Goal: Task Accomplishment & Management: Manage account settings

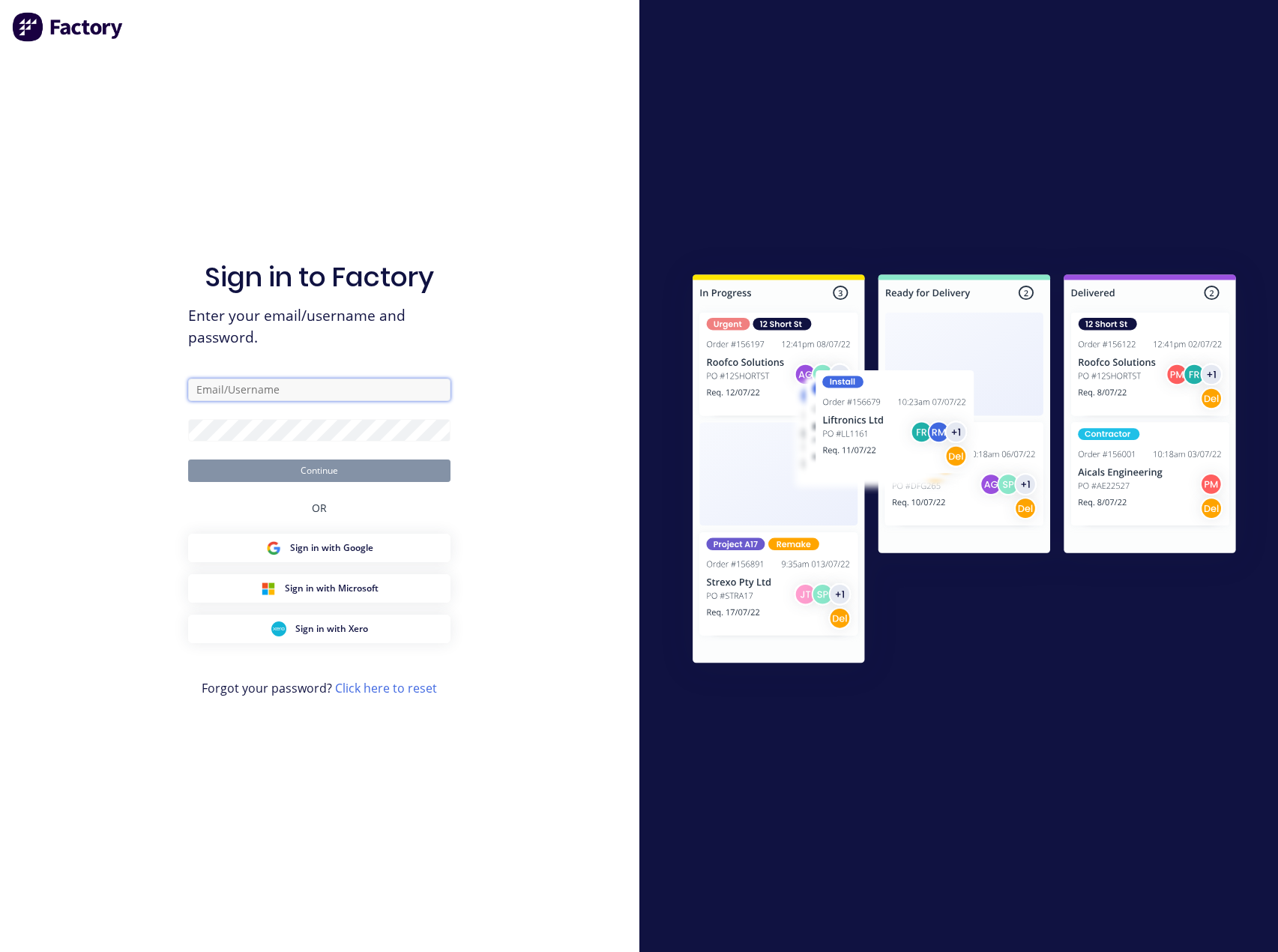
type input "[PERSON_NAME][EMAIL_ADDRESS][DOMAIN_NAME]"
click at [387, 469] on button "Continue" at bounding box center [319, 471] width 262 height 22
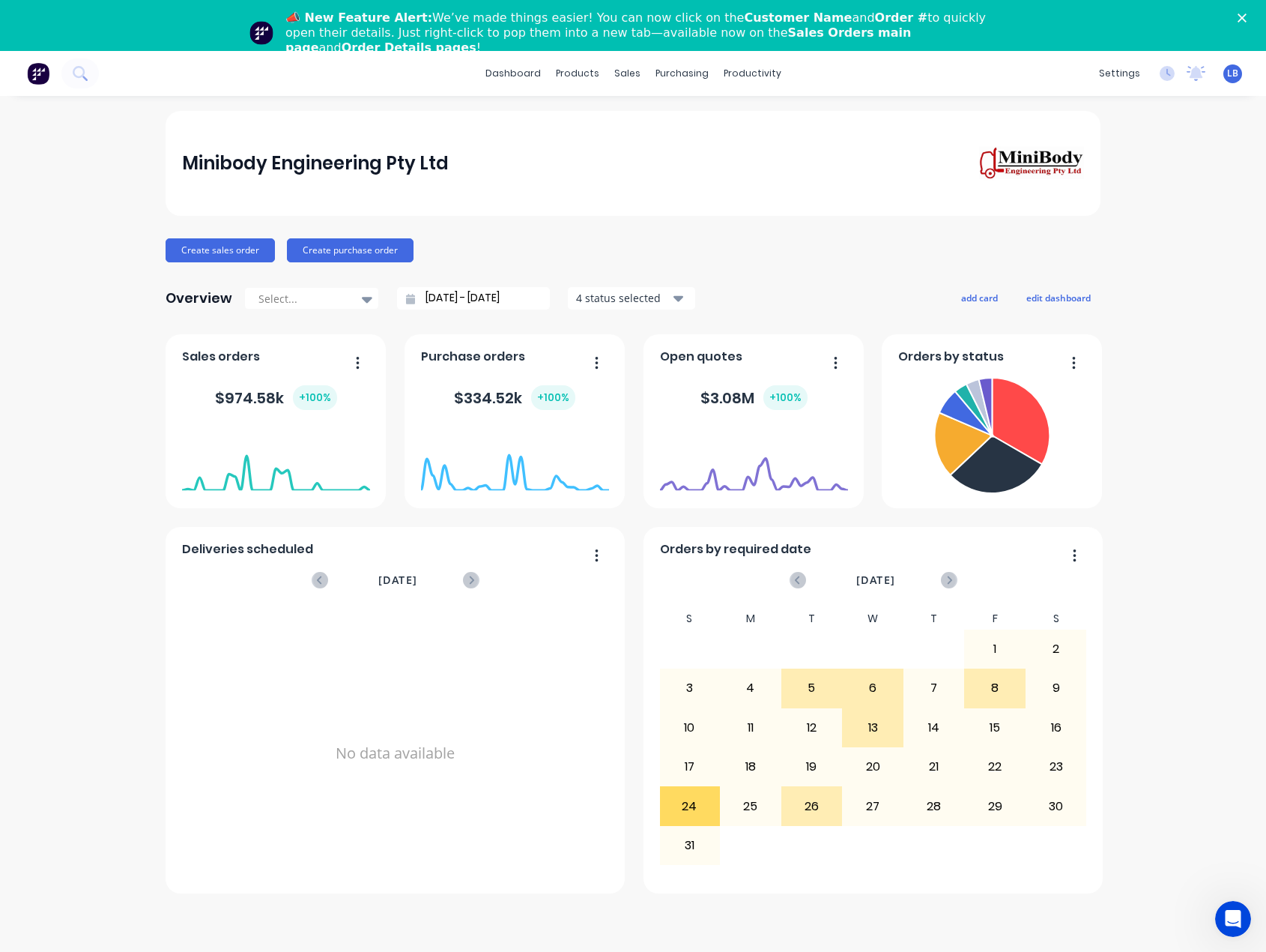
click at [1247, 18] on icon "Close" at bounding box center [1242, 18] width 9 height 9
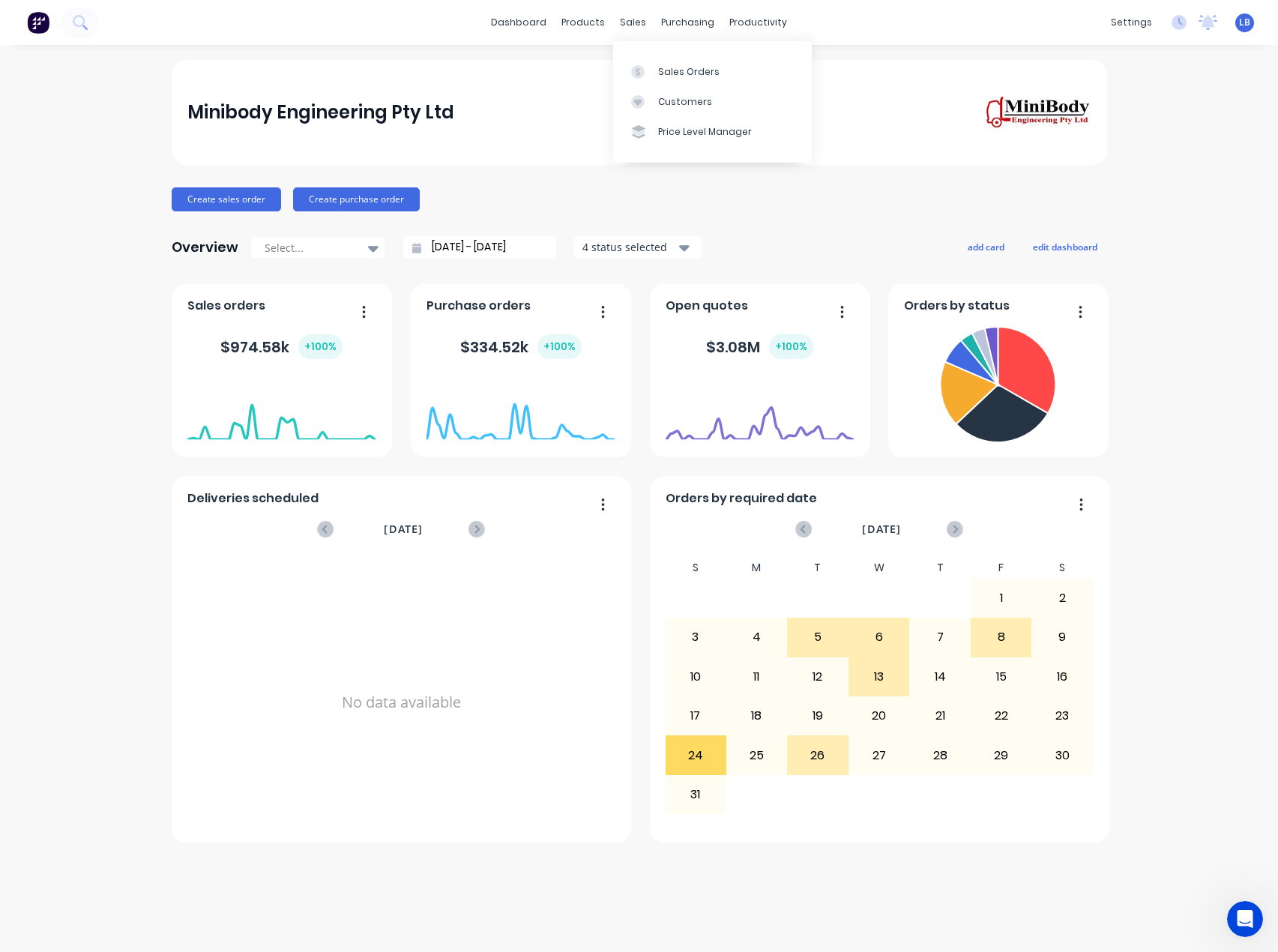
drag, startPoint x: 633, startPoint y: 27, endPoint x: 589, endPoint y: 55, distance: 52.2
click at [633, 27] on div "sales" at bounding box center [633, 22] width 41 height 22
click at [617, 22] on div "sales" at bounding box center [633, 22] width 41 height 22
click at [646, 61] on link "Sales Orders" at bounding box center [712, 71] width 199 height 30
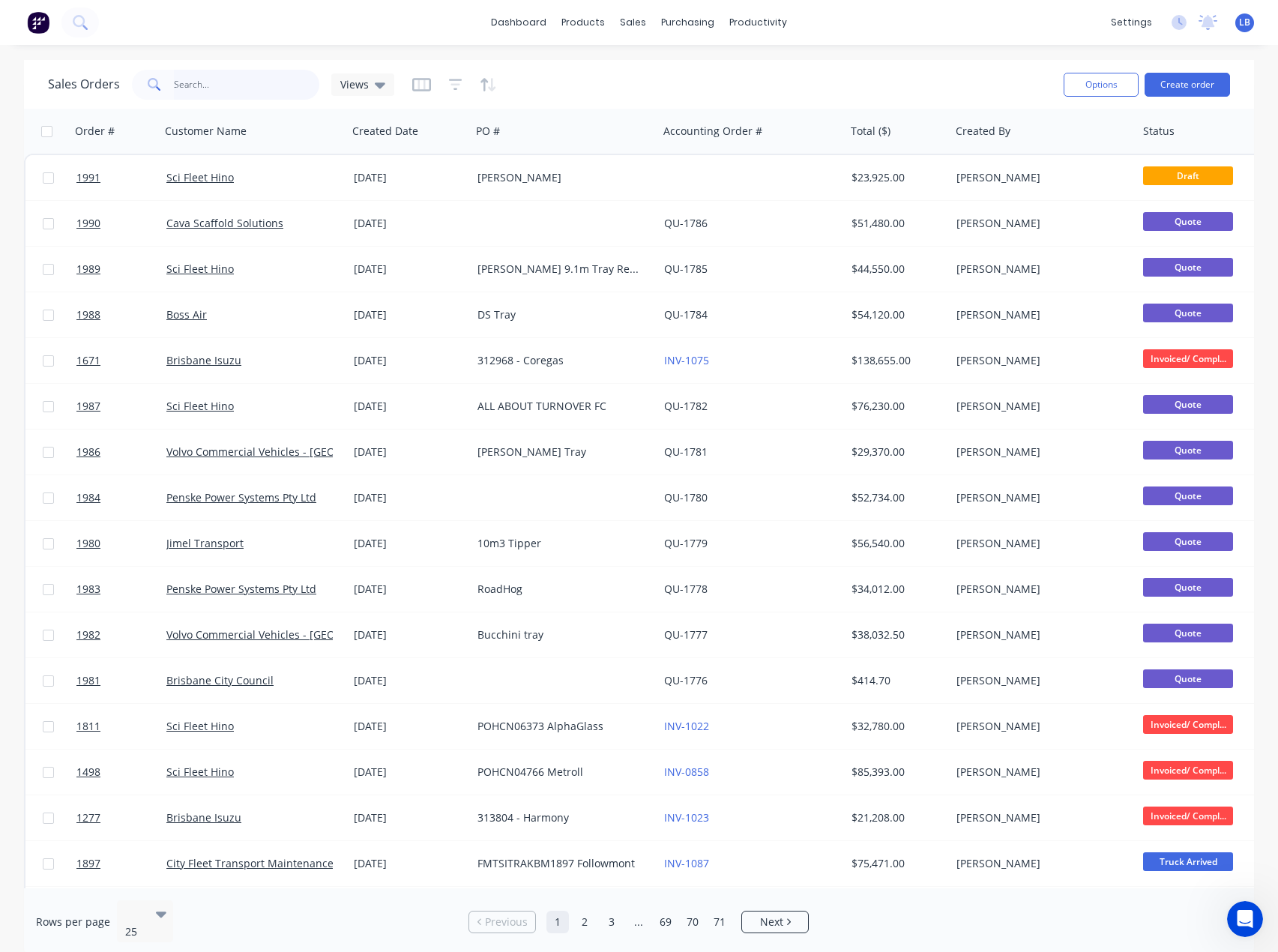
click at [216, 88] on input "text" at bounding box center [247, 84] width 146 height 30
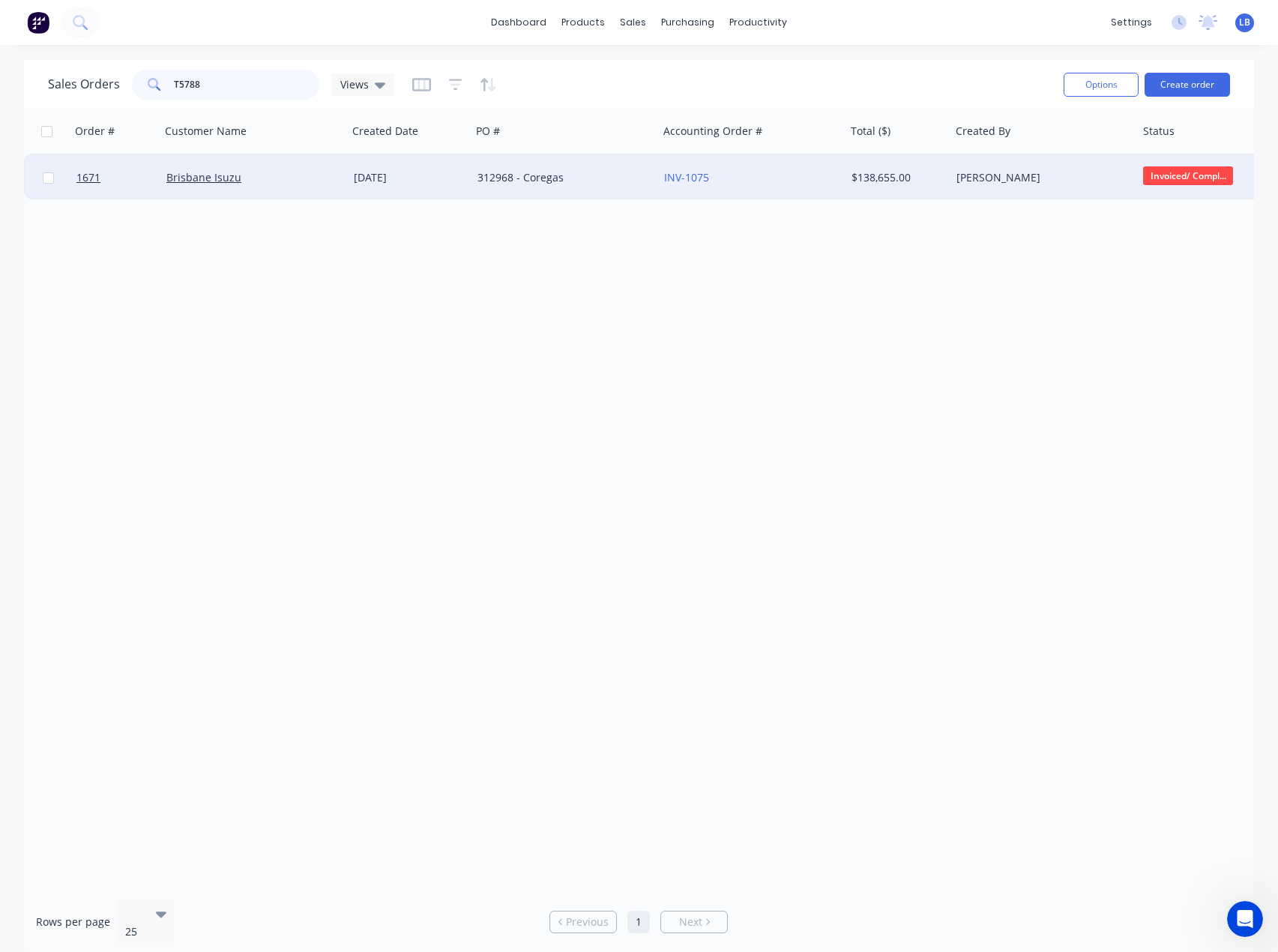
type input "T5788"
click at [777, 183] on div "INV-1075" at bounding box center [747, 178] width 166 height 15
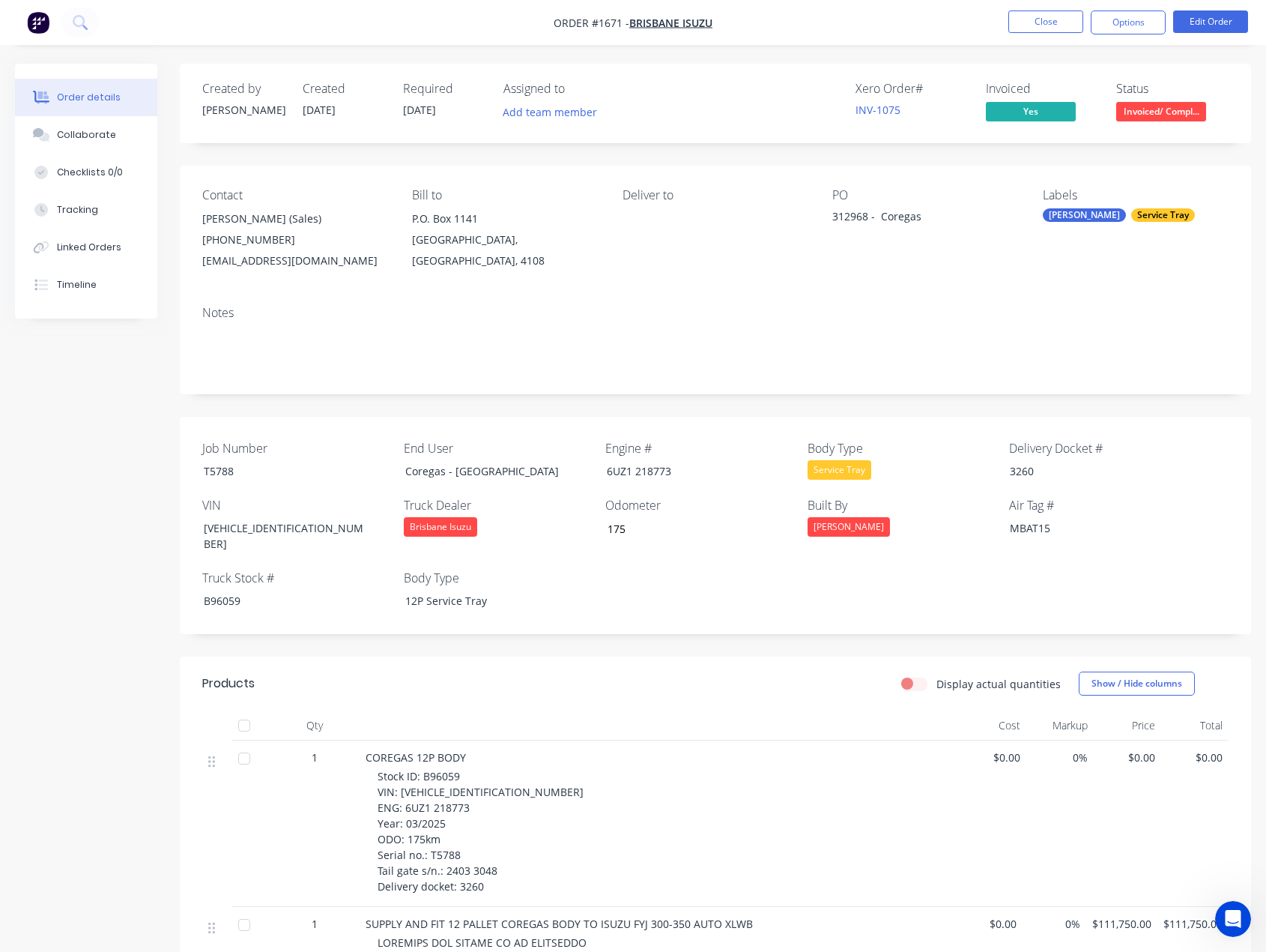
click at [1048, 7] on nav "Order #1671 - Brisbane Isuzu Close Options Edit Order" at bounding box center [633, 22] width 1266 height 45
click at [1055, 19] on button "Close" at bounding box center [1046, 22] width 75 height 22
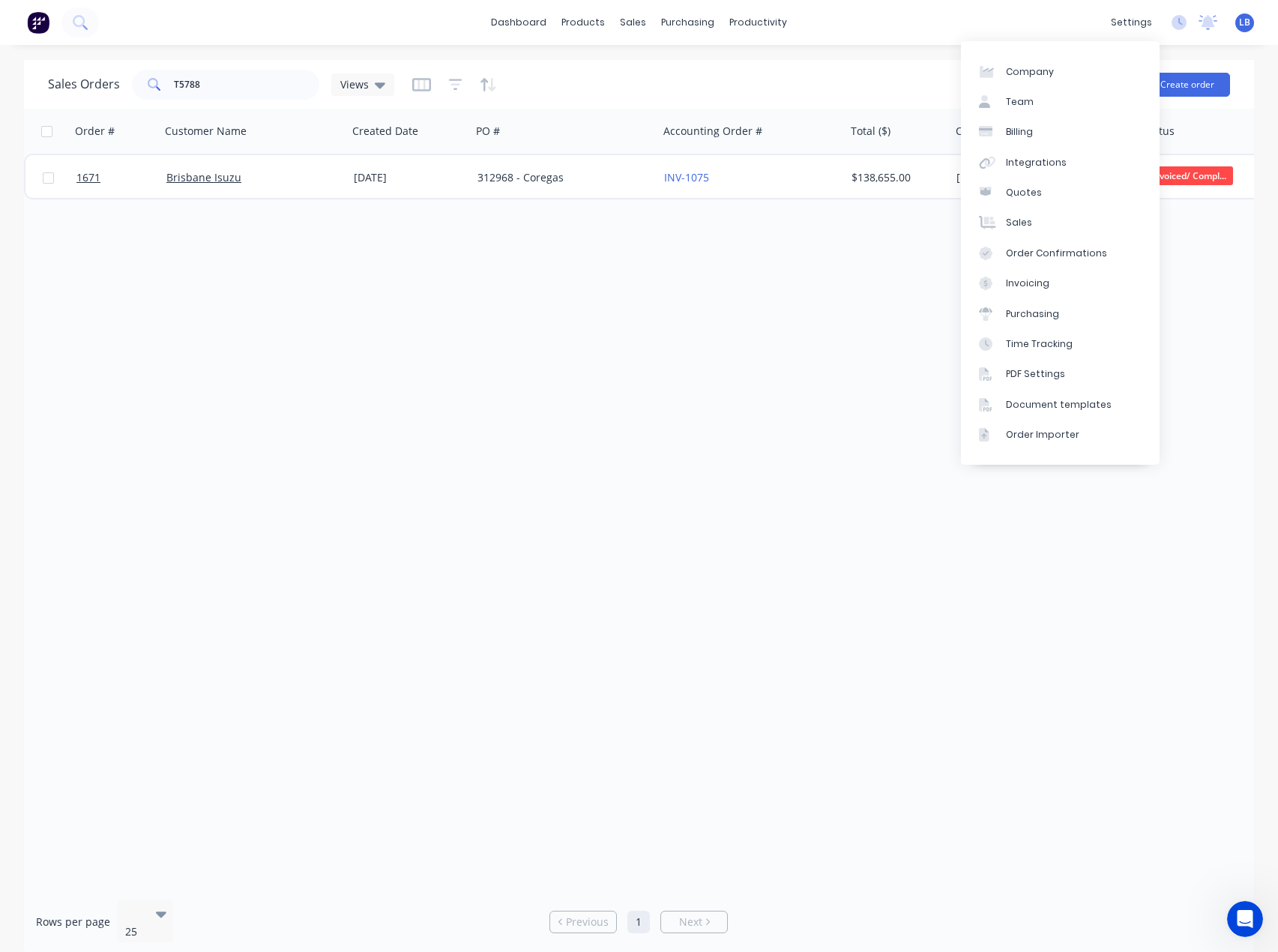
click at [809, 555] on div "Order # Customer Name Created Date PO # Accounting Order # Total ($) Created By…" at bounding box center [639, 498] width 1231 height 779
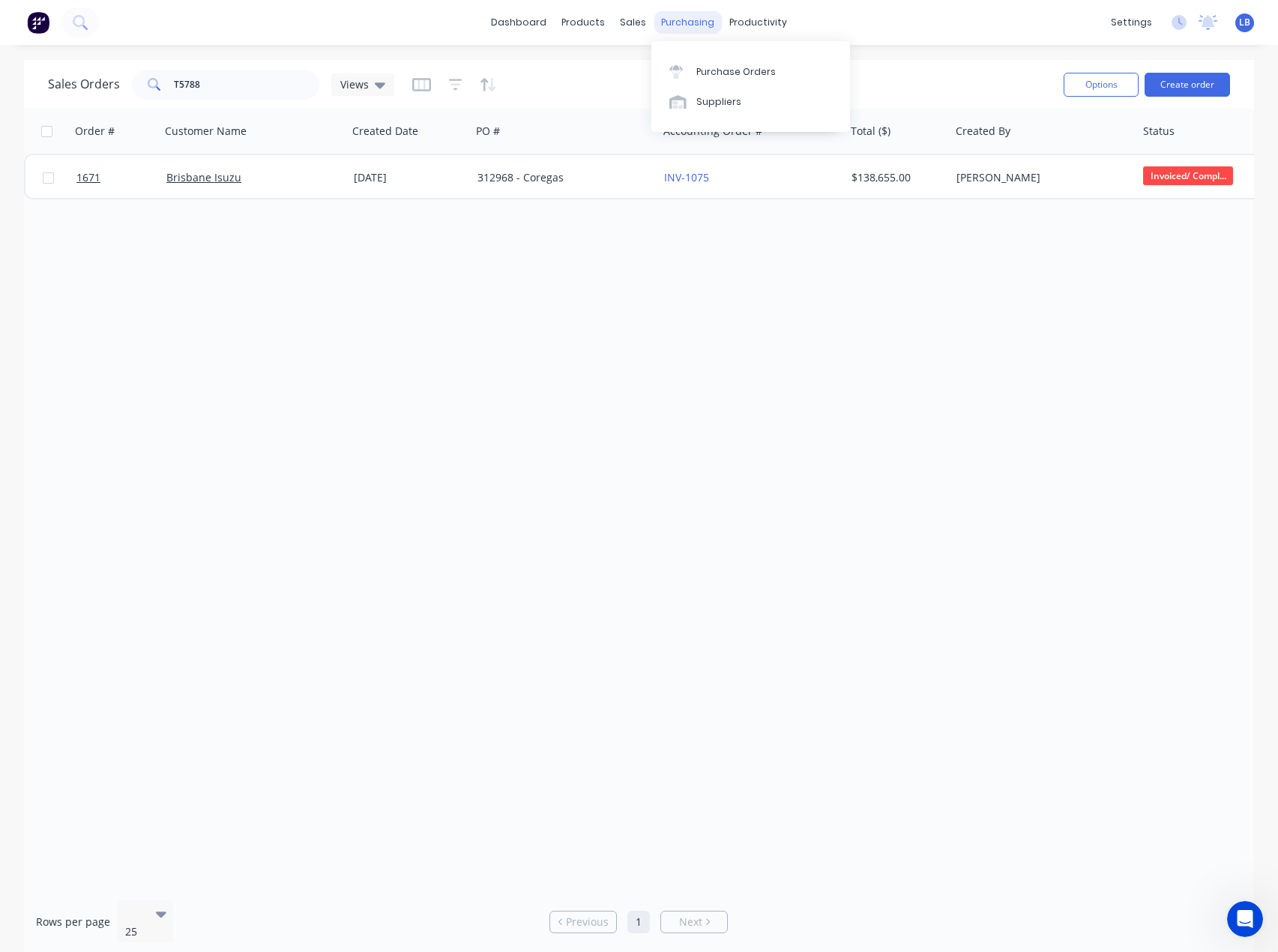
click at [680, 22] on div "purchasing" at bounding box center [687, 22] width 68 height 22
click at [674, 70] on icon at bounding box center [676, 67] width 14 height 6
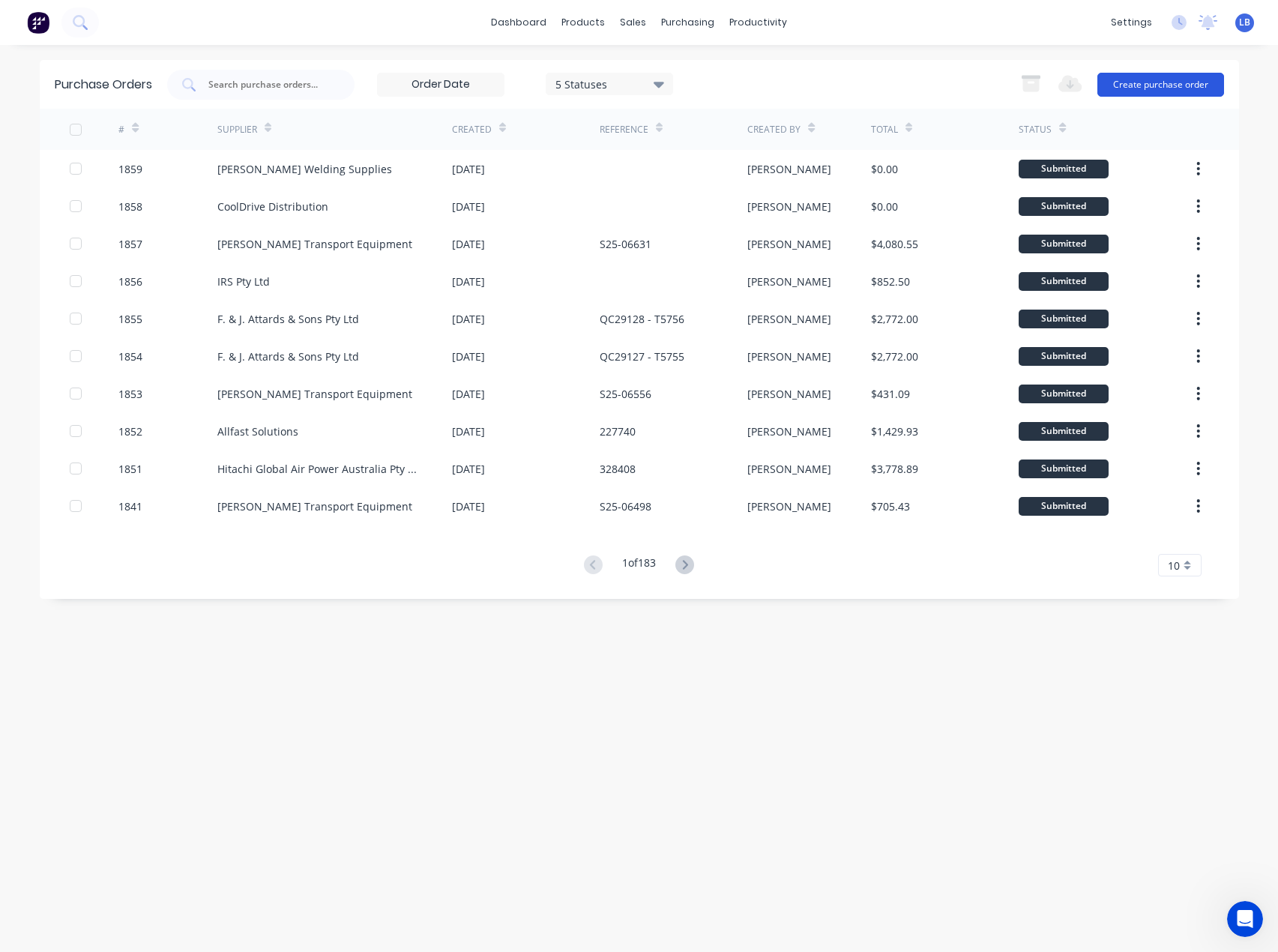
click at [1154, 84] on button "Create purchase order" at bounding box center [1161, 84] width 127 height 24
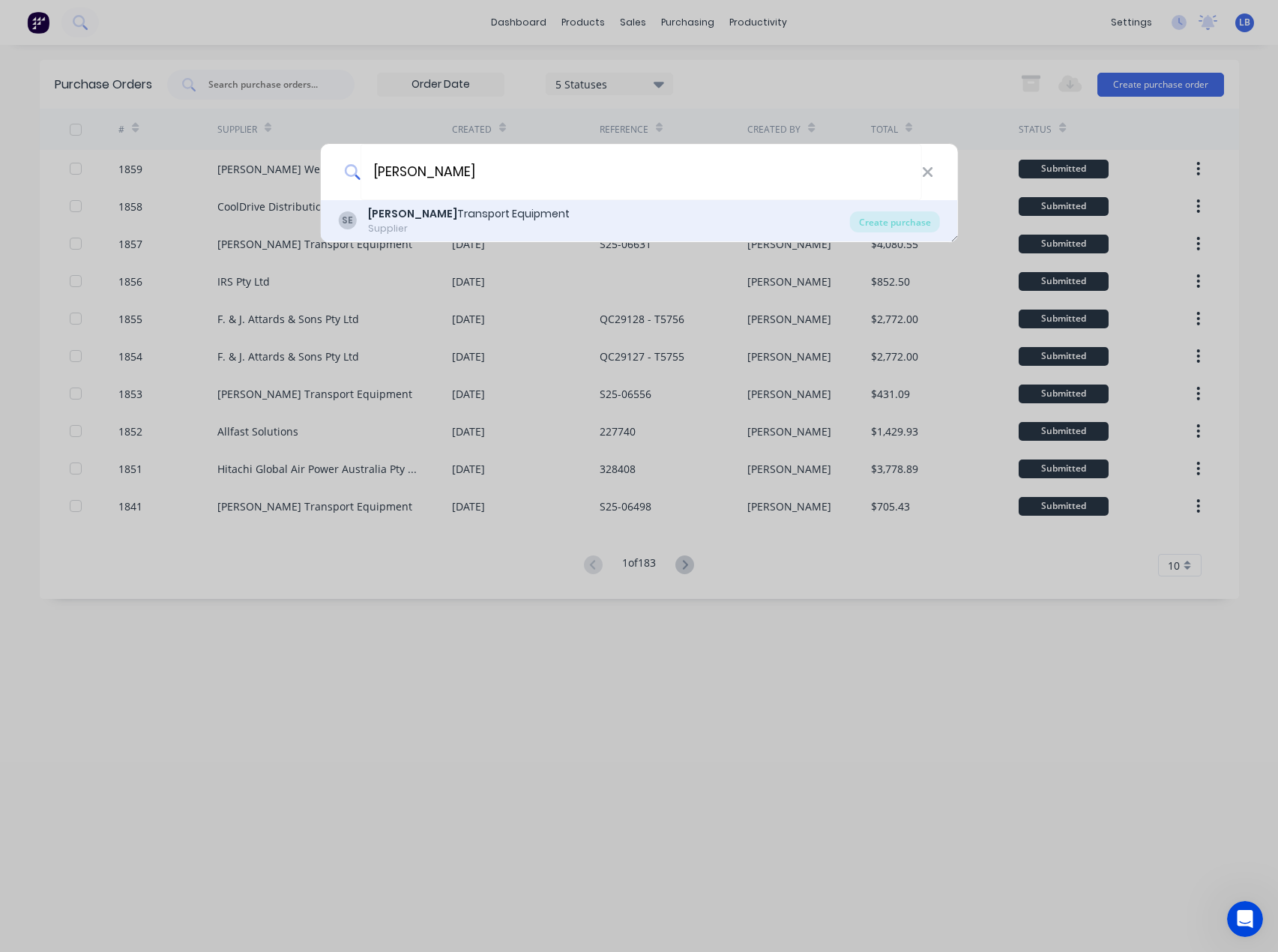
type input "Shephard"
click at [428, 210] on div "Shephard Transport Equipment" at bounding box center [469, 215] width 202 height 16
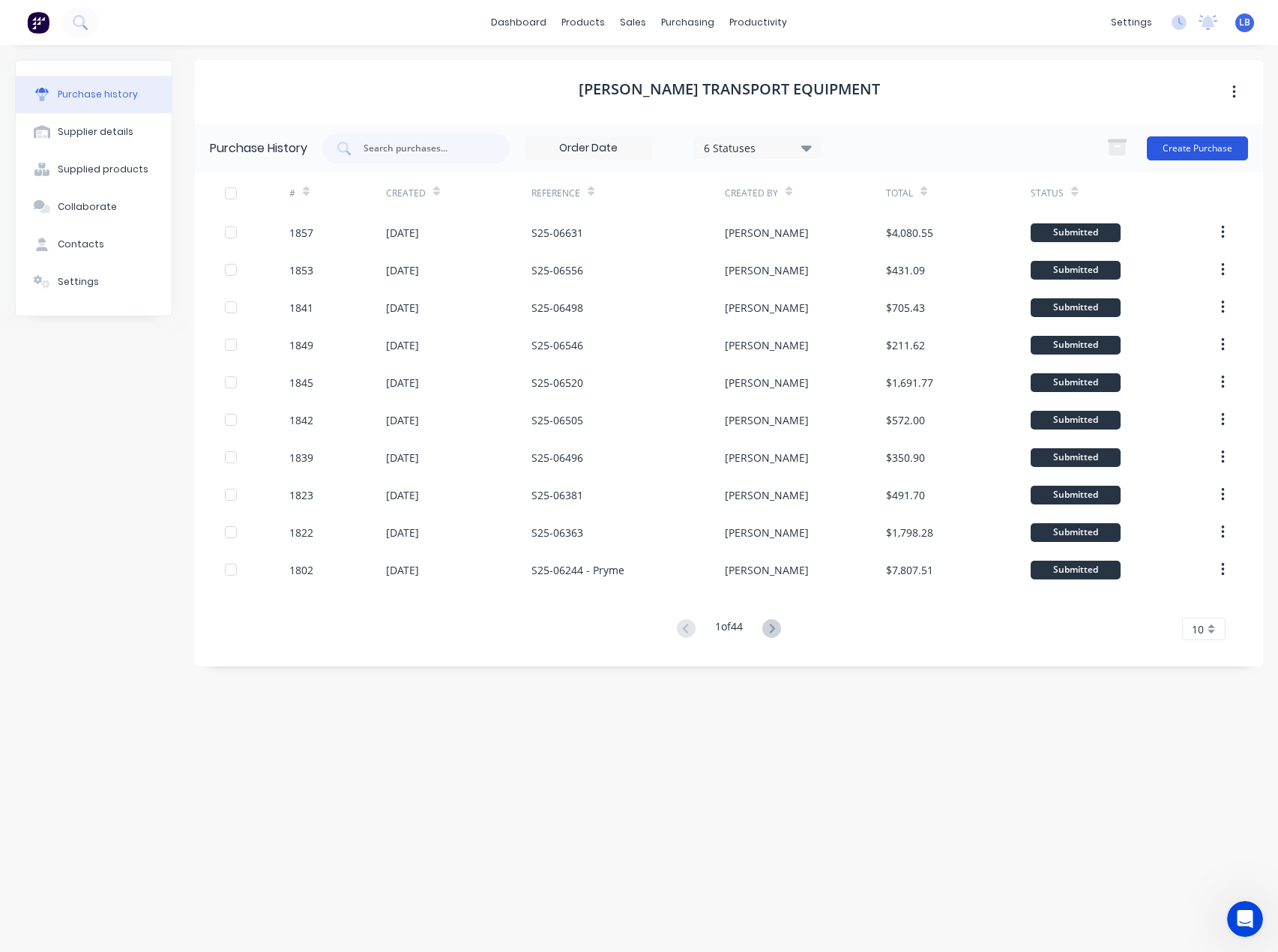
click at [1197, 149] on button "Create Purchase" at bounding box center [1198, 149] width 101 height 24
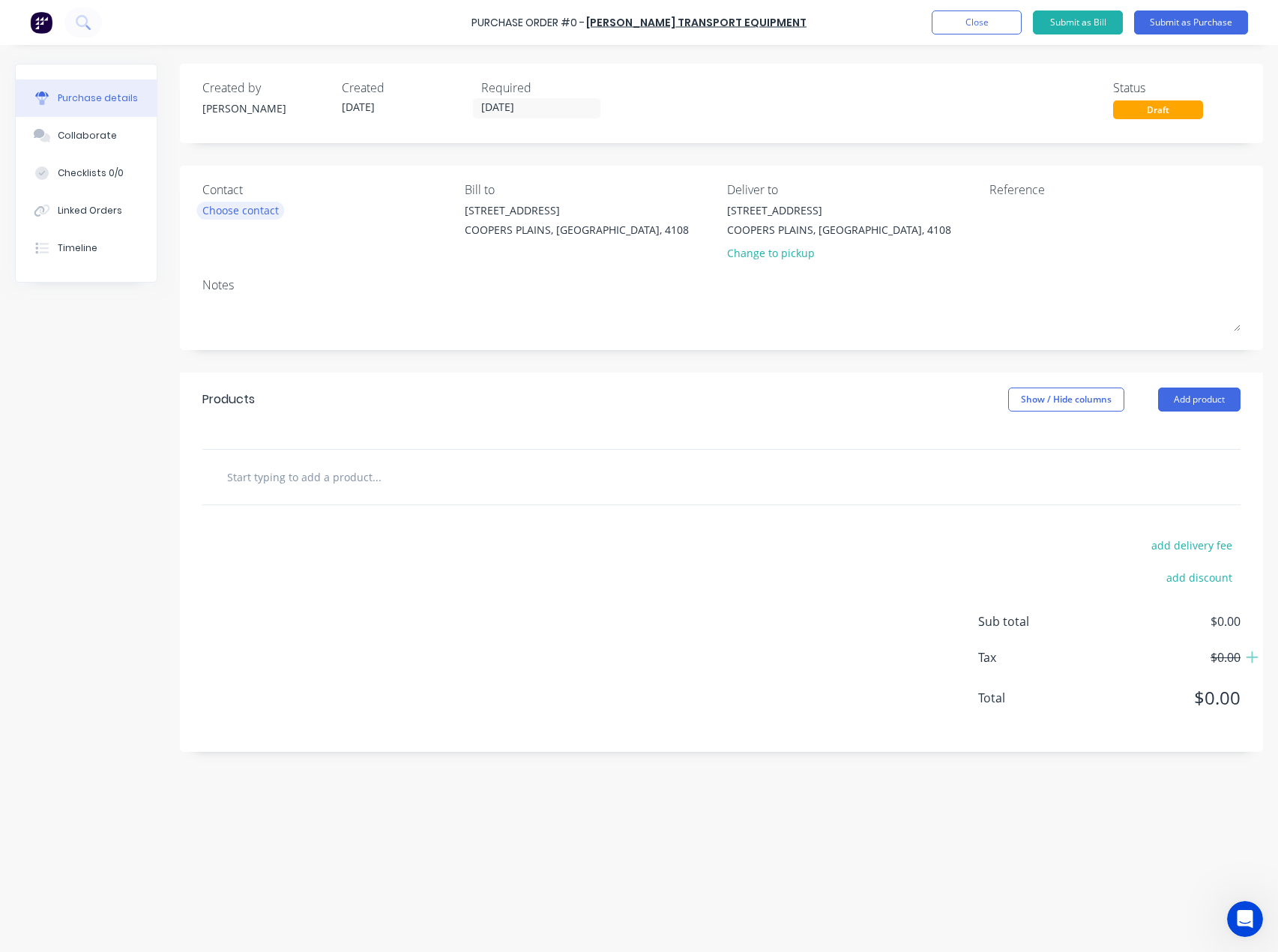
click at [262, 202] on div "Choose contact" at bounding box center [240, 210] width 76 height 16
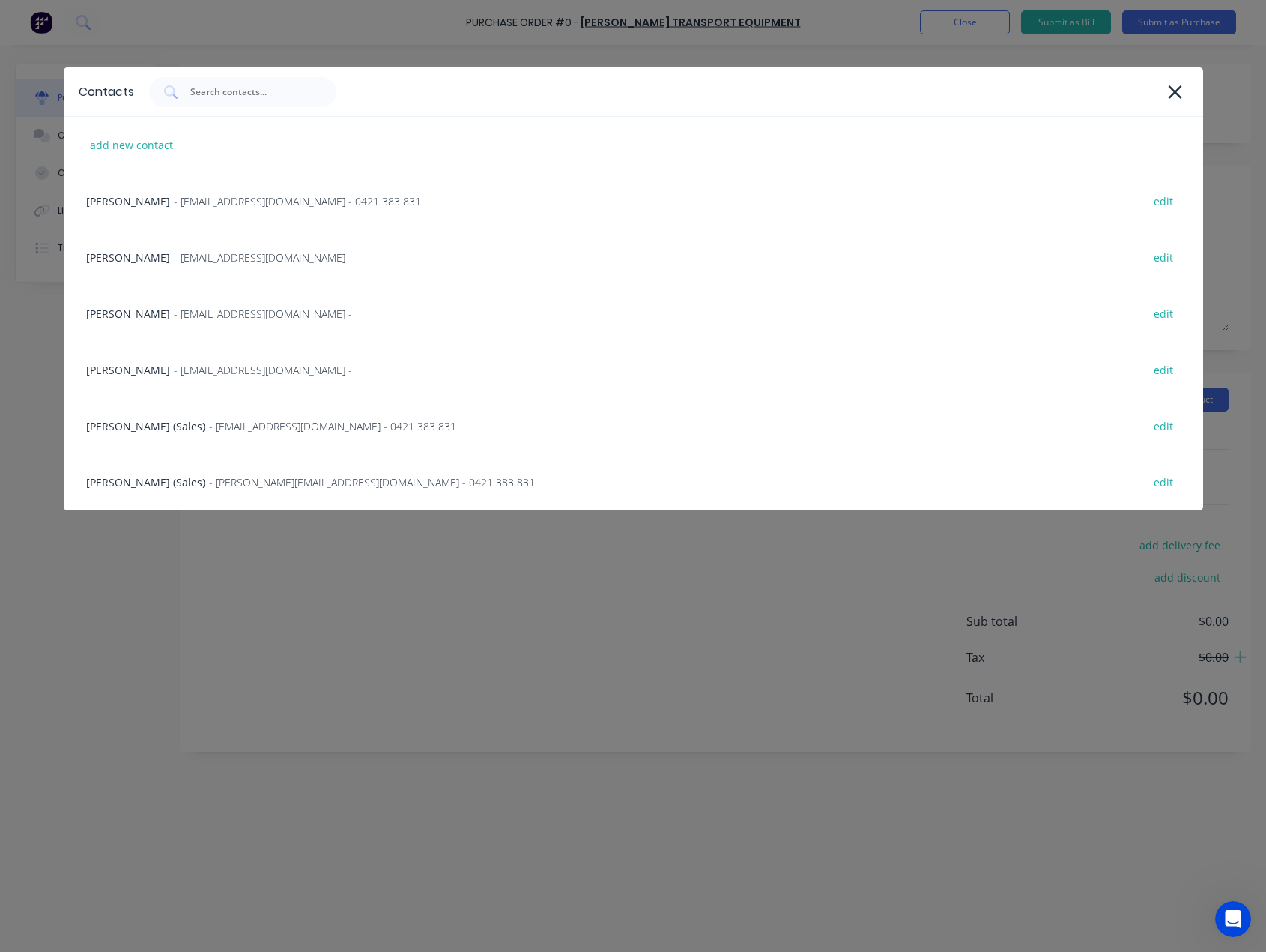
drag, startPoint x: 191, startPoint y: 490, endPoint x: 405, endPoint y: 479, distance: 214.3
click at [193, 490] on div "Steve Erfurth (Sales) - stevee@ste.com.au - 0421 383 831 edit" at bounding box center [633, 482] width 1140 height 56
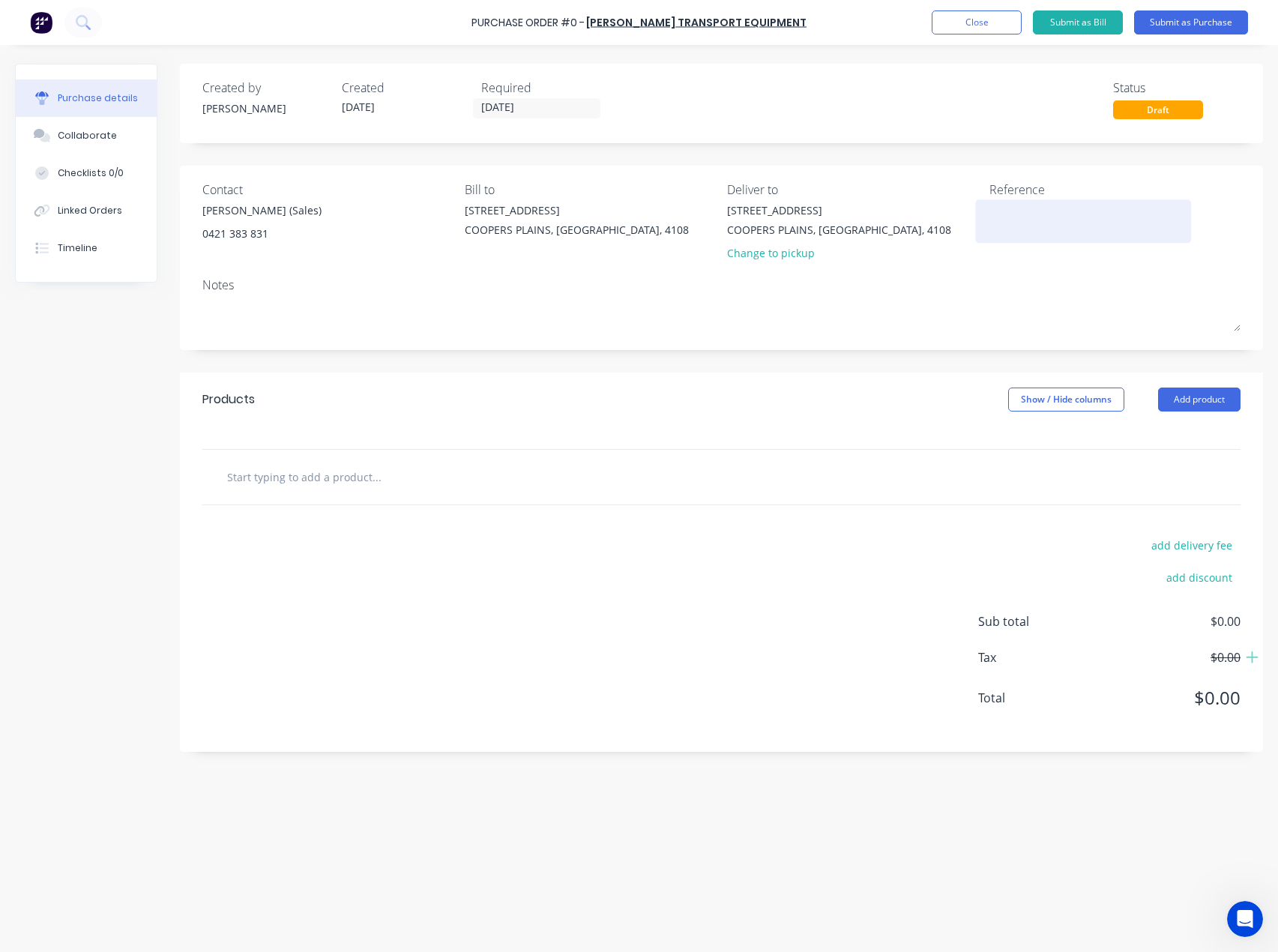
click at [1007, 216] on textarea at bounding box center [1083, 219] width 187 height 34
paste textarea "S25-06666"
type textarea "S25-06666"
click at [311, 466] on input "text" at bounding box center [376, 476] width 300 height 30
click at [257, 469] on input "text" at bounding box center [376, 476] width 300 height 30
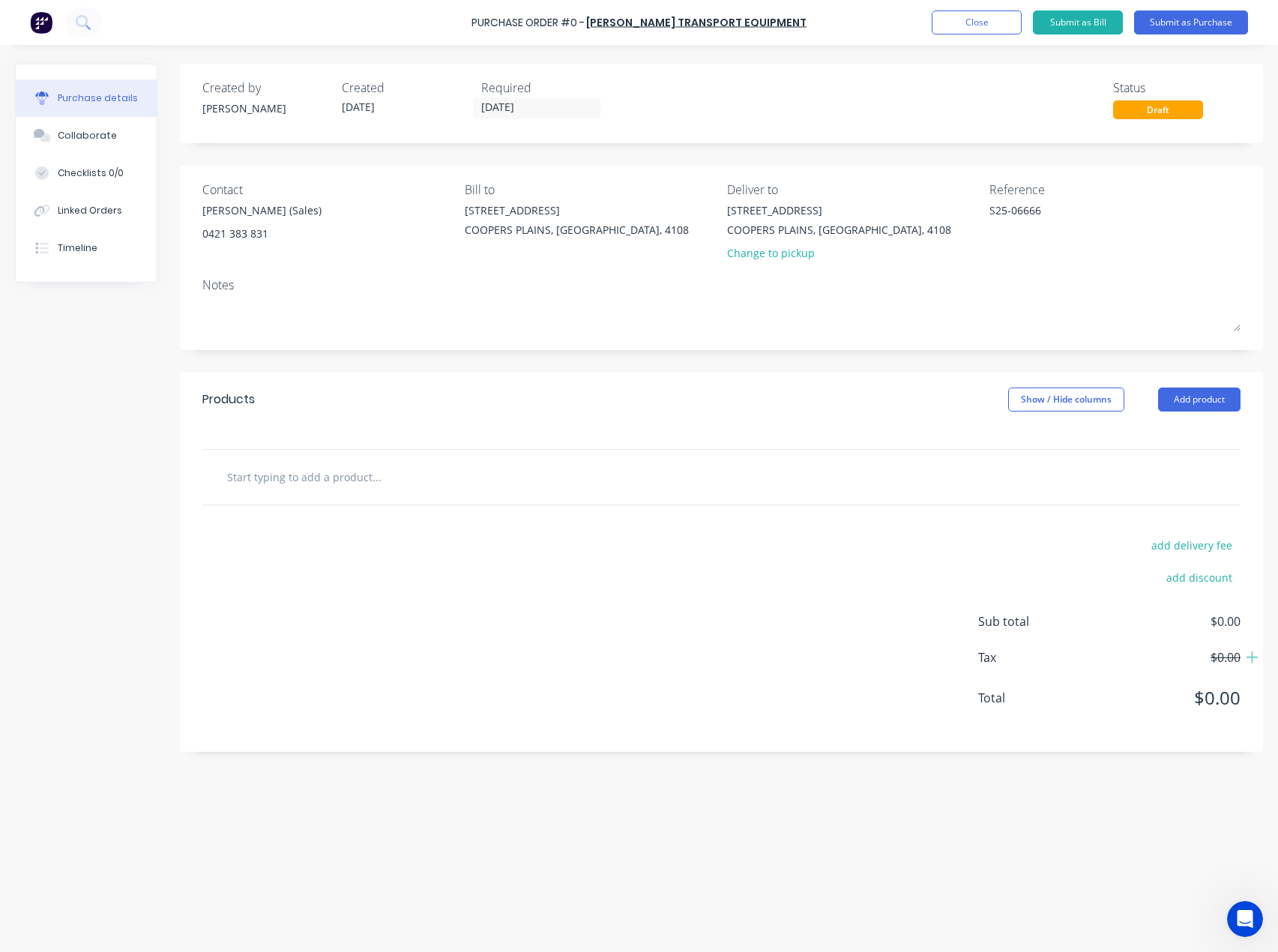
paste input "REPLACEMENT GHS135-4-3680C = 1343MM CLOSED HEIGHT"
type input "REPLACEMENT GHS135-4-3680C = 1343MM CLOSED HEIGHT"
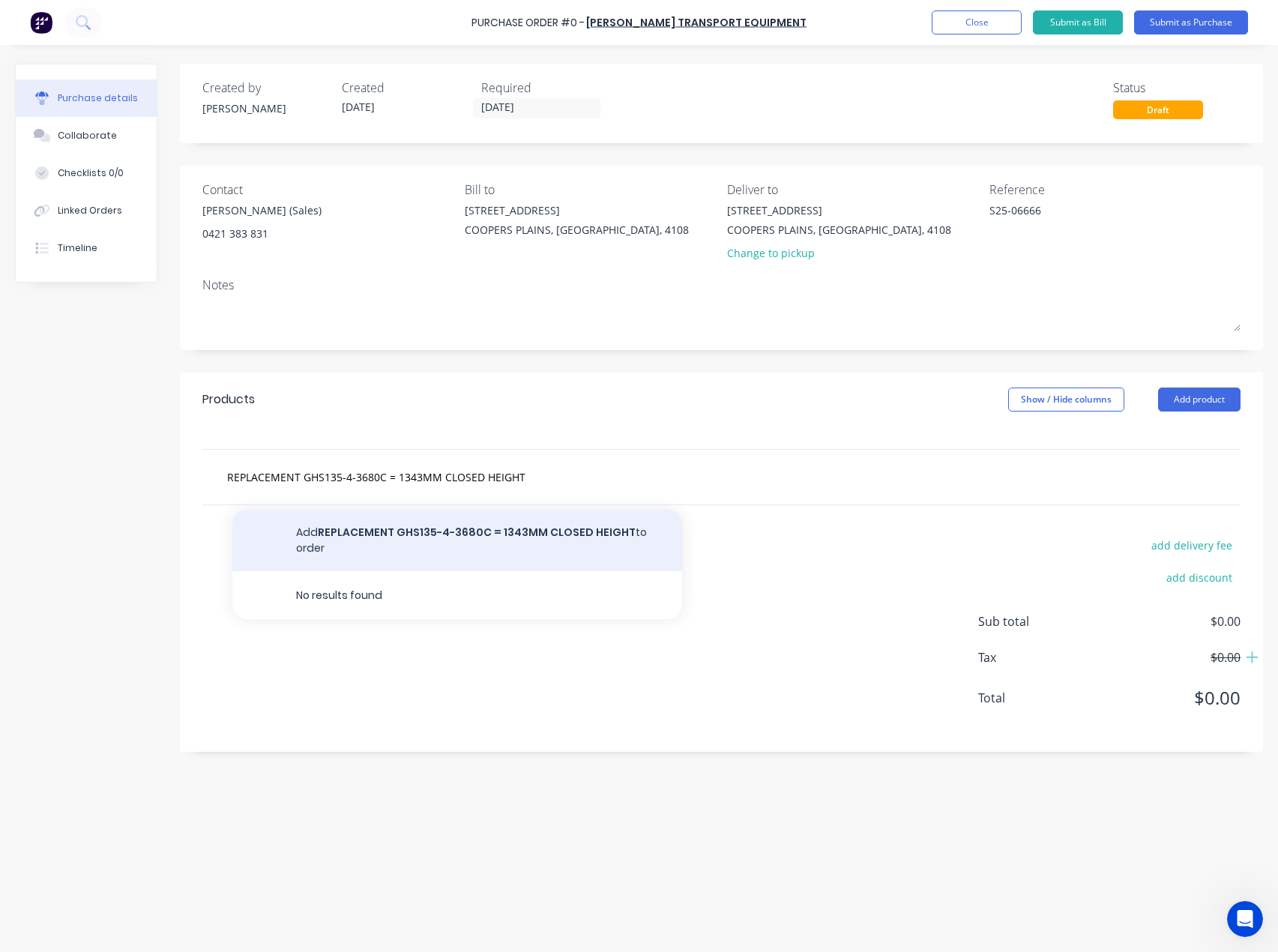
click at [519, 537] on button "Add REPLACEMENT GHS135-4-3680C = 1343MM CLOSED HEIGHT to order" at bounding box center [457, 540] width 450 height 61
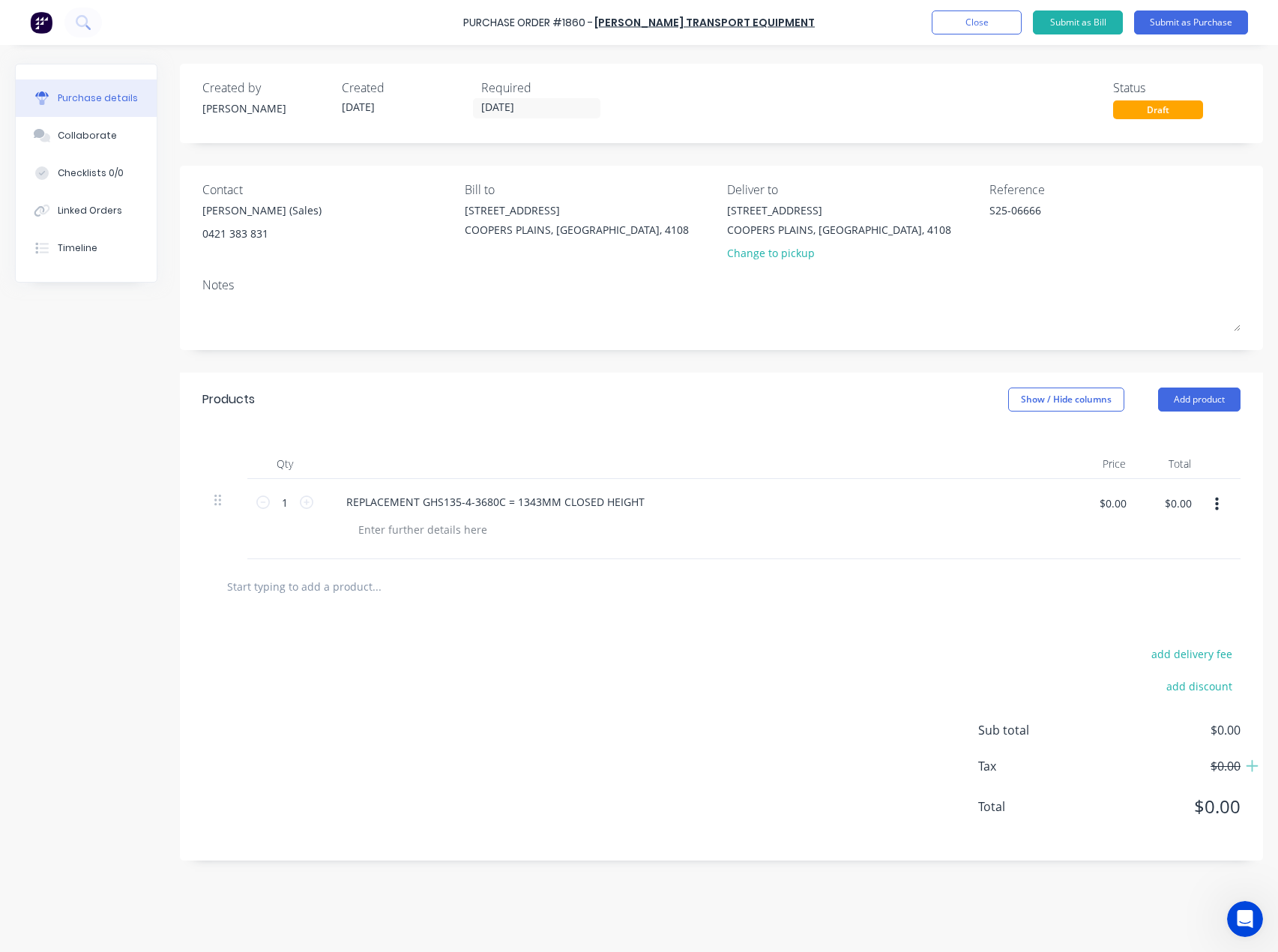
click at [273, 590] on input "text" at bounding box center [376, 586] width 300 height 30
paste input "S64-129-4-3790"
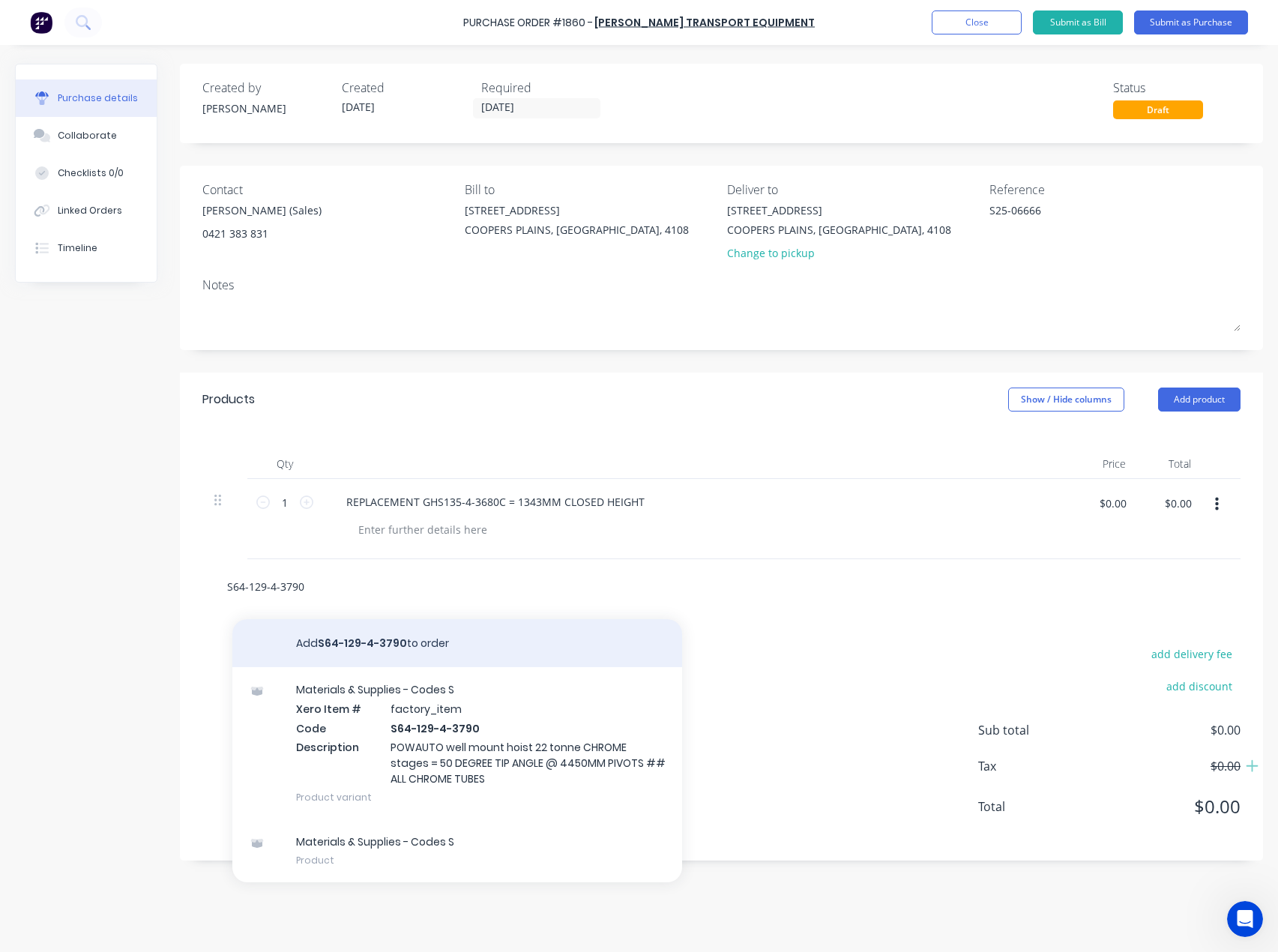
type input "S64-129-4-3790"
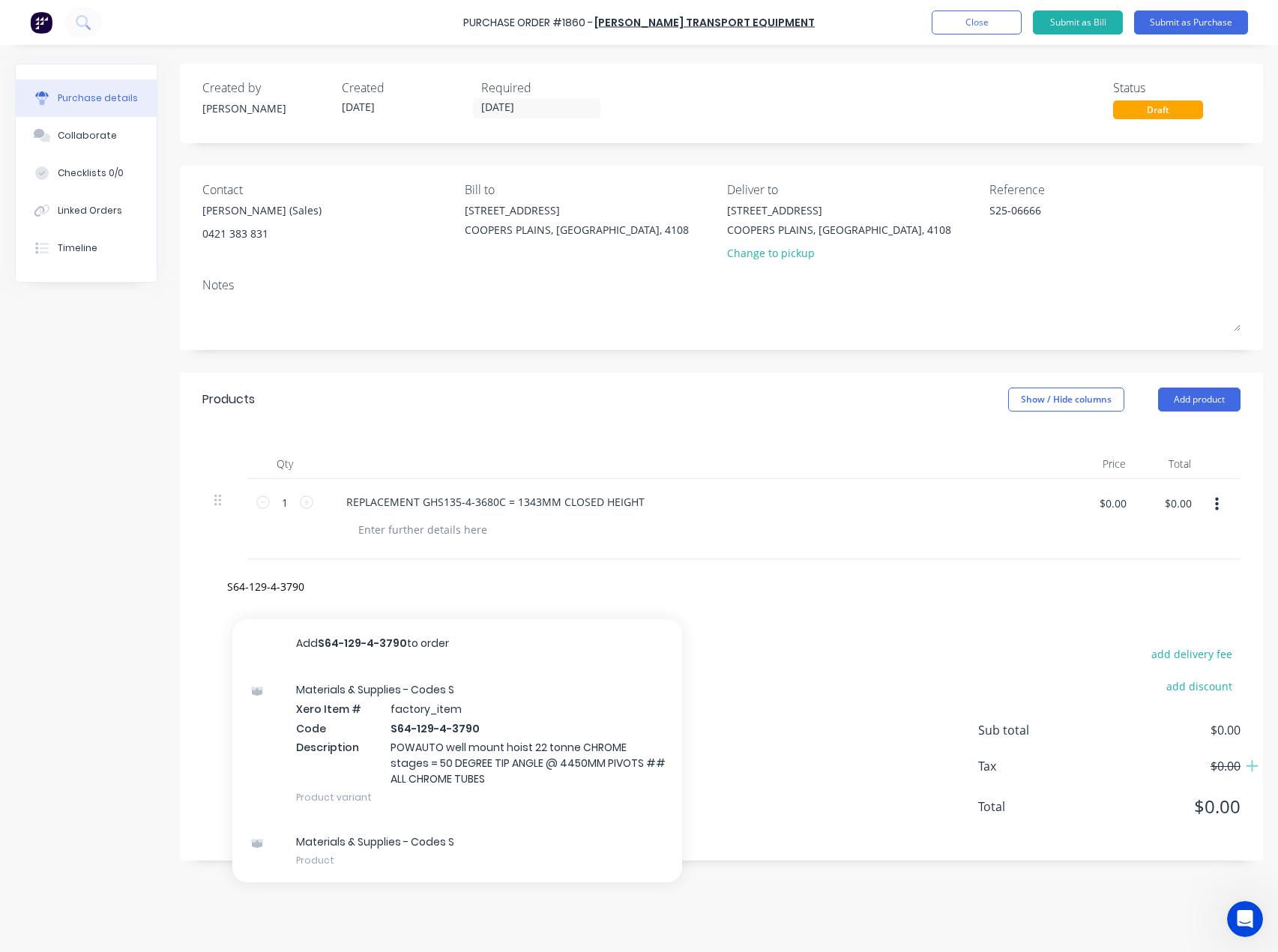
click at [326, 646] on button "Add S64-129-4-3790 to order" at bounding box center [457, 643] width 450 height 48
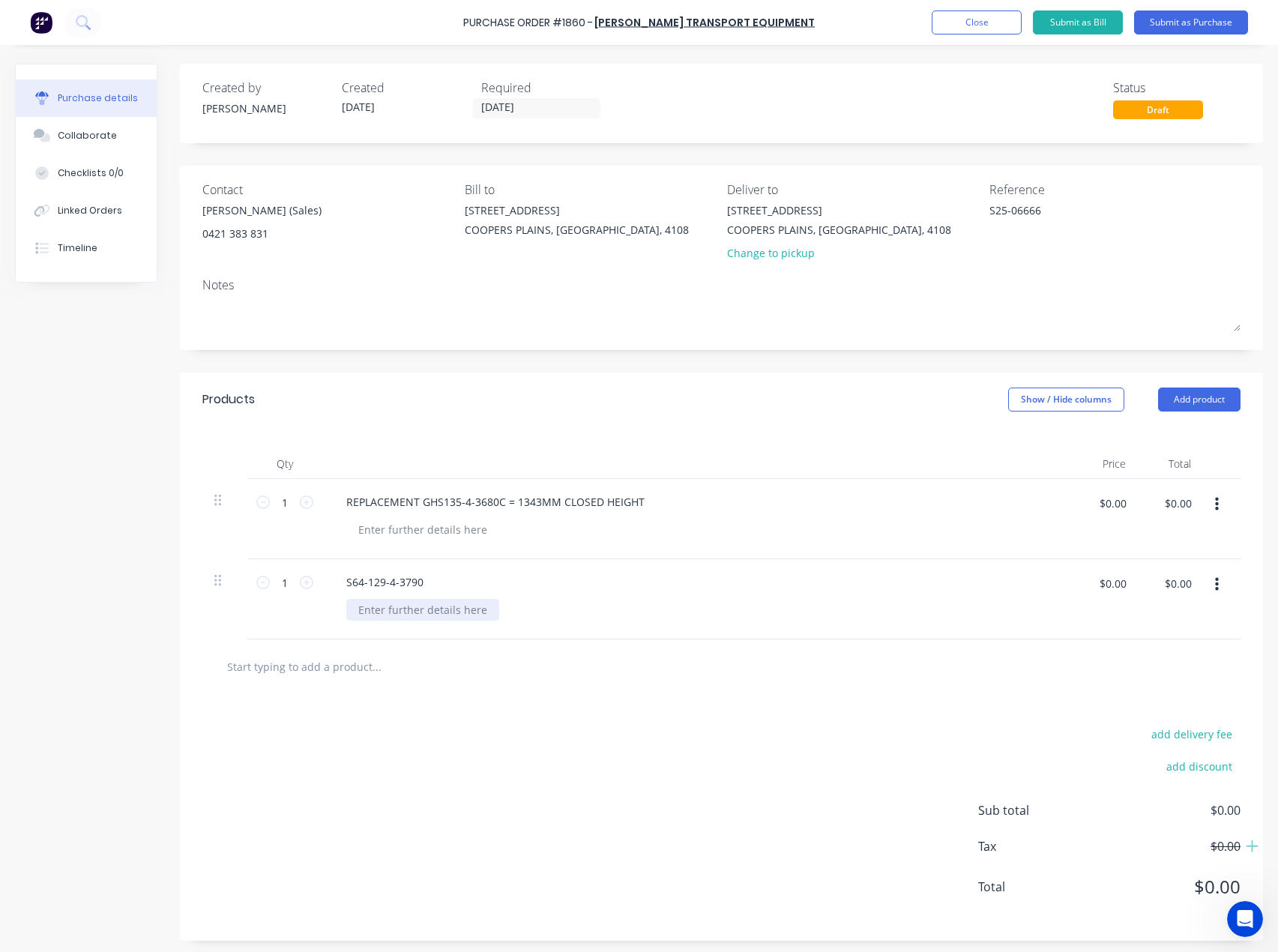
click at [444, 607] on div at bounding box center [423, 609] width 153 height 22
paste div
click at [449, 617] on div "POWAUTO well mount hoist 22 tonne CHROME stages" at bounding box center [494, 609] width 294 height 22
click at [621, 608] on div "POWAUTO well mount hoist 22 tonne CHROME stages" at bounding box center [494, 609] width 294 height 22
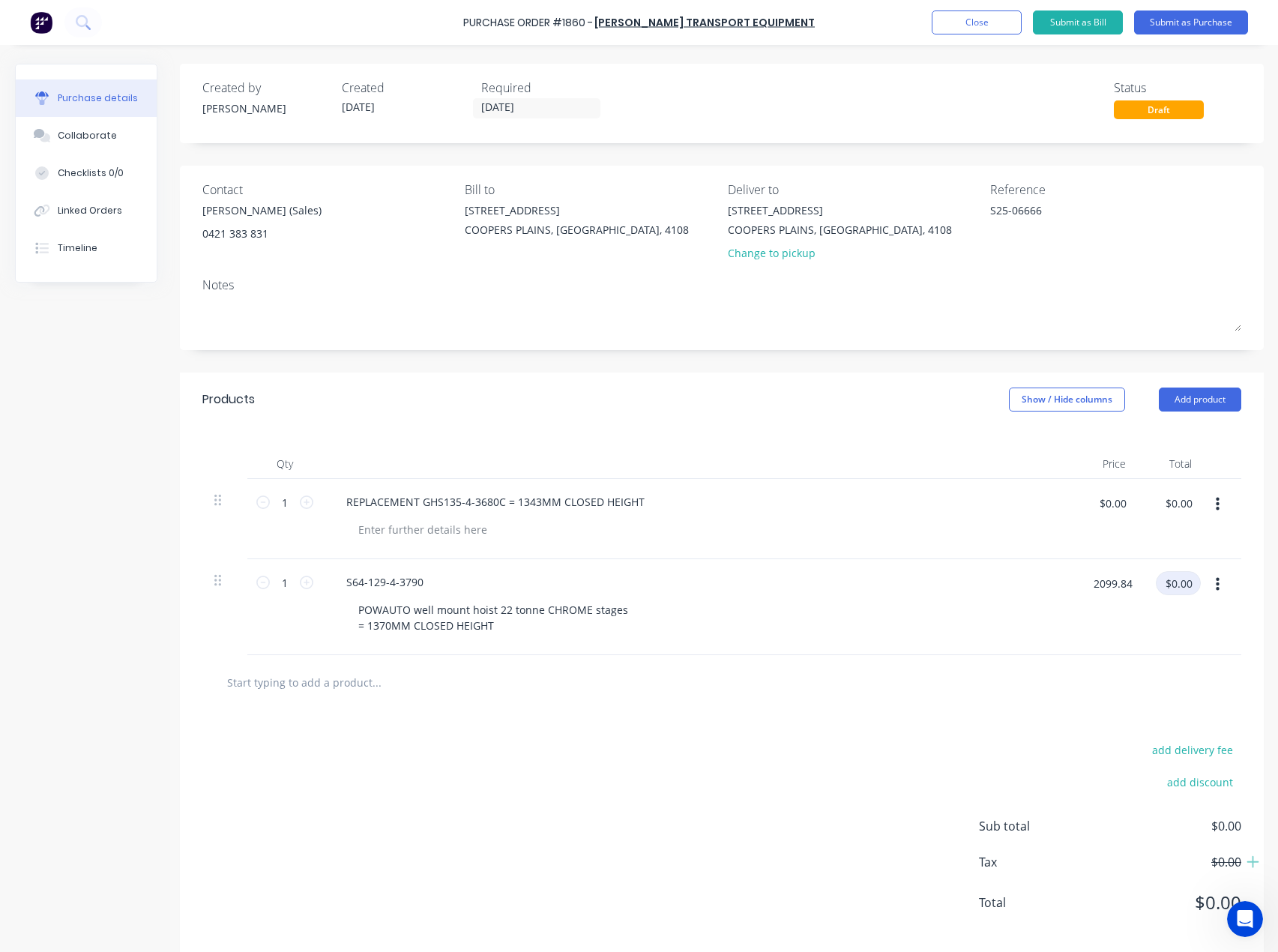
type input "$2,099.84"
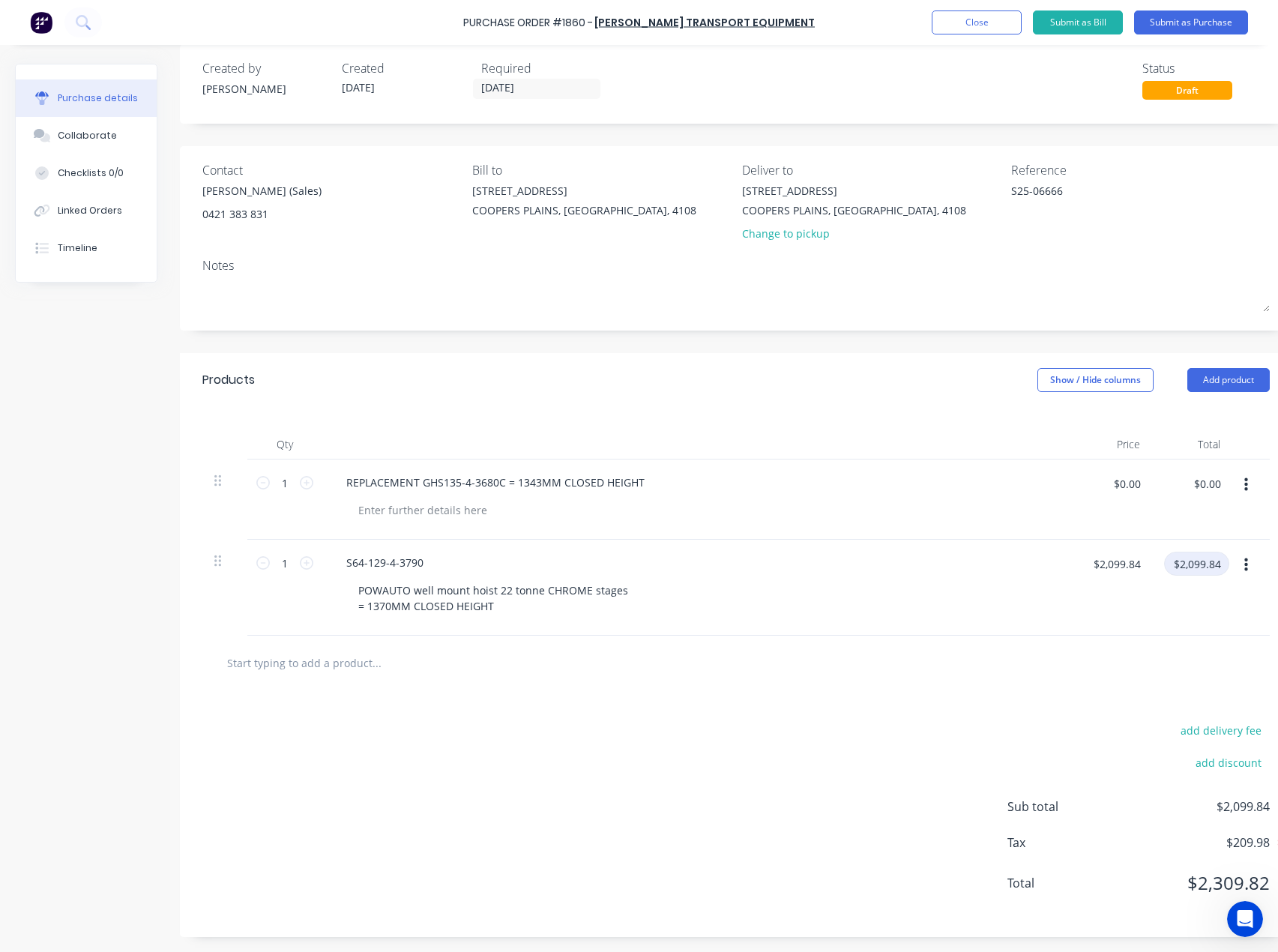
scroll to position [31, 0]
click at [58, 138] on div "Collaborate" at bounding box center [88, 135] width 59 height 14
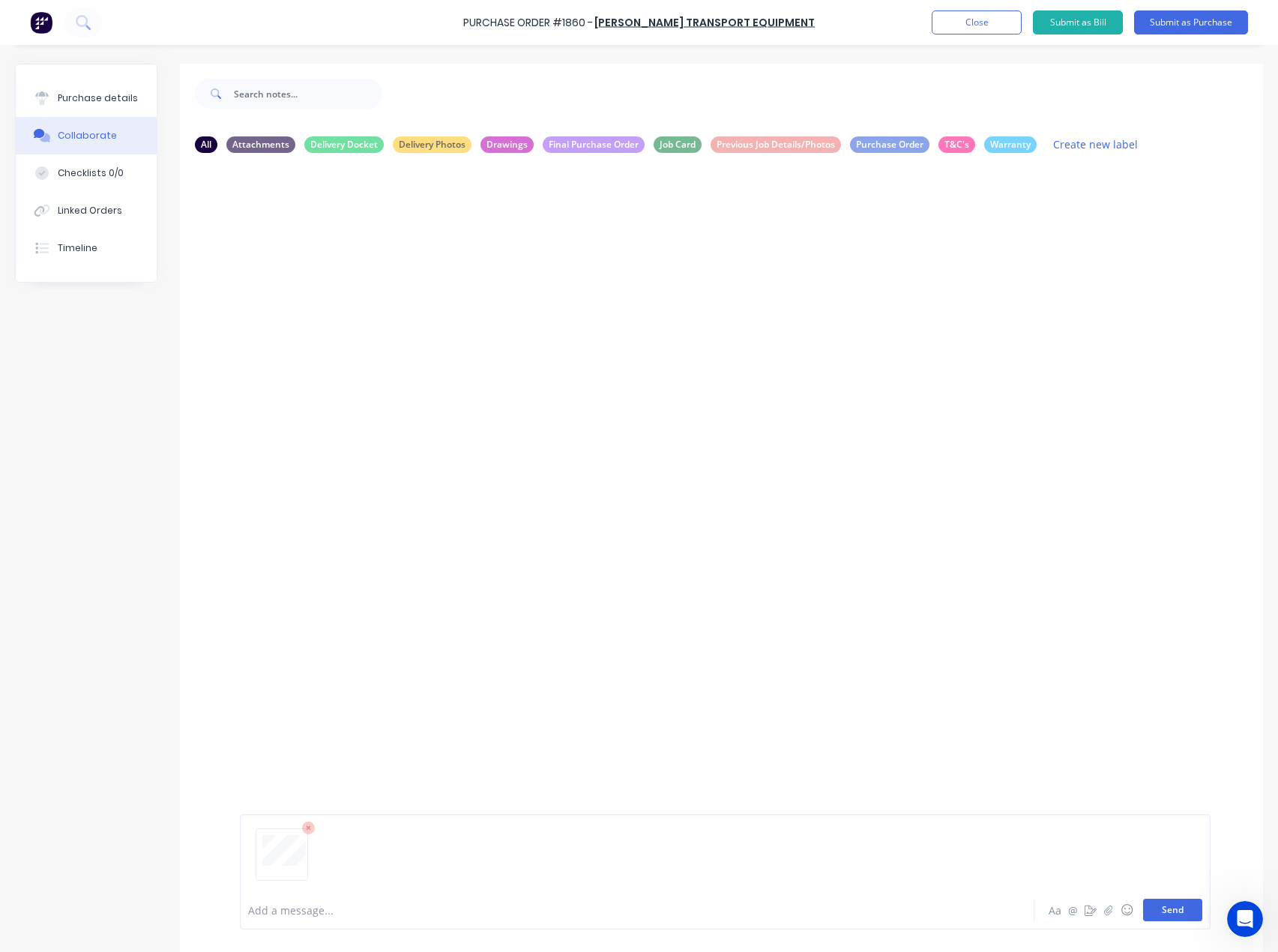
click at [1143, 905] on button "Send" at bounding box center [1173, 909] width 59 height 22
click at [70, 104] on div "Purchase details" at bounding box center [98, 98] width 80 height 14
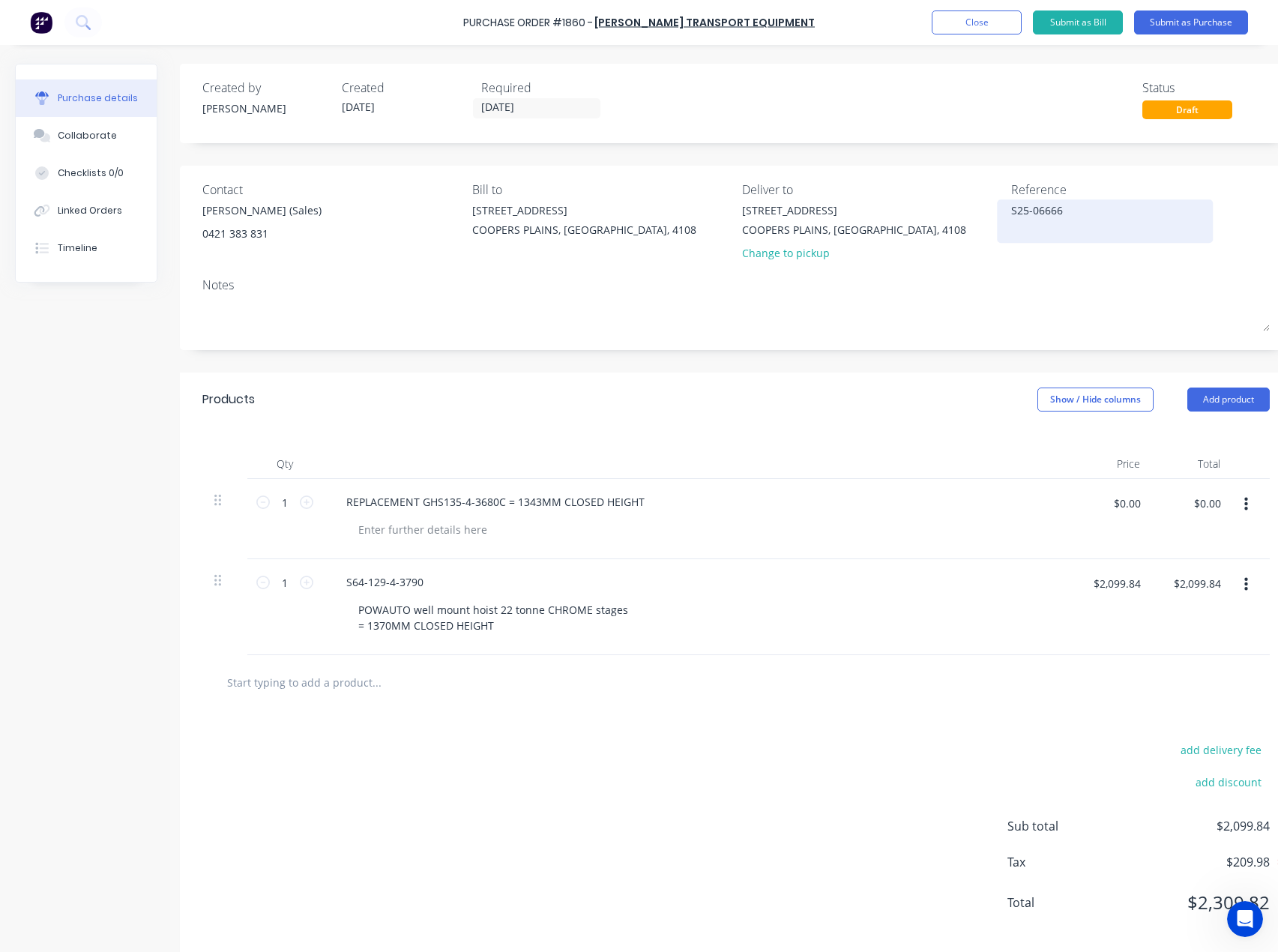
click at [1096, 216] on textarea "S25-06666" at bounding box center [1104, 219] width 187 height 34
drag, startPoint x: 1178, startPoint y: 209, endPoint x: 1071, endPoint y: 210, distance: 107.0
click at [1071, 210] on textarea "S25-06666 - JOPA Replacement" at bounding box center [1104, 219] width 187 height 34
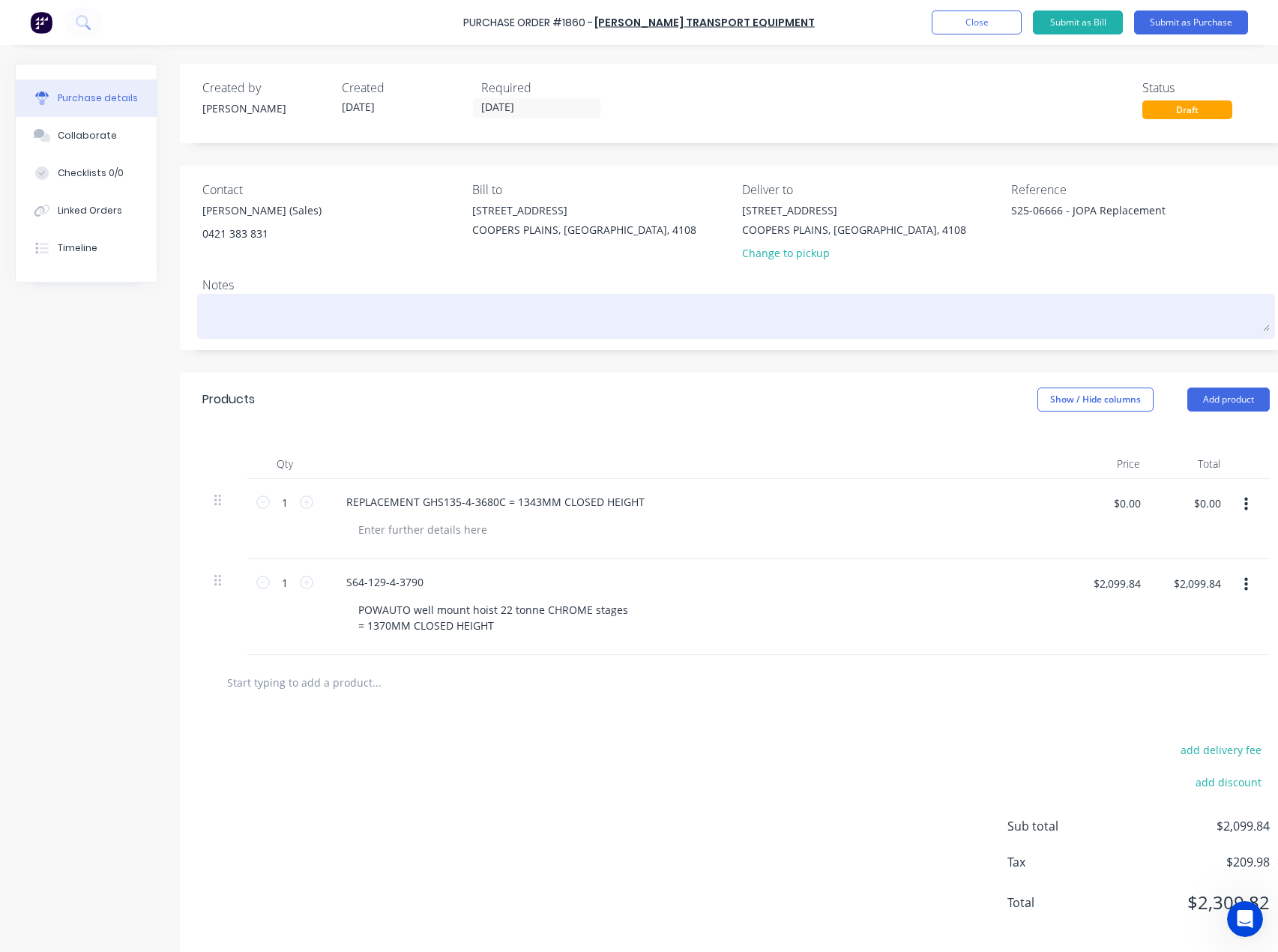
type textarea "S25-06666 - JOPA Replacement"
drag, startPoint x: 207, startPoint y: 314, endPoint x: 225, endPoint y: 304, distance: 20.6
click at [213, 308] on textarea at bounding box center [736, 314] width 1067 height 34
paste textarea "JOPA Replacement"
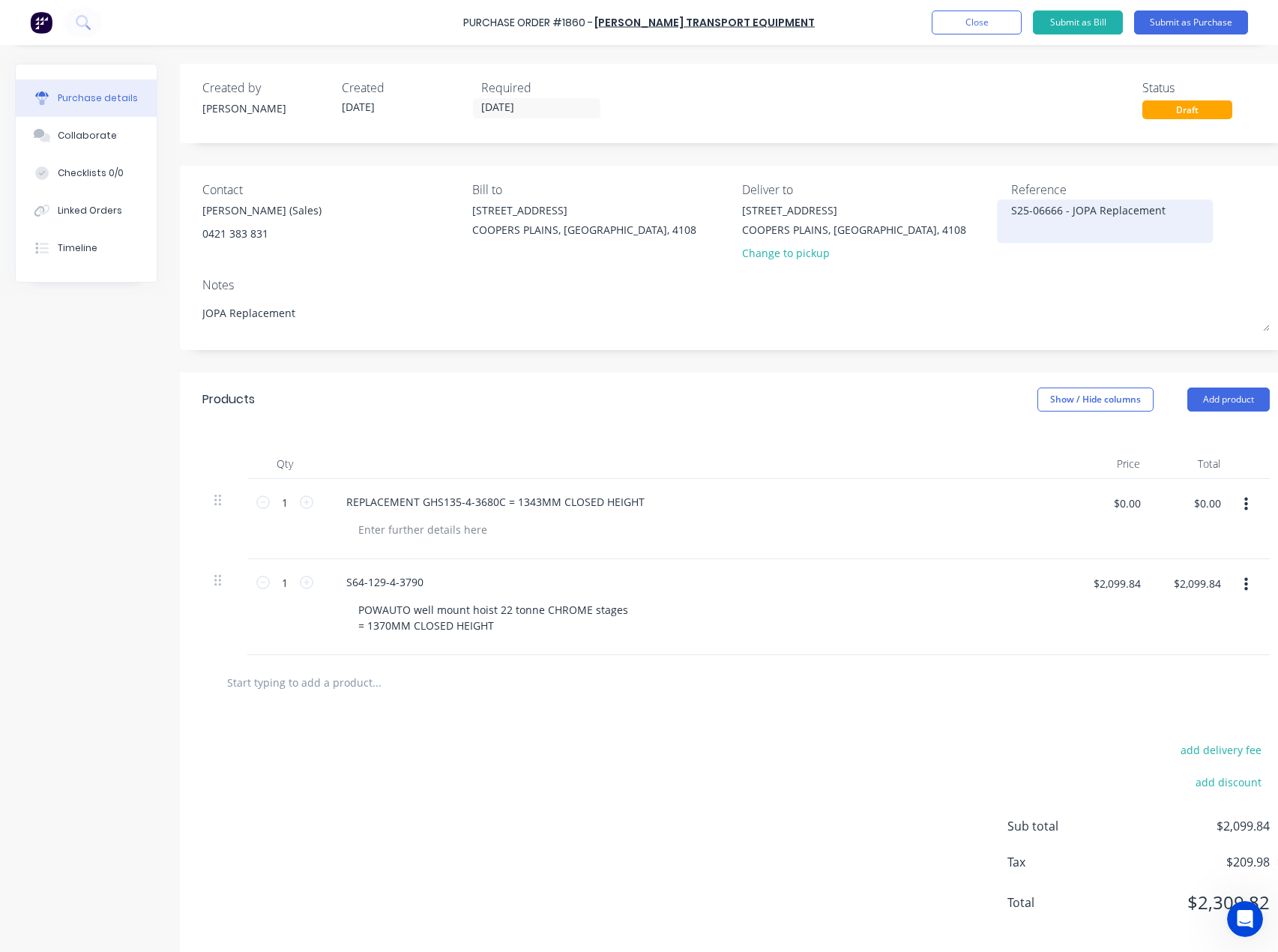
type textarea "JOPA Replacement"
click at [1074, 217] on textarea "S25-06666 - JOPA Replacement" at bounding box center [1104, 219] width 187 height 34
drag, startPoint x: 1063, startPoint y: 207, endPoint x: 1232, endPoint y: 209, distance: 169.0
click at [1231, 209] on div "S25-06666 - JOPA Replacement" at bounding box center [1141, 221] width 259 height 38
type textarea "S25-06666"
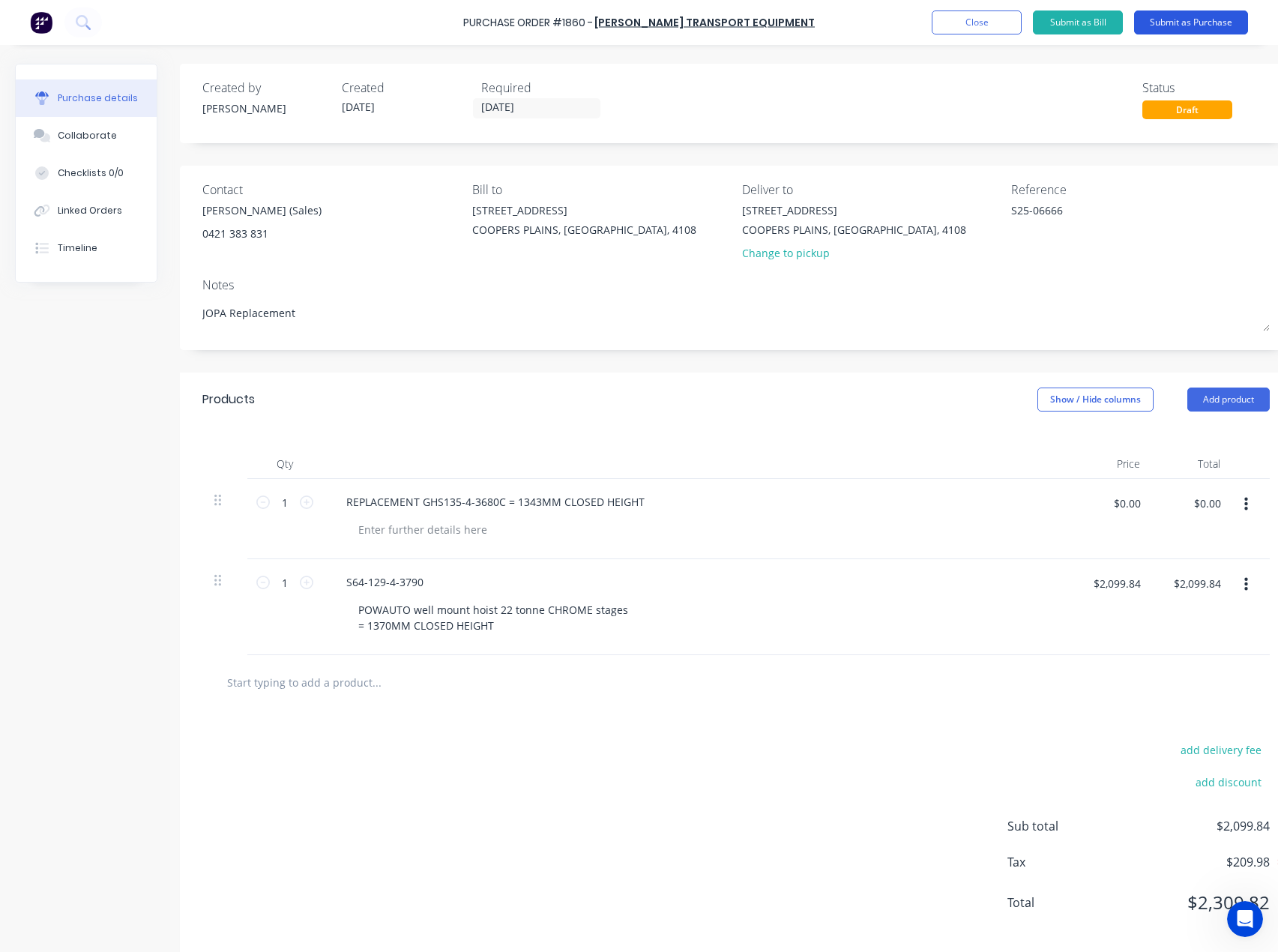
click at [1215, 18] on button "Submit as Purchase" at bounding box center [1191, 22] width 114 height 24
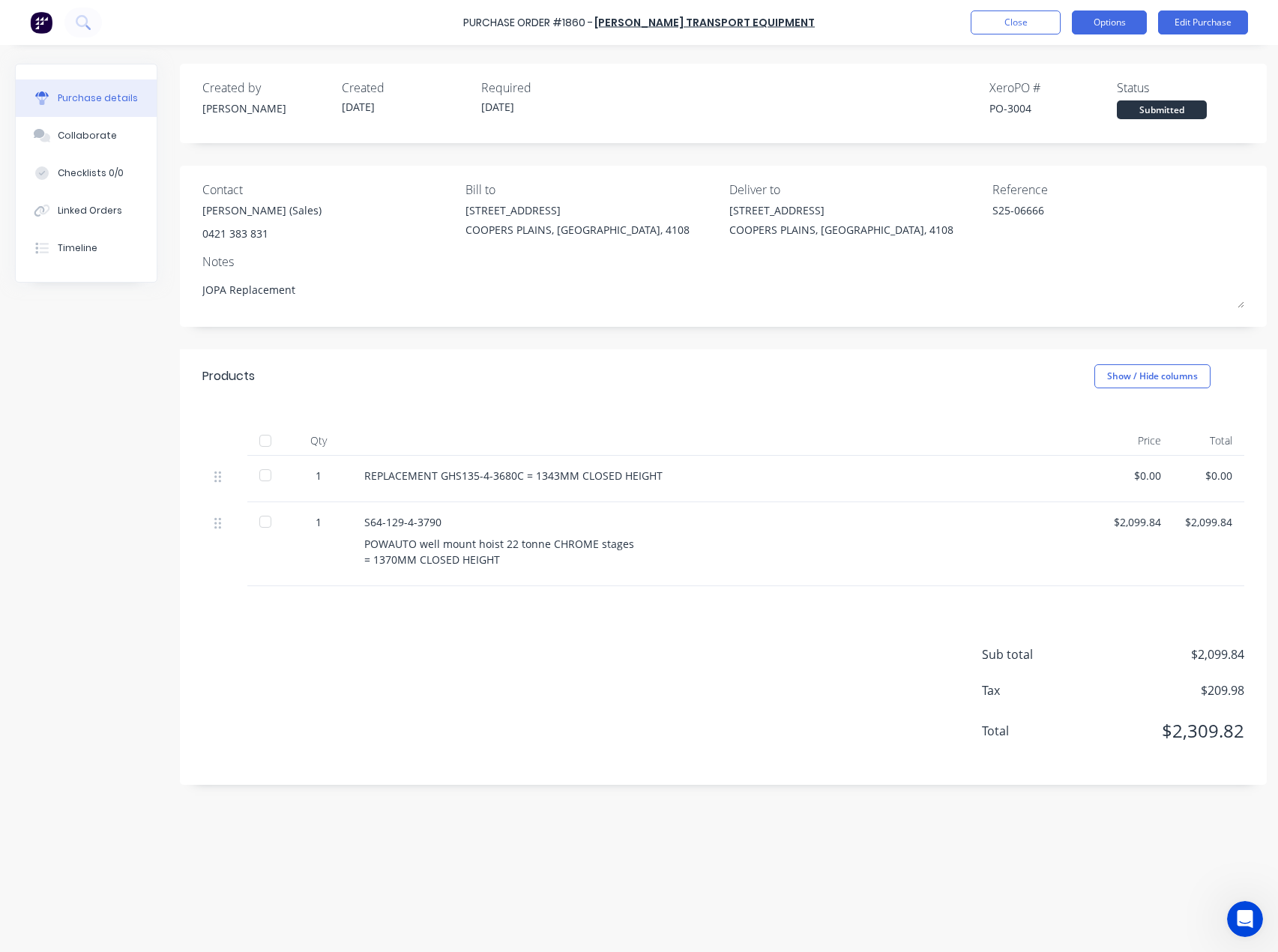
click at [1100, 22] on button "Options" at bounding box center [1109, 22] width 75 height 24
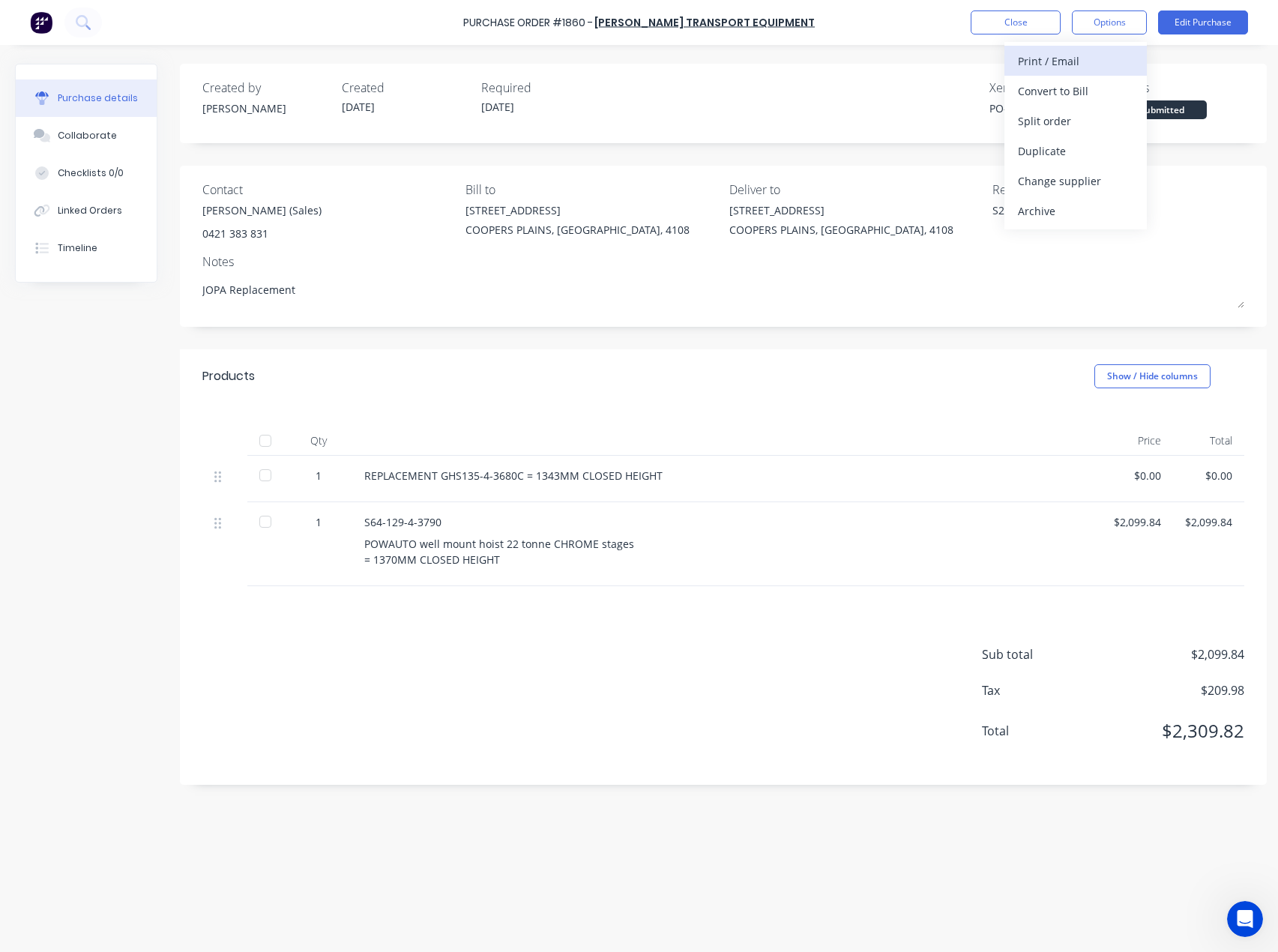
click at [1056, 62] on div "Print / Email" at bounding box center [1076, 60] width 116 height 22
click at [1071, 90] on div "With pricing" at bounding box center [1076, 91] width 116 height 22
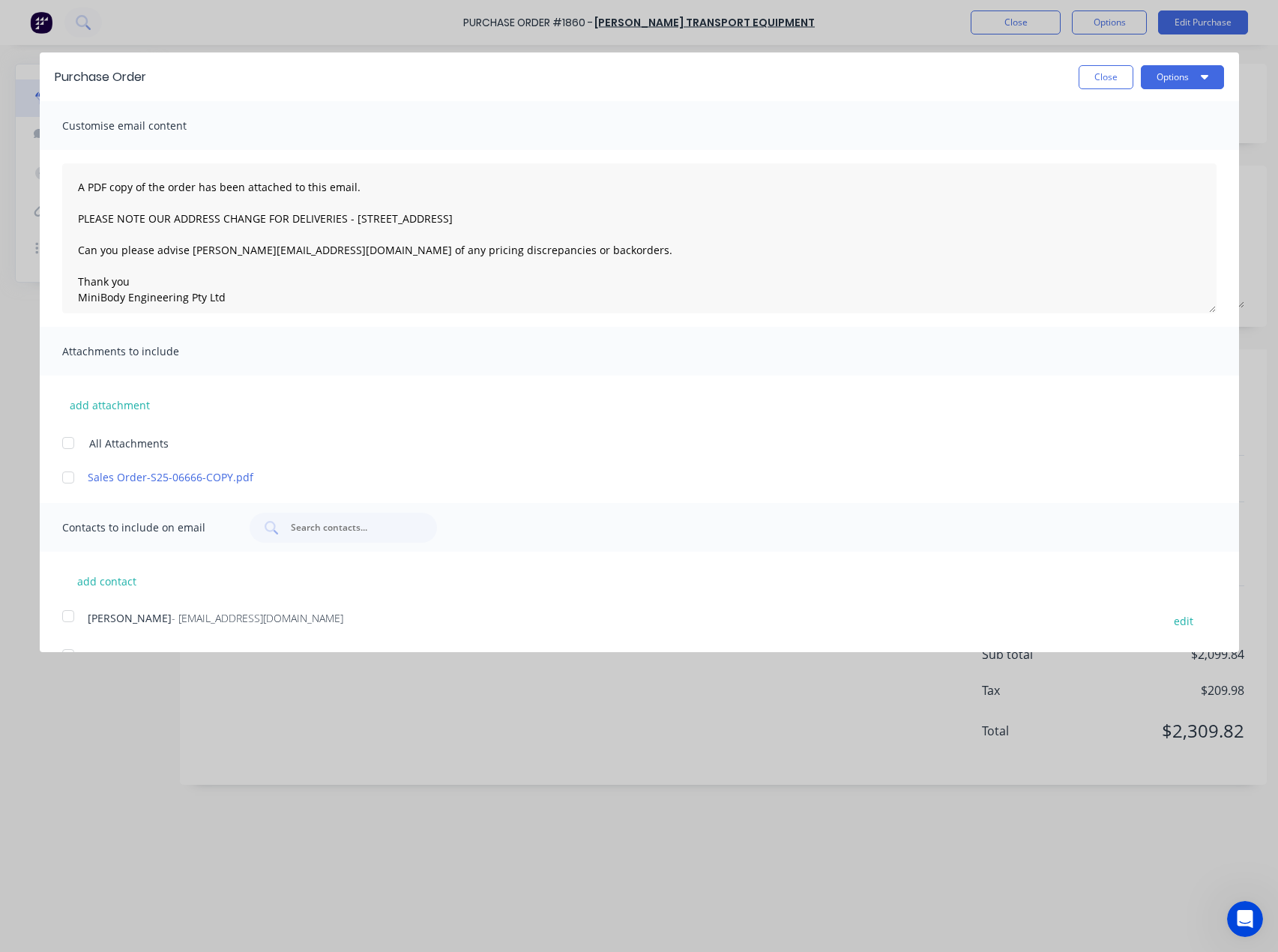
scroll to position [189, 0]
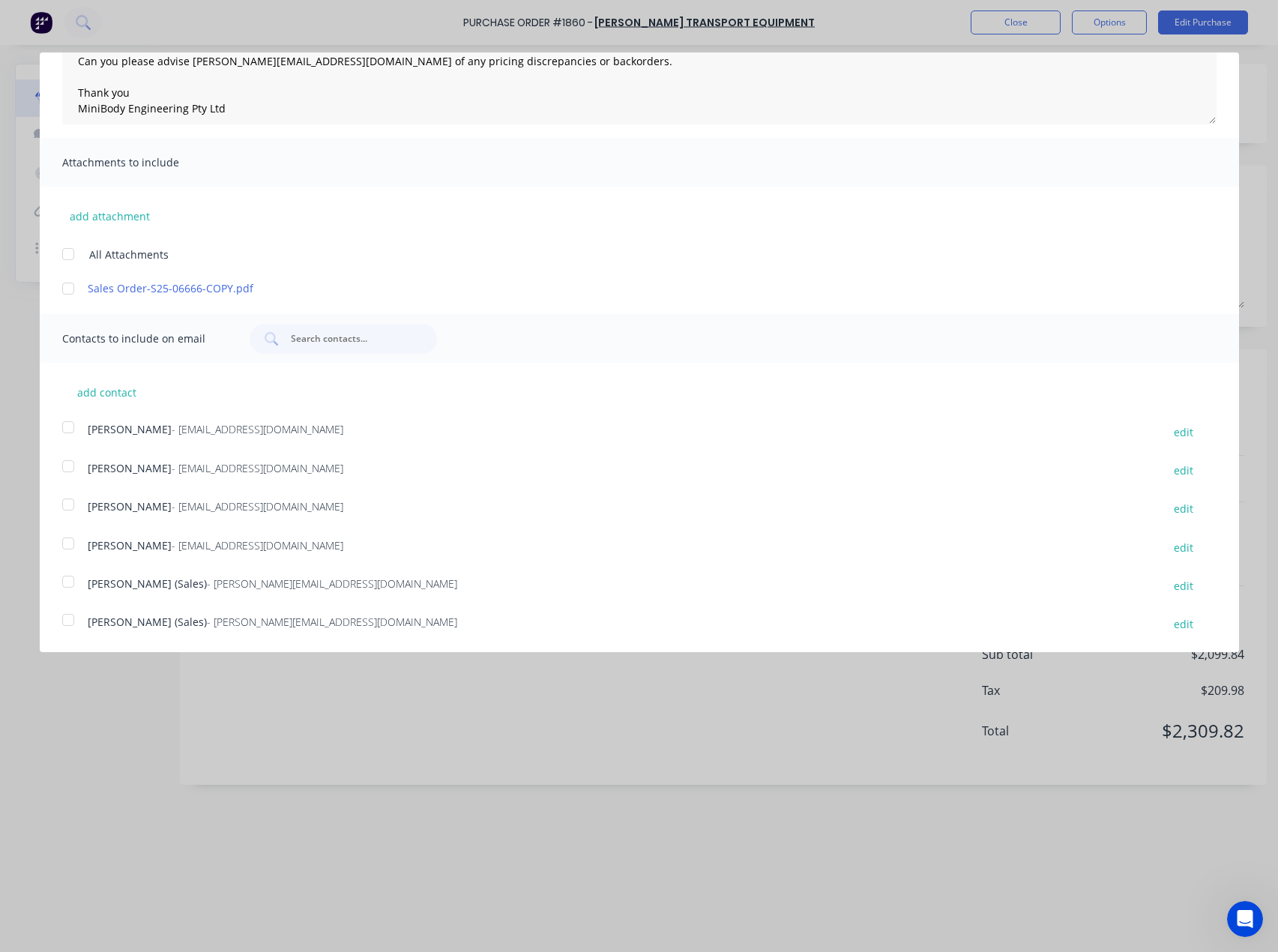
click at [69, 620] on div at bounding box center [68, 619] width 30 height 30
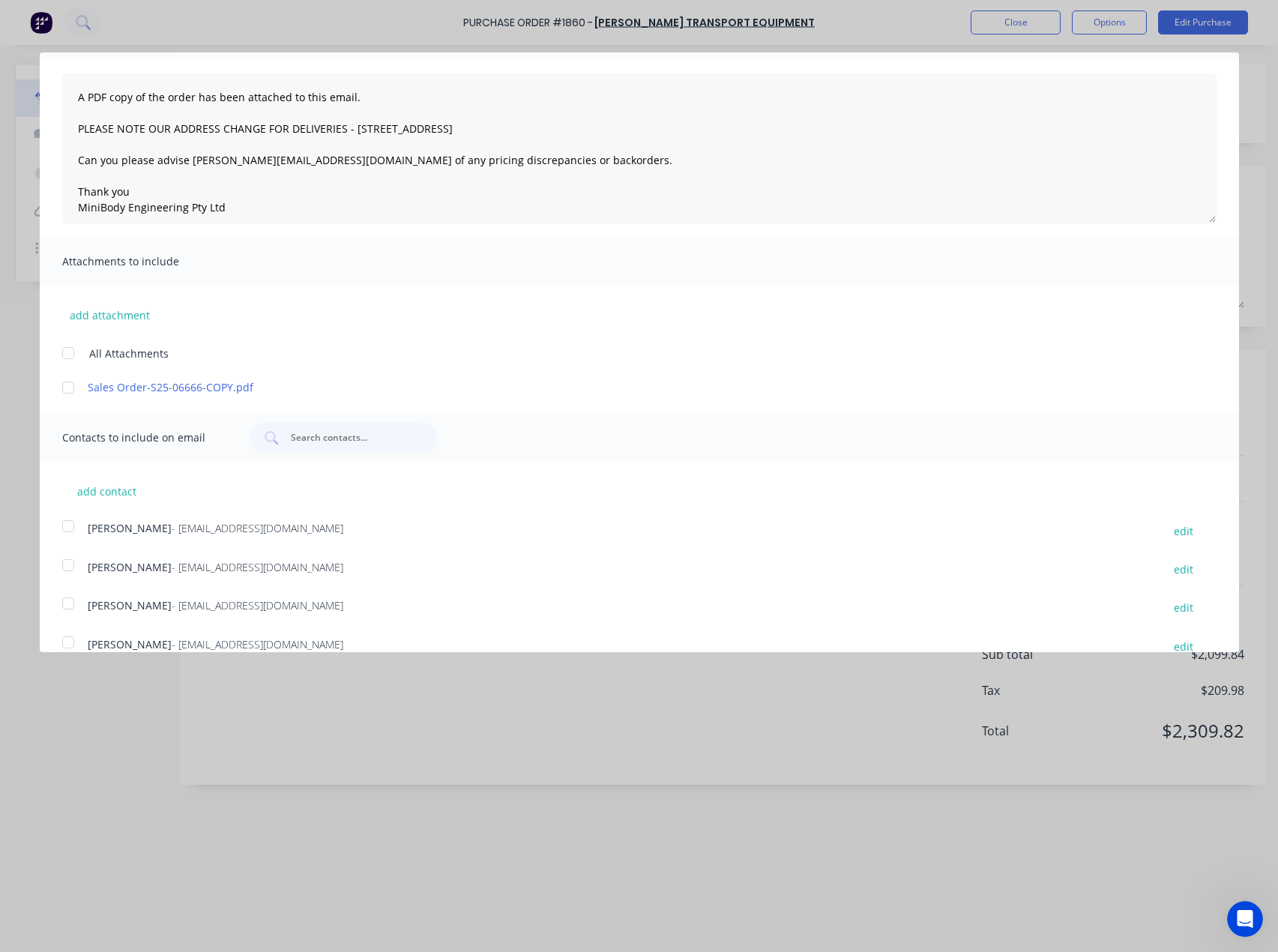
scroll to position [0, 0]
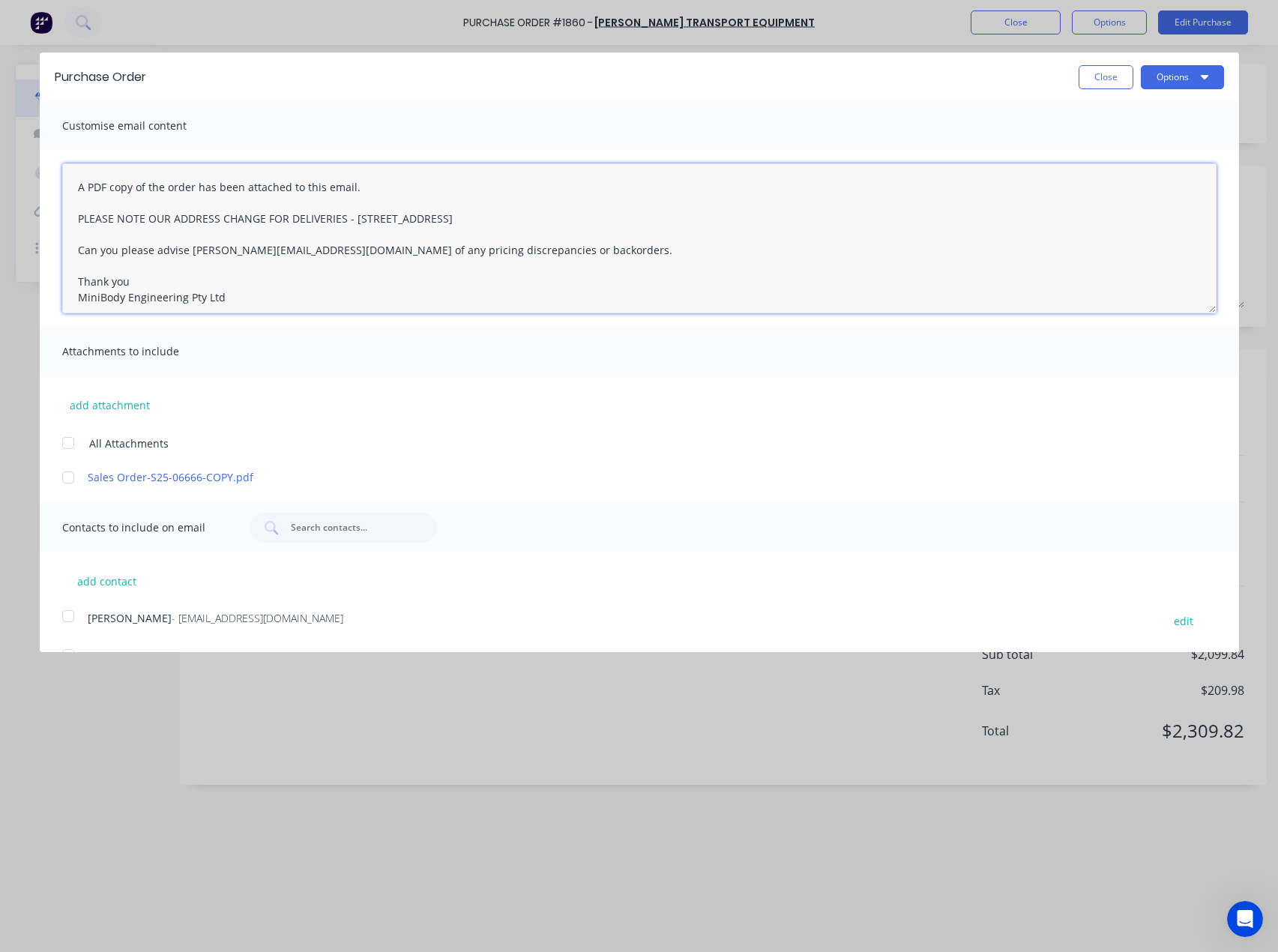
click at [80, 186] on textarea "A PDF copy of the order has been attached to this email. PLEASE NOTE OUR ADDRES…" at bounding box center [639, 238] width 1154 height 150
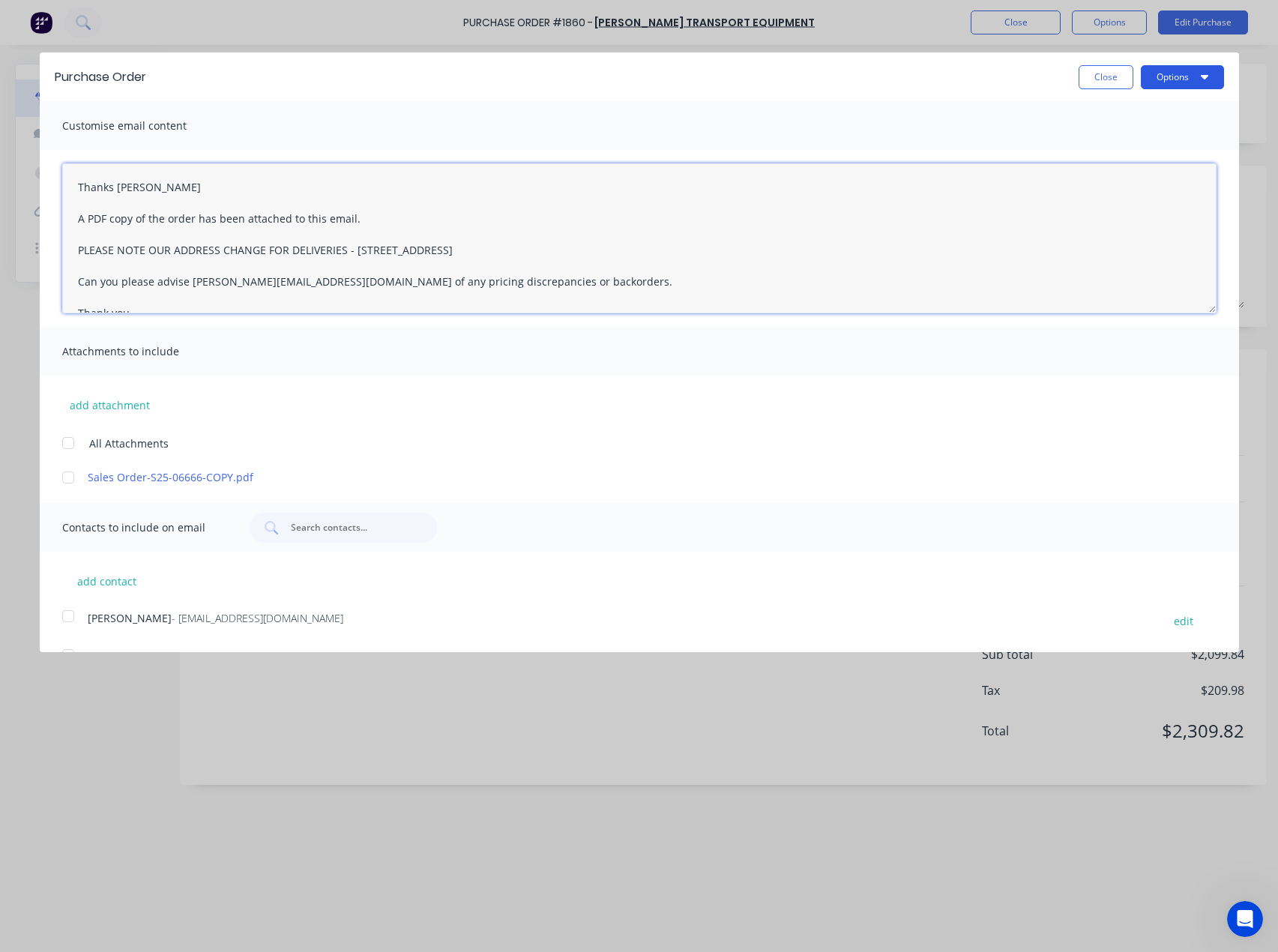
type textarea "Thanks Steve A PDF copy of the order has been attached to this email. PLEASE NO…"
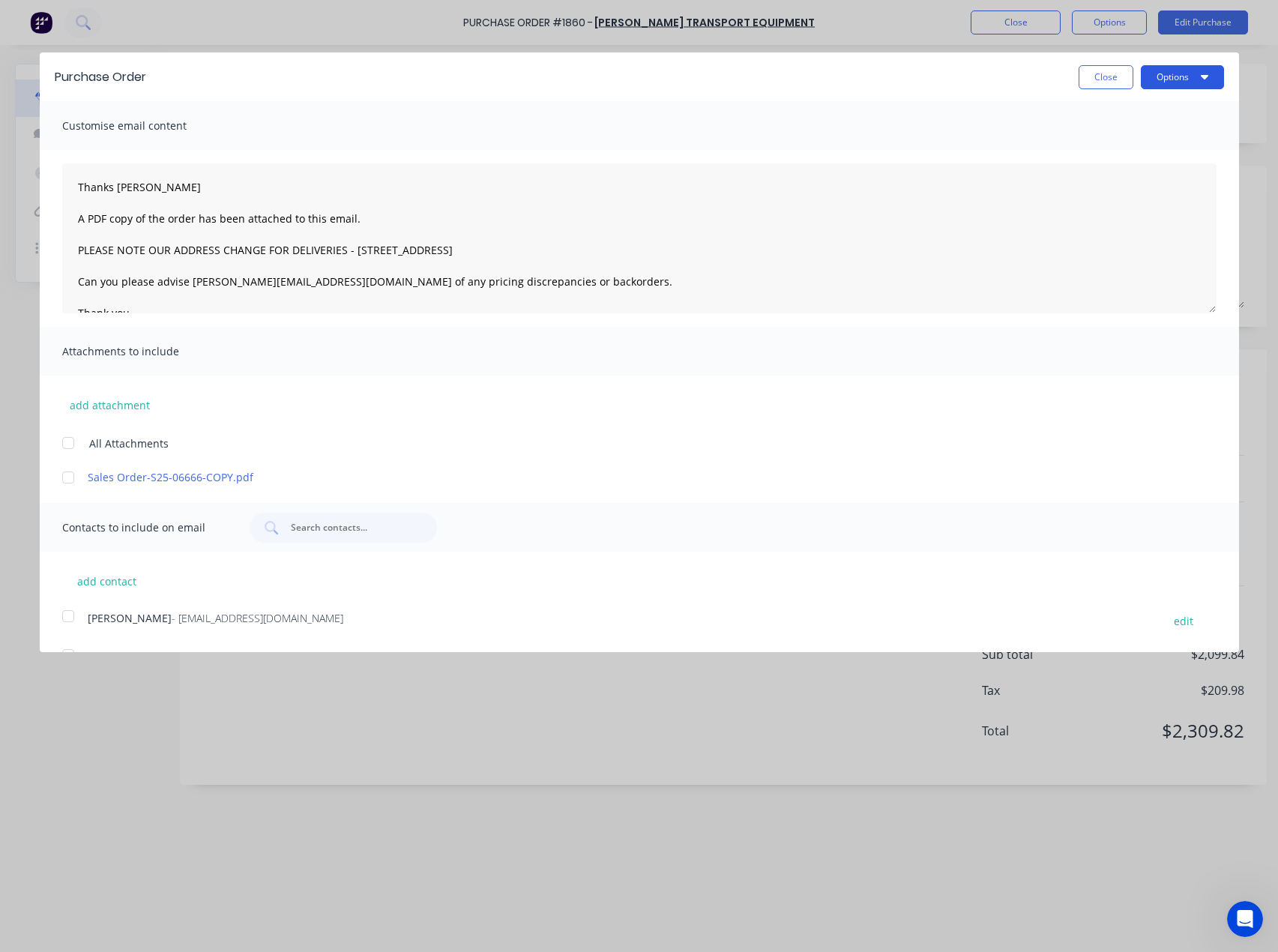
click at [1157, 76] on button "Options" at bounding box center [1183, 77] width 84 height 24
click at [1115, 144] on div "Email" at bounding box center [1153, 145] width 116 height 22
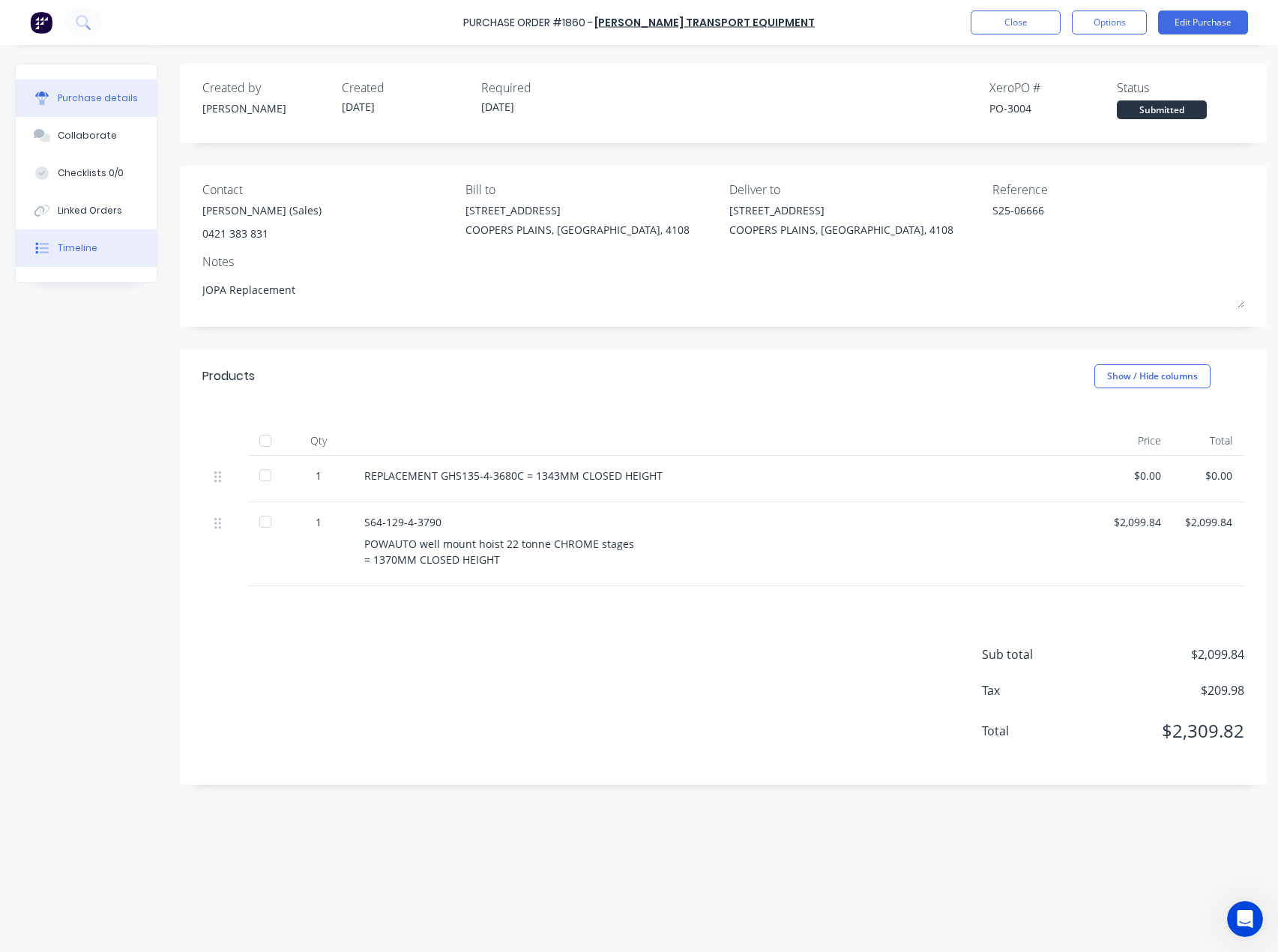
click at [59, 250] on div "Timeline" at bounding box center [77, 247] width 39 height 14
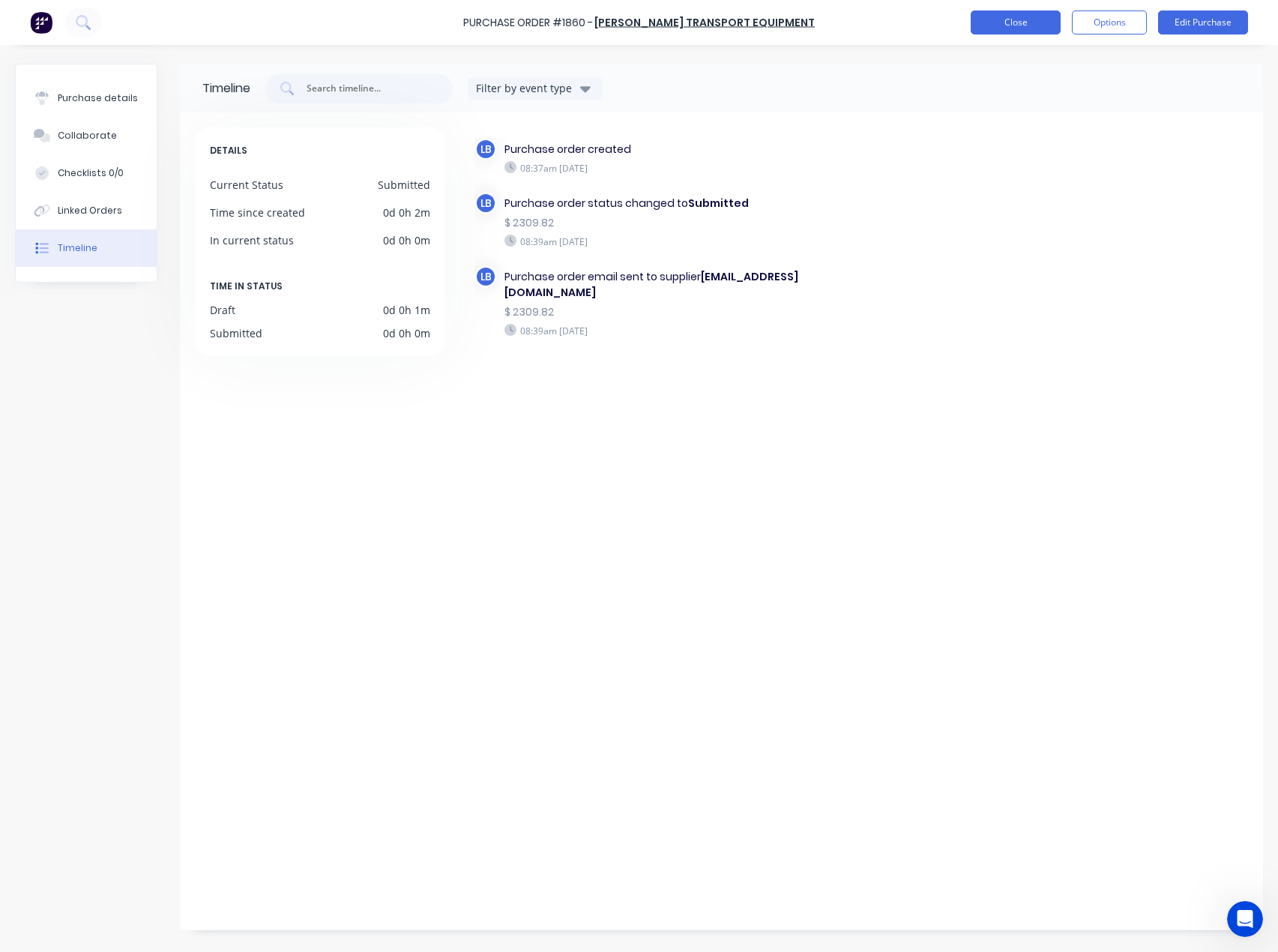
click at [1014, 10] on button "Close" at bounding box center [1016, 22] width 90 height 24
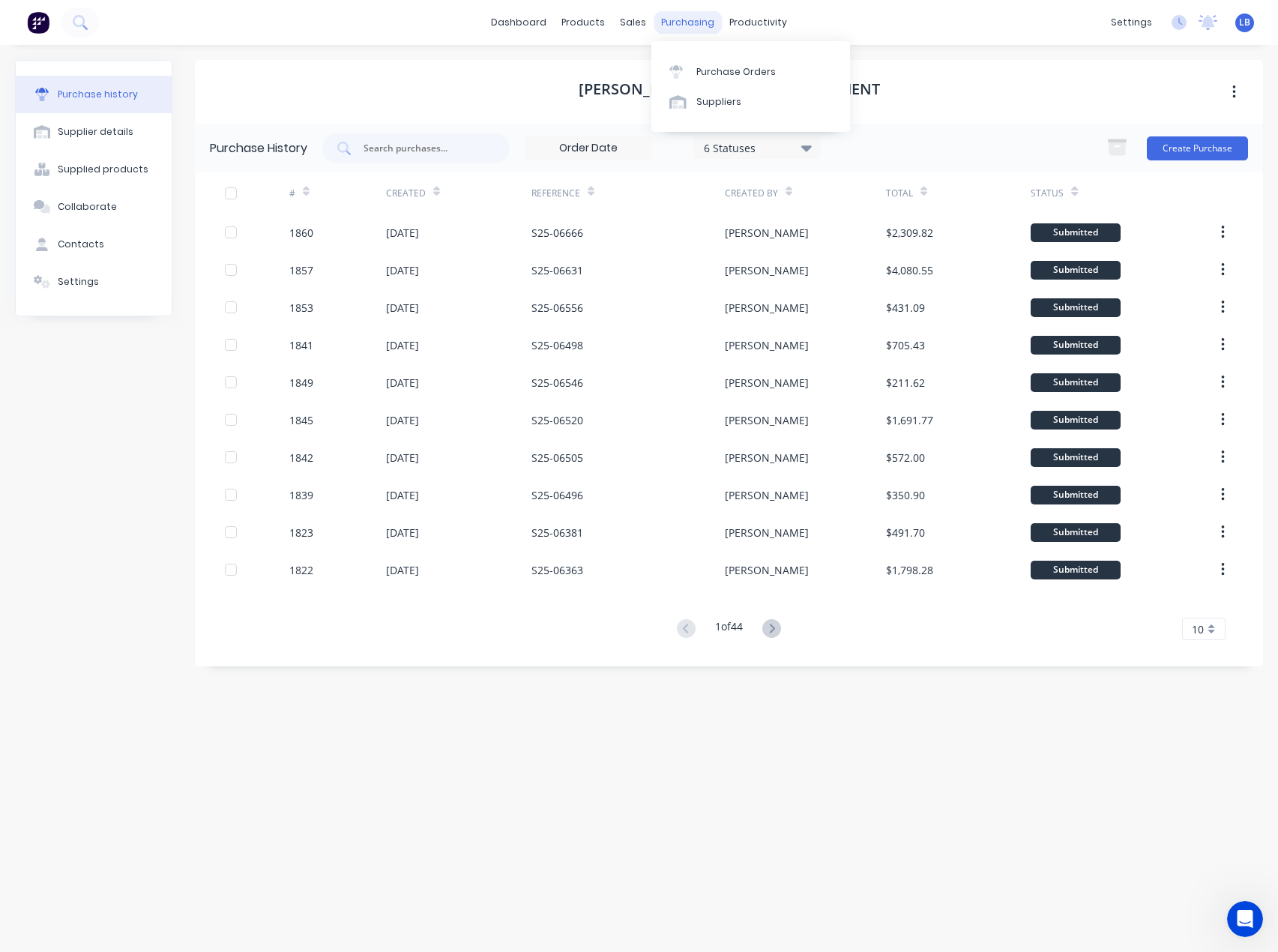
click at [662, 22] on div "purchasing" at bounding box center [687, 22] width 68 height 22
click at [690, 76] on div at bounding box center [681, 72] width 23 height 14
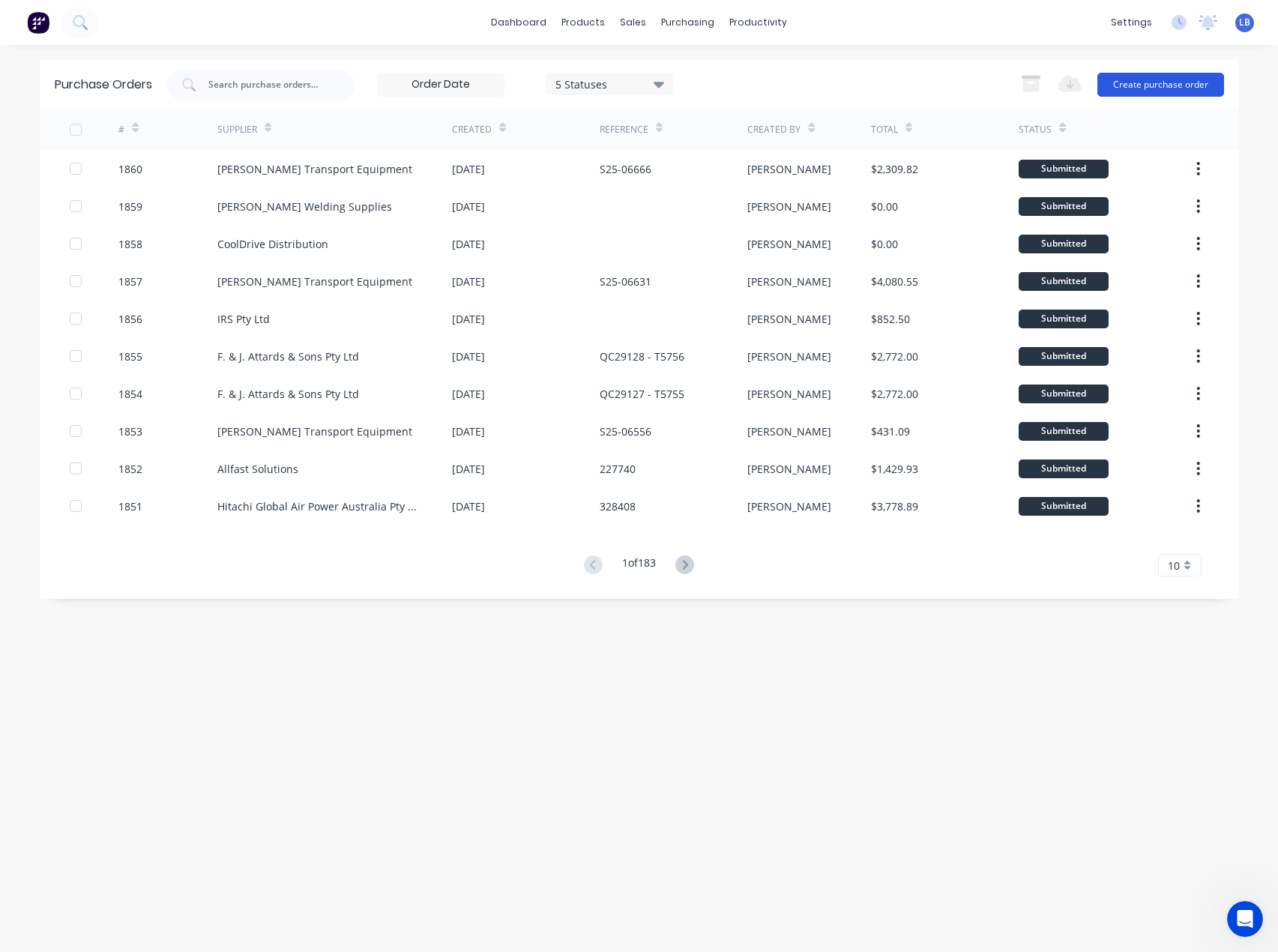
click at [1138, 80] on button "Create purchase order" at bounding box center [1161, 84] width 127 height 24
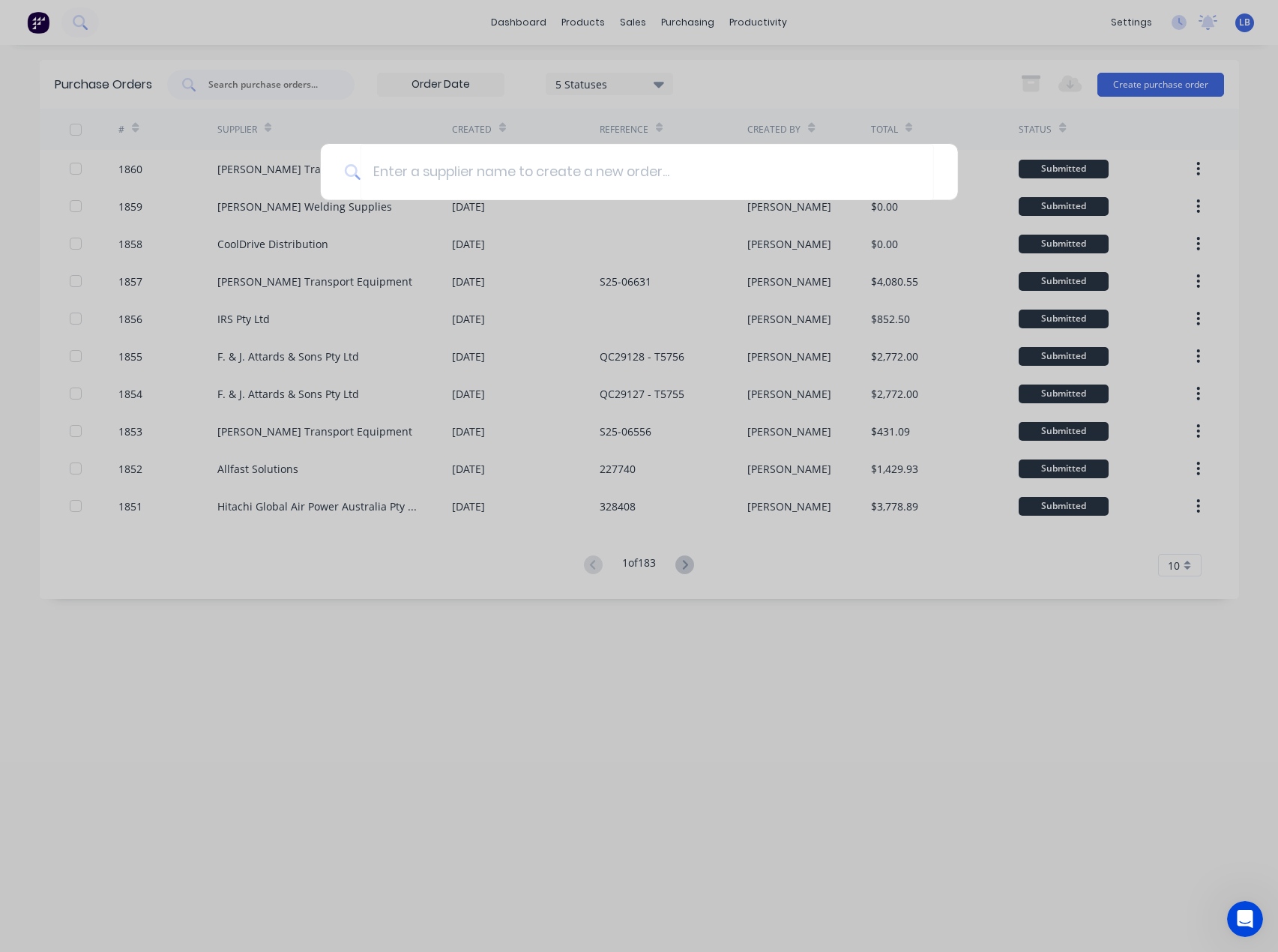
type input "S25-06667"
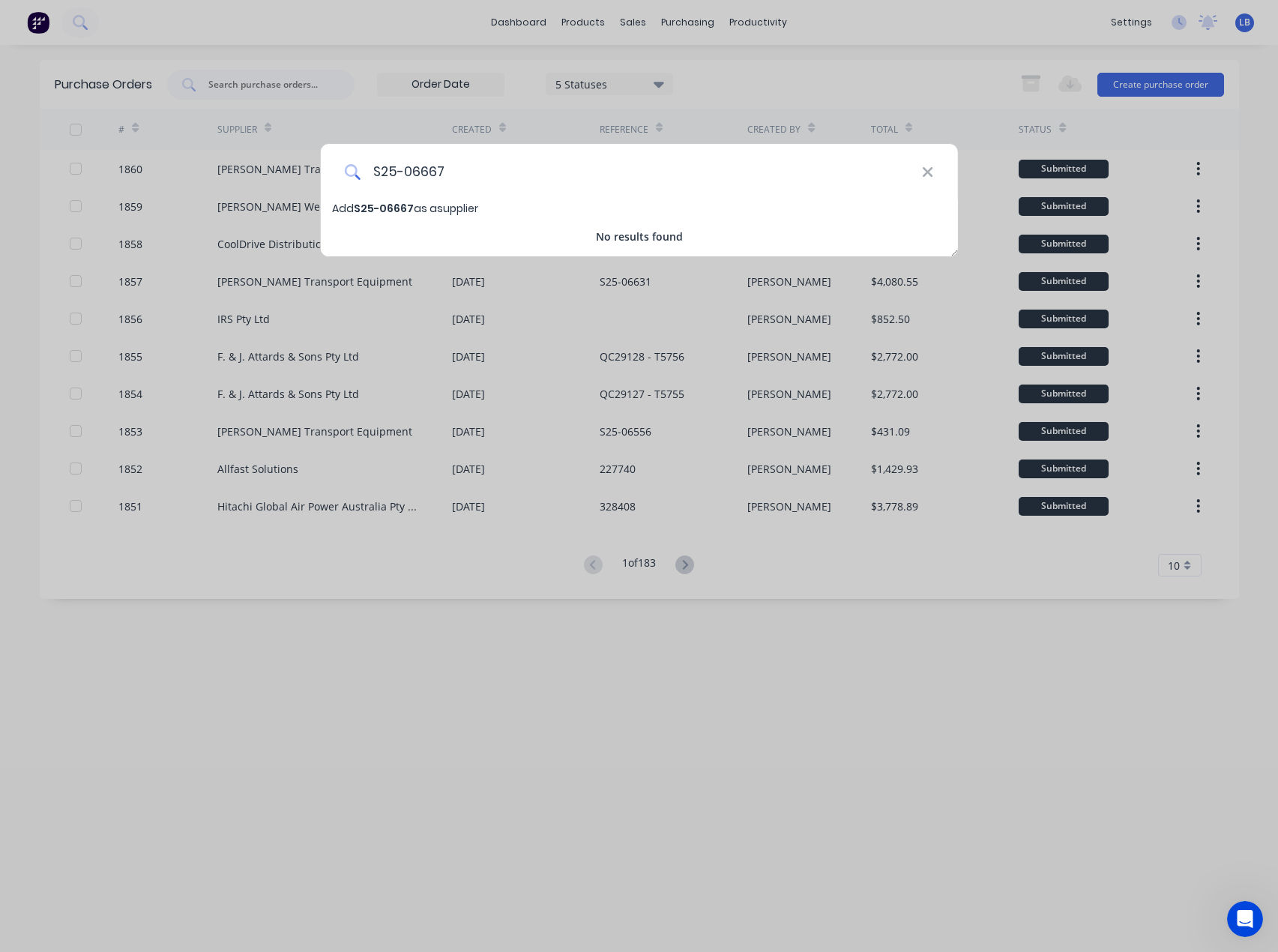
drag, startPoint x: 465, startPoint y: 171, endPoint x: 371, endPoint y: 173, distance: 94.0
click at [371, 178] on input "S25-06667" at bounding box center [641, 172] width 562 height 56
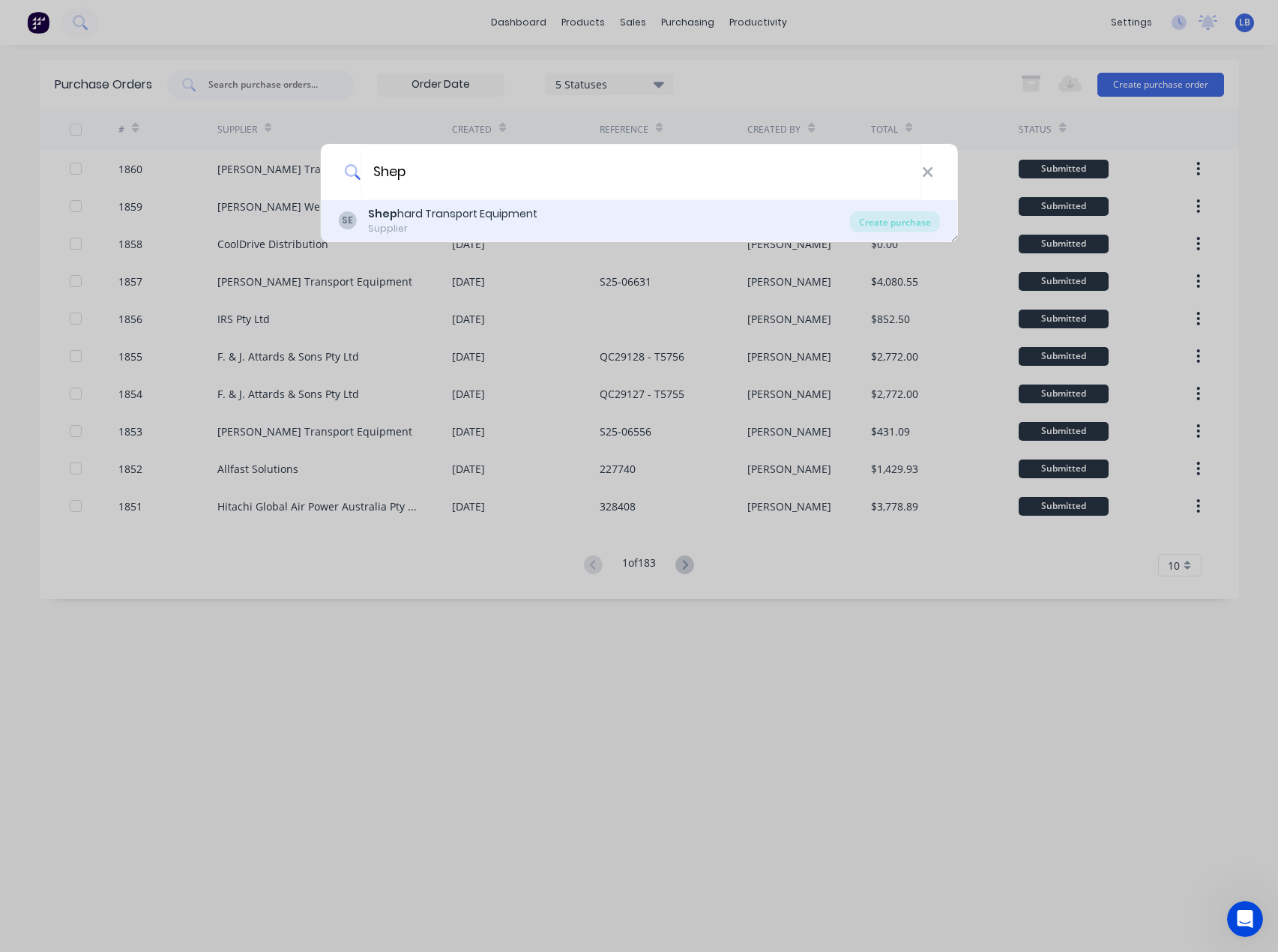
type input "Shep"
click at [493, 223] on div "Supplier" at bounding box center [453, 228] width 170 height 14
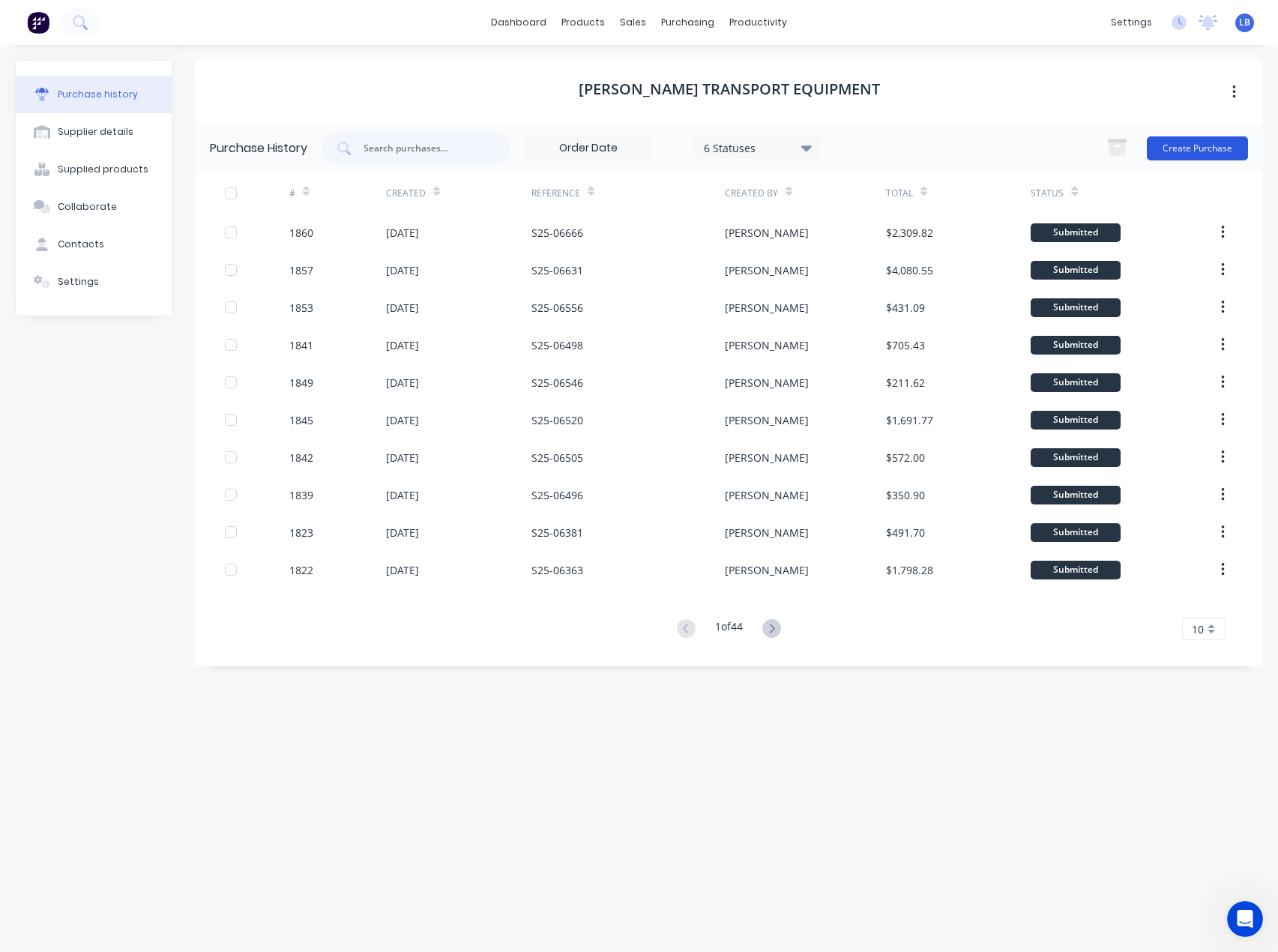
click at [1182, 145] on button "Create Purchase" at bounding box center [1198, 149] width 101 height 24
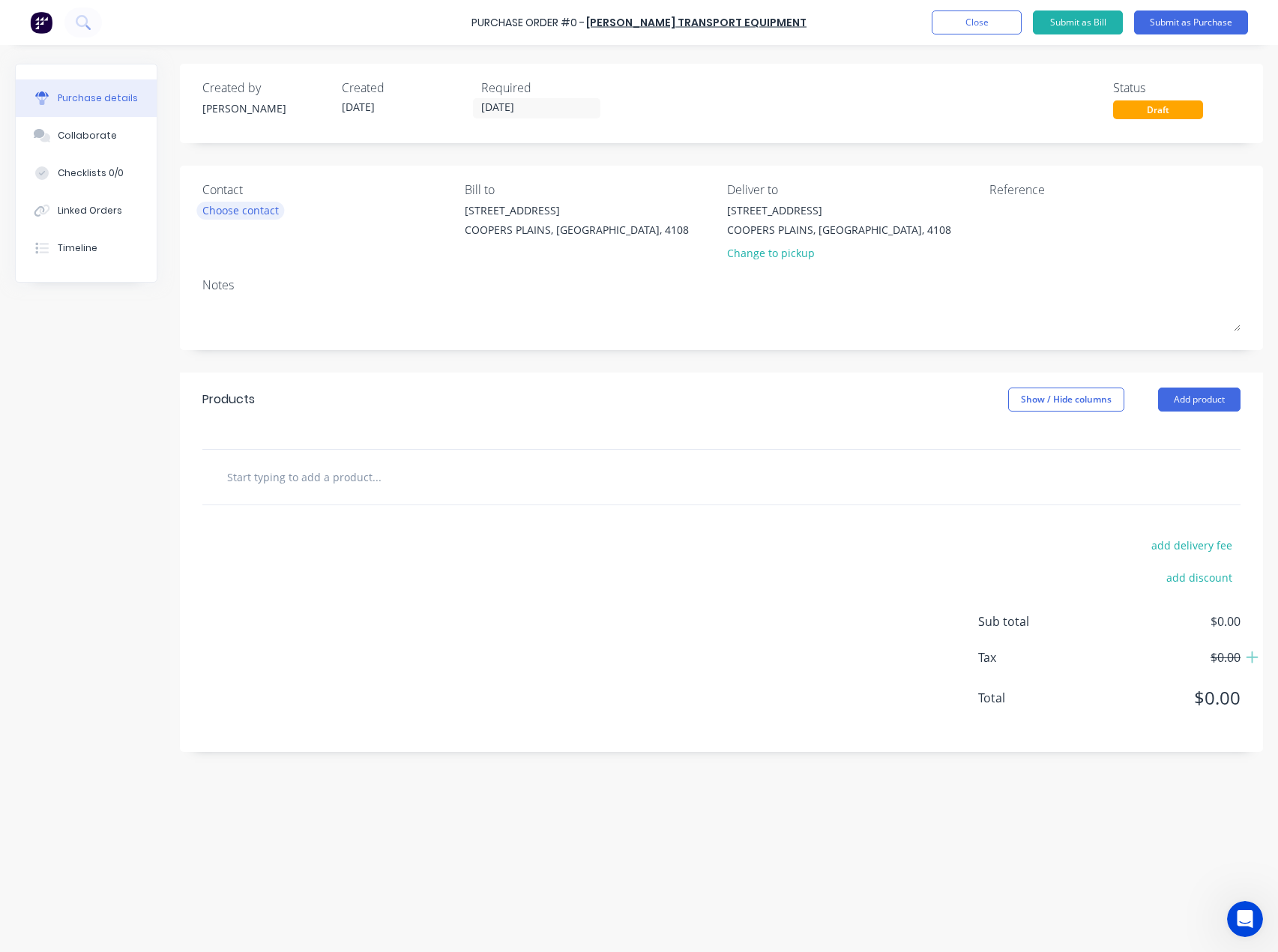
click at [267, 211] on div "Choose contact" at bounding box center [240, 210] width 76 height 16
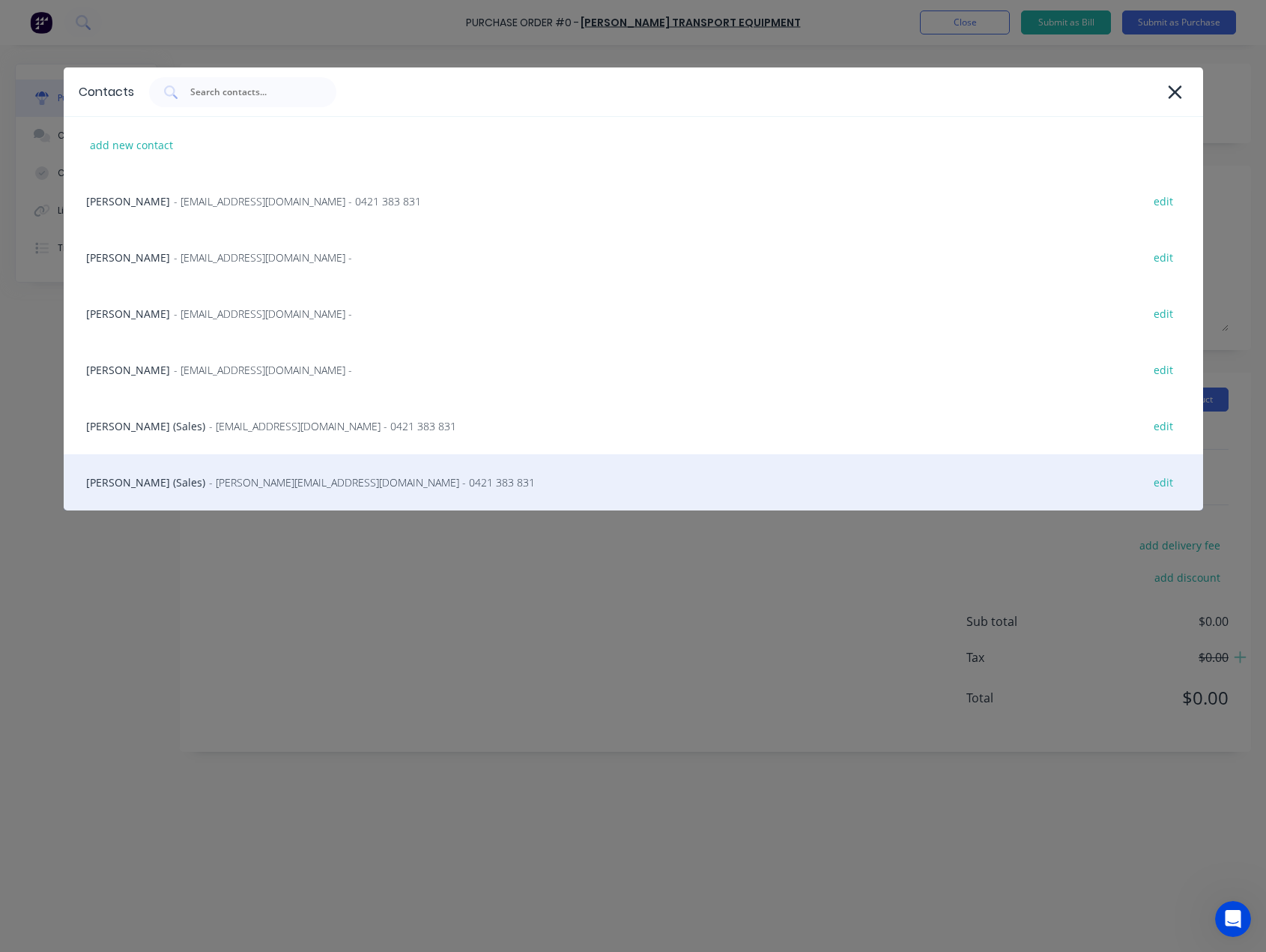
click at [200, 474] on div "Steve Erfurth (Sales) - stevee@ste.com.au - 0421 383 831 edit" at bounding box center [633, 482] width 1140 height 56
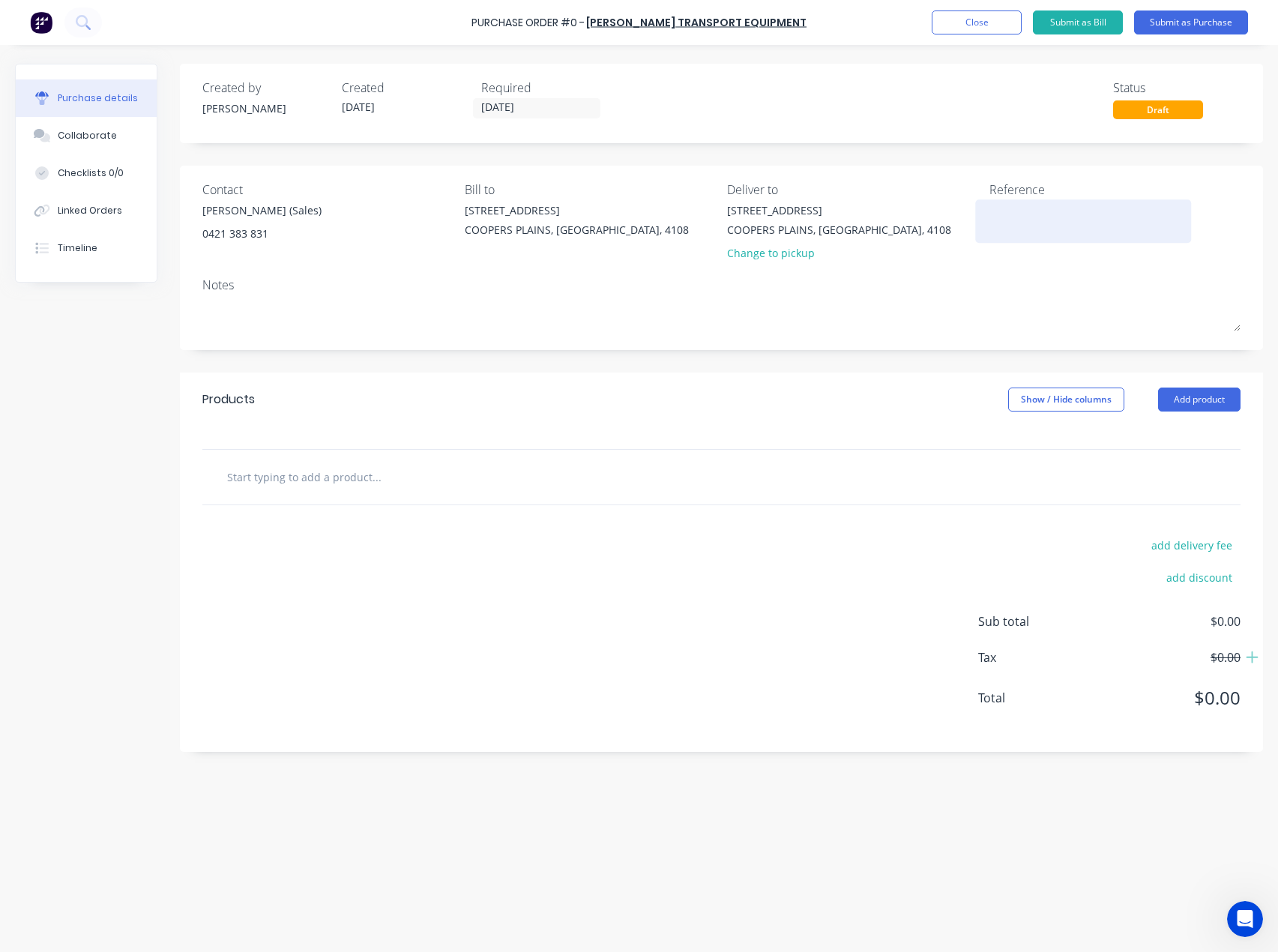
click at [993, 215] on textarea at bounding box center [1083, 219] width 187 height 34
paste textarea "S25-06667"
type textarea "S25-06667"
click at [299, 479] on input "text" at bounding box center [376, 476] width 300 height 30
paste input "T0403-60"
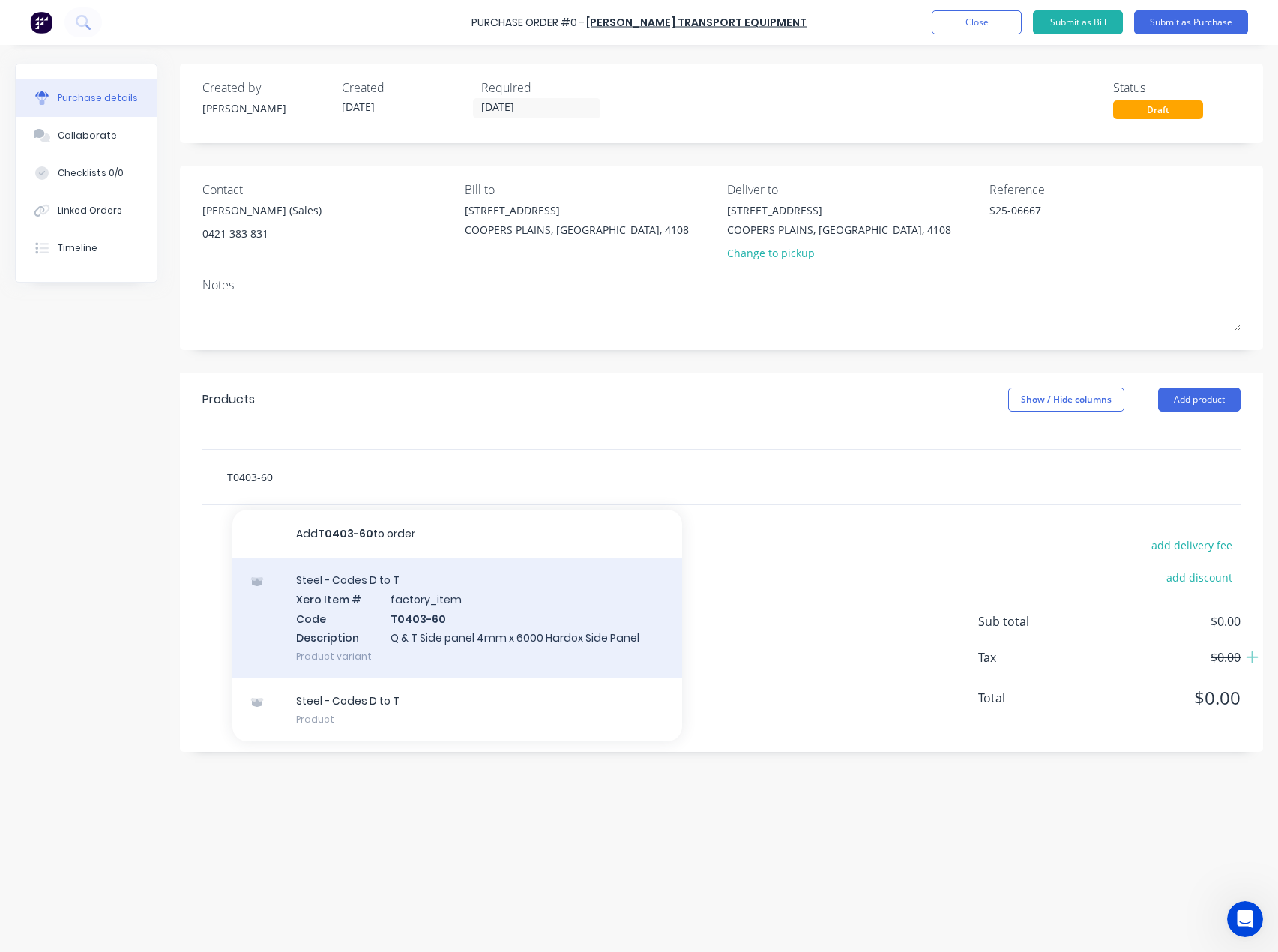
type input "T0403-60"
click at [313, 630] on div "Steel - Codes D to T Xero Item # factory_item Code T0403-60 Description Q & T S…" at bounding box center [457, 618] width 450 height 121
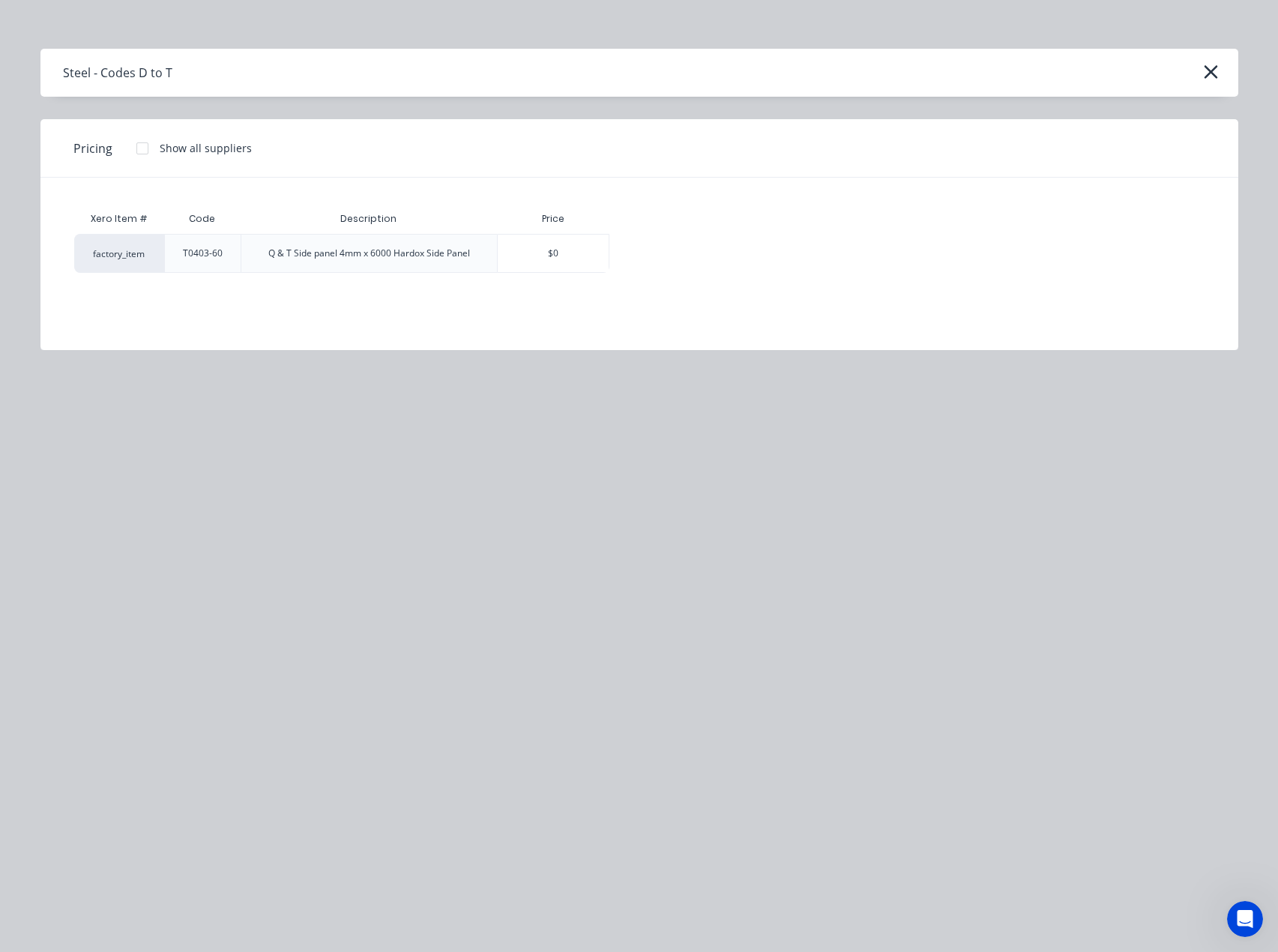
click at [139, 149] on div at bounding box center [142, 148] width 30 height 30
click at [645, 254] on div "$1,793.40" at bounding box center [662, 253] width 104 height 38
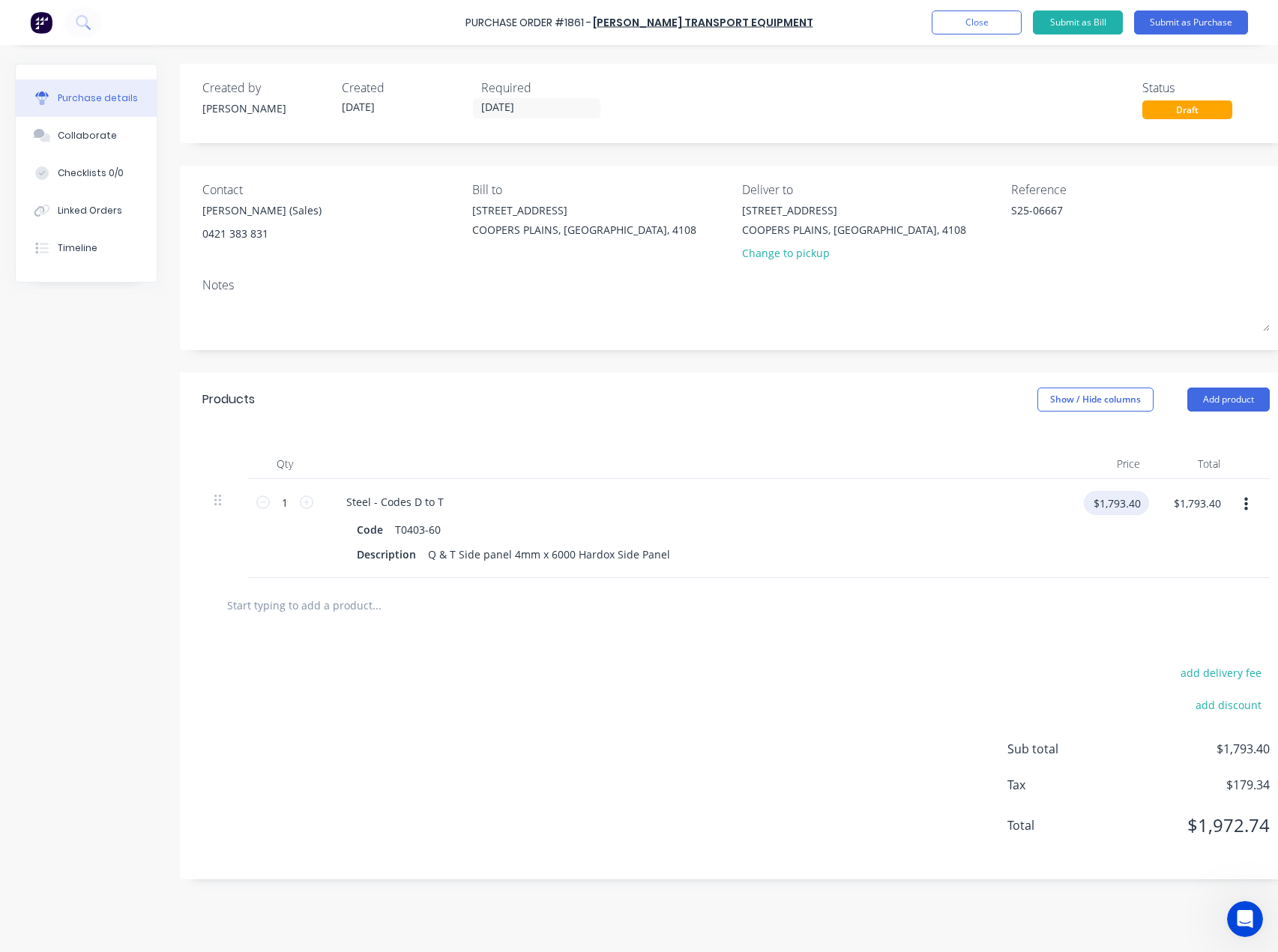
click at [1136, 504] on input "$1,793.40" at bounding box center [1116, 503] width 65 height 24
type input "$1,708.00"
drag, startPoint x: 285, startPoint y: 499, endPoint x: 295, endPoint y: 503, distance: 10.8
click at [285, 500] on input "1" at bounding box center [285, 502] width 30 height 22
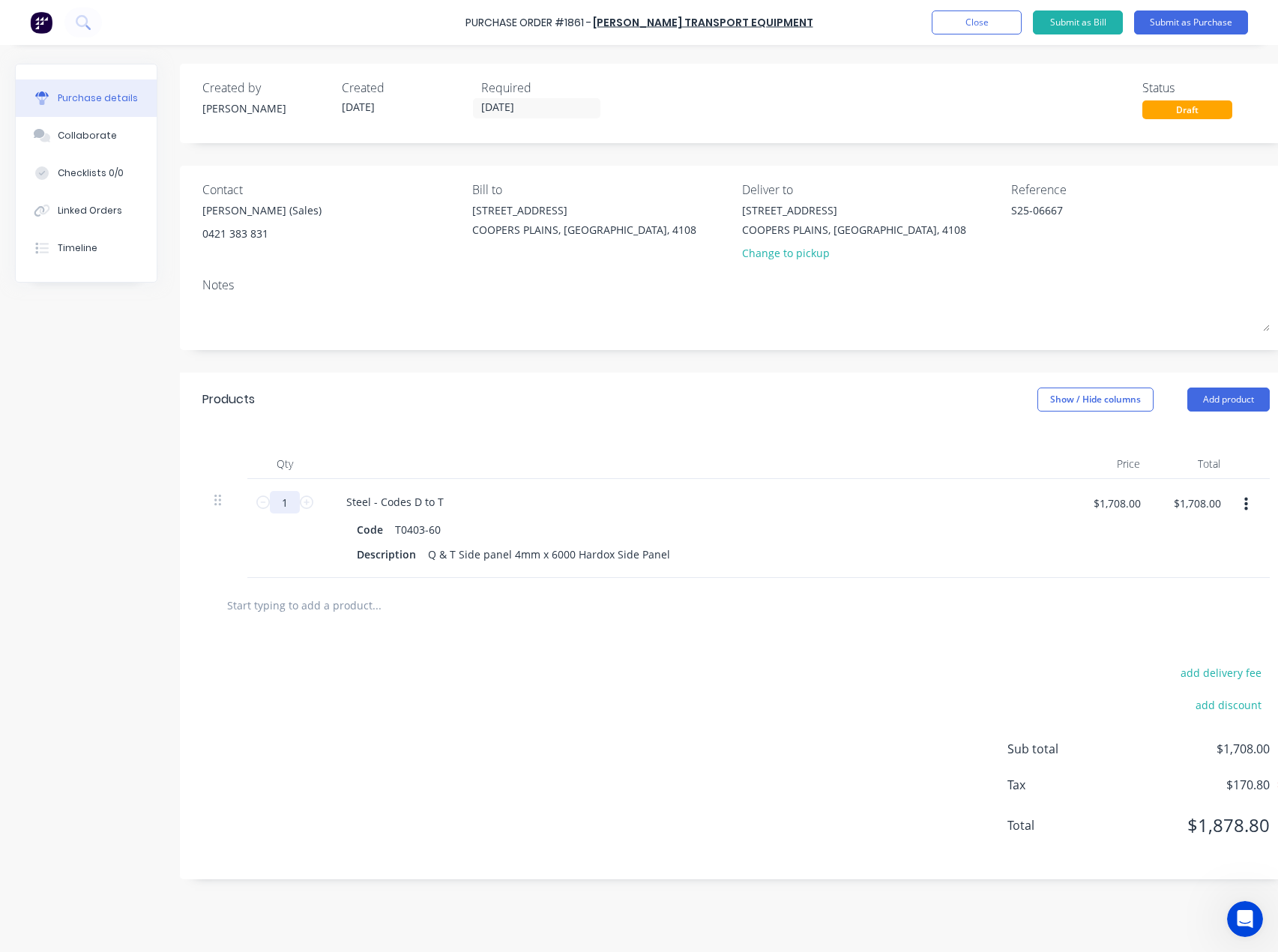
type input "2"
type input "$3,416.00"
type input "2"
click at [265, 598] on input "text" at bounding box center [376, 604] width 300 height 30
paste input "T0461A"
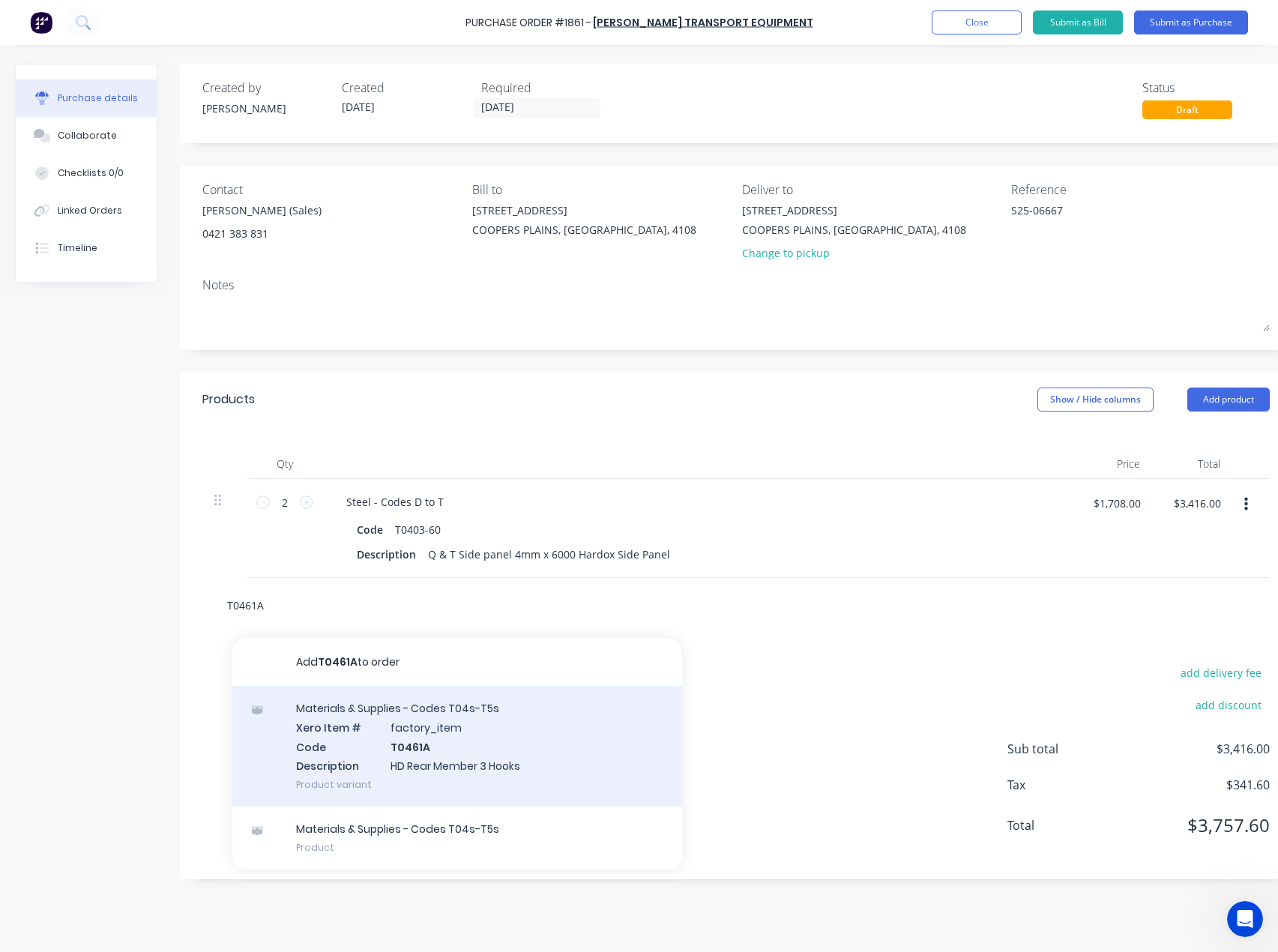
type input "T0461A"
click at [380, 754] on div "Materials & Supplies - Codes T04s-T5s Xero Item # factory_item Code T0461A Desc…" at bounding box center [457, 746] width 450 height 121
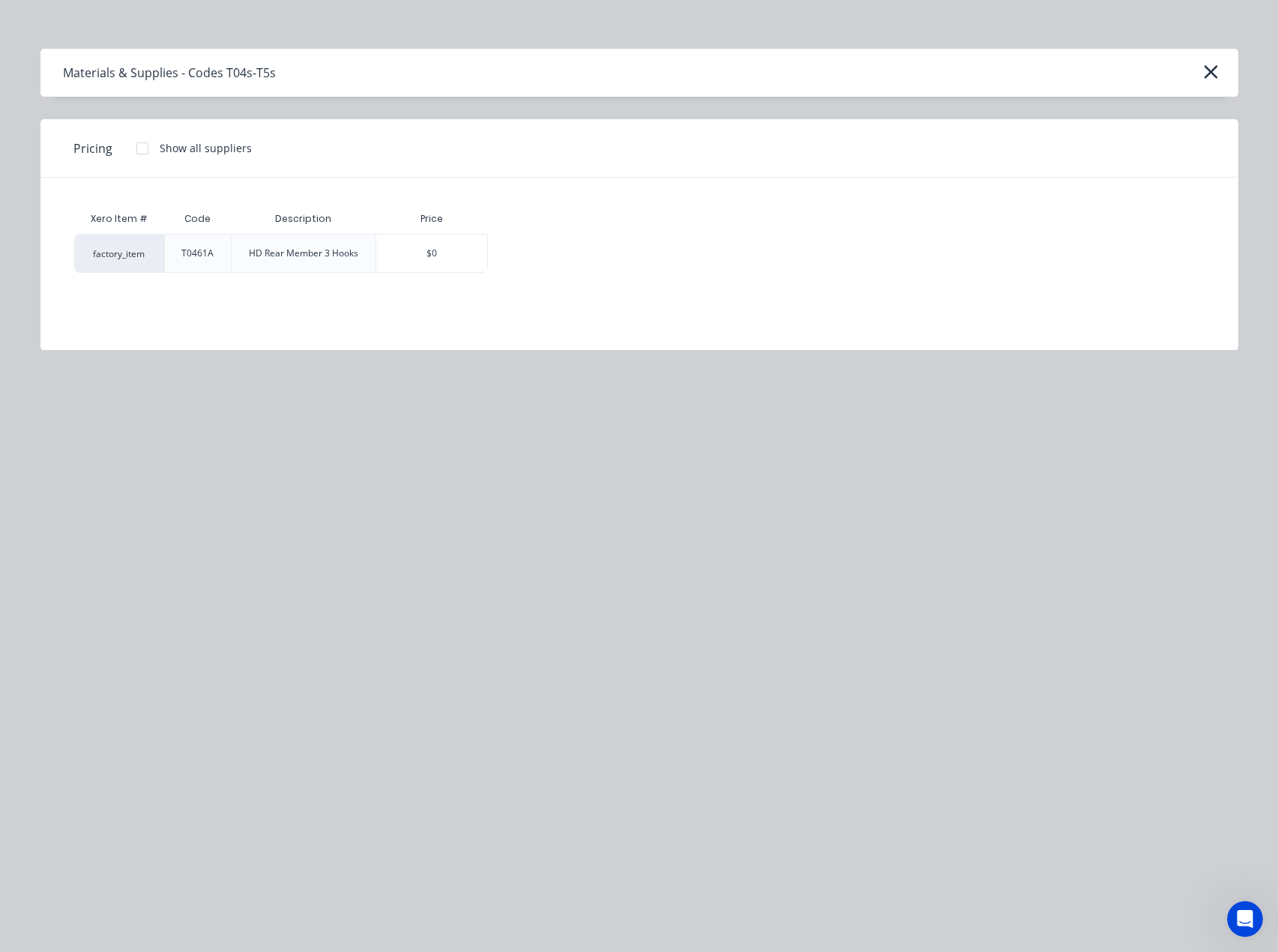
click at [139, 149] on div at bounding box center [142, 148] width 30 height 30
click at [574, 252] on div "$529.25" at bounding box center [541, 253] width 104 height 38
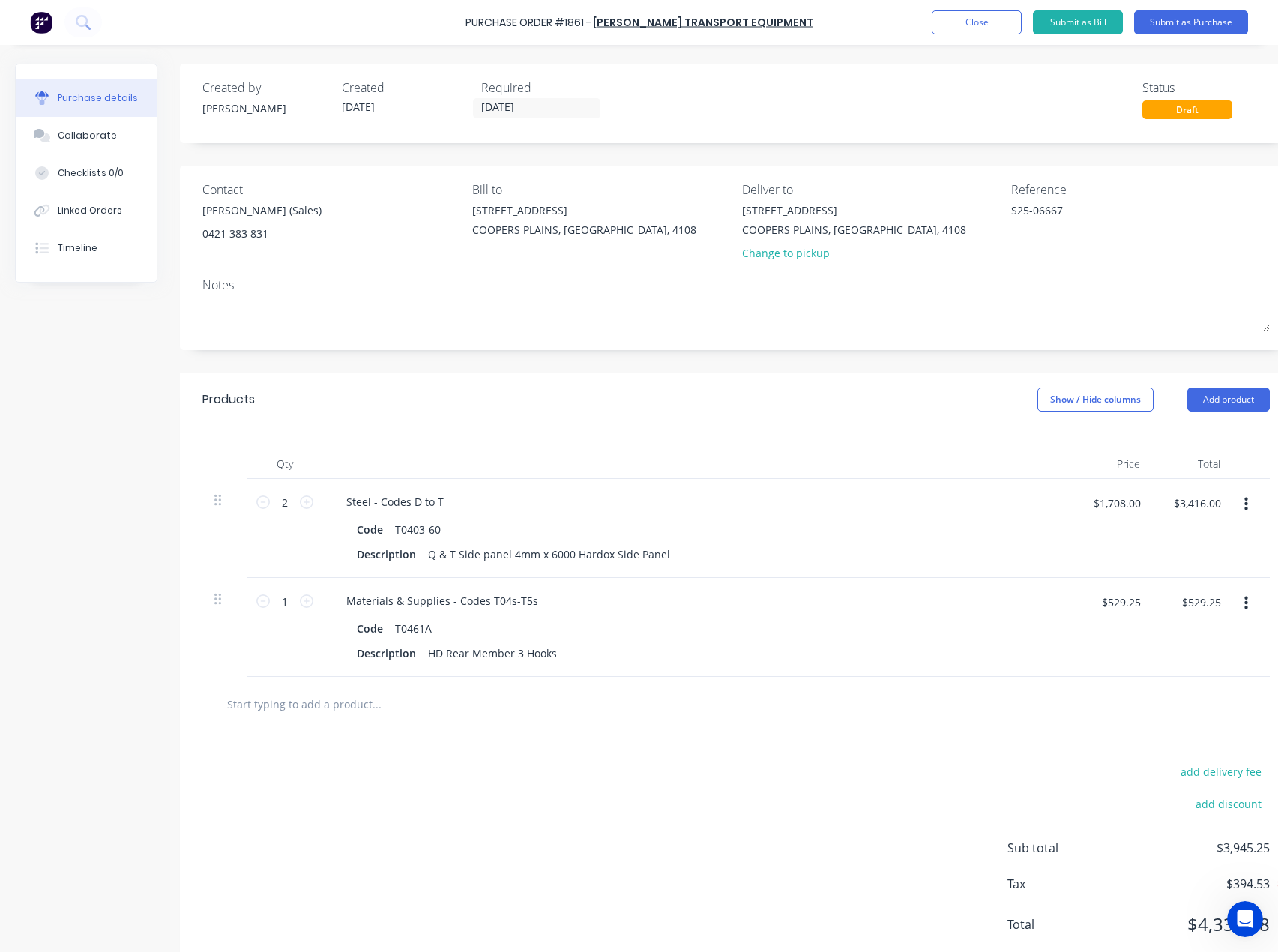
click at [325, 708] on input "text" at bounding box center [376, 703] width 300 height 30
paste input "BT1200H"
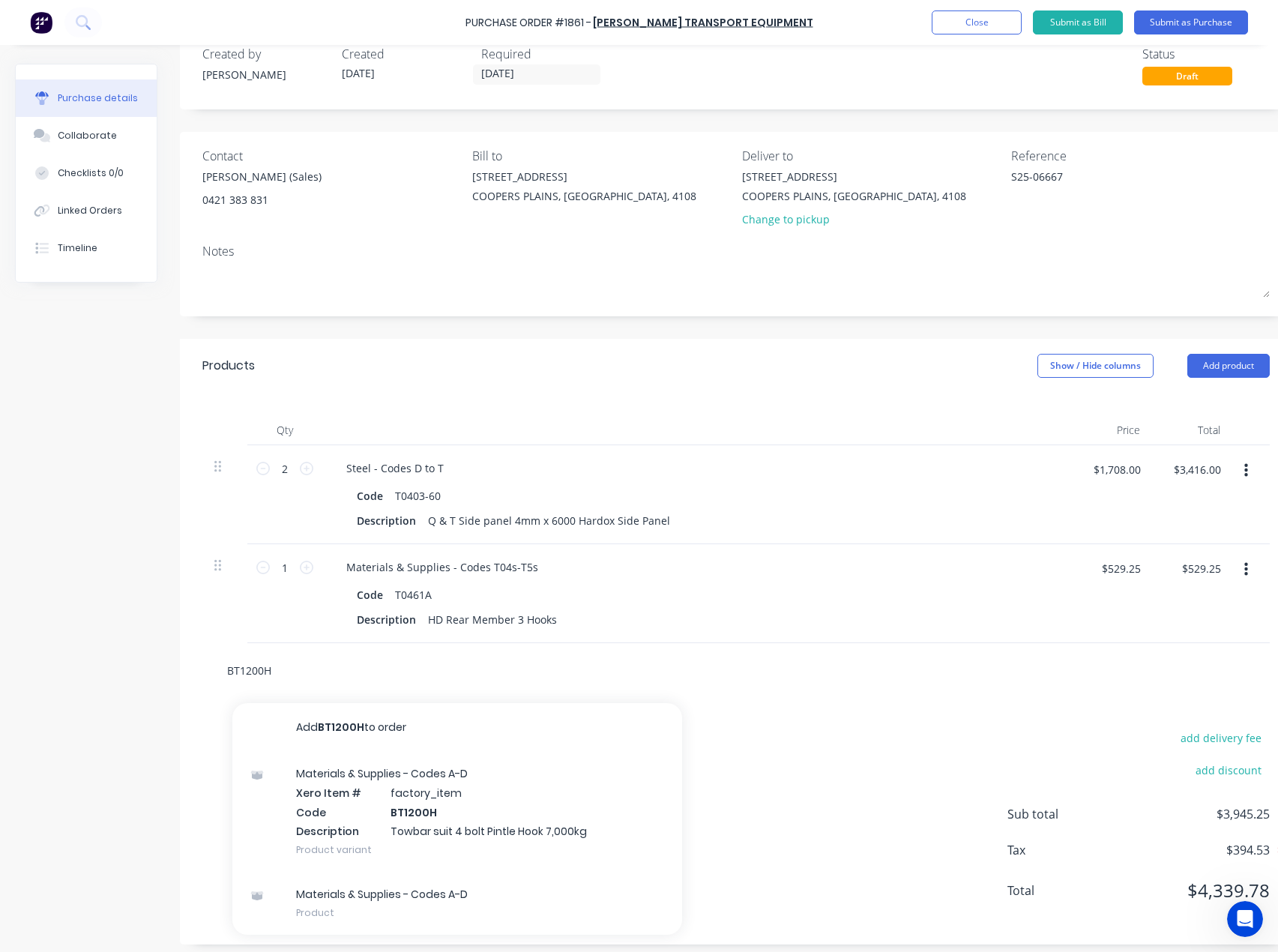
scroll to position [52, 0]
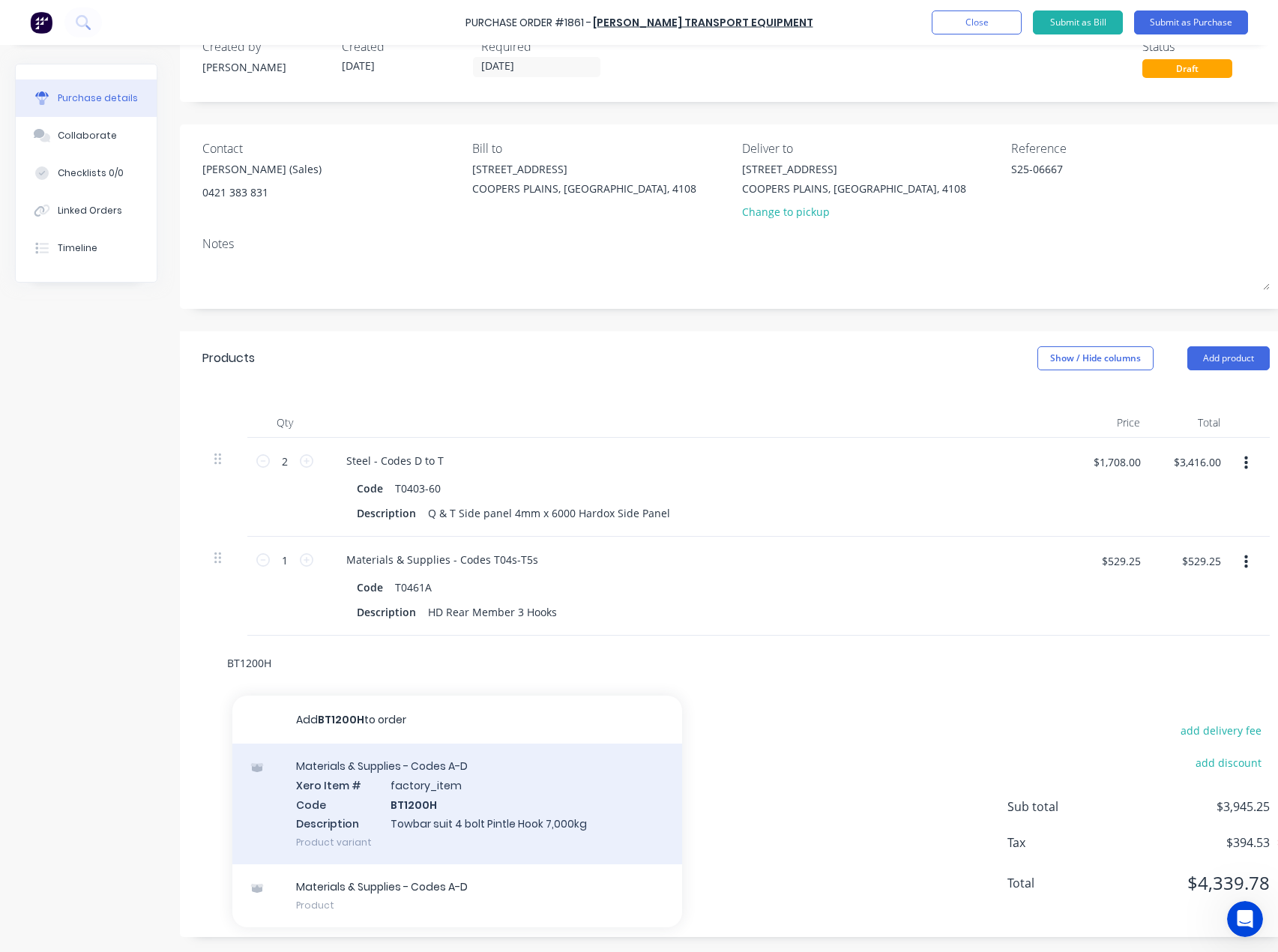
type input "BT1200H"
click at [394, 789] on div "Materials & Supplies - Codes A-D Xero Item # factory_item Code BT1200H Descript…" at bounding box center [457, 803] width 450 height 121
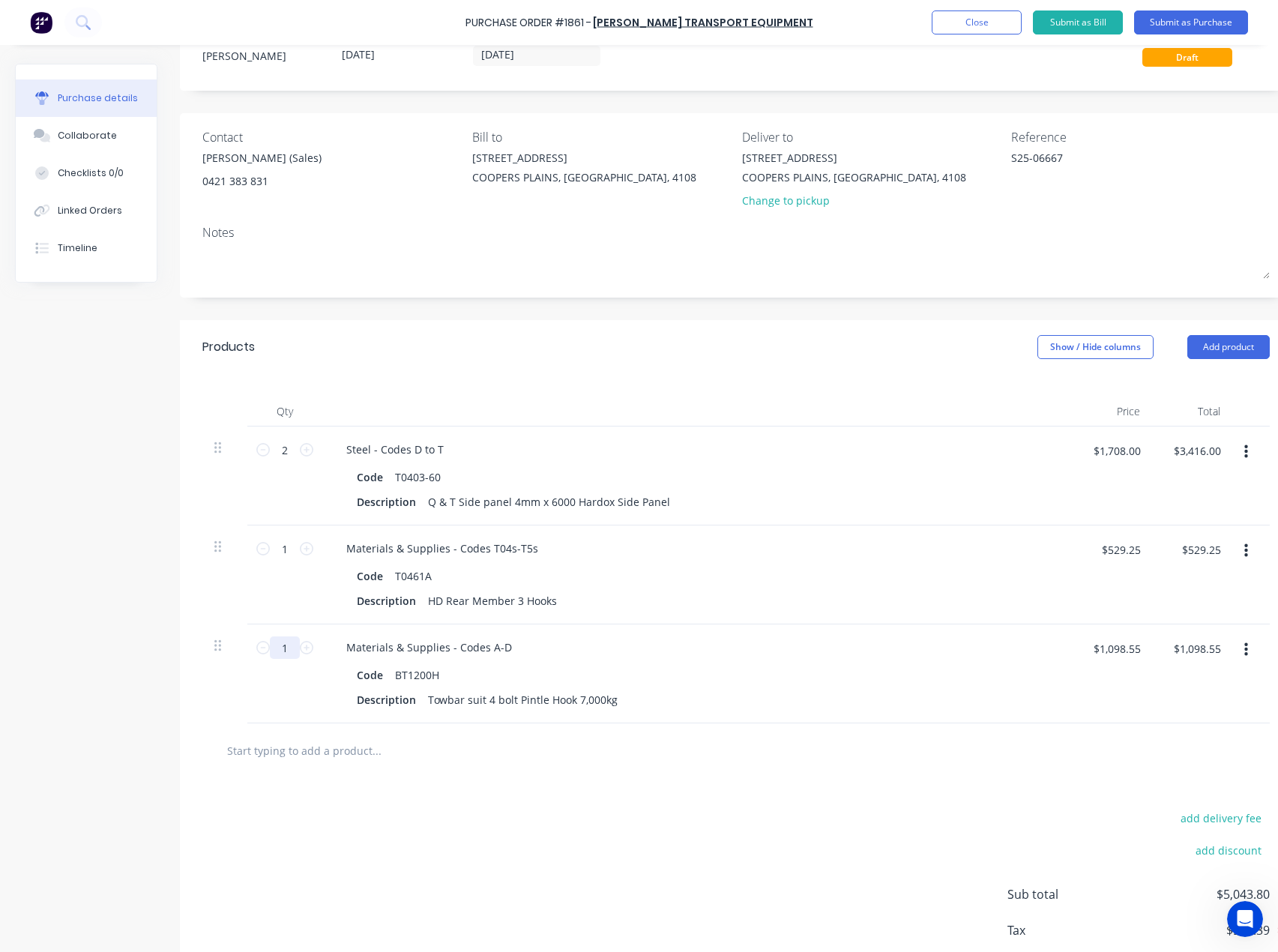
click at [293, 646] on input "1" at bounding box center [285, 648] width 30 height 22
type input "2"
type input "$2,197.10"
type input "2"
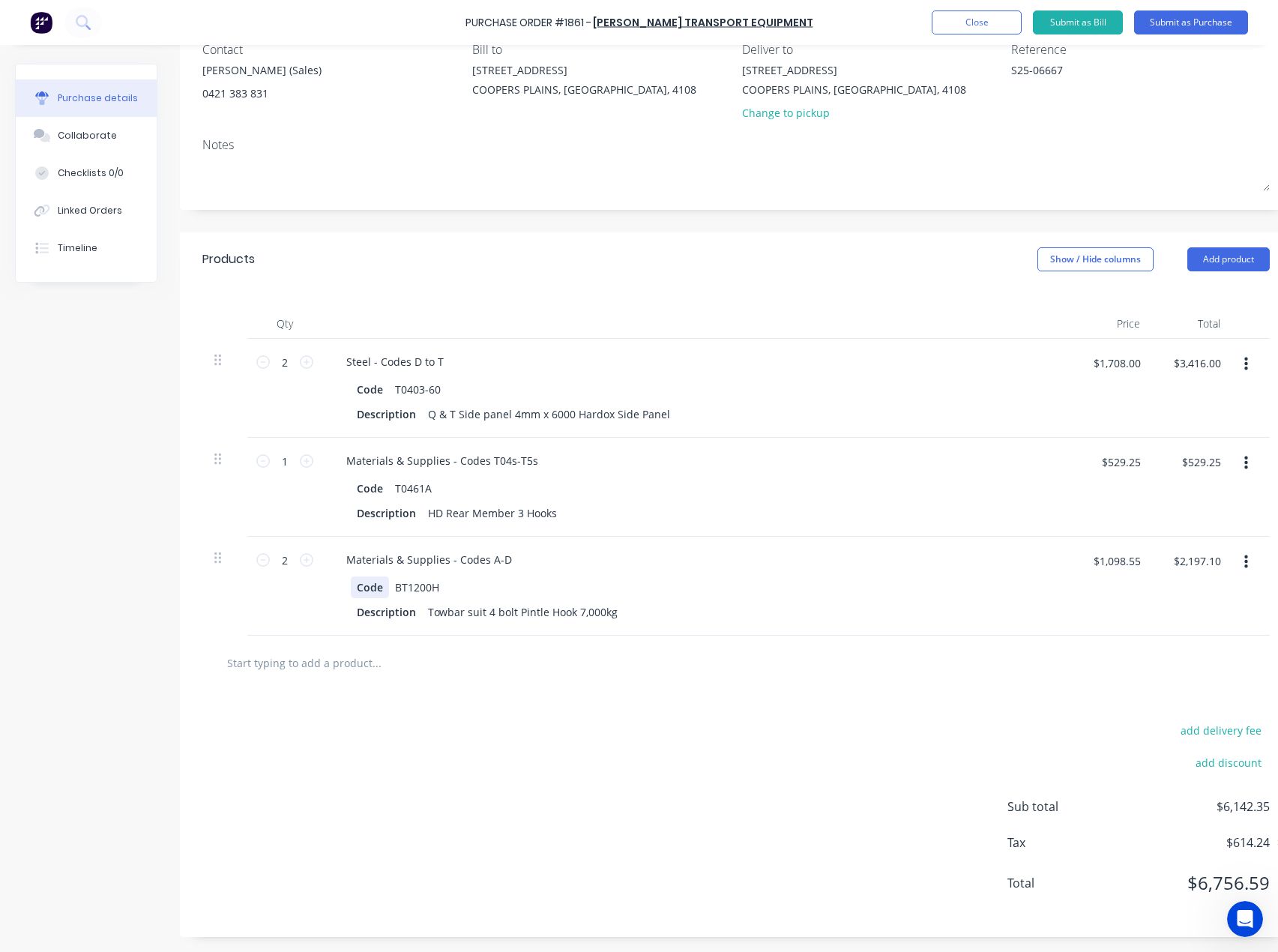
scroll to position [151, 0]
click at [84, 136] on div "Collaborate" at bounding box center [88, 135] width 59 height 14
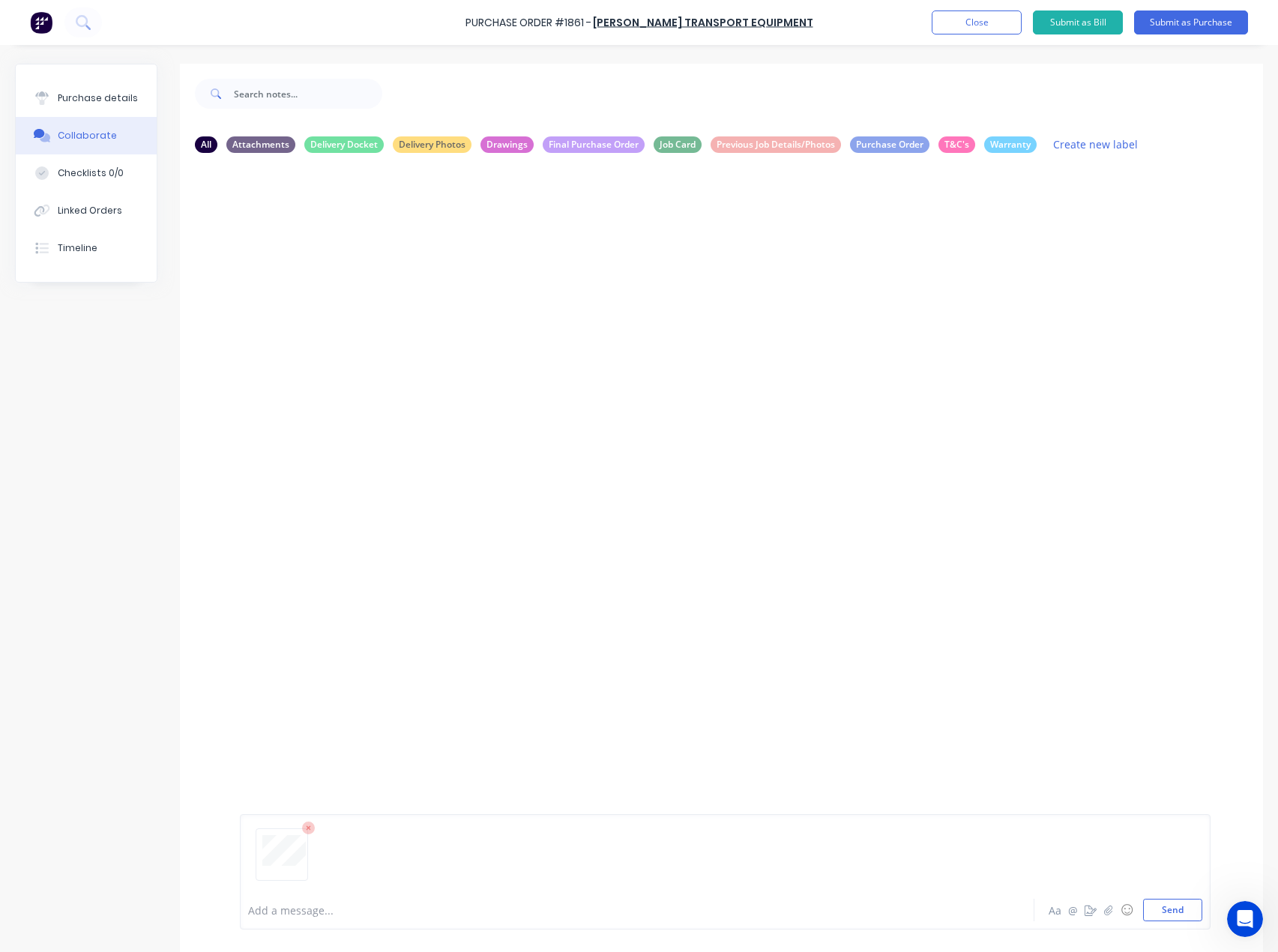
drag, startPoint x: 1169, startPoint y: 909, endPoint x: 1088, endPoint y: 849, distance: 100.8
click at [1163, 901] on button "Send" at bounding box center [1173, 909] width 59 height 22
click at [73, 100] on div "Purchase details" at bounding box center [98, 98] width 80 height 14
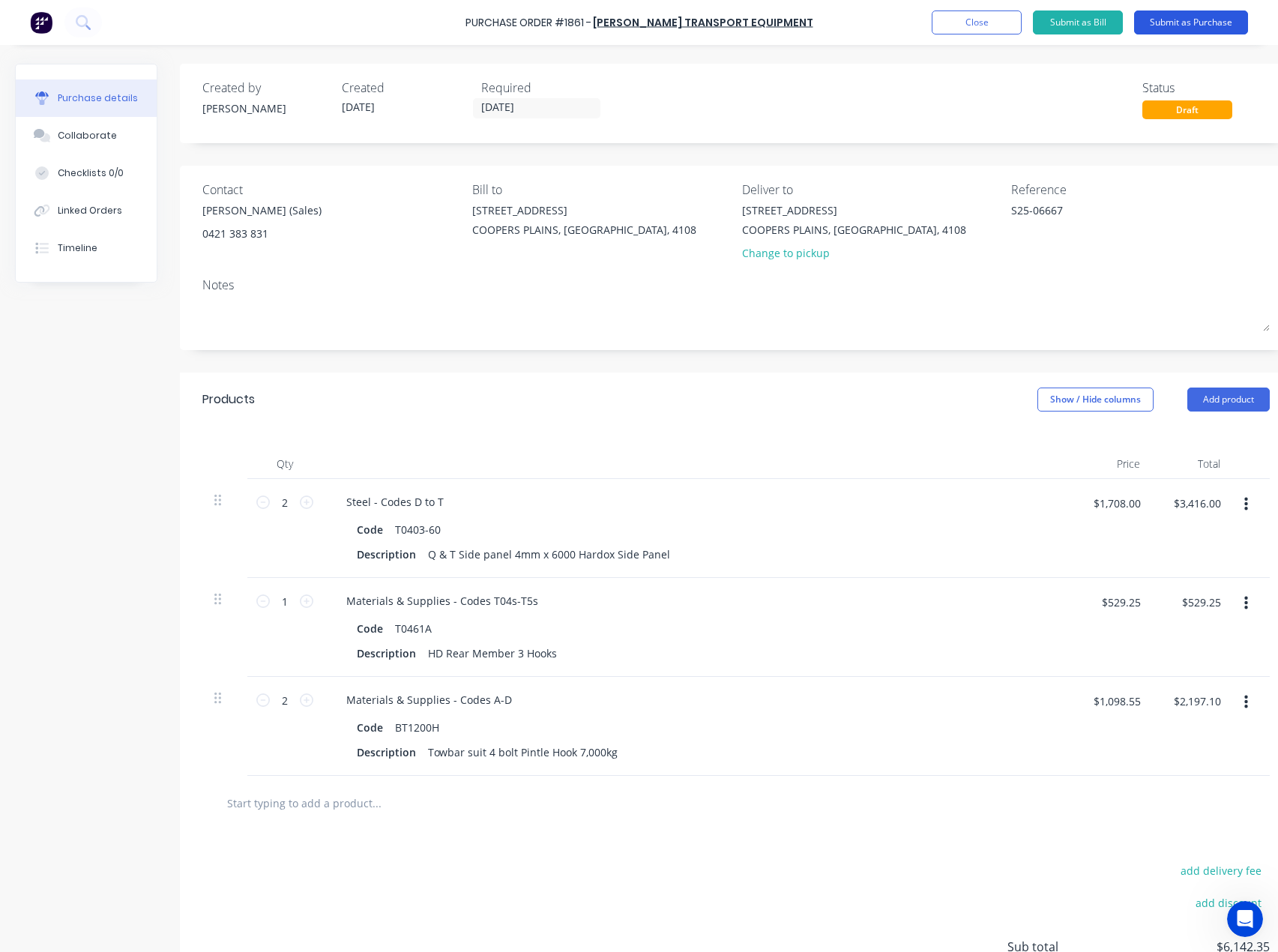
click at [1191, 23] on button "Submit as Purchase" at bounding box center [1191, 22] width 114 height 24
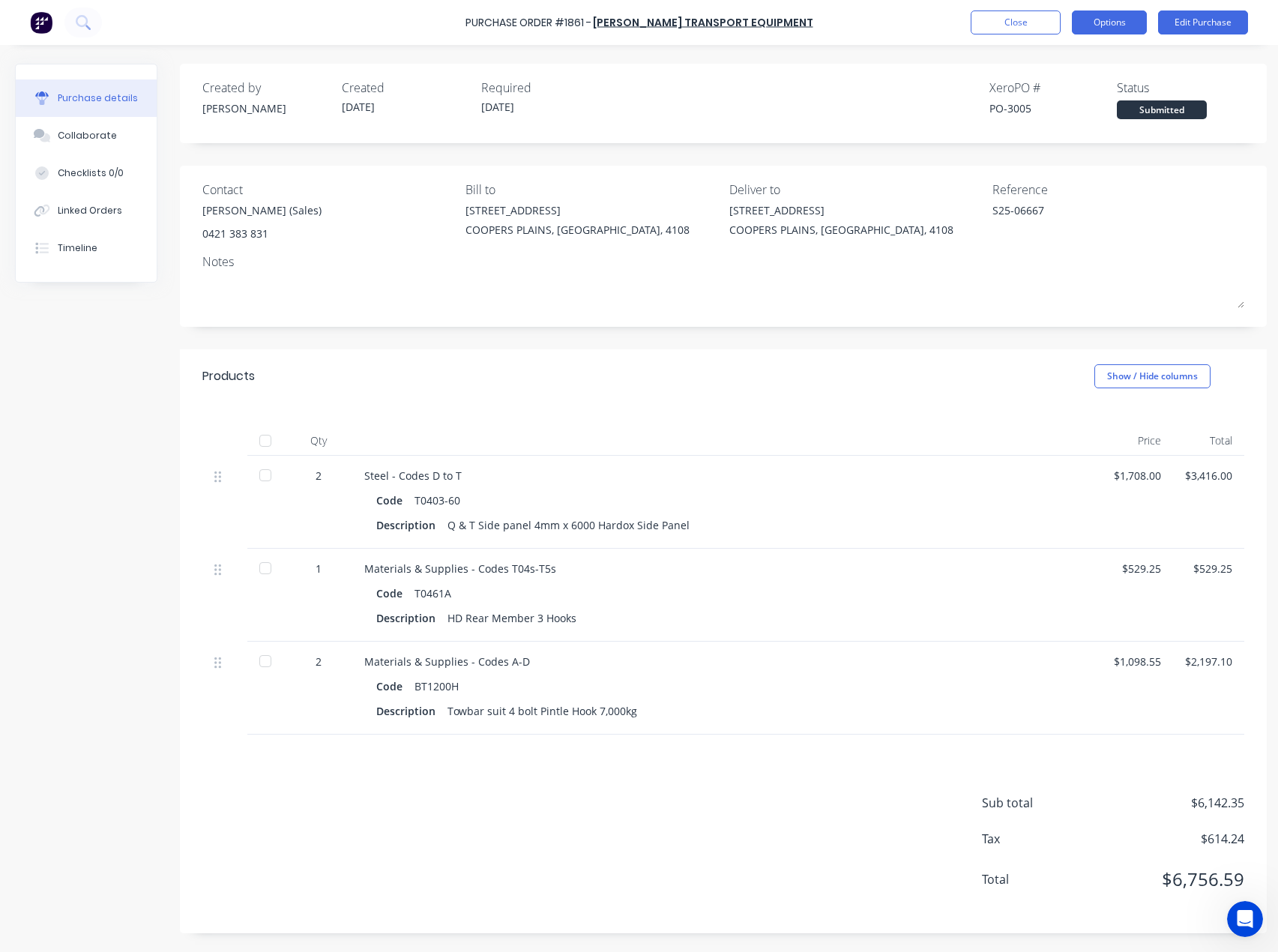
click at [1130, 22] on button "Options" at bounding box center [1109, 22] width 75 height 24
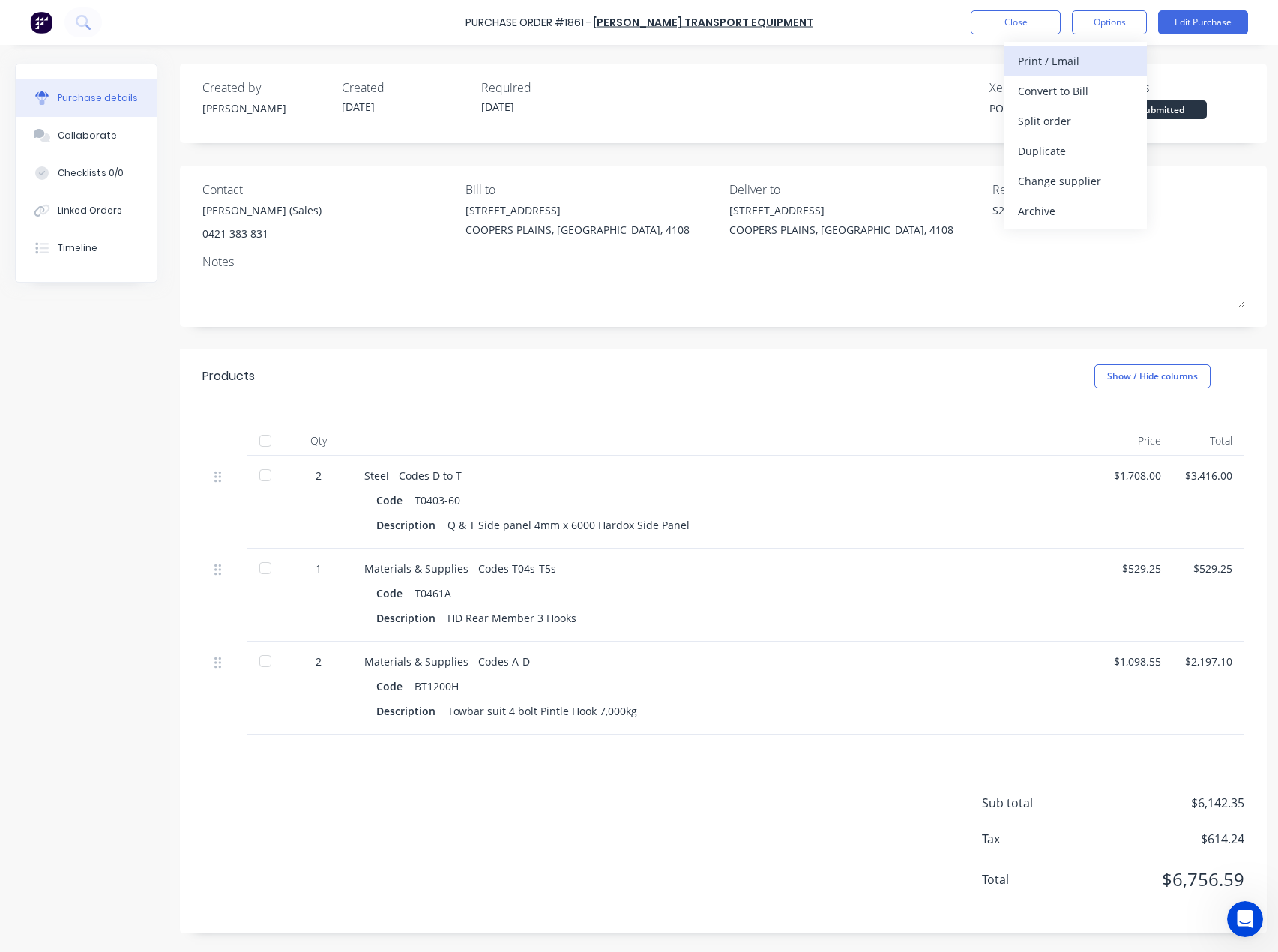
click at [1059, 55] on div "Print / Email" at bounding box center [1076, 60] width 116 height 22
click at [1054, 86] on div "With pricing" at bounding box center [1076, 91] width 116 height 22
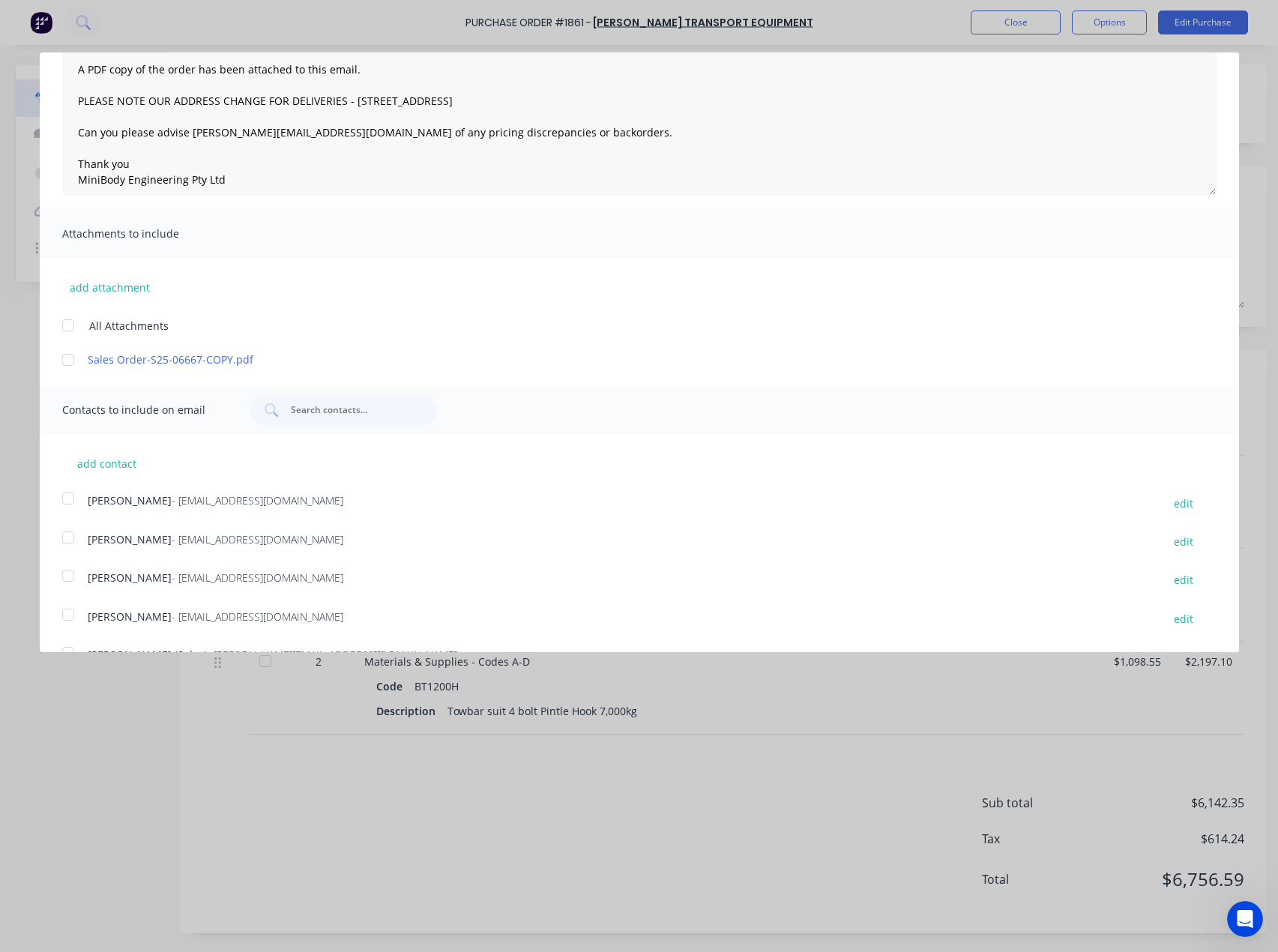
scroll to position [189, 0]
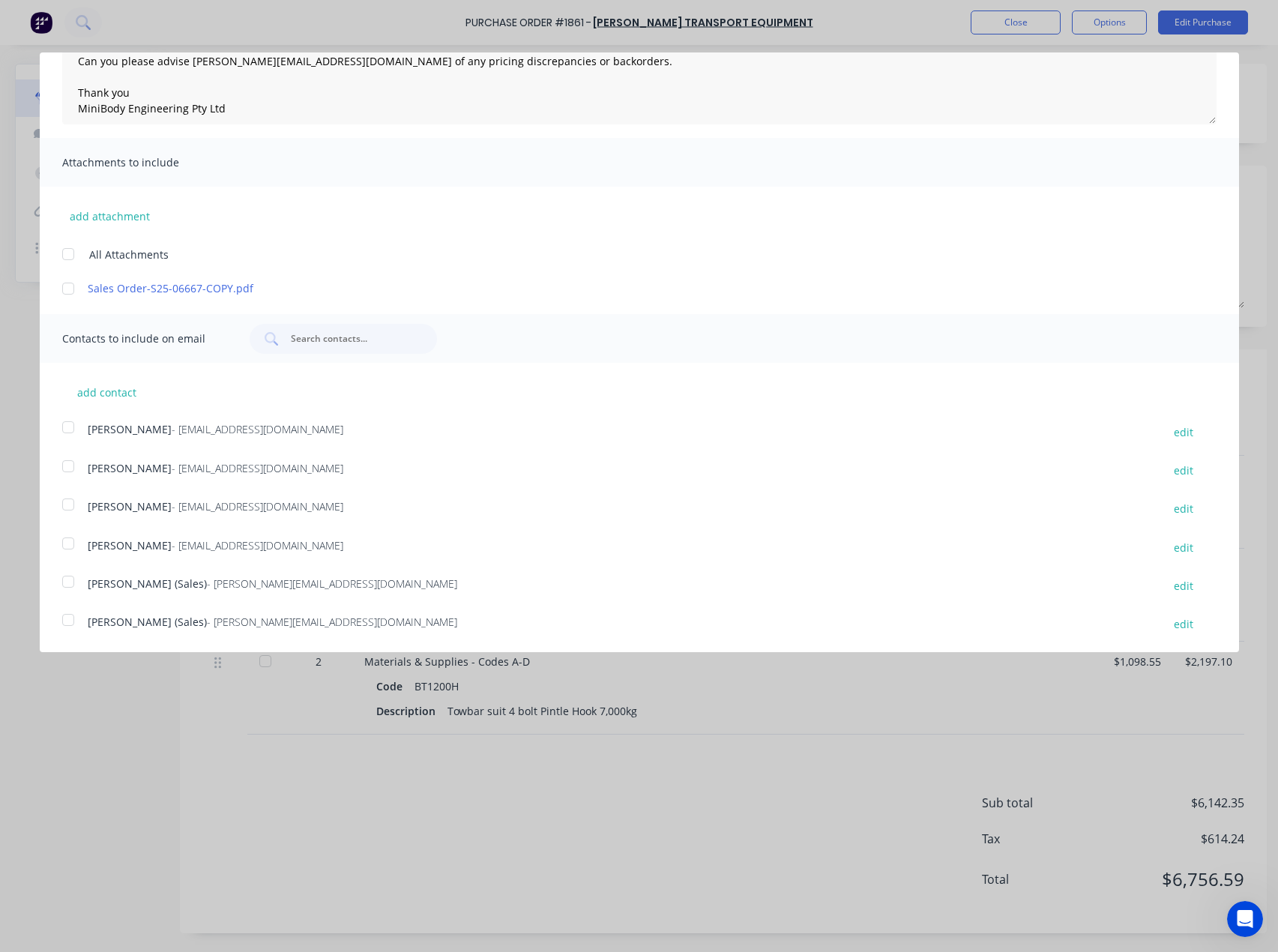
drag, startPoint x: 72, startPoint y: 623, endPoint x: 121, endPoint y: 571, distance: 71.4
click at [72, 622] on div at bounding box center [68, 619] width 30 height 30
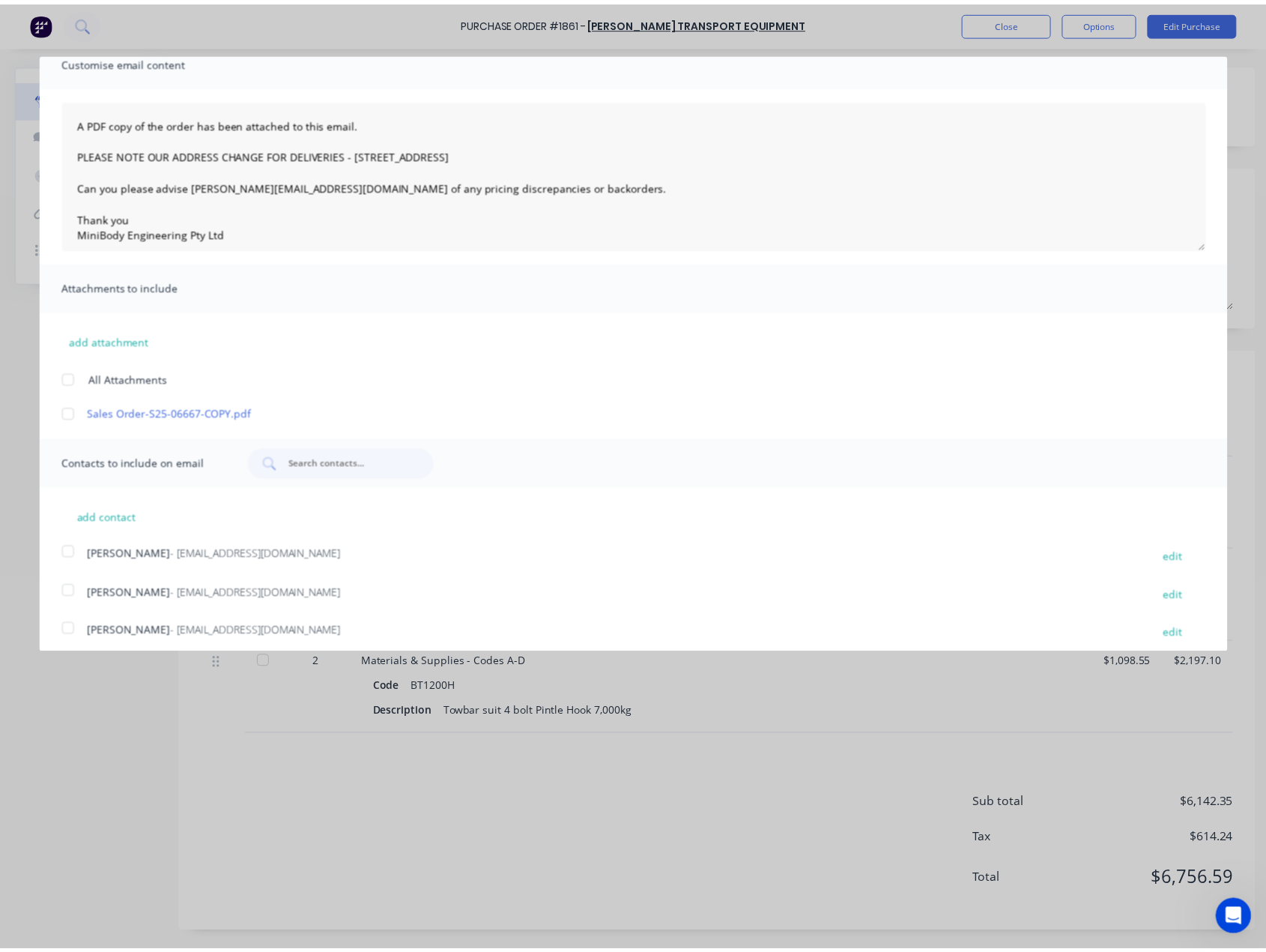
scroll to position [0, 0]
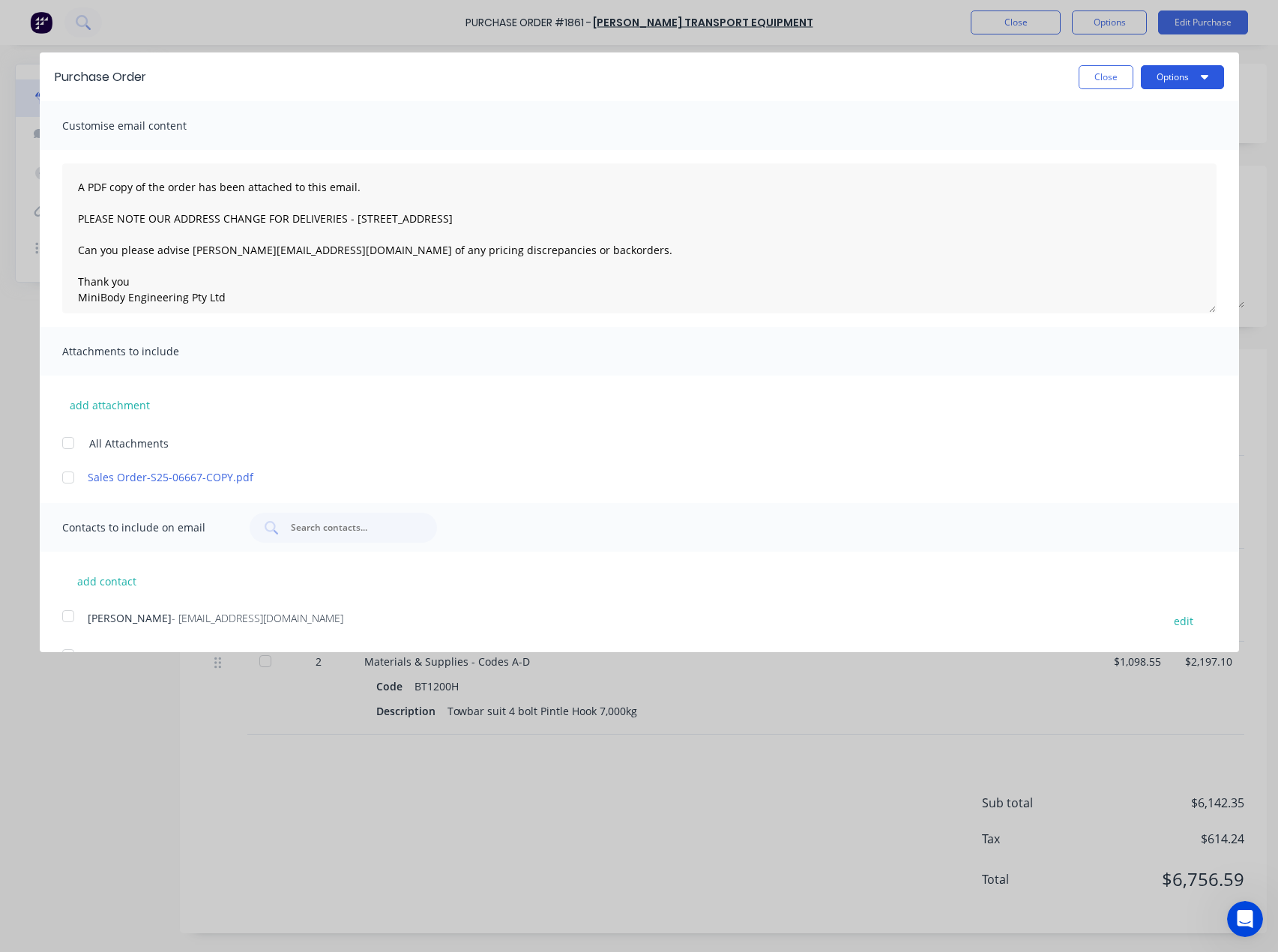
click at [1154, 73] on button "Options" at bounding box center [1183, 77] width 84 height 24
click at [1128, 154] on div "Email" at bounding box center [1153, 145] width 116 height 22
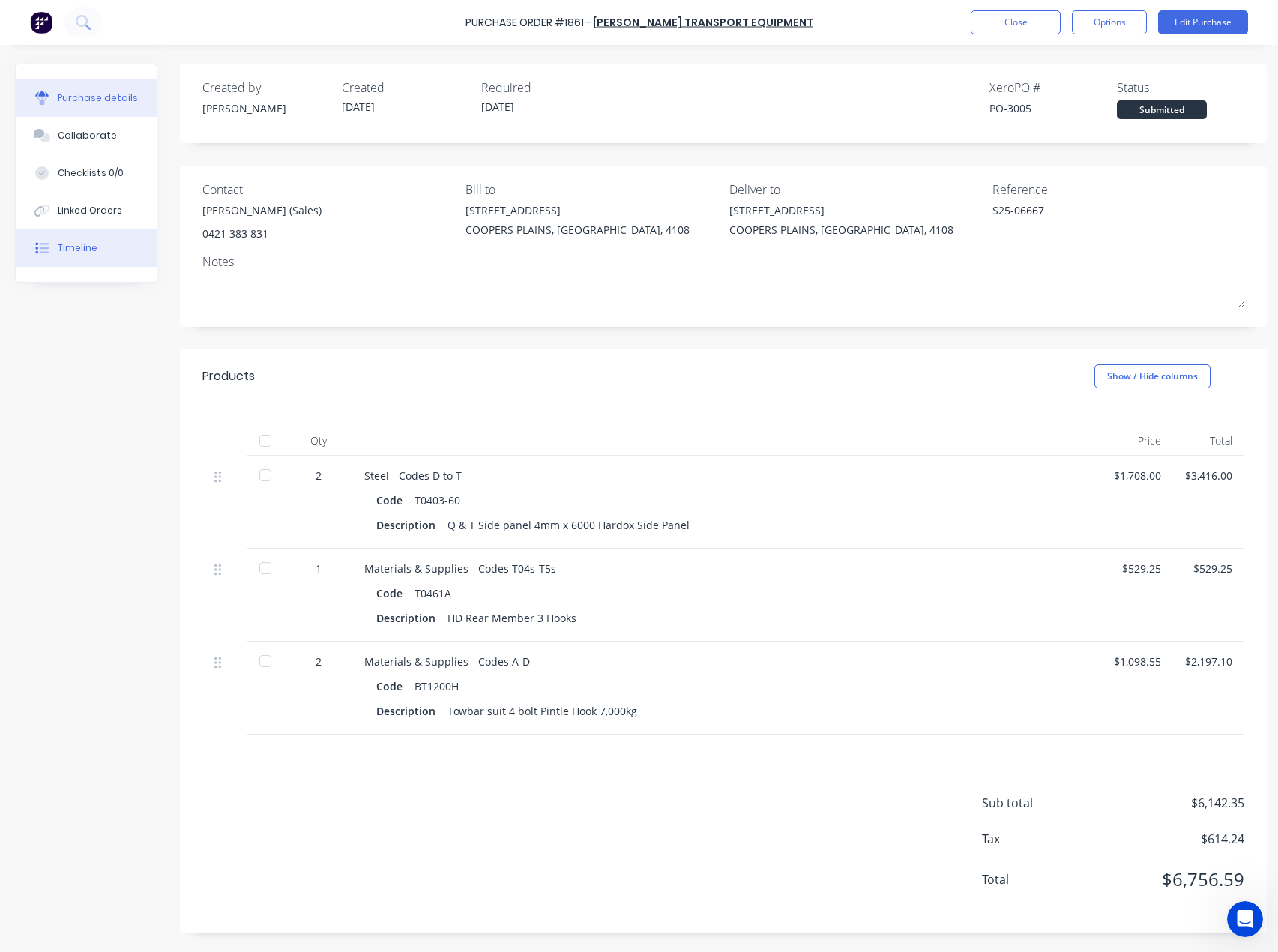
click at [55, 248] on button "Timeline" at bounding box center [86, 247] width 141 height 38
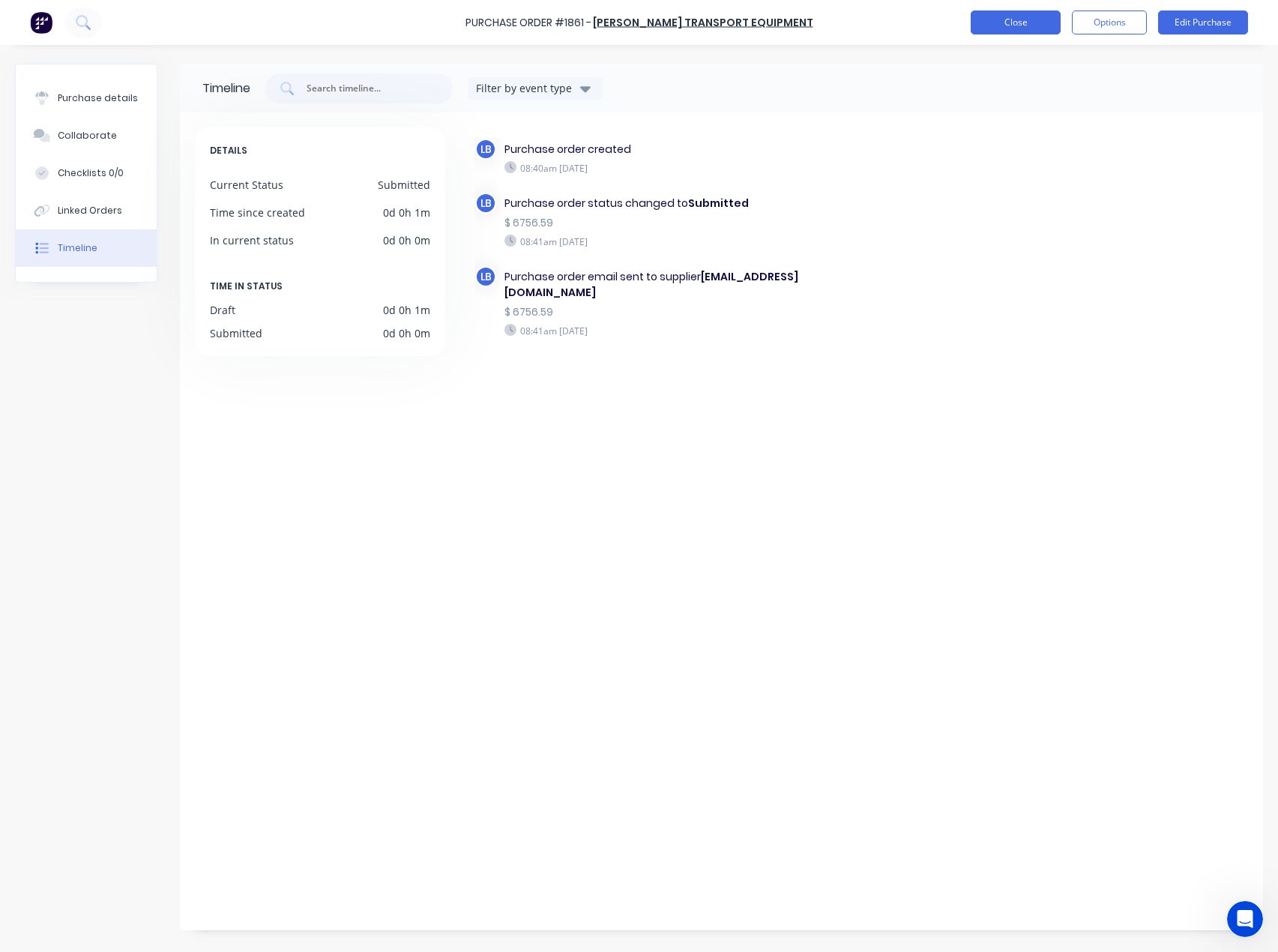
click at [1018, 23] on button "Close" at bounding box center [1016, 22] width 90 height 24
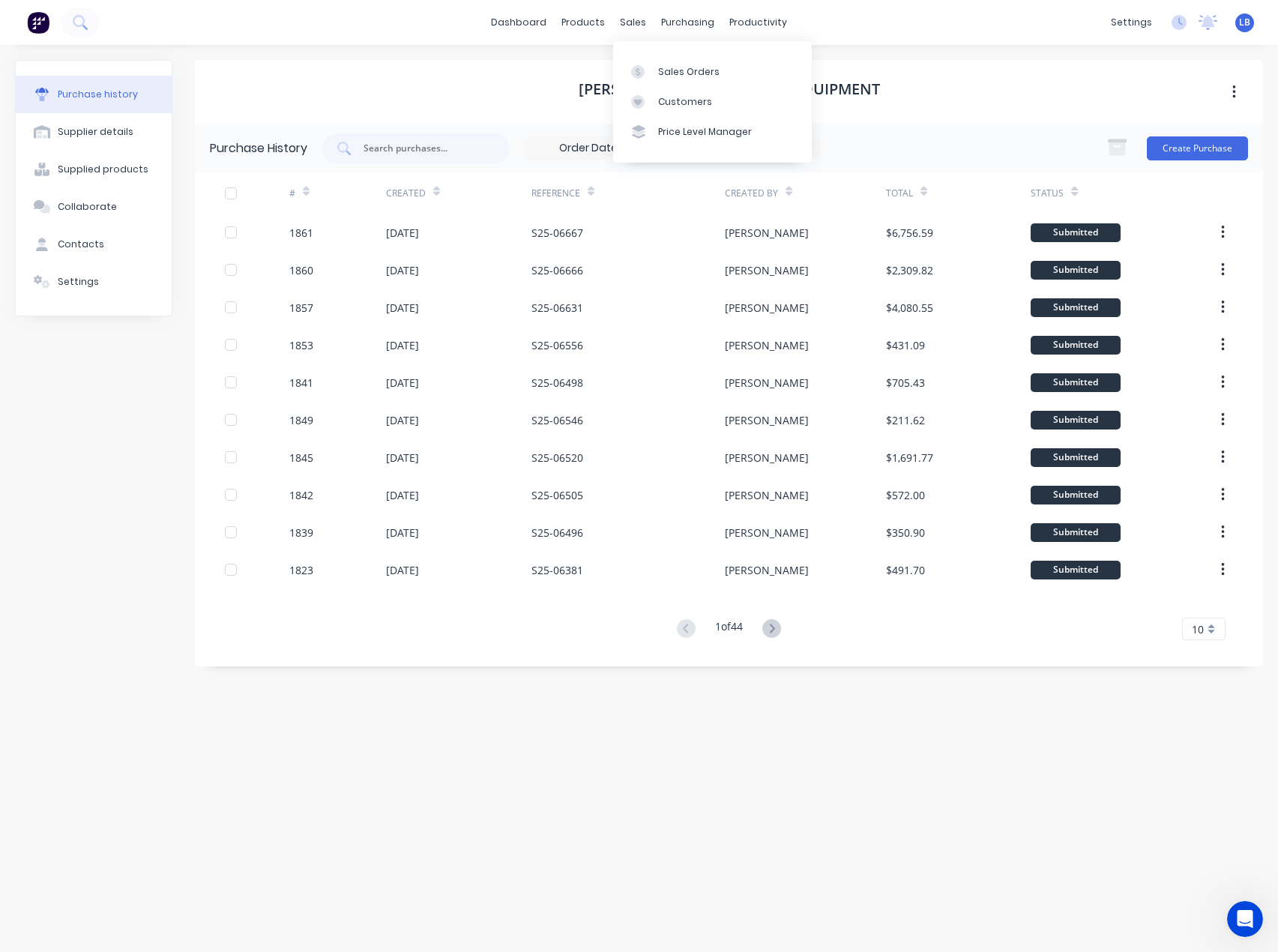
drag, startPoint x: 634, startPoint y: 25, endPoint x: 635, endPoint y: 43, distance: 18.0
click at [634, 25] on div "sales" at bounding box center [633, 22] width 41 height 22
click at [643, 69] on icon at bounding box center [637, 72] width 14 height 14
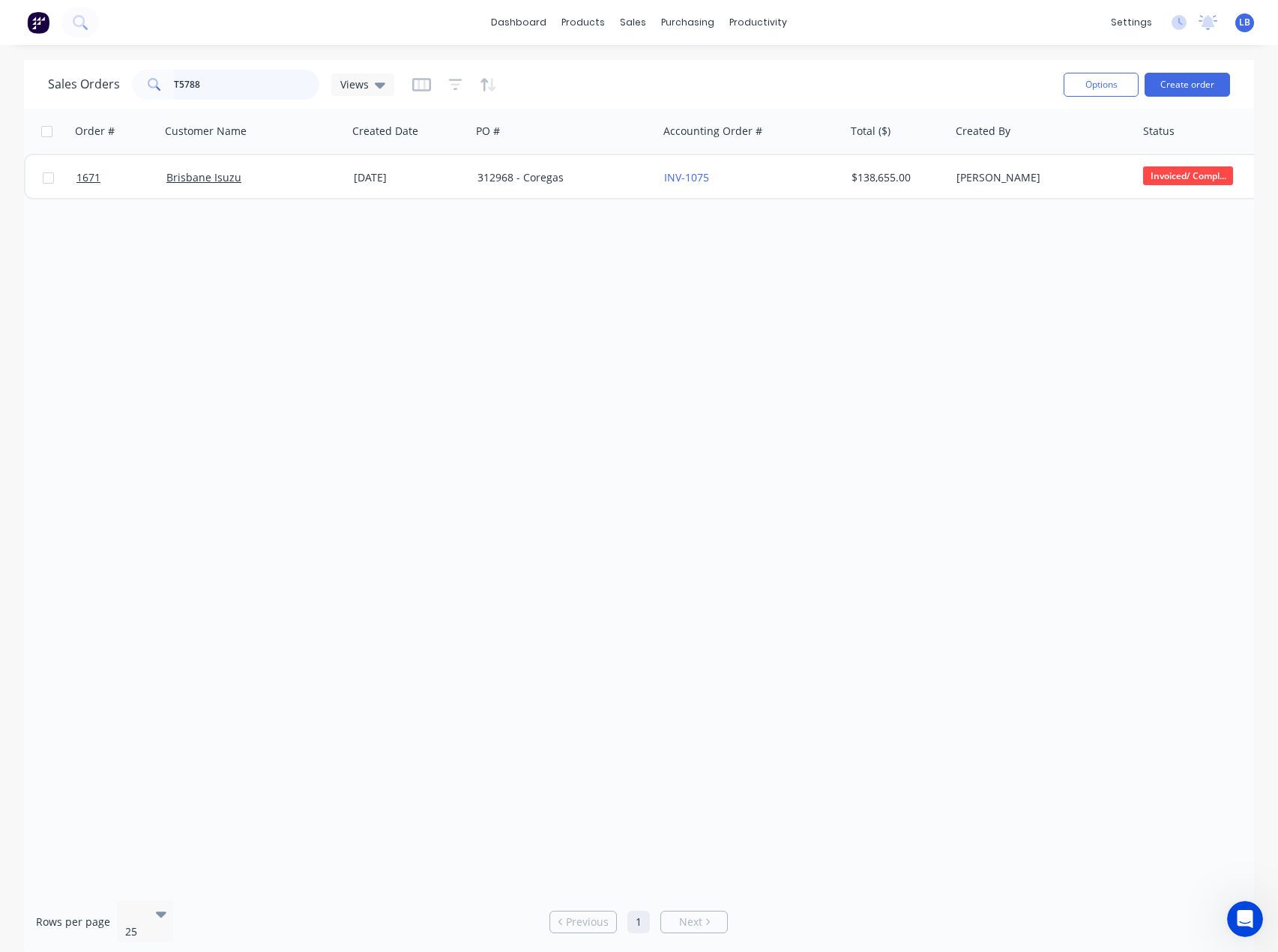
click at [236, 80] on input "T5788" at bounding box center [247, 84] width 146 height 30
drag, startPoint x: 629, startPoint y: 27, endPoint x: 564, endPoint y: 39, distance: 66.1
click at [548, 27] on div "dashboard products sales purchasing productivity" at bounding box center [639, 22] width 311 height 22
click at [591, 54] on div "dashboard products sales purchasing productivity dashboard products Product Cat…" at bounding box center [639, 476] width 1278 height 952
click at [223, 88] on input "T5788" at bounding box center [247, 84] width 146 height 30
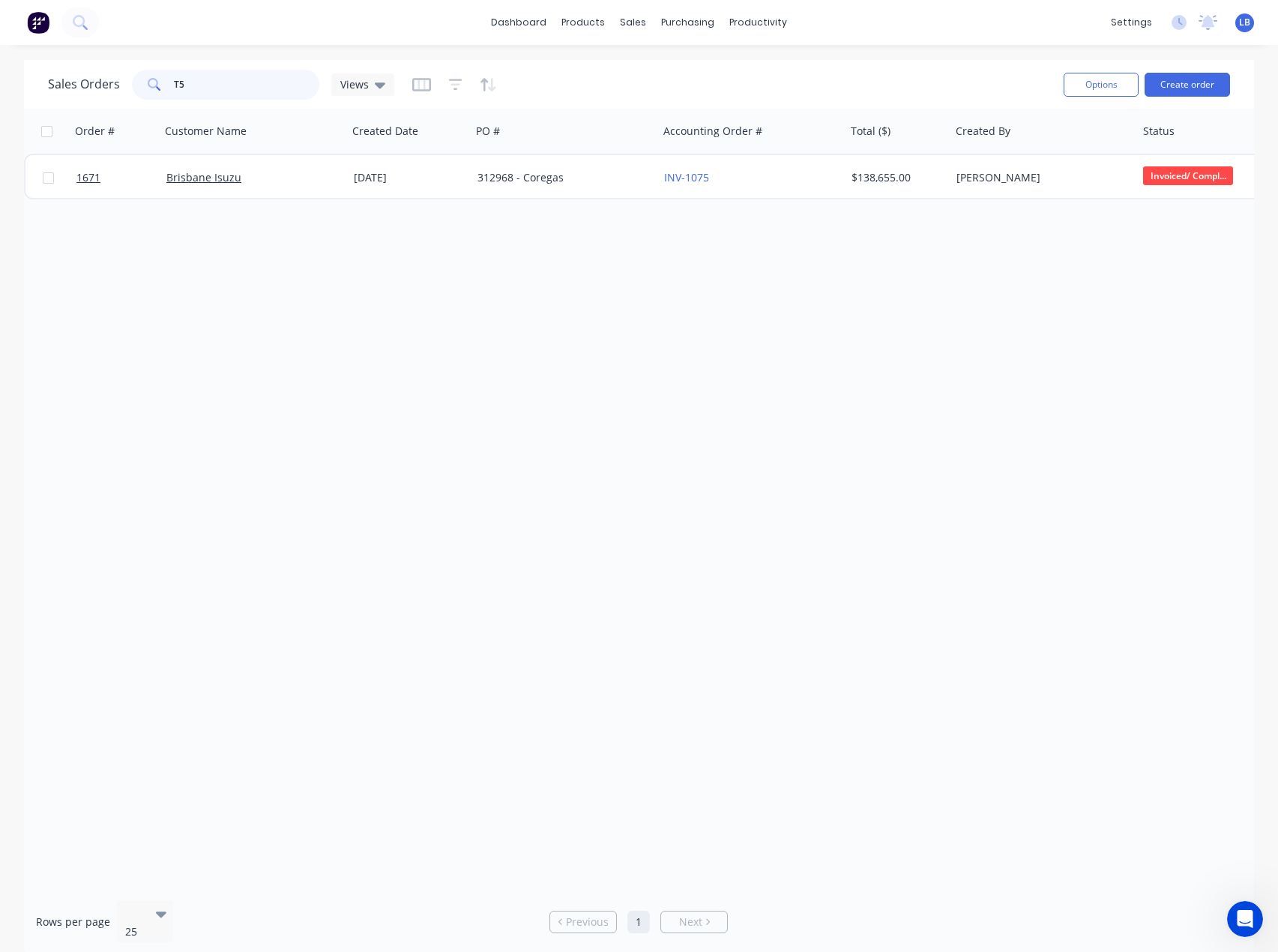
type input "T"
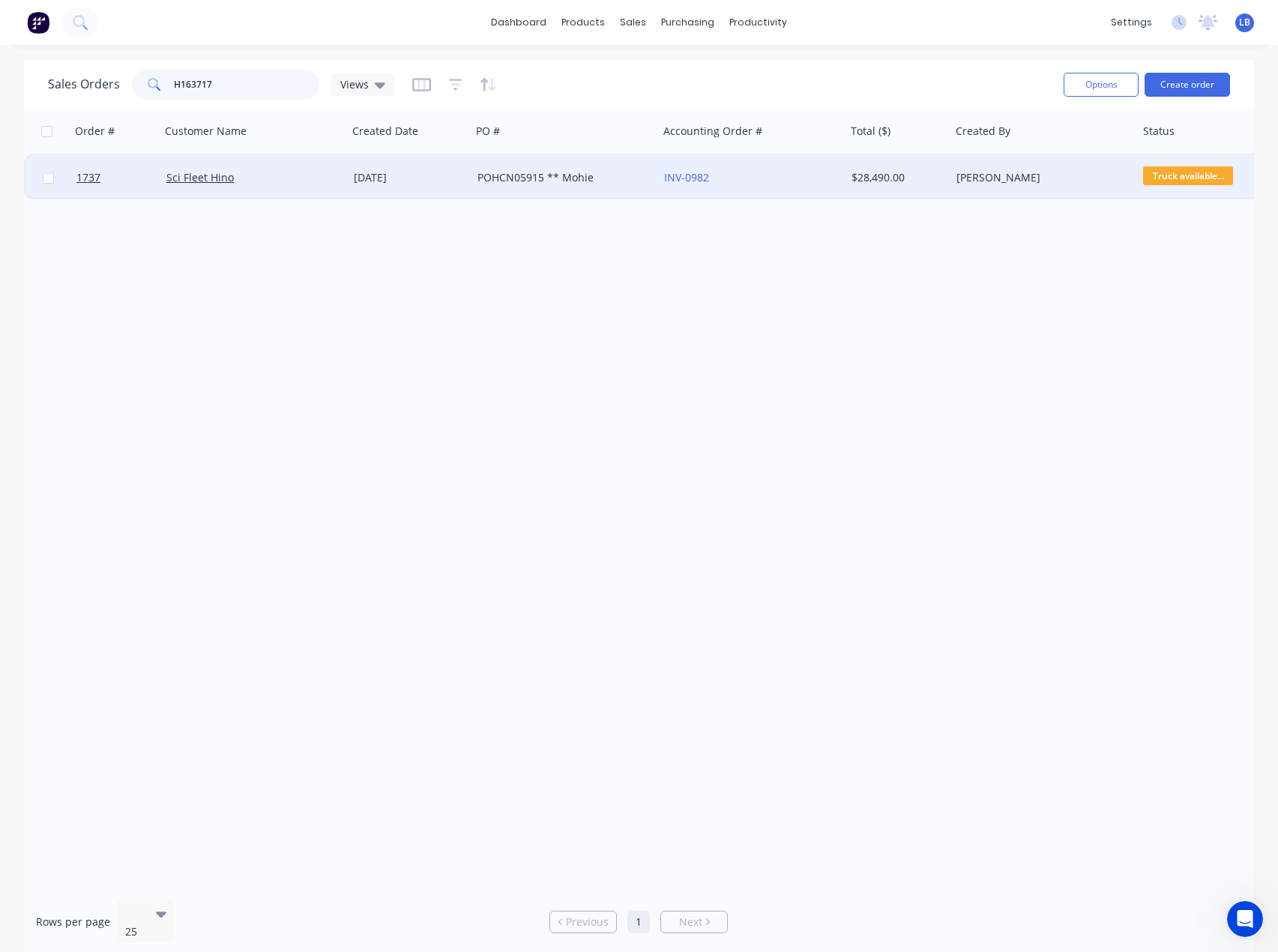
type input "H163717"
click at [498, 178] on div "POHCN05915 ** Mohie" at bounding box center [560, 178] width 166 height 15
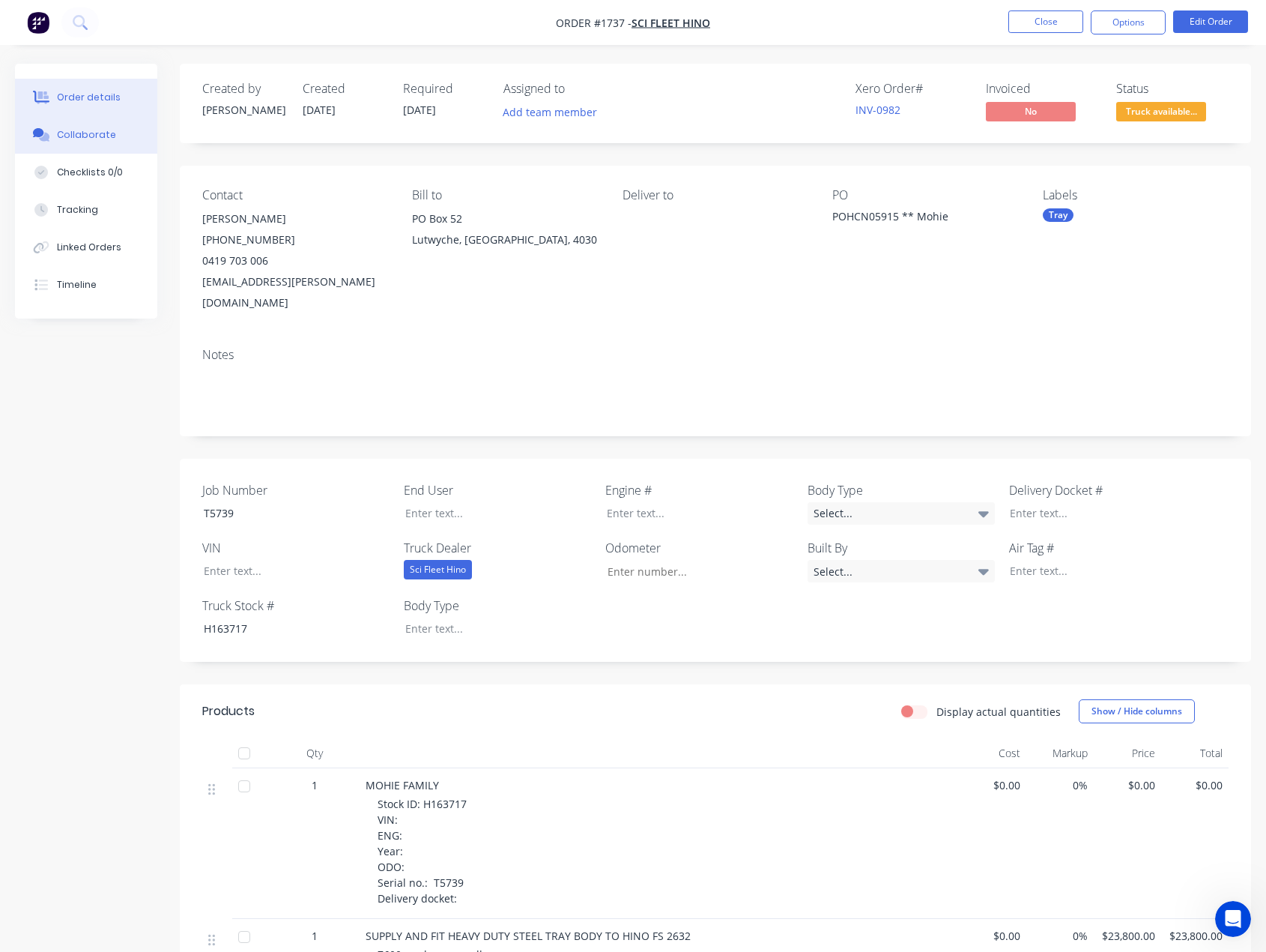
click at [76, 143] on button "Collaborate" at bounding box center [86, 135] width 142 height 38
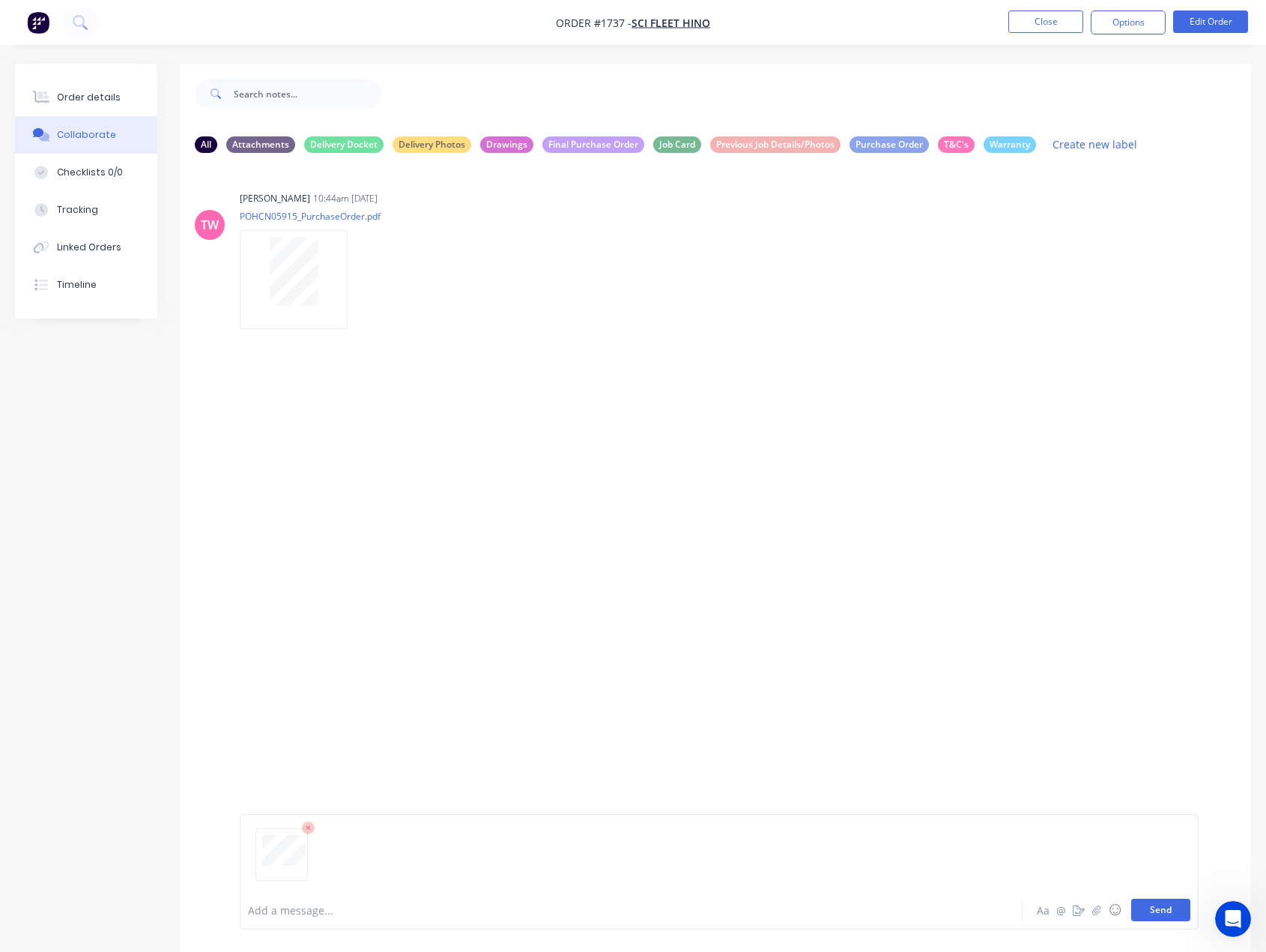
click at [1158, 905] on button "Send" at bounding box center [1162, 909] width 59 height 22
click at [323, 917] on div at bounding box center [602, 910] width 707 height 16
click at [1177, 915] on button "Send" at bounding box center [1162, 909] width 59 height 22
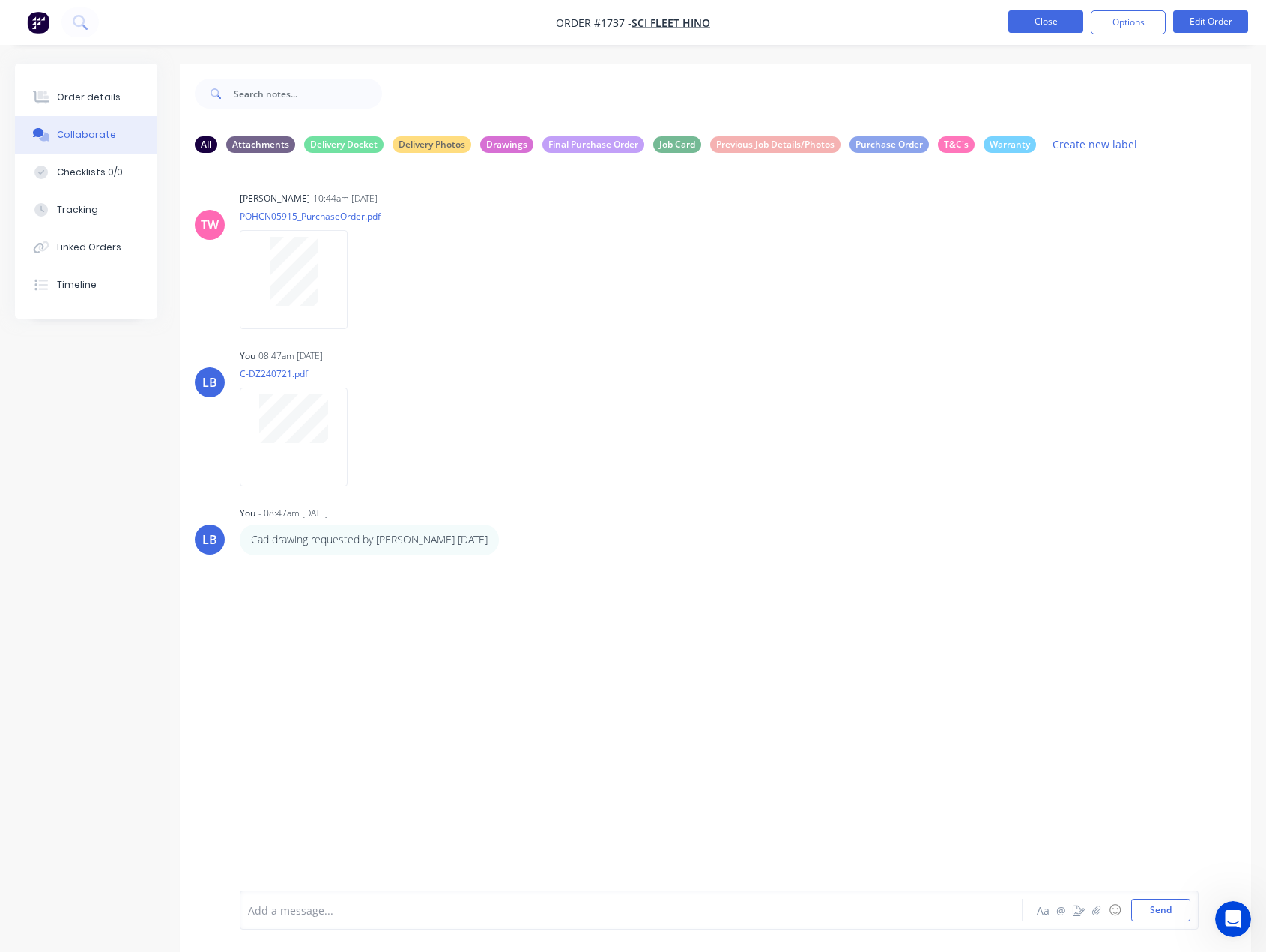
click at [1056, 22] on button "Close" at bounding box center [1046, 22] width 75 height 22
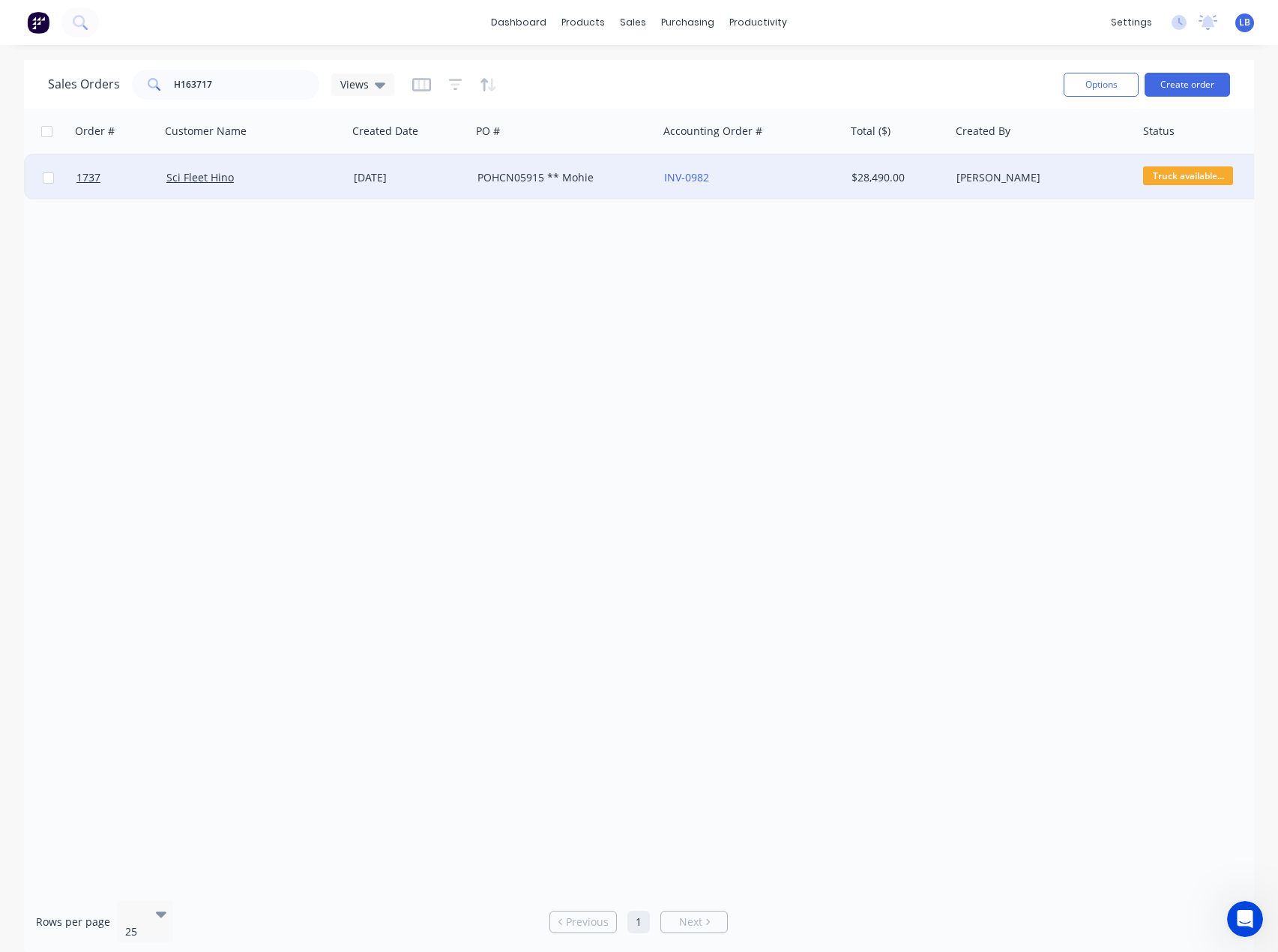
click at [498, 170] on div "POHCN05915 ** Mohie" at bounding box center [565, 178] width 187 height 45
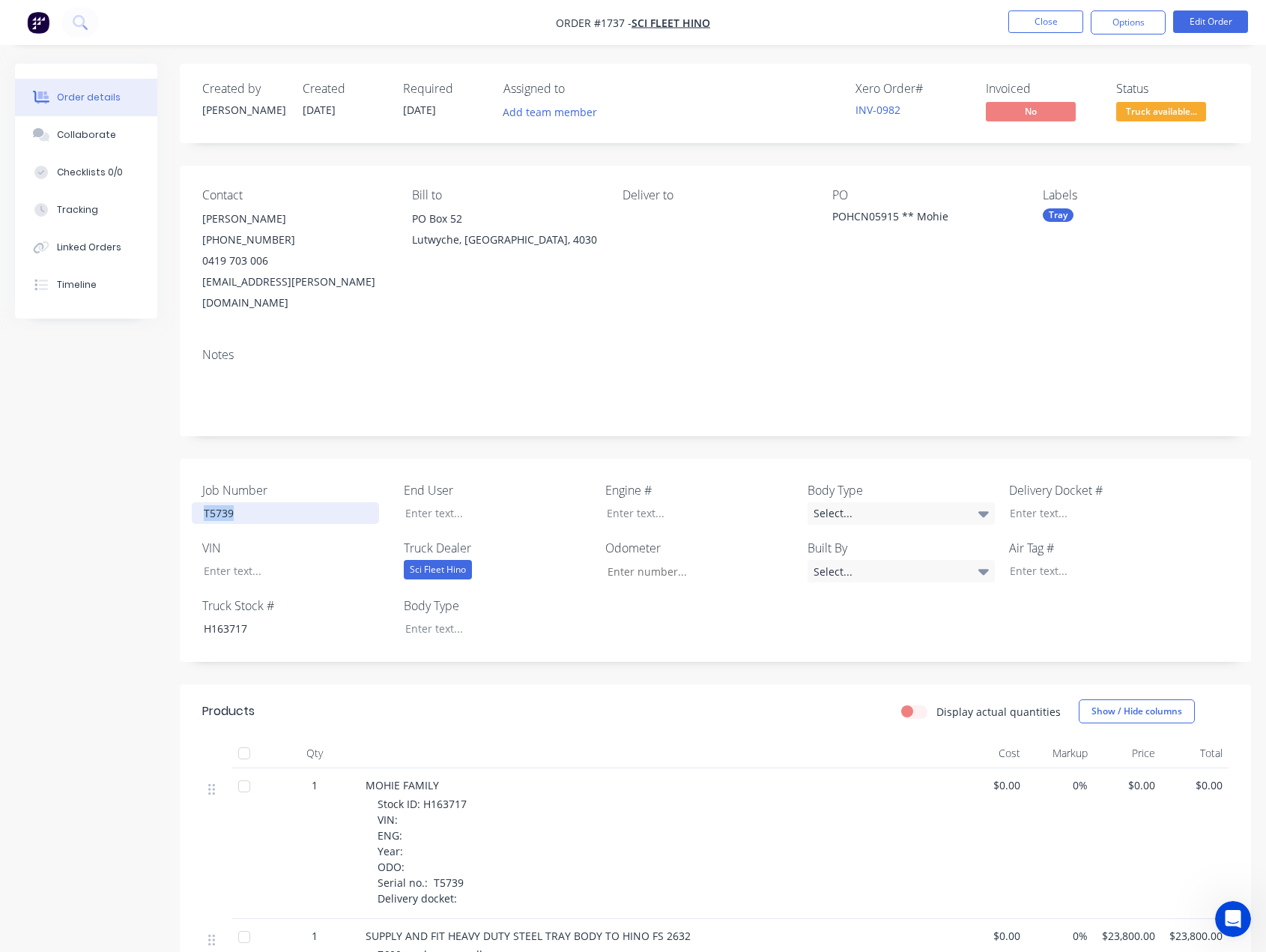
drag, startPoint x: 236, startPoint y: 493, endPoint x: 174, endPoint y: 491, distance: 62.0
click at [175, 491] on div "Created by Taylor Created 02/05/25 Required 02/05/25 Assigned to Add team membe…" at bounding box center [633, 778] width 1236 height 1430
click at [1048, 17] on button "Close" at bounding box center [1046, 22] width 75 height 22
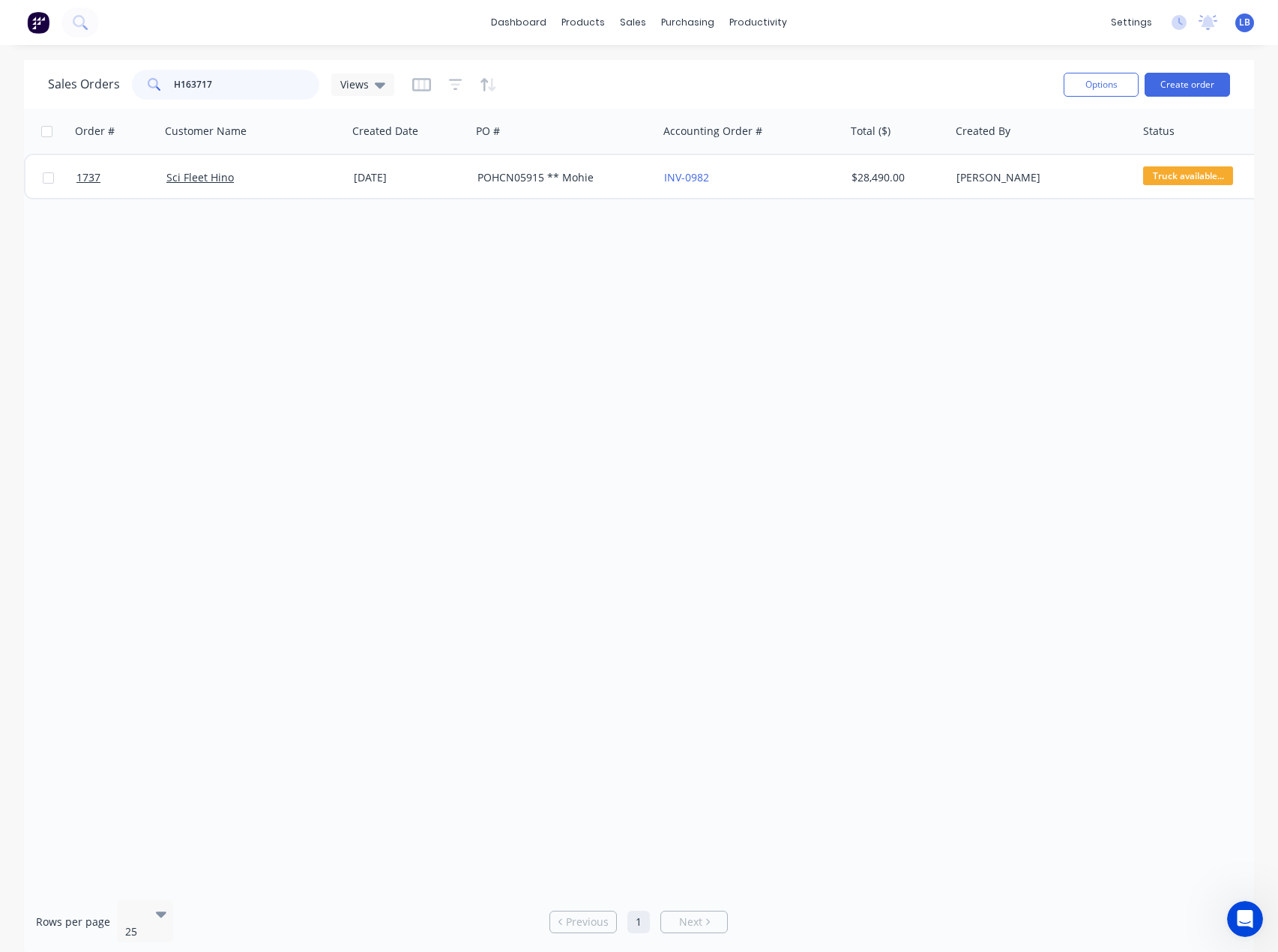
drag, startPoint x: 260, startPoint y: 86, endPoint x: 70, endPoint y: 86, distance: 190.0
click at [70, 86] on div "Sales Orders H163717 Views" at bounding box center [221, 84] width 346 height 30
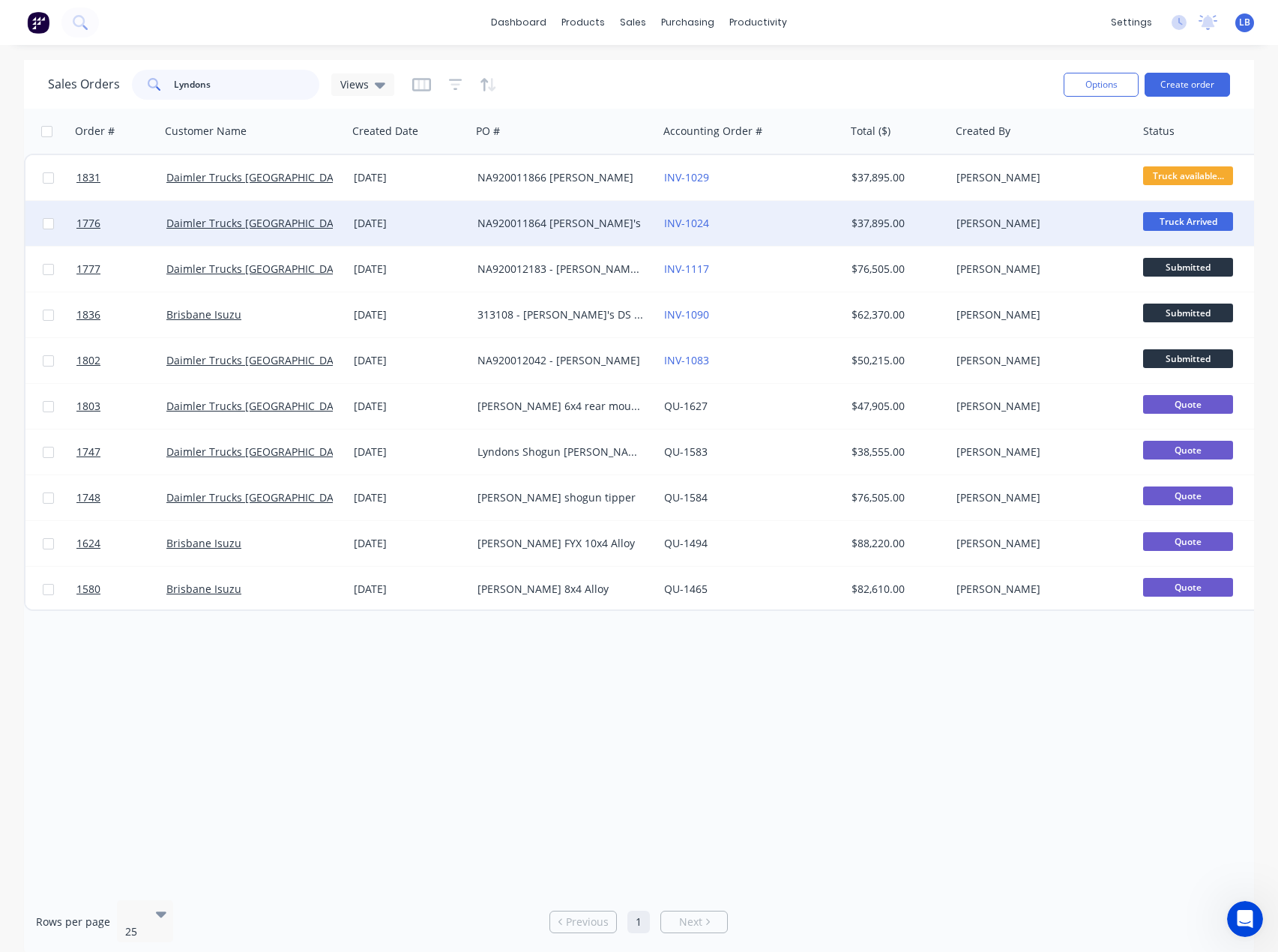
type input "Lyndons"
click at [387, 219] on div "[DATE]" at bounding box center [409, 223] width 112 height 15
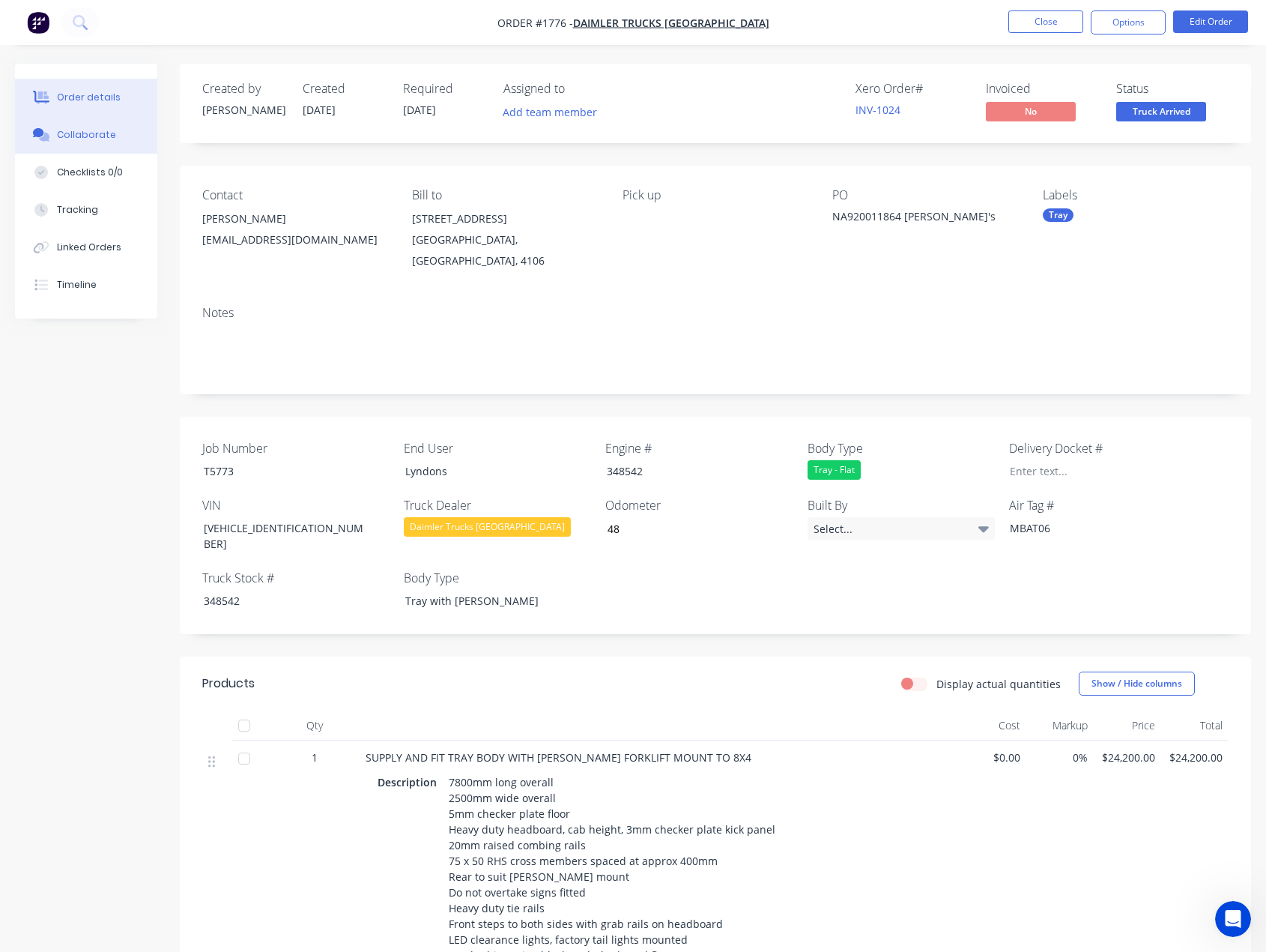
click at [83, 142] on button "Collaborate" at bounding box center [86, 135] width 142 height 38
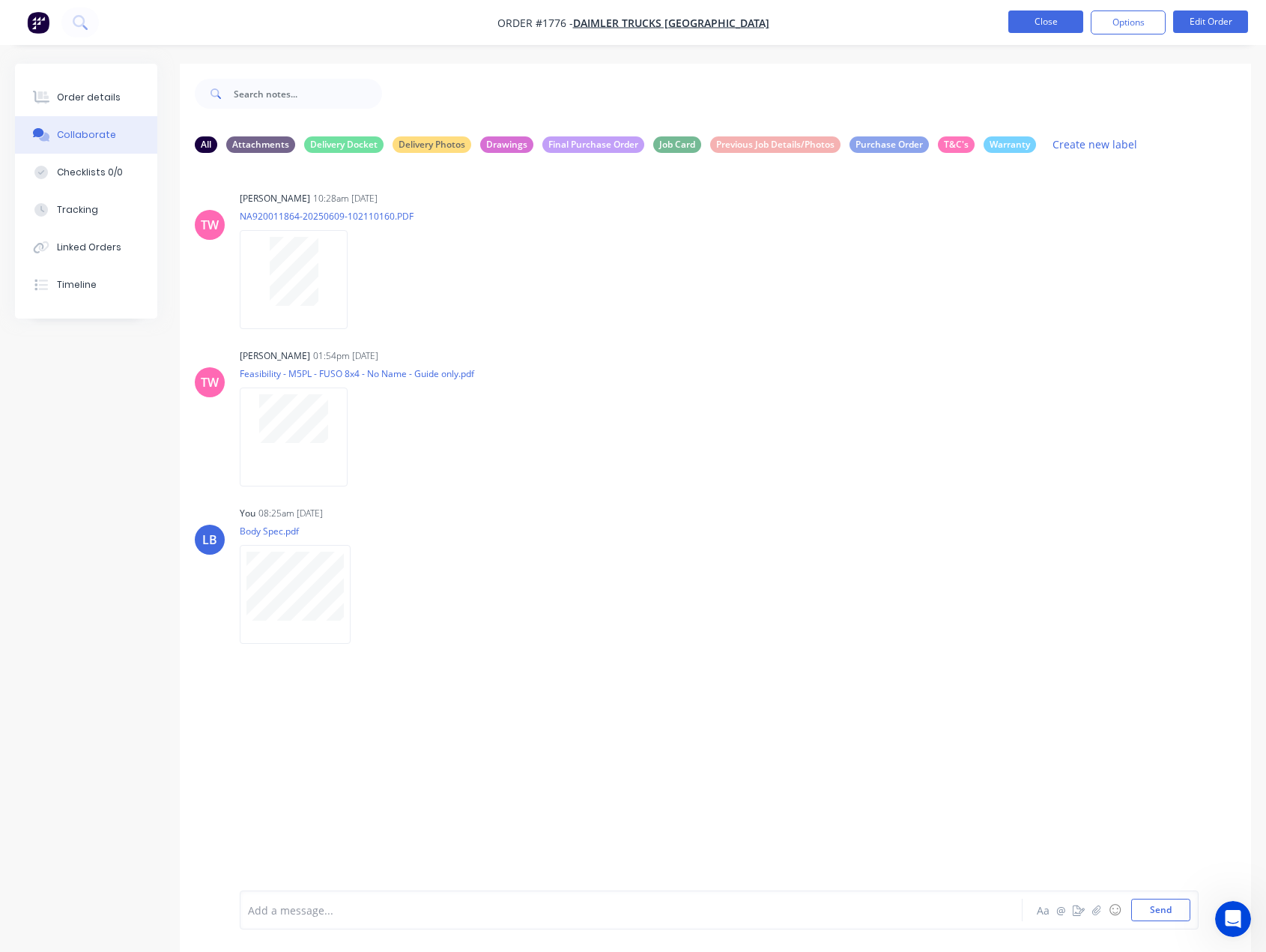
click at [1036, 28] on button "Close" at bounding box center [1046, 22] width 75 height 22
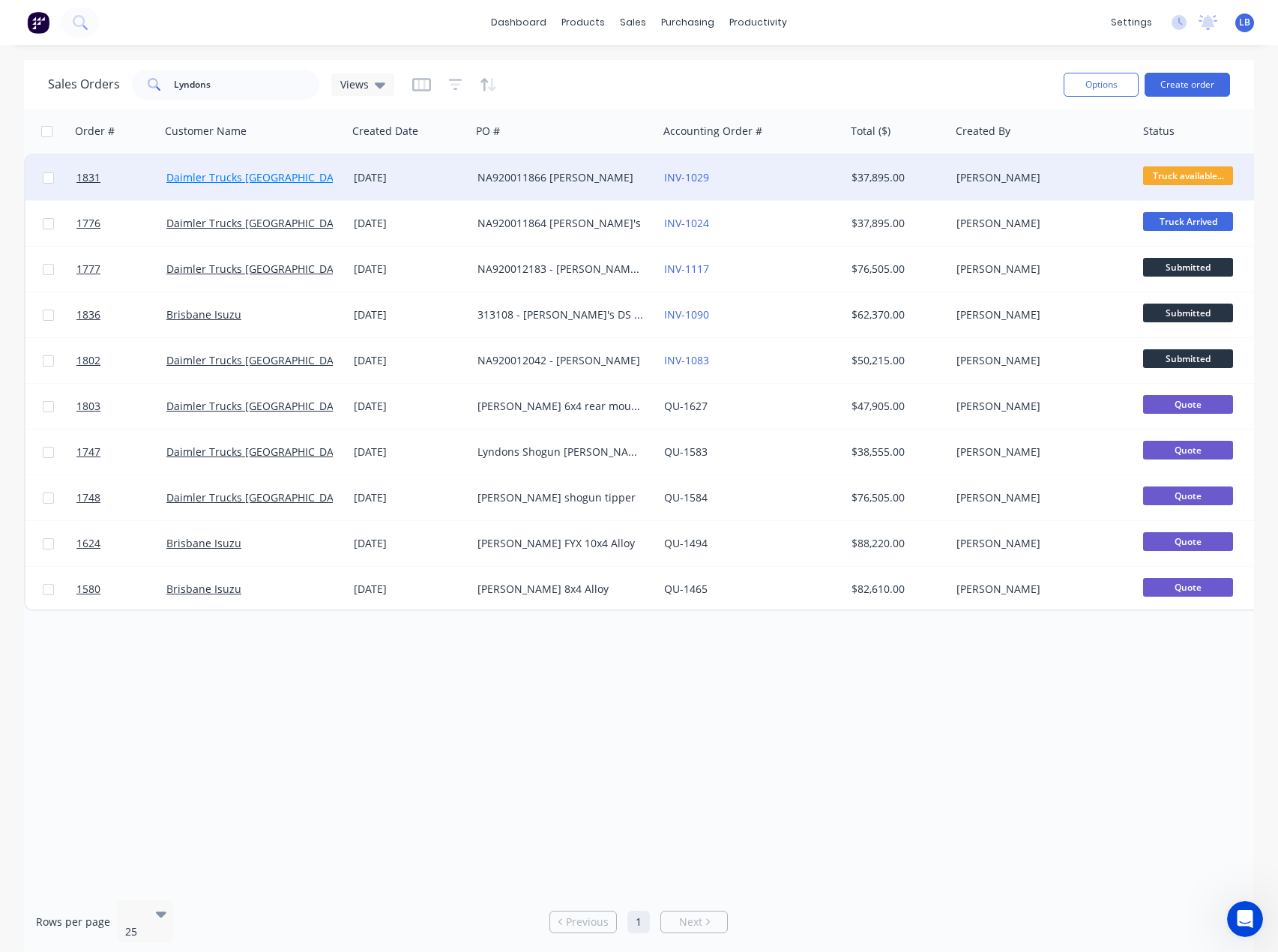
click at [235, 179] on link "Daimler Trucks [GEOGRAPHIC_DATA]" at bounding box center [257, 178] width 182 height 14
click at [559, 182] on div "NA920011866 [PERSON_NAME]" at bounding box center [560, 178] width 166 height 15
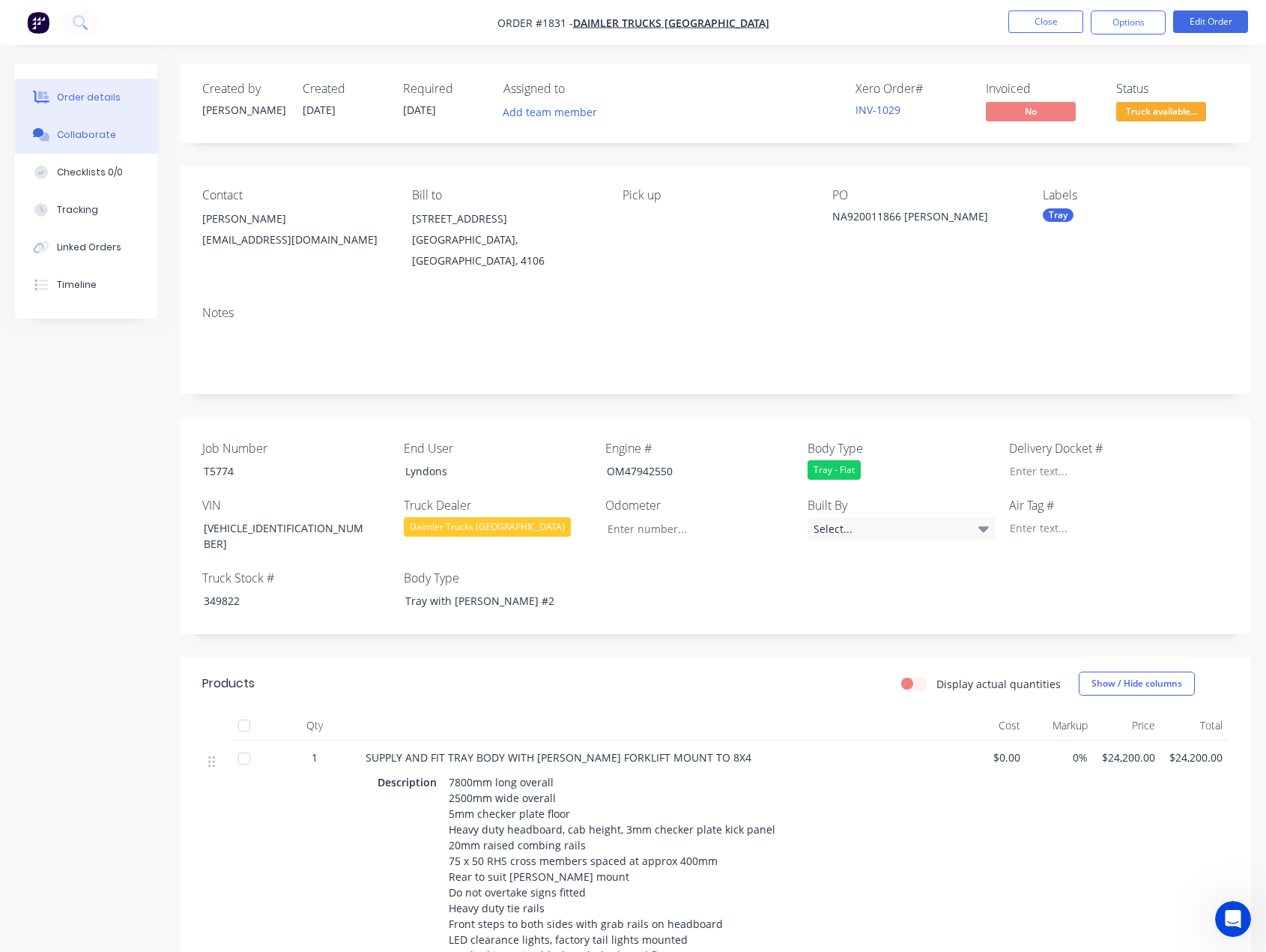
click at [83, 140] on div "Collaborate" at bounding box center [87, 135] width 59 height 14
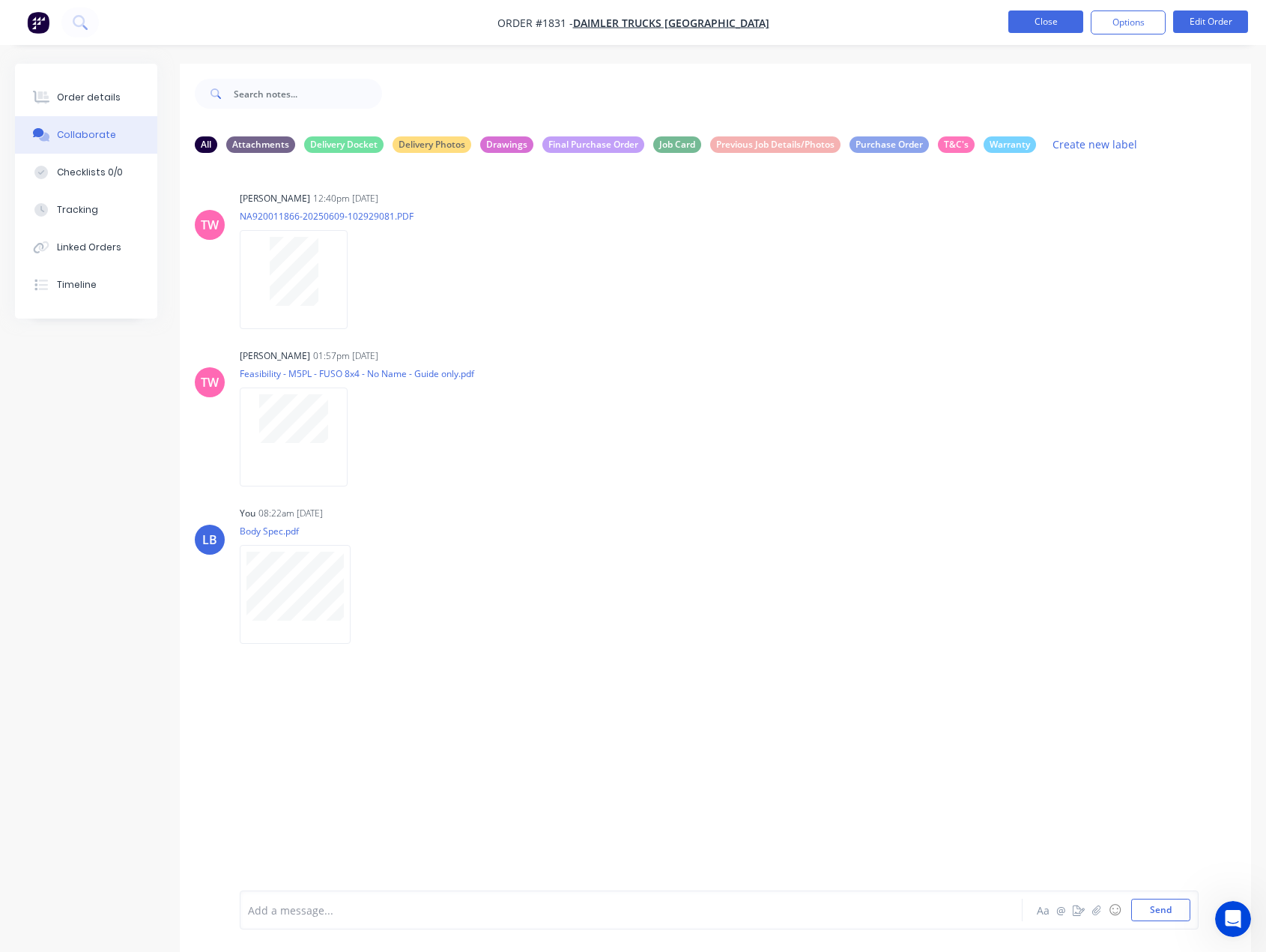
click at [1031, 19] on button "Close" at bounding box center [1046, 22] width 75 height 22
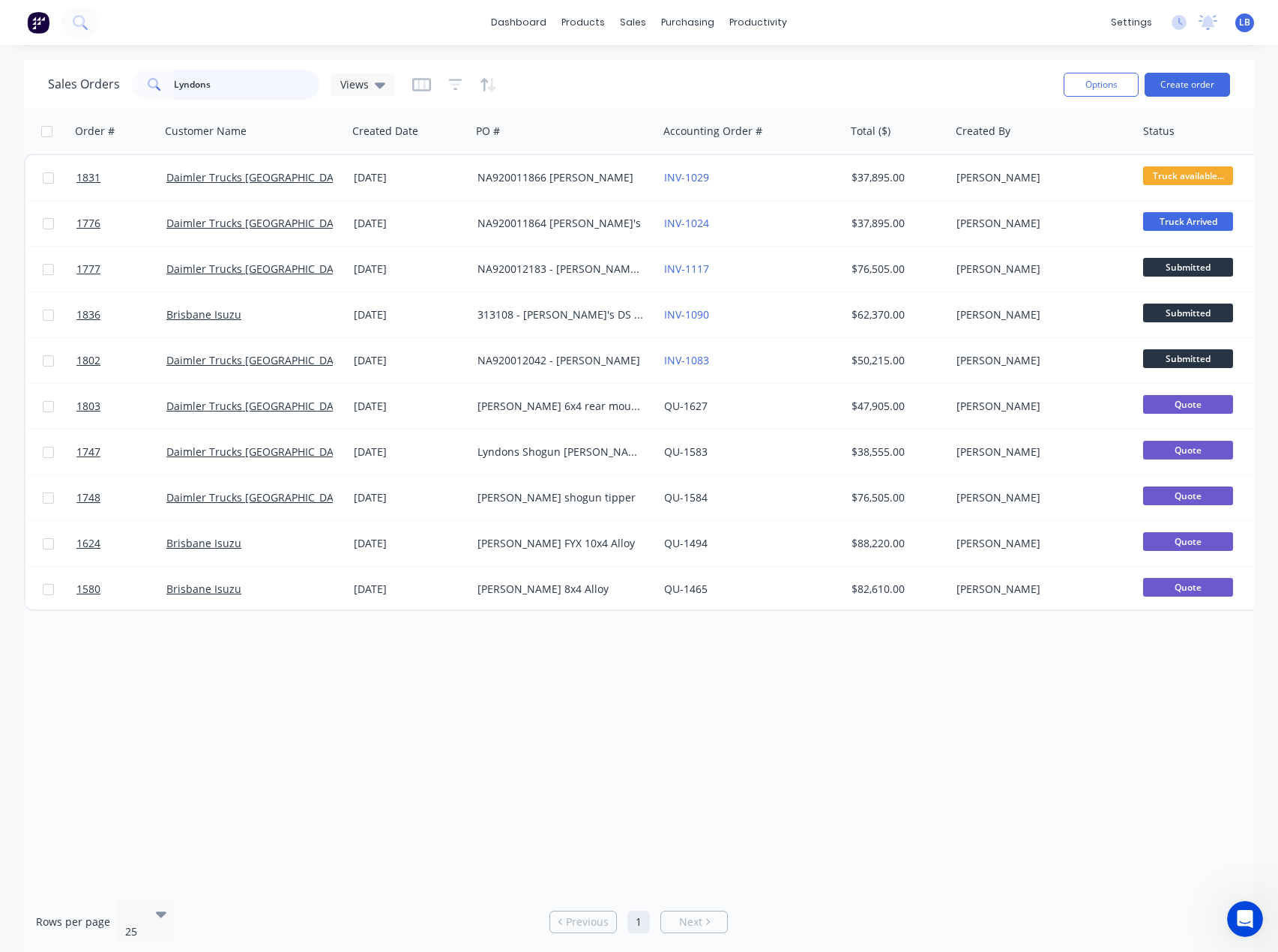
click at [221, 95] on input "Lyndons" at bounding box center [247, 84] width 146 height 30
drag, startPoint x: 232, startPoint y: 88, endPoint x: 123, endPoint y: 95, distance: 109.2
click at [123, 95] on div "Sales Orders Lyndons Views" at bounding box center [221, 84] width 346 height 30
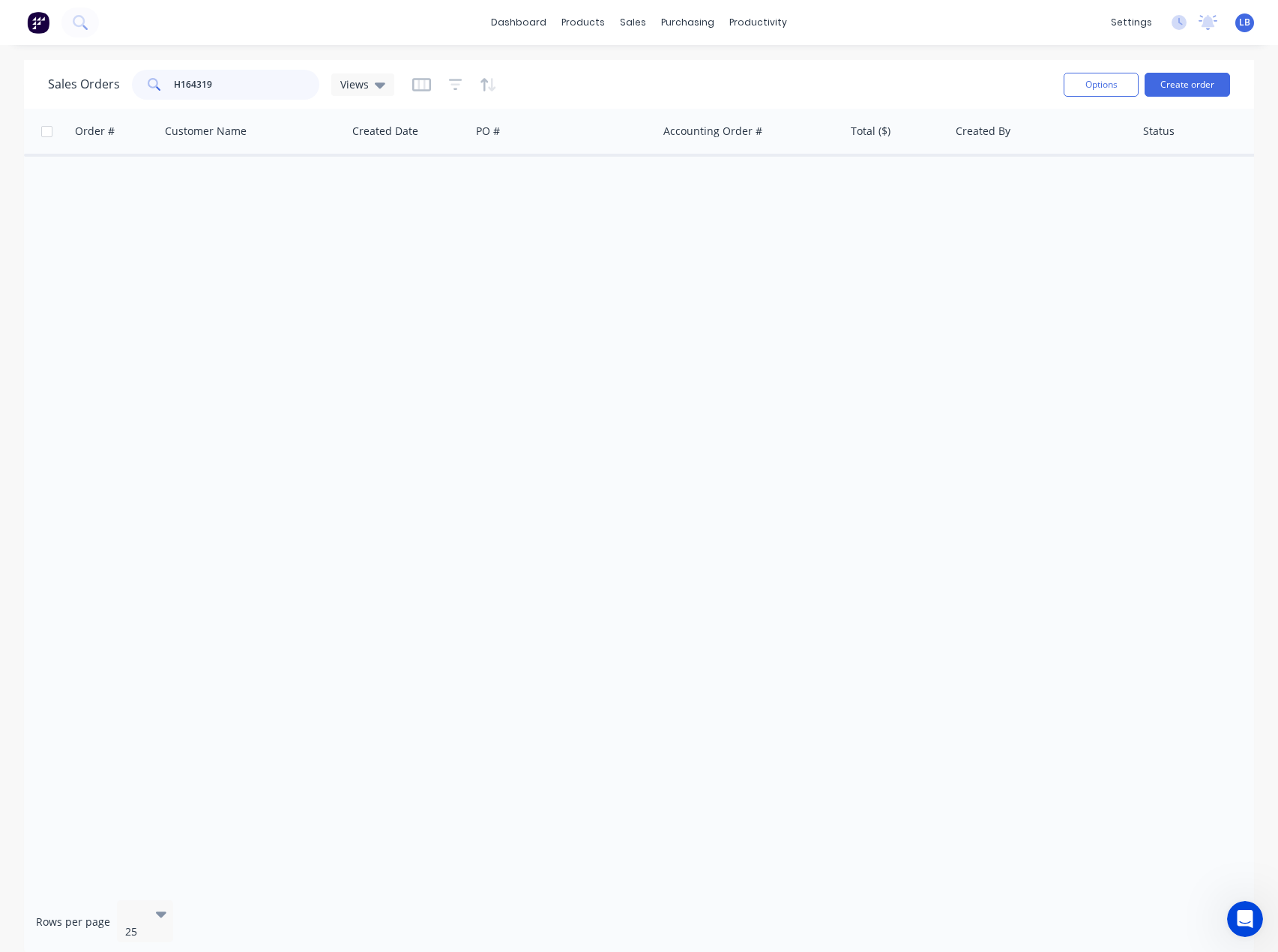
drag, startPoint x: 229, startPoint y: 80, endPoint x: 150, endPoint y: 76, distance: 79.1
click at [150, 76] on div "H164319" at bounding box center [225, 84] width 187 height 30
drag, startPoint x: 189, startPoint y: 88, endPoint x: 162, endPoint y: 88, distance: 27.0
click at [162, 88] on div "Bellasya" at bounding box center [225, 84] width 187 height 30
click at [244, 88] on input "H164717" at bounding box center [247, 84] width 146 height 30
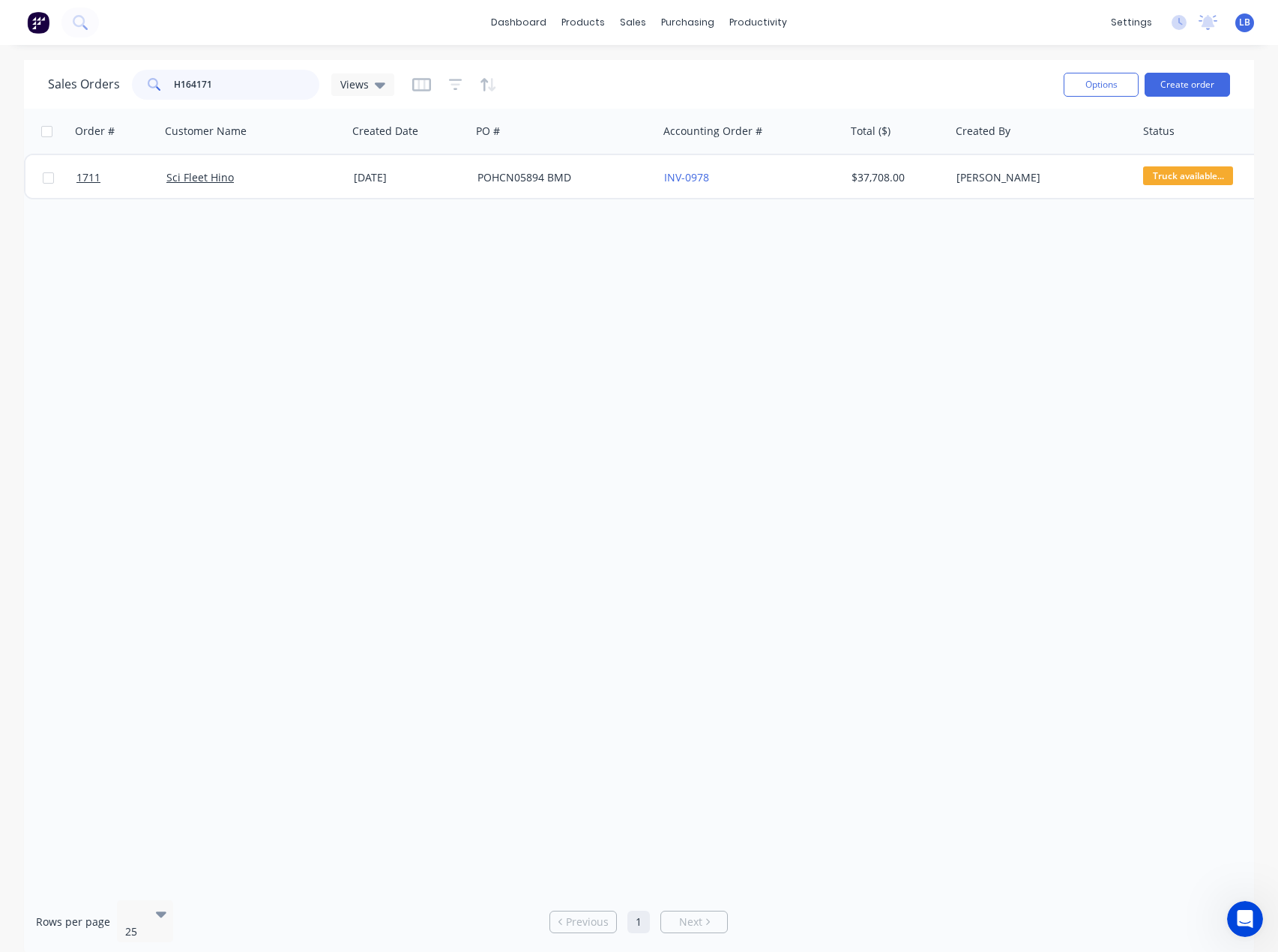
drag, startPoint x: 218, startPoint y: 84, endPoint x: 167, endPoint y: 81, distance: 51.1
click at [167, 81] on div "H164171" at bounding box center [225, 84] width 187 height 30
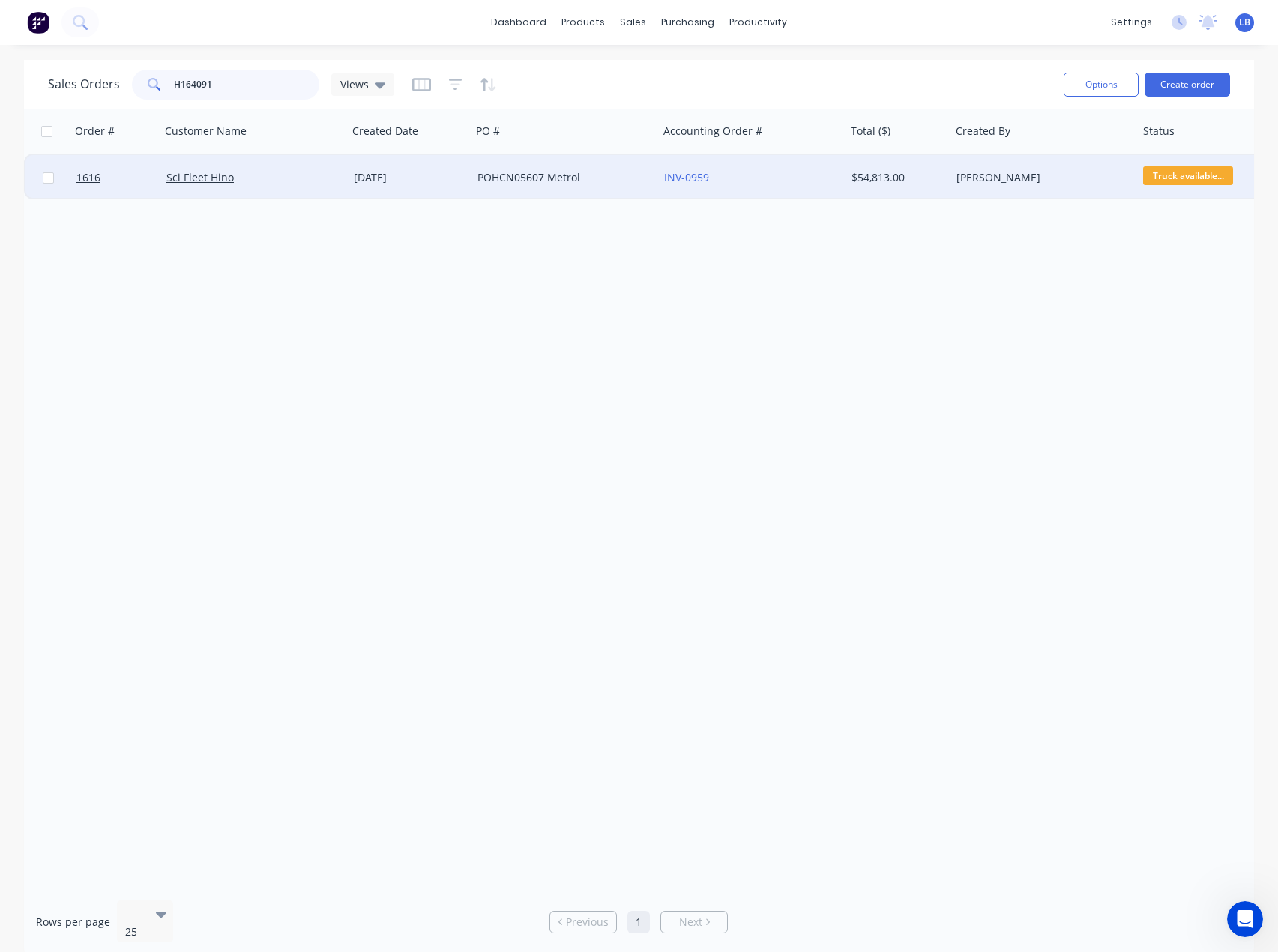
type input "H164091"
click at [531, 169] on div "POHCN05607 Metrol" at bounding box center [565, 178] width 187 height 45
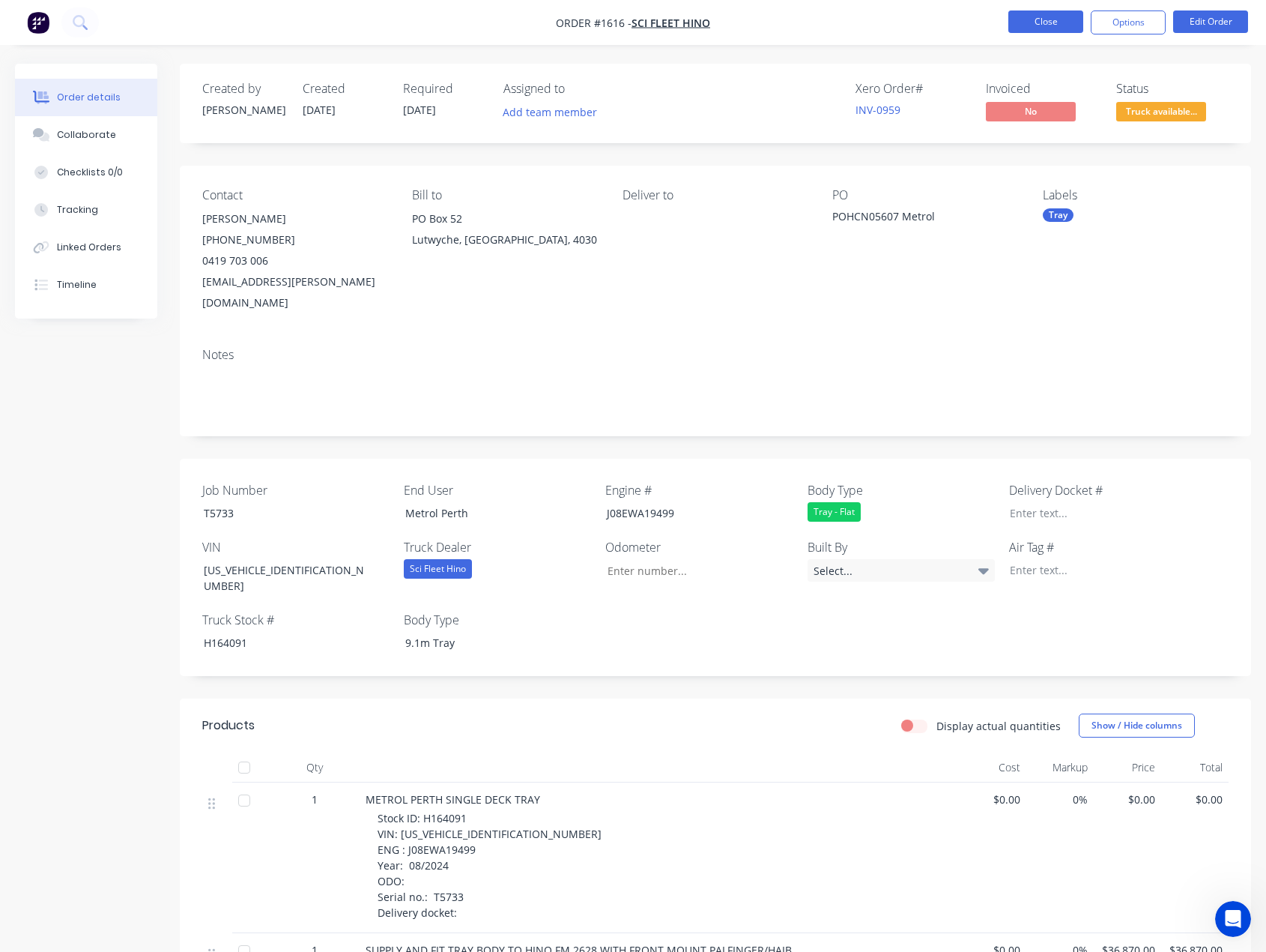
click at [1039, 24] on button "Close" at bounding box center [1046, 22] width 75 height 22
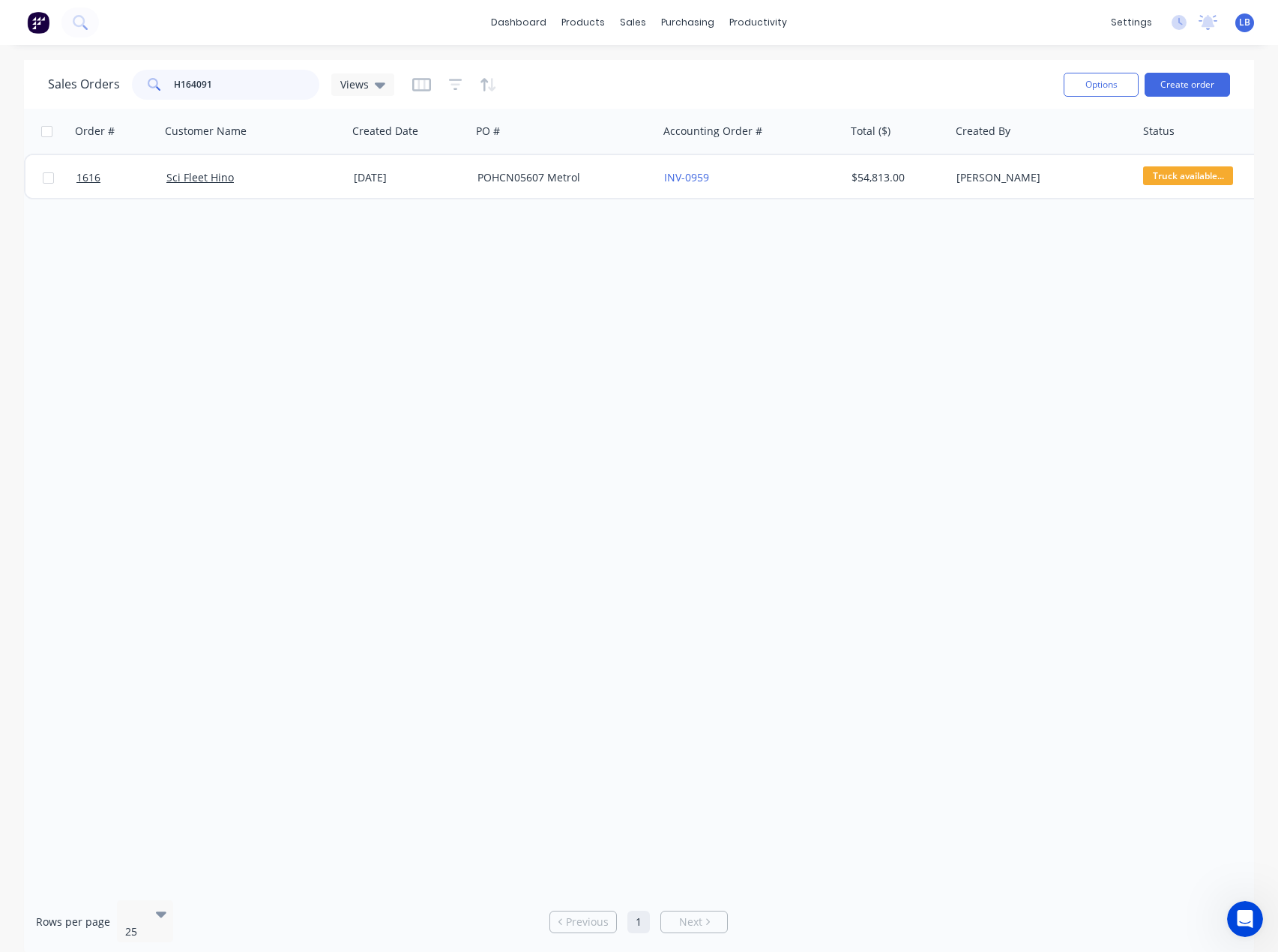
drag, startPoint x: 215, startPoint y: 81, endPoint x: 133, endPoint y: 83, distance: 82.0
click at [134, 79] on div "H164091" at bounding box center [225, 84] width 187 height 30
click at [266, 90] on input "H164090" at bounding box center [247, 84] width 146 height 30
drag, startPoint x: 148, startPoint y: 95, endPoint x: 97, endPoint y: 96, distance: 51.0
click at [97, 96] on div "Sales Orders H164090 Views" at bounding box center [221, 84] width 346 height 30
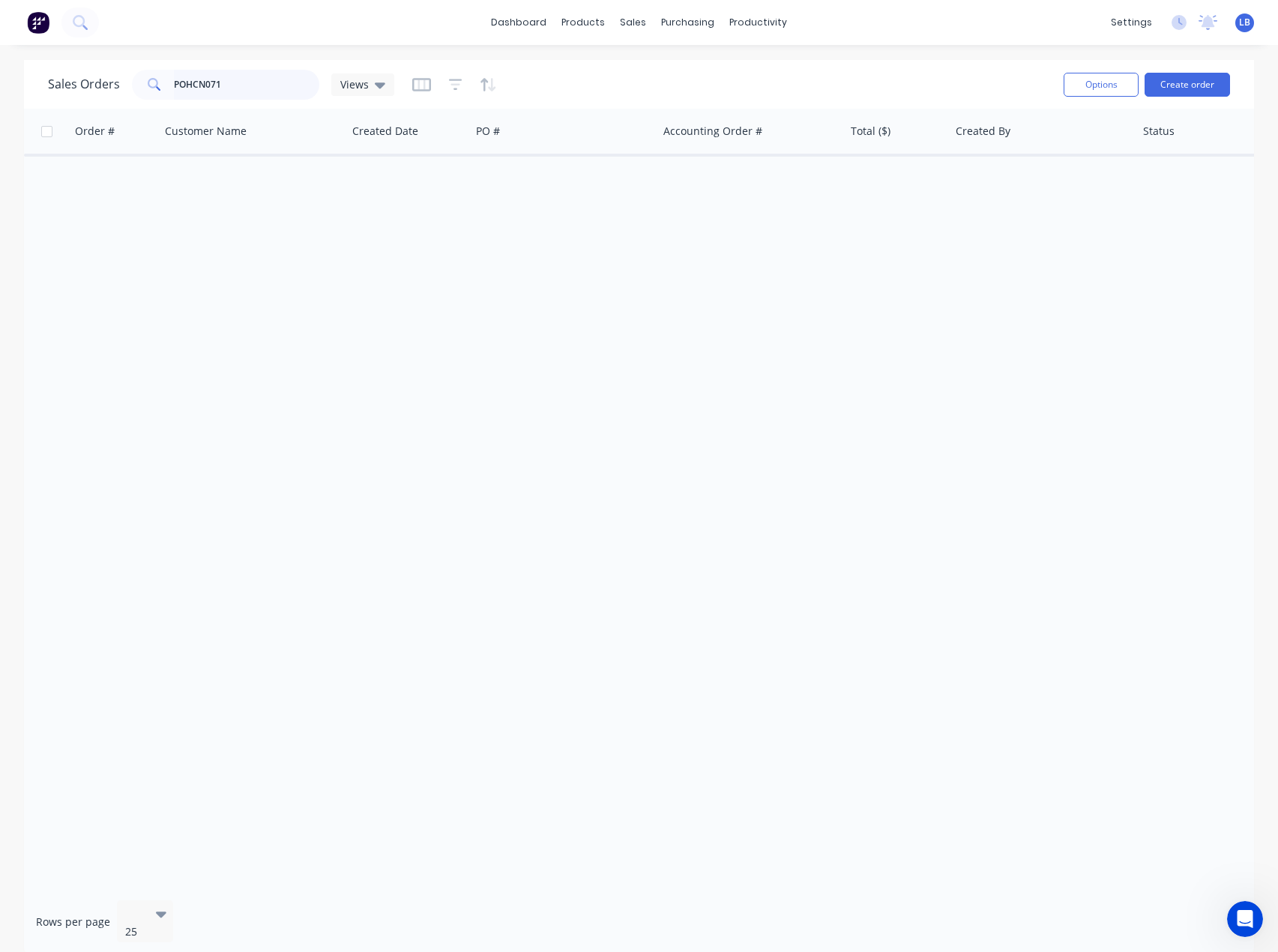
drag, startPoint x: 275, startPoint y: 72, endPoint x: 273, endPoint y: 80, distance: 8.2
click at [275, 72] on input "POHCN071" at bounding box center [247, 84] width 146 height 30
drag, startPoint x: 268, startPoint y: 82, endPoint x: 84, endPoint y: 72, distance: 184.3
click at [84, 72] on div "Sales Orders POHCN071 Views" at bounding box center [221, 84] width 346 height 30
paste input "49"
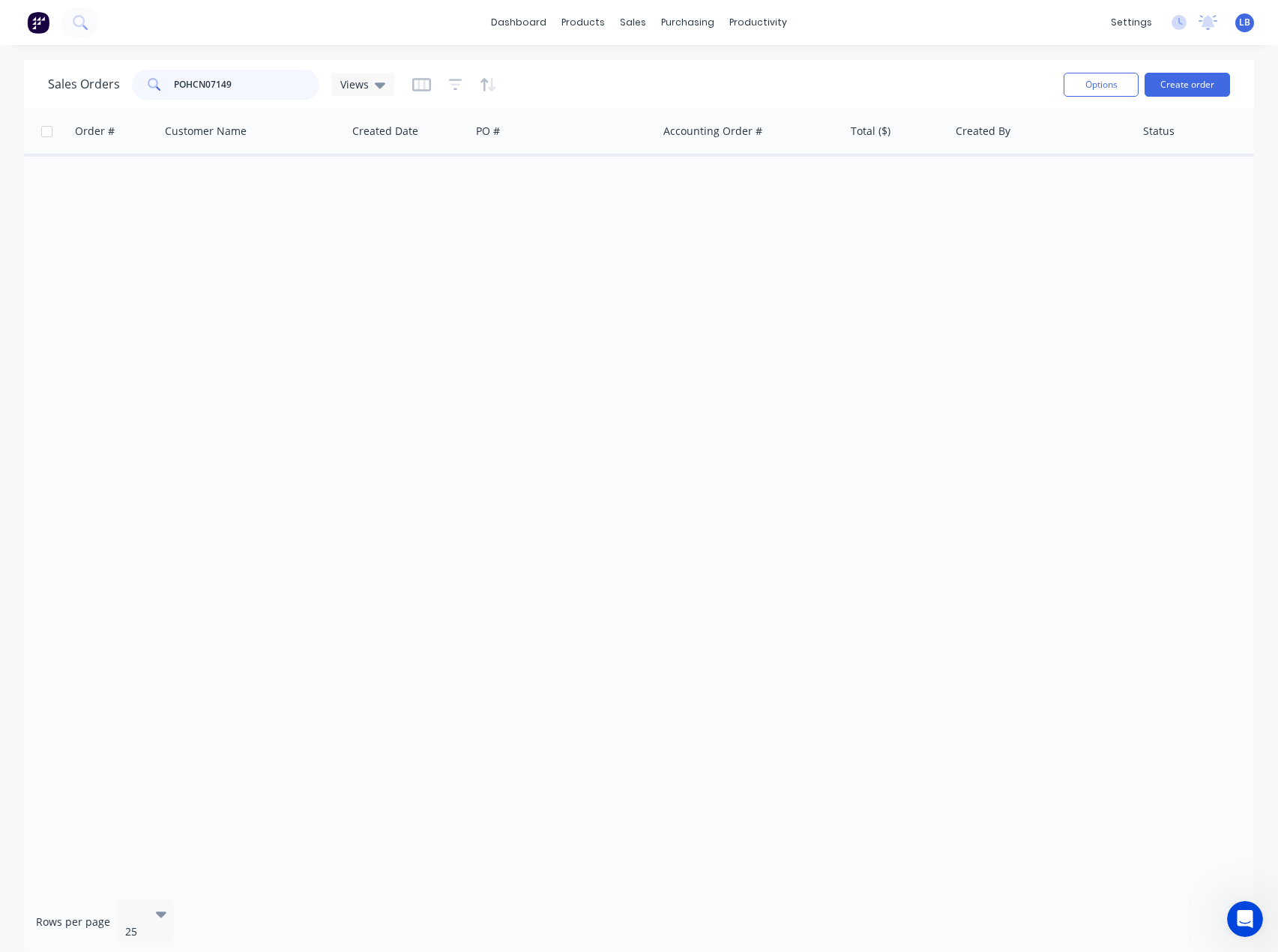
drag, startPoint x: 248, startPoint y: 83, endPoint x: 137, endPoint y: 83, distance: 111.0
click at [137, 84] on div "POHCN07149" at bounding box center [225, 84] width 187 height 30
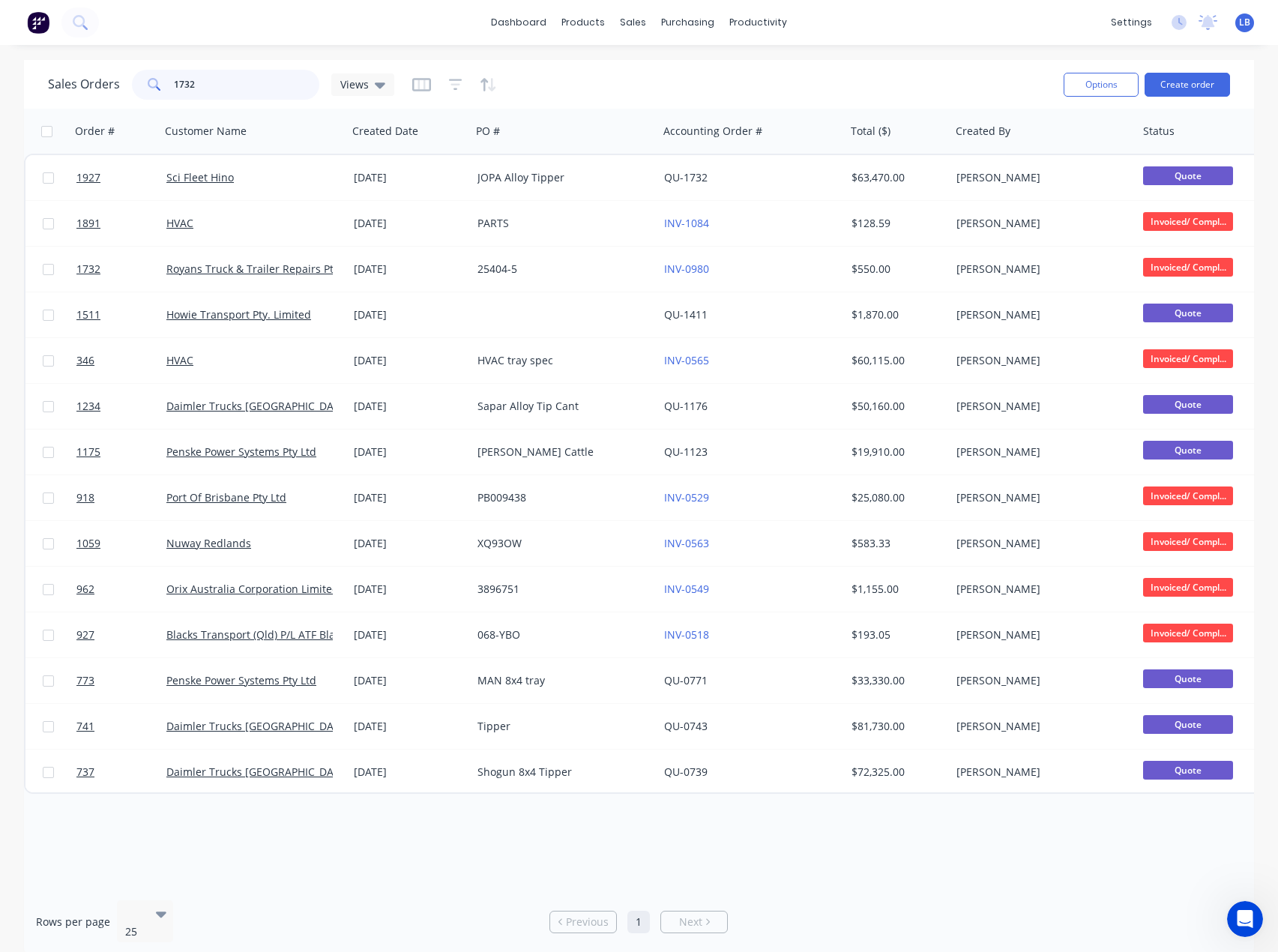
click at [207, 95] on input "1732" at bounding box center [247, 84] width 146 height 30
drag, startPoint x: 216, startPoint y: 87, endPoint x: 150, endPoint y: 84, distance: 66.1
click at [150, 84] on div "1732" at bounding box center [225, 84] width 187 height 30
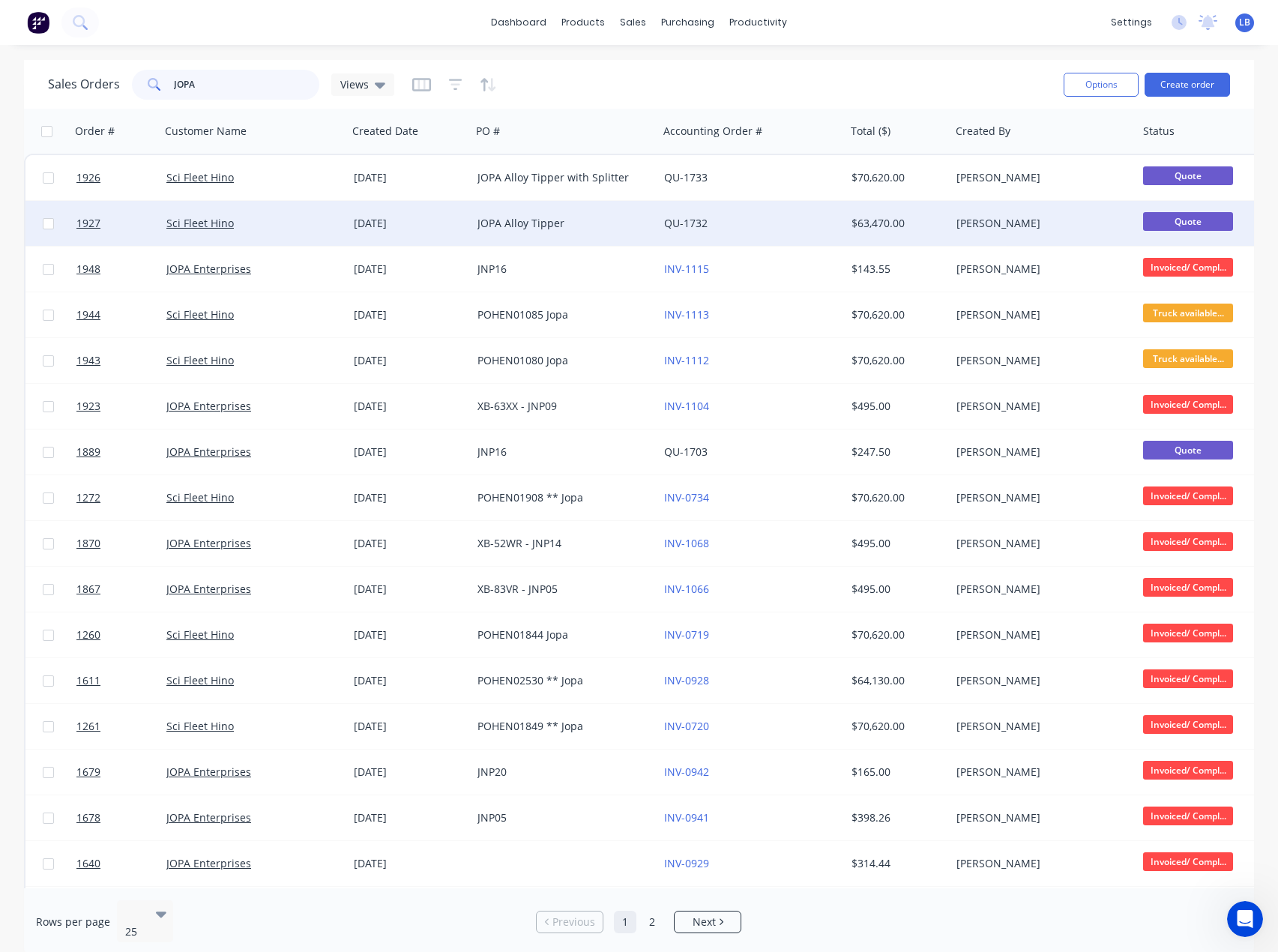
type input "JOPA"
click at [498, 227] on div "JOPA Alloy Tipper" at bounding box center [560, 223] width 166 height 15
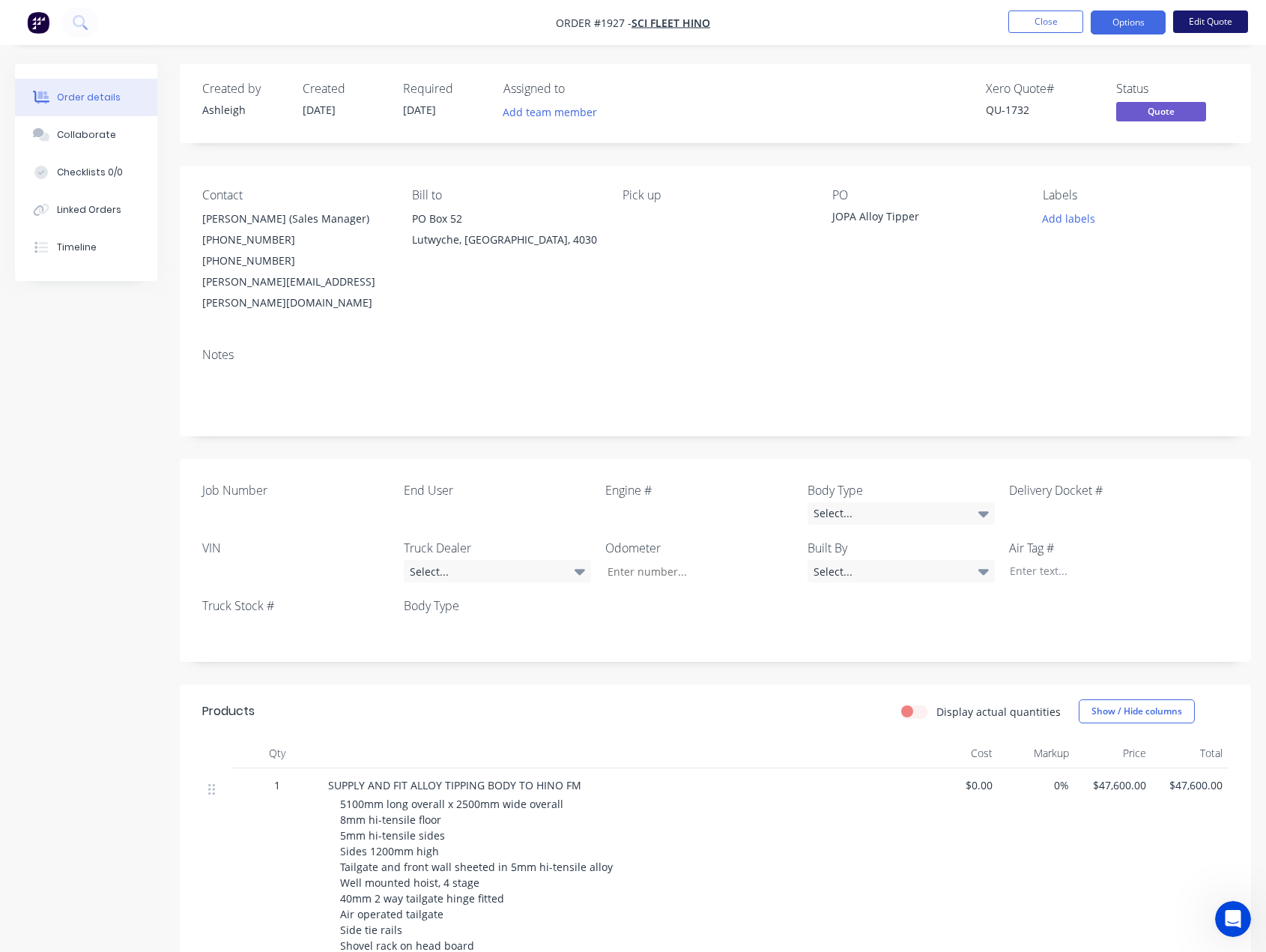
click at [1190, 26] on button "Edit Quote" at bounding box center [1211, 22] width 75 height 22
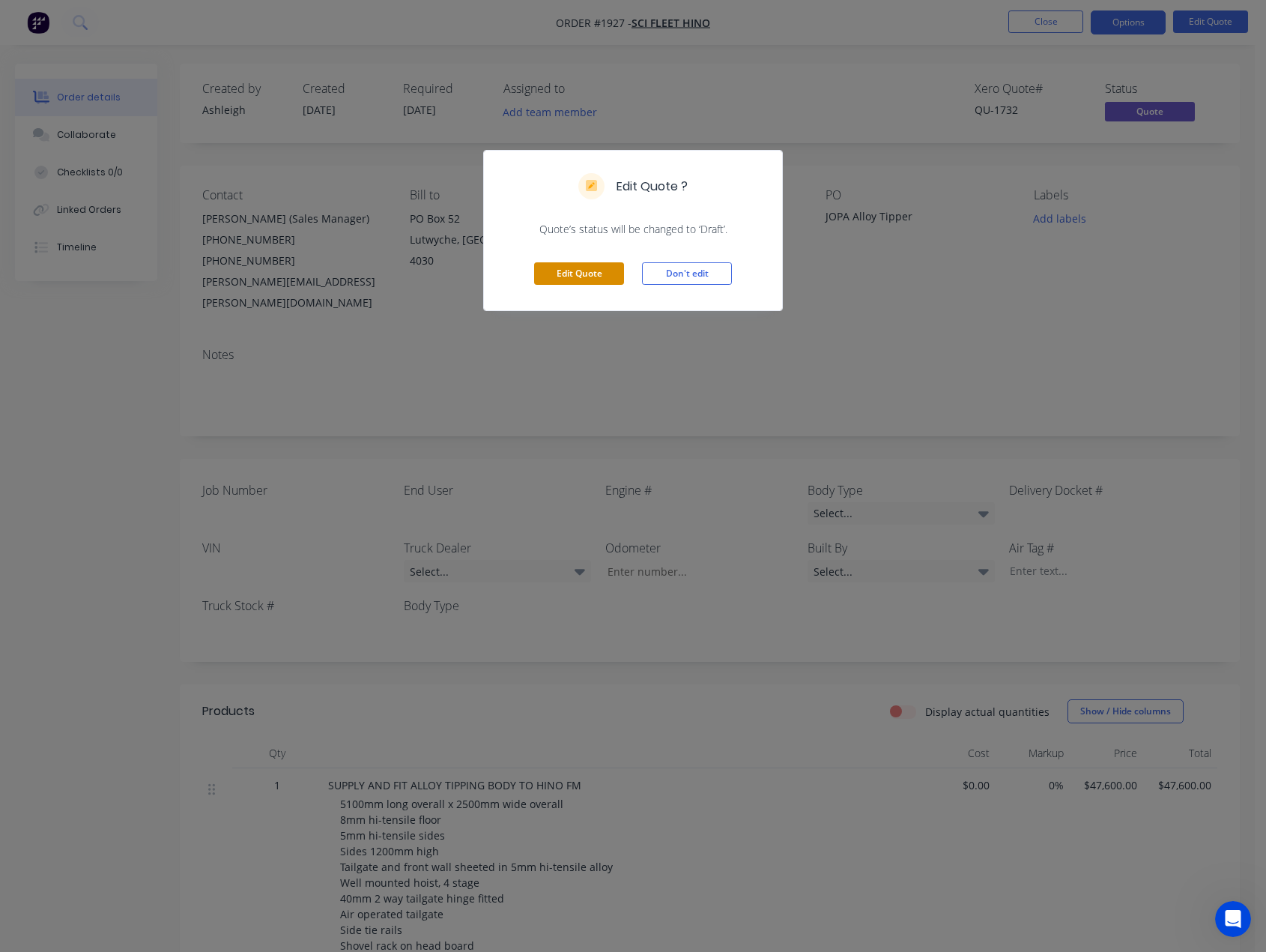
click at [600, 280] on button "Edit Quote" at bounding box center [579, 273] width 90 height 22
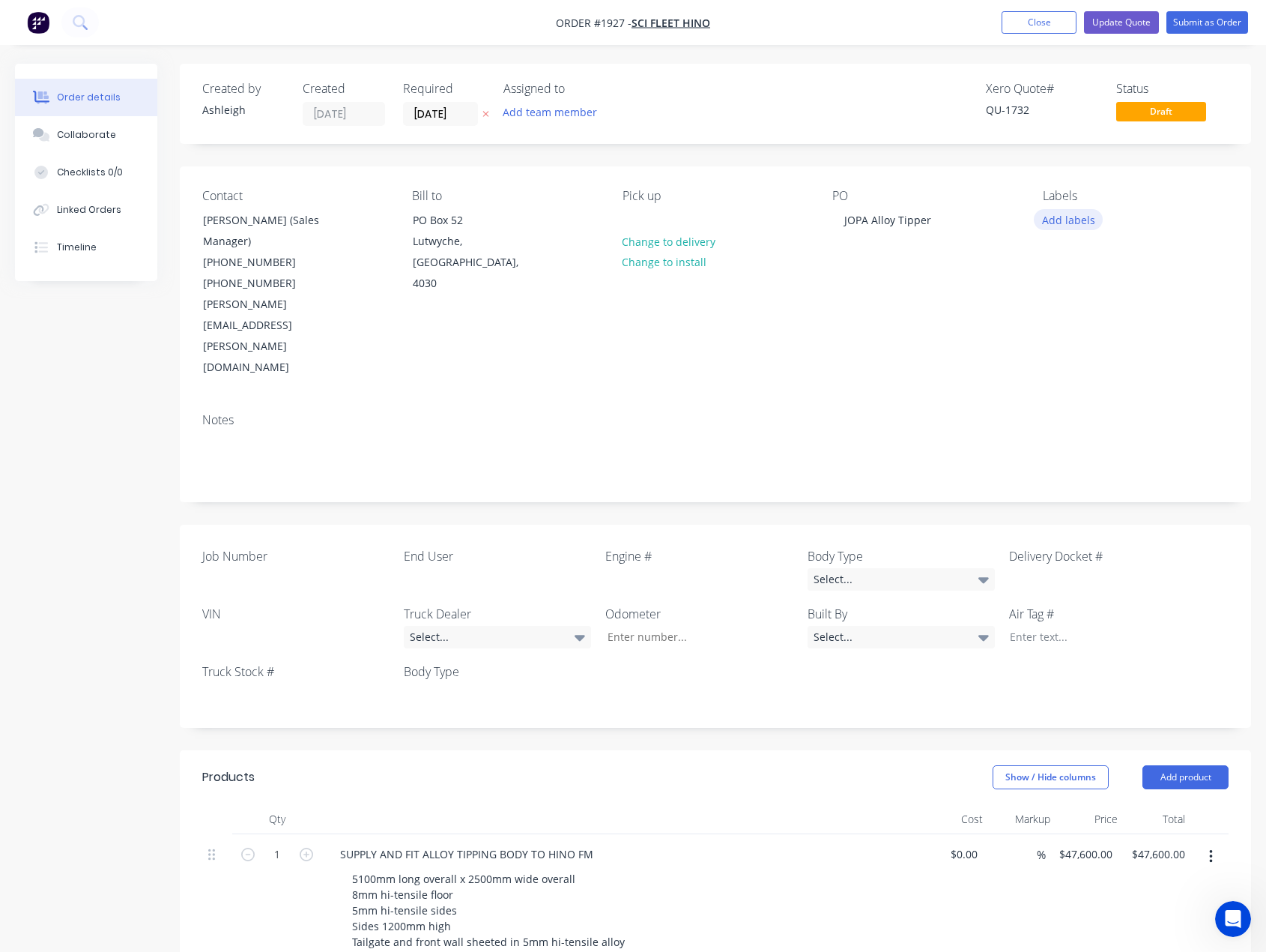
click at [1052, 221] on button "Add labels" at bounding box center [1068, 219] width 69 height 20
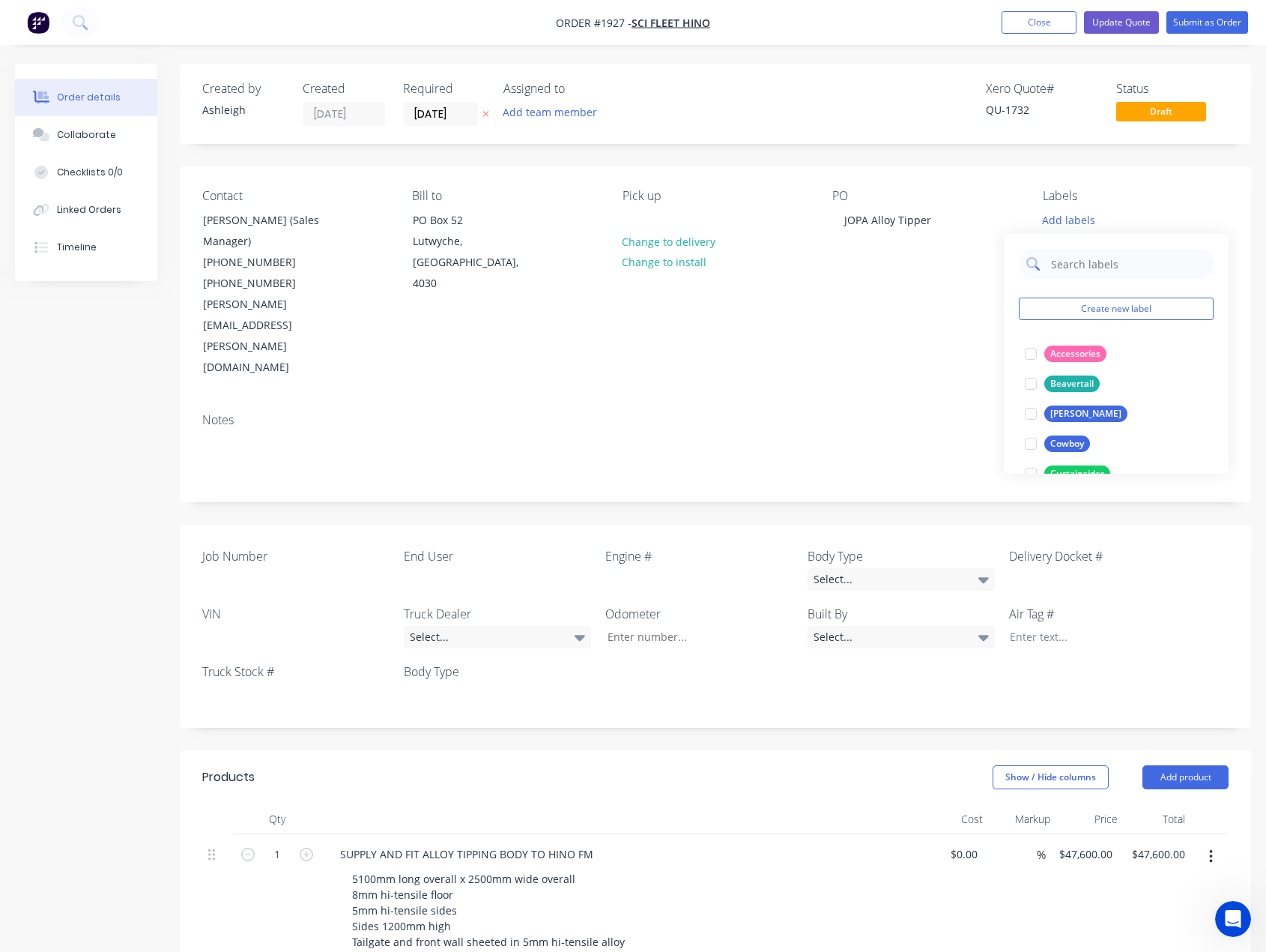
click at [1065, 268] on input "text" at bounding box center [1128, 264] width 157 height 30
click at [1036, 358] on div at bounding box center [1031, 353] width 30 height 30
type input "Tipp"
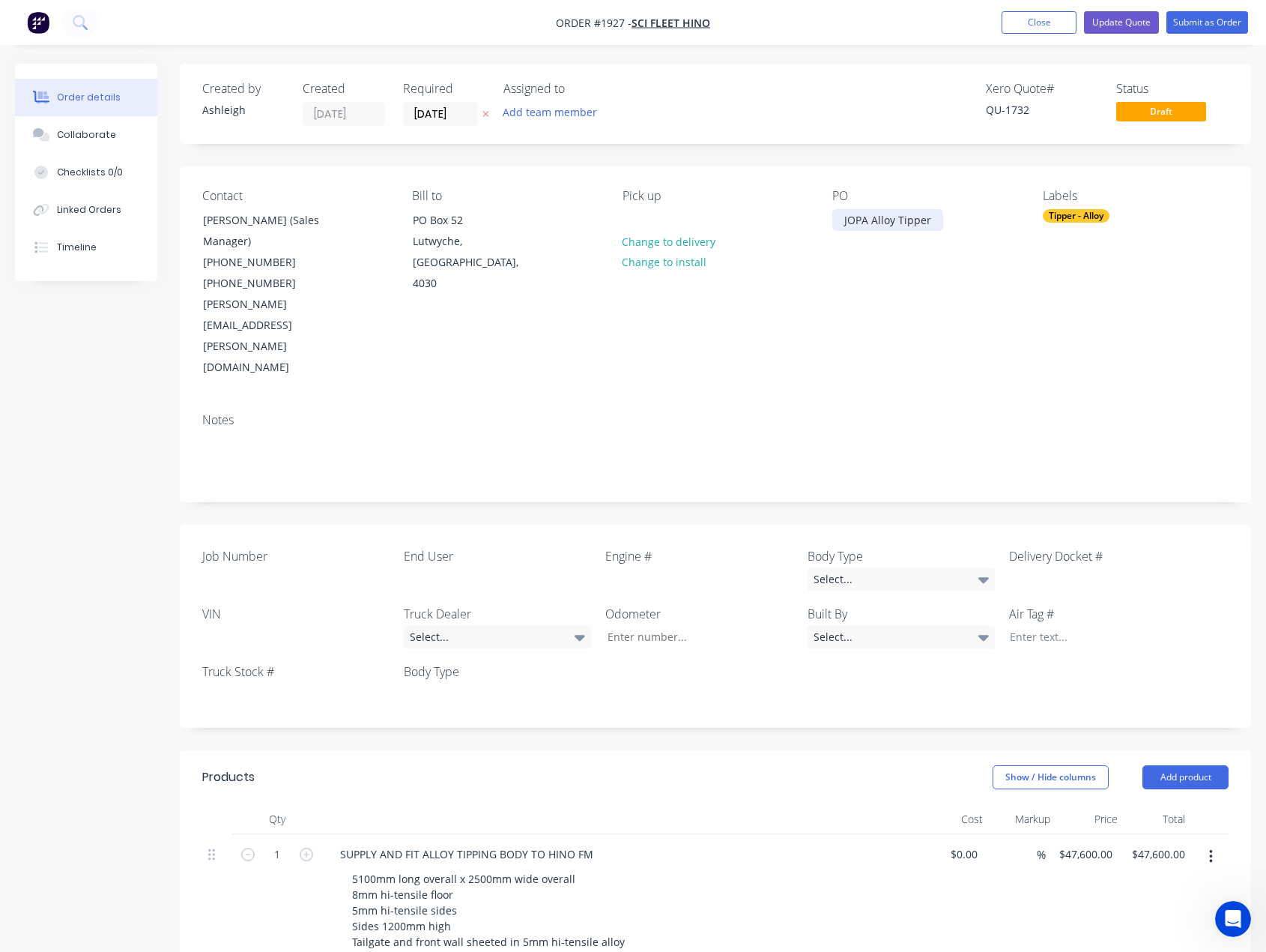
drag, startPoint x: 930, startPoint y: 211, endPoint x: 934, endPoint y: 219, distance: 8.9
click at [931, 212] on div "JOPA Alloy Tipper" at bounding box center [888, 219] width 111 height 22
click at [844, 218] on div "JOPA Alloy Tipper" at bounding box center [888, 219] width 111 height 22
paste div
drag, startPoint x: 945, startPoint y: 223, endPoint x: 1041, endPoint y: 221, distance: 96.0
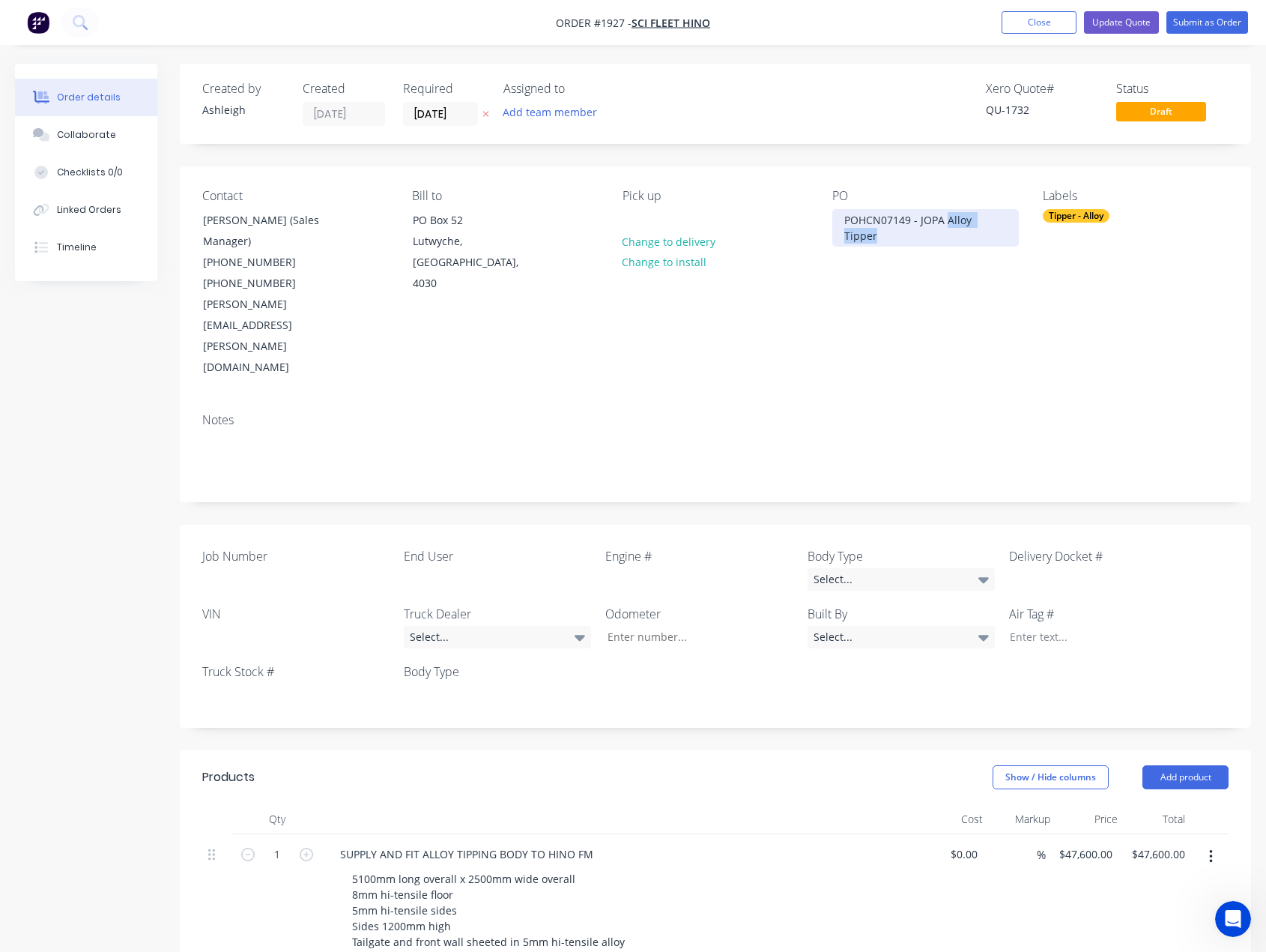
click at [1044, 219] on div "Contact Nathan Murdoch (Sales Manager) (07) 3722 2888 (07) 3361 0058 nathan.mur…" at bounding box center [716, 284] width 1072 height 235
click at [239, 547] on label "Job Number" at bounding box center [296, 556] width 187 height 18
click at [242, 568] on div at bounding box center [285, 578] width 187 height 22
click at [461, 568] on div at bounding box center [487, 578] width 187 height 22
click at [680, 568] on div at bounding box center [688, 578] width 187 height 22
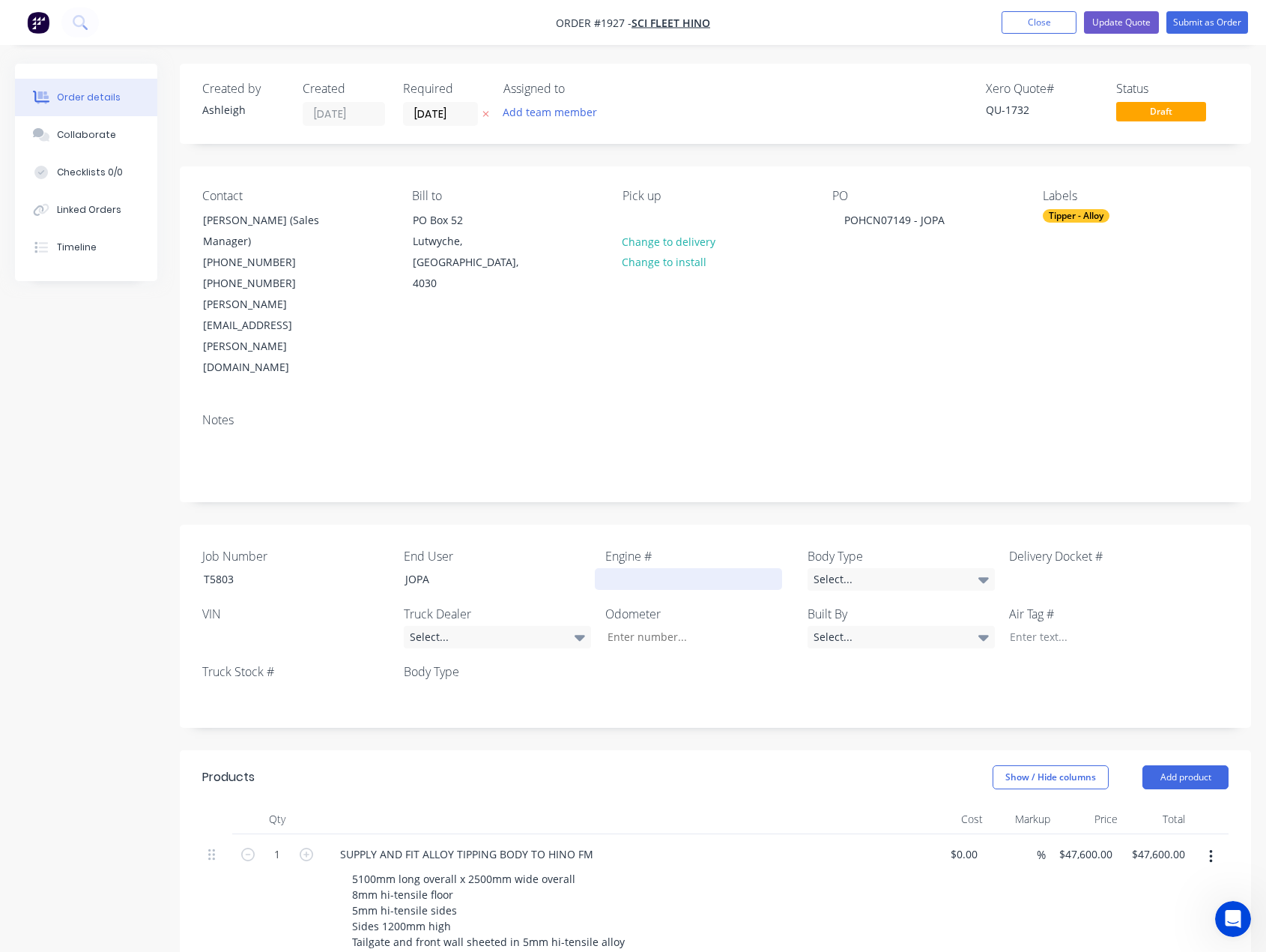
paste div
click at [941, 568] on div "Select..." at bounding box center [901, 579] width 187 height 22
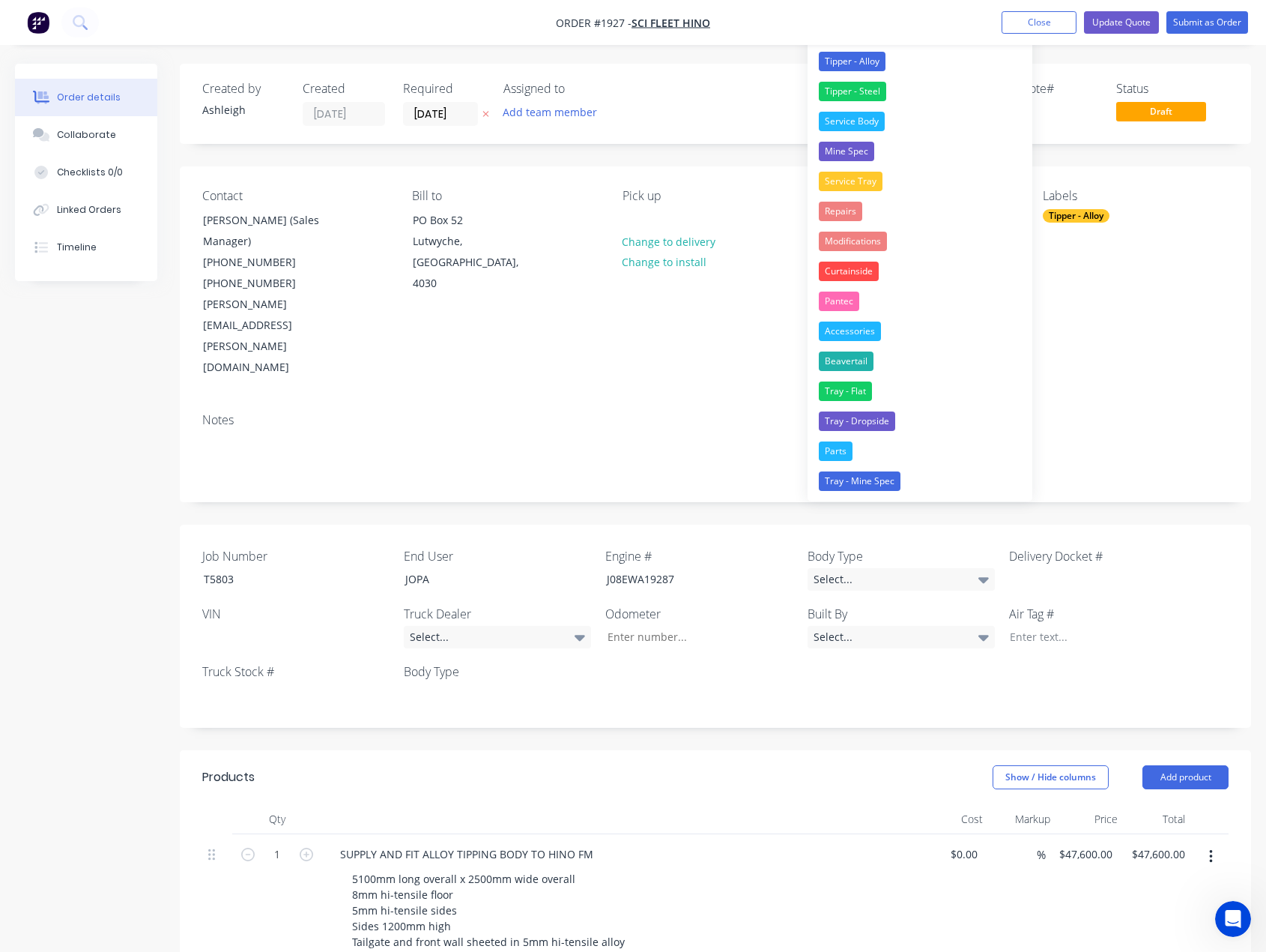
click at [877, 60] on div "Tipper - Alloy" at bounding box center [852, 61] width 67 height 19
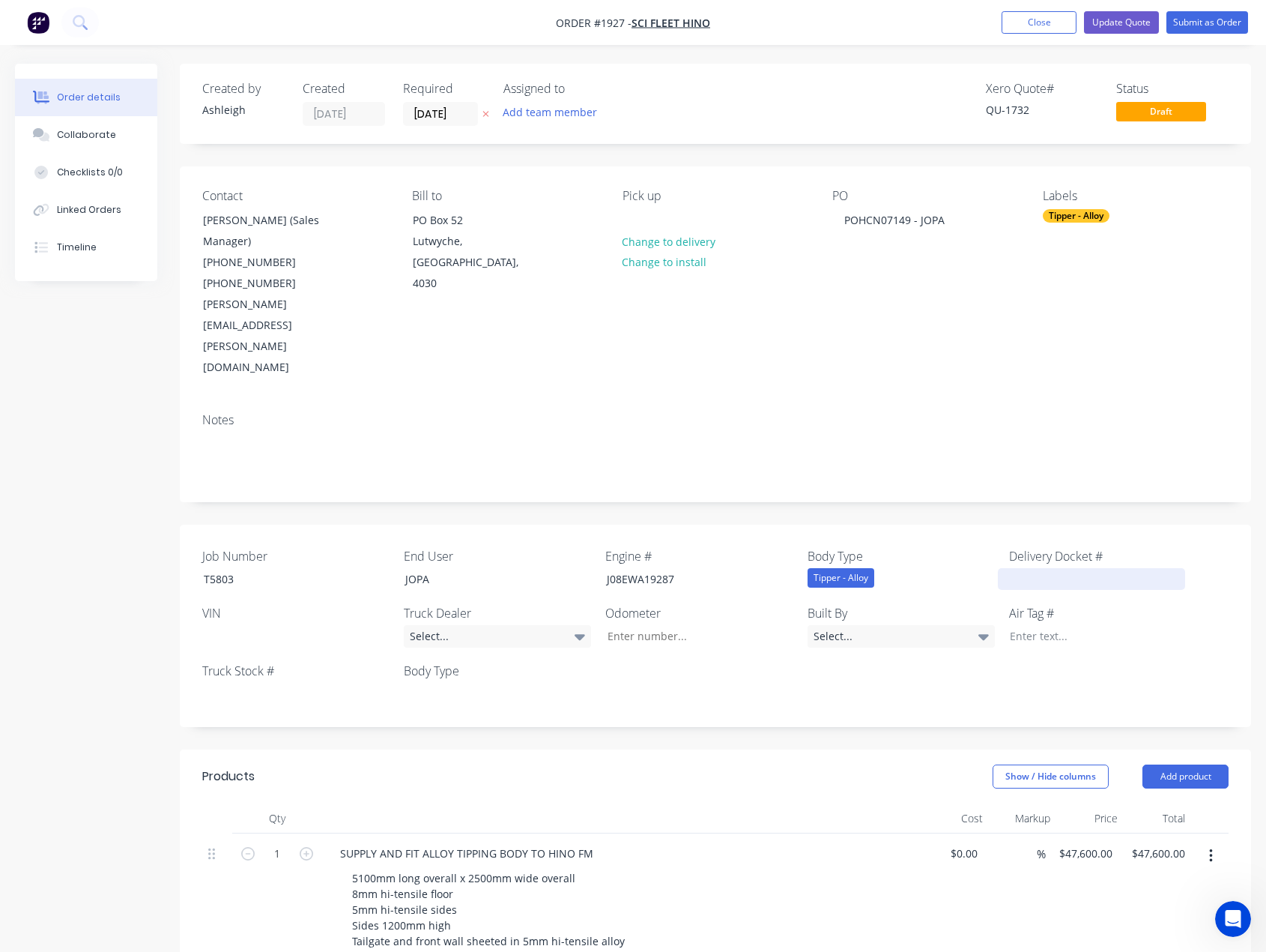
click at [1089, 568] on div at bounding box center [1091, 578] width 187 height 22
click at [267, 625] on div at bounding box center [285, 635] width 187 height 22
click at [263, 683] on div at bounding box center [285, 693] width 187 height 22
click at [255, 625] on div at bounding box center [285, 635] width 187 height 22
paste div
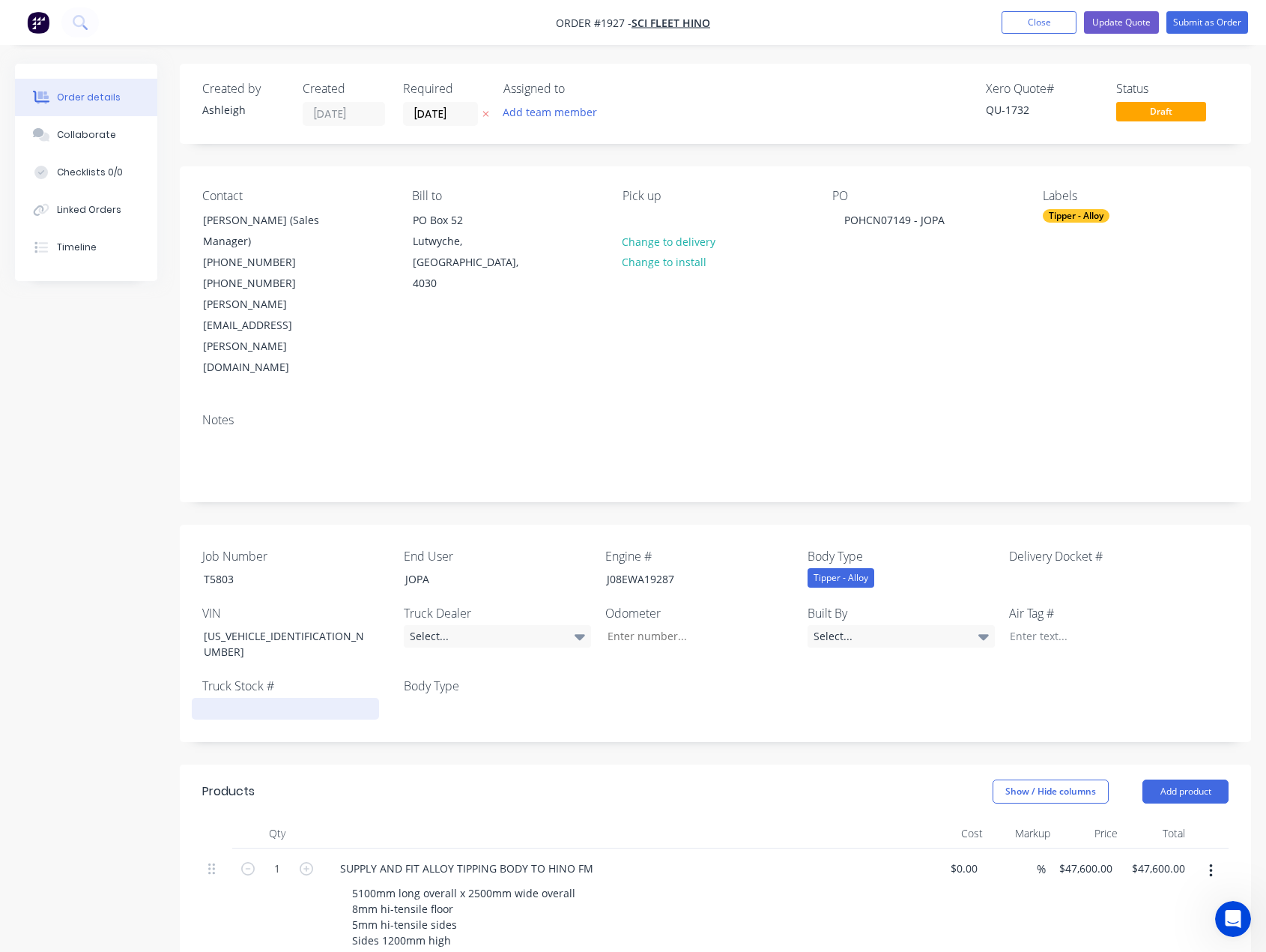
drag, startPoint x: 235, startPoint y: 610, endPoint x: 234, endPoint y: 626, distance: 16.0
click at [235, 676] on label "Truck Stock #" at bounding box center [296, 685] width 187 height 18
click at [231, 697] on div at bounding box center [285, 708] width 187 height 22
paste div
click at [468, 697] on div at bounding box center [487, 708] width 187 height 22
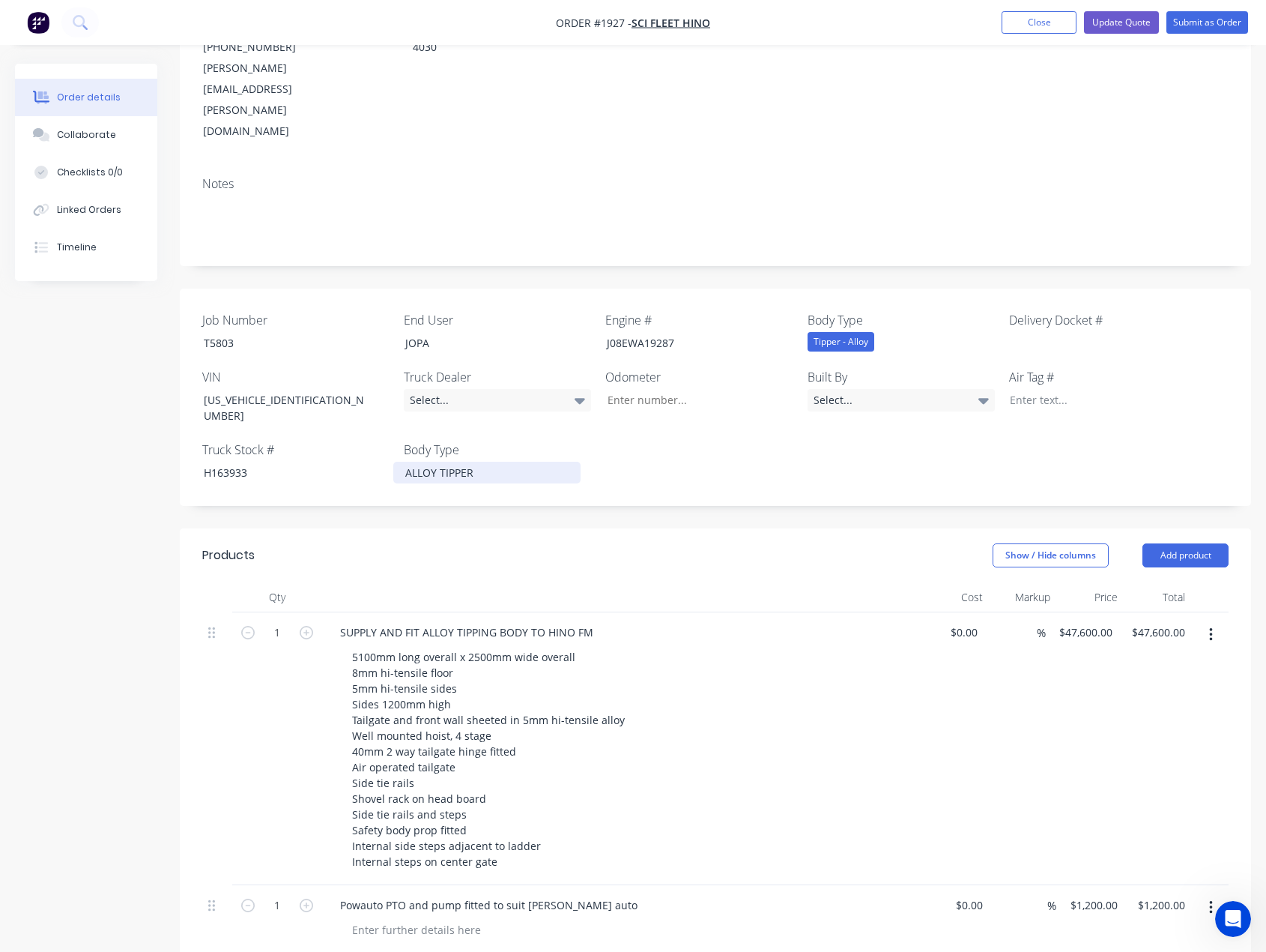
scroll to position [225, 0]
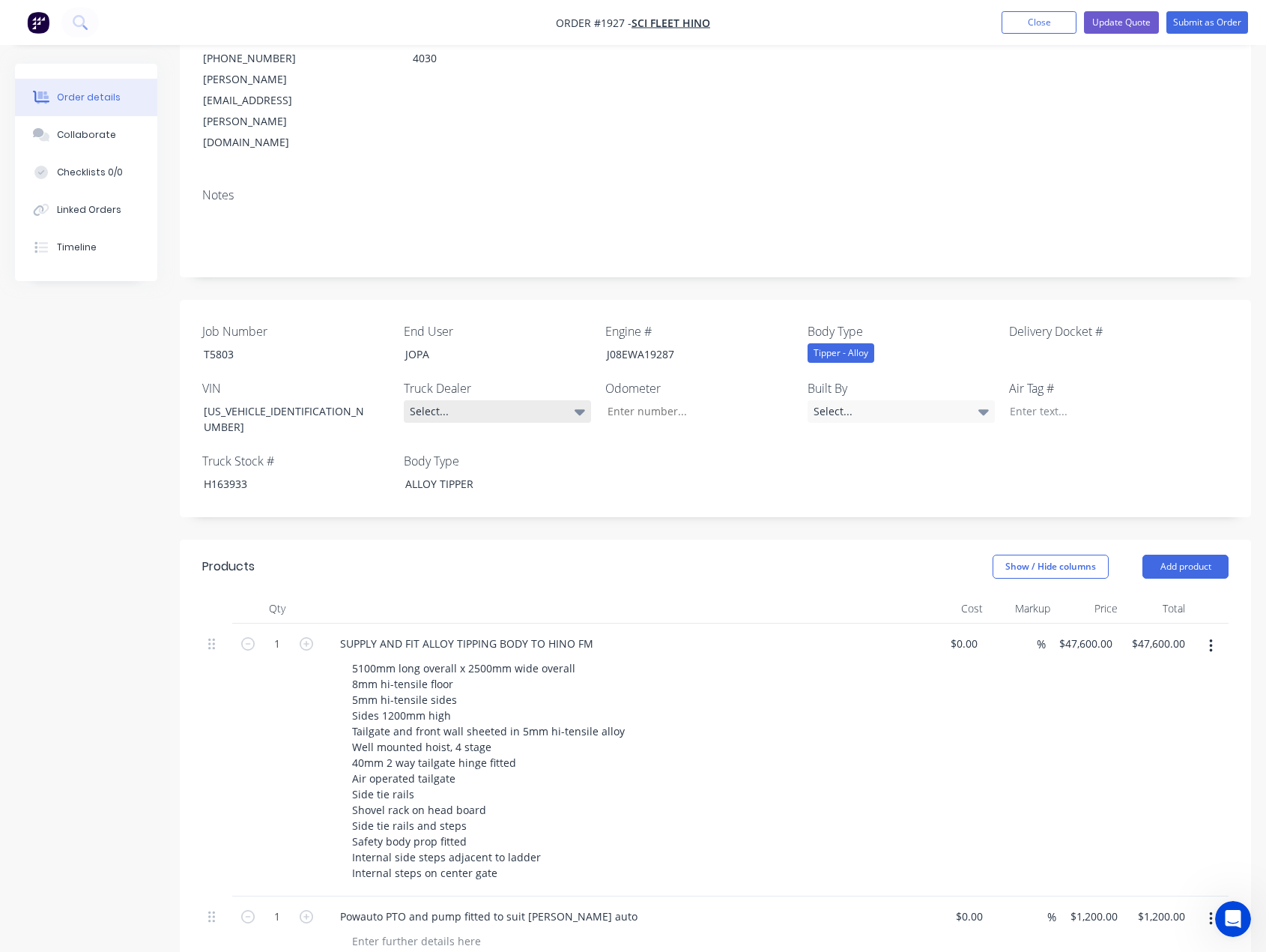
click at [489, 400] on div "Select..." at bounding box center [497, 411] width 187 height 22
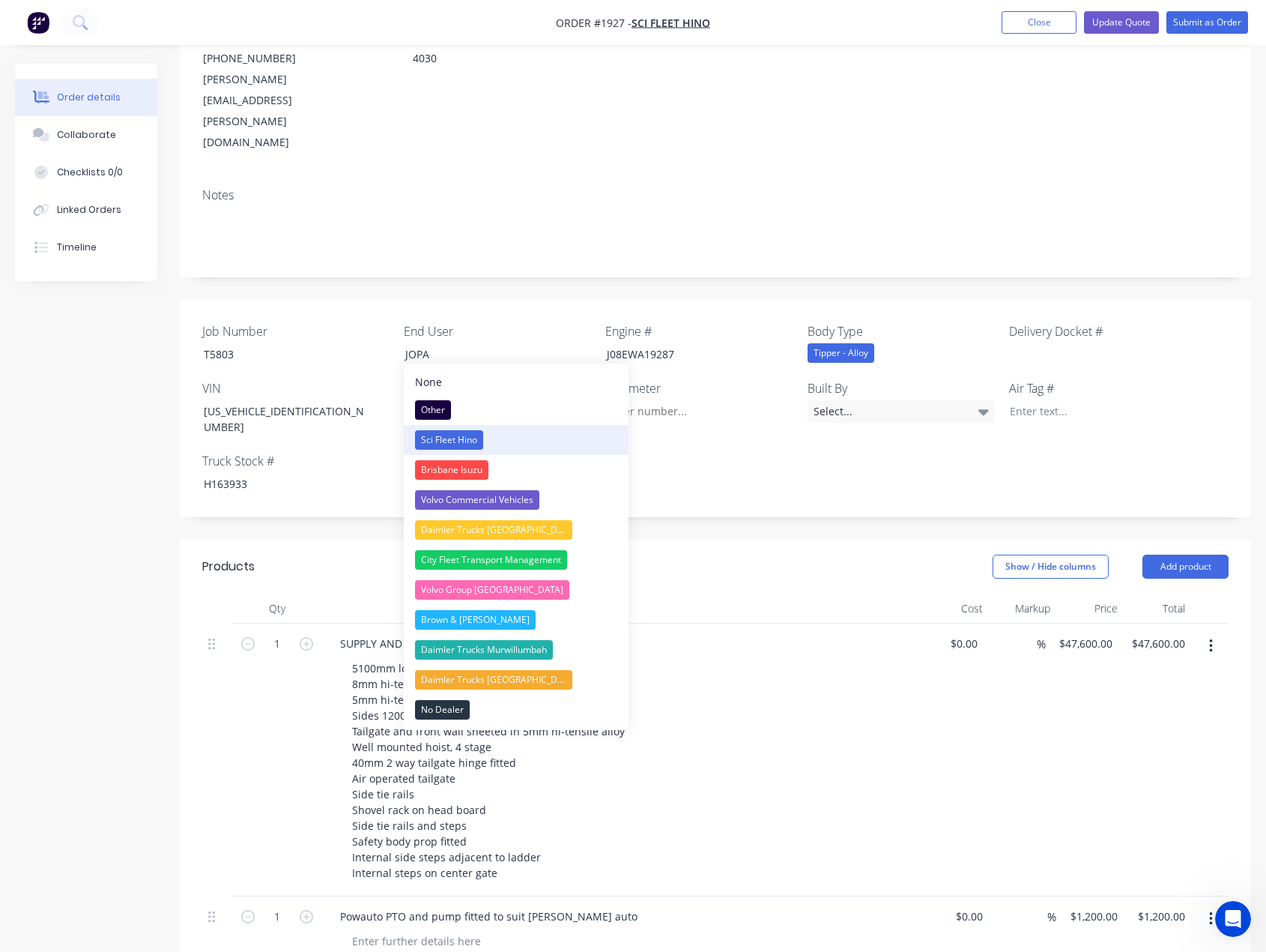
click at [469, 436] on div "Sci Fleet Hino" at bounding box center [449, 439] width 68 height 19
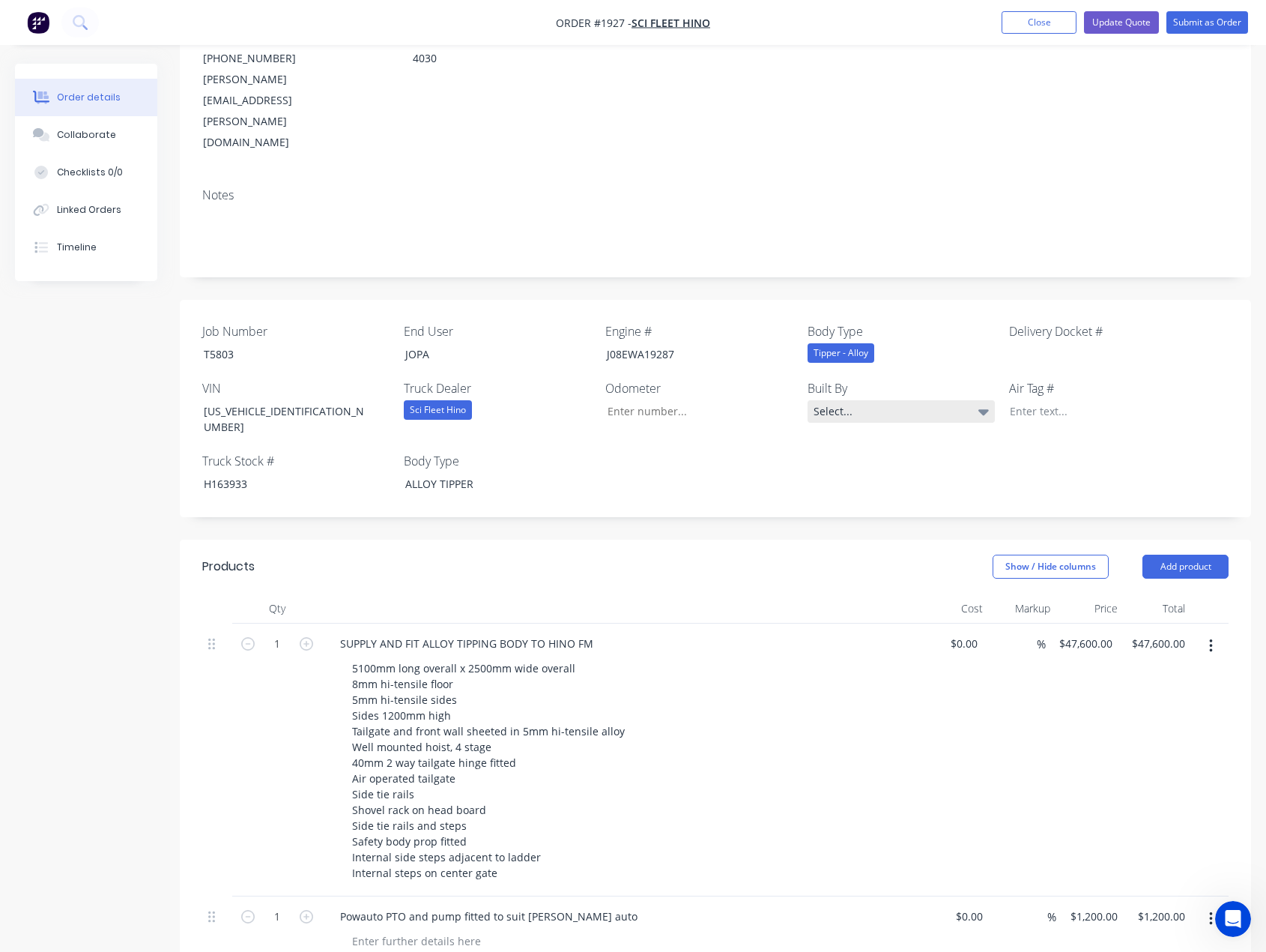
click at [896, 400] on div "Select..." at bounding box center [901, 411] width 187 height 22
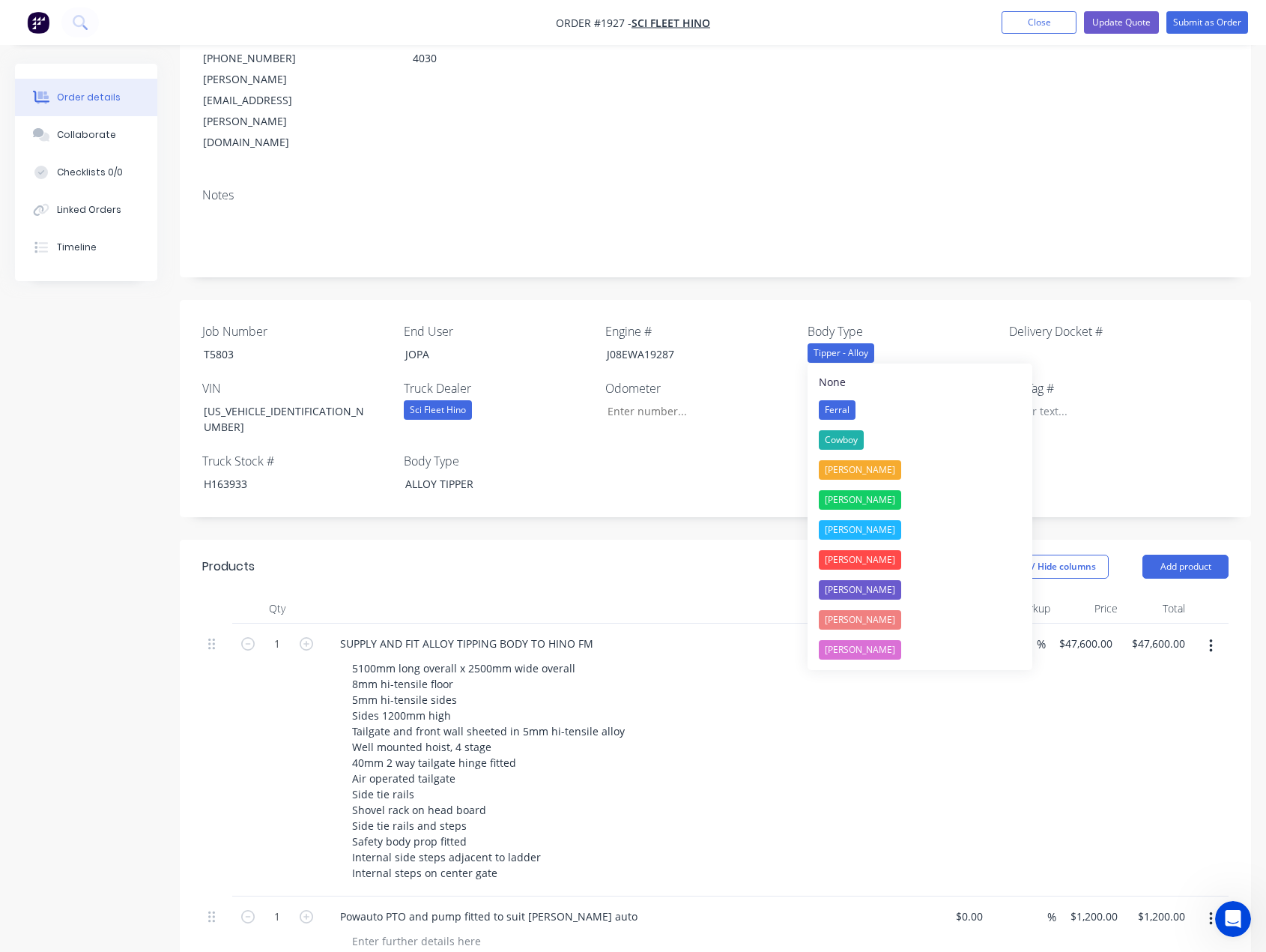
click at [930, 343] on div "Tipper - Alloy" at bounding box center [901, 353] width 187 height 19
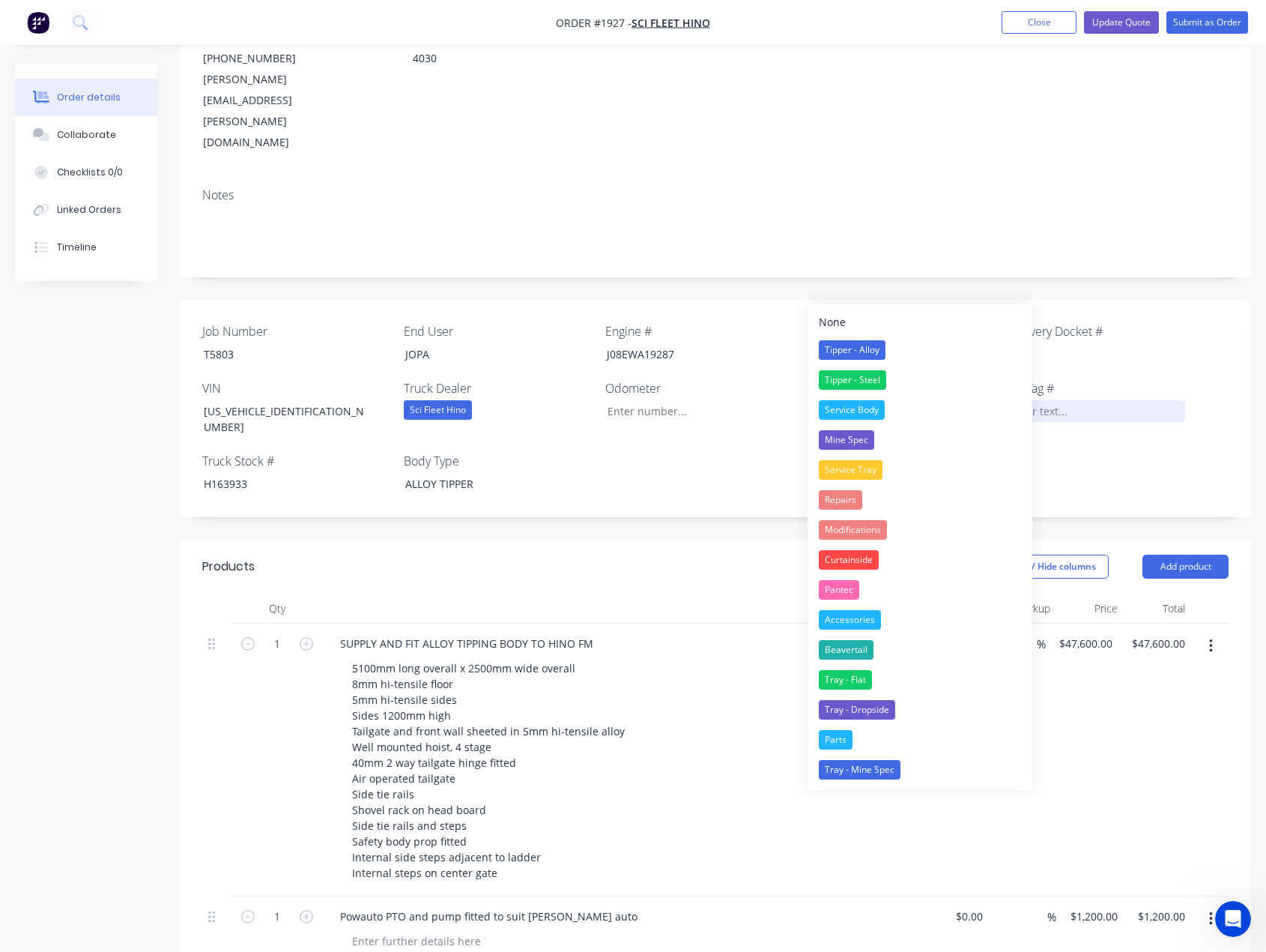
click at [1137, 400] on div at bounding box center [1091, 411] width 187 height 22
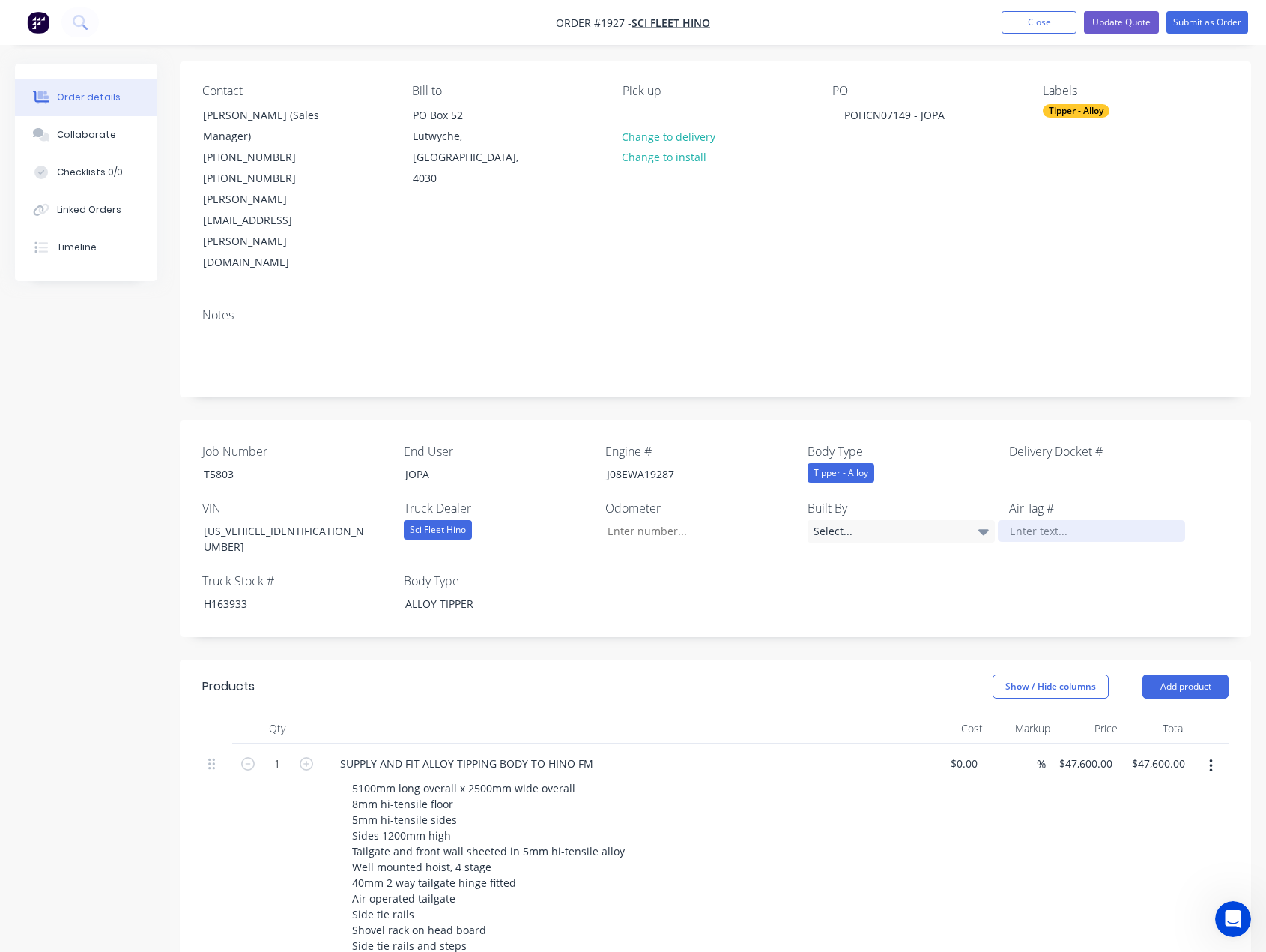
scroll to position [0, 0]
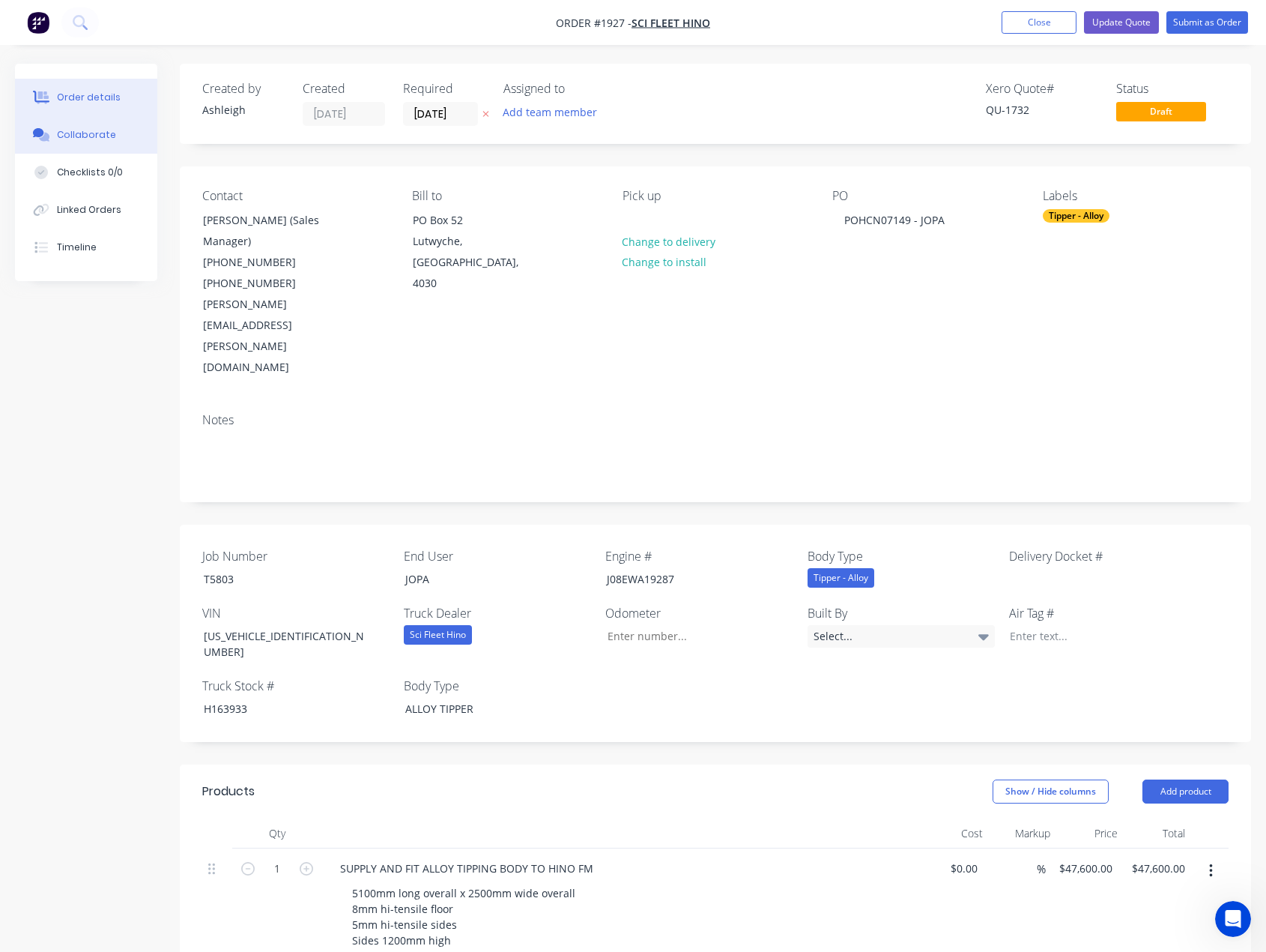
click at [110, 134] on button "Collaborate" at bounding box center [86, 135] width 142 height 38
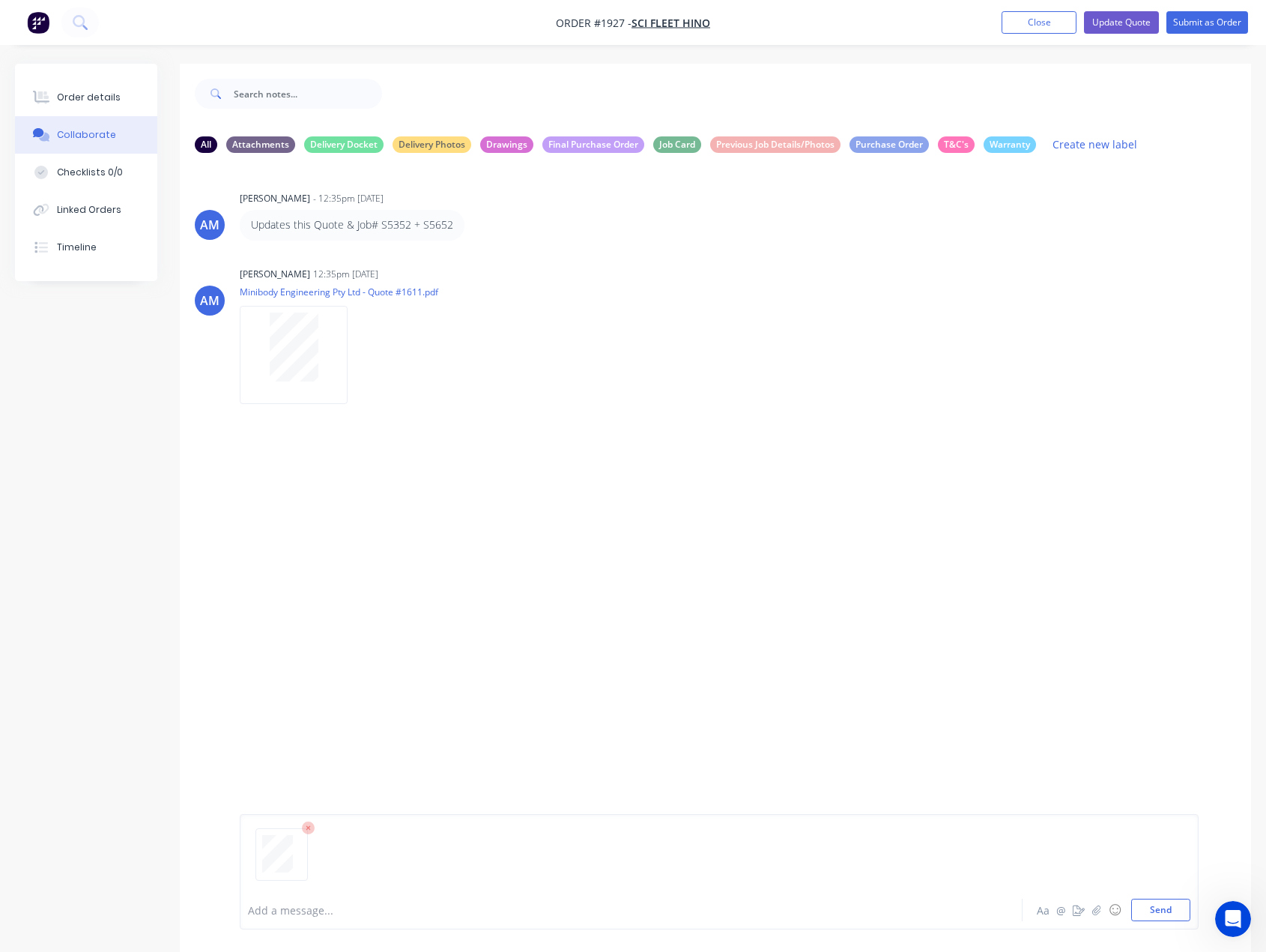
drag, startPoint x: 1156, startPoint y: 913, endPoint x: 1080, endPoint y: 865, distance: 89.9
click at [1155, 913] on button "Send" at bounding box center [1162, 909] width 59 height 22
click at [102, 92] on div "Order details" at bounding box center [88, 97] width 63 height 14
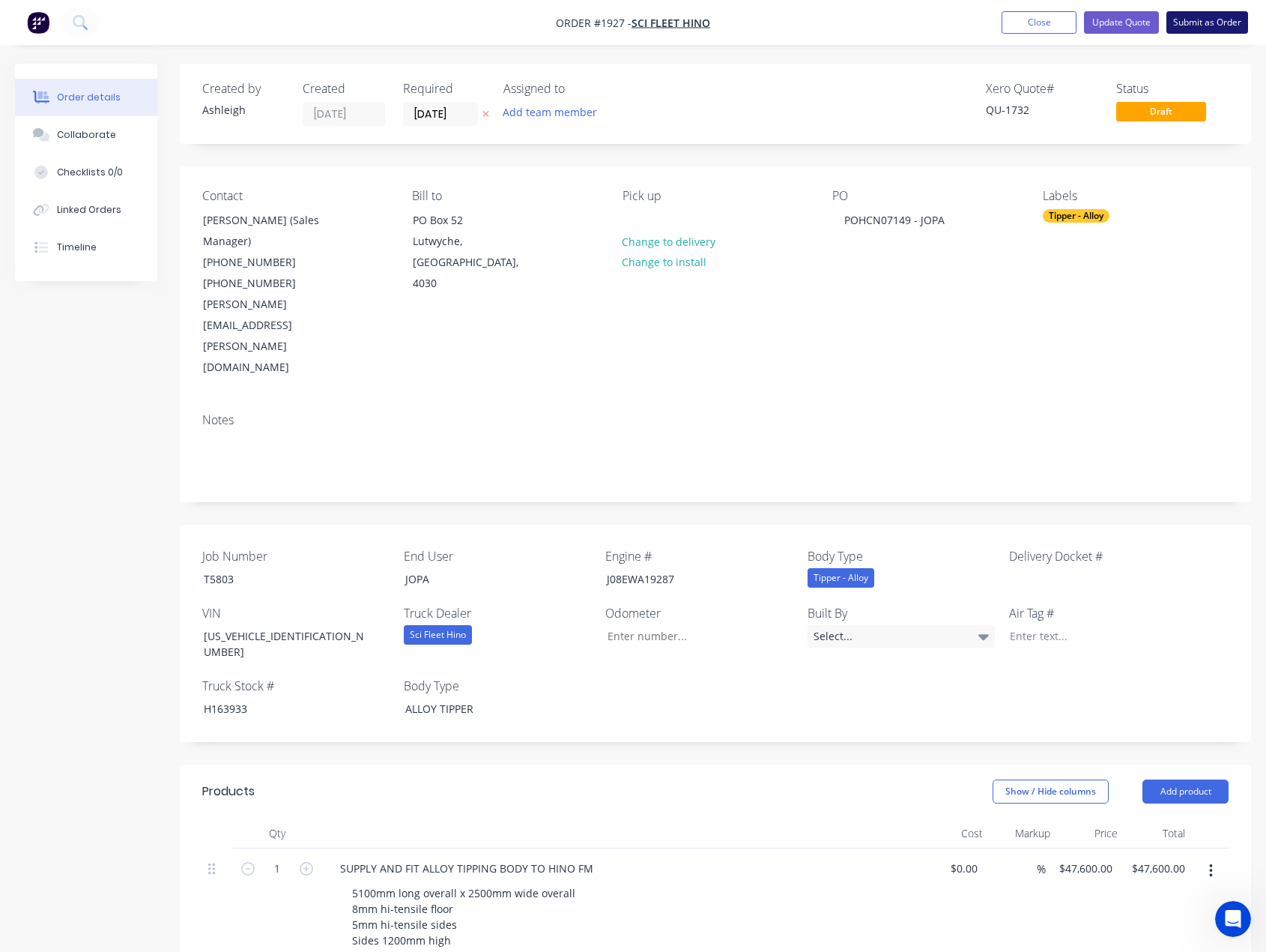
click at [1230, 25] on button "Submit as Order" at bounding box center [1207, 22] width 82 height 22
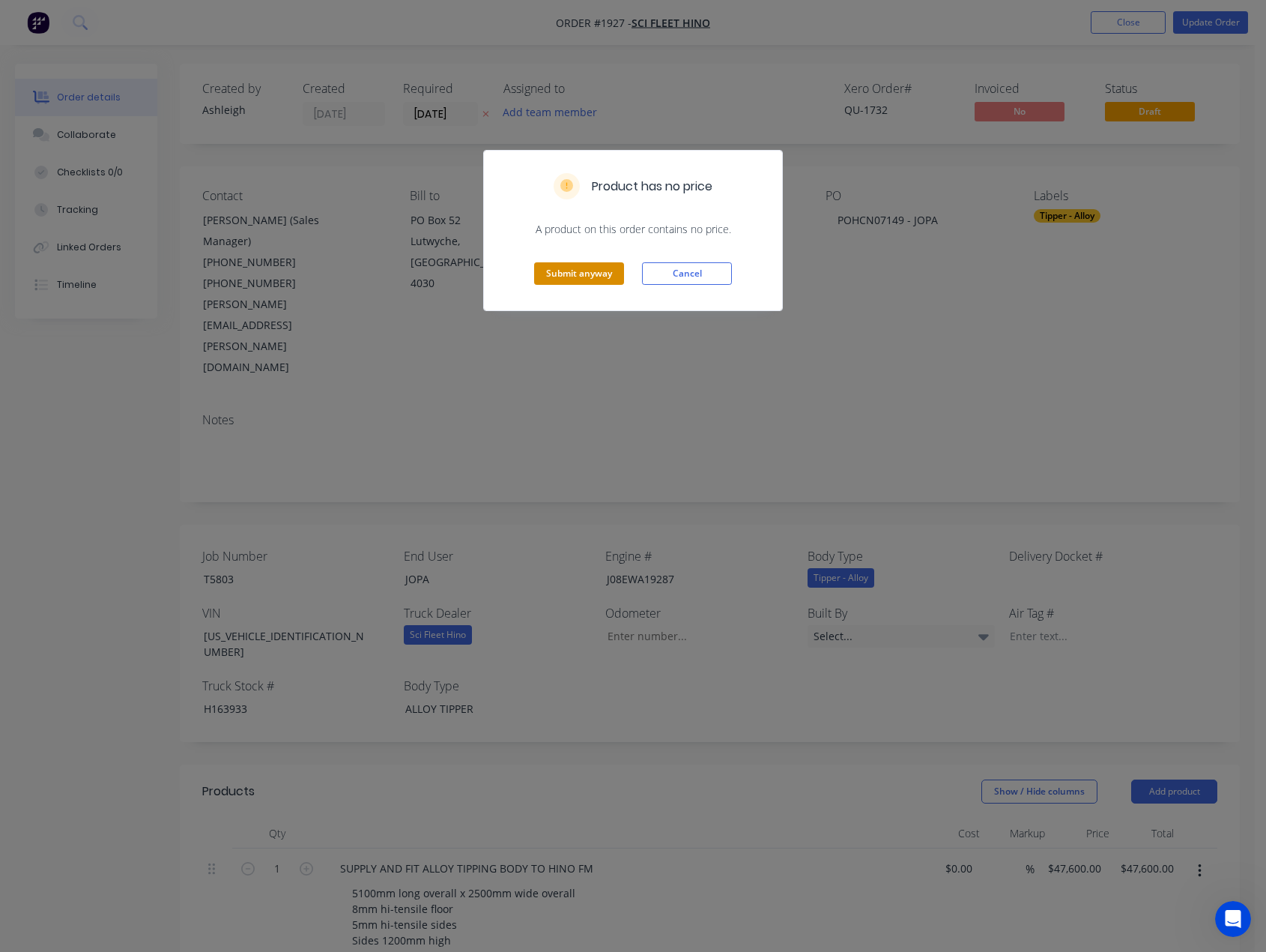
click at [563, 277] on button "Submit anyway" at bounding box center [579, 273] width 90 height 22
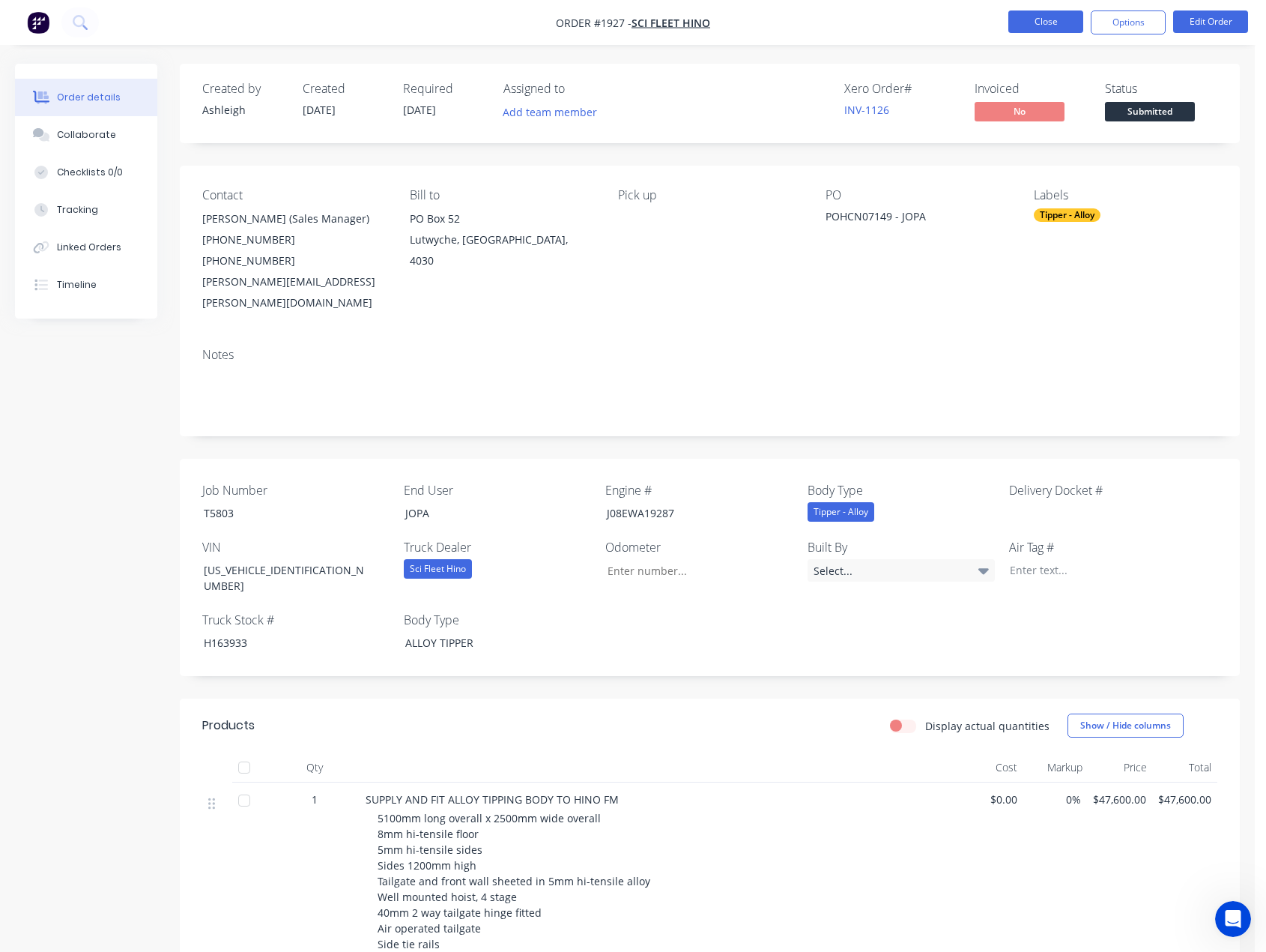
click at [1020, 23] on button "Close" at bounding box center [1046, 22] width 75 height 22
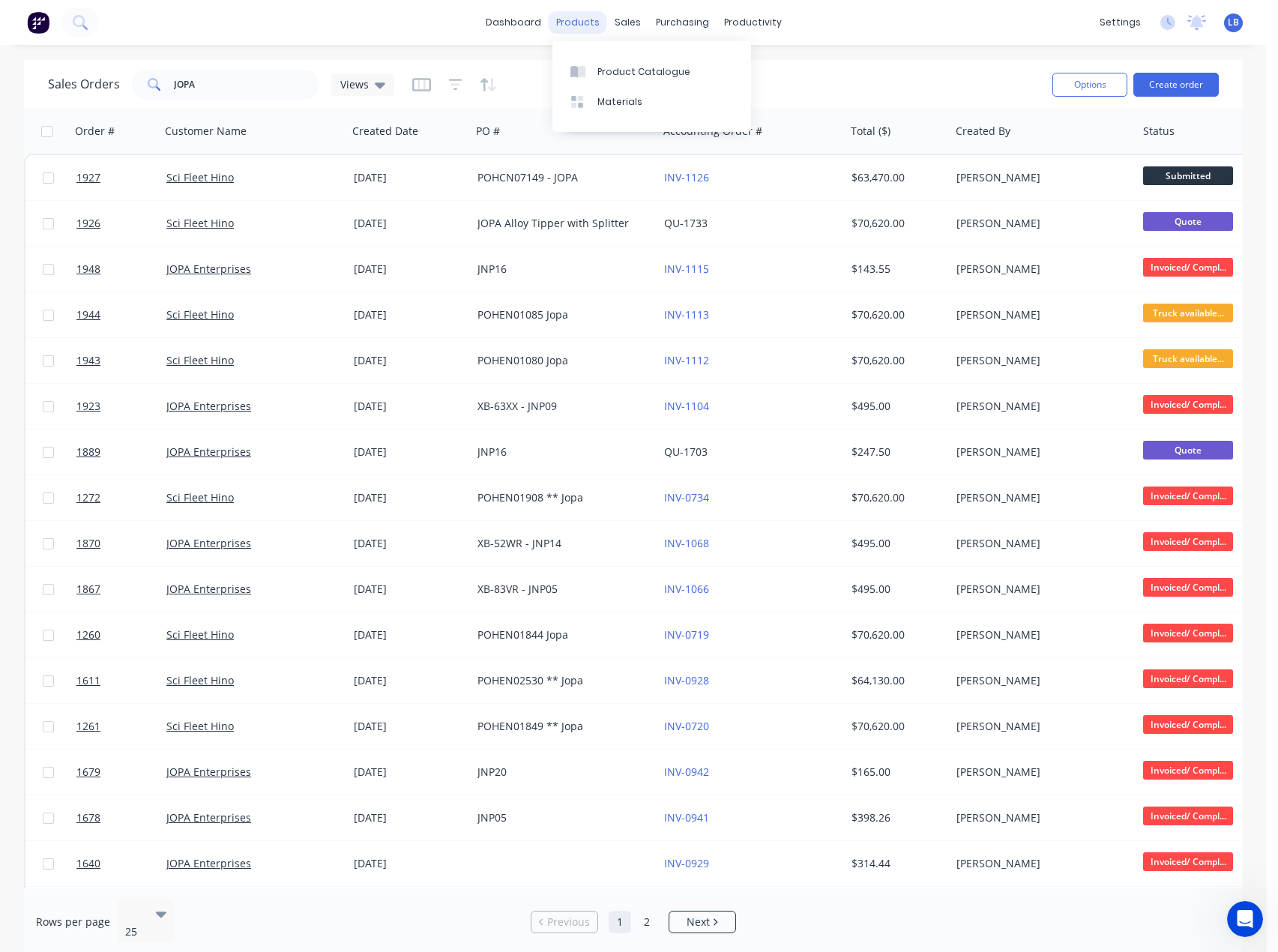
click at [565, 26] on div "products" at bounding box center [578, 22] width 59 height 22
click at [265, 83] on input "JOPA" at bounding box center [247, 84] width 146 height 30
type input "J"
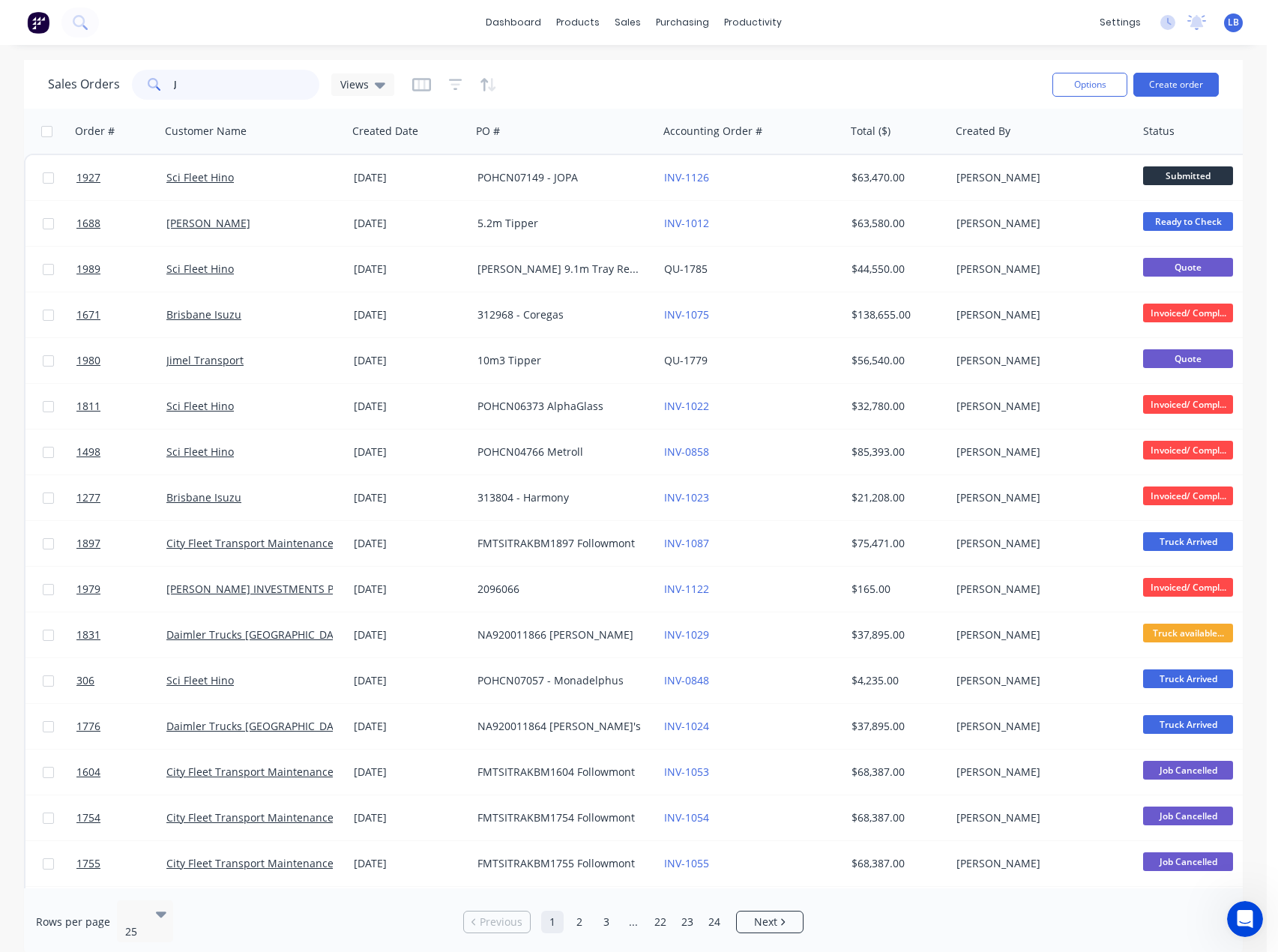
click at [188, 79] on input "J" at bounding box center [247, 84] width 146 height 30
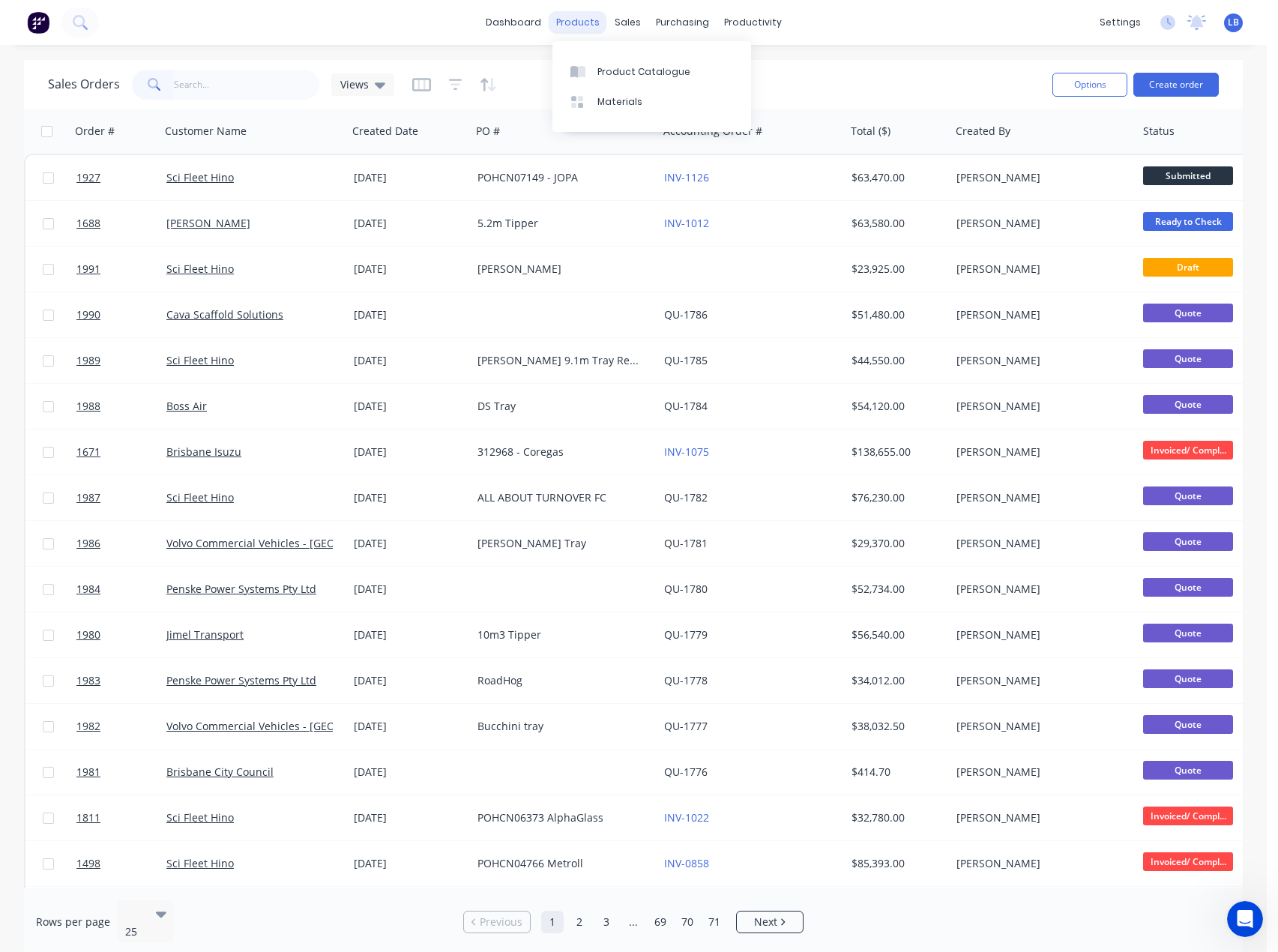
click at [588, 24] on div "products" at bounding box center [578, 22] width 59 height 22
click at [584, 65] on icon at bounding box center [578, 72] width 15 height 14
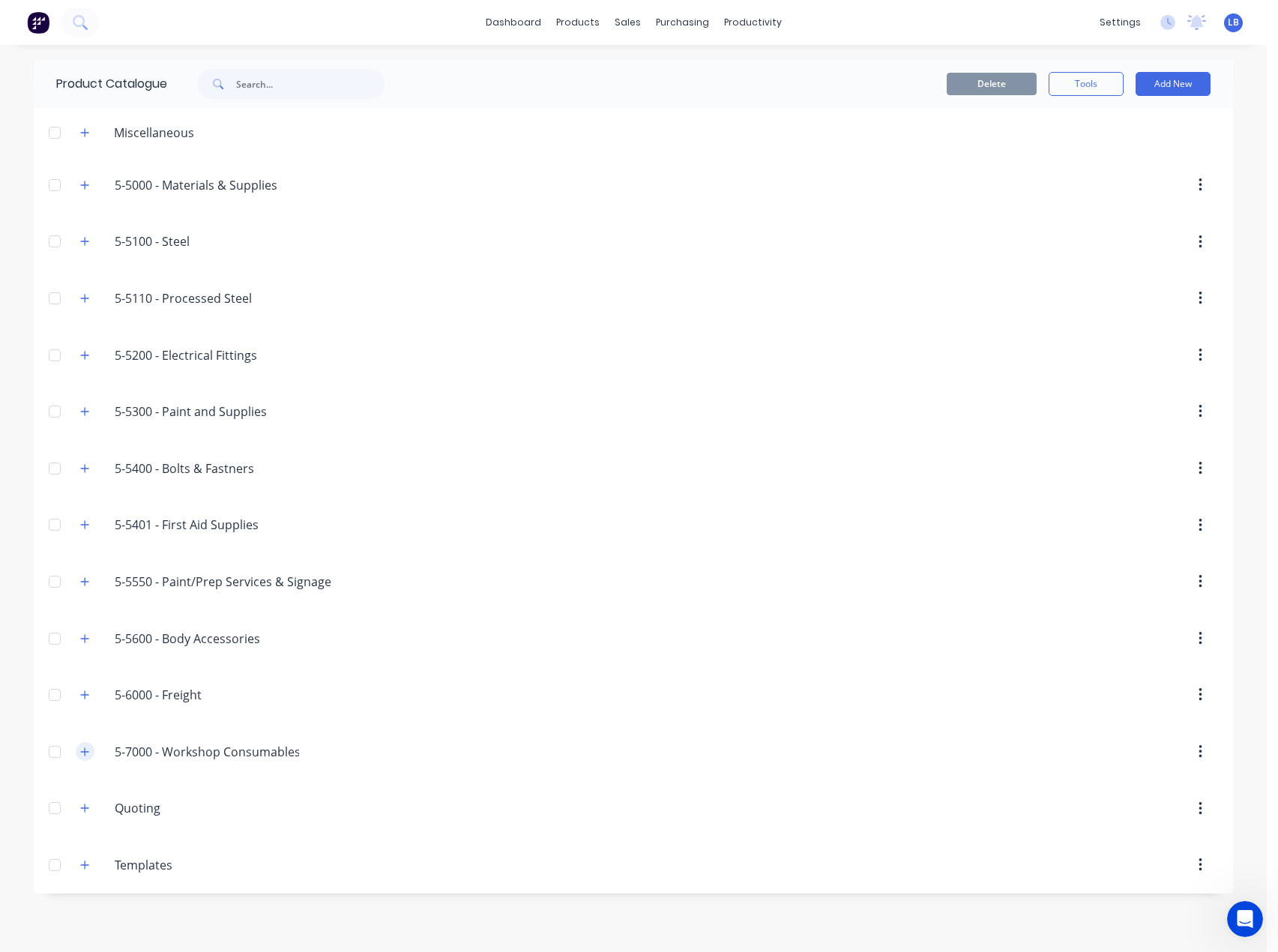
click at [76, 754] on button "button" at bounding box center [84, 750] width 18 height 18
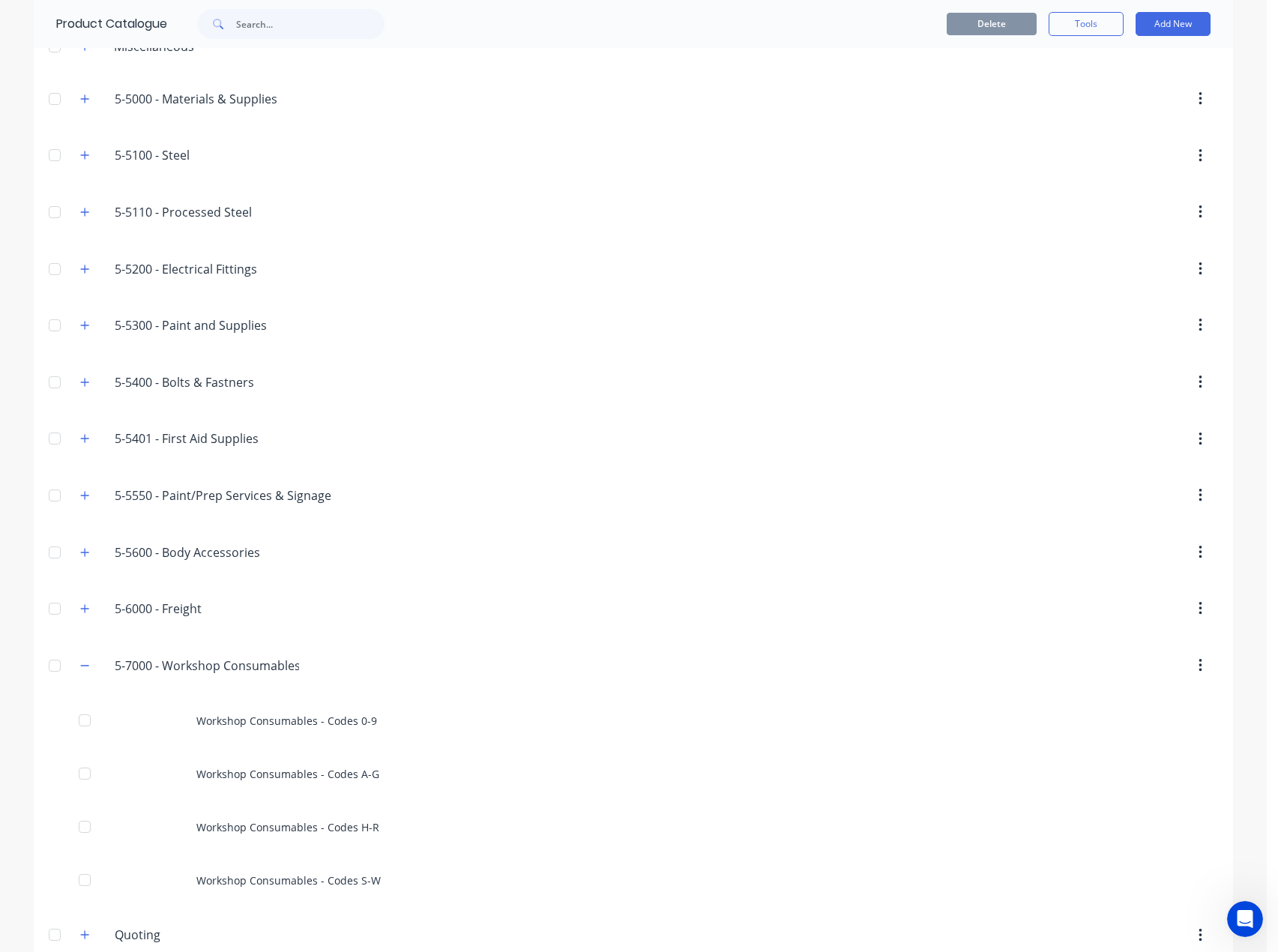
scroll to position [170, 0]
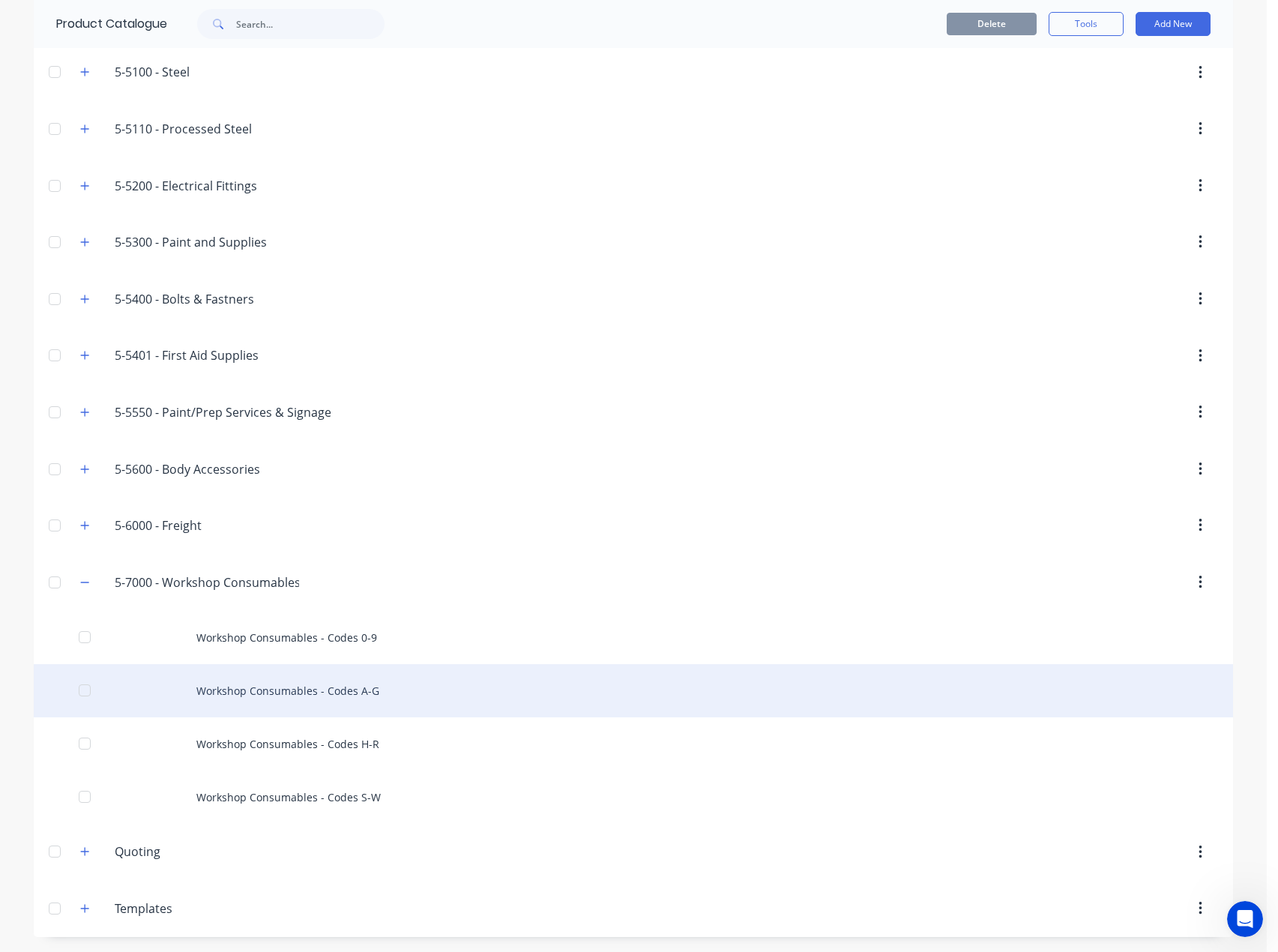
click at [270, 690] on div "Workshop Consumables - Codes A-G" at bounding box center [633, 690] width 1199 height 53
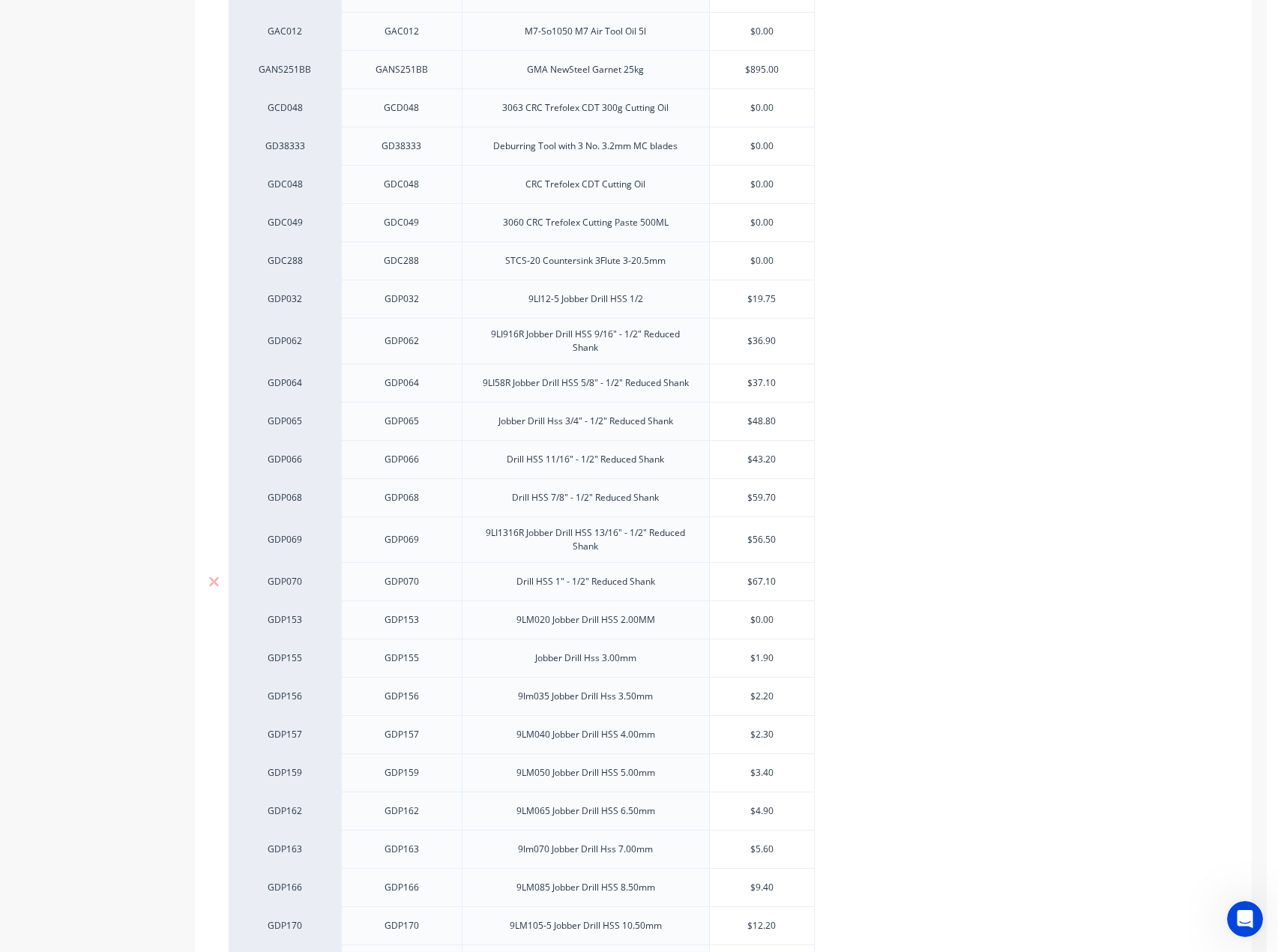
scroll to position [1890, 0]
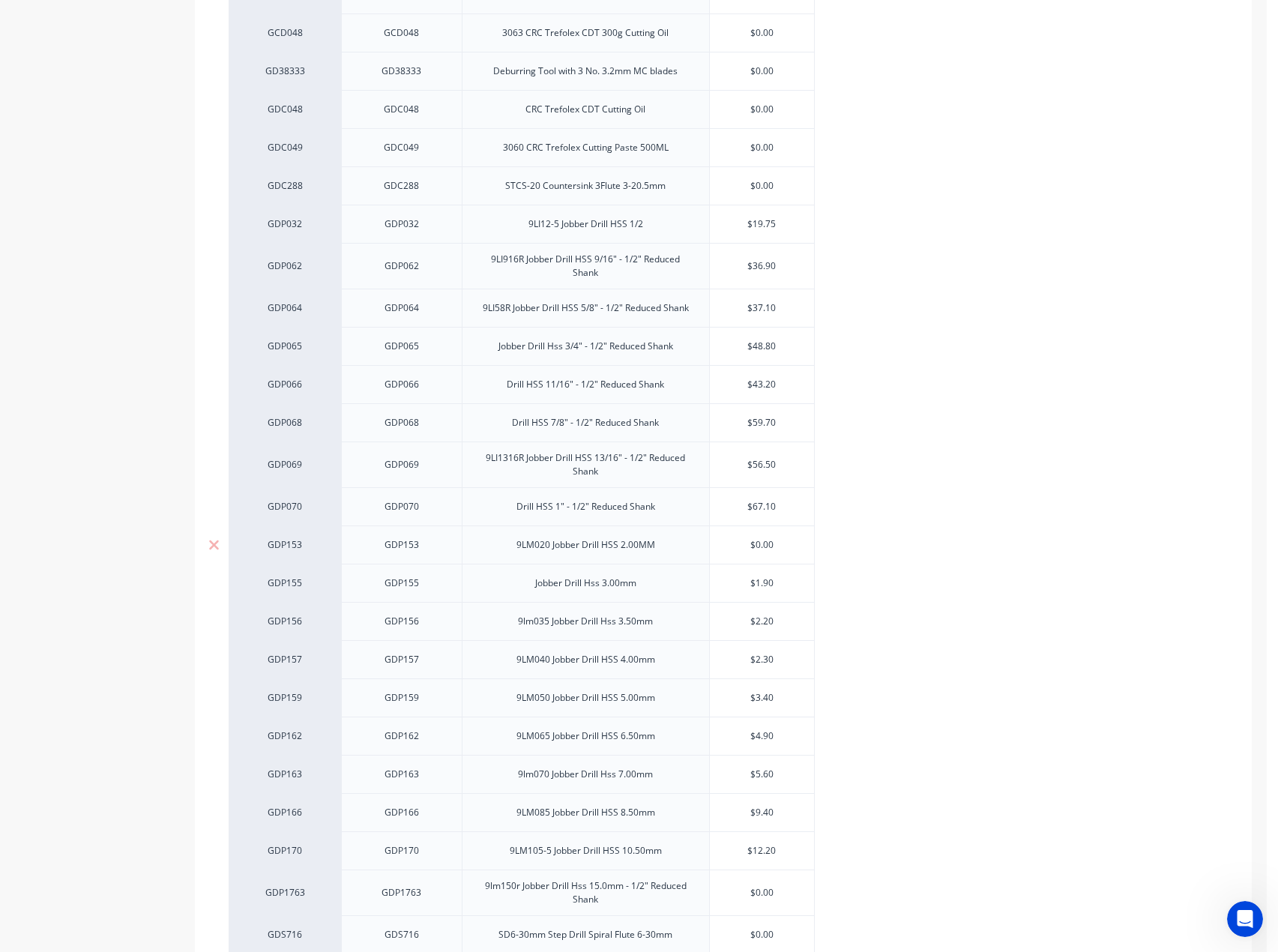
click at [784, 550] on input "$0.00" at bounding box center [762, 545] width 104 height 14
type input "$1.69"
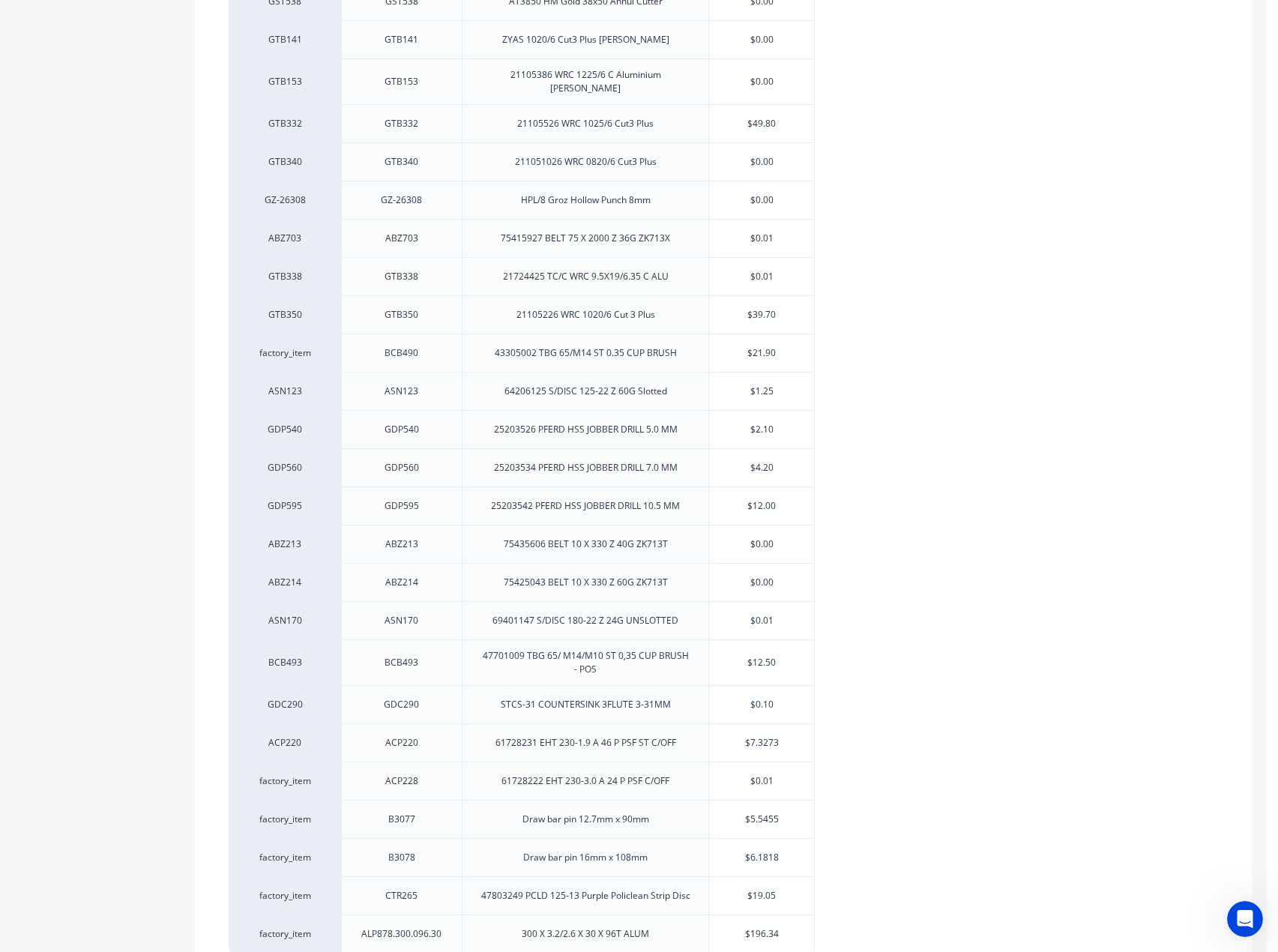
scroll to position [3163, 0]
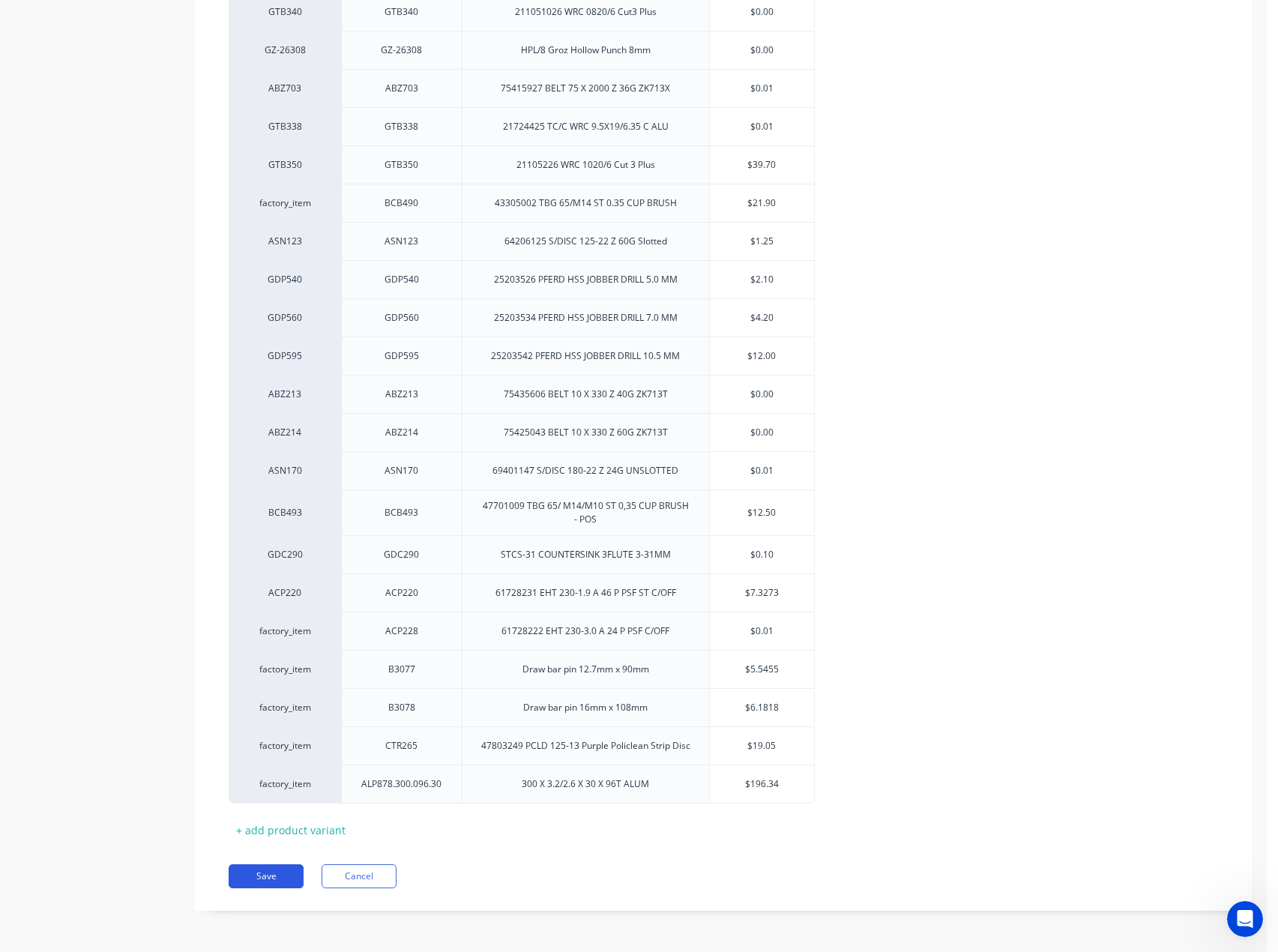
click at [285, 873] on button "Save" at bounding box center [265, 876] width 75 height 24
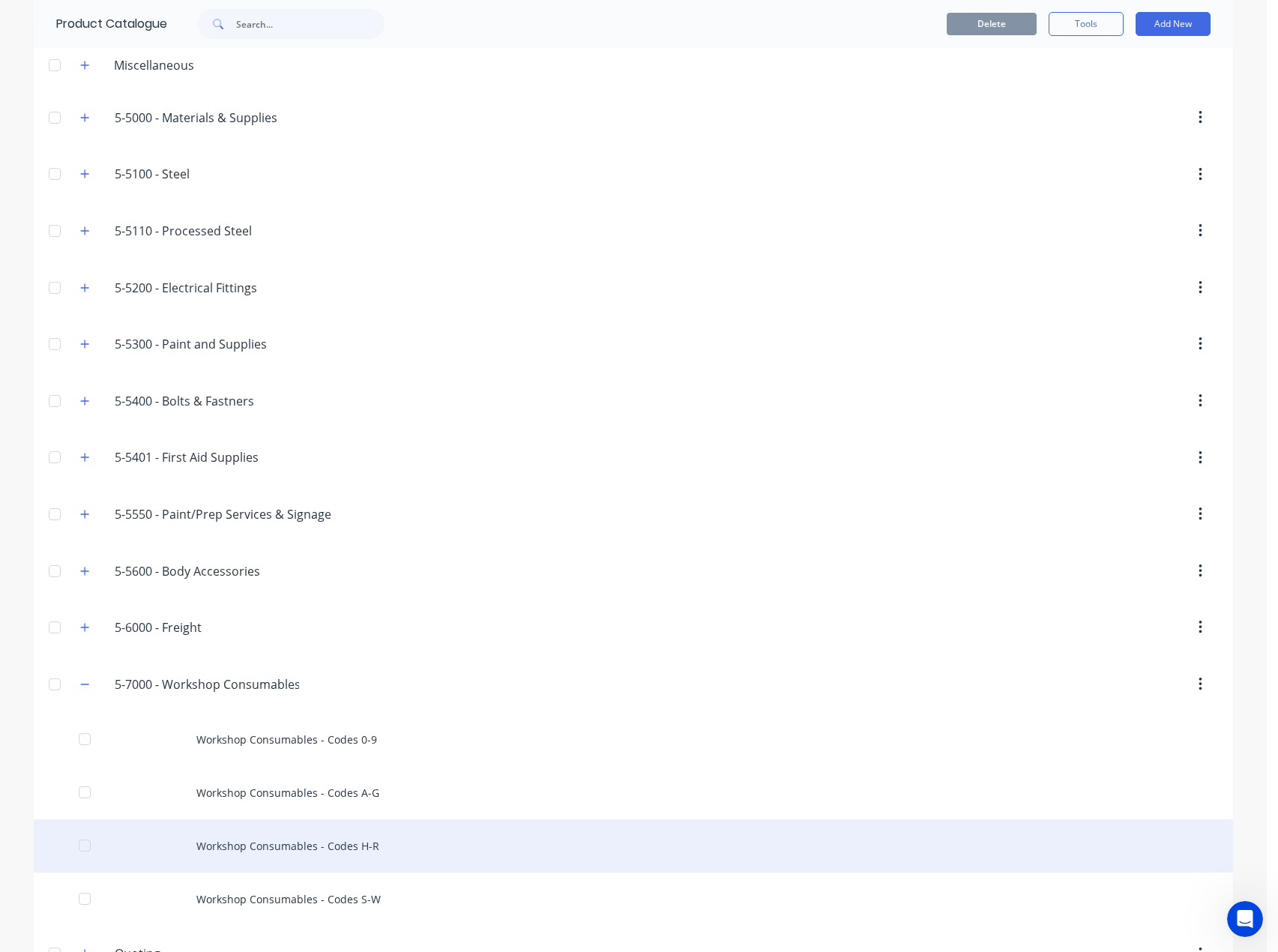
scroll to position [170, 0]
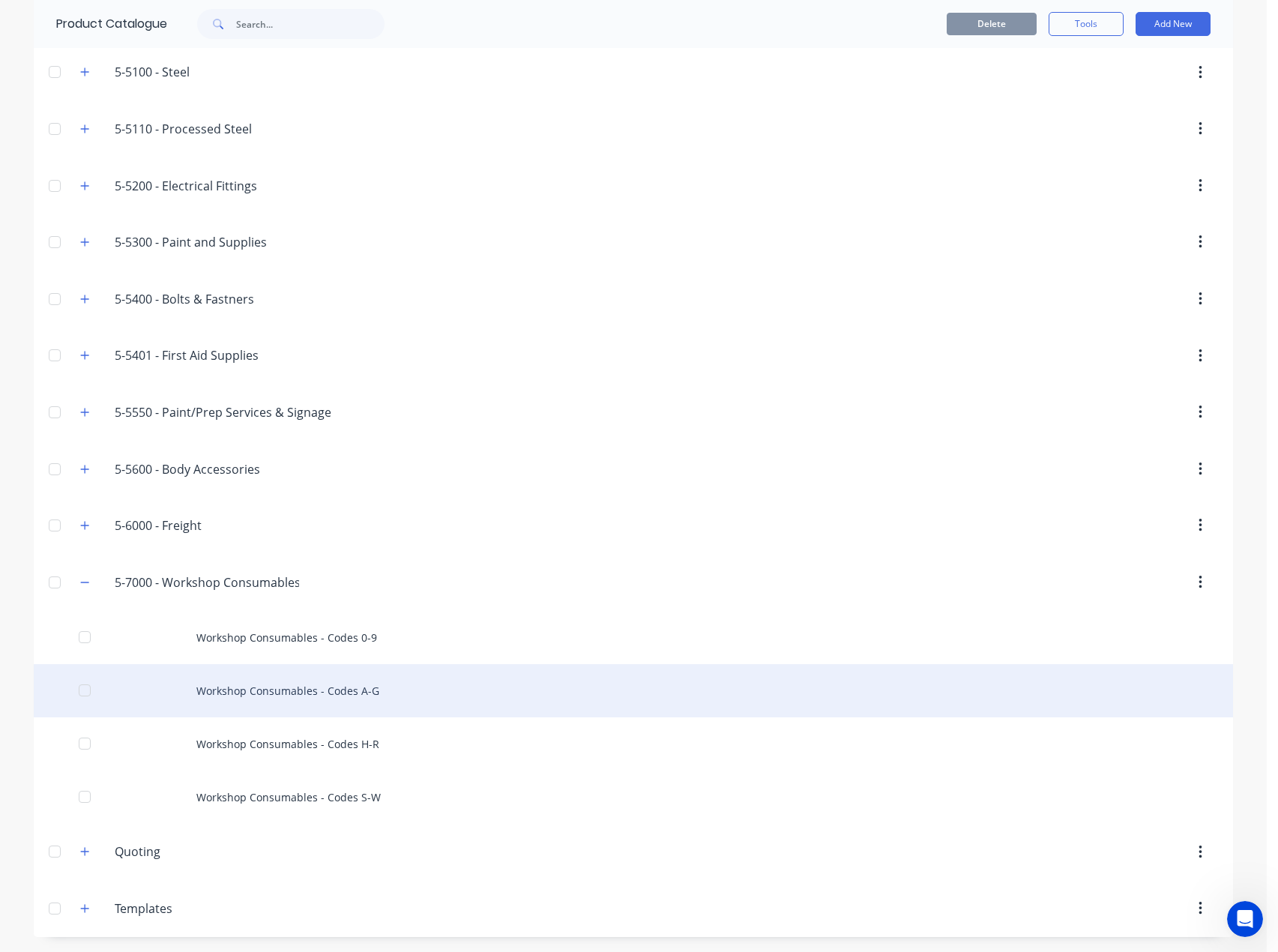
click at [296, 683] on div "Workshop Consumables - Codes A-G" at bounding box center [633, 690] width 1199 height 53
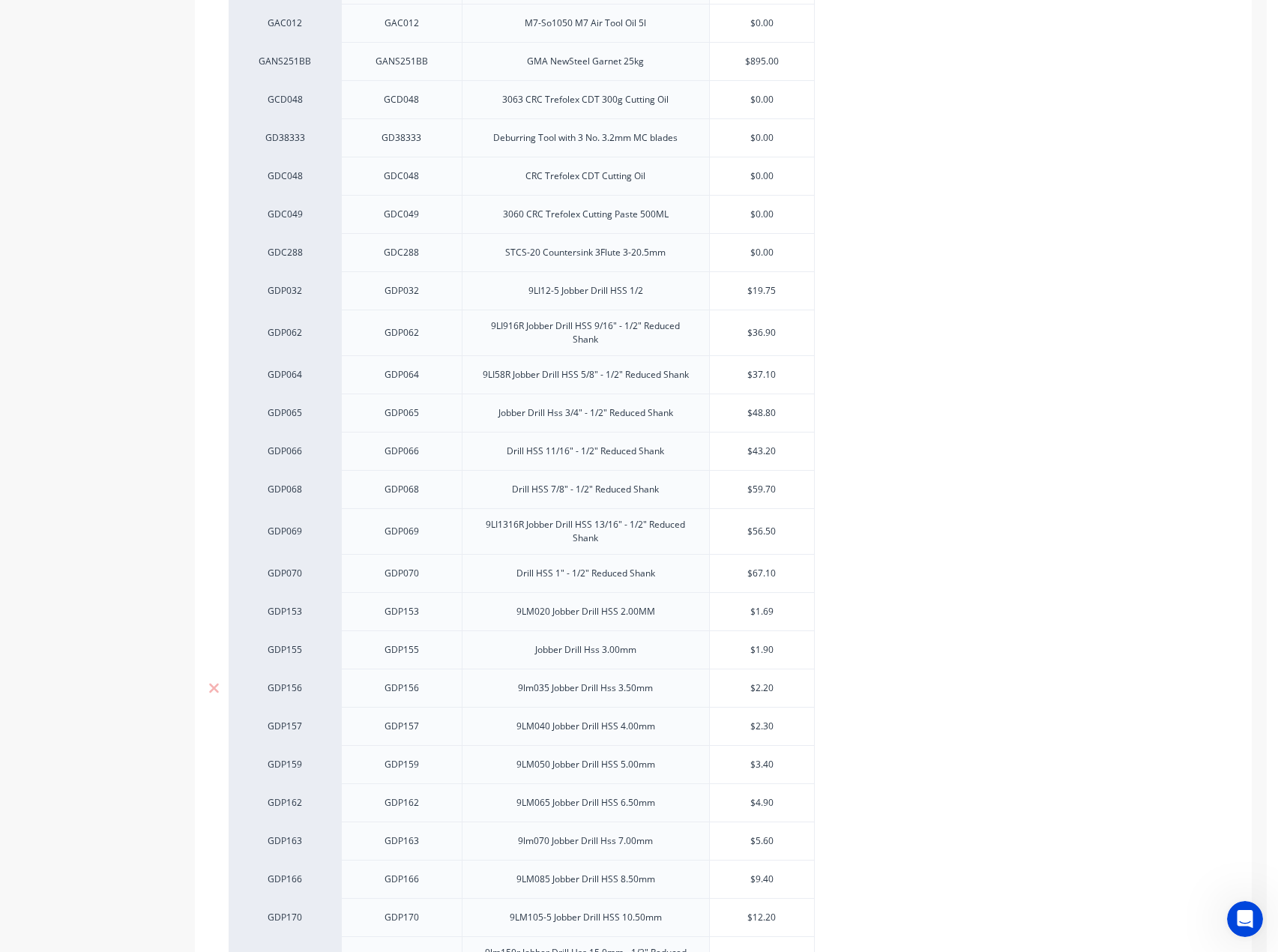
scroll to position [1873, 0]
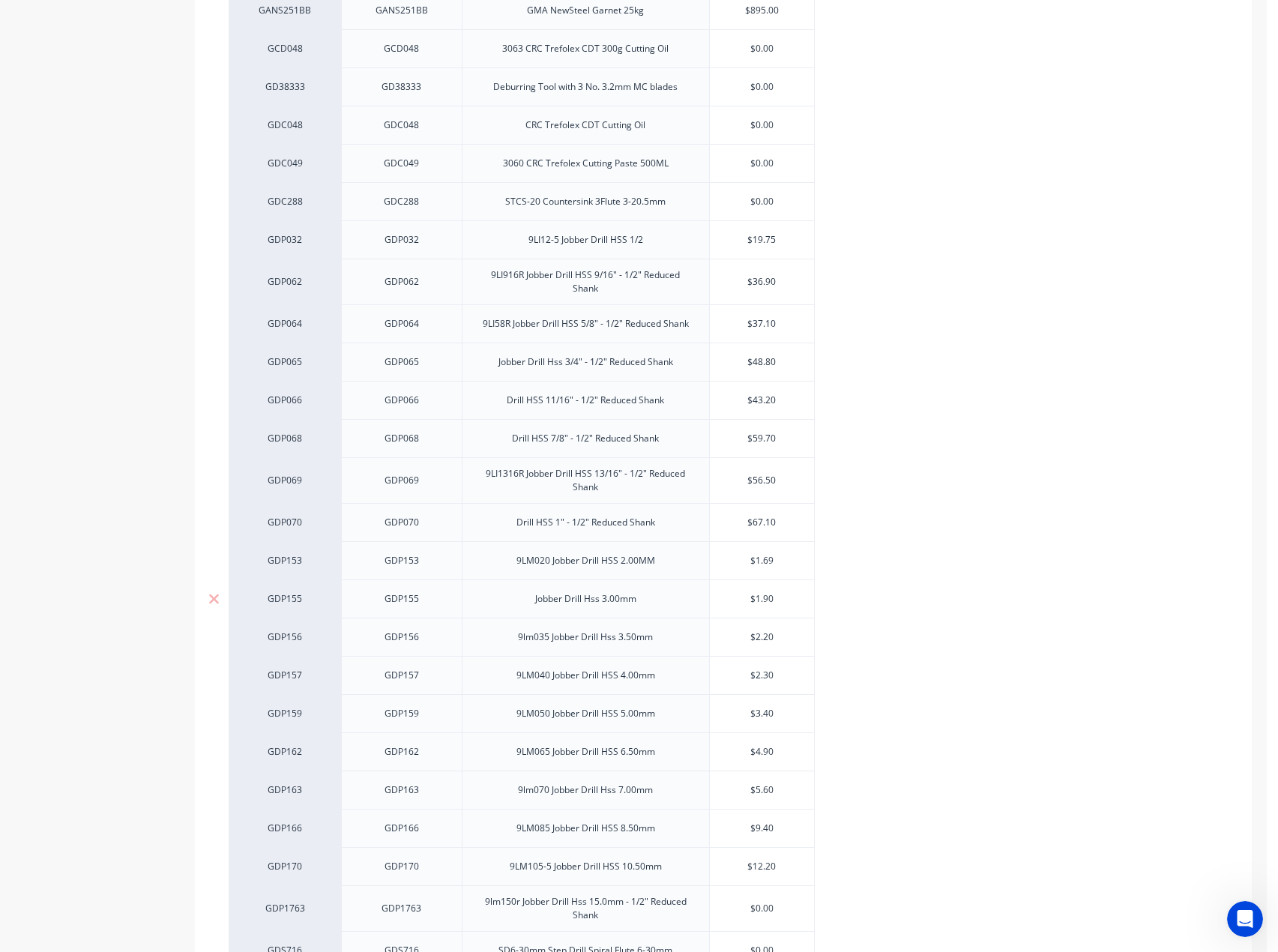
click at [778, 598] on input "$1.90" at bounding box center [762, 599] width 104 height 14
drag, startPoint x: 778, startPoint y: 598, endPoint x: 753, endPoint y: 588, distance: 26.9
click at [764, 598] on input "$1.90" at bounding box center [762, 599] width 104 height 14
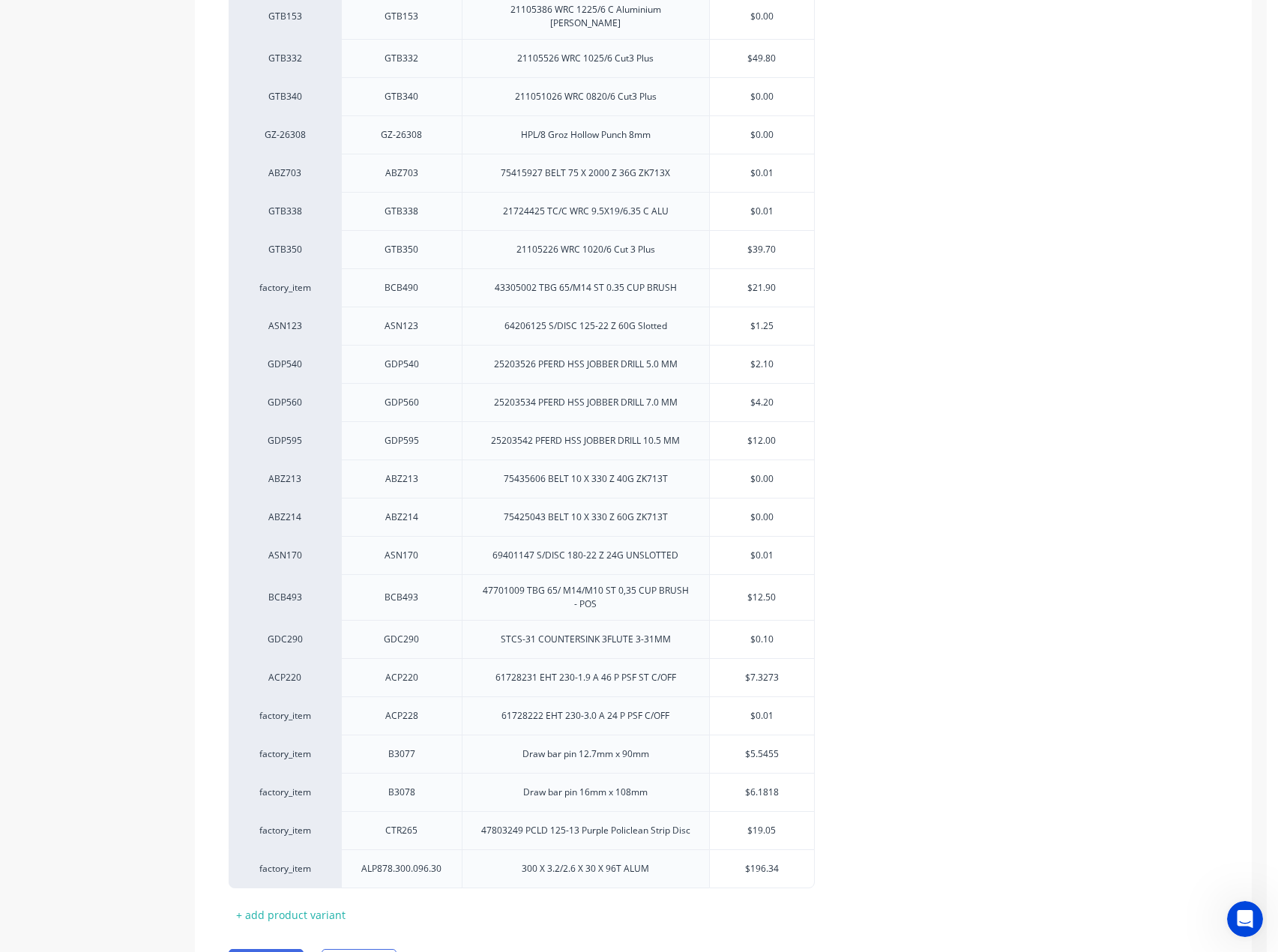
scroll to position [3163, 0]
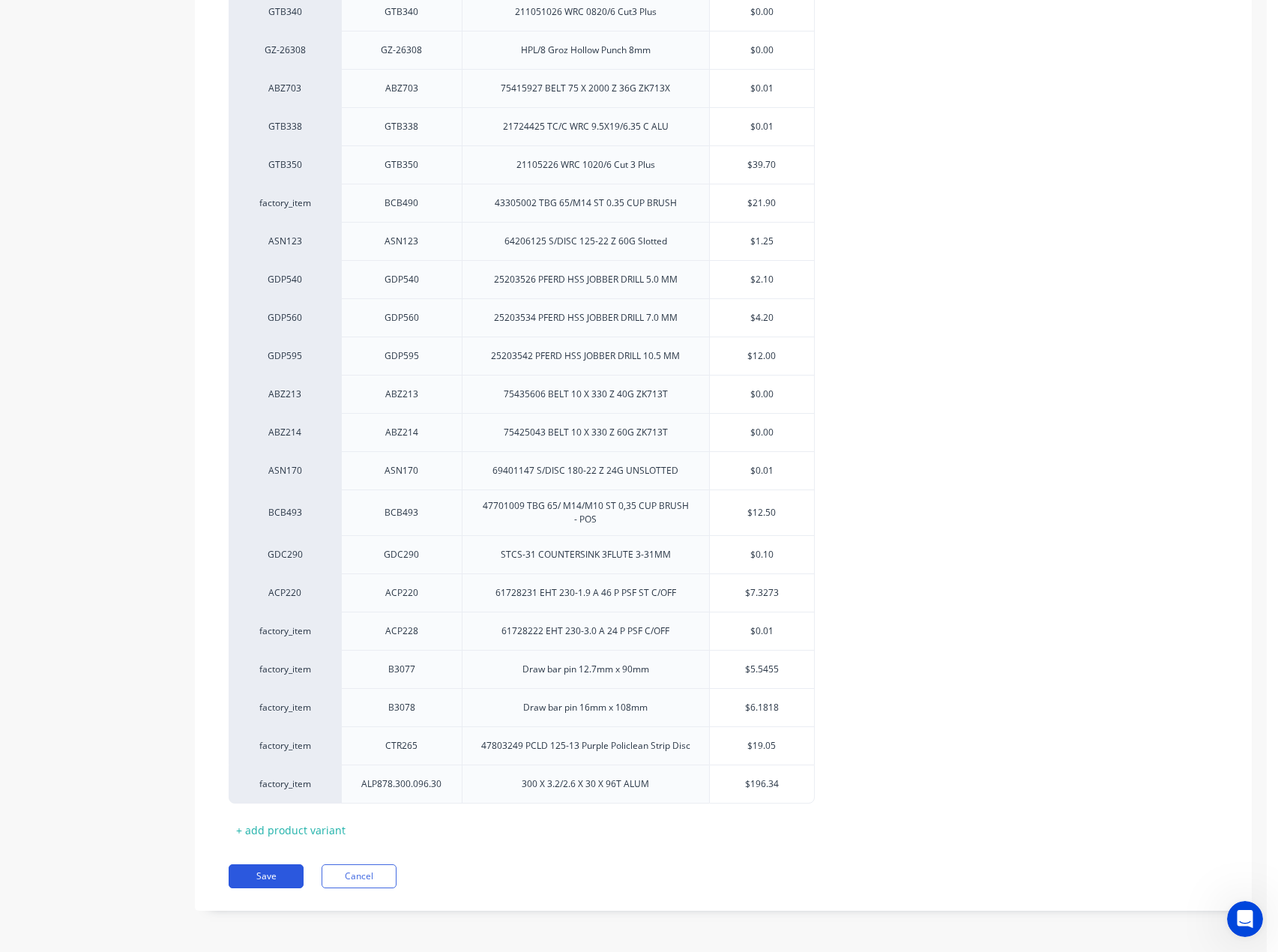
type input "$2.10"
click at [252, 872] on button "Save" at bounding box center [265, 876] width 75 height 24
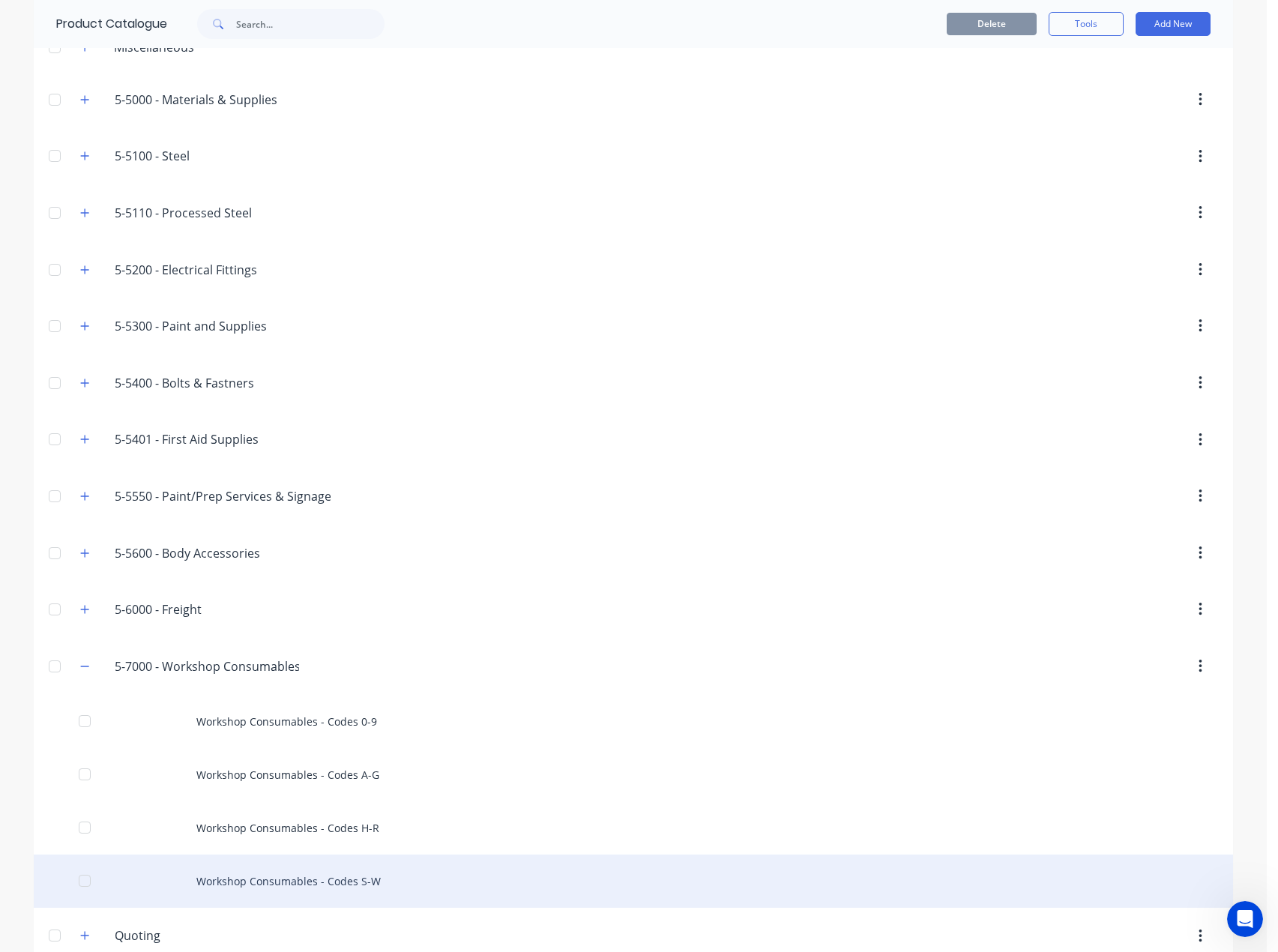
scroll to position [170, 0]
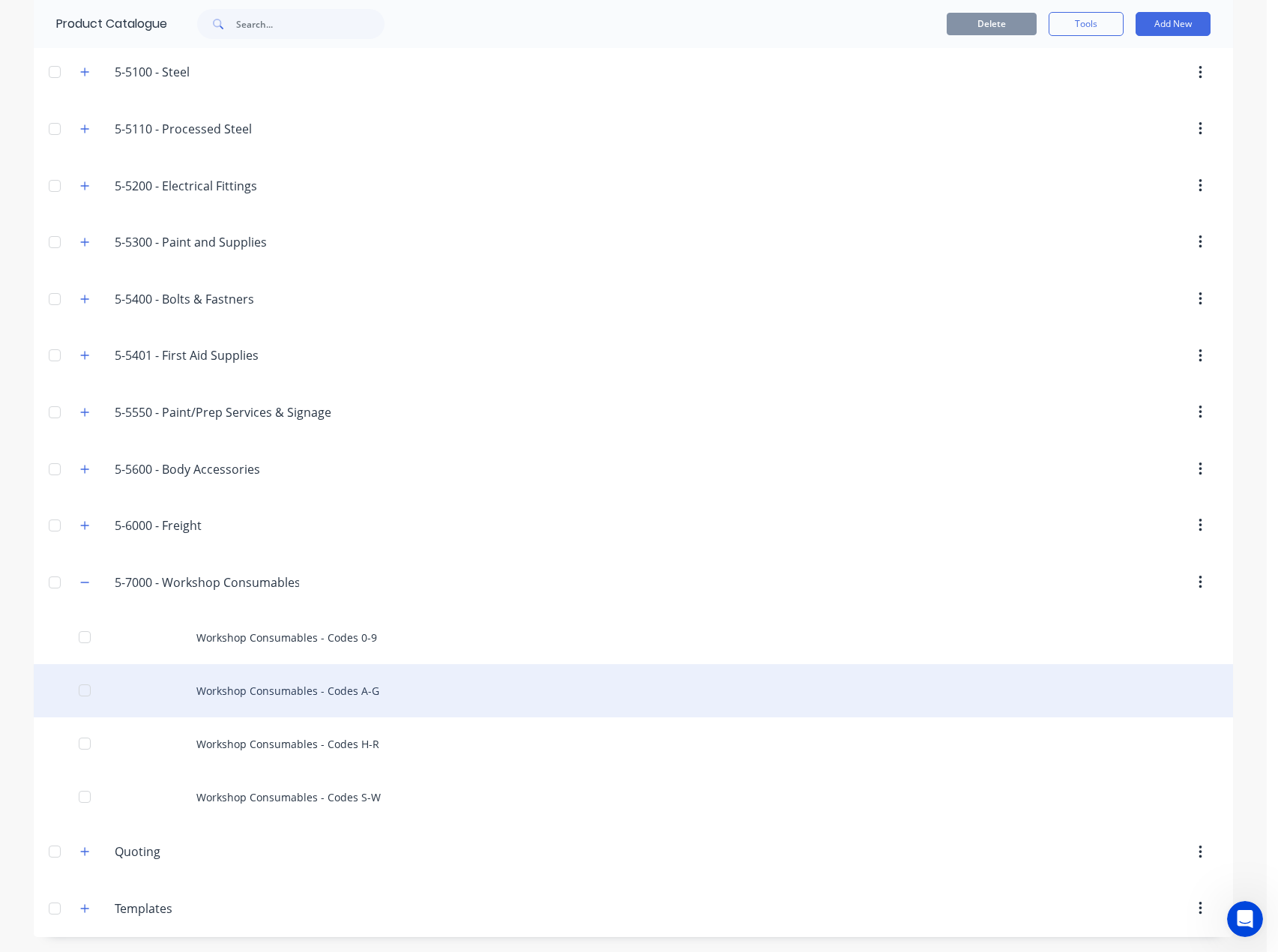
click at [277, 685] on div "Workshop Consumables - Codes A-G" at bounding box center [633, 690] width 1199 height 53
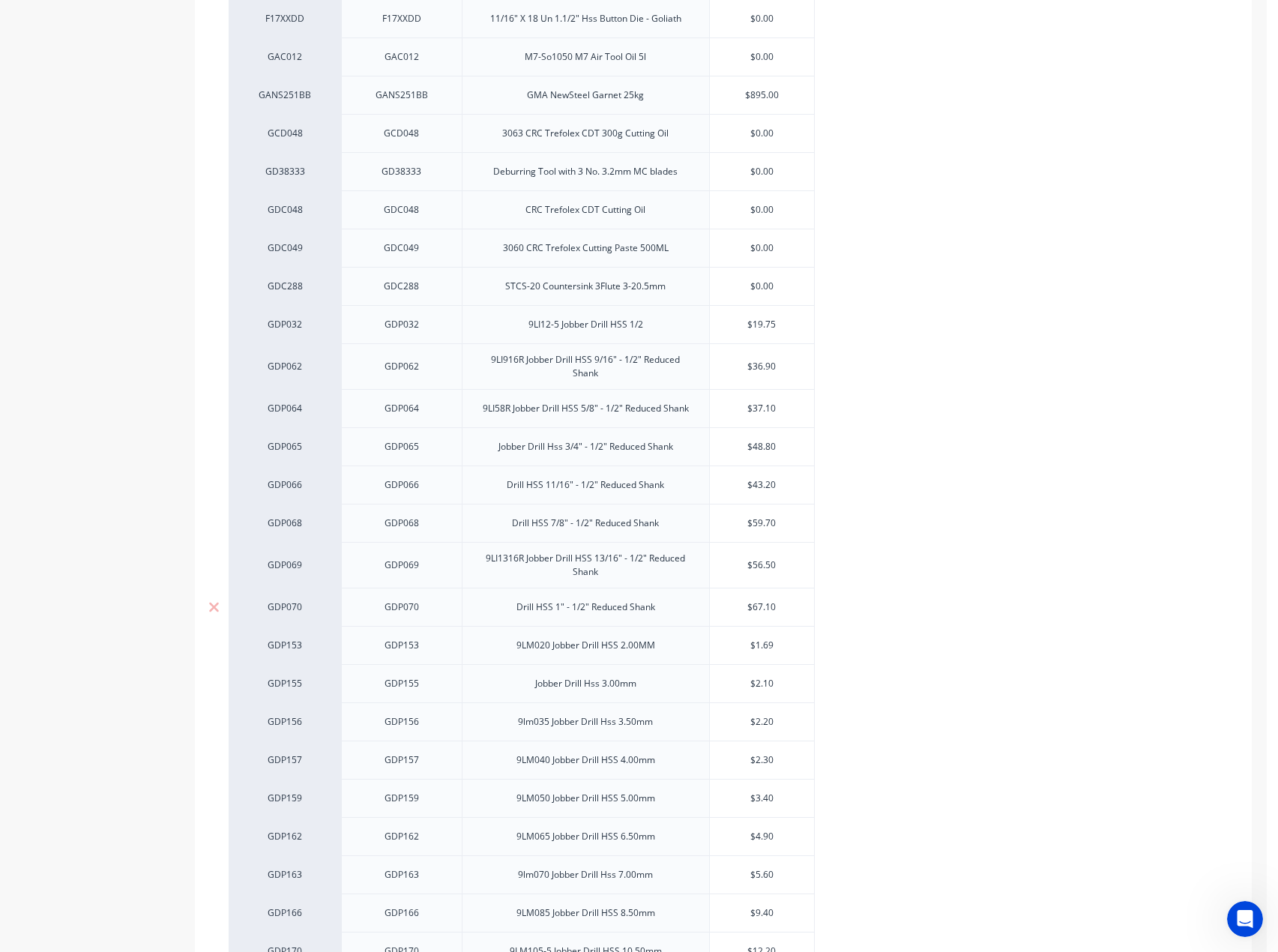
scroll to position [1799, 0]
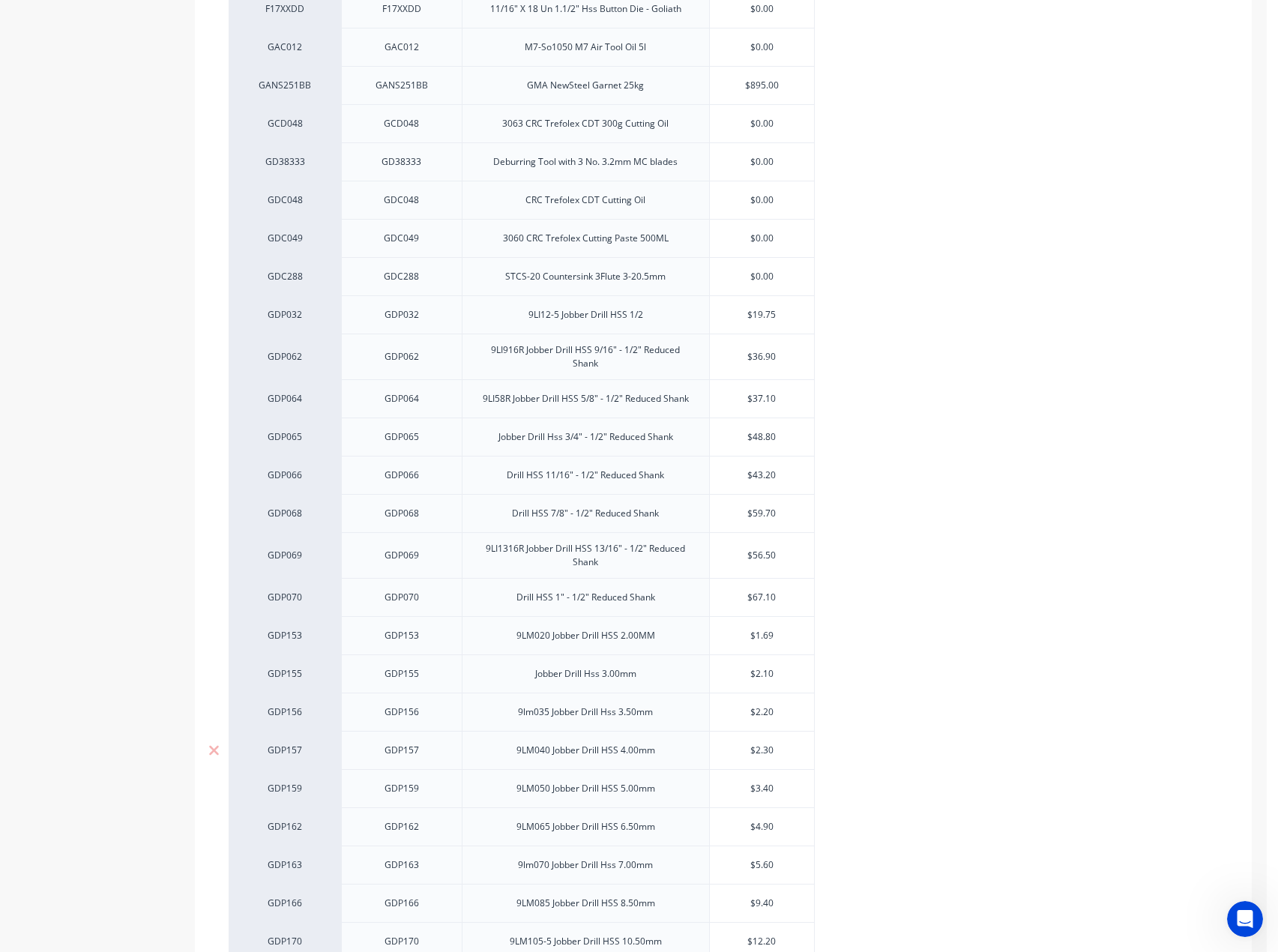
click at [776, 755] on input "$2.30" at bounding box center [762, 750] width 104 height 14
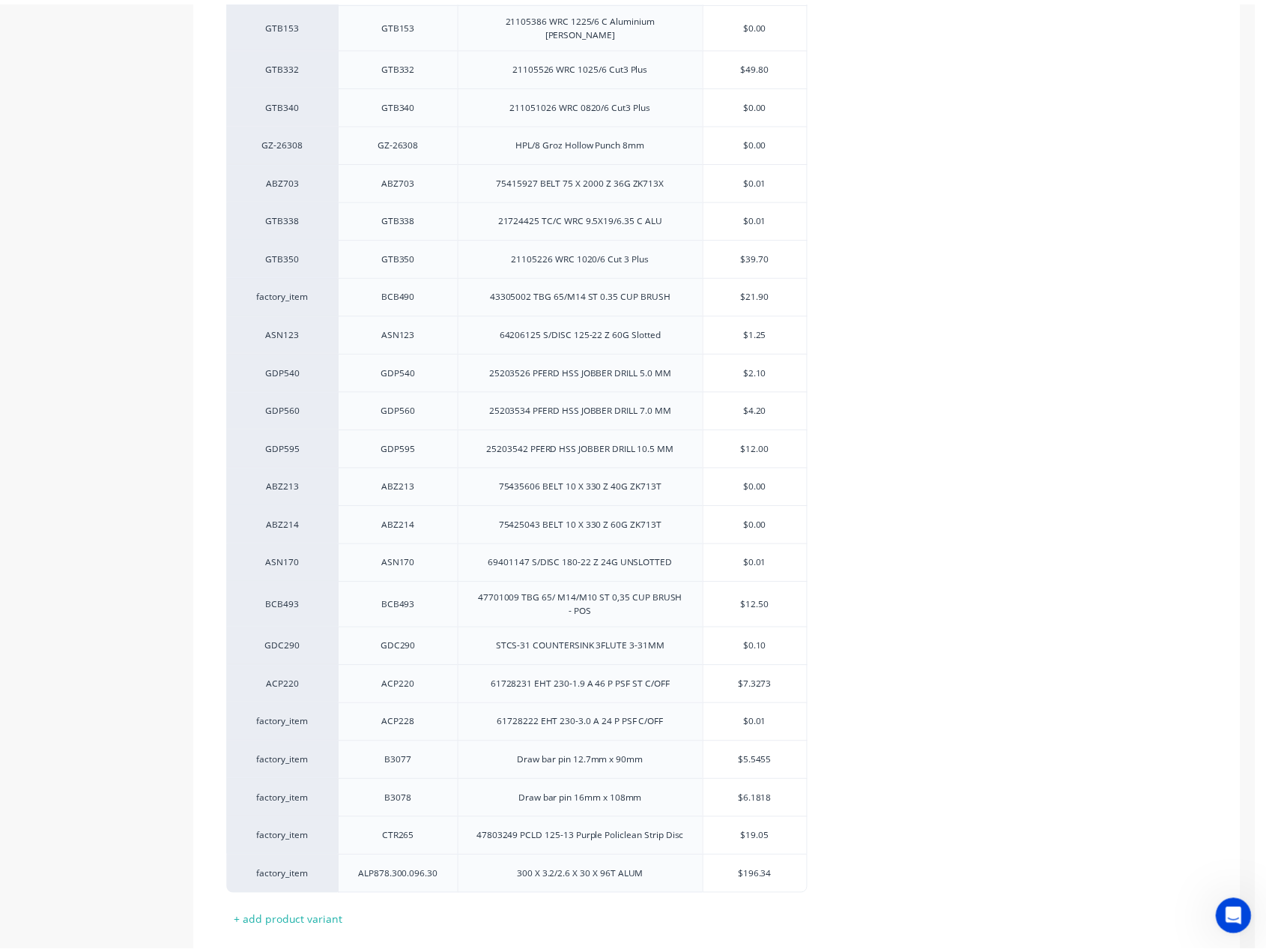
scroll to position [3163, 0]
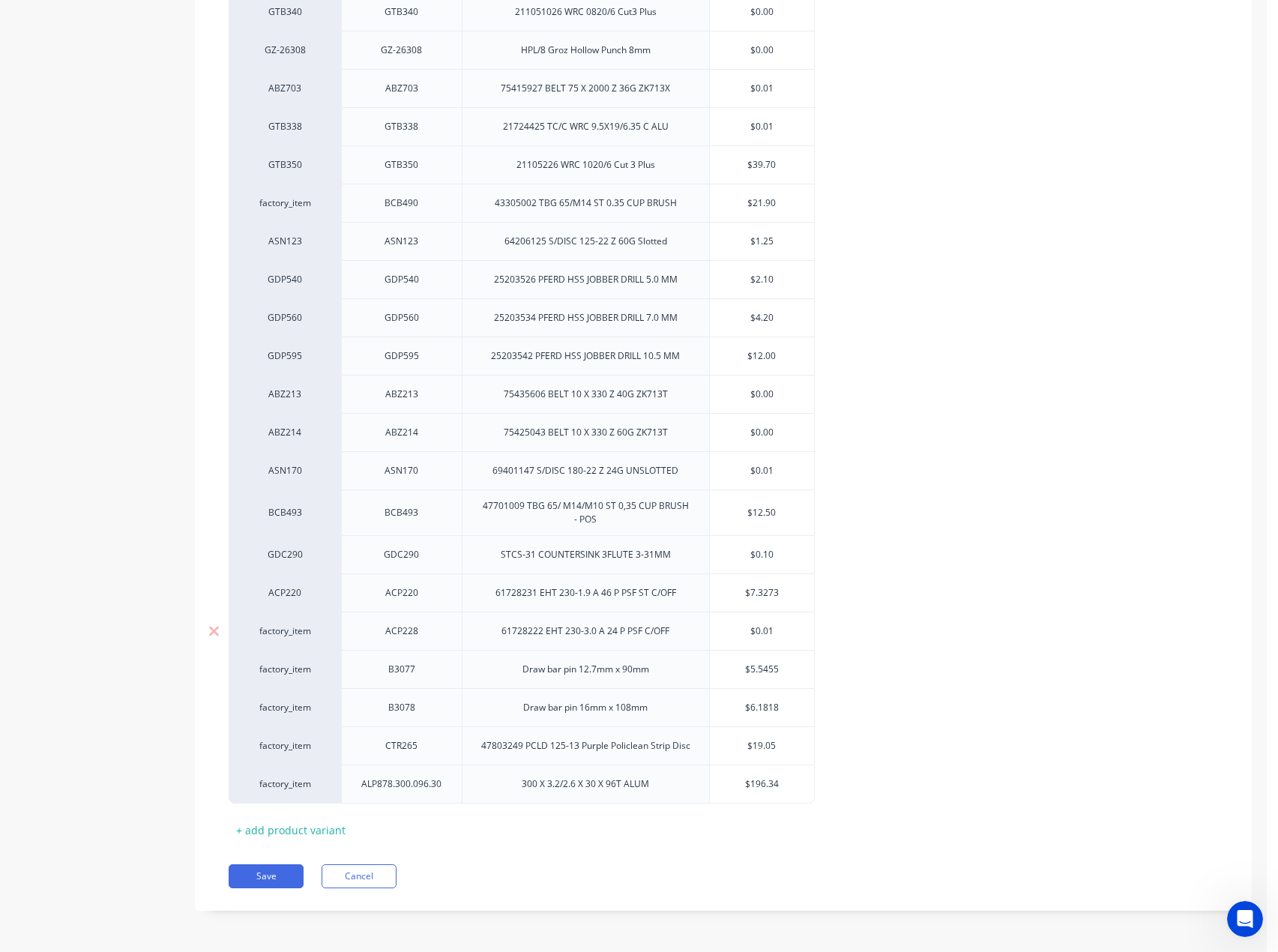
type input "$2.50"
click at [408, 630] on div "ACP228" at bounding box center [401, 631] width 75 height 19
copy div "ACP228"
click at [283, 641] on div "factory_item" at bounding box center [285, 631] width 113 height 39
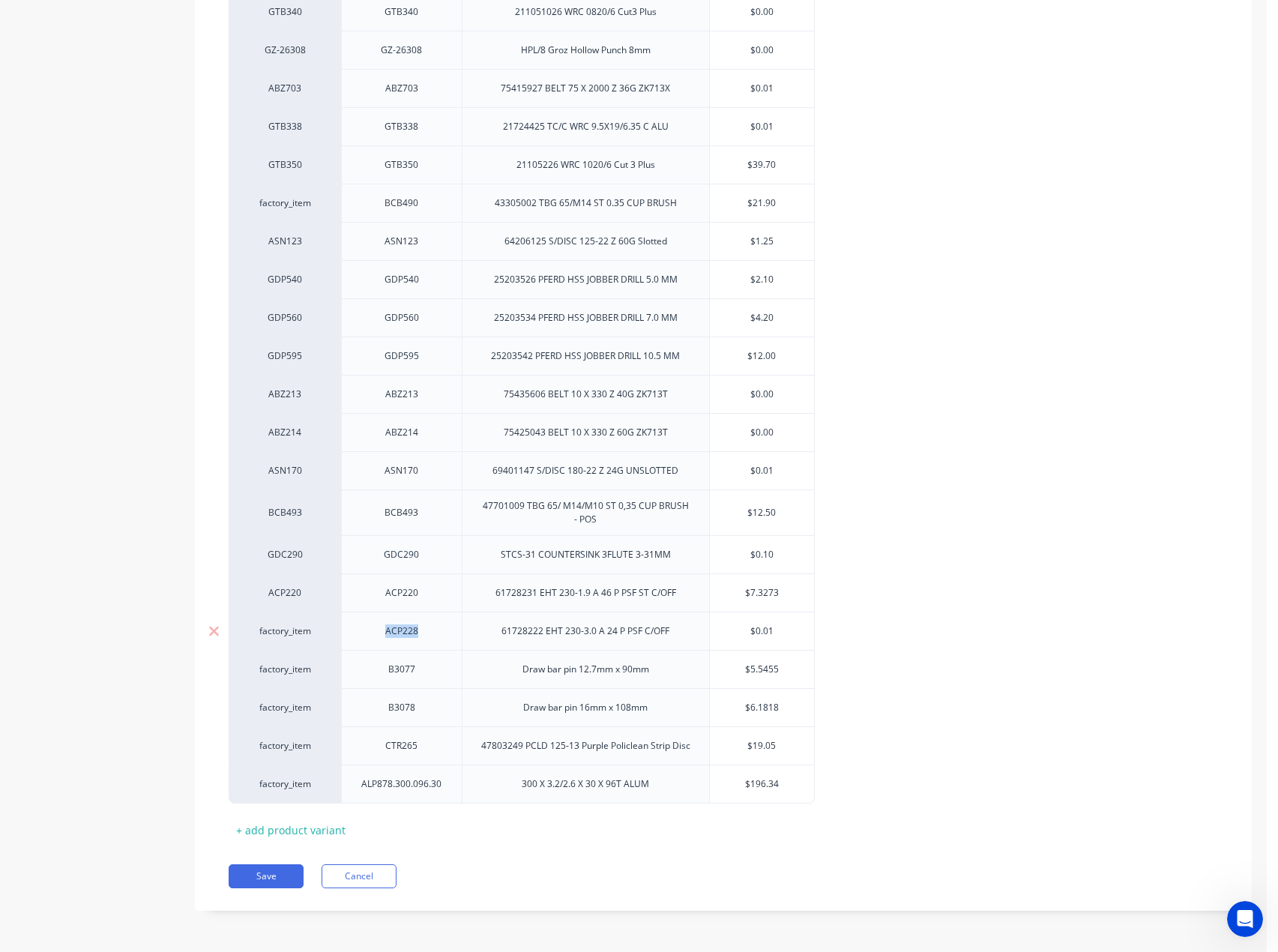
click at [282, 639] on div "factory_item" at bounding box center [285, 631] width 113 height 39
click at [281, 638] on div "factory_item" at bounding box center [285, 631] width 113 height 39
click at [281, 638] on div "factory_item" at bounding box center [285, 631] width 113 height 39
click at [281, 632] on div "factory_item" at bounding box center [285, 631] width 83 height 14
click at [281, 631] on div "factory_item" at bounding box center [285, 631] width 83 height 14
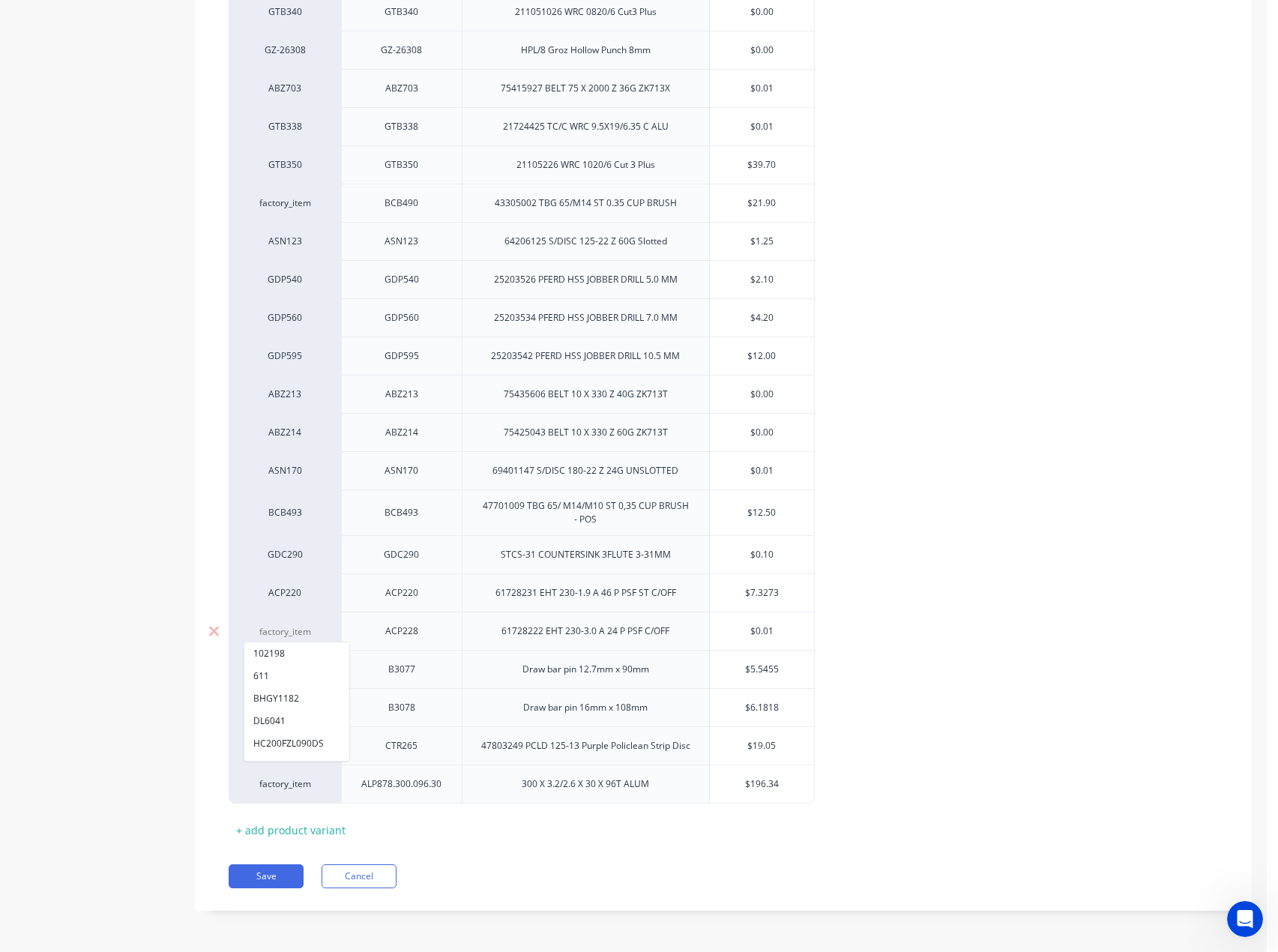
paste input "ACP228"
type input "ACP228"
click at [285, 652] on button "ACP228" at bounding box center [292, 653] width 95 height 22
click at [414, 676] on div "B3077" at bounding box center [401, 669] width 75 height 19
click at [414, 676] on div "B3077" at bounding box center [401, 669] width 75 height 19
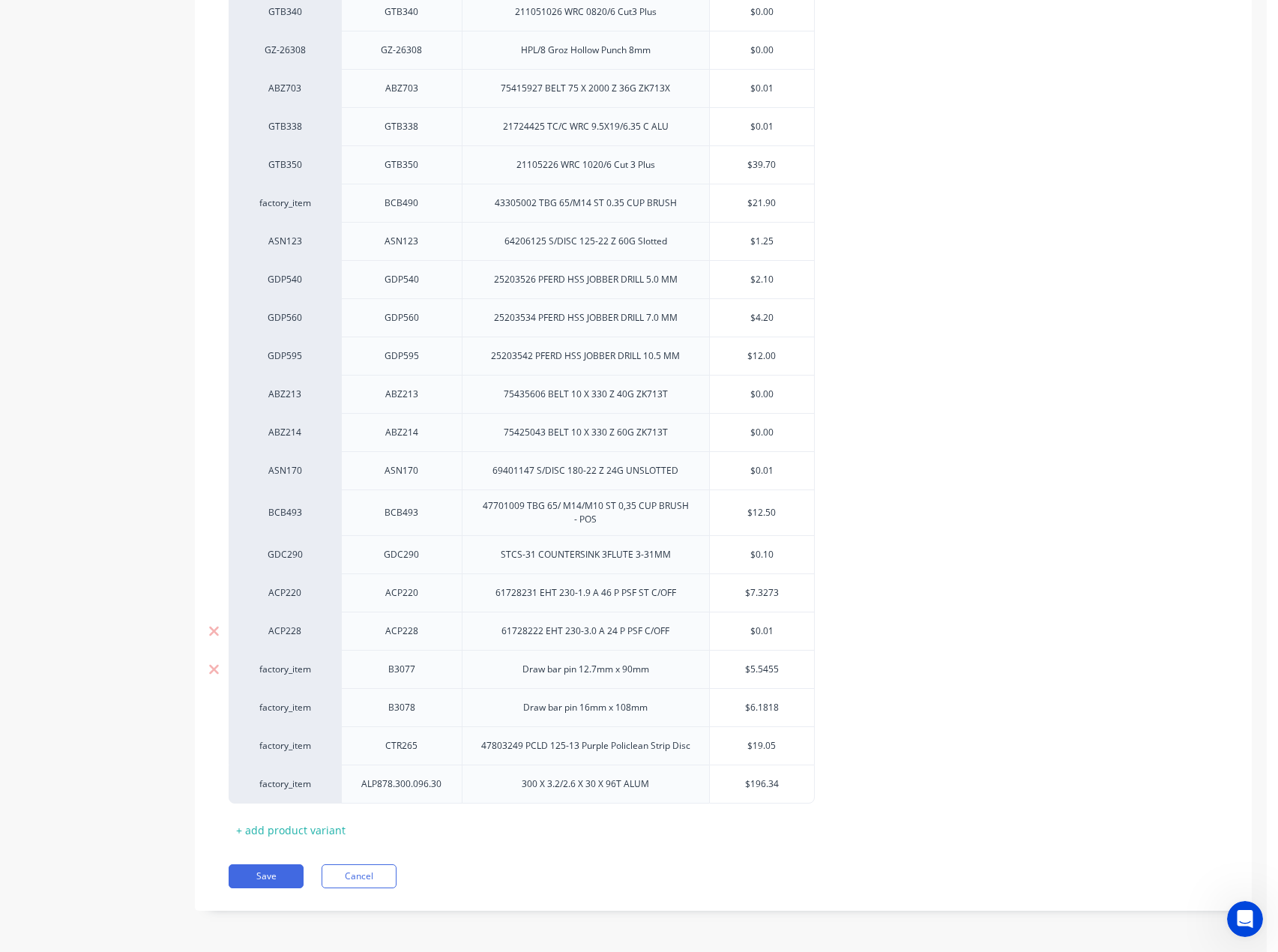
click at [404, 669] on div "B3077" at bounding box center [401, 669] width 75 height 19
copy div "B3077"
click at [270, 664] on div "factory_item" at bounding box center [285, 669] width 83 height 14
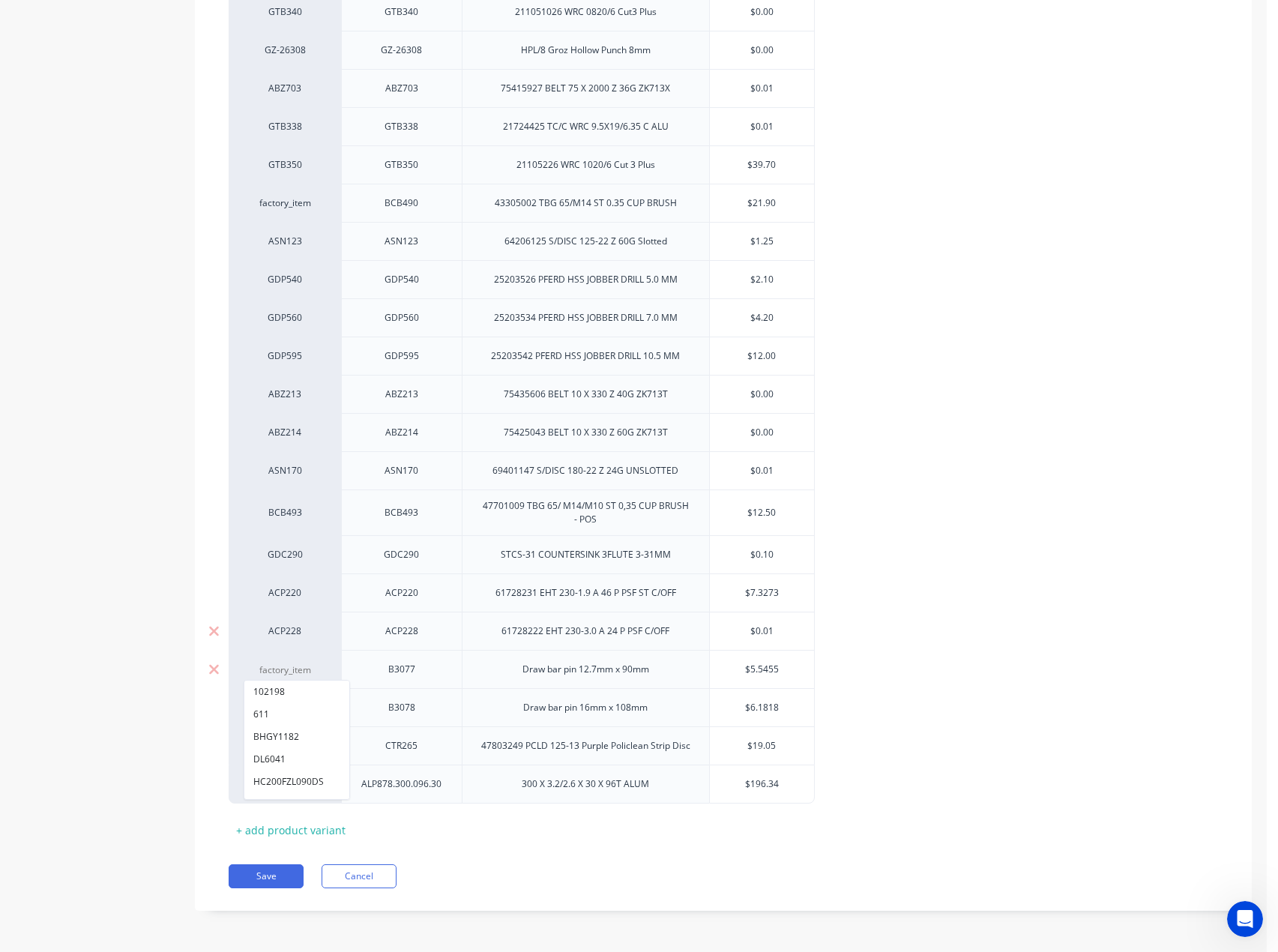
paste input "B3077"
type input "B3077"
click at [401, 710] on div "B3078" at bounding box center [401, 707] width 75 height 19
copy div "B3078"
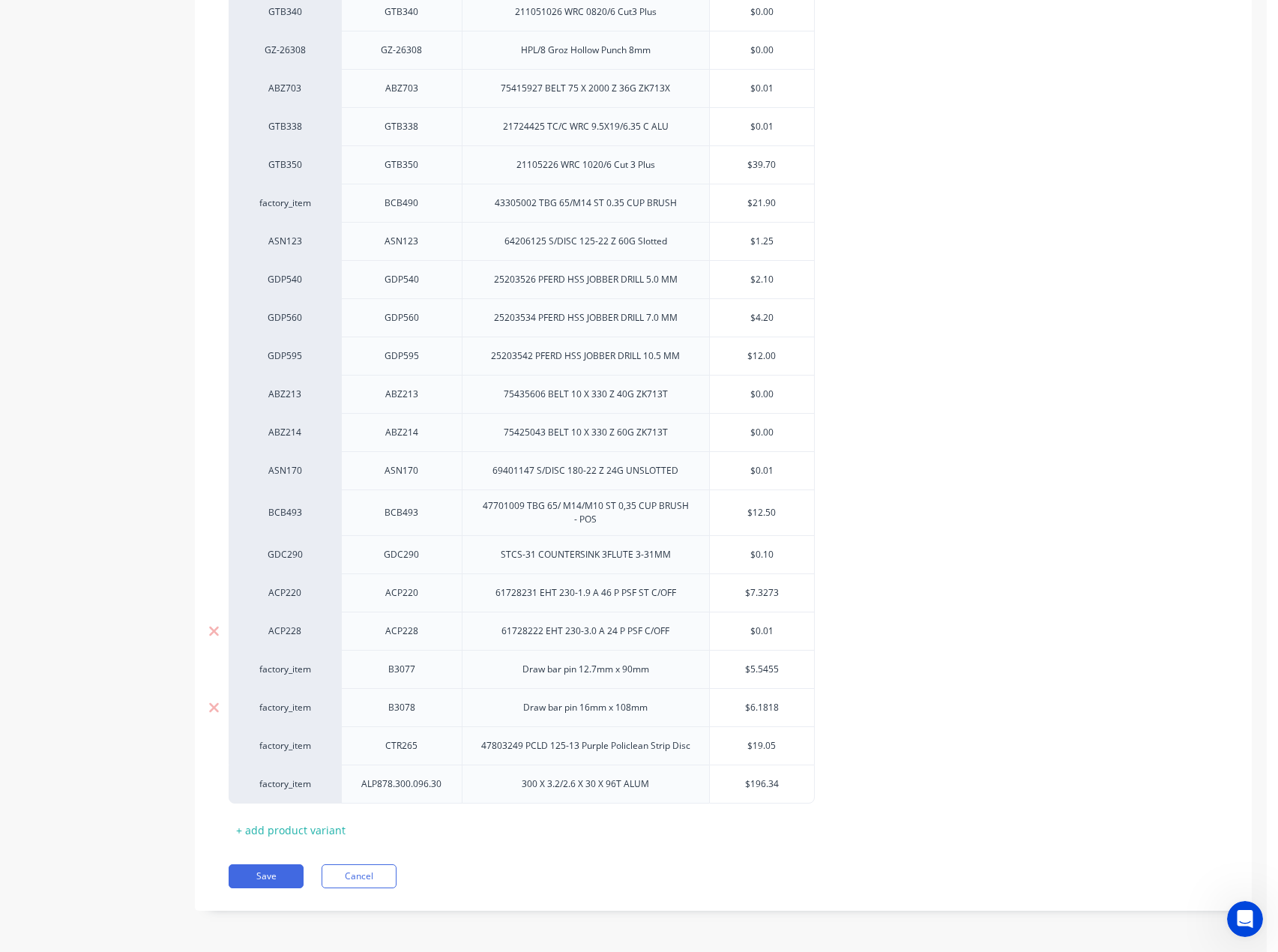
click at [273, 703] on div "factory_item" at bounding box center [285, 707] width 83 height 14
paste input "B3078"
type input "B3078"
click at [403, 739] on div "CTR265" at bounding box center [401, 746] width 75 height 19
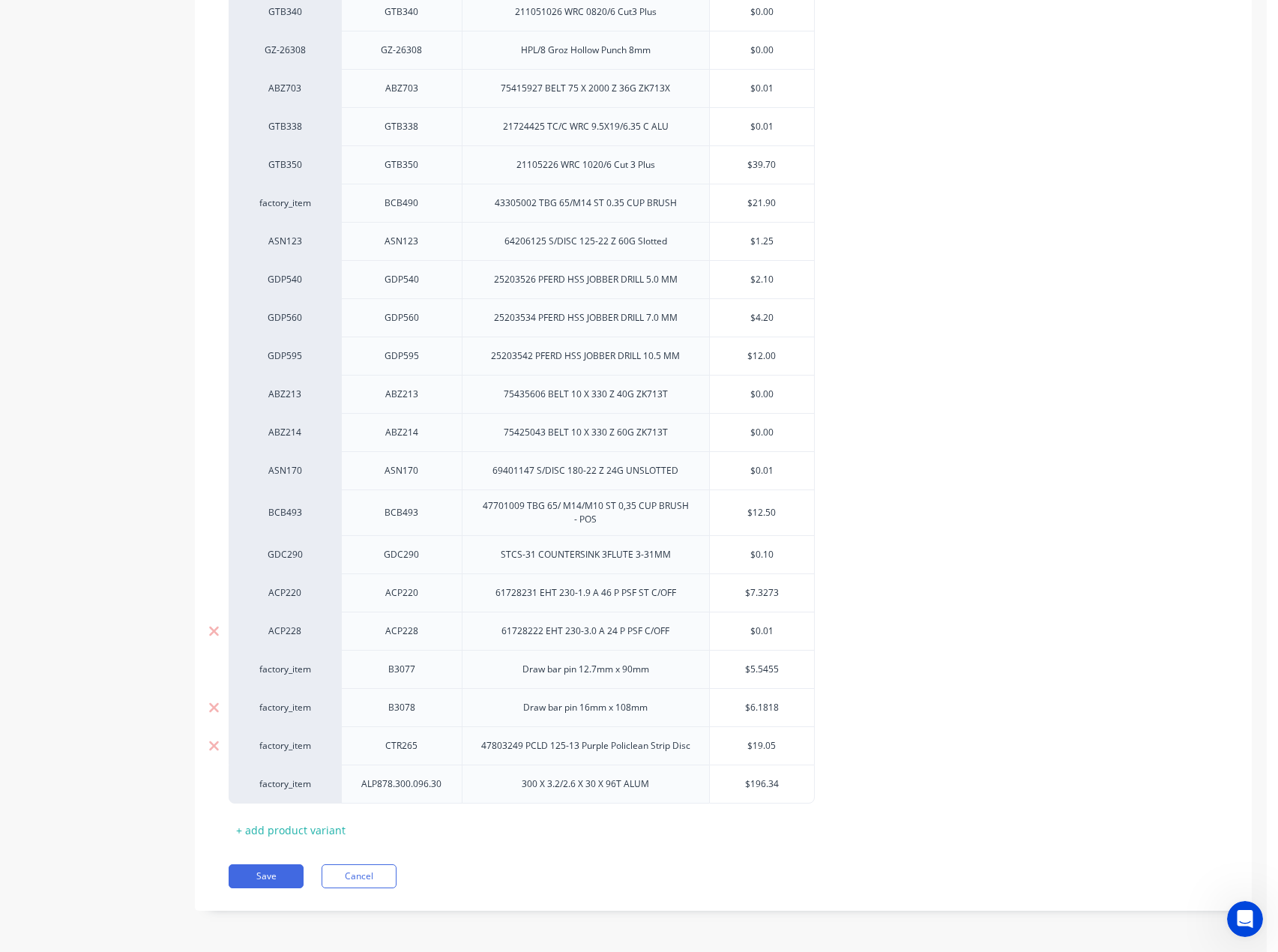
click at [415, 742] on div "CTR265" at bounding box center [401, 746] width 75 height 19
copy div "CTR265"
click at [280, 741] on div "factory_item" at bounding box center [285, 746] width 83 height 14
click at [281, 741] on div "factory_item" at bounding box center [285, 746] width 83 height 14
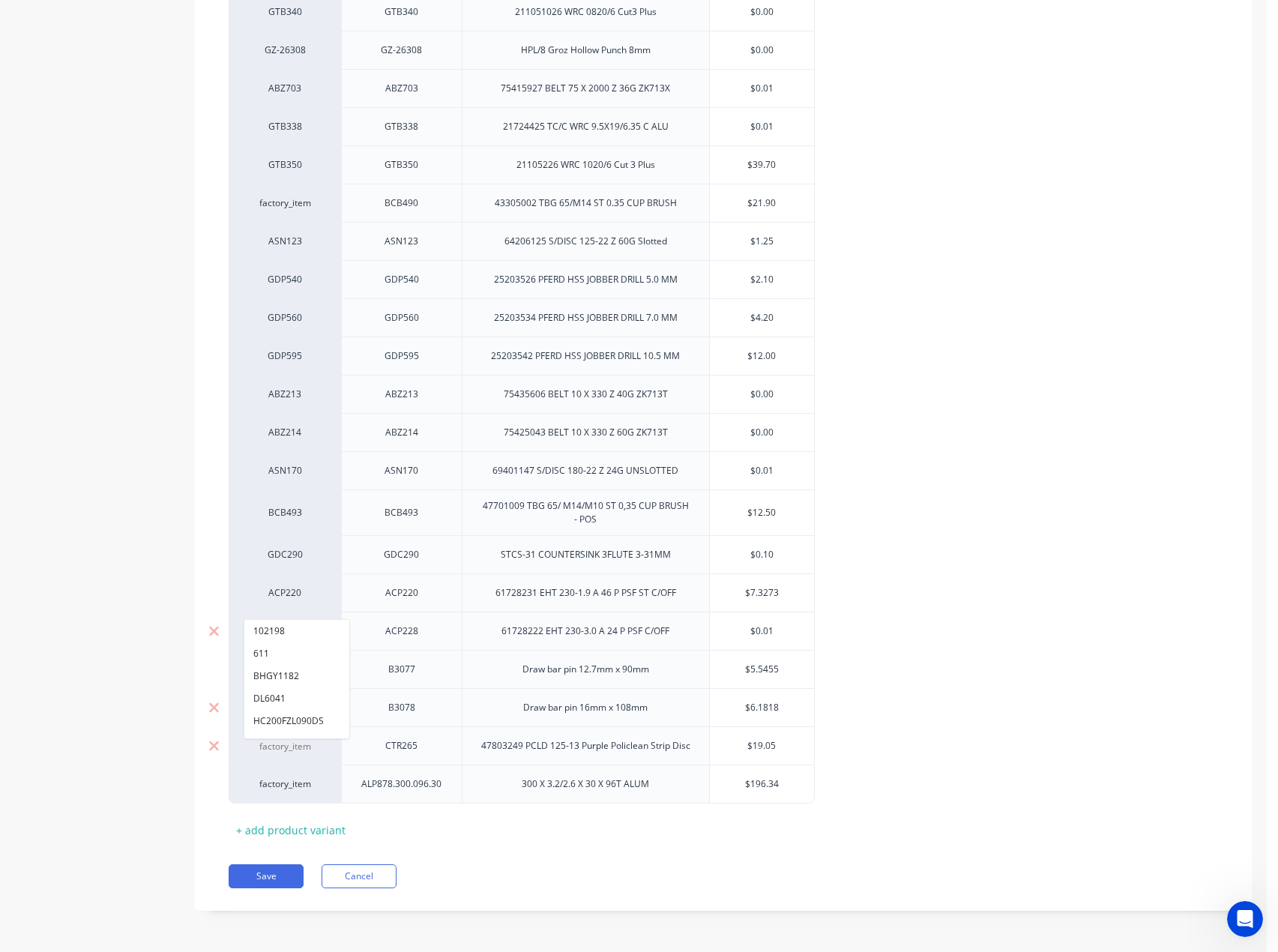
paste input "CTR265"
type input "CTR265"
click at [272, 634] on button "CTR265" at bounding box center [292, 631] width 95 height 22
click at [416, 789] on div "ALP878.300.096.30" at bounding box center [402, 784] width 104 height 19
click at [416, 788] on div "ALP878.300.096.30" at bounding box center [402, 784] width 104 height 19
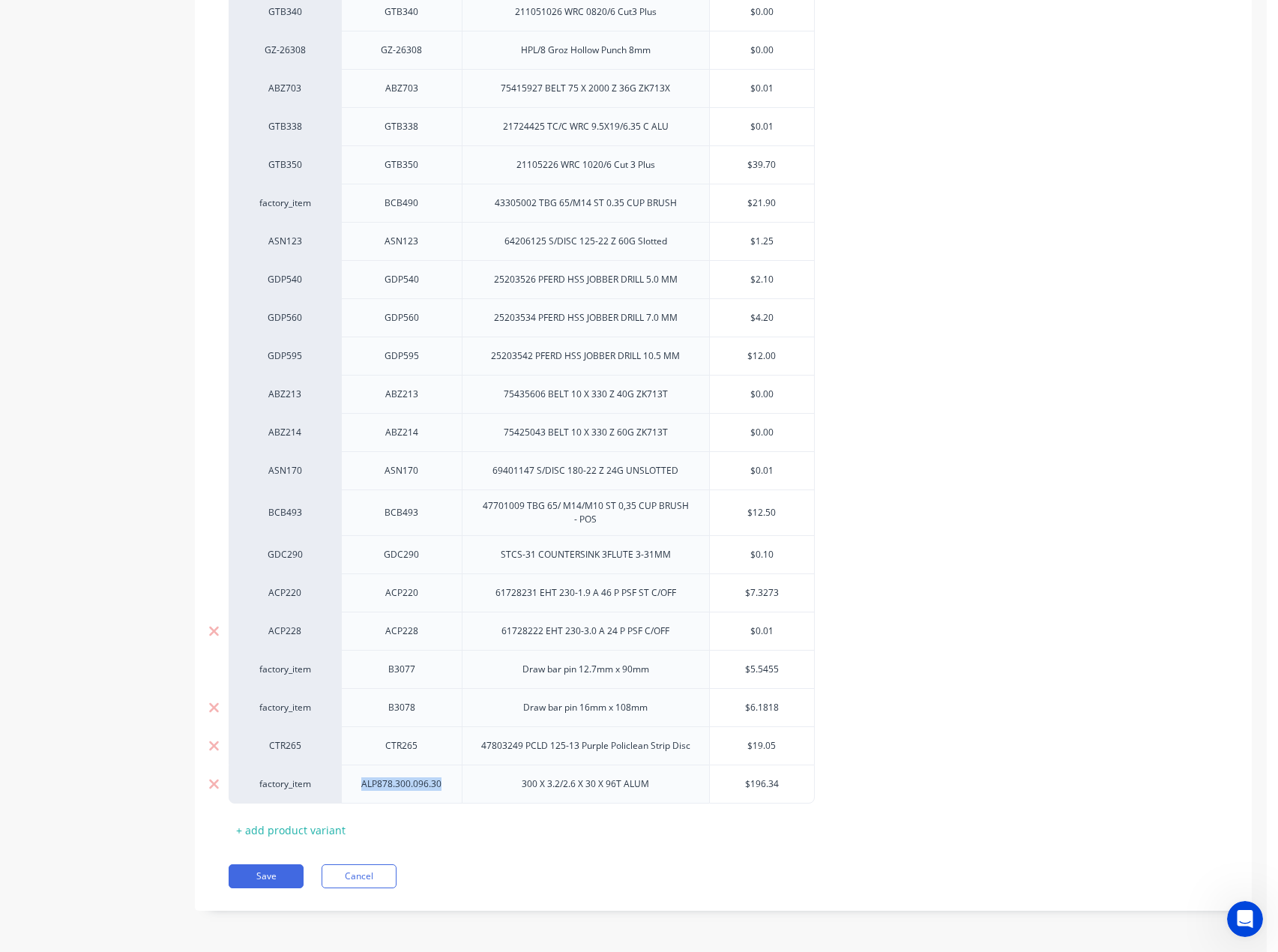
copy div "ALP878.300.096.30"
click at [256, 784] on div "factory_item" at bounding box center [285, 783] width 83 height 14
click at [266, 781] on div "factory_item" at bounding box center [285, 783] width 83 height 14
paste input "ALP878.300.096.30"
type input "ALP878.300.096.30"
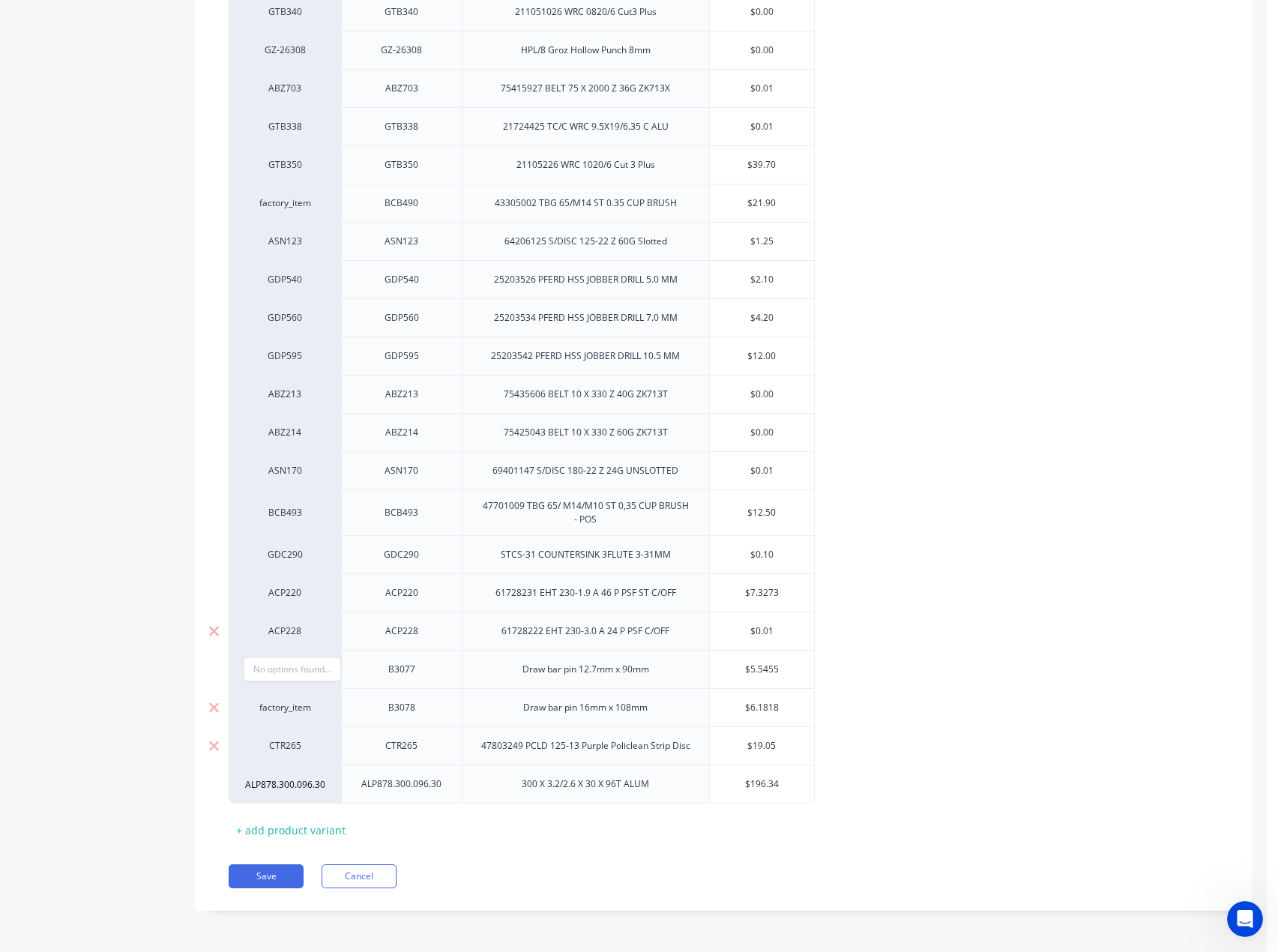
click at [252, 875] on button "Save" at bounding box center [265, 876] width 75 height 24
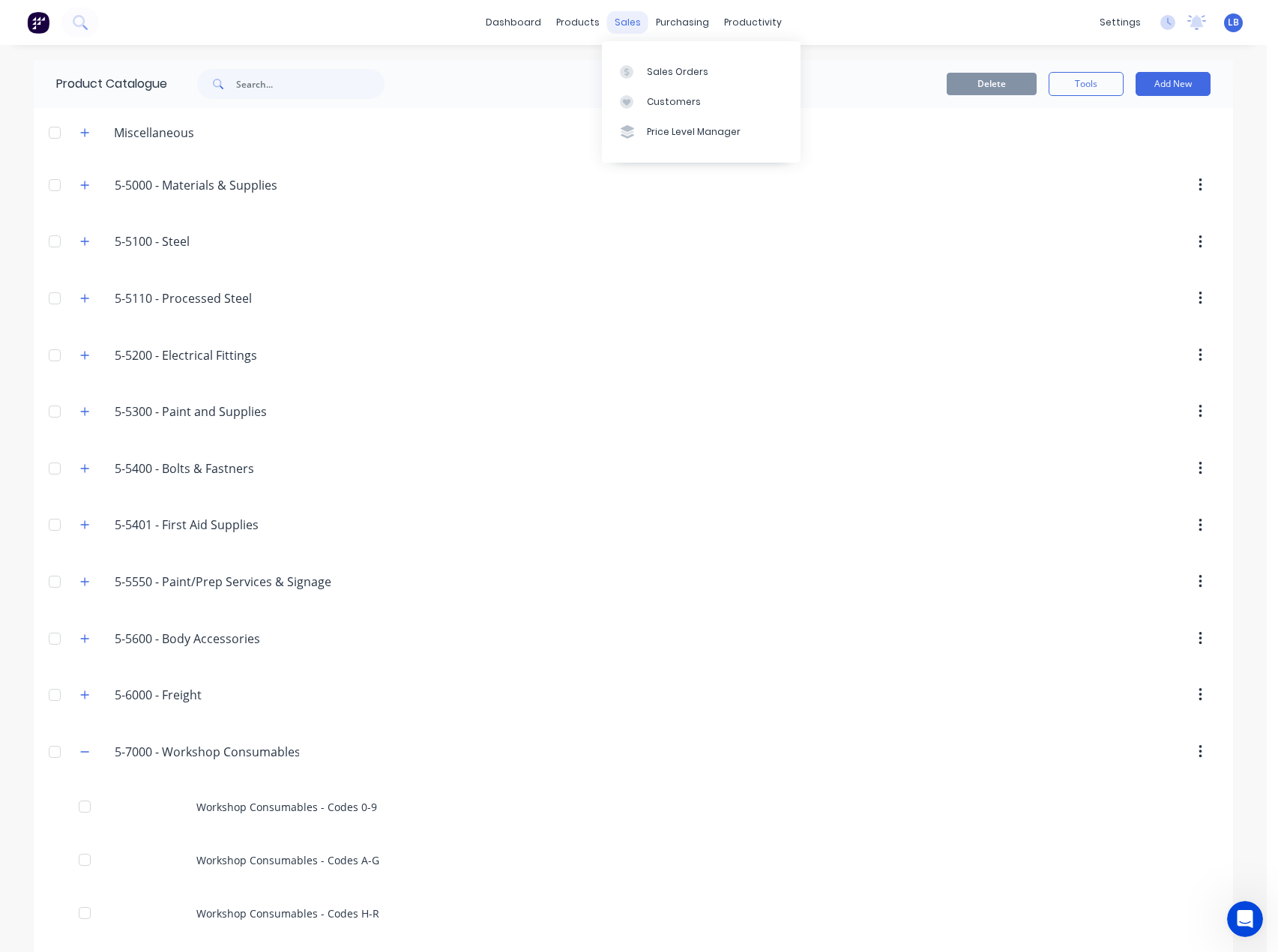
click at [625, 26] on div "sales" at bounding box center [628, 22] width 41 height 22
click at [630, 75] on icon at bounding box center [626, 72] width 14 height 14
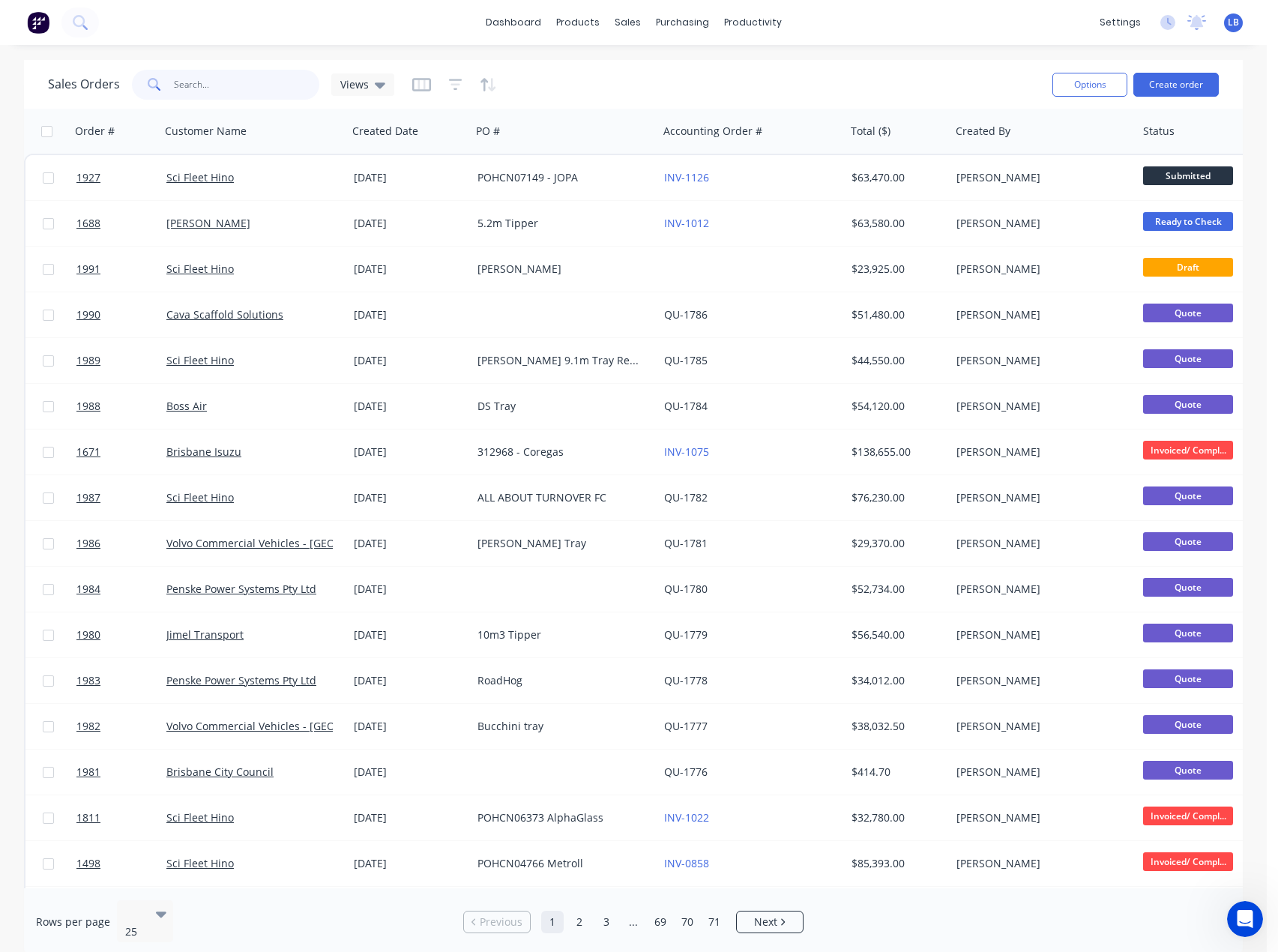
click at [233, 93] on input "text" at bounding box center [247, 84] width 146 height 30
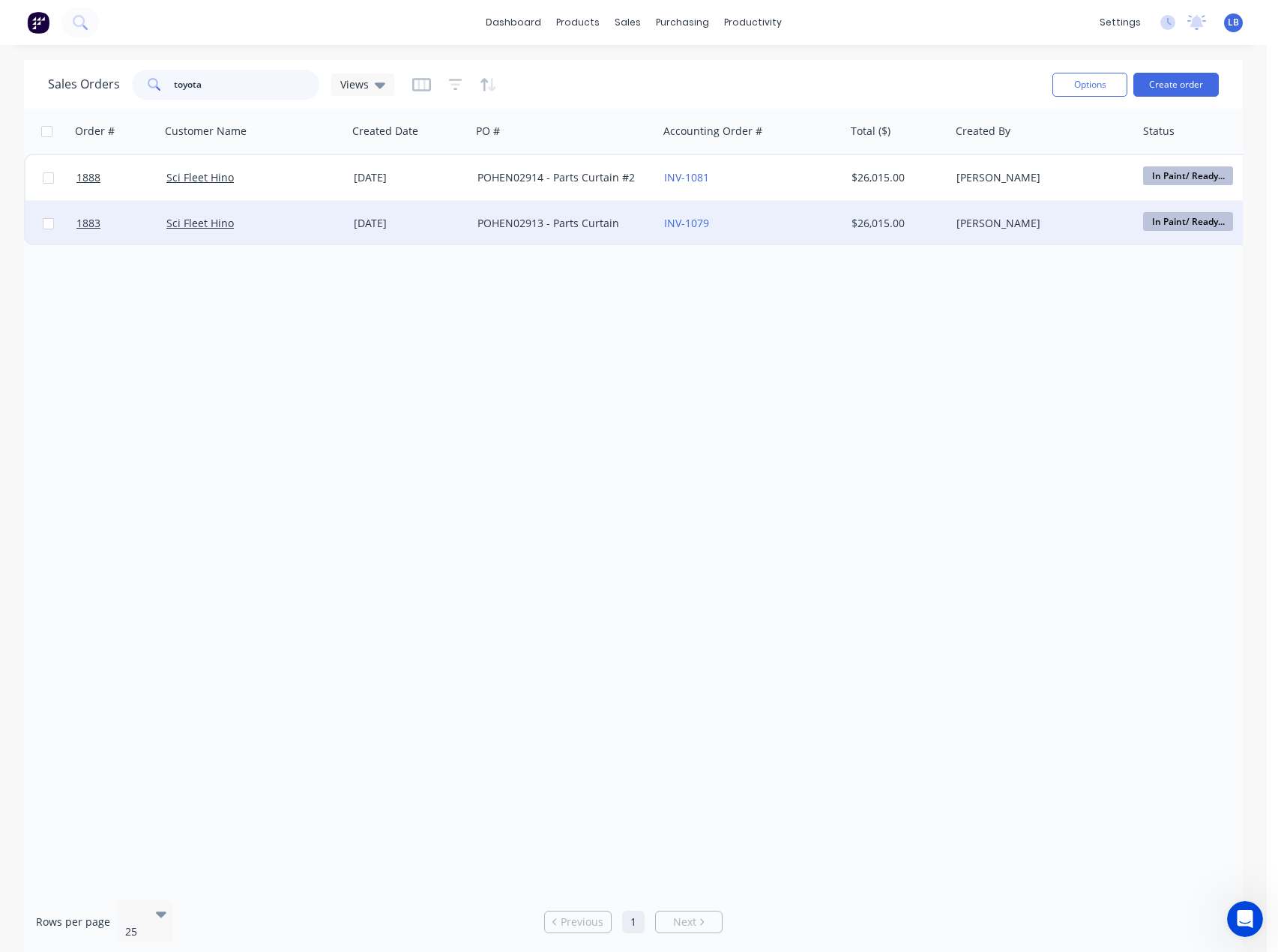
type input "toyota"
click at [519, 221] on div "POHEN02913 - Parts Curtain" at bounding box center [560, 223] width 166 height 15
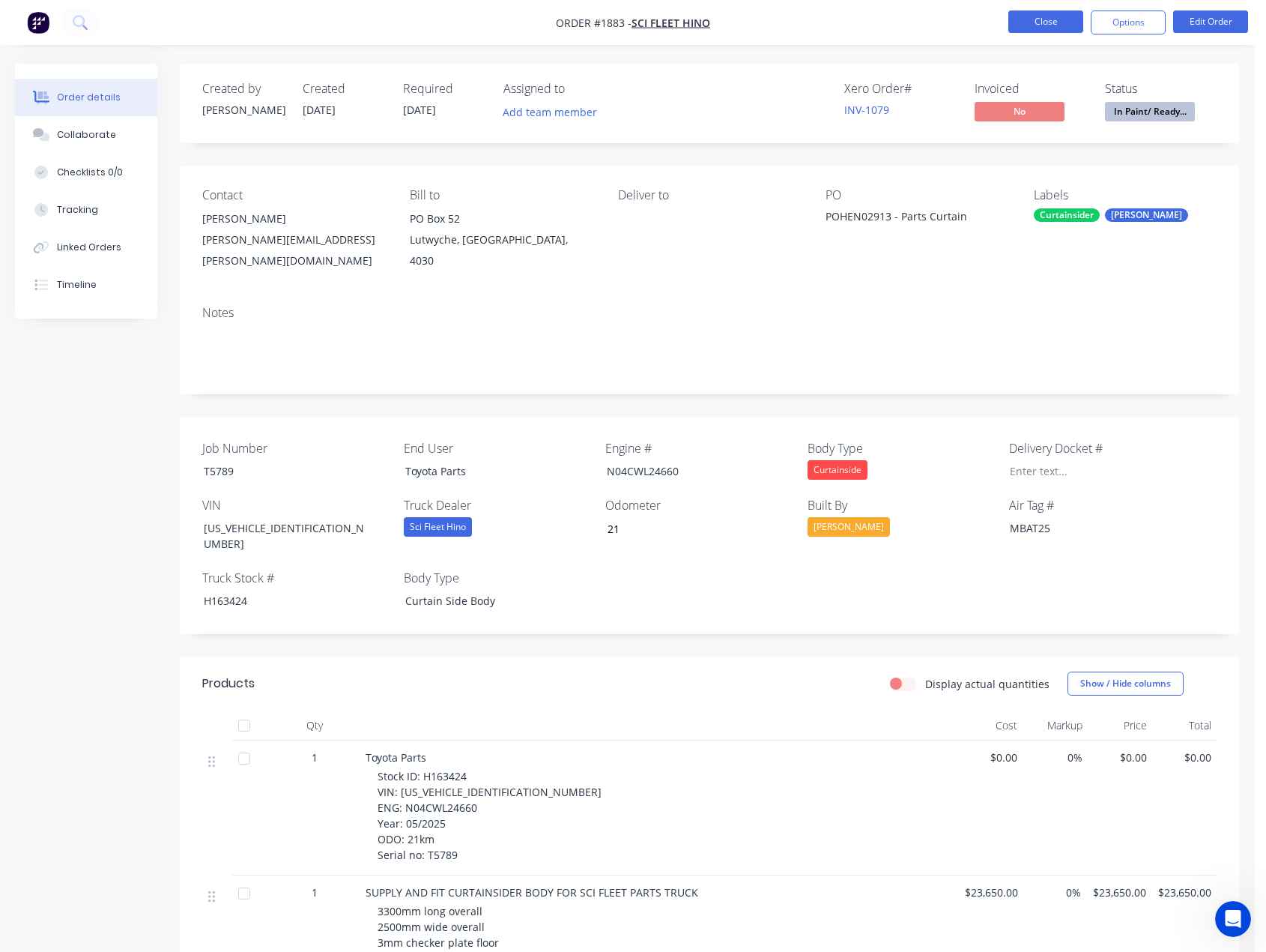
click at [1053, 26] on button "Close" at bounding box center [1046, 22] width 75 height 22
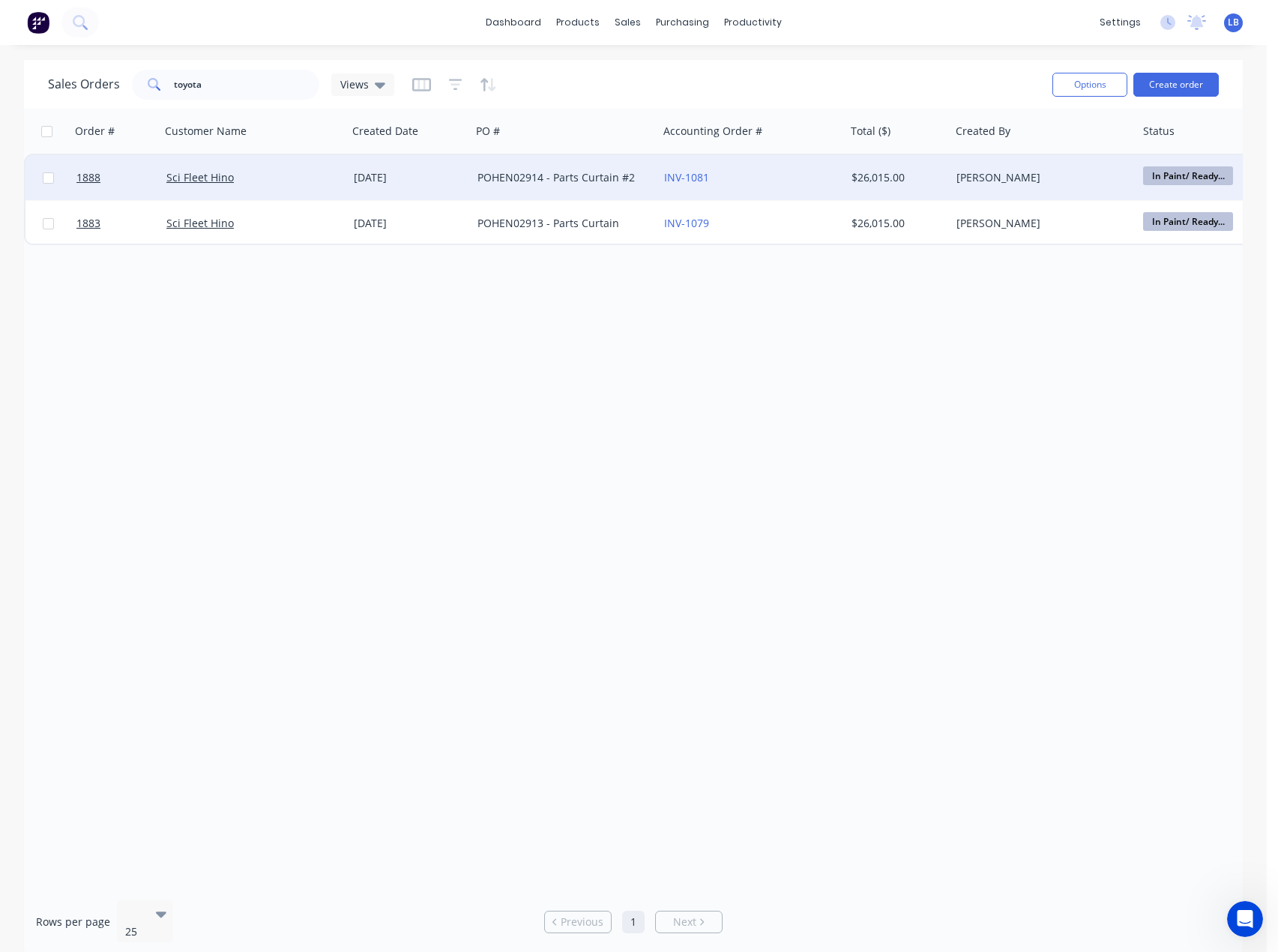
click at [584, 179] on div "POHEN02914 - Parts Curtain #2" at bounding box center [560, 178] width 166 height 15
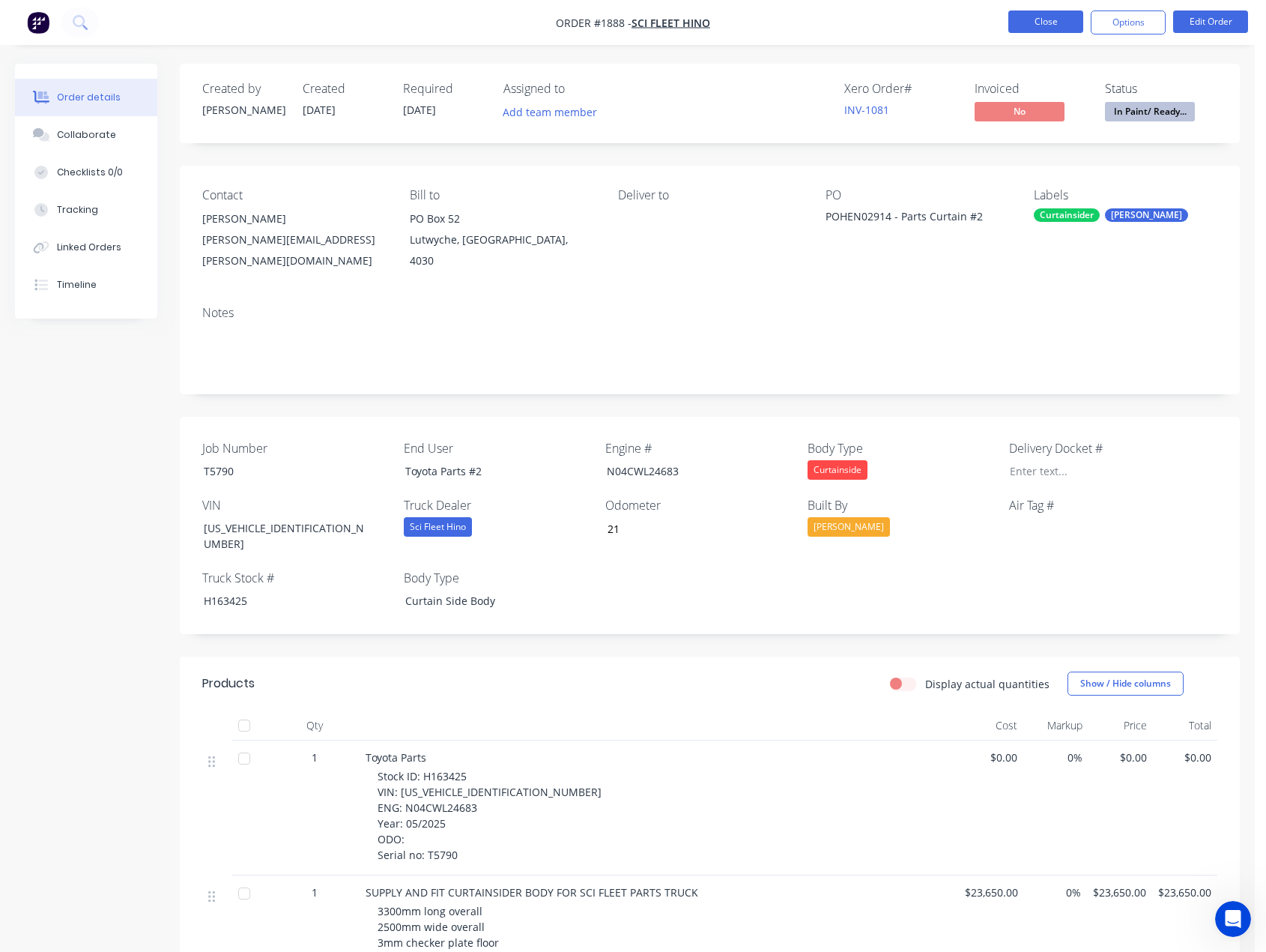
click at [1064, 22] on button "Close" at bounding box center [1046, 22] width 75 height 22
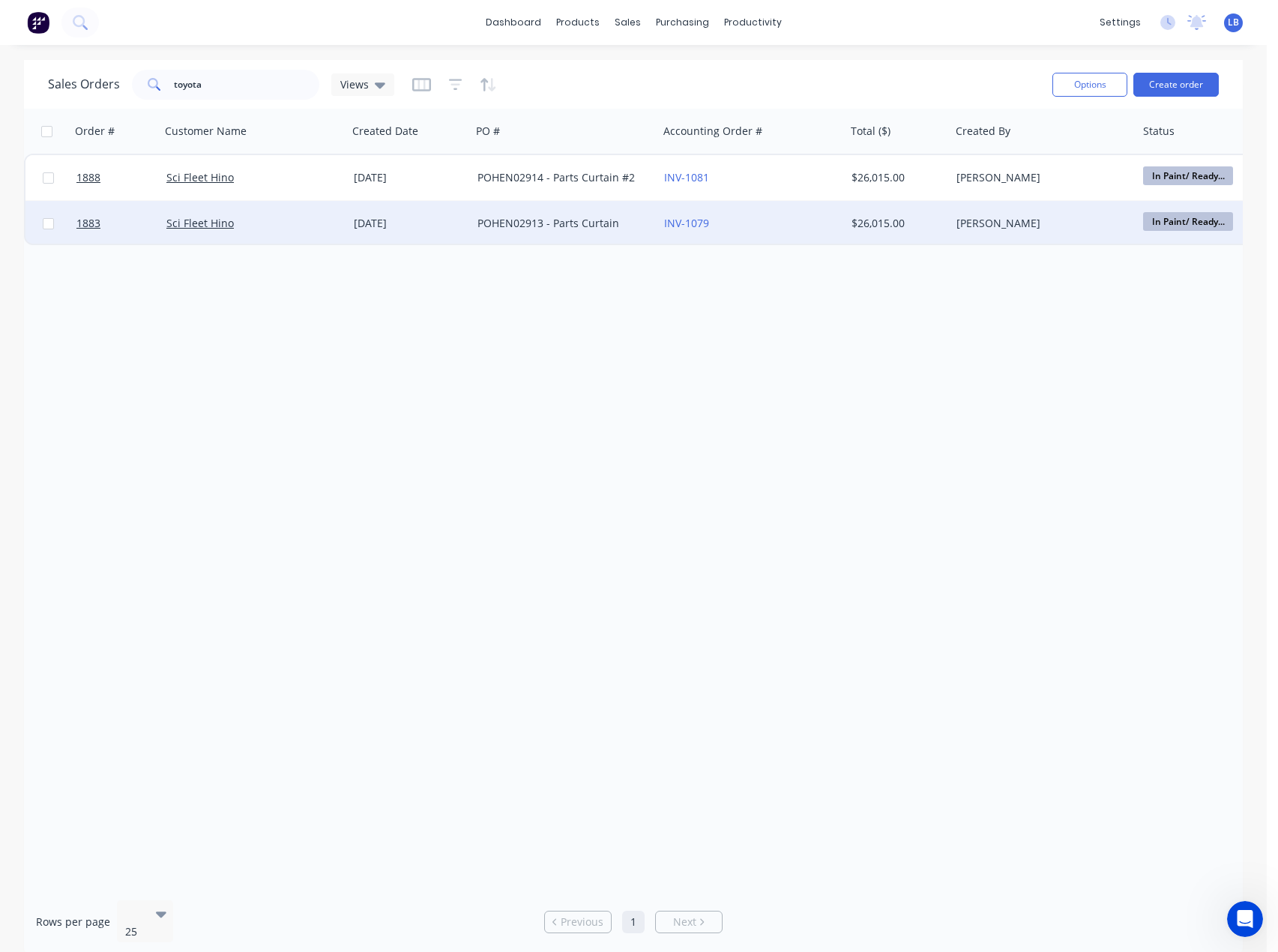
click at [523, 223] on div "POHEN02913 - Parts Curtain" at bounding box center [560, 223] width 166 height 15
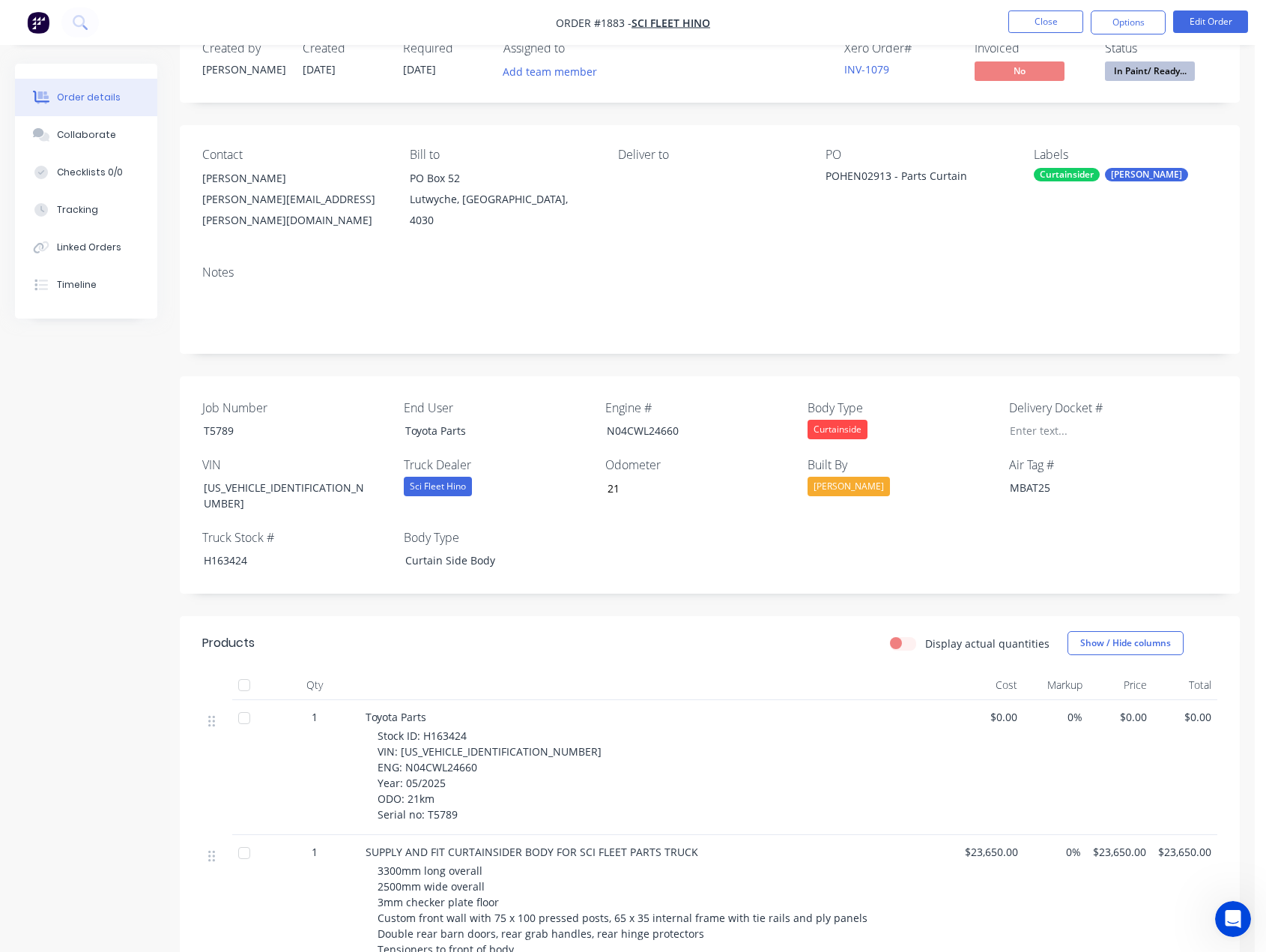
scroll to position [75, 0]
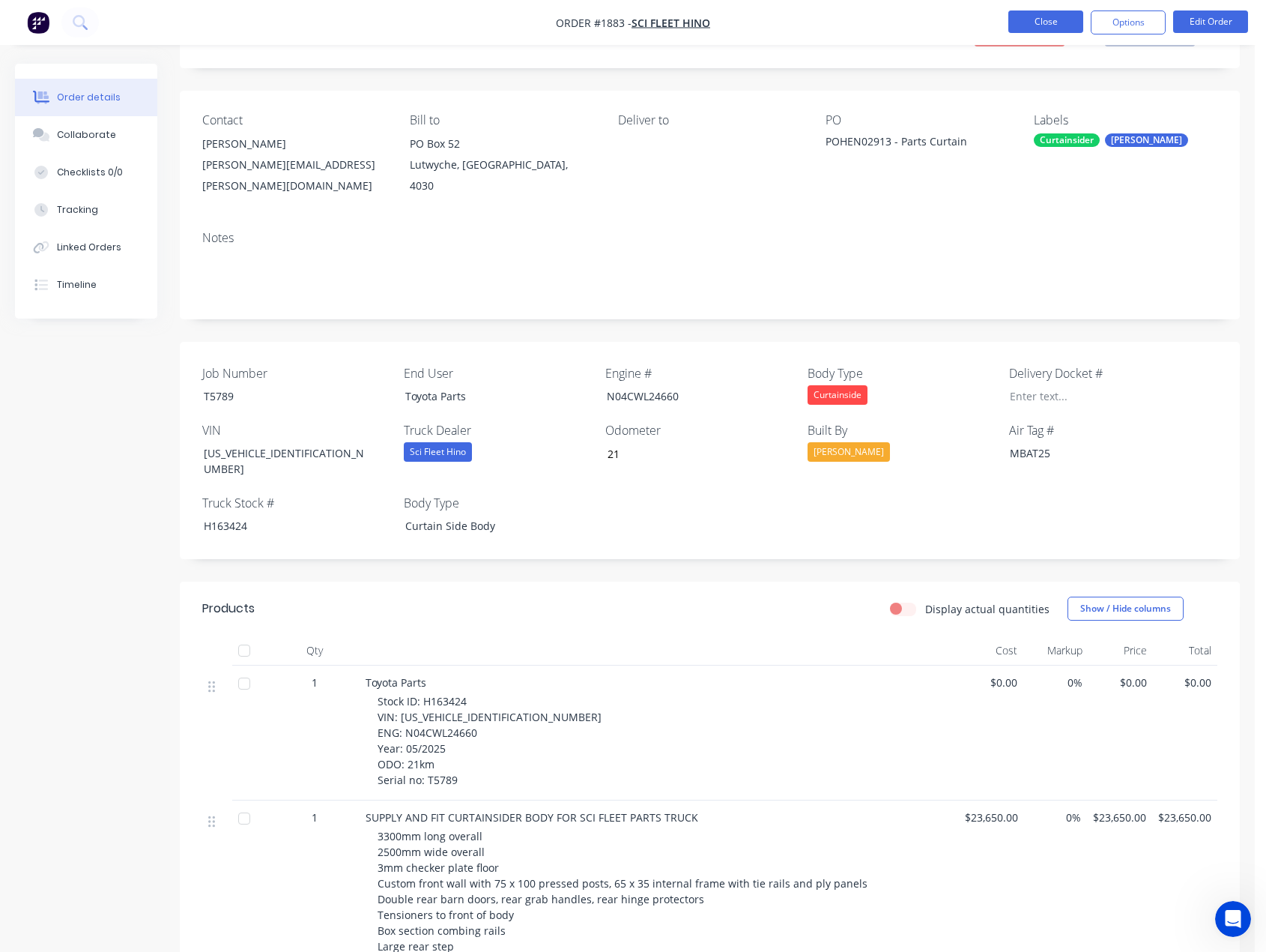
click at [1056, 26] on button "Close" at bounding box center [1046, 22] width 75 height 22
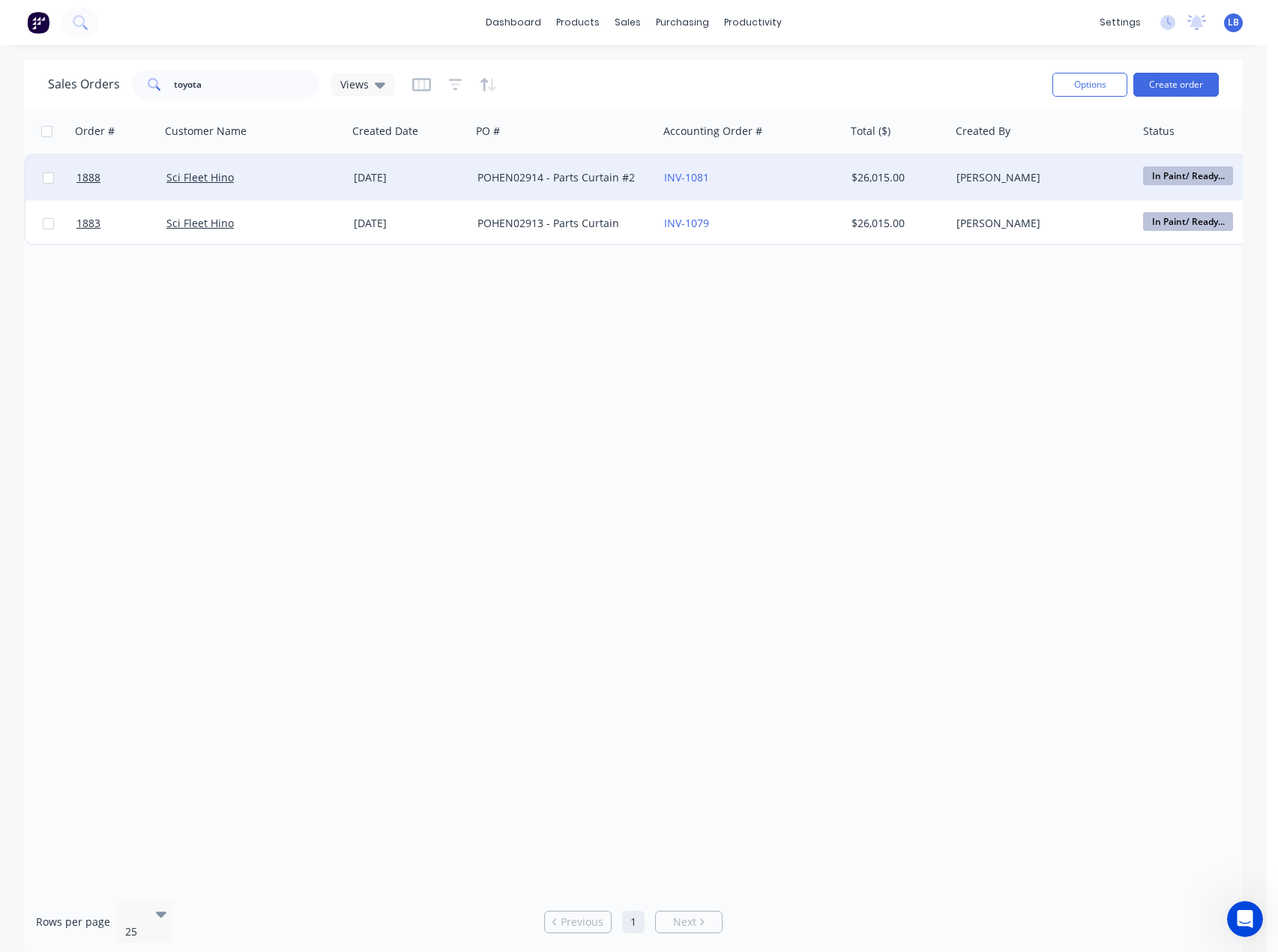
click at [971, 184] on div "[PERSON_NAME]" at bounding box center [1039, 178] width 166 height 15
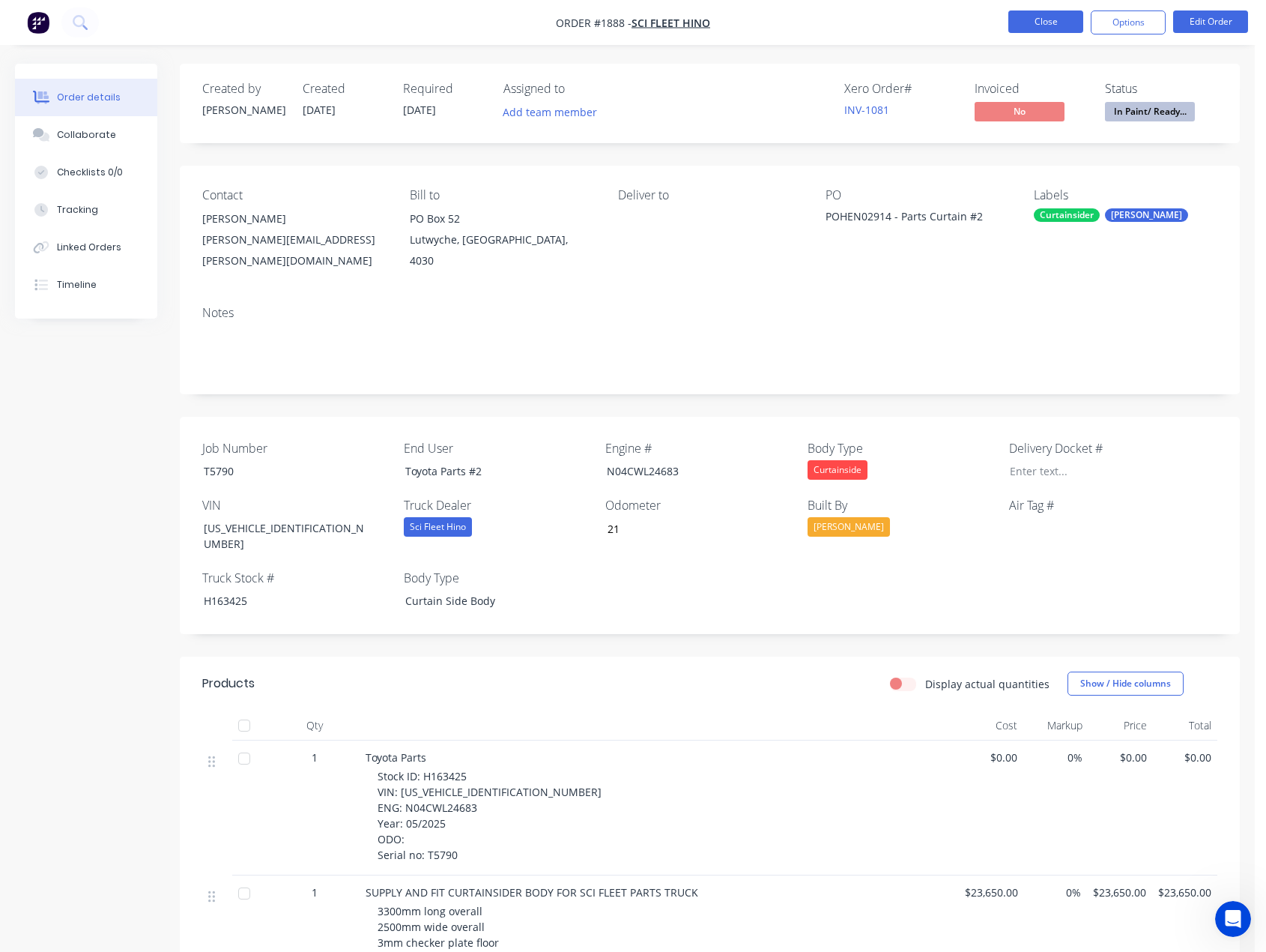
click at [1023, 18] on button "Close" at bounding box center [1046, 22] width 75 height 22
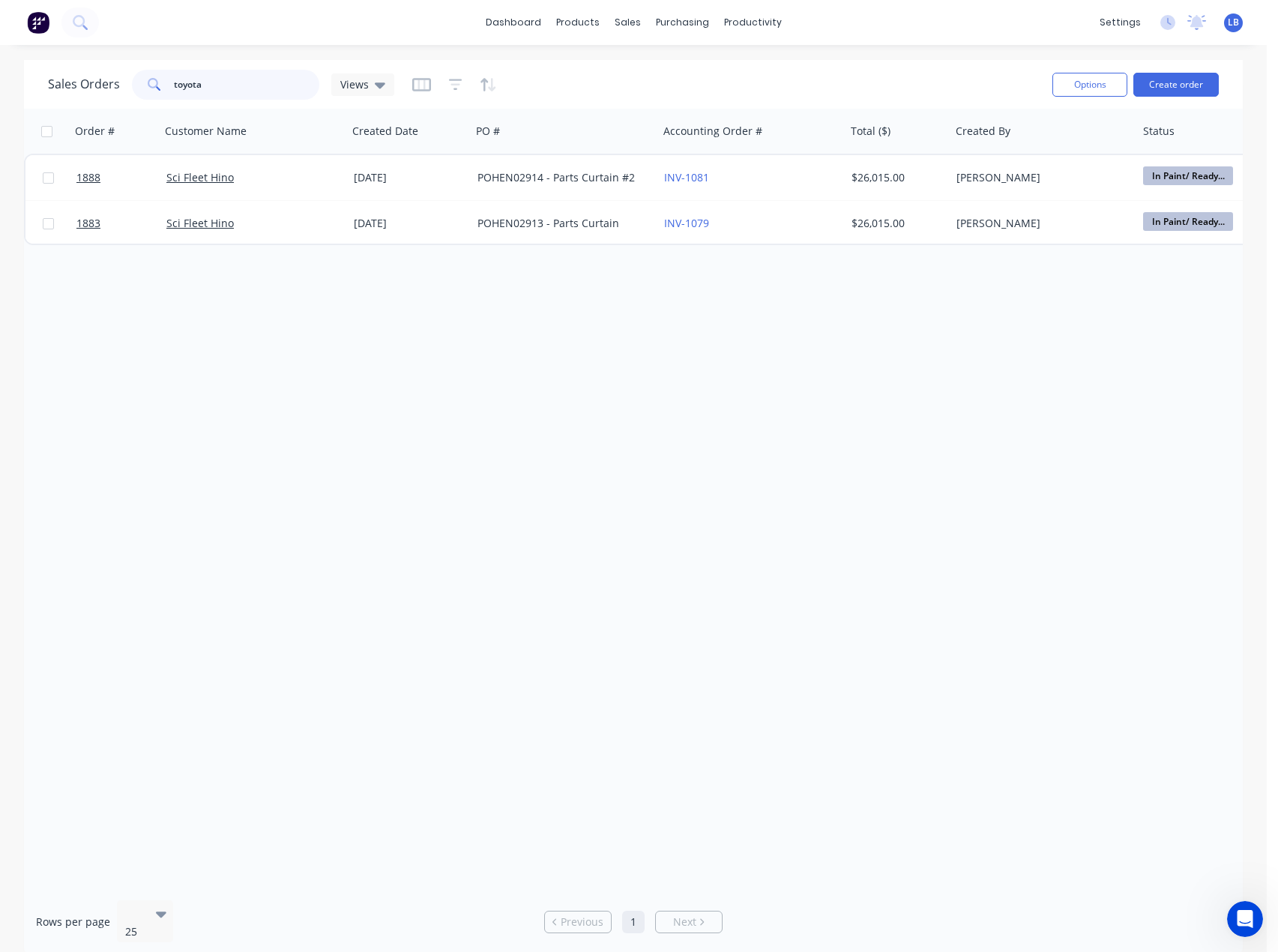
drag, startPoint x: 239, startPoint y: 92, endPoint x: 72, endPoint y: 67, distance: 168.9
click at [72, 67] on div "Sales Orders toyota Views" at bounding box center [544, 84] width 993 height 37
type input "H163714"
click at [274, 85] on input "H163714" at bounding box center [247, 84] width 146 height 30
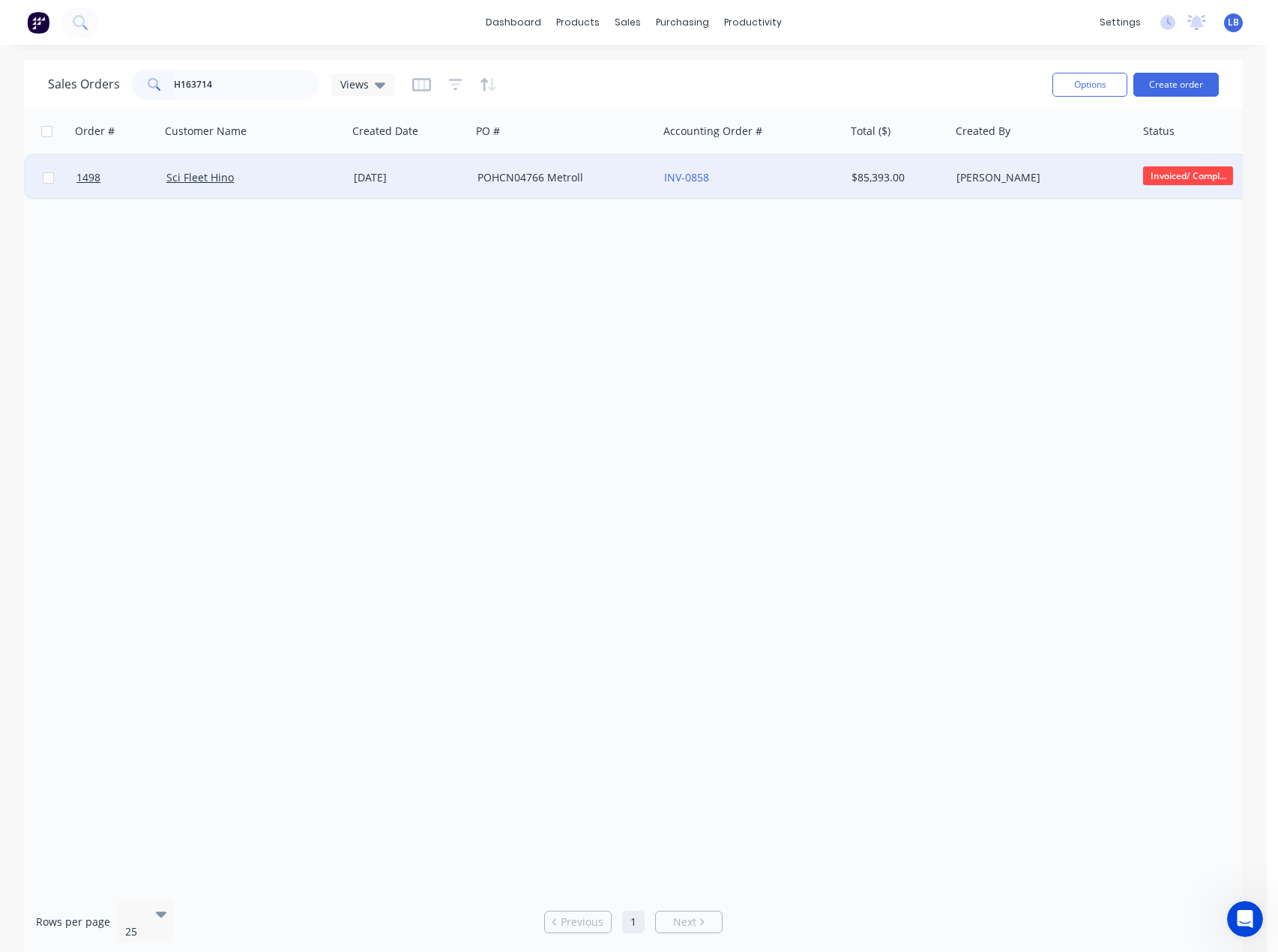
click at [454, 178] on div "[DATE]" at bounding box center [409, 178] width 112 height 15
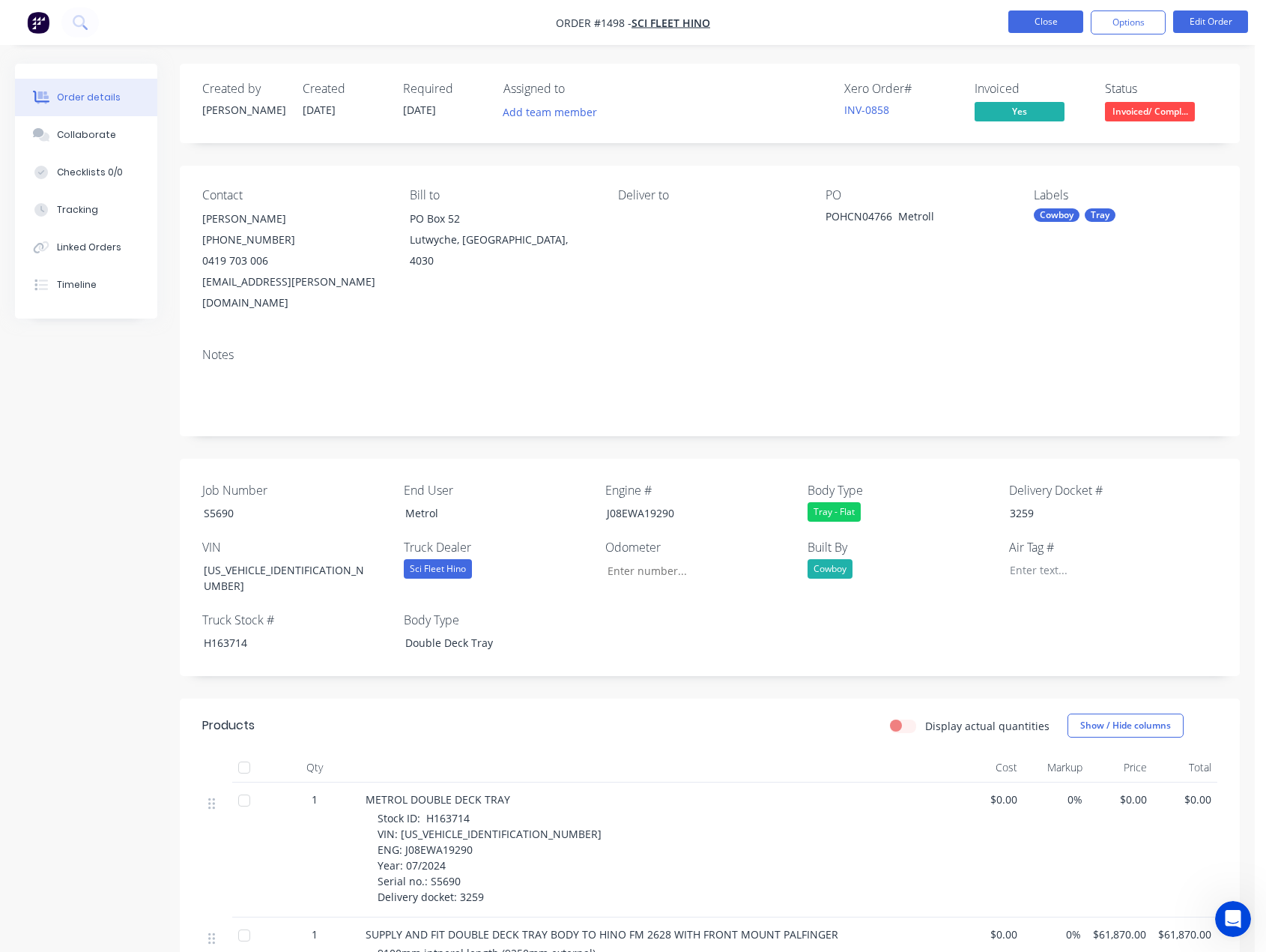
click at [1031, 20] on button "Close" at bounding box center [1046, 22] width 75 height 22
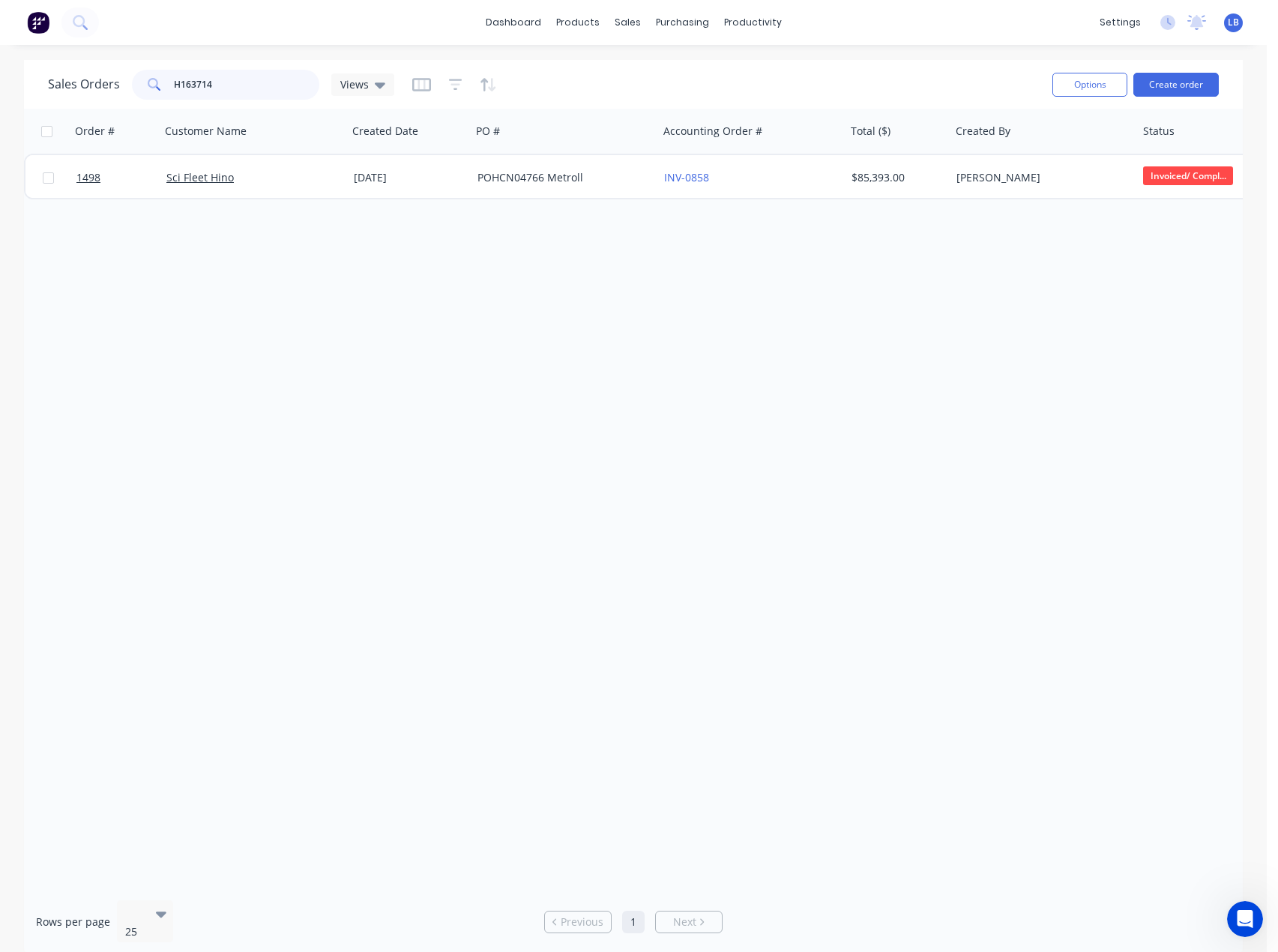
drag, startPoint x: 248, startPoint y: 78, endPoint x: -39, endPoint y: 98, distance: 287.7
click at [0, 98] on html "dashboard products sales purchasing productivity dashboard products Product Cat…" at bounding box center [639, 476] width 1278 height 952
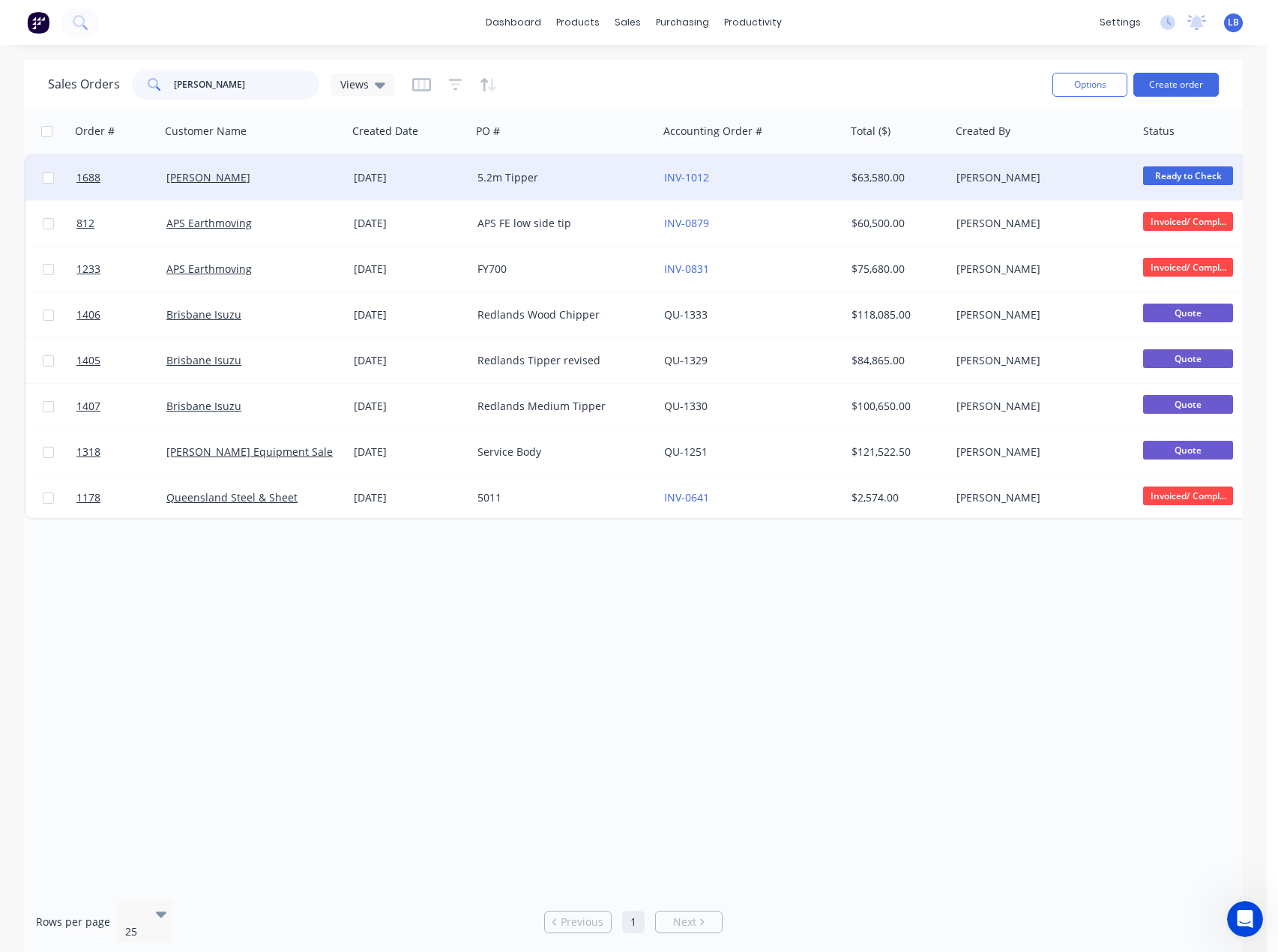
type input "Paul"
click at [254, 178] on div "[PERSON_NAME]" at bounding box center [249, 178] width 166 height 15
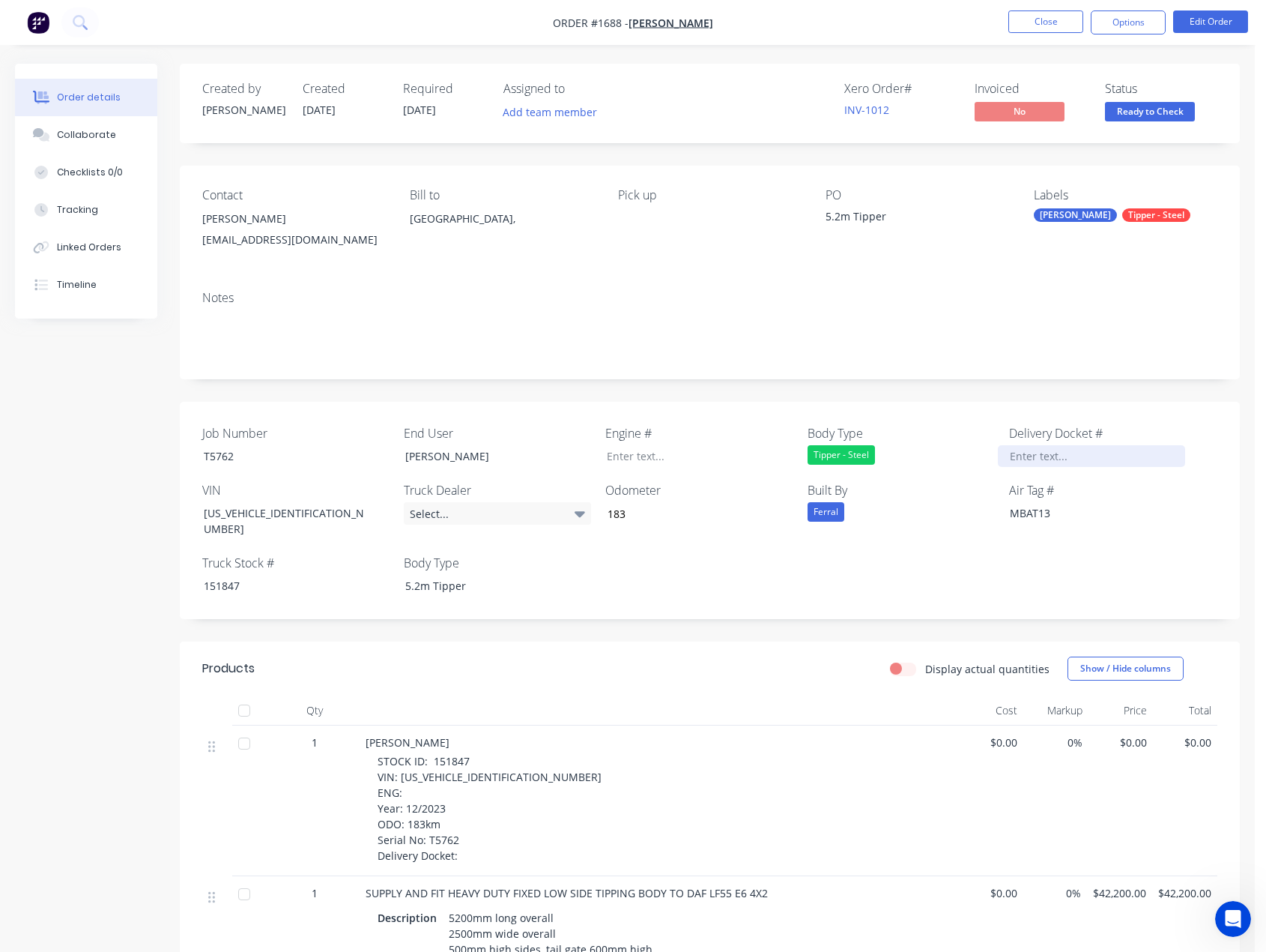
click at [1040, 454] on div at bounding box center [1091, 456] width 187 height 22
click at [579, 512] on icon at bounding box center [579, 513] width 10 height 6
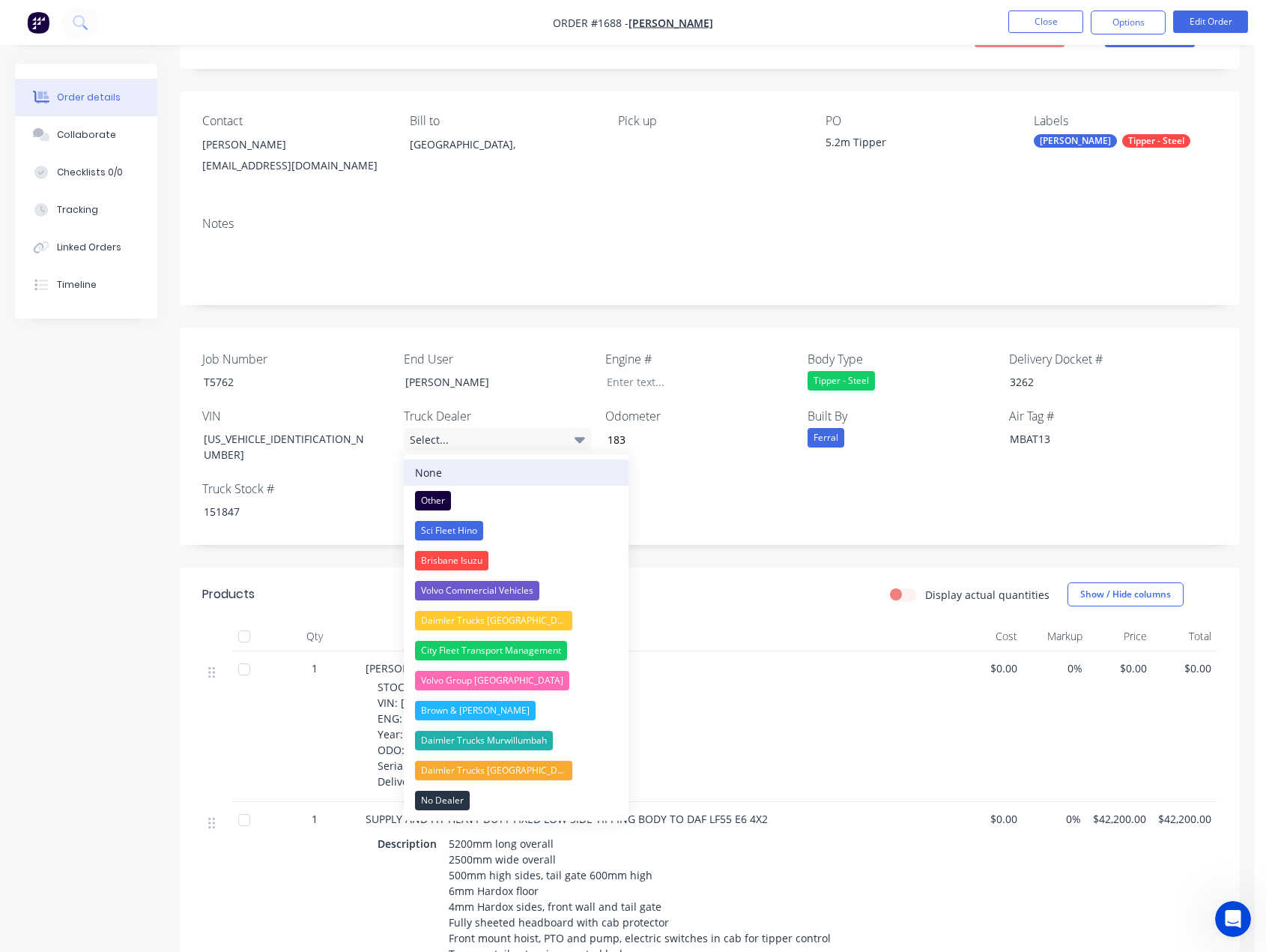
scroll to position [75, 0]
click at [440, 496] on div "Other" at bounding box center [433, 500] width 36 height 19
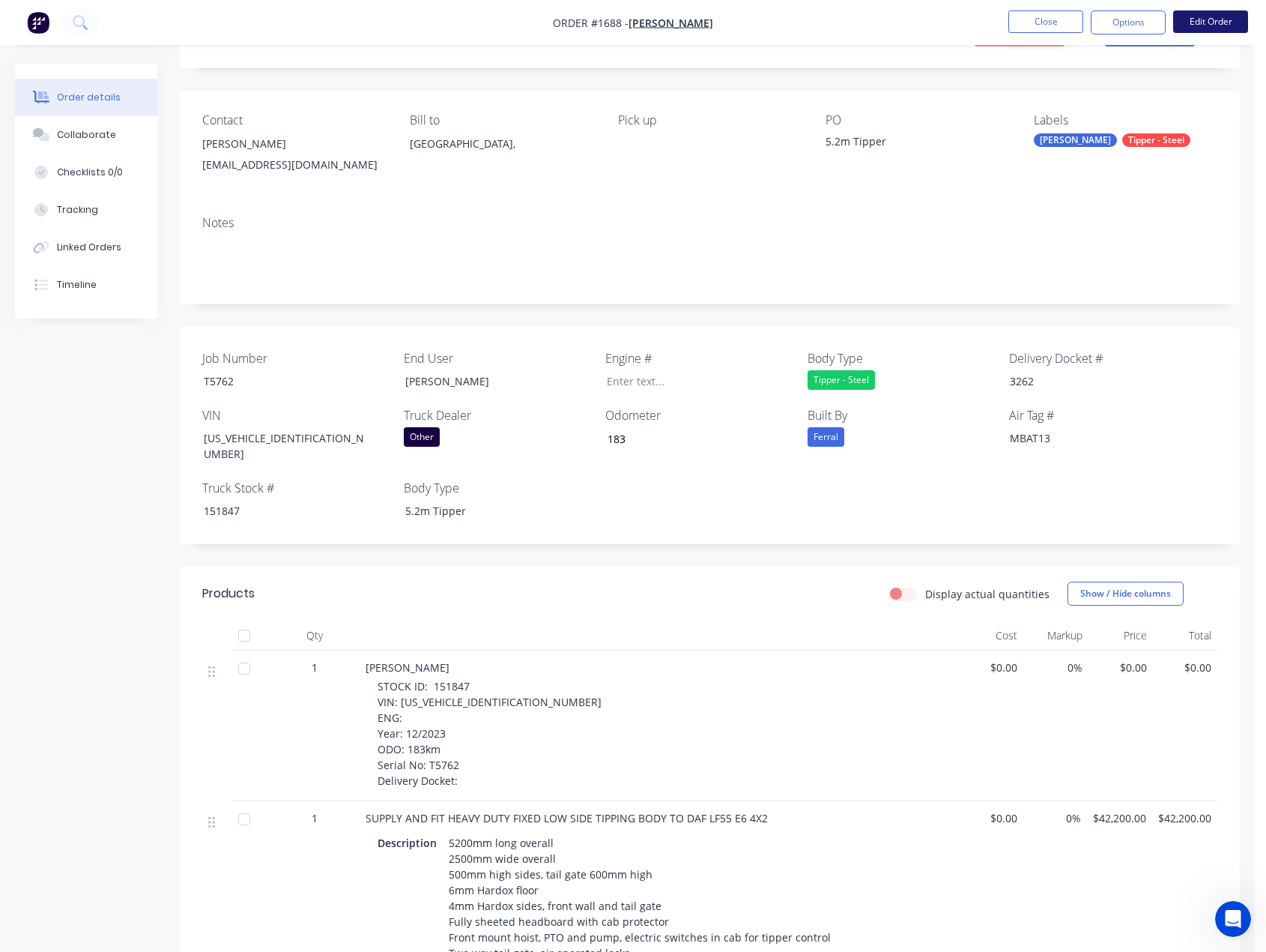
click at [1219, 18] on button "Edit Order" at bounding box center [1211, 22] width 75 height 22
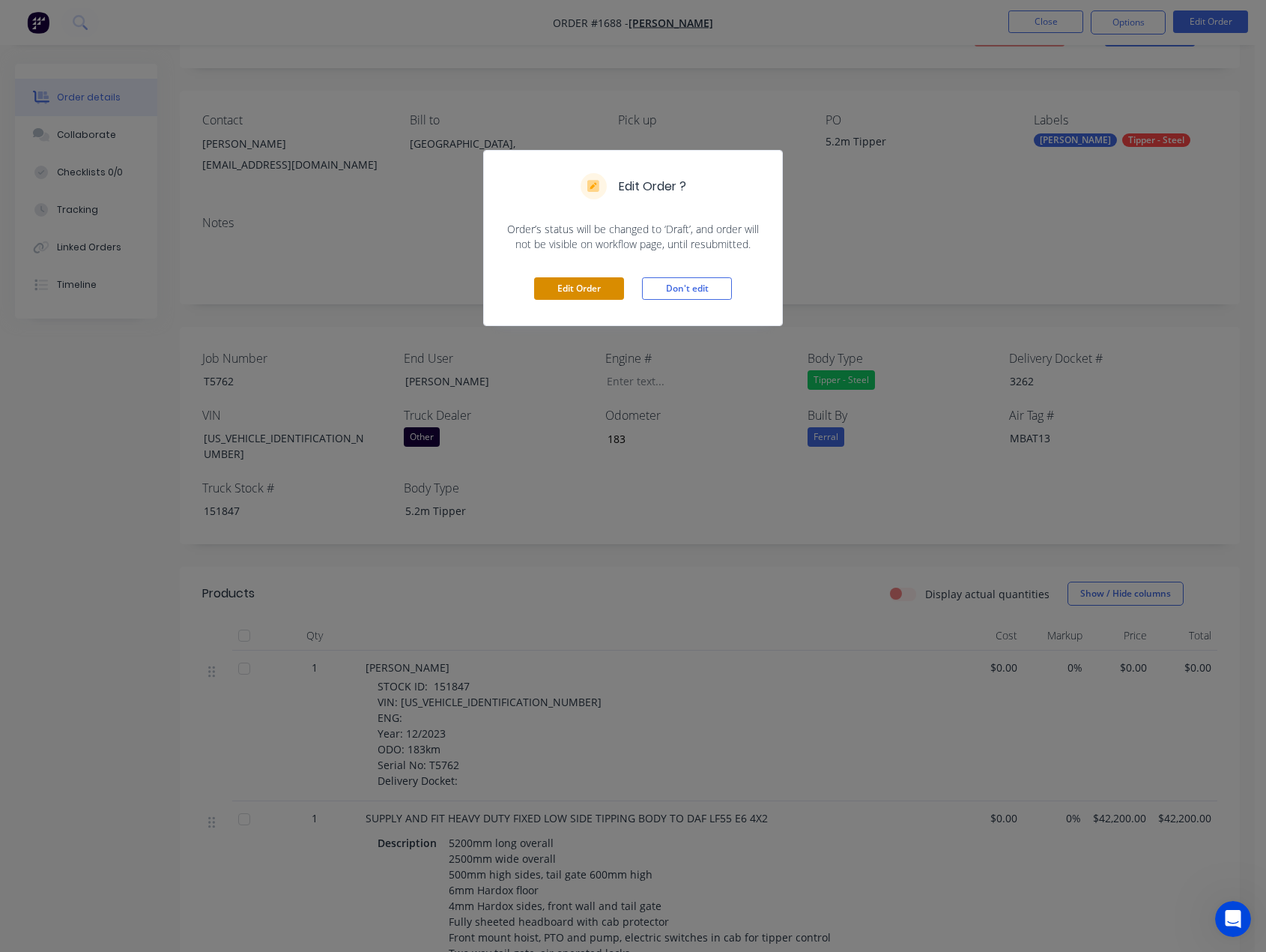
click at [566, 284] on button "Edit Order" at bounding box center [579, 288] width 90 height 22
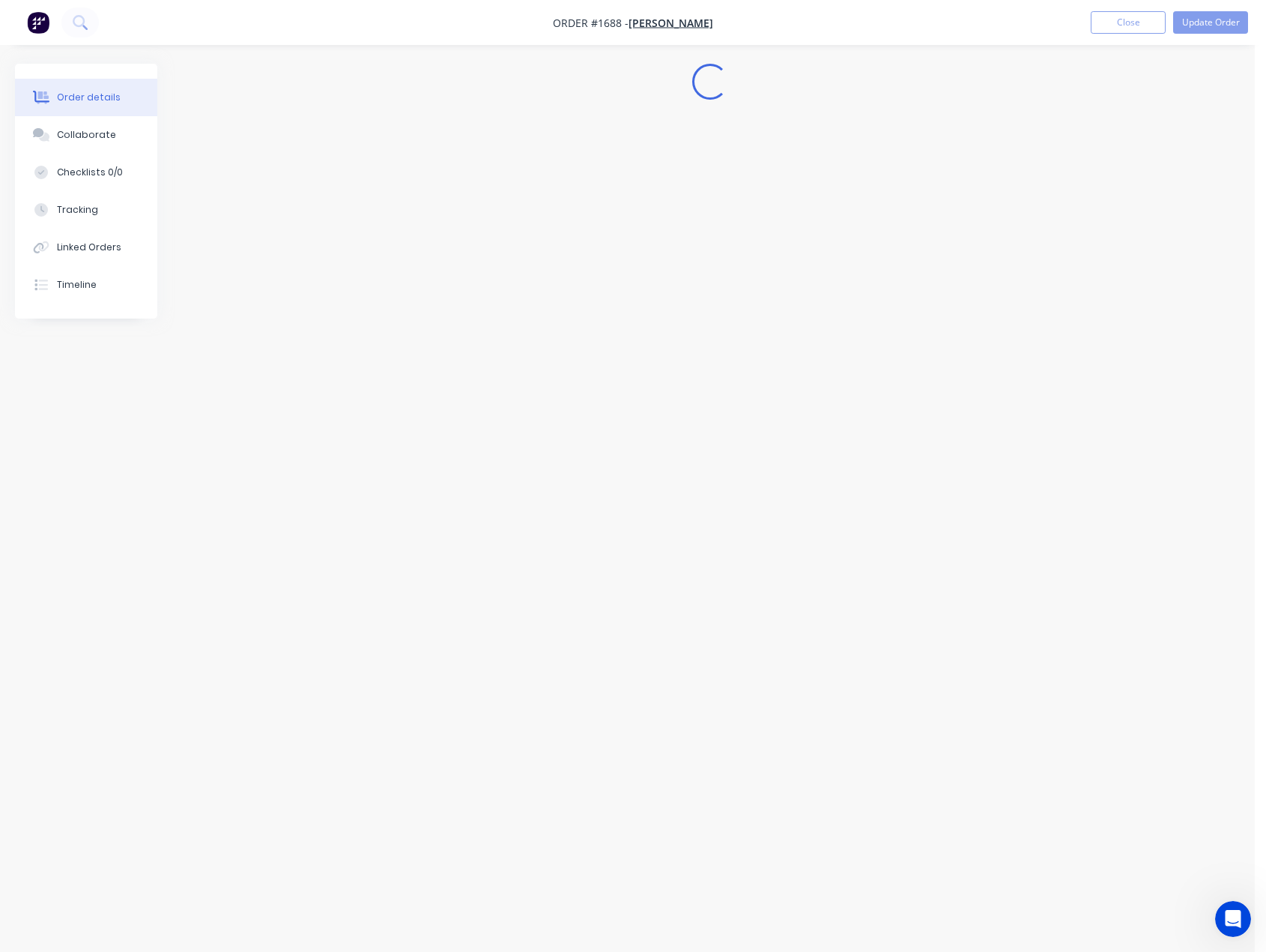
scroll to position [0, 0]
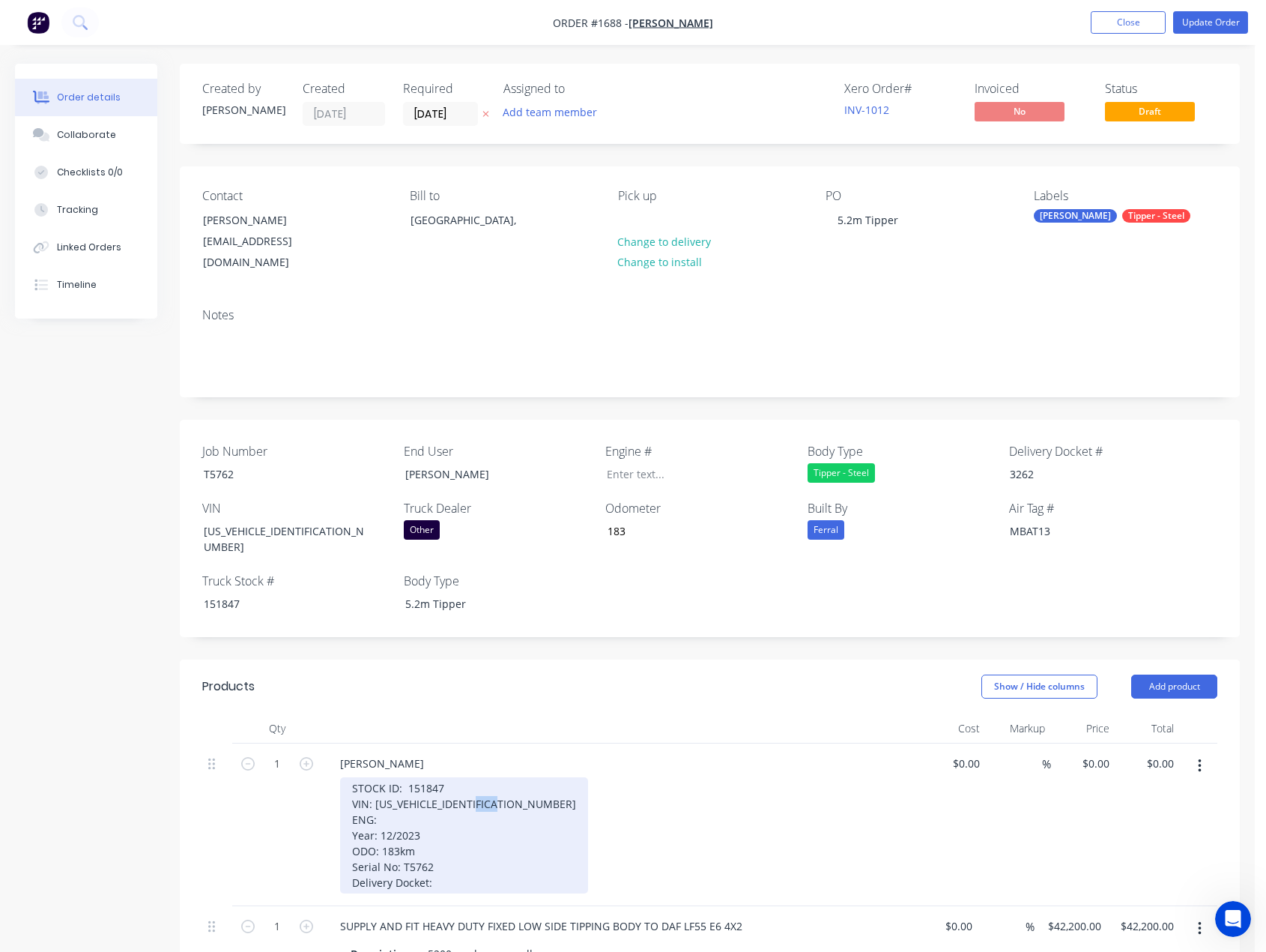
drag, startPoint x: 393, startPoint y: 794, endPoint x: 319, endPoint y: 784, distance: 74.7
click at [319, 784] on div "1 PAUL MANN STOCK ID: 151847 VIN: XLRAEL370PL538231 ENG: Year: 12/2023 ODO: 183…" at bounding box center [710, 824] width 1015 height 162
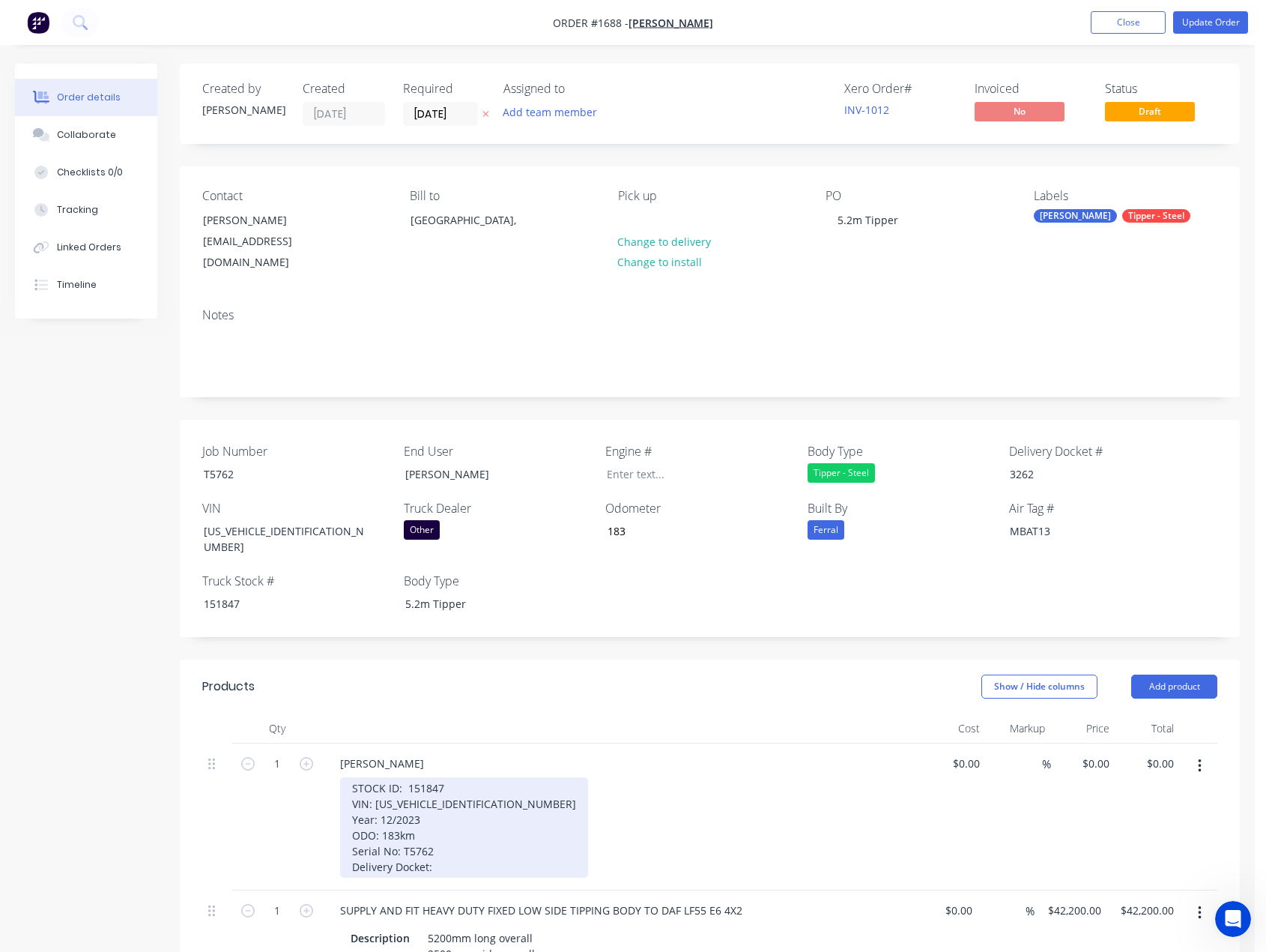
click at [454, 836] on div "STOCK ID: 151847 VIN: XLRAEL370PL538231 Year: 12/2023 ODO: 183km Serial No: T57…" at bounding box center [464, 827] width 248 height 100
click at [407, 834] on div "STOCK ID: 151847 VIN: XLRAEL370PL538231 Year: 12/2023 ODO: 183km Serial No: T57…" at bounding box center [464, 827] width 248 height 100
click at [448, 831] on div "STOCK ID: 151847 VIN: XLRAEL370PL538231 Year: 12/2023 ODO: 183km Serial No: T57…" at bounding box center [464, 827] width 248 height 100
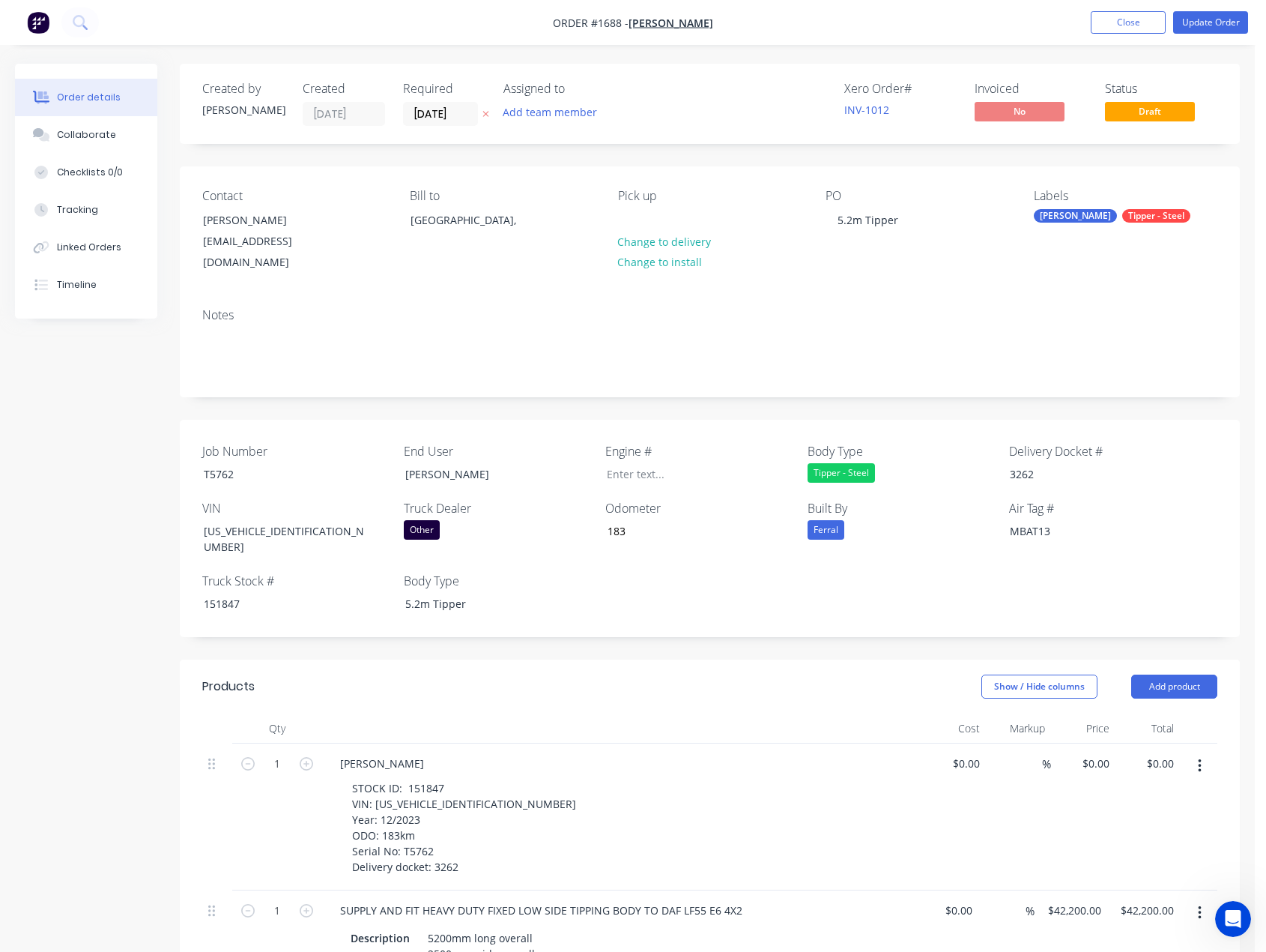
click at [594, 819] on div "STOCK ID: 151847 VIN: XLRAEL370PL538231 Year: 12/2023 ODO: 183km Serial No: T57…" at bounding box center [627, 827] width 575 height 100
click at [1205, 18] on button "Update Order" at bounding box center [1211, 22] width 75 height 22
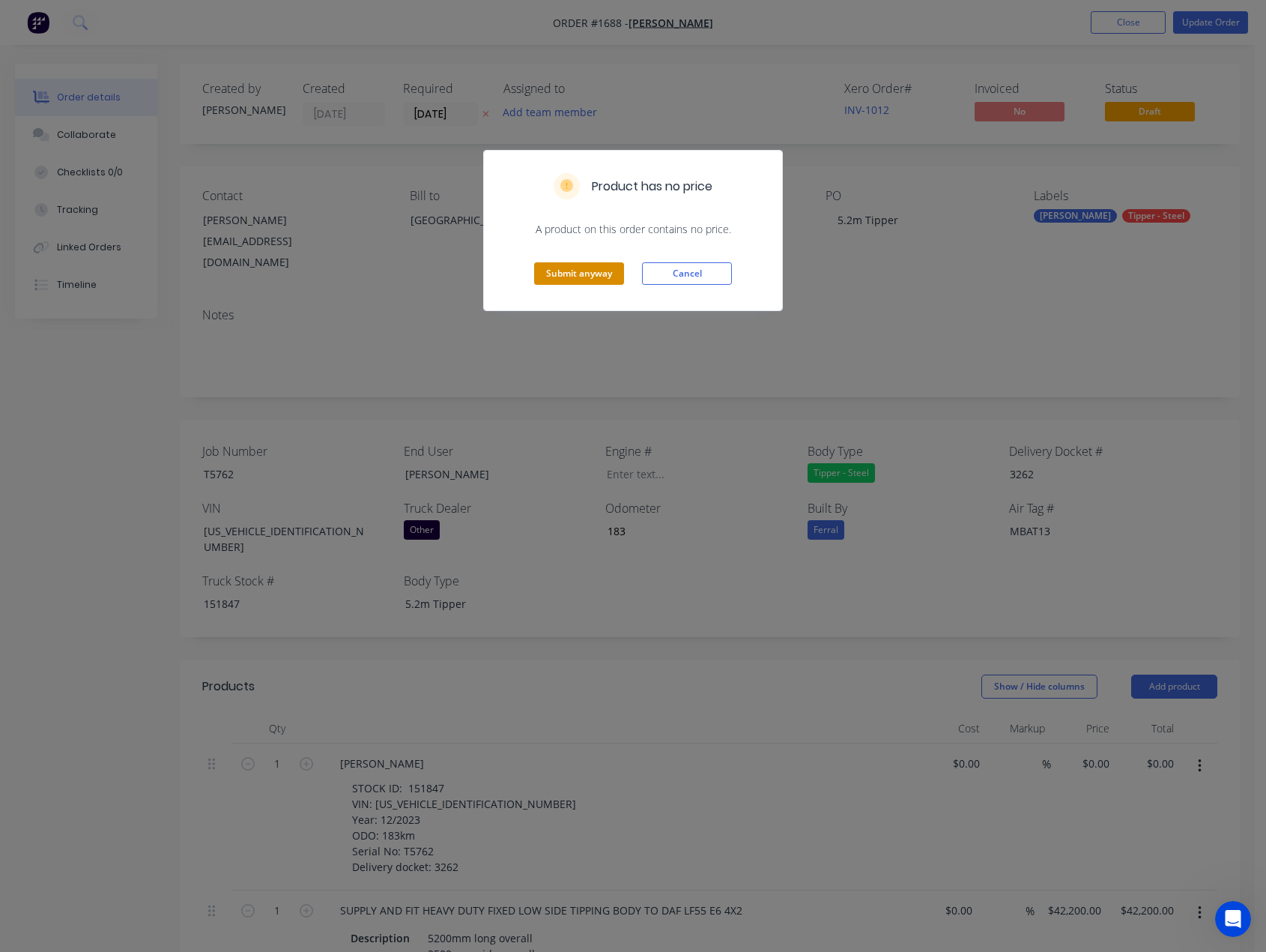
click at [557, 268] on button "Submit anyway" at bounding box center [579, 273] width 90 height 22
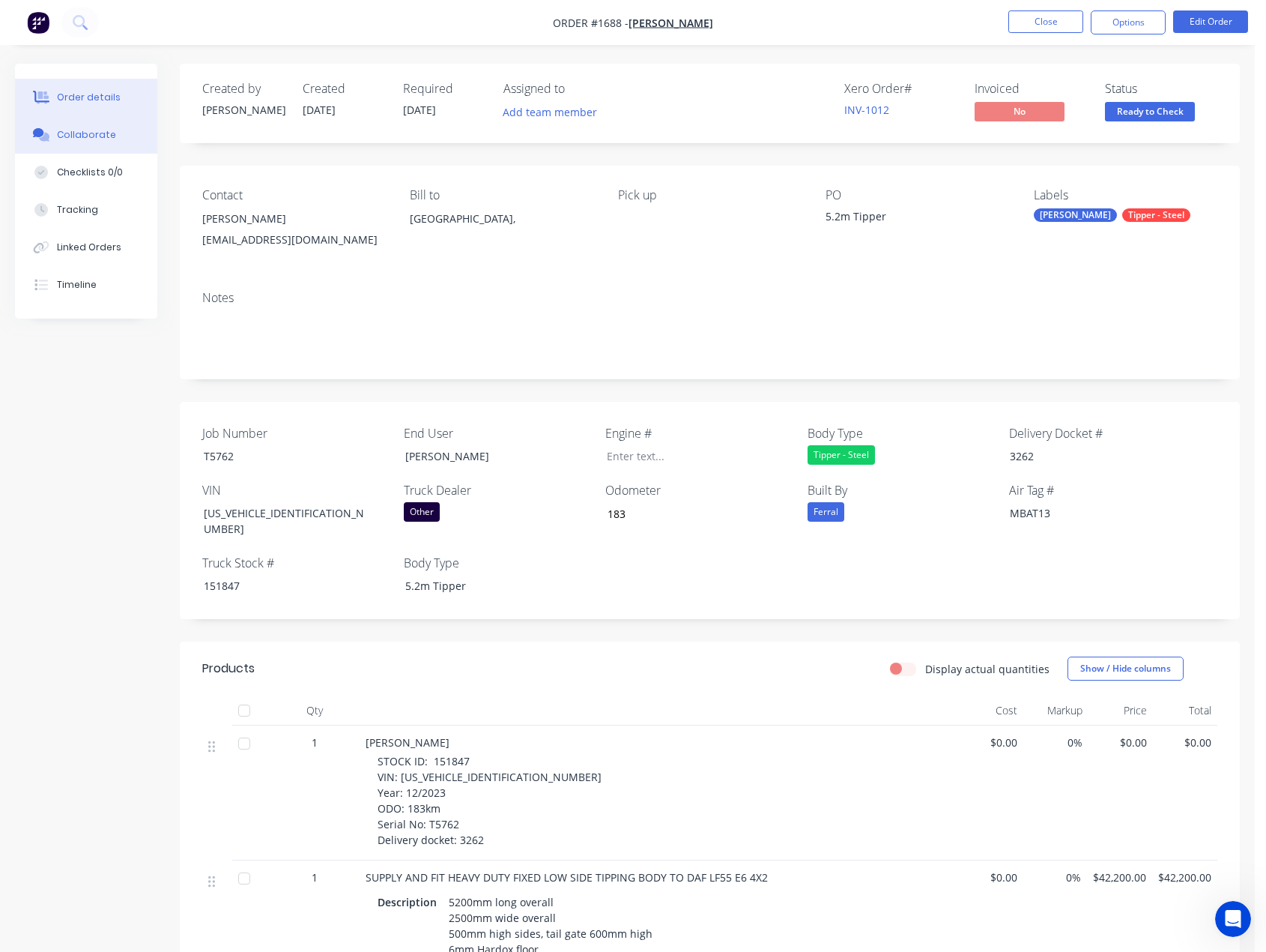
click at [97, 139] on div "Collaborate" at bounding box center [87, 135] width 59 height 14
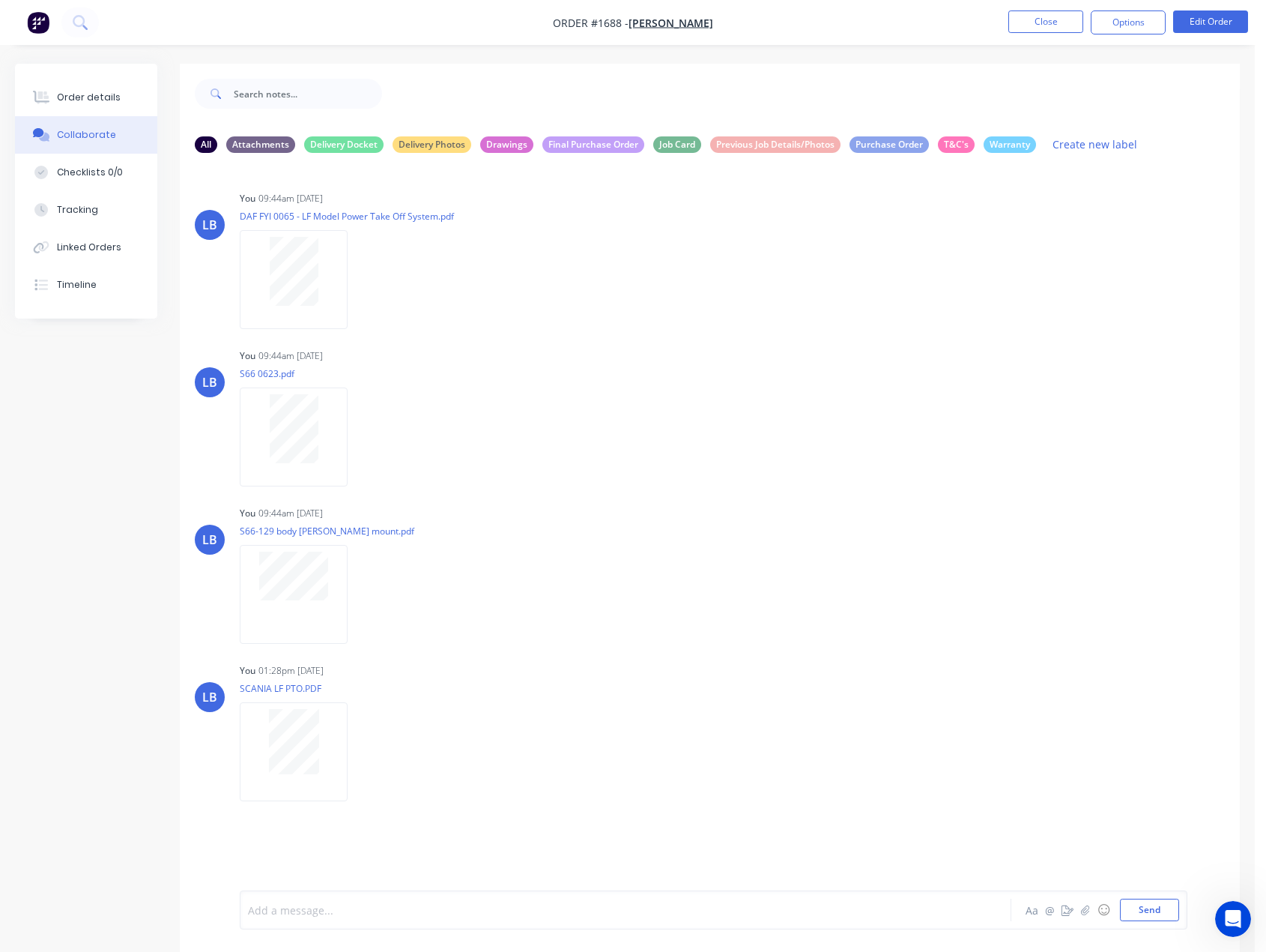
click at [310, 904] on div at bounding box center [598, 910] width 697 height 16
click at [375, 907] on div at bounding box center [598, 910] width 697 height 16
drag, startPoint x: 807, startPoint y: 907, endPoint x: 255, endPoint y: 909, distance: 552.0
click at [239, 892] on div "I have seacrch my email, caloboate and the job card, no purchase order or email…" at bounding box center [710, 909] width 1060 height 84
click at [73, 284] on div "Timeline" at bounding box center [76, 284] width 39 height 14
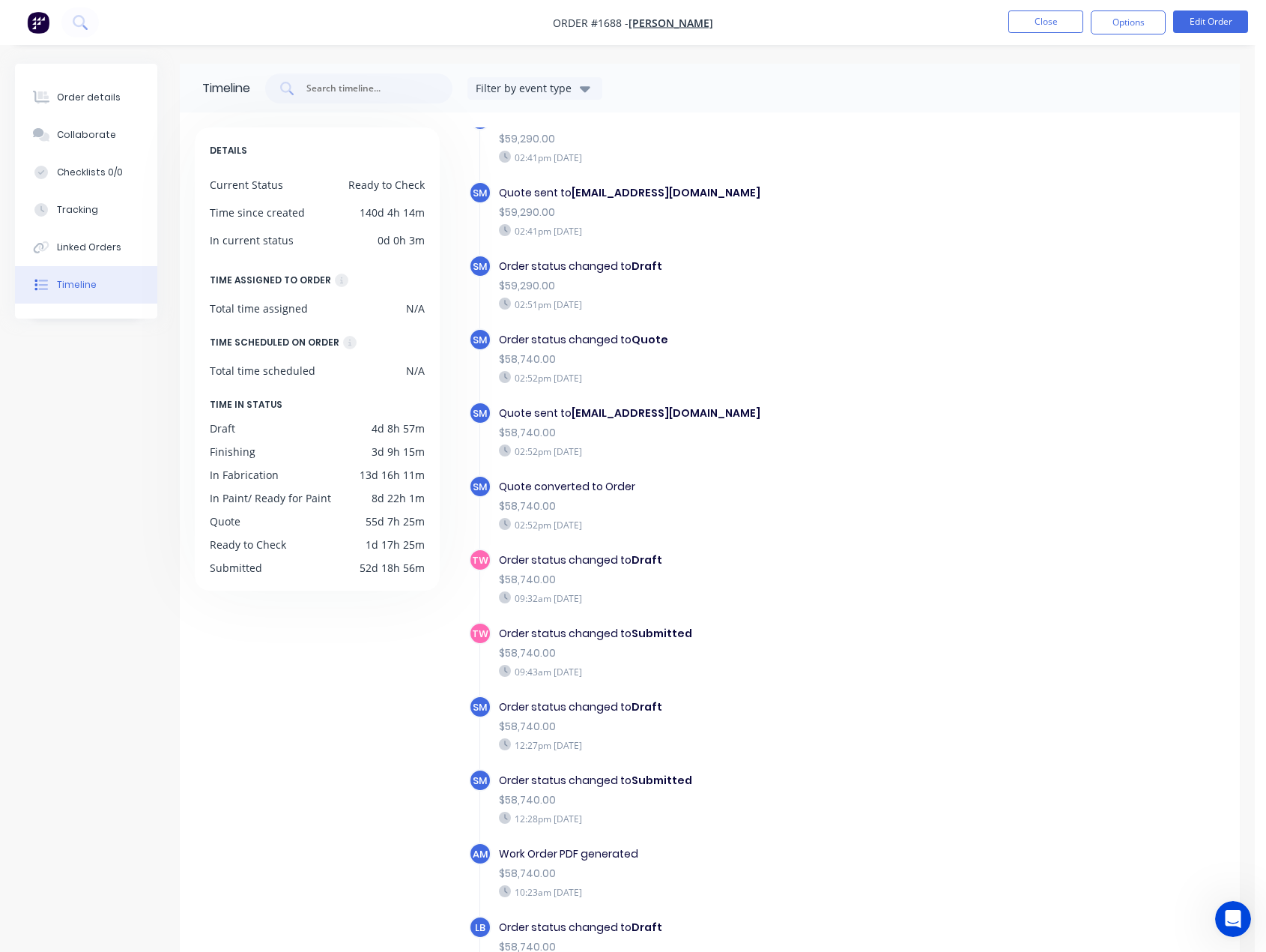
scroll to position [599, 0]
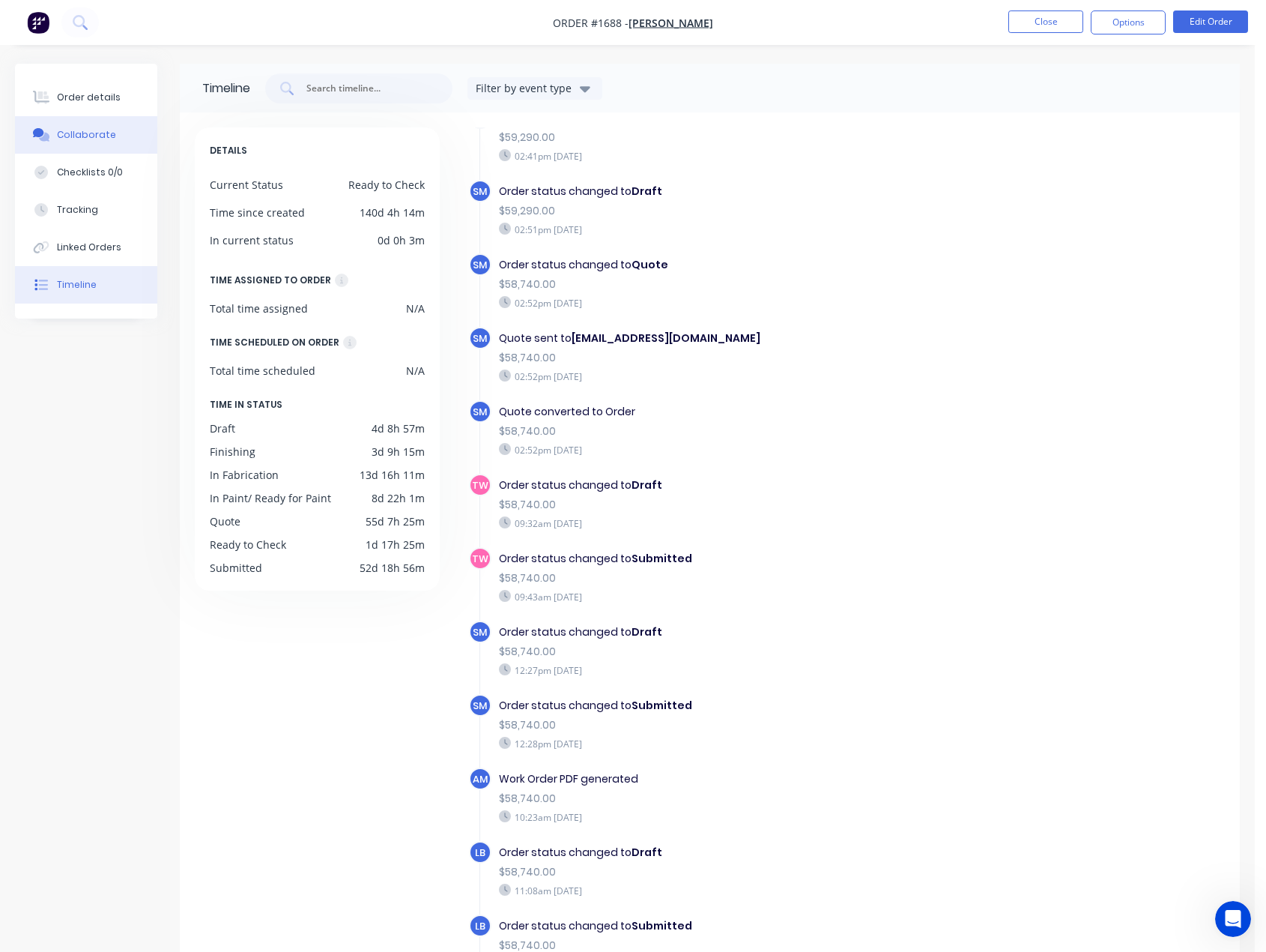
click at [93, 136] on div "Collaborate" at bounding box center [87, 135] width 59 height 14
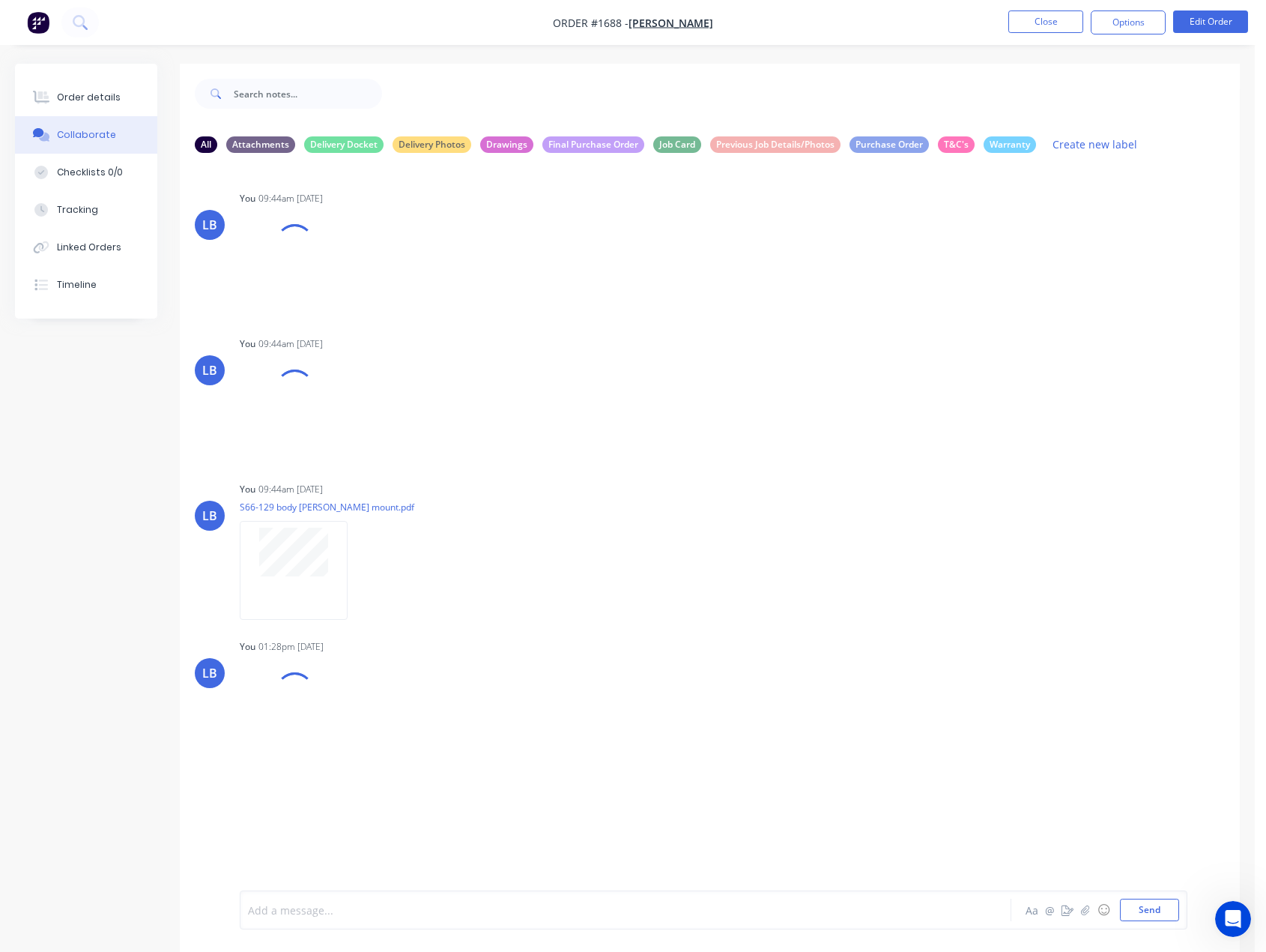
click at [312, 904] on div at bounding box center [598, 910] width 697 height 16
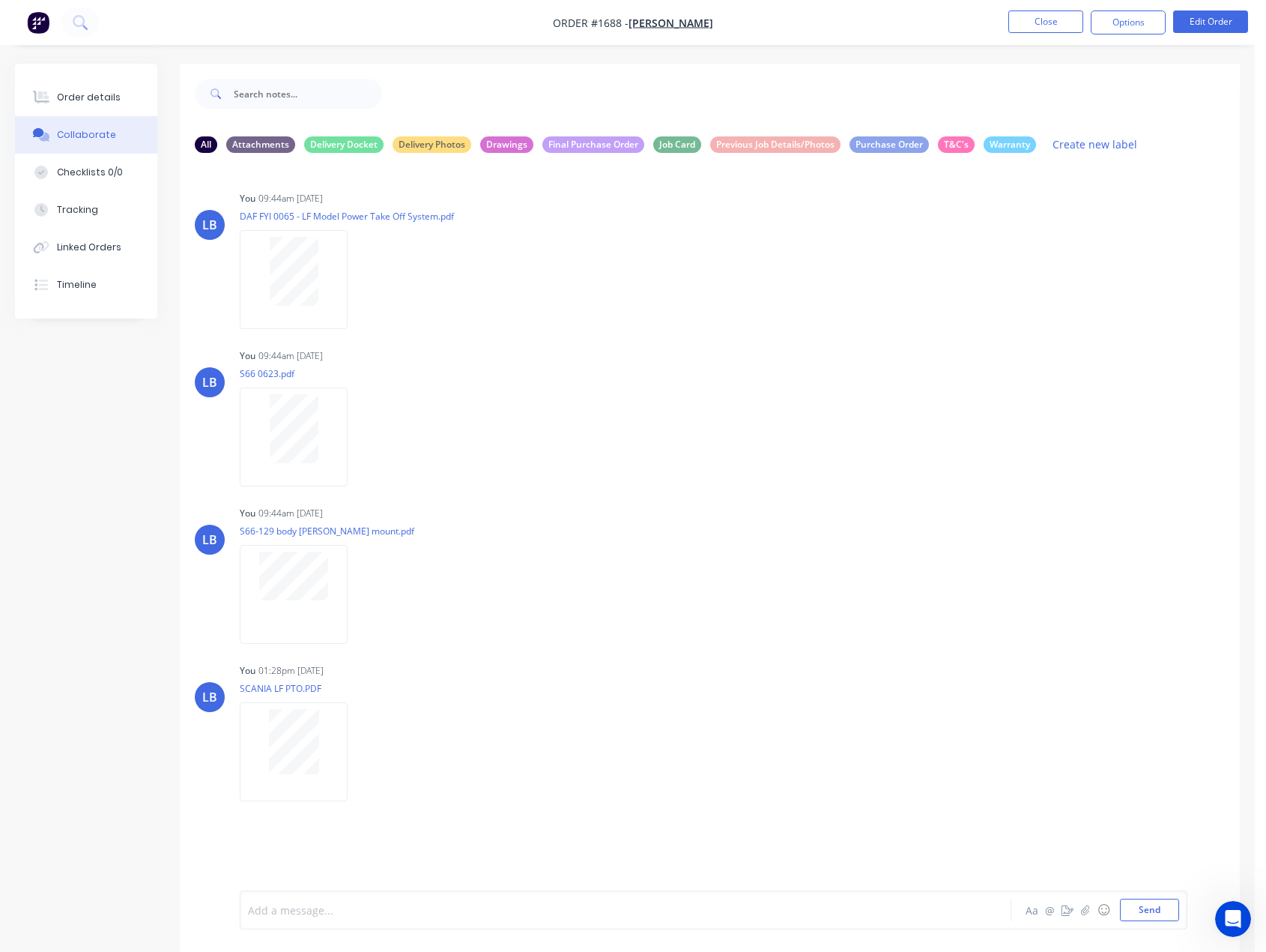
click at [328, 908] on div at bounding box center [598, 910] width 697 height 16
drag, startPoint x: 860, startPoint y: 910, endPoint x: 880, endPoint y: 898, distance: 23.3
click at [861, 909] on span "I have seacrch my email, caloboate and the job card, no purchase order or email…" at bounding box center [586, 910] width 676 height 14
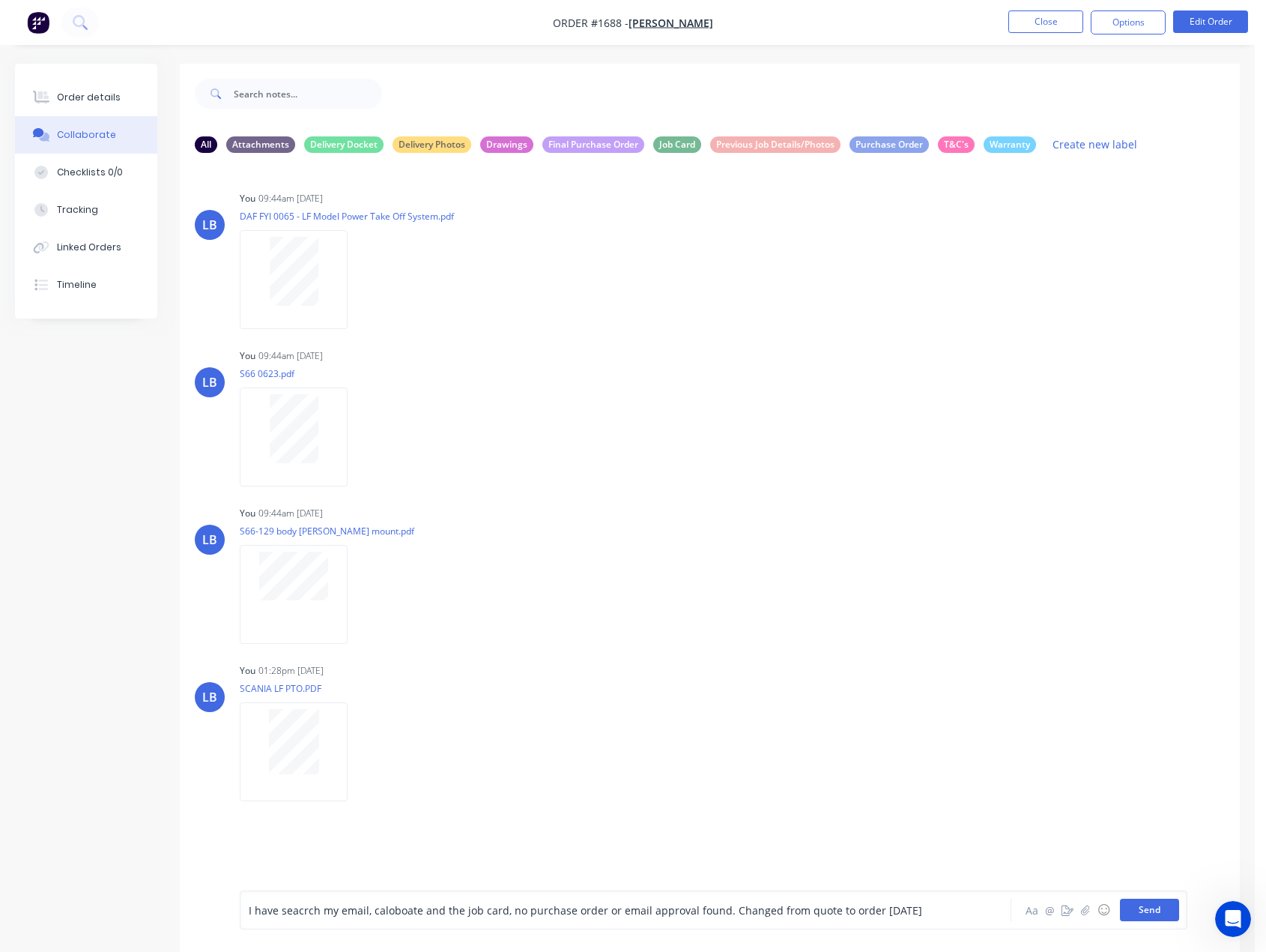
click at [1145, 913] on button "Send" at bounding box center [1150, 909] width 59 height 22
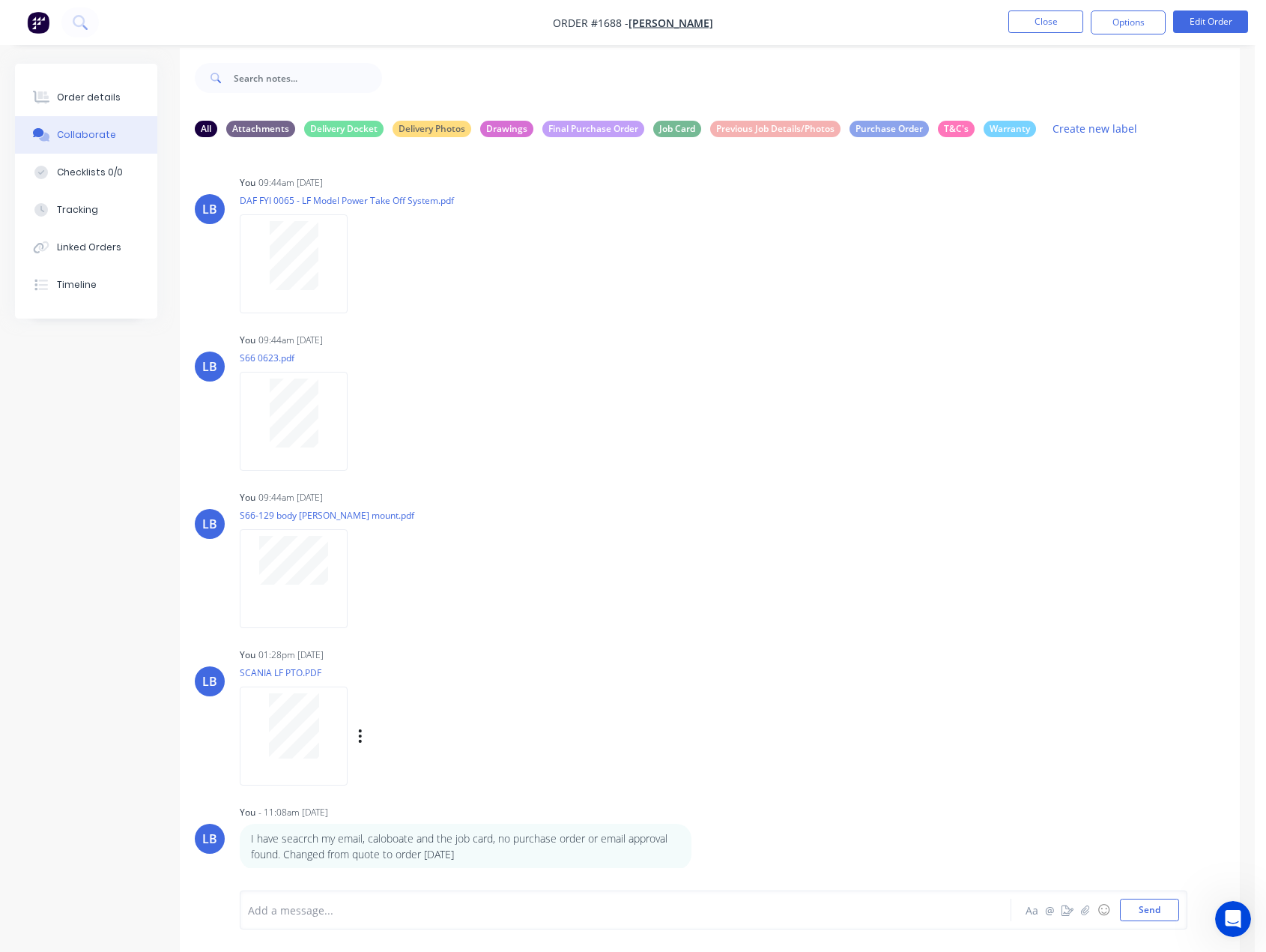
scroll to position [22, 0]
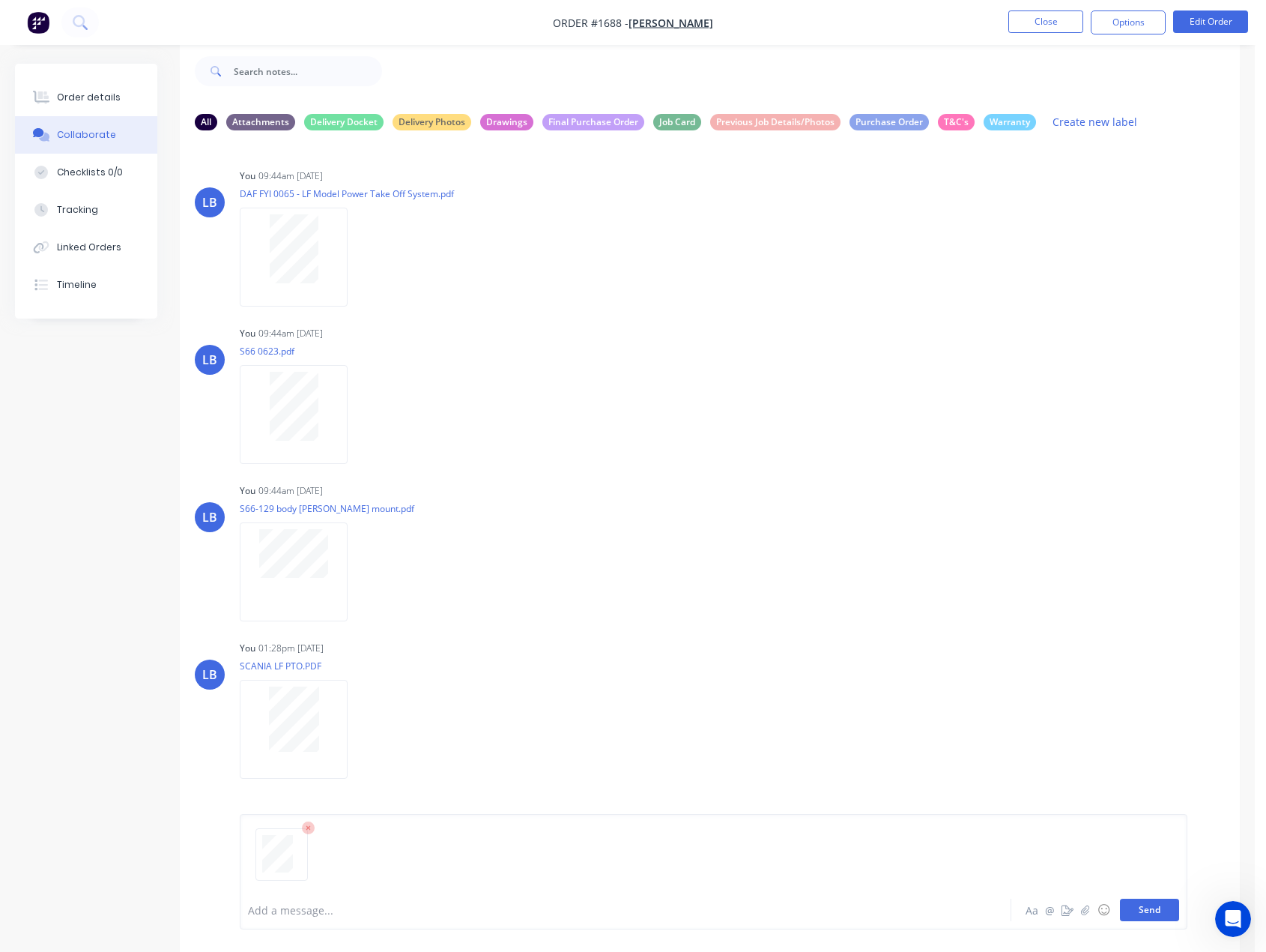
click at [1143, 906] on button "Send" at bounding box center [1150, 909] width 59 height 22
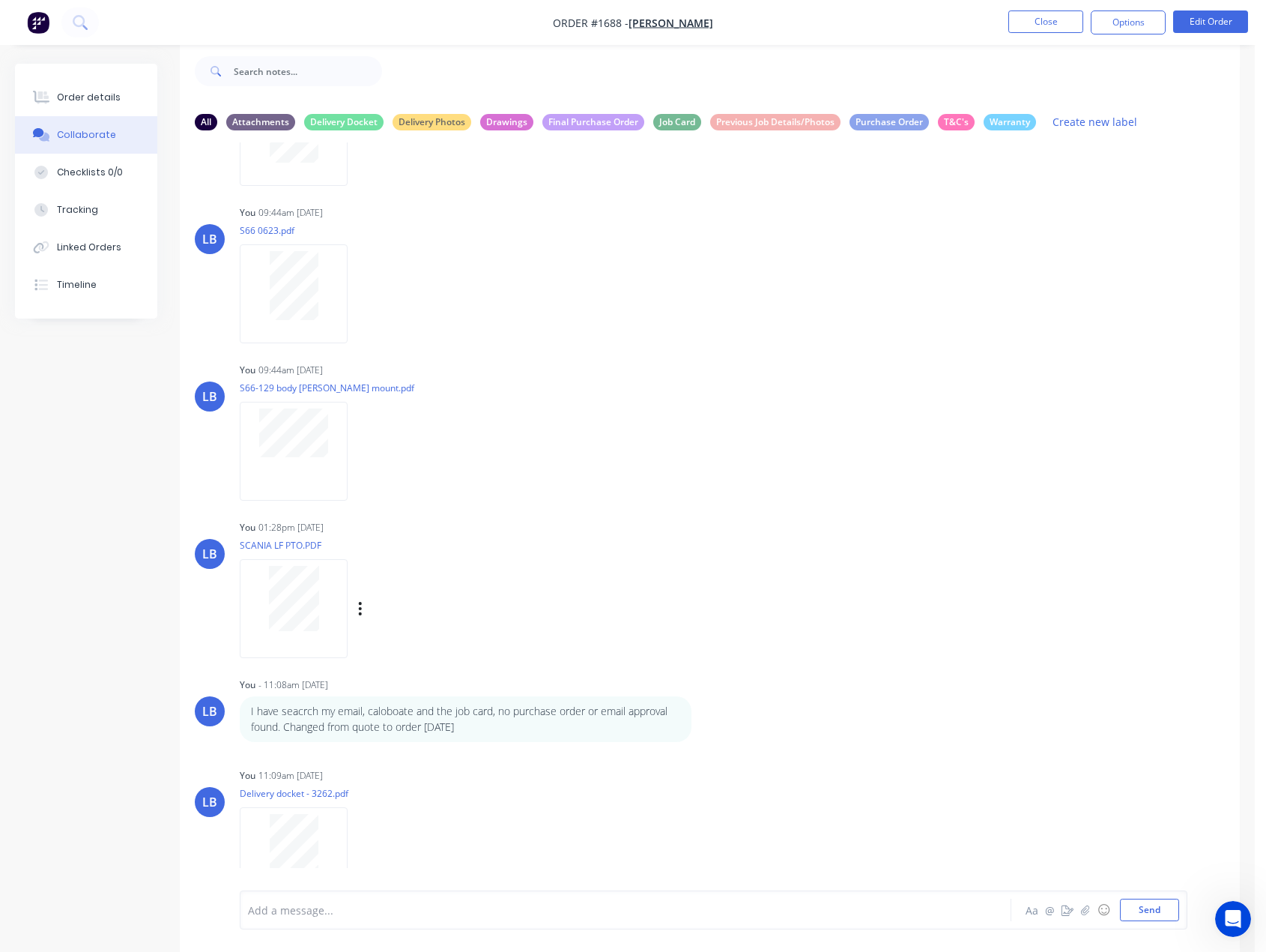
scroll to position [165, 0]
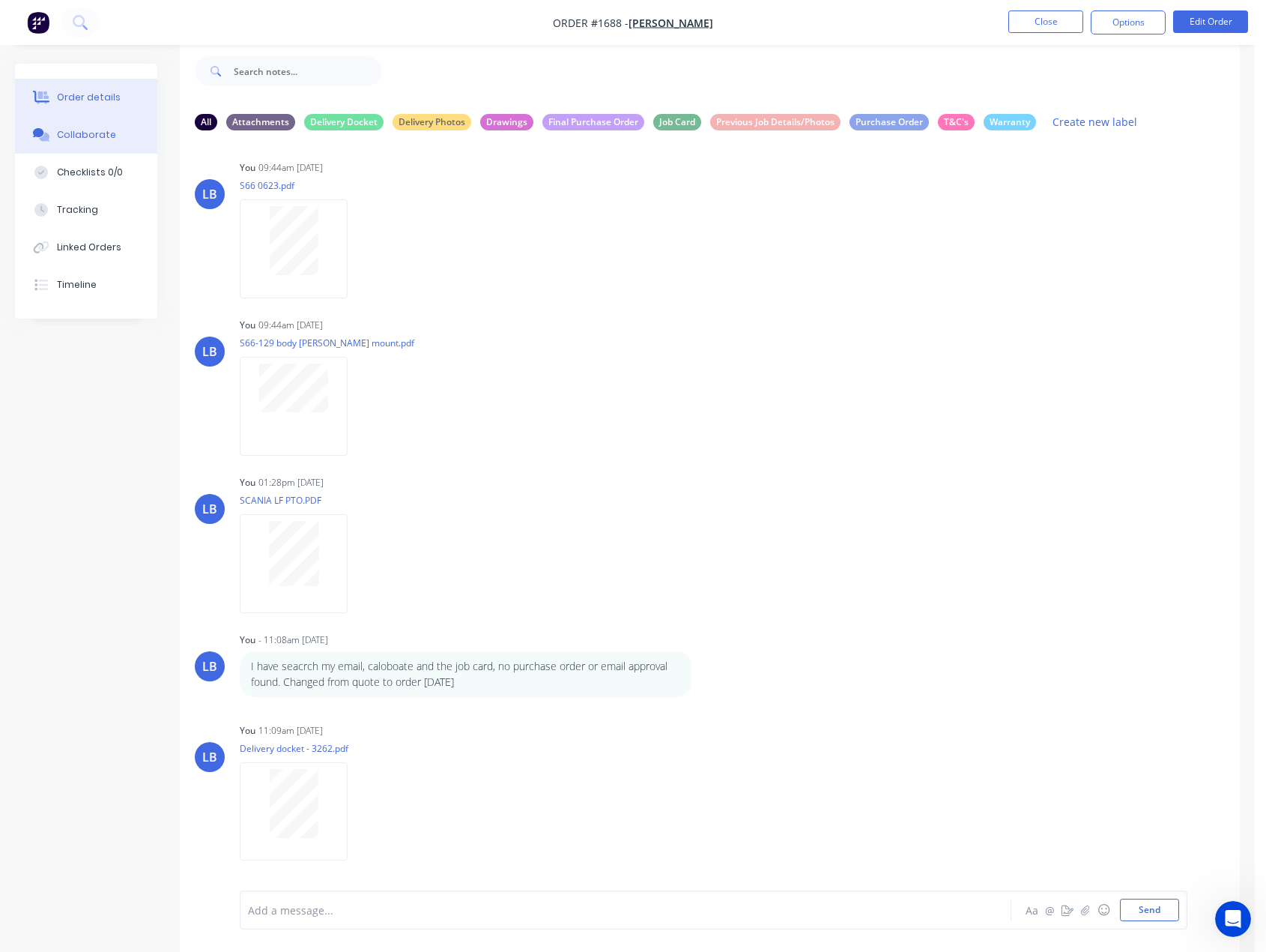
click at [67, 96] on div "Order details" at bounding box center [88, 97] width 63 height 14
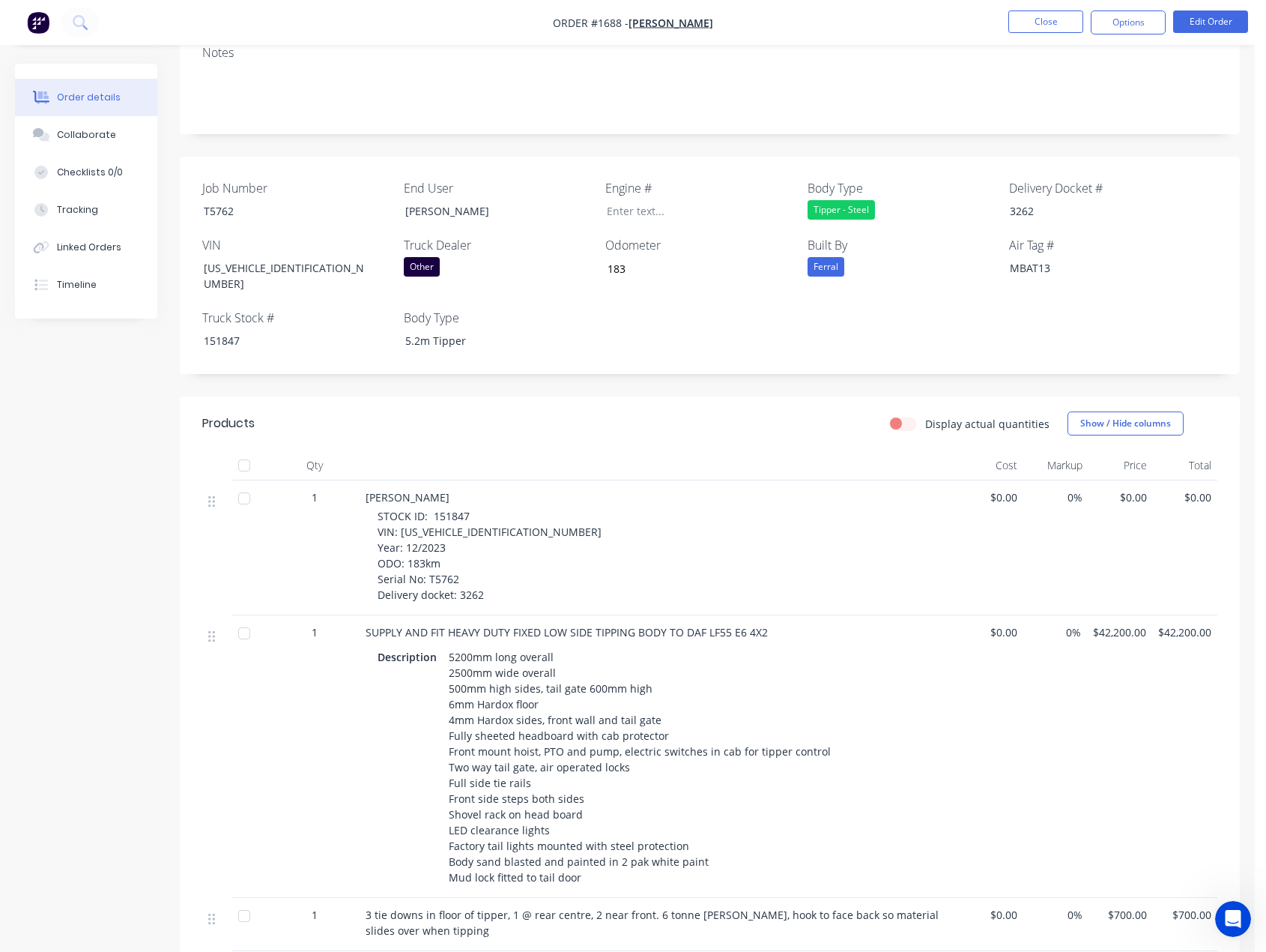
scroll to position [51, 0]
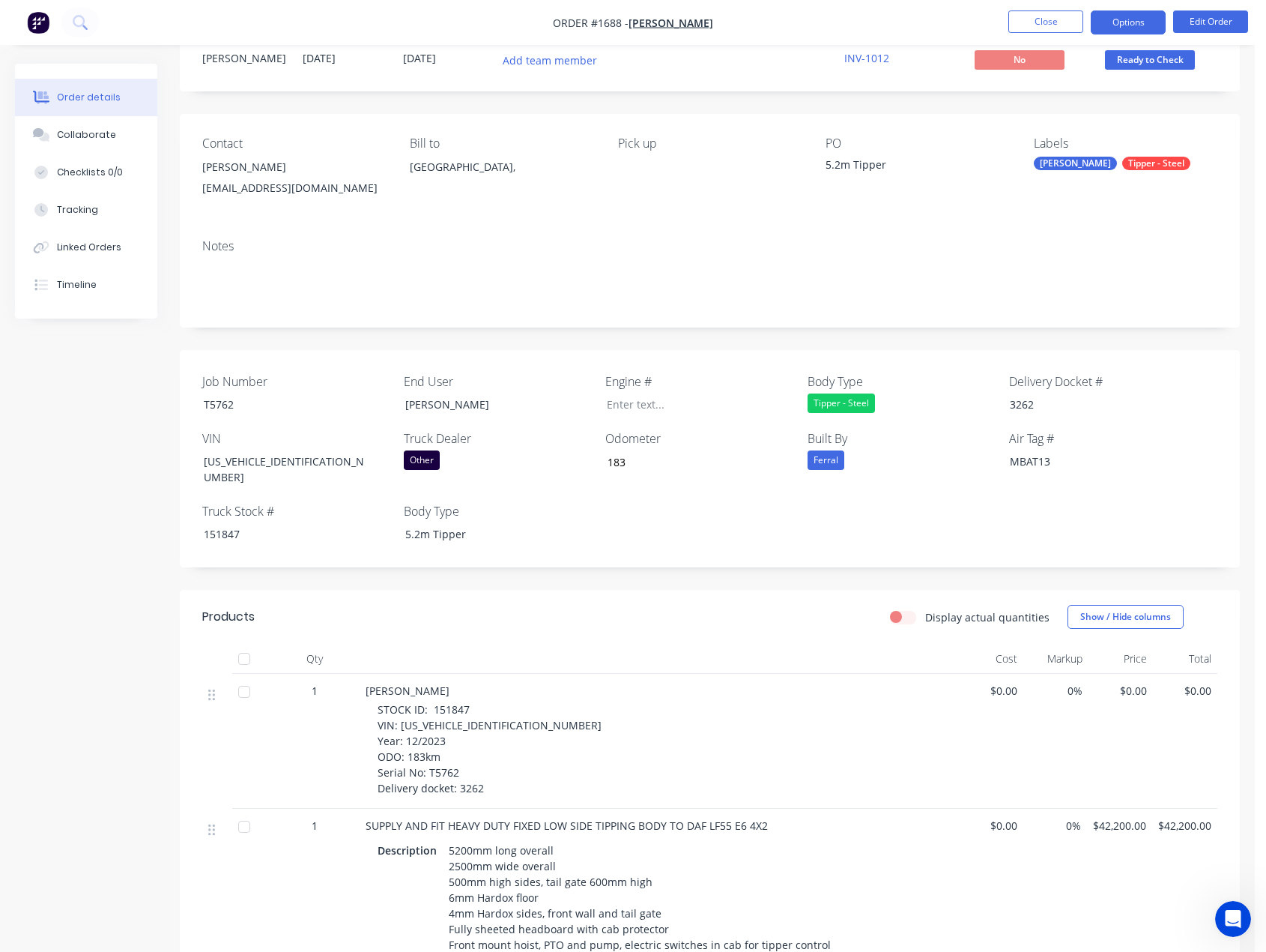
click at [1135, 28] on button "Options" at bounding box center [1128, 22] width 75 height 24
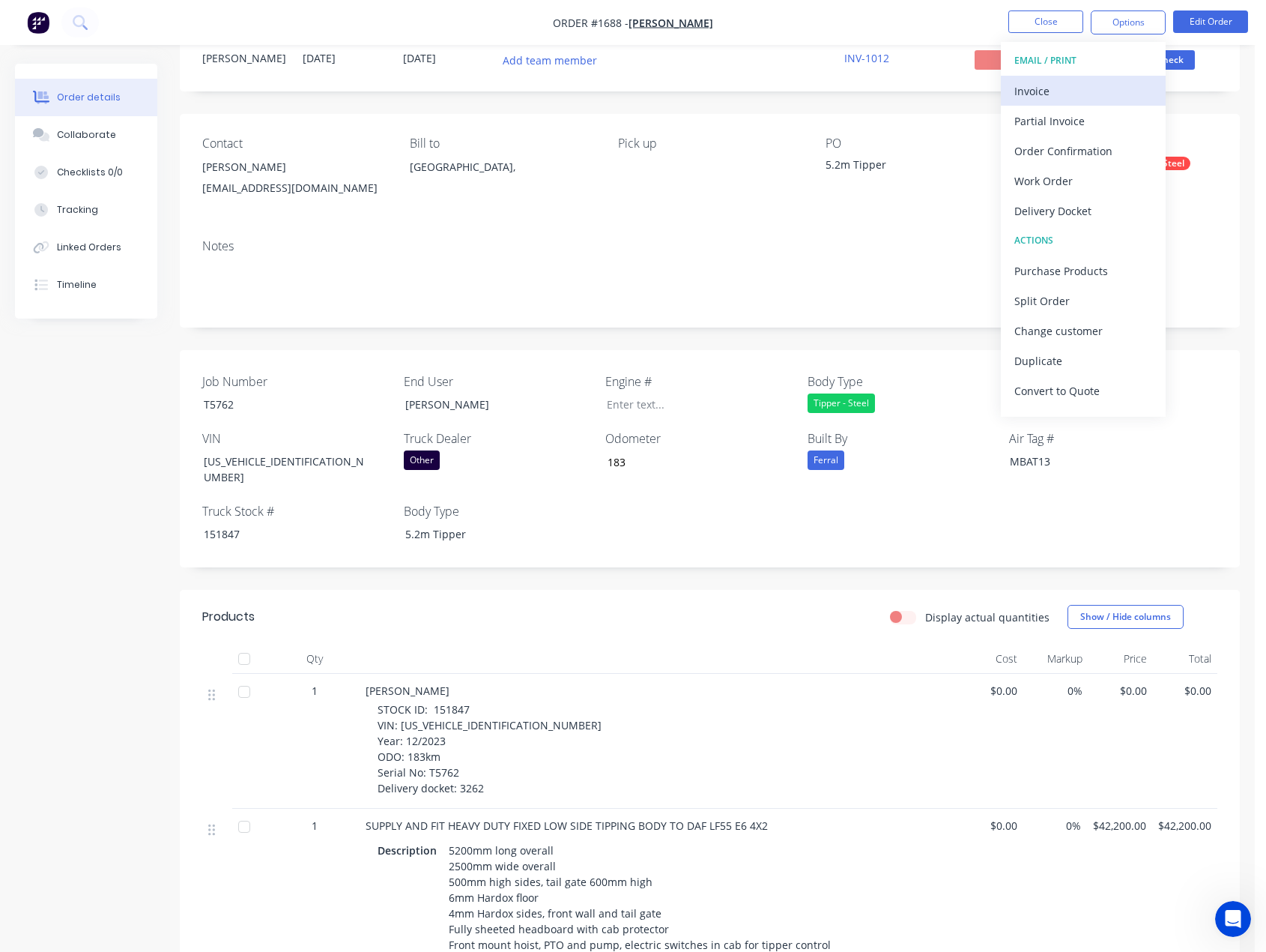
click at [1055, 91] on div "Invoice" at bounding box center [1084, 91] width 138 height 22
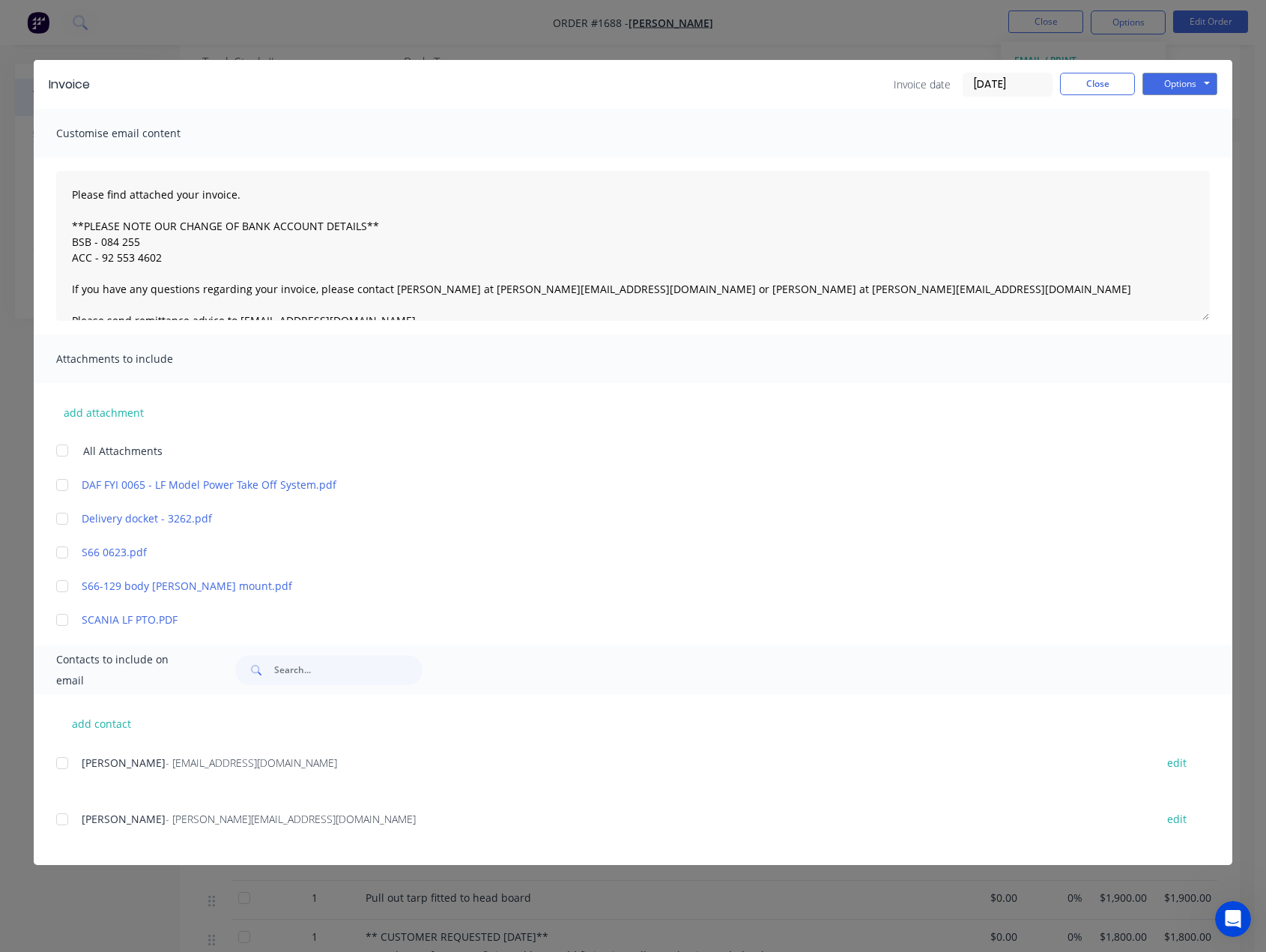
scroll to position [501, 0]
click at [63, 764] on div at bounding box center [62, 762] width 30 height 30
click at [64, 517] on div at bounding box center [62, 518] width 30 height 30
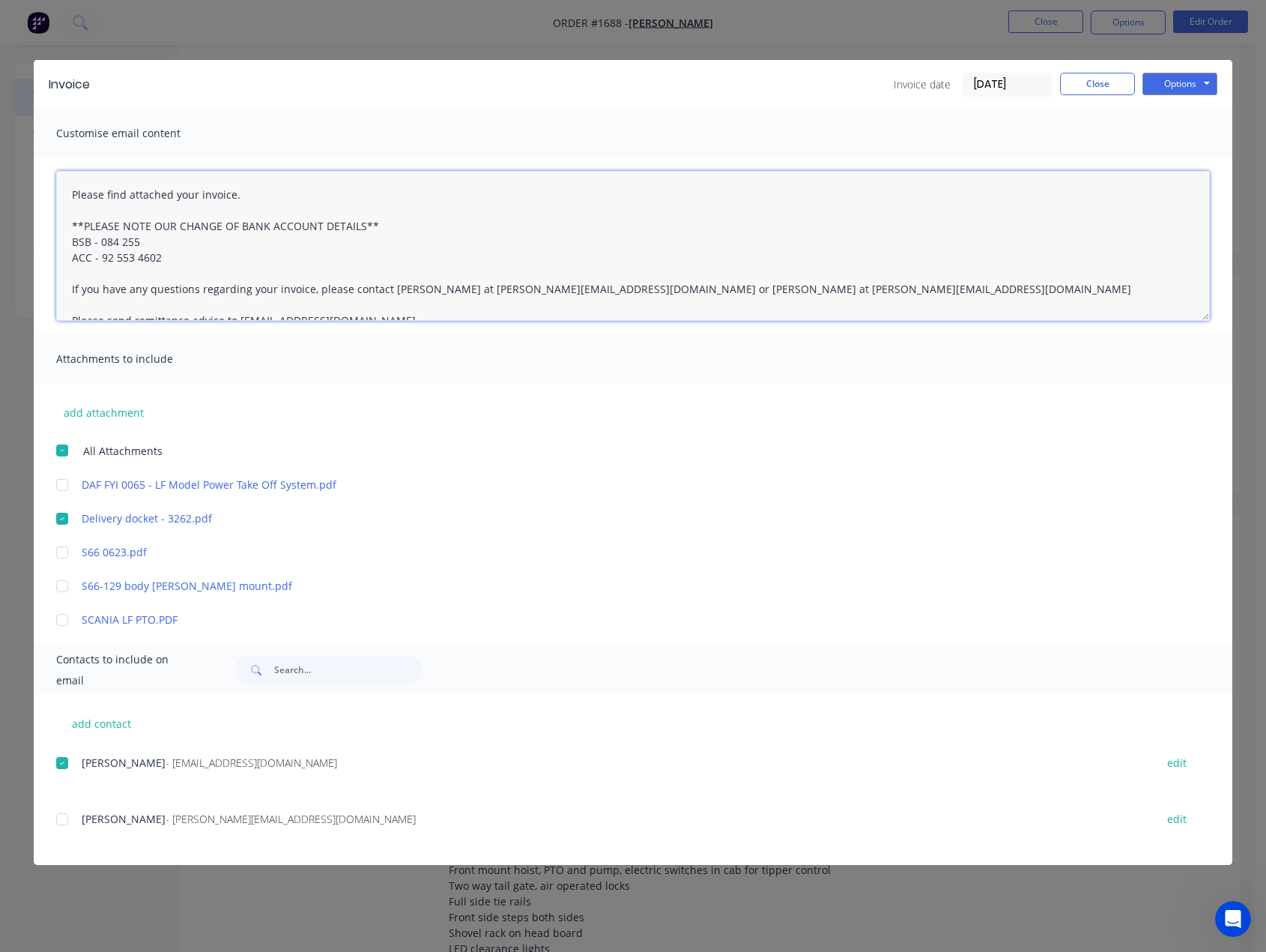
click at [71, 186] on textarea "Please find attached your invoice. **PLEASE NOTE OUR CHANGE OF BANK ACCOUNT DET…" at bounding box center [633, 246] width 1154 height 150
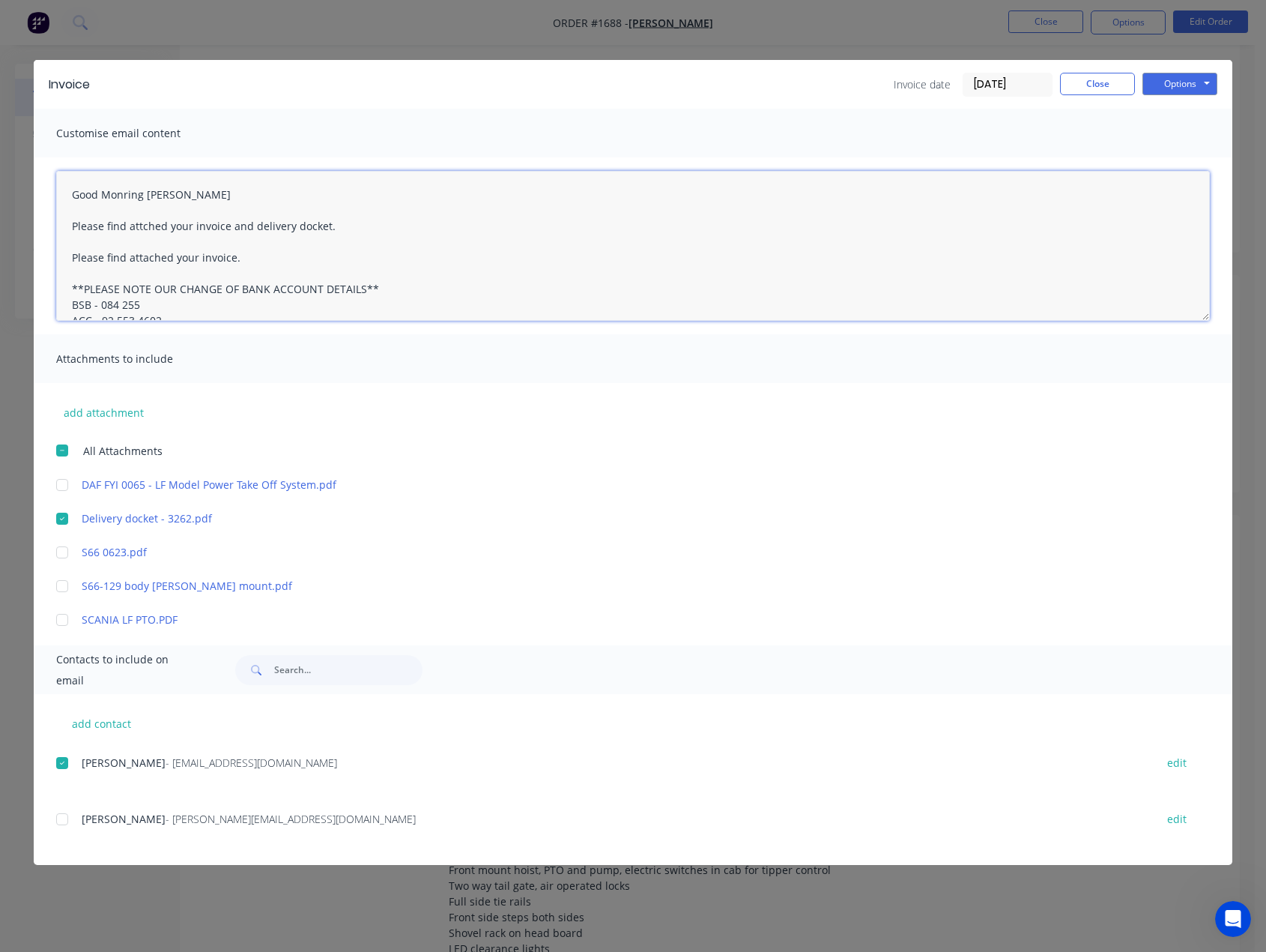
drag, startPoint x: 244, startPoint y: 262, endPoint x: 59, endPoint y: 261, distance: 185.0
click at [59, 261] on textarea "Good Monring Paul Please find attched your invoice and delivery docket. Please …" at bounding box center [633, 246] width 1154 height 150
click at [351, 220] on textarea "Good Monring Paul Please find attched your invoice and delivery docket. **PLEAS…" at bounding box center [633, 246] width 1154 height 150
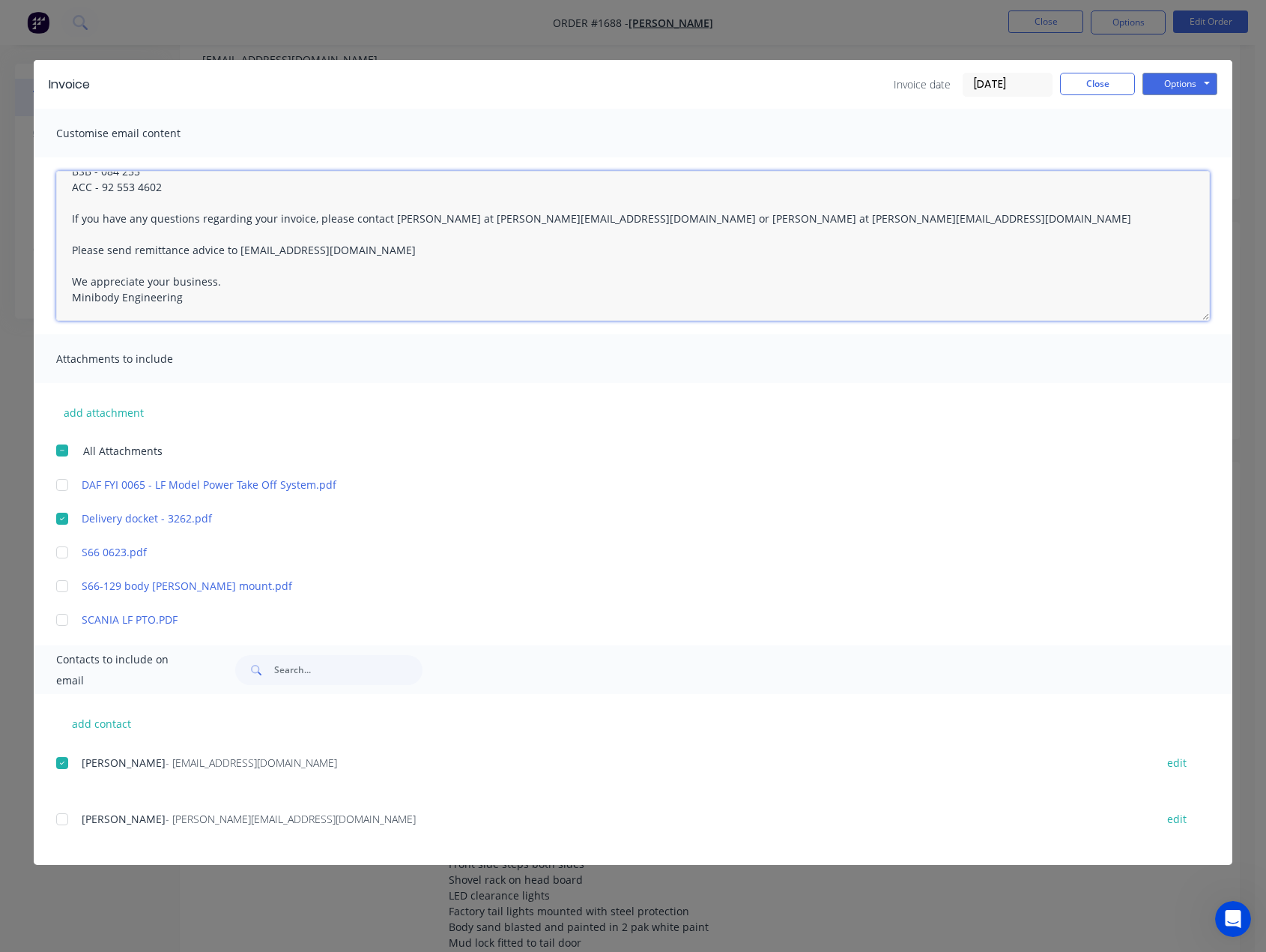
scroll to position [51, 0]
type textarea "Good Monring Paul Please find attched your invoice and delivery docket. **PLEAS…"
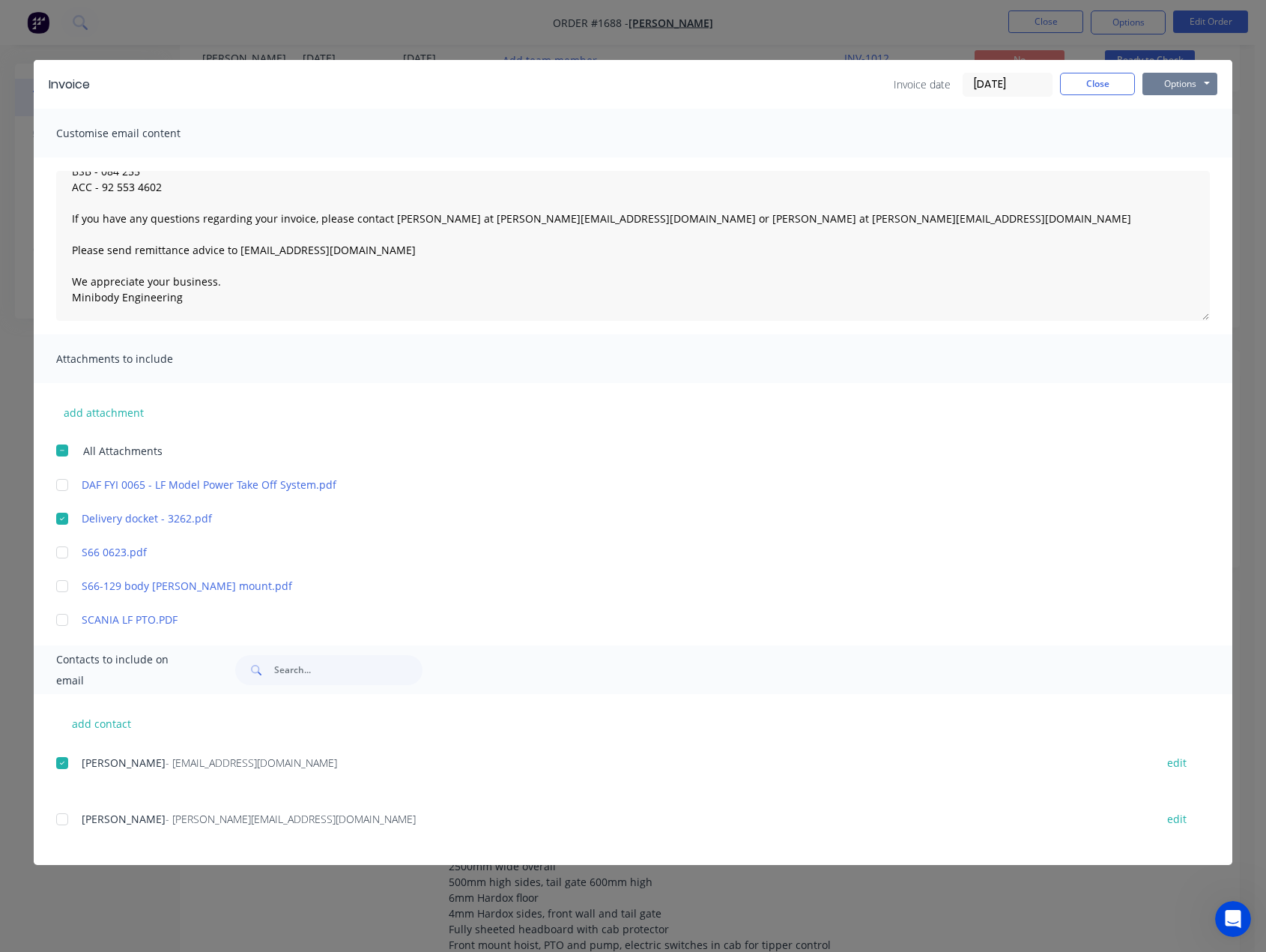
click at [1178, 81] on button "Options" at bounding box center [1179, 84] width 75 height 22
click at [1190, 153] on button "Email" at bounding box center [1190, 160] width 96 height 25
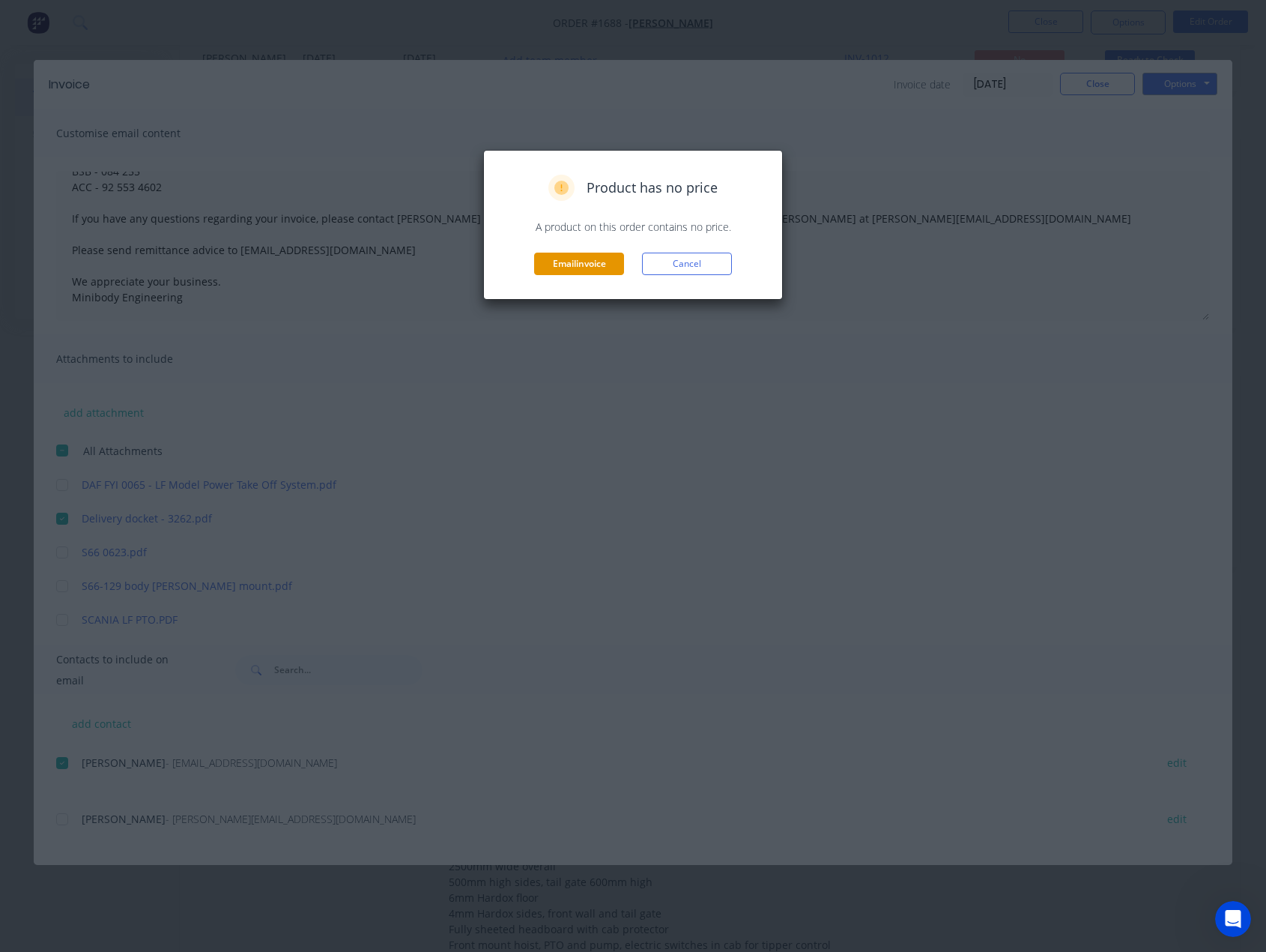
click at [575, 265] on button "Email invoice" at bounding box center [579, 264] width 90 height 22
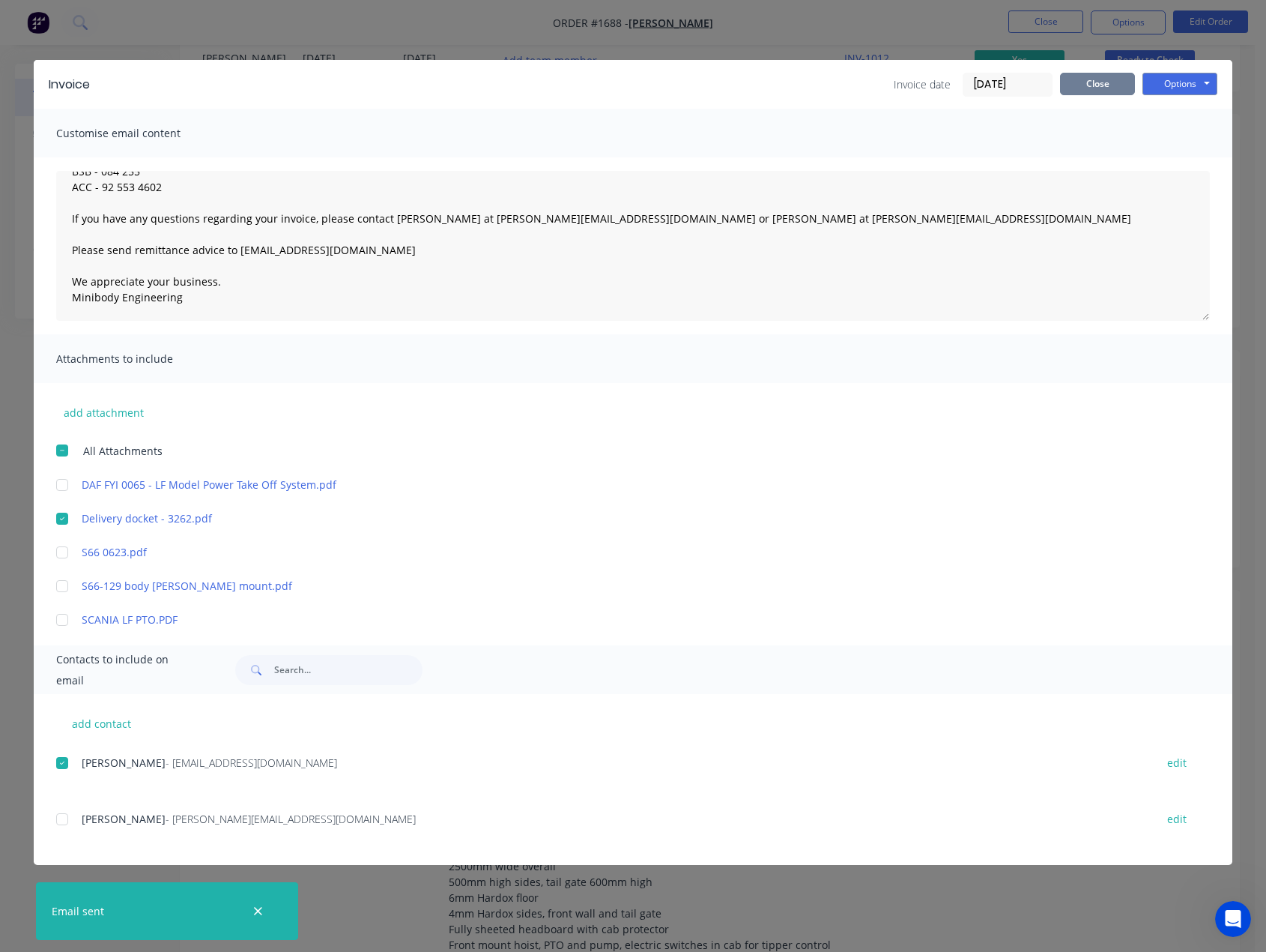
click at [1097, 76] on button "Close" at bounding box center [1097, 84] width 75 height 22
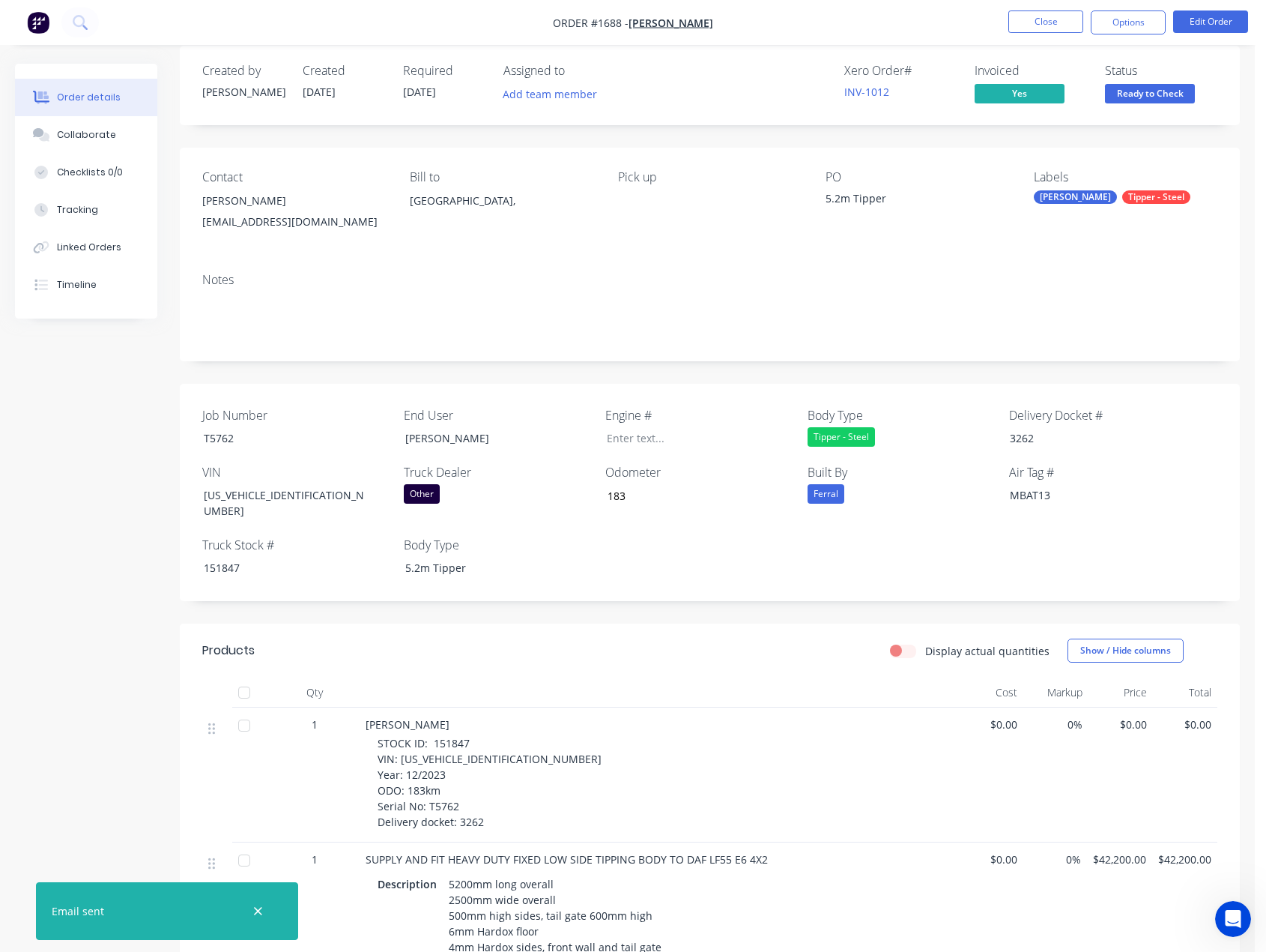
scroll to position [0, 0]
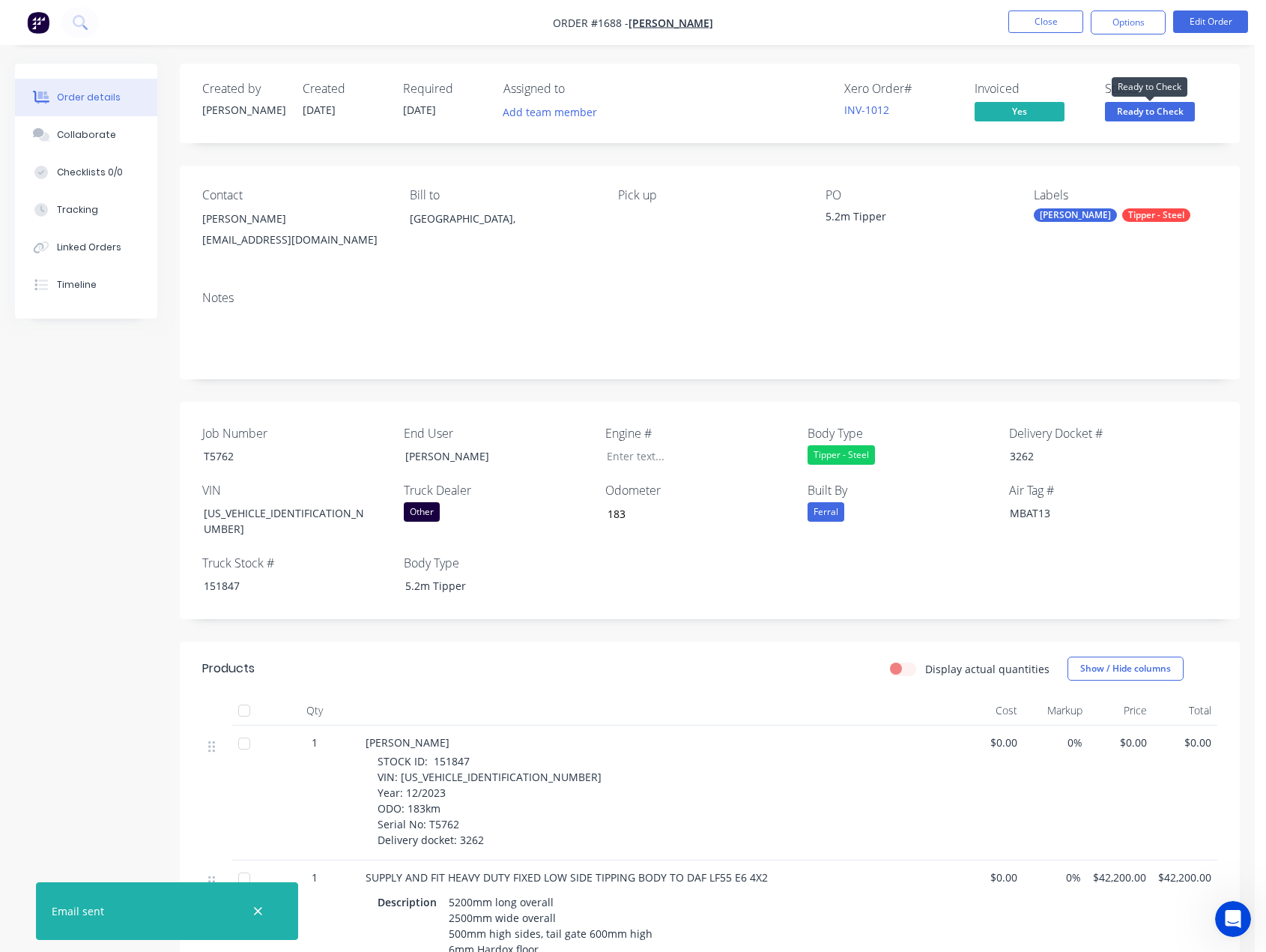
click at [1152, 106] on span "Ready to Check" at bounding box center [1150, 111] width 90 height 18
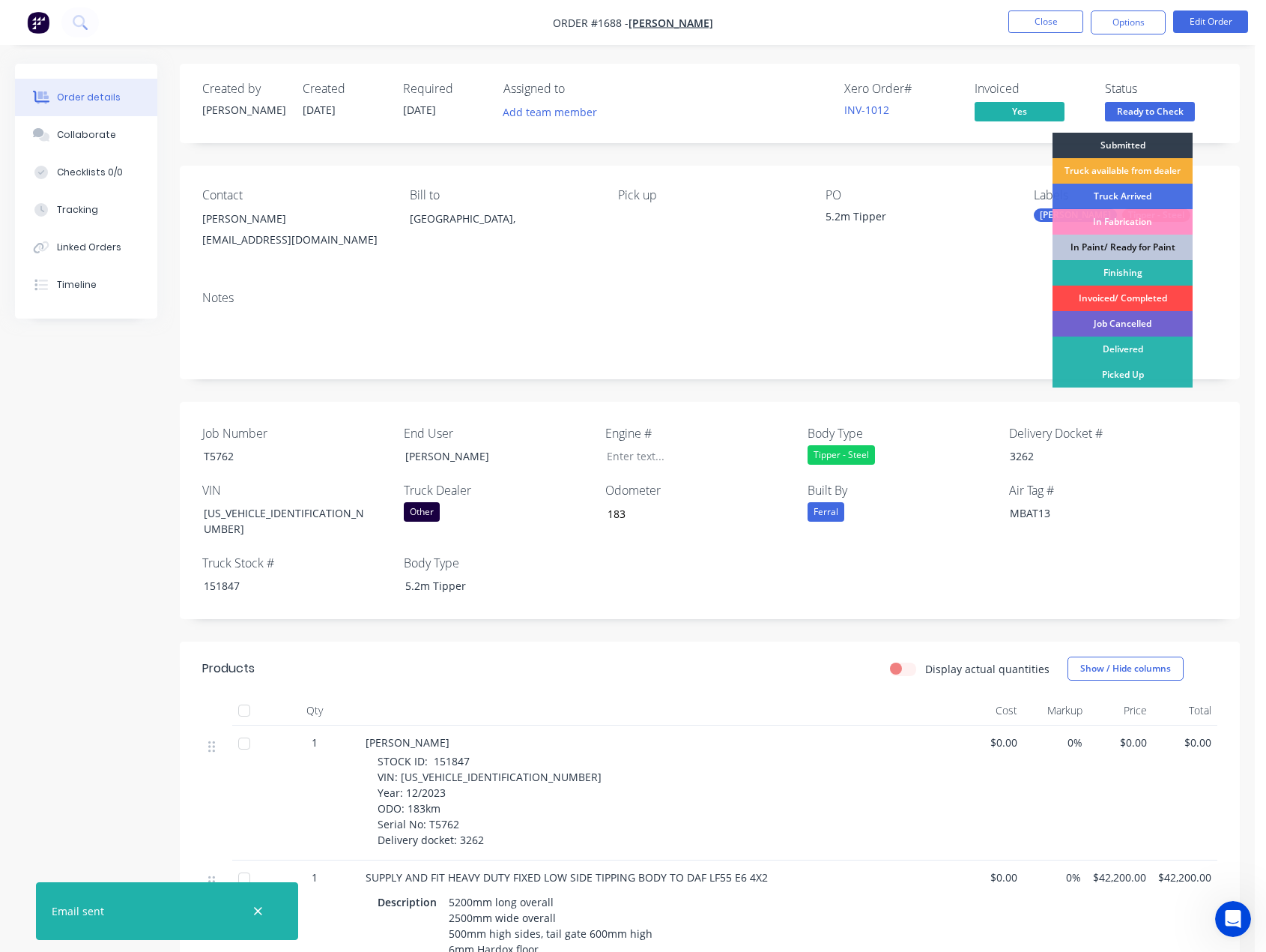
click at [1094, 288] on div "Invoiced/ Completed" at bounding box center [1123, 298] width 140 height 26
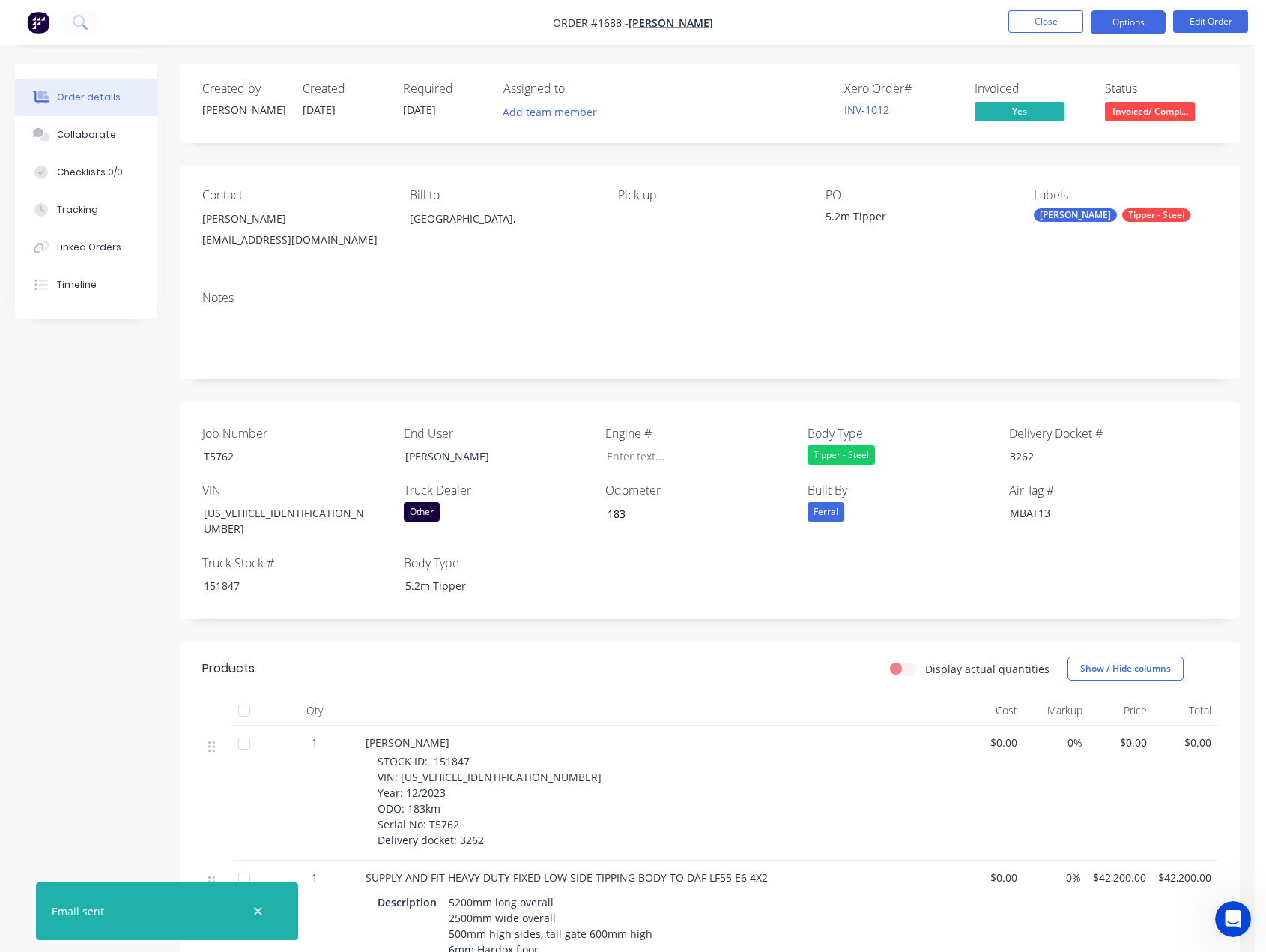
click at [1118, 26] on button "Options" at bounding box center [1128, 22] width 75 height 24
click at [727, 267] on div "Contact Paul Mann pmomann@gmail.com Bill to Queensland, Pick up PO 5.2m Tipper …" at bounding box center [710, 222] width 1060 height 113
click at [1039, 22] on button "Close" at bounding box center [1046, 22] width 75 height 22
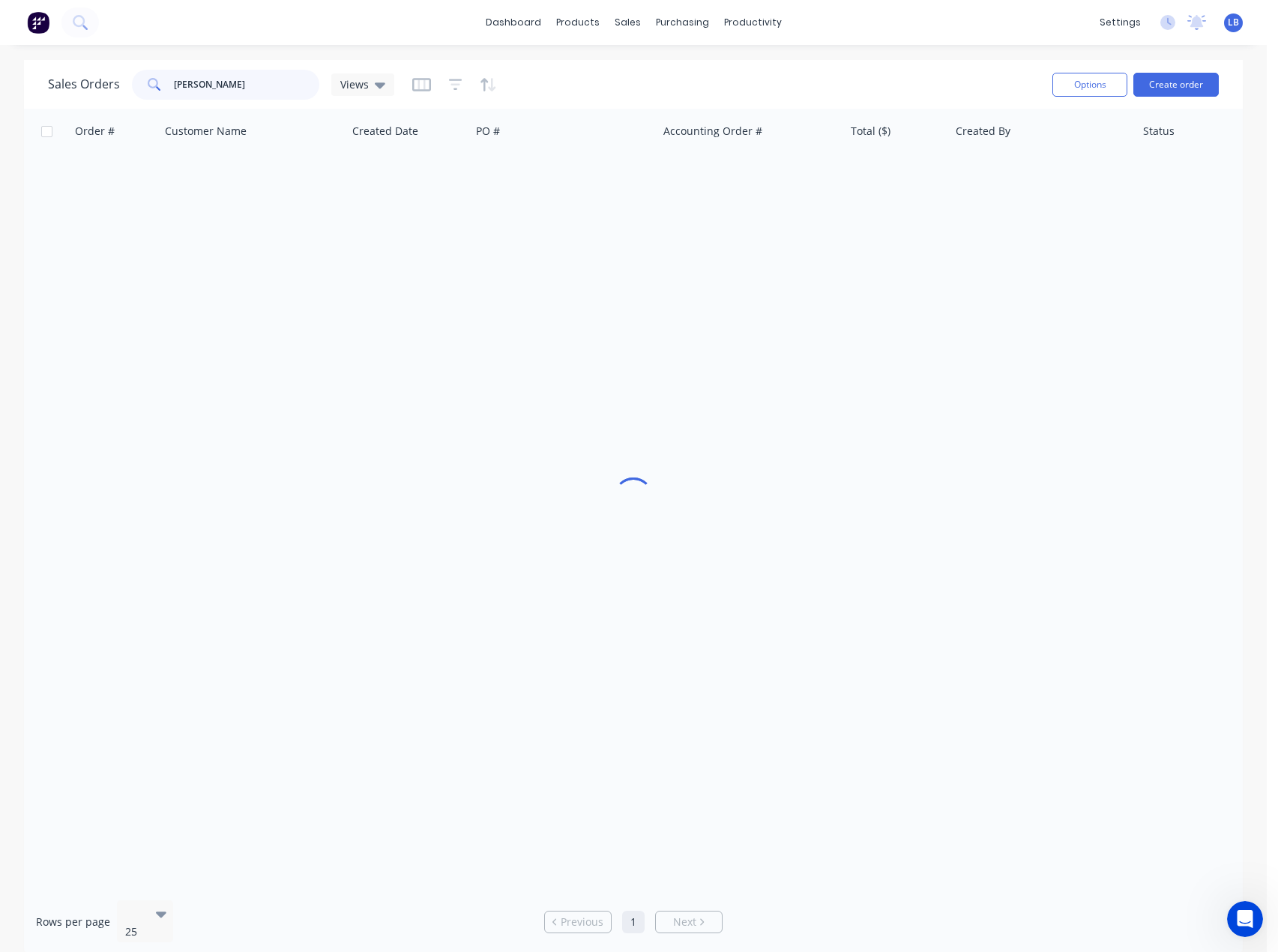
drag, startPoint x: 204, startPoint y: 94, endPoint x: 135, endPoint y: 90, distance: 69.1
click at [135, 90] on div "Paul" at bounding box center [225, 84] width 187 height 30
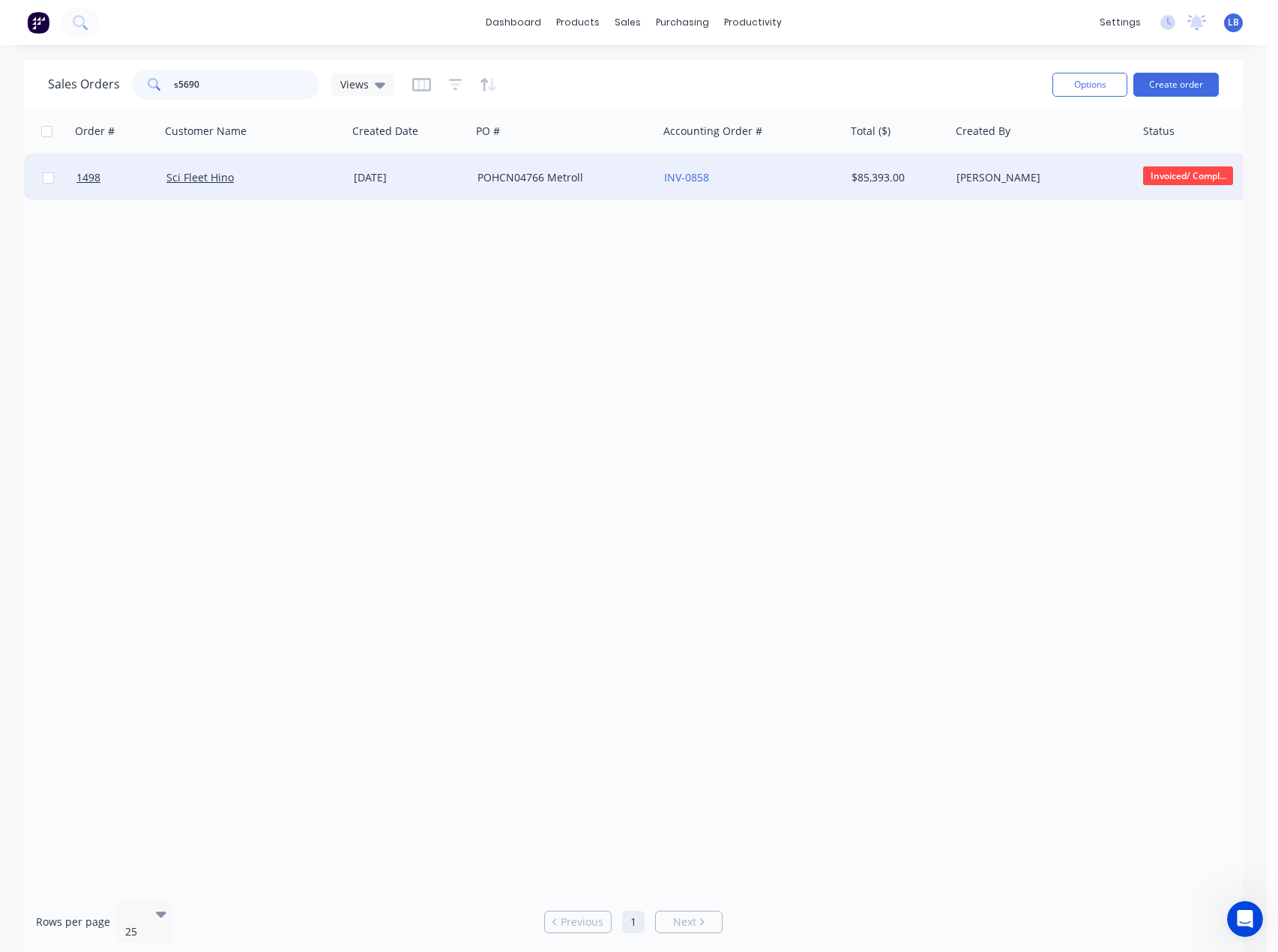
type input "s5690"
click at [811, 171] on div "INV-0858" at bounding box center [747, 178] width 166 height 15
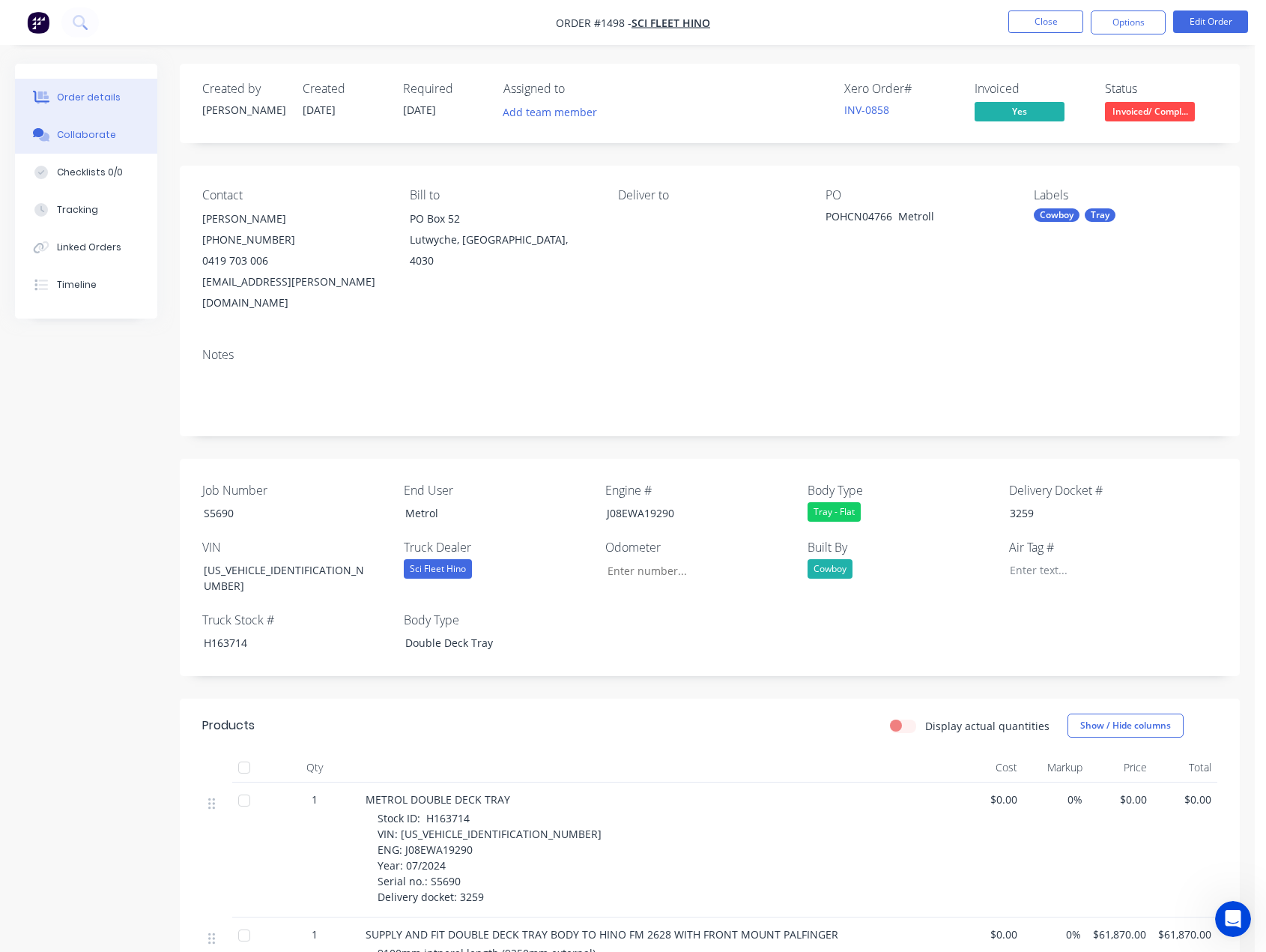
click at [91, 133] on div "Collaborate" at bounding box center [87, 135] width 59 height 14
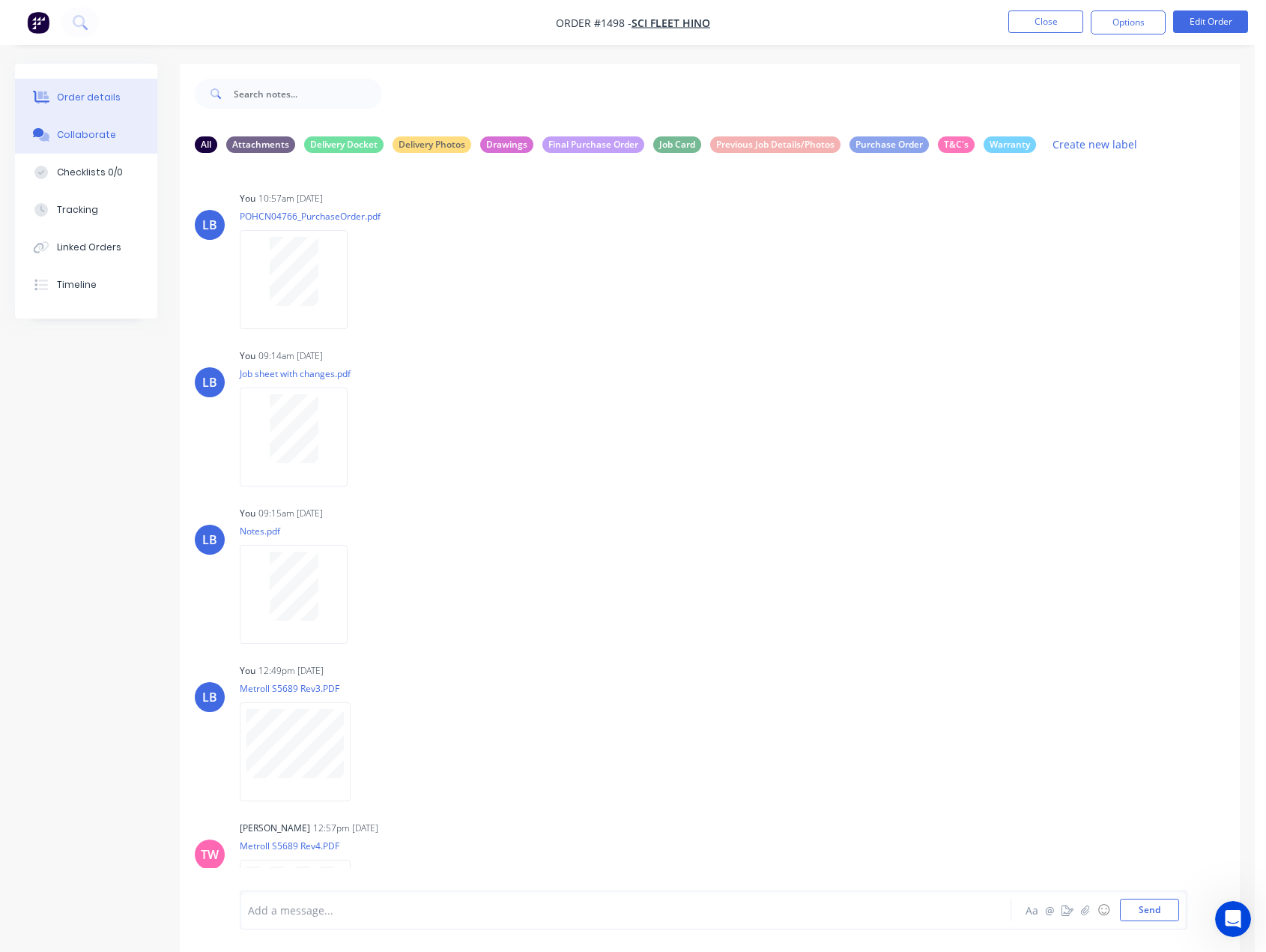
click at [129, 88] on button "Order details" at bounding box center [86, 97] width 142 height 38
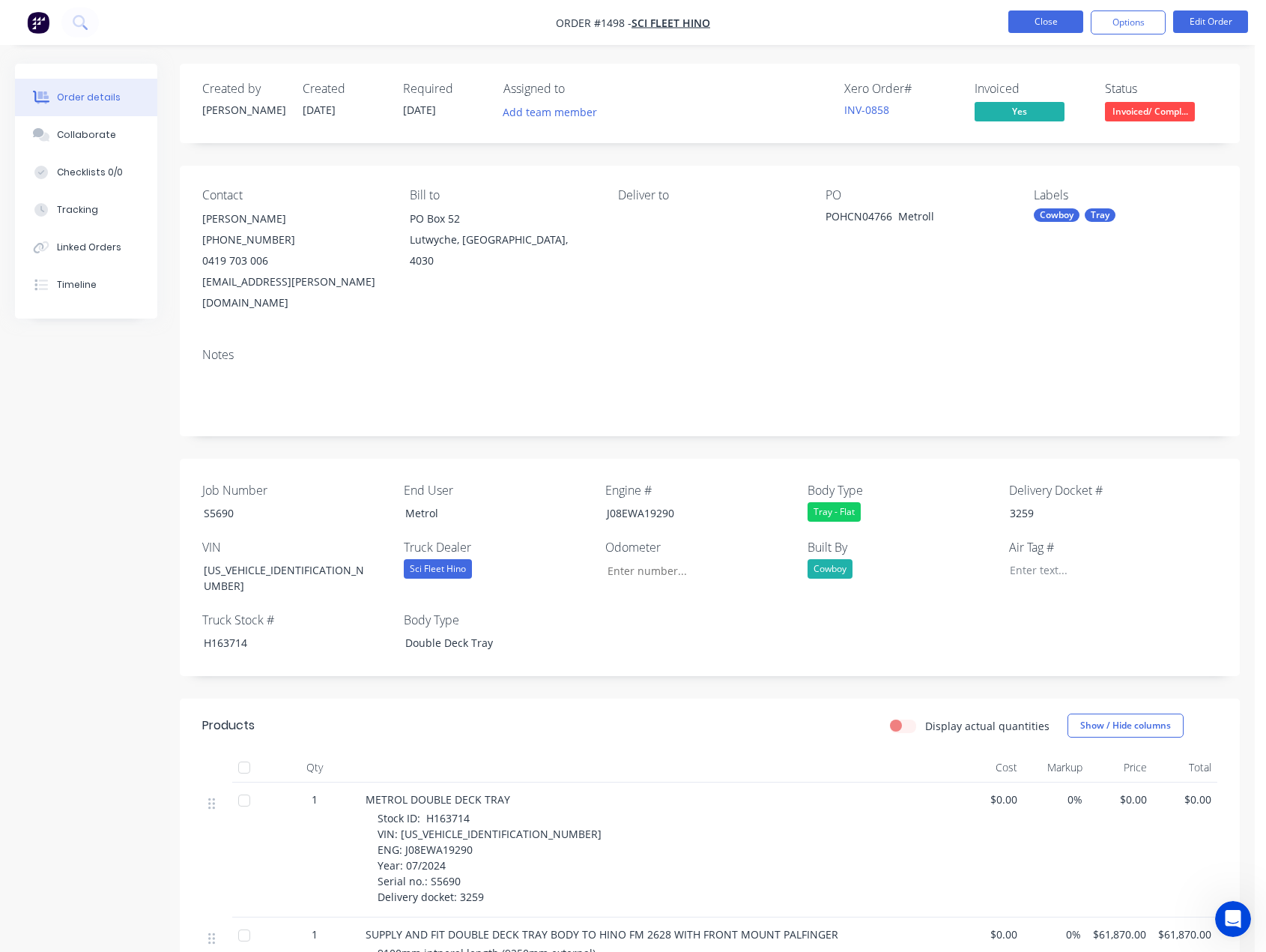
click at [1022, 22] on button "Close" at bounding box center [1046, 22] width 75 height 22
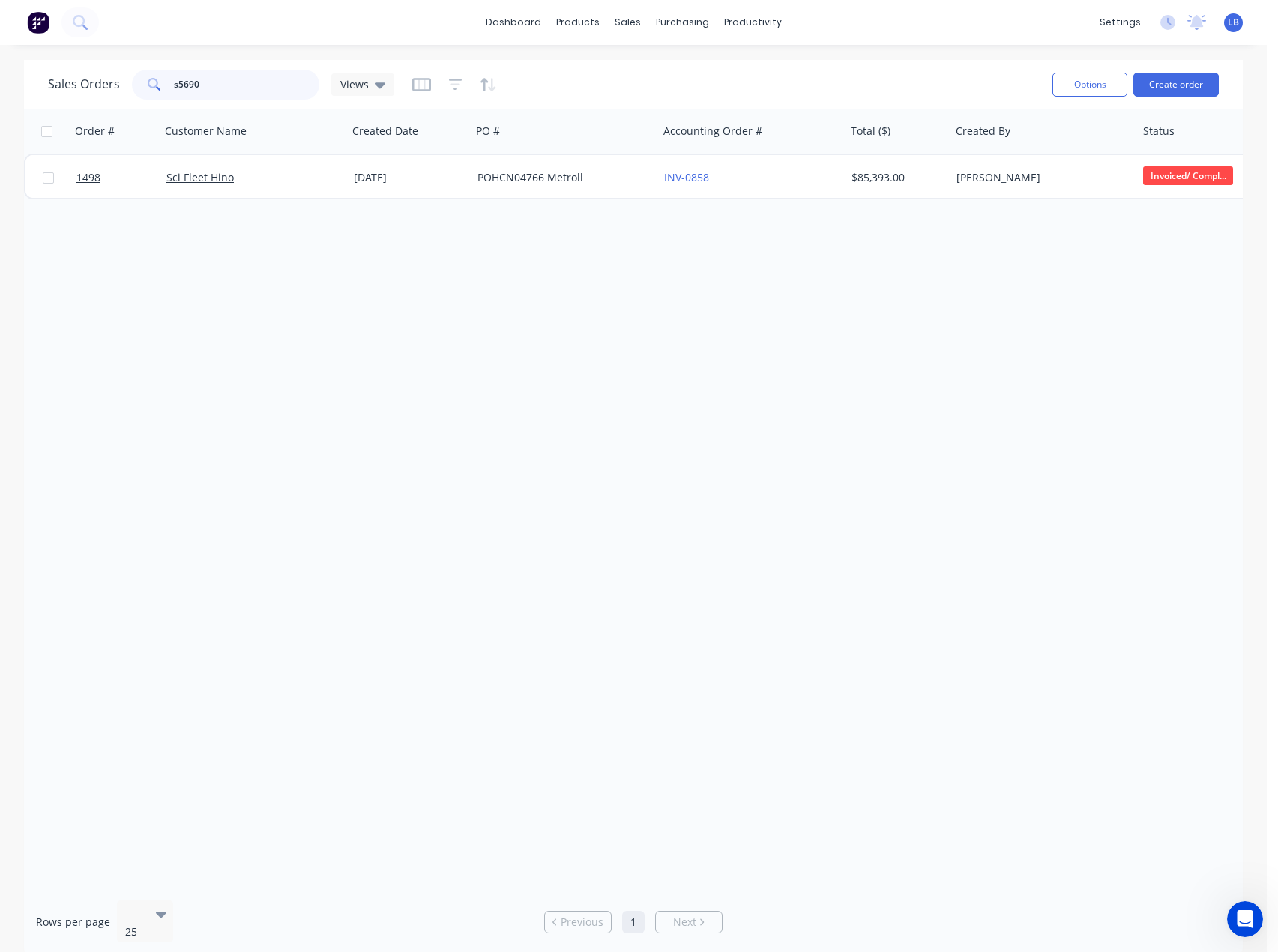
drag, startPoint x: 196, startPoint y: 76, endPoint x: 74, endPoint y: 76, distance: 122.0
click at [74, 76] on div "Sales Orders s5690 Views" at bounding box center [221, 84] width 346 height 30
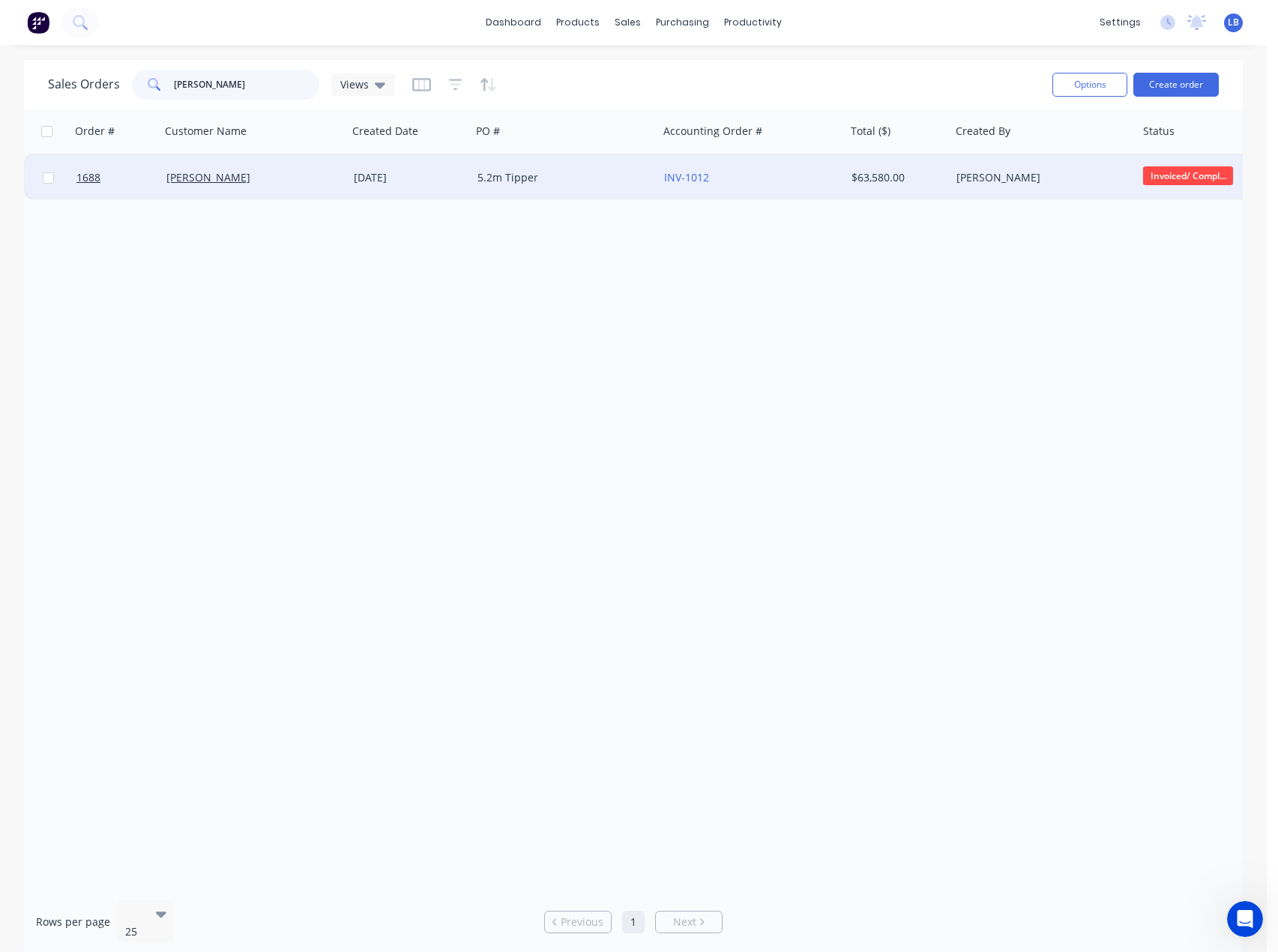
type input "[PERSON_NAME]"
click at [510, 167] on div "5.2m Tipper" at bounding box center [565, 178] width 187 height 45
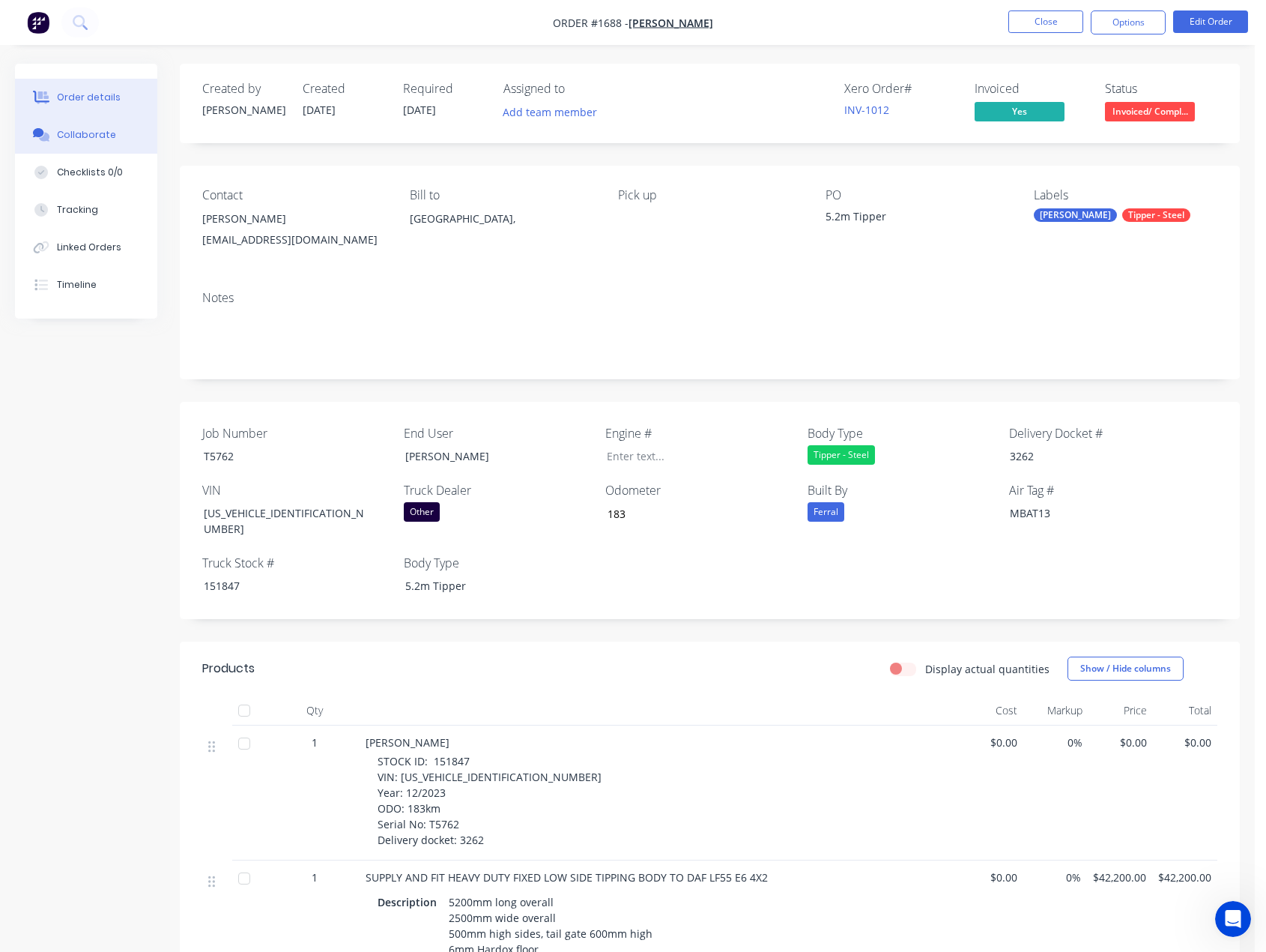
click at [84, 134] on div "Collaborate" at bounding box center [87, 135] width 59 height 14
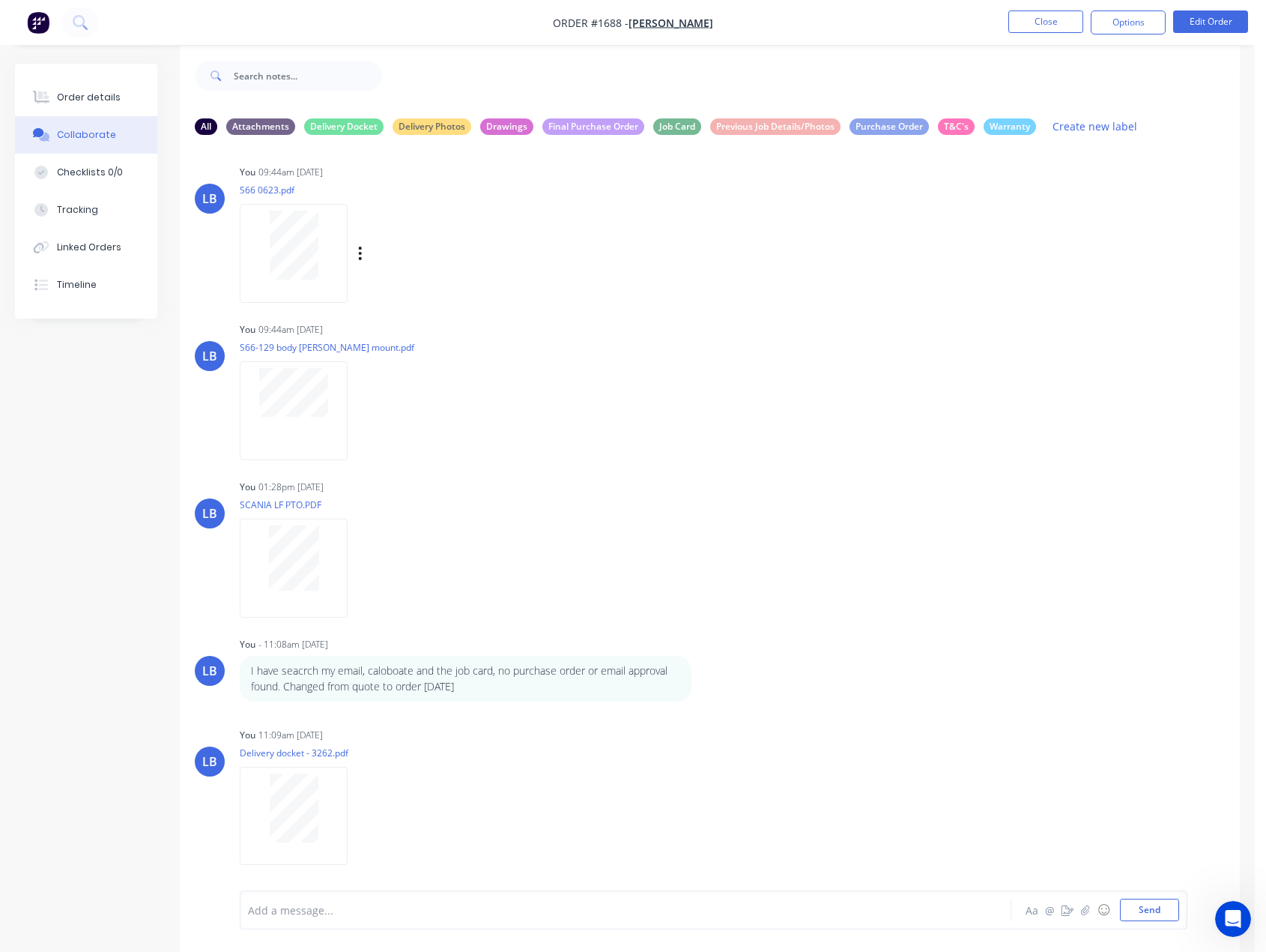
scroll to position [22, 0]
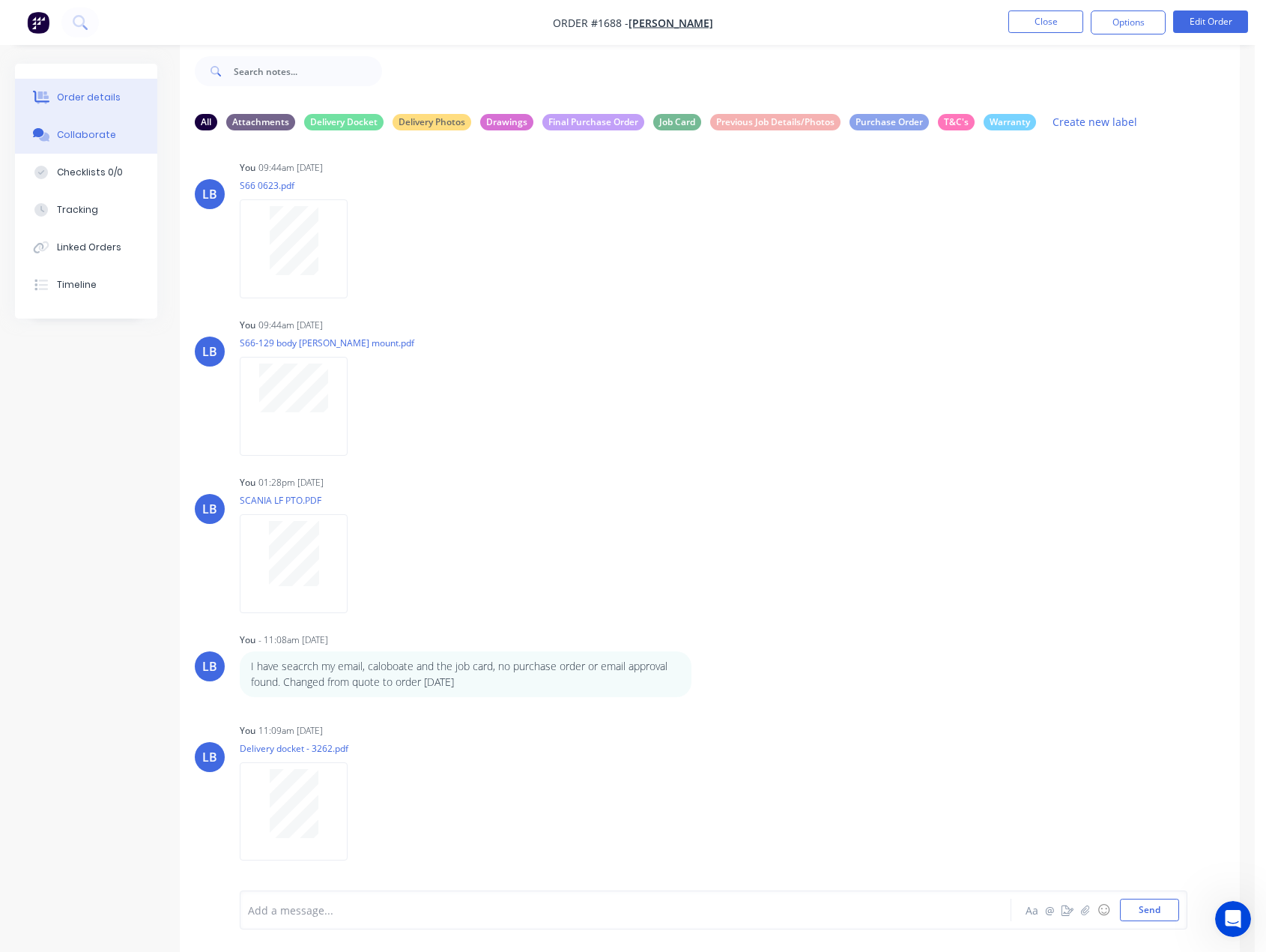
click at [83, 96] on div "Order details" at bounding box center [88, 97] width 63 height 14
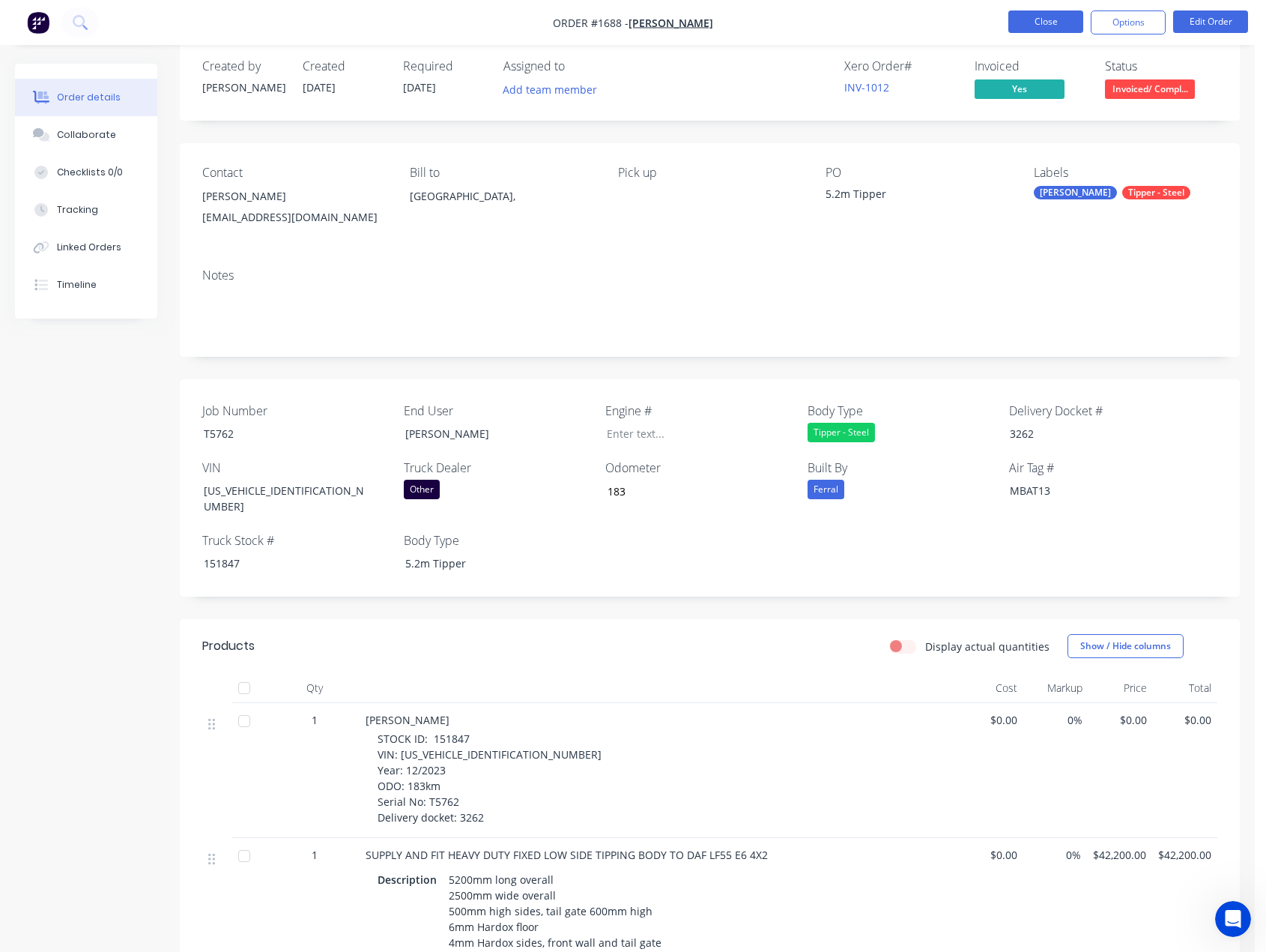
click at [1043, 16] on button "Close" at bounding box center [1046, 22] width 75 height 22
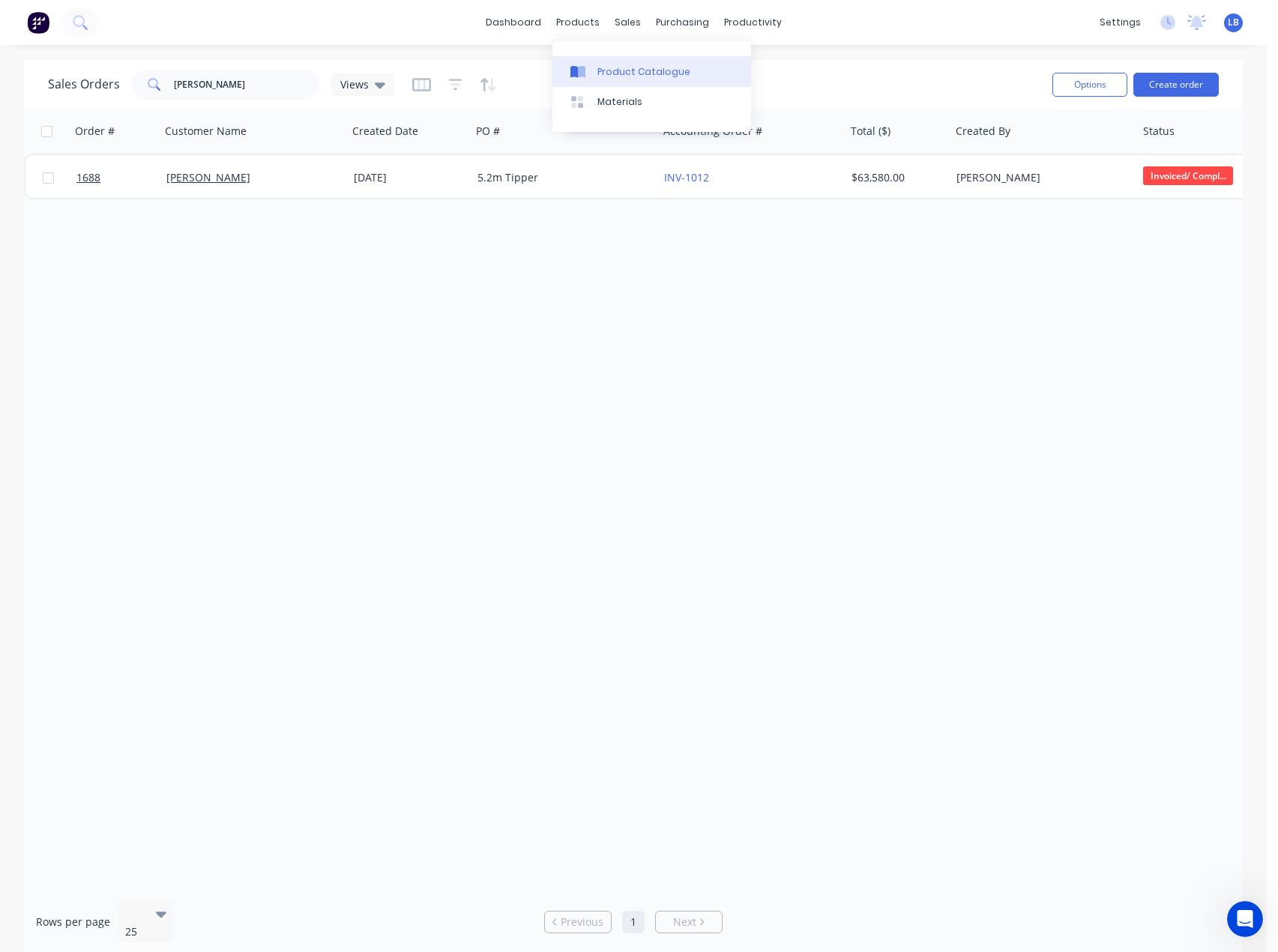
click at [586, 57] on link "Product Catalogue" at bounding box center [651, 71] width 199 height 30
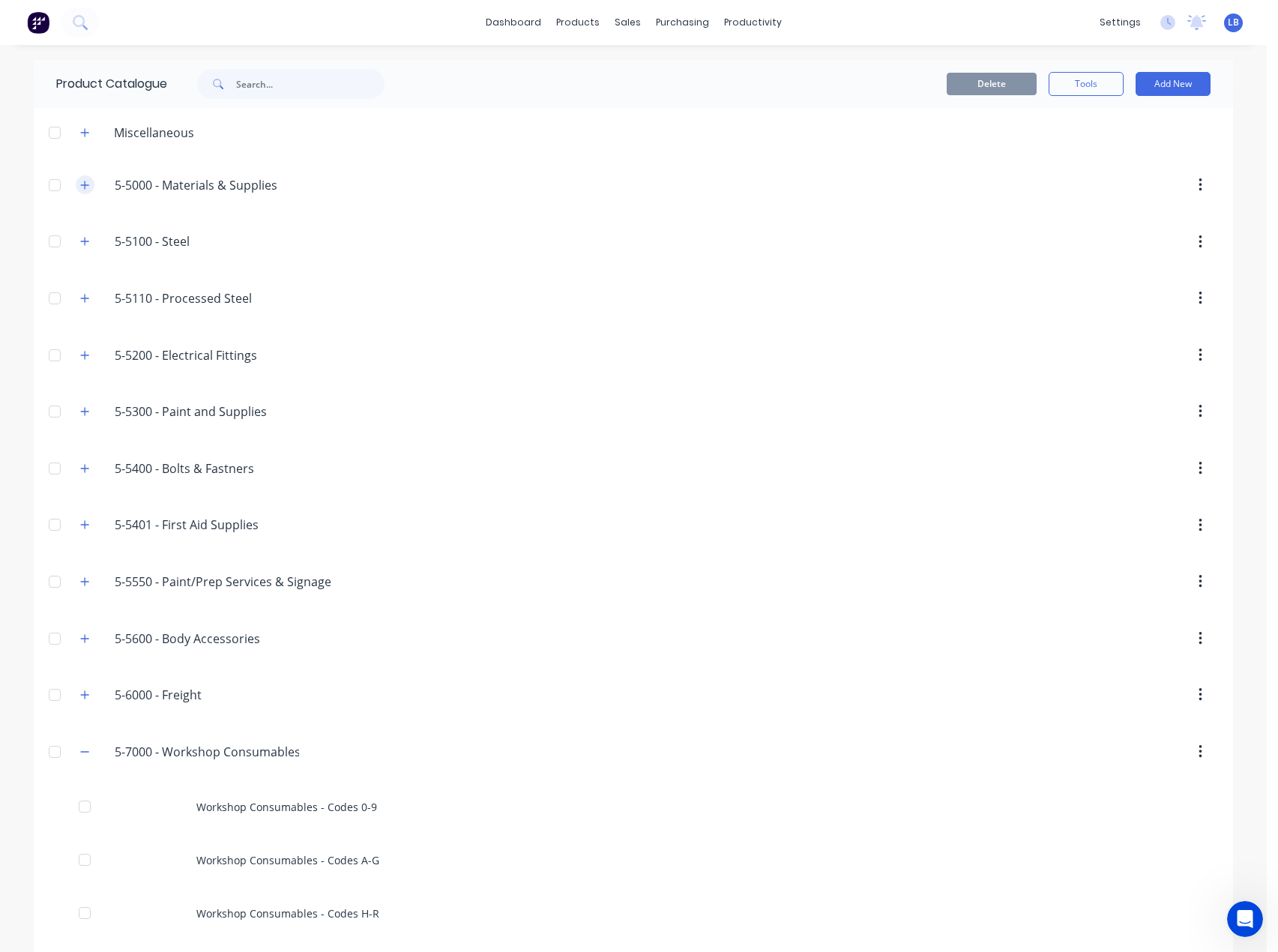
click at [76, 191] on button "button" at bounding box center [84, 184] width 18 height 18
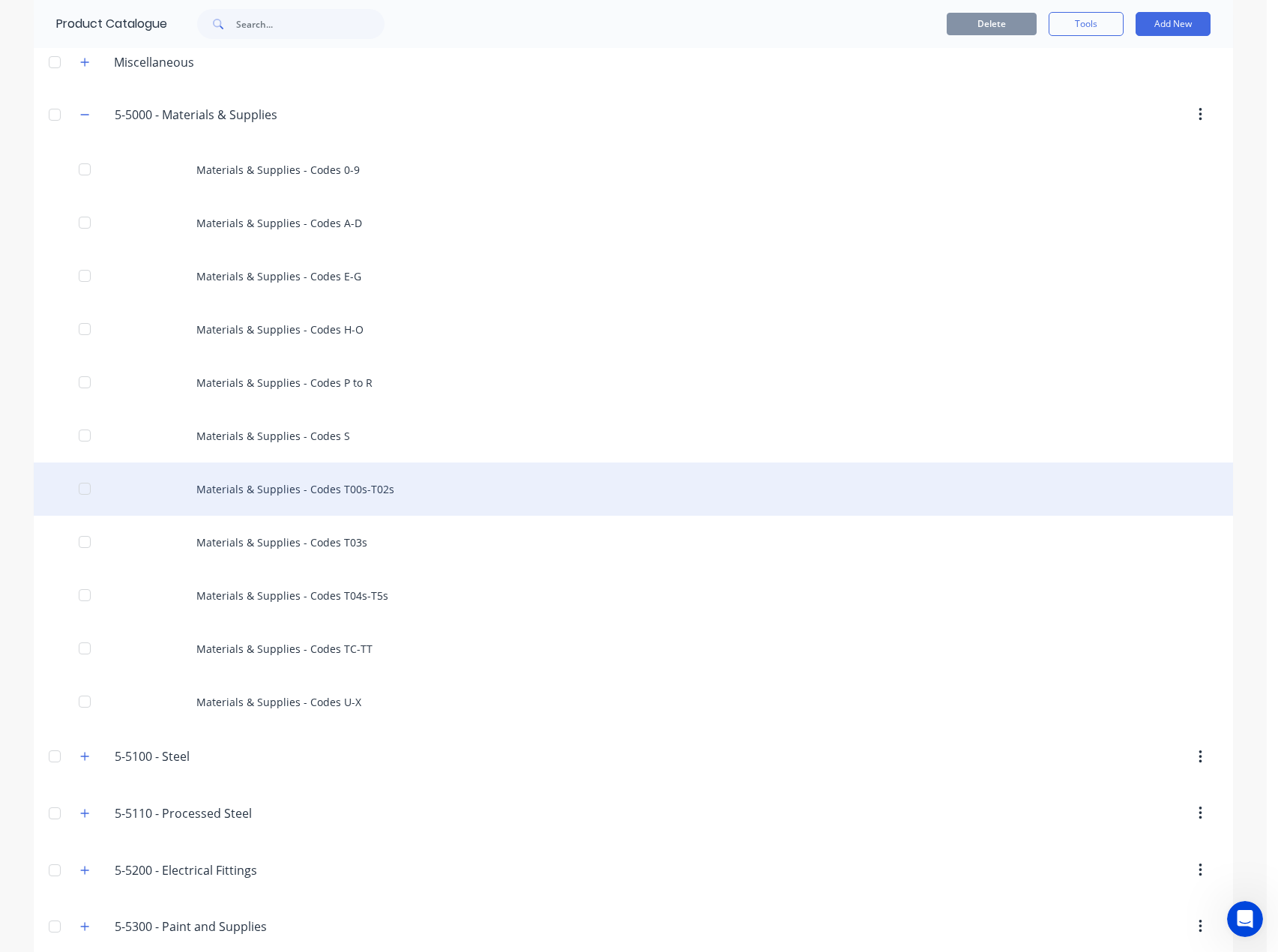
scroll to position [225, 0]
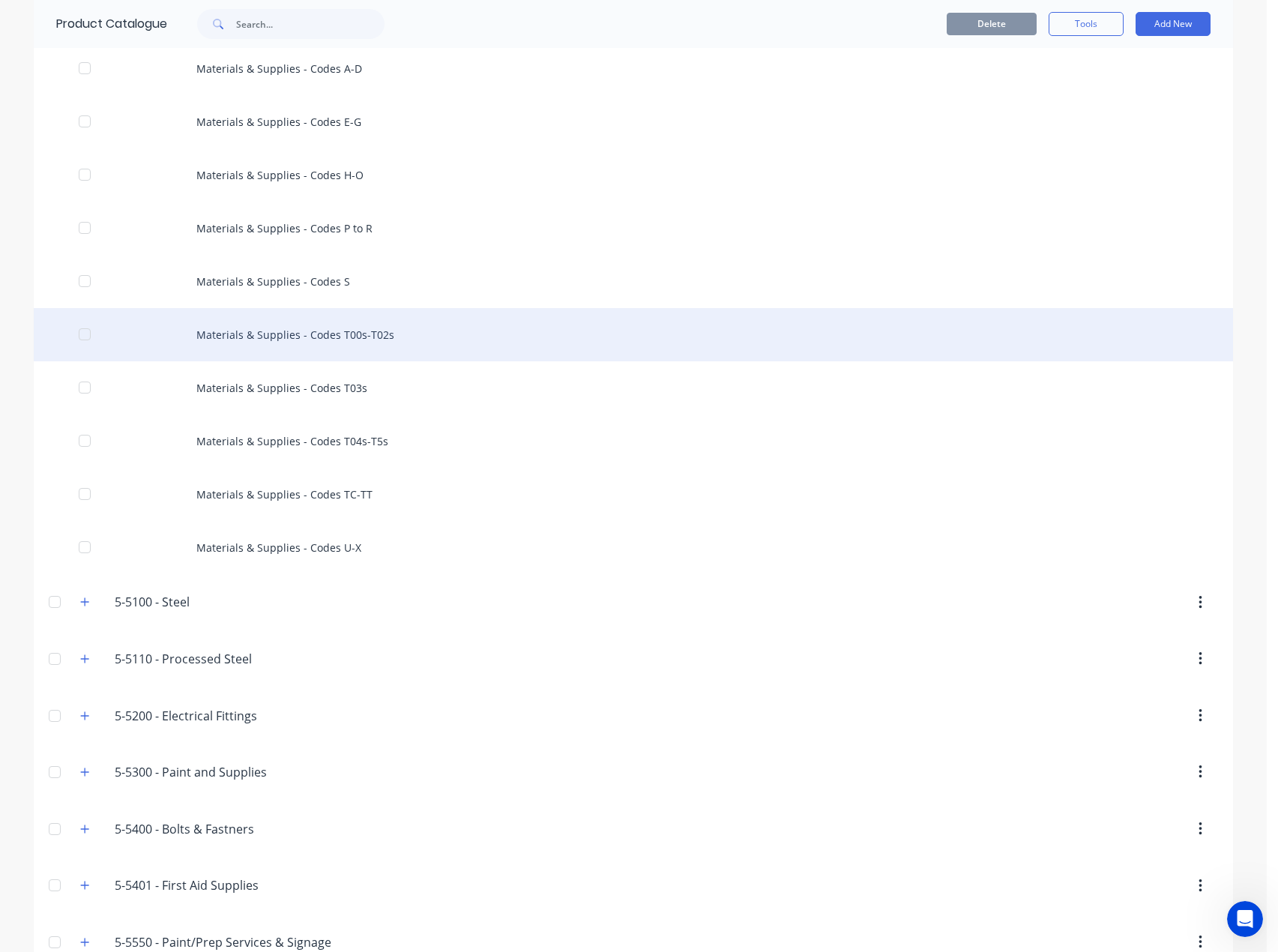
click at [308, 339] on div "Materials & Supplies - Codes T00s-T02s" at bounding box center [633, 334] width 1199 height 53
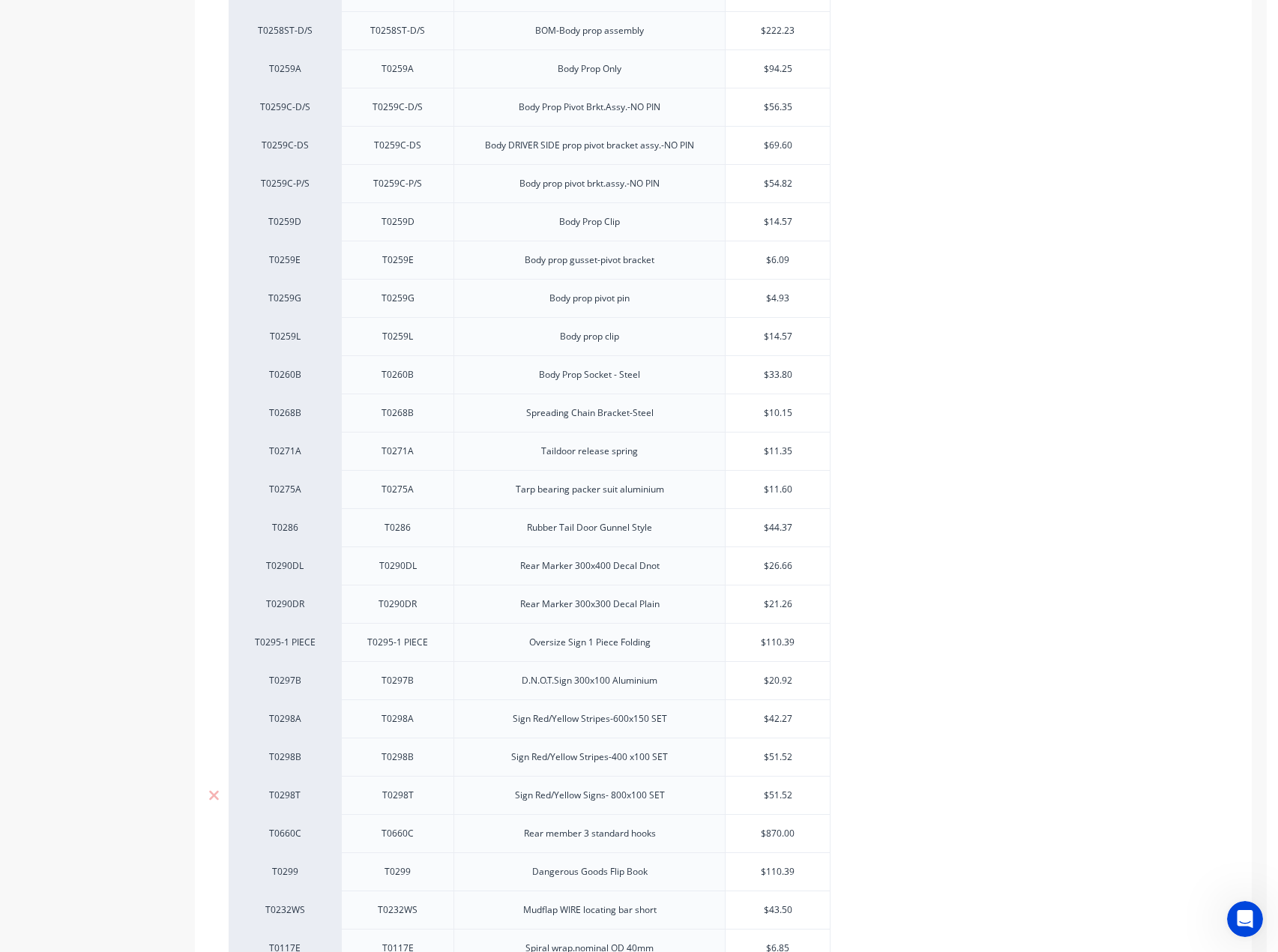
scroll to position [2041, 0]
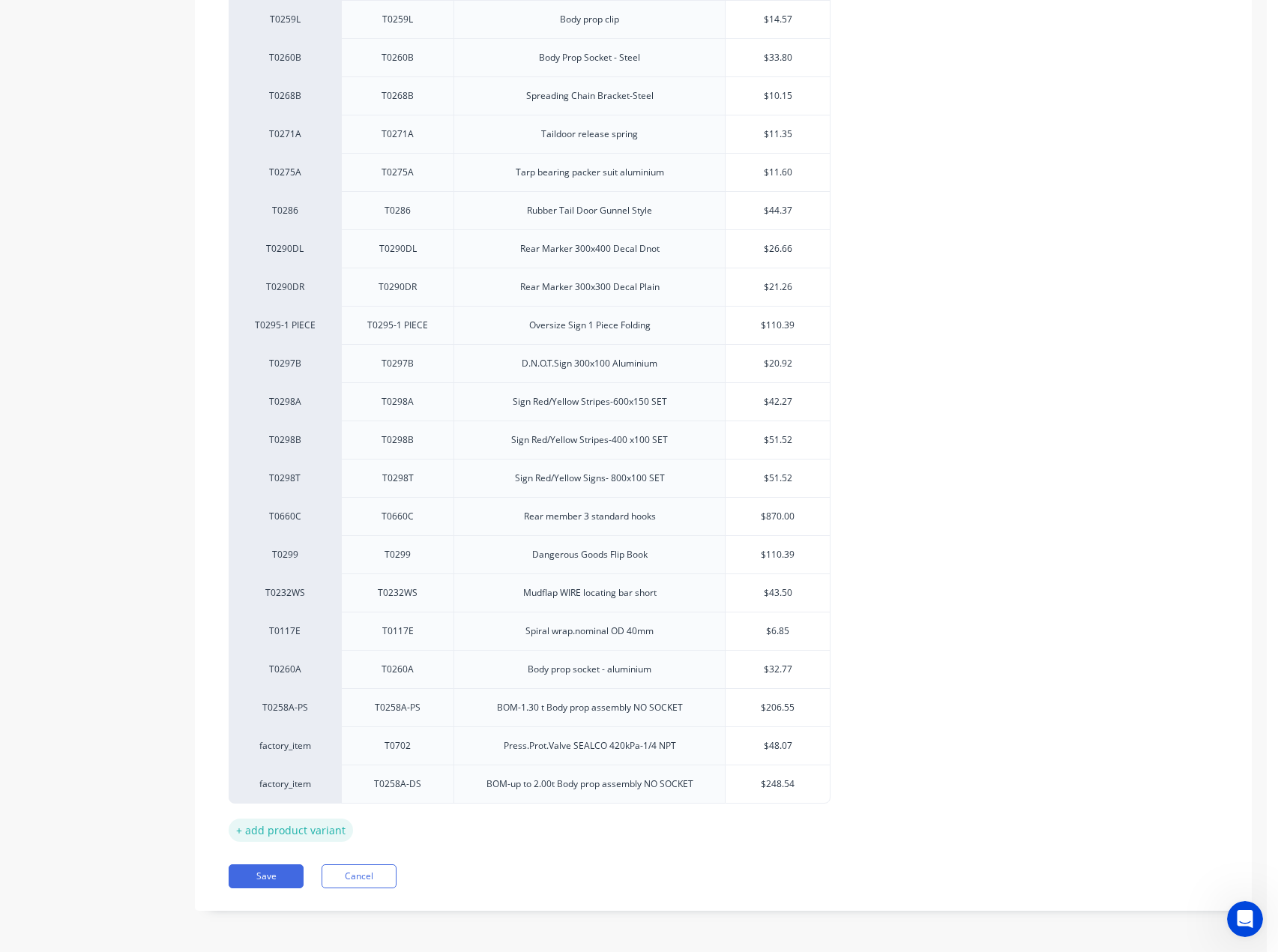
click at [298, 836] on div "+ add product variant" at bounding box center [290, 830] width 125 height 23
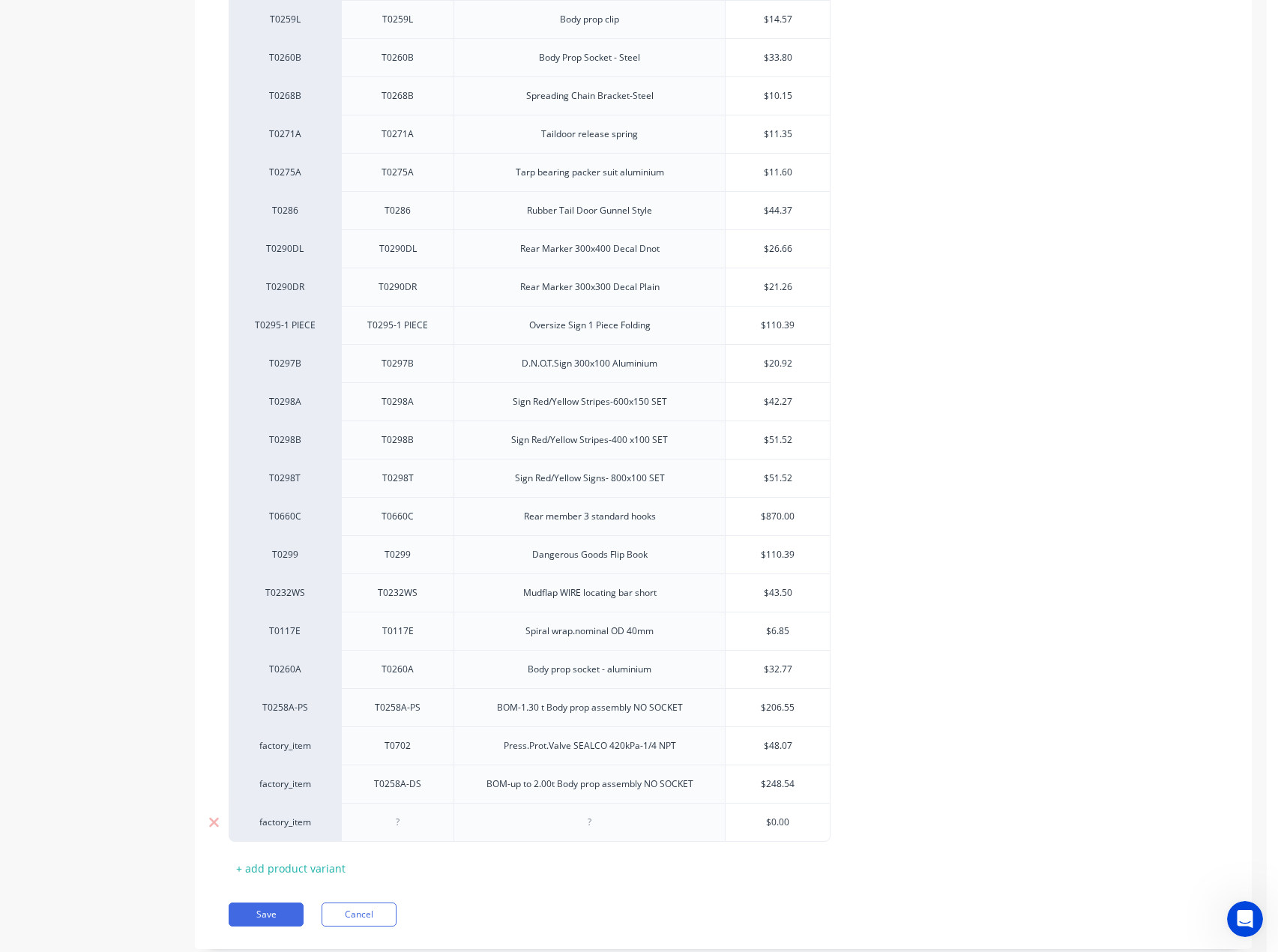
click at [395, 825] on div at bounding box center [398, 822] width 75 height 19
paste div
click at [608, 831] on div at bounding box center [589, 822] width 75 height 19
paste div
click at [791, 827] on input "text" at bounding box center [778, 822] width 104 height 14
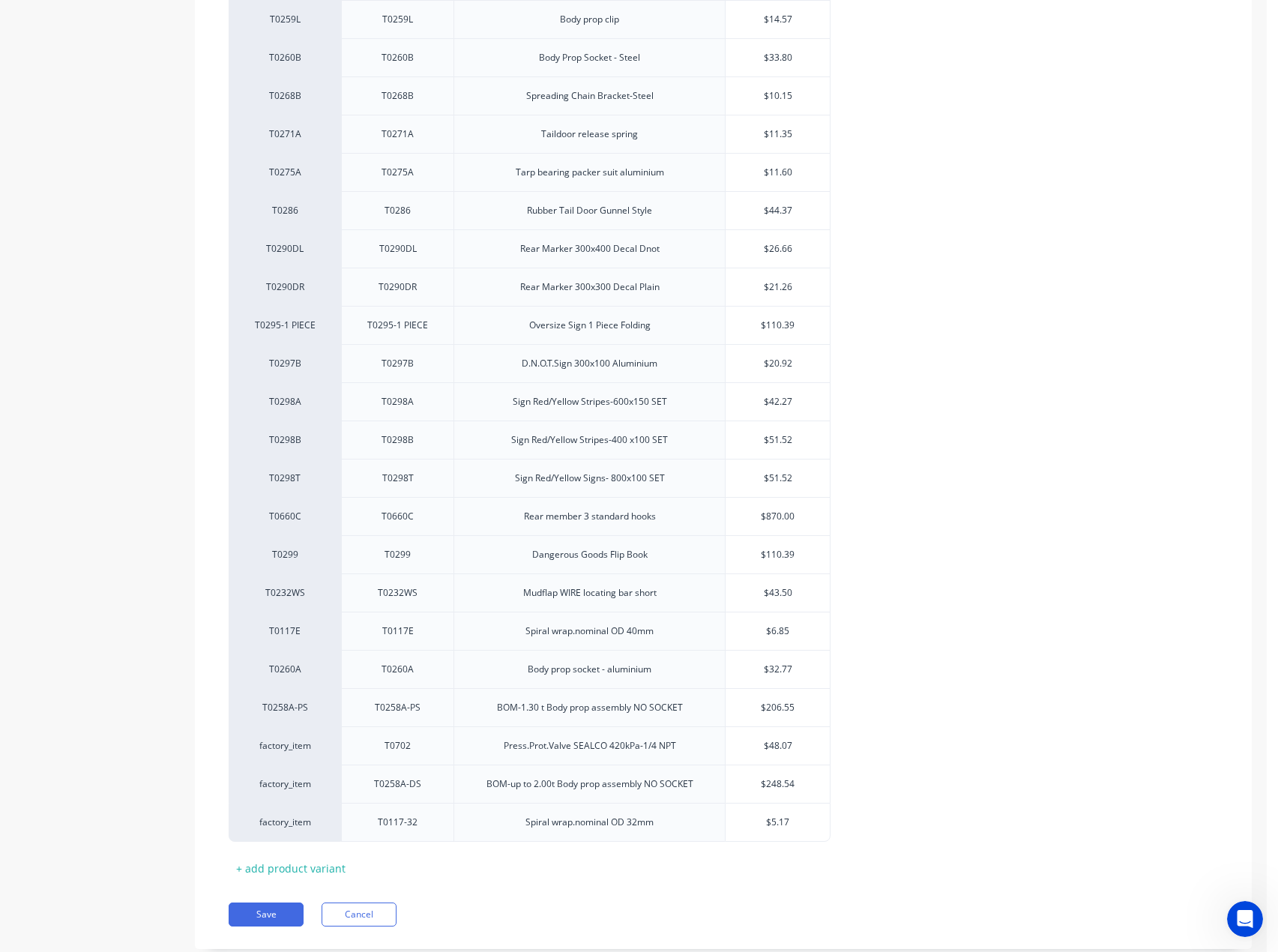
type input "$5.17"
drag, startPoint x: 281, startPoint y: 911, endPoint x: 287, endPoint y: 817, distance: 94.2
click at [281, 911] on button "Save" at bounding box center [265, 914] width 75 height 24
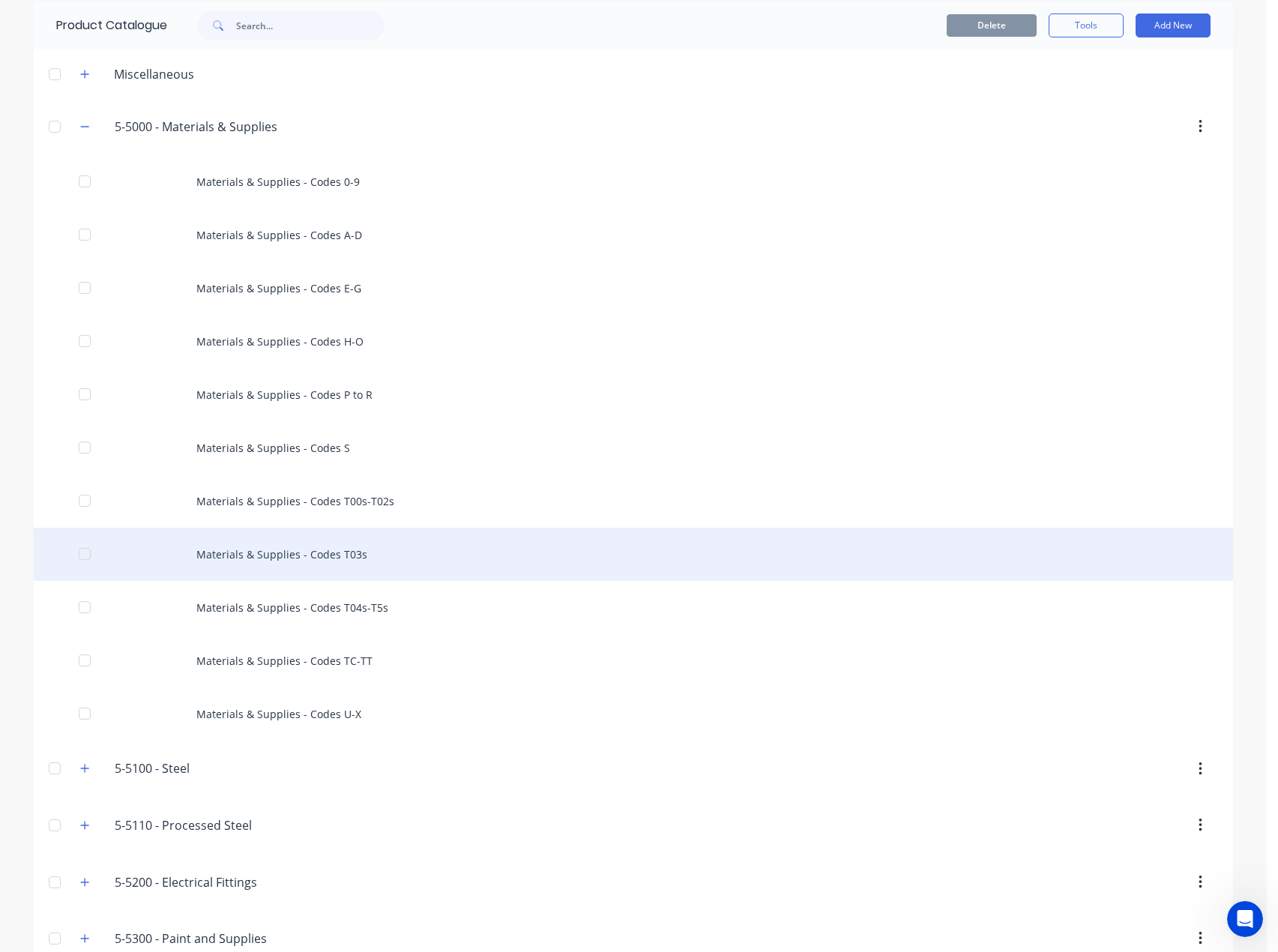
scroll to position [75, 0]
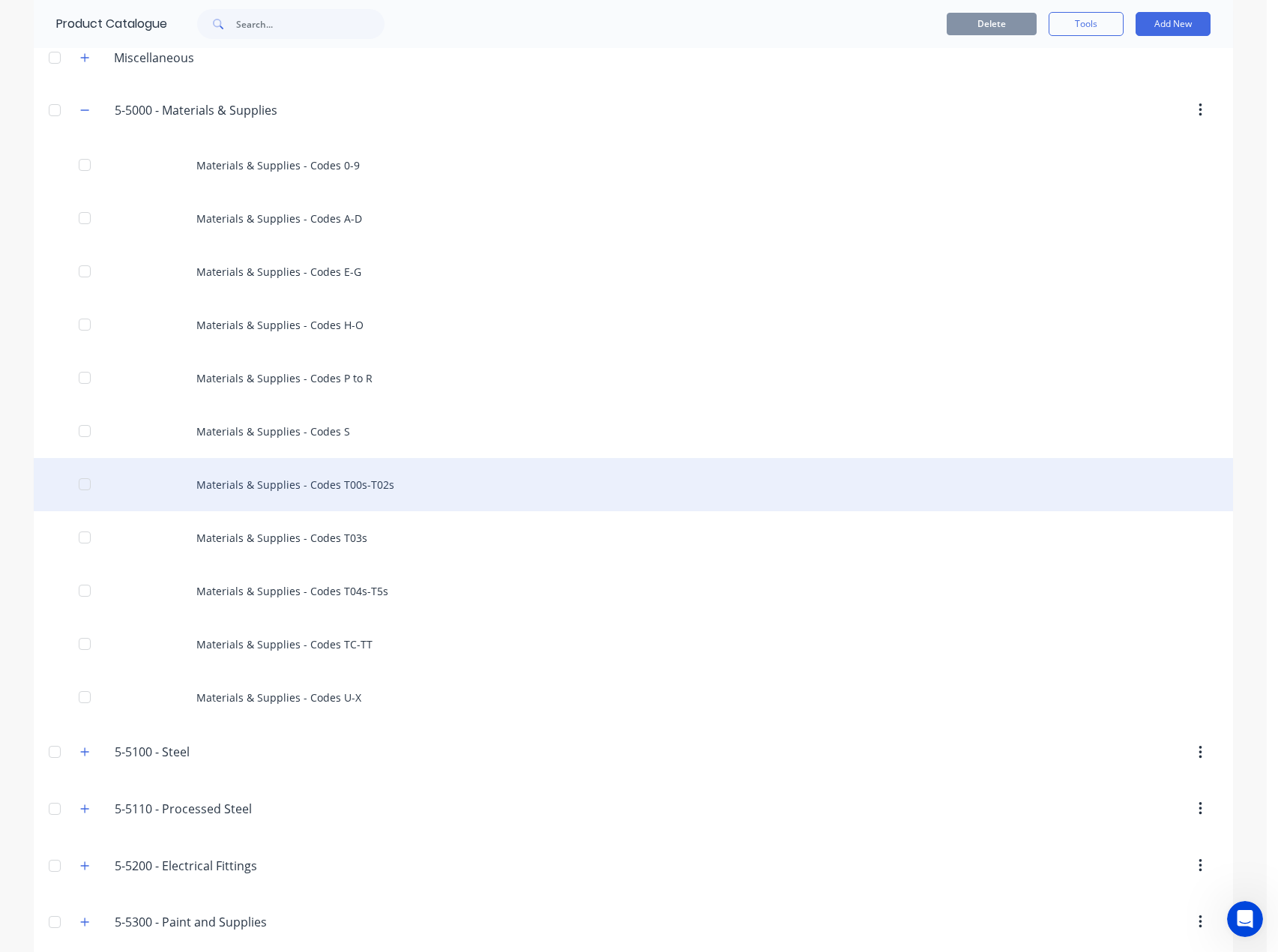
click at [337, 484] on div "Materials & Supplies - Codes T00s-T02s" at bounding box center [633, 484] width 1199 height 53
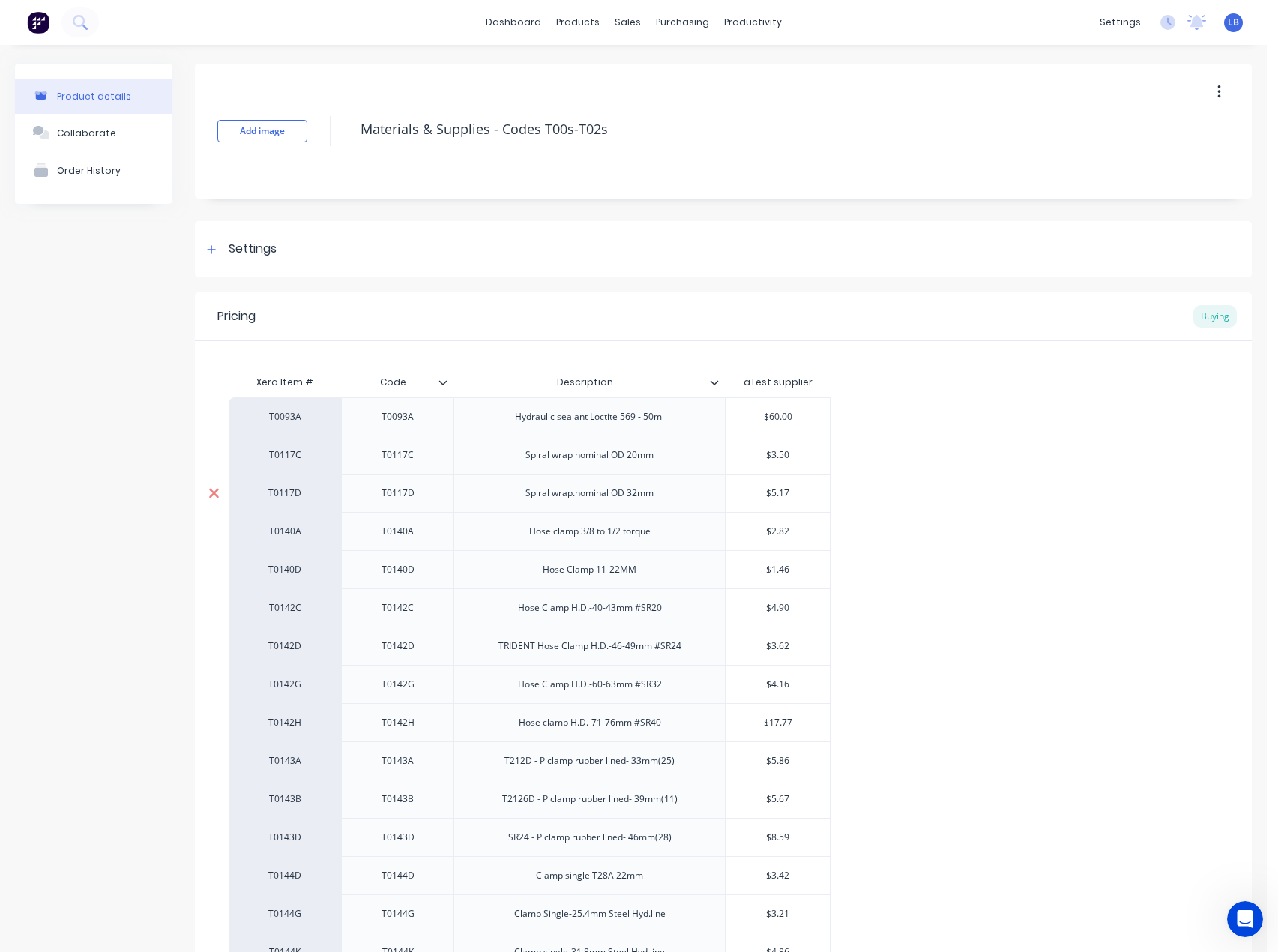
click at [215, 495] on icon at bounding box center [214, 492] width 10 height 10
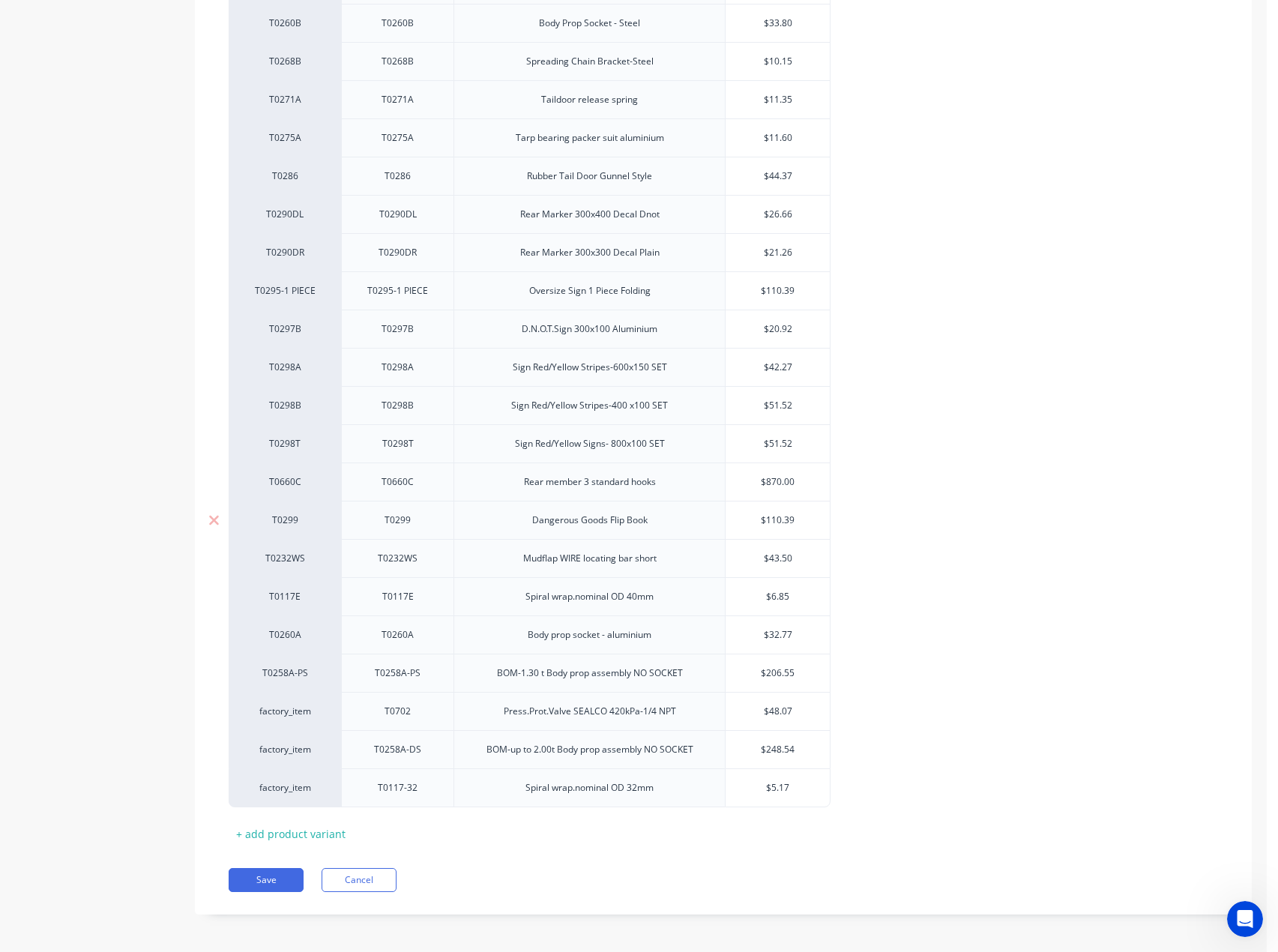
scroll to position [2041, 0]
click at [286, 874] on button "Save" at bounding box center [265, 876] width 75 height 24
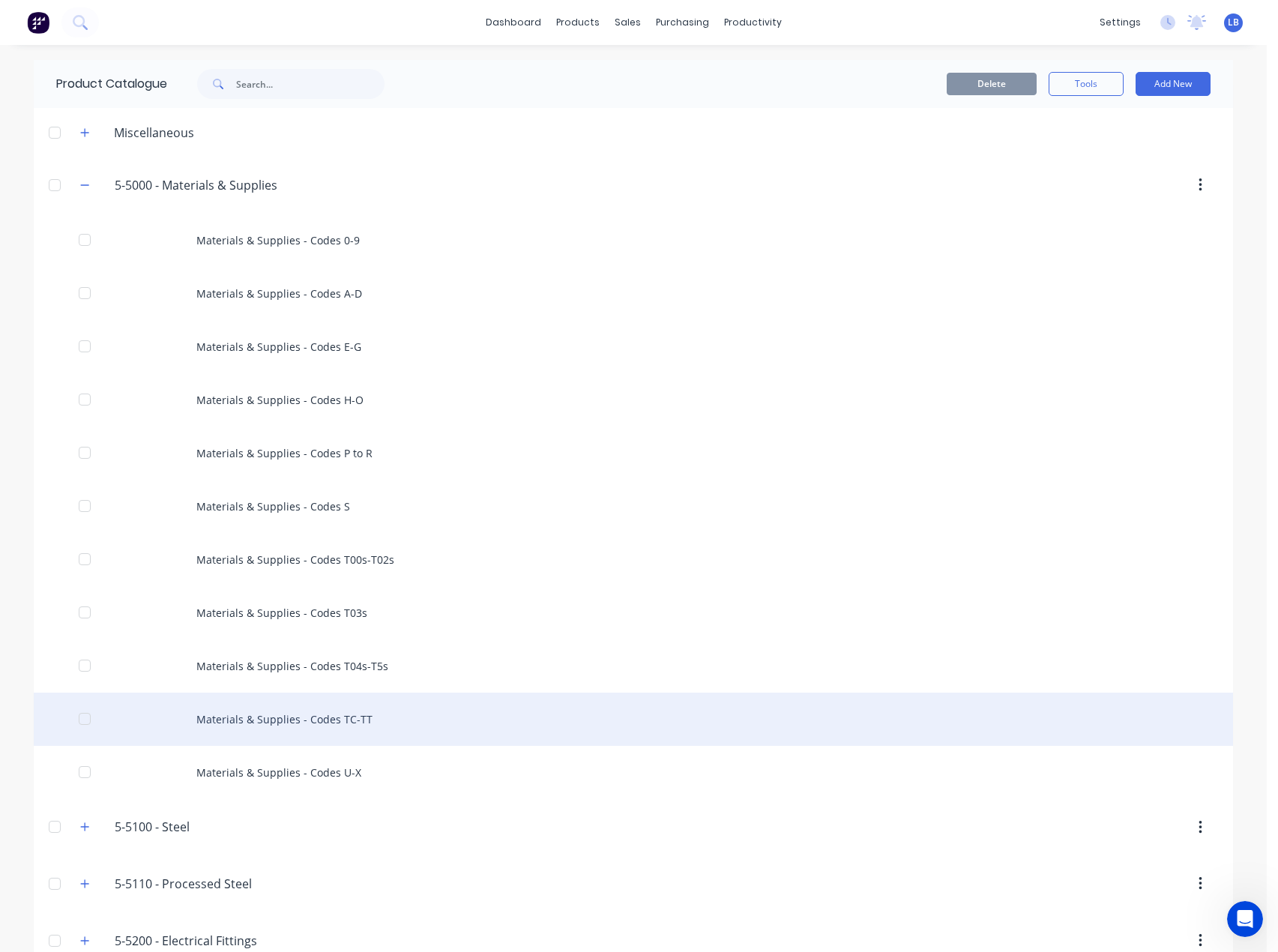
click at [364, 723] on div "Materials & Supplies - Codes TC-TT" at bounding box center [633, 719] width 1199 height 53
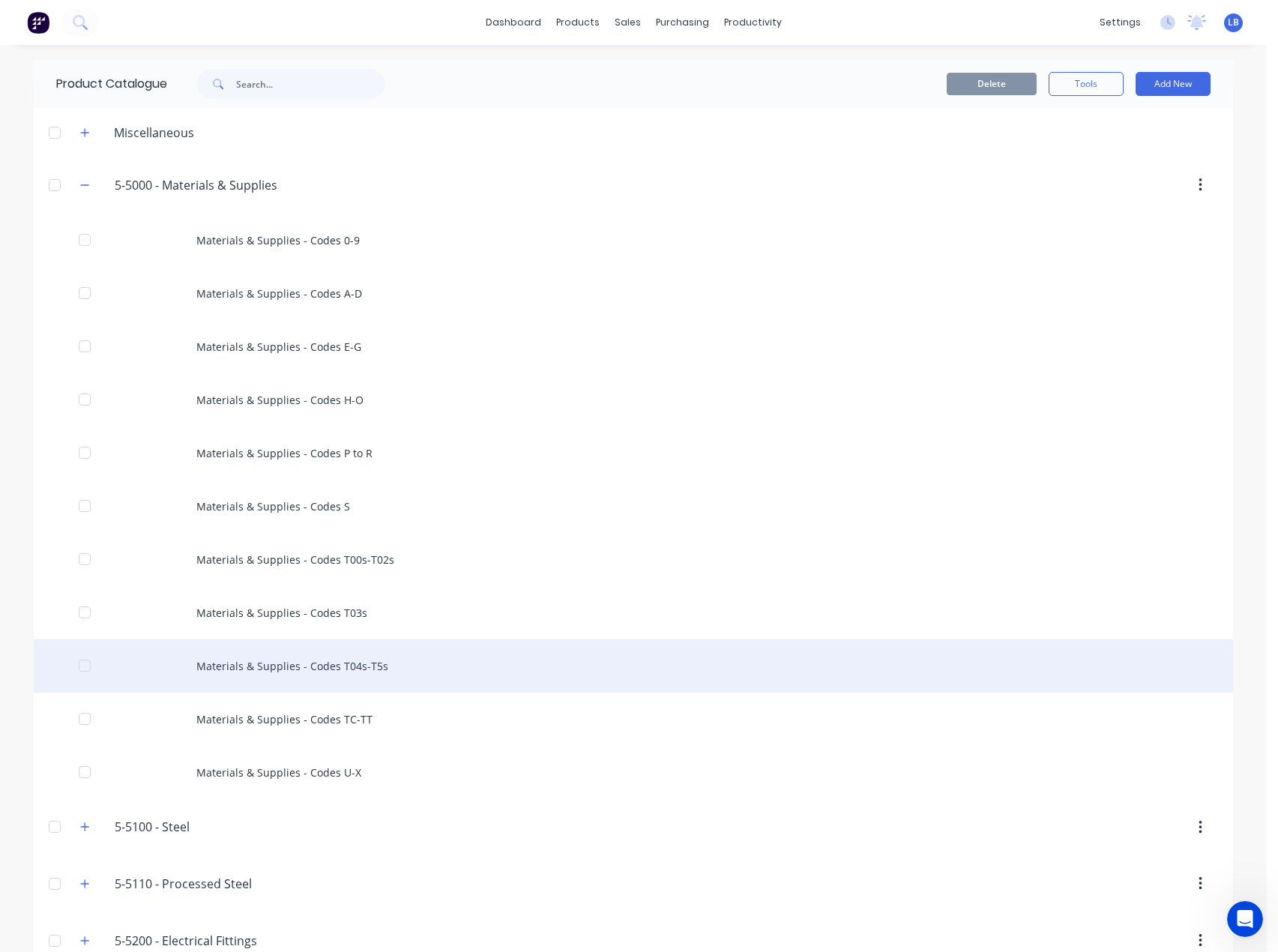
click at [363, 665] on div "Materials & Supplies - Codes T04s-T5s" at bounding box center [633, 666] width 1199 height 53
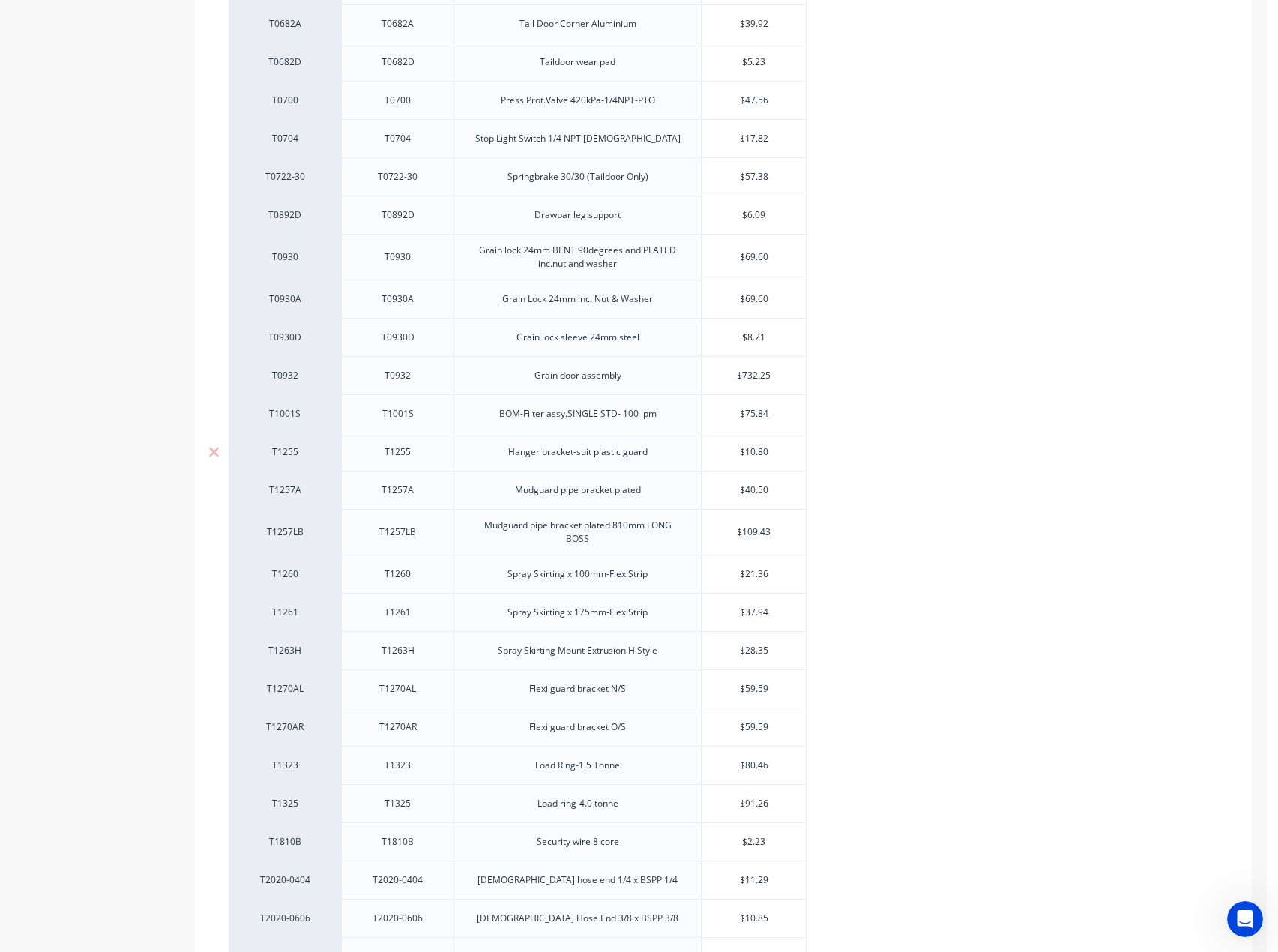
scroll to position [1574, 0]
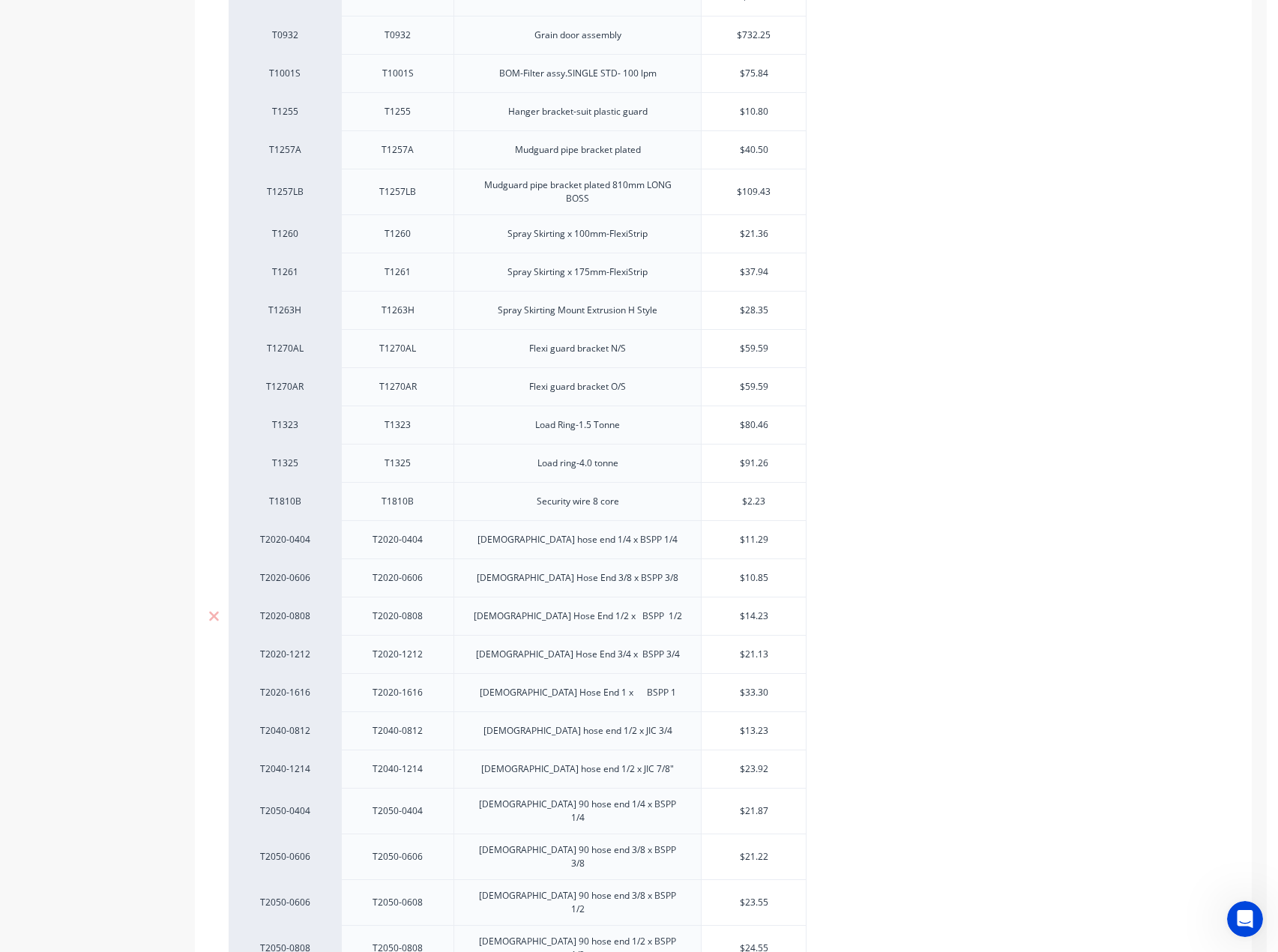
drag, startPoint x: 775, startPoint y: 616, endPoint x: 748, endPoint y: 615, distance: 27.0
click at [746, 614] on input "$14.23" at bounding box center [754, 615] width 104 height 14
type input "$14.94"
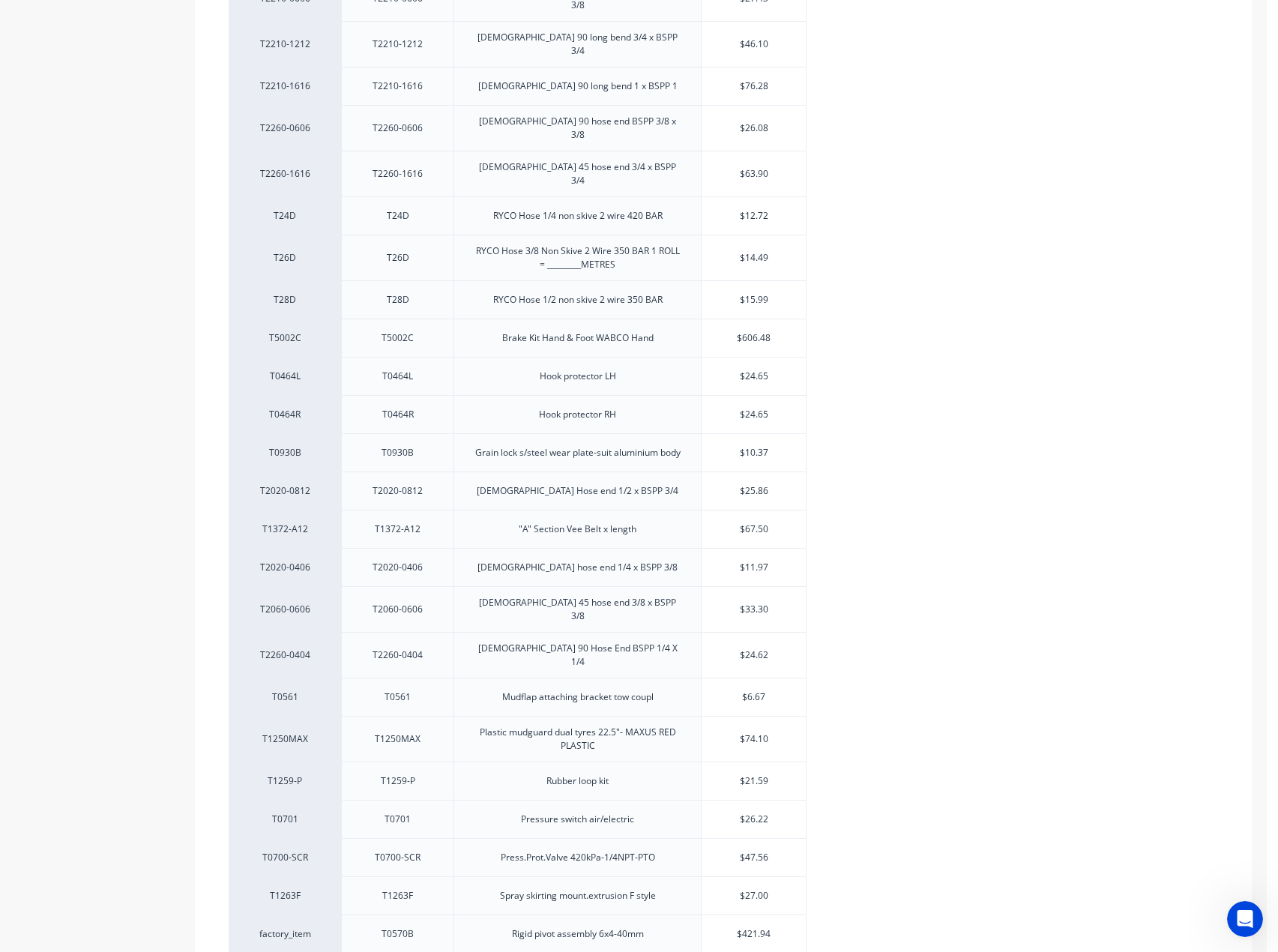
scroll to position [2911, 0]
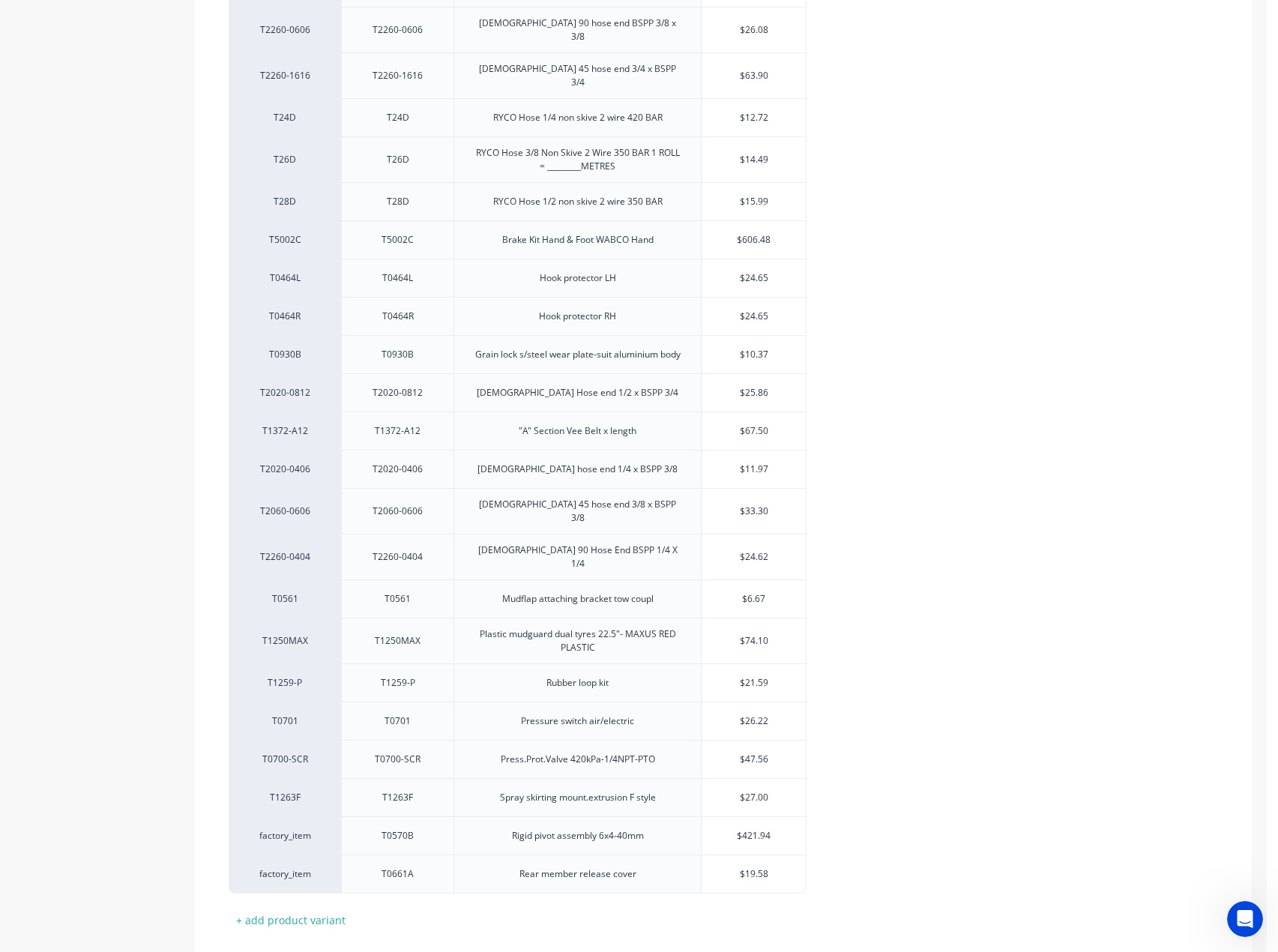
click at [261, 951] on button "Save" at bounding box center [265, 966] width 75 height 24
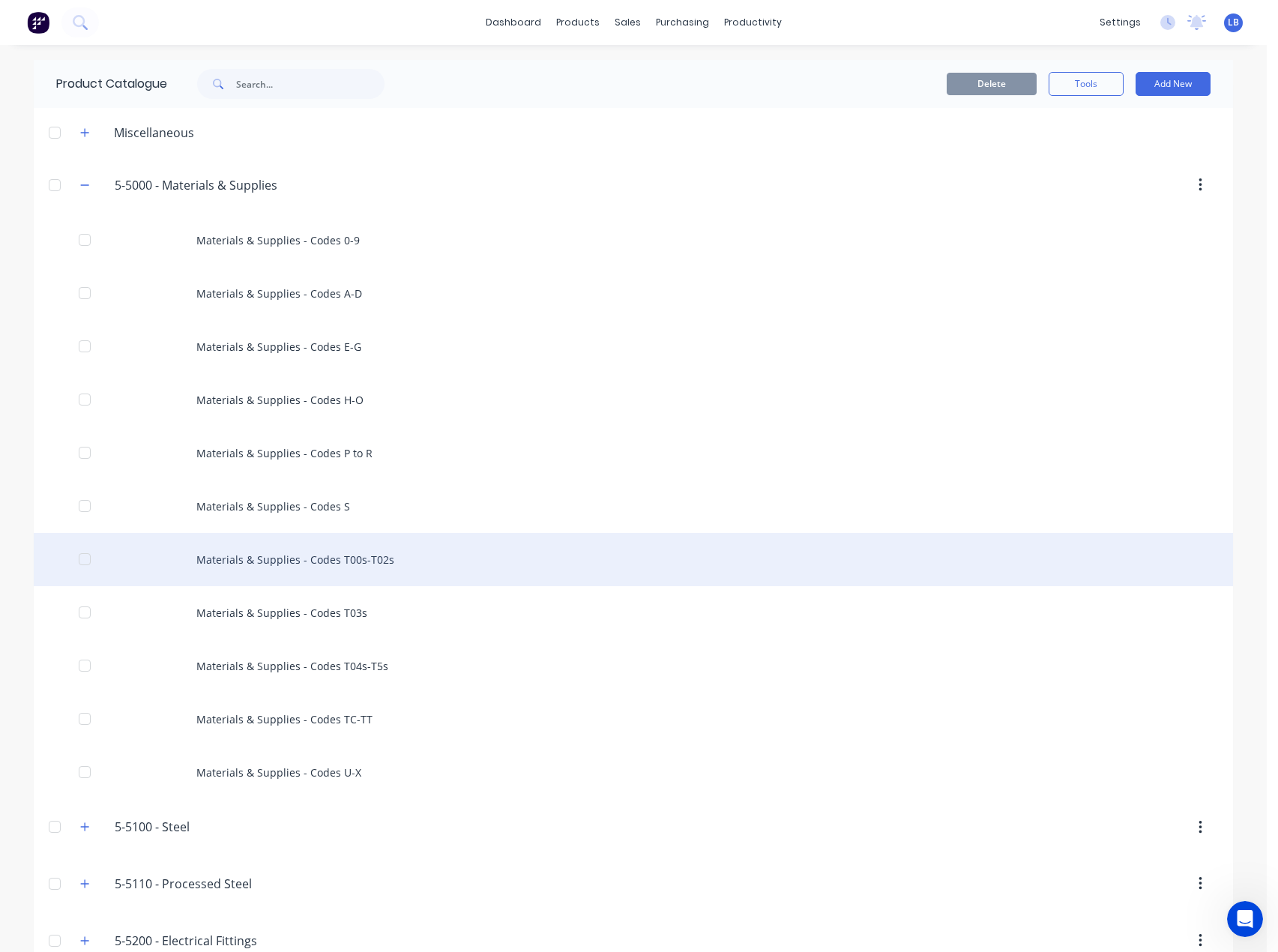
click at [354, 559] on div "Materials & Supplies - Codes T00s-T02s" at bounding box center [633, 559] width 1199 height 53
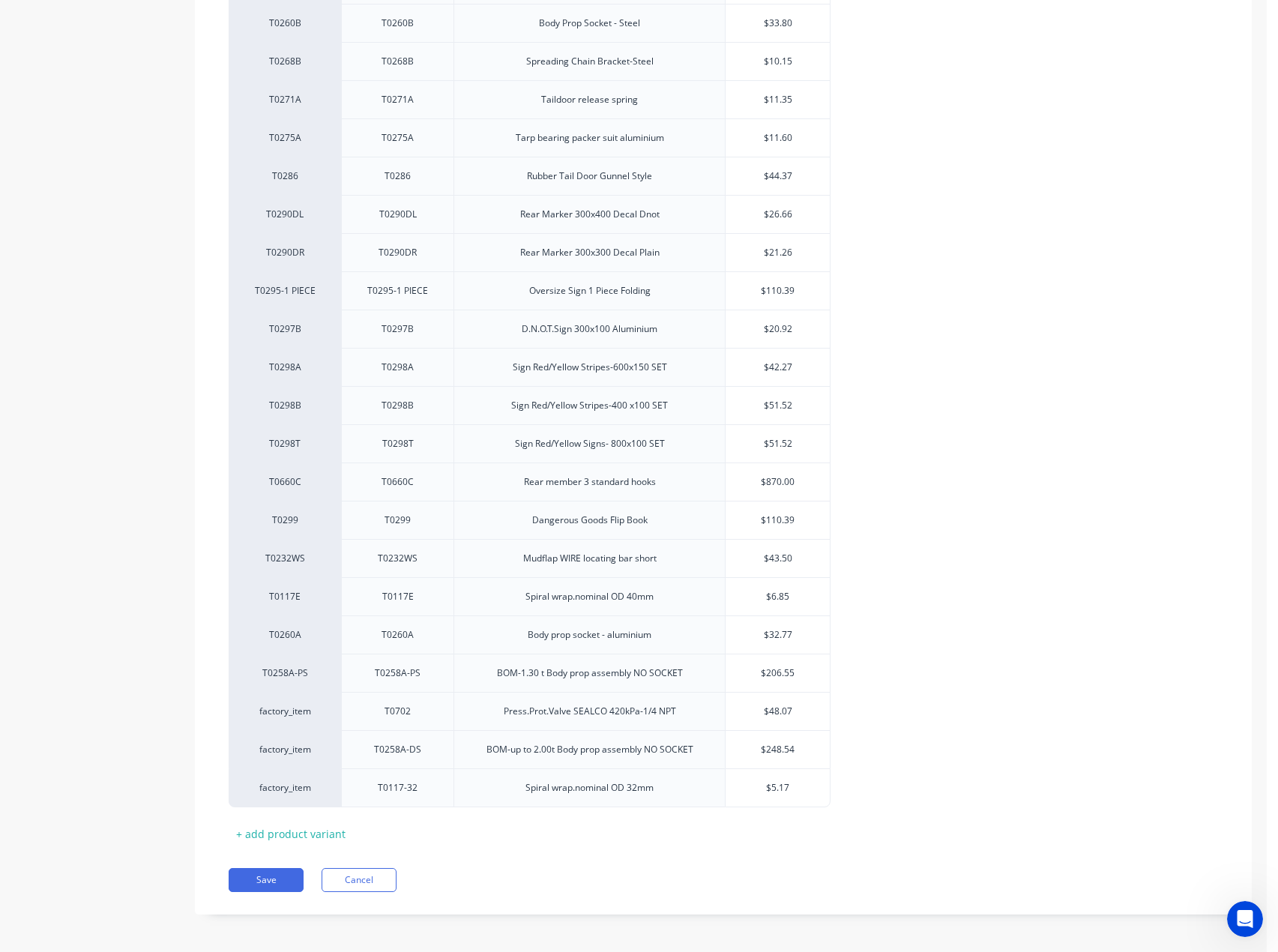
scroll to position [2041, 0]
click at [307, 823] on div "+ add product variant" at bounding box center [290, 830] width 125 height 23
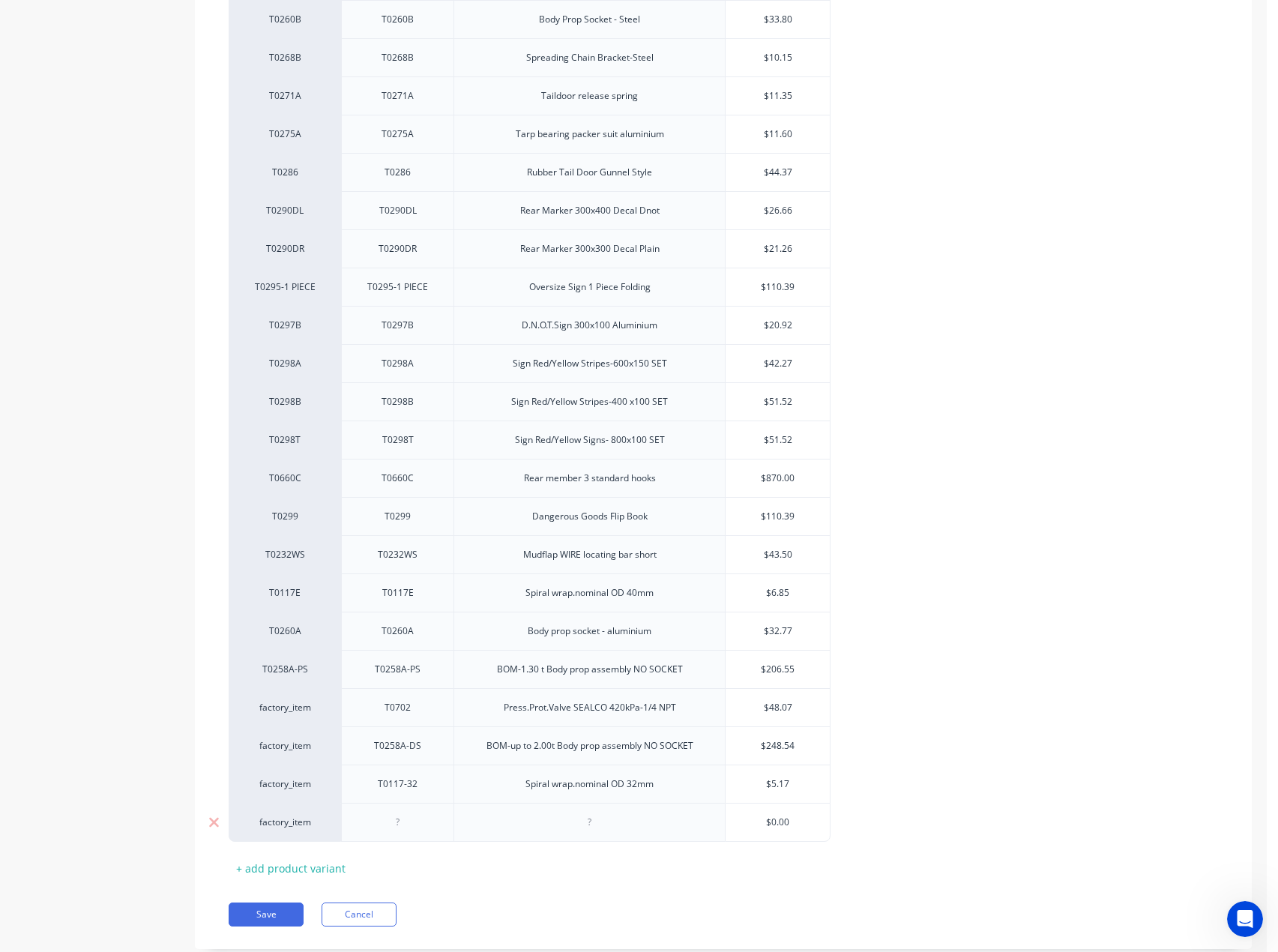
click at [602, 824] on div at bounding box center [589, 822] width 75 height 19
paste div
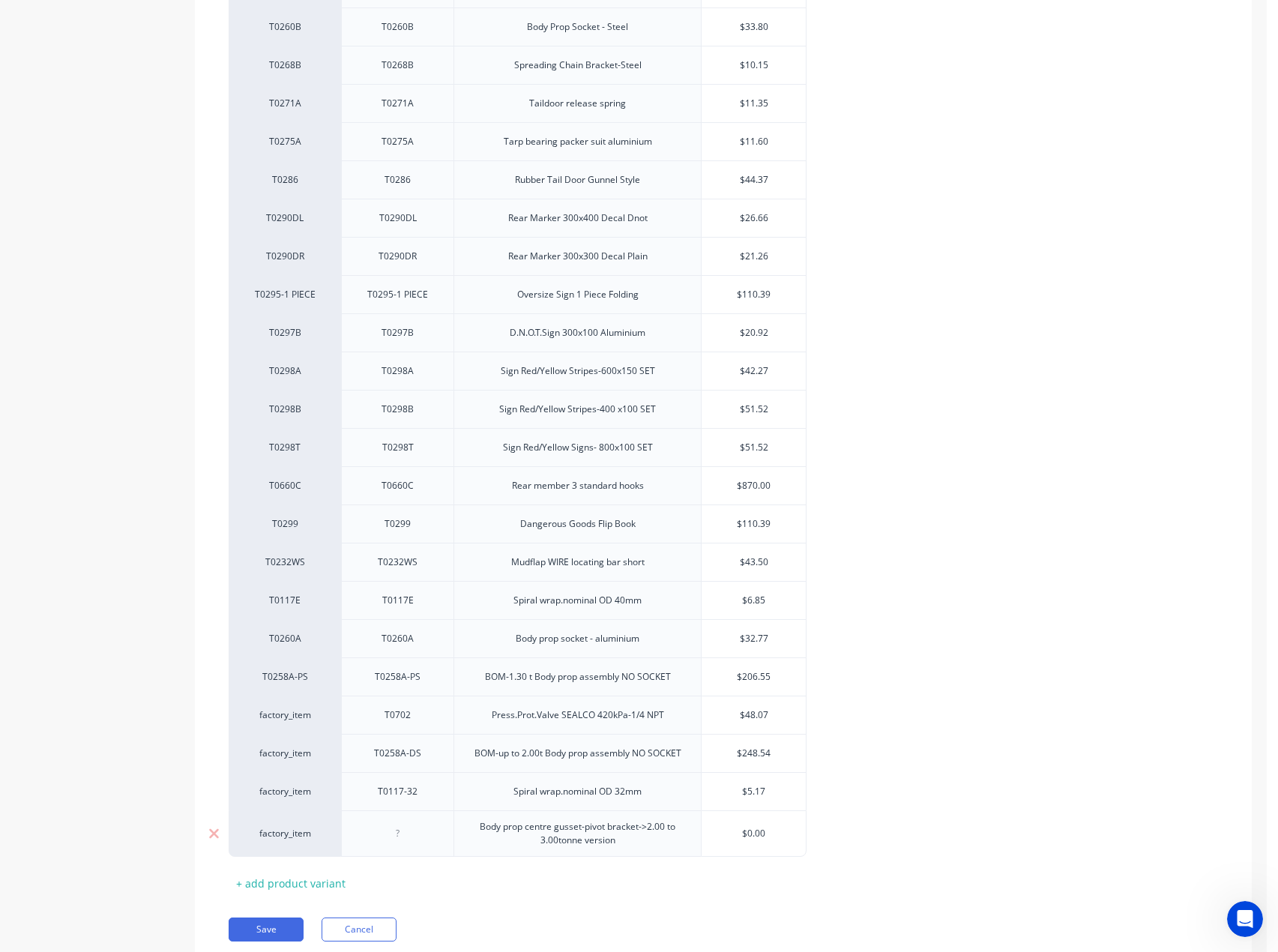
click at [400, 836] on div at bounding box center [398, 833] width 75 height 19
paste div
click at [785, 834] on input "$0.00" at bounding box center [754, 833] width 104 height 14
drag, startPoint x: 772, startPoint y: 831, endPoint x: 731, endPoint y: 830, distance: 41.0
click at [731, 830] on input "$0.00" at bounding box center [754, 833] width 104 height 14
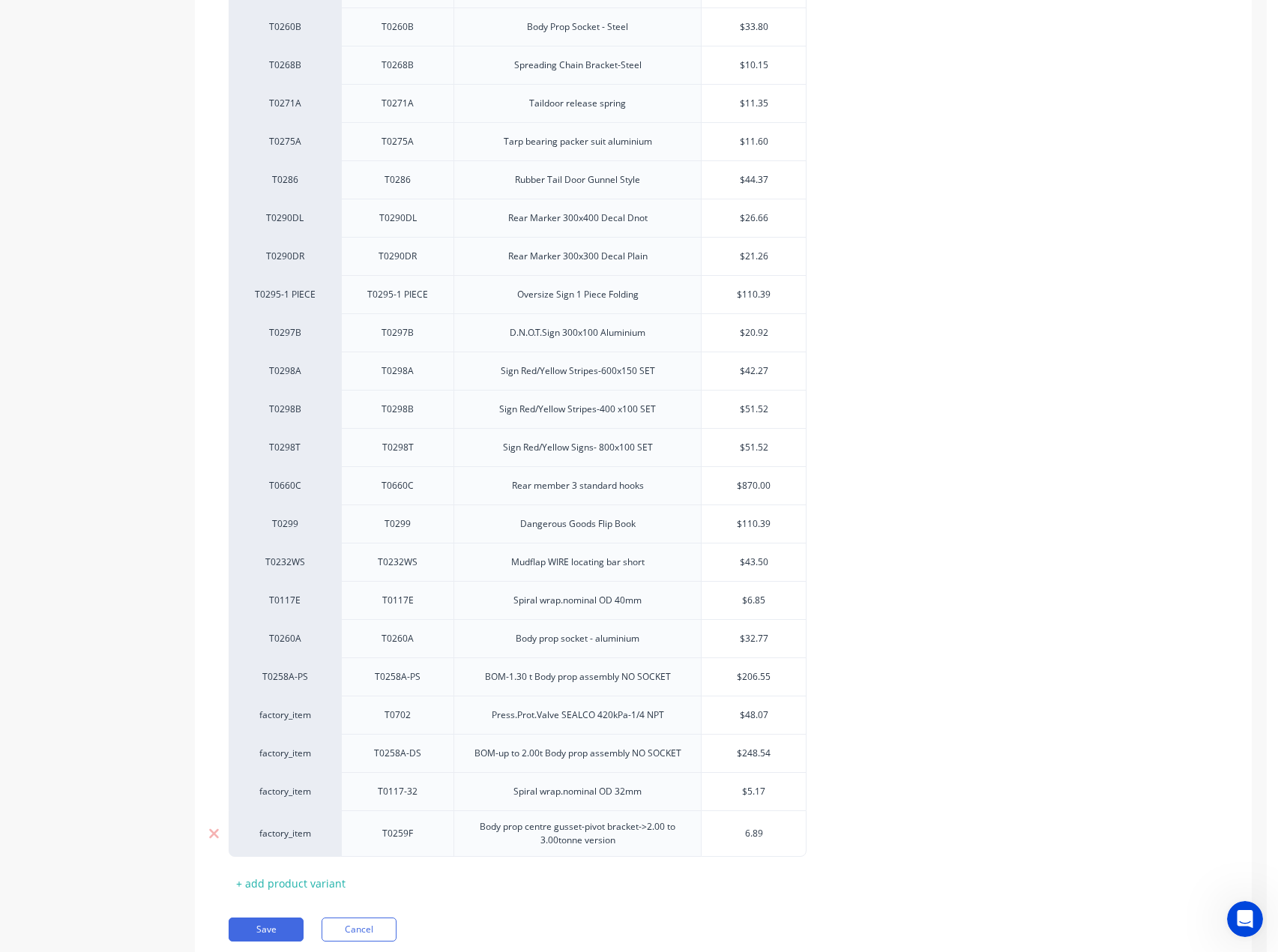
type input "6.89"
click at [256, 929] on button "Save" at bounding box center [265, 930] width 75 height 24
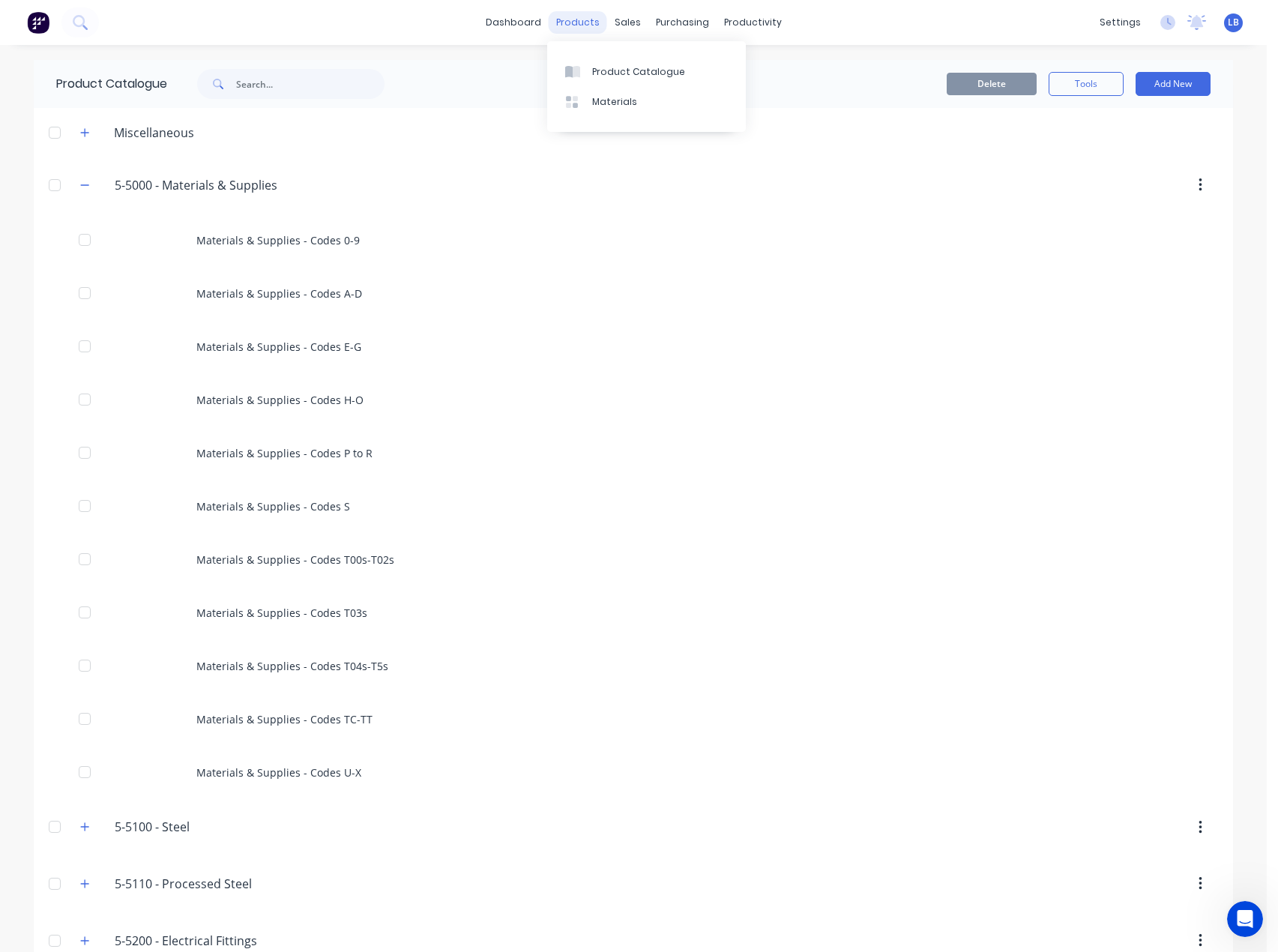
click at [563, 17] on div "products" at bounding box center [578, 22] width 59 height 22
drag, startPoint x: 569, startPoint y: 66, endPoint x: 166, endPoint y: 67, distance: 403.0
click at [568, 67] on icon at bounding box center [568, 72] width 7 height 12
click at [79, 22] on icon at bounding box center [80, 22] width 14 height 14
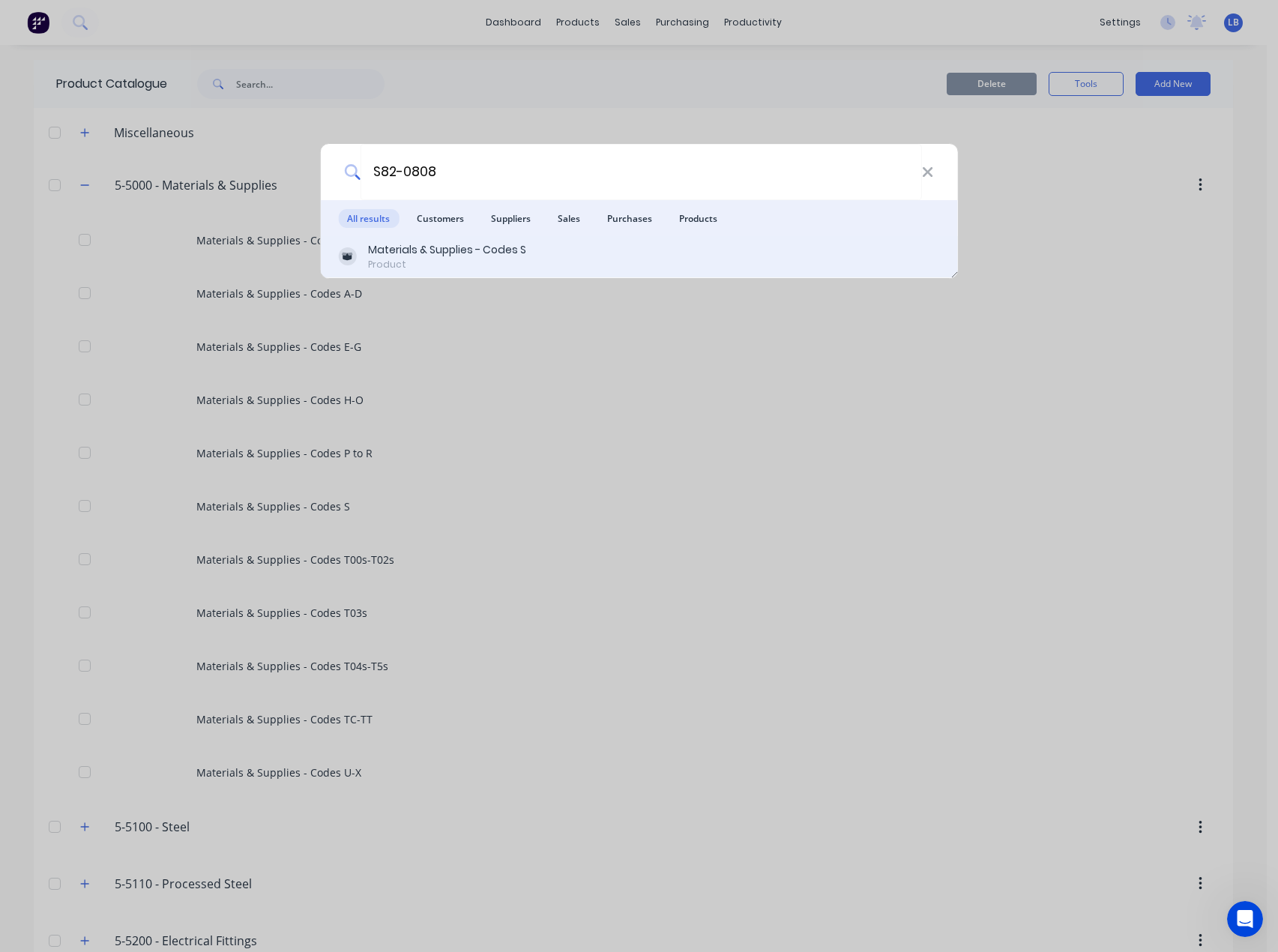
type input "S82-0808"
click at [506, 245] on div "Materials & Supplies - Codes S" at bounding box center [447, 250] width 158 height 16
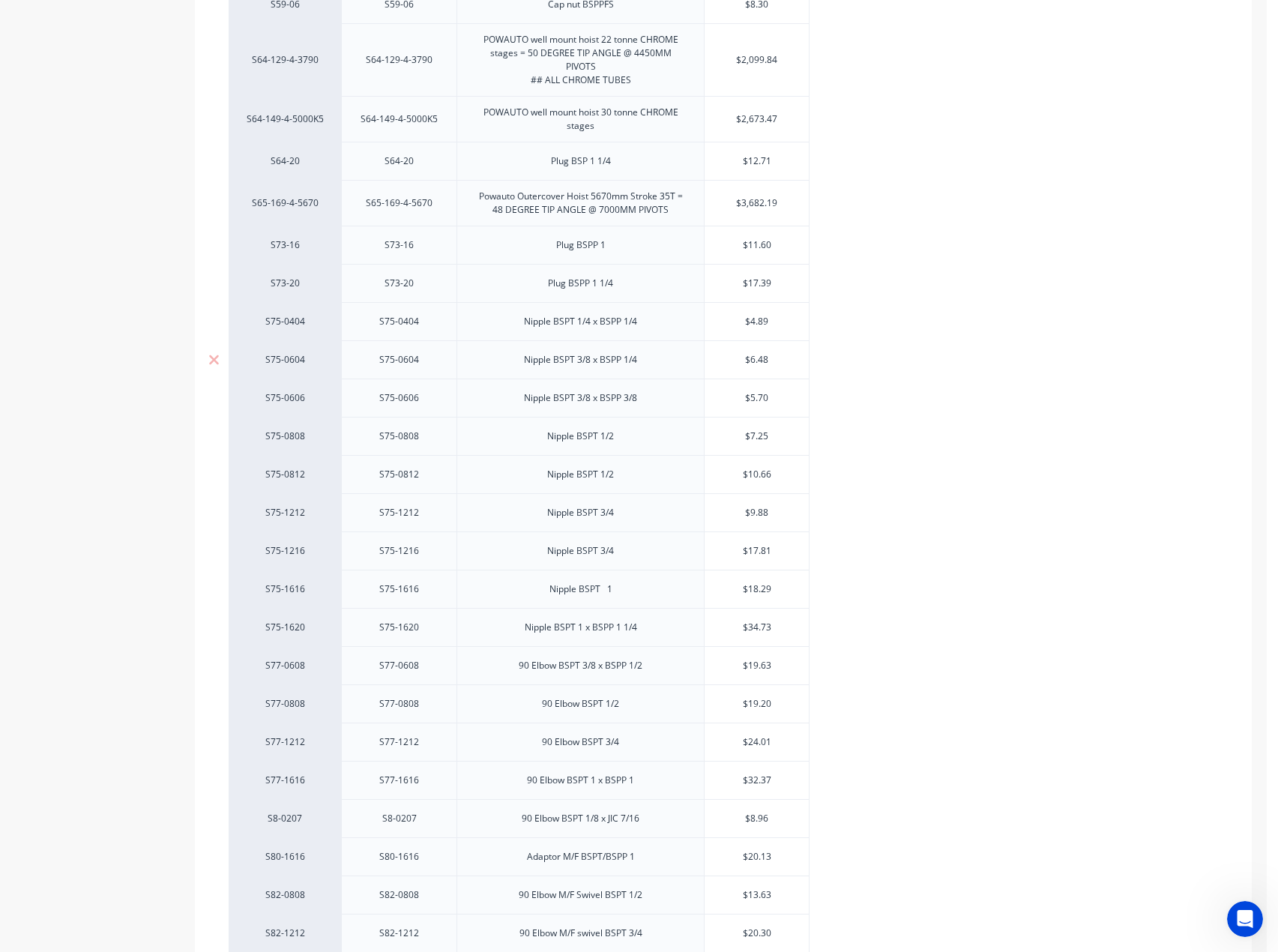
scroll to position [1723, 0]
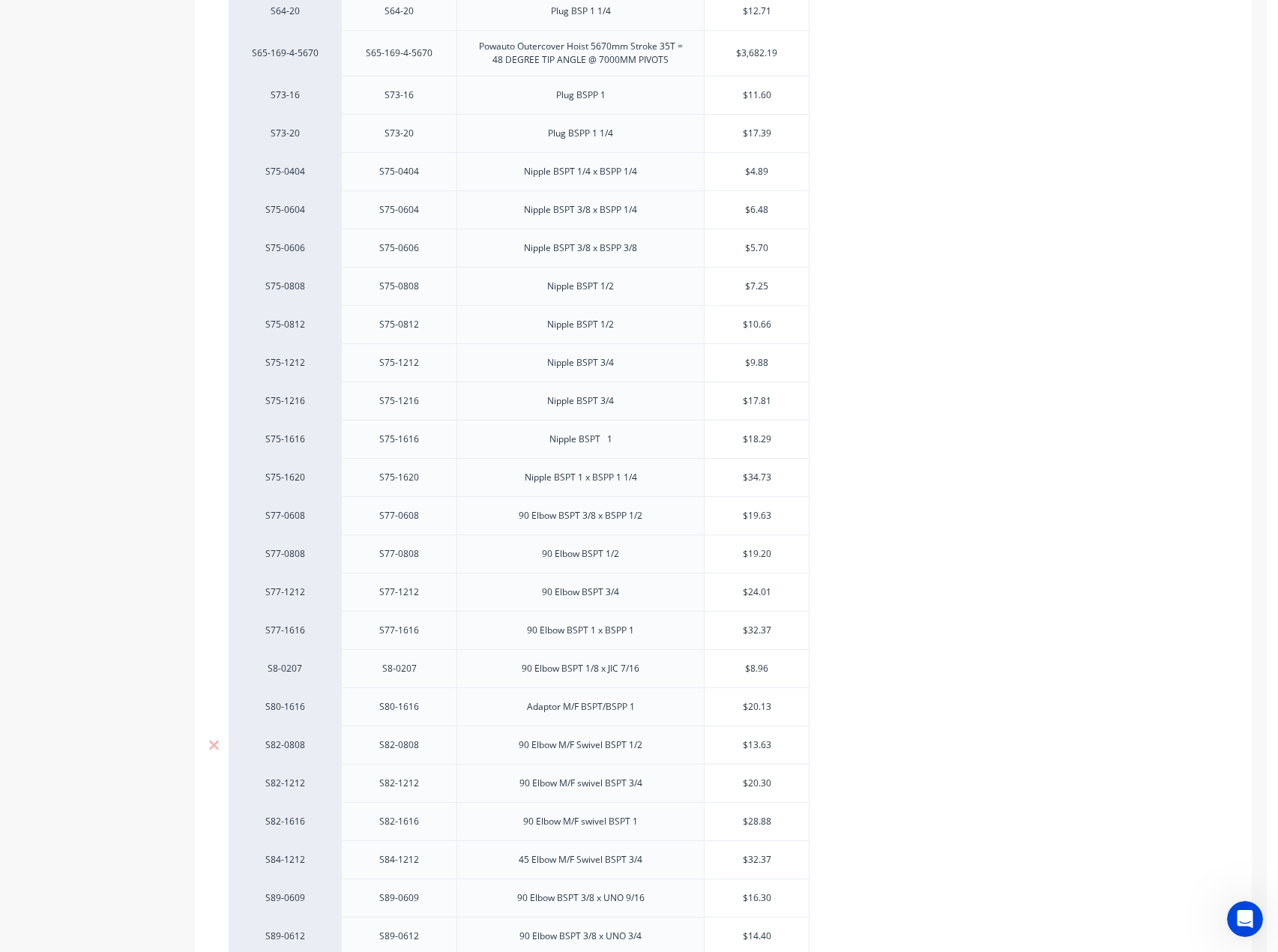
click at [419, 746] on div "S82-0808" at bounding box center [399, 745] width 75 height 19
click at [776, 738] on input "text" at bounding box center [757, 745] width 104 height 14
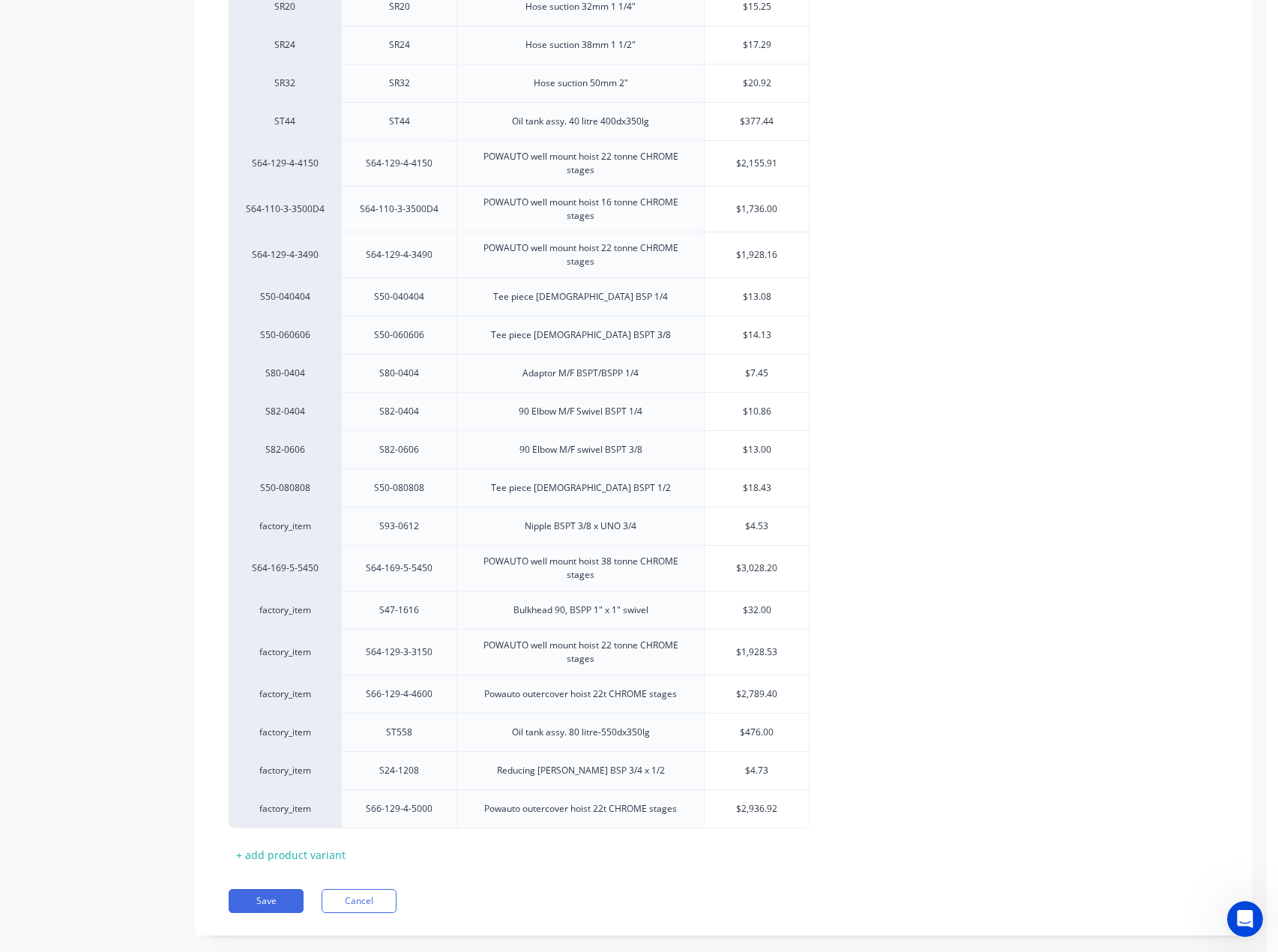
scroll to position [3205, 0]
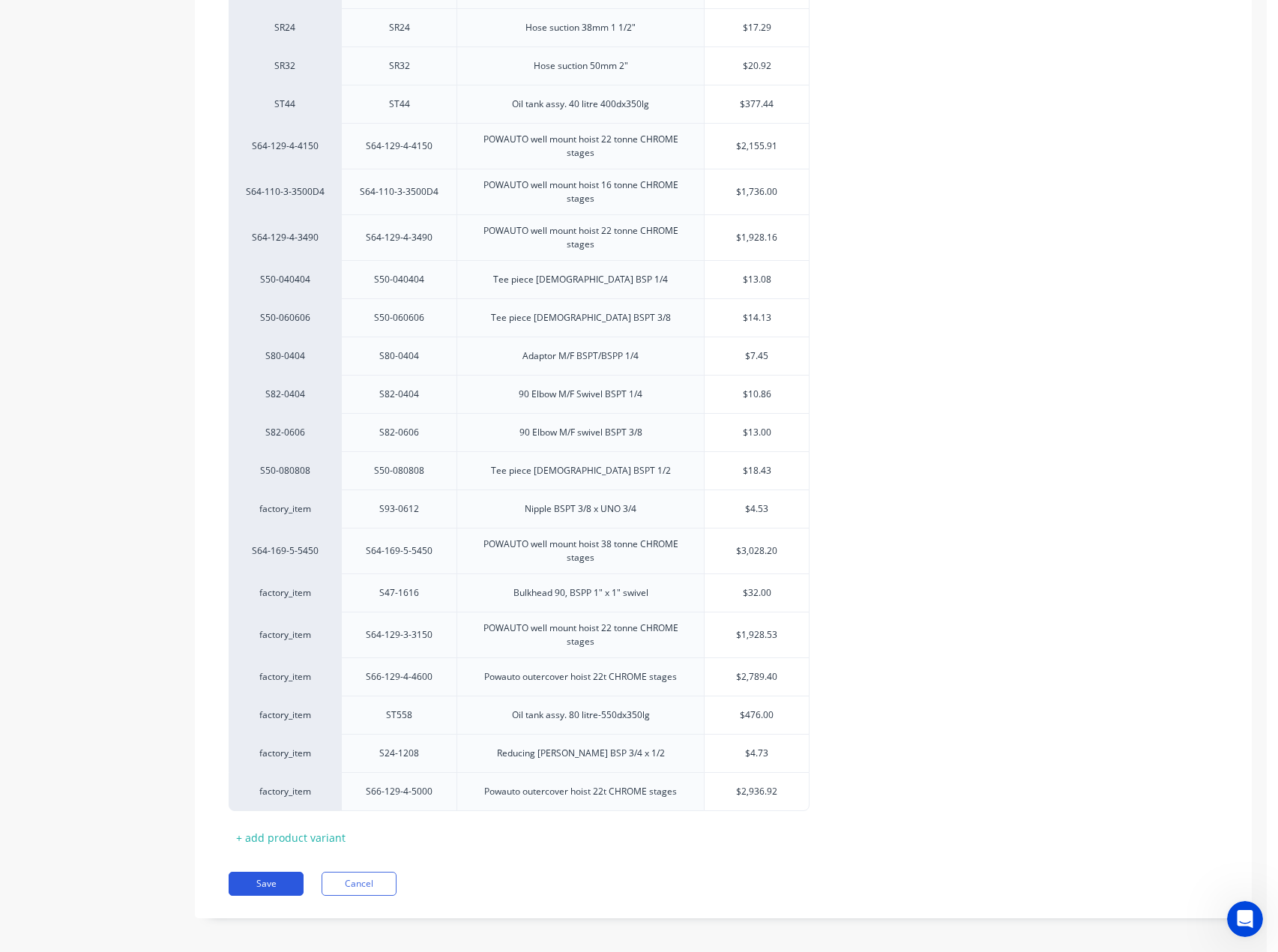
type input "$13.68"
click at [268, 872] on button "Save" at bounding box center [265, 884] width 75 height 24
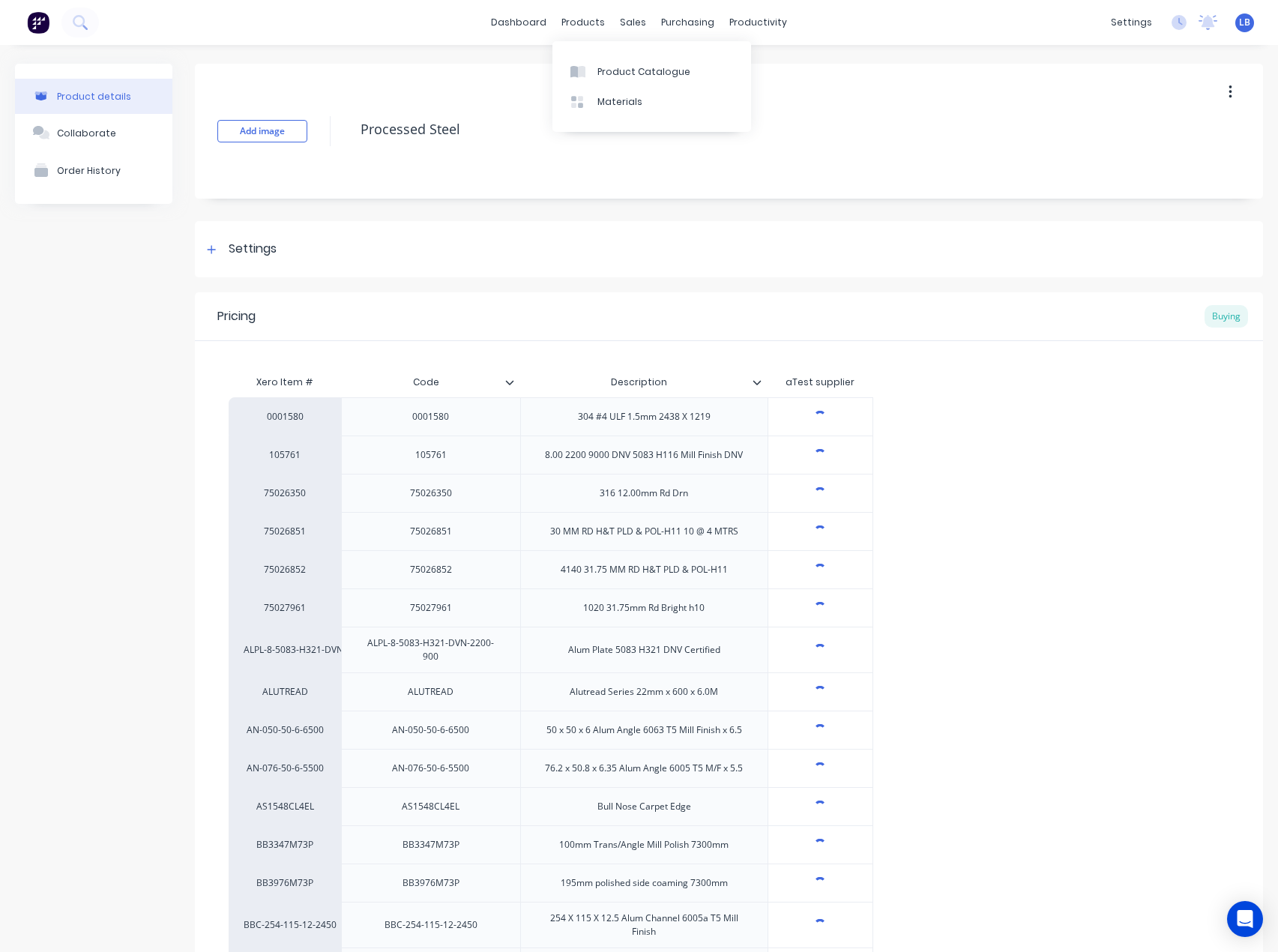
type textarea "x"
click at [678, 72] on div at bounding box center [675, 72] width 23 height 14
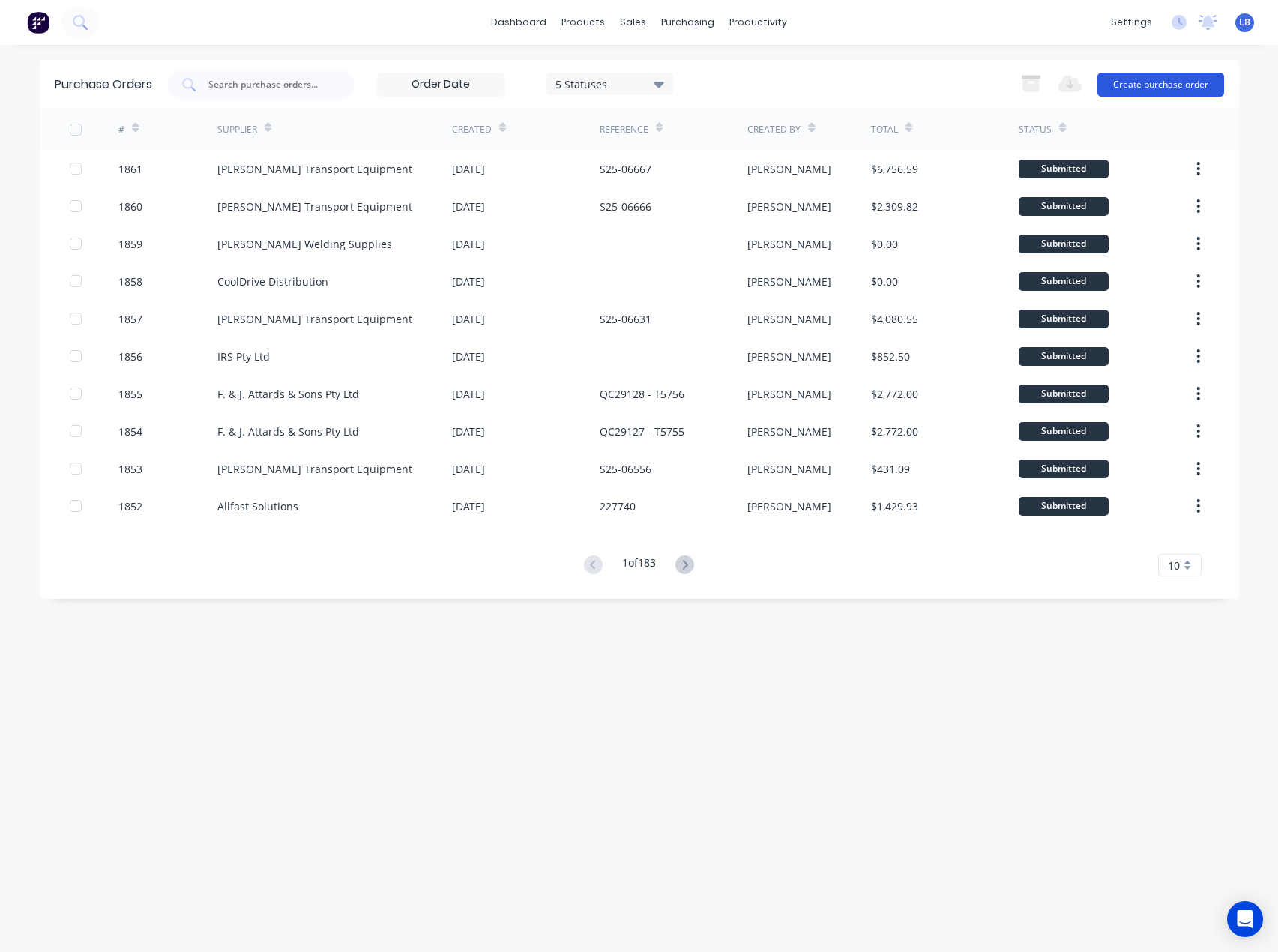
click at [1145, 86] on button "Create purchase order" at bounding box center [1161, 84] width 127 height 24
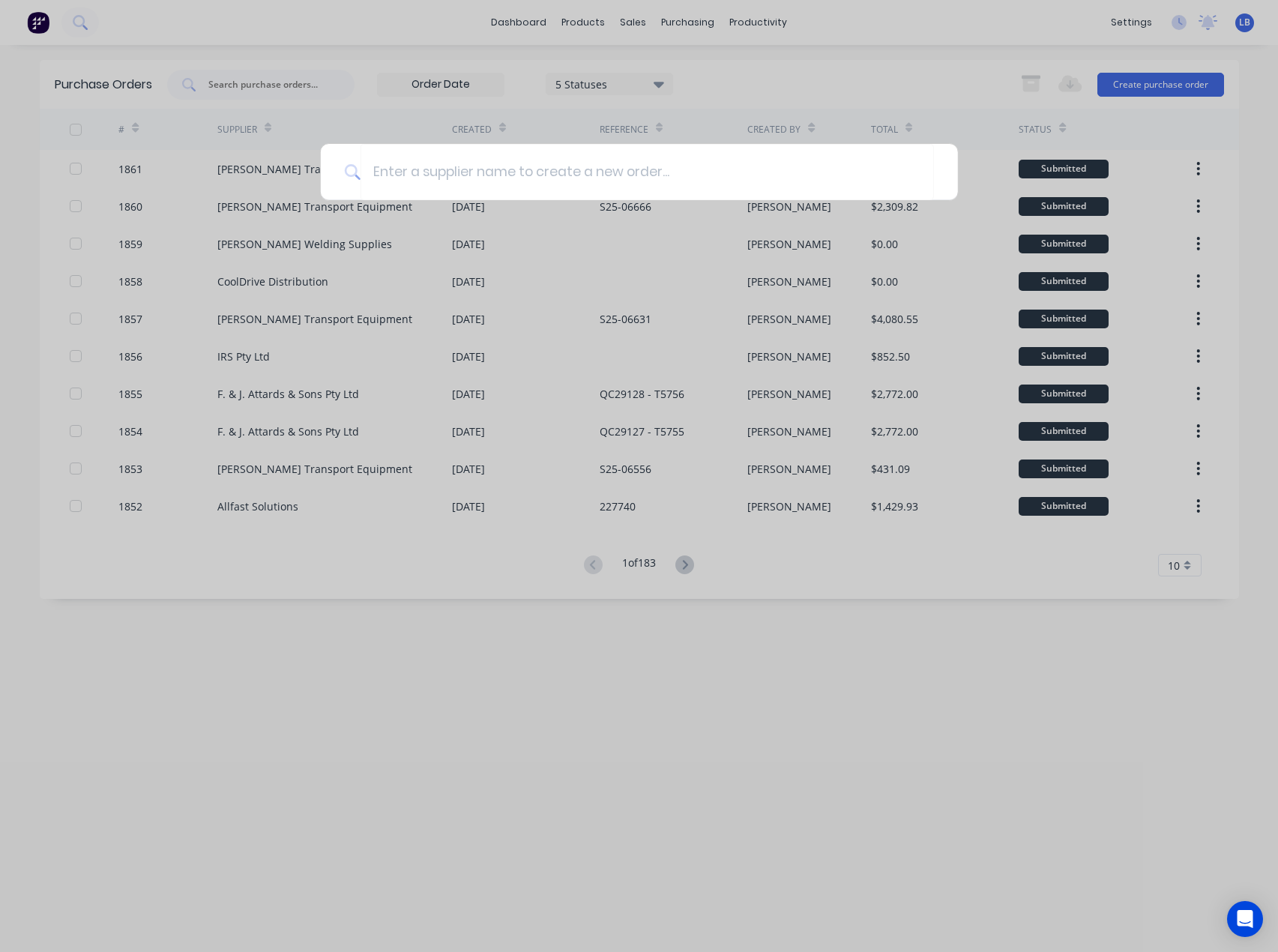
click at [264, 249] on div at bounding box center [639, 476] width 1278 height 952
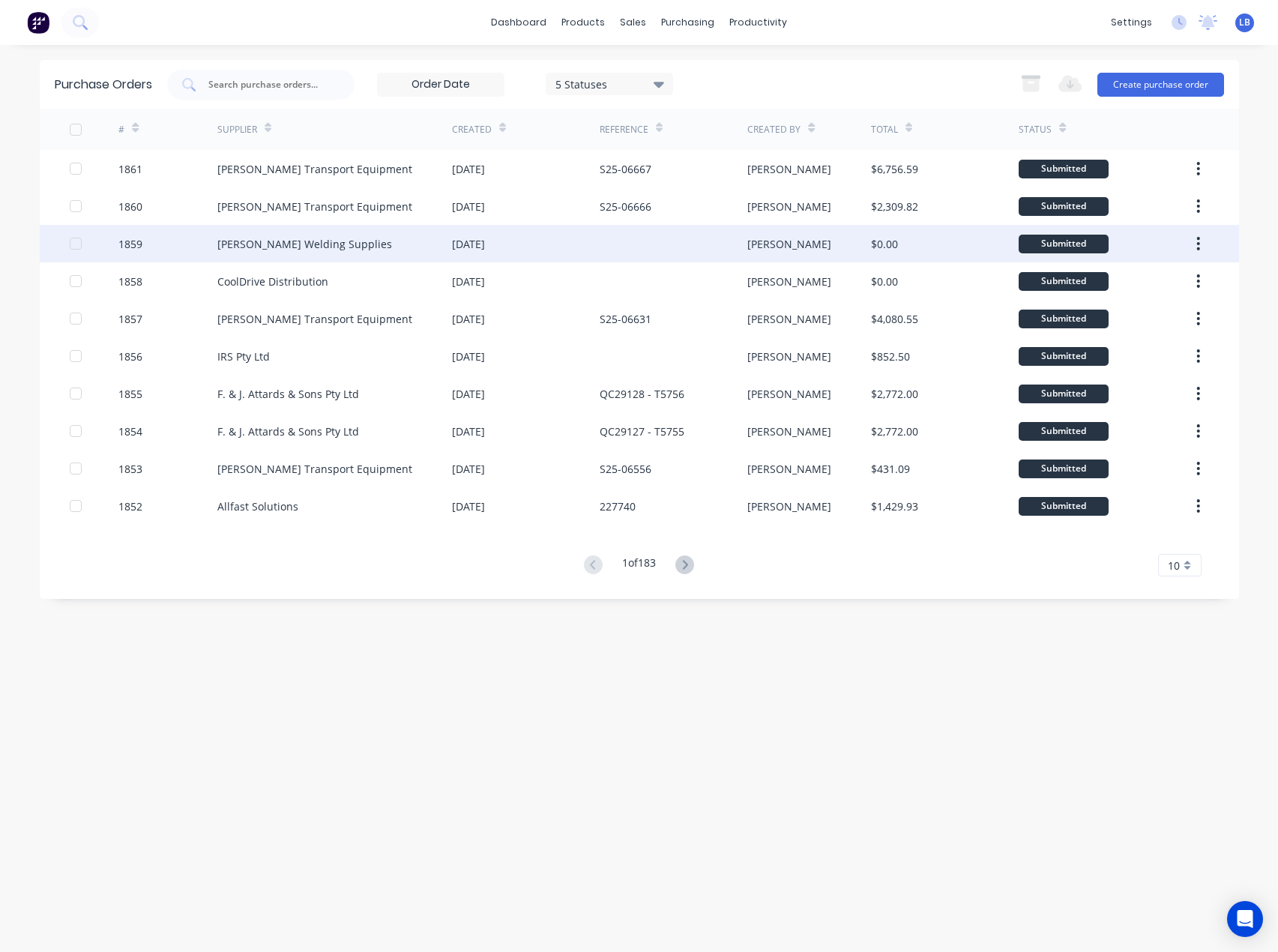
click at [671, 241] on div at bounding box center [674, 243] width 148 height 38
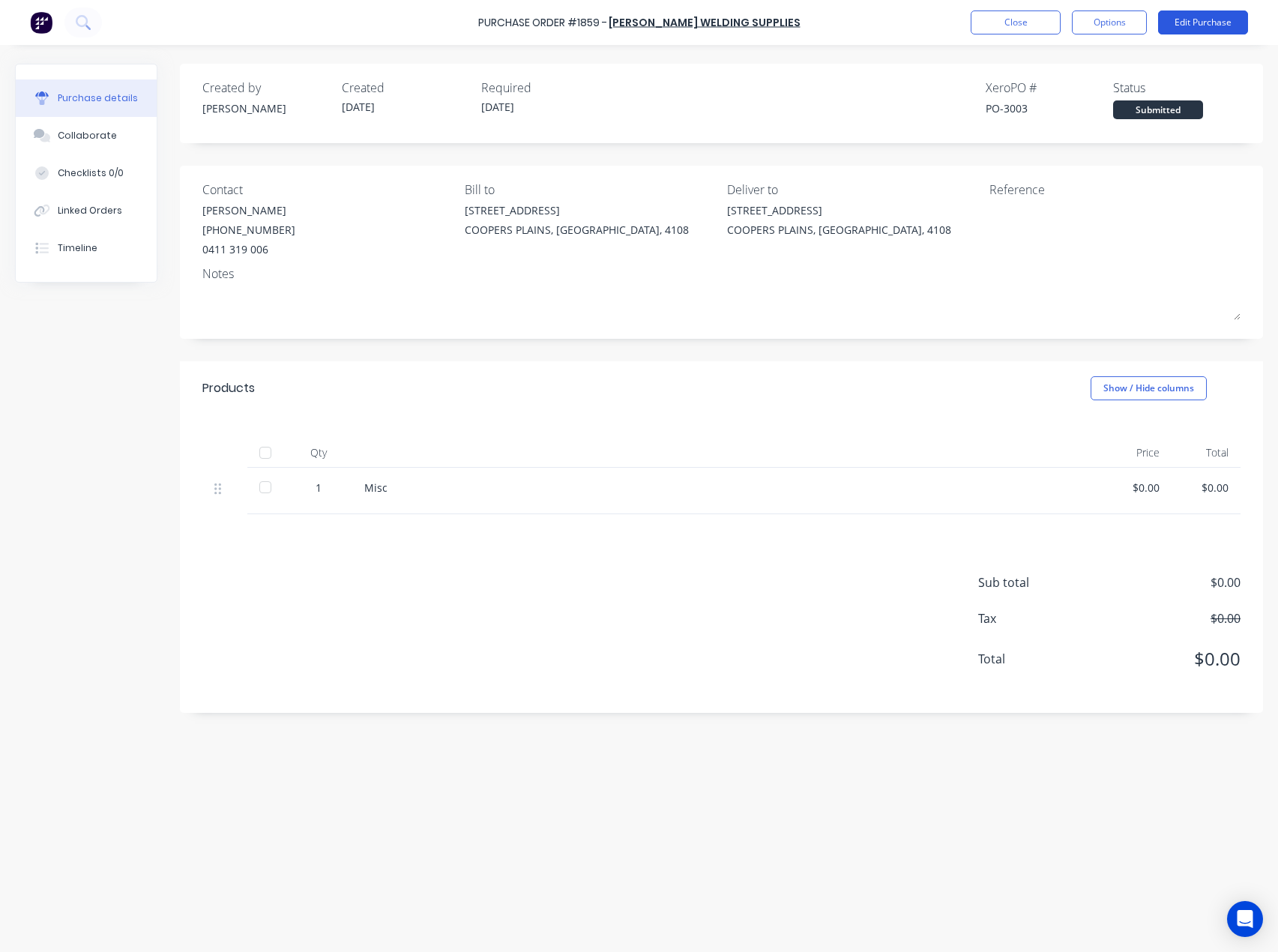
click at [1196, 25] on button "Edit Purchase" at bounding box center [1203, 22] width 90 height 24
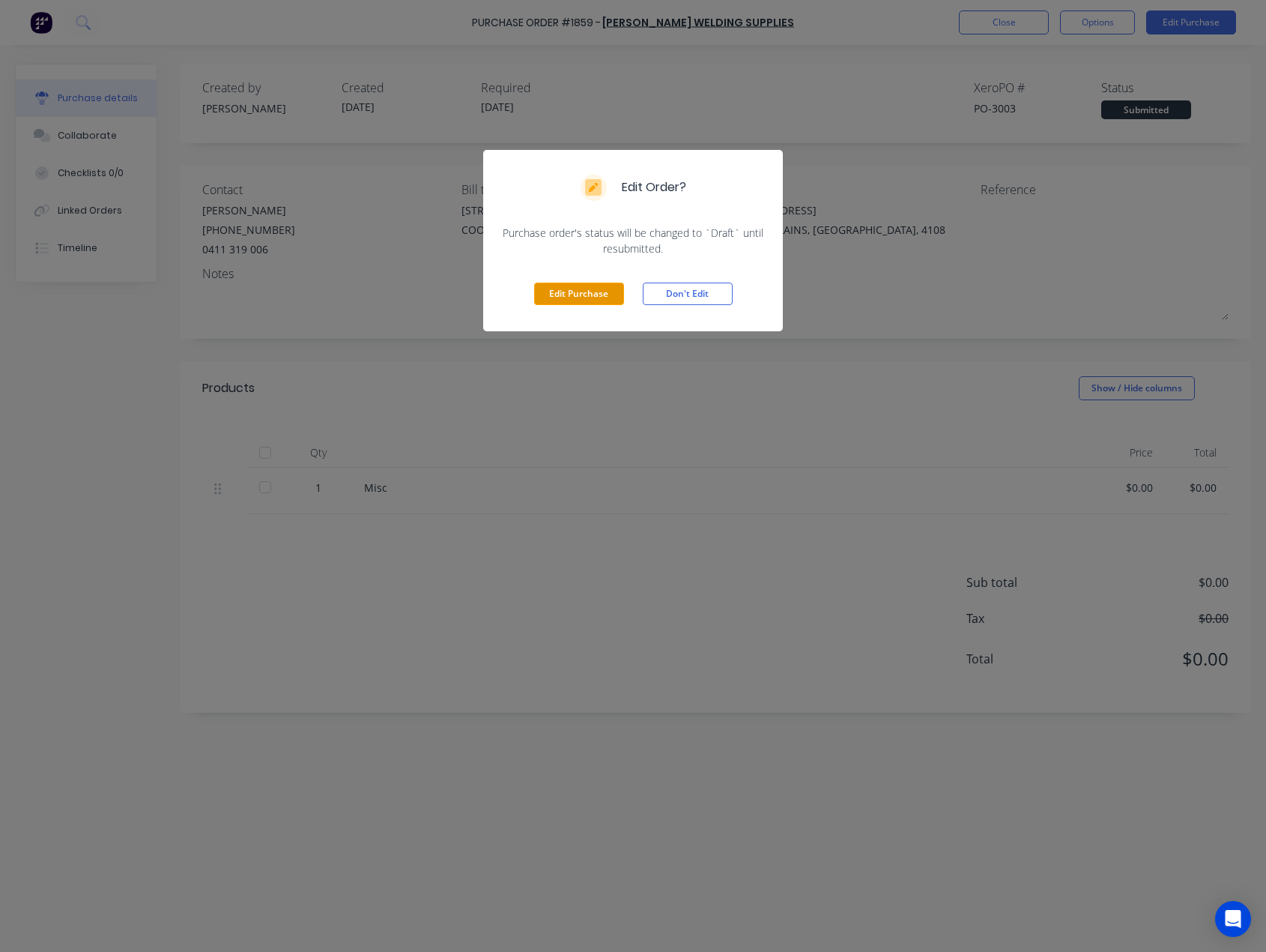
click at [582, 291] on button "Edit Purchase" at bounding box center [579, 294] width 90 height 22
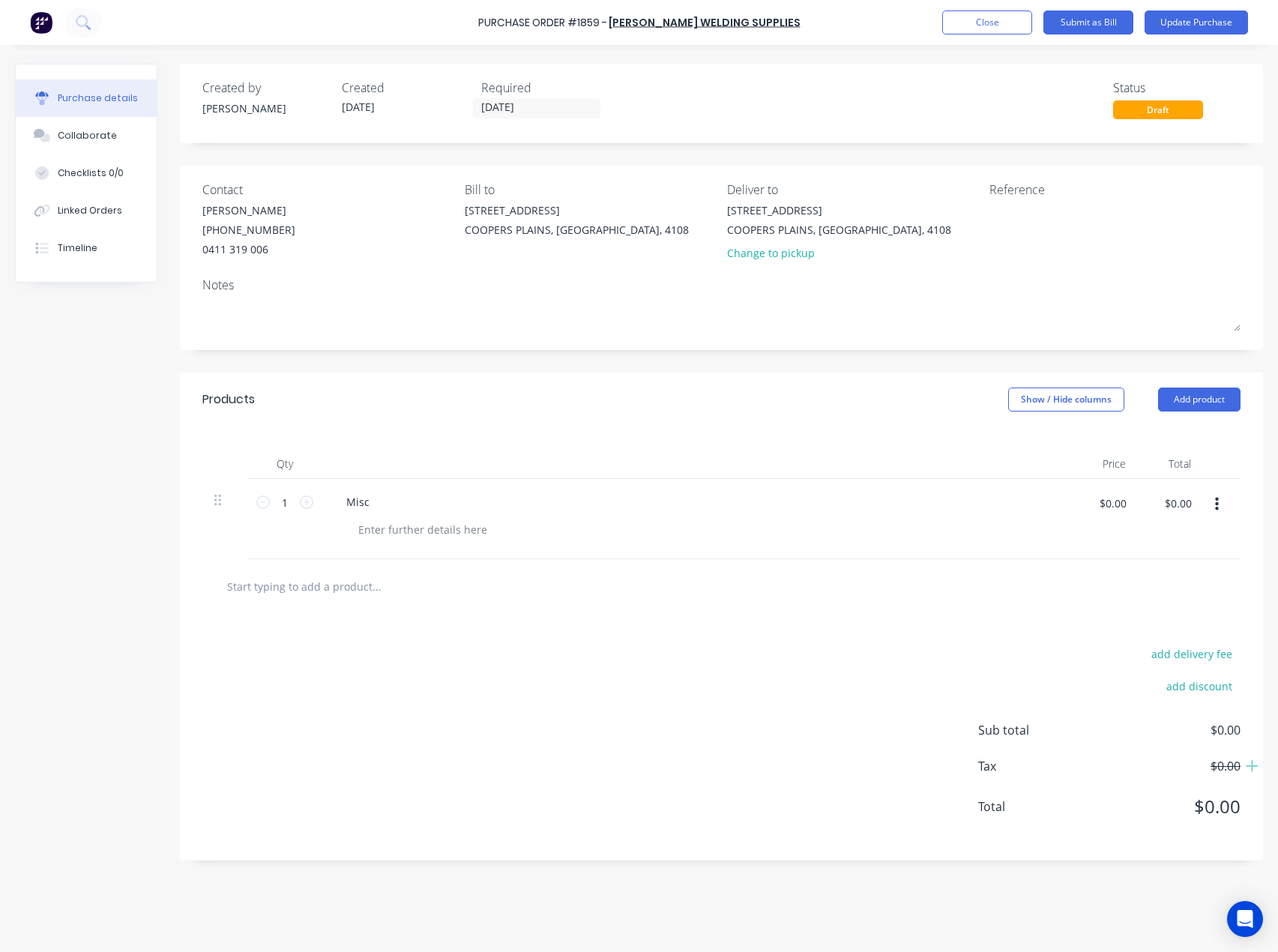
click at [1215, 499] on icon "button" at bounding box center [1217, 504] width 4 height 14
click at [1141, 639] on button "Delete" at bounding box center [1171, 633] width 128 height 30
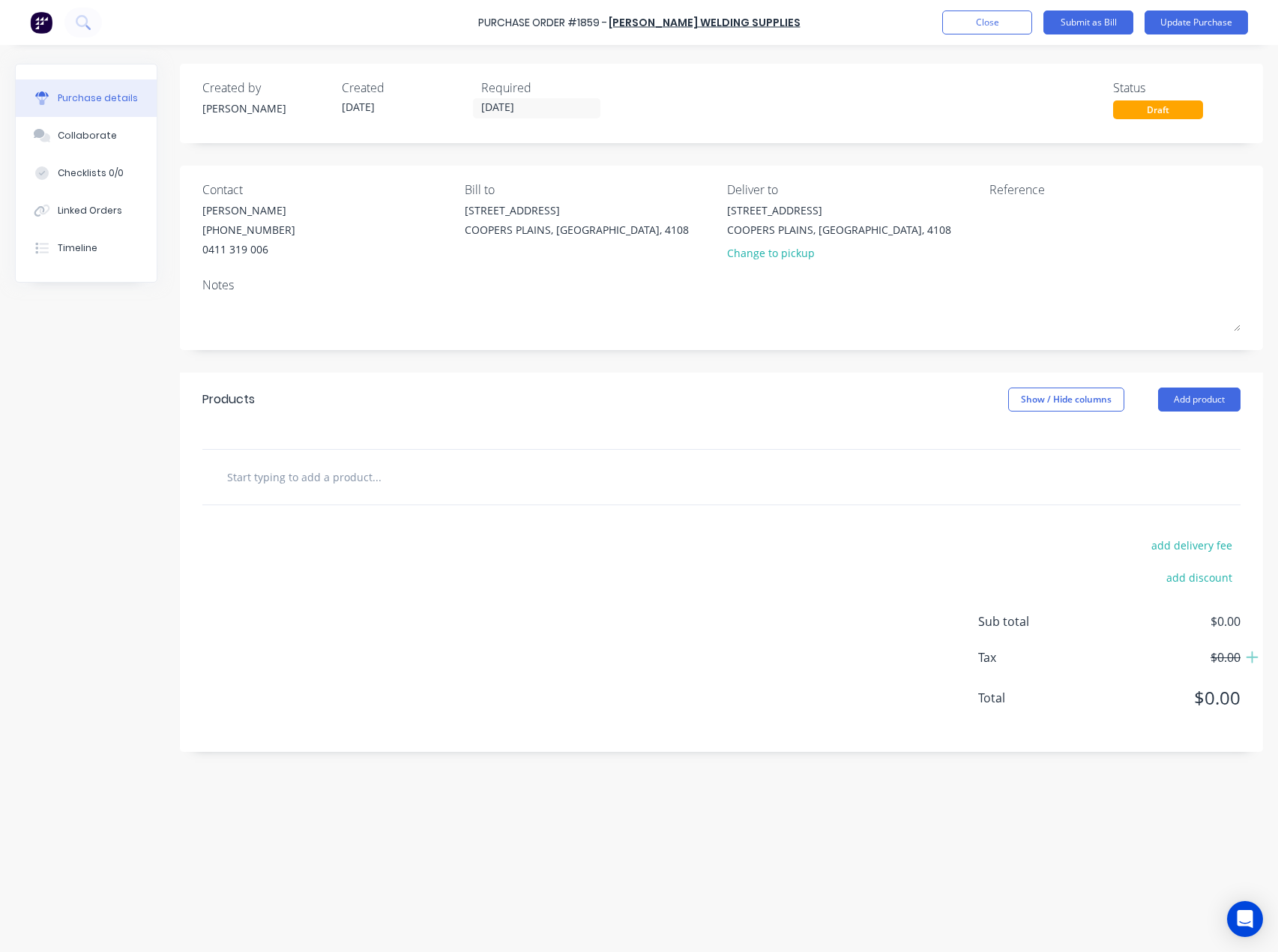
click at [254, 459] on div at bounding box center [722, 477] width 1038 height 55
click at [247, 477] on input "text" at bounding box center [376, 476] width 300 height 30
paste input "H163933"
drag, startPoint x: 253, startPoint y: 474, endPoint x: 130, endPoint y: 463, distance: 123.5
click at [130, 463] on div "Created by Taylor Created 14/08/25 Required 14/08/25 Status Draft Contact Leigh…" at bounding box center [639, 494] width 1248 height 862
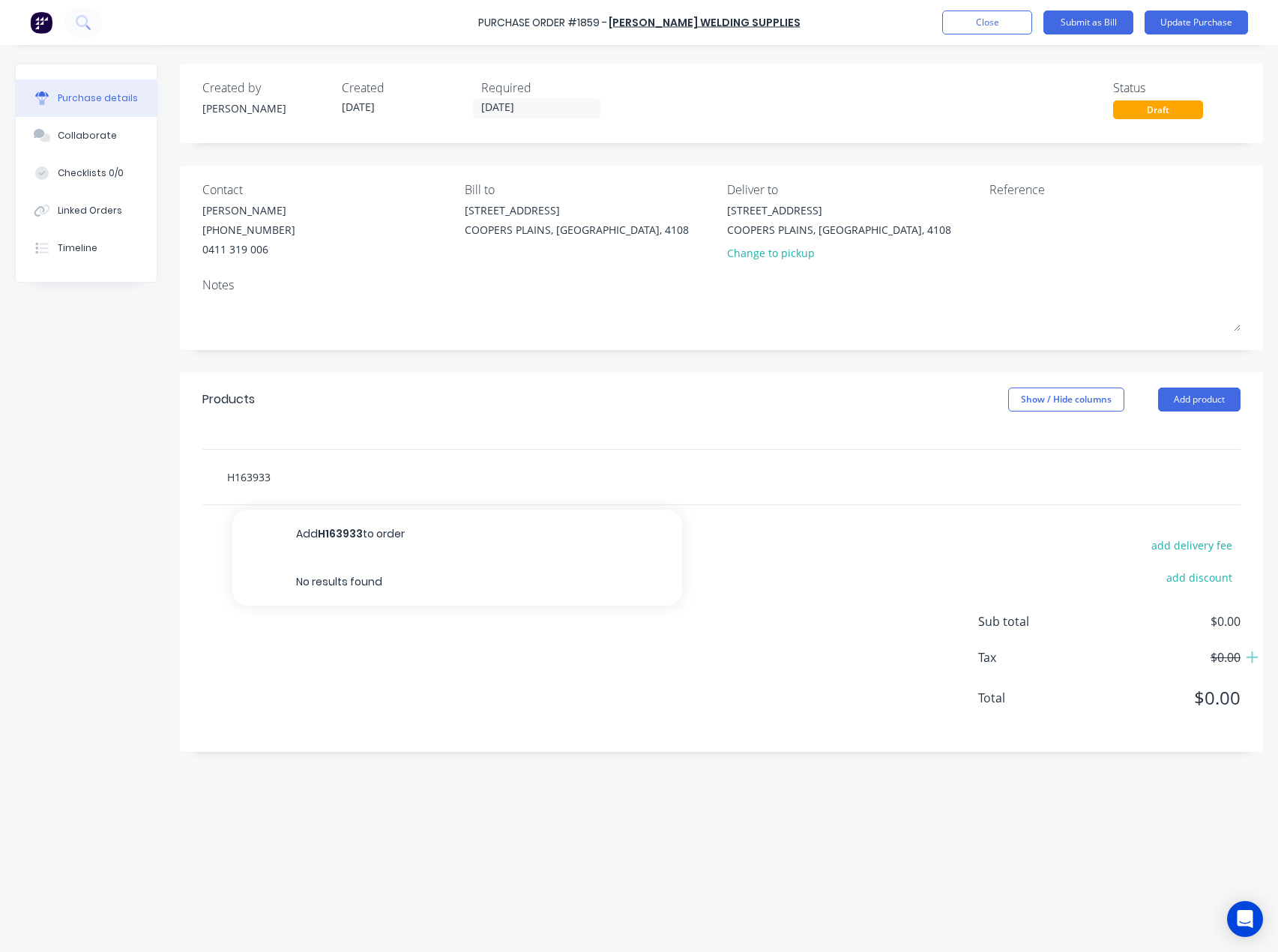
paste input "BCB490"
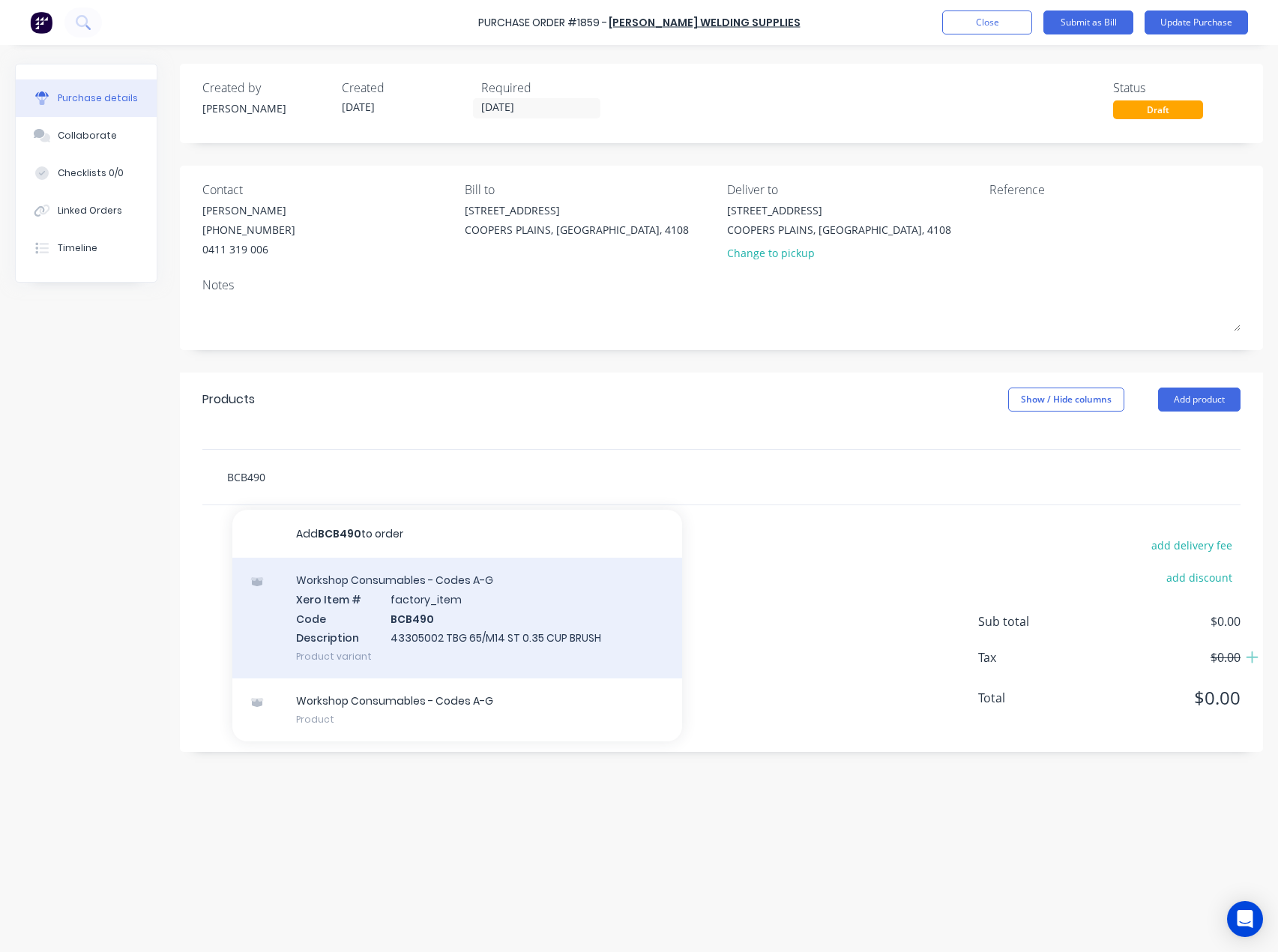
type input "BCB490"
click at [351, 607] on div "Workshop Consumables - Codes A-G Xero Item # factory_item Code BCB490 Descripti…" at bounding box center [457, 618] width 450 height 121
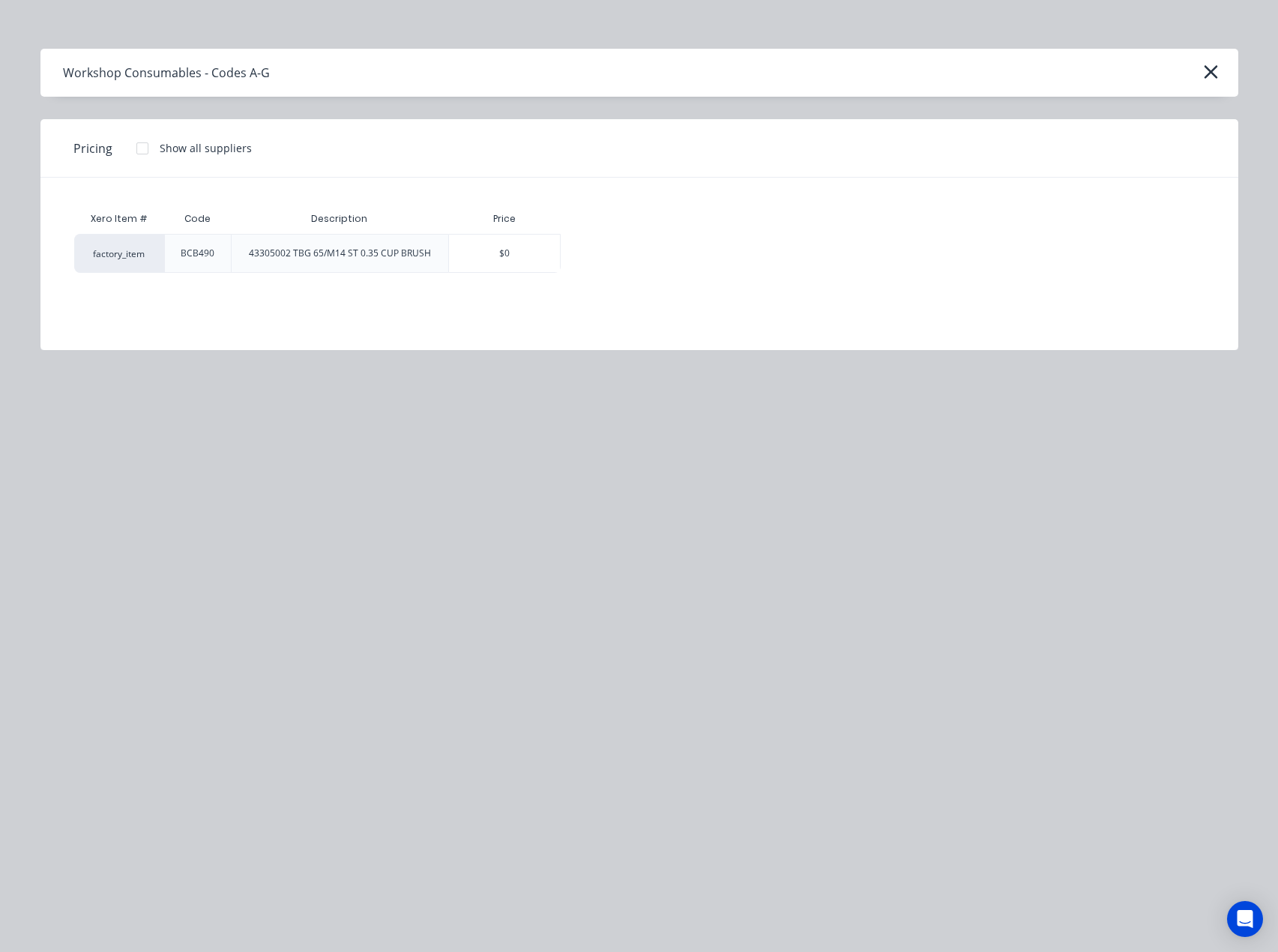
click at [143, 146] on div at bounding box center [142, 148] width 30 height 30
click at [617, 256] on div "$21.90" at bounding box center [614, 253] width 104 height 38
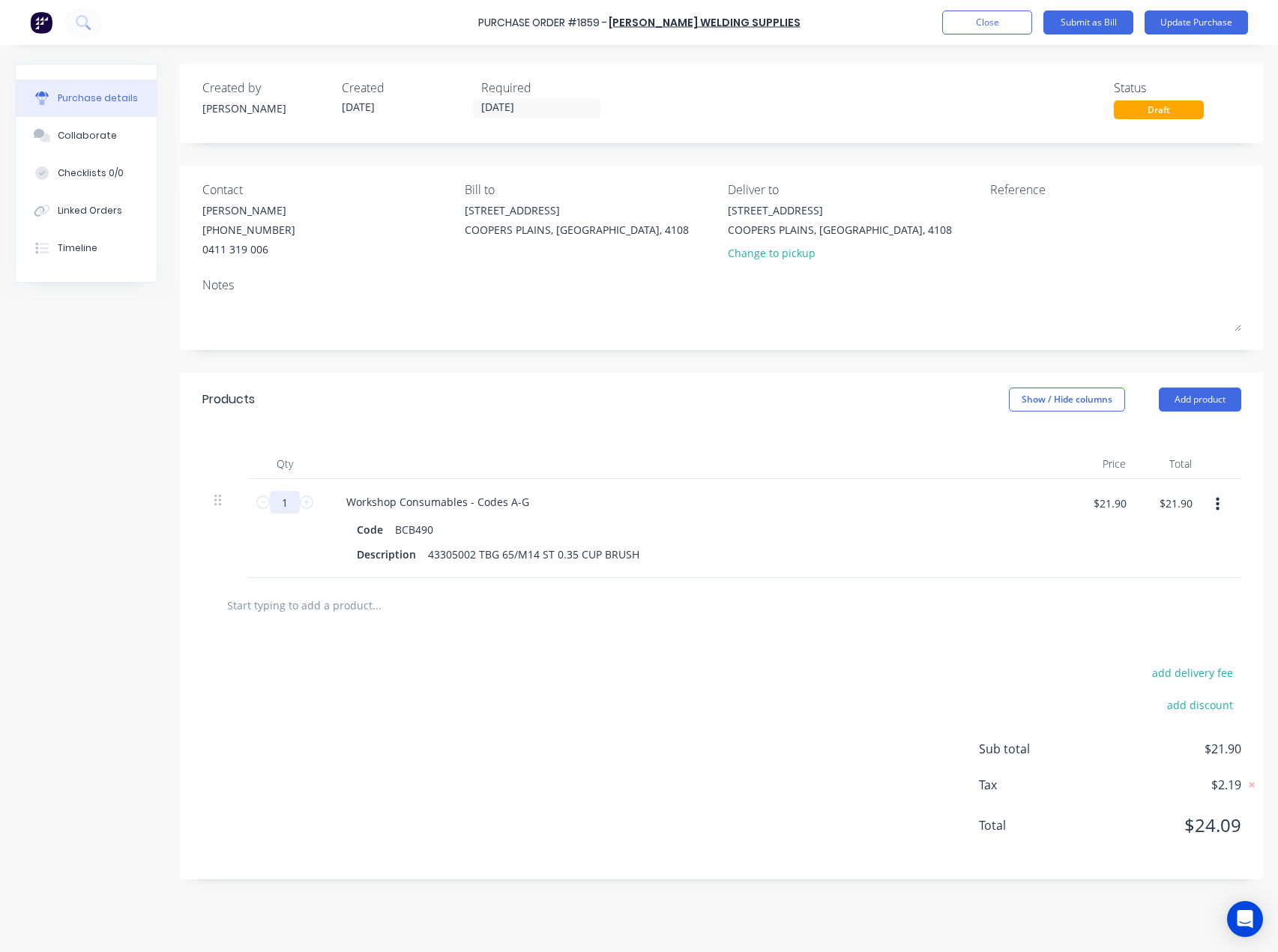
click at [285, 496] on input "1" at bounding box center [285, 502] width 30 height 22
type input "2"
type input "$43.80"
type input "2"
click at [277, 604] on input "text" at bounding box center [376, 604] width 300 height 30
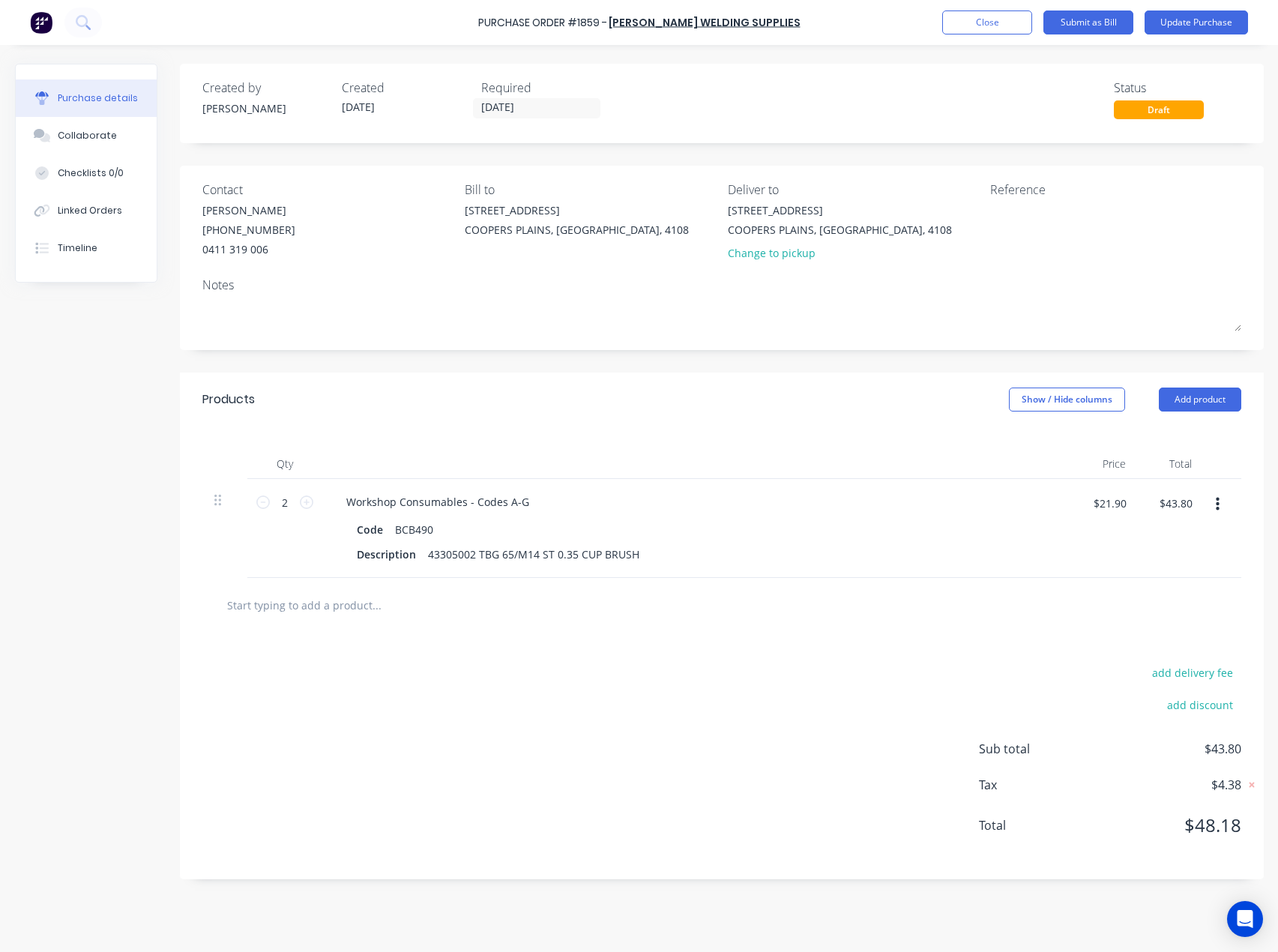
paste input "ACP132"
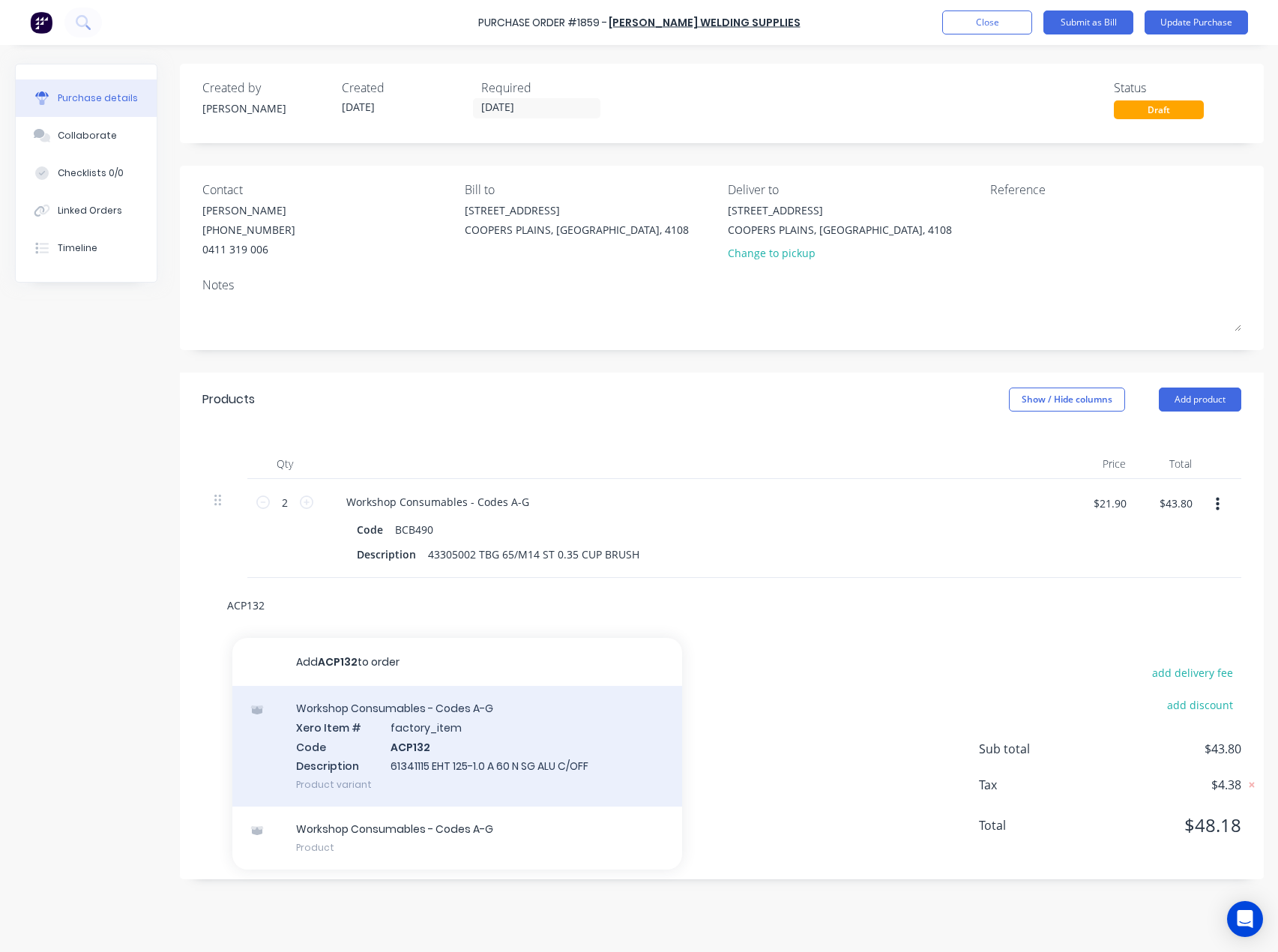
type input "ACP132"
click at [321, 712] on div "Workshop Consumables - Codes A-G Xero Item # factory_item Code ACP132 Descripti…" at bounding box center [457, 746] width 450 height 121
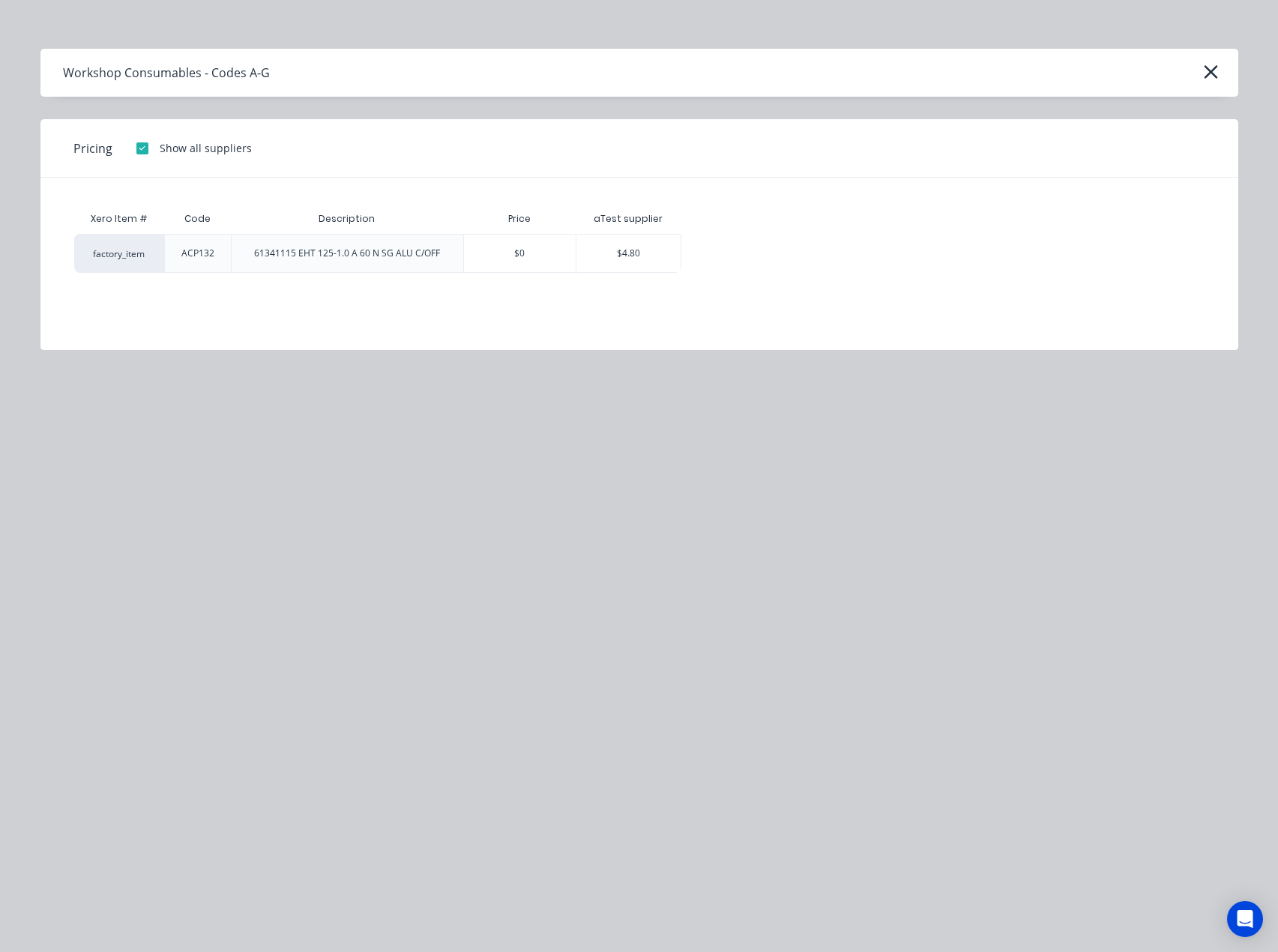
click at [616, 251] on div "$4.80" at bounding box center [629, 253] width 104 height 38
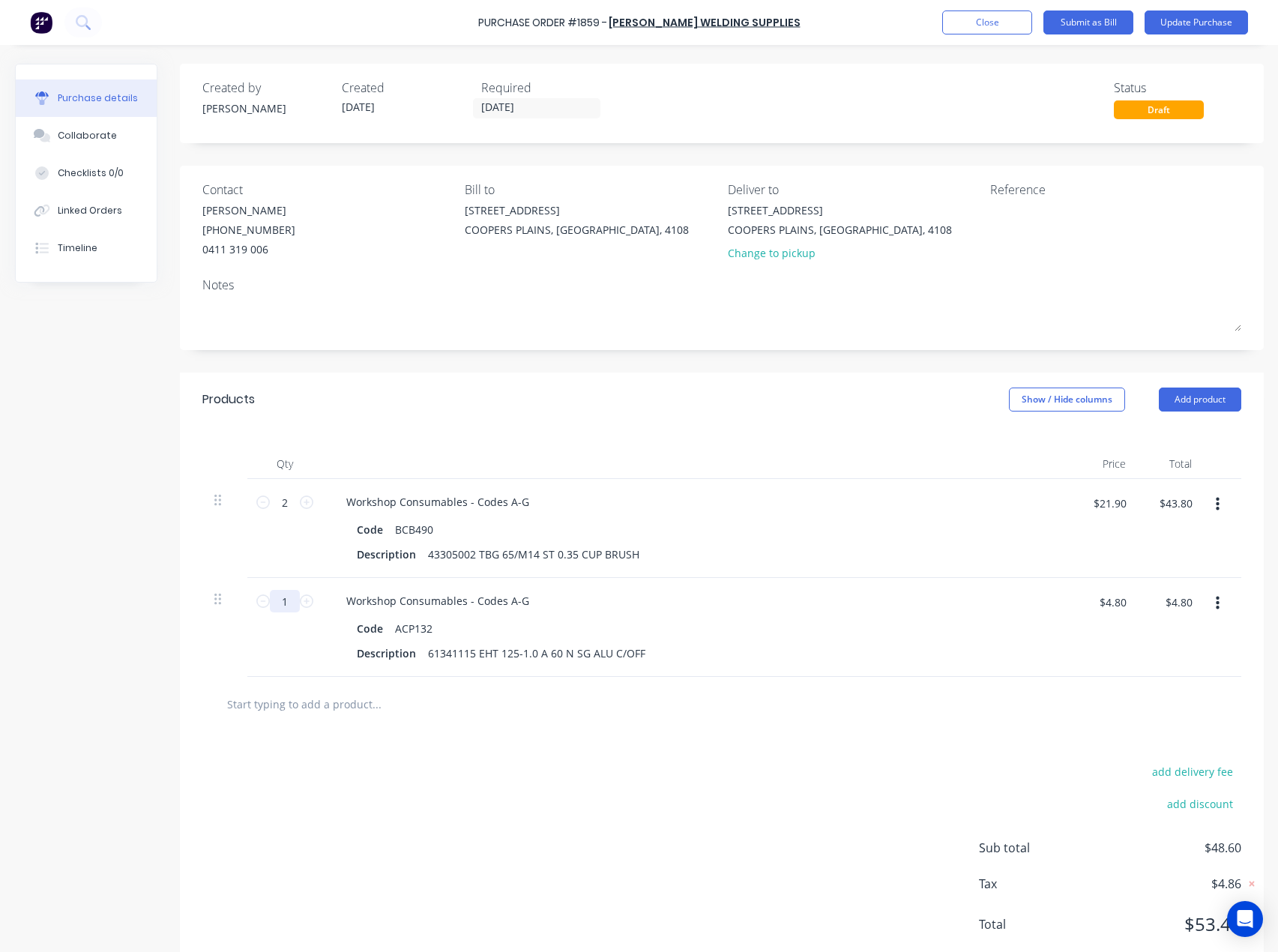
click at [290, 606] on input "1" at bounding box center [285, 601] width 30 height 22
type input "5"
type input "$24.00"
type input "50"
type input "$240.00"
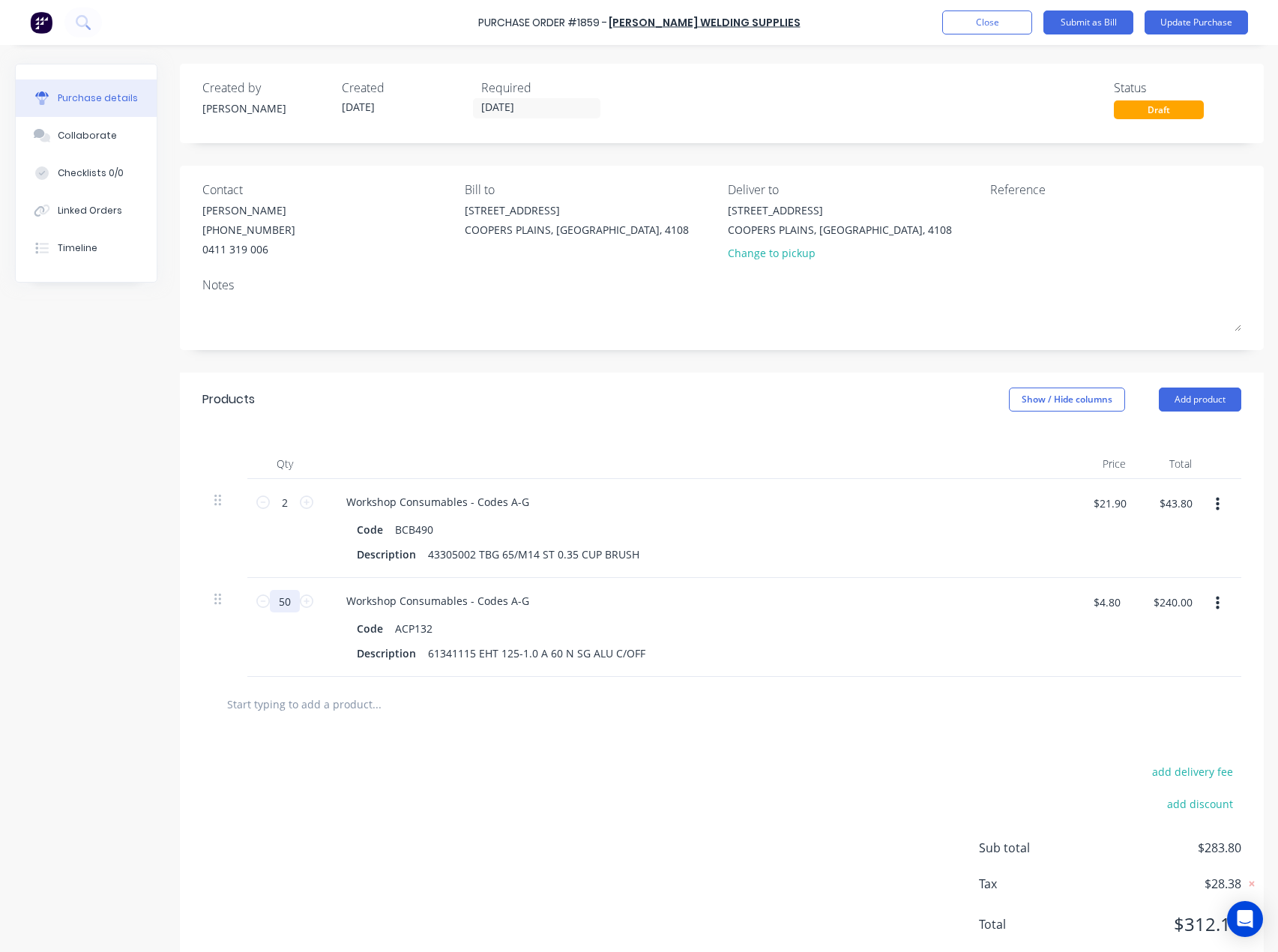
type input "50"
click at [299, 714] on input "text" at bounding box center [376, 703] width 300 height 30
paste input "APP133"
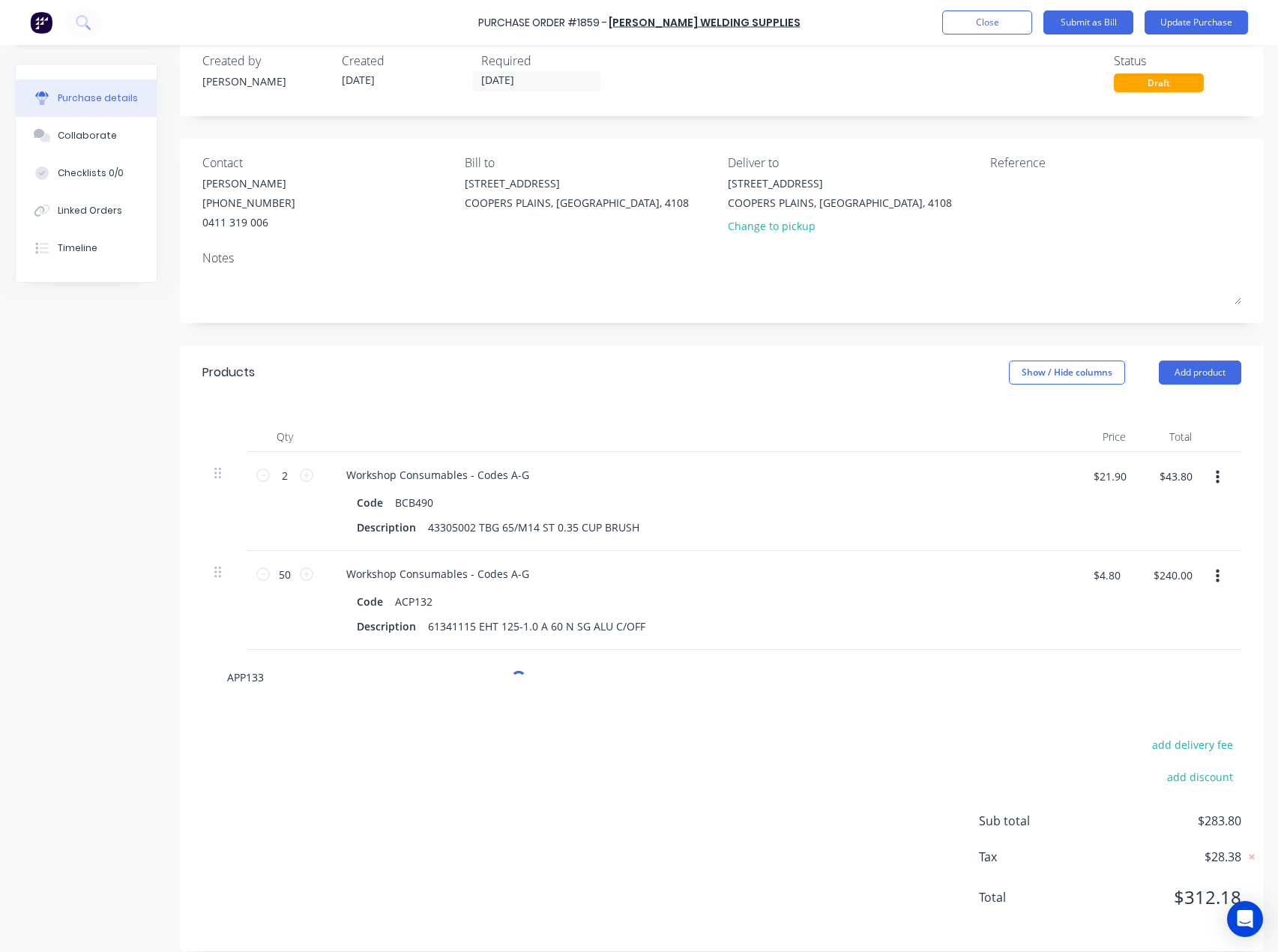
scroll to position [41, 0]
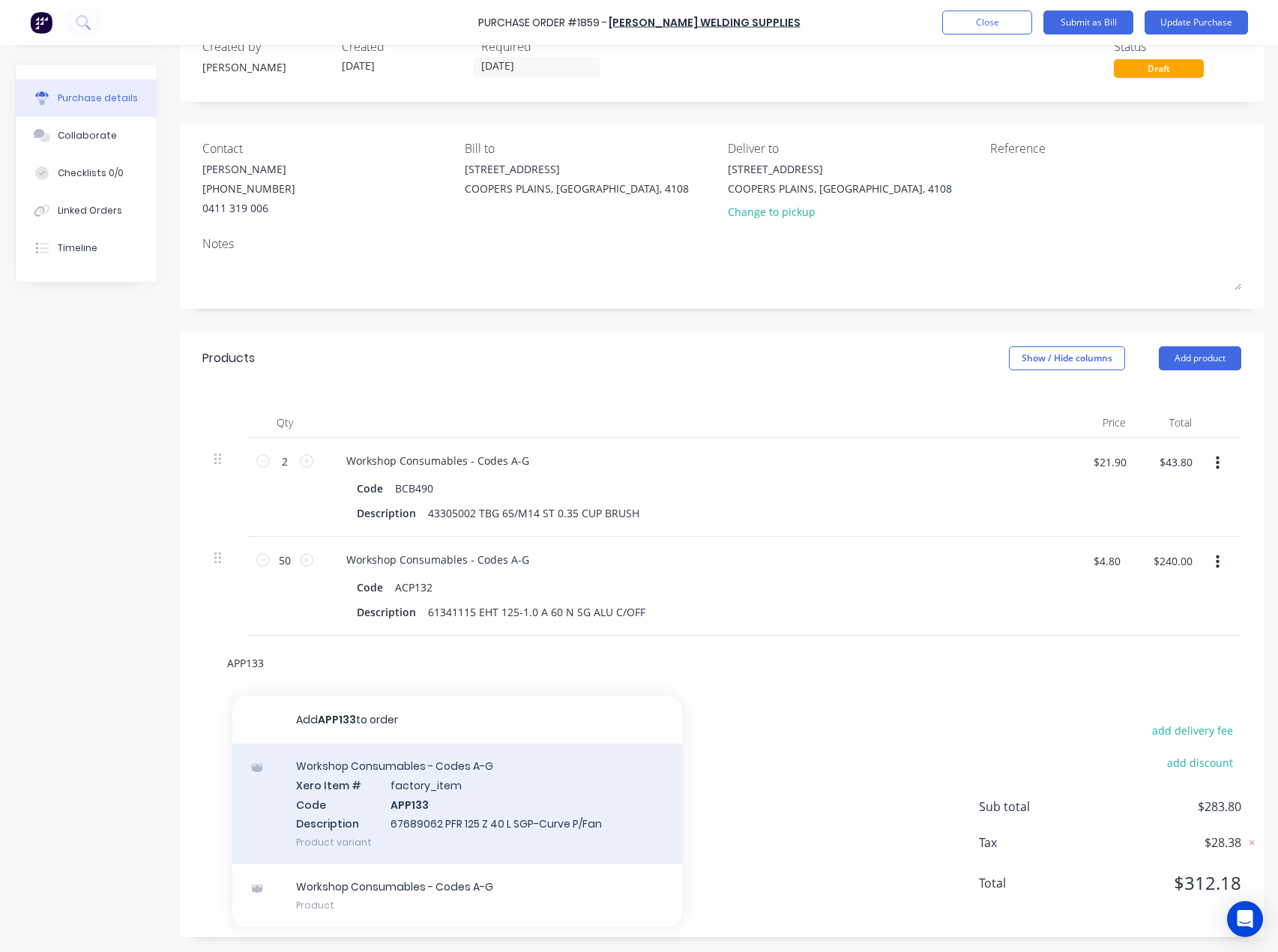
type input "APP133"
click at [422, 802] on div "Workshop Consumables - Codes A-G Xero Item # factory_item Code APP133 Descripti…" at bounding box center [457, 803] width 450 height 121
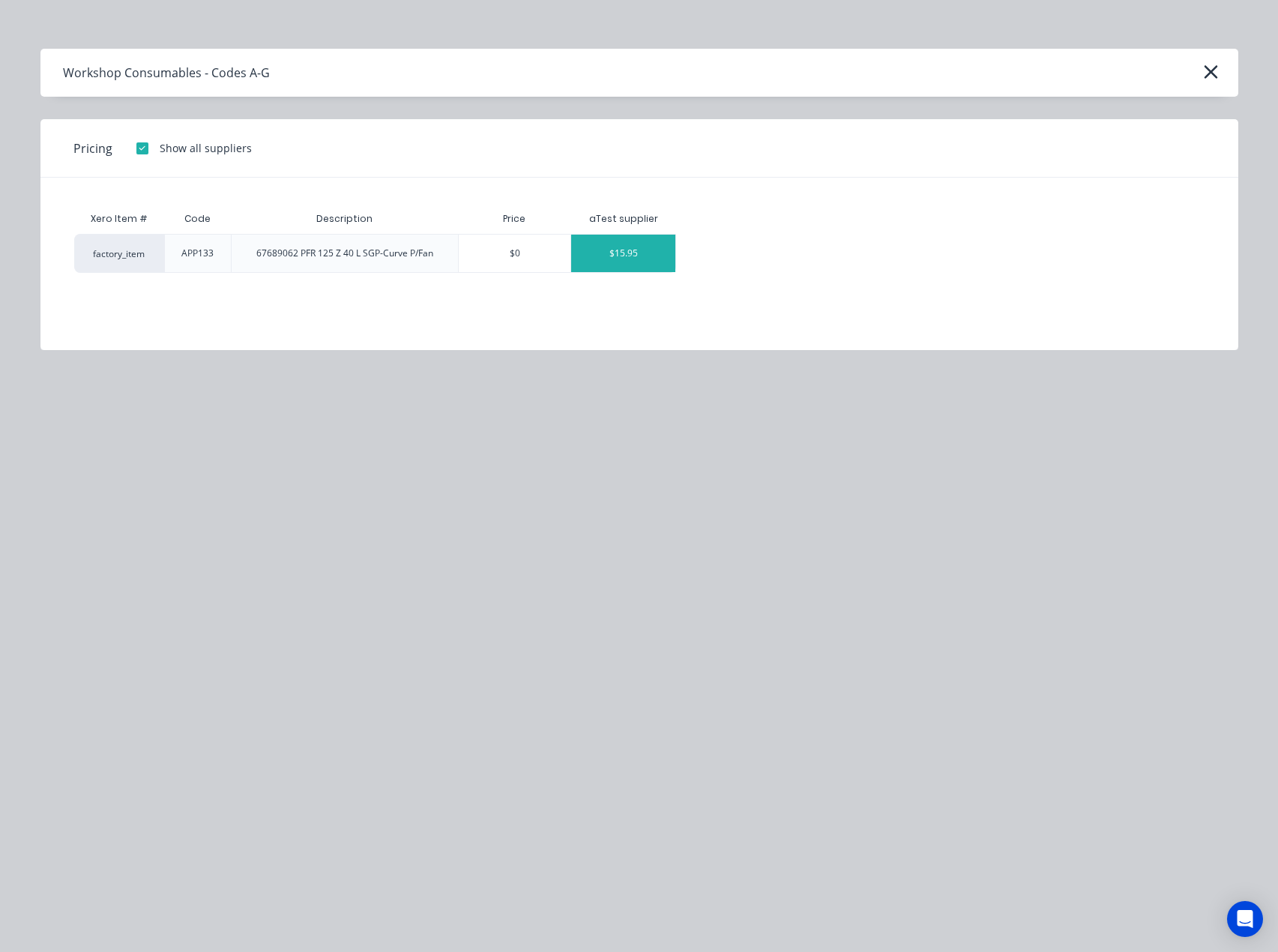
click at [607, 247] on div "$15.95" at bounding box center [624, 253] width 104 height 38
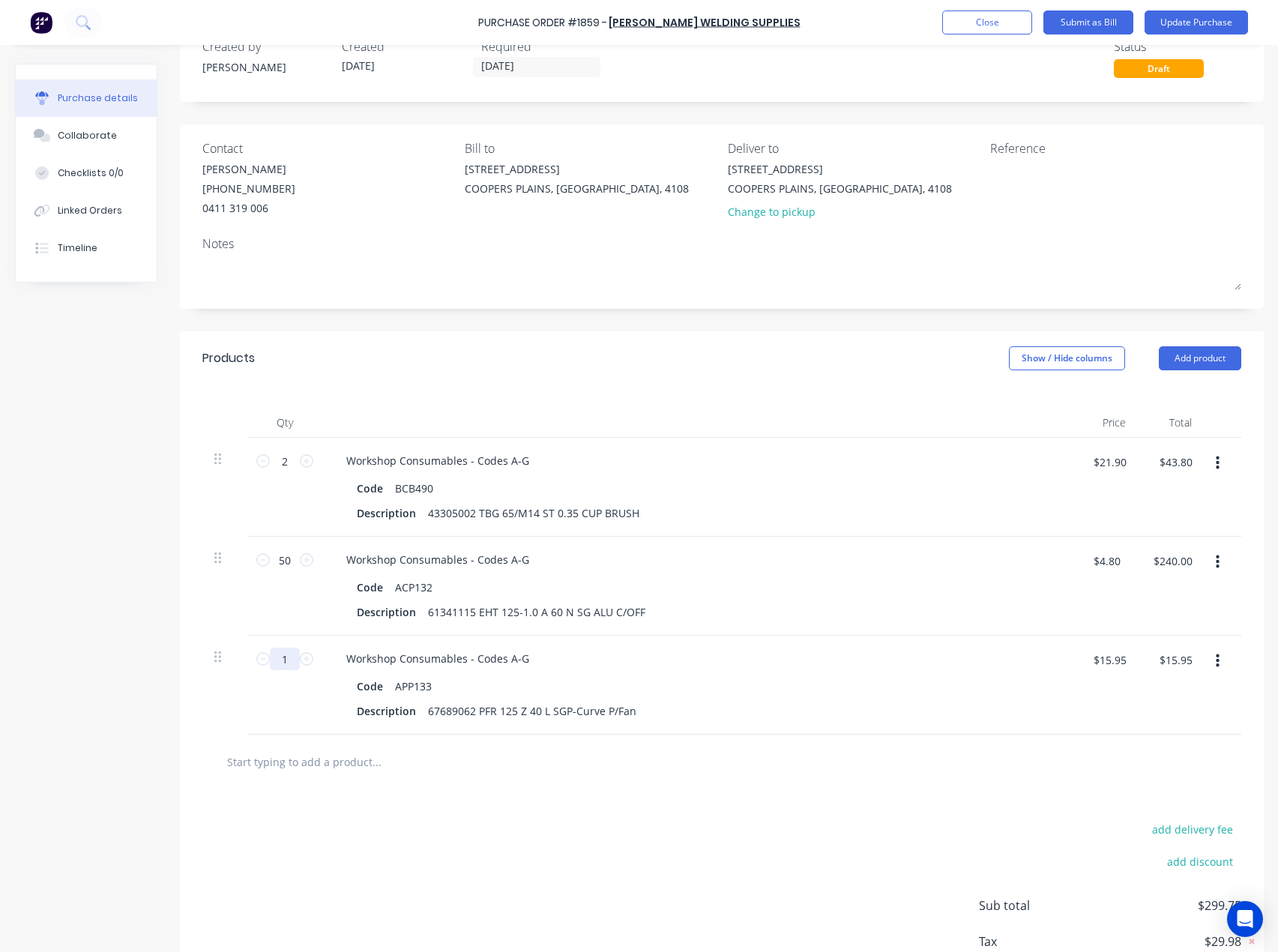
click at [299, 664] on input "1" at bounding box center [285, 659] width 30 height 22
type input "10"
type input "$159.50"
type input "10"
click at [293, 764] on input "text" at bounding box center [376, 761] width 300 height 30
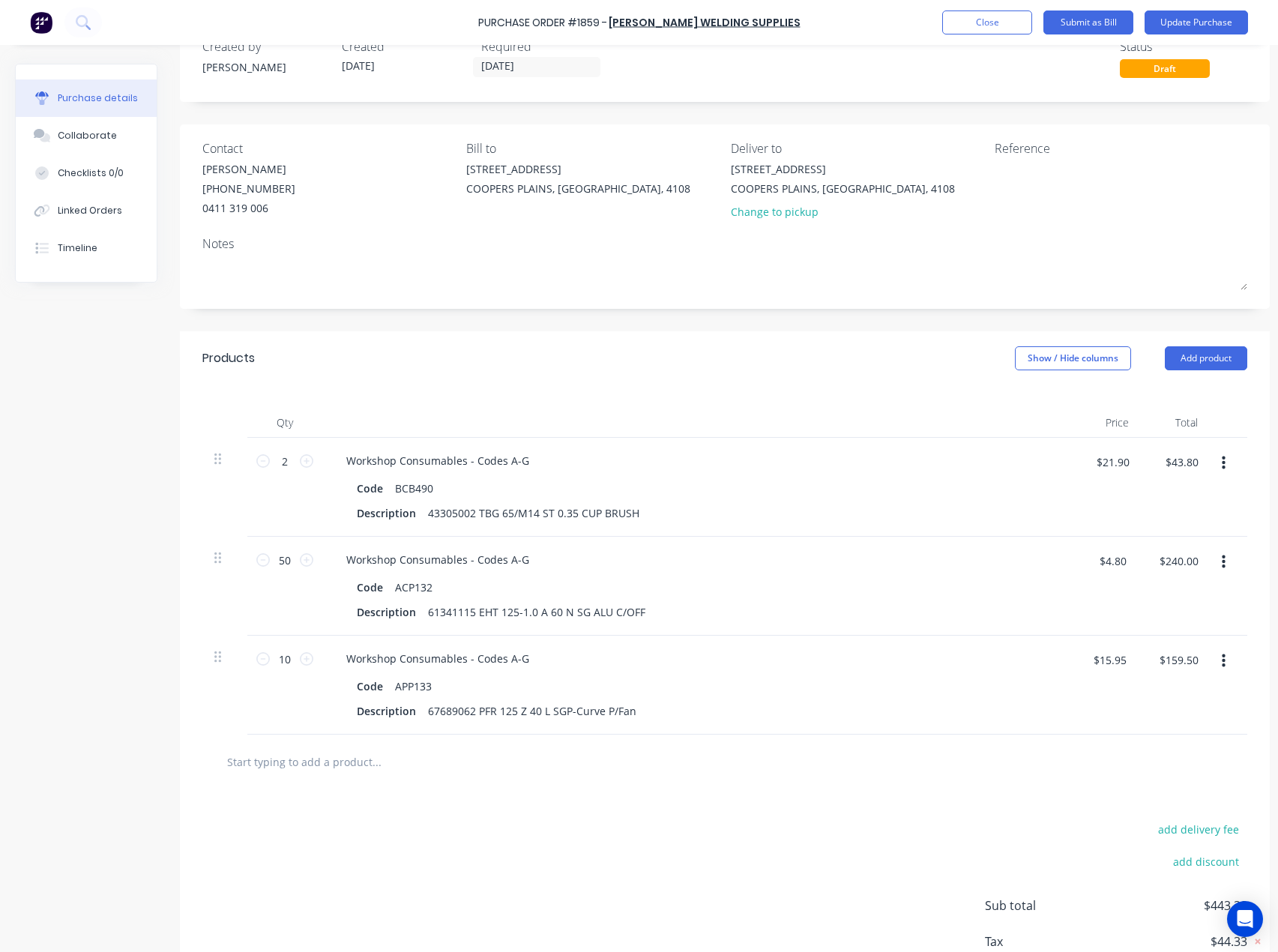
paste input "APP522"
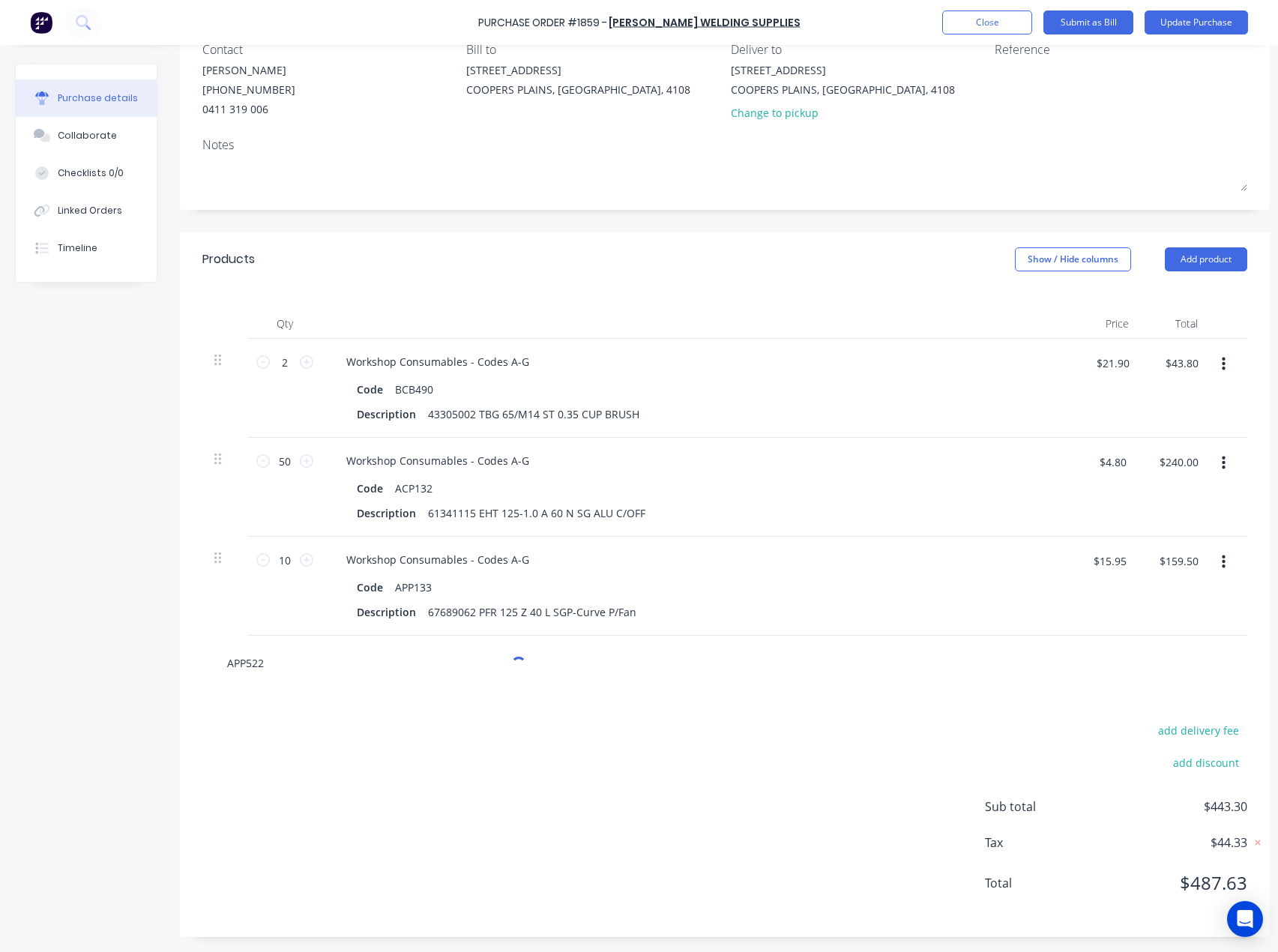
scroll to position [151, 0]
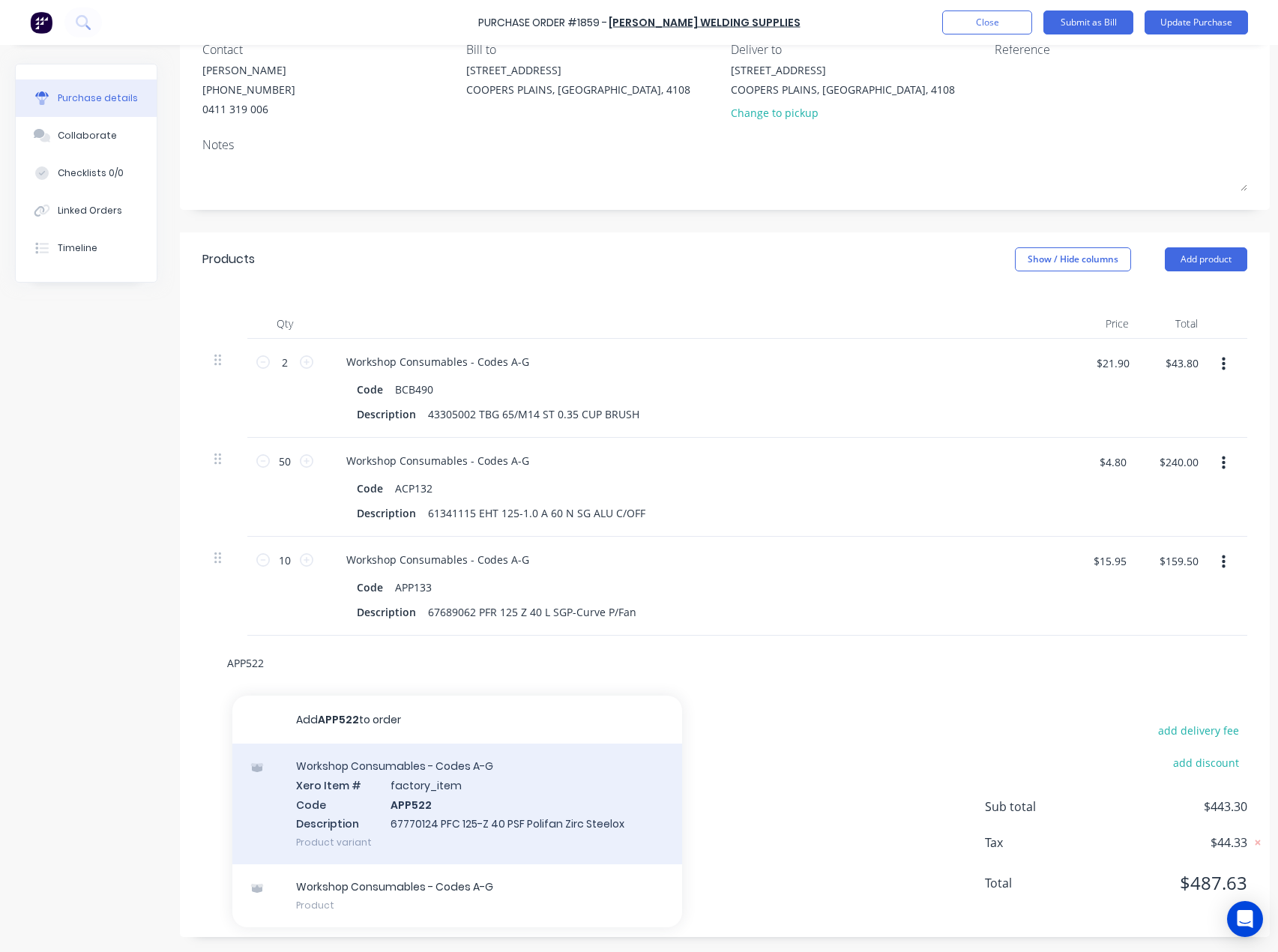
type input "APP522"
click at [340, 806] on div "Workshop Consumables - Codes A-G Xero Item # factory_item Code APP522 Descripti…" at bounding box center [457, 803] width 450 height 121
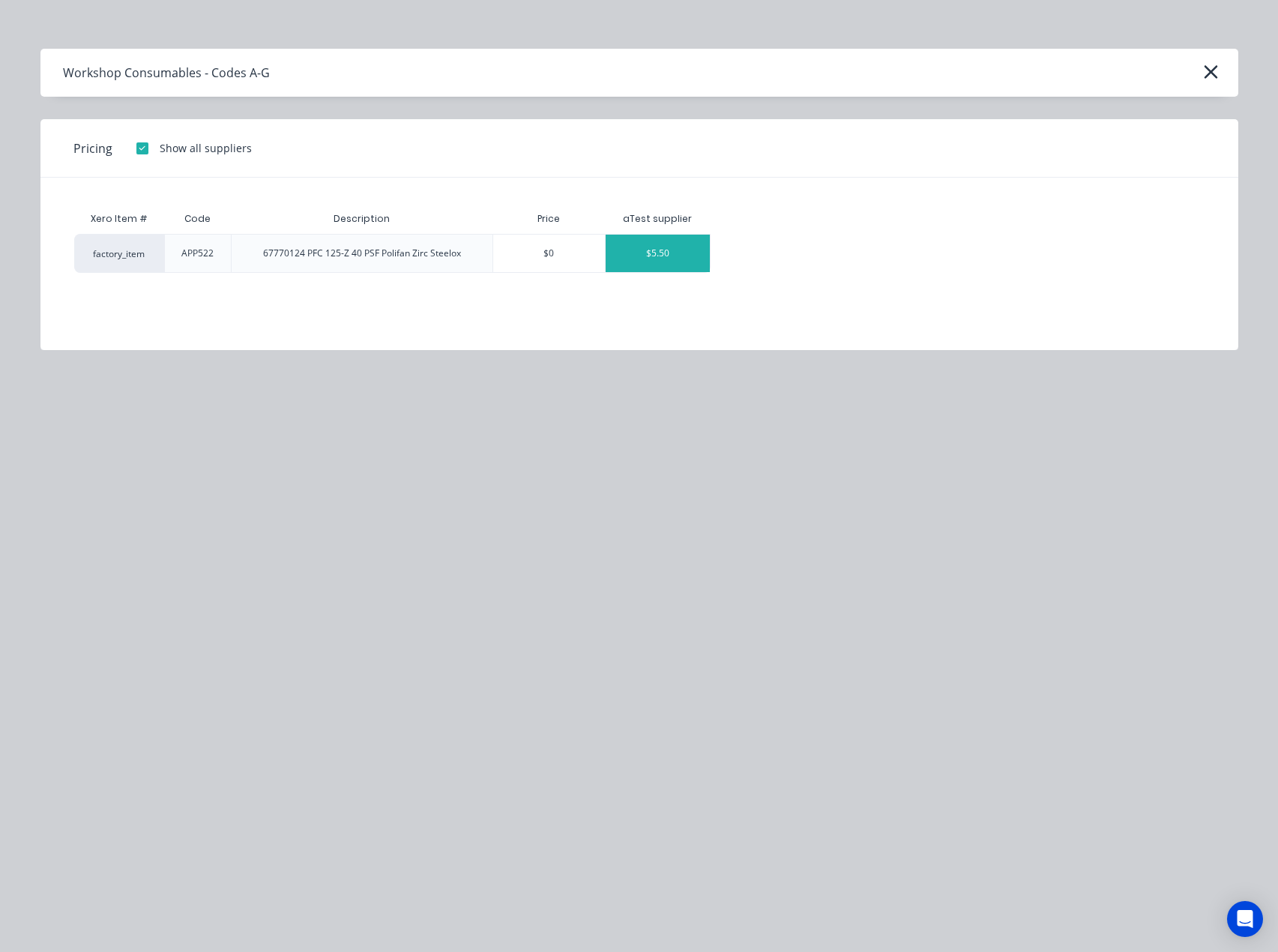
click at [636, 257] on div "$5.50" at bounding box center [658, 253] width 104 height 38
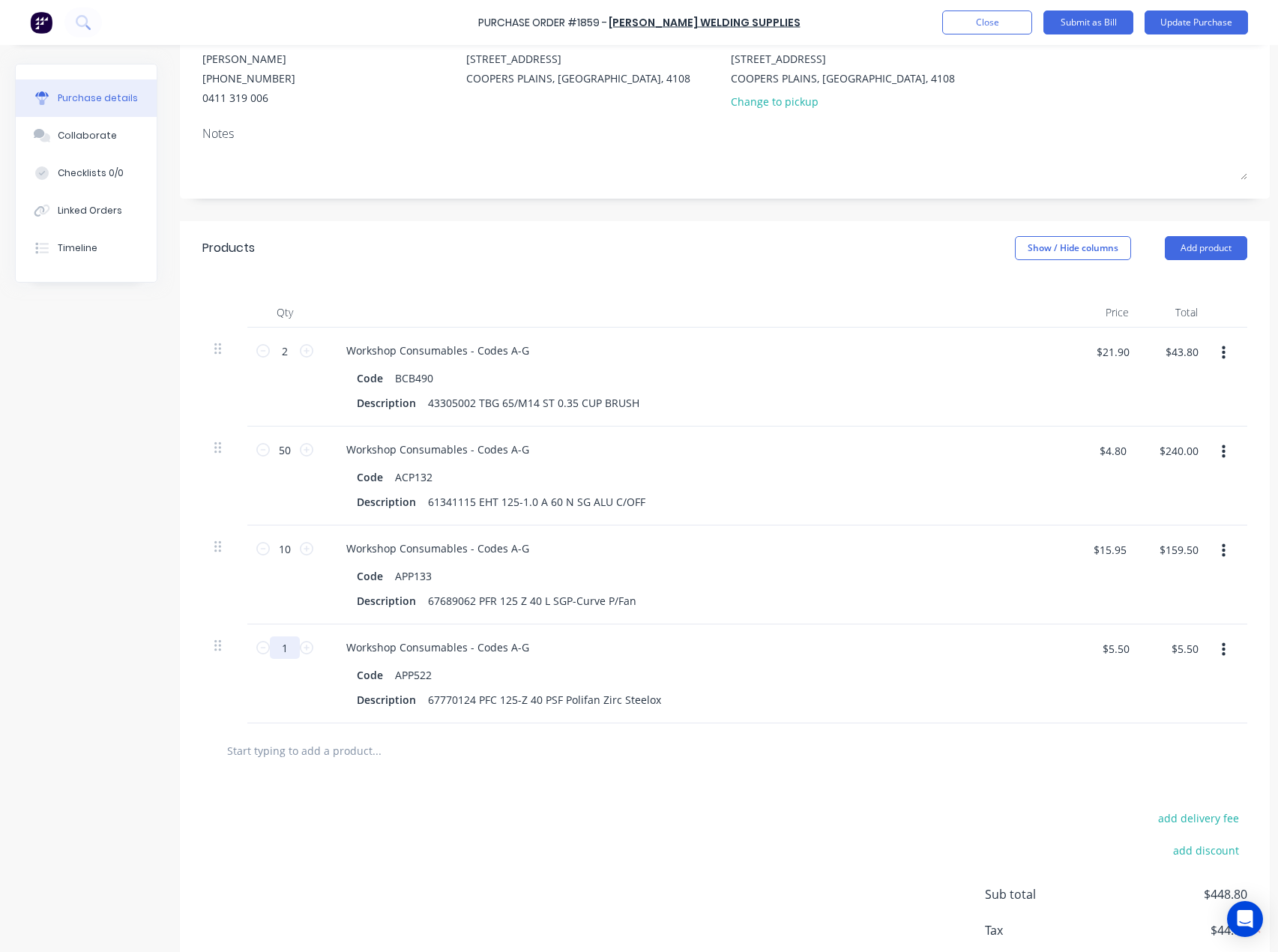
click at [289, 647] on input "1" at bounding box center [285, 648] width 30 height 22
type input "2"
type input "$11.00"
type input "20"
type input "$110.00"
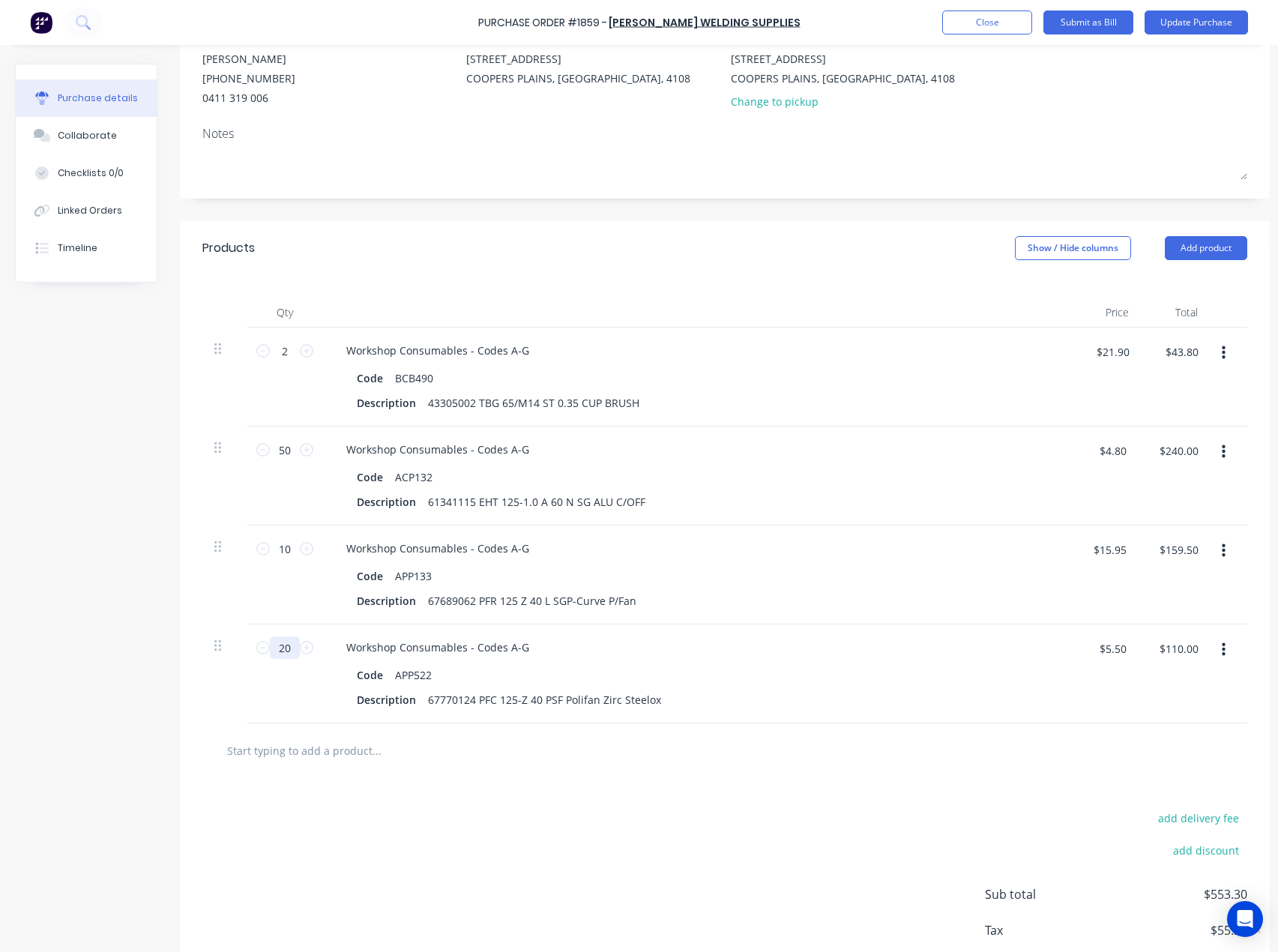
type input "20"
click at [312, 753] on input "text" at bounding box center [376, 750] width 300 height 30
paste input "MCE236"
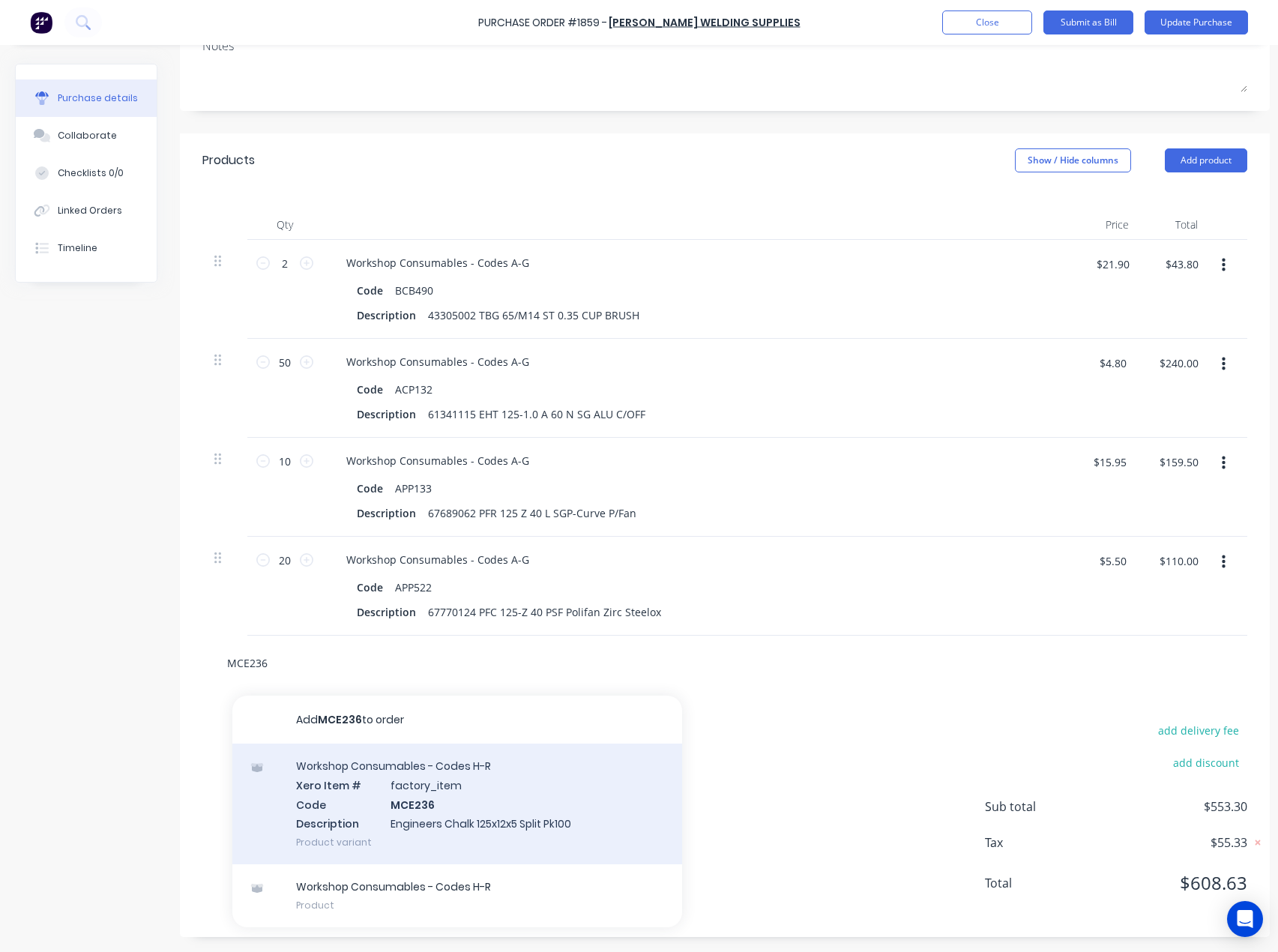
type input "MCE236"
click at [412, 783] on div "Workshop Consumables - Codes H-R Xero Item # factory_item Code MCE236 Descripti…" at bounding box center [457, 803] width 450 height 121
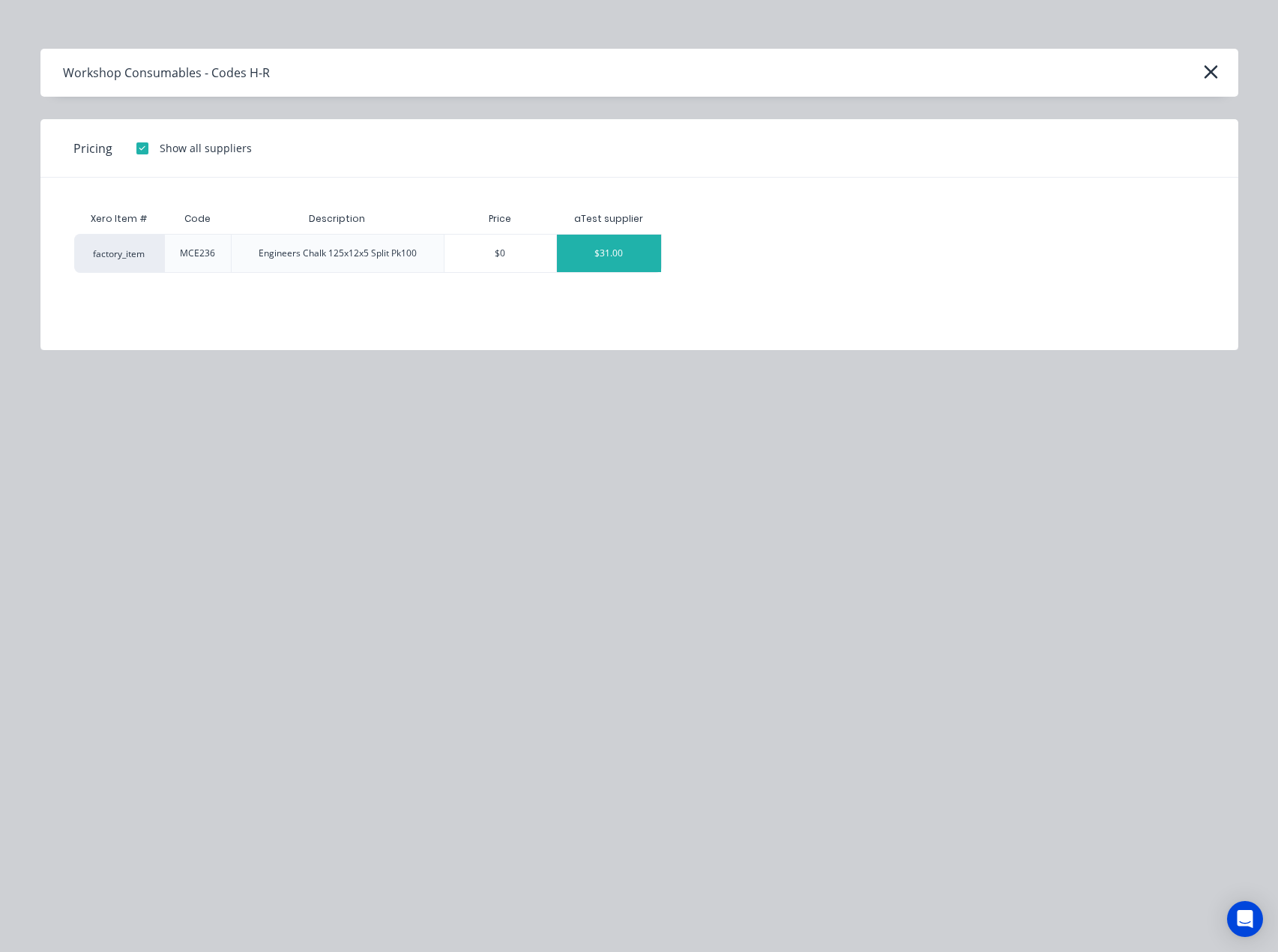
click at [581, 272] on div "$31.00" at bounding box center [609, 253] width 106 height 39
click at [574, 253] on div "$31.00" at bounding box center [609, 253] width 104 height 38
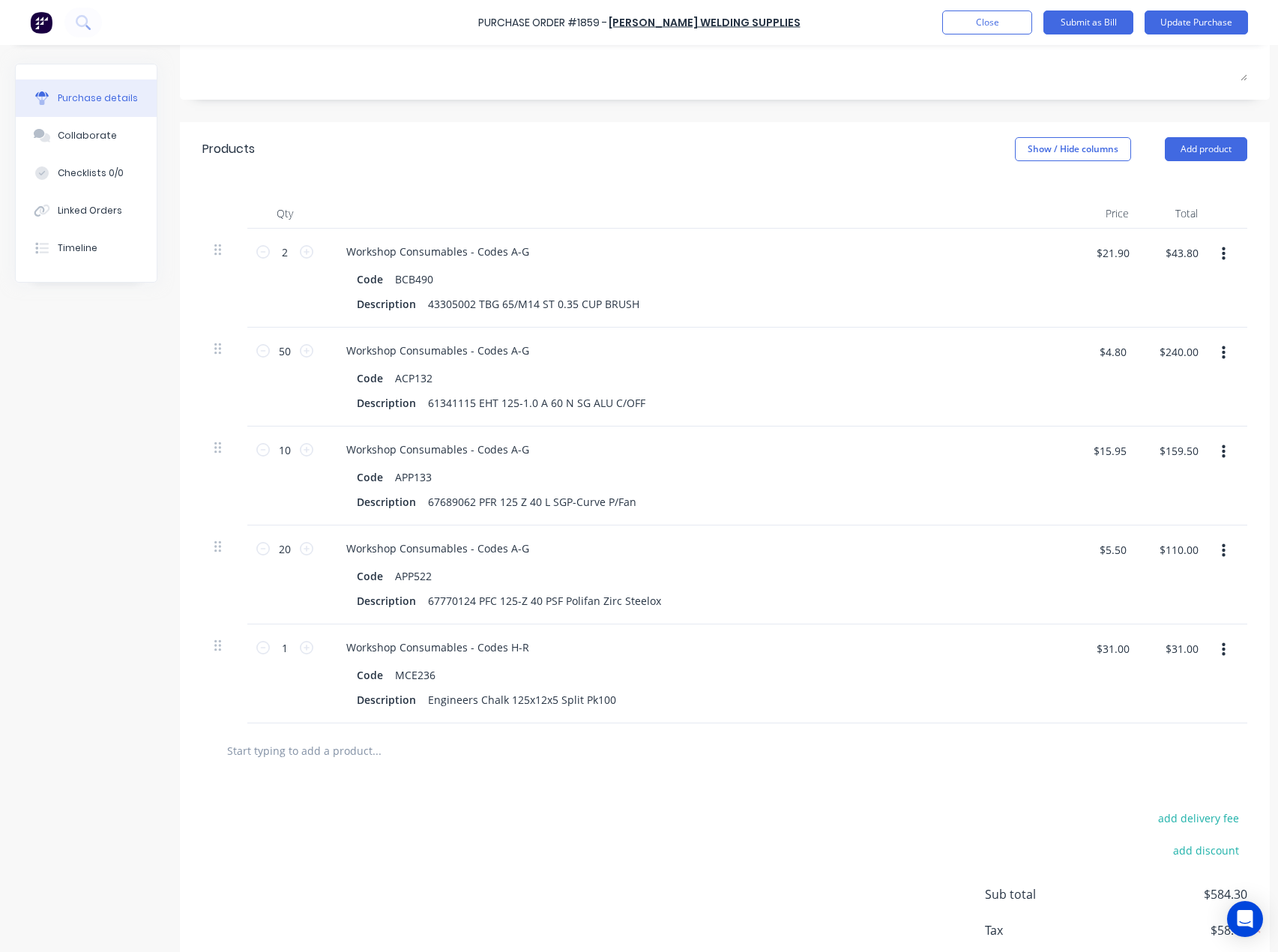
click at [346, 745] on input "text" at bounding box center [376, 750] width 300 height 30
paste input "WGT162"
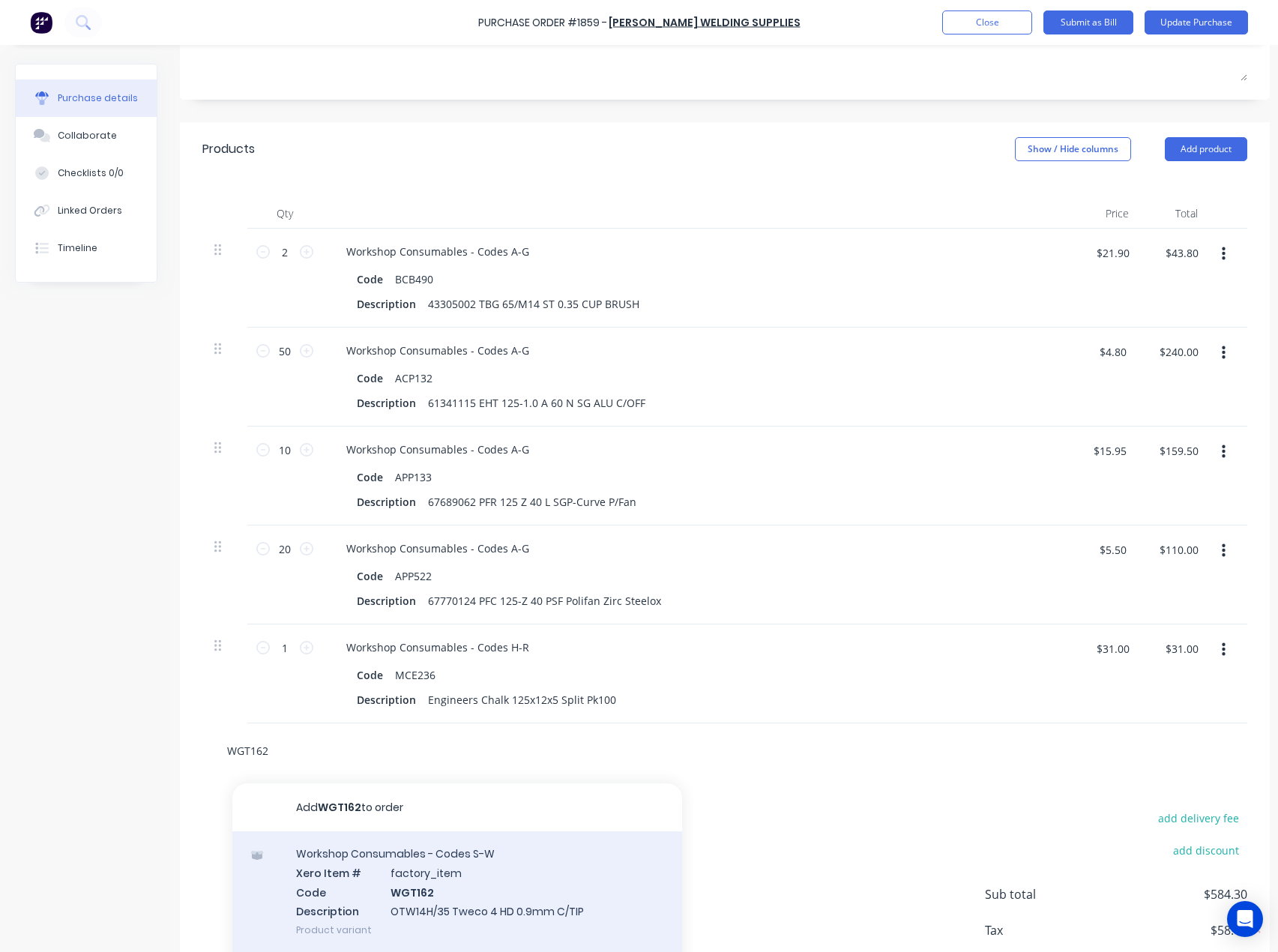
type input "WGT162"
click at [391, 875] on div "Workshop Consumables - Codes S-W Xero Item # factory_item Code WGT162 Descripti…" at bounding box center [457, 891] width 450 height 121
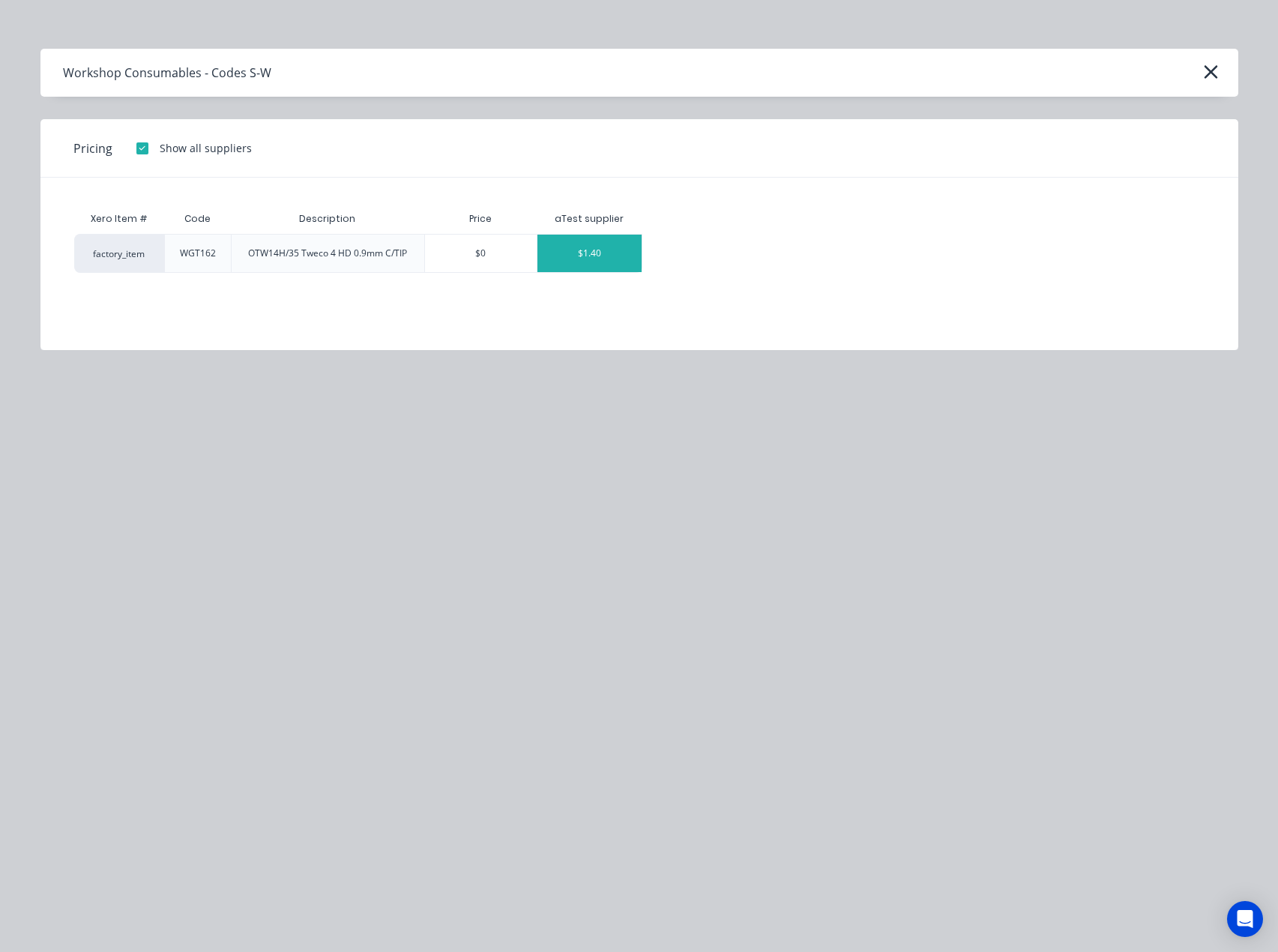
click at [576, 256] on div "$1.40" at bounding box center [590, 253] width 104 height 38
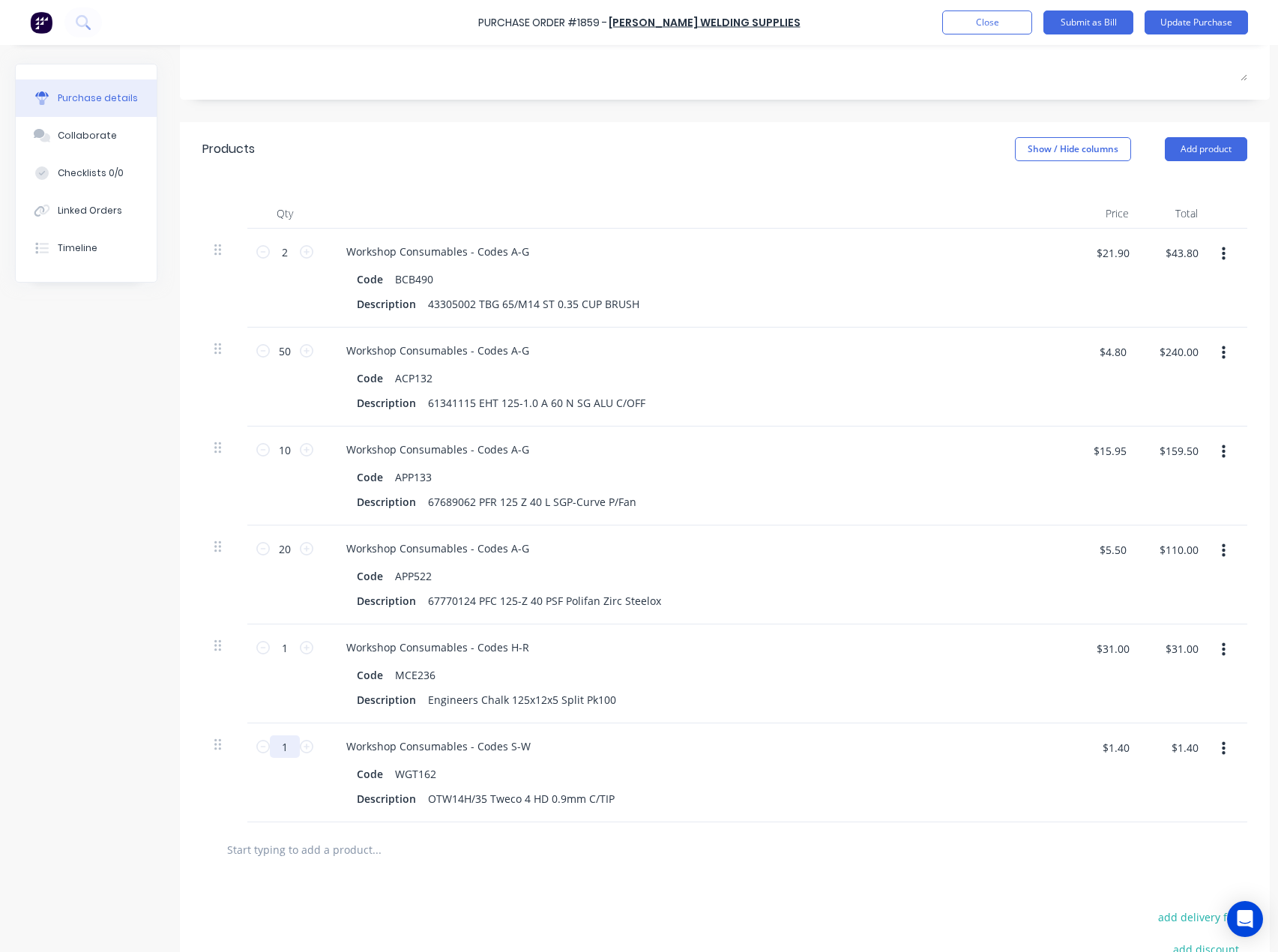
click at [292, 754] on input "1" at bounding box center [285, 746] width 30 height 22
type input "2"
type input "$2.80"
type input "25"
type input "$35.00"
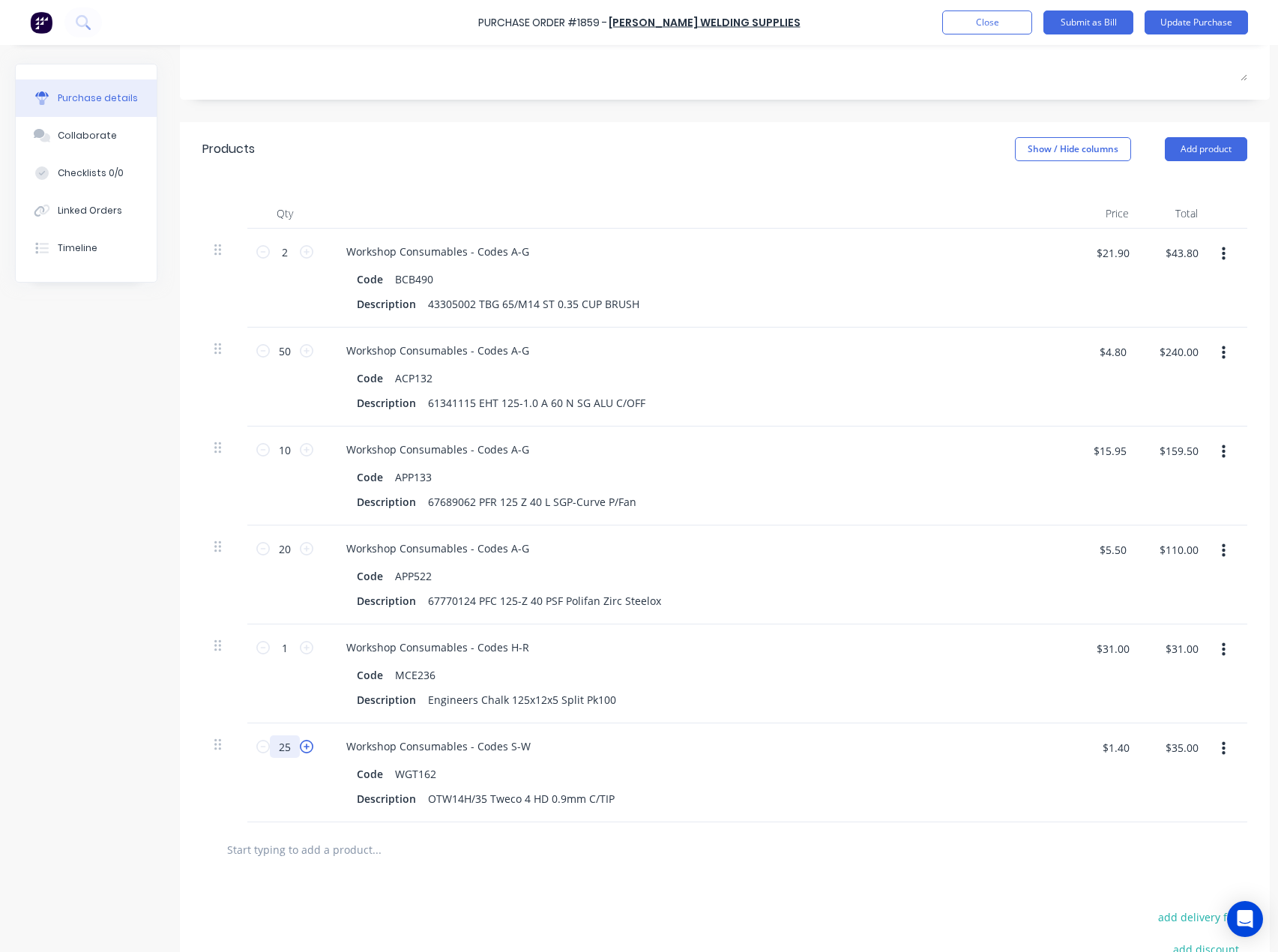
type input "25"
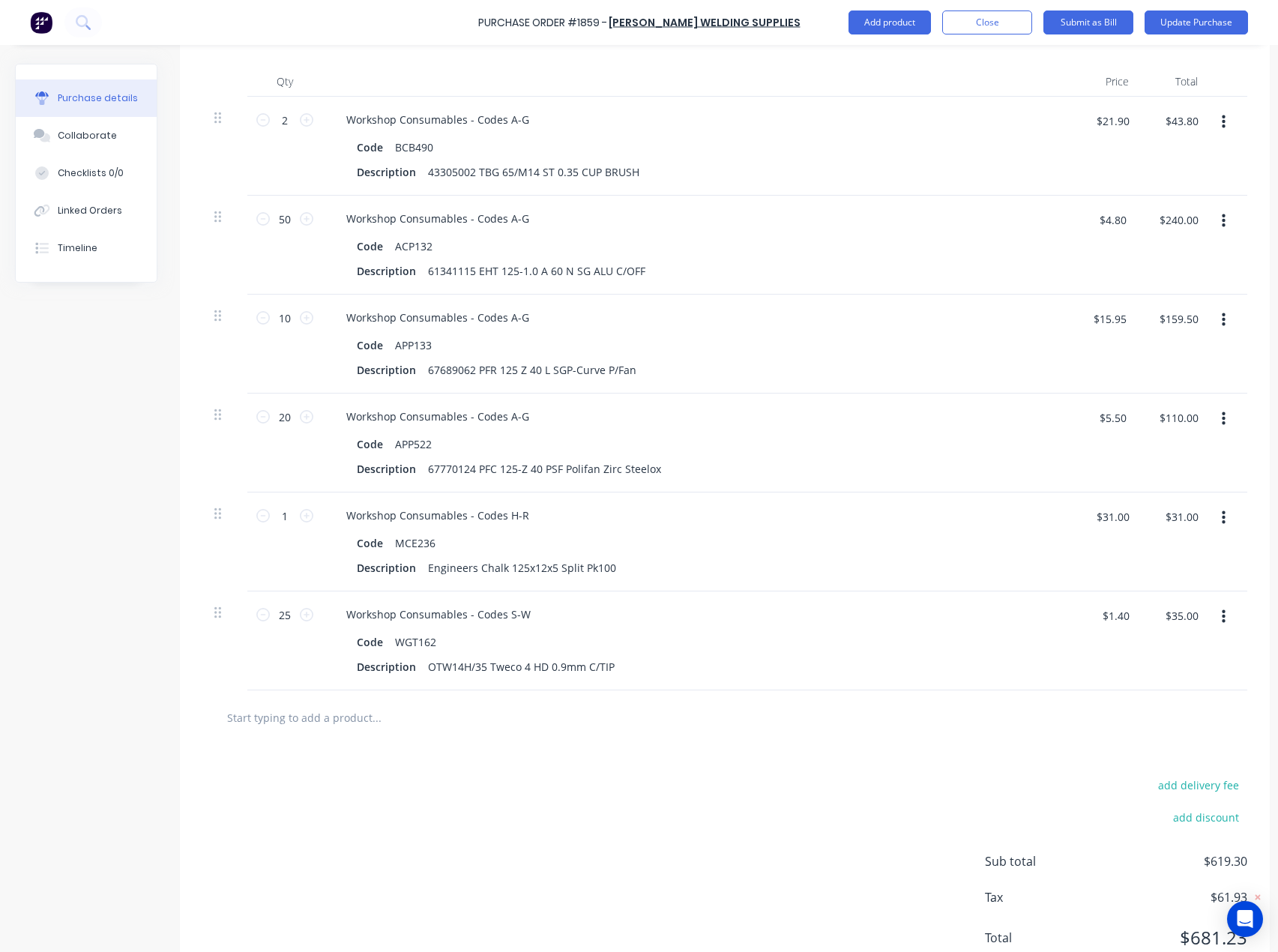
scroll to position [448, 0]
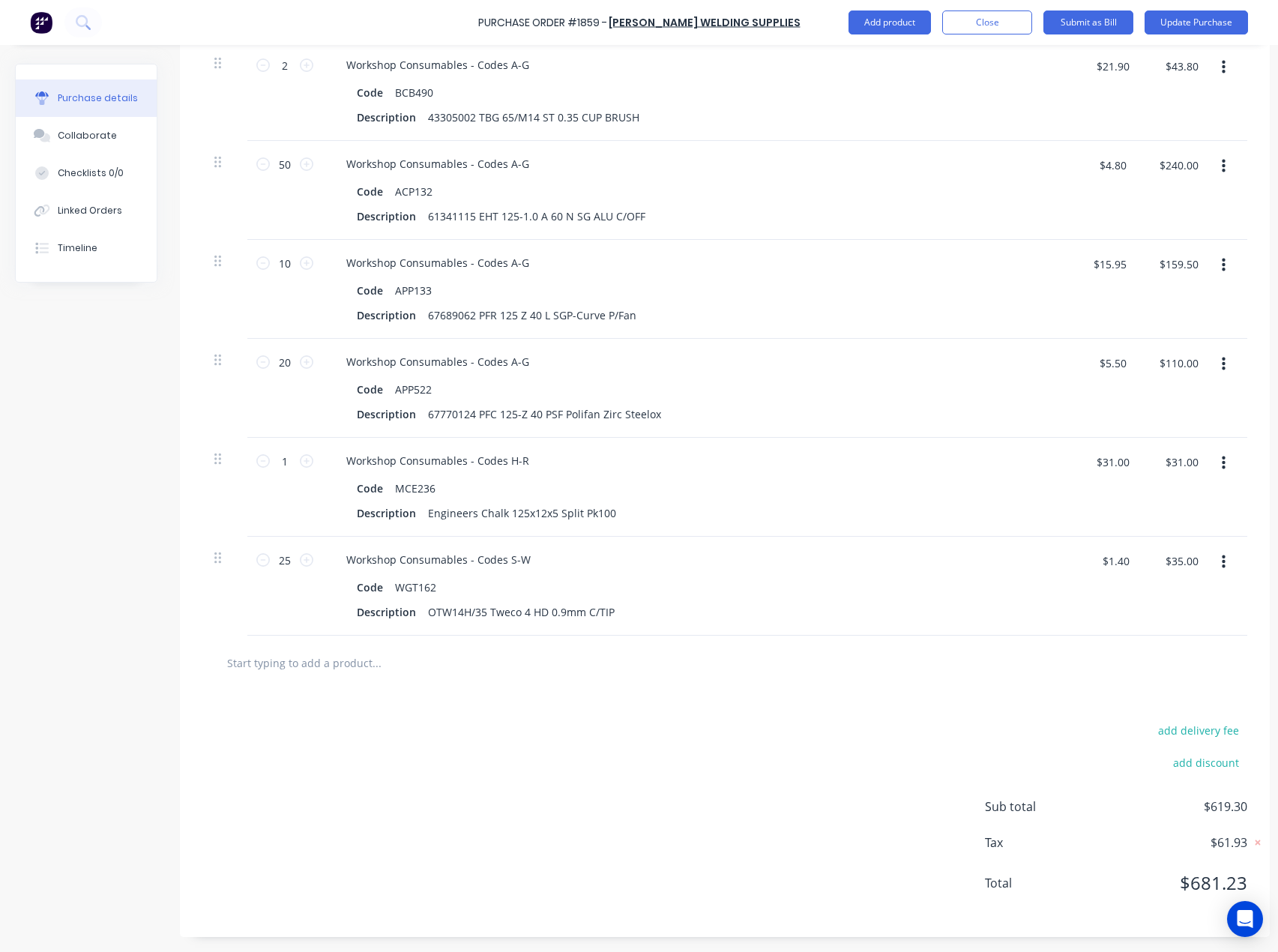
click at [318, 654] on input "text" at bounding box center [376, 662] width 300 height 30
paste input "PHT816"
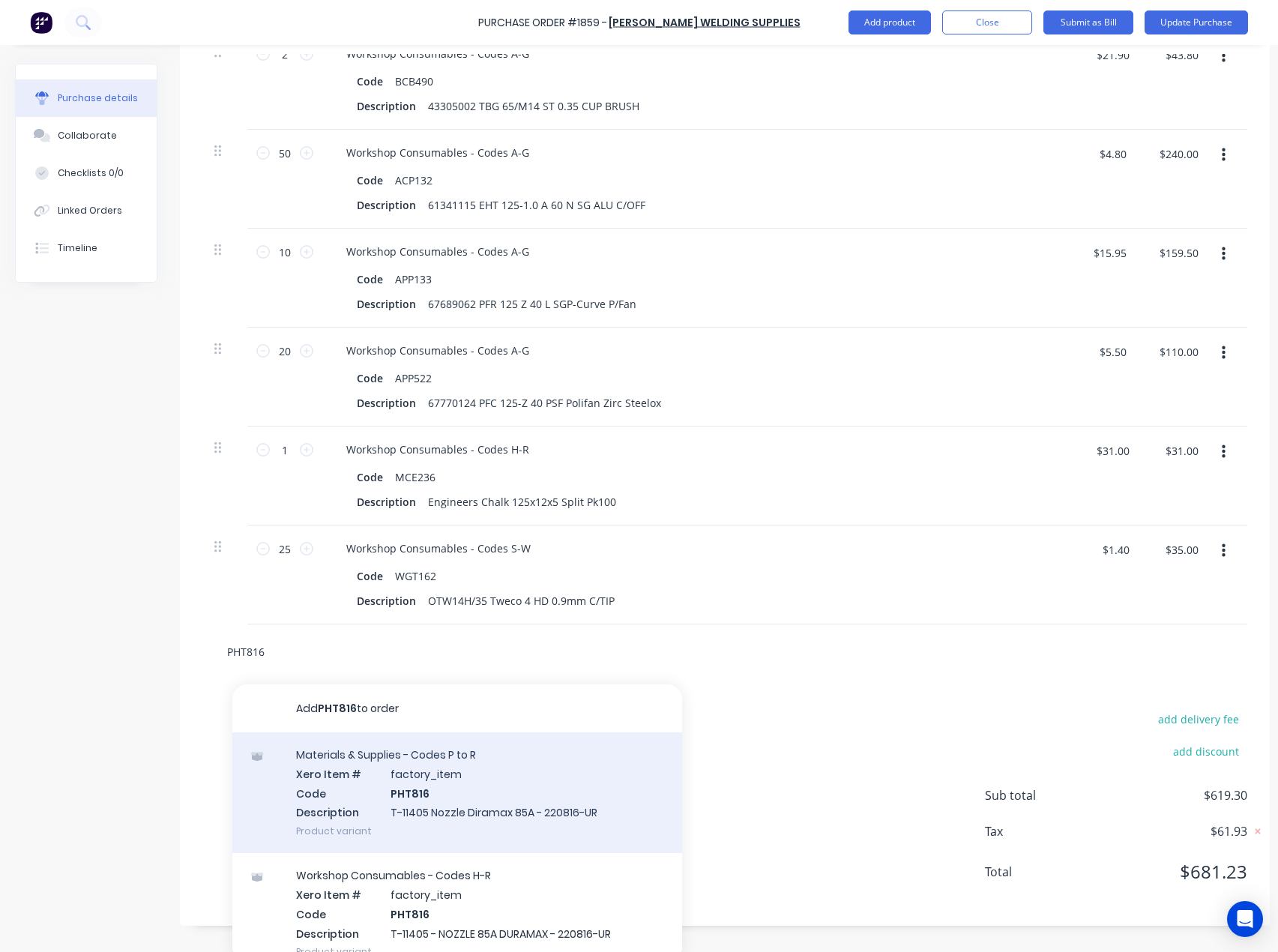
type input "PHT816"
click at [423, 778] on div "Materials & Supplies - Codes P to R Xero Item # factory_item Code PHT816 Descri…" at bounding box center [457, 792] width 450 height 121
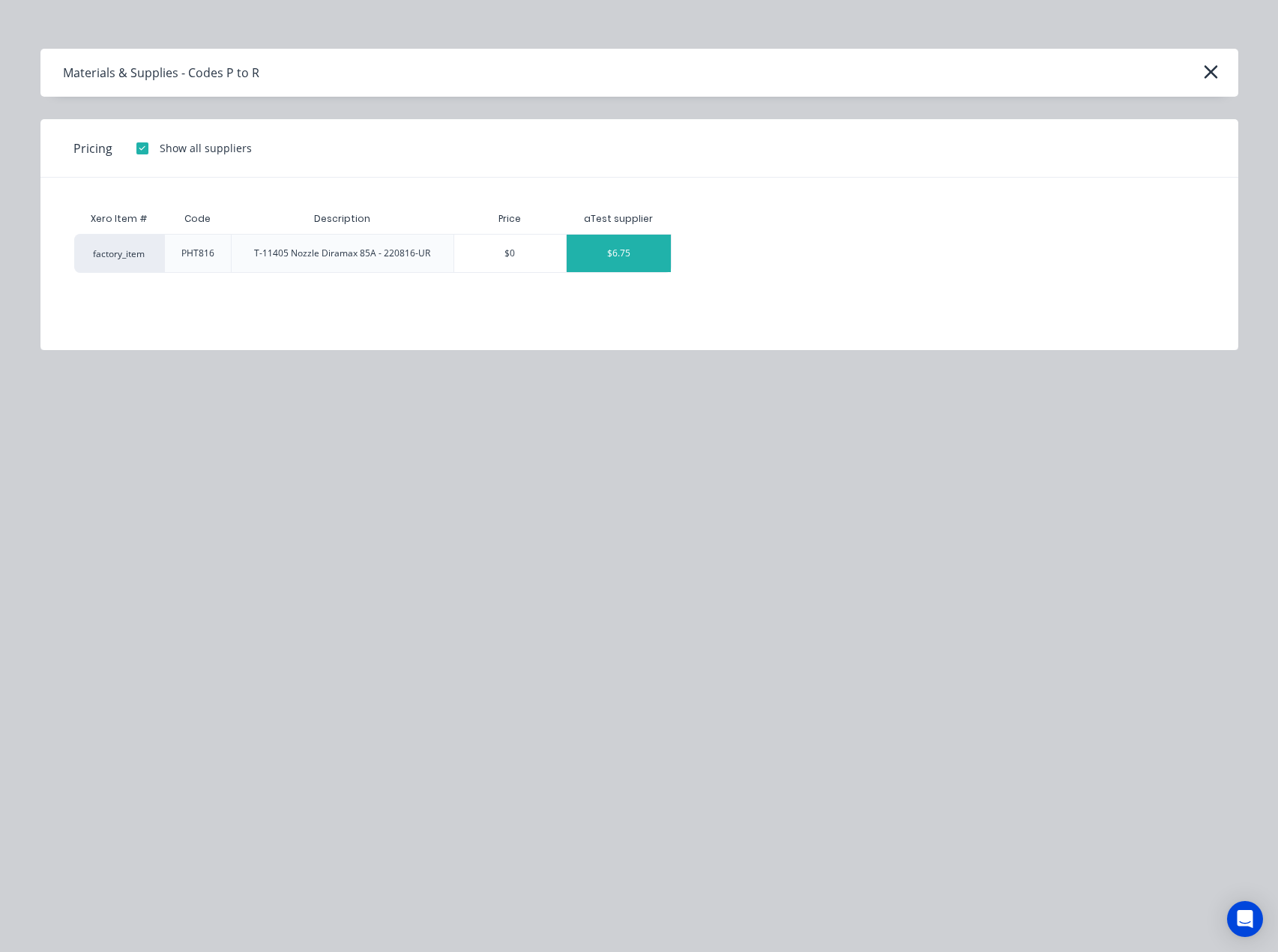
click at [646, 251] on div "$6.75" at bounding box center [619, 253] width 104 height 38
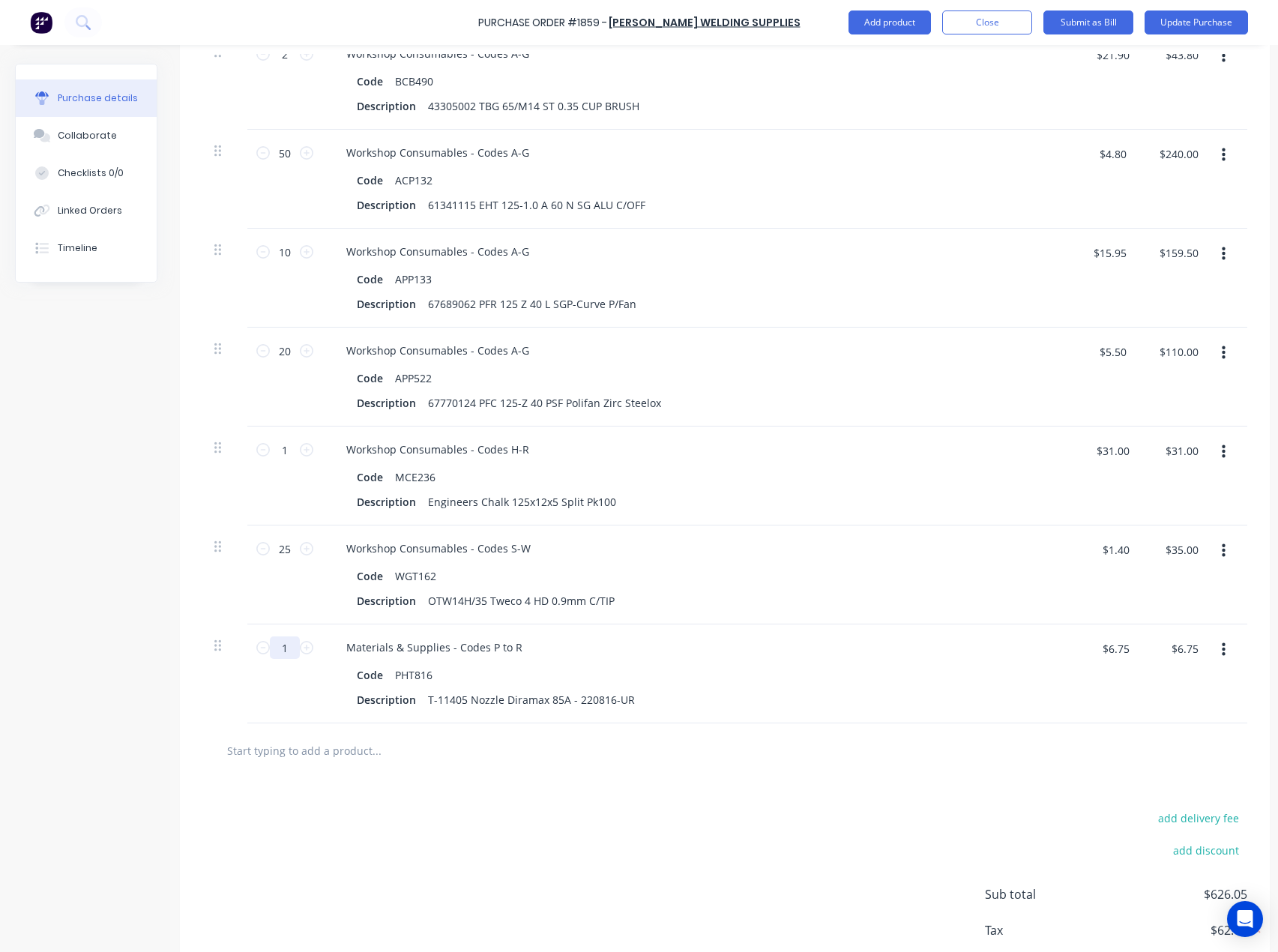
click at [285, 651] on input "1" at bounding box center [285, 648] width 30 height 22
type input "5"
type input "$33.75"
type input "5"
click at [303, 750] on input "text" at bounding box center [376, 750] width 300 height 30
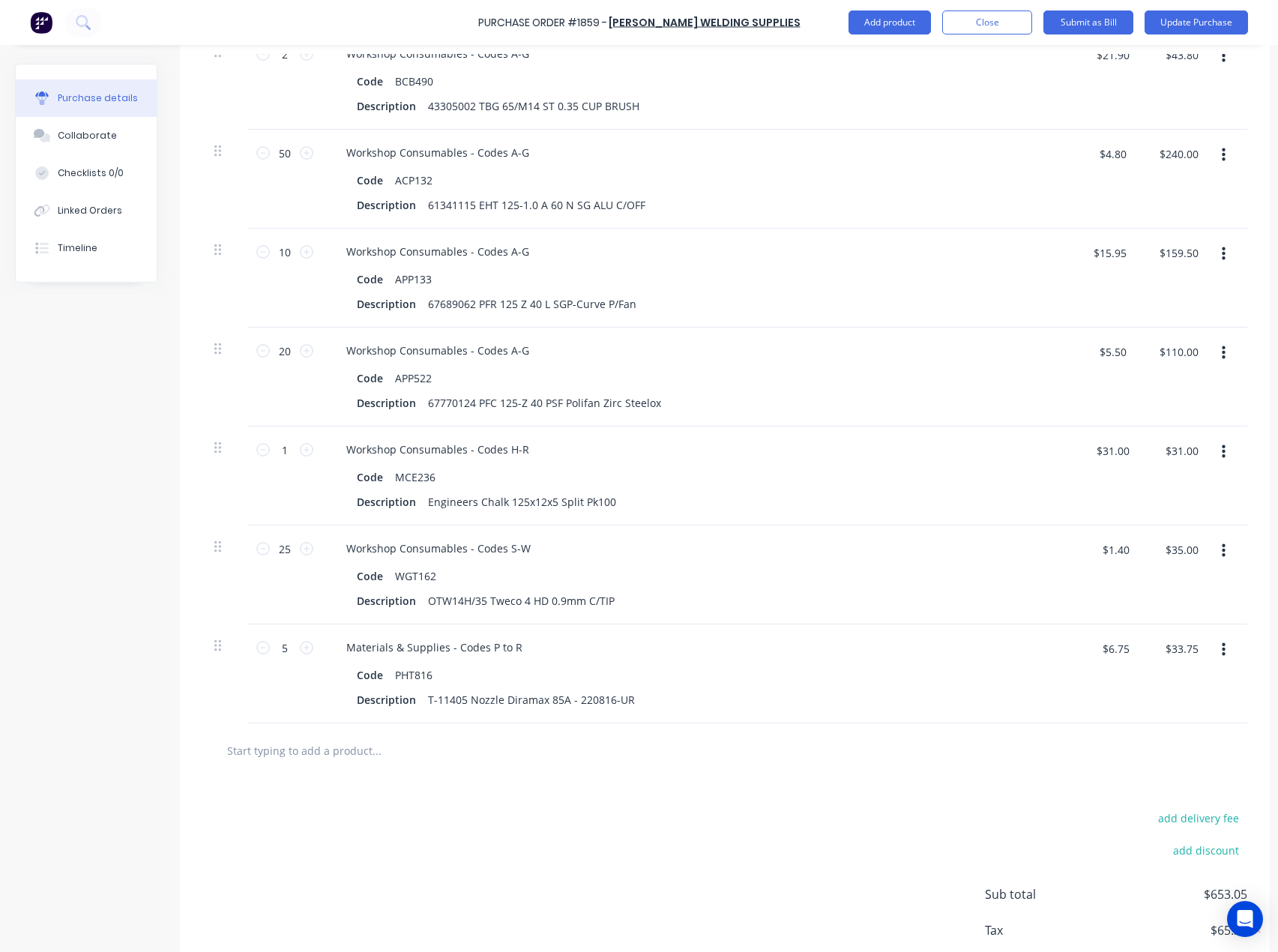
paste input "GDP062"
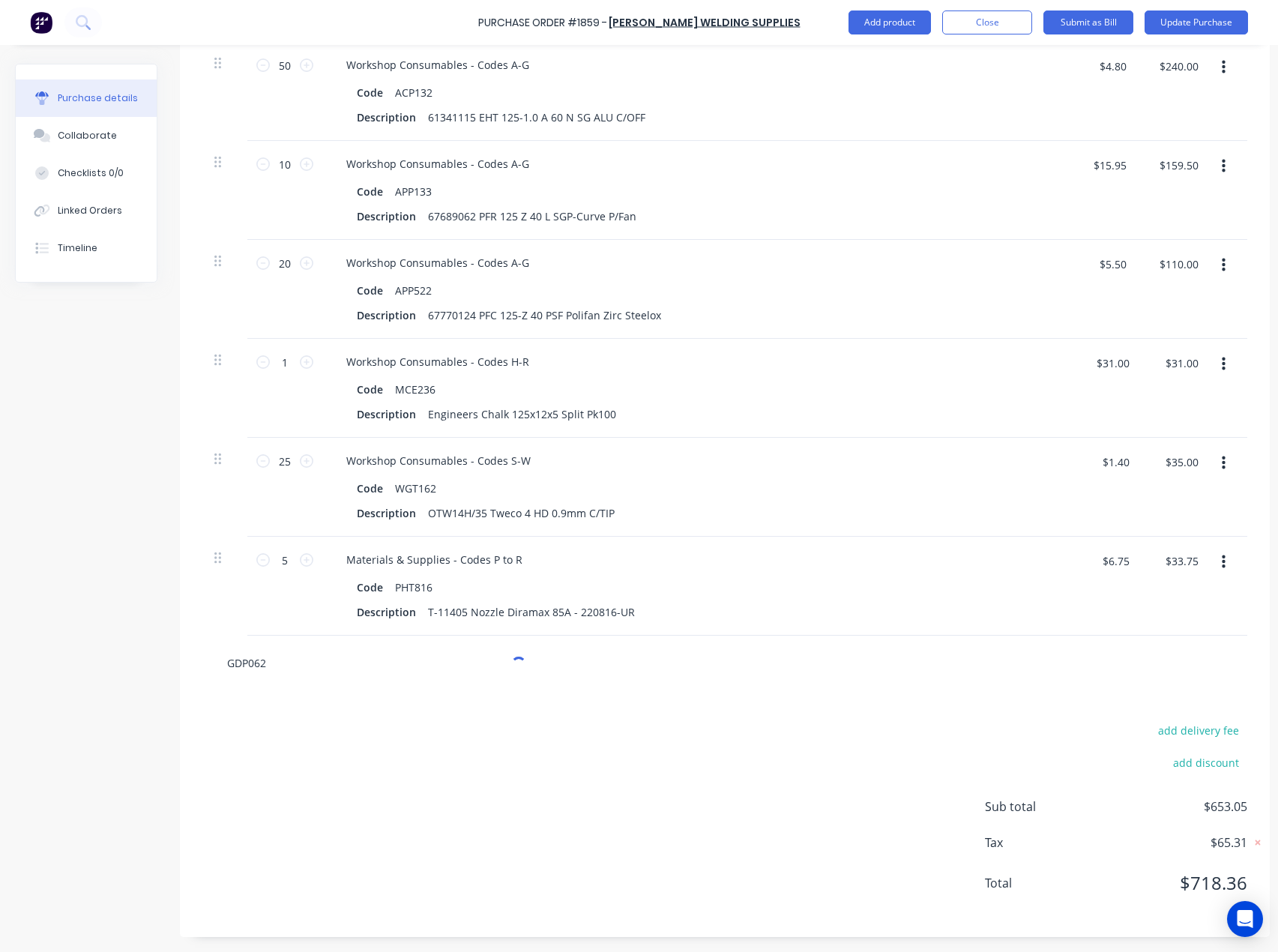
scroll to position [547, 0]
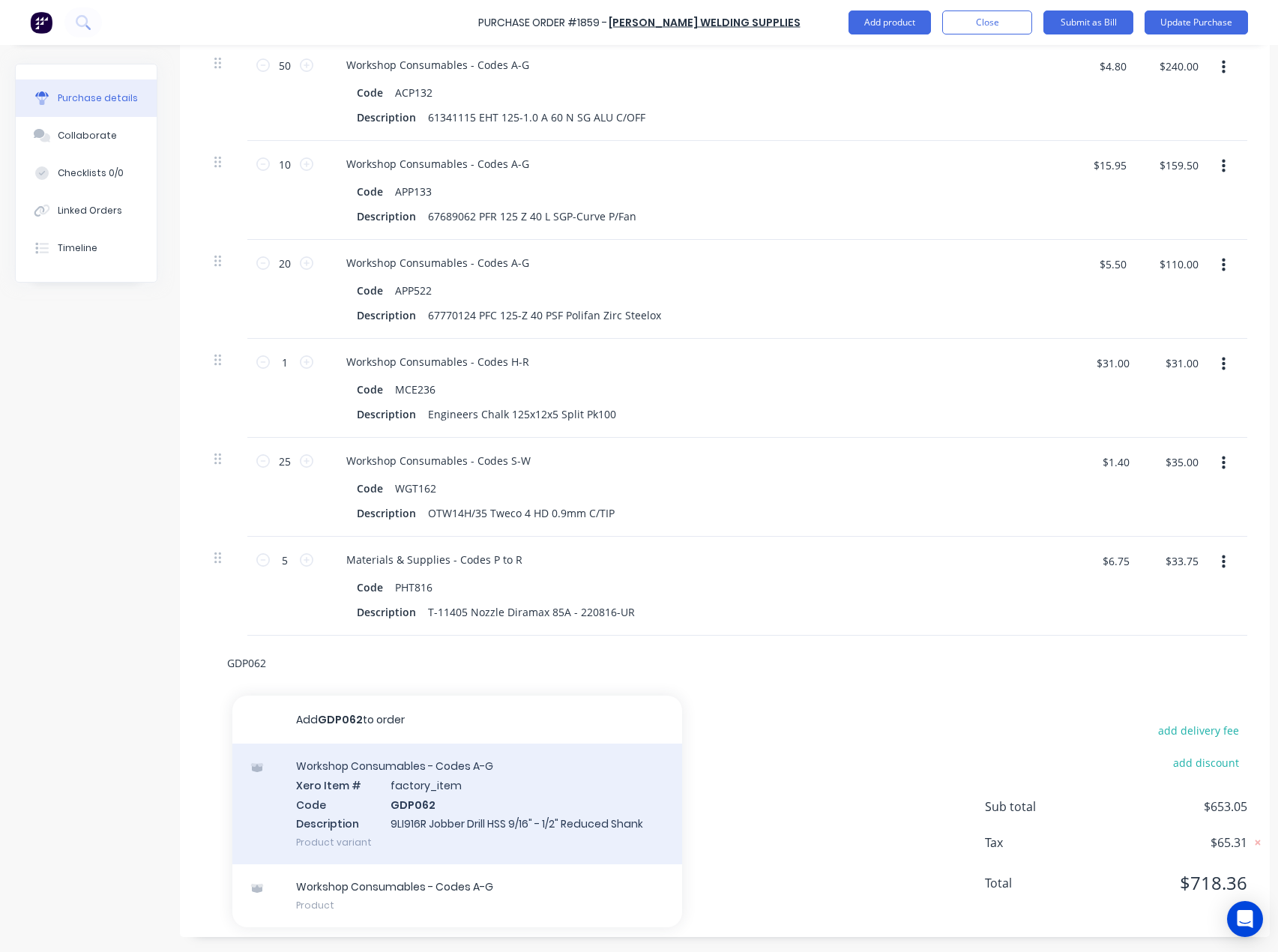
type input "GDP062"
click at [387, 773] on div "Workshop Consumables - Codes A-G Xero Item # factory_item Code GDP062 Descripti…" at bounding box center [457, 803] width 450 height 121
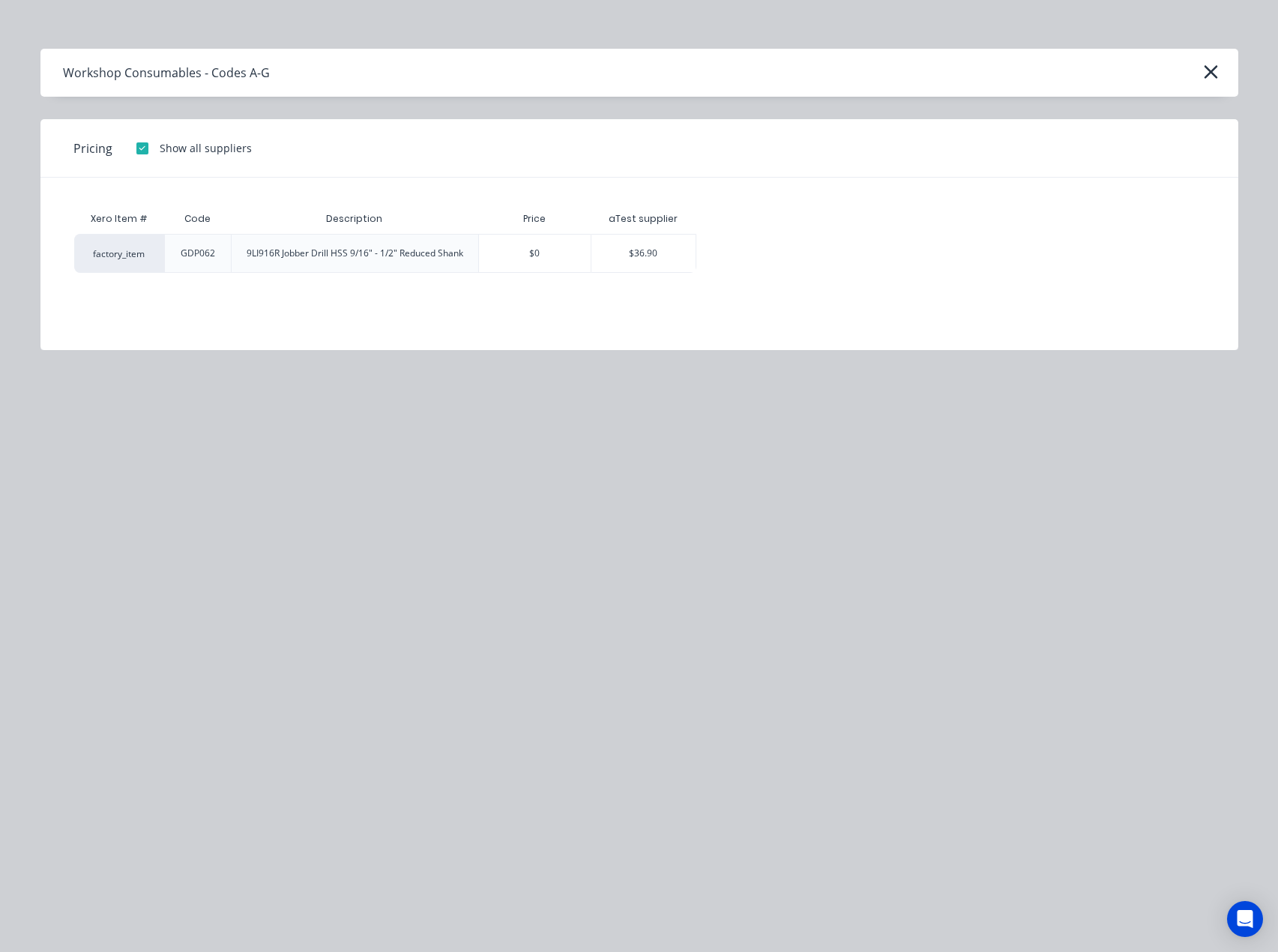
click at [661, 249] on div "$36.90" at bounding box center [644, 253] width 104 height 38
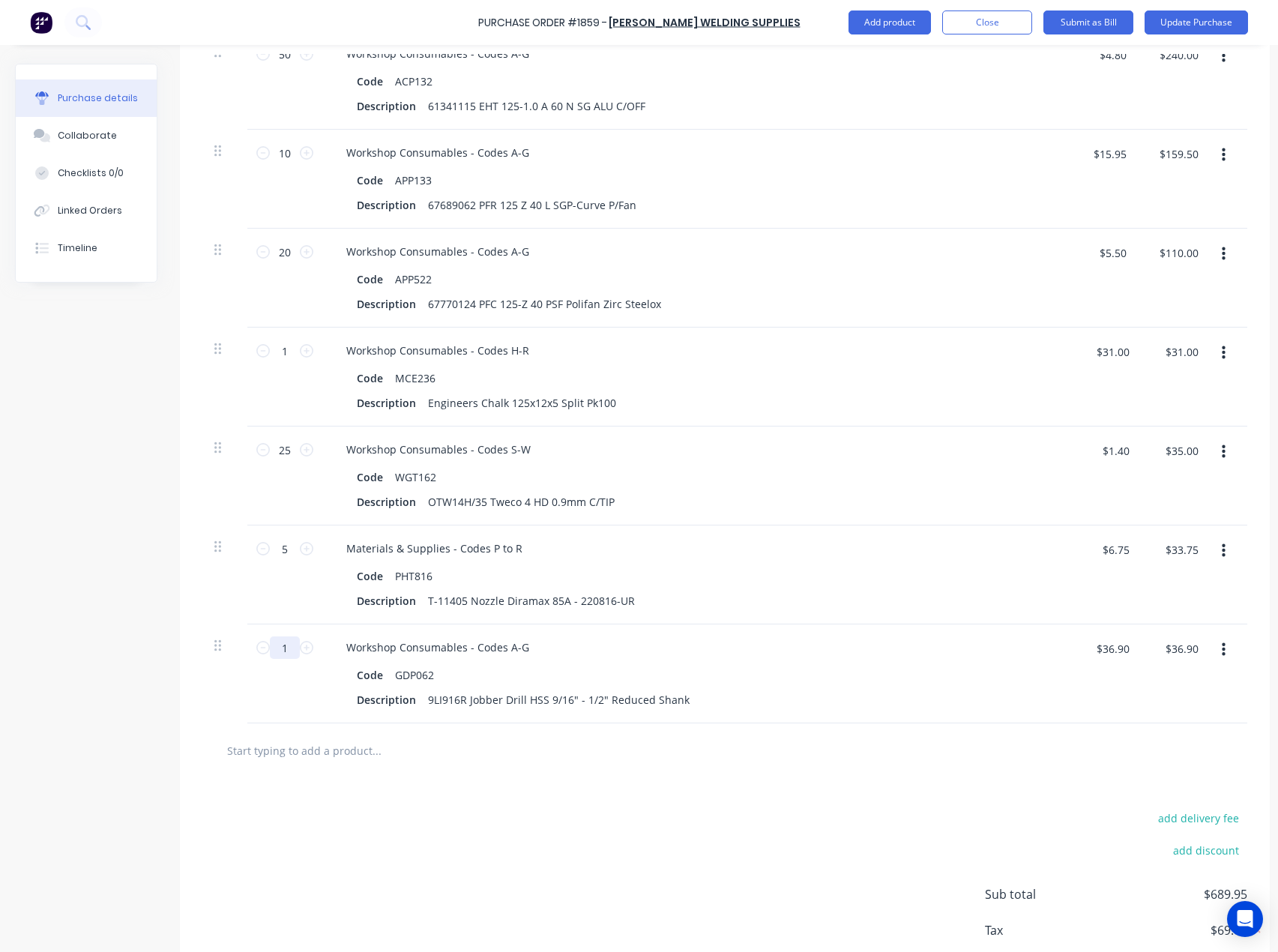
click at [287, 650] on input "1" at bounding box center [285, 648] width 30 height 22
type input "5"
type input "$184.50"
type input "5"
click at [354, 744] on input "text" at bounding box center [376, 750] width 300 height 30
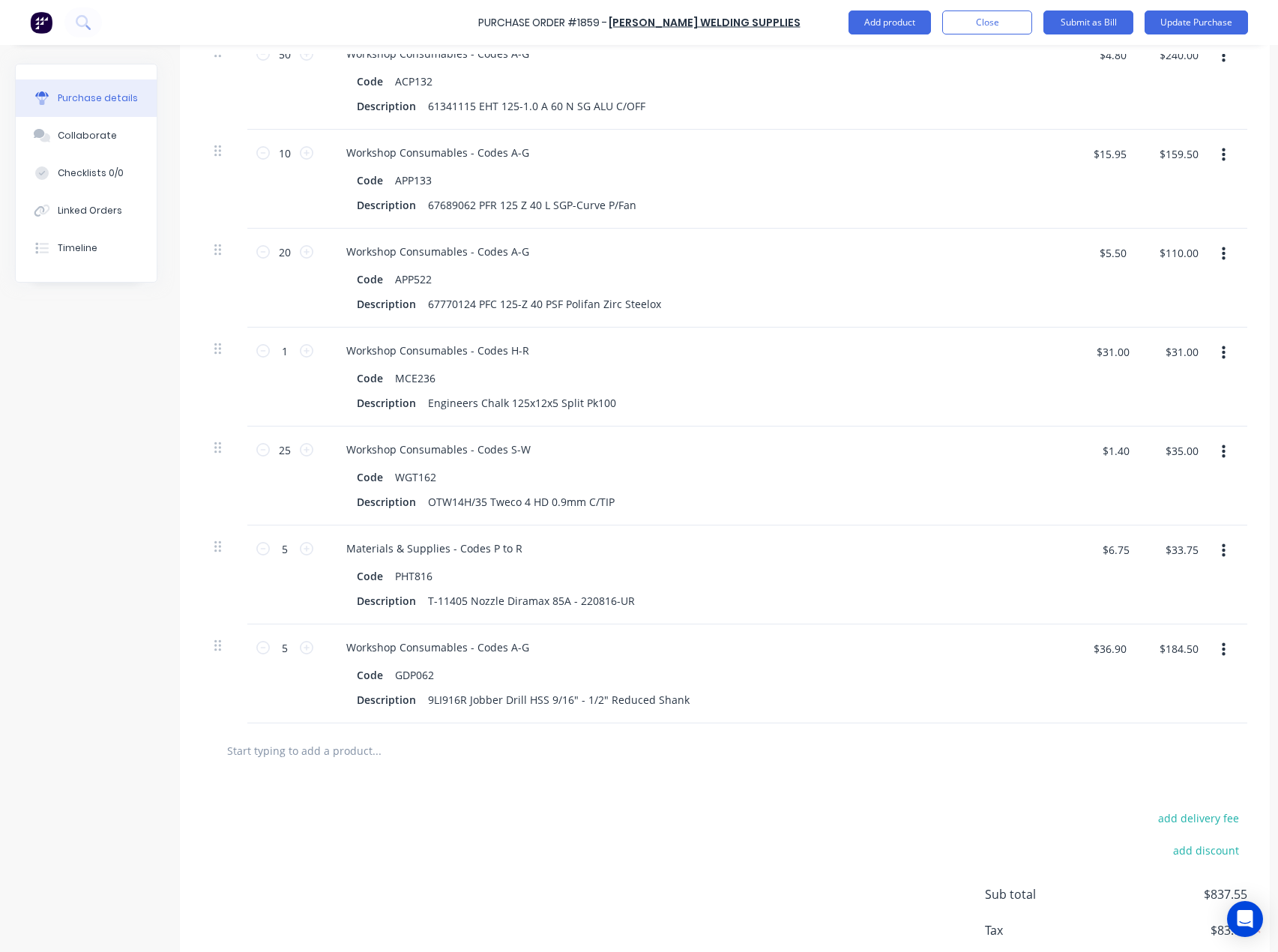
click at [304, 753] on input "text" at bounding box center [376, 750] width 300 height 30
click at [235, 748] on input "text" at bounding box center [376, 750] width 300 height 30
paste input "GDP064"
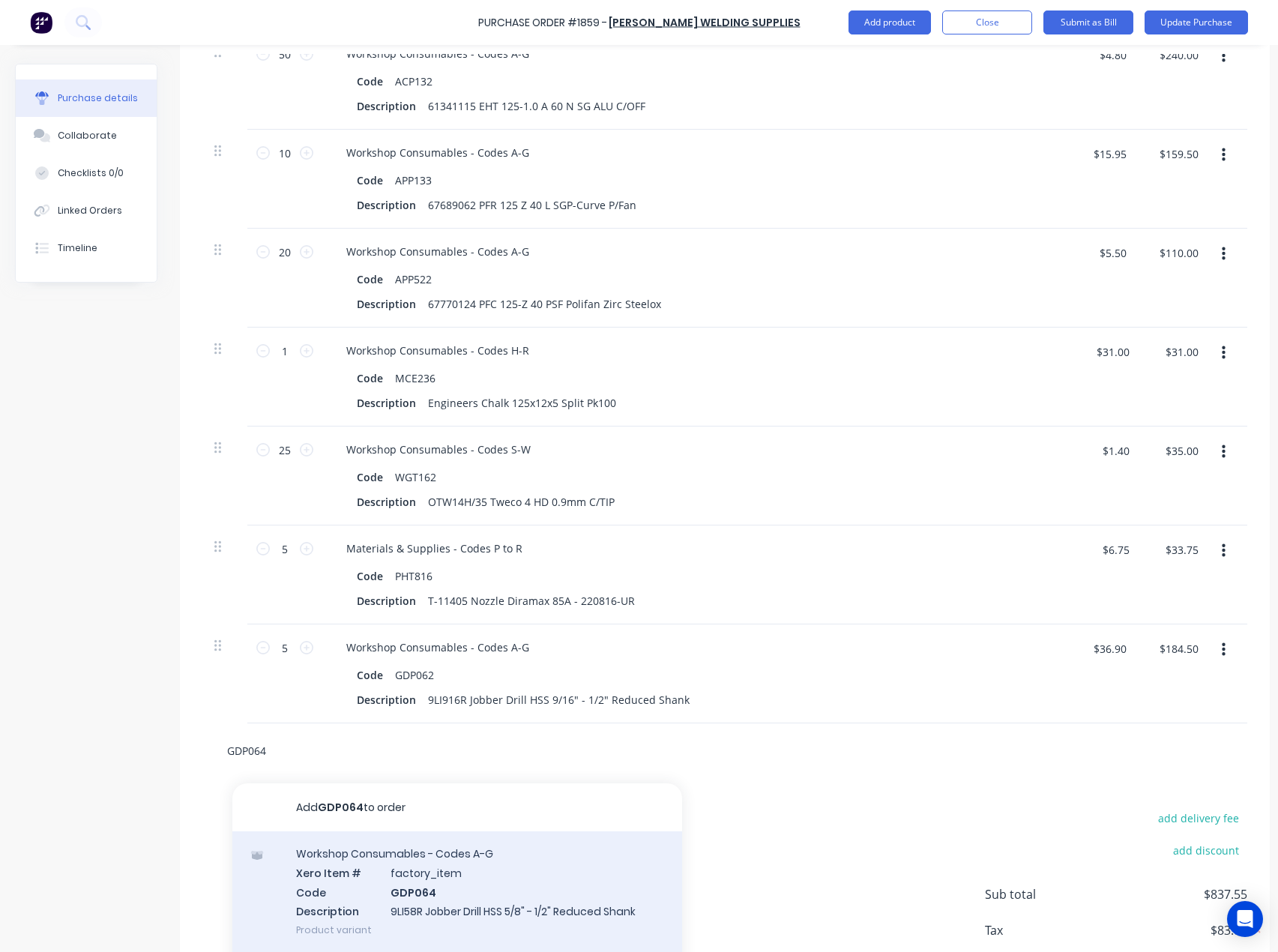
type input "GDP064"
click at [367, 865] on div "Workshop Consumables - Codes A-G Xero Item # factory_item Code GDP064 Descripti…" at bounding box center [457, 891] width 450 height 121
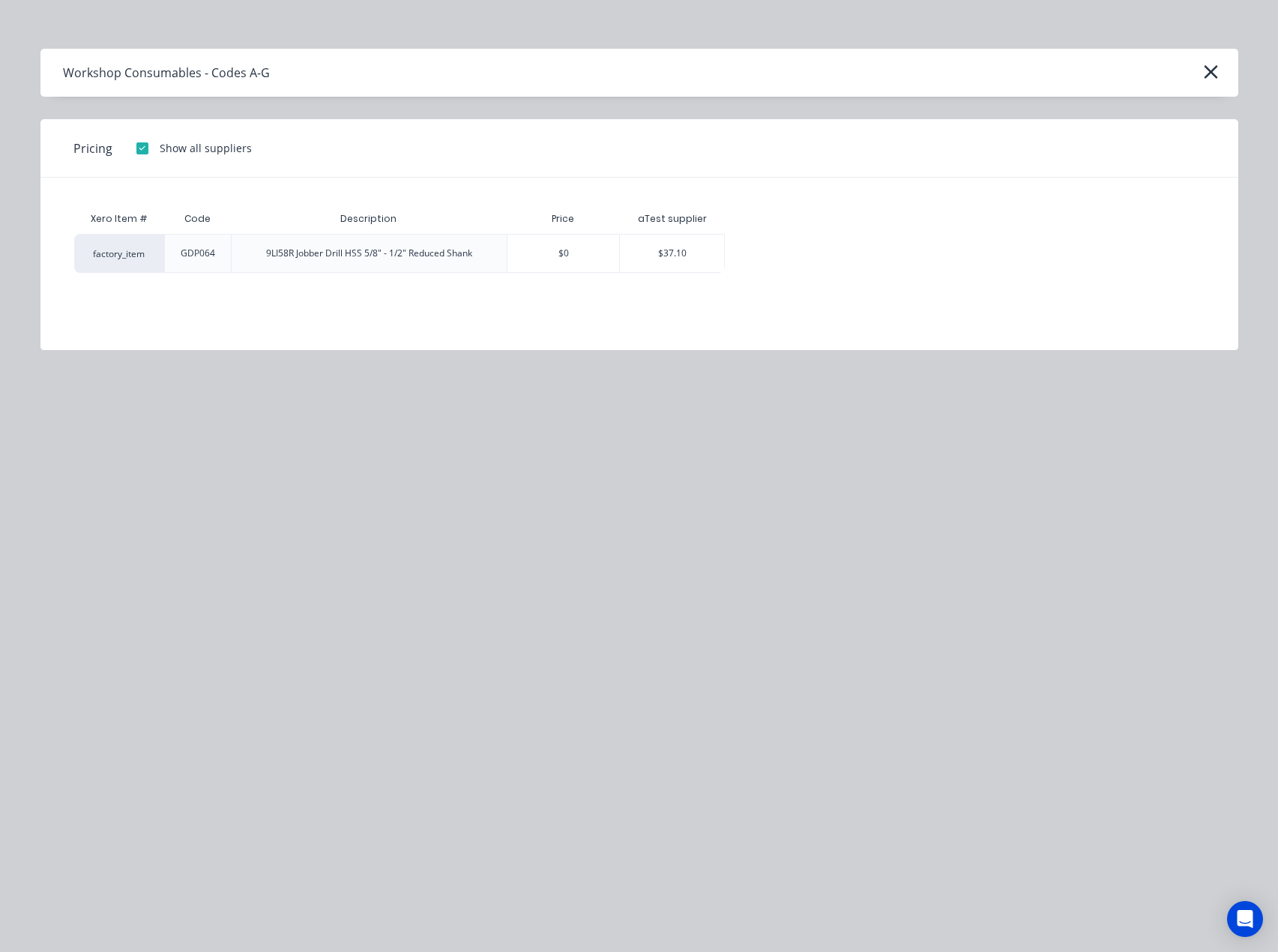
click at [678, 232] on div "aTest supplier" at bounding box center [672, 219] width 106 height 30
click at [693, 257] on div "$37.10" at bounding box center [672, 253] width 104 height 38
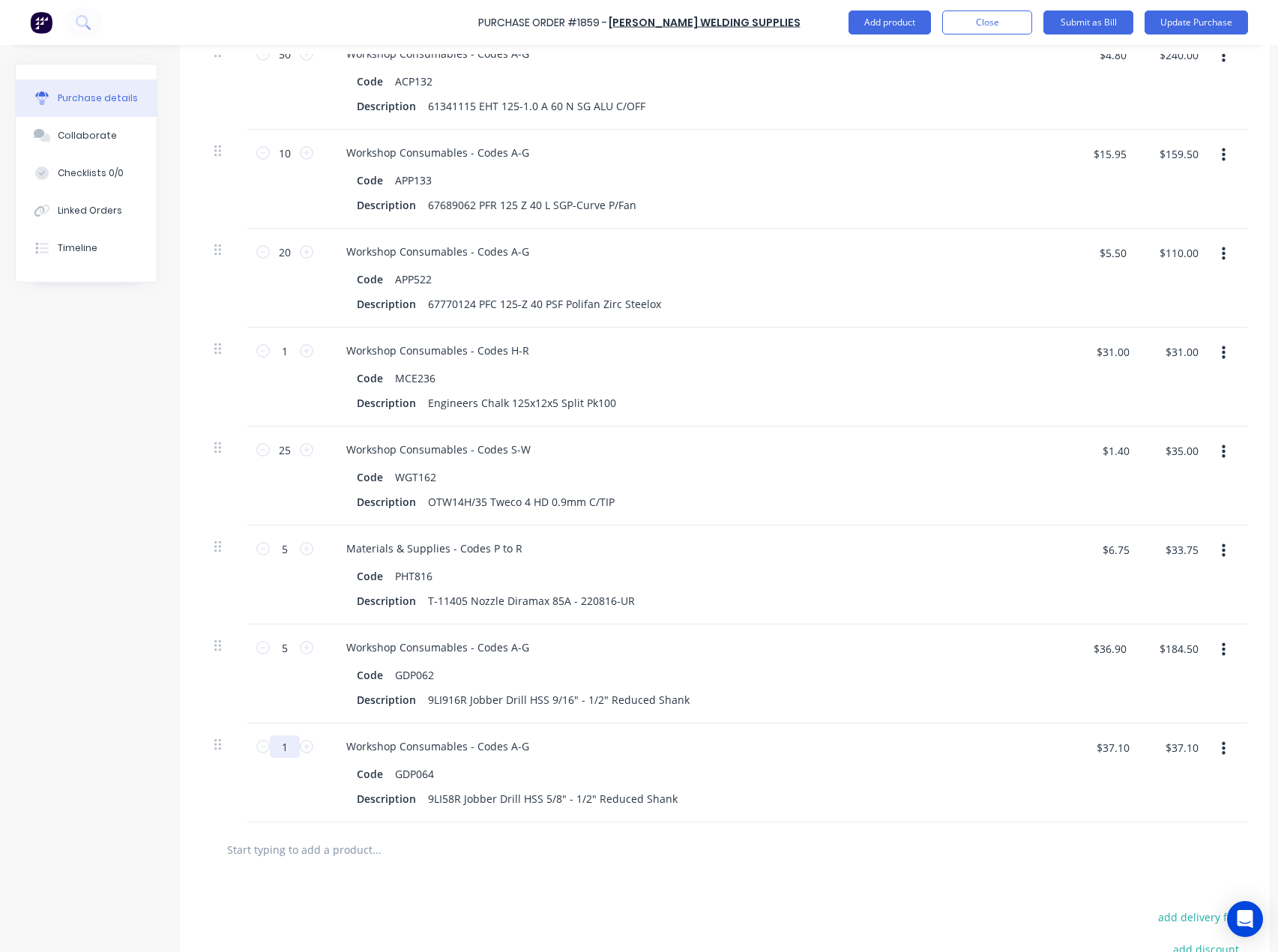
click at [292, 746] on input "1" at bounding box center [285, 746] width 30 height 22
type input "3"
type input "$111.30"
type input "3"
click at [351, 852] on input "text" at bounding box center [376, 848] width 300 height 30
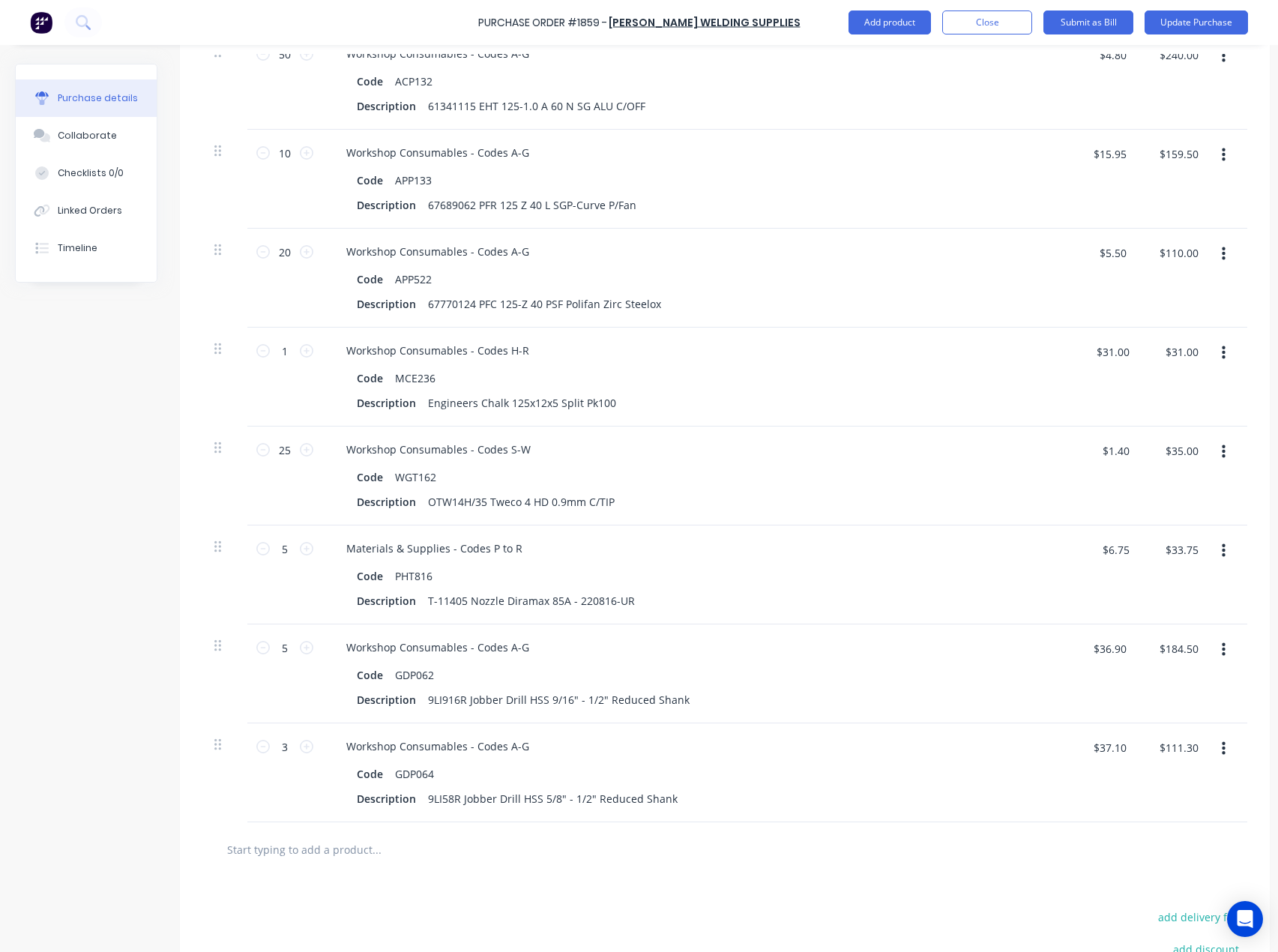
paste input "GDP065"
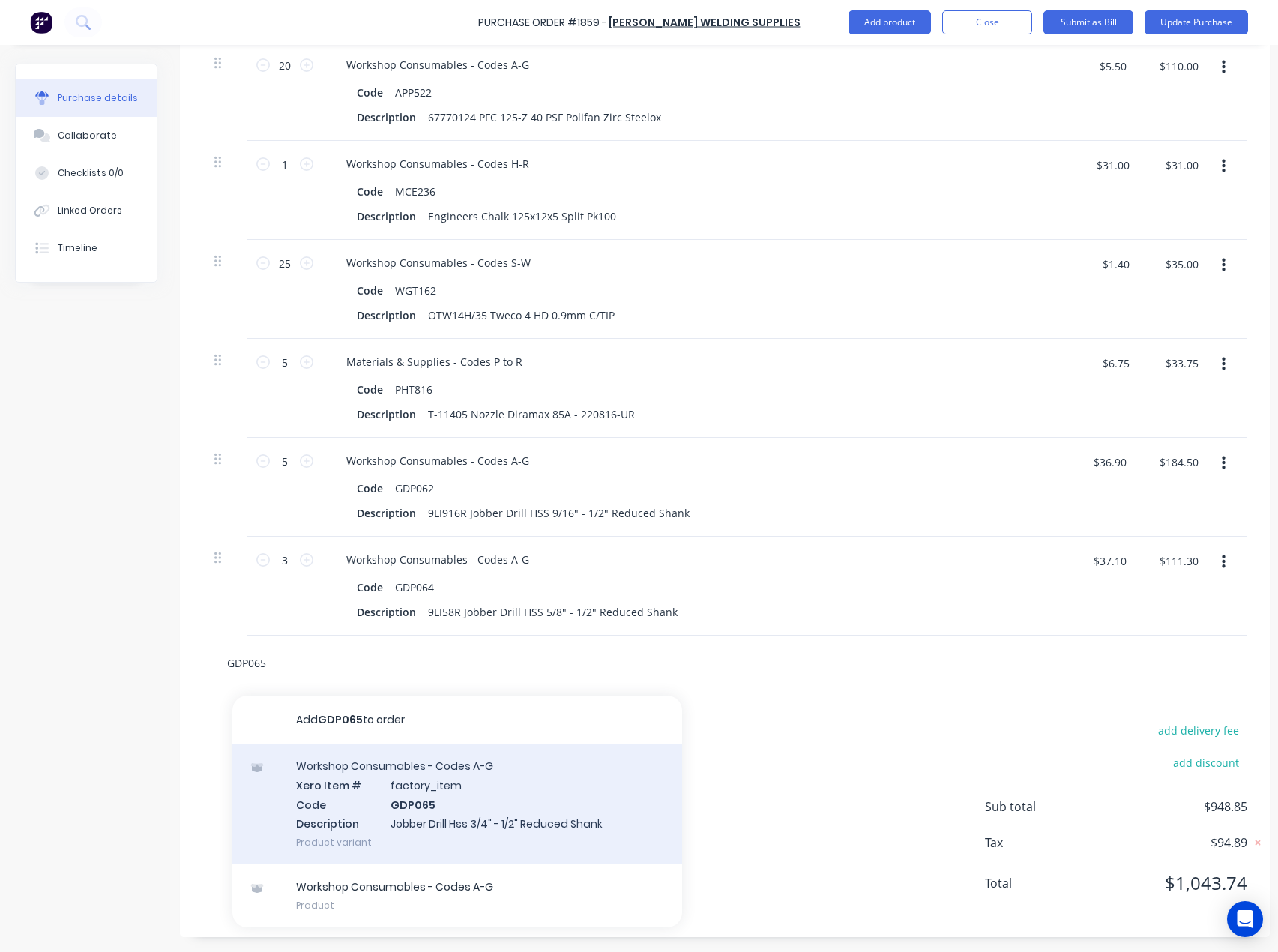
type input "GDP065"
click at [365, 787] on div "Workshop Consumables - Codes A-G Xero Item # factory_item Code GDP065 Descripti…" at bounding box center [457, 803] width 450 height 121
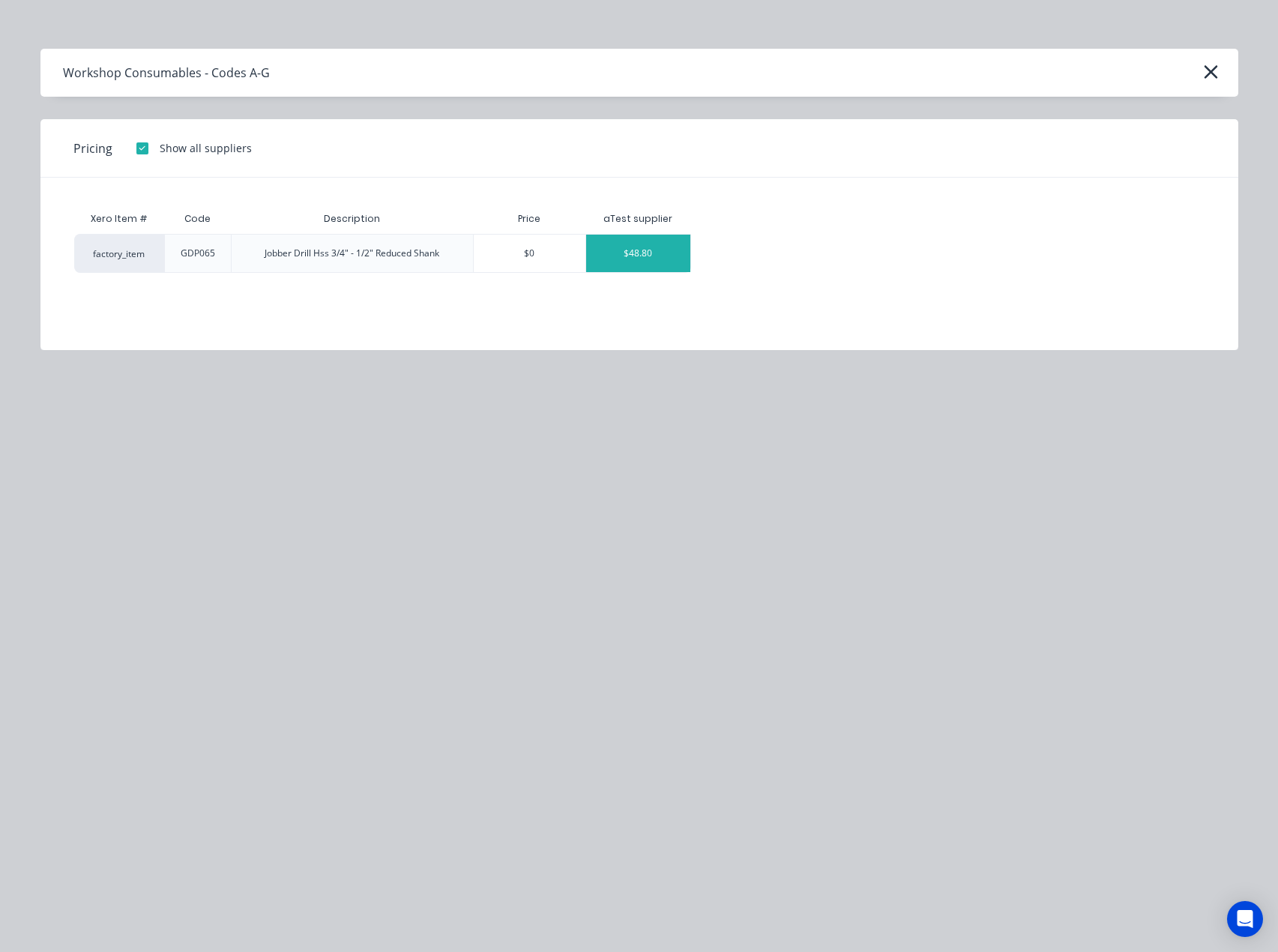
click at [645, 256] on div "$48.80" at bounding box center [638, 253] width 104 height 38
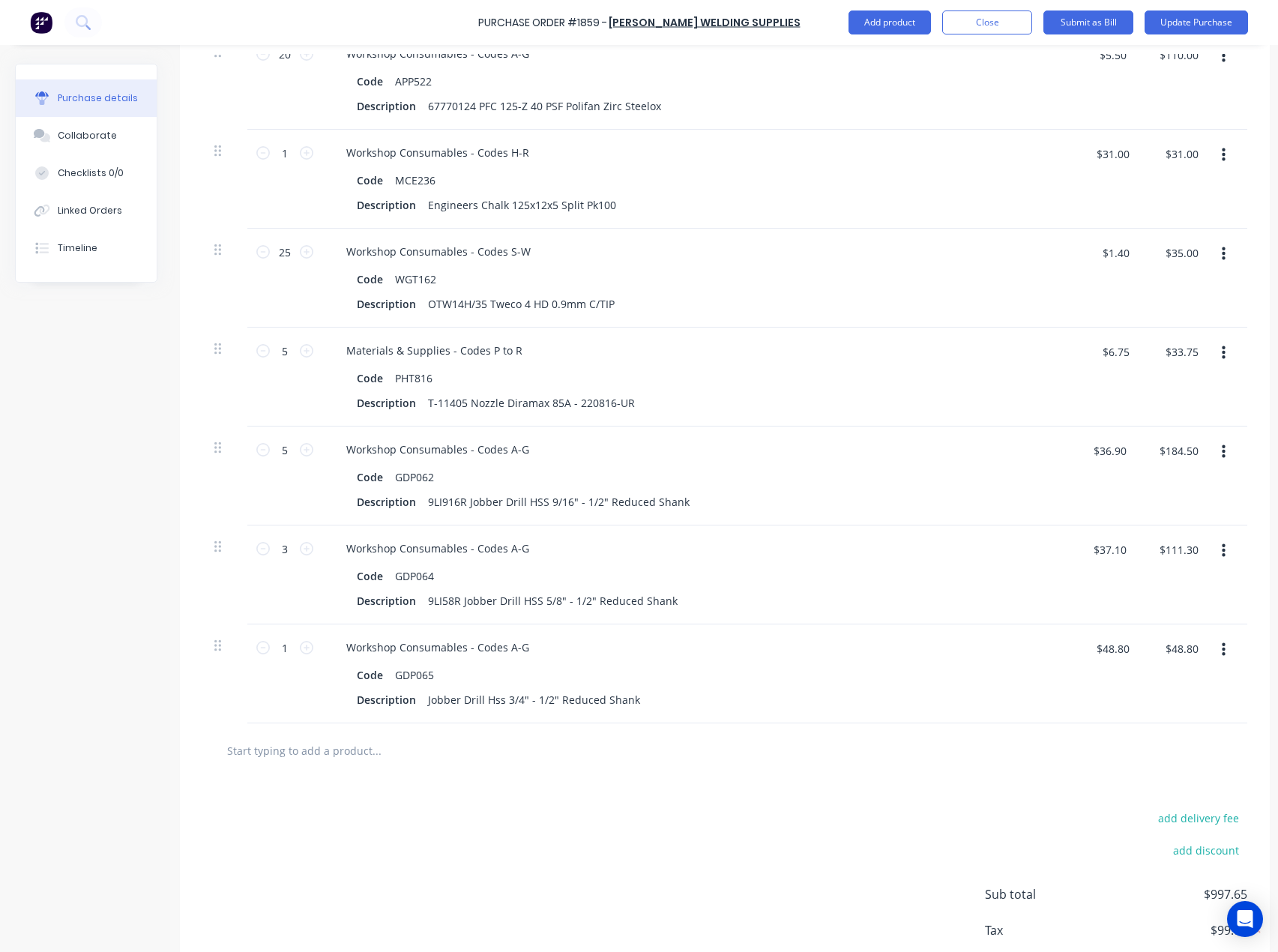
click at [279, 753] on input "text" at bounding box center [376, 750] width 300 height 30
paste input "GDP066"
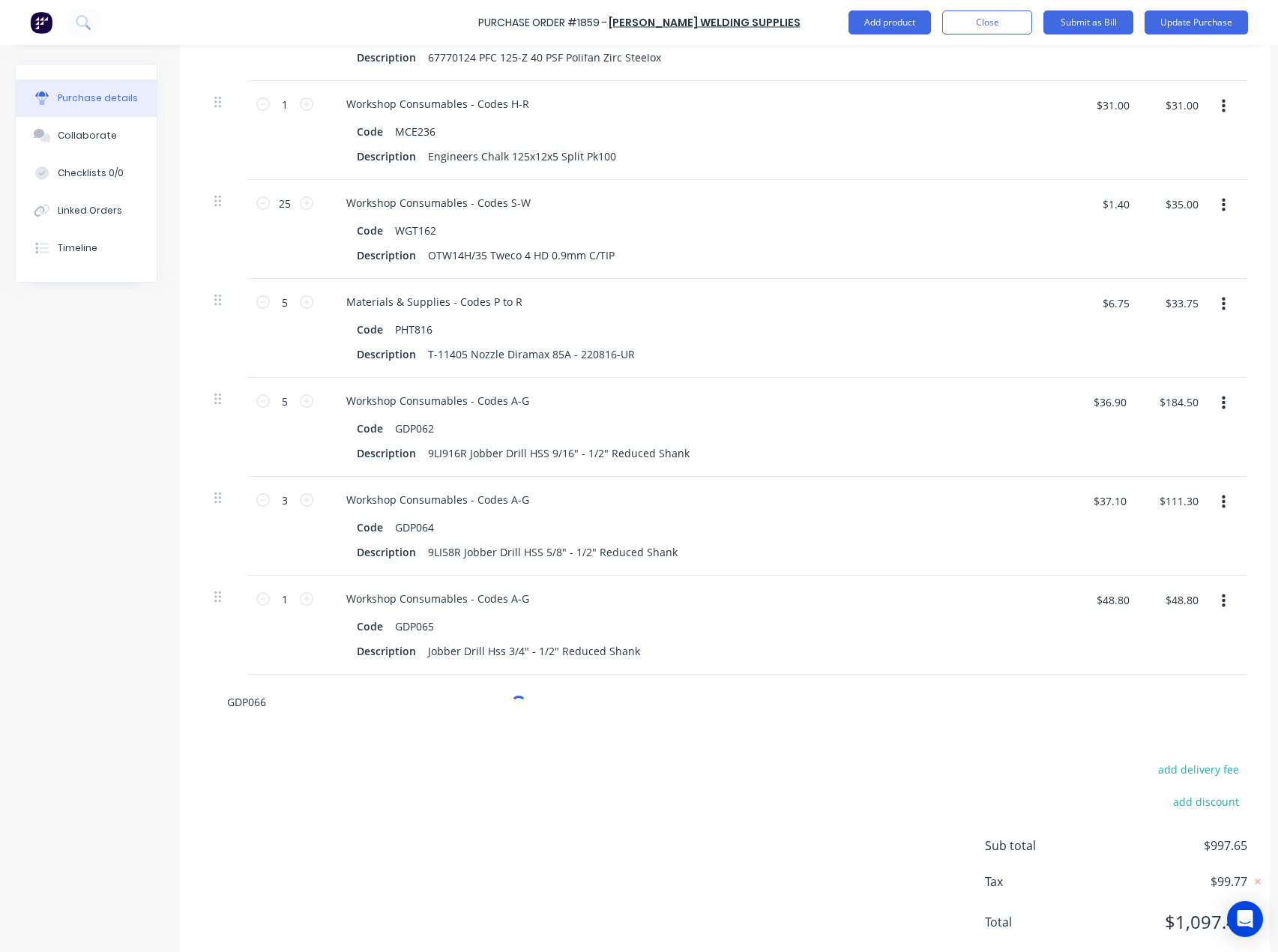
scroll to position [844, 0]
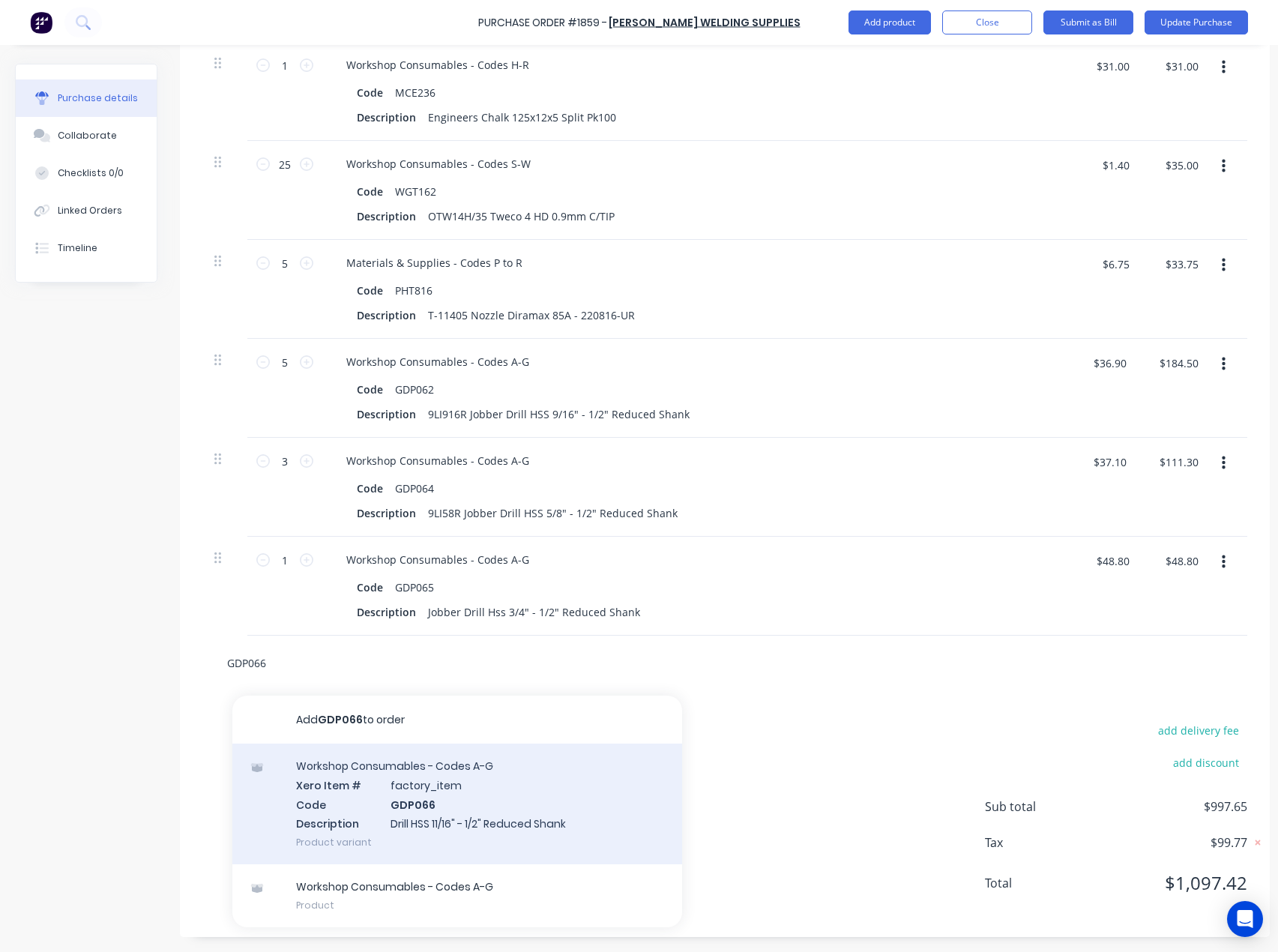
type input "GDP066"
click at [422, 790] on div "Workshop Consumables - Codes A-G Xero Item # factory_item Code GDP066 Descripti…" at bounding box center [457, 803] width 450 height 121
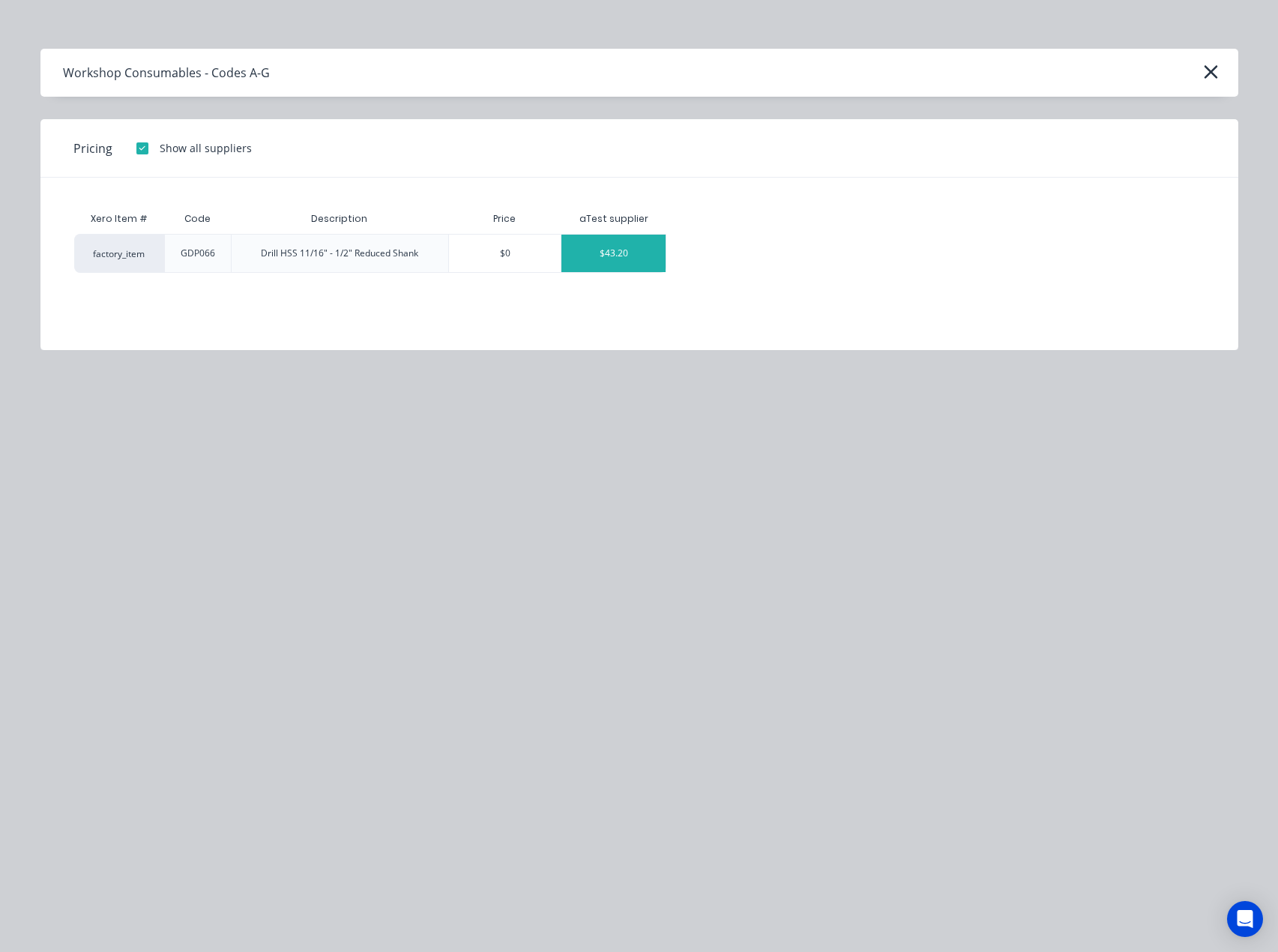
click at [603, 249] on div "$43.20" at bounding box center [614, 253] width 104 height 38
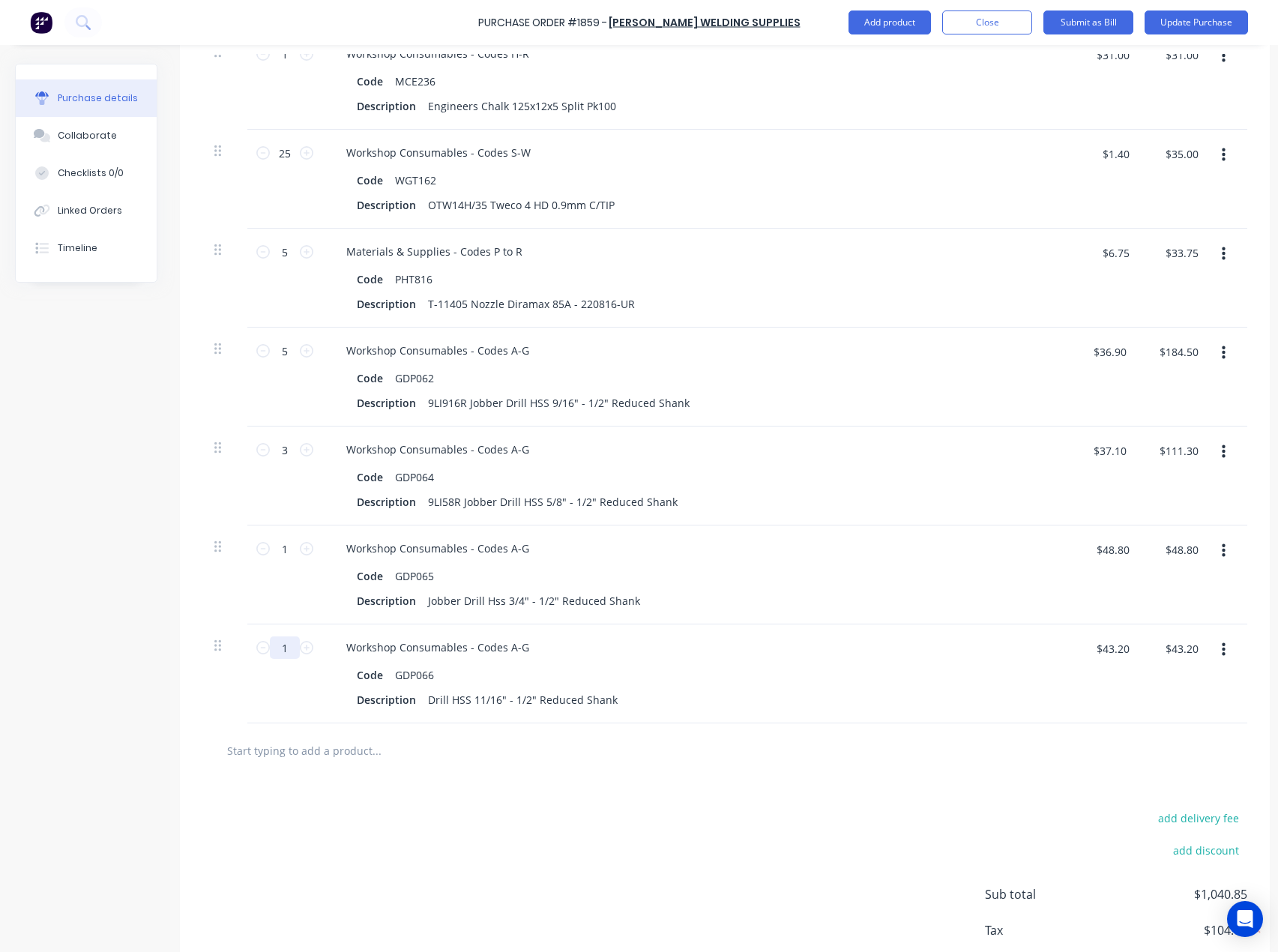
click at [287, 647] on input "1" at bounding box center [285, 648] width 30 height 22
type input "2"
type input "$86.40"
type input "2"
click at [297, 762] on input "text" at bounding box center [376, 750] width 300 height 30
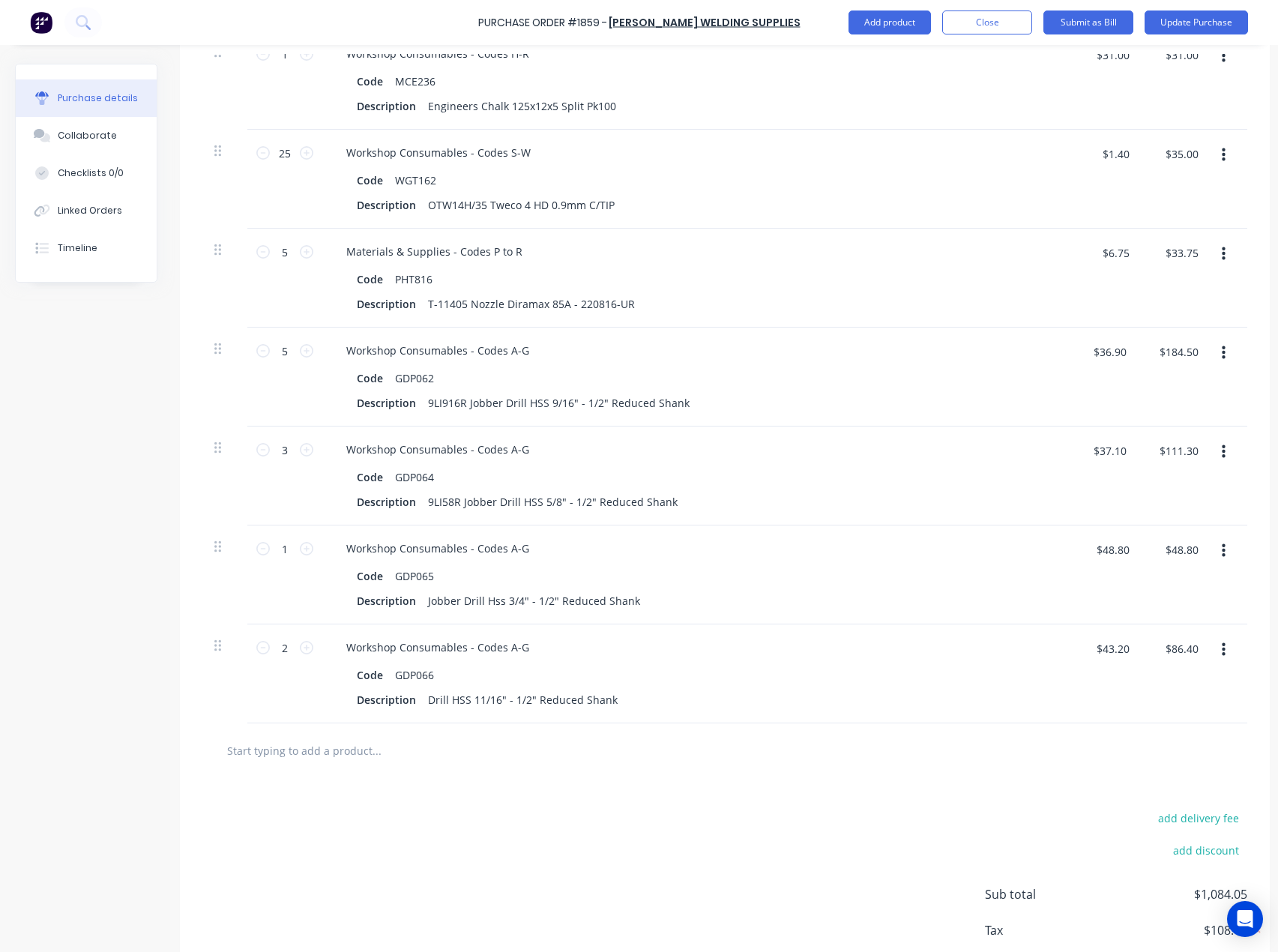
paste input "GDP153"
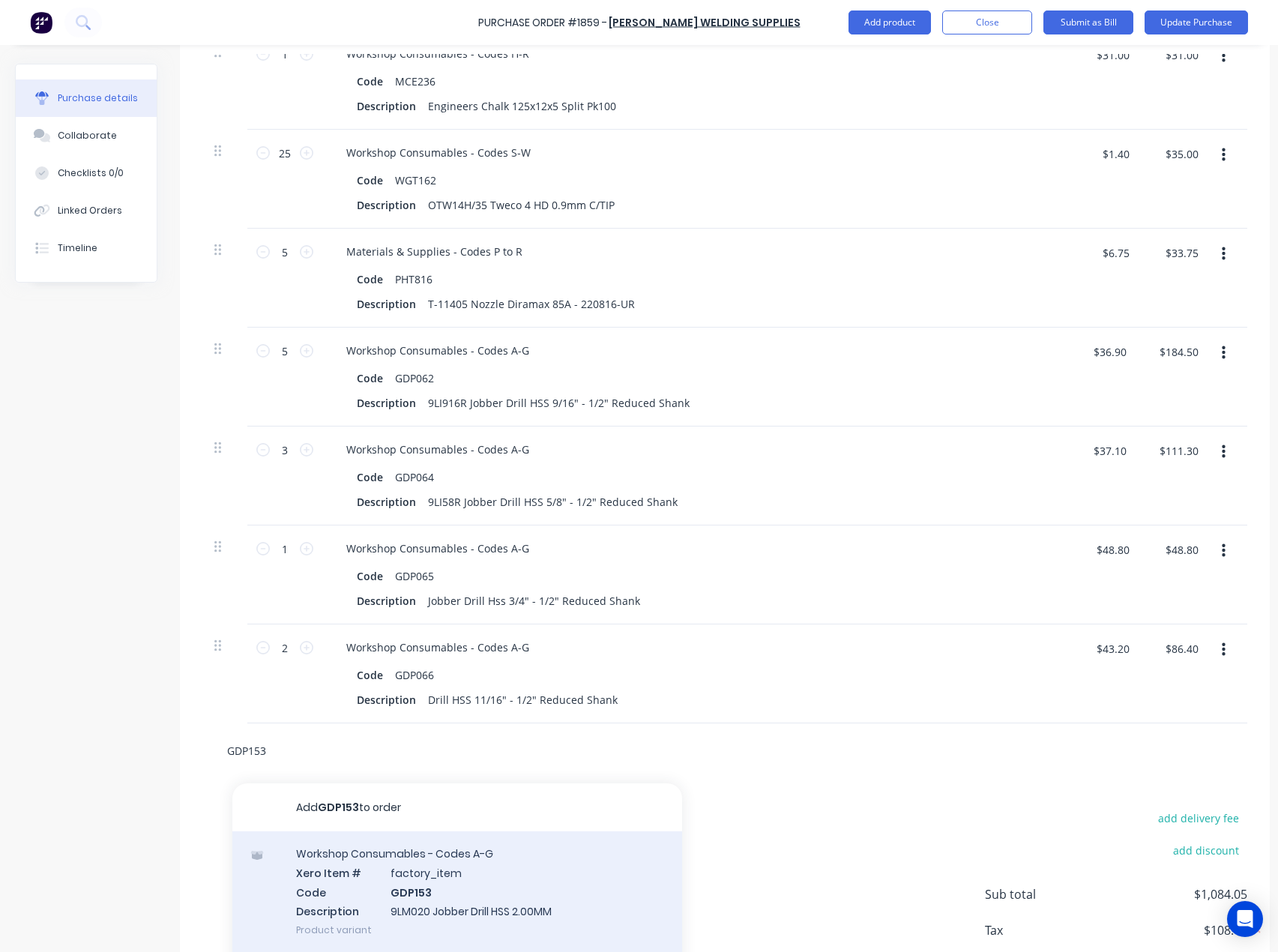
type input "GDP153"
click at [302, 864] on div "Workshop Consumables - Codes A-G Xero Item # factory_item Code GDP153 Descripti…" at bounding box center [457, 891] width 450 height 121
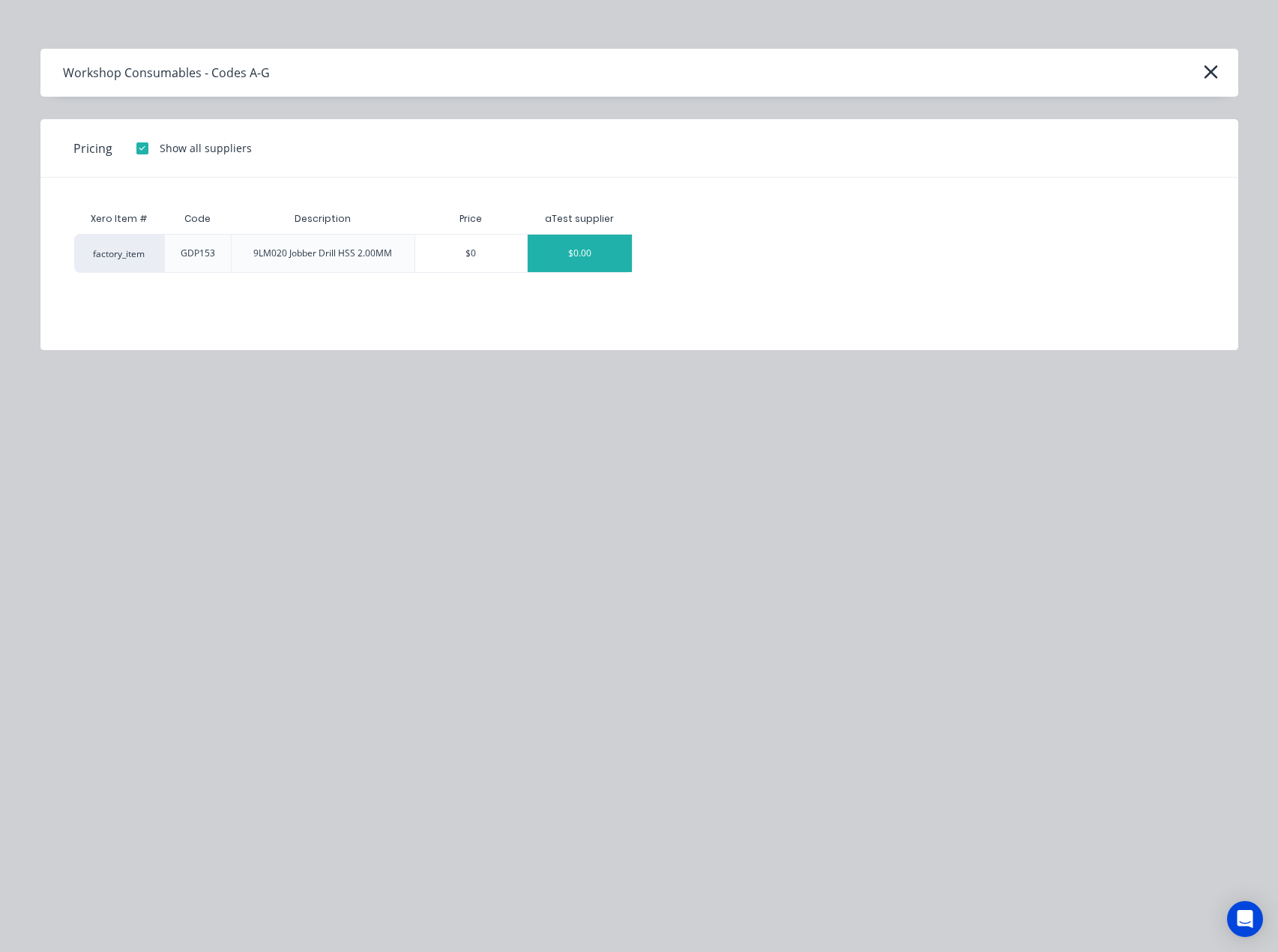
click at [592, 239] on div "$0.00" at bounding box center [580, 253] width 104 height 38
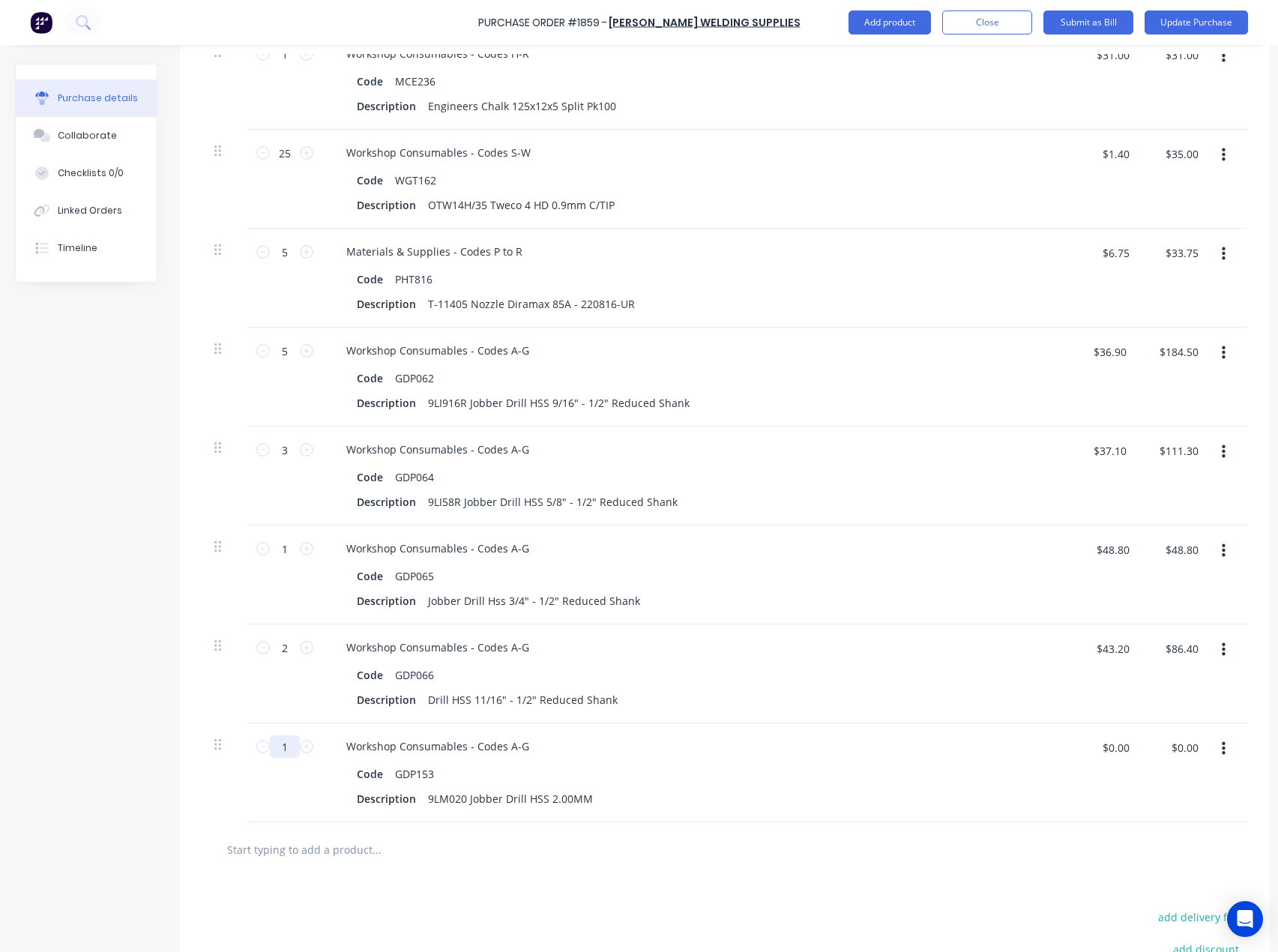
click at [290, 742] on input "1" at bounding box center [285, 746] width 30 height 22
type input "10"
click at [1128, 748] on input "$0.00" at bounding box center [1116, 747] width 45 height 24
type input "$1.69"
type input "$16.90"
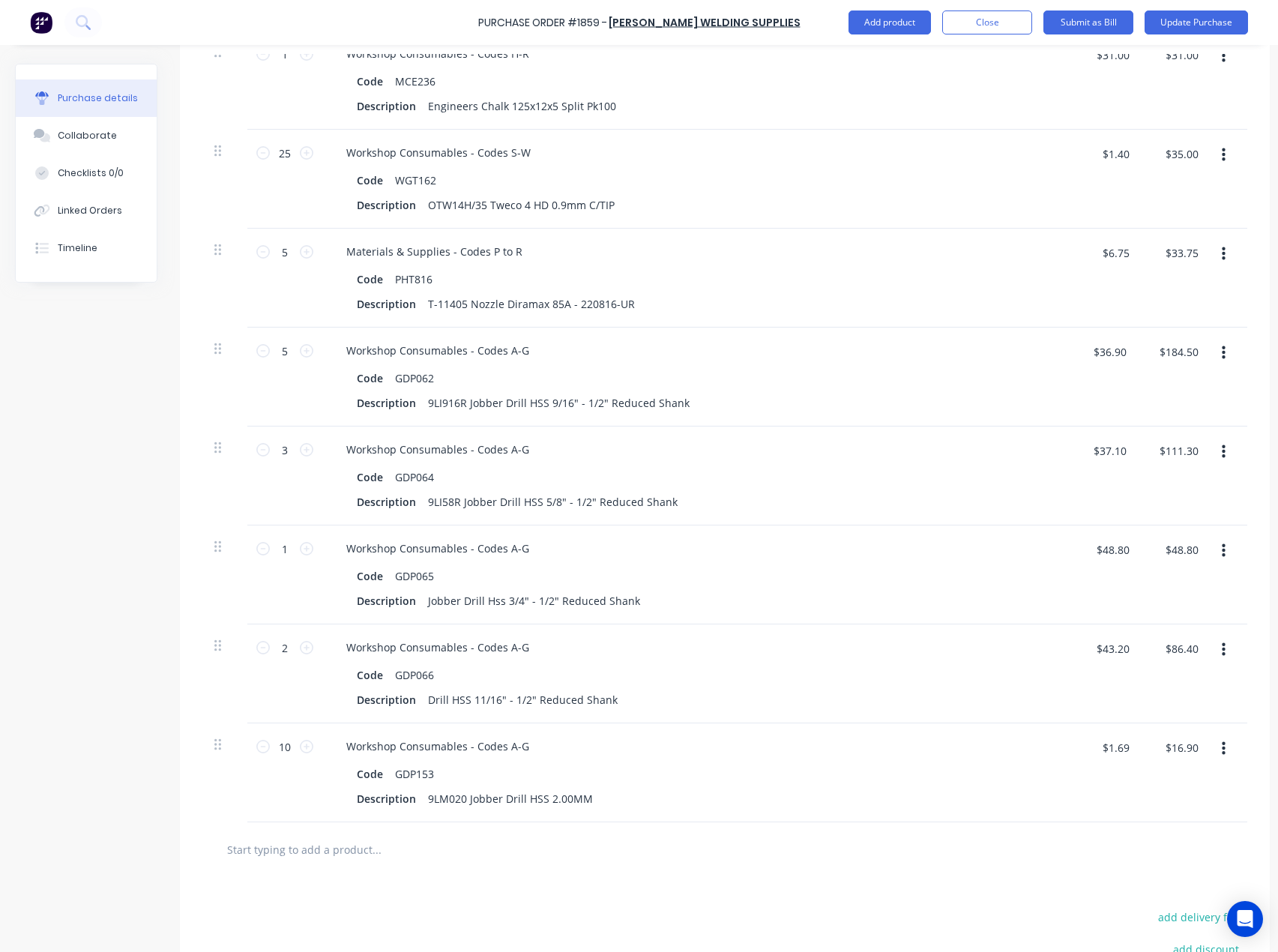
click at [304, 851] on input "text" at bounding box center [376, 848] width 300 height 30
paste input "GDP155"
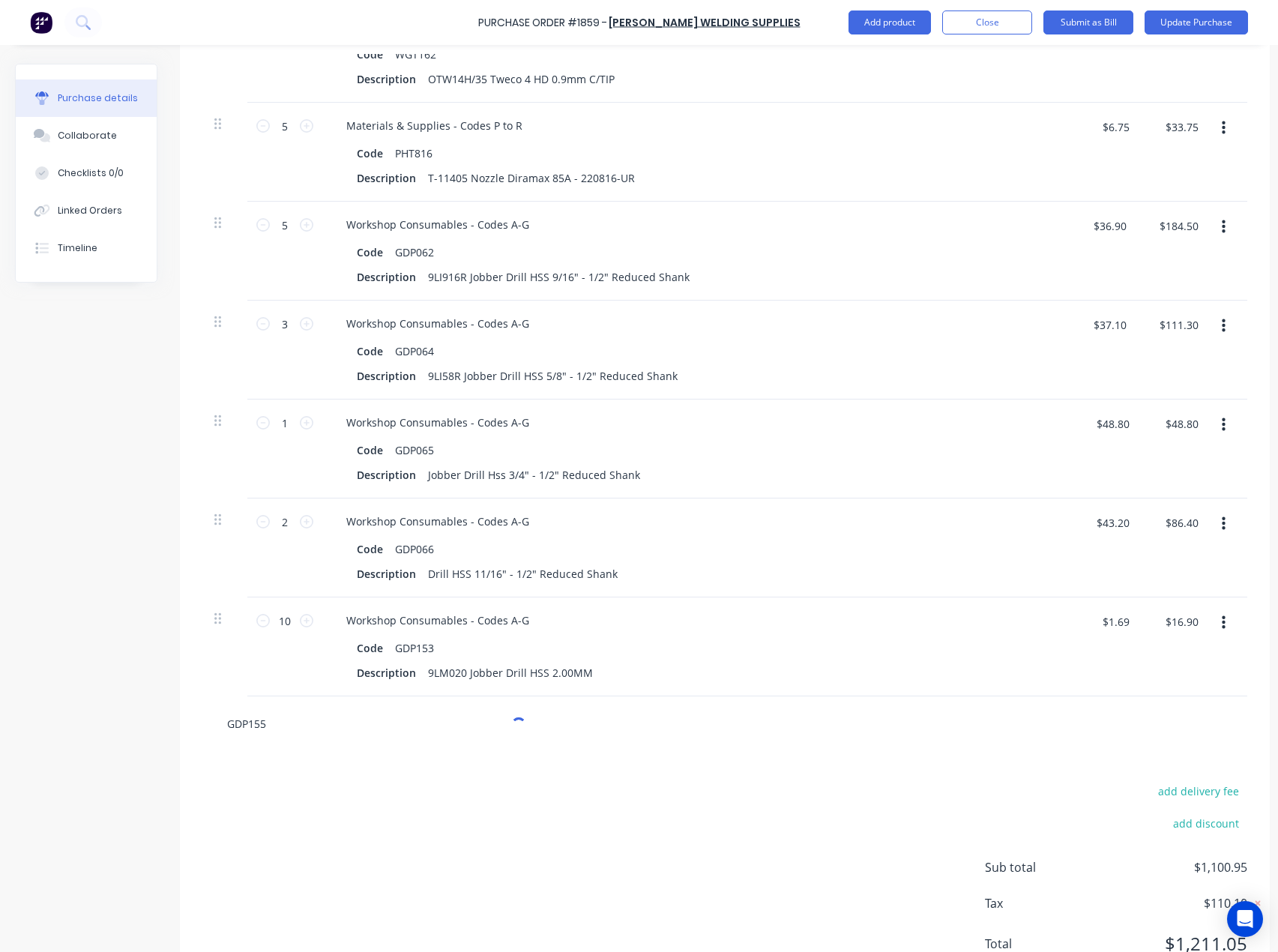
scroll to position [1042, 0]
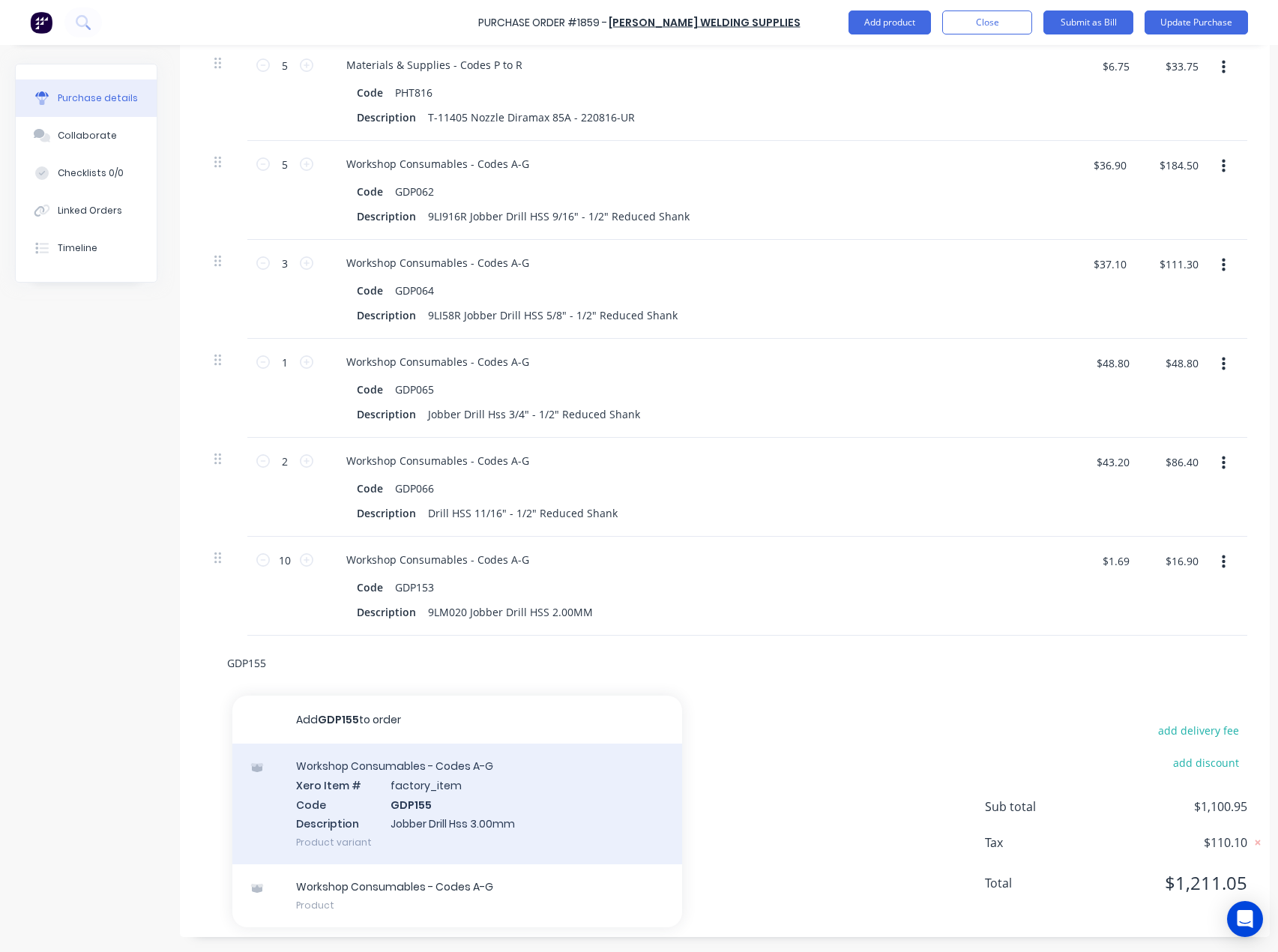
type input "GDP155"
click at [368, 780] on div "Workshop Consumables - Codes A-G Xero Item # factory_item Code GDP155 Descripti…" at bounding box center [457, 803] width 450 height 121
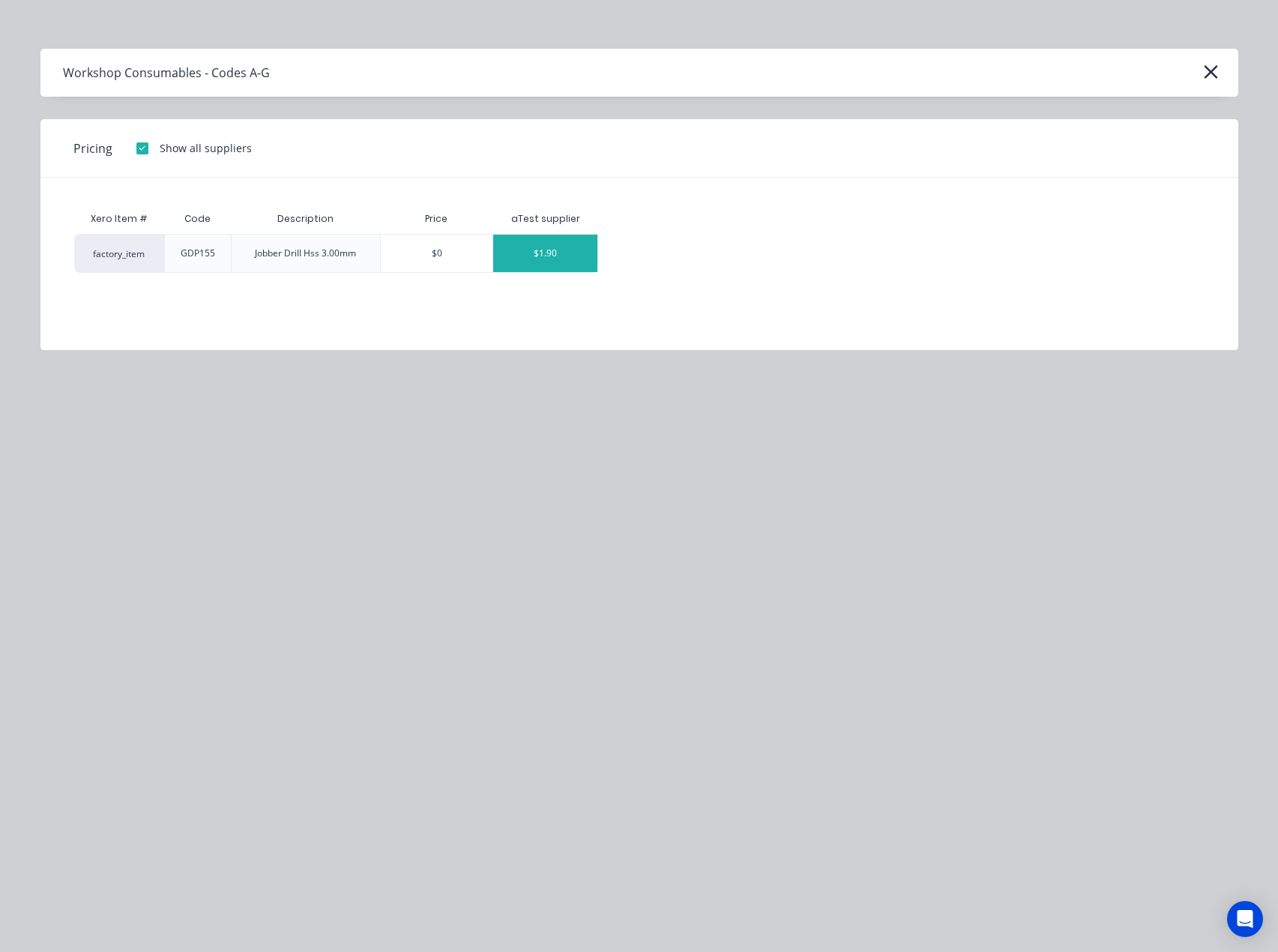
click at [564, 249] on div "$1.90" at bounding box center [546, 253] width 104 height 38
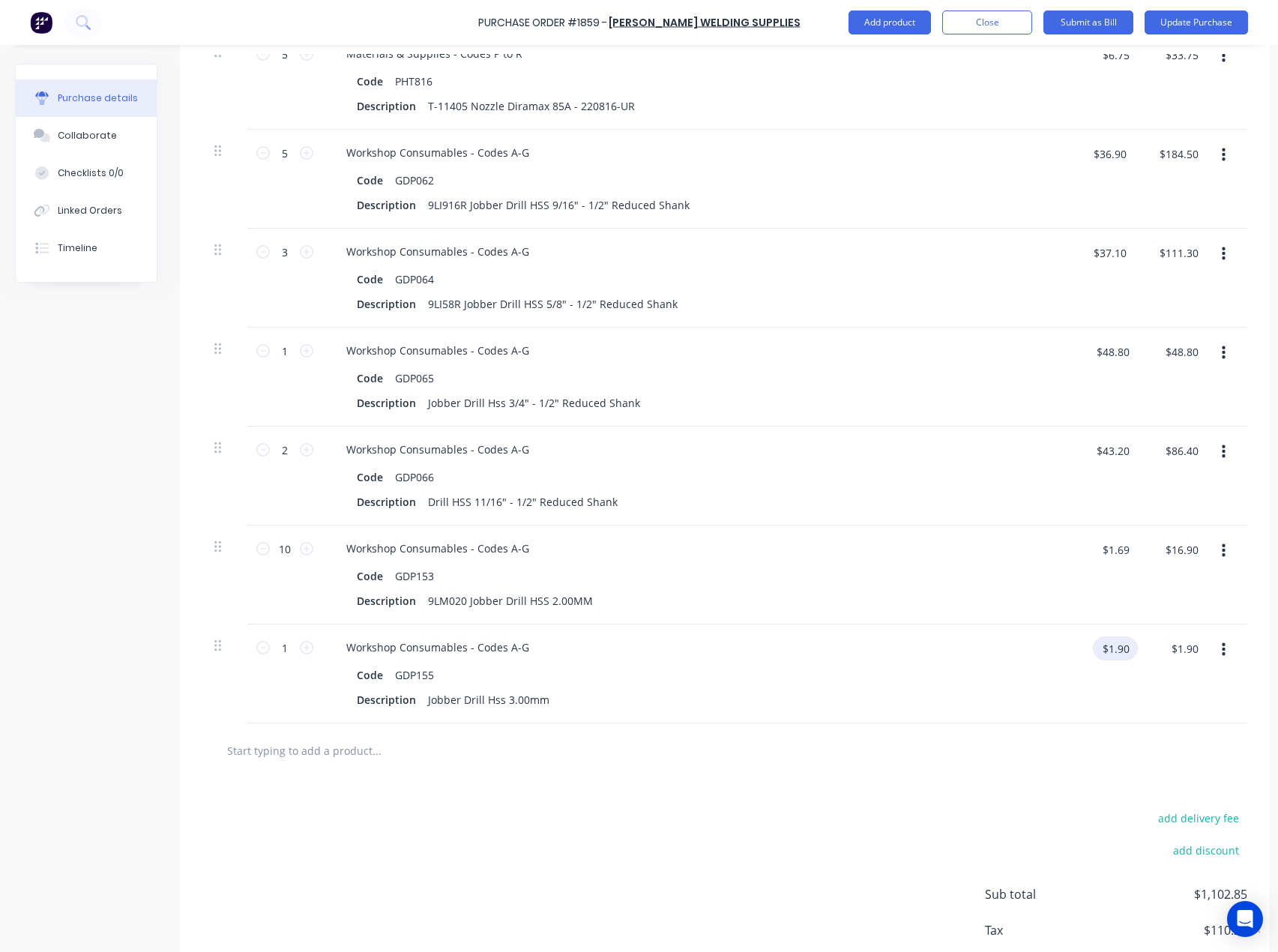
click at [1121, 647] on input "$1.90" at bounding box center [1116, 648] width 45 height 24
type input "$2.10"
click at [293, 651] on input "1" at bounding box center [285, 648] width 30 height 22
type input "10"
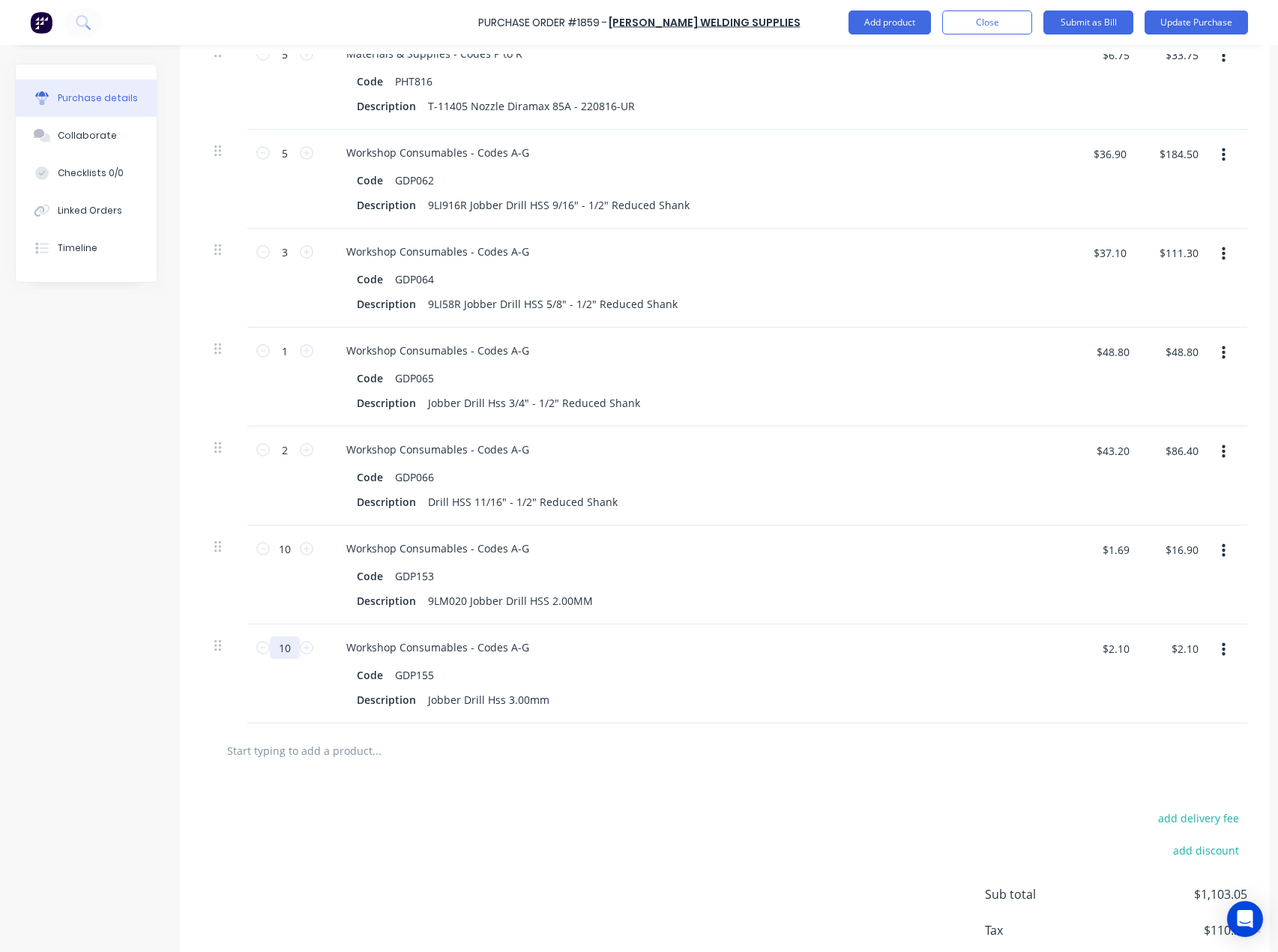
type input "$21.00"
type input "10"
click at [289, 745] on input "text" at bounding box center [376, 750] width 300 height 30
paste input "GDP156"
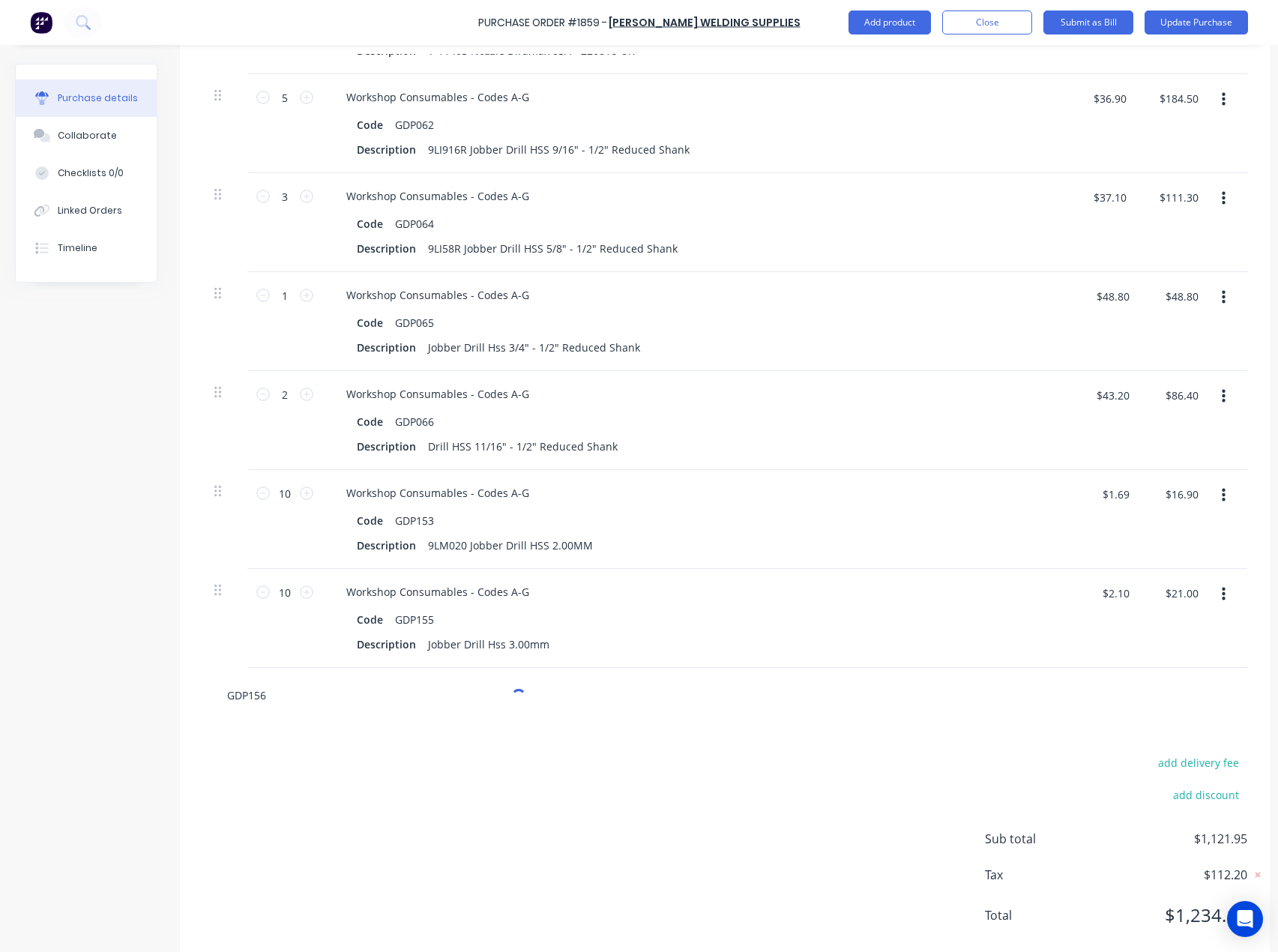
scroll to position [1141, 0]
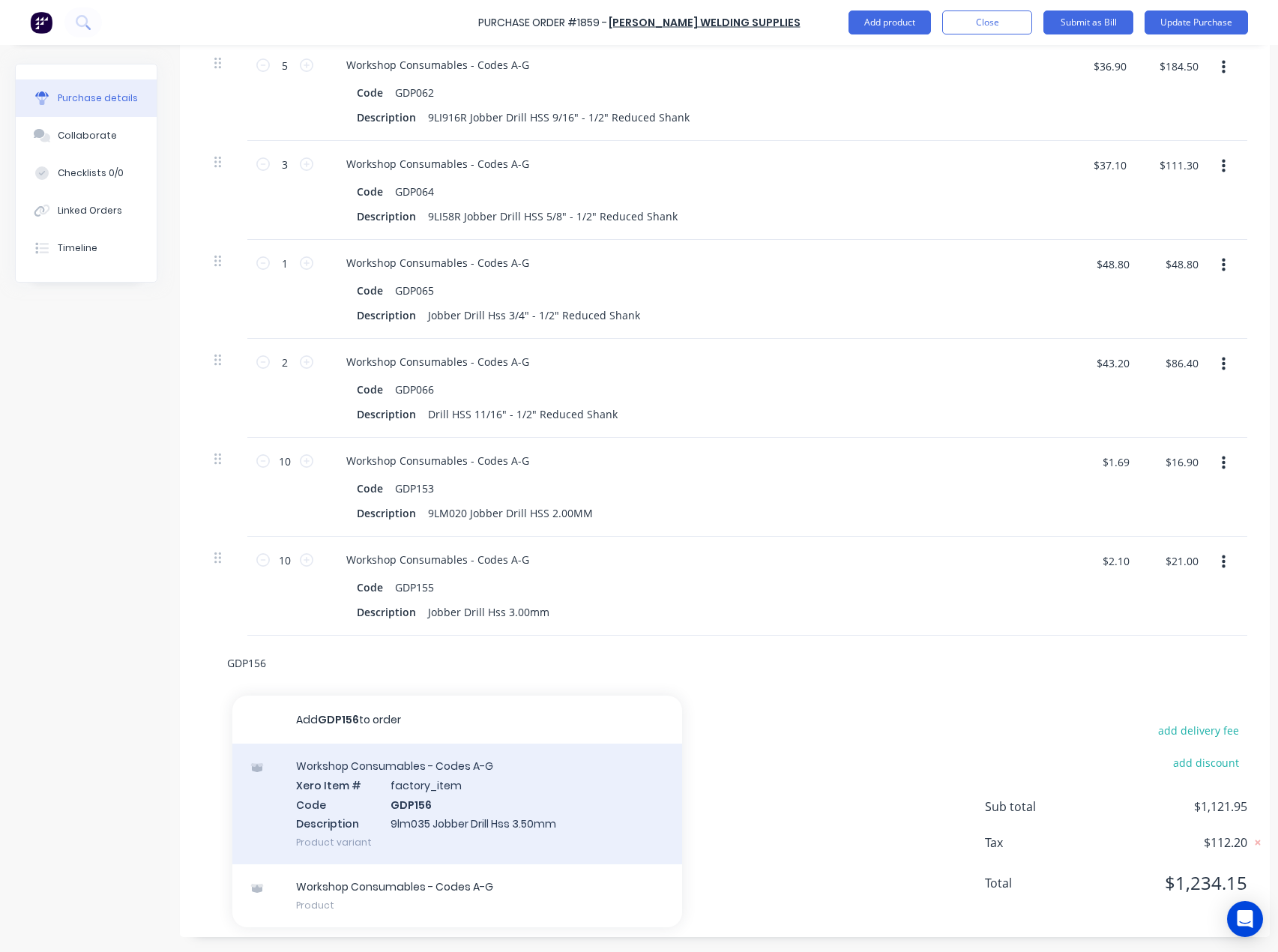
type input "GDP156"
click at [429, 778] on div "Workshop Consumables - Codes A-G Xero Item # factory_item Code GDP156 Descripti…" at bounding box center [457, 803] width 450 height 121
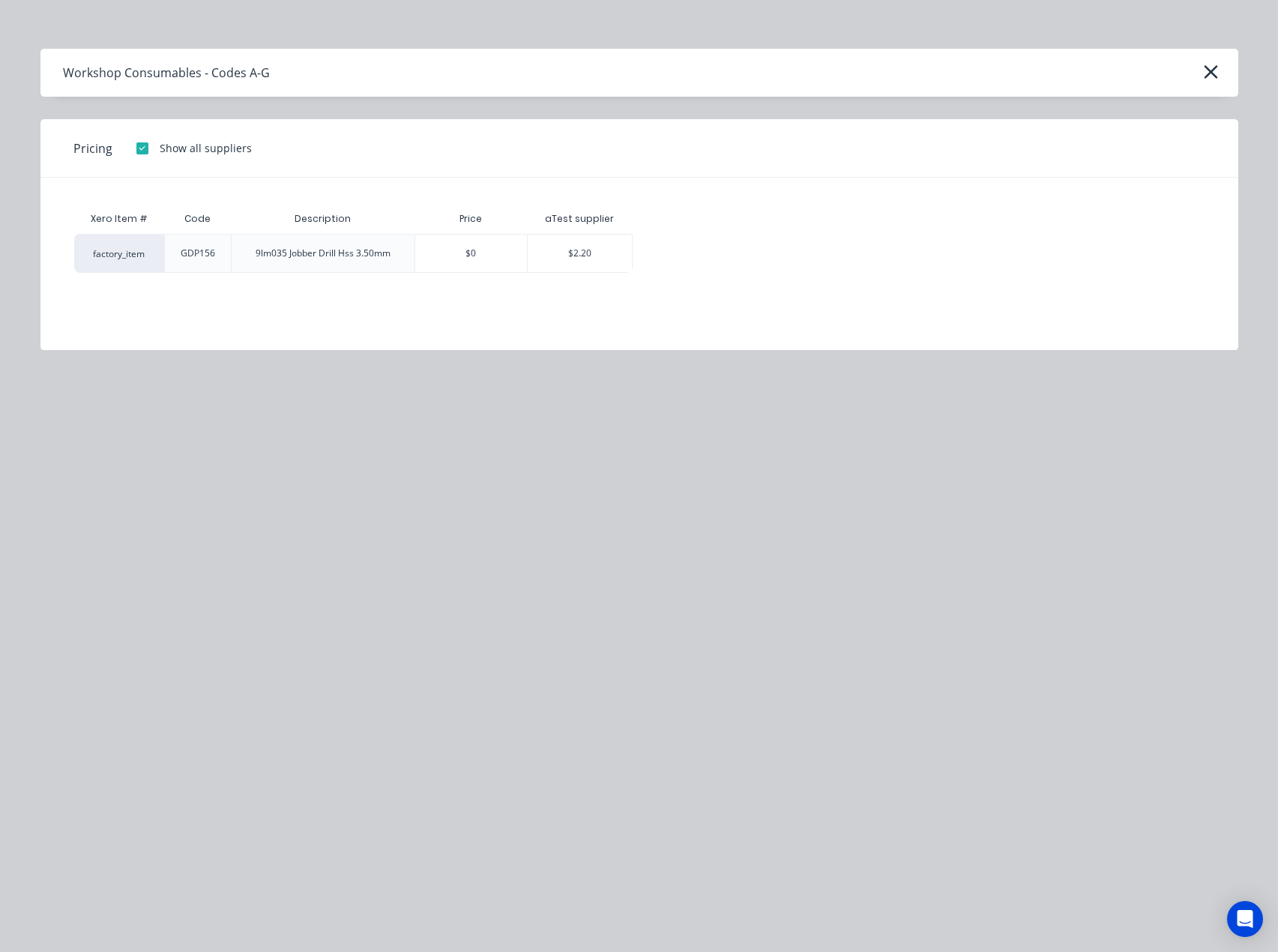
click at [598, 254] on div "$2.20" at bounding box center [580, 253] width 104 height 38
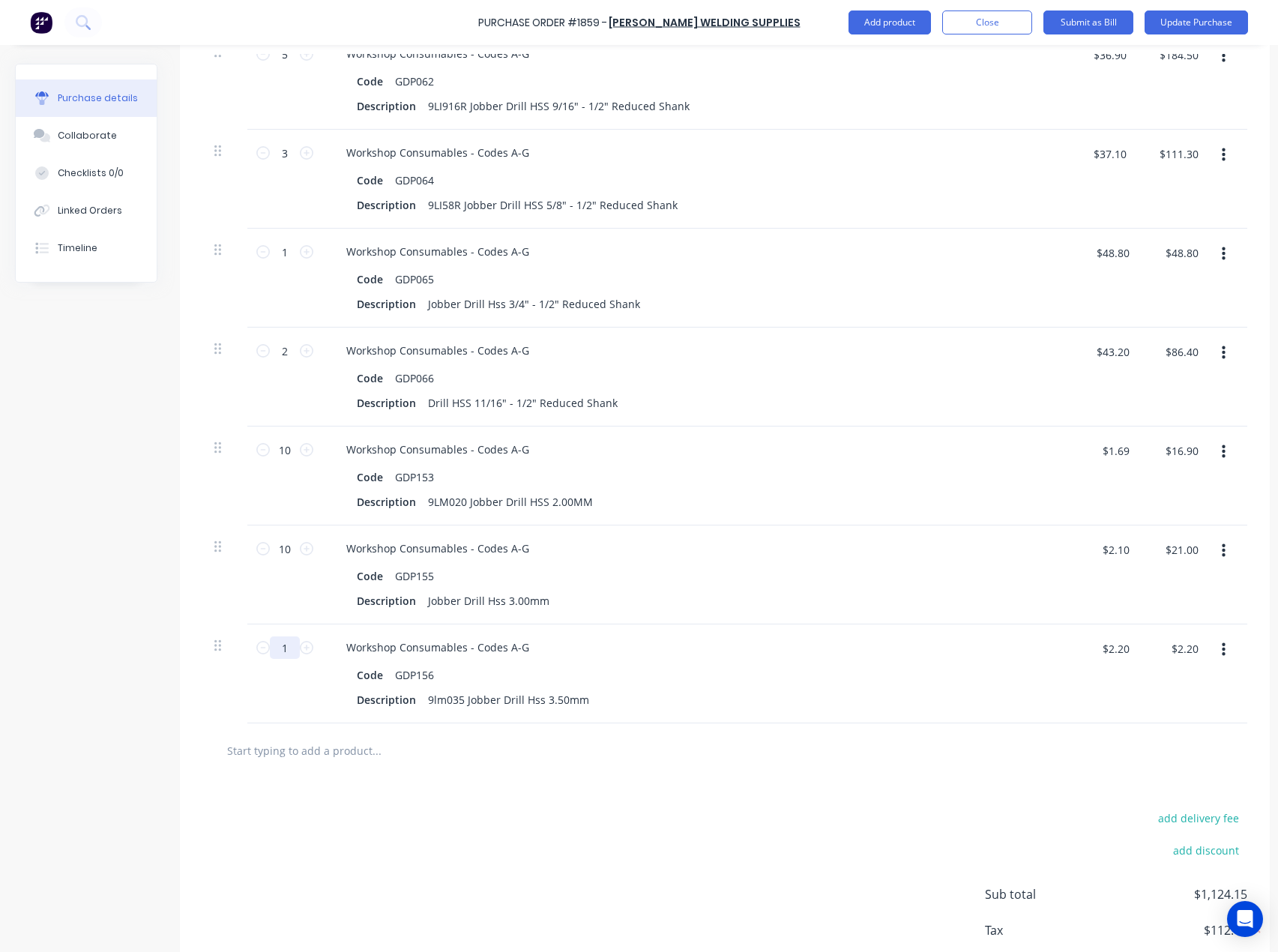
click at [291, 650] on input "1" at bounding box center [285, 648] width 30 height 22
type input "10"
type input "$22.00"
type input "10"
click at [314, 739] on input "text" at bounding box center [376, 750] width 300 height 30
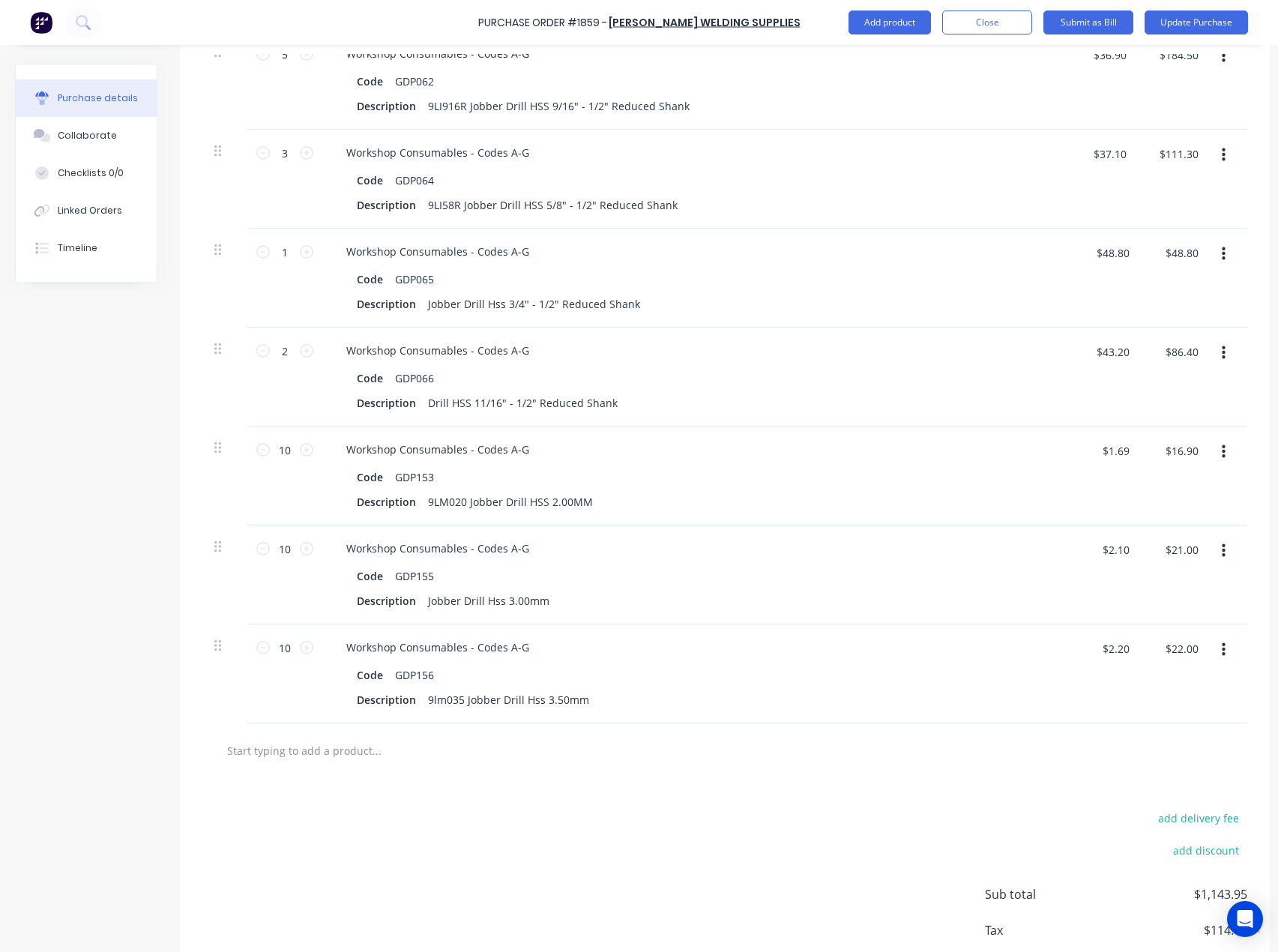
paste input "GDP157"
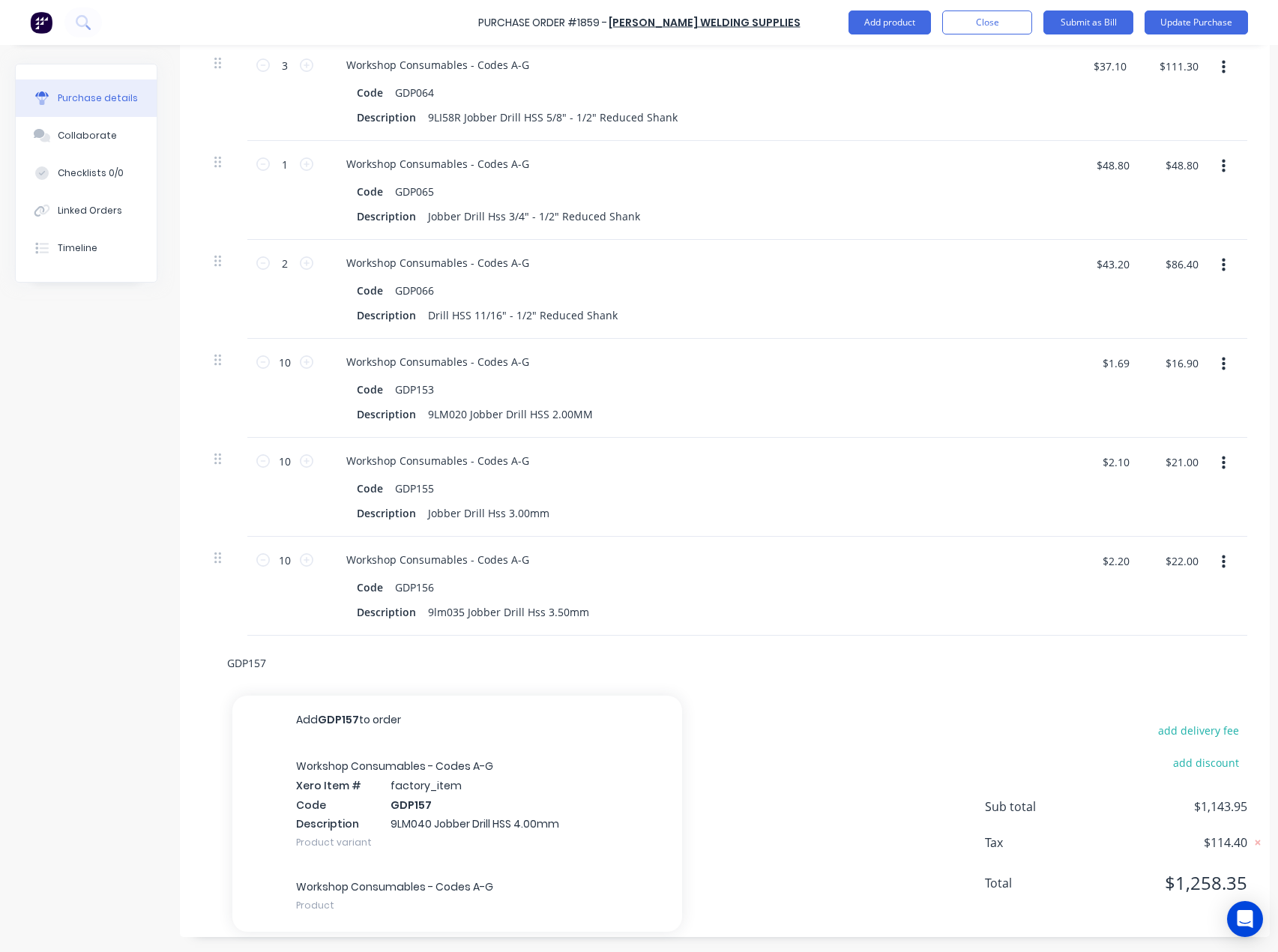
scroll to position [1240, 0]
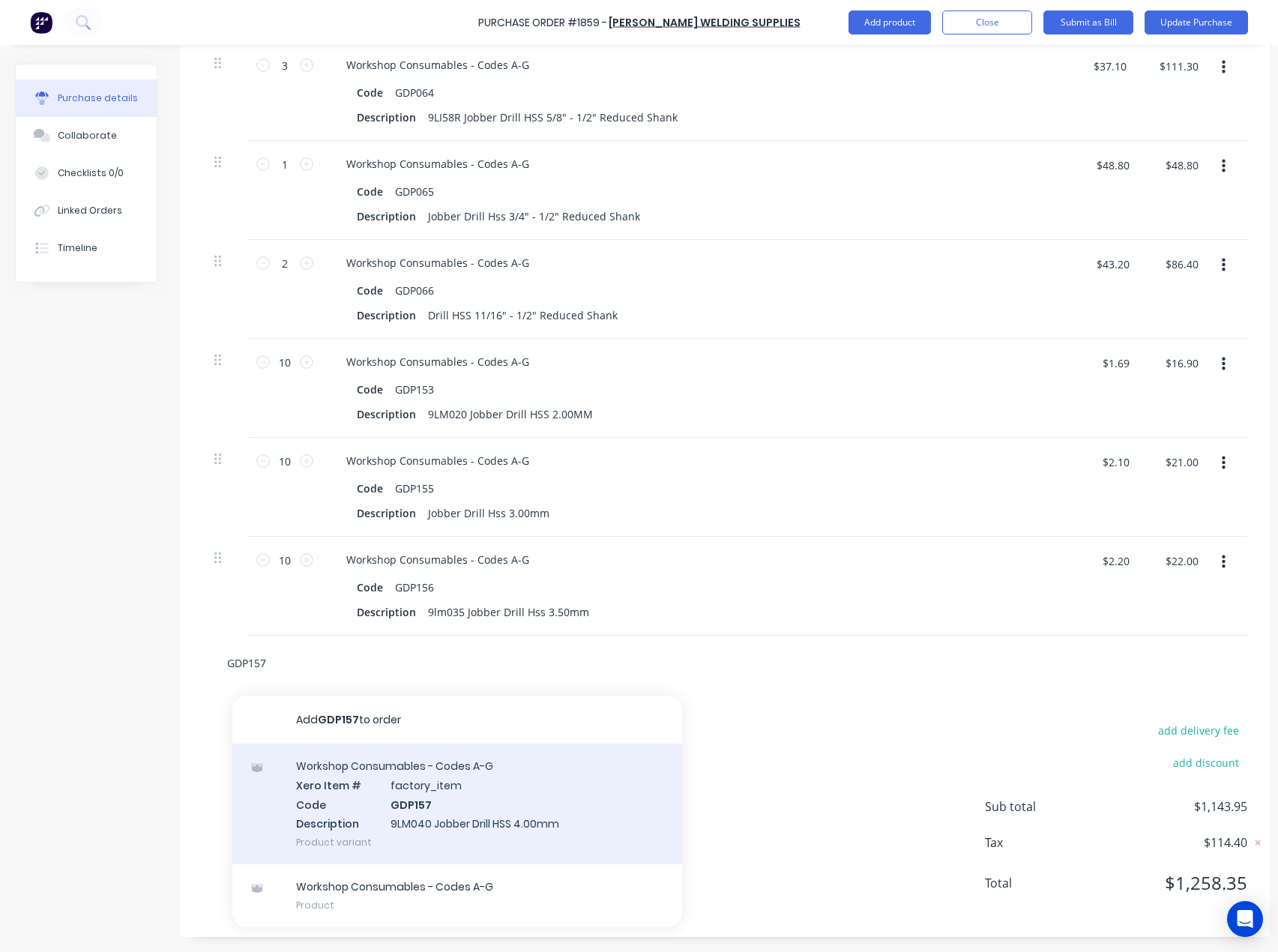
type input "GDP157"
click at [430, 808] on div "Workshop Consumables - Codes A-G Xero Item # factory_item Code GDP157 Descripti…" at bounding box center [457, 803] width 450 height 121
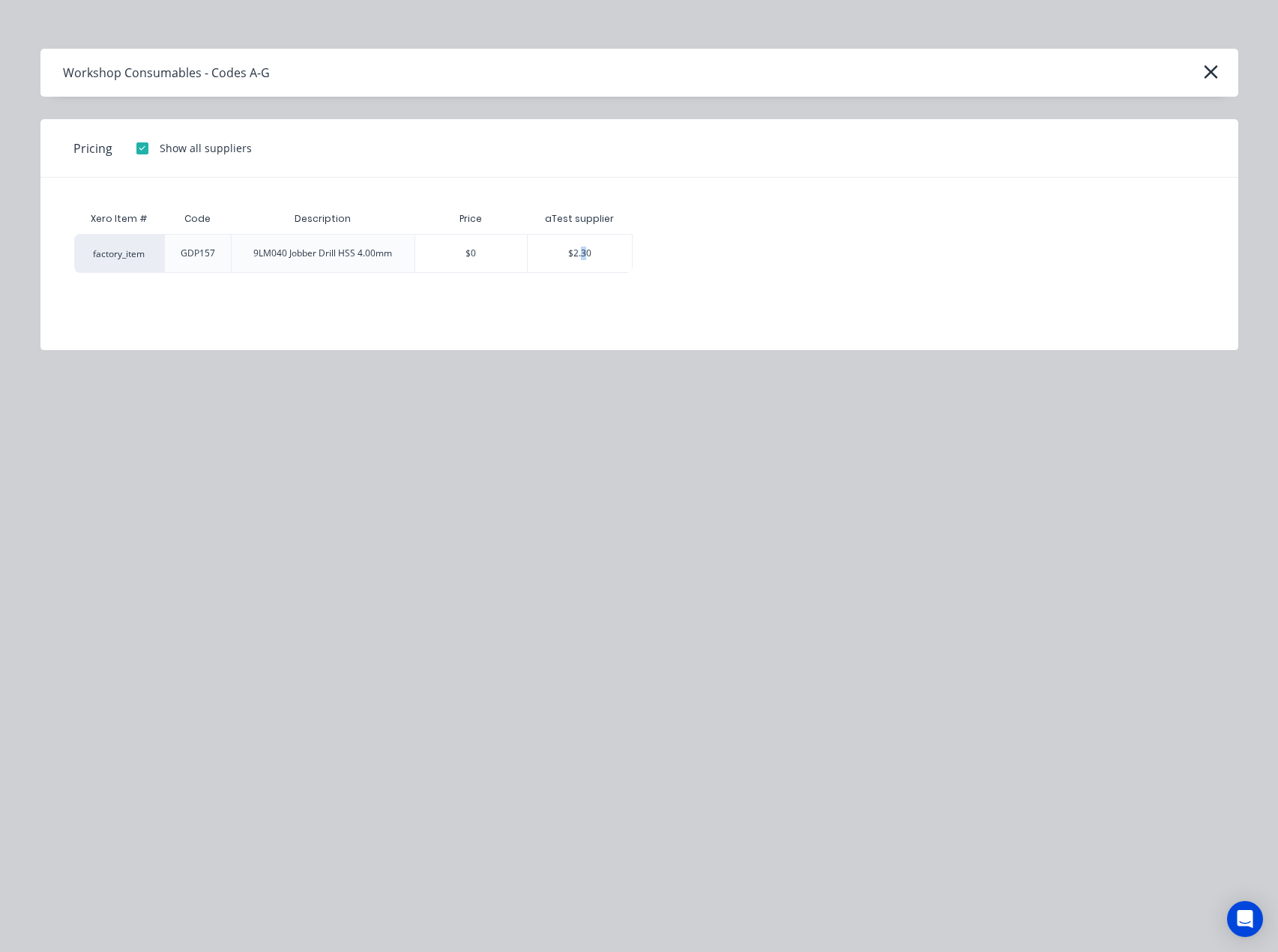
click at [586, 264] on div "$2.30" at bounding box center [580, 253] width 104 height 38
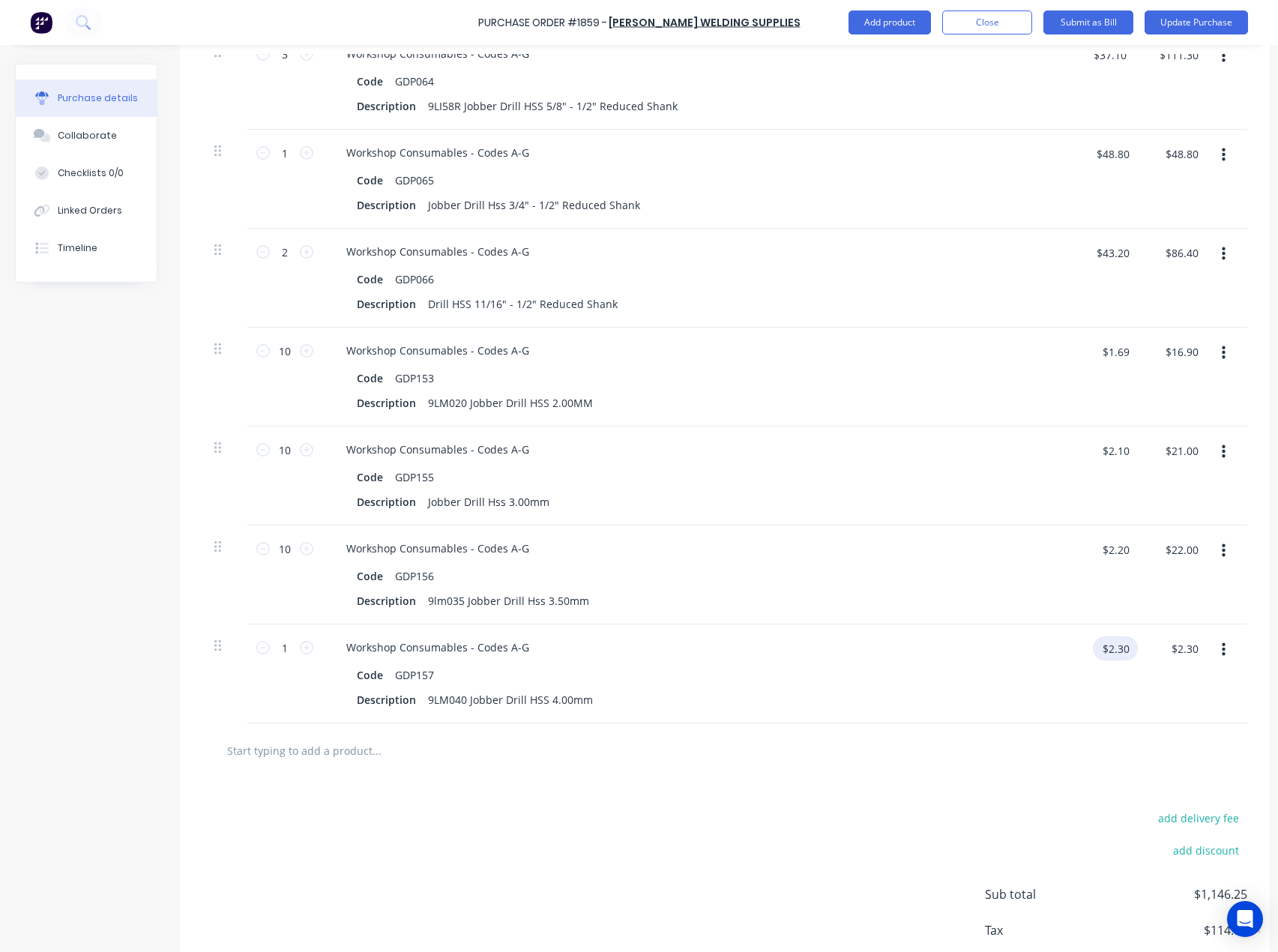
click at [1114, 649] on input "$2.30" at bounding box center [1116, 648] width 45 height 24
type input "$2.50"
click at [290, 649] on input "1" at bounding box center [285, 648] width 30 height 22
type input "10"
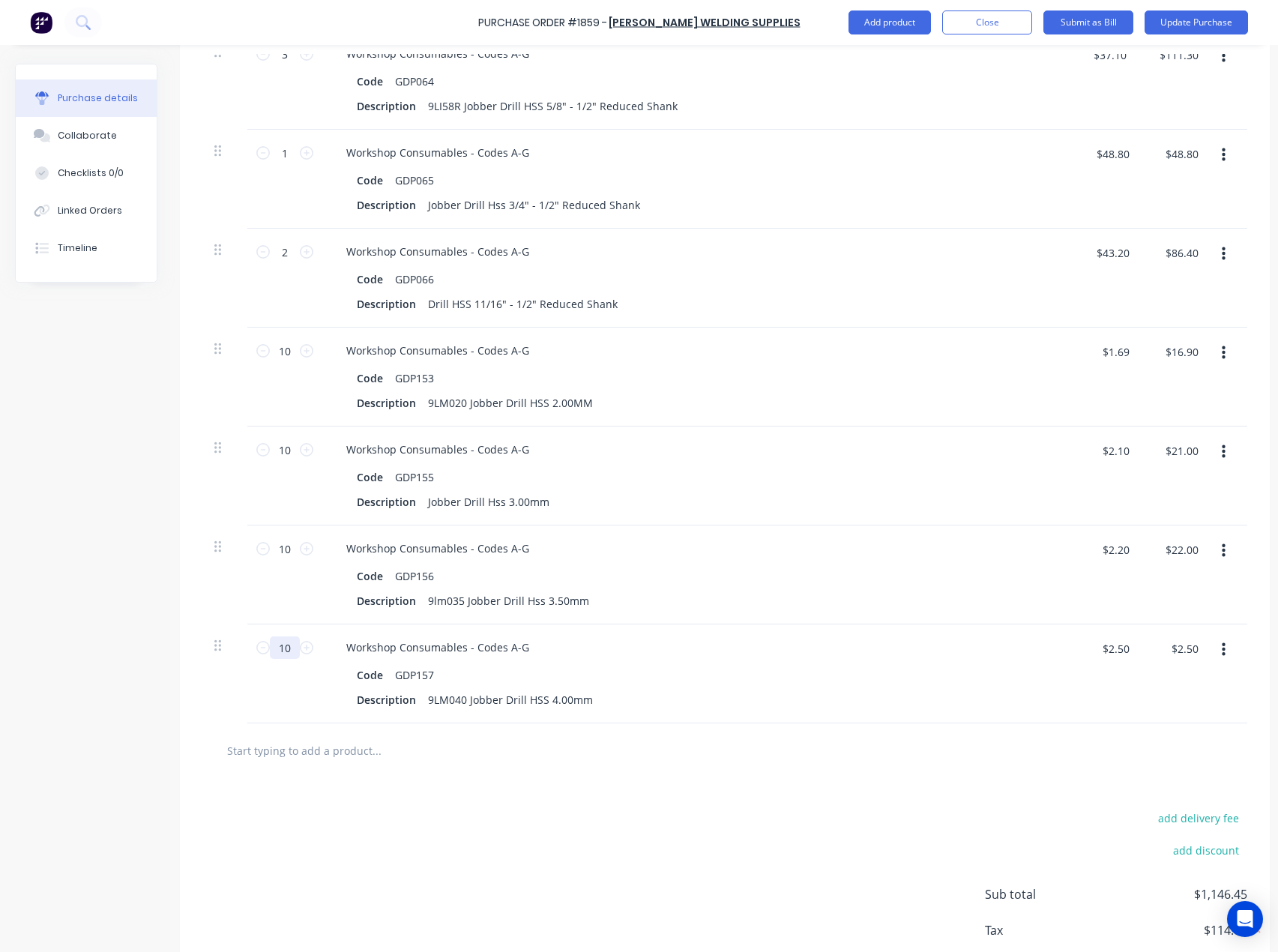
type input "$25.00"
type input "10"
drag, startPoint x: 403, startPoint y: 811, endPoint x: 551, endPoint y: 810, distance: 148.0
click at [403, 811] on div "add delivery fee add discount Sub total $1,168.95 Tax $116.90 Total $1,285.85" at bounding box center [725, 901] width 1090 height 247
click at [264, 754] on input "text" at bounding box center [376, 750] width 300 height 30
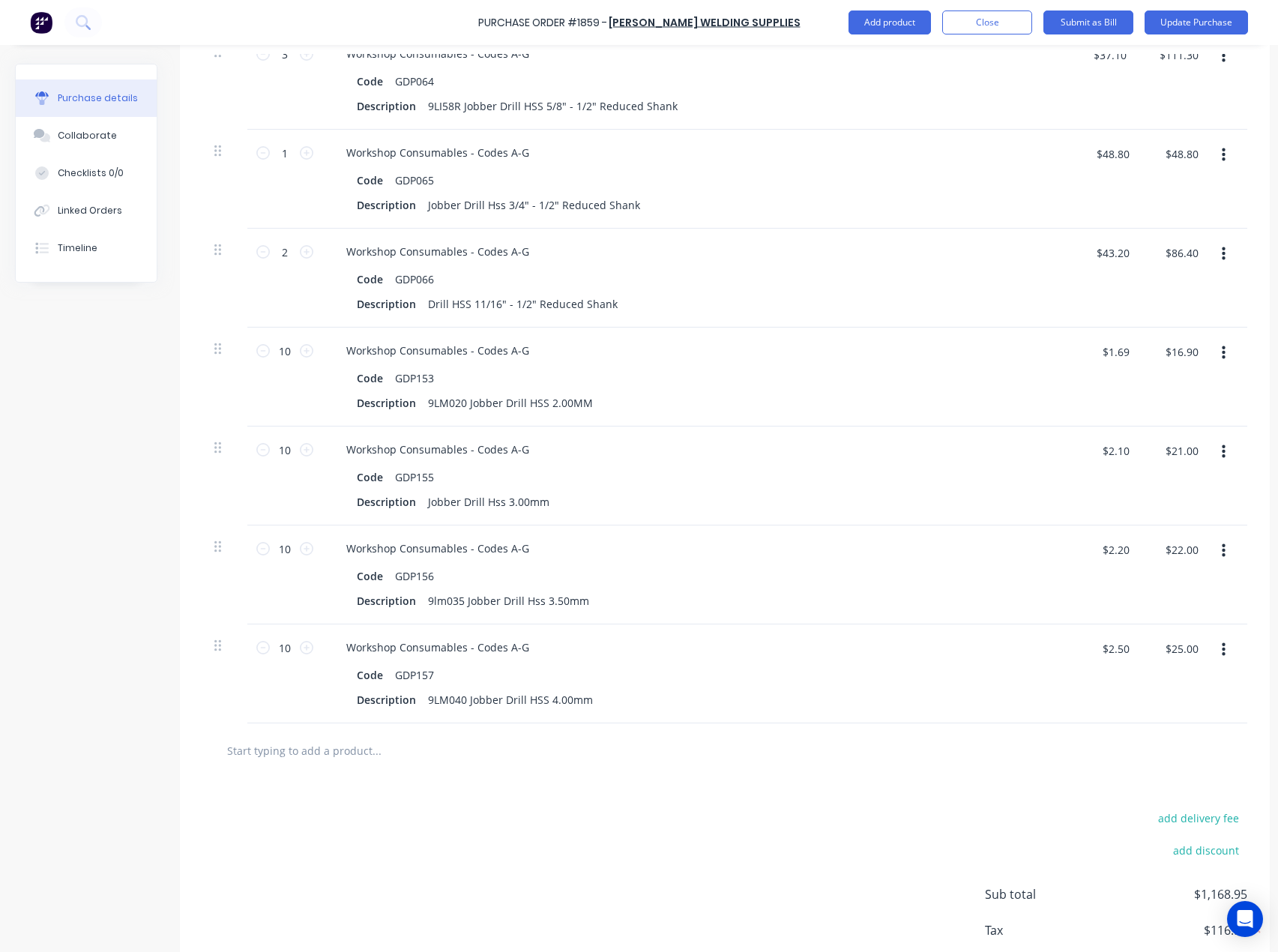
paste input "GDP159"
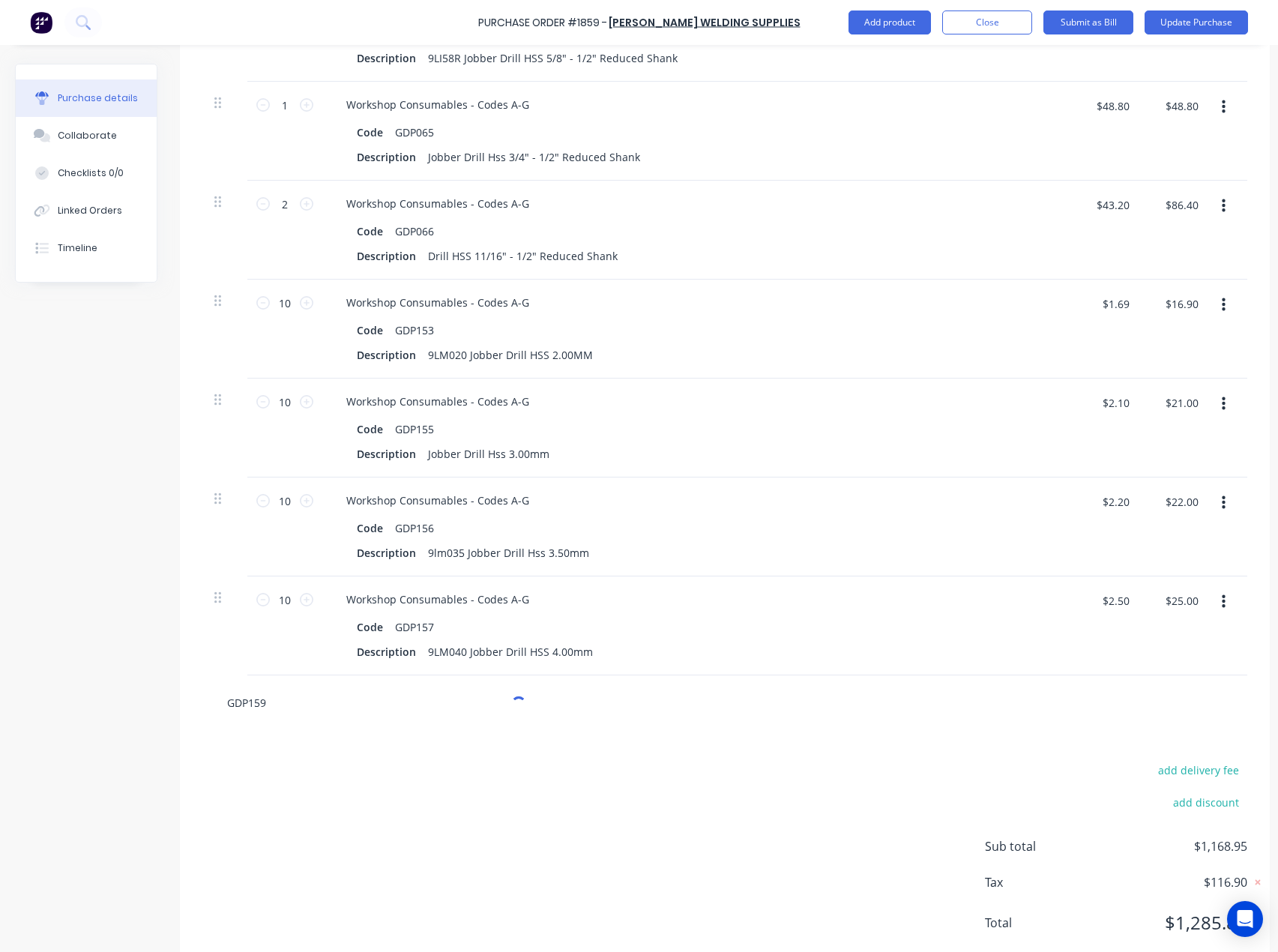
scroll to position [1338, 0]
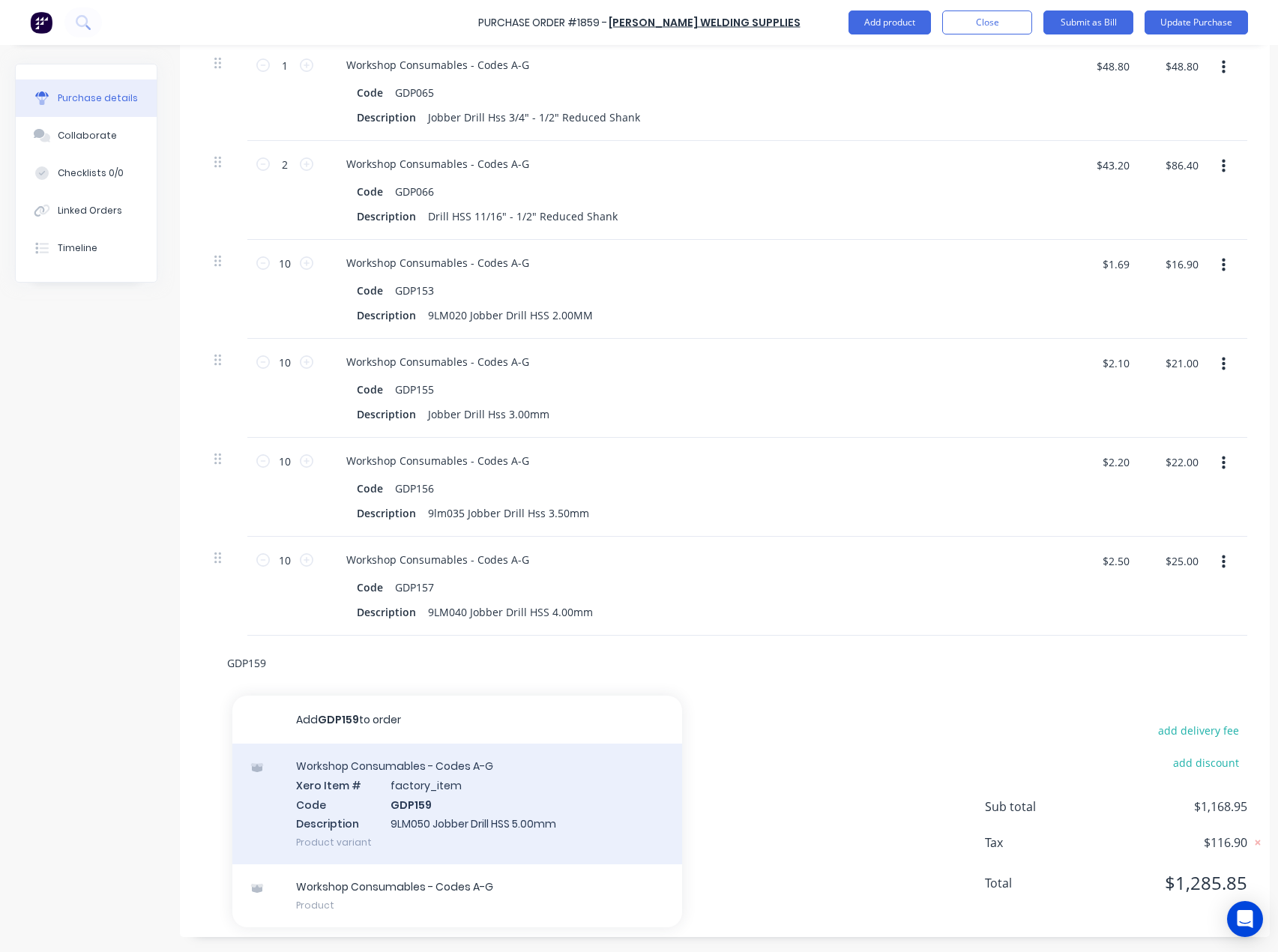
type input "GDP159"
click at [409, 769] on div "Workshop Consumables - Codes A-G Xero Item # factory_item Code GDP159 Descripti…" at bounding box center [457, 803] width 450 height 121
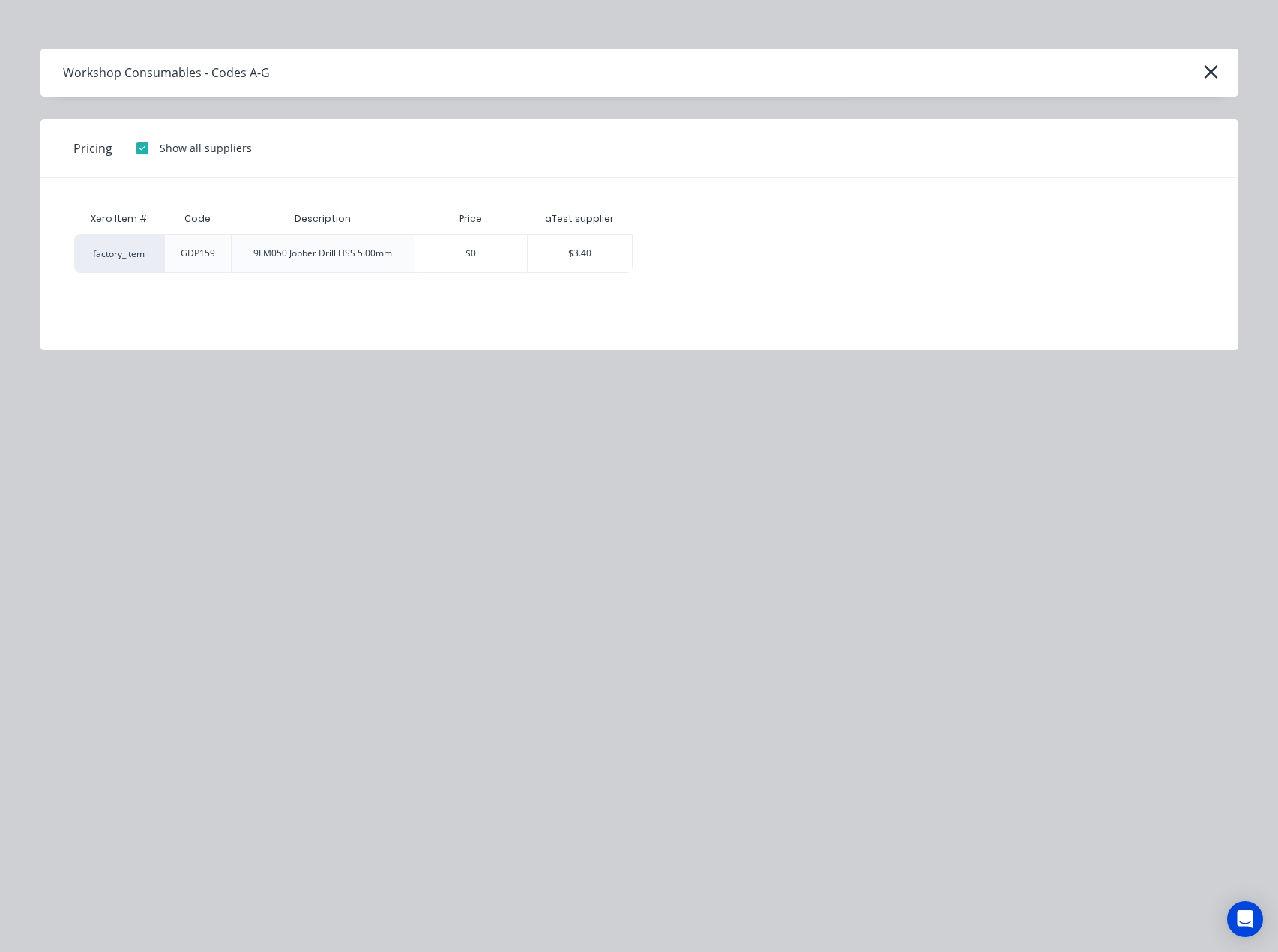
drag, startPoint x: 571, startPoint y: 247, endPoint x: 564, endPoint y: 264, distance: 18.4
click at [571, 248] on div "$3.40" at bounding box center [580, 253] width 104 height 38
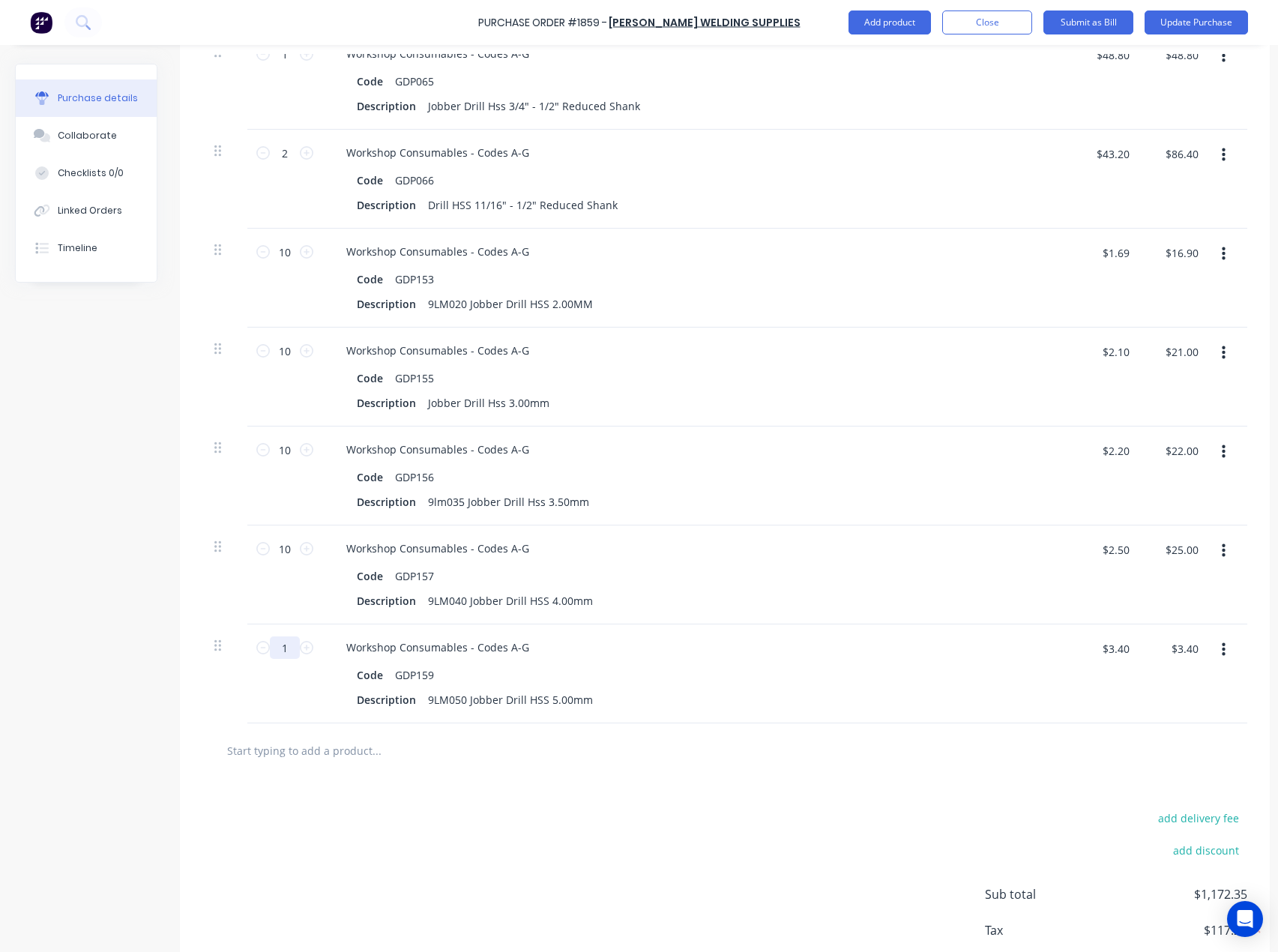
click at [301, 650] on icon at bounding box center [306, 648] width 14 height 14
type input "2"
type input "$6.80"
click at [295, 647] on input "2" at bounding box center [285, 648] width 30 height 22
type input "20"
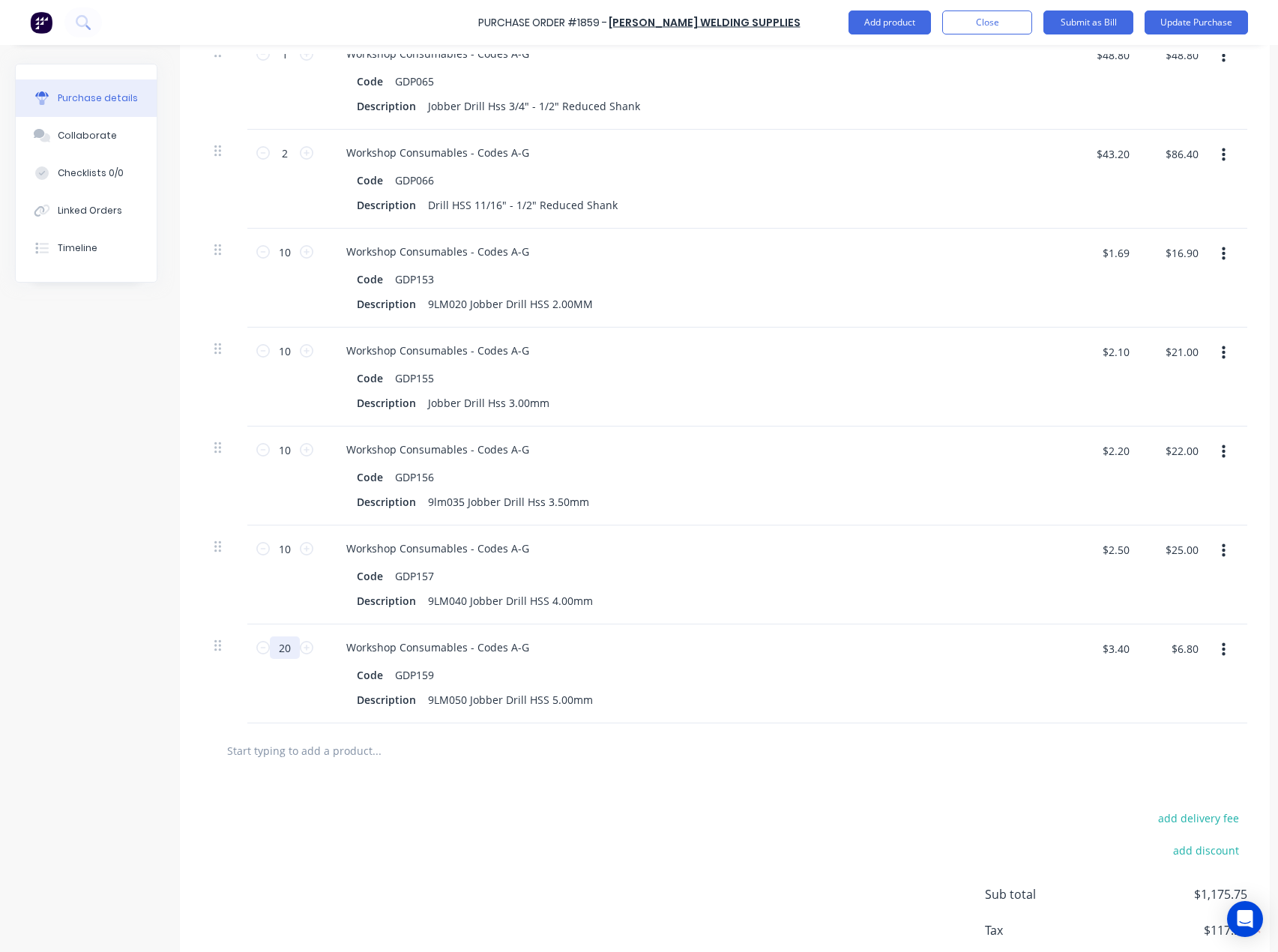
type input "$68.00"
type input "20"
click at [257, 754] on input "text" at bounding box center [376, 750] width 300 height 30
paste input "GDP162"
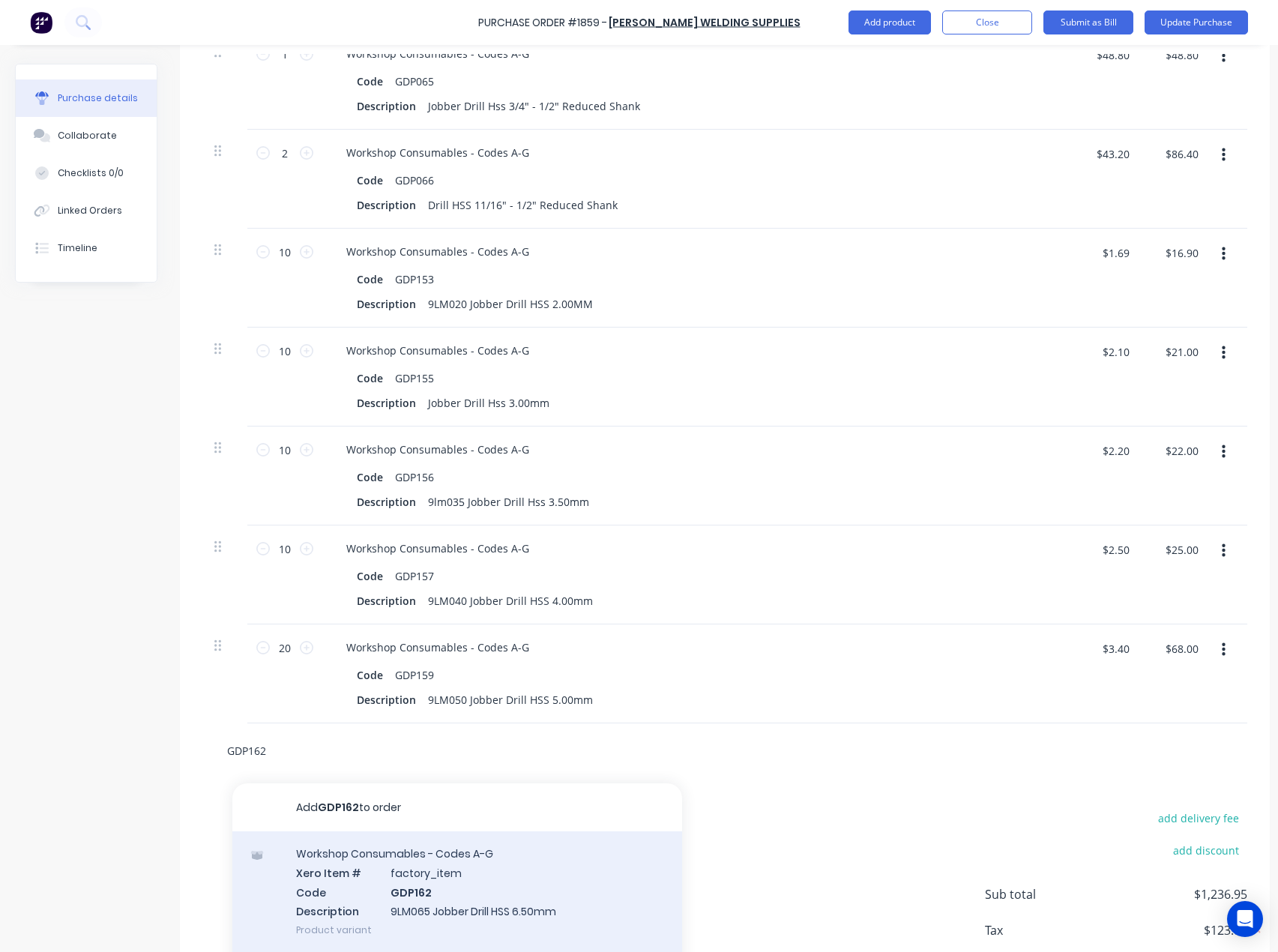
type input "GDP162"
click at [374, 882] on div "Workshop Consumables - Codes A-G Xero Item # factory_item Code GDP162 Descripti…" at bounding box center [457, 891] width 450 height 121
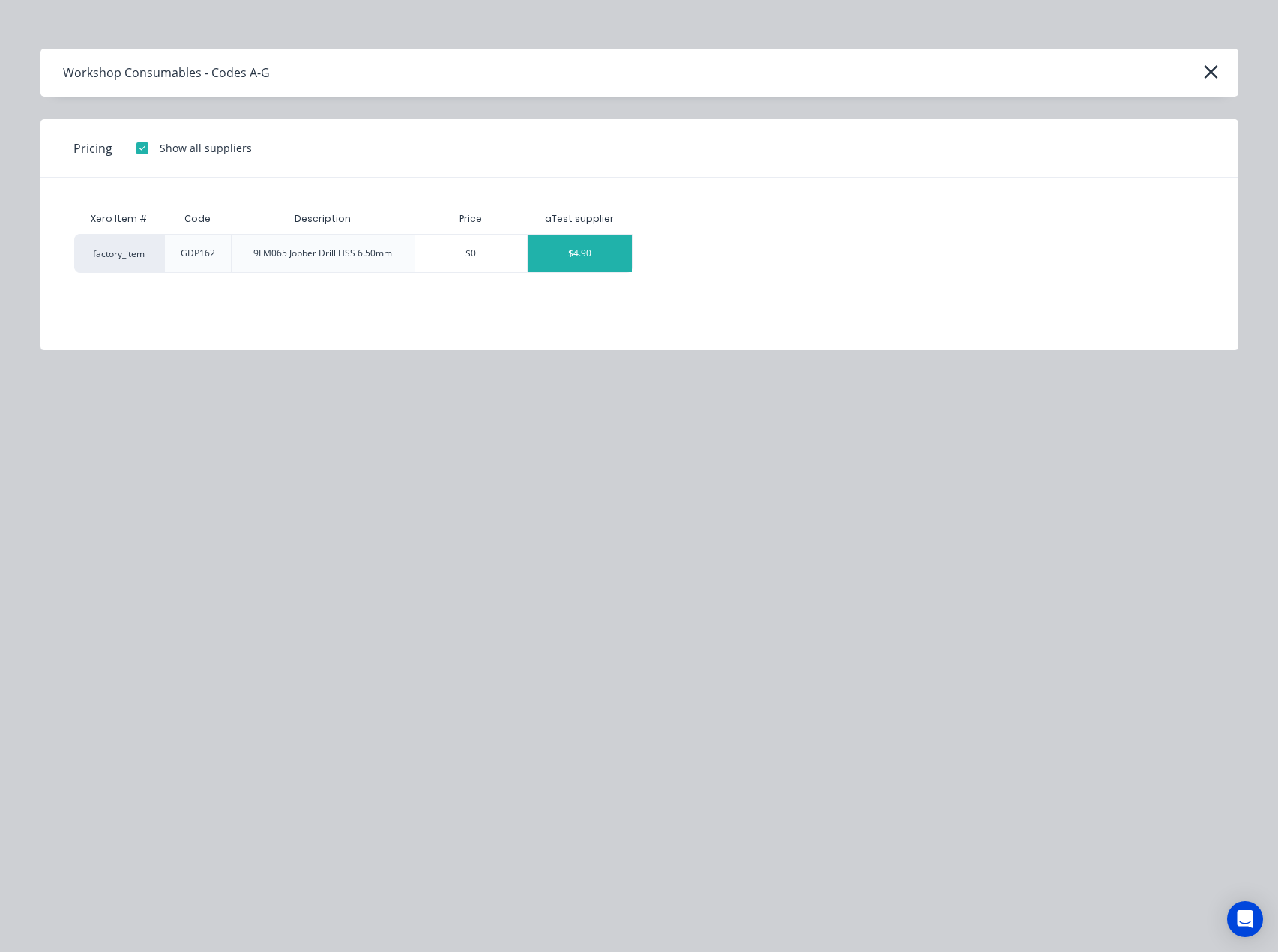
click at [584, 246] on div "$4.90" at bounding box center [580, 253] width 104 height 38
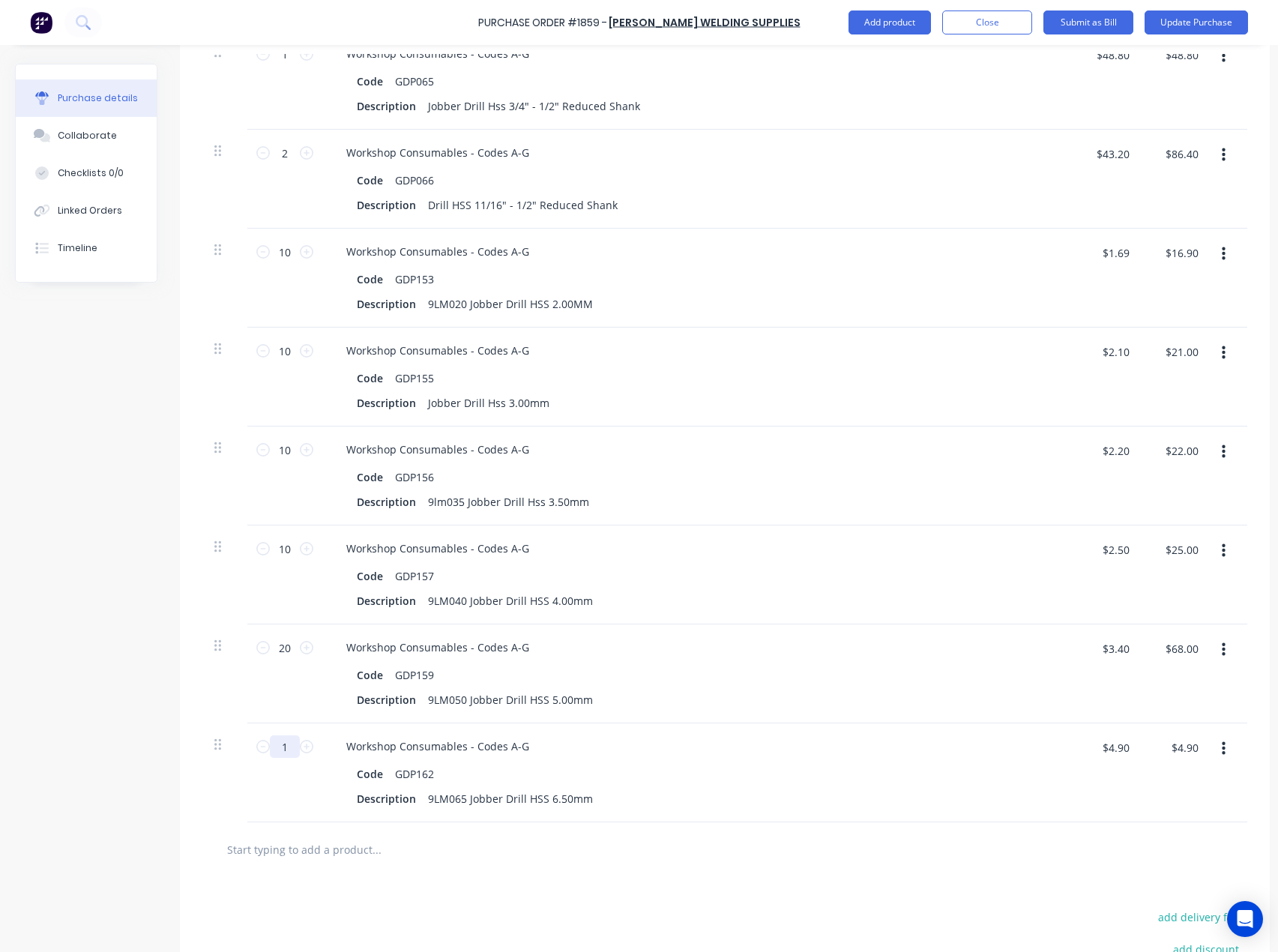
click at [296, 750] on input "1" at bounding box center [285, 746] width 30 height 22
type input "10"
type input "$49.00"
type input "10"
click at [346, 854] on input "text" at bounding box center [376, 848] width 300 height 30
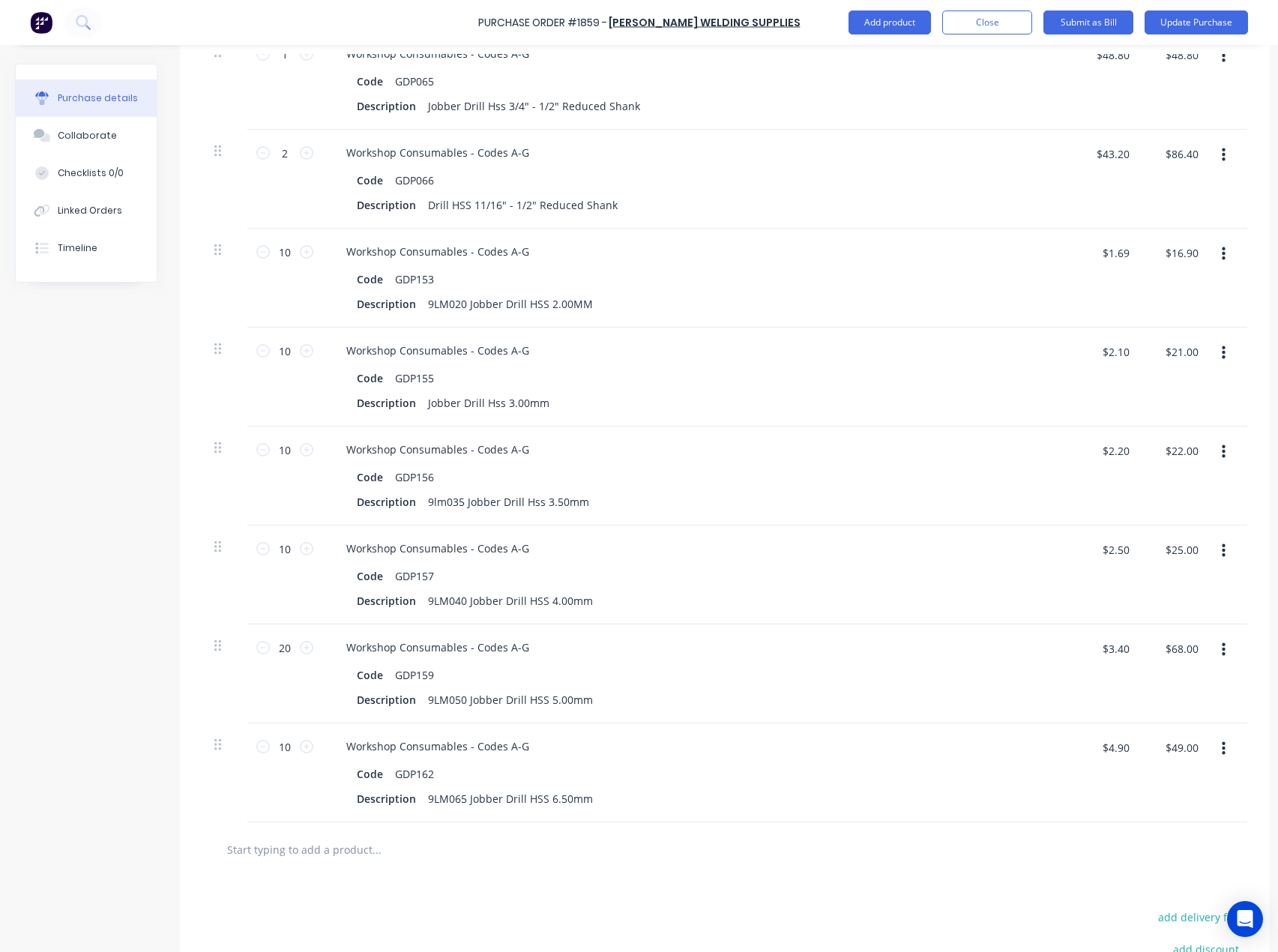
paste input "GDP163"
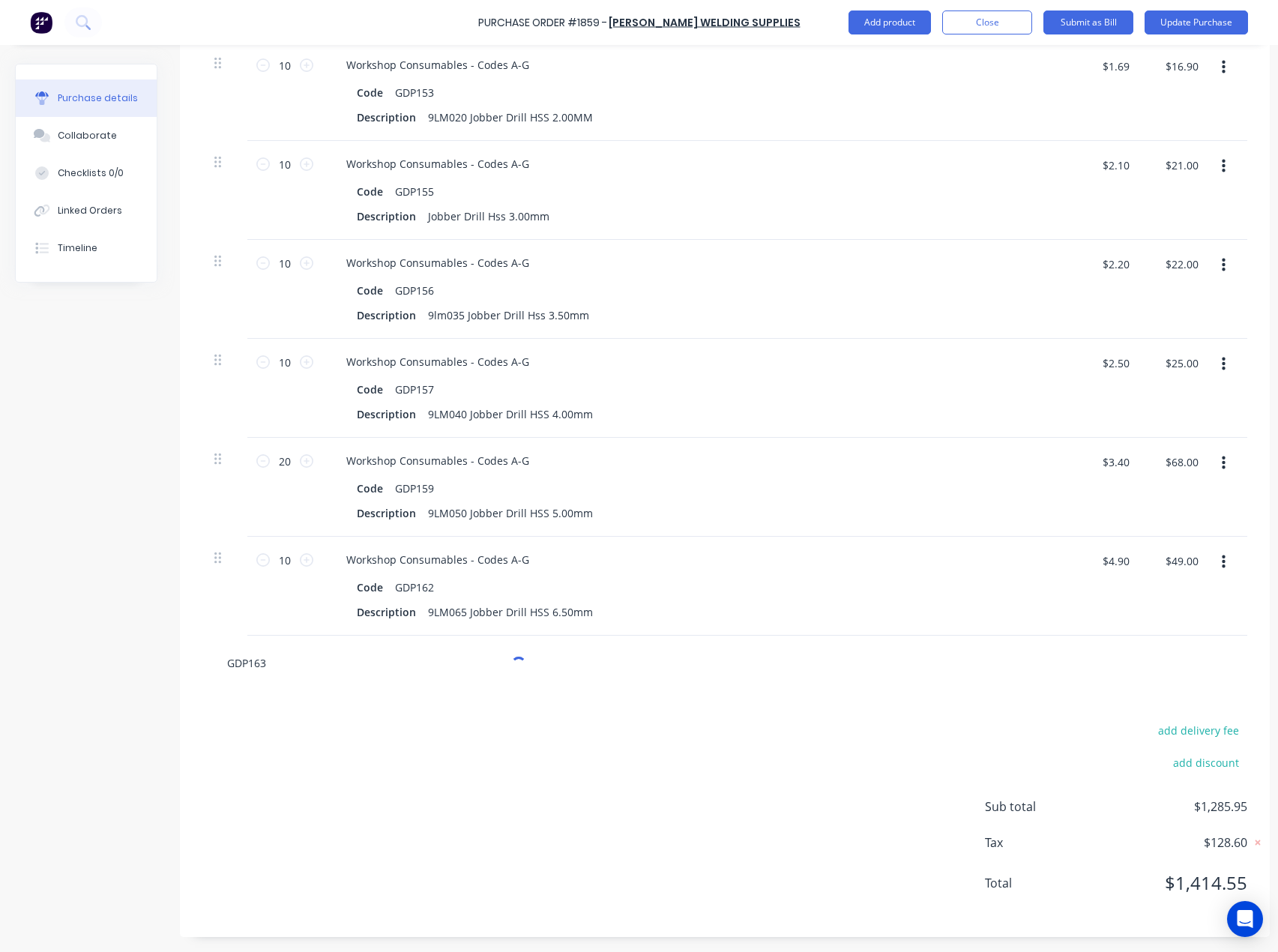
scroll to position [1536, 0]
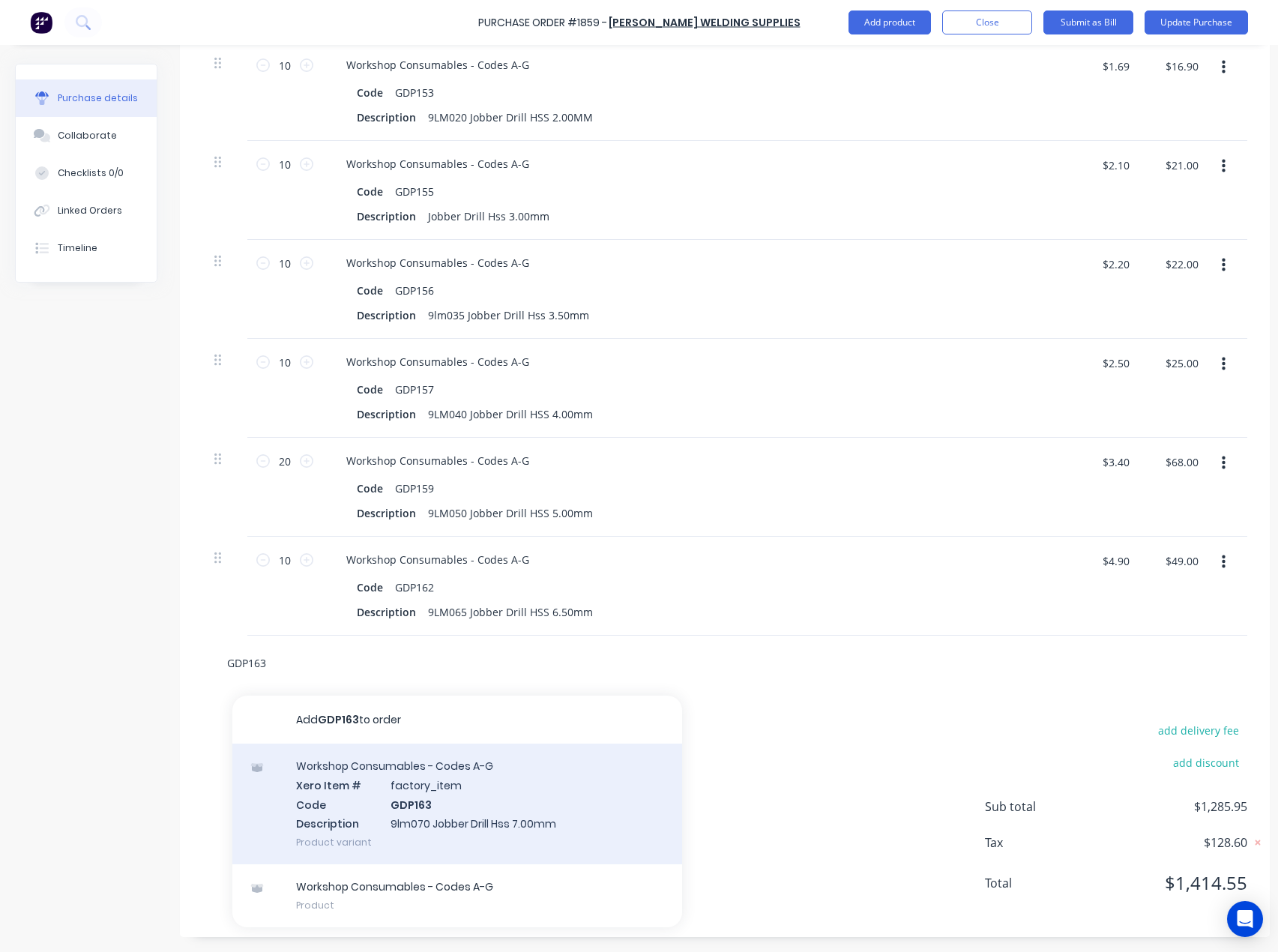
type input "GDP163"
click at [429, 785] on div "Workshop Consumables - Codes A-G Xero Item # factory_item Code GDP163 Descripti…" at bounding box center [457, 803] width 450 height 121
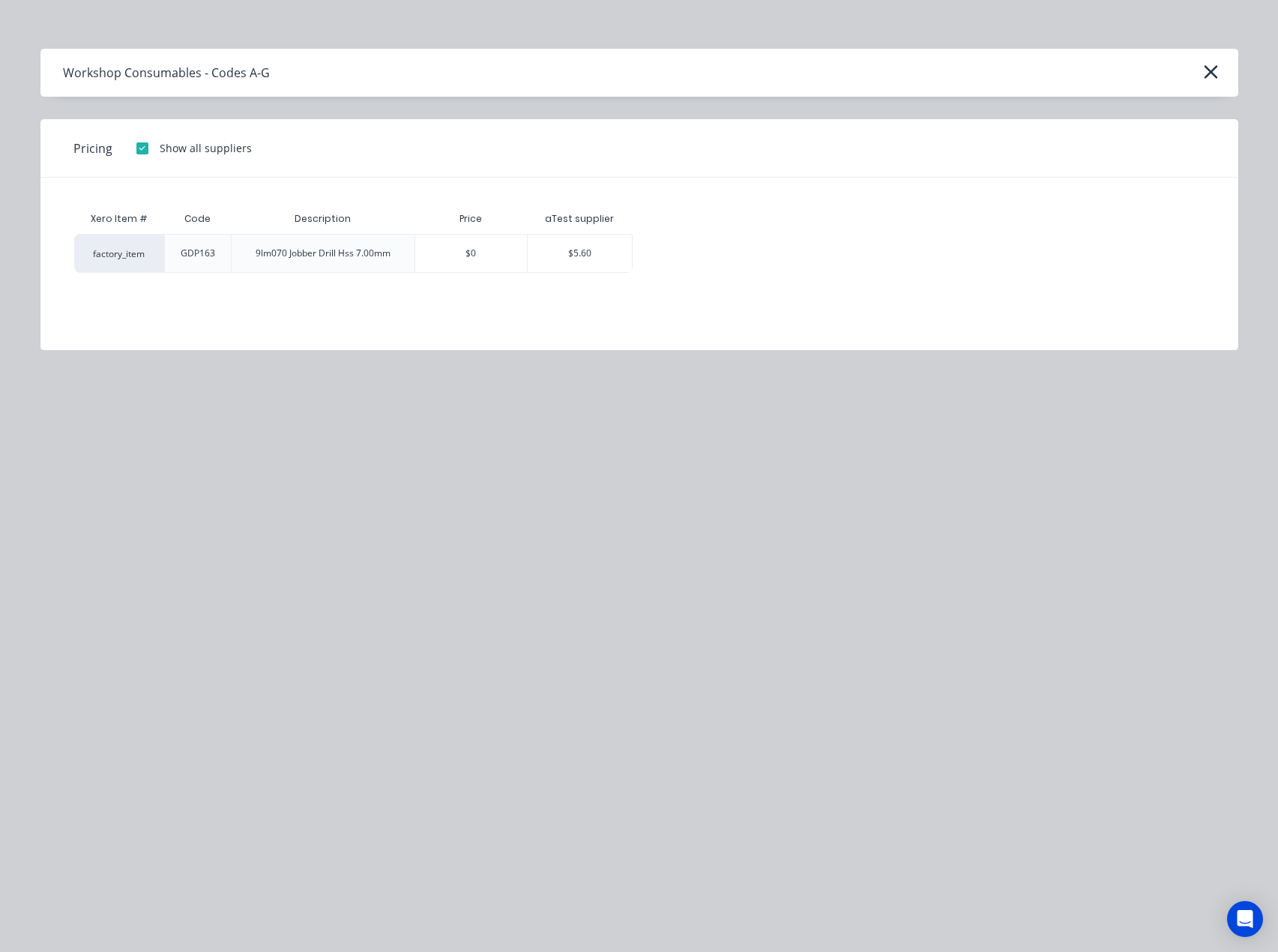
click at [581, 254] on div "$5.60" at bounding box center [580, 253] width 104 height 38
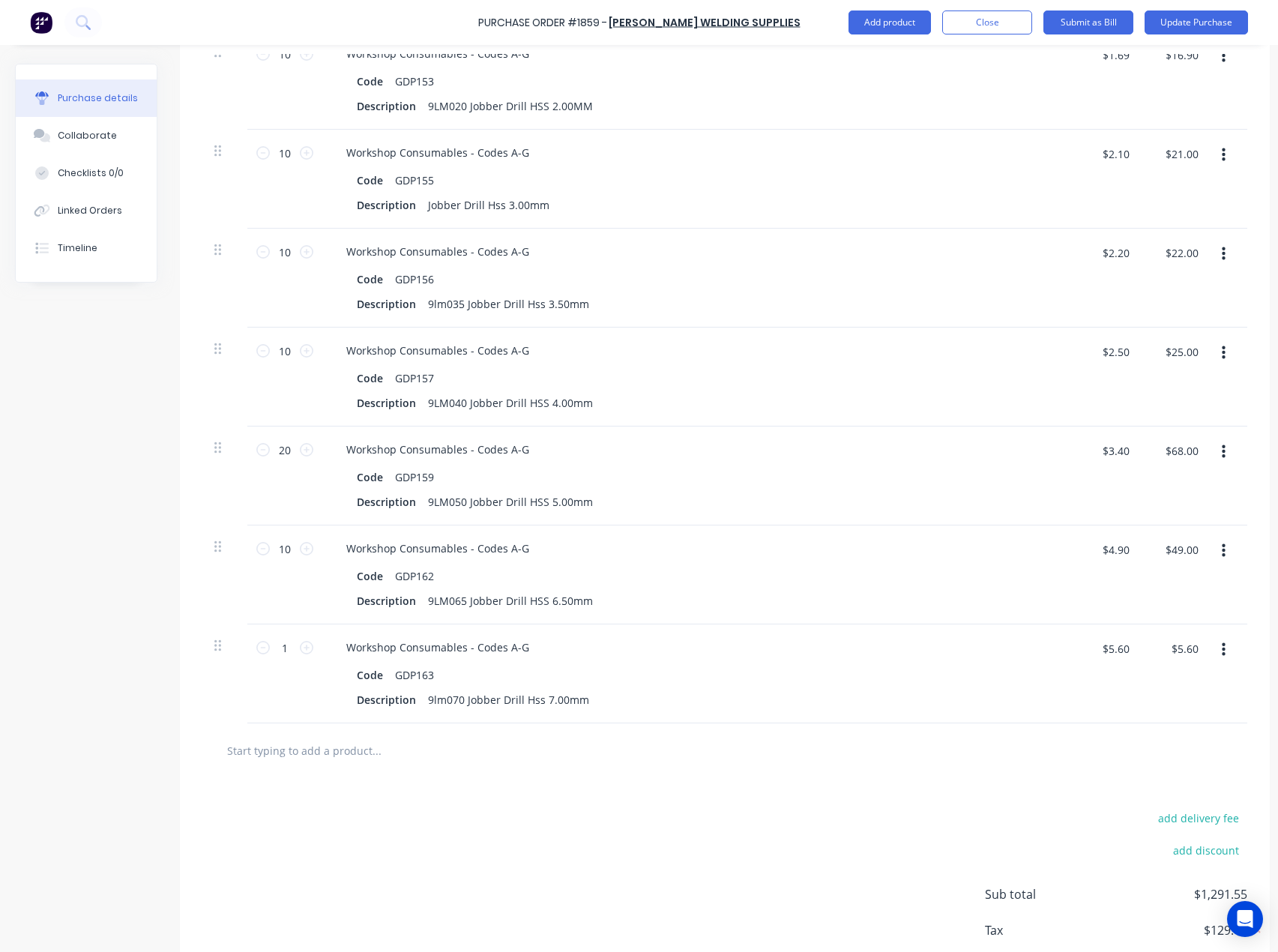
click at [305, 747] on input "text" at bounding box center [376, 750] width 300 height 30
paste input "GDP166"
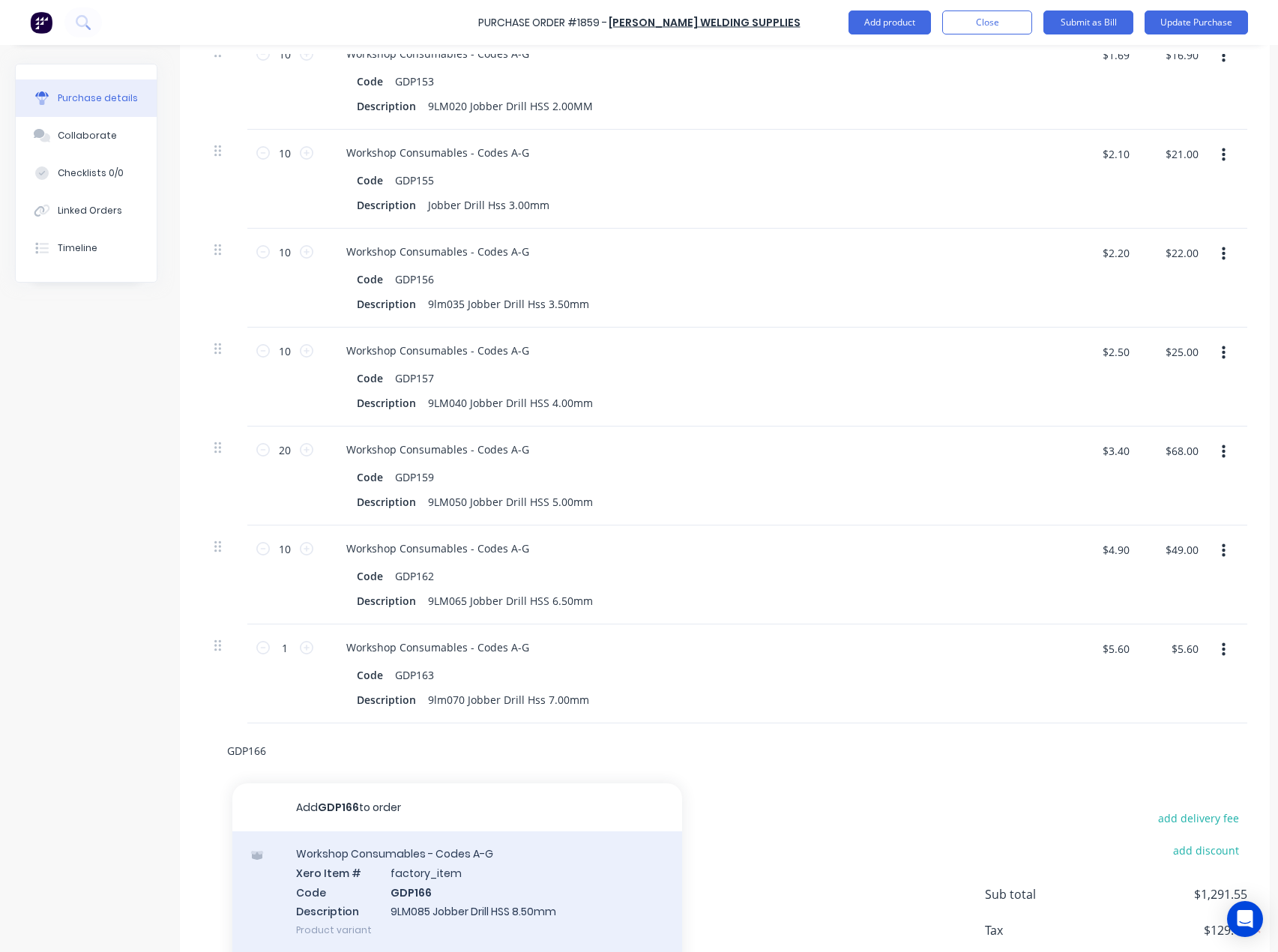
type input "GDP166"
click at [311, 882] on div "Workshop Consumables - Codes A-G Xero Item # factory_item Code GDP166 Descripti…" at bounding box center [457, 891] width 450 height 121
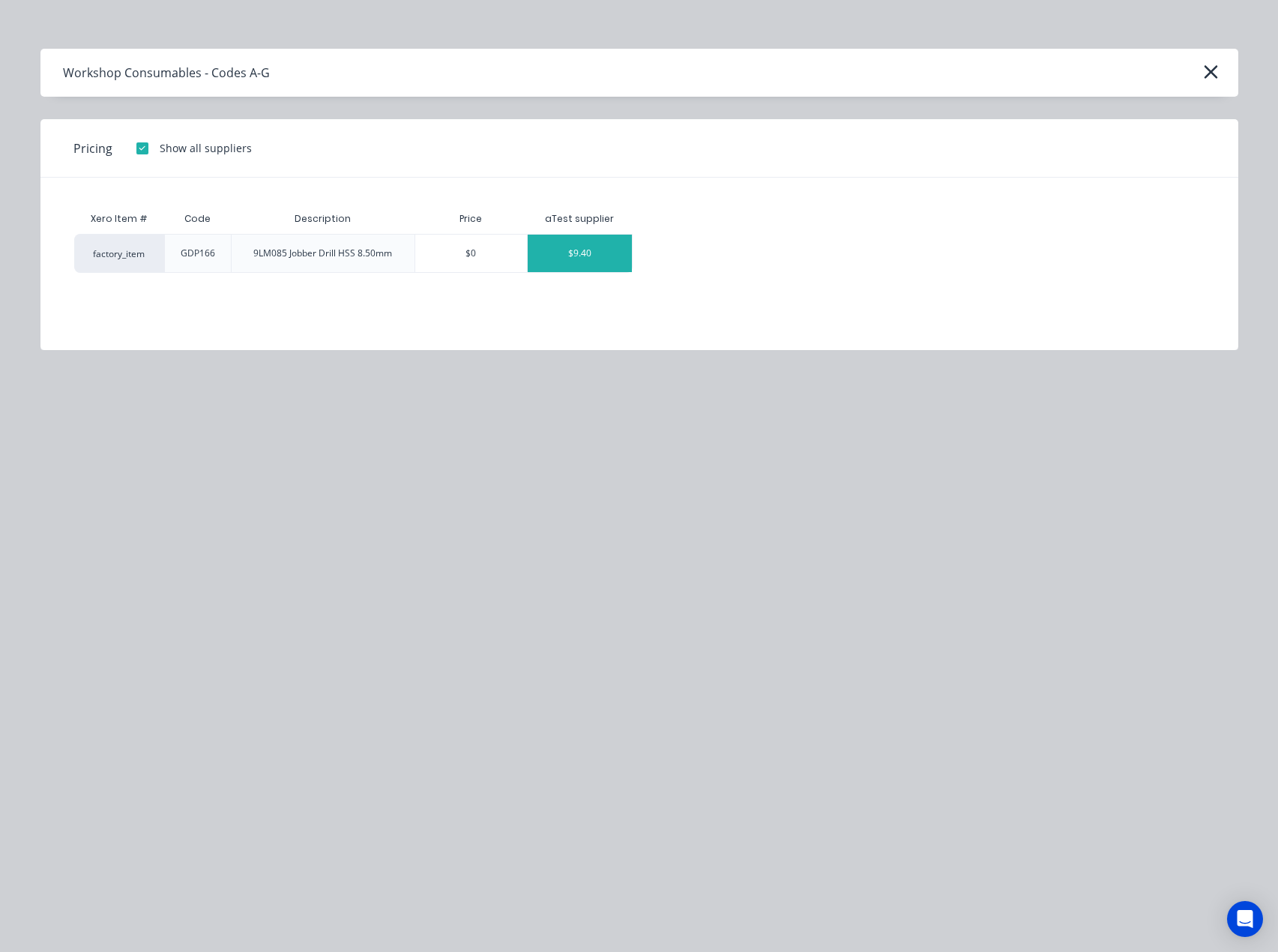
click at [583, 248] on div "$9.40" at bounding box center [580, 253] width 104 height 38
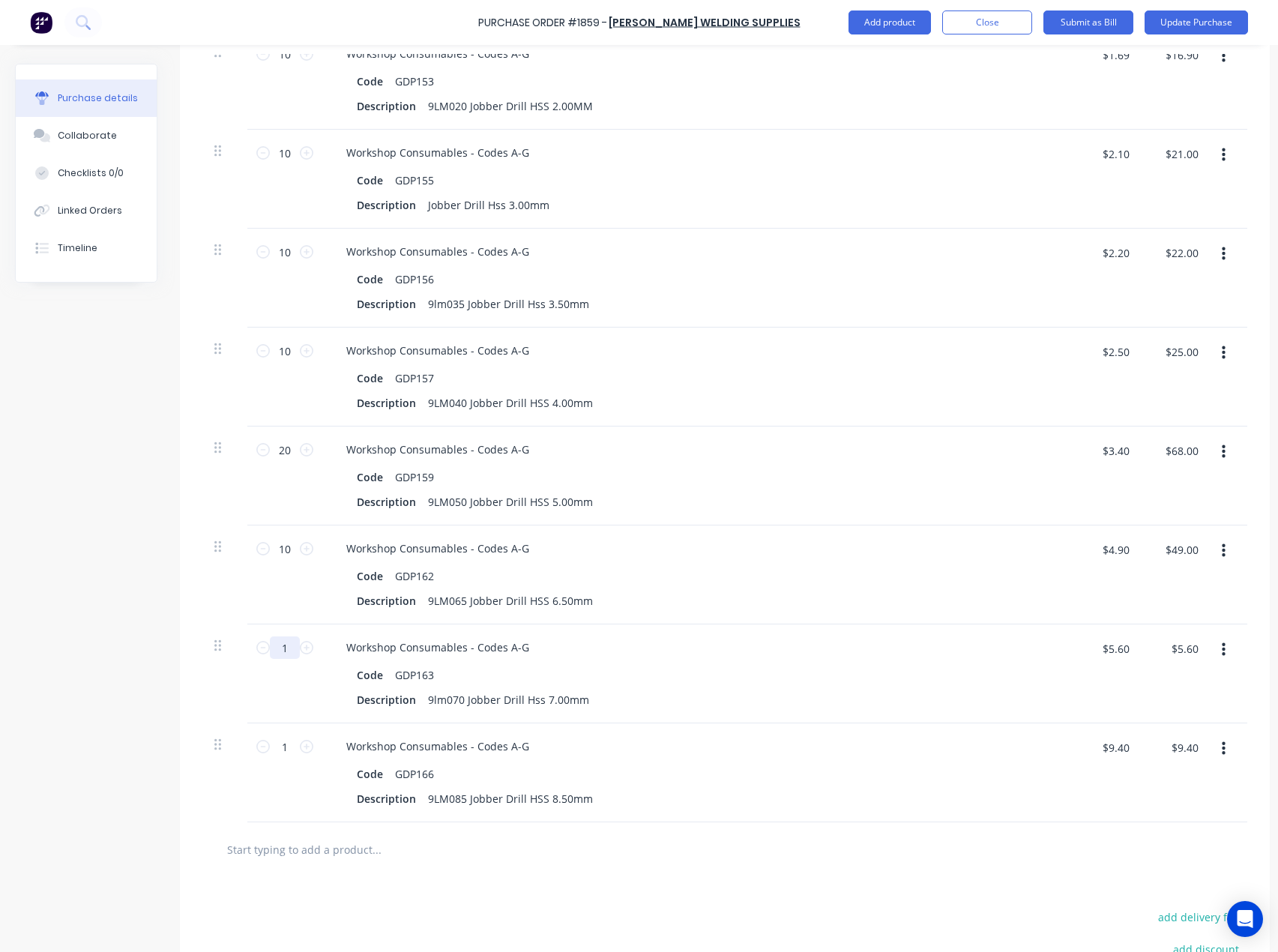
click at [286, 647] on input "1" at bounding box center [285, 648] width 30 height 22
type input "10"
type input "$56.00"
type input "10"
click at [294, 746] on input "1" at bounding box center [285, 746] width 30 height 22
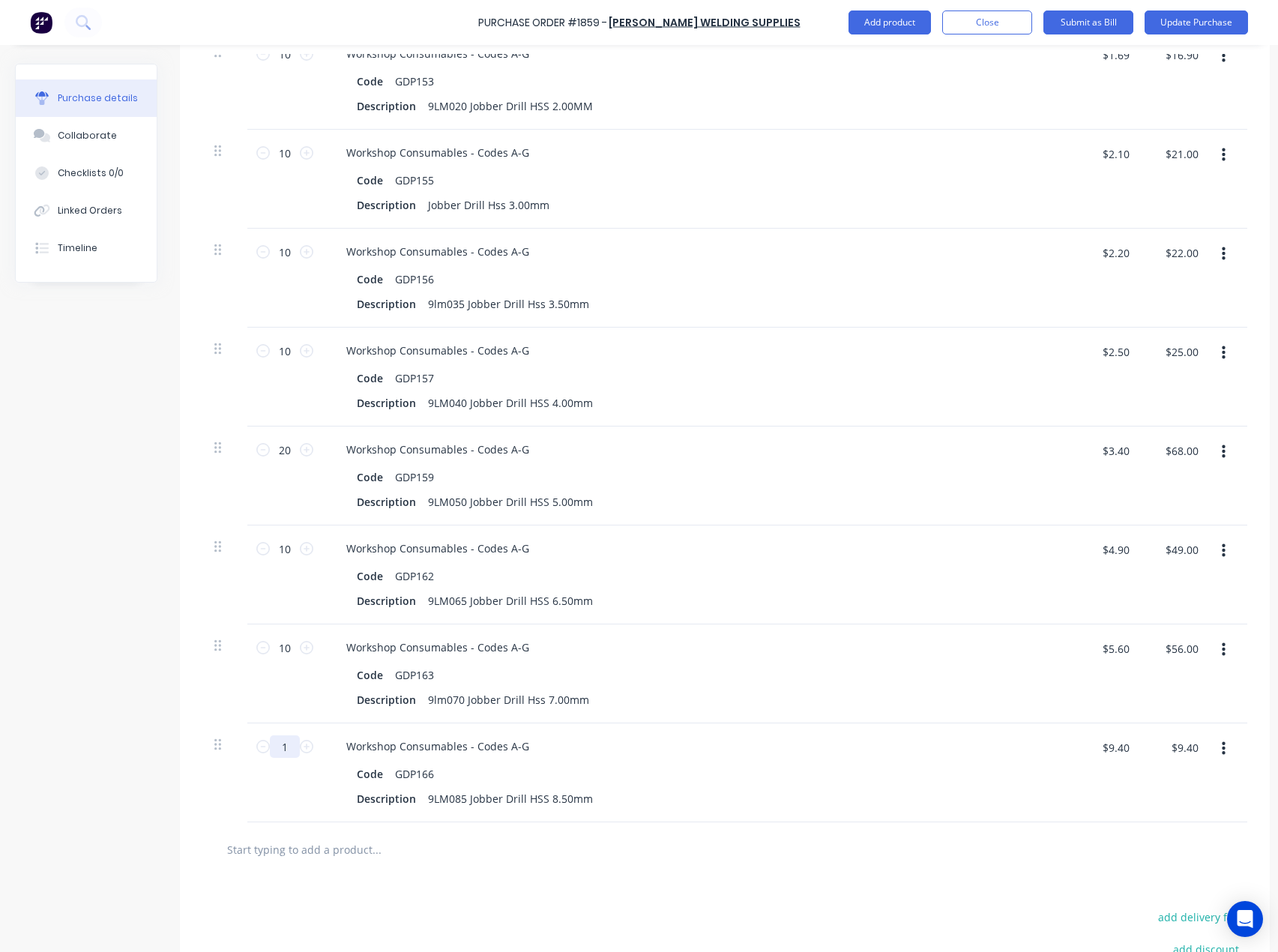
type input "10"
type input "$94.00"
type input "10"
click at [264, 860] on input "text" at bounding box center [376, 848] width 300 height 30
paste input "GDP170"
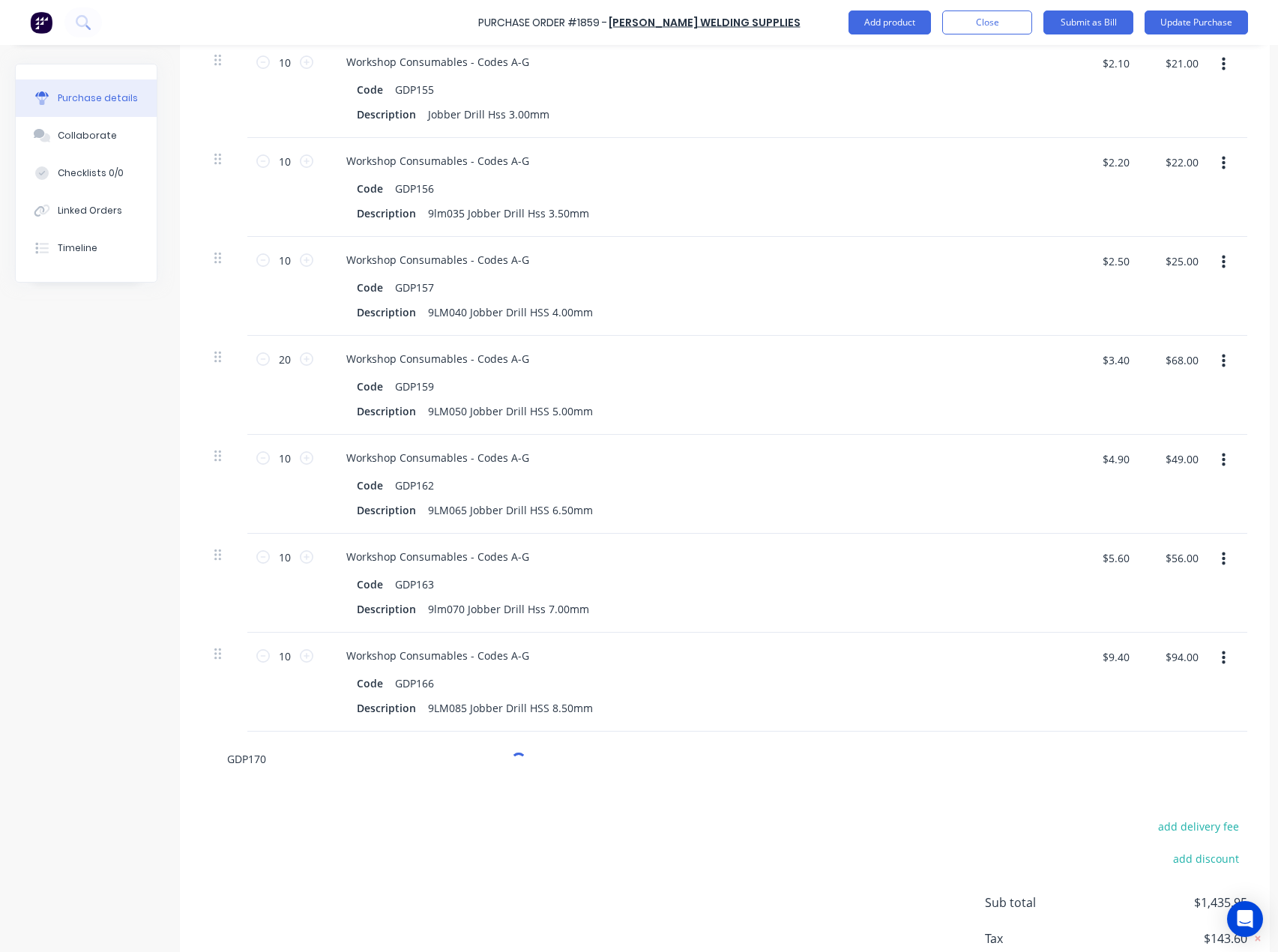
scroll to position [1734, 0]
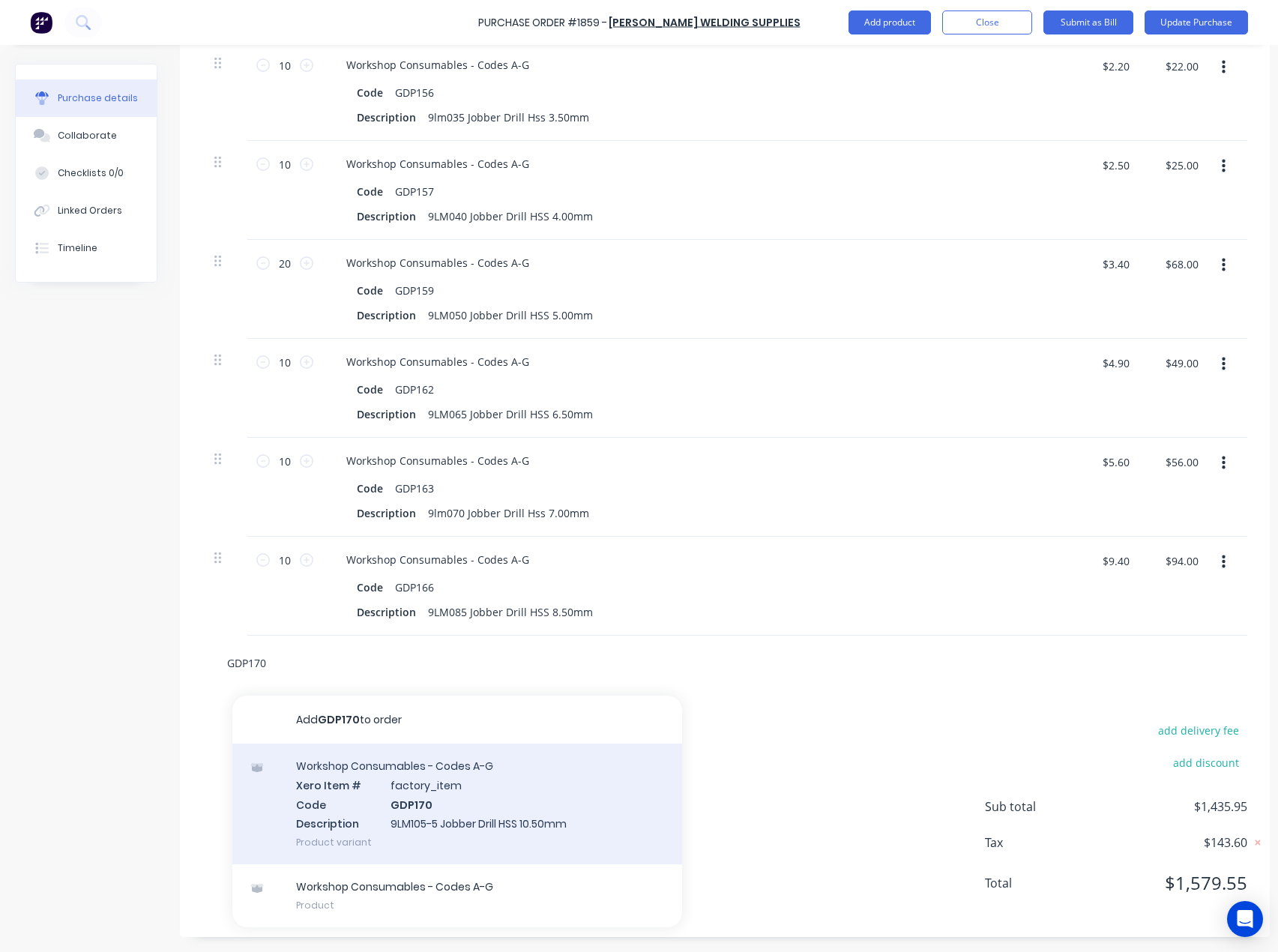
type input "GDP170"
click at [373, 803] on div "Workshop Consumables - Codes A-G Xero Item # factory_item Code GDP170 Descripti…" at bounding box center [457, 803] width 450 height 121
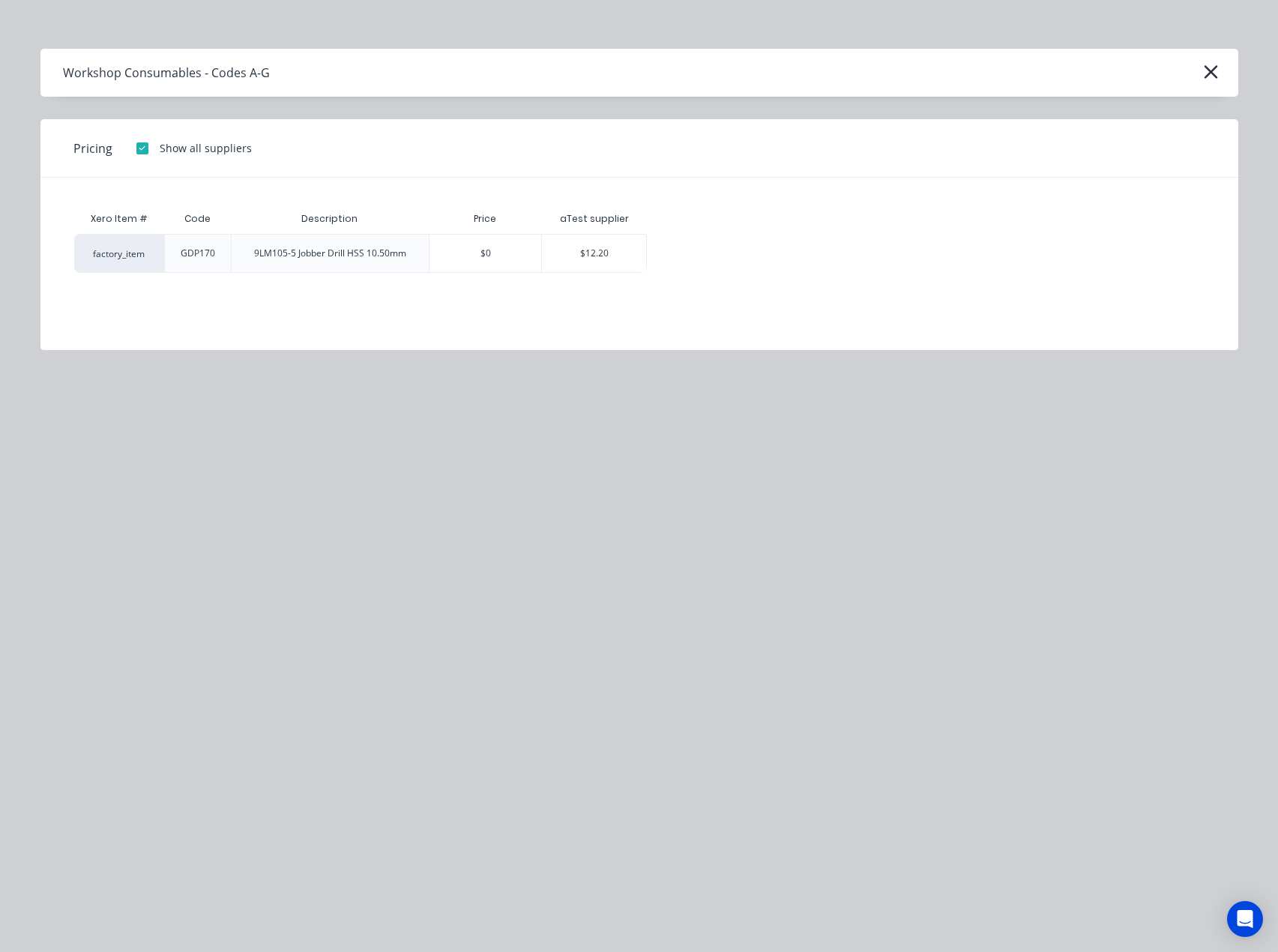
click at [607, 255] on div "$12.20" at bounding box center [594, 253] width 104 height 38
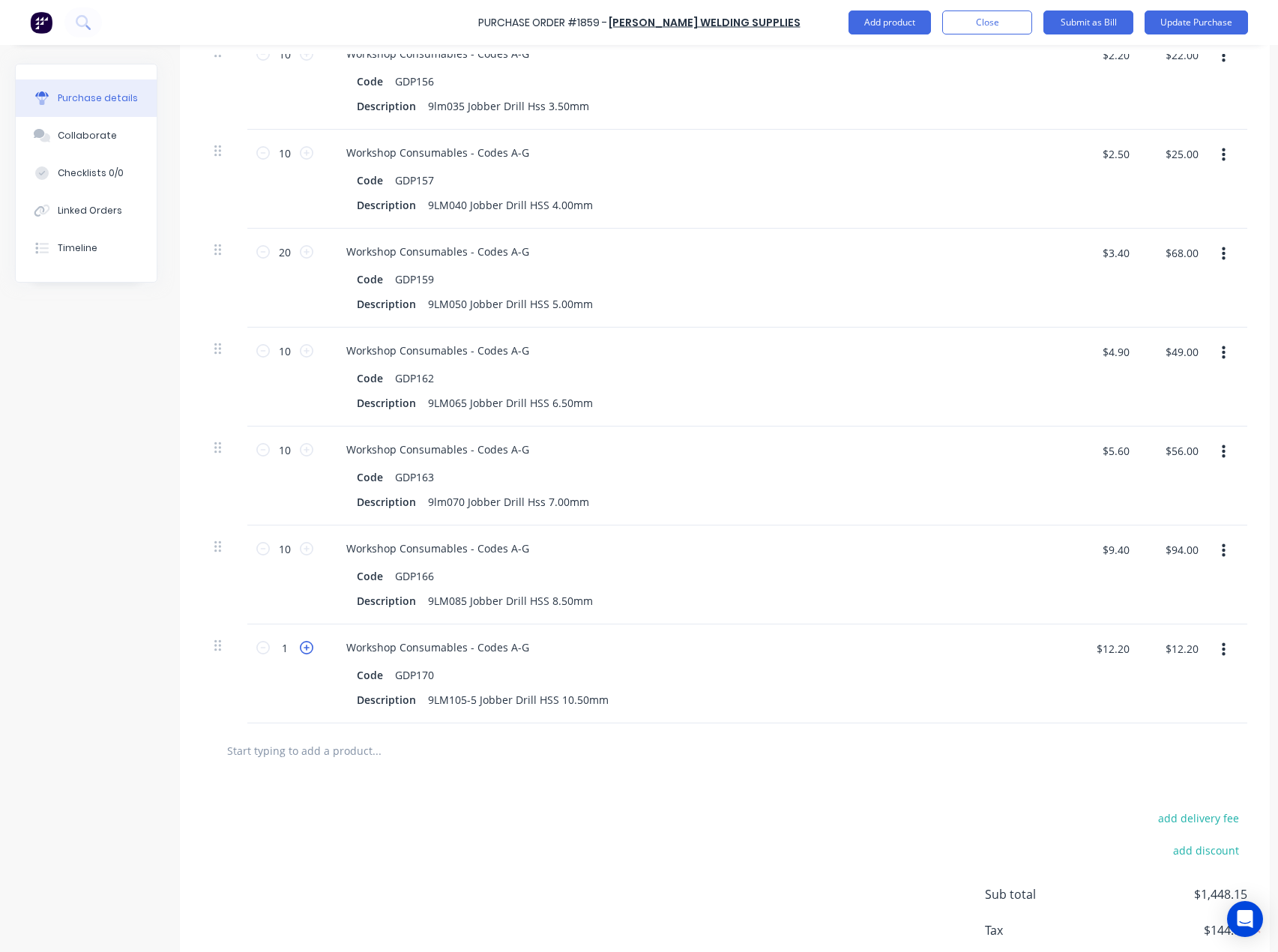
click at [300, 648] on icon at bounding box center [306, 648] width 14 height 14
type input "2"
type input "$24.40"
click at [287, 648] on input "2" at bounding box center [285, 648] width 30 height 22
type input "5"
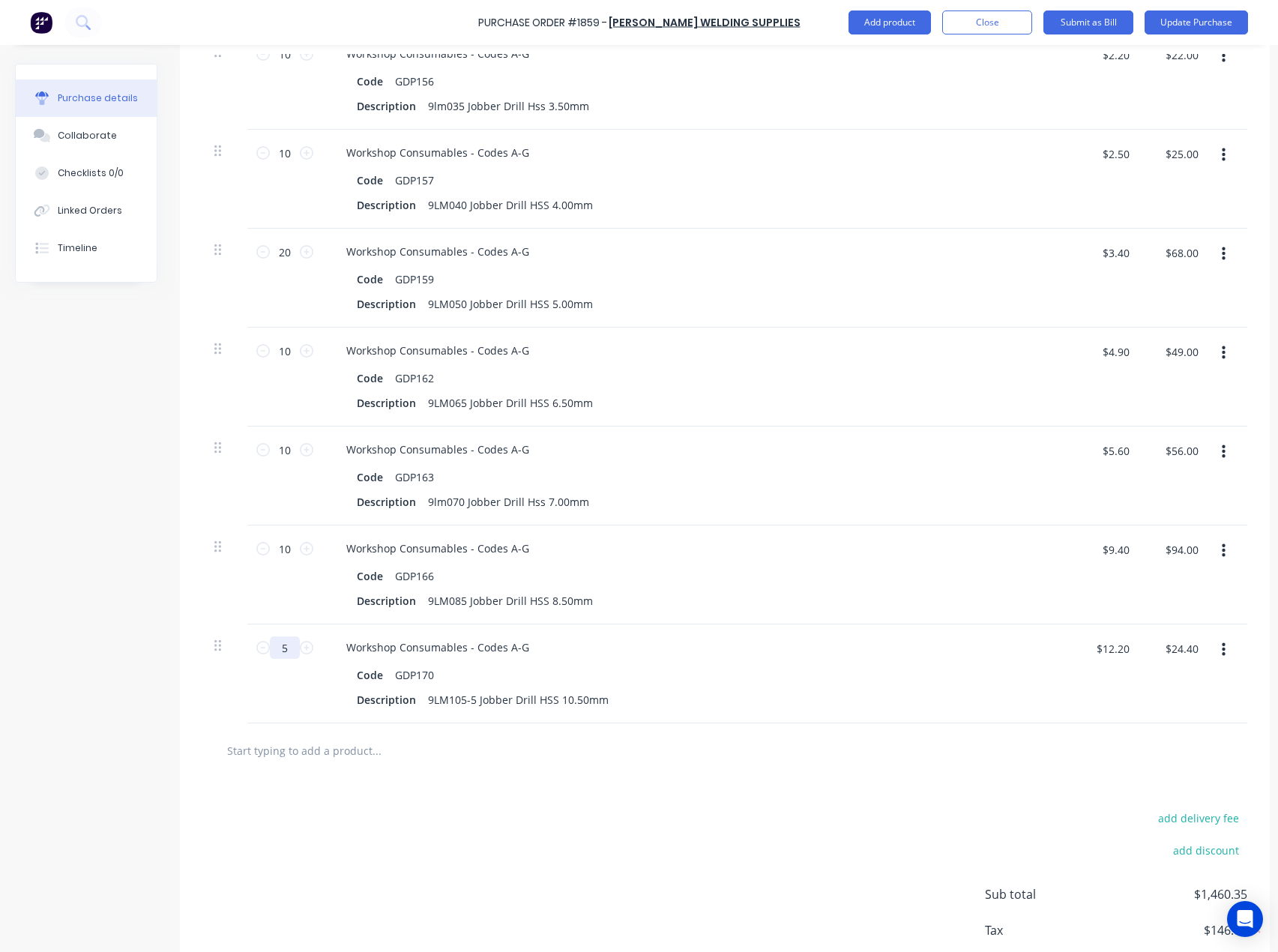
type input "$61.00"
type input "5"
click at [288, 758] on input "text" at bounding box center [376, 750] width 300 height 30
paste input "600023019"
type input "600023019"
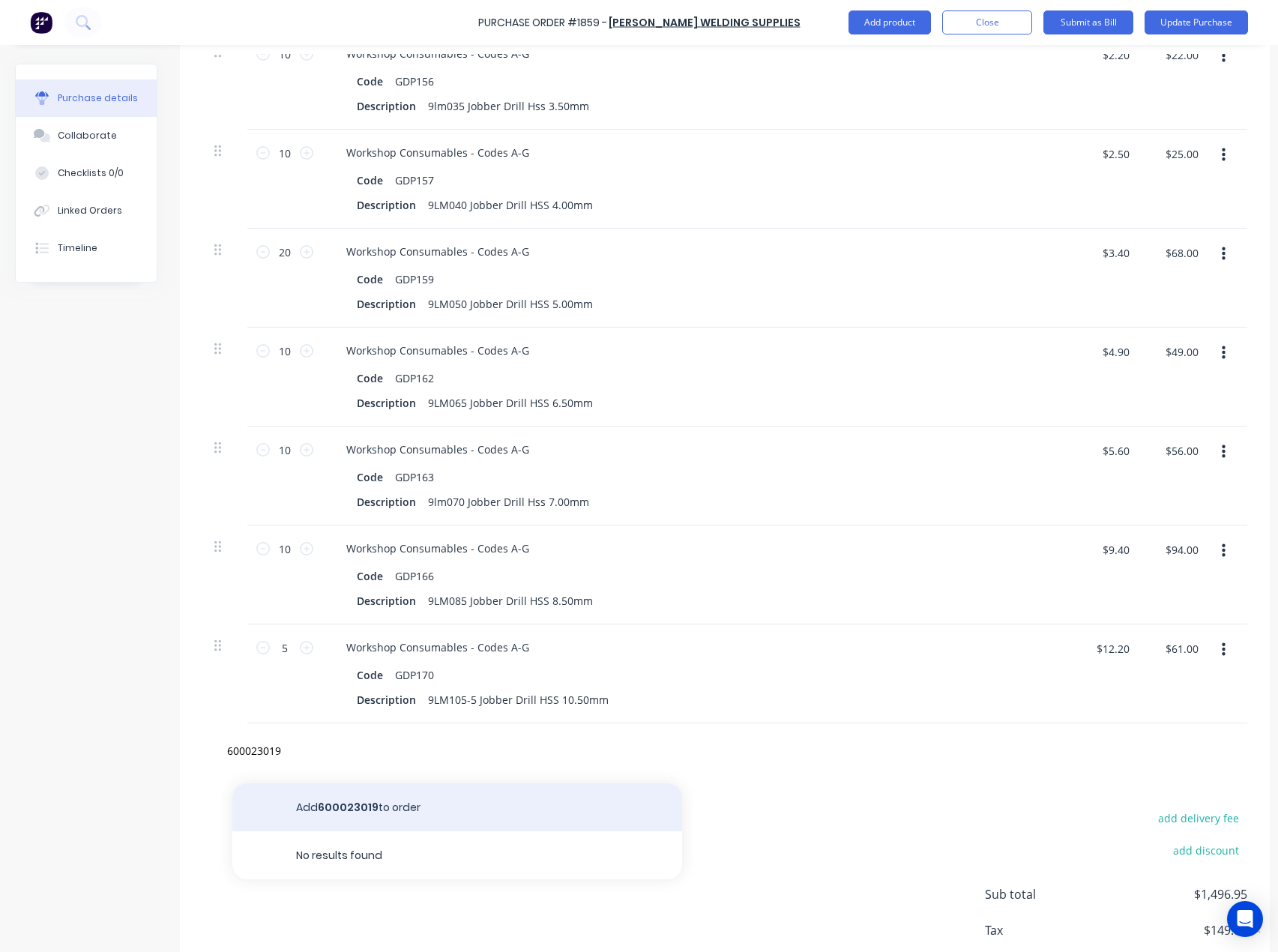
click at [346, 808] on button "Add 600023019 to order" at bounding box center [457, 807] width 450 height 48
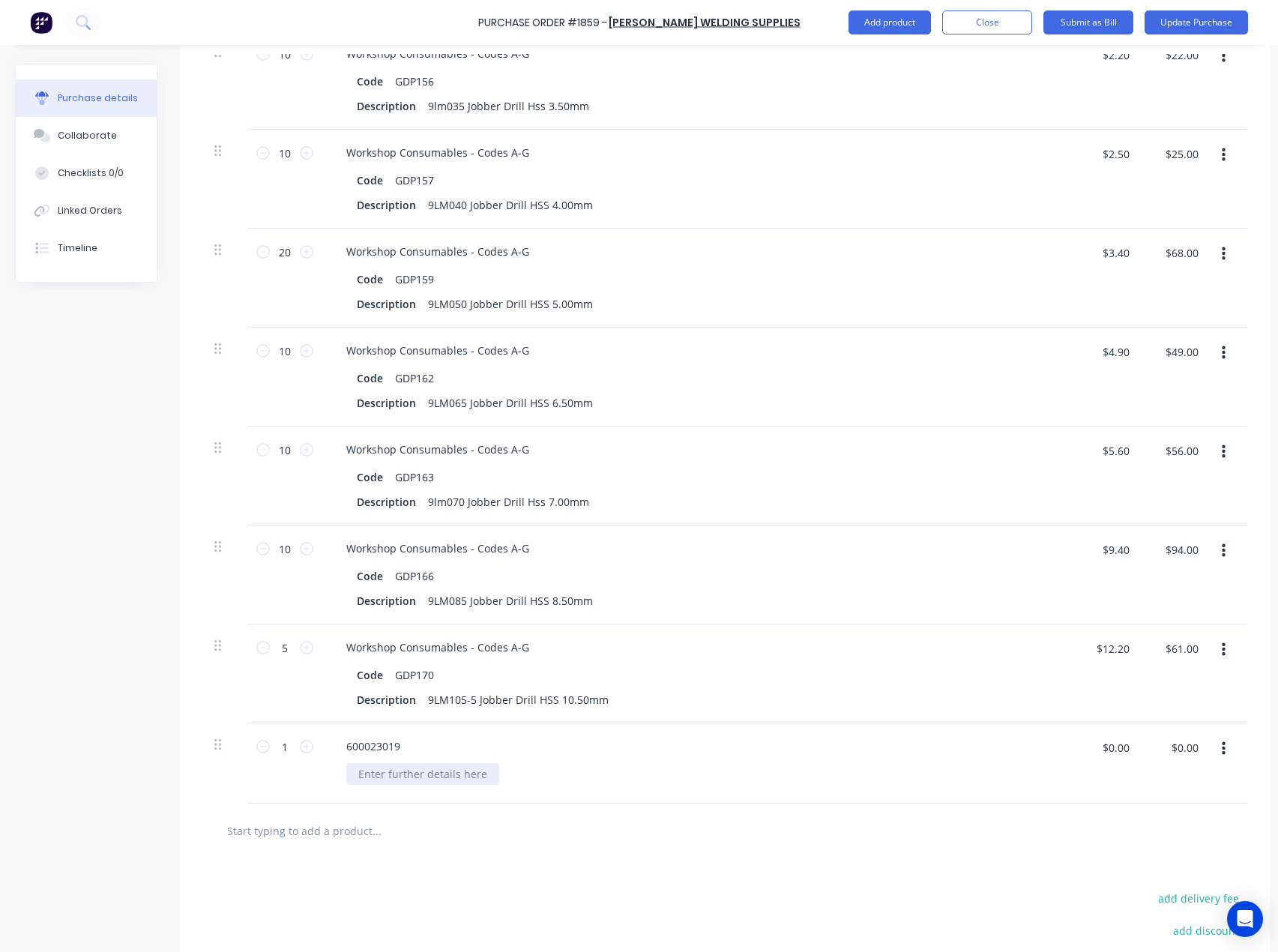
click at [399, 773] on div at bounding box center [423, 774] width 153 height 22
paste div
click at [285, 745] on input "1" at bounding box center [285, 746] width 30 height 22
type input "10"
type input "$3.35"
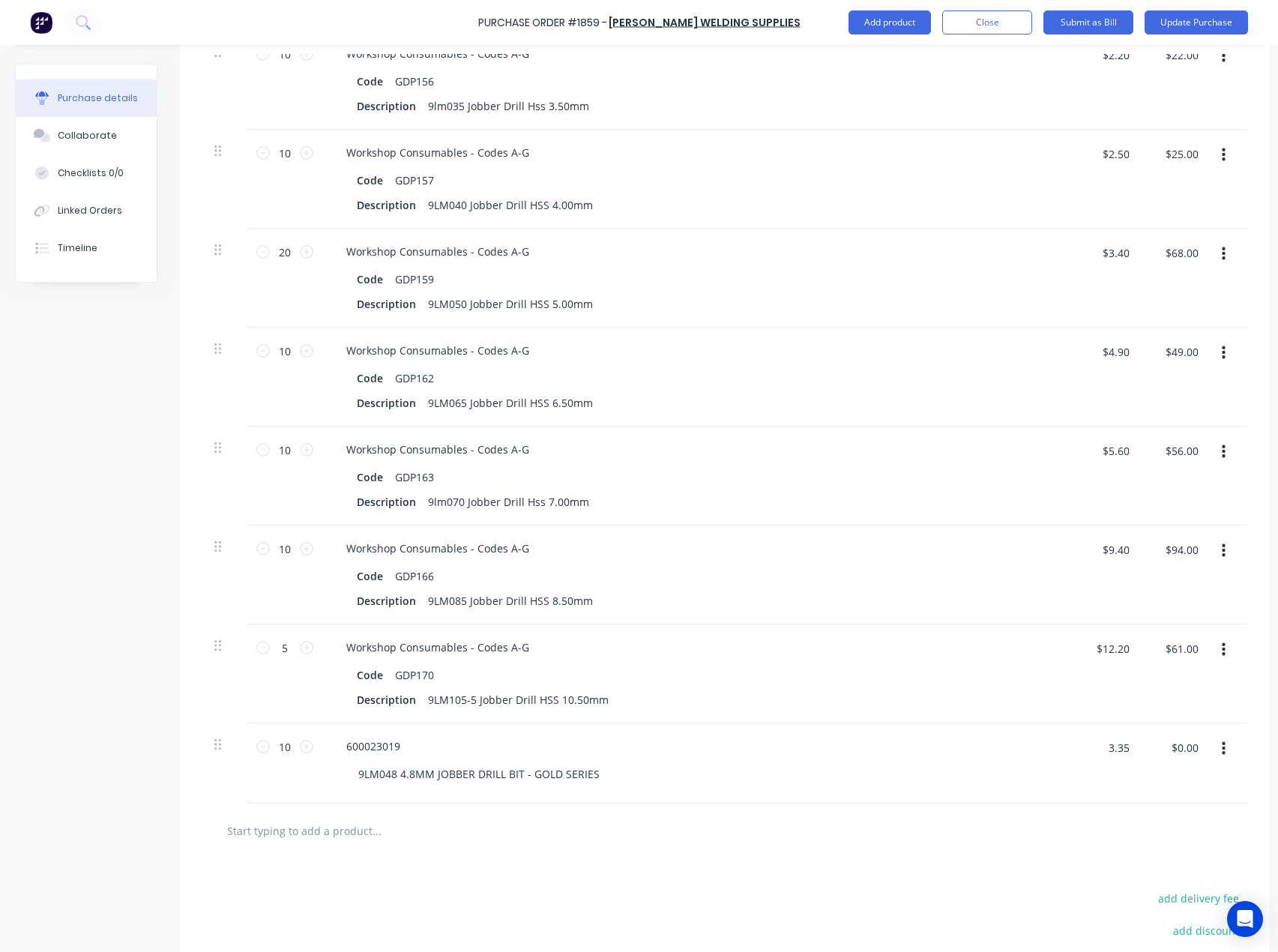
type input "$33.50"
drag, startPoint x: 944, startPoint y: 817, endPoint x: 948, endPoint y: 807, distance: 10.8
click at [945, 814] on div at bounding box center [725, 831] width 1045 height 55
click at [1225, 25] on button "Update Purchase" at bounding box center [1196, 22] width 104 height 24
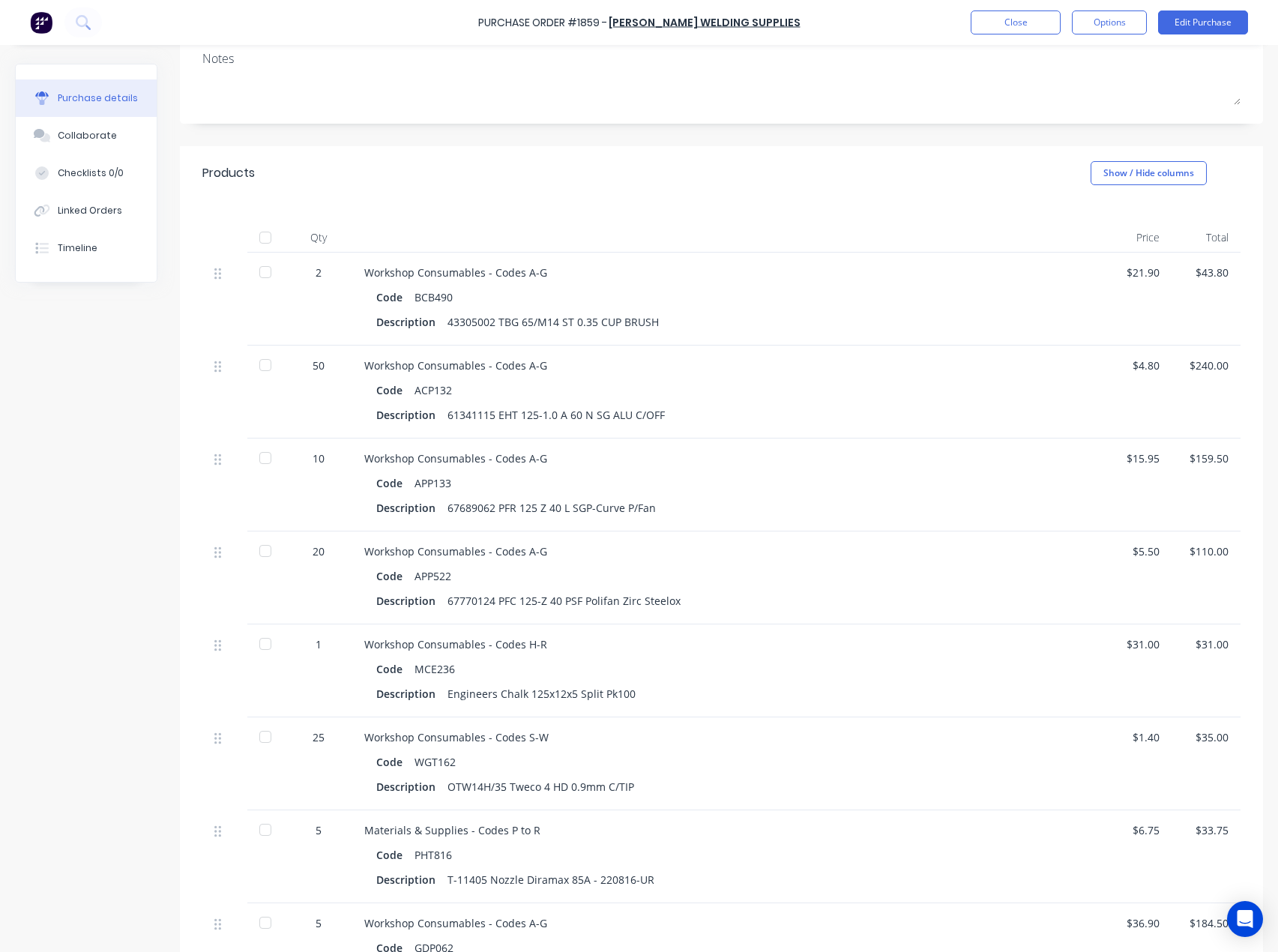
scroll to position [374, 0]
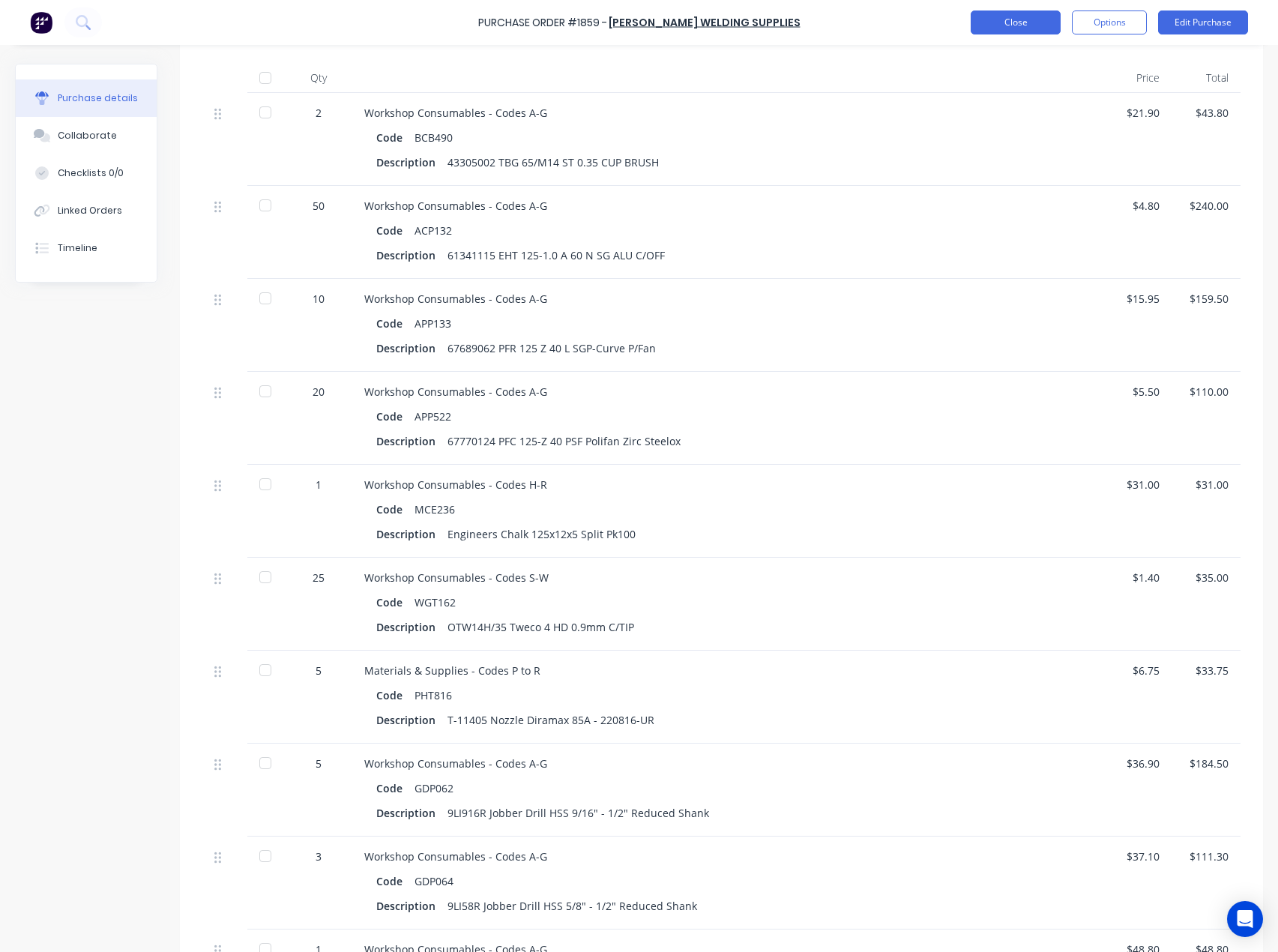
click at [1034, 24] on button "Close" at bounding box center [1016, 22] width 90 height 24
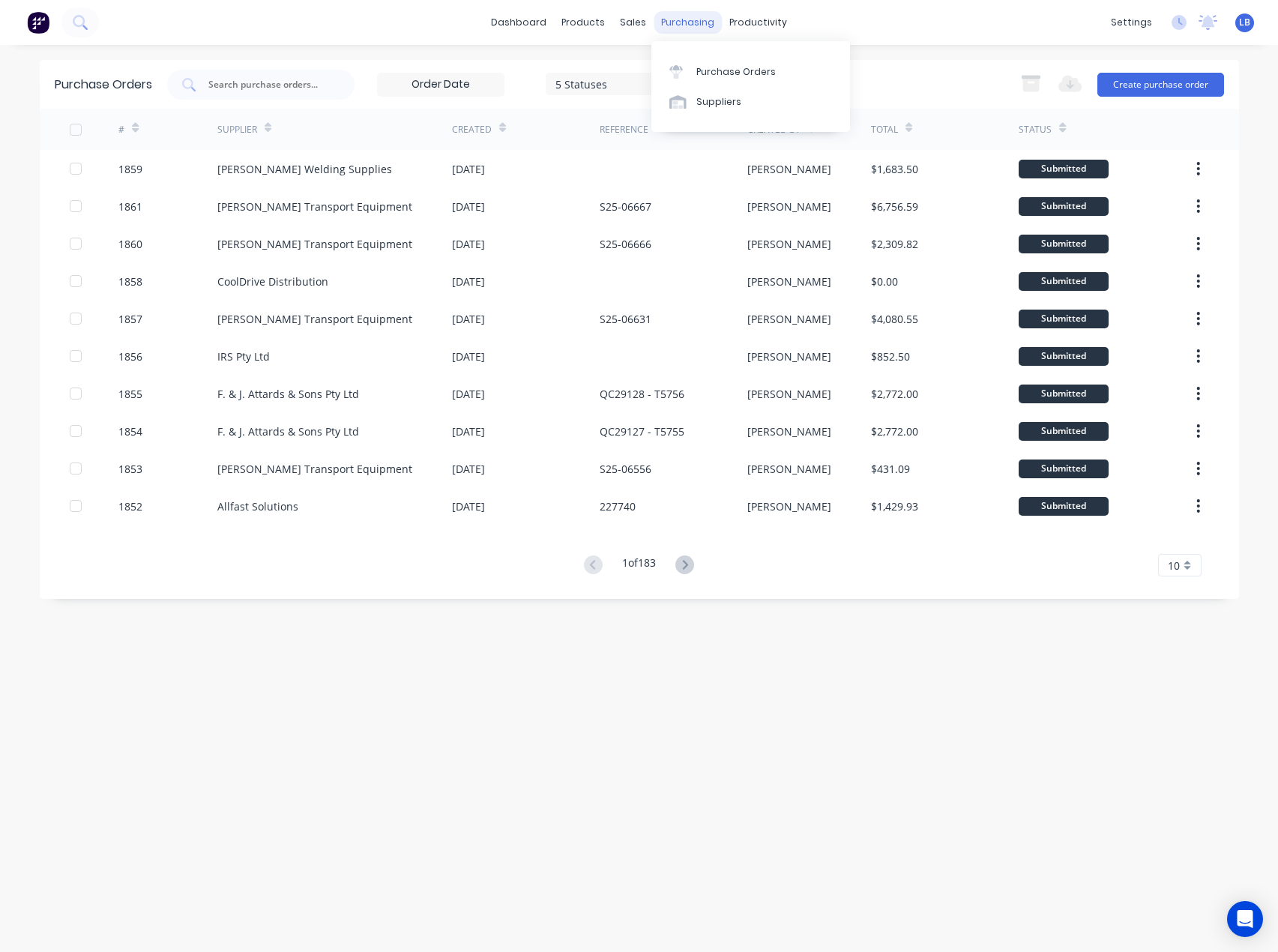
click at [693, 23] on div "purchasing" at bounding box center [687, 22] width 68 height 22
drag, startPoint x: 703, startPoint y: 69, endPoint x: 415, endPoint y: 87, distance: 288.6
click at [702, 70] on div "Purchase Orders" at bounding box center [736, 72] width 80 height 14
click at [264, 87] on input "text" at bounding box center [268, 84] width 125 height 15
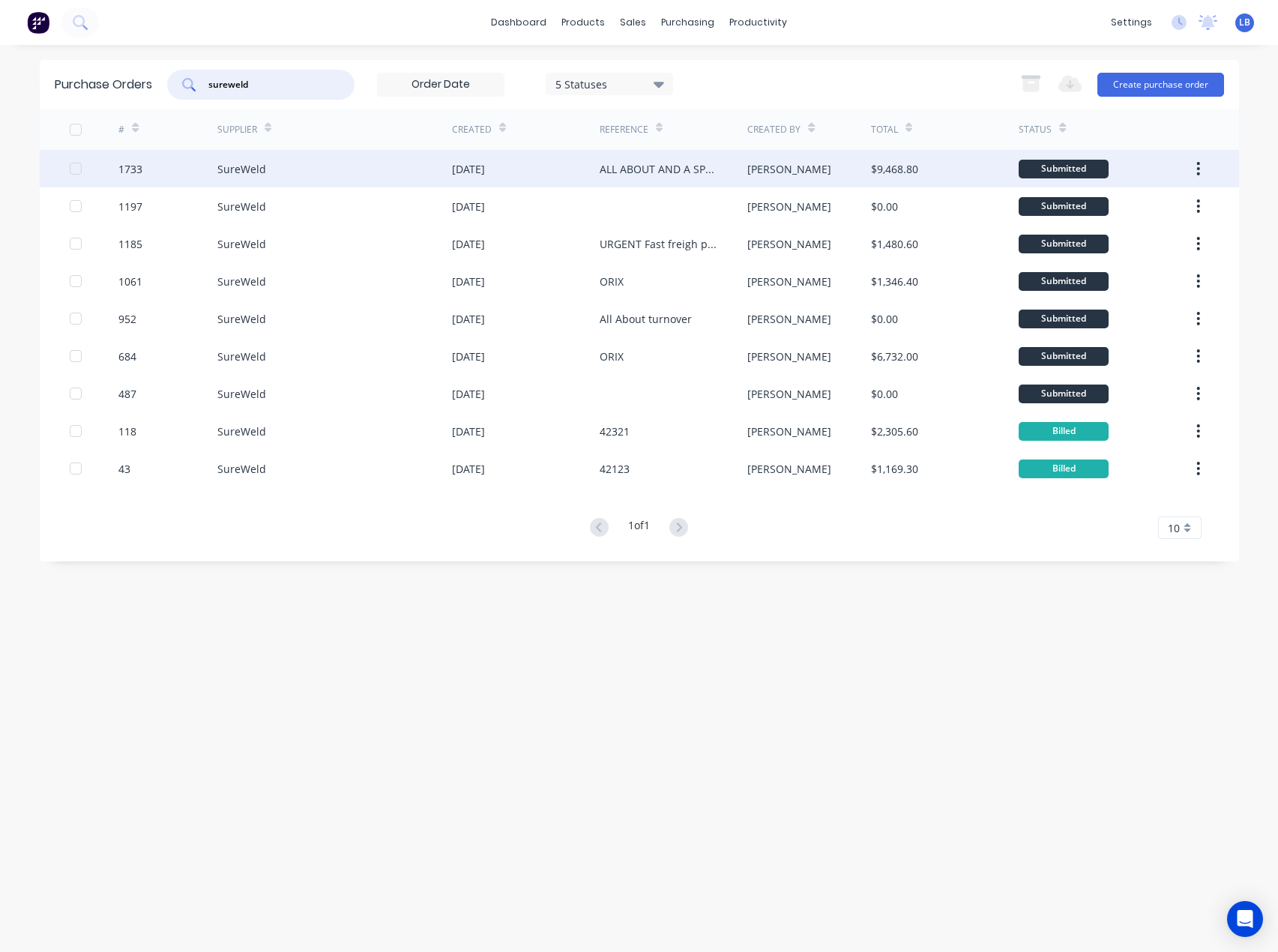
type input "sureweld"
click at [632, 161] on div "ALL ABOUT AND A SPARE" at bounding box center [658, 170] width 117 height 16
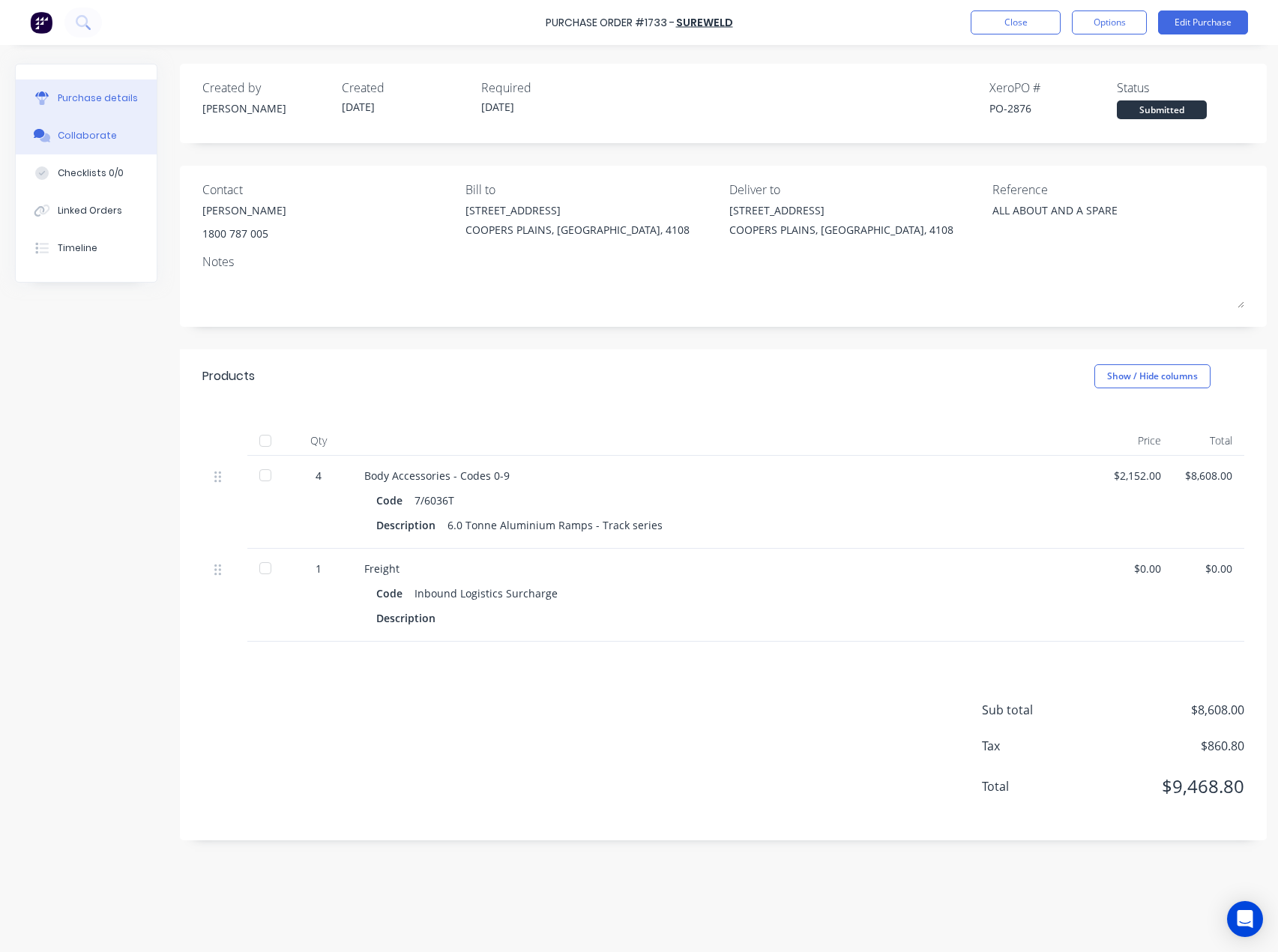
click at [75, 137] on div "Collaborate" at bounding box center [88, 135] width 59 height 14
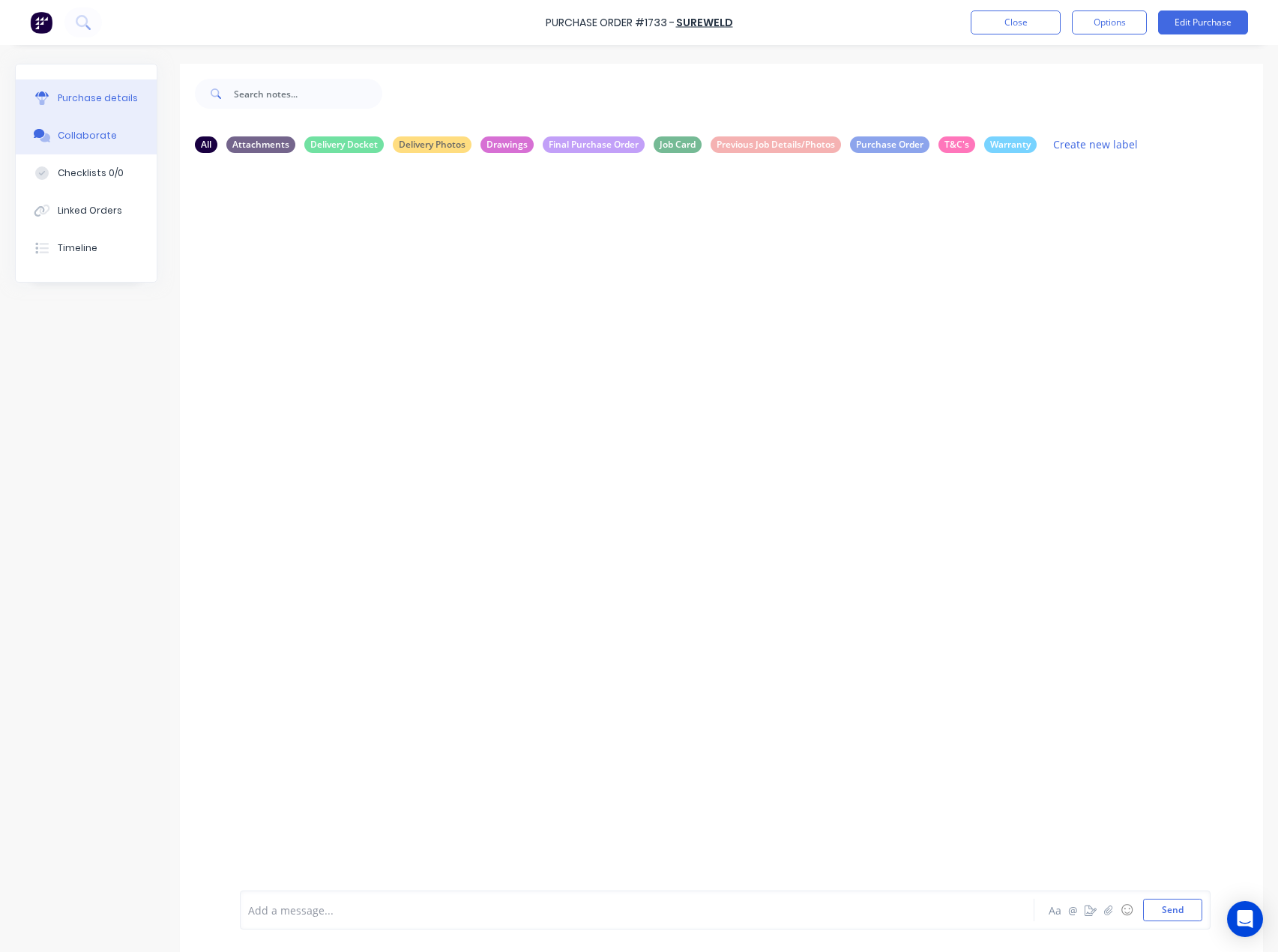
click at [70, 102] on div "Purchase details" at bounding box center [98, 98] width 80 height 14
type textarea "x"
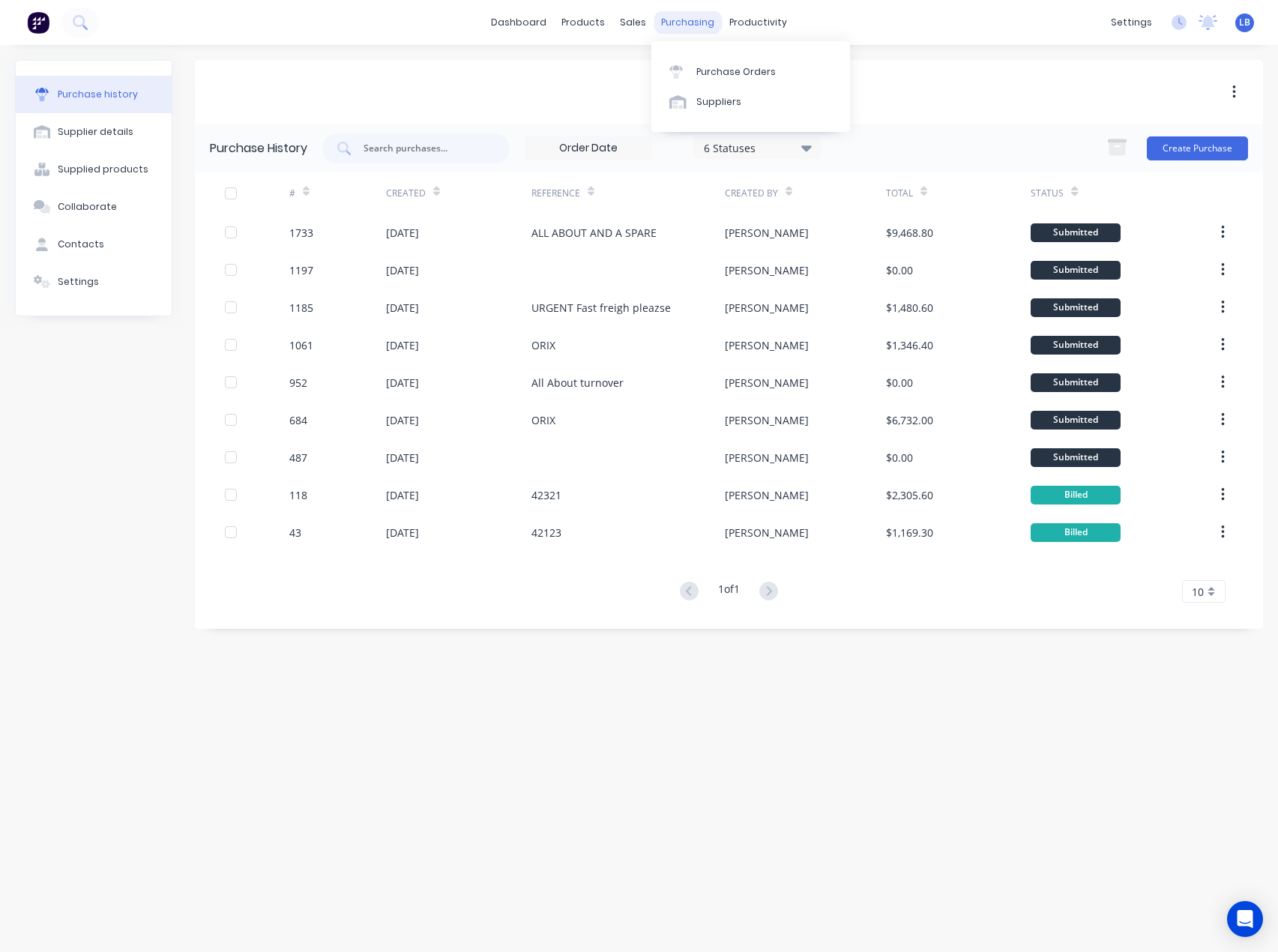
click at [682, 18] on div "purchasing" at bounding box center [687, 22] width 68 height 22
click at [697, 68] on div "Purchase Orders" at bounding box center [736, 72] width 80 height 14
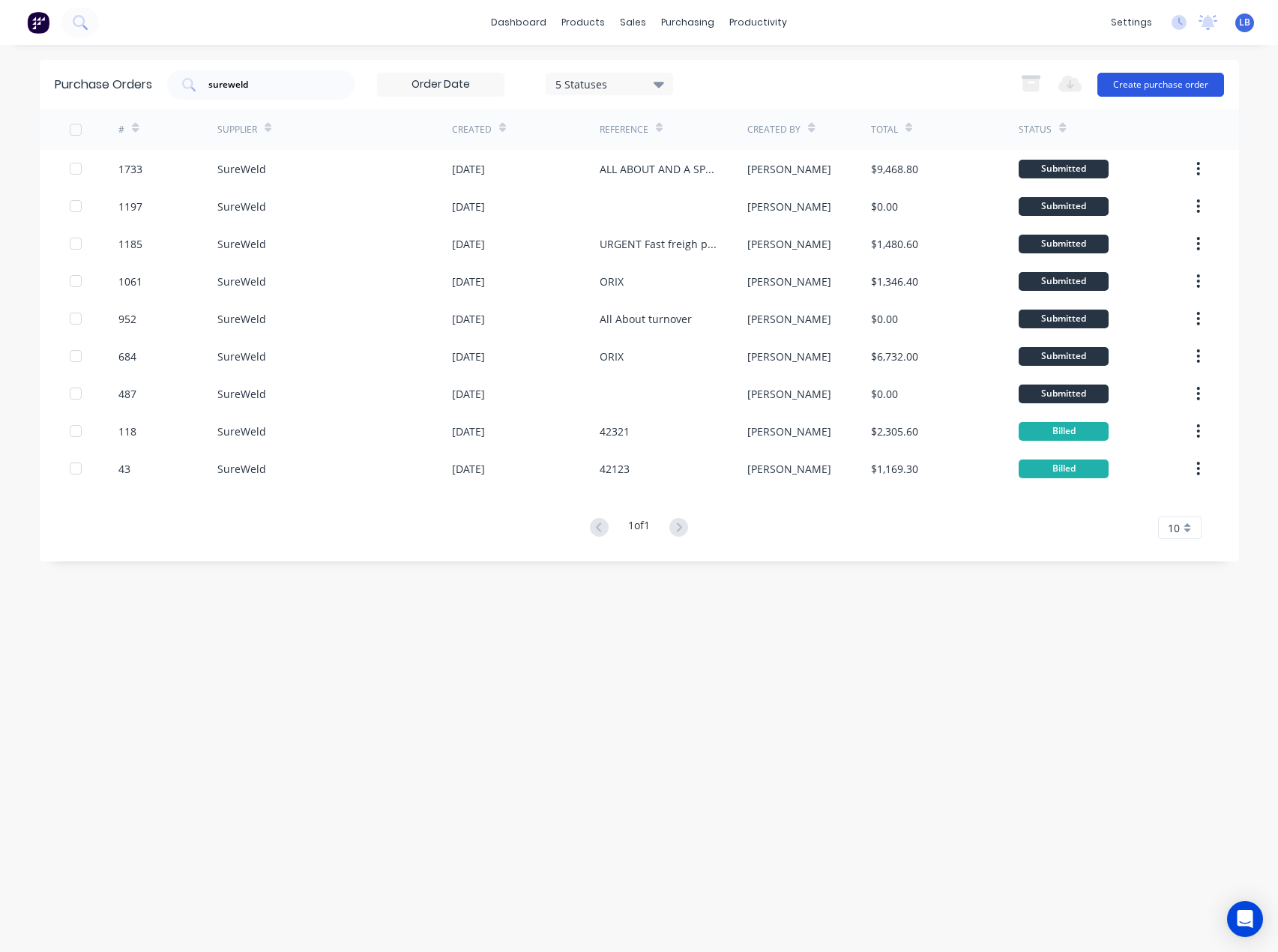
click at [1133, 78] on button "Create purchase order" at bounding box center [1161, 84] width 127 height 24
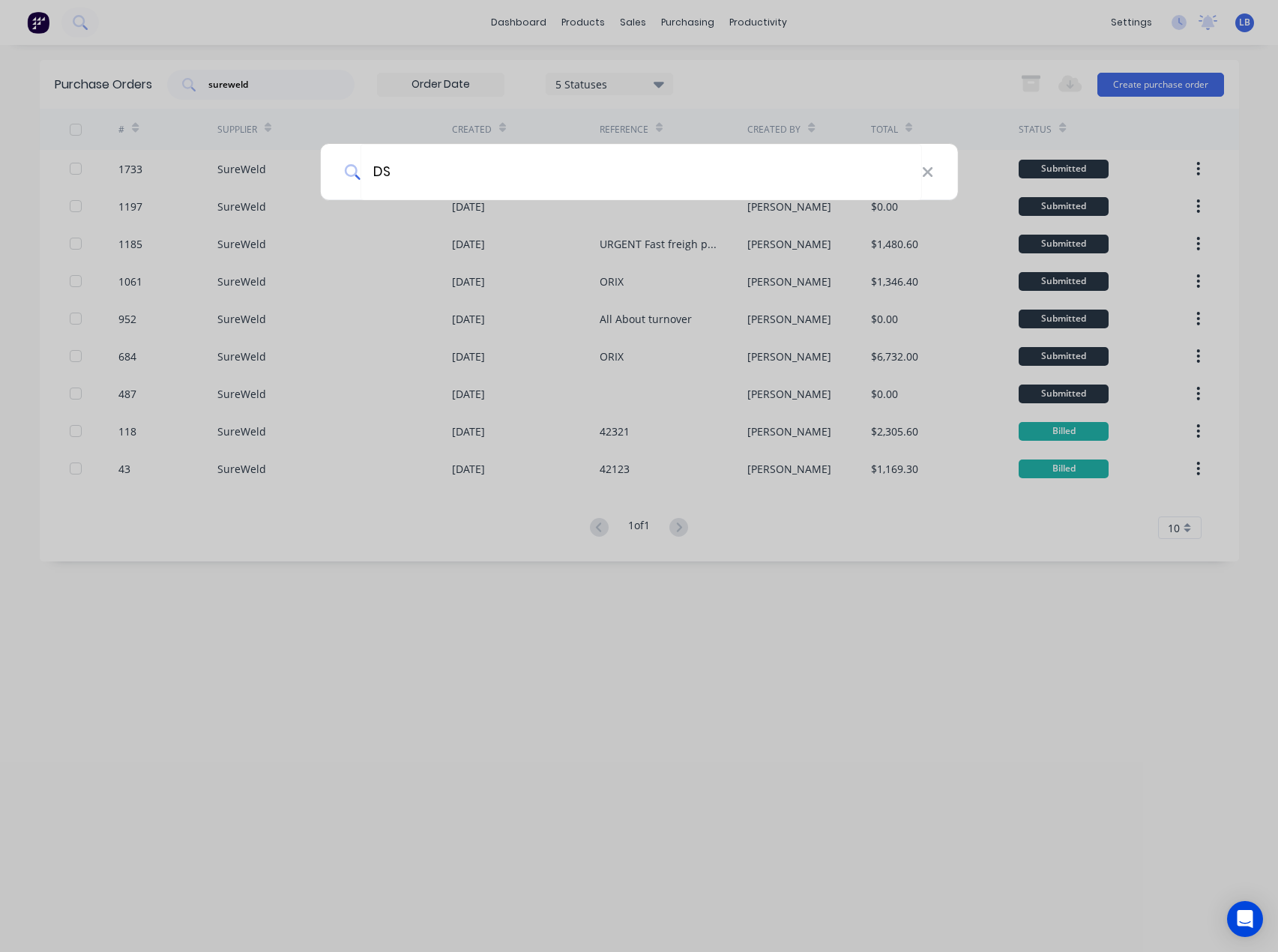
type input "D"
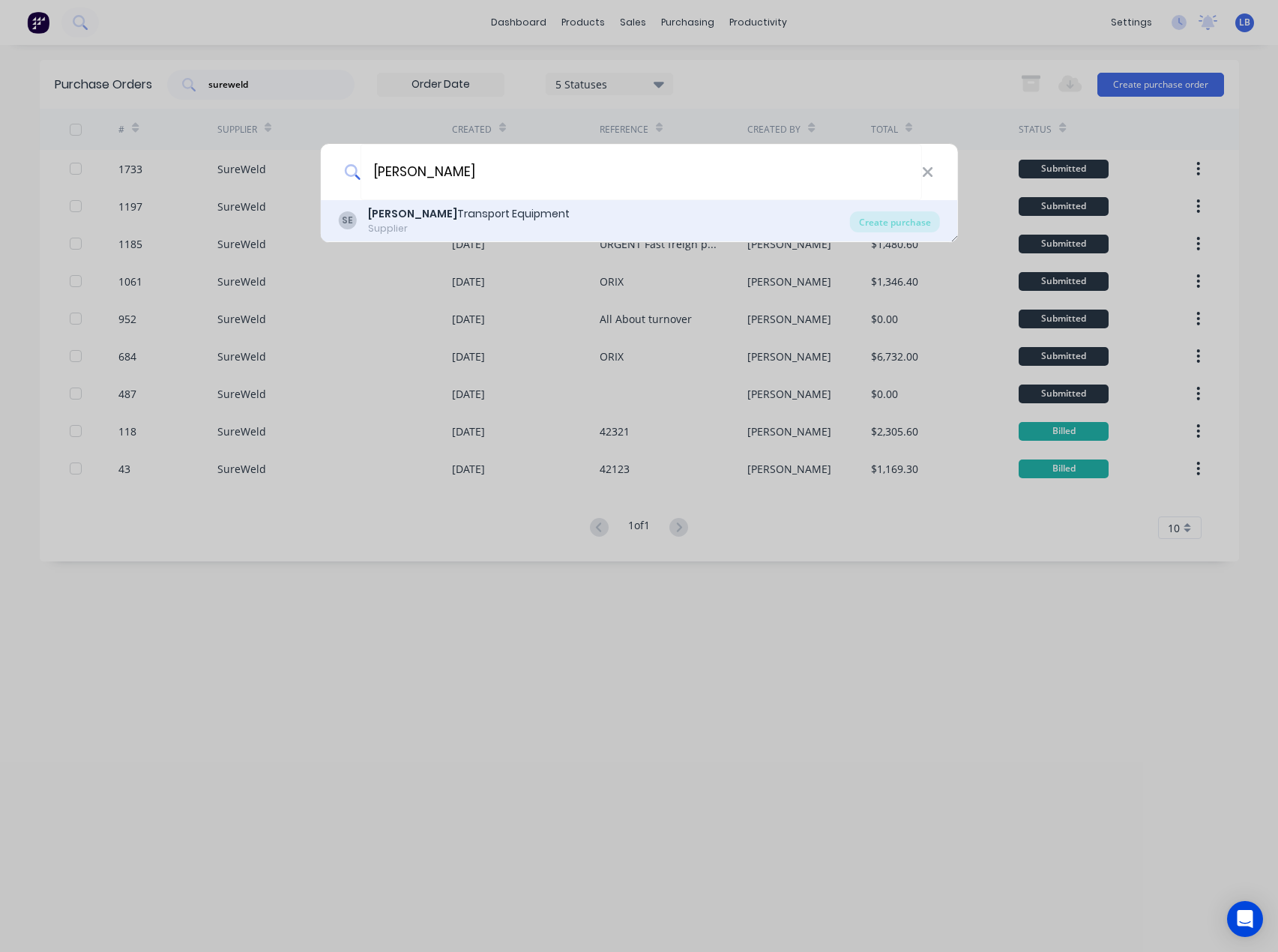
type input "[PERSON_NAME]"
click at [376, 216] on b "[PERSON_NAME]" at bounding box center [412, 214] width 89 height 15
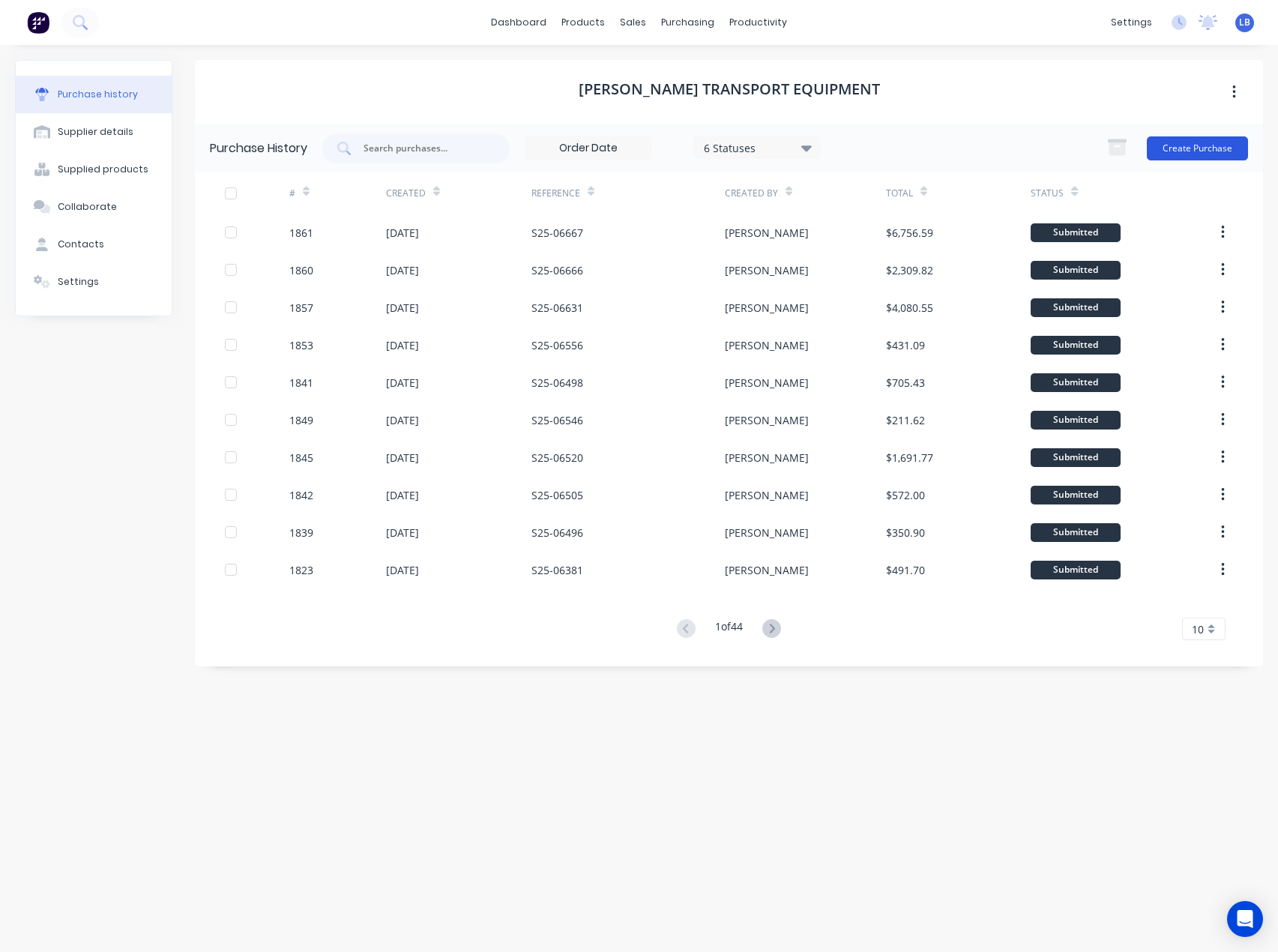
click at [1210, 143] on button "Create Purchase" at bounding box center [1198, 149] width 101 height 24
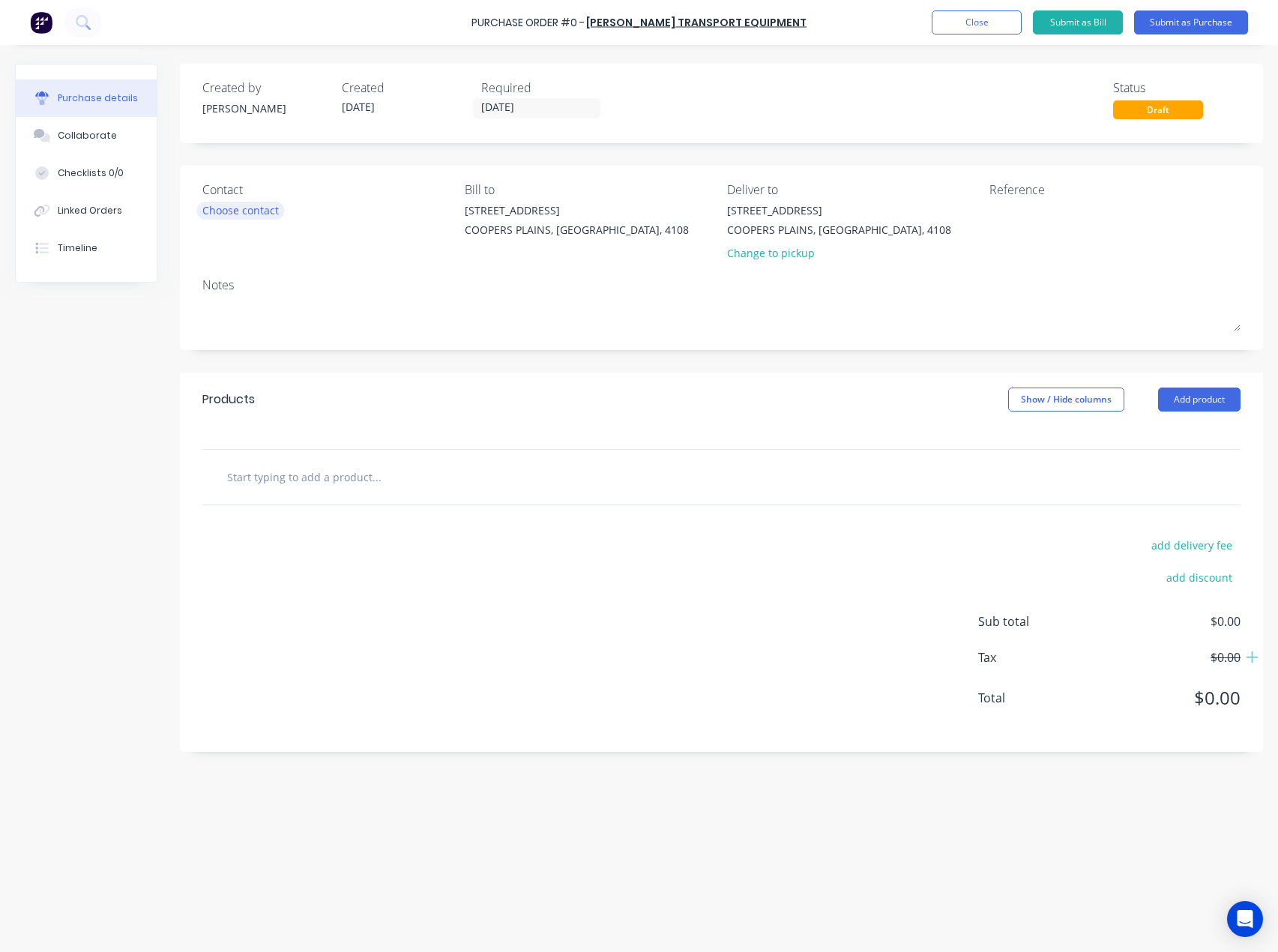
click at [260, 210] on div "Choose contact" at bounding box center [240, 210] width 76 height 16
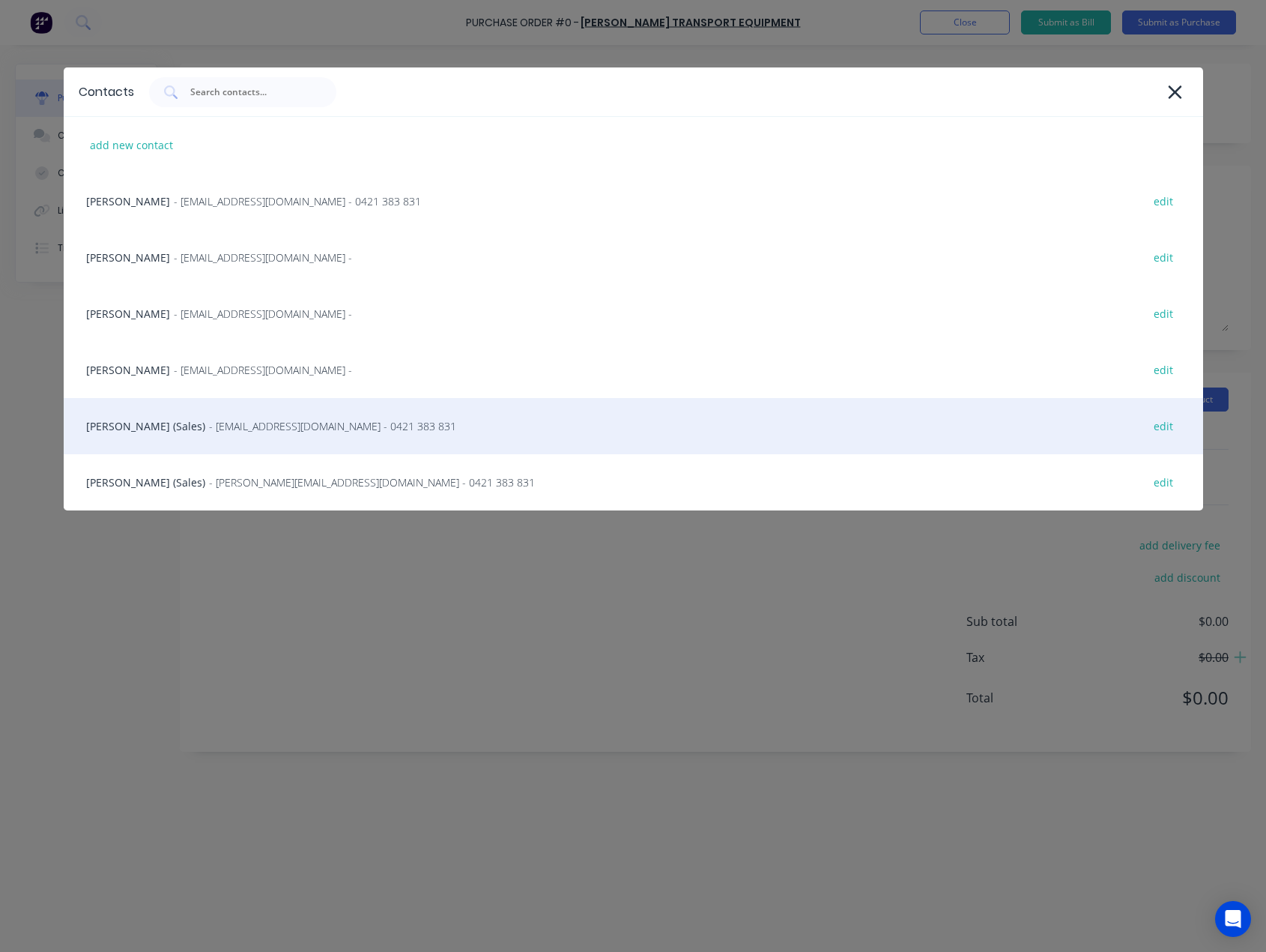
click at [203, 430] on div "Matthew Bennett (Sales) - matthewb@ste.com.au - 0421 383 831 edit" at bounding box center [633, 426] width 1140 height 56
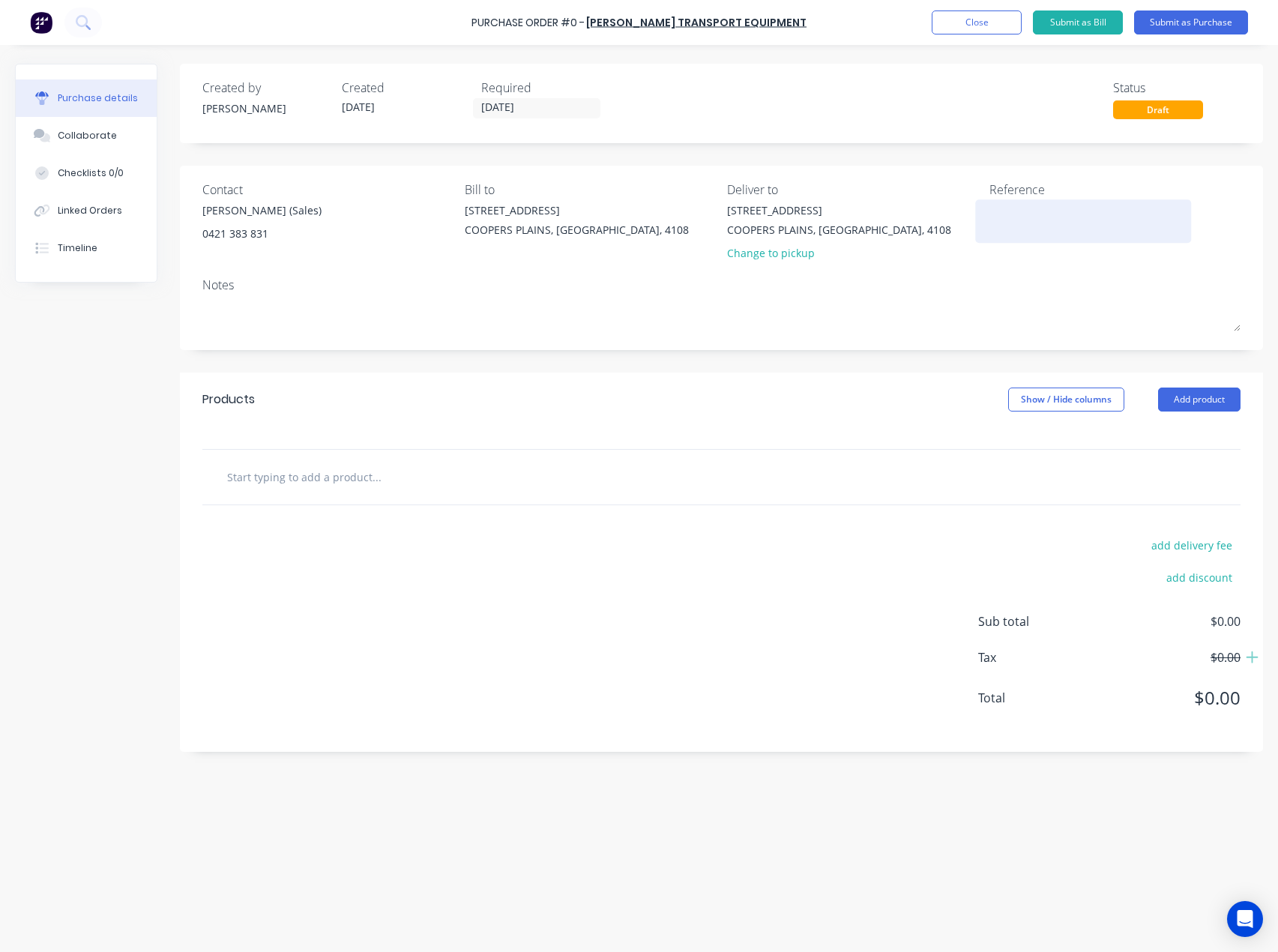
click at [1028, 231] on textarea at bounding box center [1083, 219] width 187 height 34
click at [992, 213] on textarea at bounding box center [1083, 219] width 187 height 34
paste textarea "S25-06697"
type textarea "x"
type textarea "S25-06697"
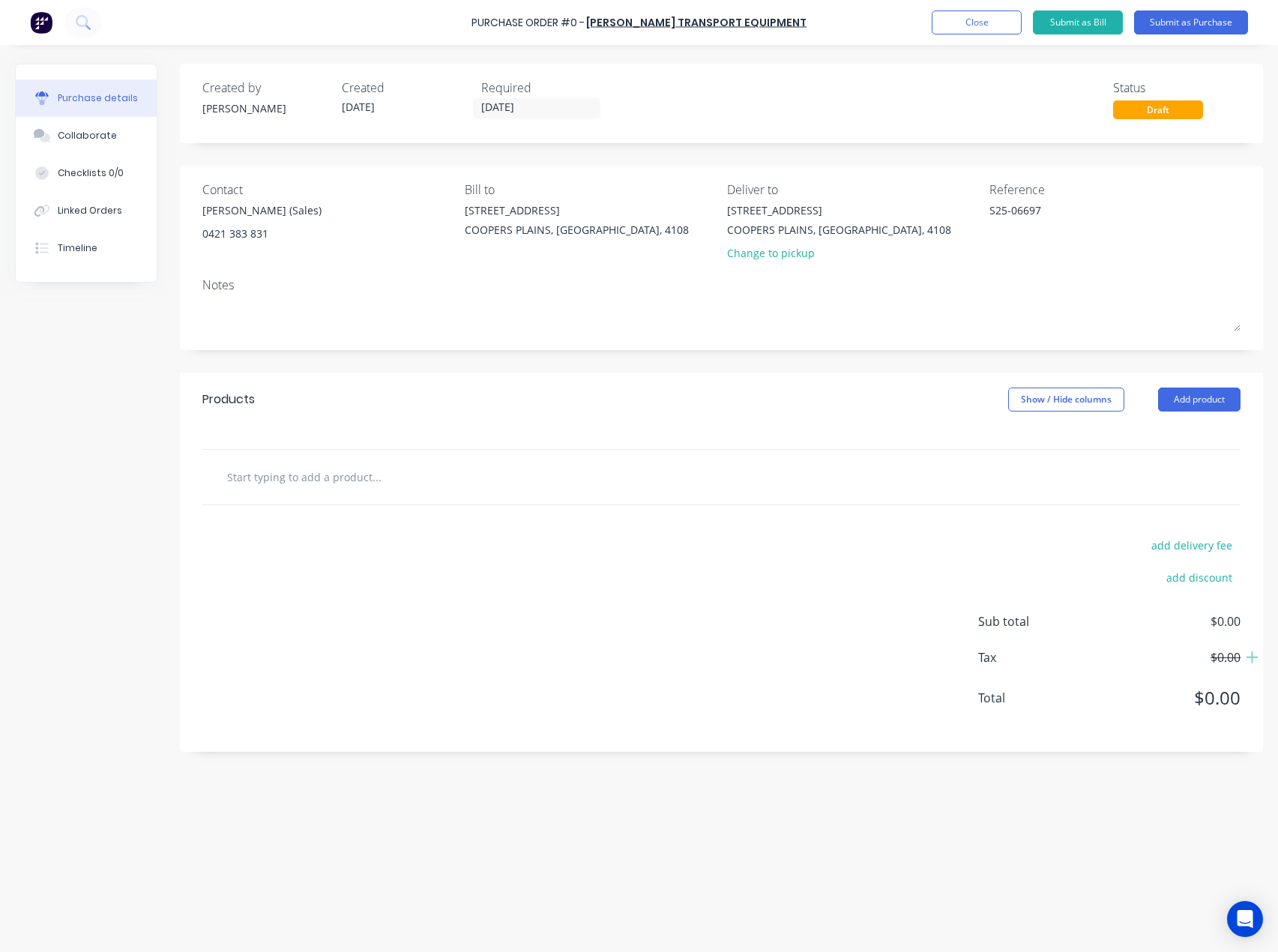
type textarea "x"
type textarea "S25-06697"
click at [325, 480] on input "text" at bounding box center [376, 476] width 300 height 30
paste input "T0117-32"
type textarea "x"
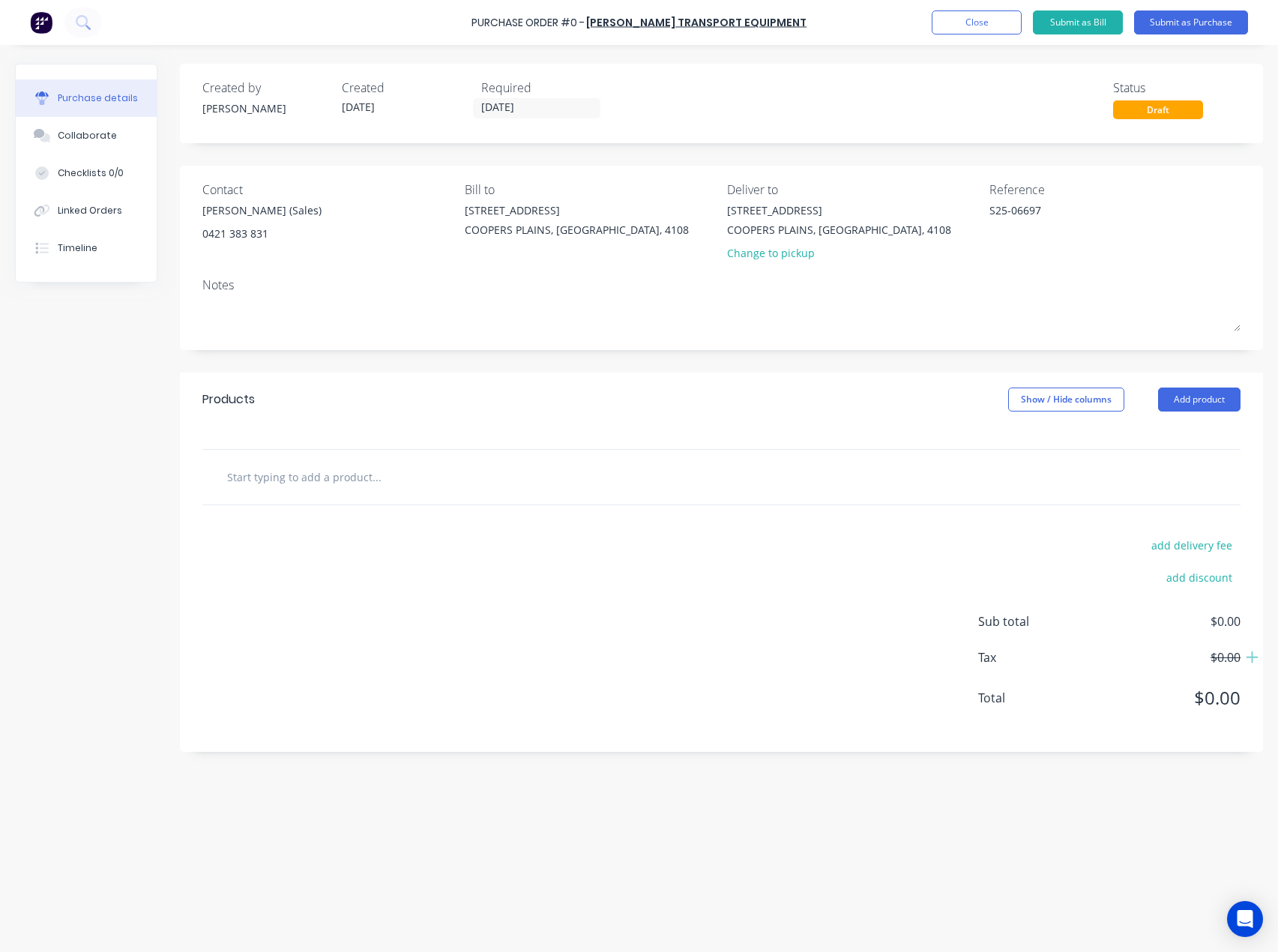
type input "T0117-32"
type textarea "x"
type input "T0117-32"
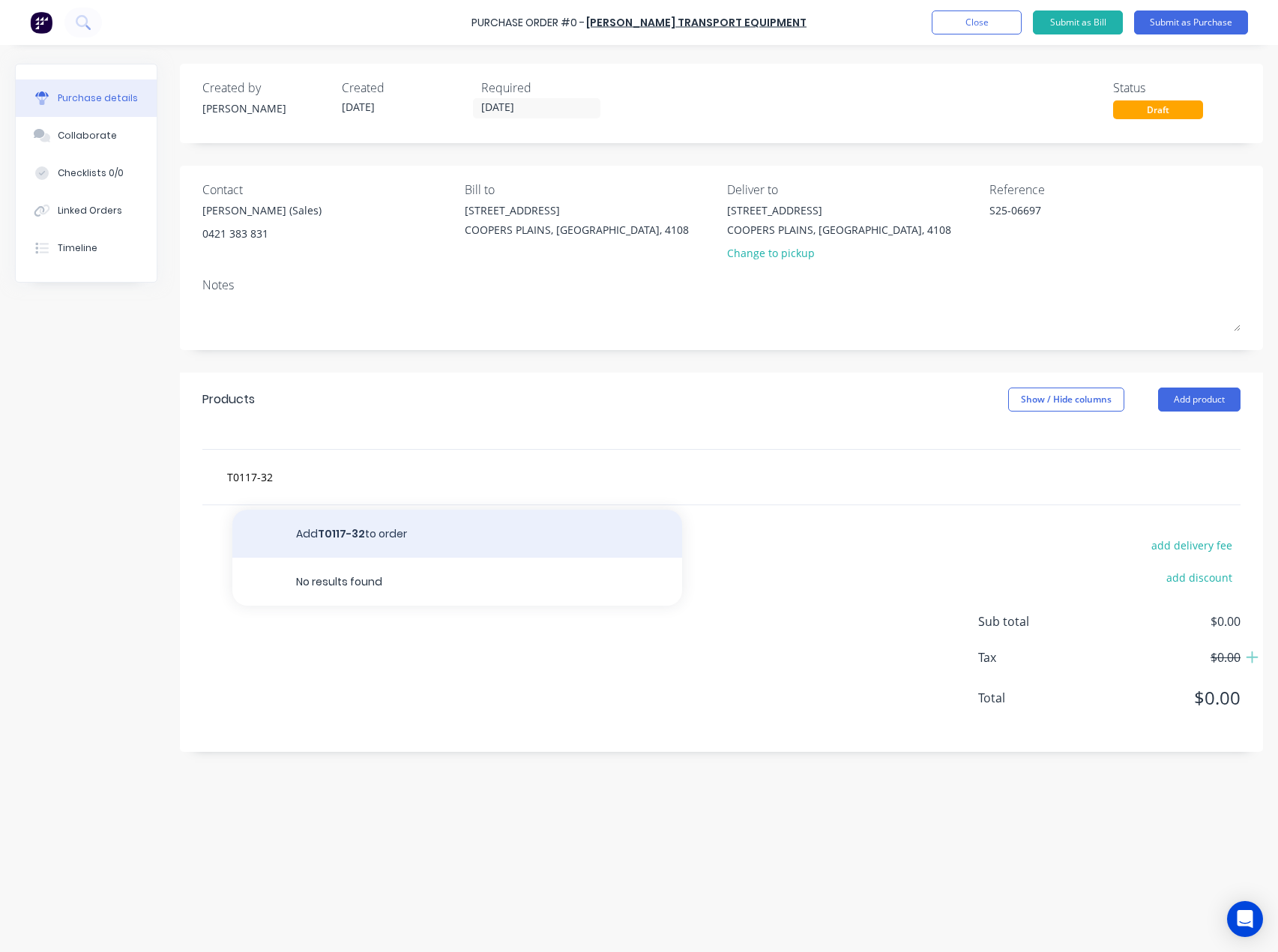
click at [331, 532] on button "Add T0117-32 to order" at bounding box center [457, 533] width 450 height 48
type textarea "x"
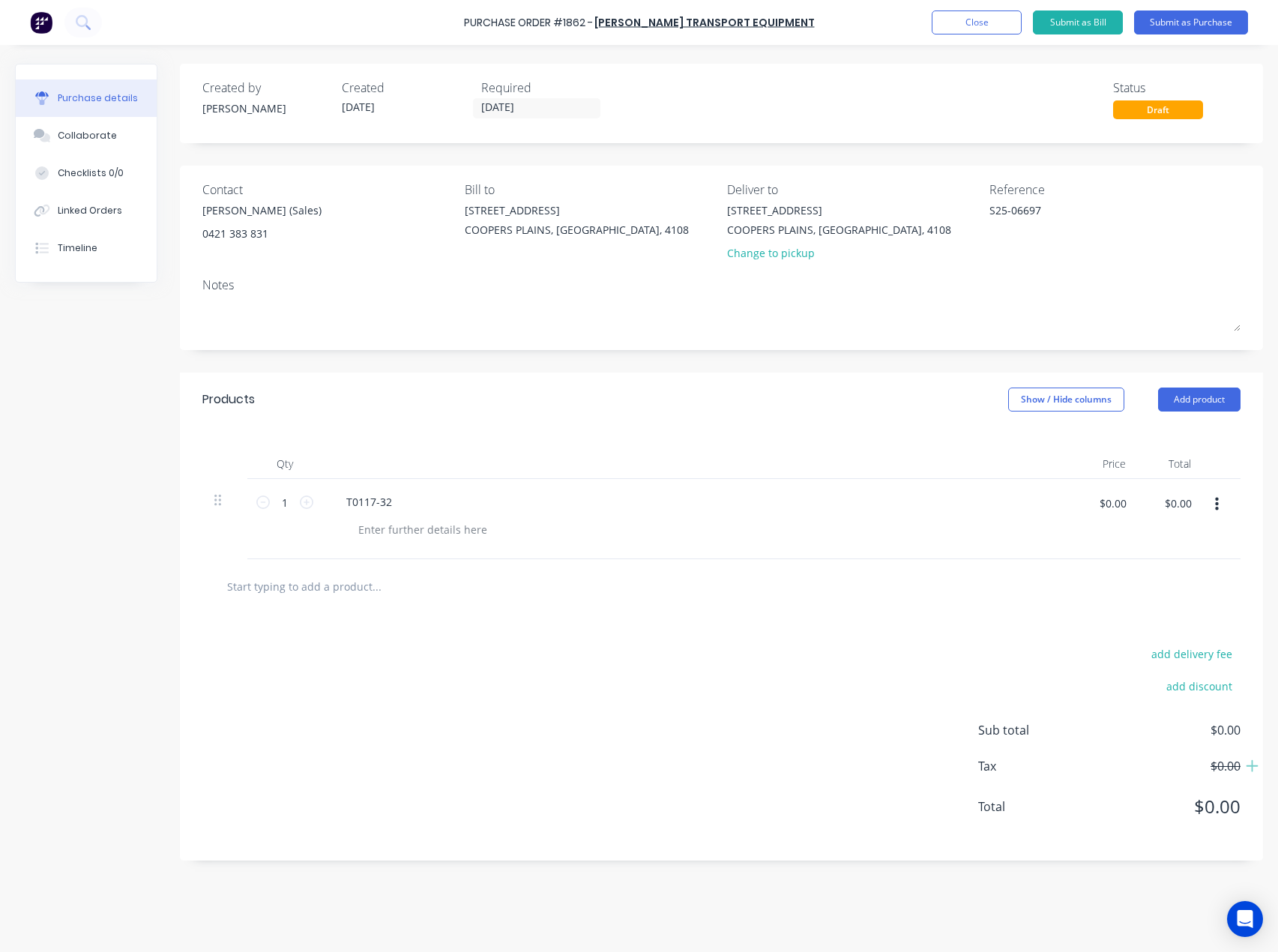
click at [1216, 505] on icon "button" at bounding box center [1217, 504] width 4 height 14
drag, startPoint x: 1150, startPoint y: 622, endPoint x: 1151, endPoint y: 611, distance: 11.0
click at [1150, 621] on button "Delete" at bounding box center [1171, 633] width 128 height 30
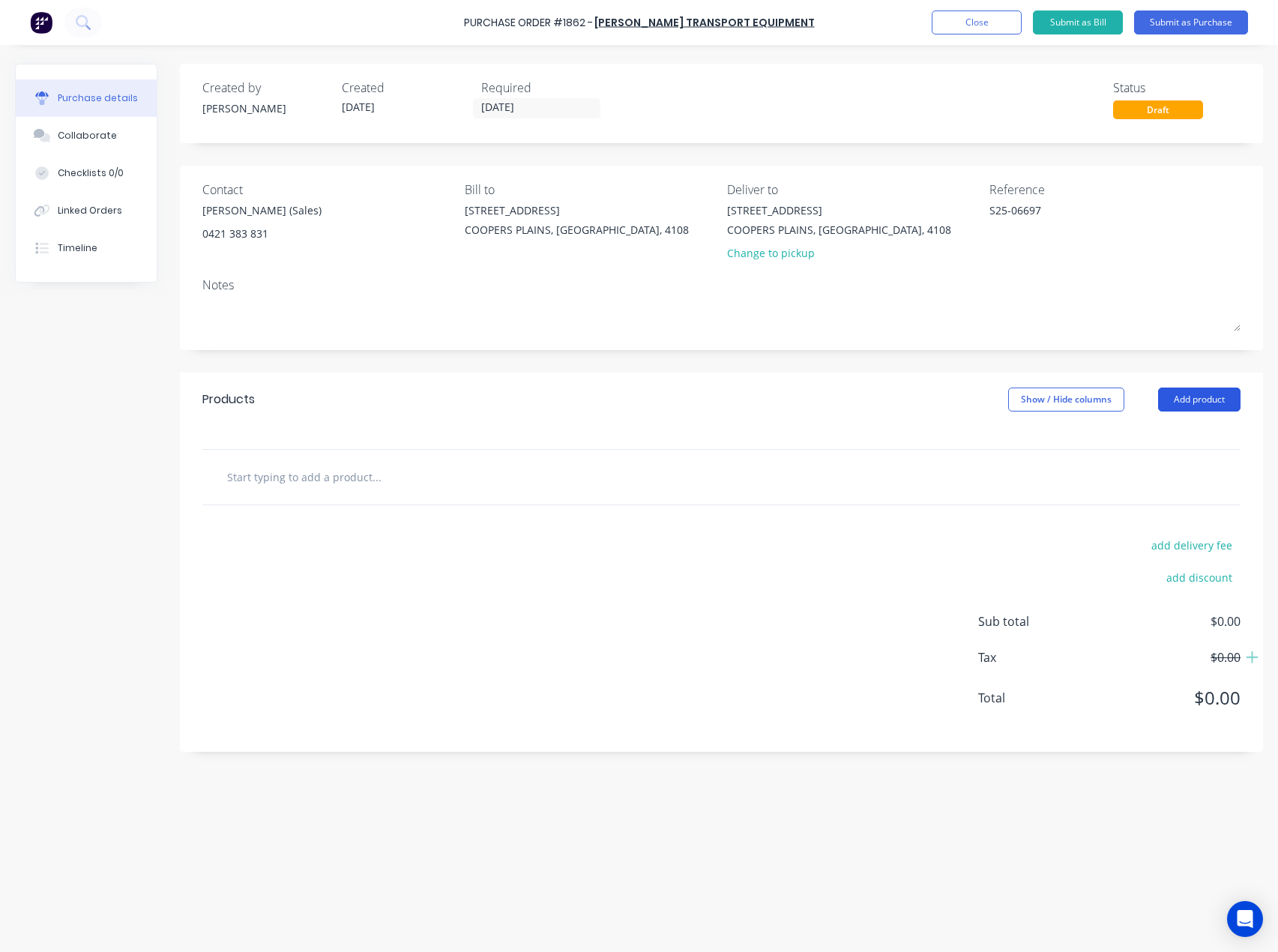
drag, startPoint x: 1182, startPoint y: 399, endPoint x: 1167, endPoint y: 399, distance: 15.0
click at [1181, 399] on button "Add product" at bounding box center [1199, 399] width 83 height 24
click at [1174, 395] on button "Add product" at bounding box center [1199, 399] width 83 height 24
click at [1172, 398] on button "Add product" at bounding box center [1199, 399] width 83 height 24
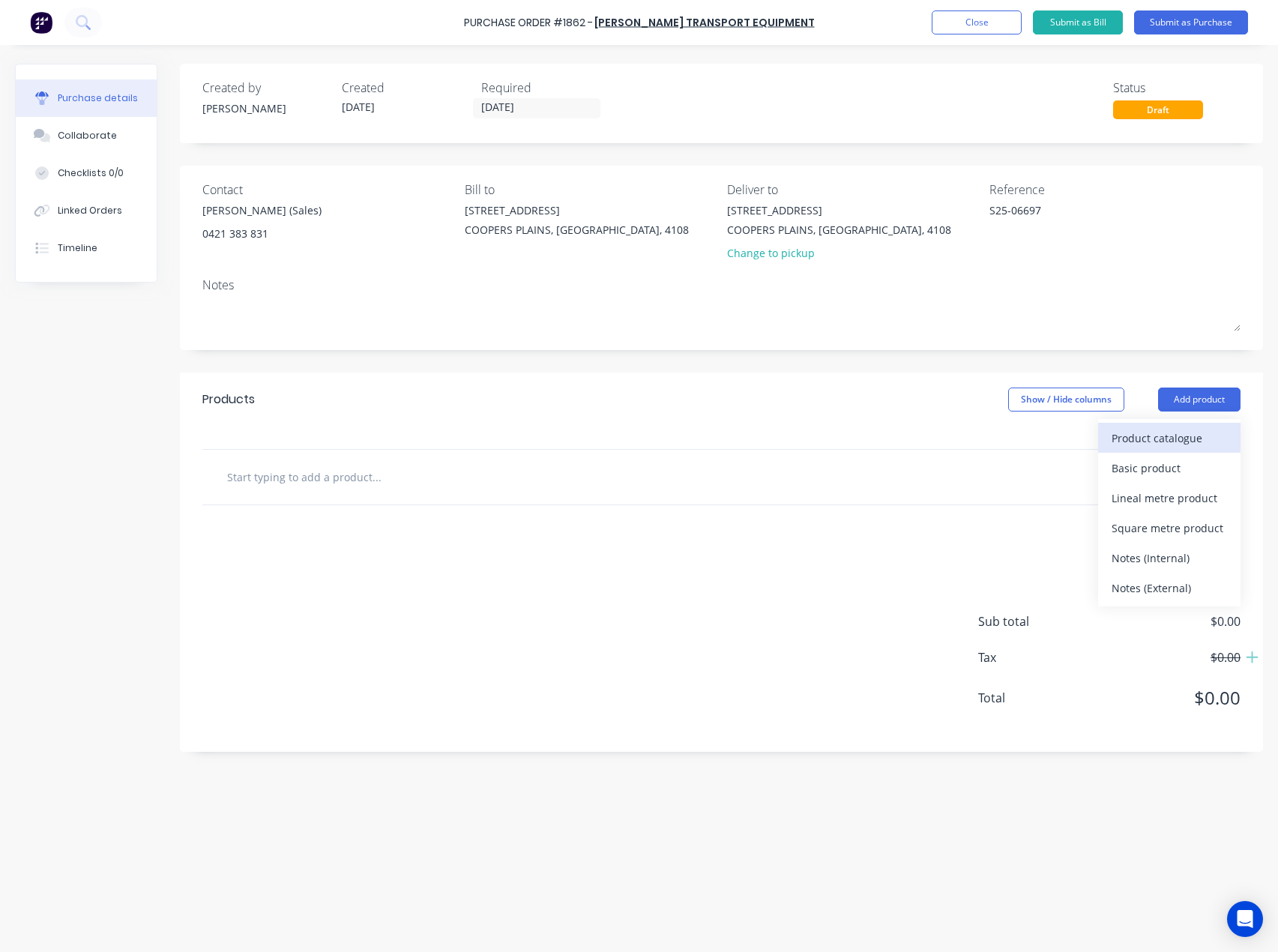
click at [1162, 437] on div "Product catalogue" at bounding box center [1169, 438] width 116 height 22
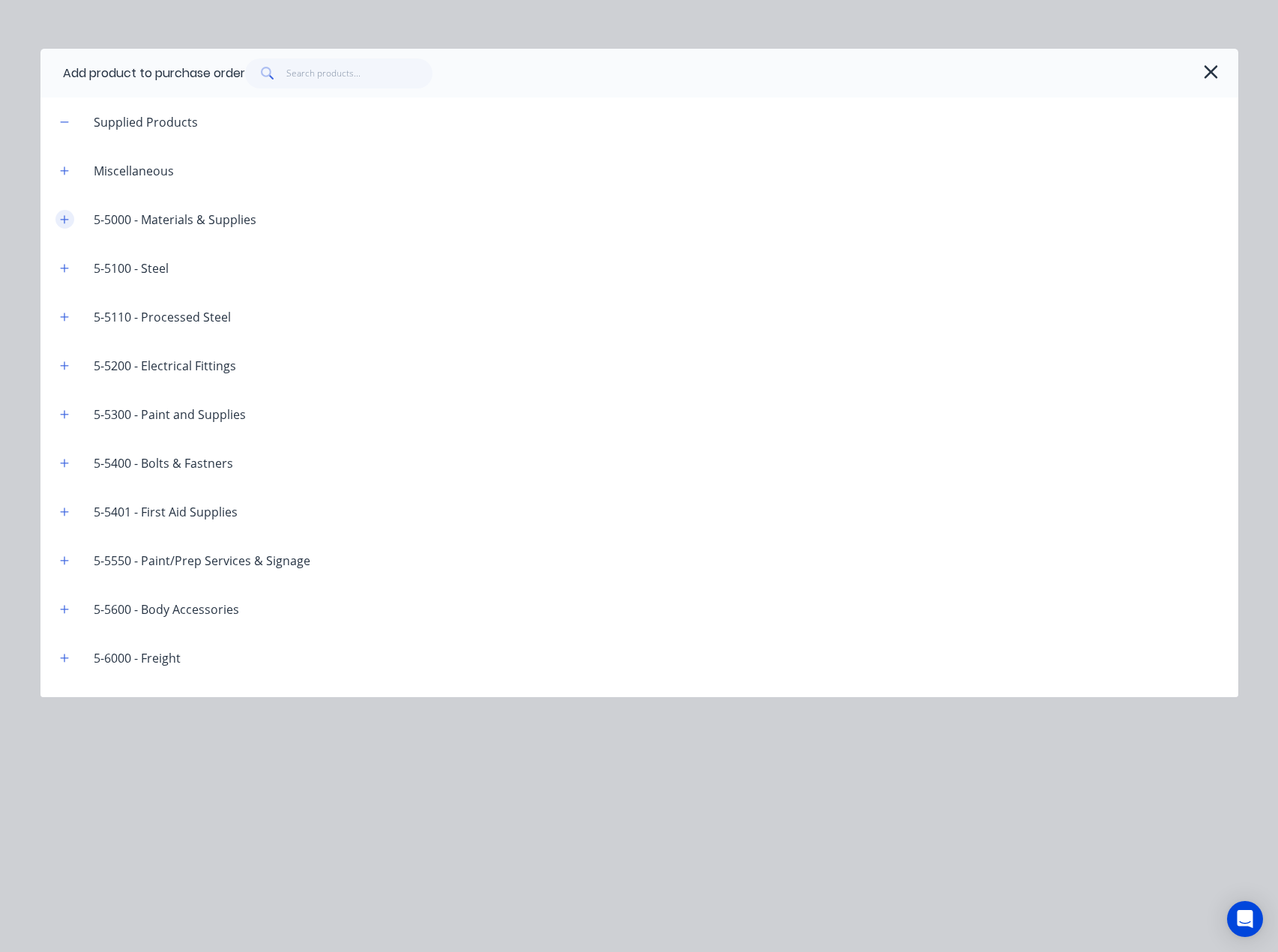
click at [61, 221] on icon "button" at bounding box center [64, 219] width 9 height 10
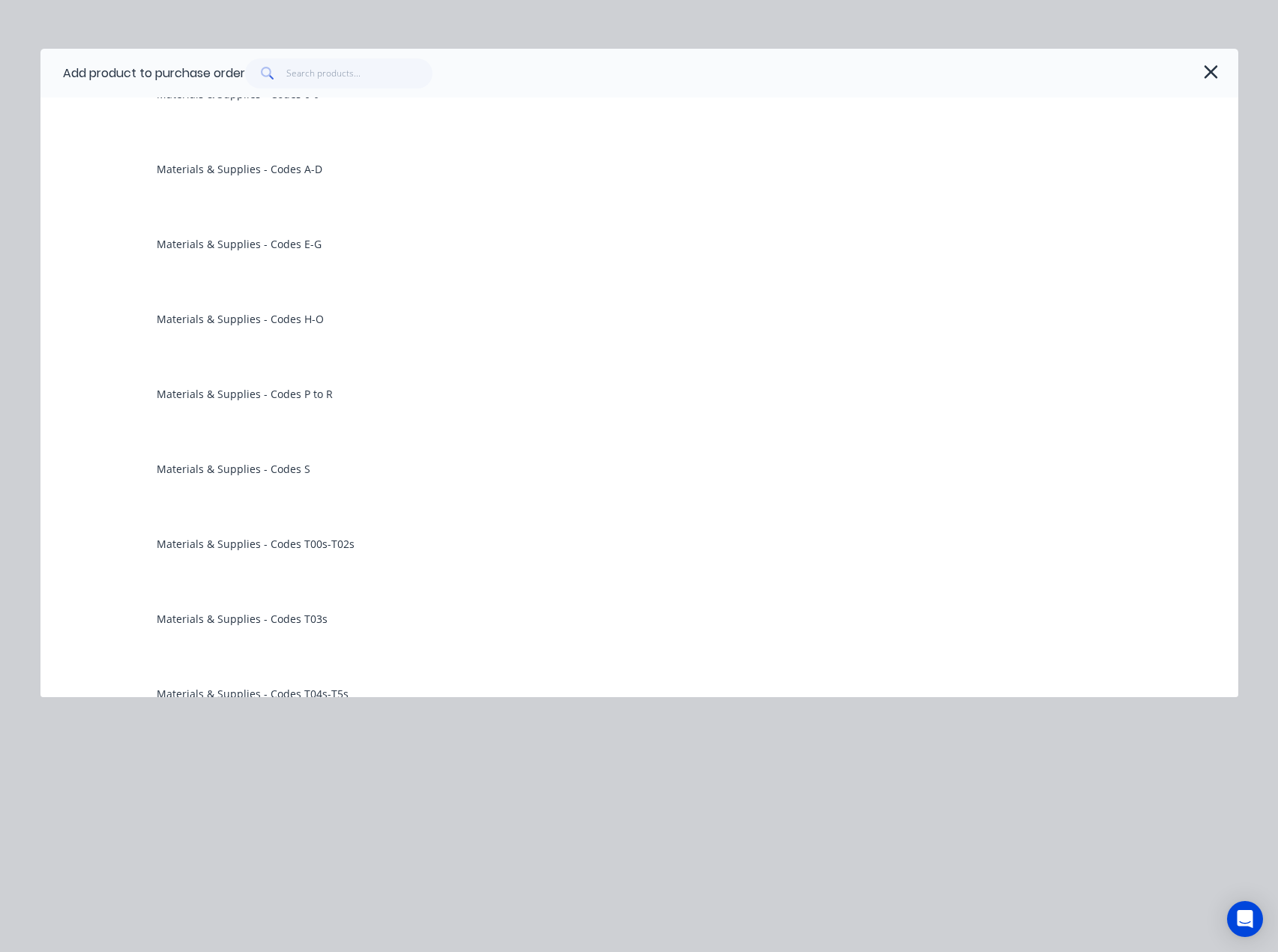
scroll to position [374, 0]
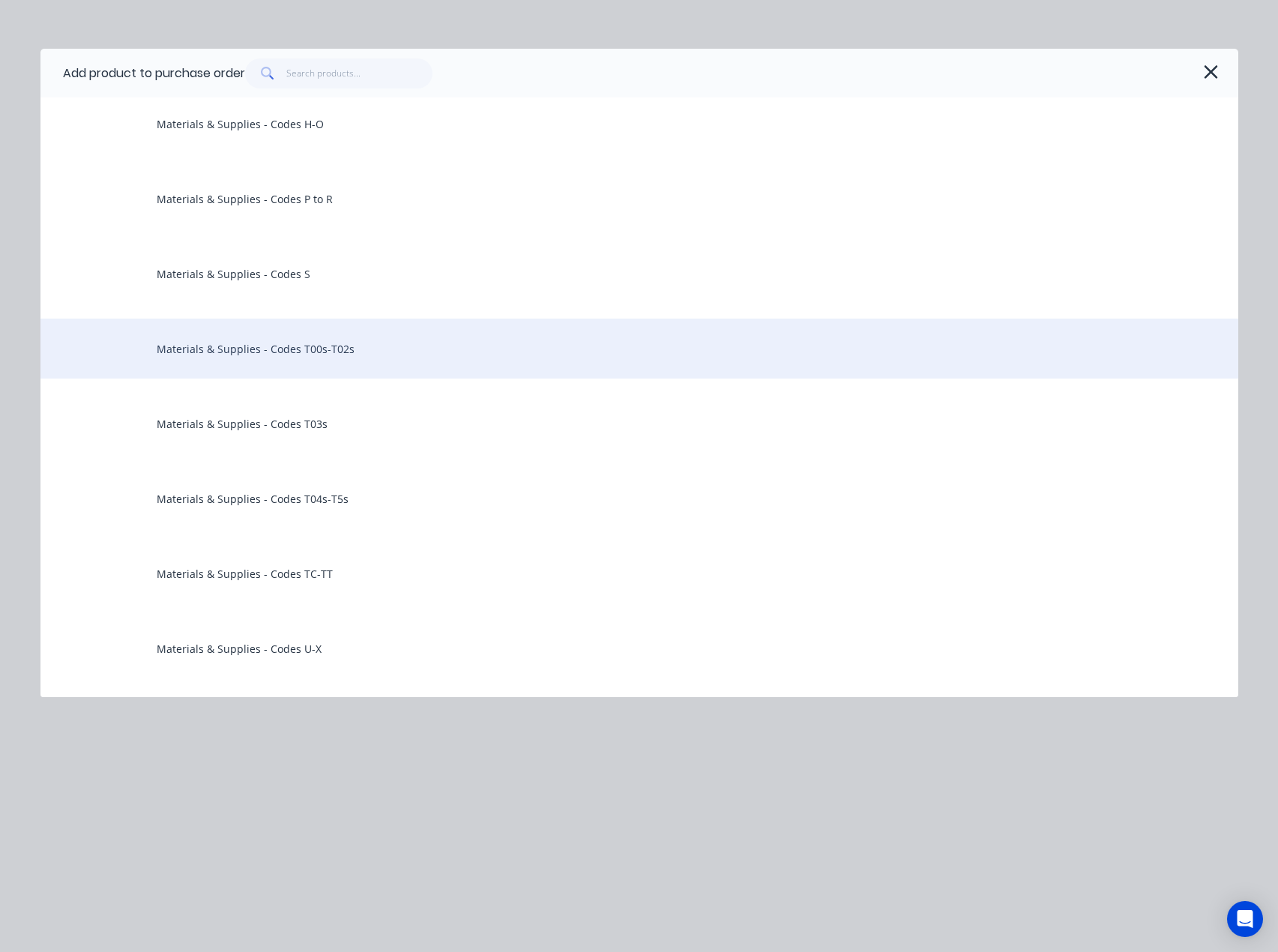
click at [247, 352] on div "Materials & Supplies - Codes T00s-T02s" at bounding box center [639, 348] width 1198 height 60
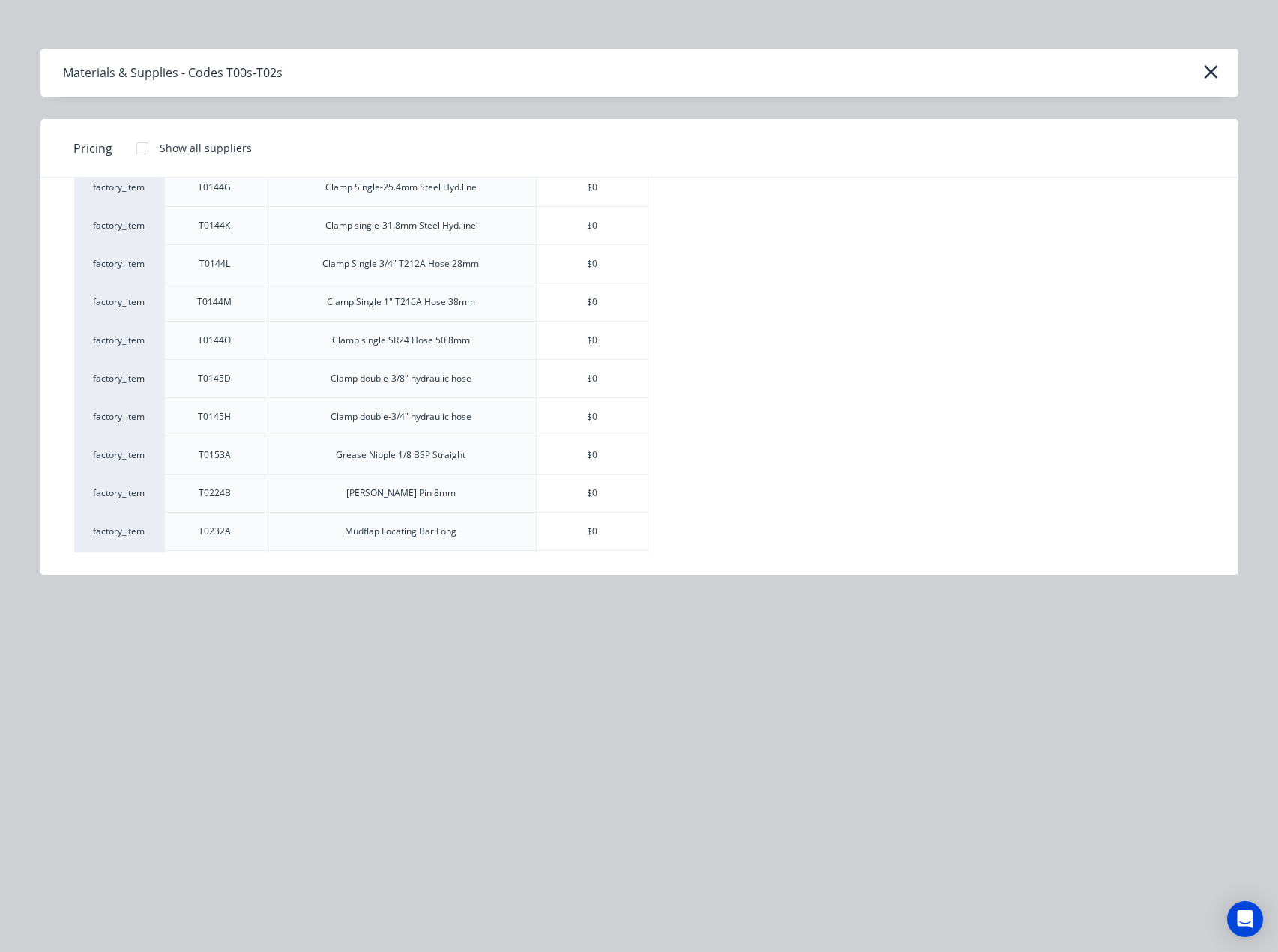
scroll to position [1049, 0]
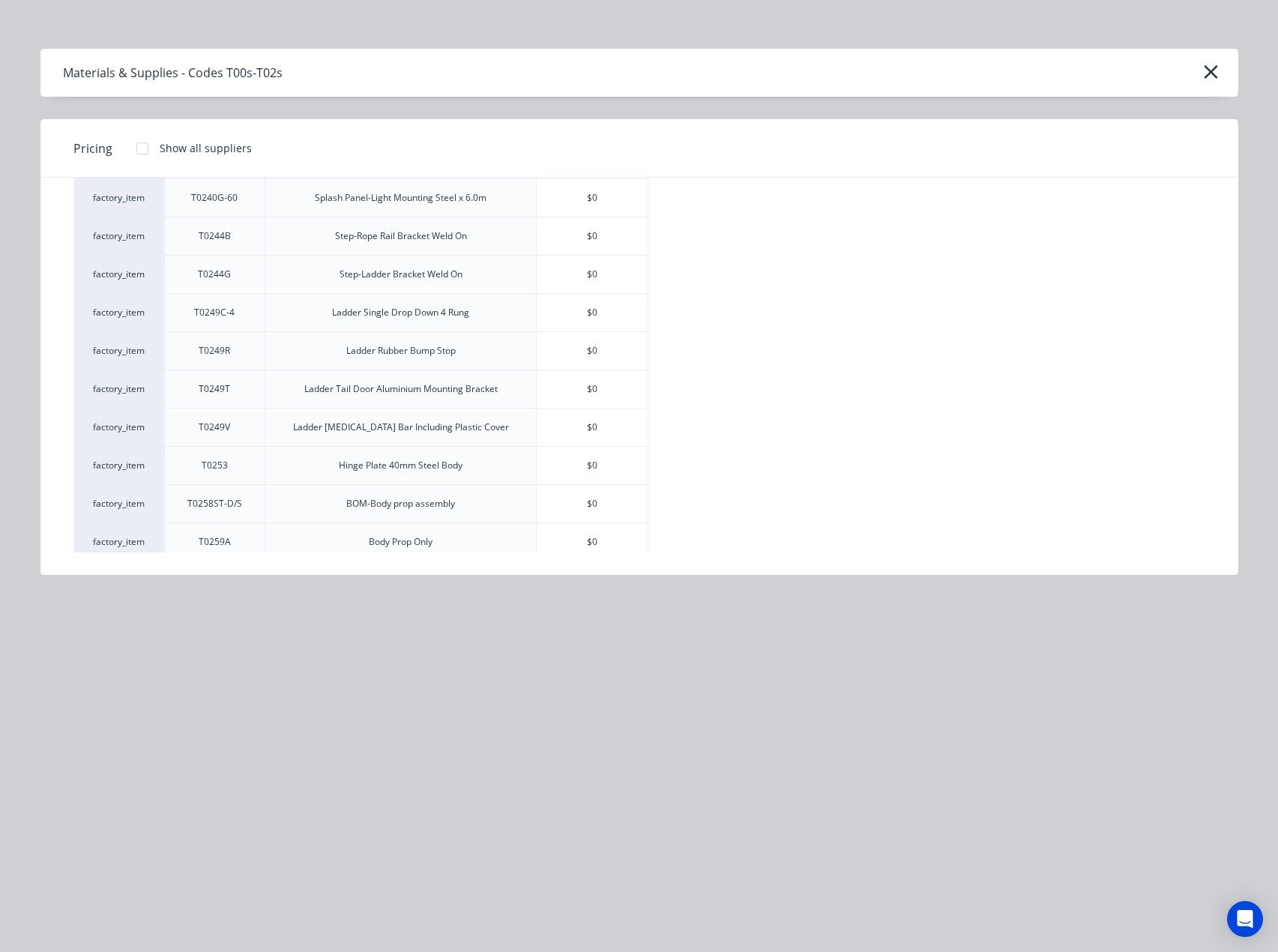
click at [141, 145] on div at bounding box center [142, 148] width 30 height 30
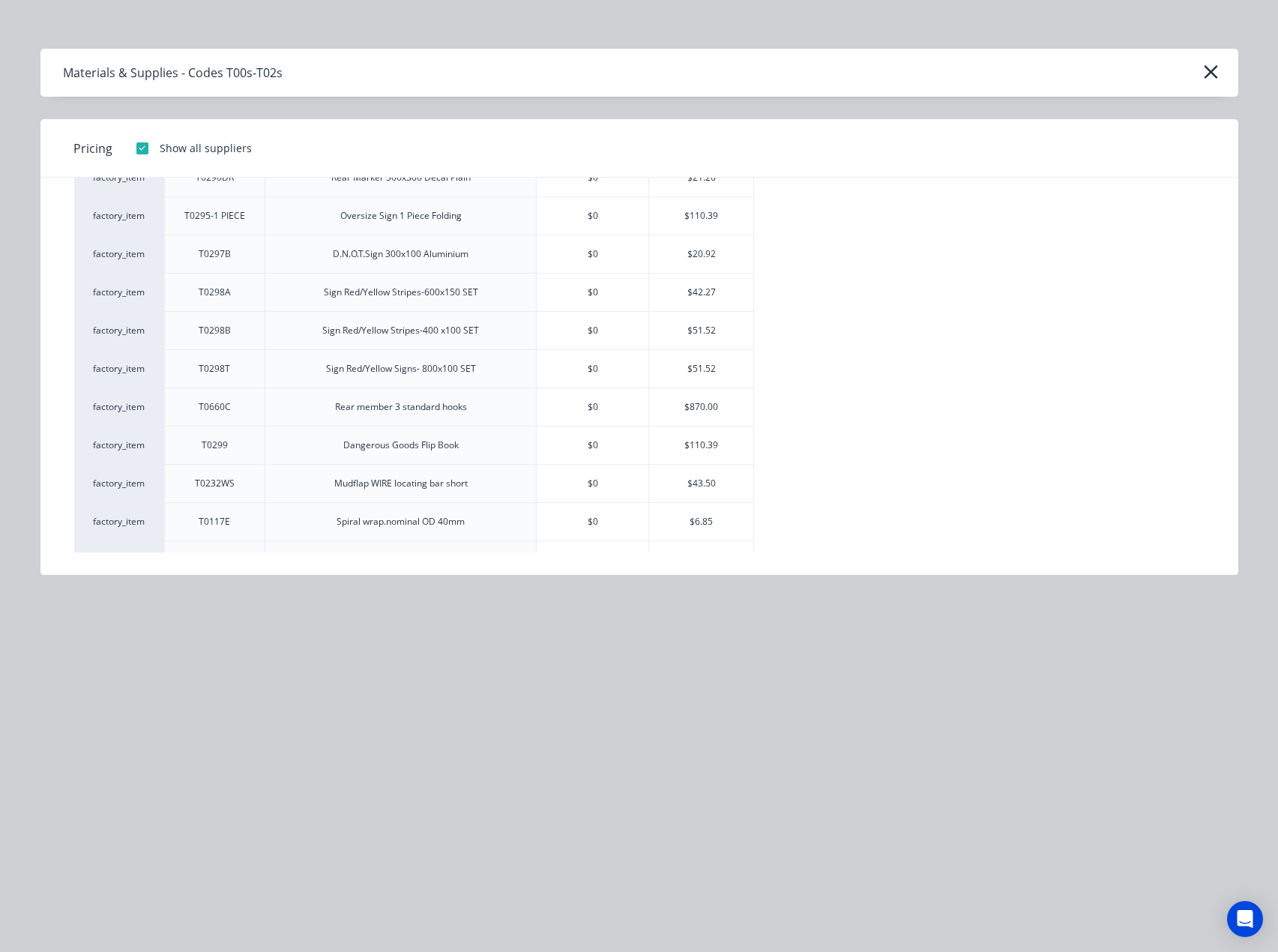
scroll to position [2128, 0]
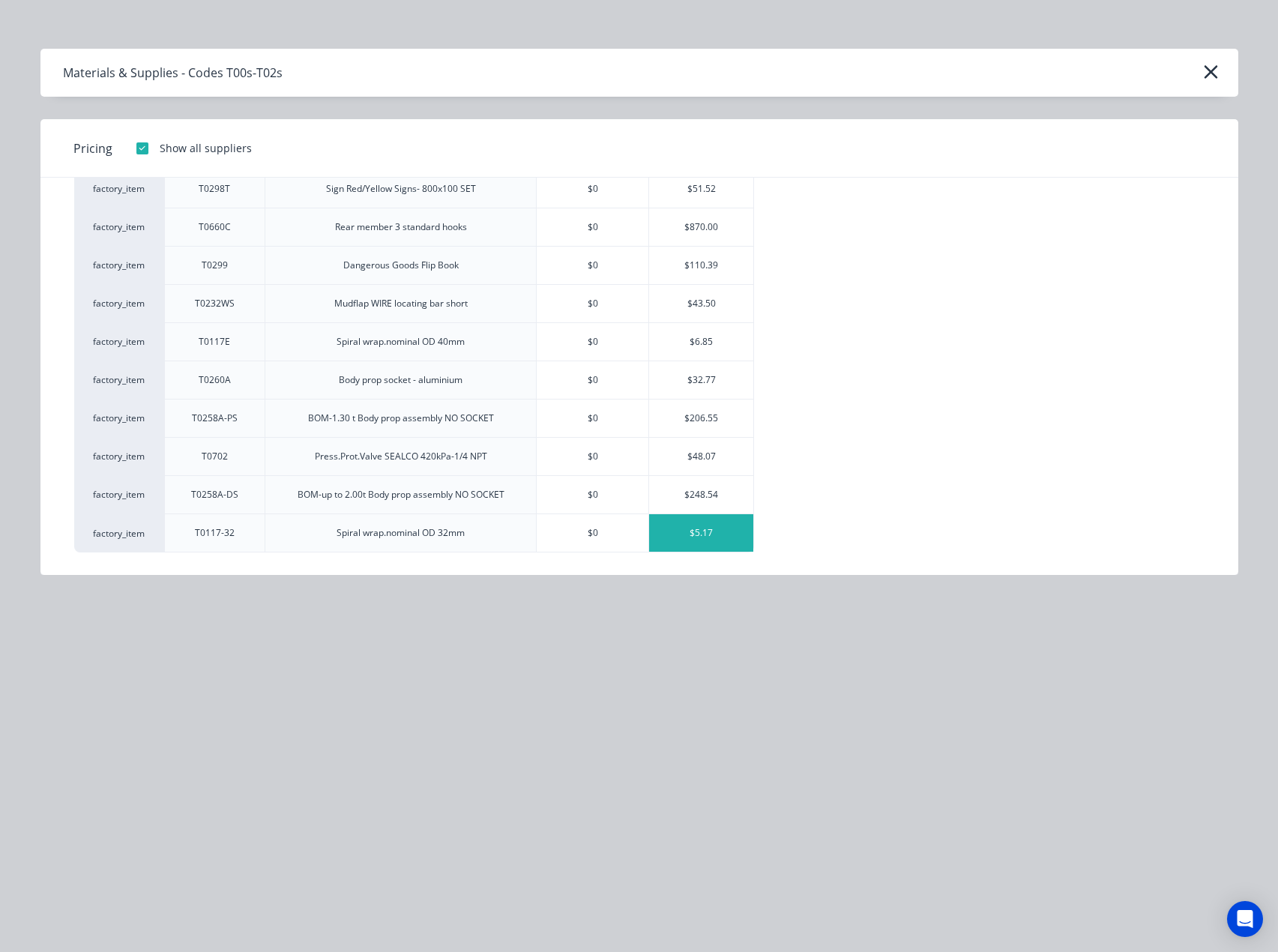
click at [697, 529] on div "$5.17" at bounding box center [702, 533] width 104 height 38
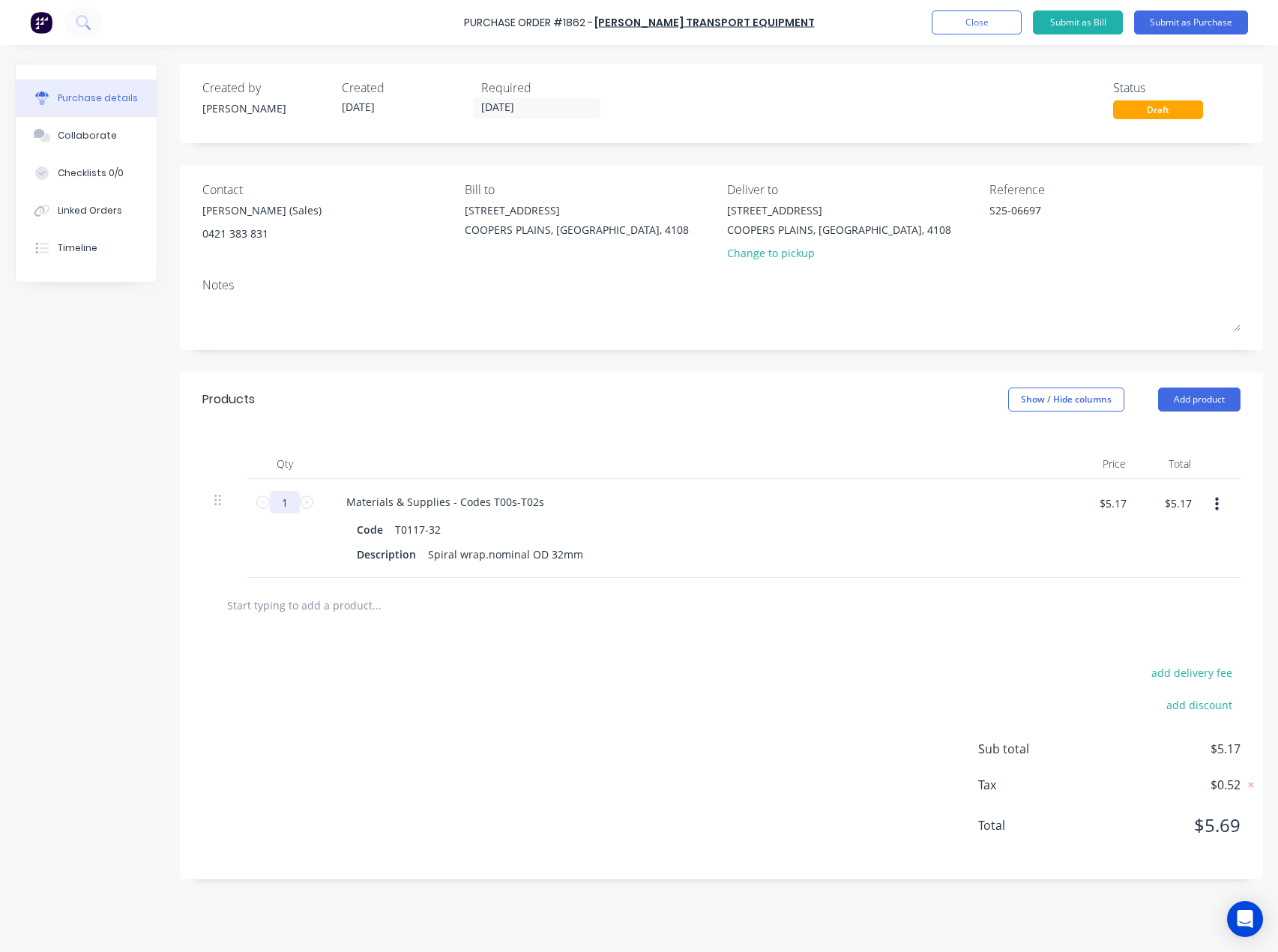
click at [286, 504] on input "1" at bounding box center [285, 502] width 30 height 22
type textarea "x"
type input "2"
type textarea "x"
type input "$10.34"
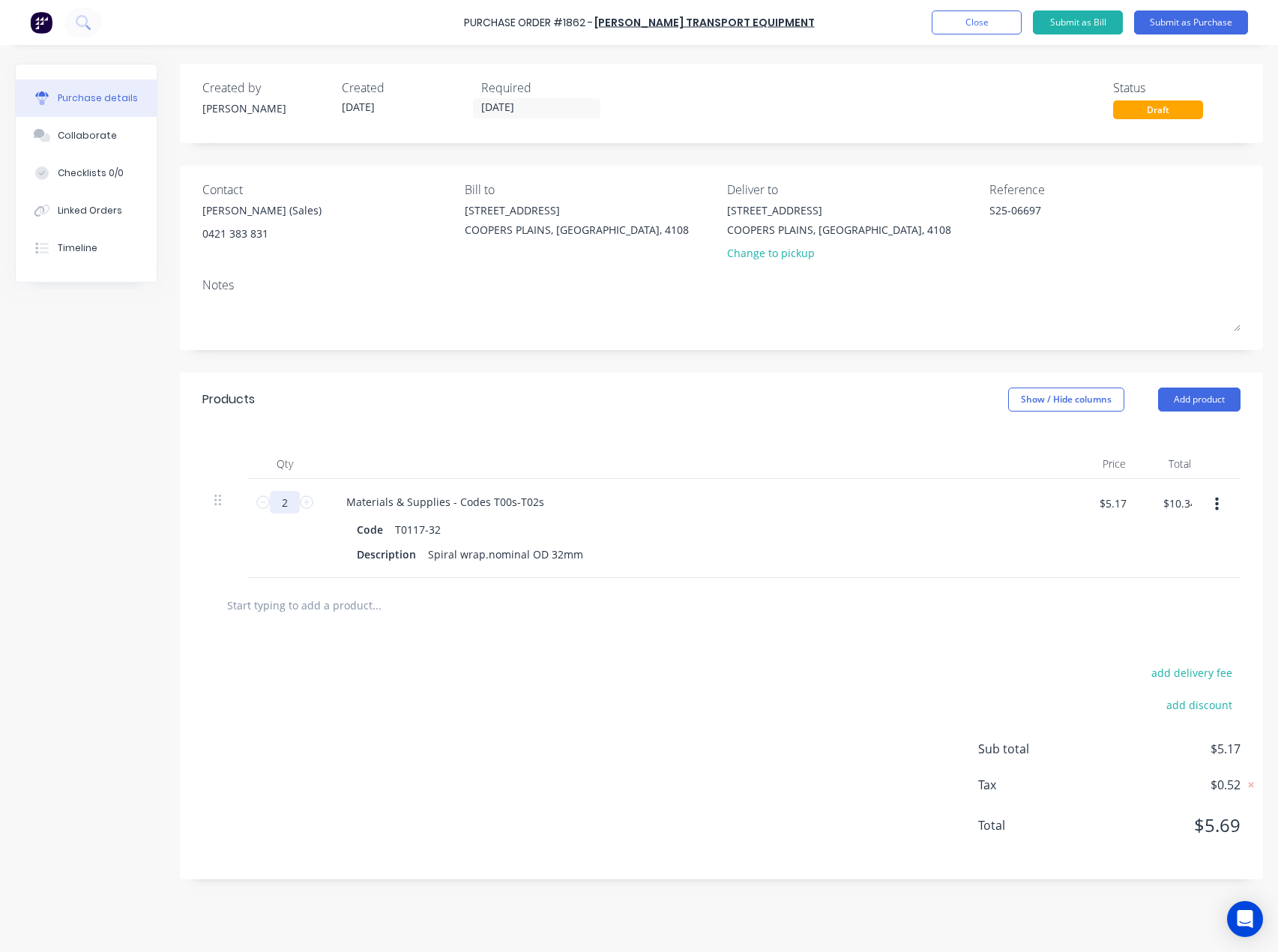
type textarea "x"
type input "20"
type textarea "x"
type input "$103.40"
type input "20"
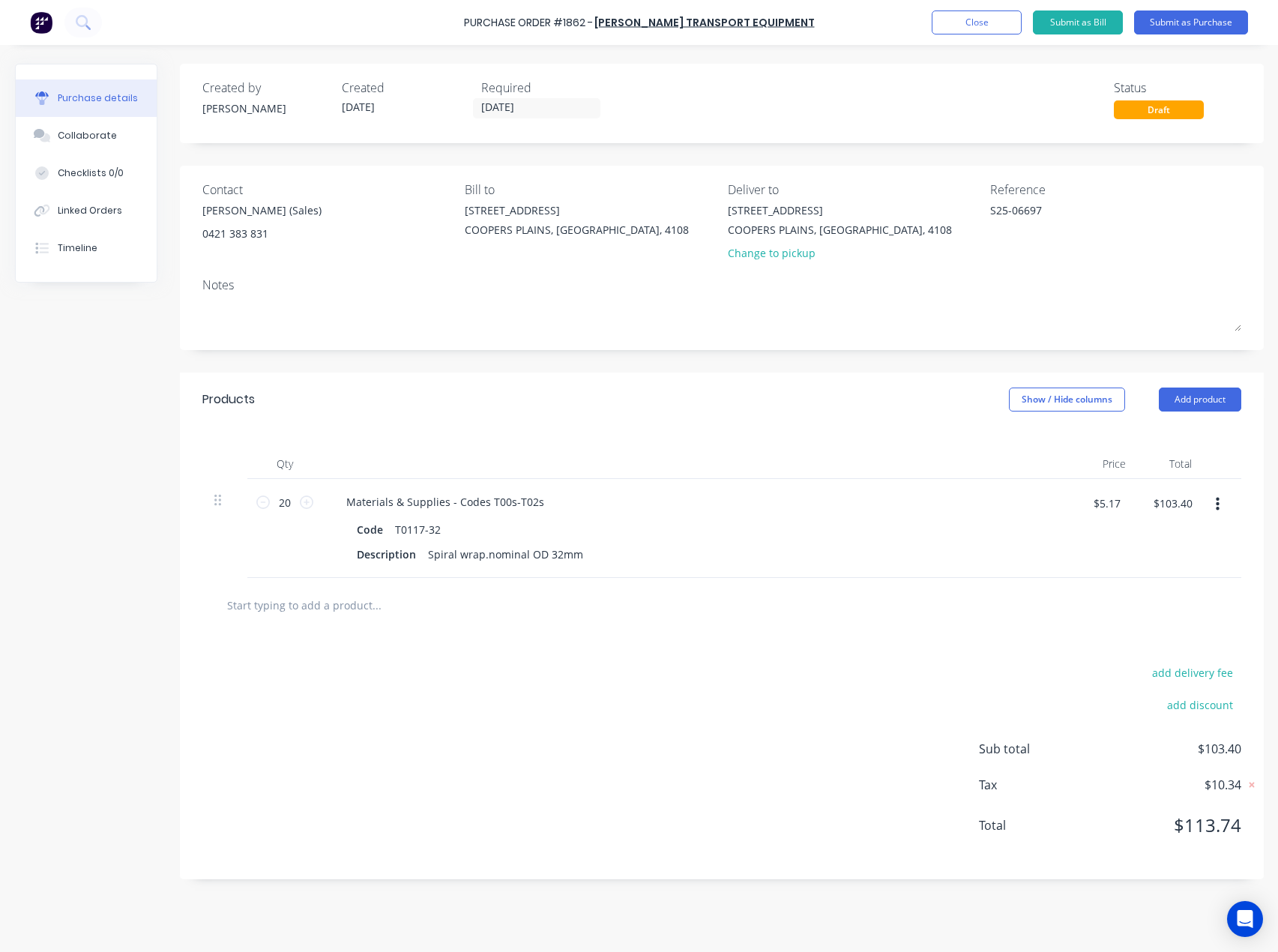
click at [255, 593] on input "text" at bounding box center [376, 604] width 300 height 30
paste input "T2020-1212"
type textarea "x"
type input "T2020-1212"
type textarea "x"
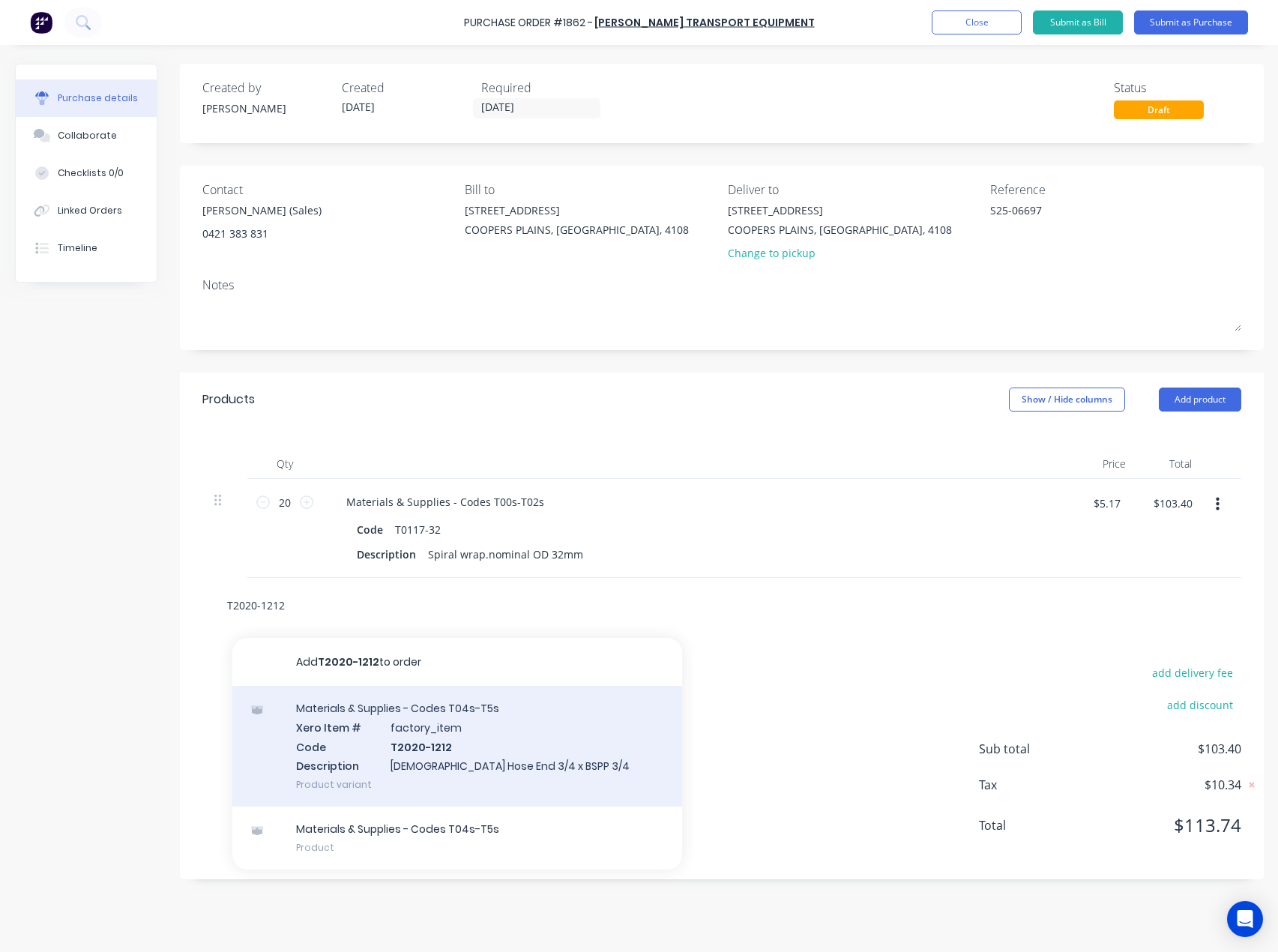
type input "T2020-1212"
click at [420, 733] on div "Materials & Supplies - Codes T04s-T5s Xero Item # factory_item Code T2020-1212 …" at bounding box center [457, 746] width 450 height 121
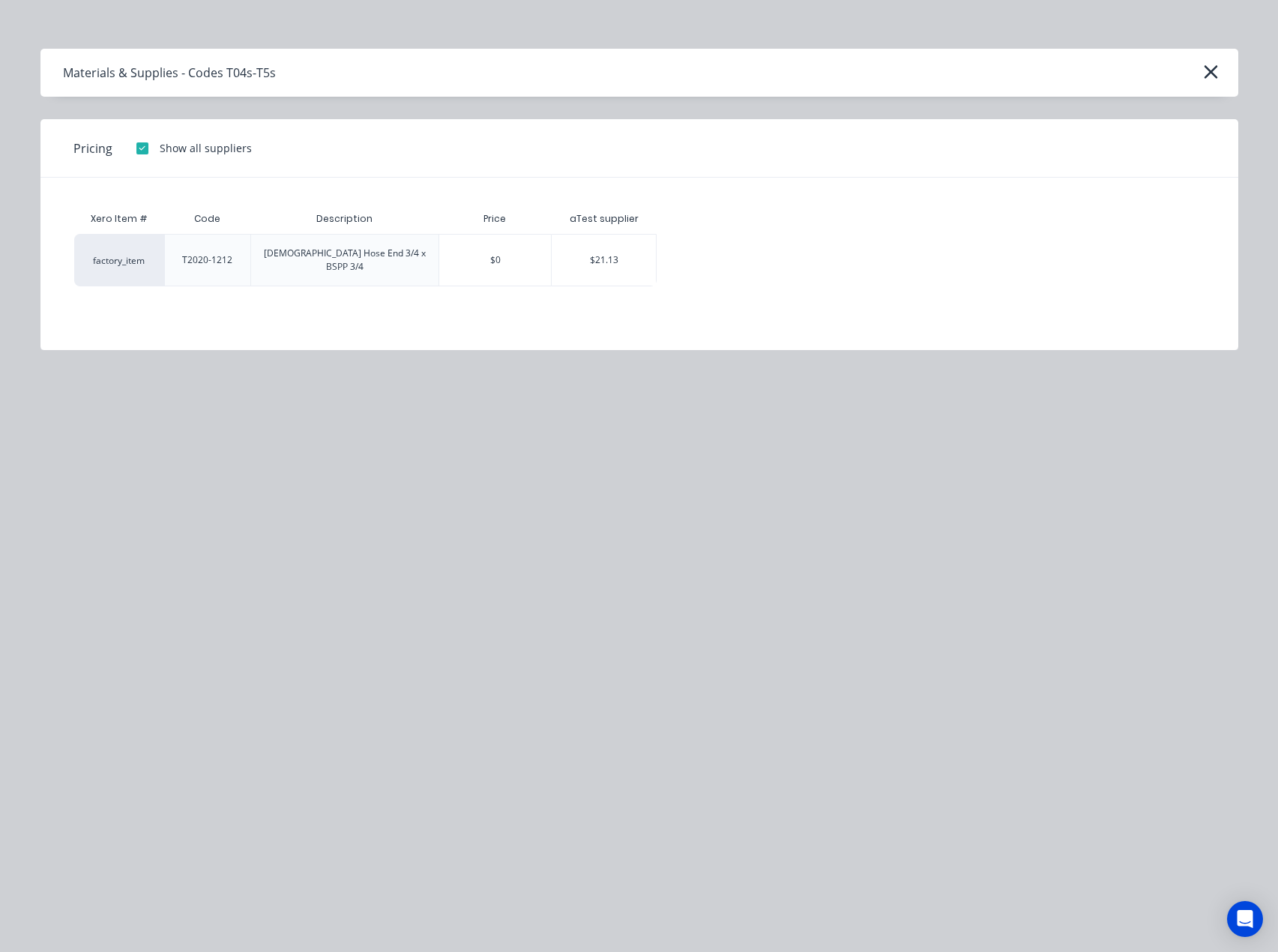
drag, startPoint x: 596, startPoint y: 251, endPoint x: 600, endPoint y: 264, distance: 13.6
click at [596, 251] on div "$21.13" at bounding box center [604, 259] width 104 height 51
type textarea "x"
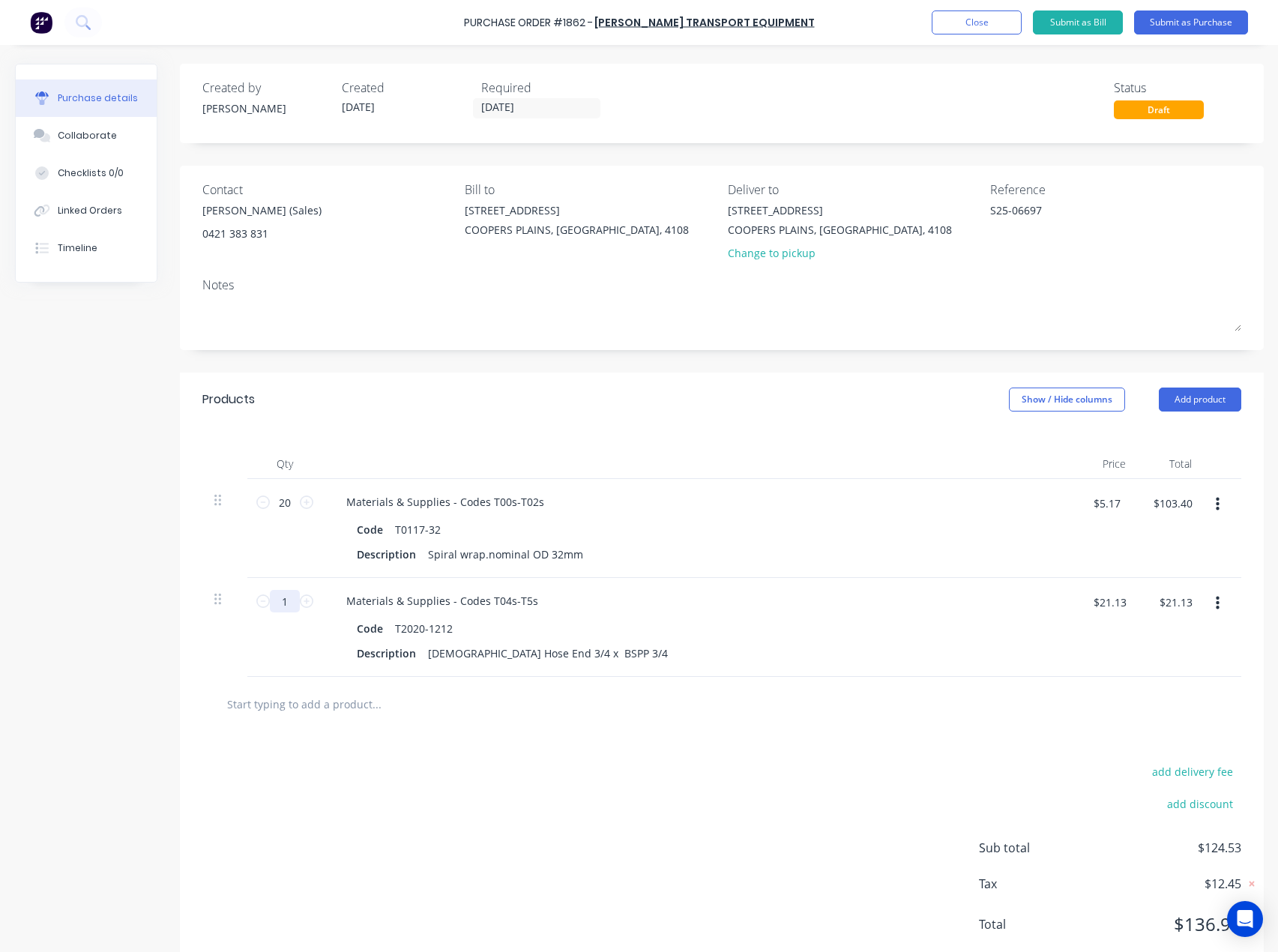
type textarea "x"
click at [289, 607] on input "1" at bounding box center [285, 601] width 30 height 22
type input "2"
type textarea "x"
type input "$42.26"
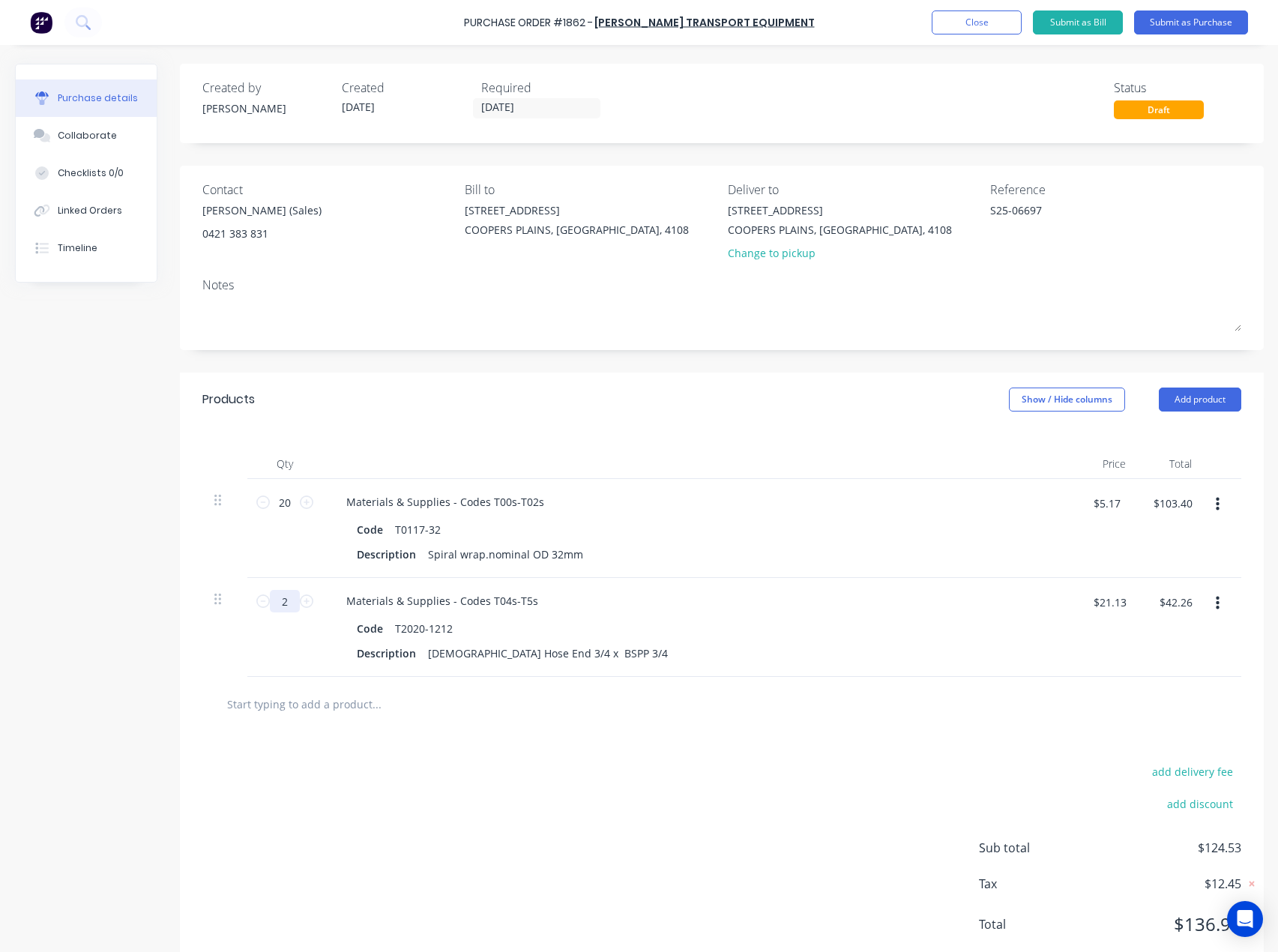
type textarea "x"
type input "25"
type textarea "x"
type input "$528.25"
type input "25"
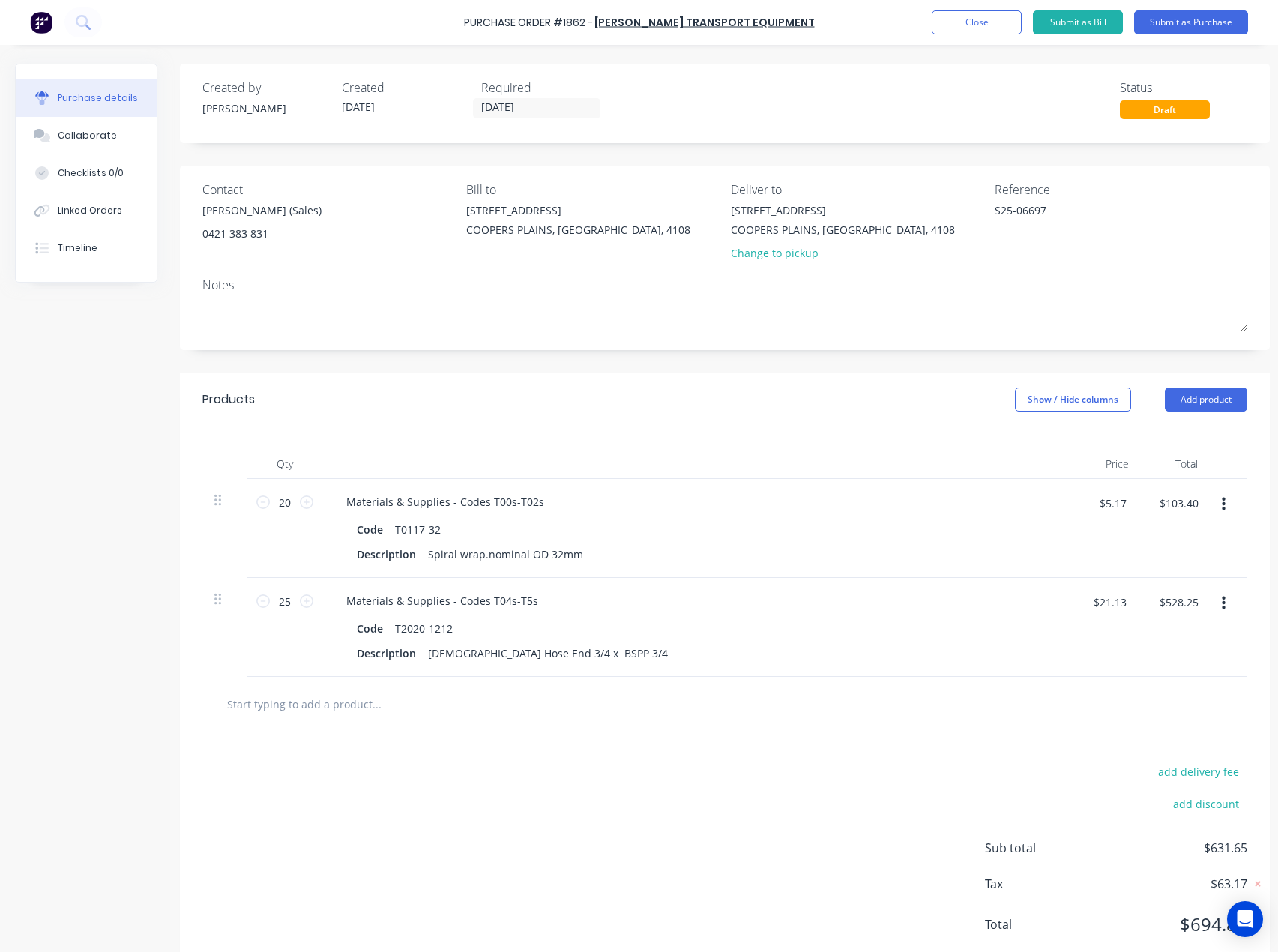
click at [284, 709] on input "text" at bounding box center [376, 703] width 300 height 30
paste input "T2020-0808"
type textarea "x"
type input "T2020-0808"
type textarea "x"
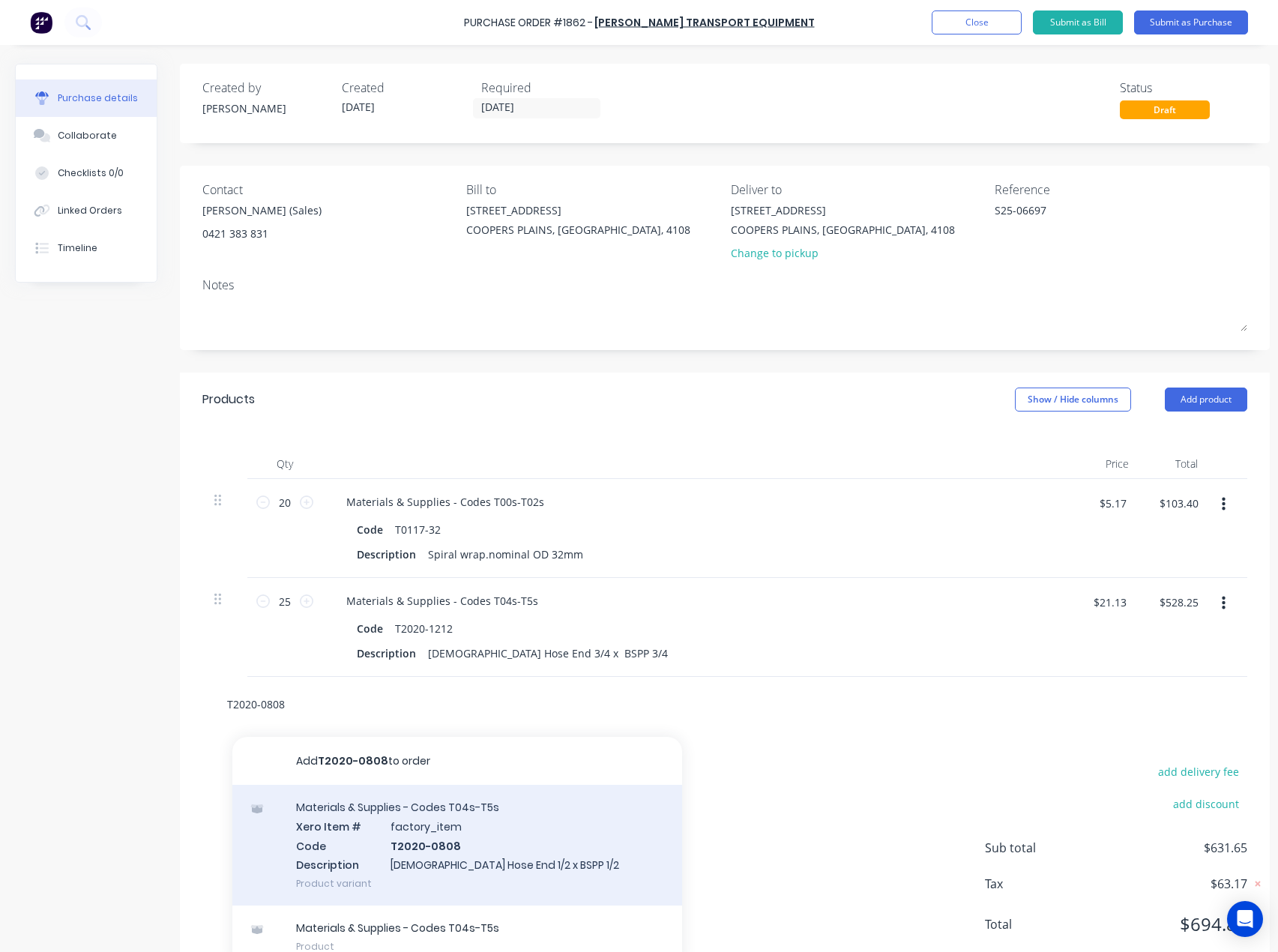
type input "T2020-0808"
click at [436, 852] on div "Materials & Supplies - Codes T04s-T5s Xero Item # factory_item Code T2020-0808 …" at bounding box center [457, 845] width 450 height 121
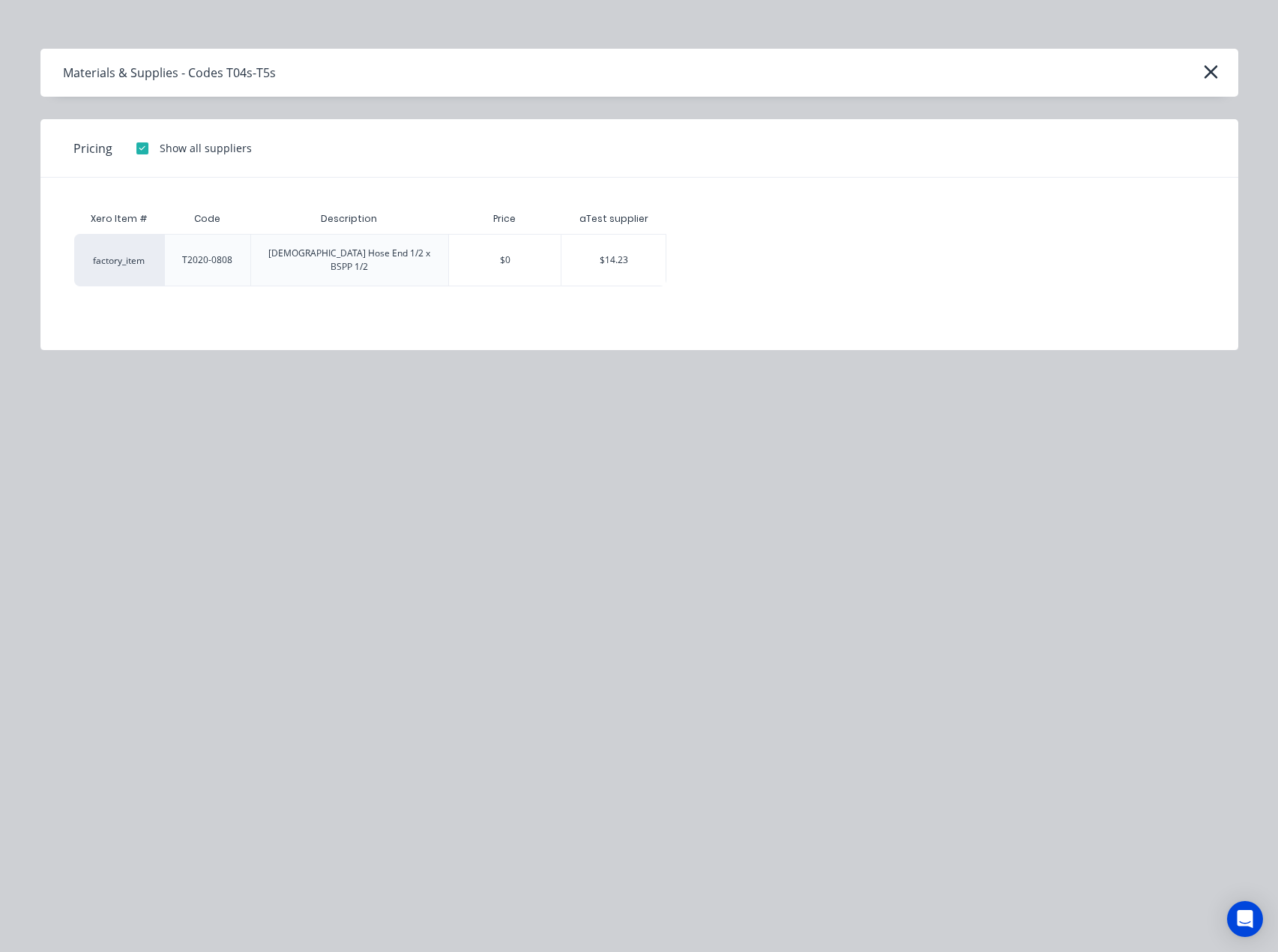
drag, startPoint x: 588, startPoint y: 247, endPoint x: 632, endPoint y: 304, distance: 72.0
click at [589, 251] on div "$14.23" at bounding box center [614, 259] width 104 height 51
type textarea "x"
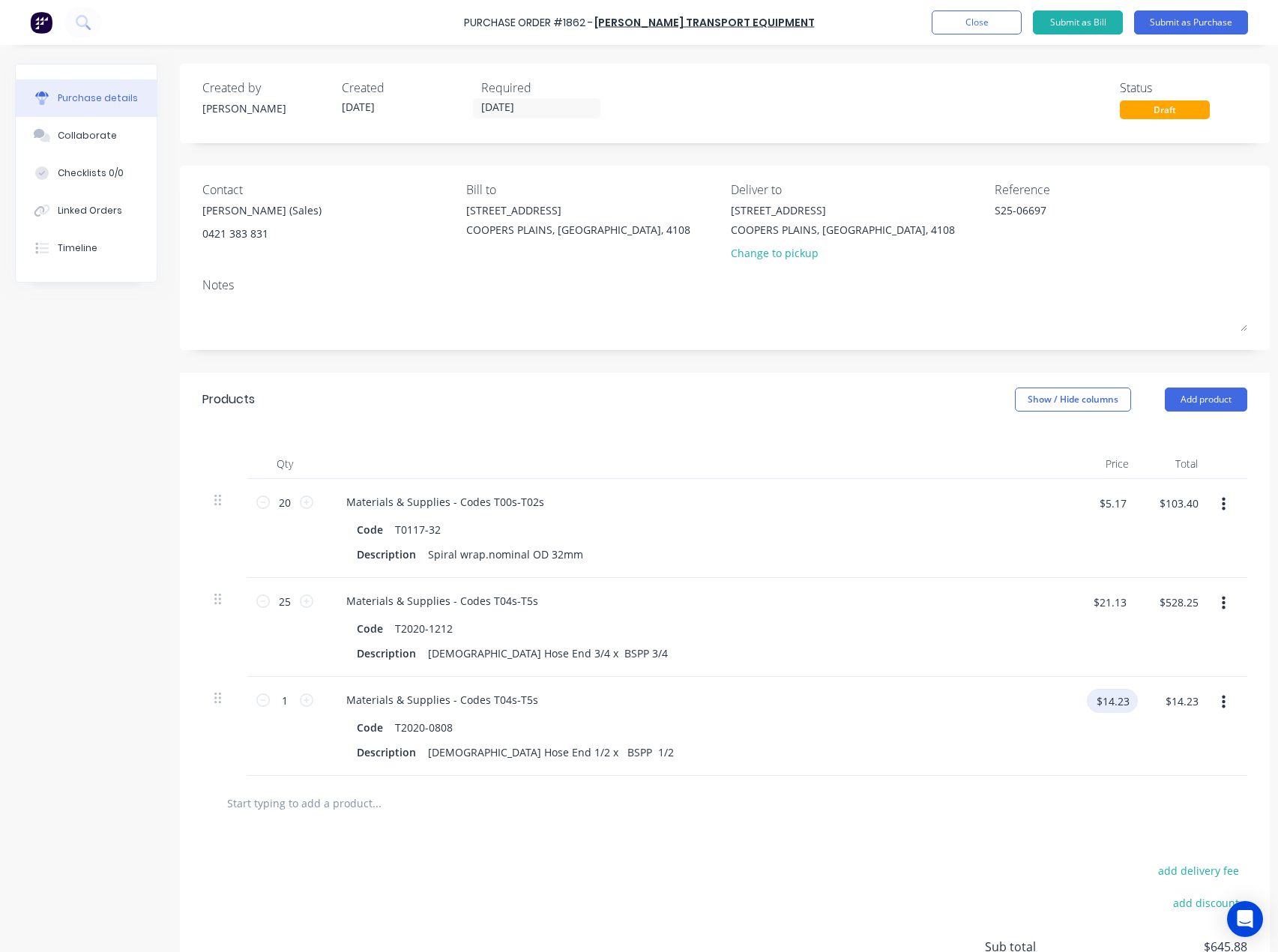
type textarea "x"
drag, startPoint x: 1129, startPoint y: 701, endPoint x: 1091, endPoint y: 697, distance: 38.2
click at [1091, 697] on input "$14.23" at bounding box center [1112, 701] width 51 height 24
type input "14.94"
type textarea "x"
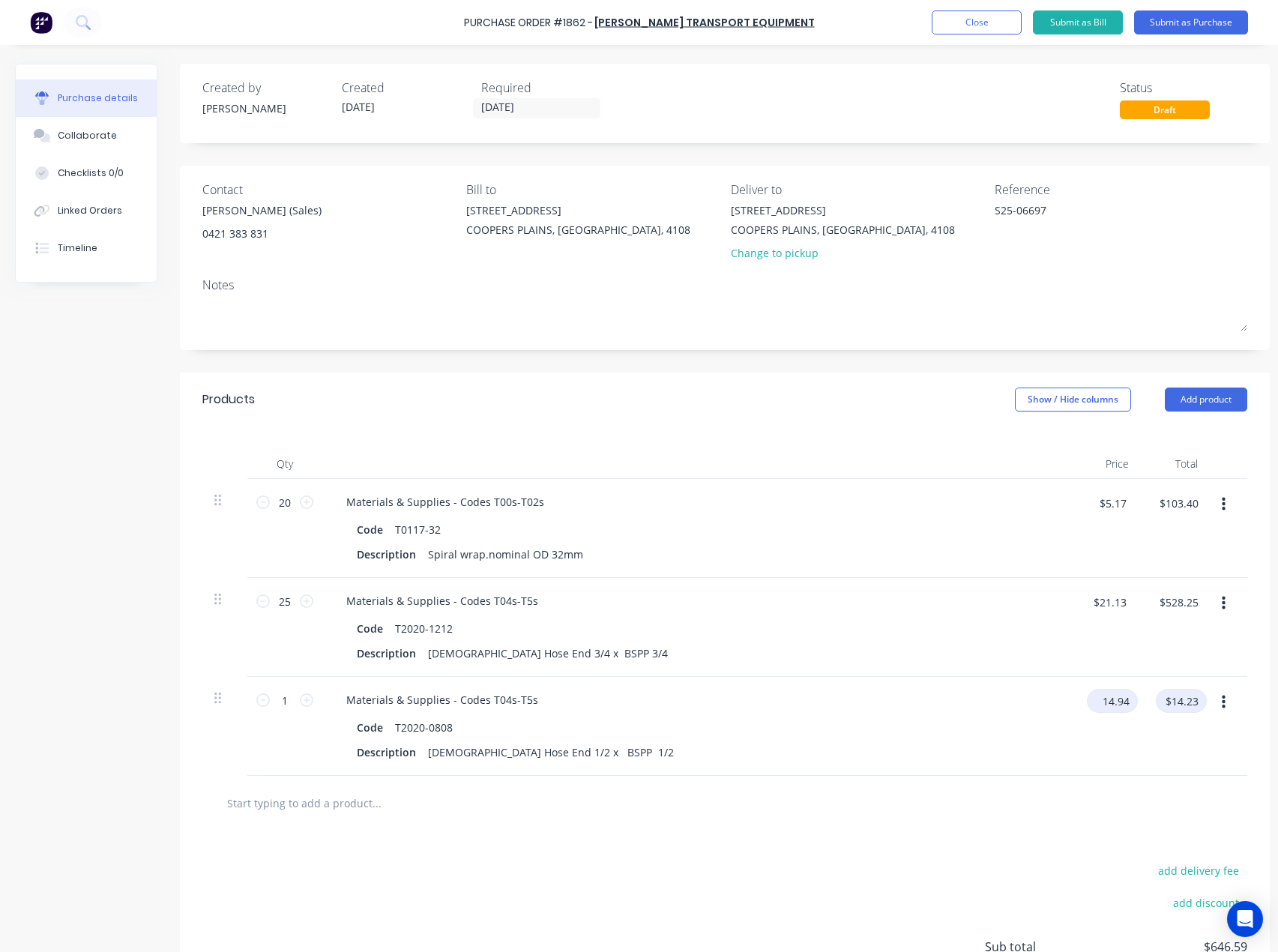
type input "$14.94"
drag, startPoint x: 281, startPoint y: 696, endPoint x: 295, endPoint y: 705, distance: 16.6
click at [281, 697] on input "1" at bounding box center [285, 700] width 30 height 22
type textarea "x"
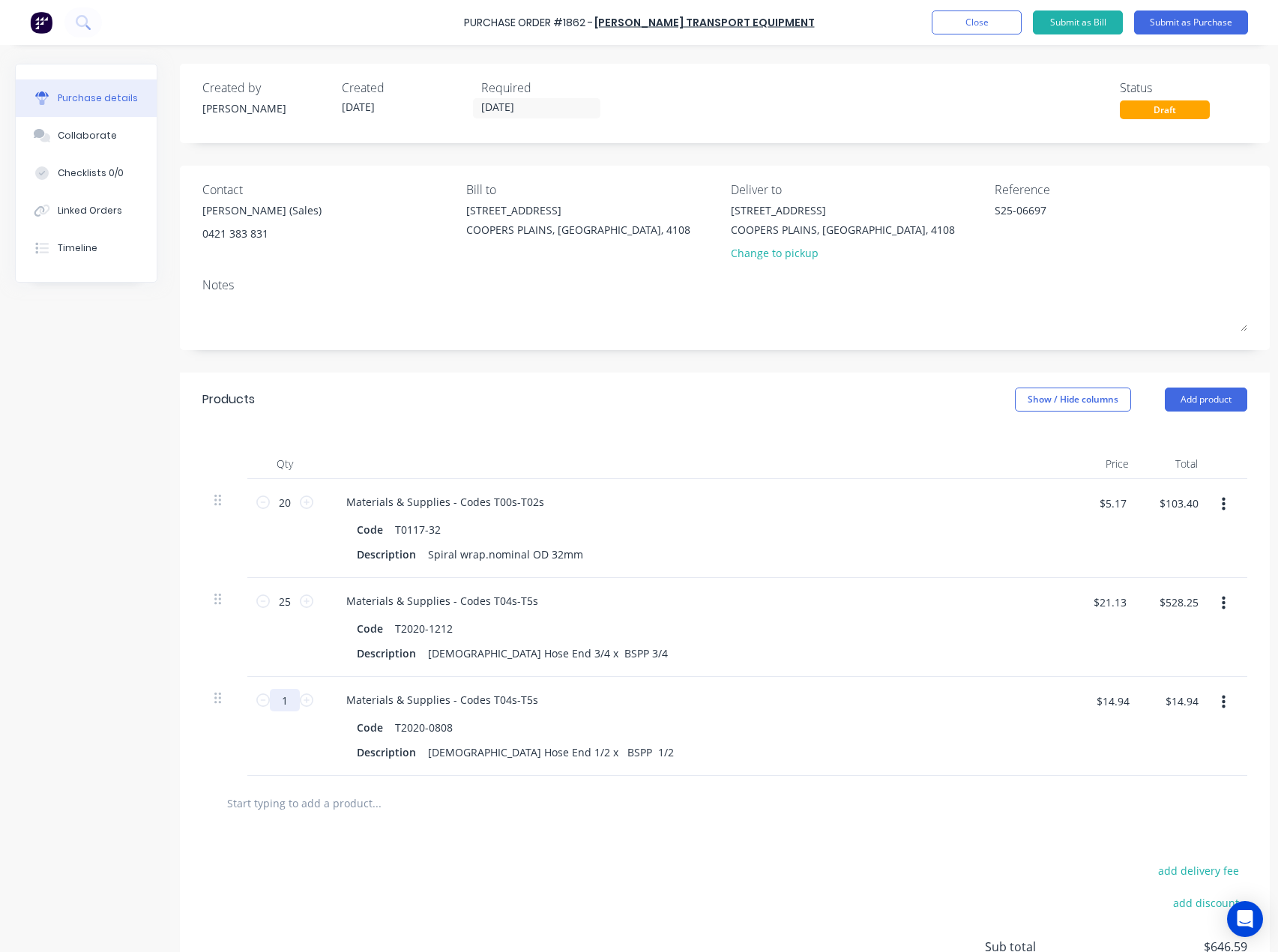
type input "10"
type textarea "x"
type input "$149.40"
type input "10"
click at [333, 819] on div at bounding box center [725, 803] width 1045 height 55
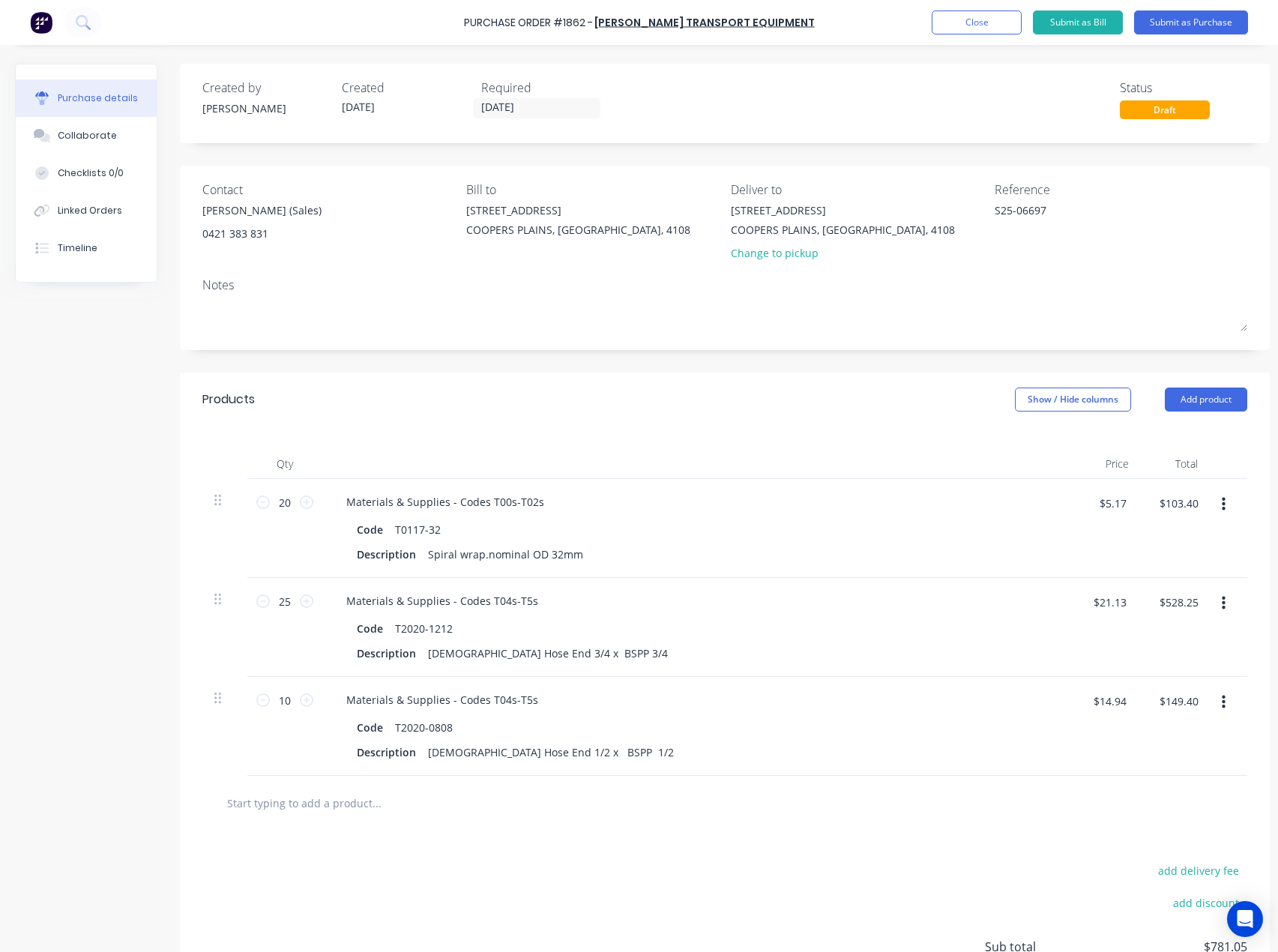
click at [326, 808] on input "text" at bounding box center [376, 802] width 300 height 30
paste input "T2260-1616"
type textarea "x"
type input "T2260-1616"
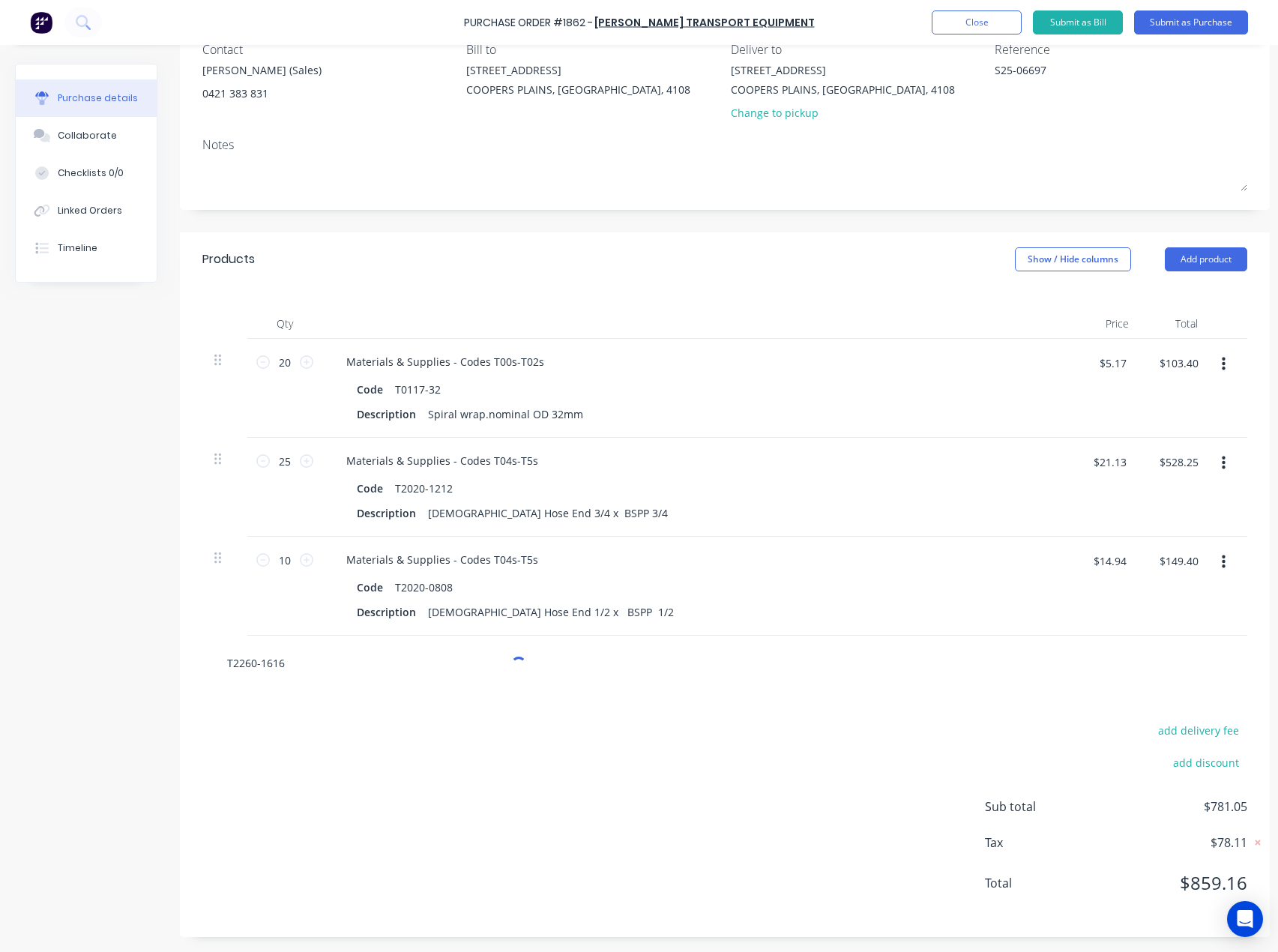
type textarea "x"
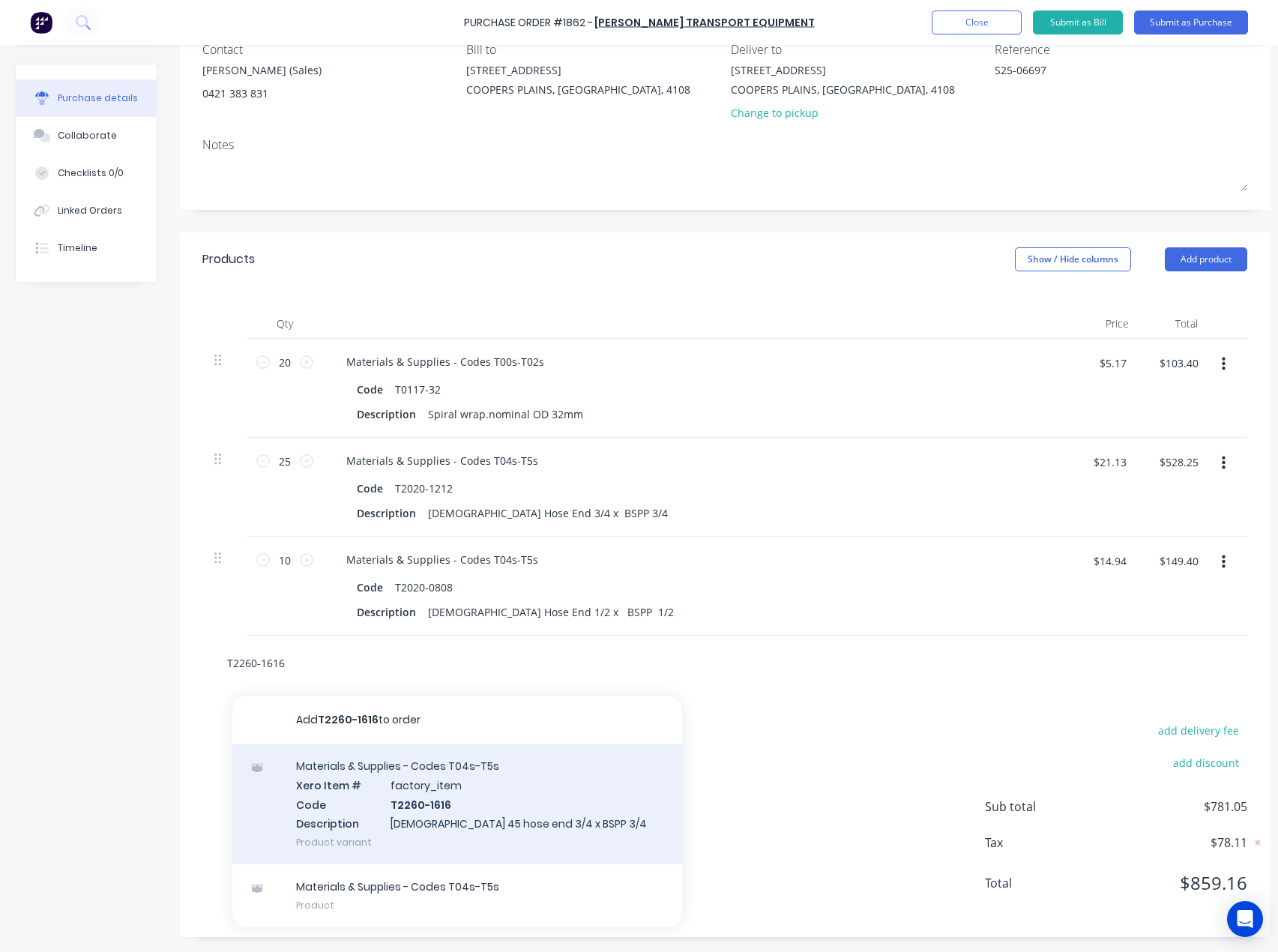
type input "T2260-1616"
click at [396, 778] on div "Materials & Supplies - Codes T04s-T5s Xero Item # factory_item Code T2260-1616 …" at bounding box center [457, 803] width 450 height 121
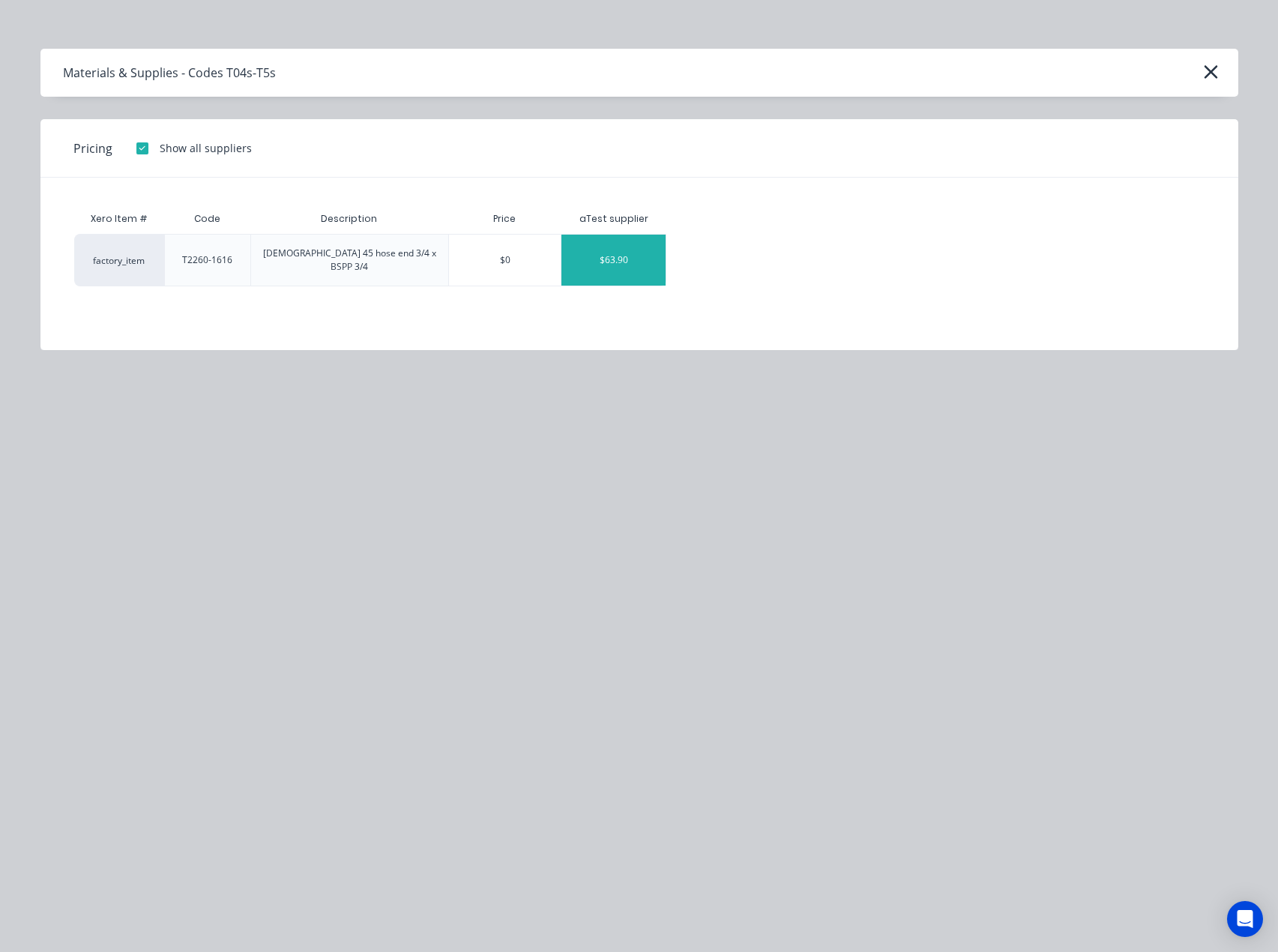
click at [645, 248] on div "$63.90" at bounding box center [614, 259] width 104 height 51
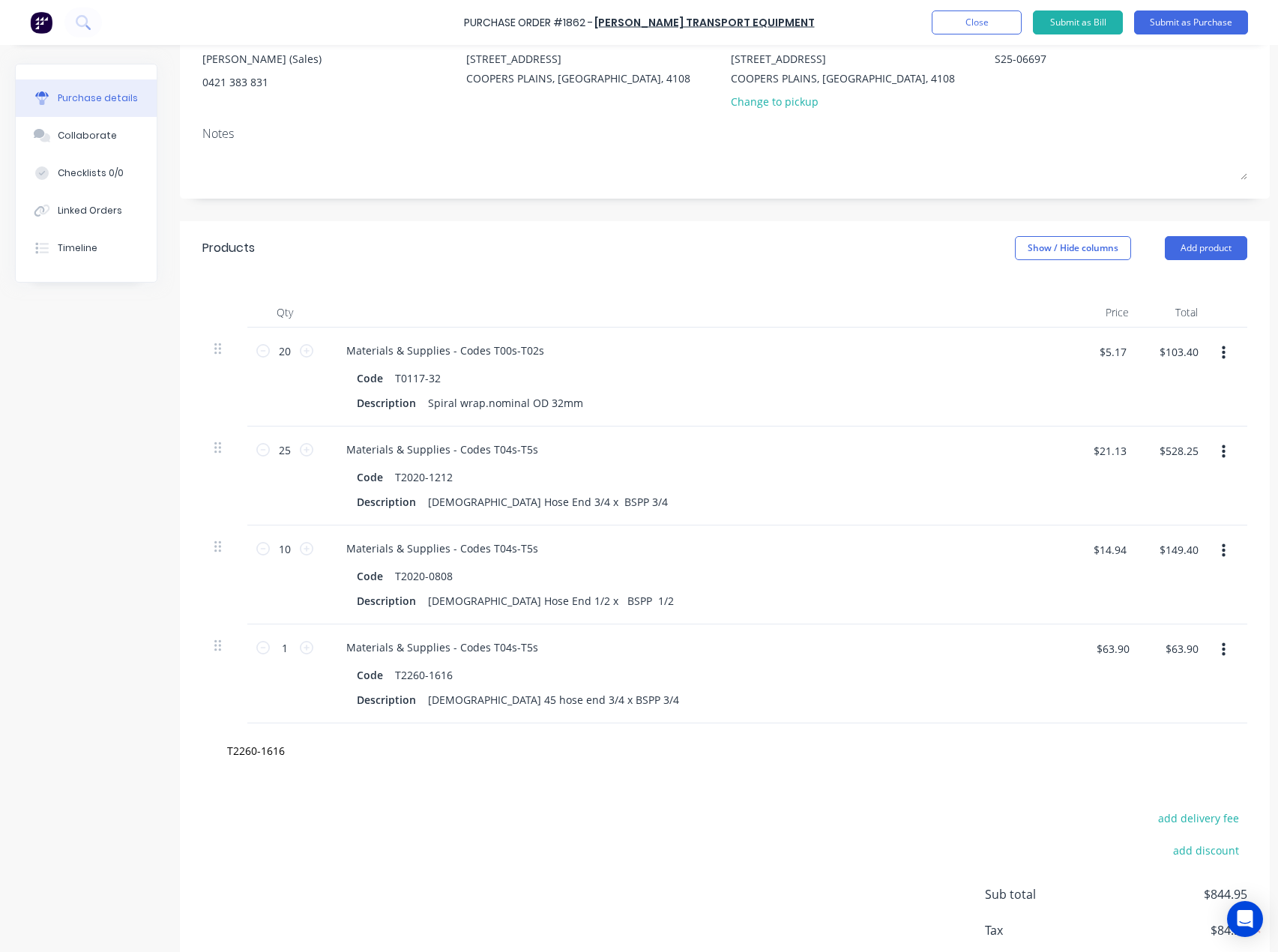
type textarea "x"
click at [290, 646] on input "1" at bounding box center [285, 648] width 30 height 22
type textarea "x"
type input "10"
type textarea "x"
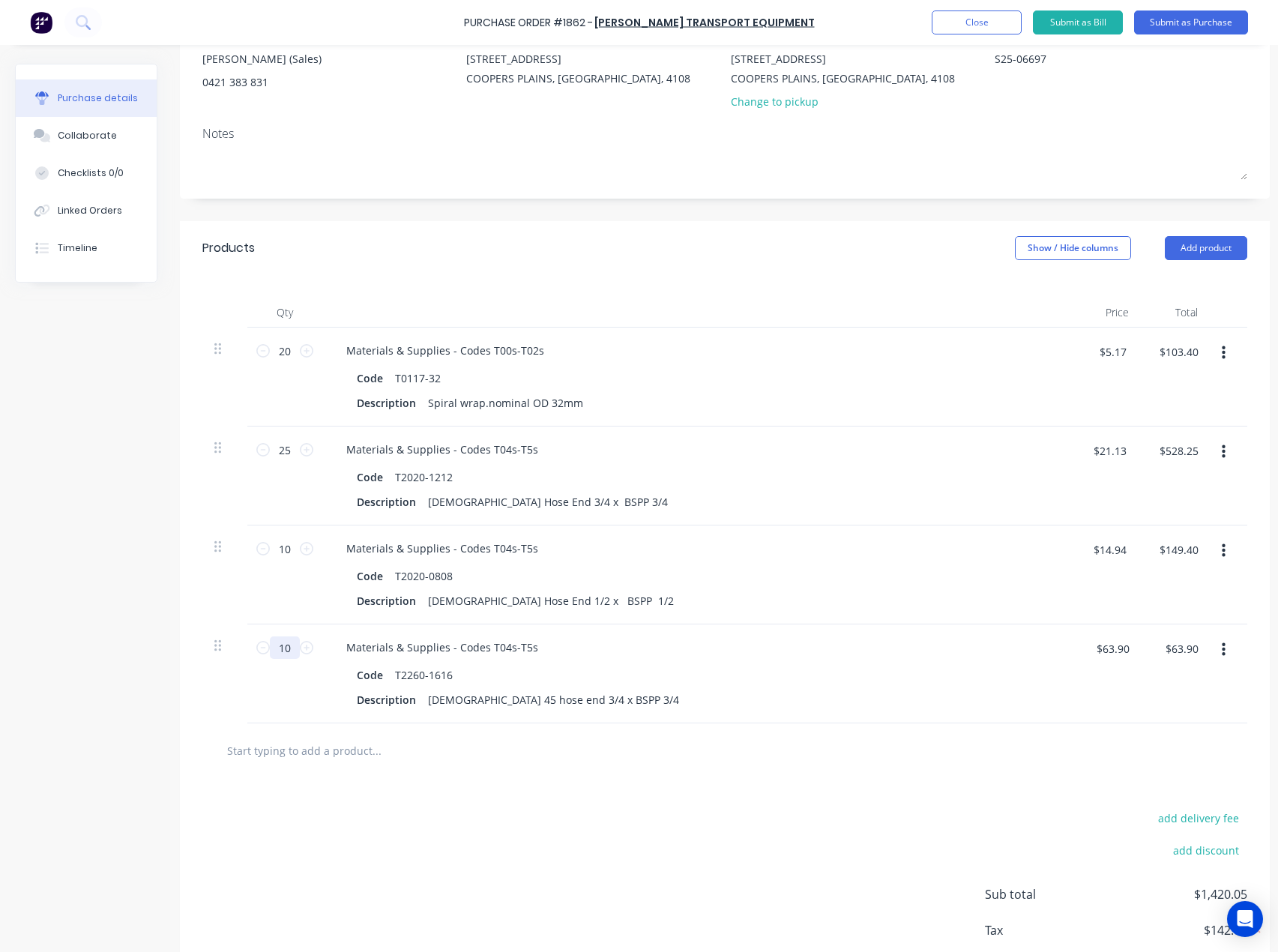
type input "$639.00"
type input "10"
click at [298, 763] on input "text" at bounding box center [376, 750] width 300 height 30
paste input "S77-1212"
type textarea "x"
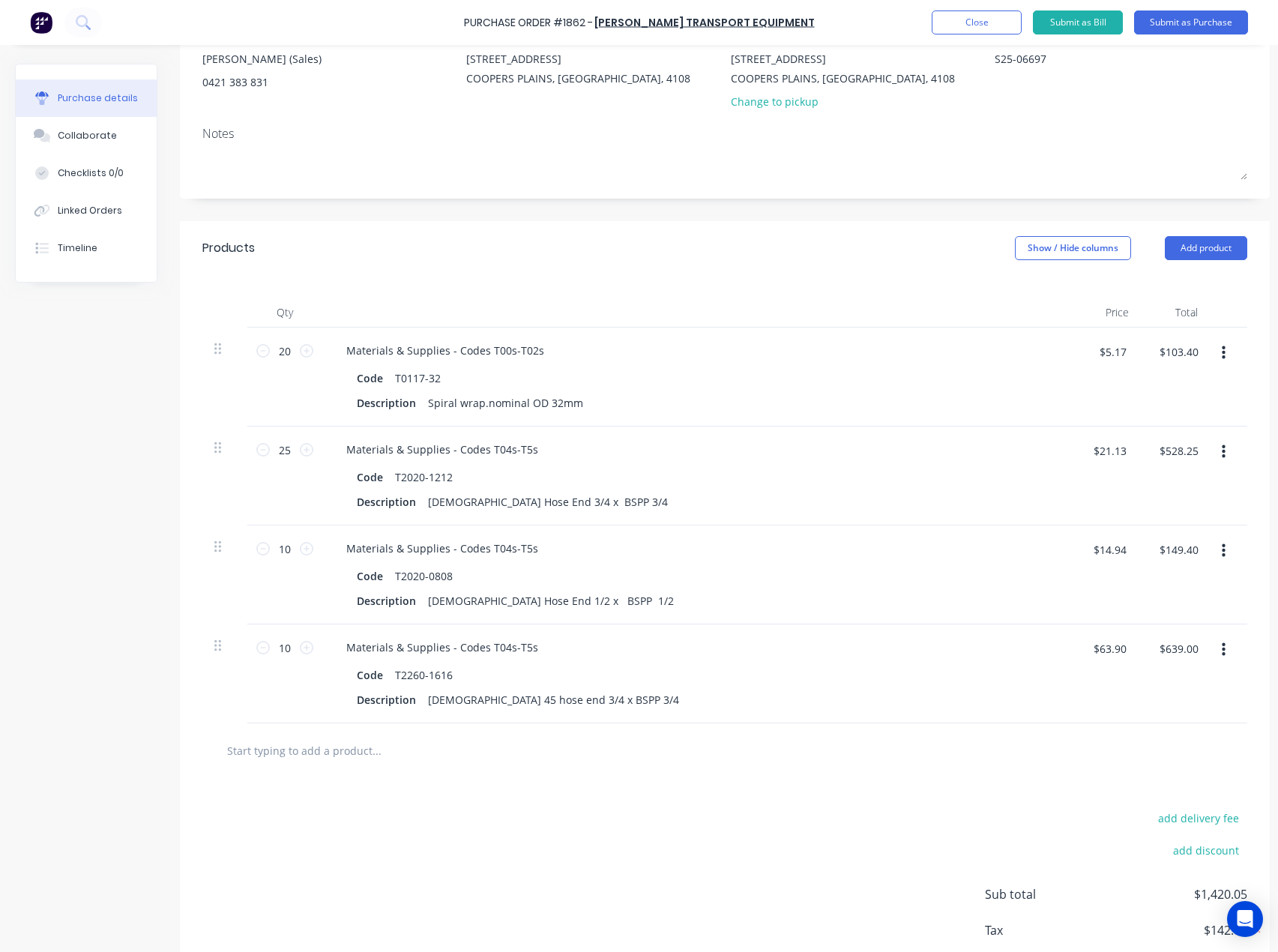
type input "S77-1212"
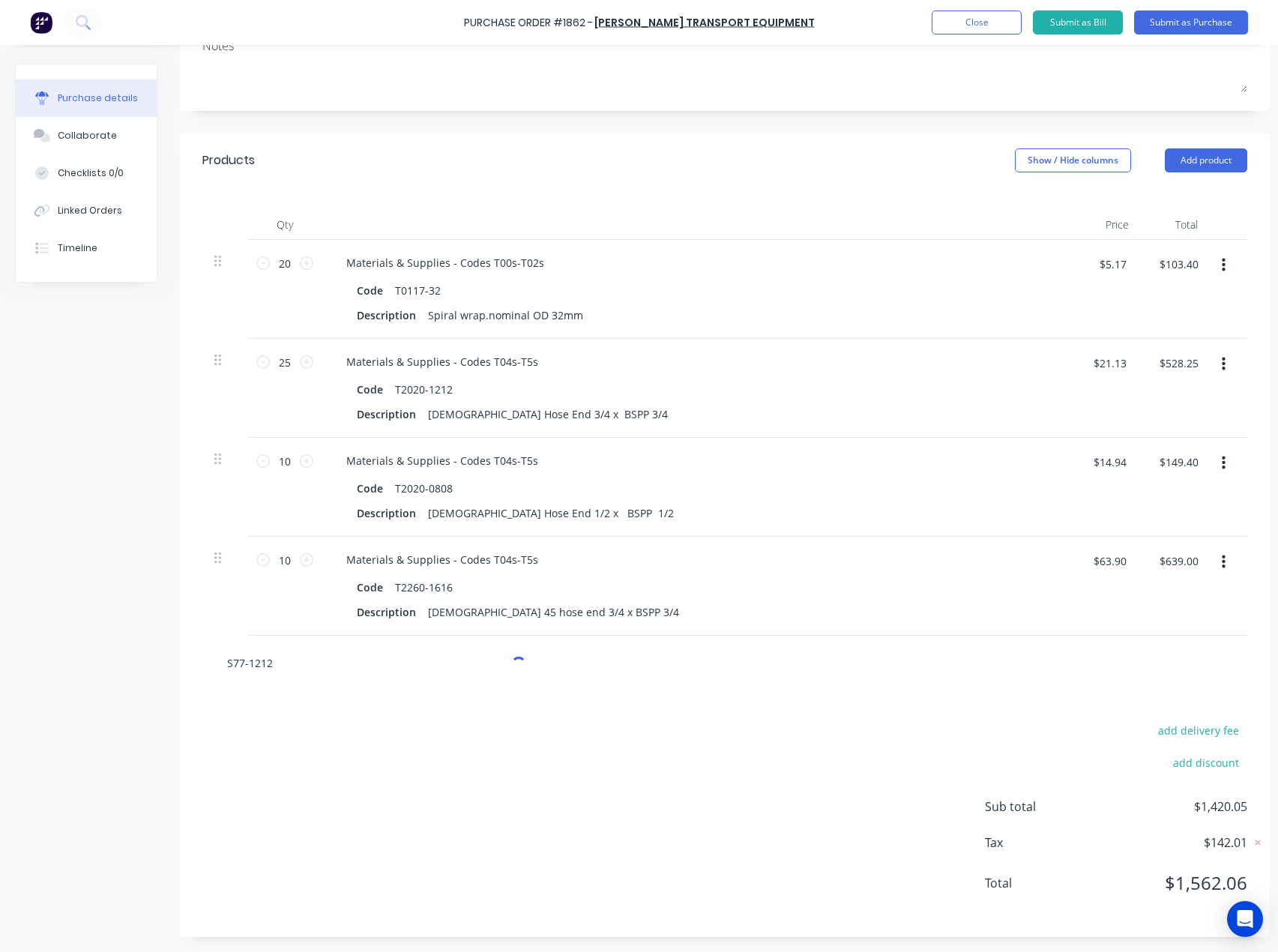
type textarea "x"
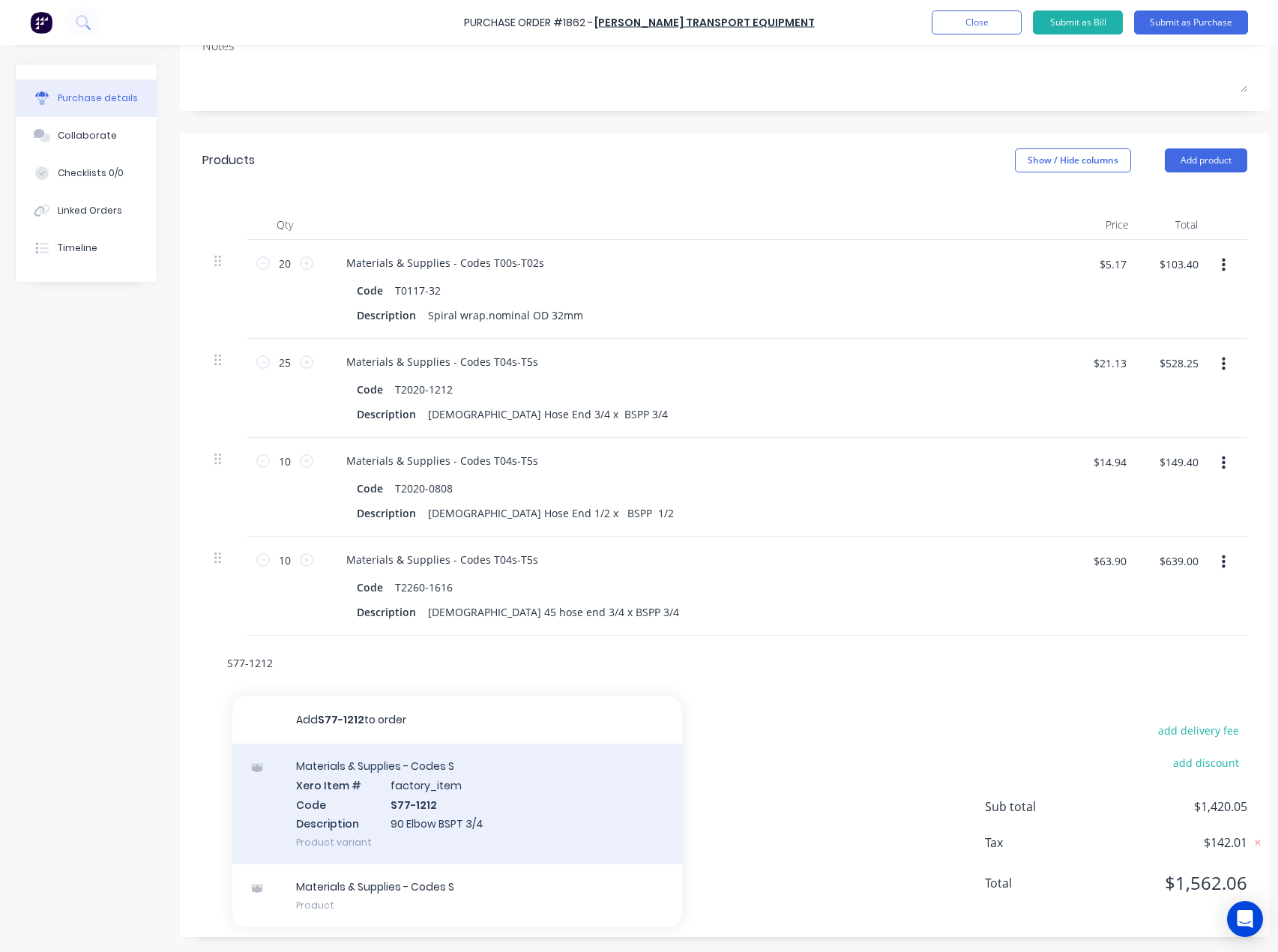
type input "S77-1212"
click at [399, 756] on div "Materials & Supplies - Codes S Xero Item # factory_item Code S77-1212 Descripti…" at bounding box center [457, 803] width 450 height 121
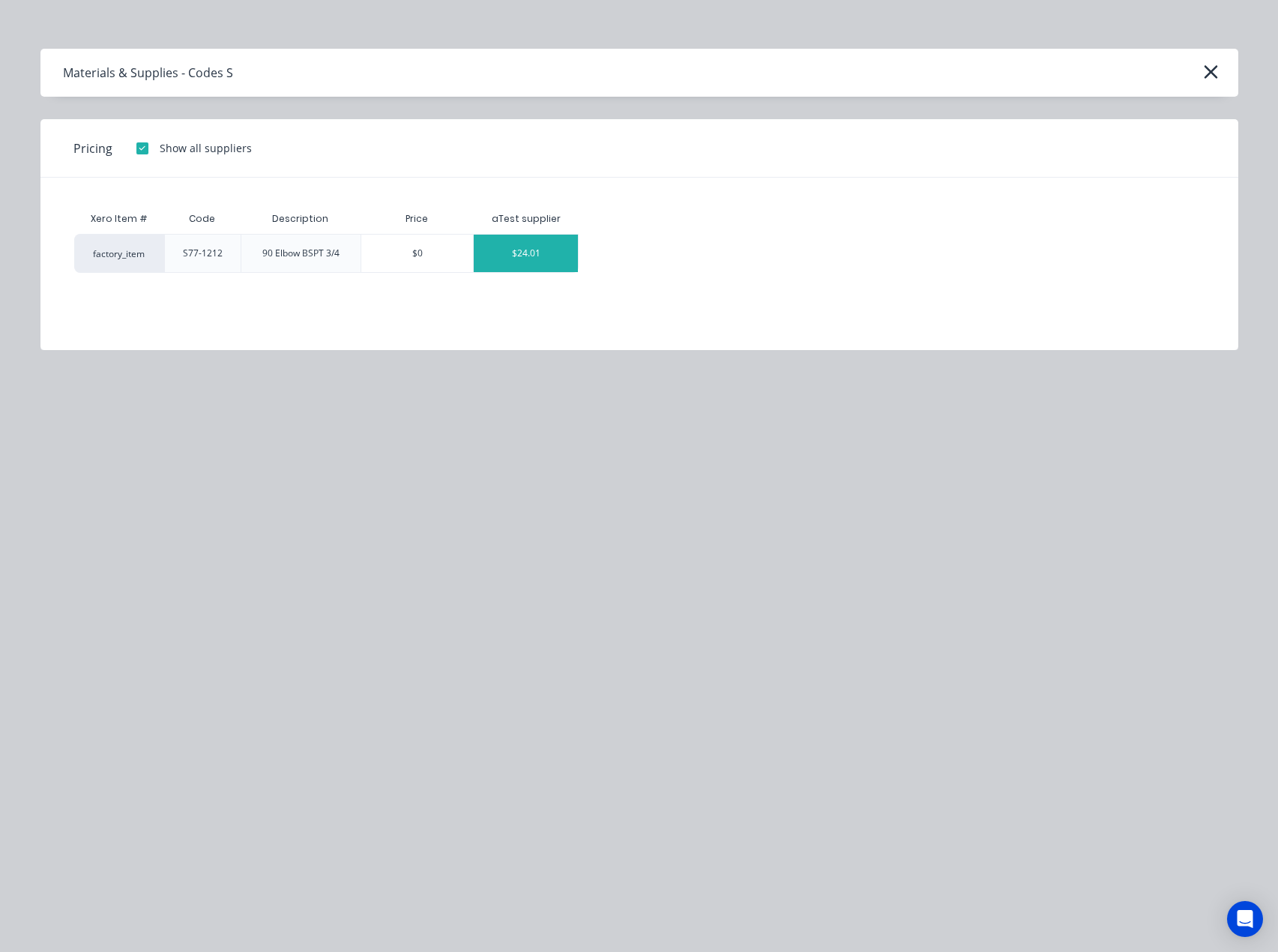
click at [514, 260] on div "$24.01" at bounding box center [526, 253] width 104 height 38
type textarea "x"
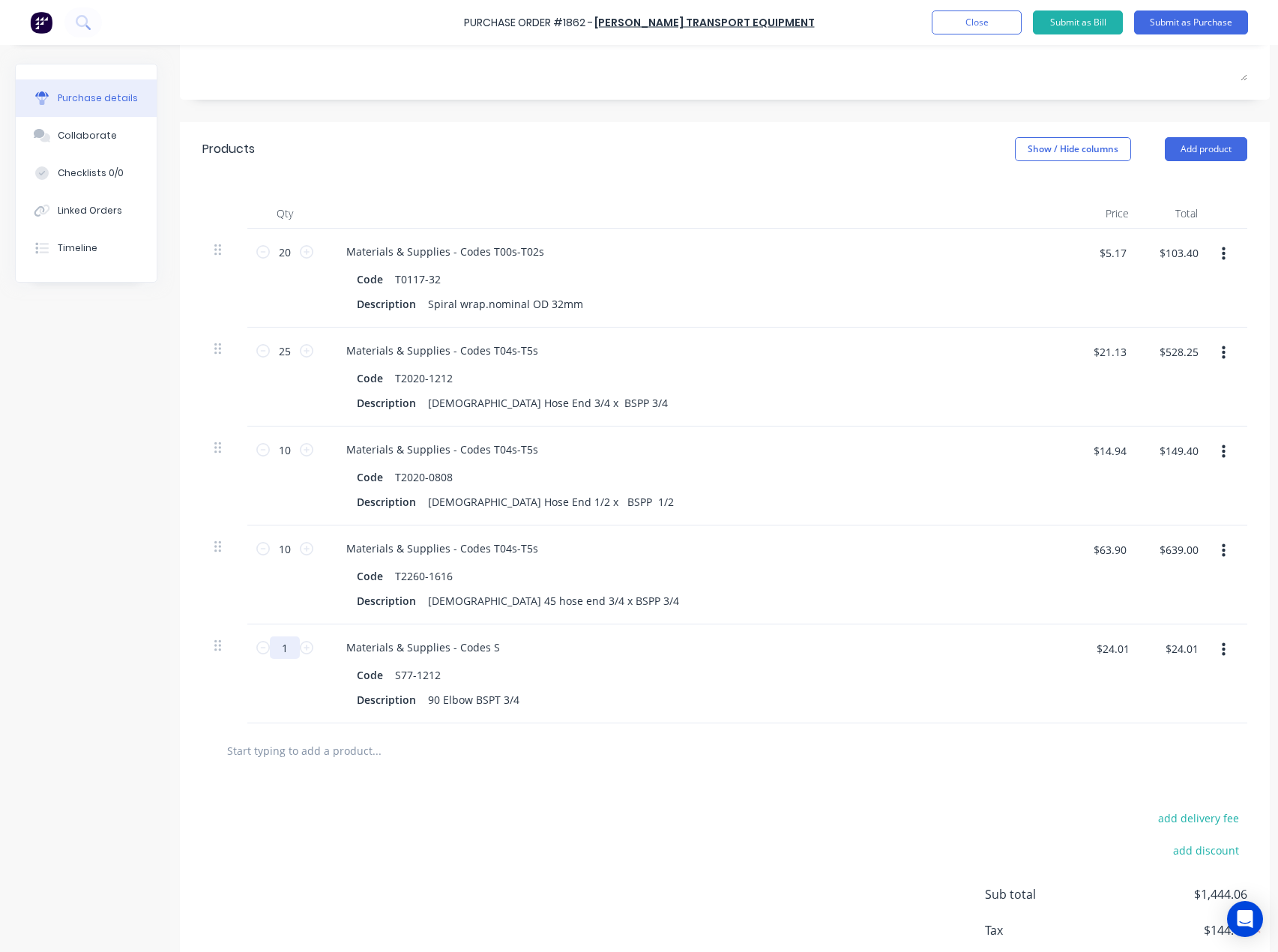
click at [293, 652] on input "1" at bounding box center [285, 648] width 30 height 22
type textarea "x"
type input "15"
type textarea "x"
type input "$360.15"
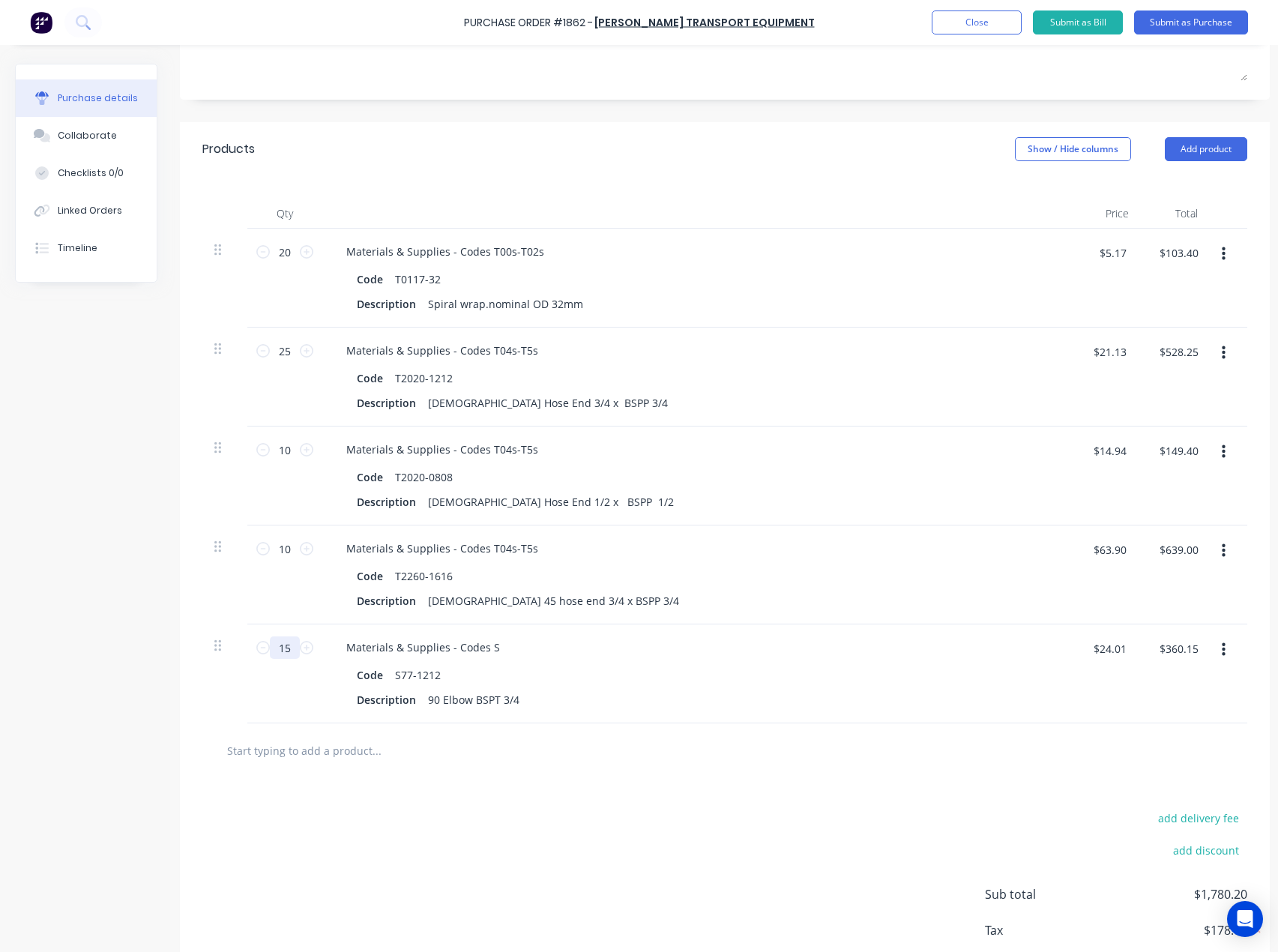
type input "15"
click at [317, 754] on input "text" at bounding box center [376, 750] width 300 height 30
paste input "S82-1212"
type textarea "x"
type input "S82-1212"
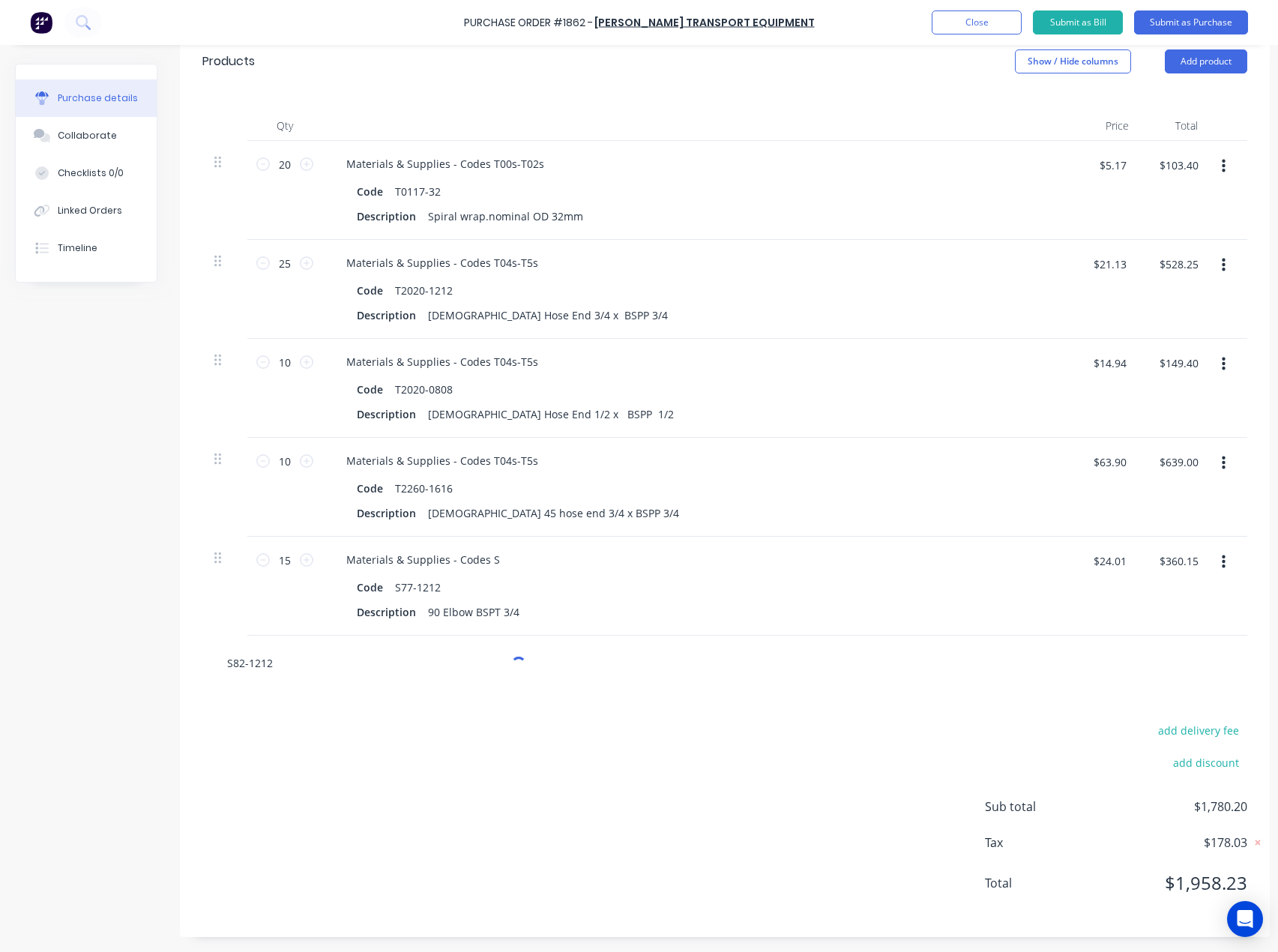
scroll to position [349, 0]
type textarea "x"
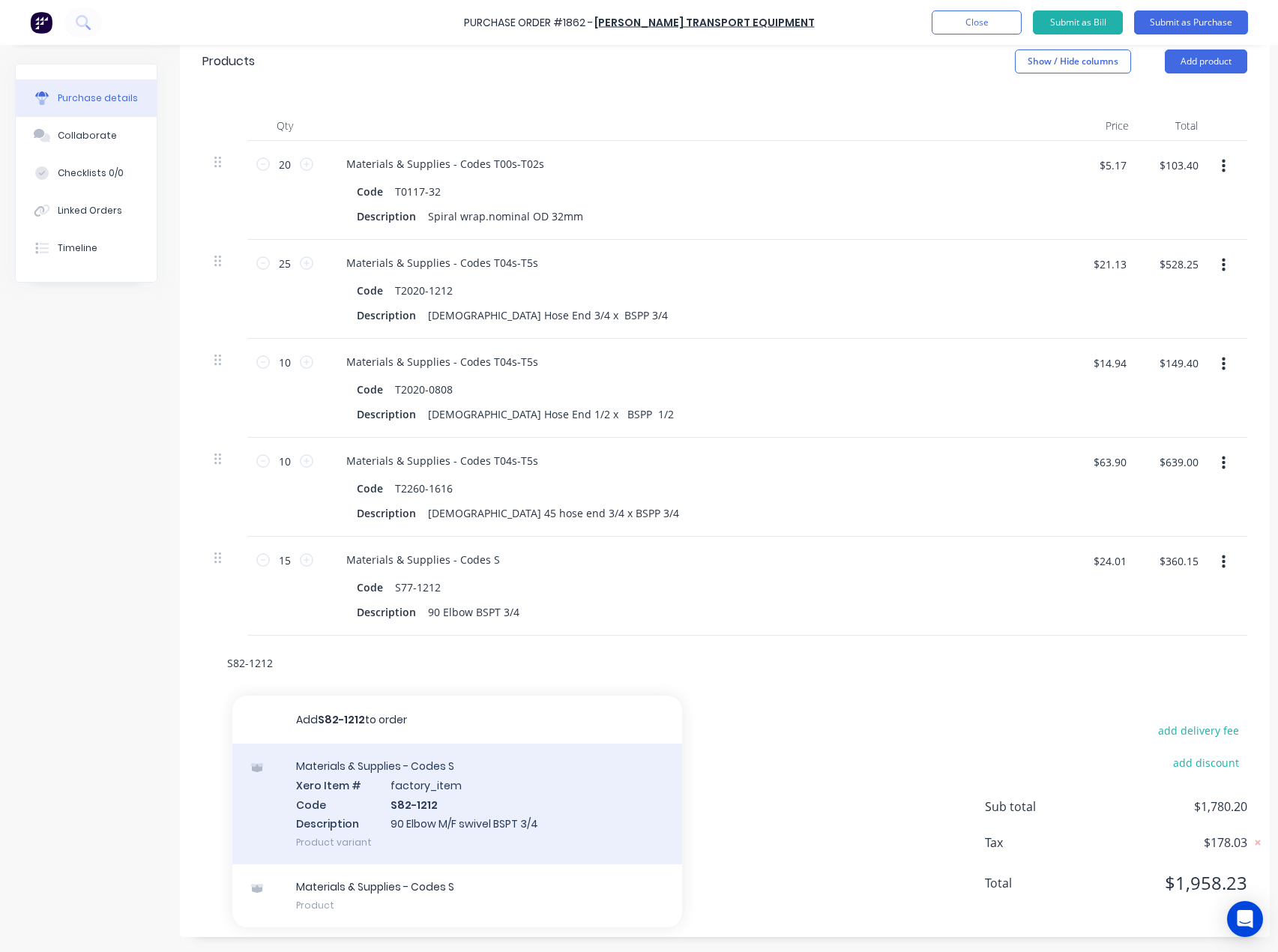
type input "S82-1212"
click at [401, 763] on div "Materials & Supplies - Codes S Xero Item # factory_item Code S82-1212 Descripti…" at bounding box center [457, 803] width 450 height 121
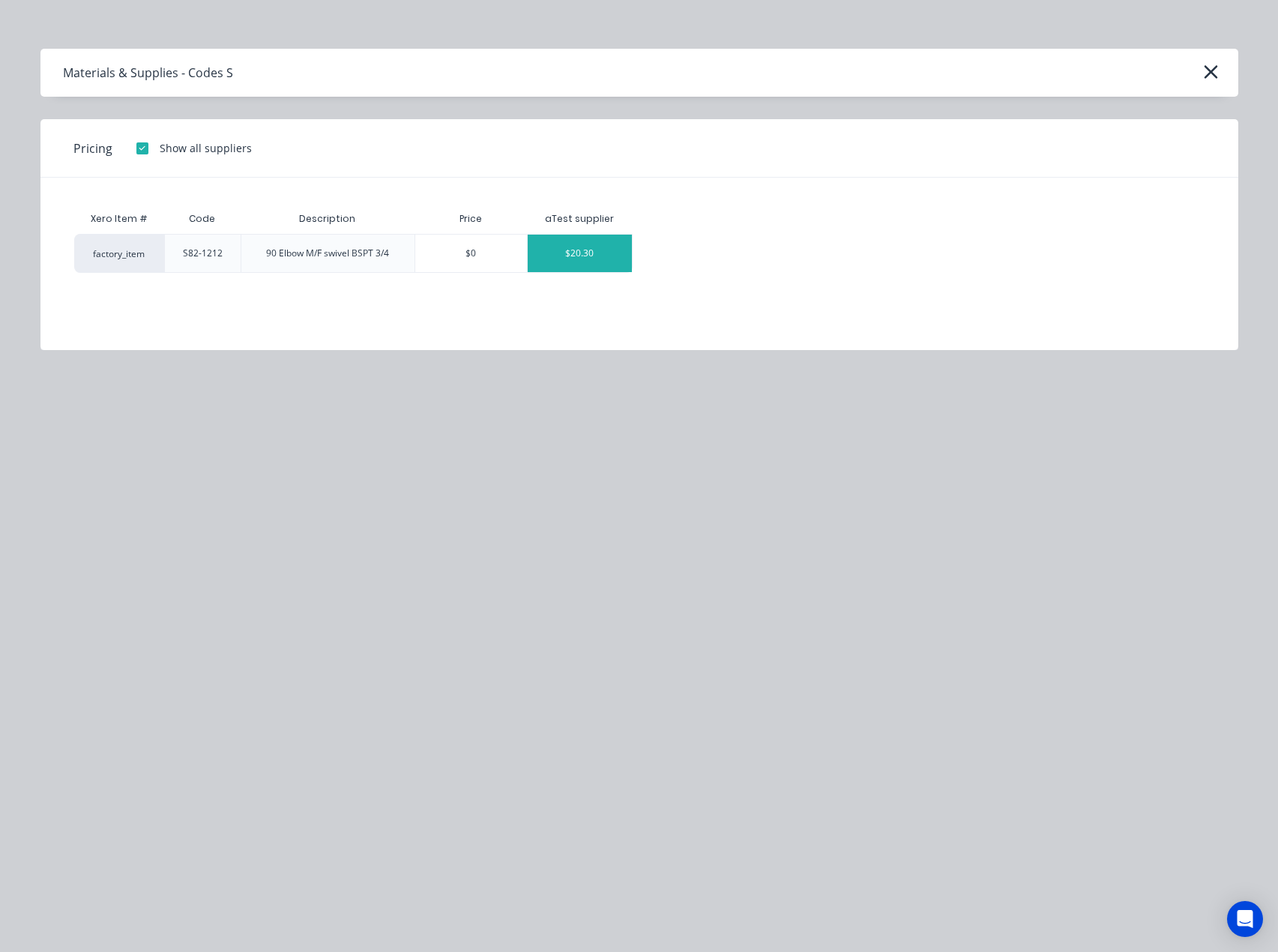
click at [606, 262] on div "$20.30" at bounding box center [580, 253] width 104 height 38
type textarea "x"
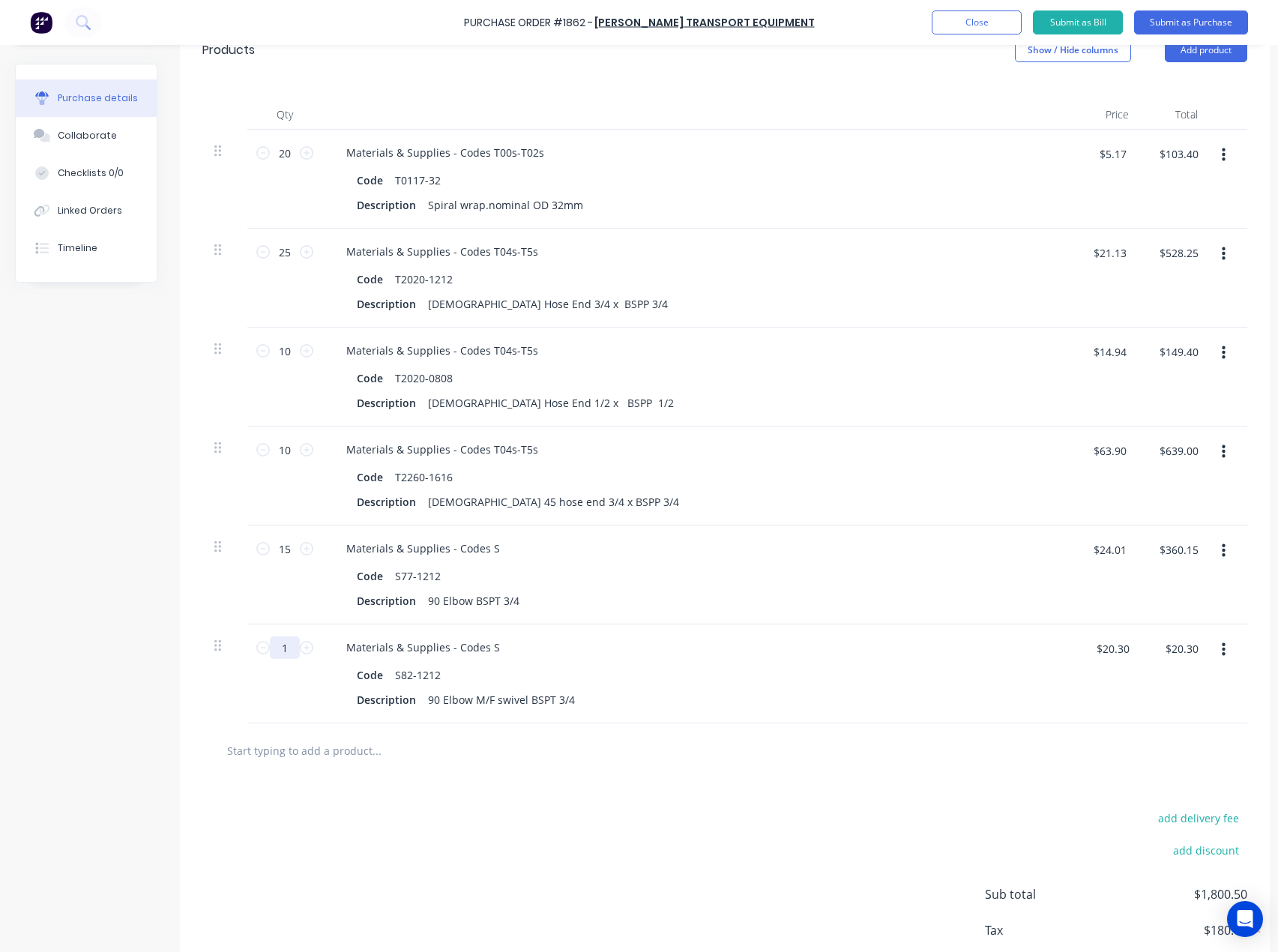
click at [288, 652] on input "1" at bounding box center [285, 648] width 30 height 22
type textarea "x"
type input "10"
type textarea "x"
type input "$203.00"
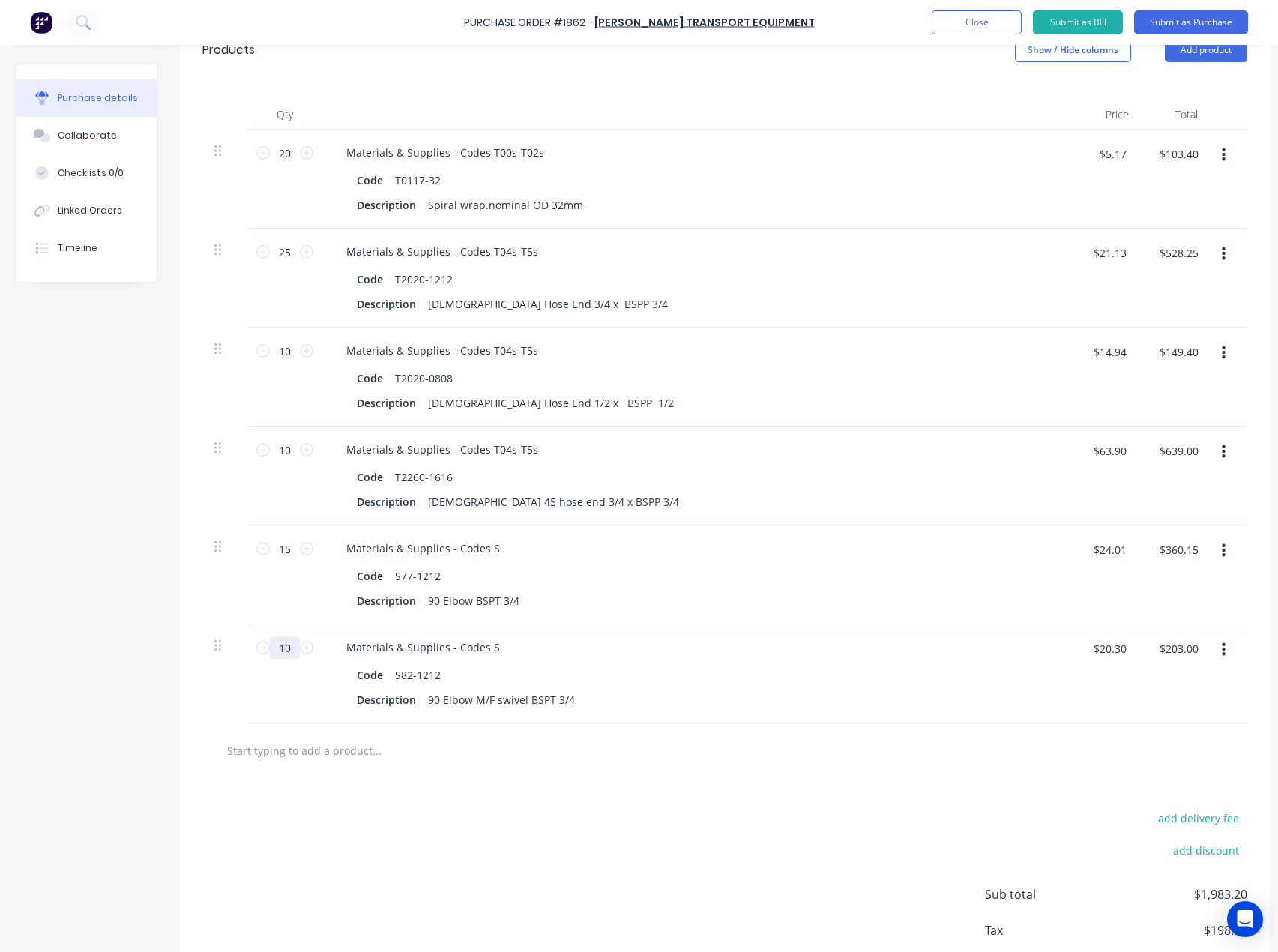
type input "10"
click at [348, 746] on input "text" at bounding box center [376, 750] width 300 height 30
paste input "S82-0808"
type textarea "x"
type input "S82-0808"
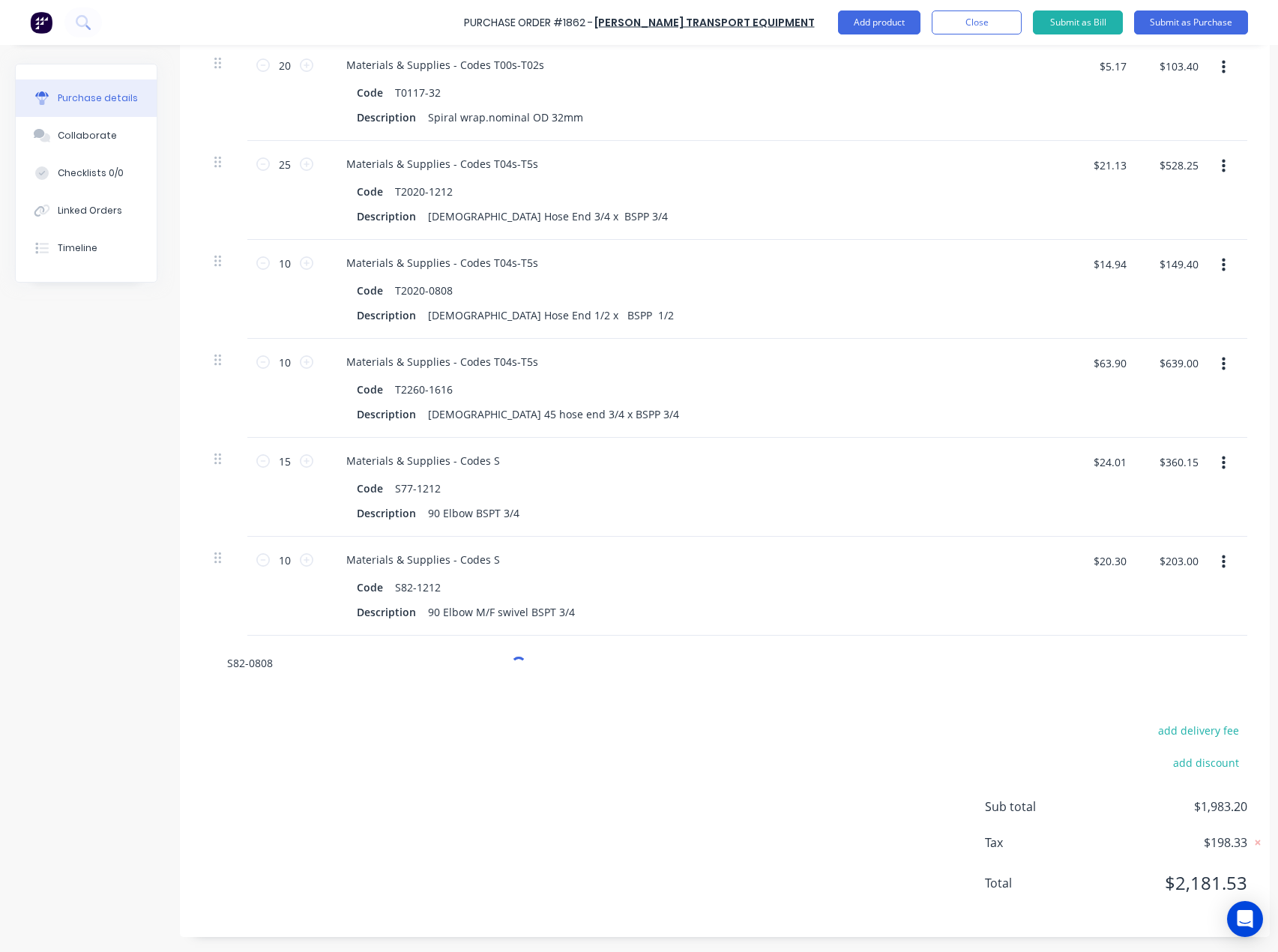
scroll to position [448, 0]
type textarea "x"
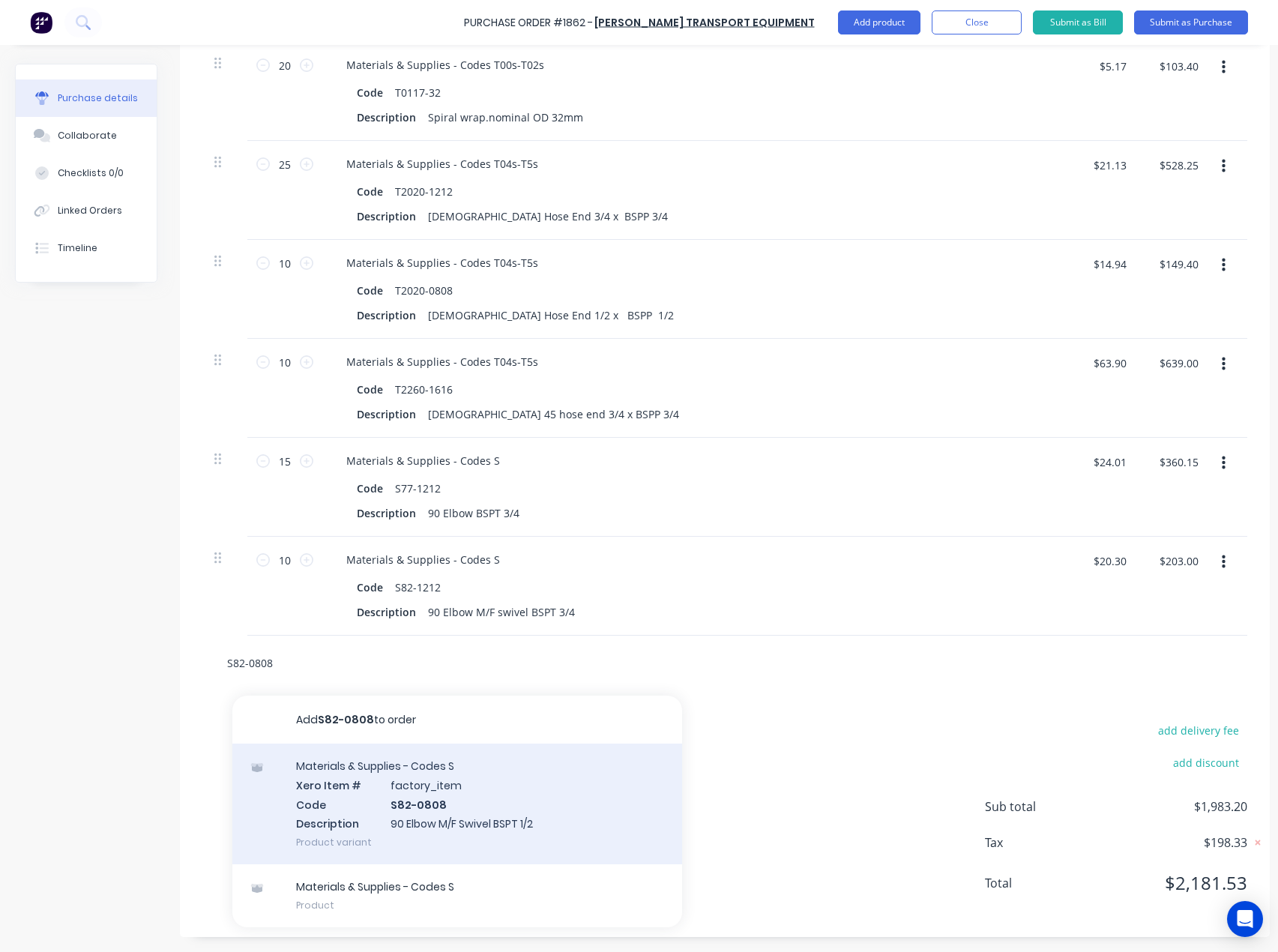
type input "S82-0808"
click at [407, 773] on div "Materials & Supplies - Codes S Xero Item # factory_item Code S82-0808 Descripti…" at bounding box center [457, 803] width 450 height 121
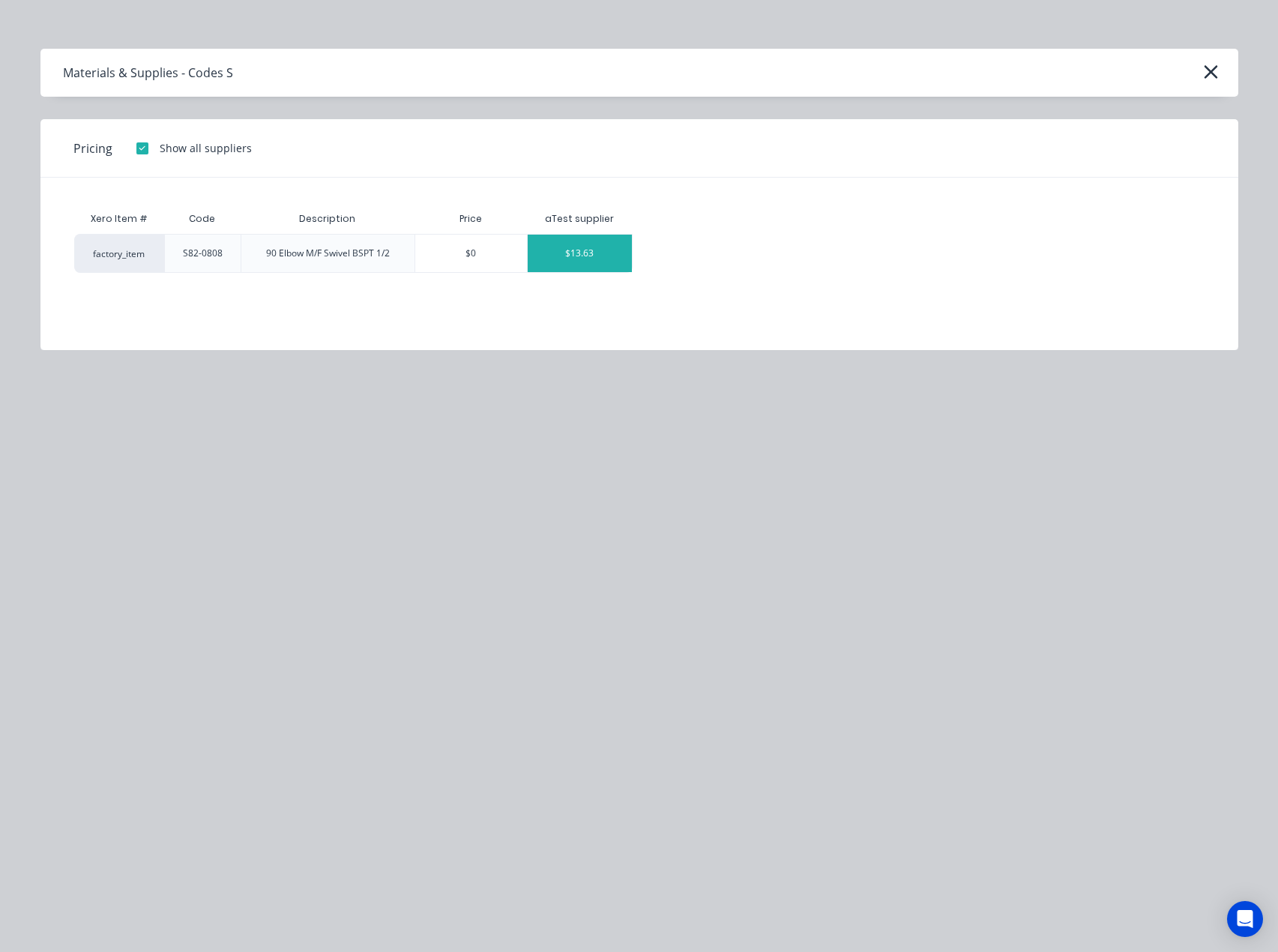
click at [589, 250] on div "$13.63" at bounding box center [580, 253] width 104 height 38
type textarea "x"
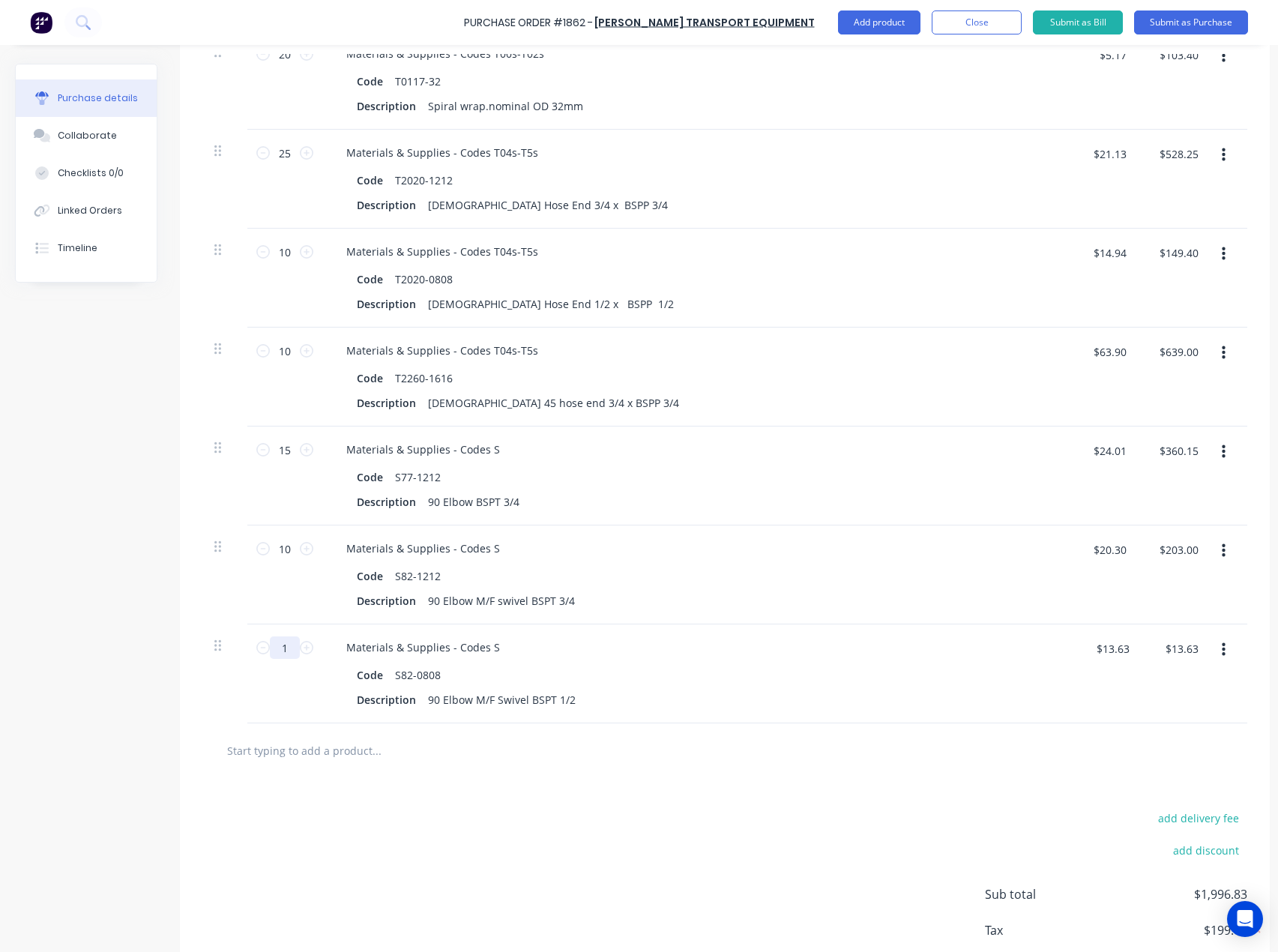
click at [292, 646] on input "1" at bounding box center [285, 648] width 30 height 22
type textarea "x"
type input "10"
type textarea "x"
type input "$136.30"
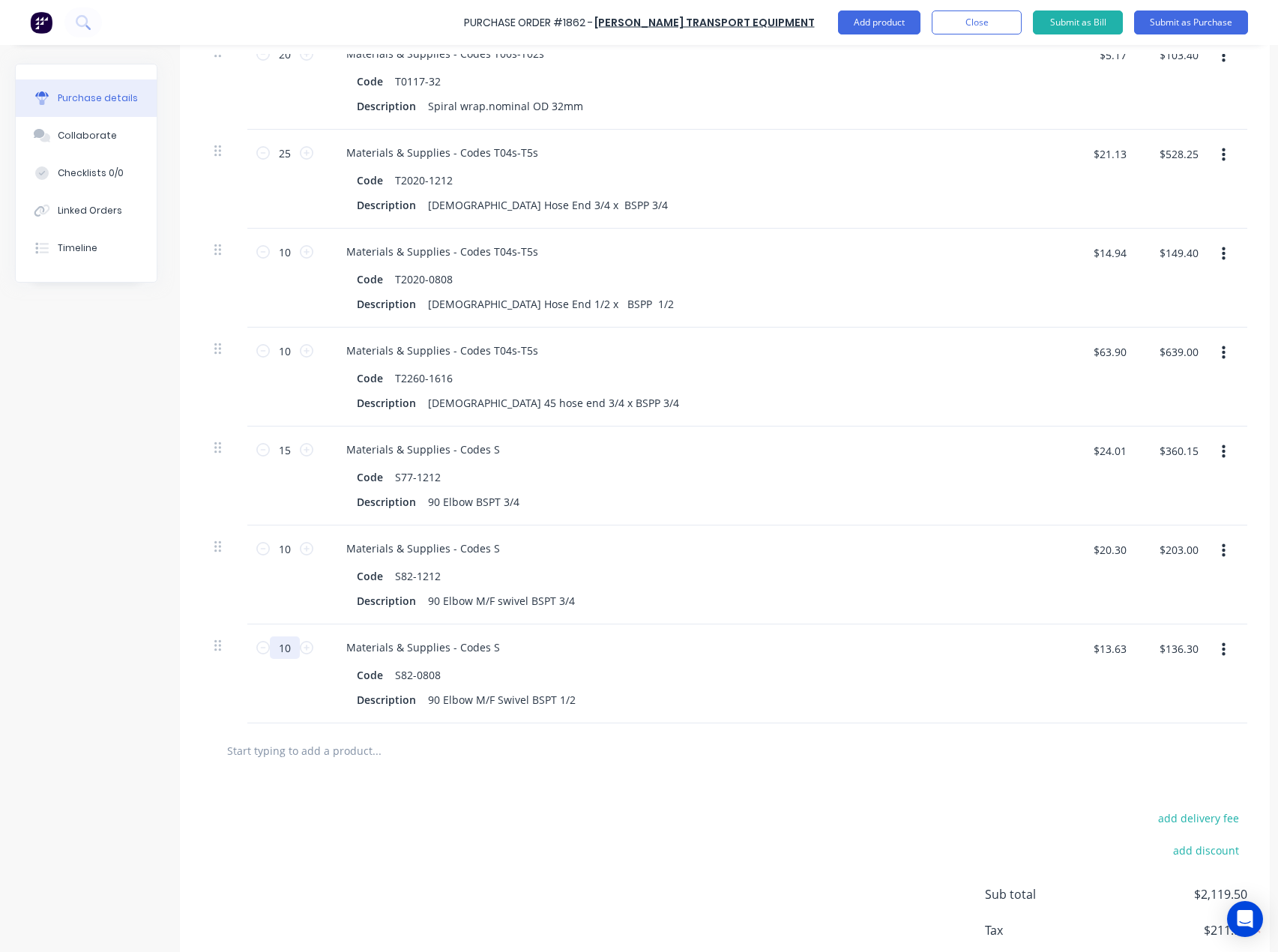
type input "10"
click at [326, 735] on input "text" at bounding box center [376, 750] width 300 height 30
paste input "S82-0606"
type textarea "x"
type input "S82-0606"
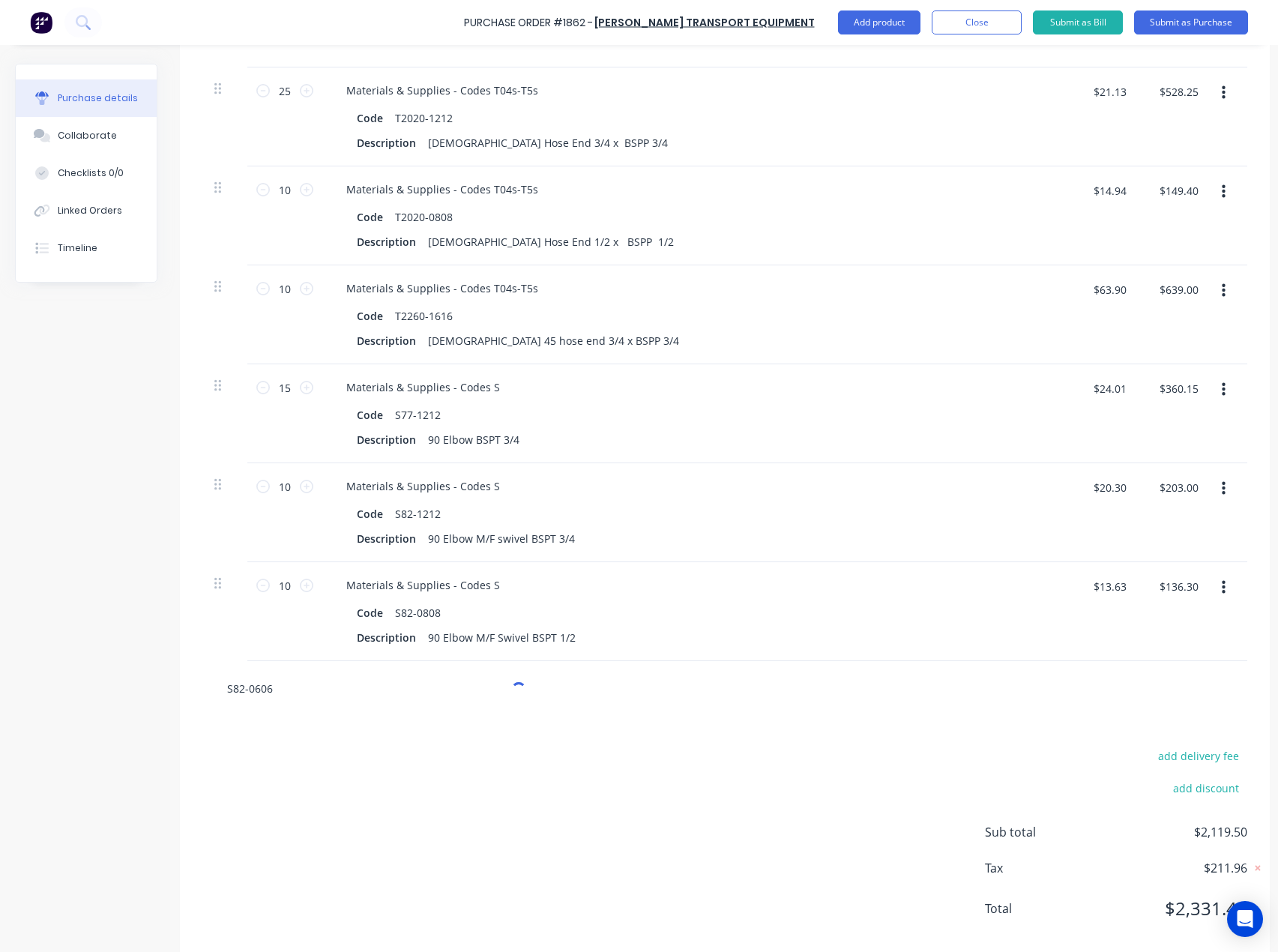
scroll to position [547, 0]
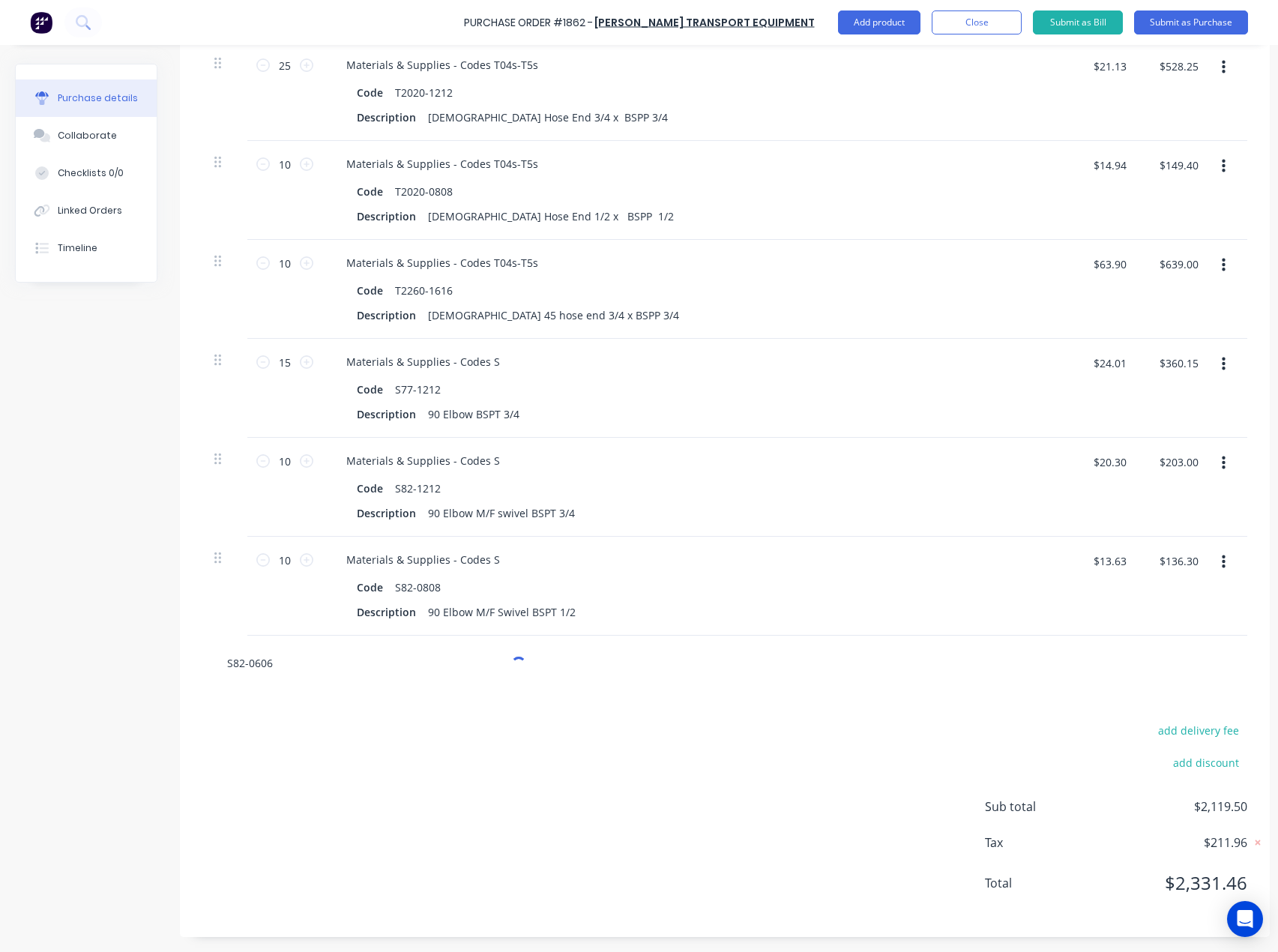
type textarea "x"
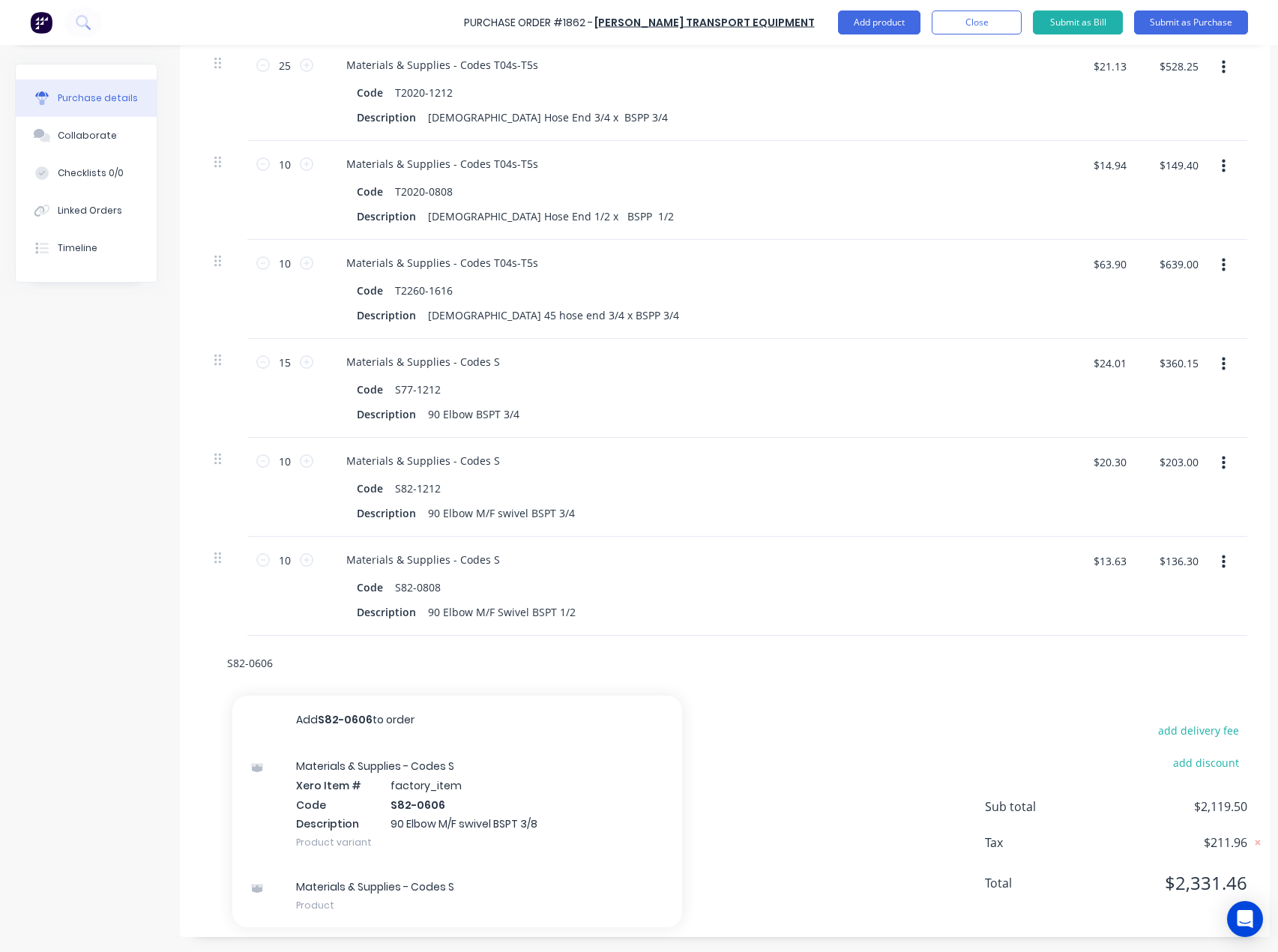
type input "S82-0606"
click at [397, 784] on div "Materials & Supplies - Codes S Xero Item # factory_item Code S82-0606 Descripti…" at bounding box center [457, 803] width 450 height 121
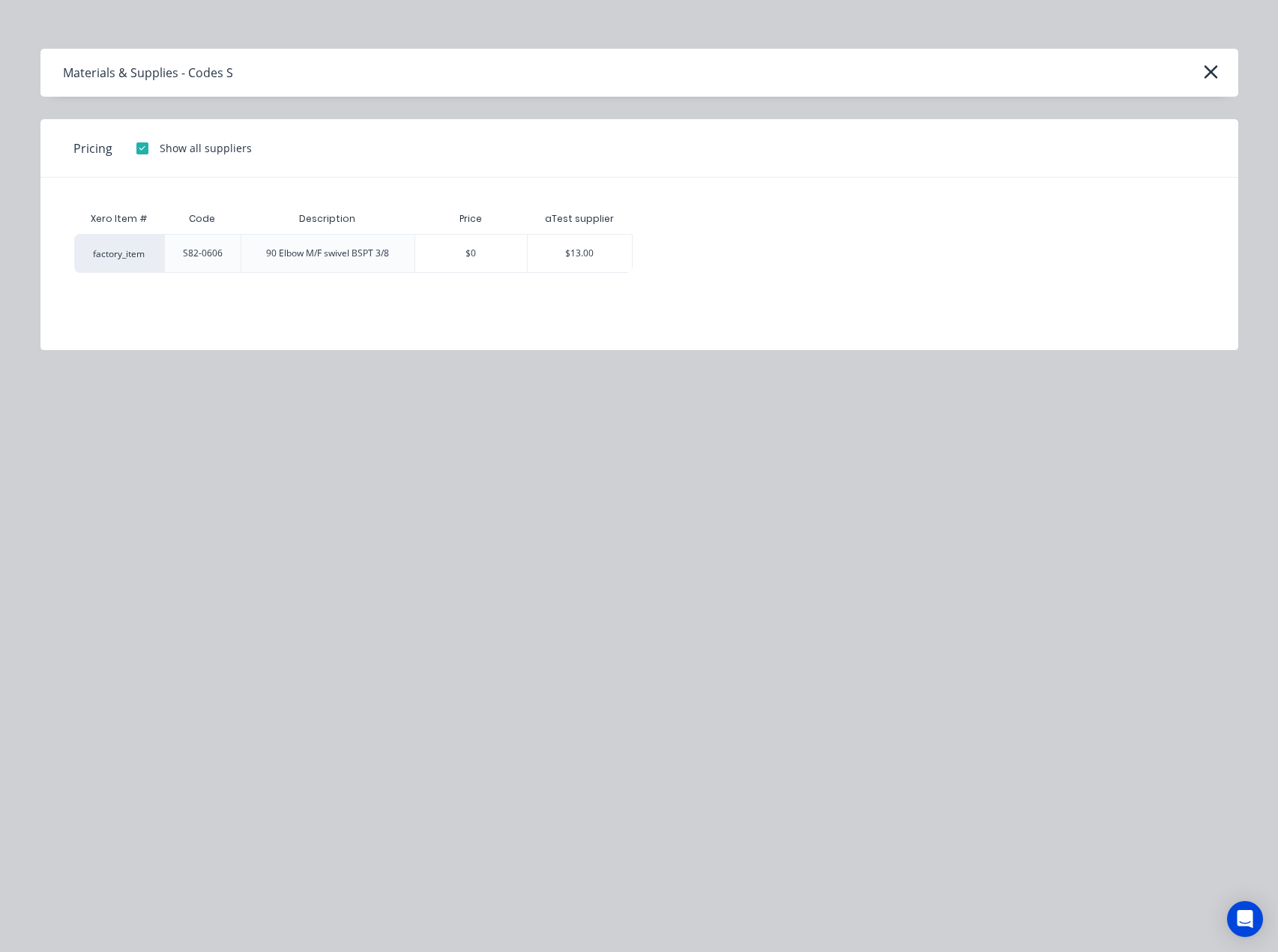
click at [591, 228] on div "aTest supplier" at bounding box center [580, 219] width 106 height 30
click at [581, 260] on div "$13.00" at bounding box center [580, 253] width 104 height 38
type textarea "x"
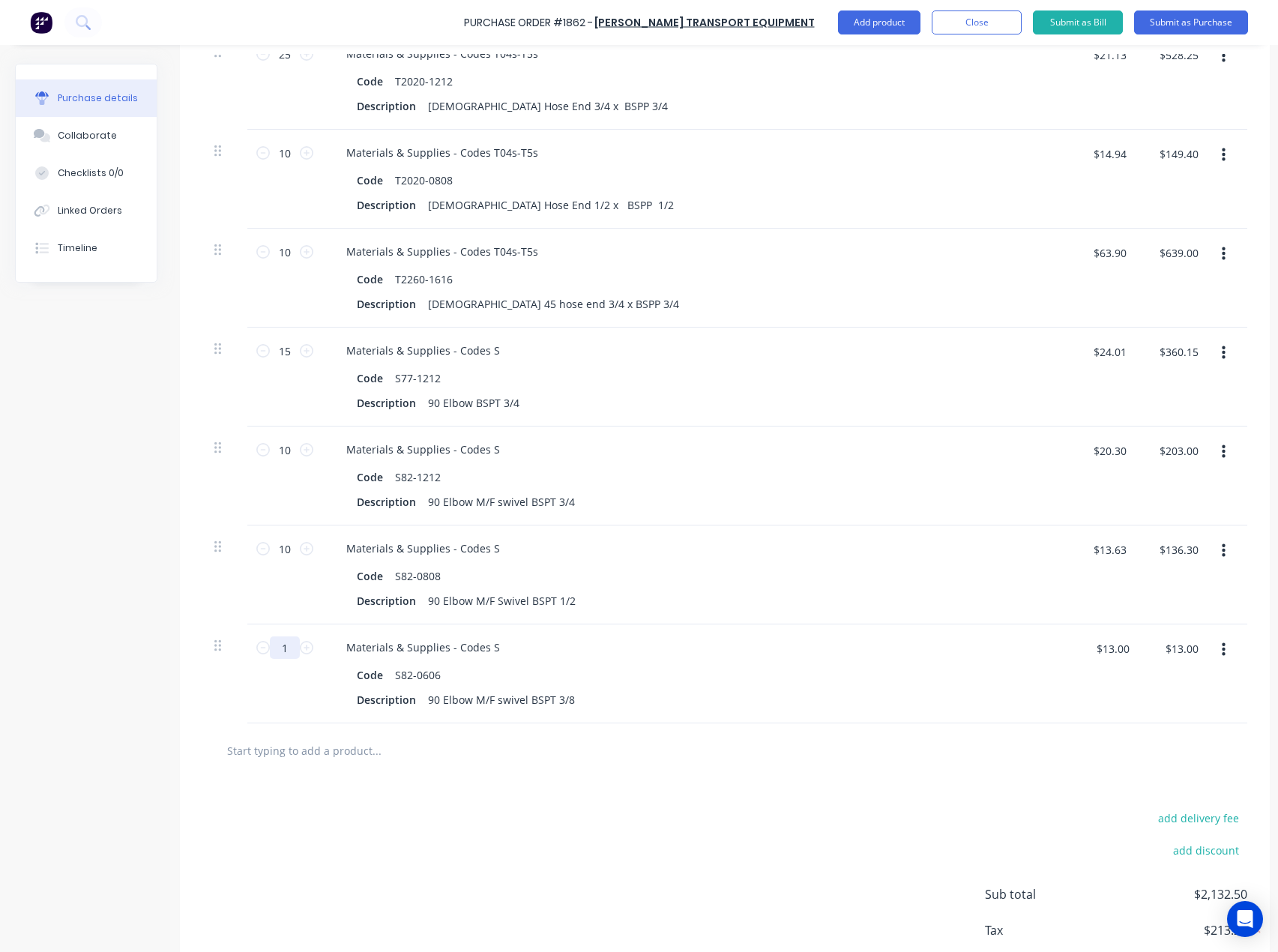
click at [297, 648] on input "1" at bounding box center [285, 648] width 30 height 22
type textarea "x"
type input "5"
type textarea "x"
type input "$65.00"
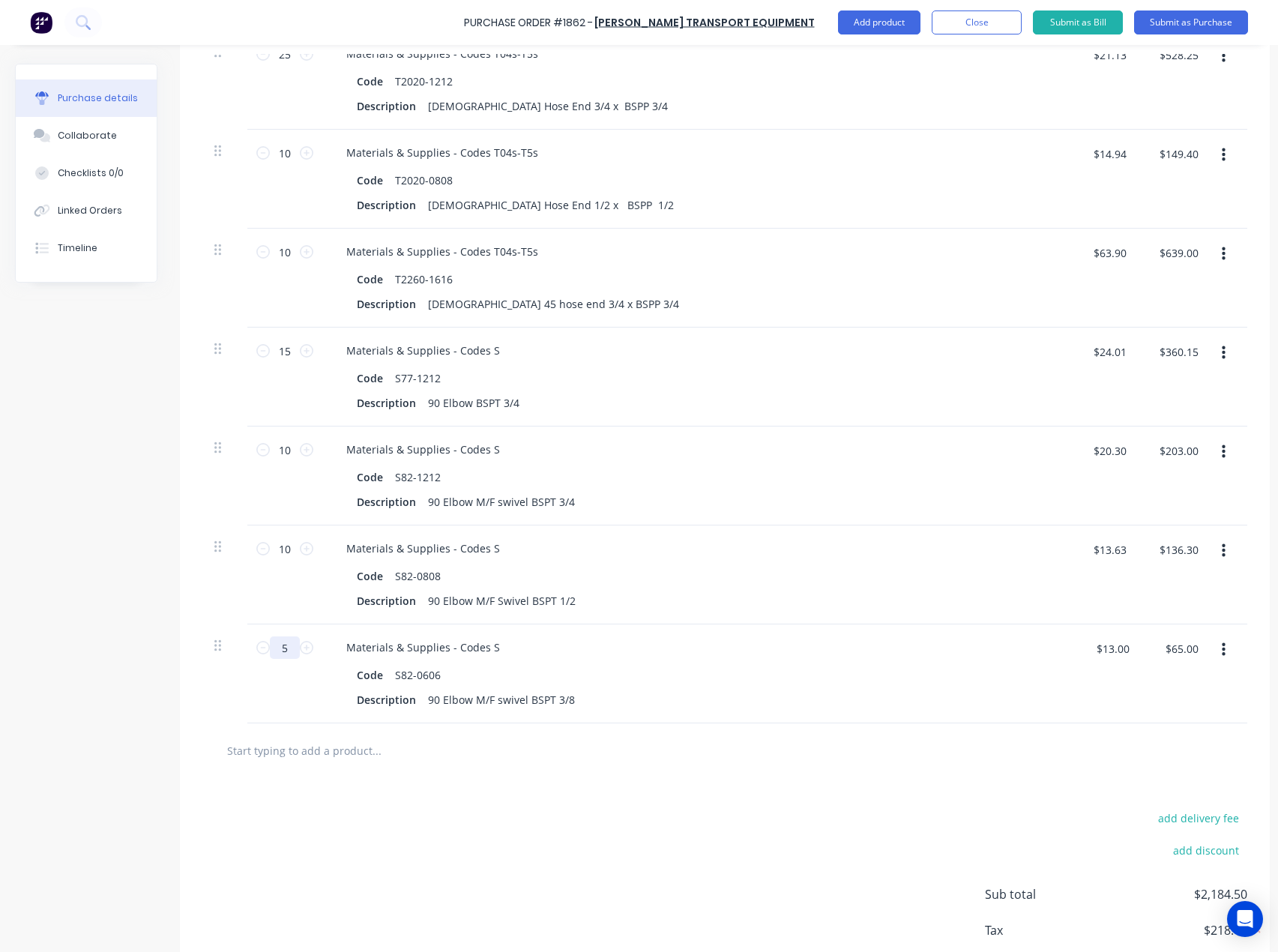
type input "5"
click at [310, 759] on input "text" at bounding box center [376, 750] width 300 height 30
paste input "T0355-0402B"
type textarea "x"
type input "T0355-0402B"
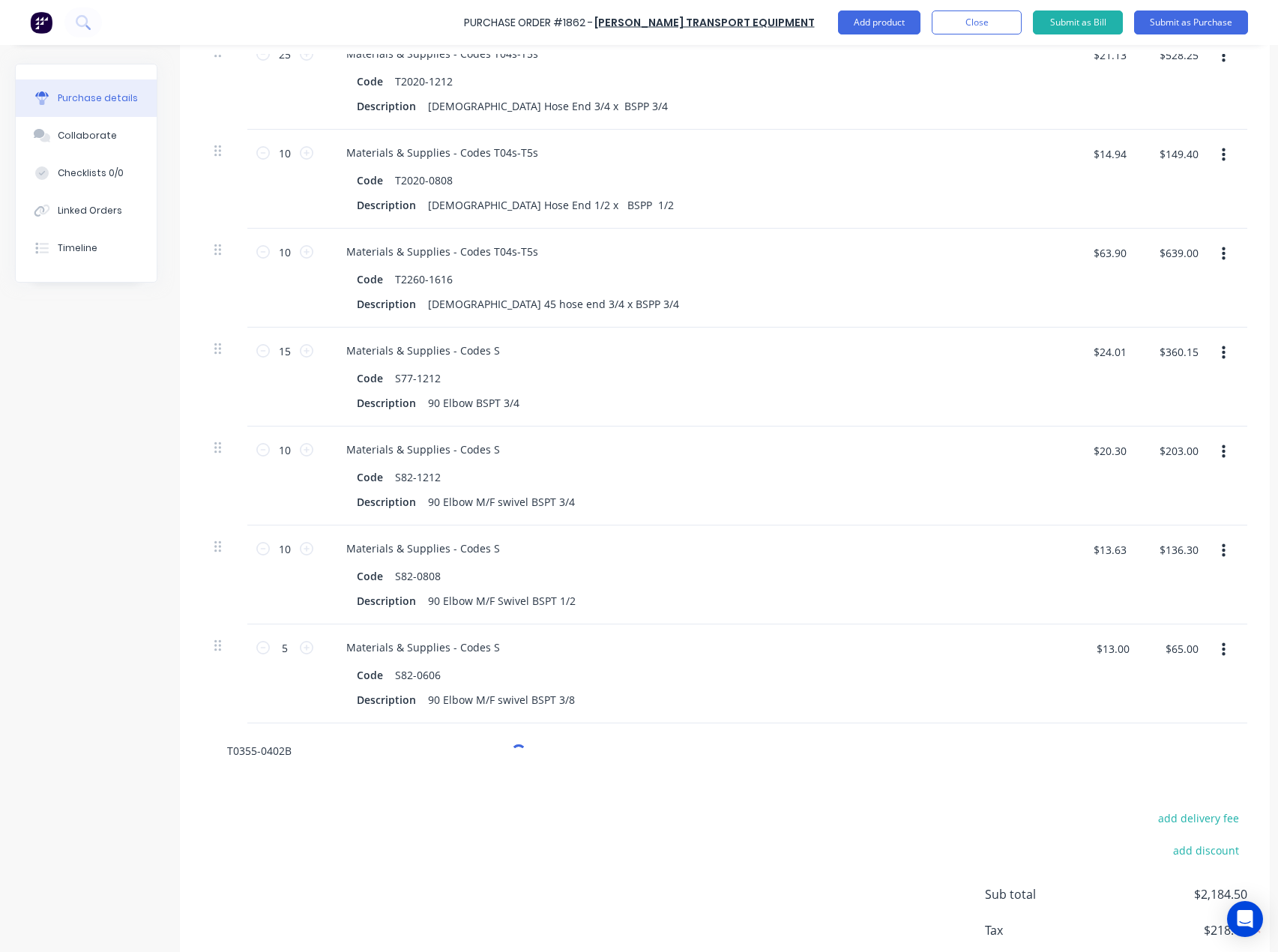
type textarea "x"
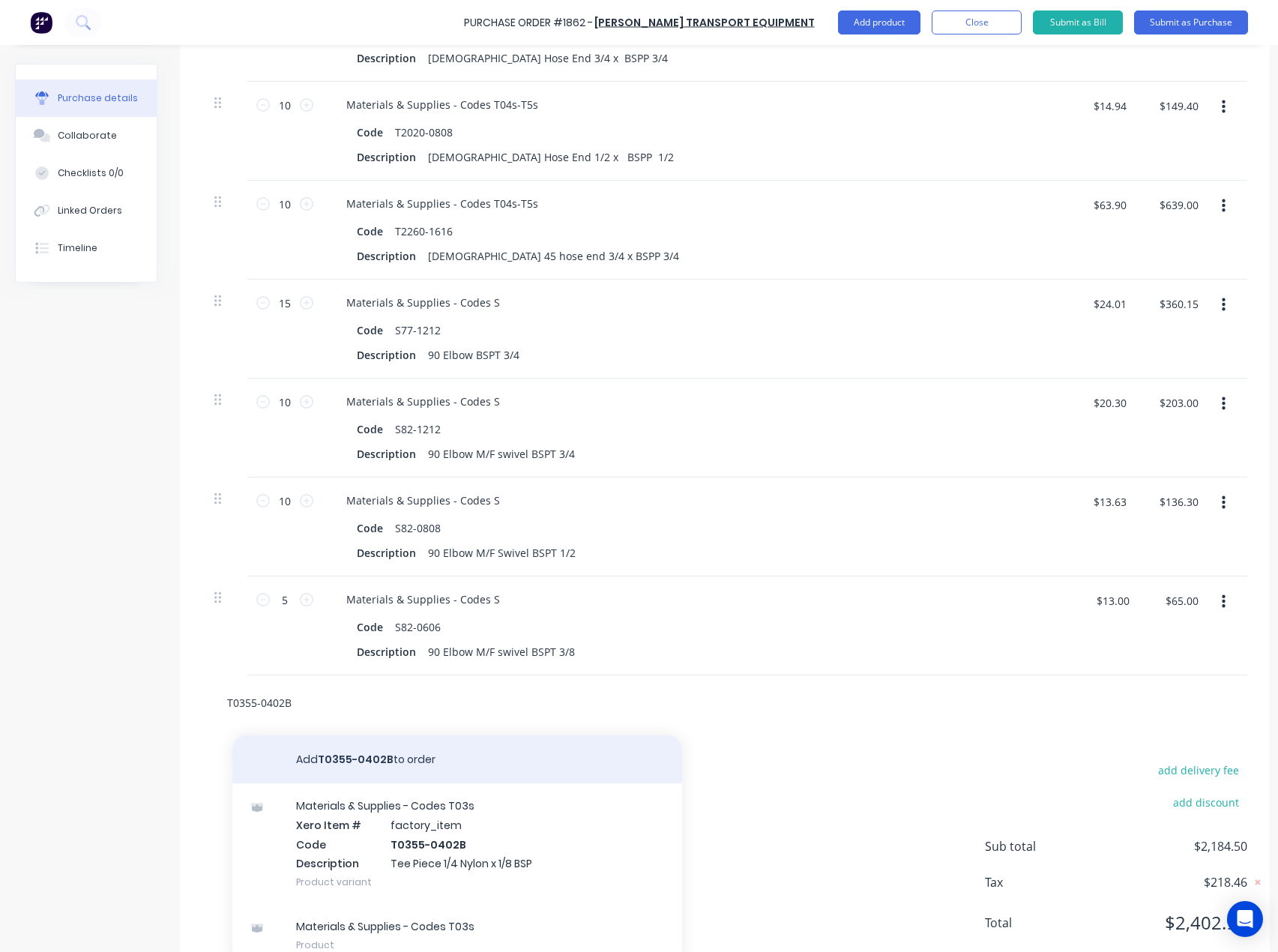
scroll to position [646, 0]
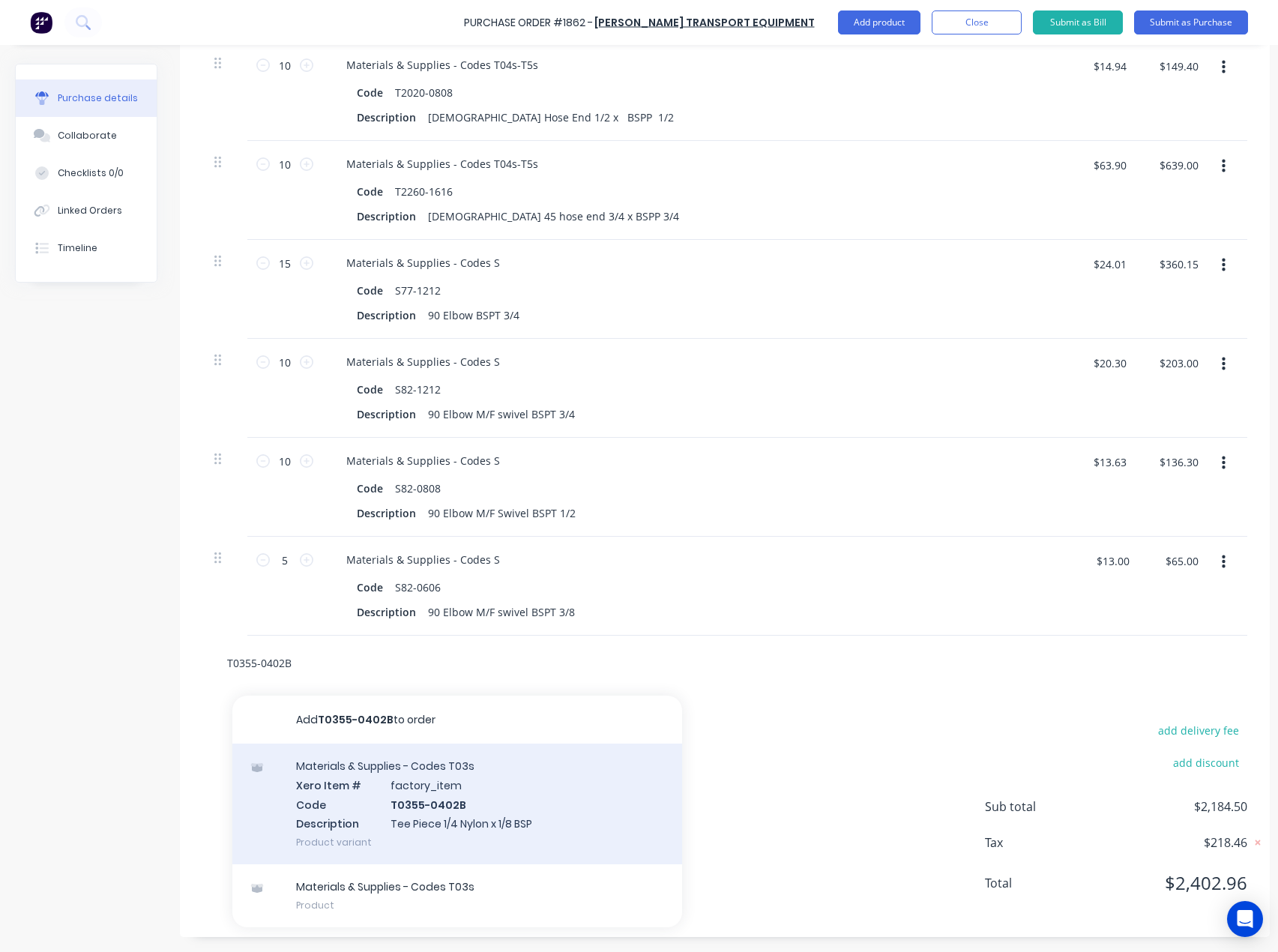
type input "T0355-0402B"
click at [346, 775] on div "Materials & Supplies - Codes T03s Xero Item # factory_item Code T0355-0402B Des…" at bounding box center [457, 803] width 450 height 121
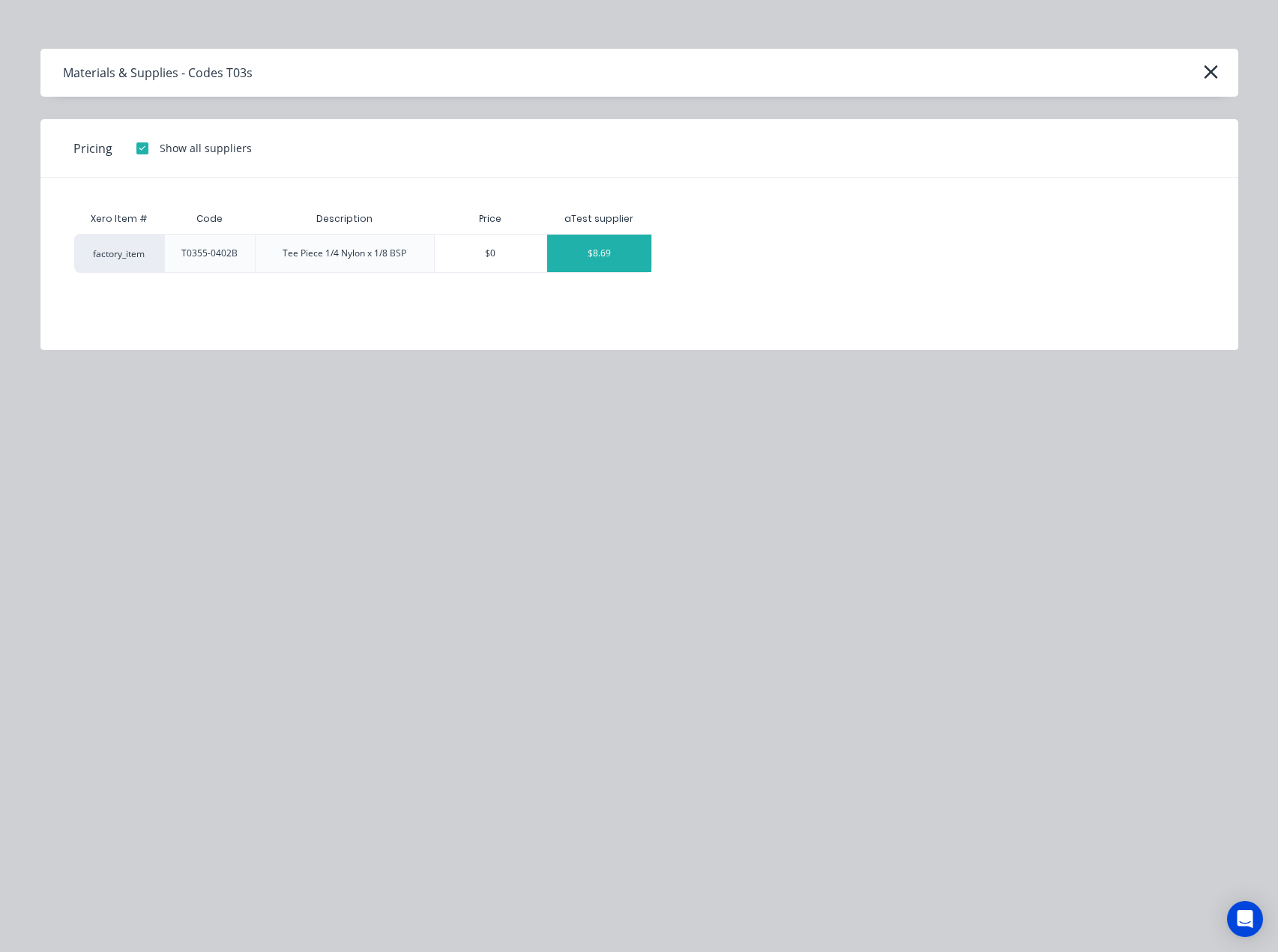
click at [629, 250] on div "$8.69" at bounding box center [600, 253] width 104 height 38
type textarea "x"
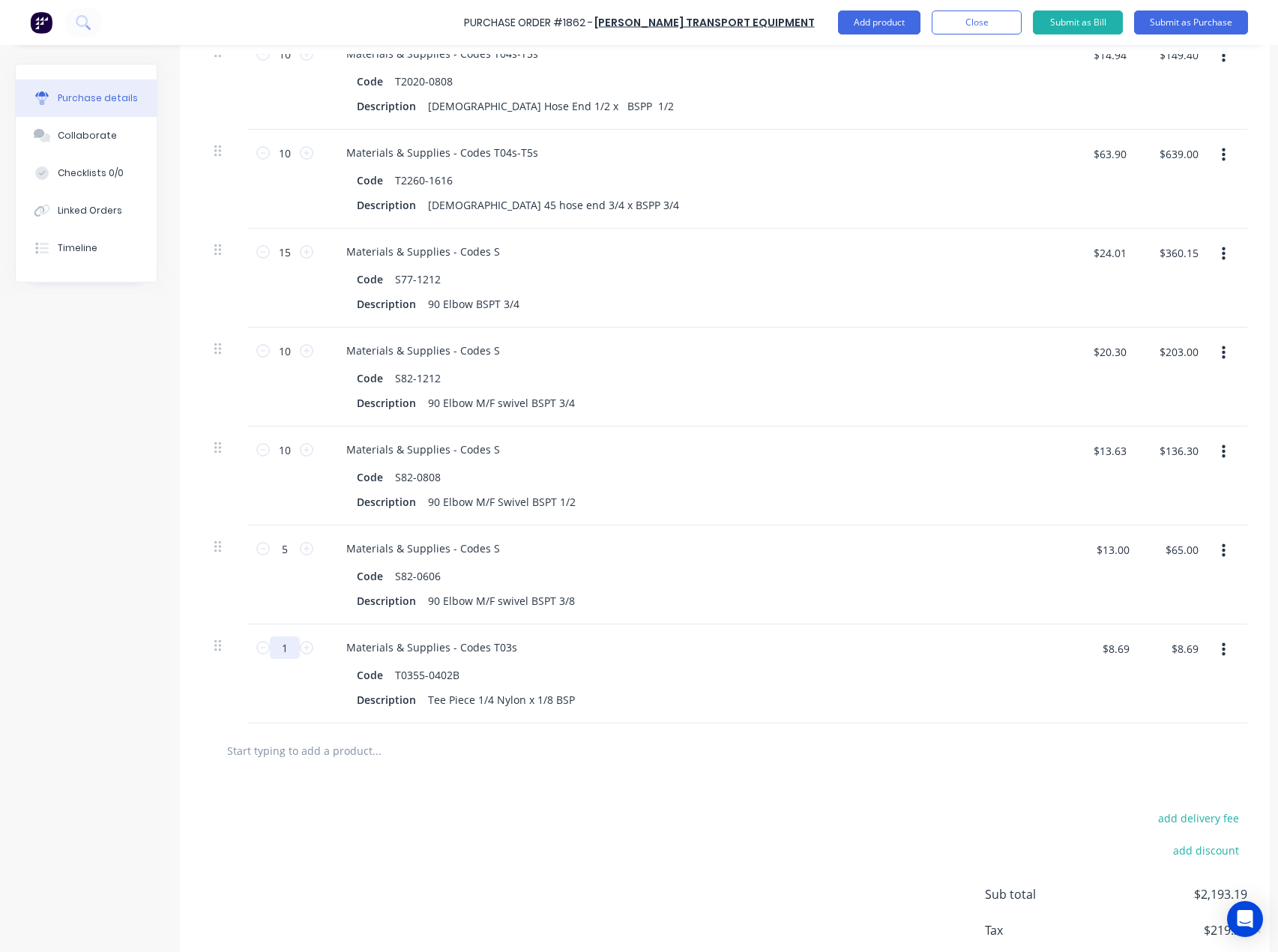
click at [289, 648] on input "1" at bounding box center [285, 648] width 30 height 22
type textarea "x"
type input "15"
type textarea "x"
type input "$130.35"
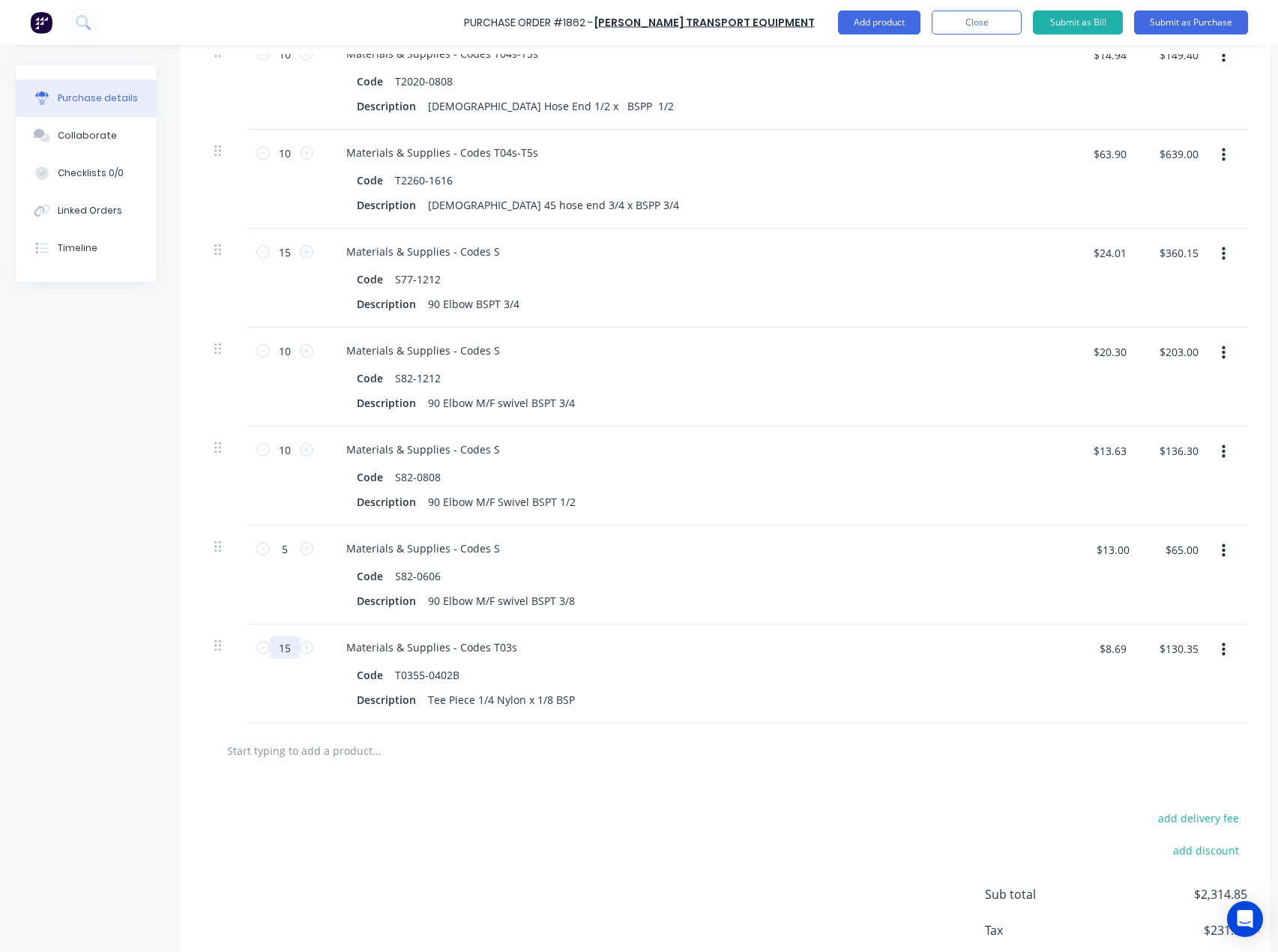
type input "15"
click at [326, 751] on input "text" at bounding box center [376, 750] width 300 height 30
paste input "T0370-0406MM"
type textarea "x"
type input "T0370-0406MM"
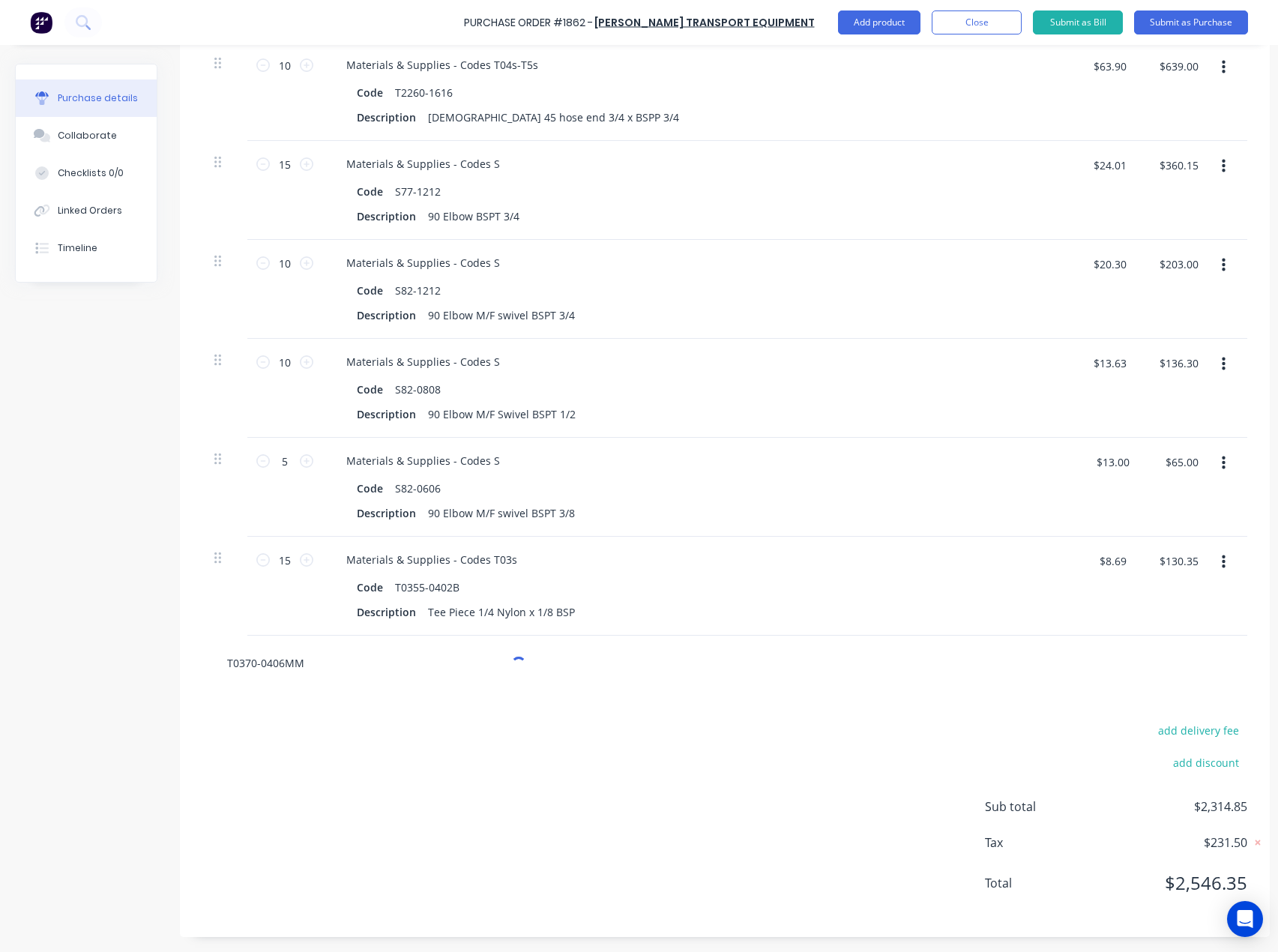
scroll to position [745, 0]
type textarea "x"
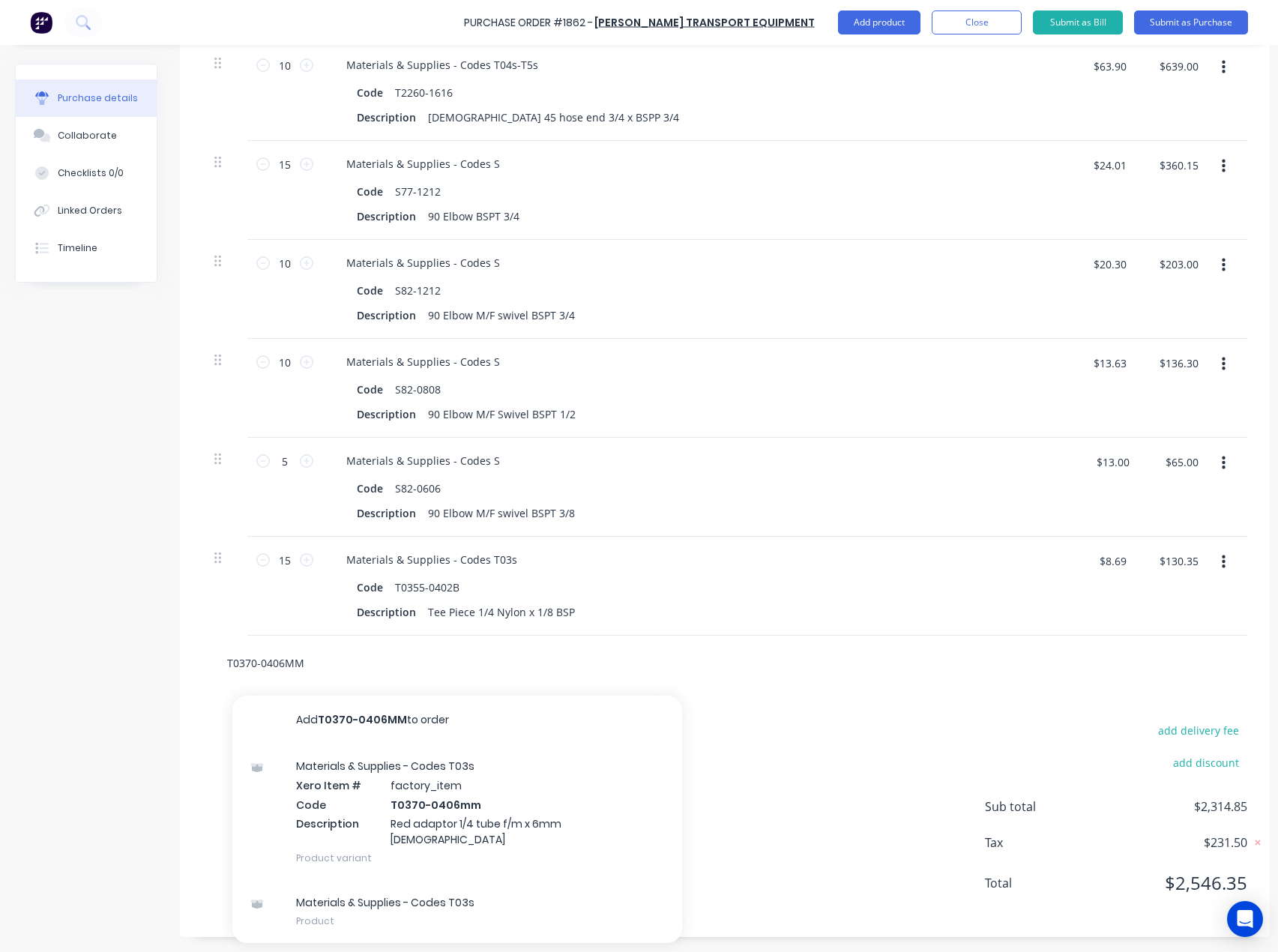
type input "T0370-0406MM"
click at [396, 785] on div "Materials & Supplies - Codes T03s Xero Item # factory_item Code T0370-0406mm De…" at bounding box center [457, 811] width 450 height 137
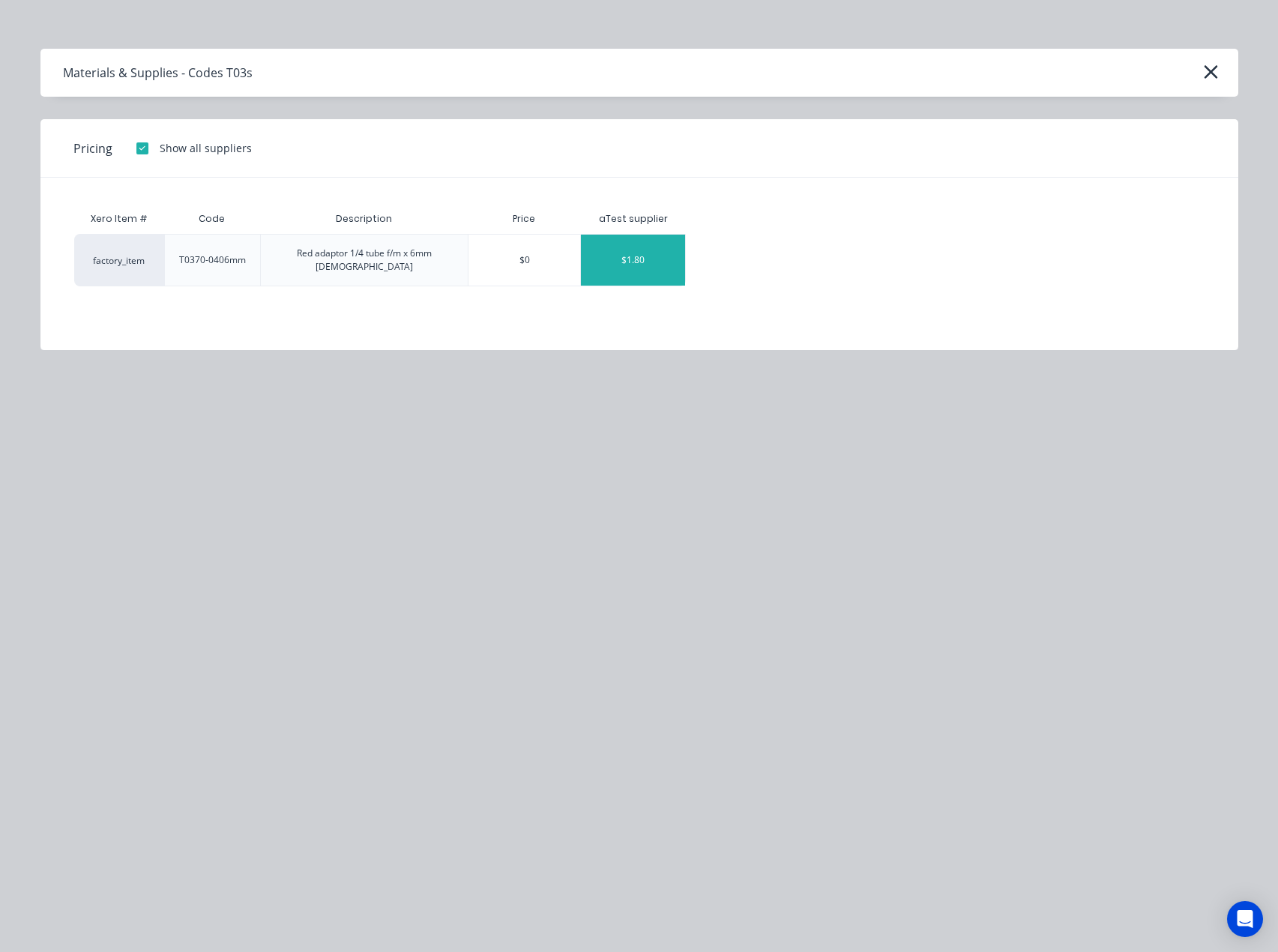
click at [626, 252] on div "$1.80" at bounding box center [633, 259] width 104 height 51
type textarea "x"
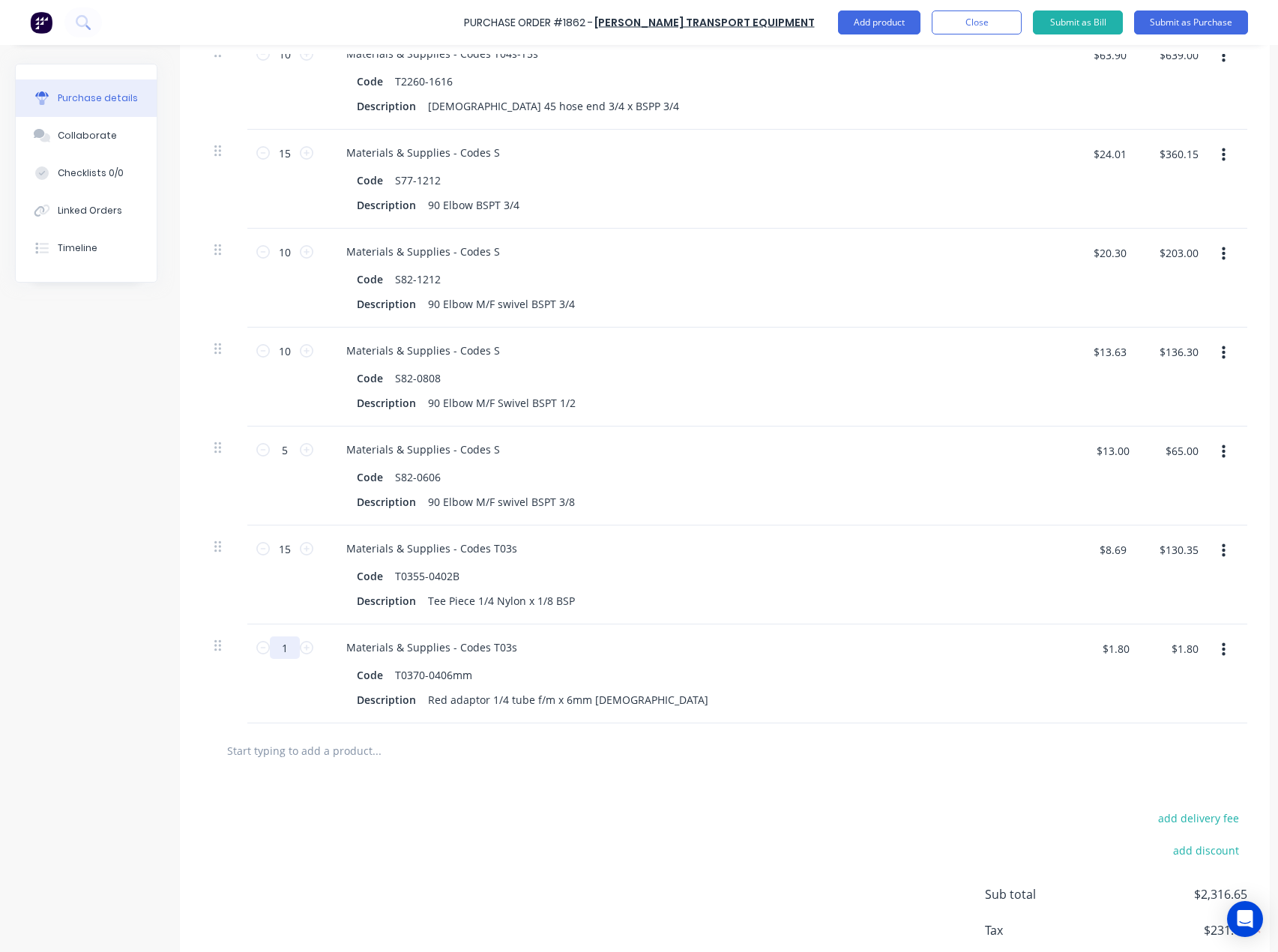
click at [288, 652] on input "1" at bounding box center [285, 648] width 30 height 22
type textarea "x"
type input "15"
type textarea "x"
type input "$27.00"
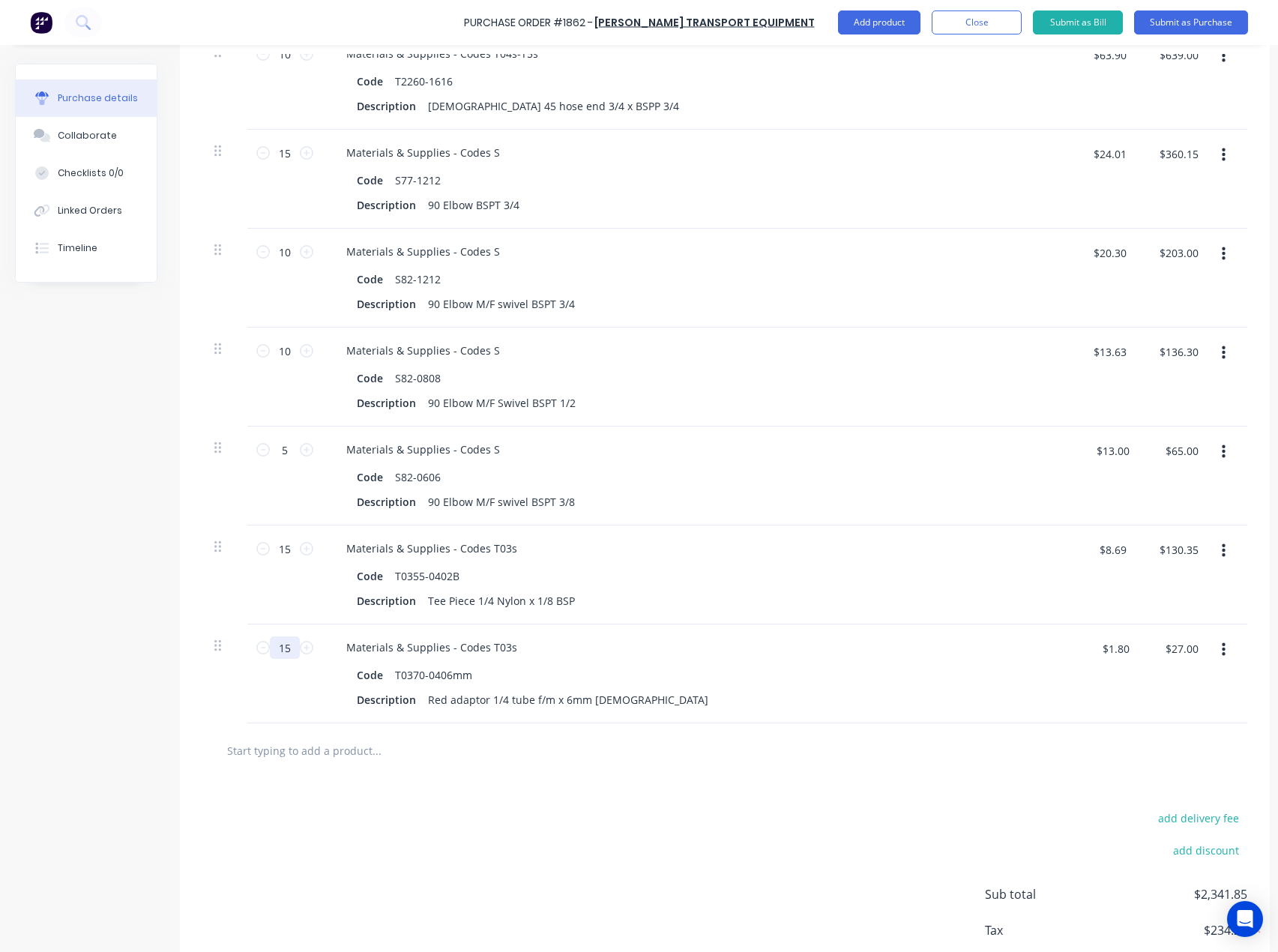
type input "15"
click at [313, 751] on input "text" at bounding box center [376, 750] width 300 height 30
paste input "T0376-04"
type textarea "x"
type input "T0376-04"
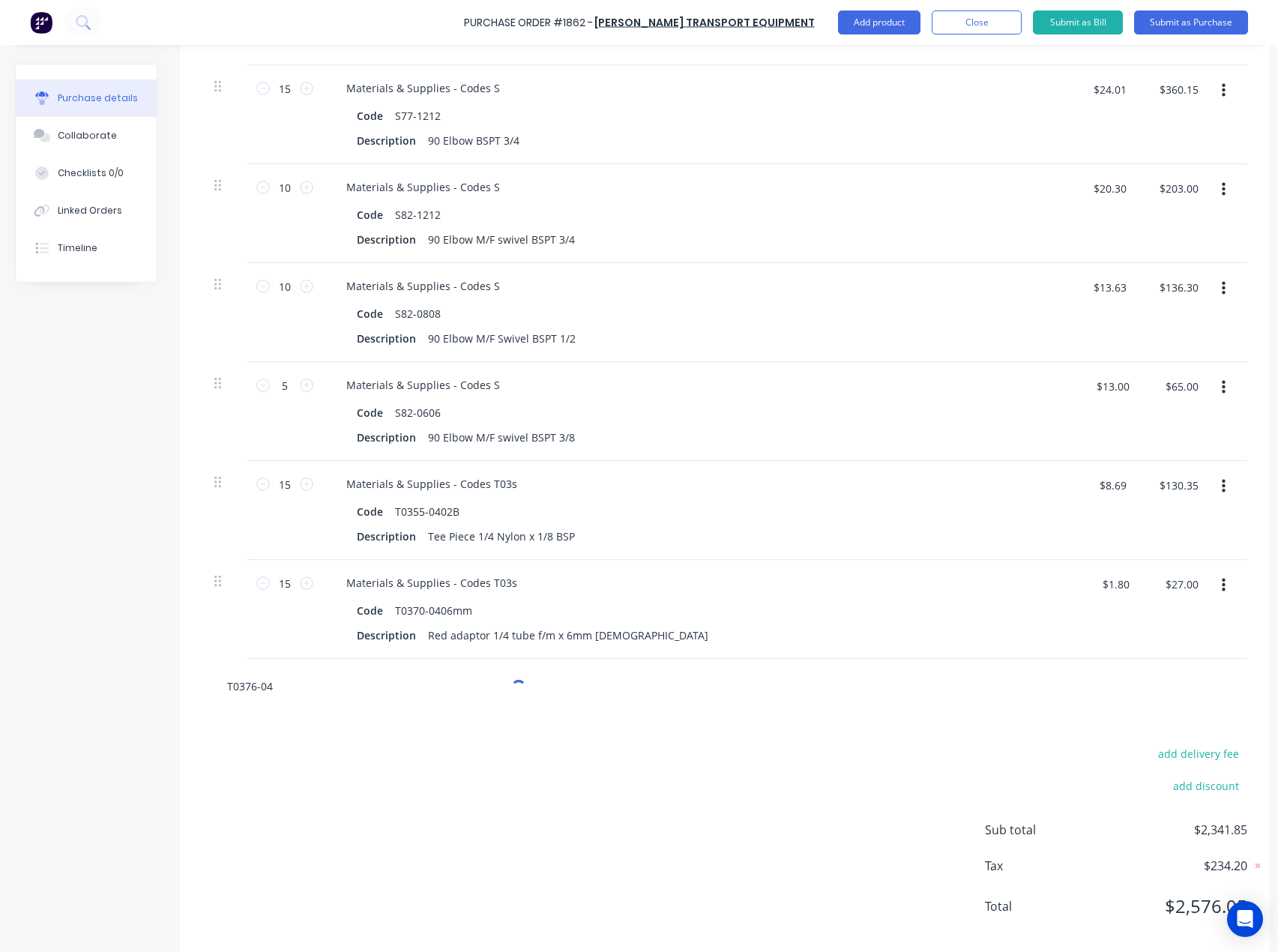
scroll to position [844, 0]
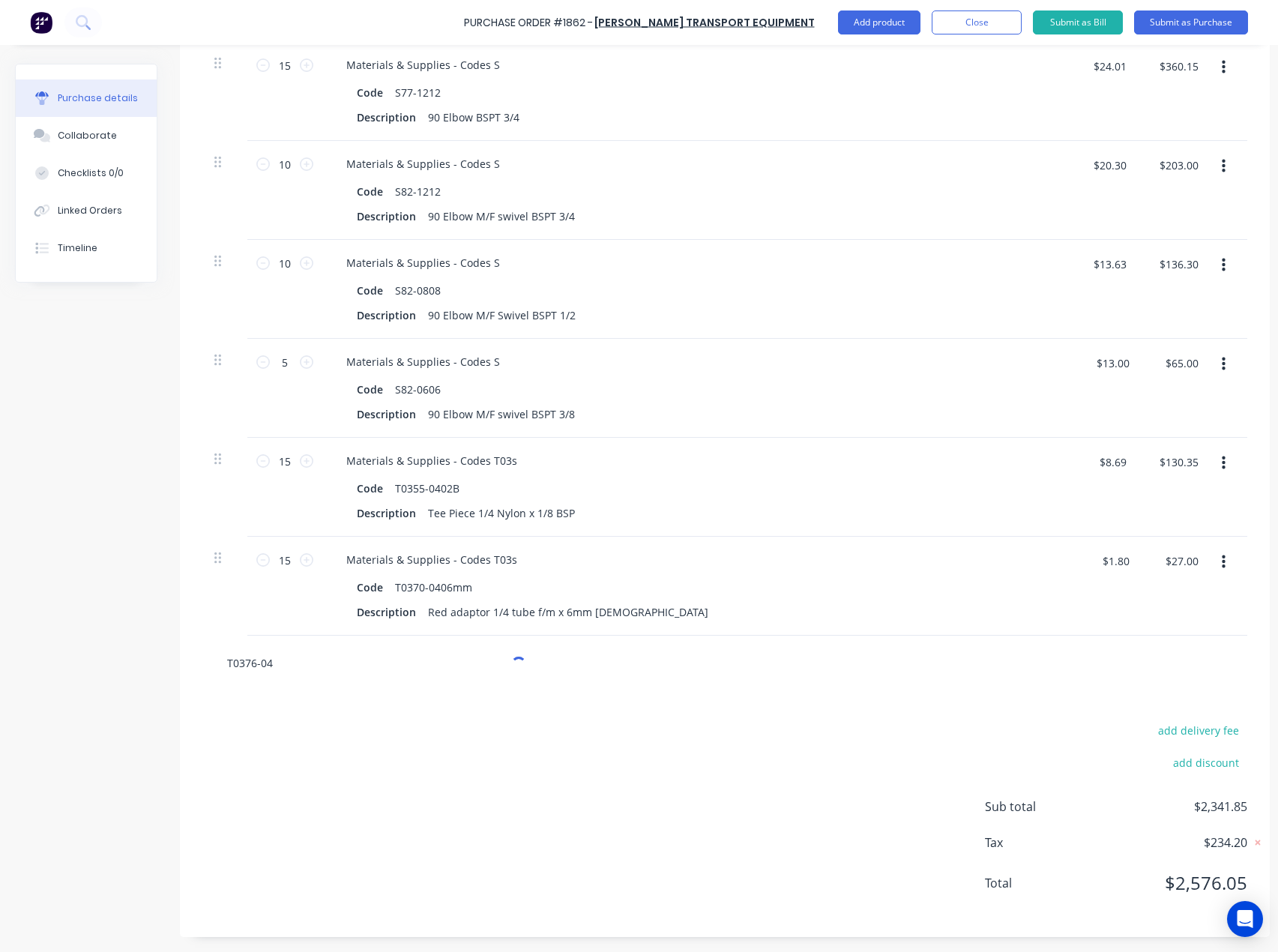
type textarea "x"
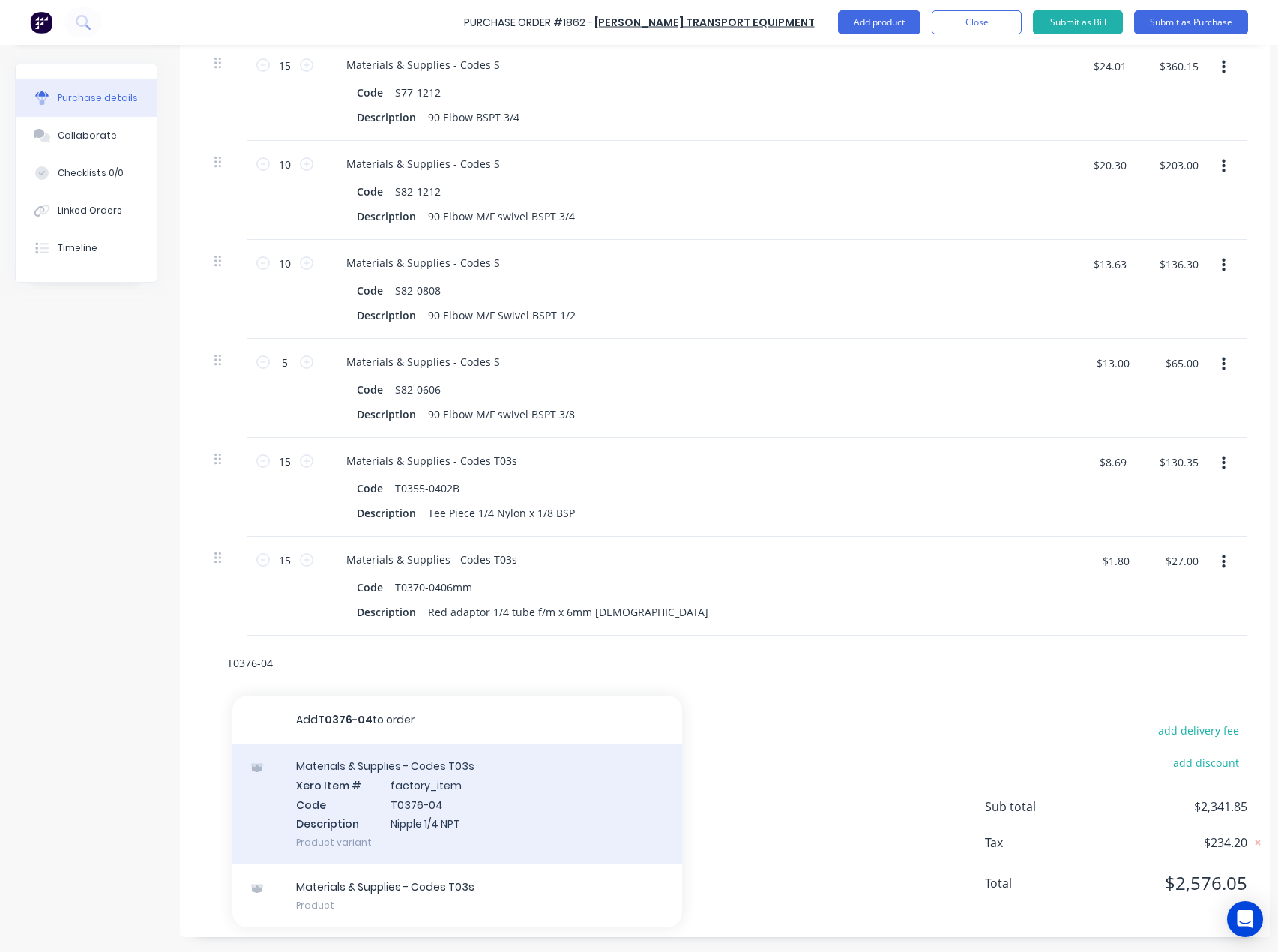
type input "T0376-04"
click at [377, 792] on div "Materials & Supplies - Codes T03s Xero Item # factory_item Code T0376-04 Descri…" at bounding box center [457, 803] width 450 height 121
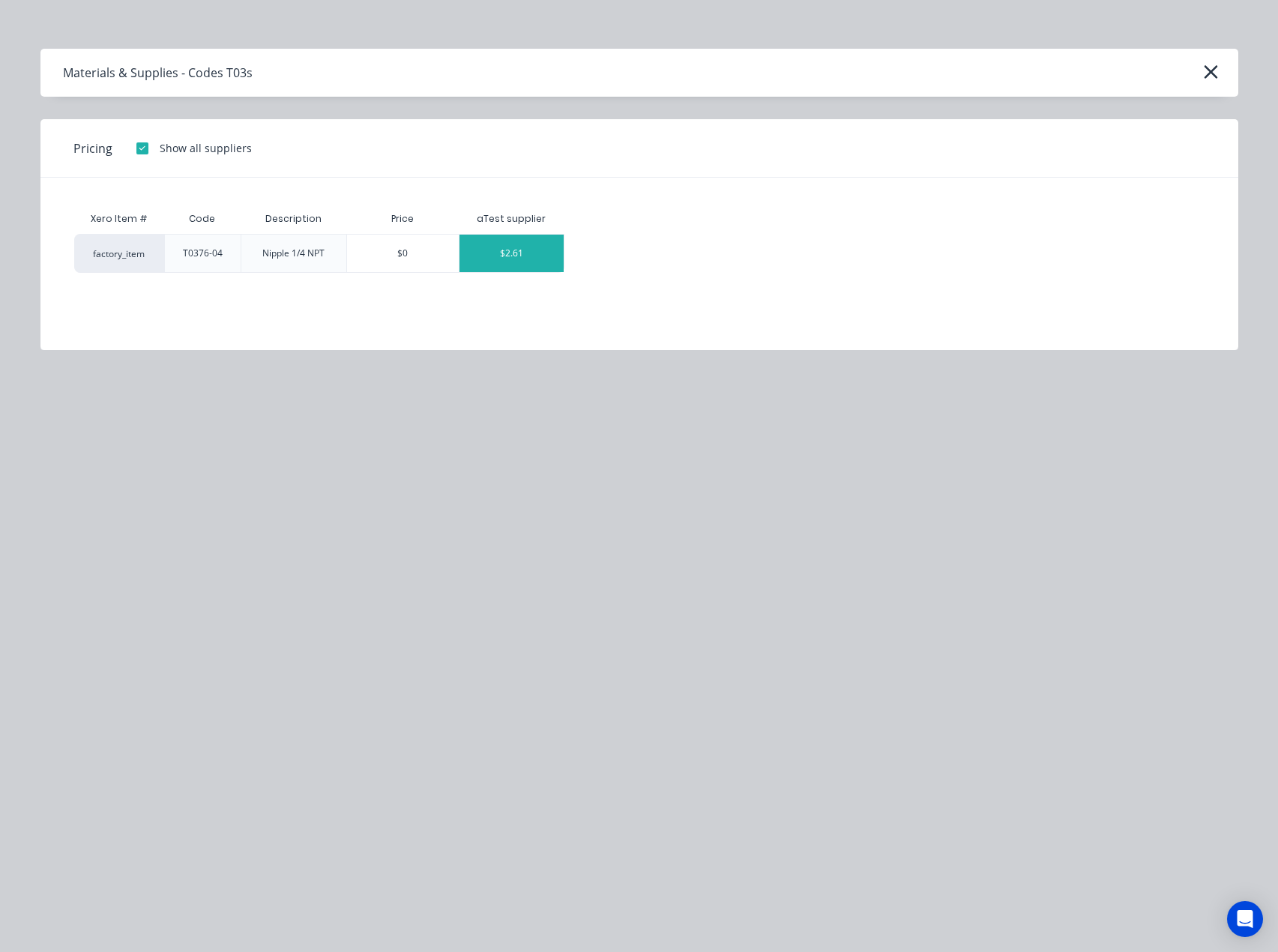
click at [505, 264] on div "$2.61" at bounding box center [512, 253] width 104 height 38
type textarea "x"
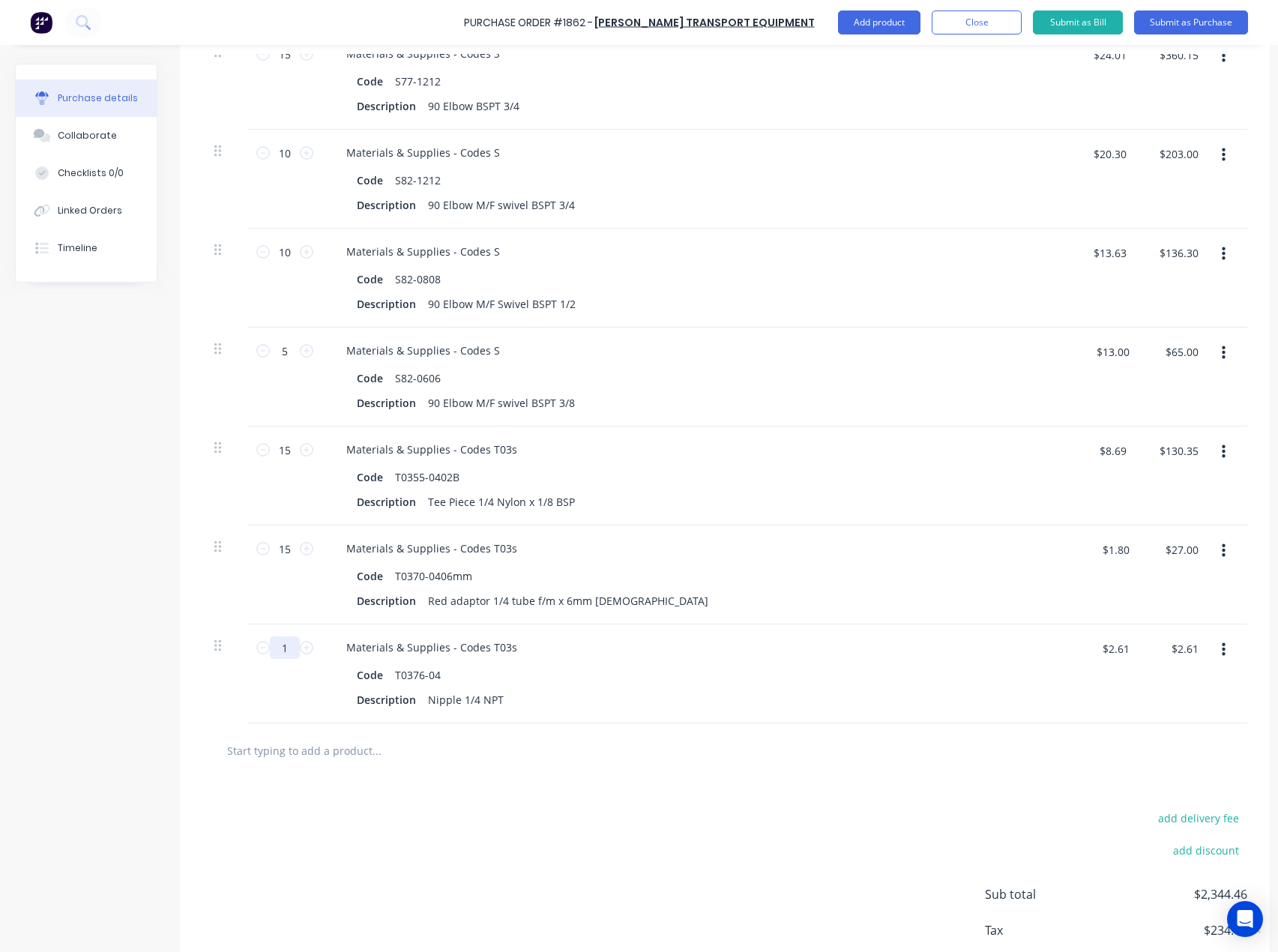
click at [287, 642] on input "1" at bounding box center [285, 648] width 30 height 22
type textarea "x"
type input "10"
type textarea "x"
type input "$26.10"
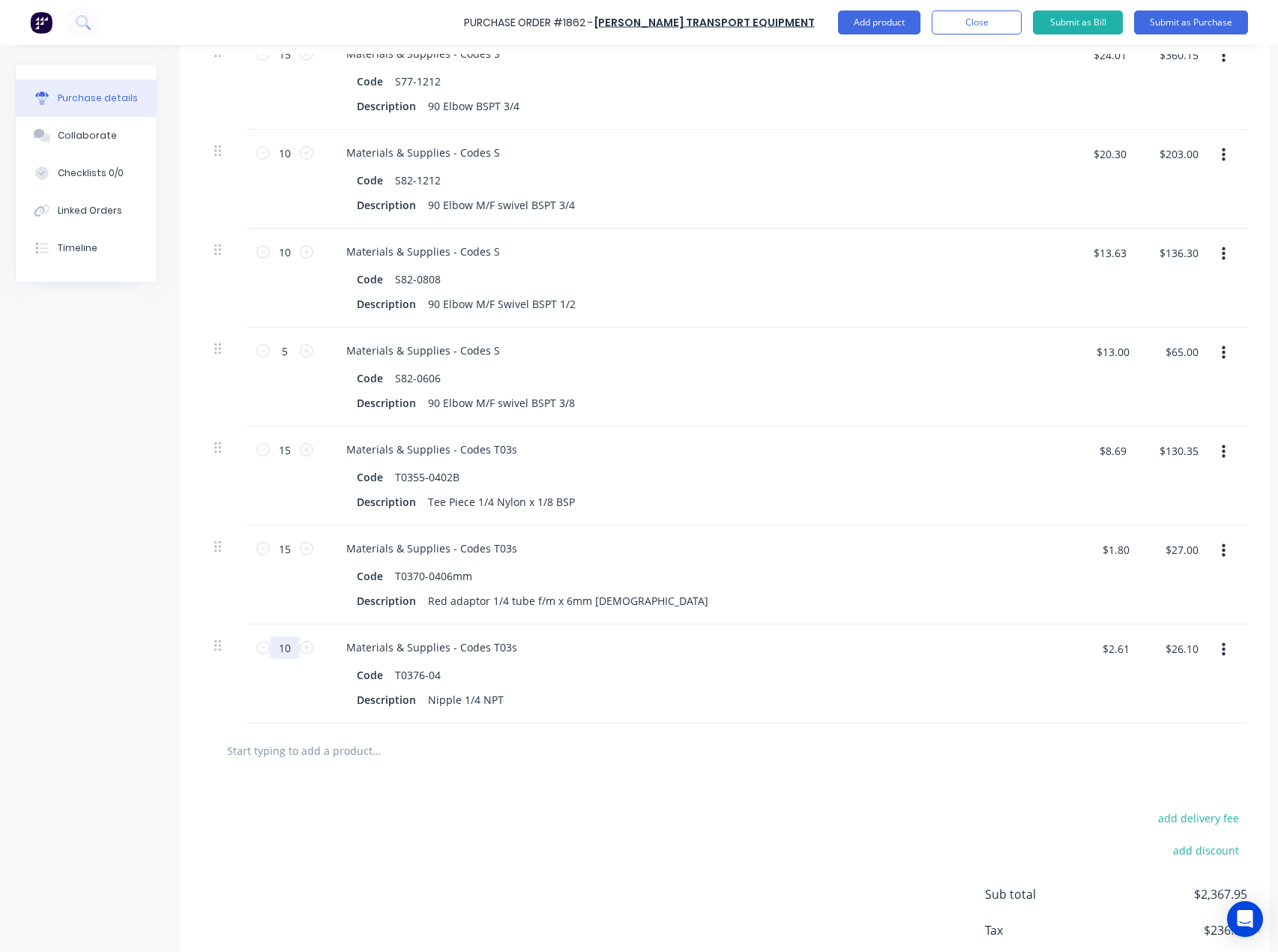
type input "10"
click at [357, 750] on input "text" at bounding box center [376, 750] width 300 height 30
paste input "33400-2420"
type textarea "x"
type input "33400-2420"
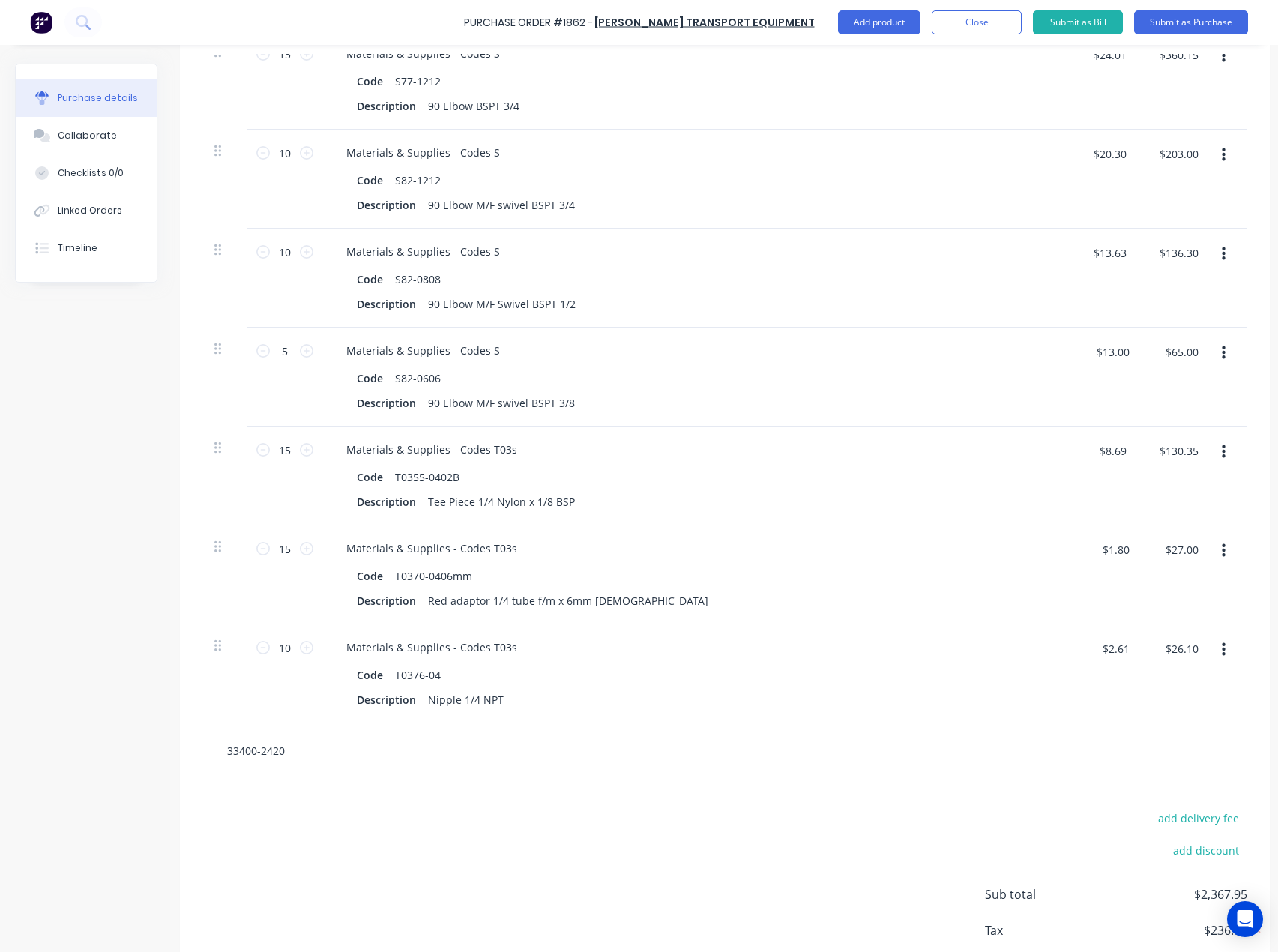
scroll to position [942, 0]
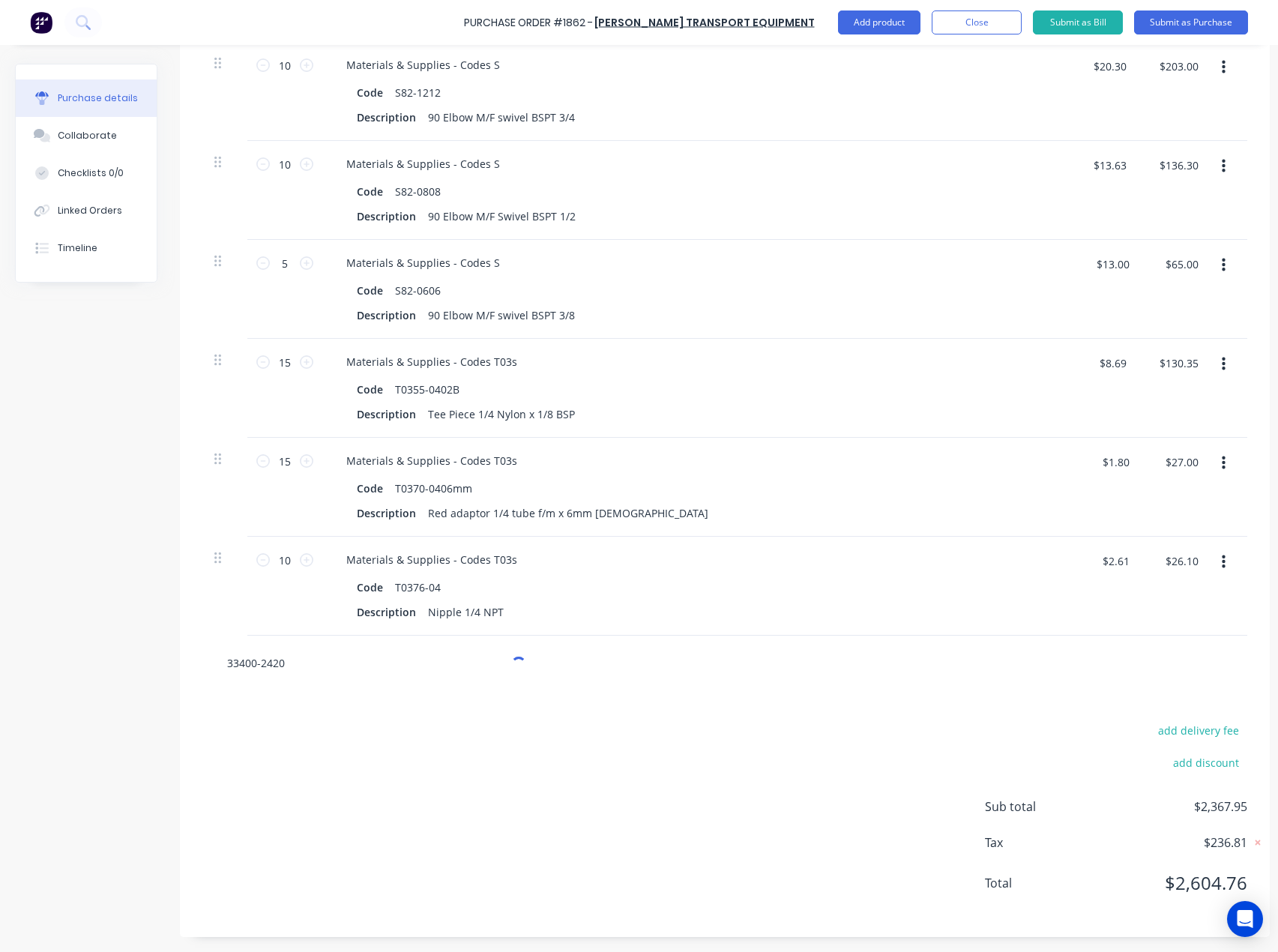
type textarea "x"
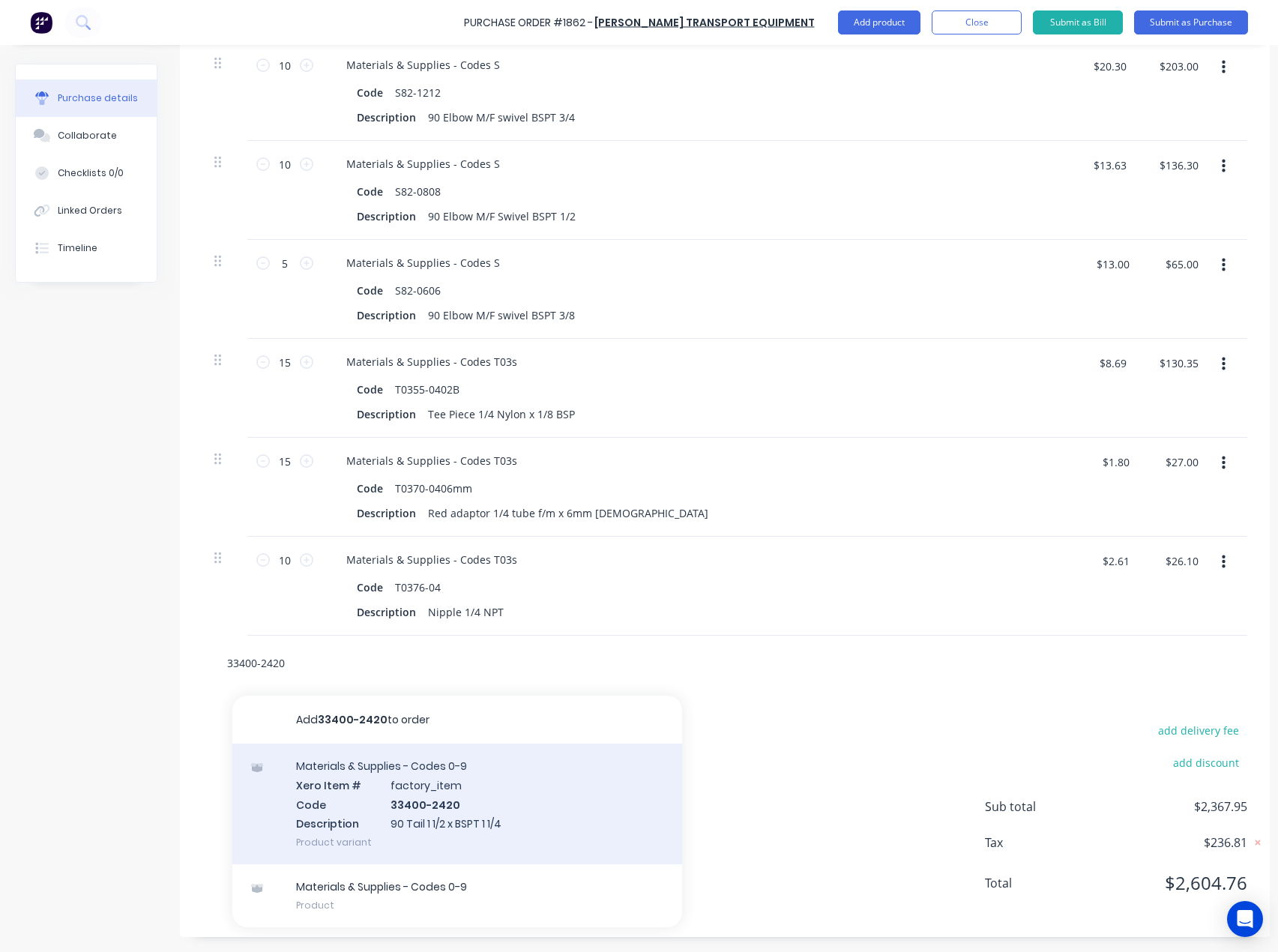
type input "33400-2420"
click at [418, 782] on div "Materials & Supplies - Codes 0-9 Xero Item # factory_item Code 33400-2420 Descr…" at bounding box center [457, 803] width 450 height 121
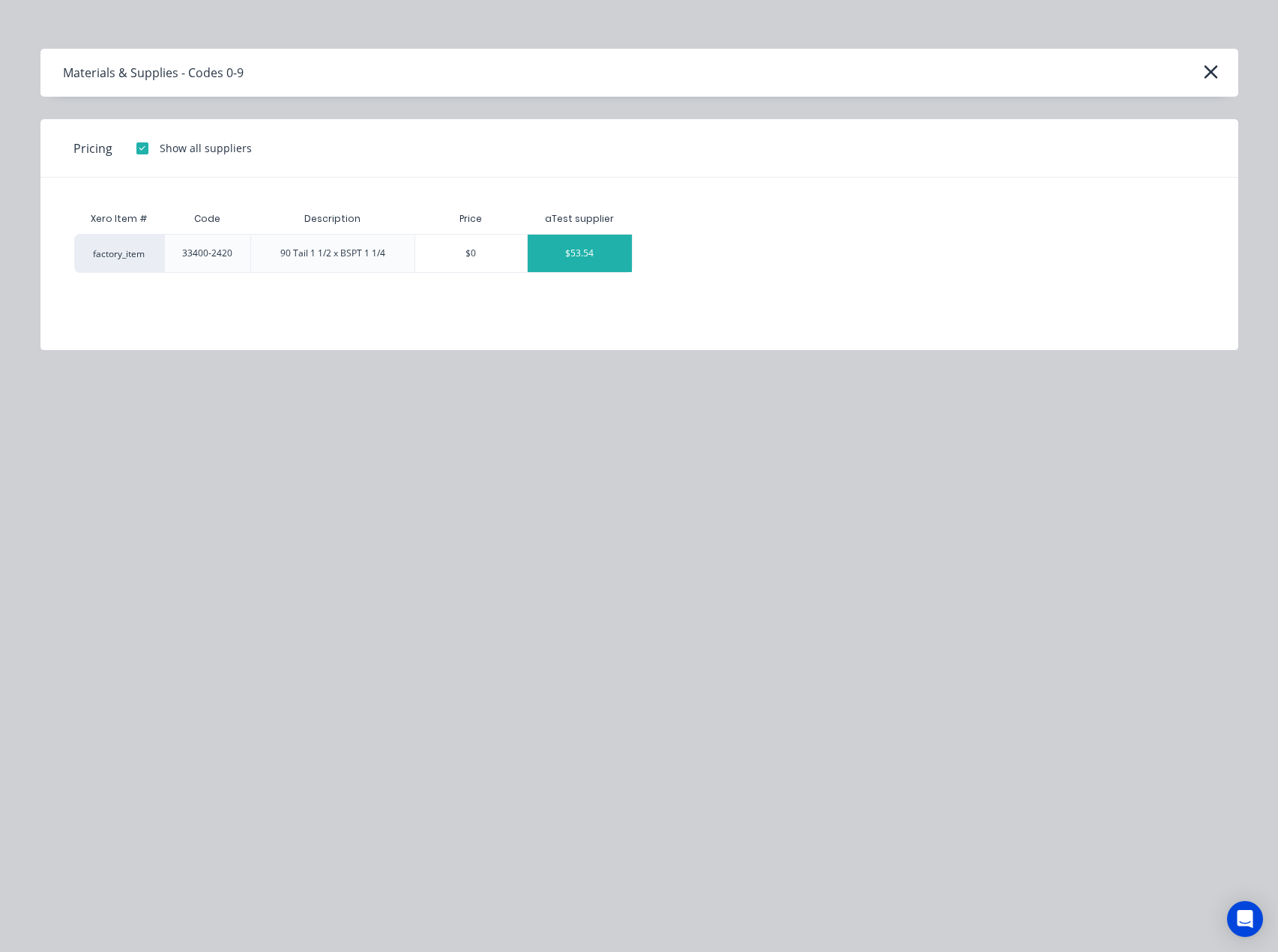
click at [587, 251] on div "$53.54" at bounding box center [580, 253] width 104 height 38
type textarea "x"
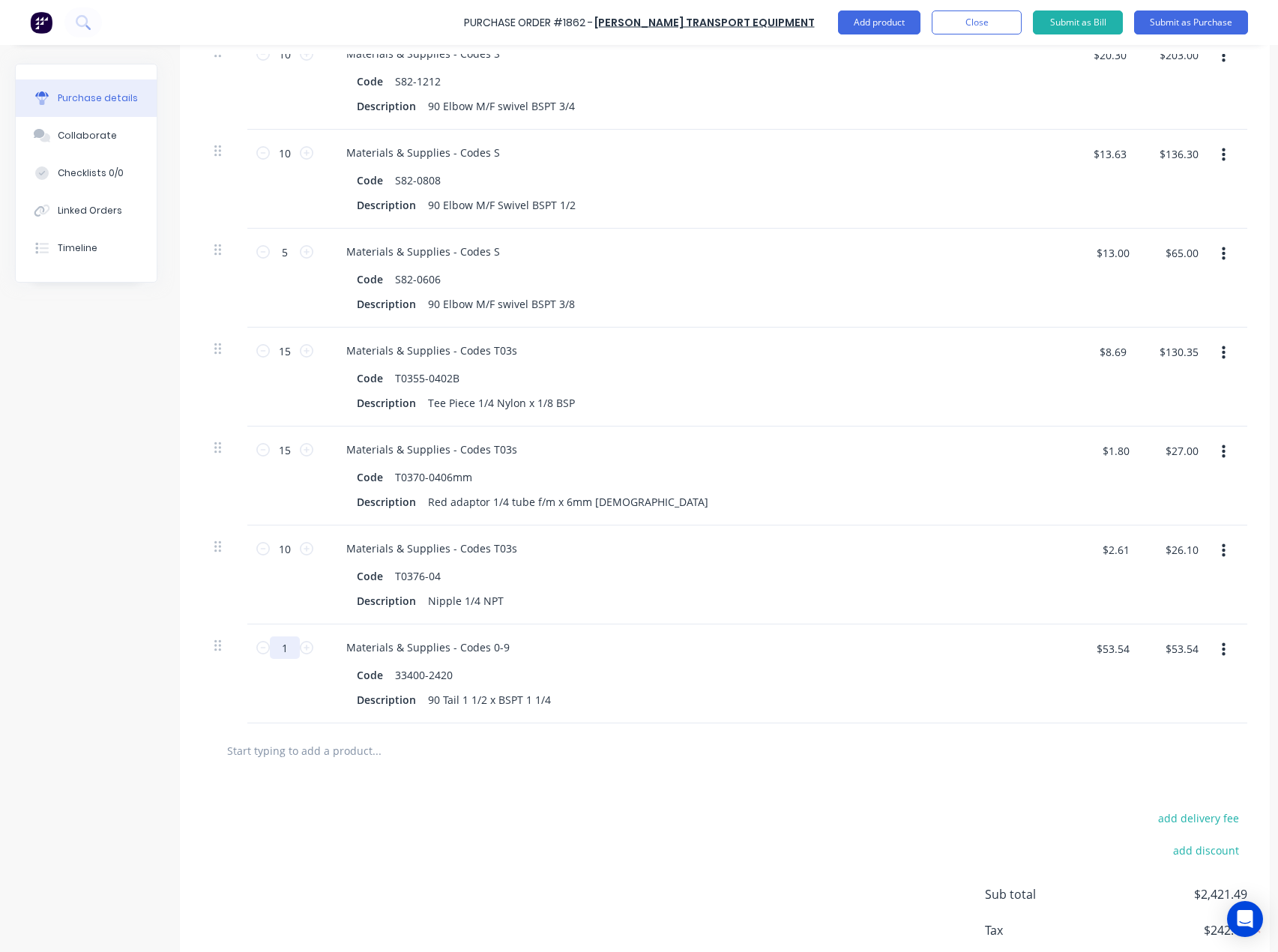
click at [294, 646] on input "1" at bounding box center [285, 648] width 30 height 22
type textarea "x"
type input "3"
type textarea "x"
type input "$160.62"
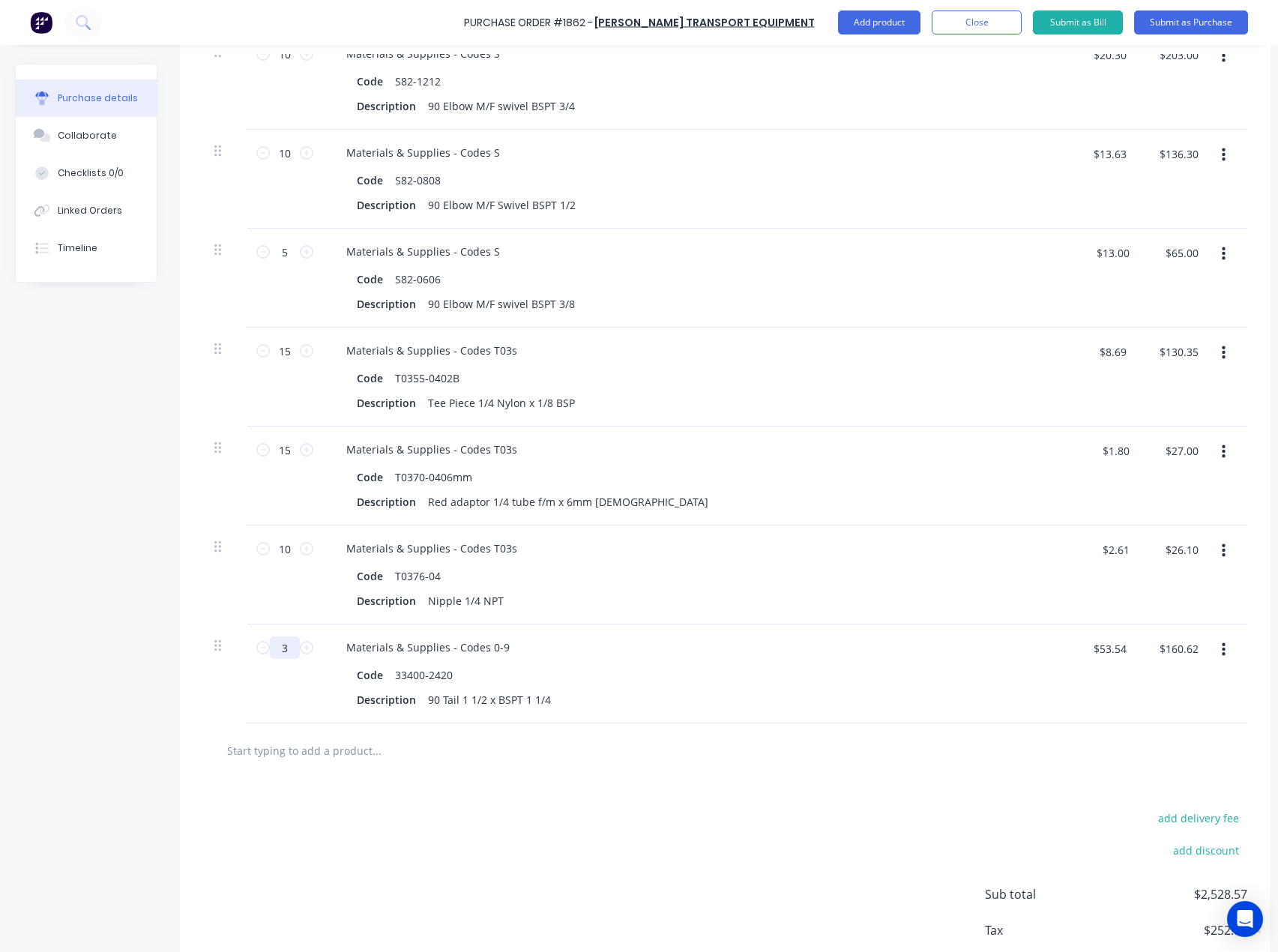
type textarea "x"
type input "30"
type textarea "x"
type input "$1,606.20"
type input "30"
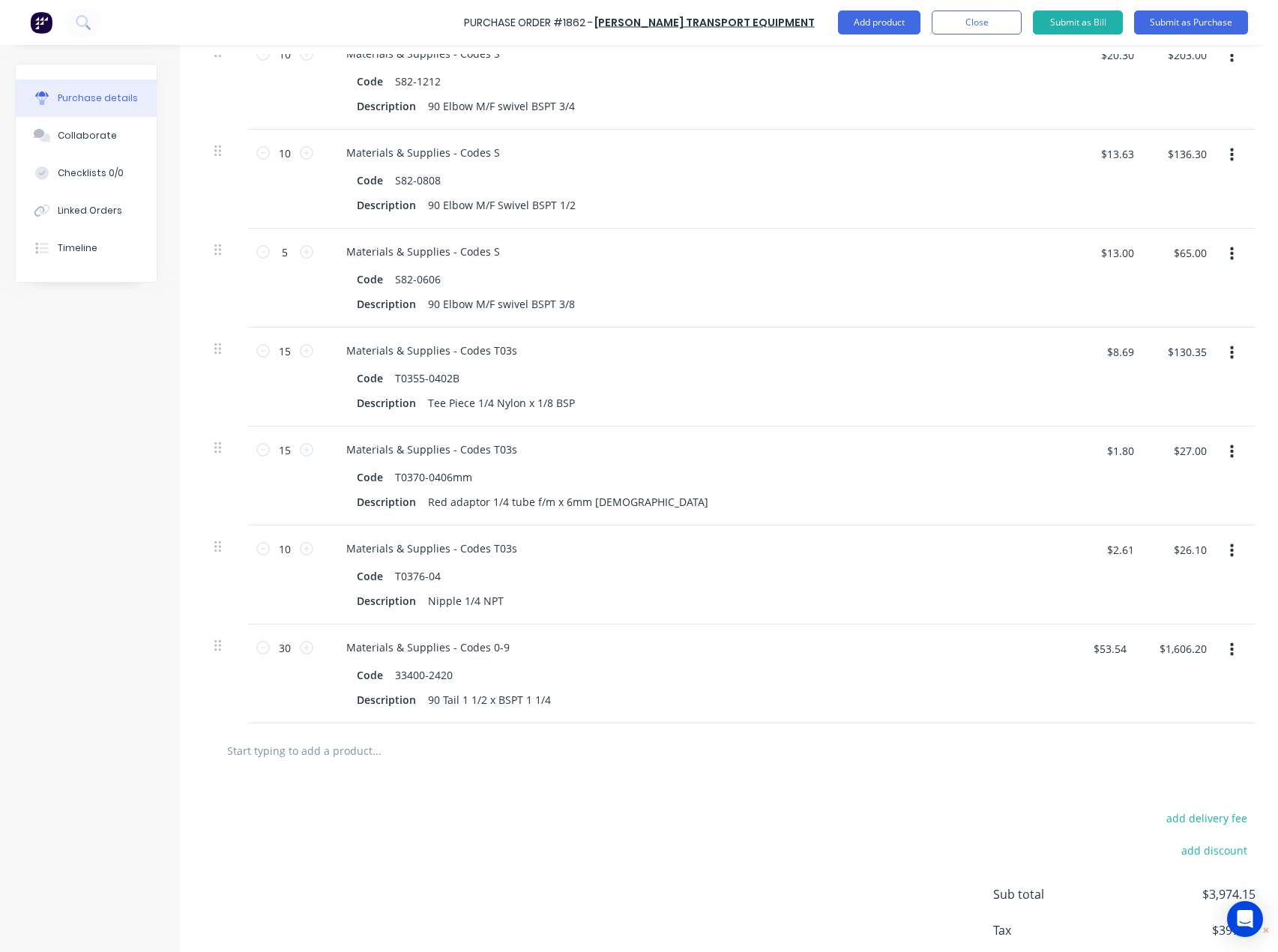
drag, startPoint x: 230, startPoint y: 737, endPoint x: 240, endPoint y: 750, distance: 16.4
click at [231, 739] on input "text" at bounding box center [376, 750] width 300 height 30
paste input "SR24"
type textarea "x"
type input "SR24"
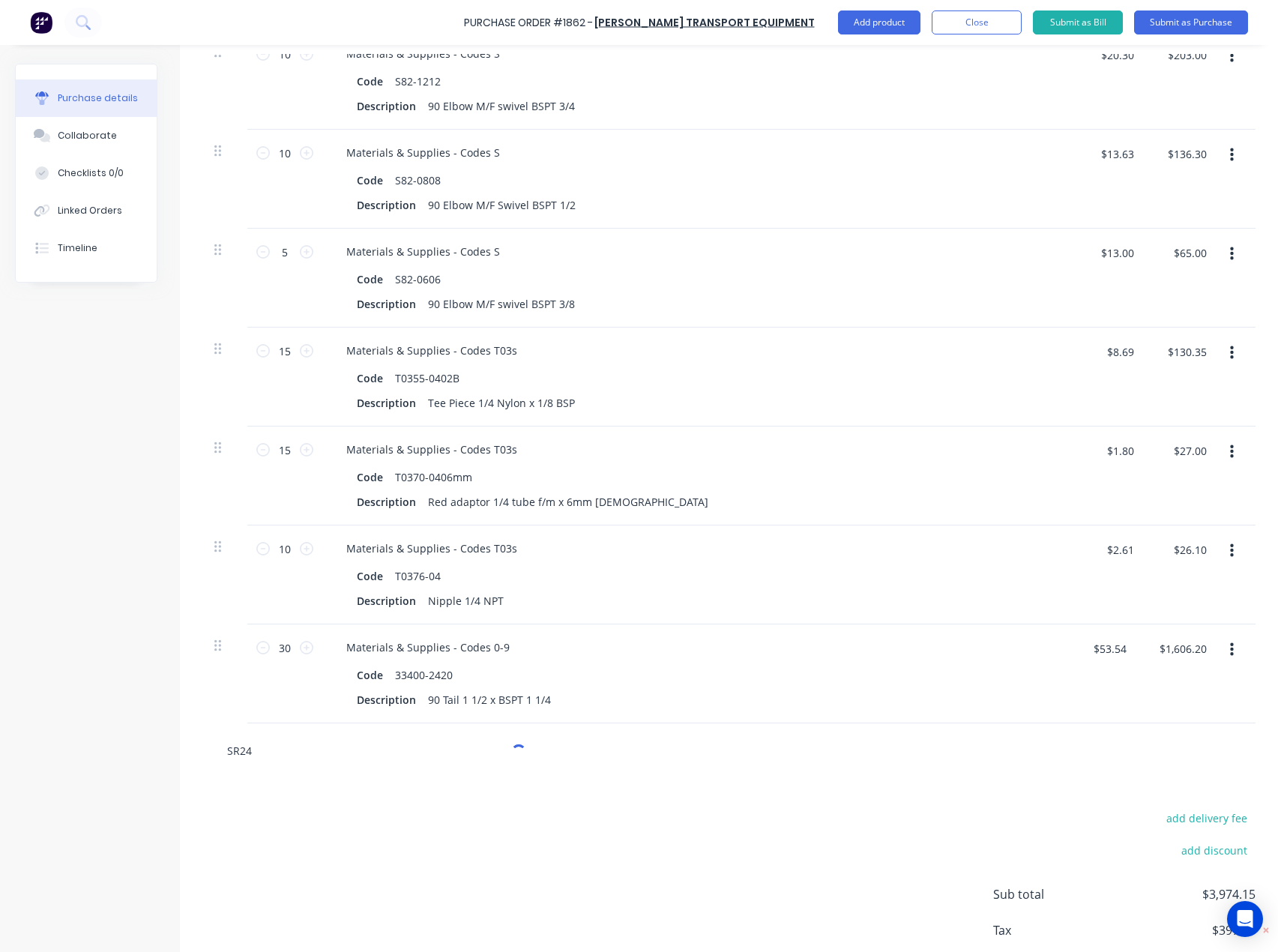
type textarea "x"
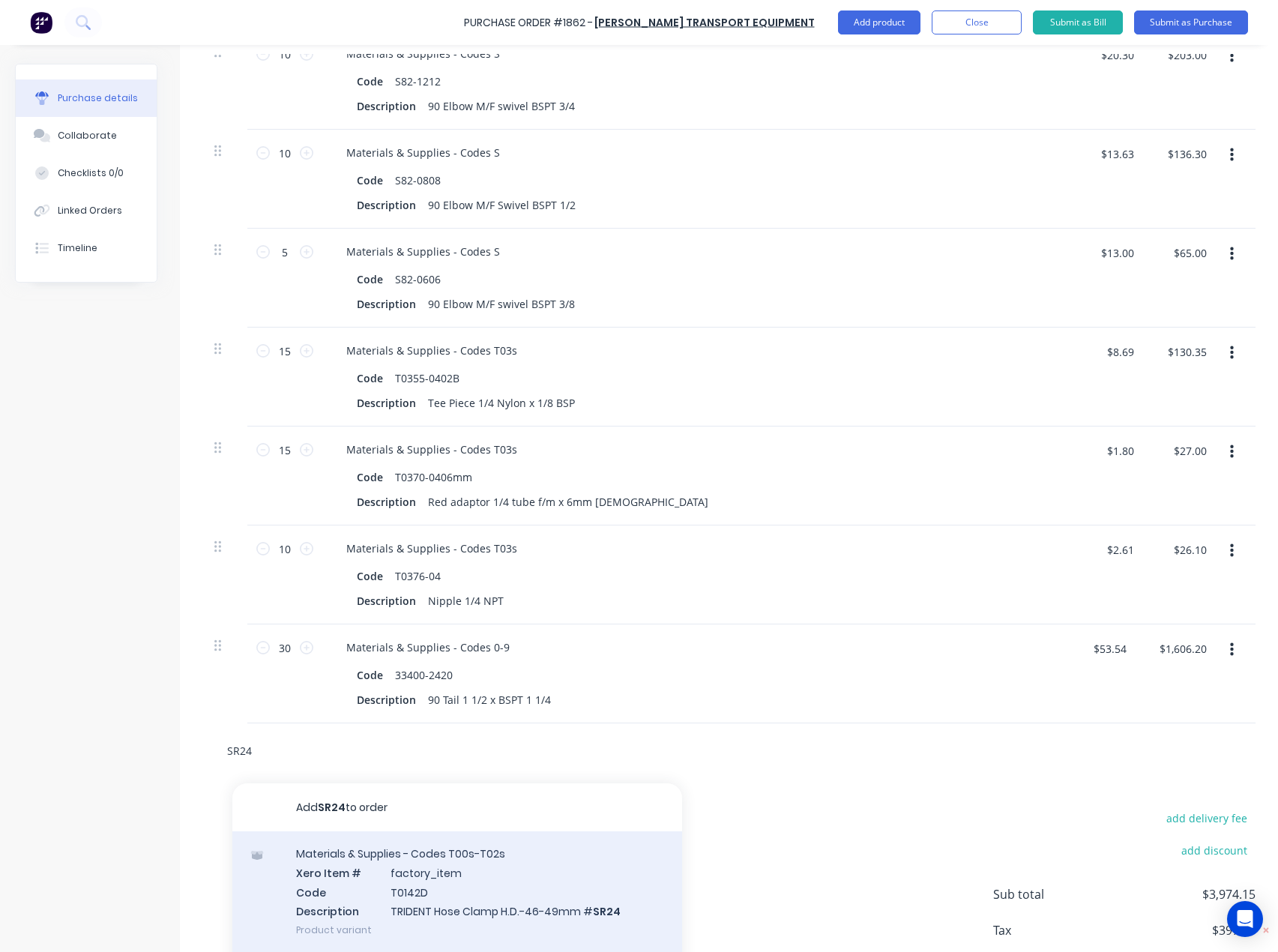
type input "SR24"
click at [417, 854] on div "Materials & Supplies - Codes T00s-T02s Xero Item # factory_item Code T0142D Des…" at bounding box center [457, 891] width 450 height 121
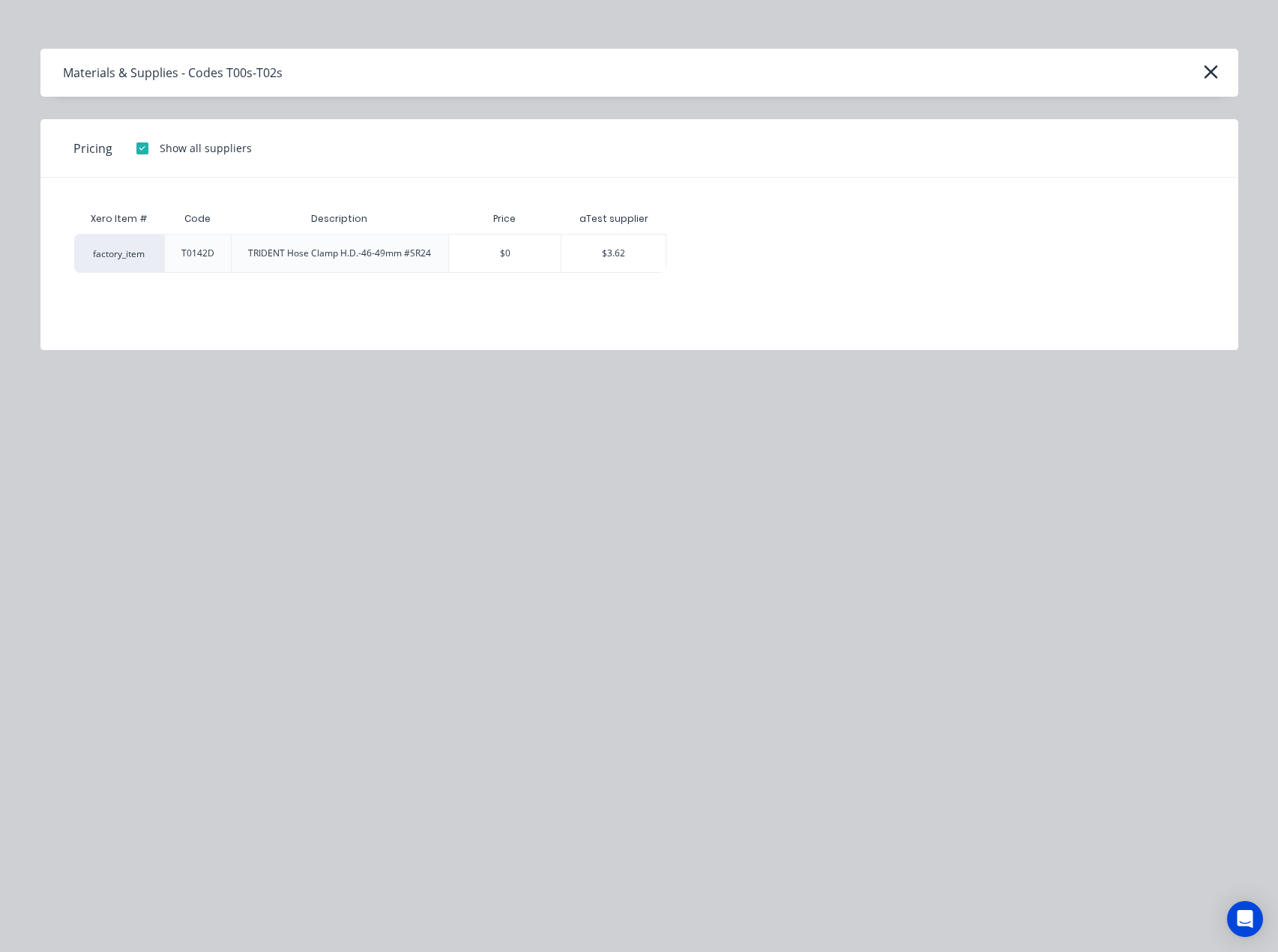
click at [618, 253] on div "$3.62" at bounding box center [614, 253] width 104 height 38
type textarea "x"
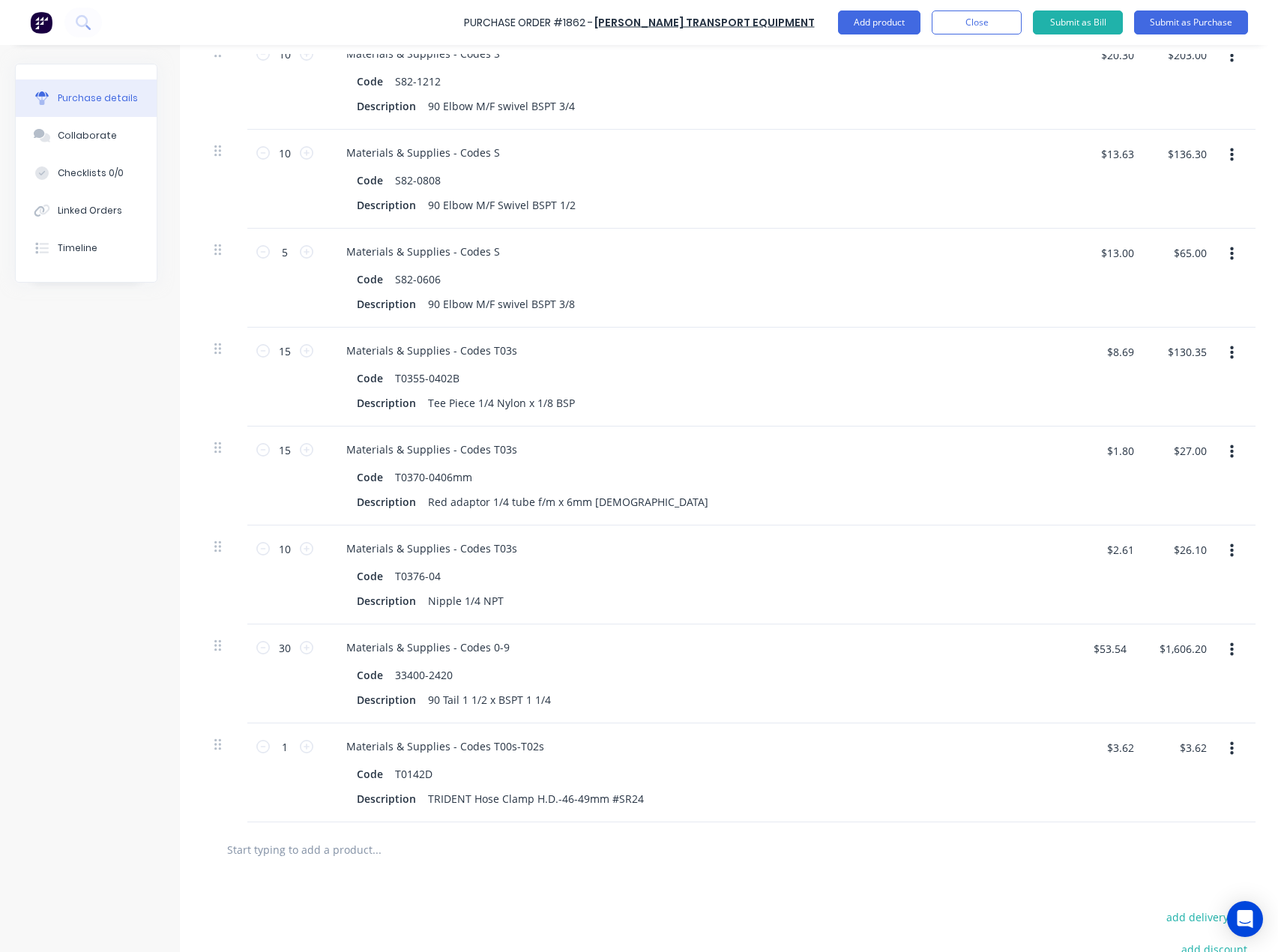
click at [1235, 747] on button "button" at bounding box center [1232, 749] width 35 height 27
click at [1164, 873] on button "Delete" at bounding box center [1186, 878] width 128 height 30
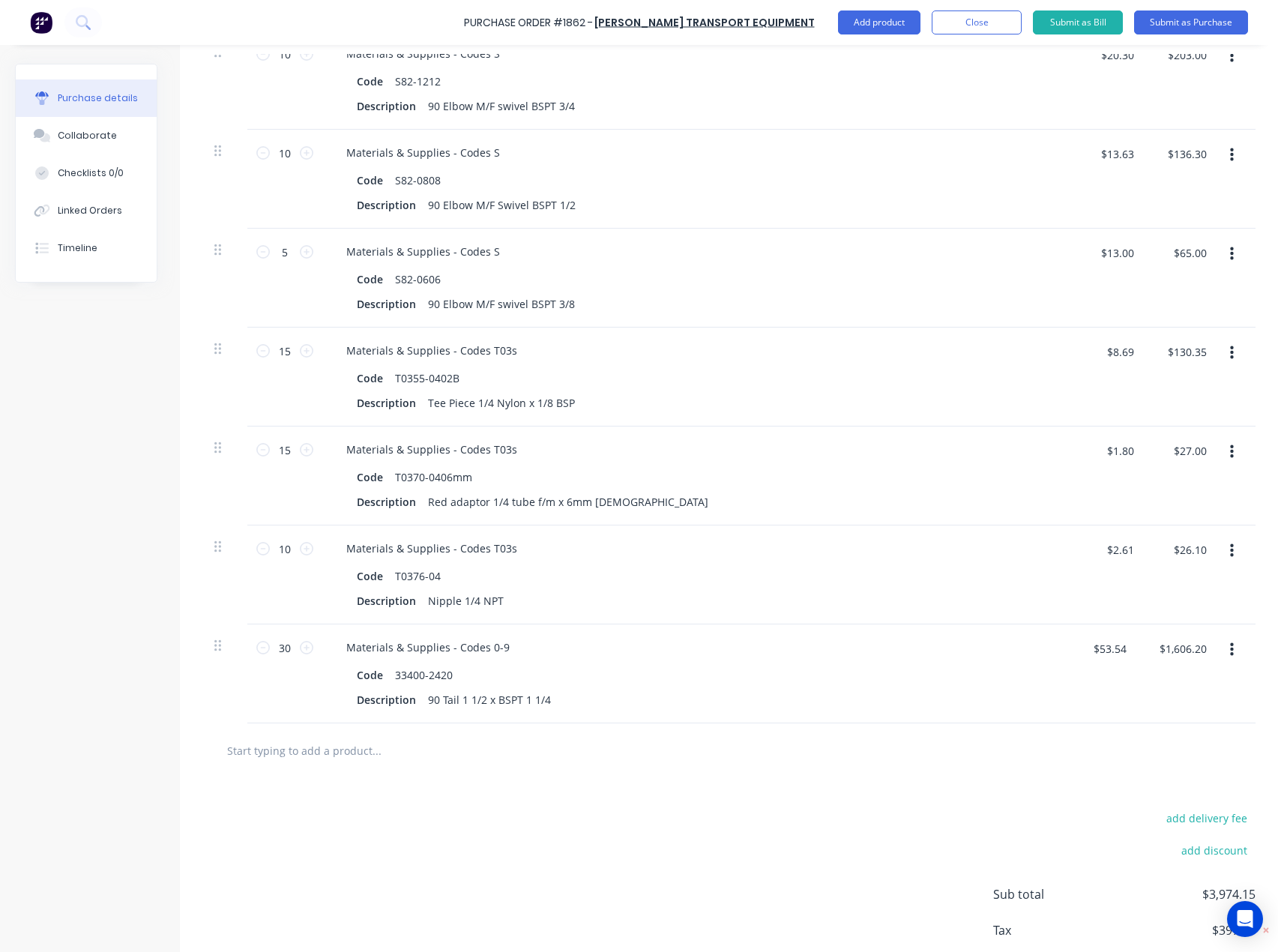
click at [265, 748] on input "text" at bounding box center [376, 750] width 300 height 30
paste input "SR24"
type textarea "x"
type input "SR24"
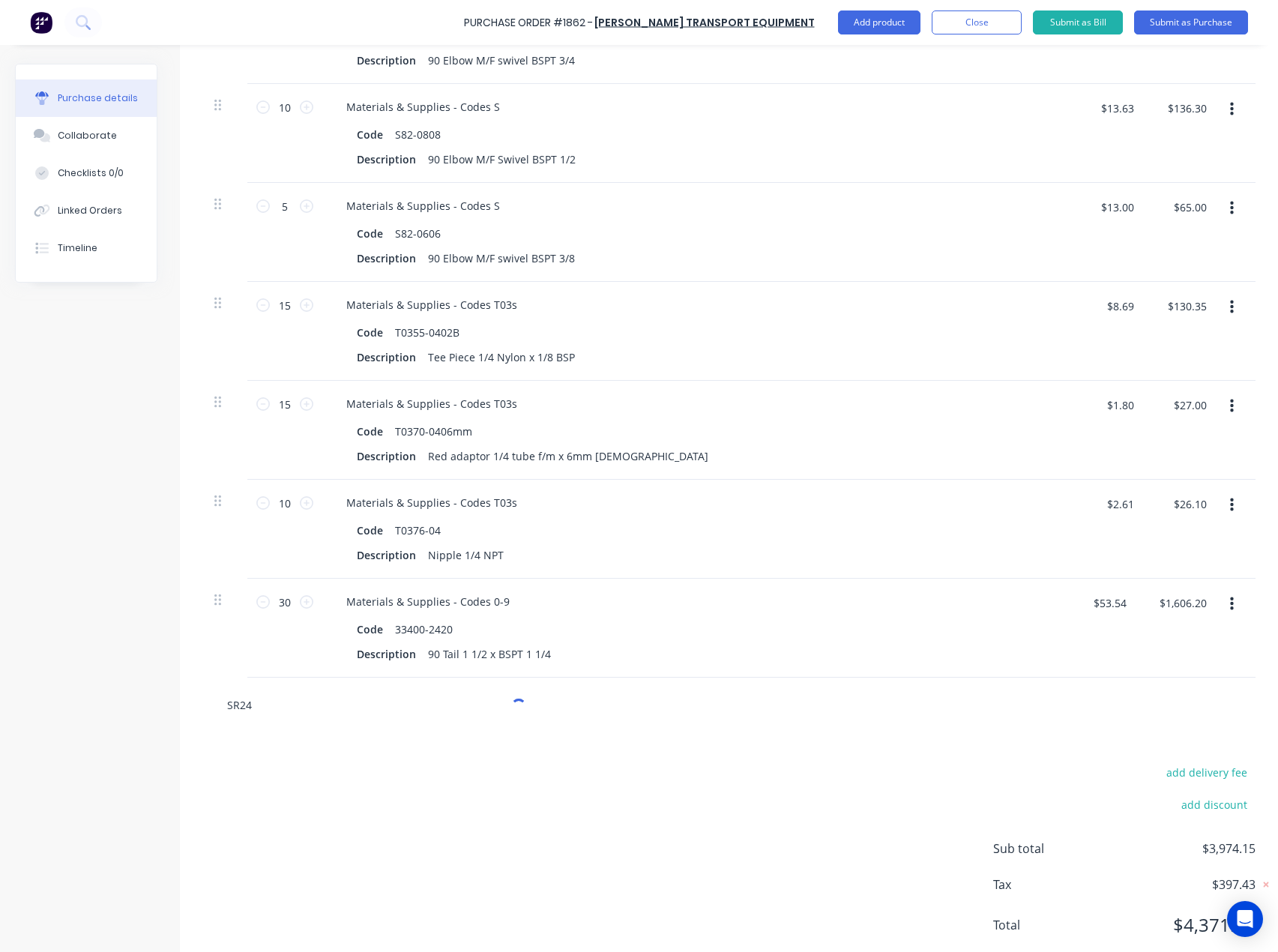
type textarea "x"
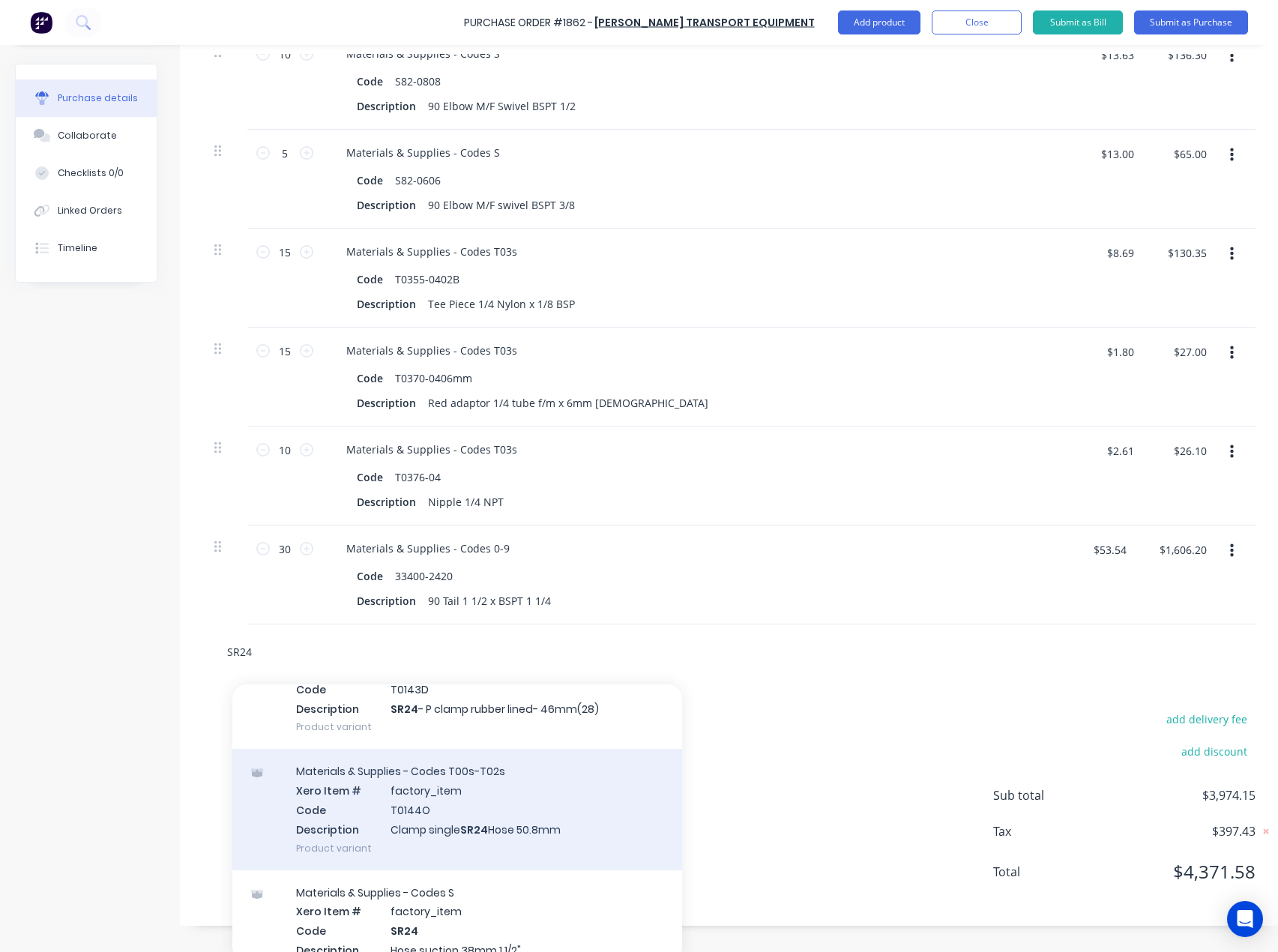
scroll to position [300, 0]
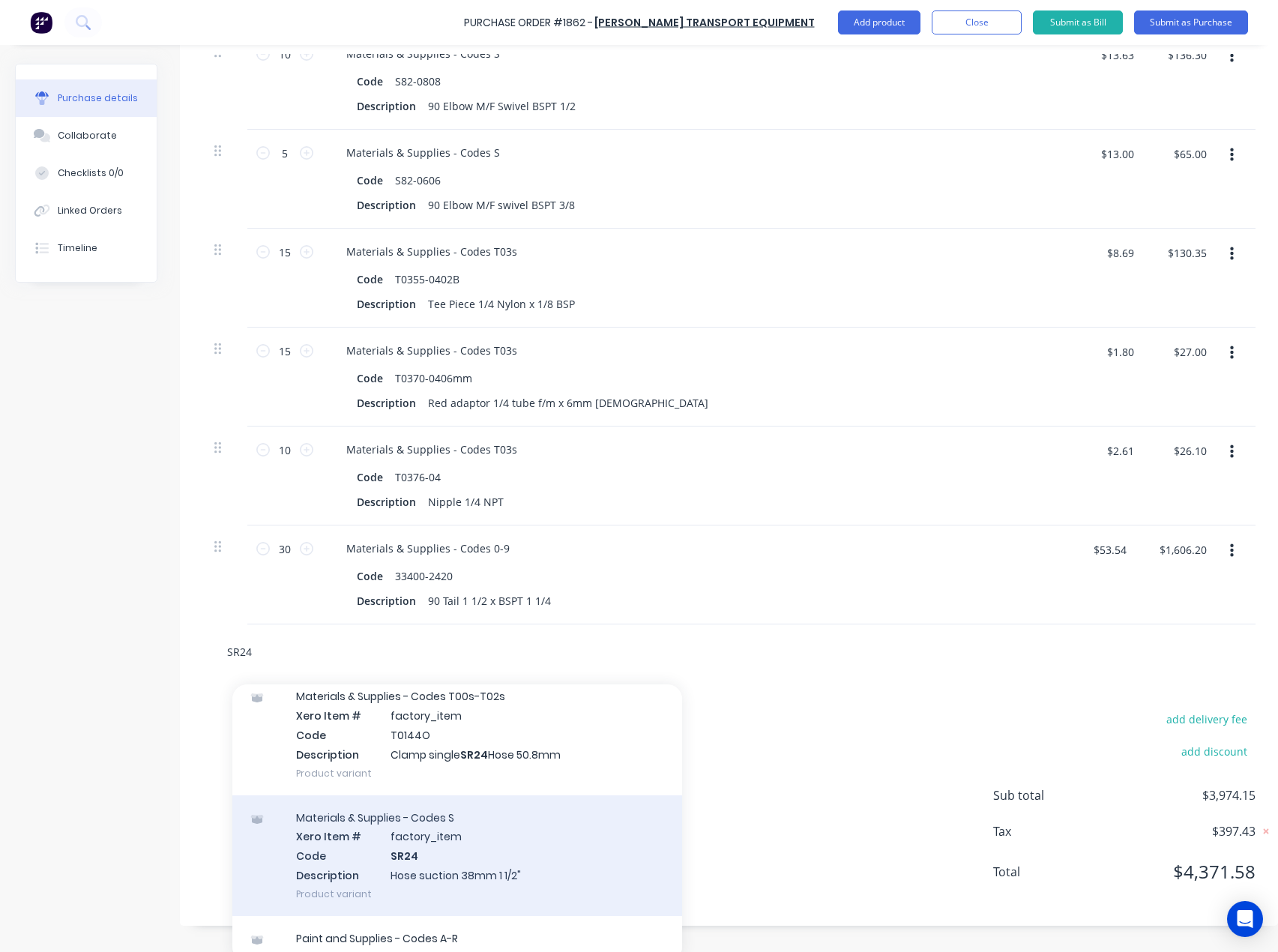
type input "SR24"
click at [433, 842] on div "Materials & Supplies - Codes S Xero Item # factory_item Code SR24 Description H…" at bounding box center [457, 856] width 450 height 121
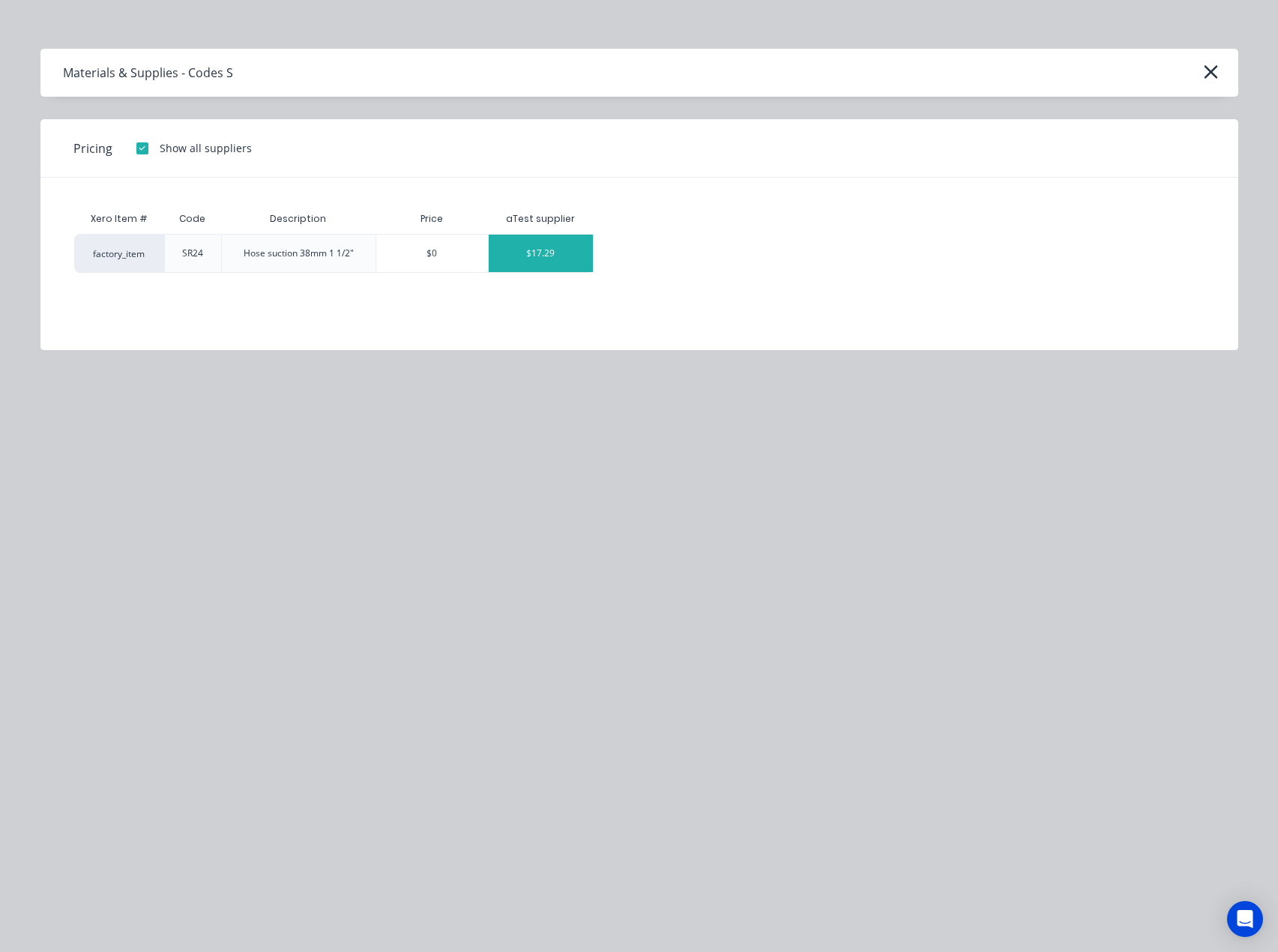
click at [566, 260] on div "$17.29" at bounding box center [541, 253] width 104 height 38
type textarea "x"
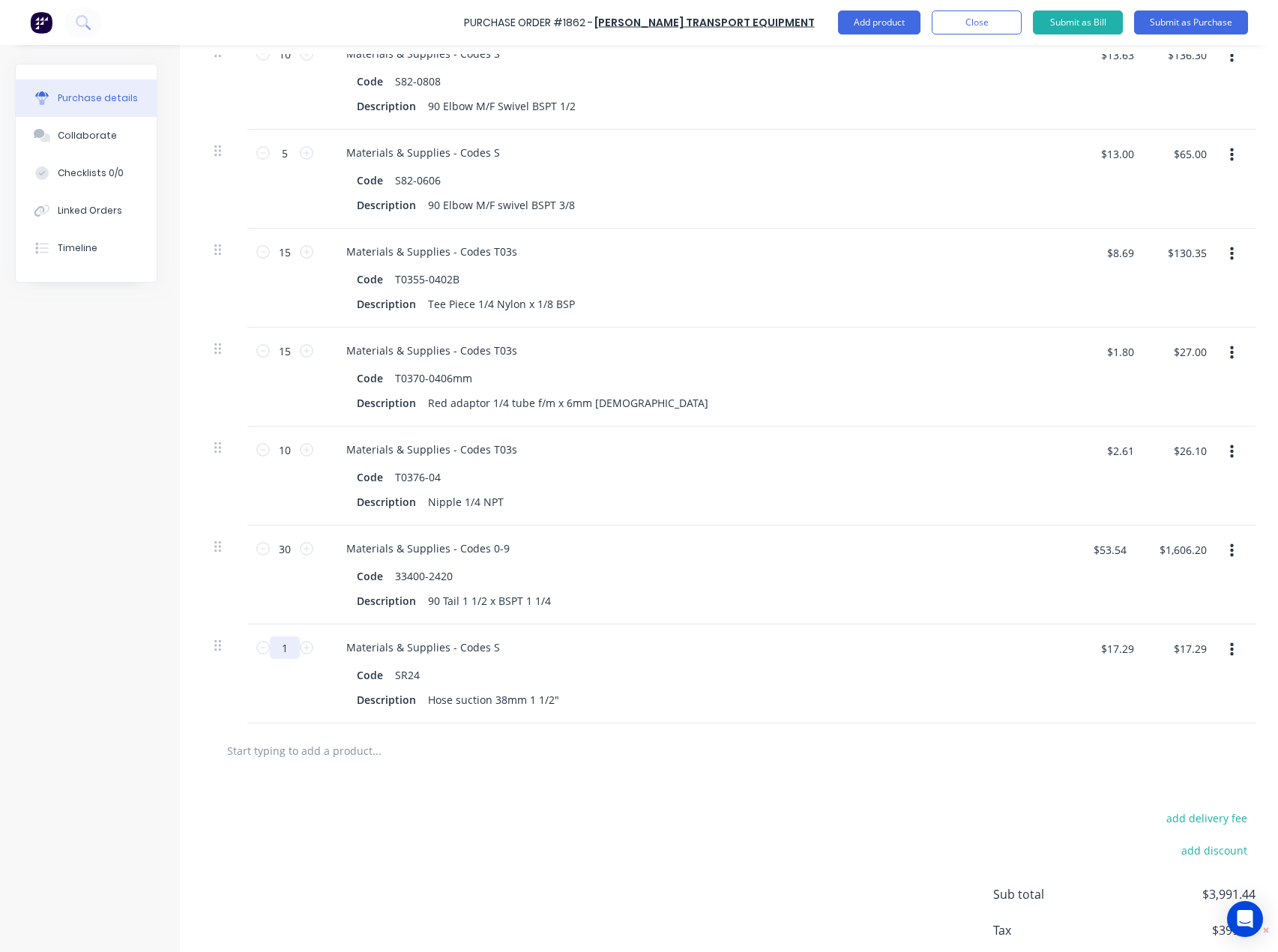
click at [289, 653] on input "1" at bounding box center [285, 648] width 30 height 22
type textarea "x"
type input "2"
type textarea "x"
type input "$34.58"
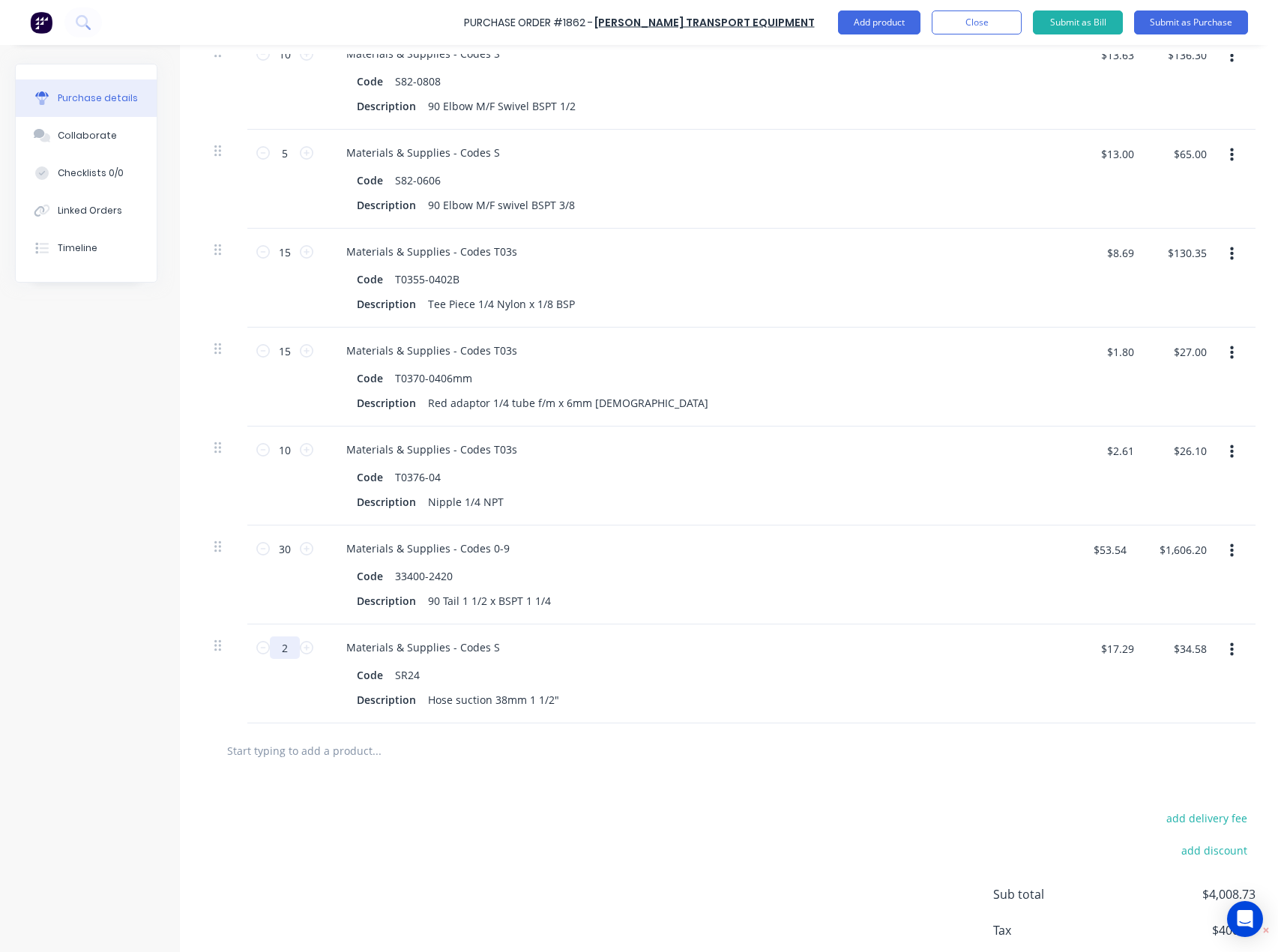
type textarea "x"
type input "20"
type textarea "x"
type input "$345.80"
type input "20"
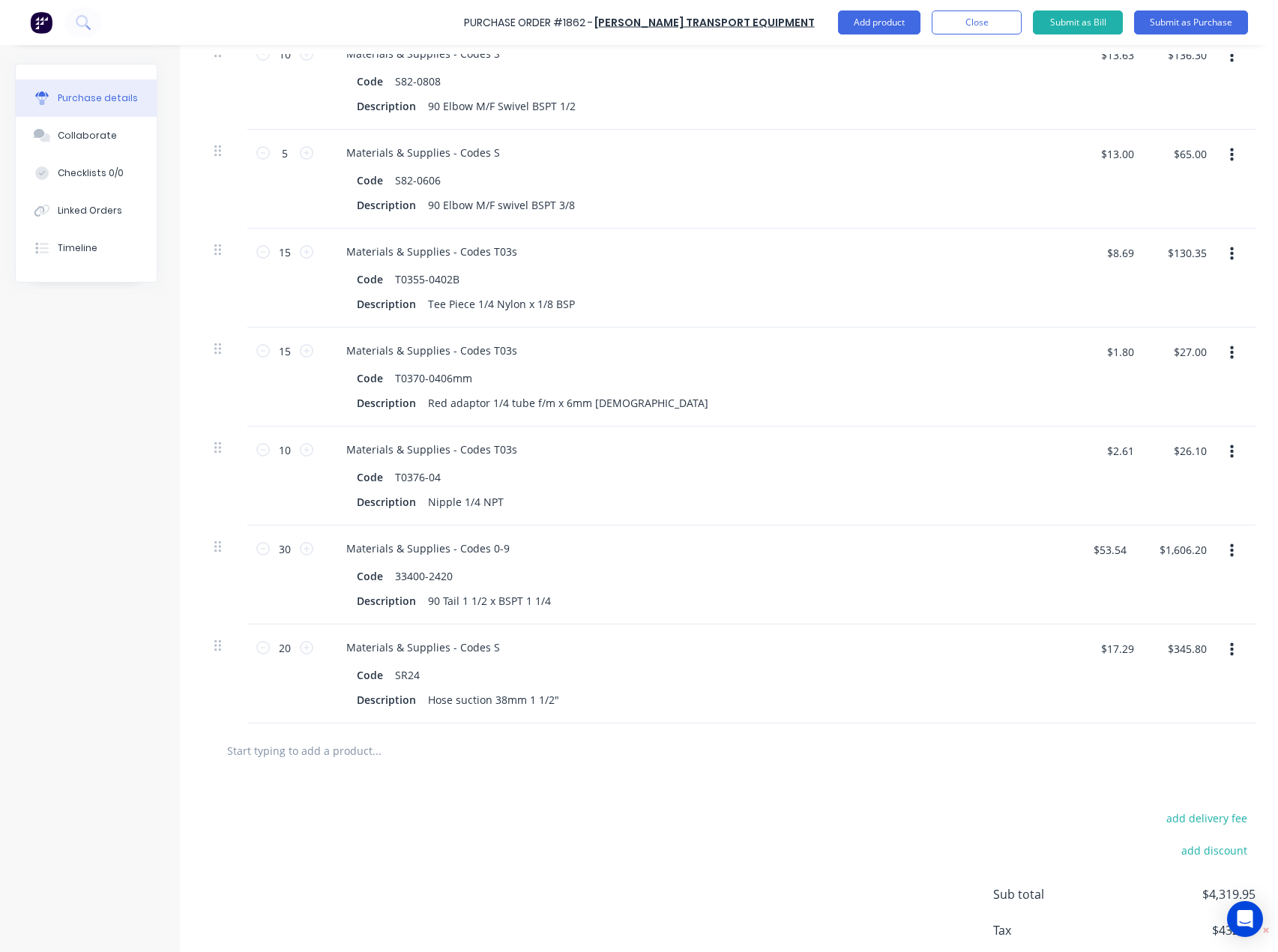
click at [312, 747] on input "text" at bounding box center [376, 750] width 300 height 30
paste input "T0142D"
type textarea "x"
type input "T0142D"
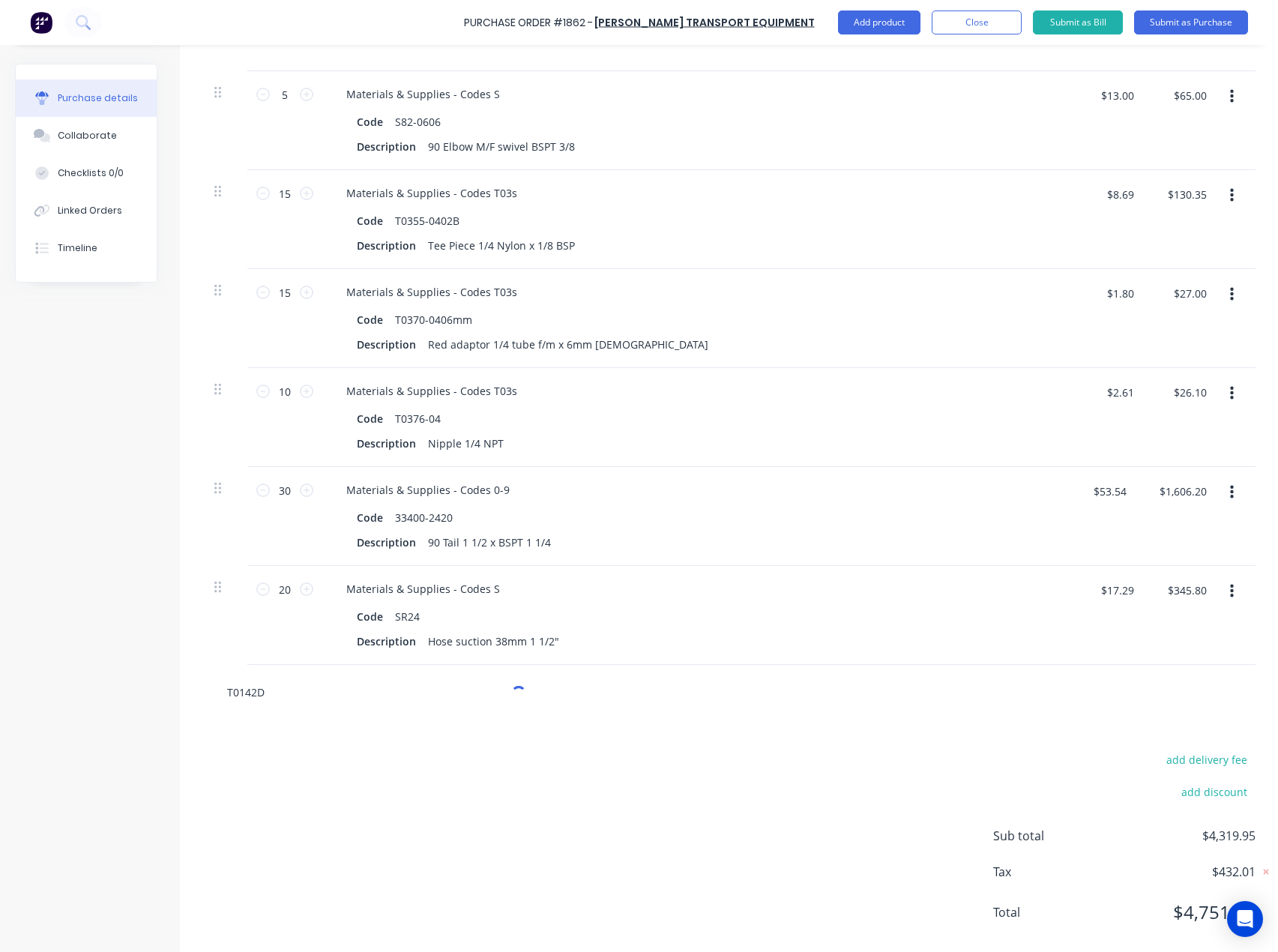
scroll to position [1141, 0]
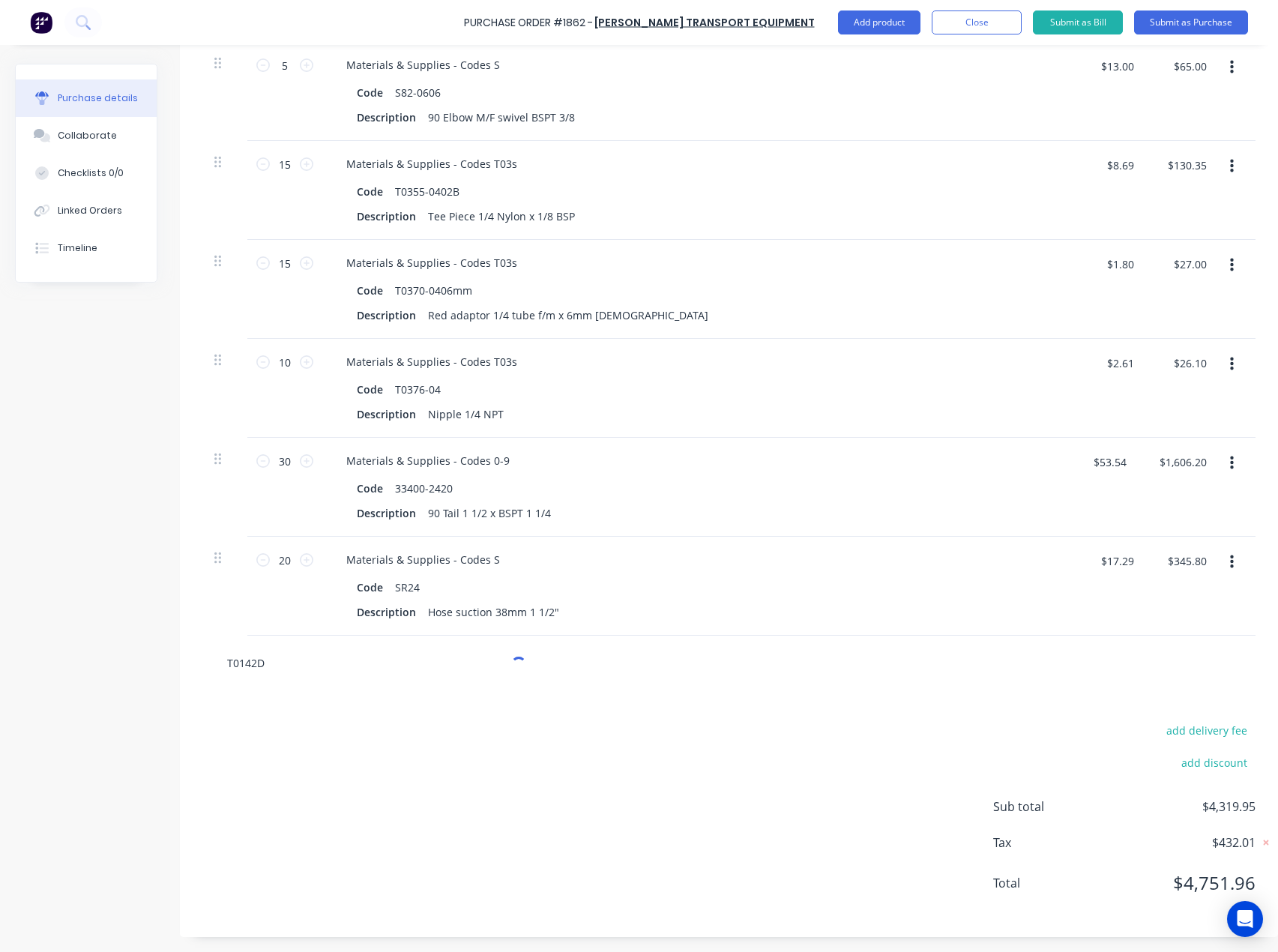
type textarea "x"
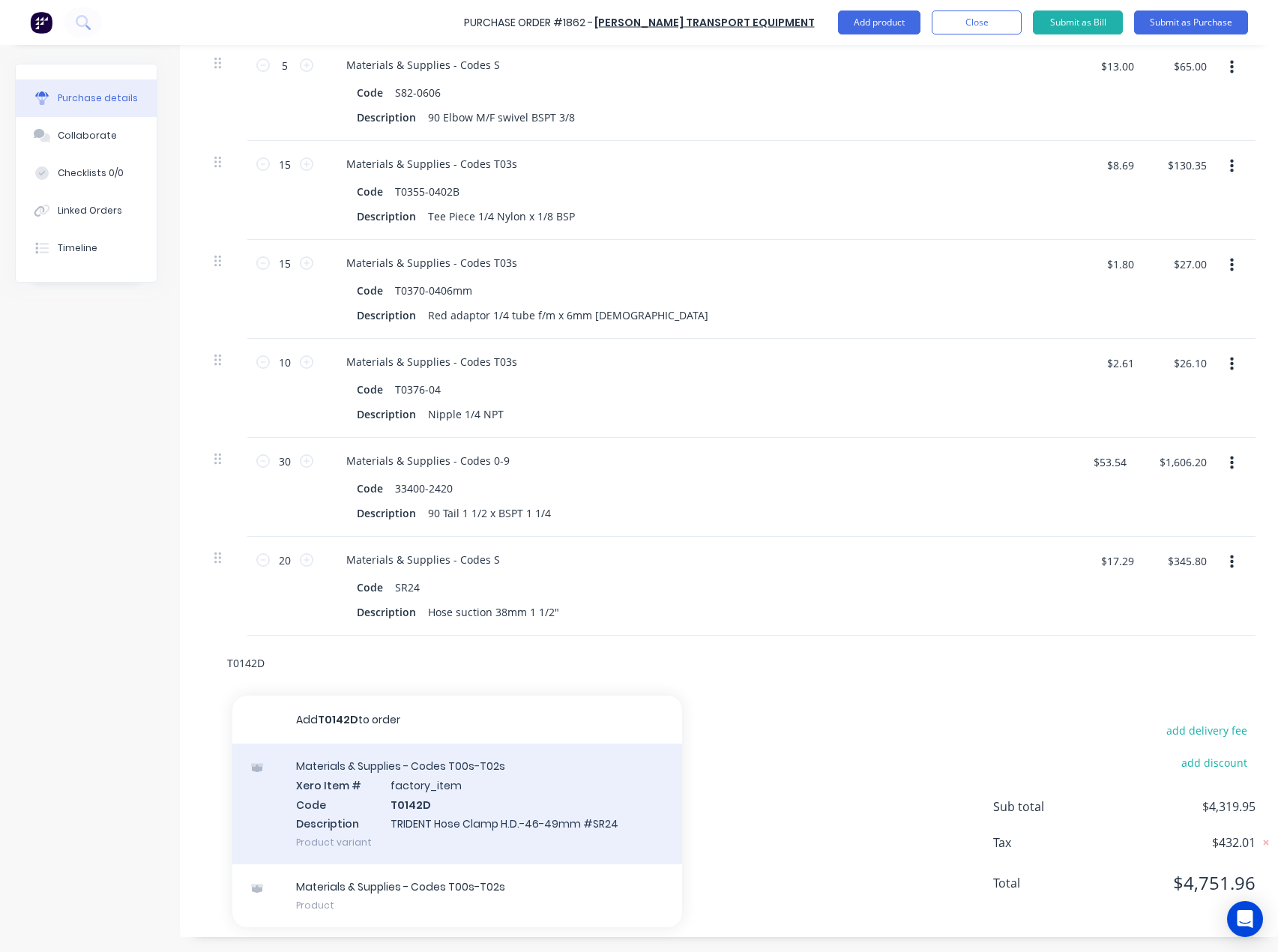
type input "T0142D"
click at [405, 787] on div "Materials & Supplies - Codes T00s-T02s Xero Item # factory_item Code T0142D Des…" at bounding box center [457, 803] width 450 height 121
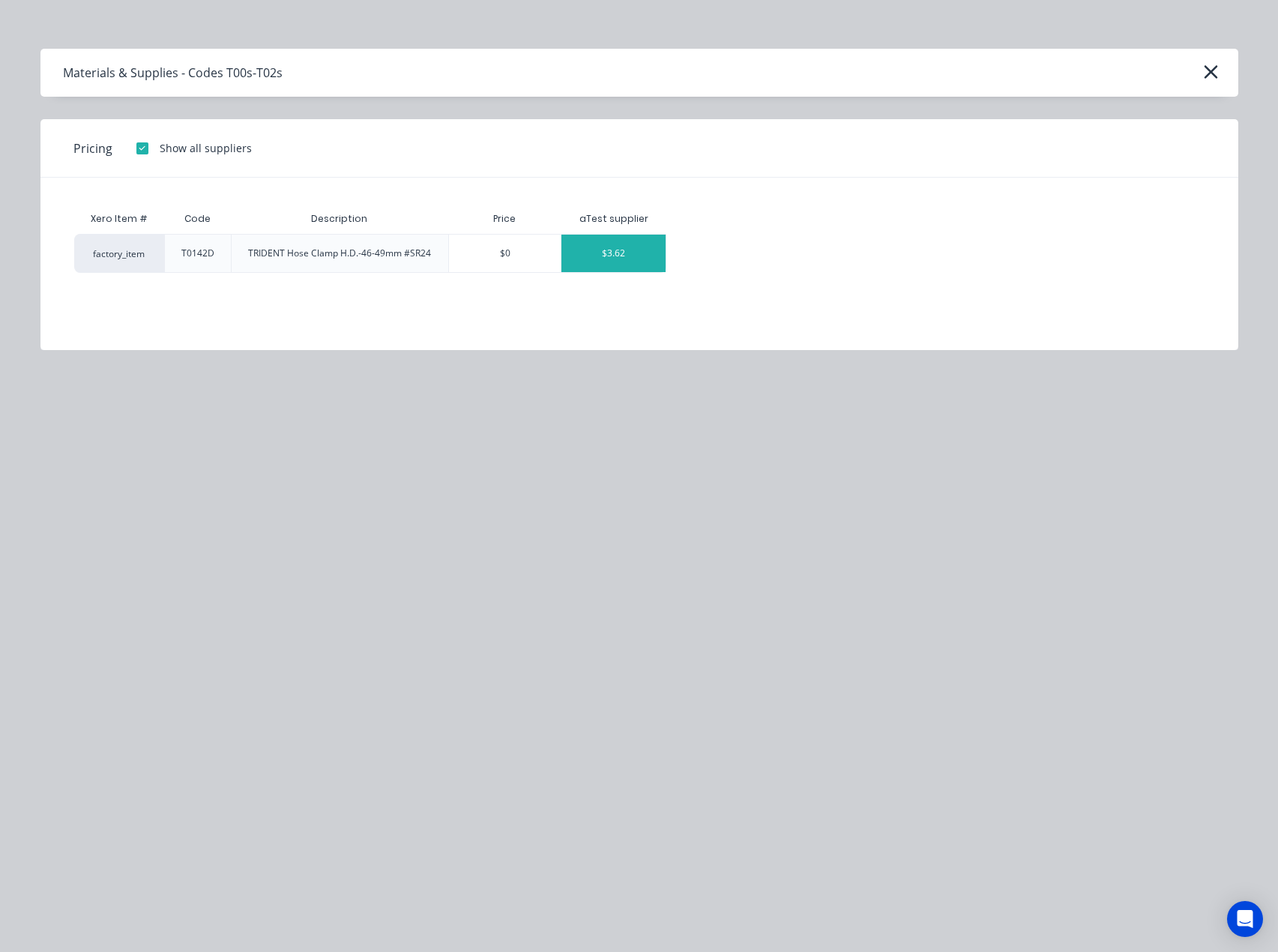
click at [624, 255] on div "$3.62" at bounding box center [614, 253] width 104 height 38
type textarea "x"
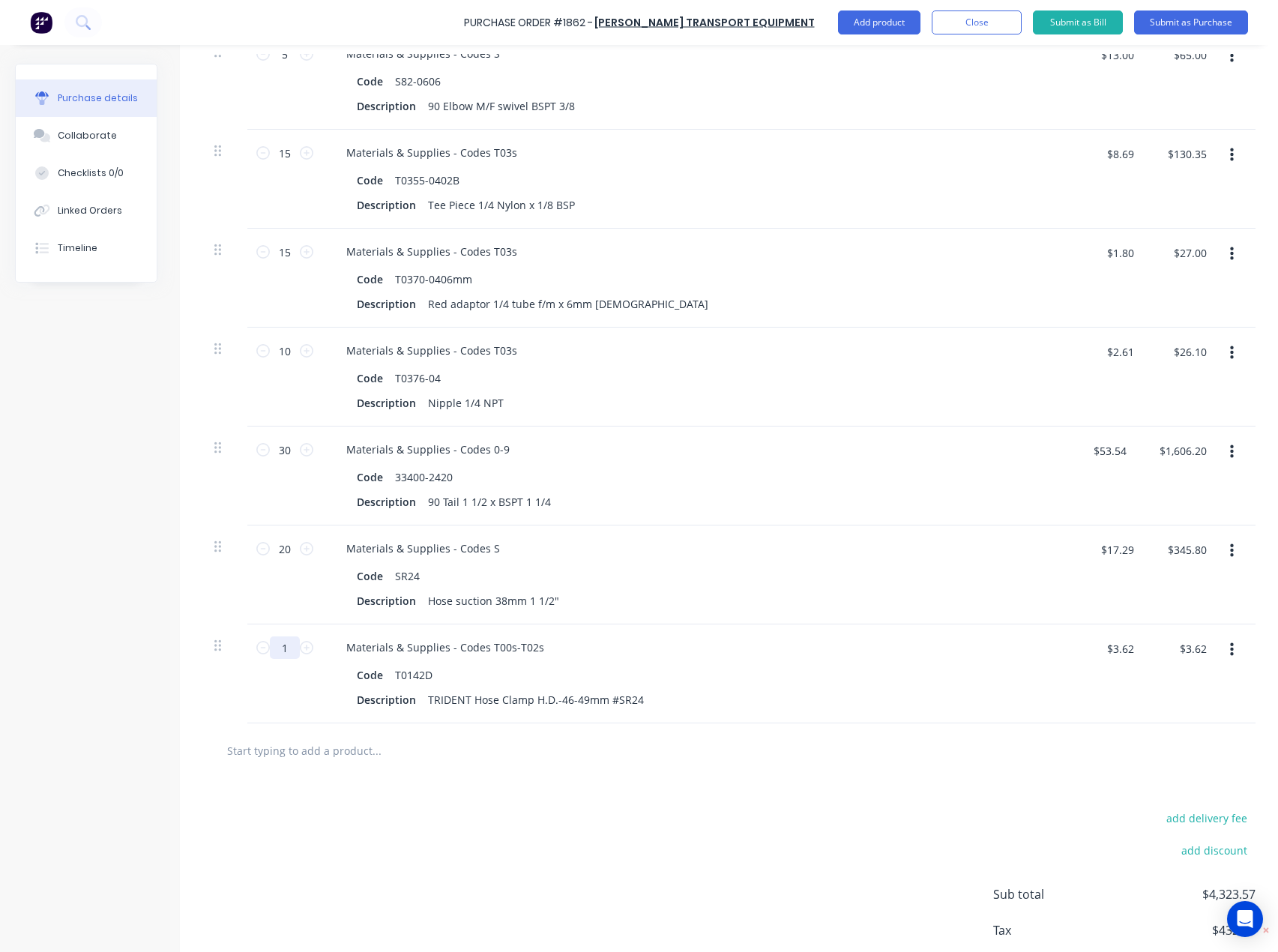
click at [297, 645] on input "1" at bounding box center [285, 648] width 30 height 22
type textarea "x"
type input "2"
type textarea "x"
type input "$7.24"
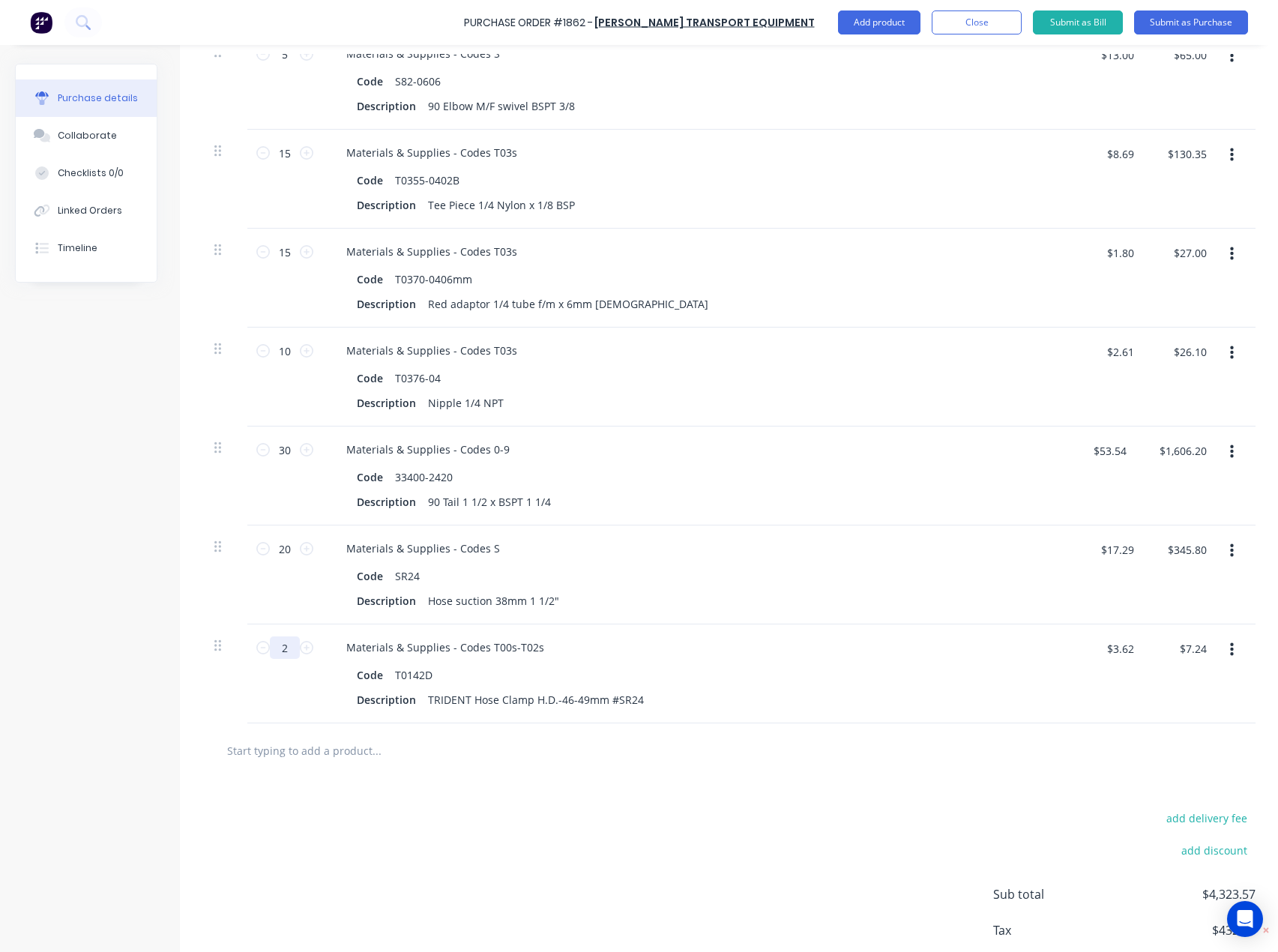
type textarea "x"
type input "20"
type textarea "x"
type input "$72.40"
type input "20"
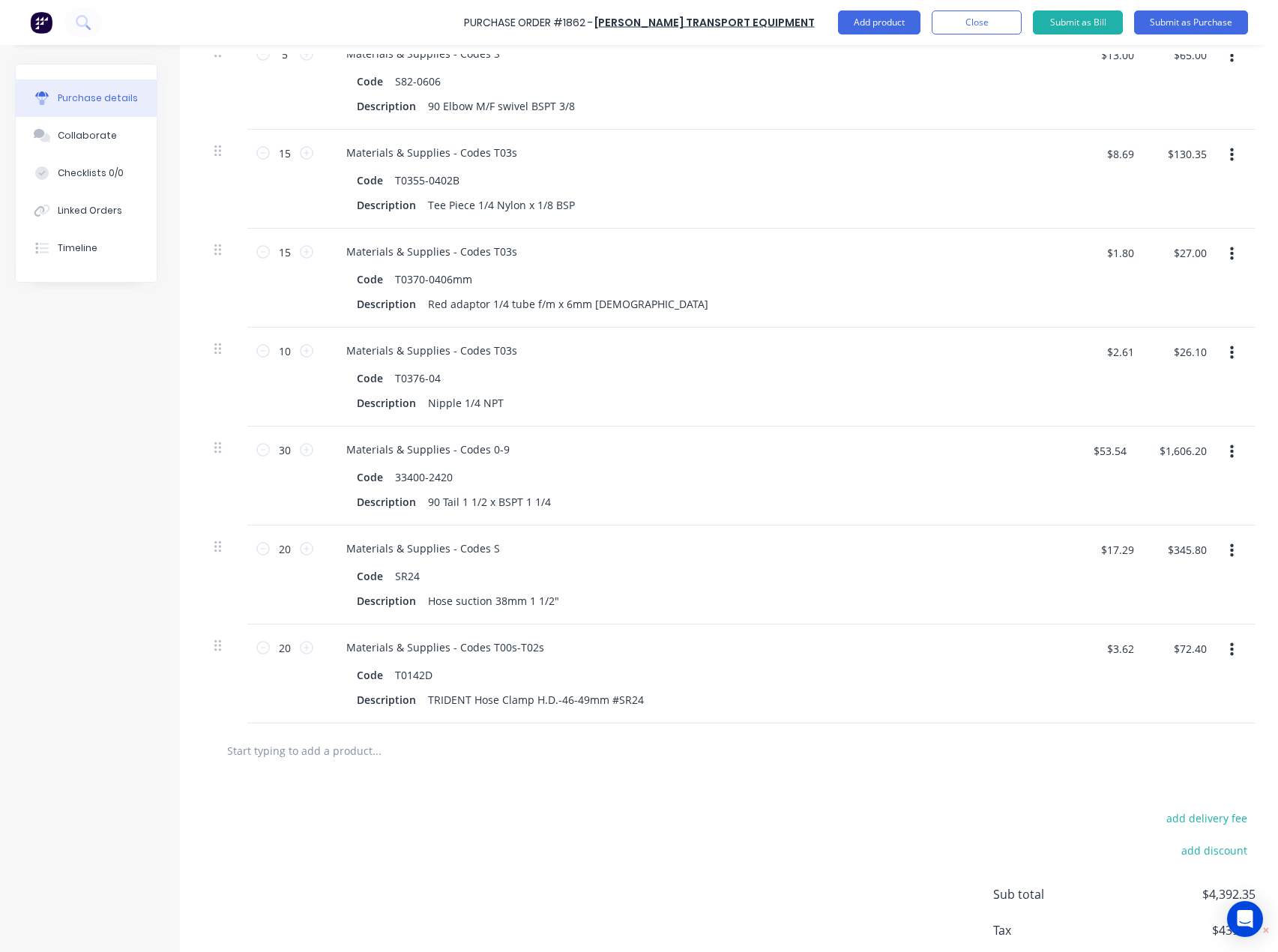
click at [248, 748] on input "text" at bounding box center [376, 750] width 300 height 30
paste input "T0259C-DS"
type textarea "x"
type input "T0259C-DS"
type textarea "x"
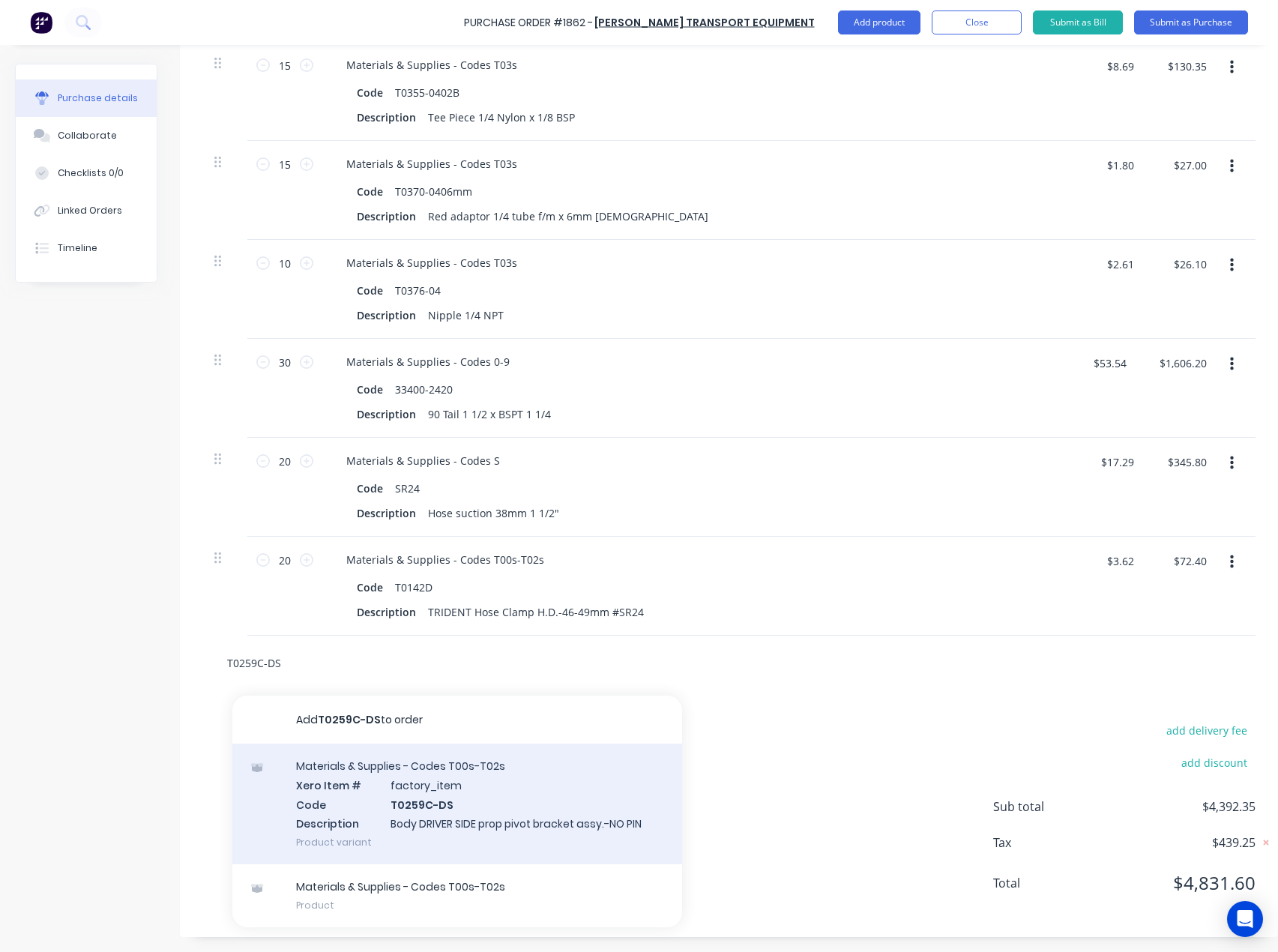
scroll to position [1240, 0]
type input "T0259C-DS"
click at [384, 769] on div "Materials & Supplies - Codes T00s-T02s Xero Item # factory_item Code T0259C-DS …" at bounding box center [457, 803] width 450 height 121
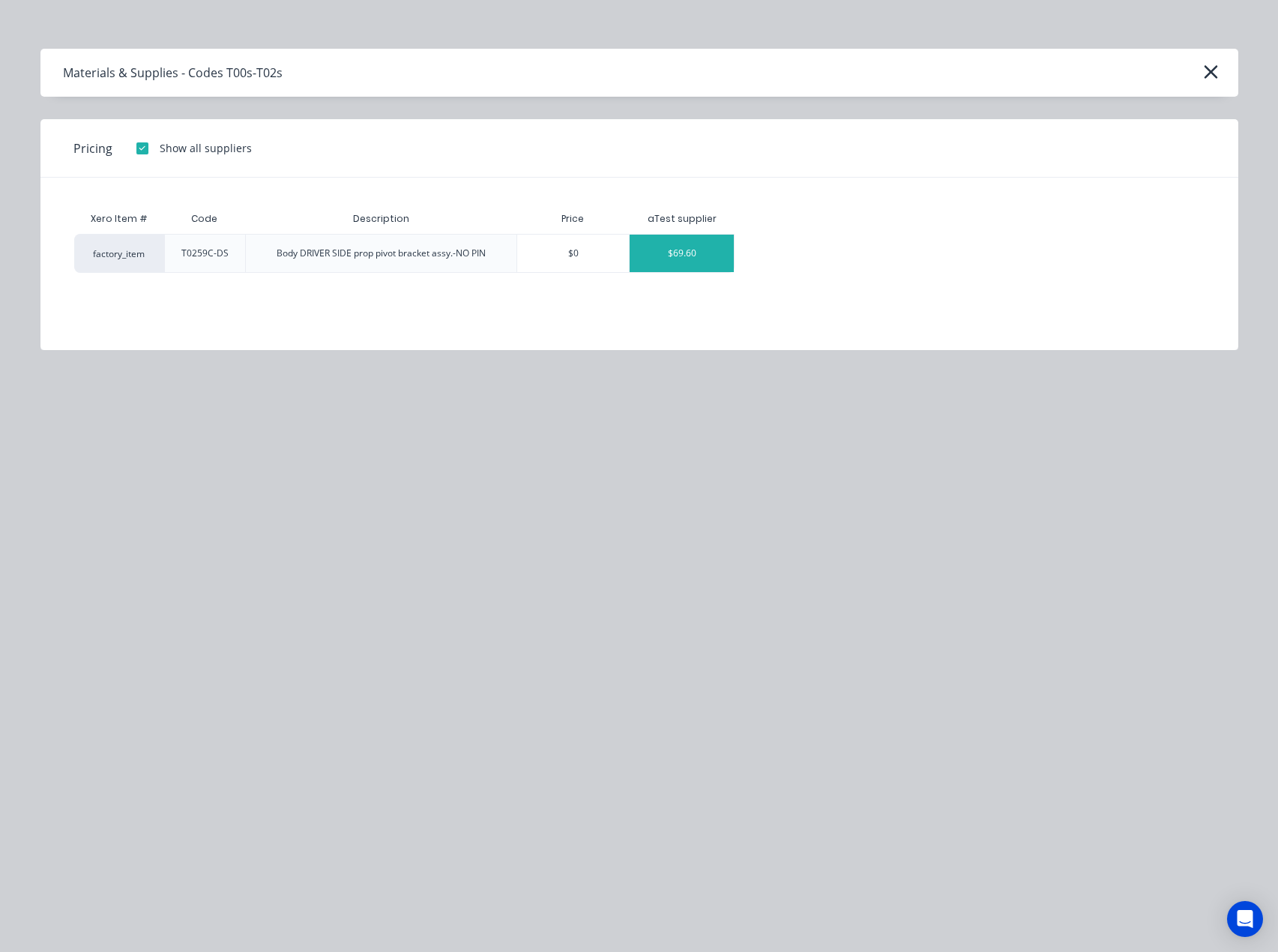
click at [710, 259] on div "$69.60" at bounding box center [682, 253] width 104 height 38
type textarea "x"
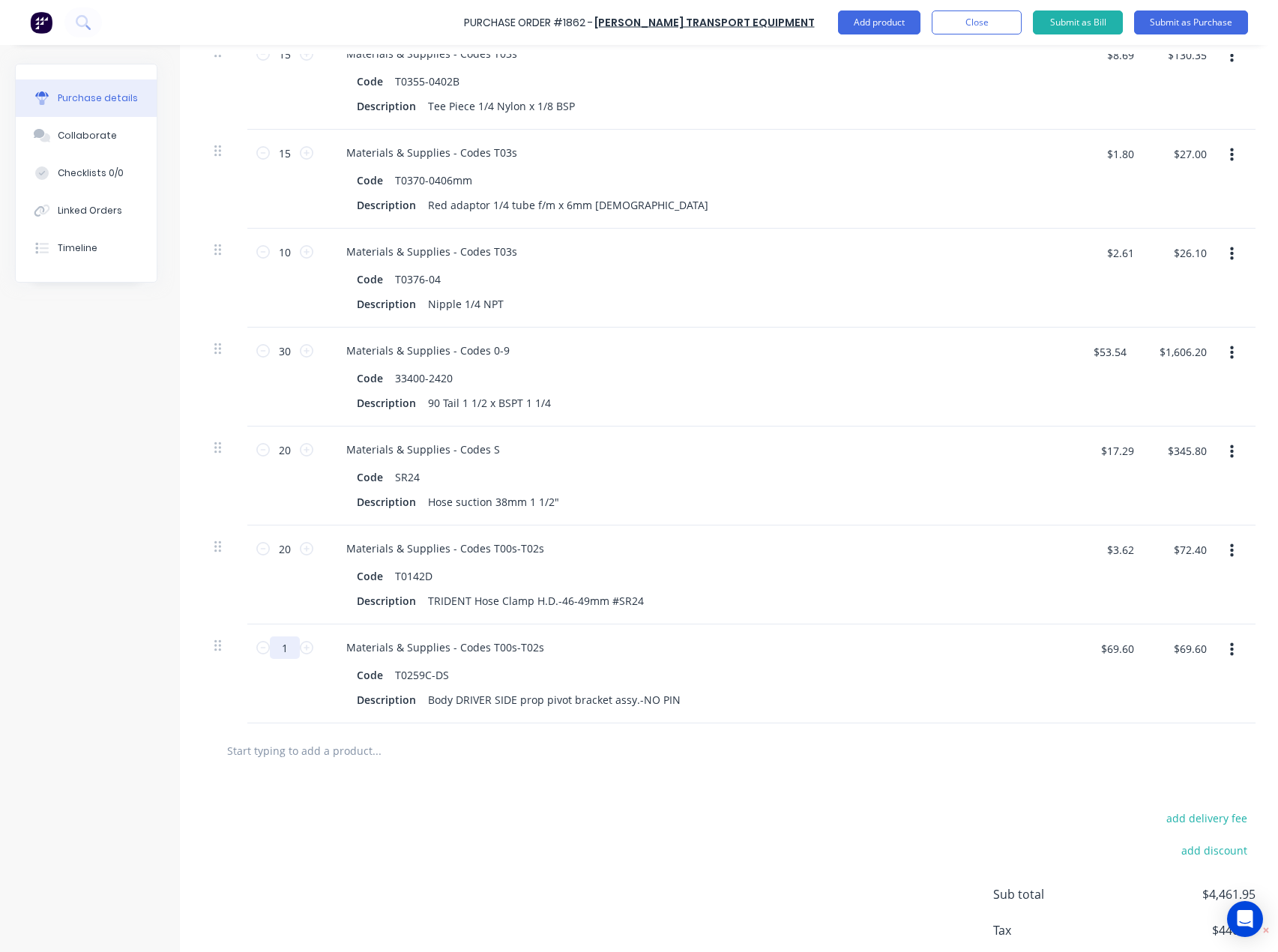
type textarea "x"
click at [289, 651] on input "1" at bounding box center [285, 648] width 30 height 22
click at [296, 758] on input "text" at bounding box center [376, 750] width 300 height 30
paste input "T0259F"
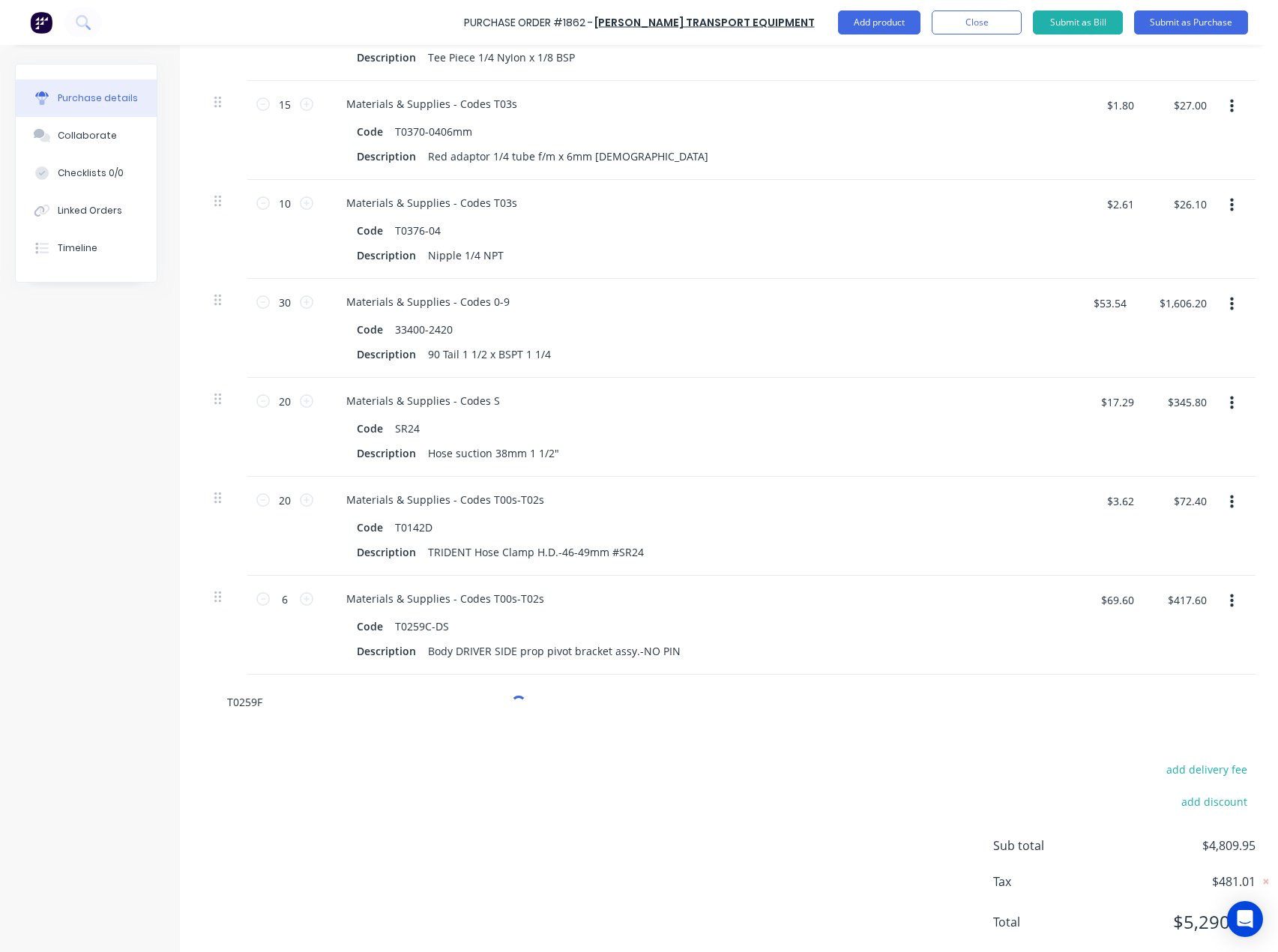
scroll to position [1338, 0]
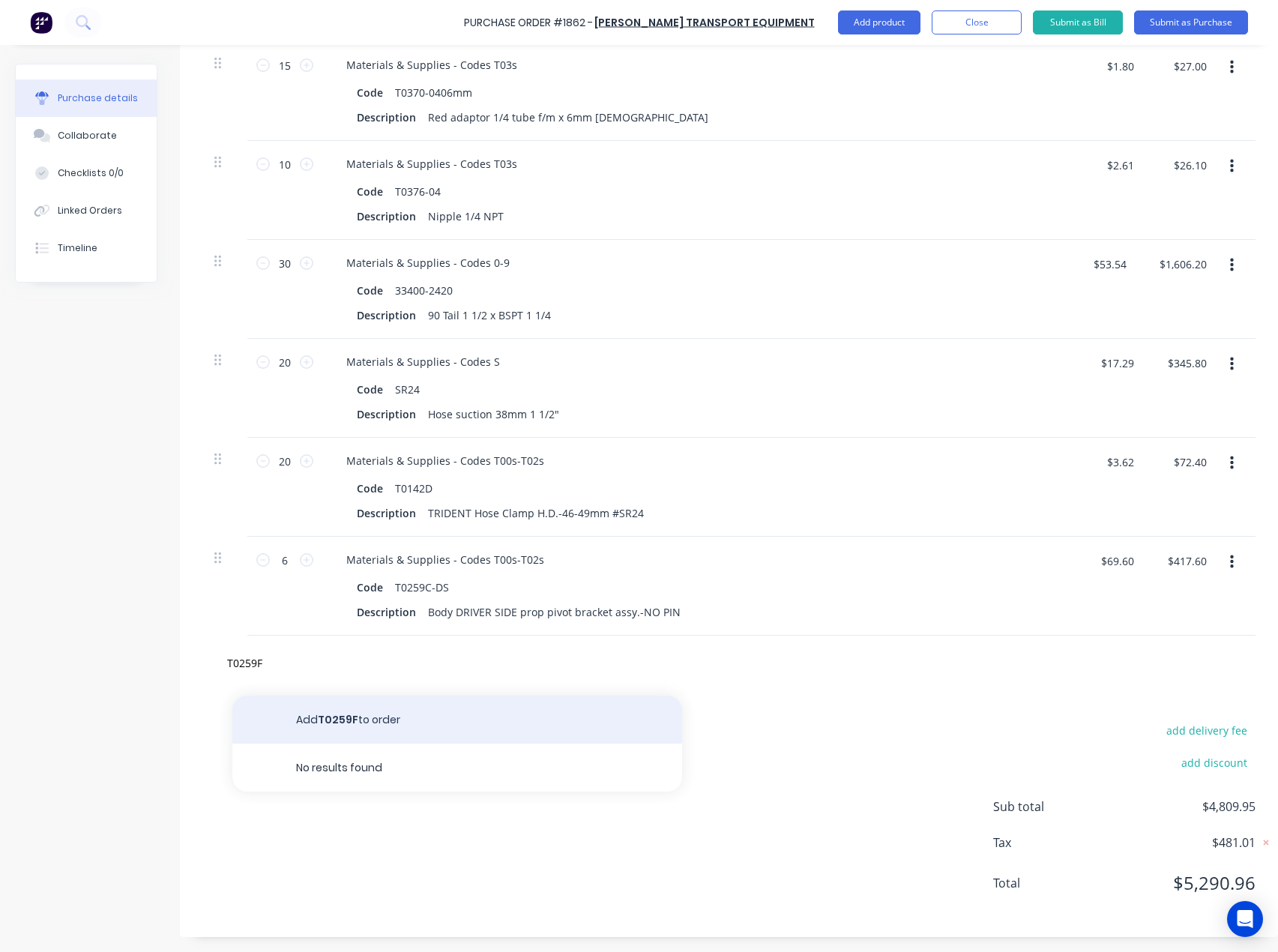
click at [355, 720] on button "Add T0259F to order" at bounding box center [457, 720] width 450 height 48
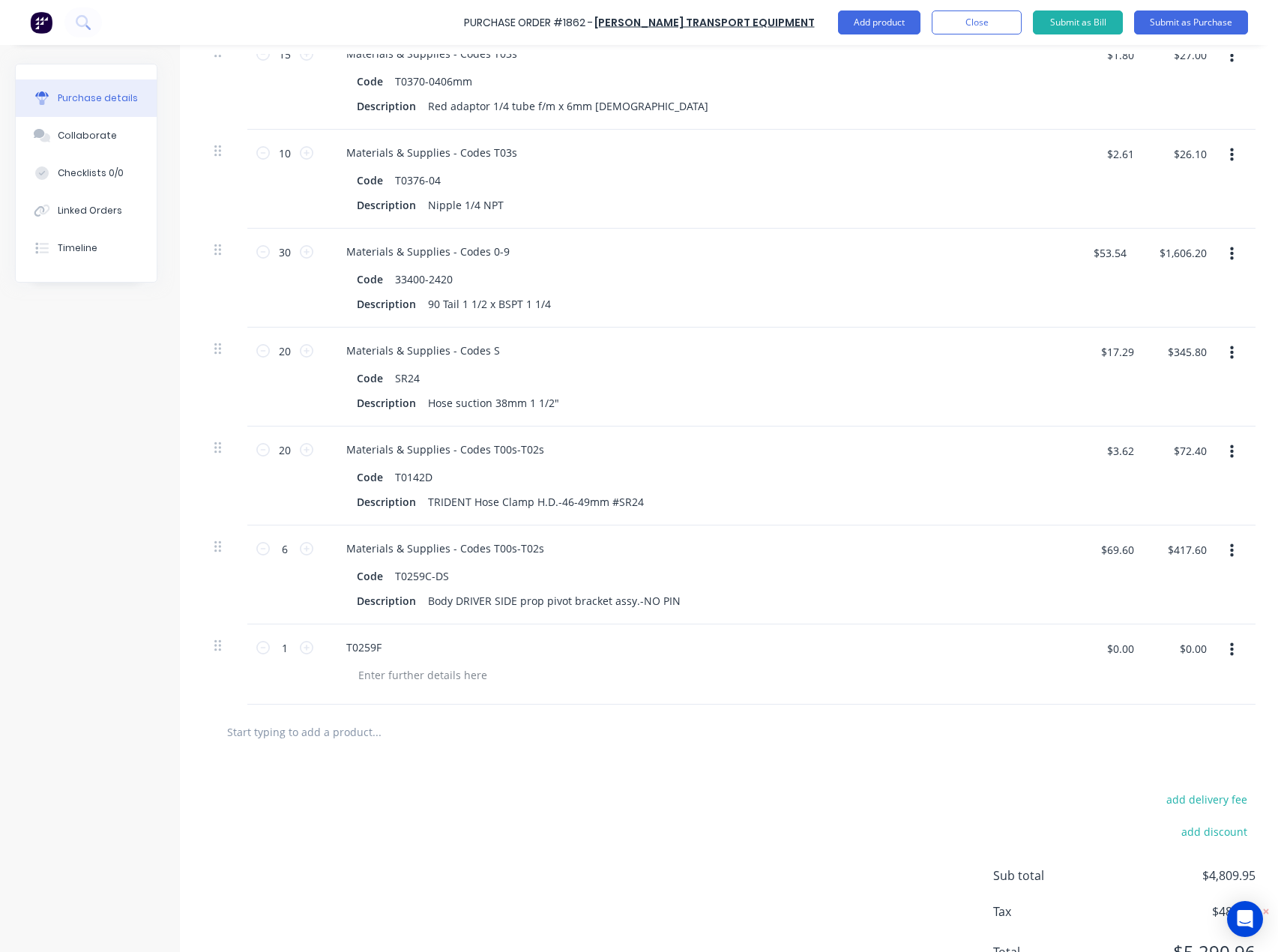
click at [1234, 655] on button "button" at bounding box center [1232, 650] width 35 height 27
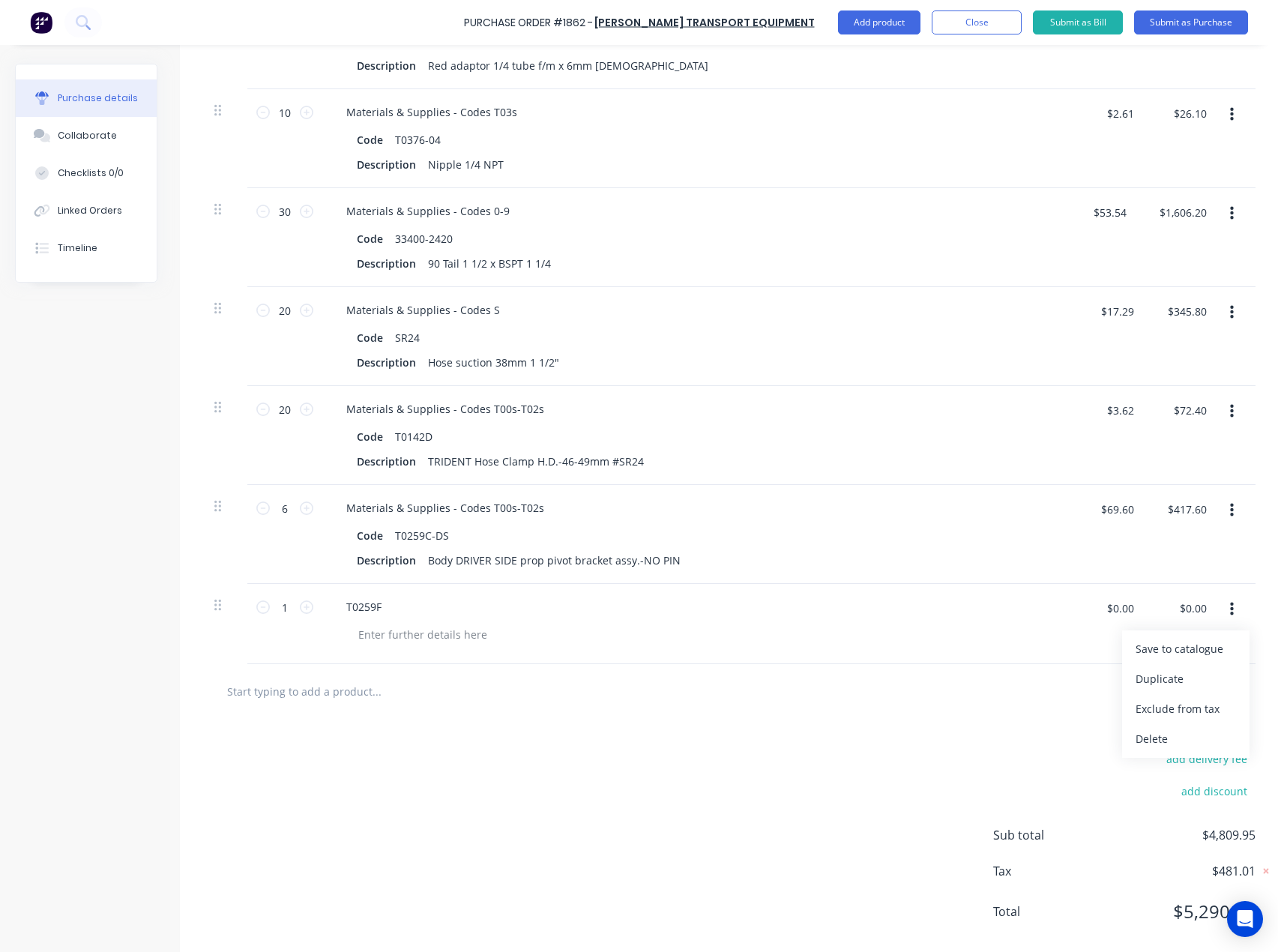
scroll to position [1419, 0]
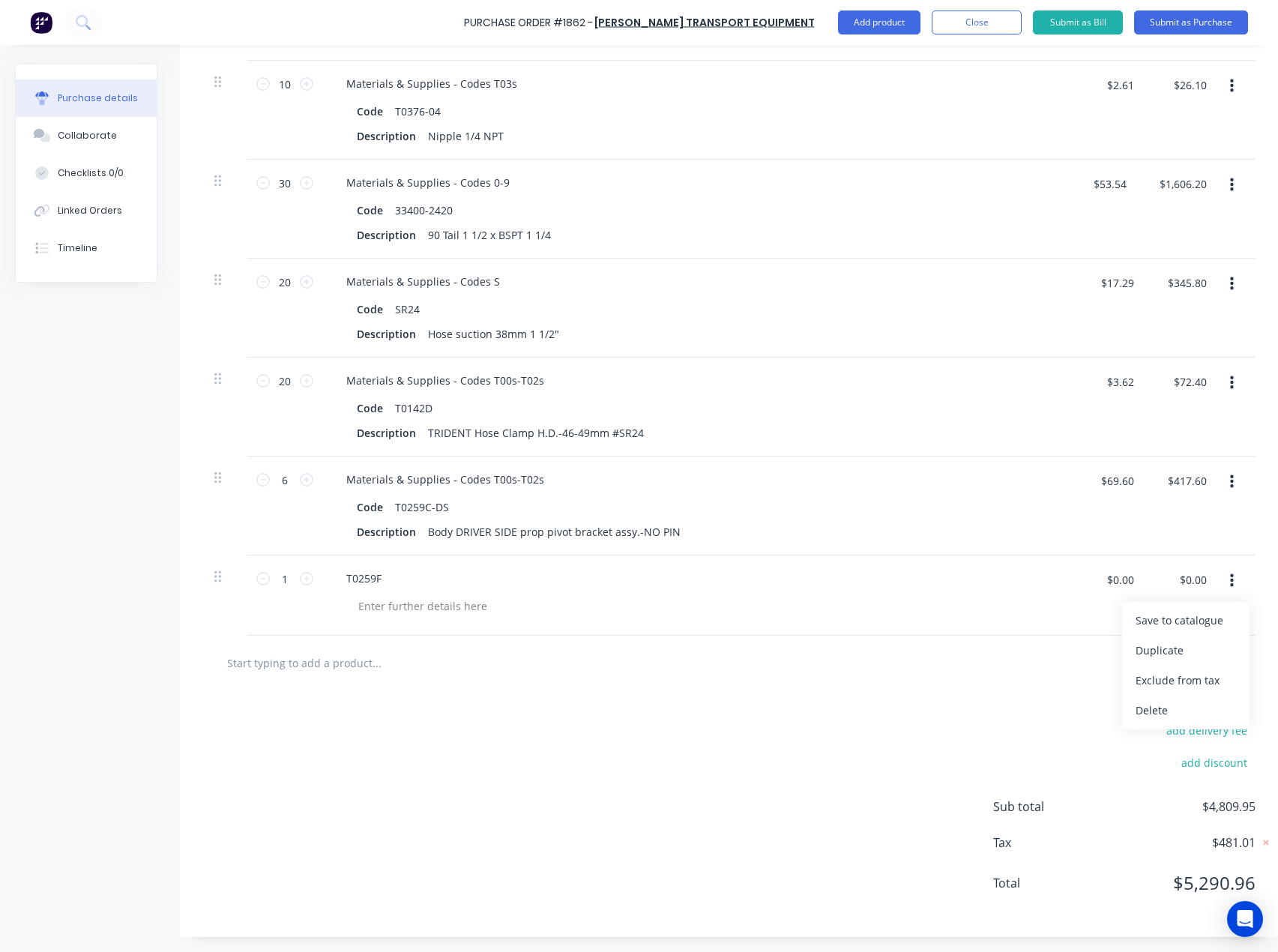
click at [1231, 574] on icon "button" at bounding box center [1232, 581] width 4 height 14
click at [1228, 567] on button "button" at bounding box center [1232, 581] width 35 height 27
click at [1149, 701] on button "Delete" at bounding box center [1186, 710] width 128 height 30
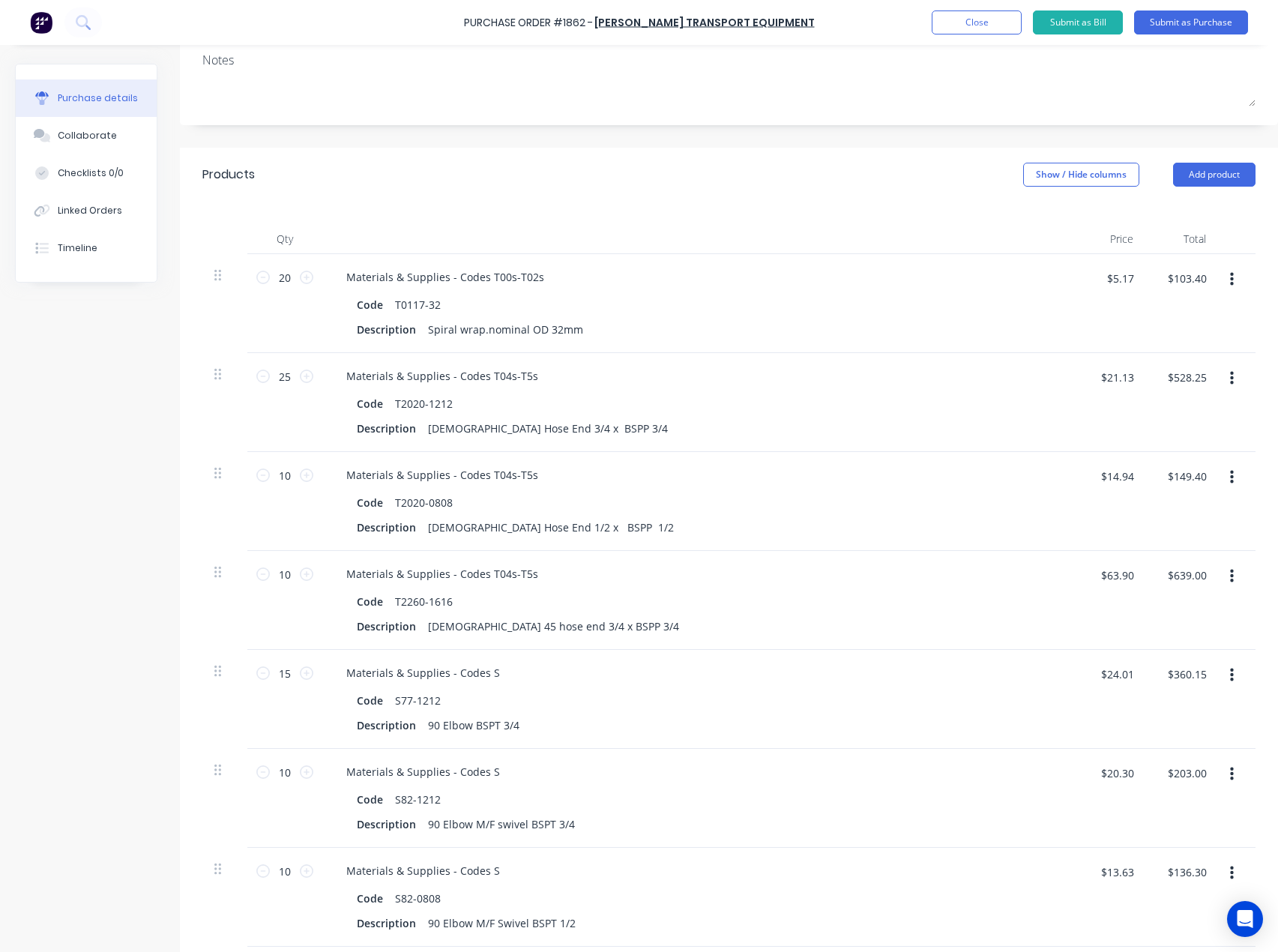
scroll to position [0, 0]
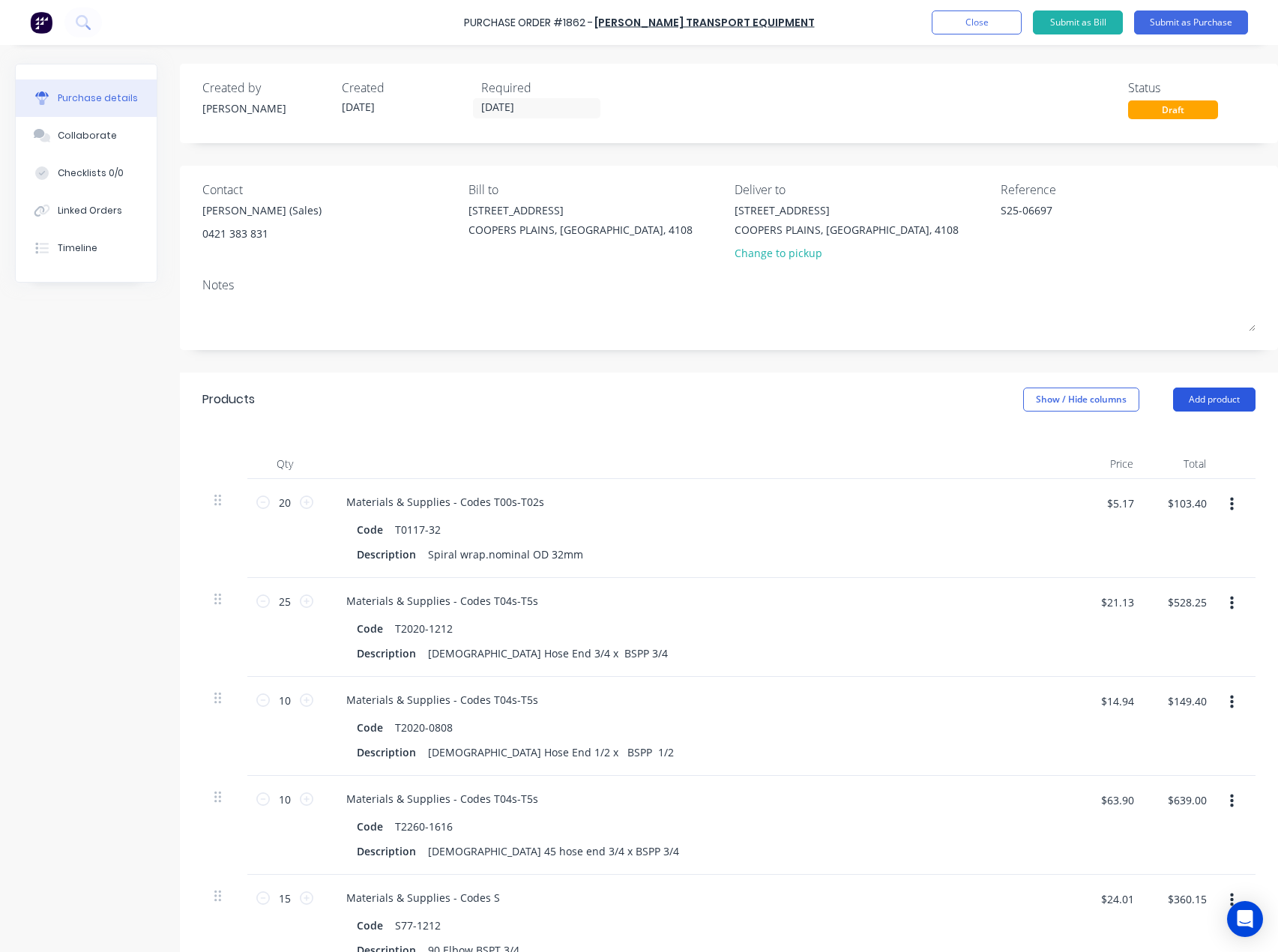
click at [1199, 400] on button "Add product" at bounding box center [1215, 399] width 83 height 24
click at [1177, 436] on div "Product catalogue" at bounding box center [1185, 438] width 116 height 22
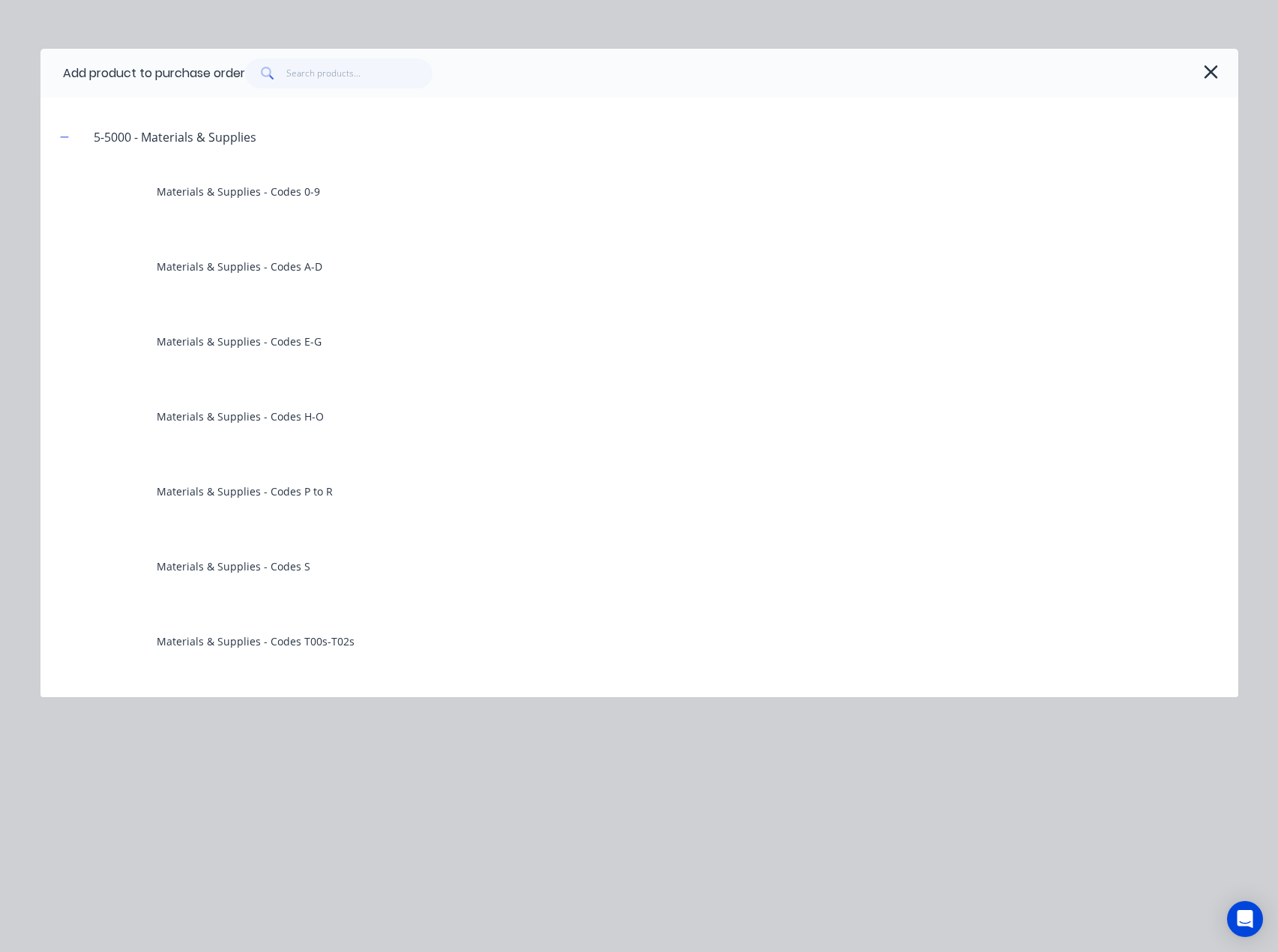
scroll to position [374, 0]
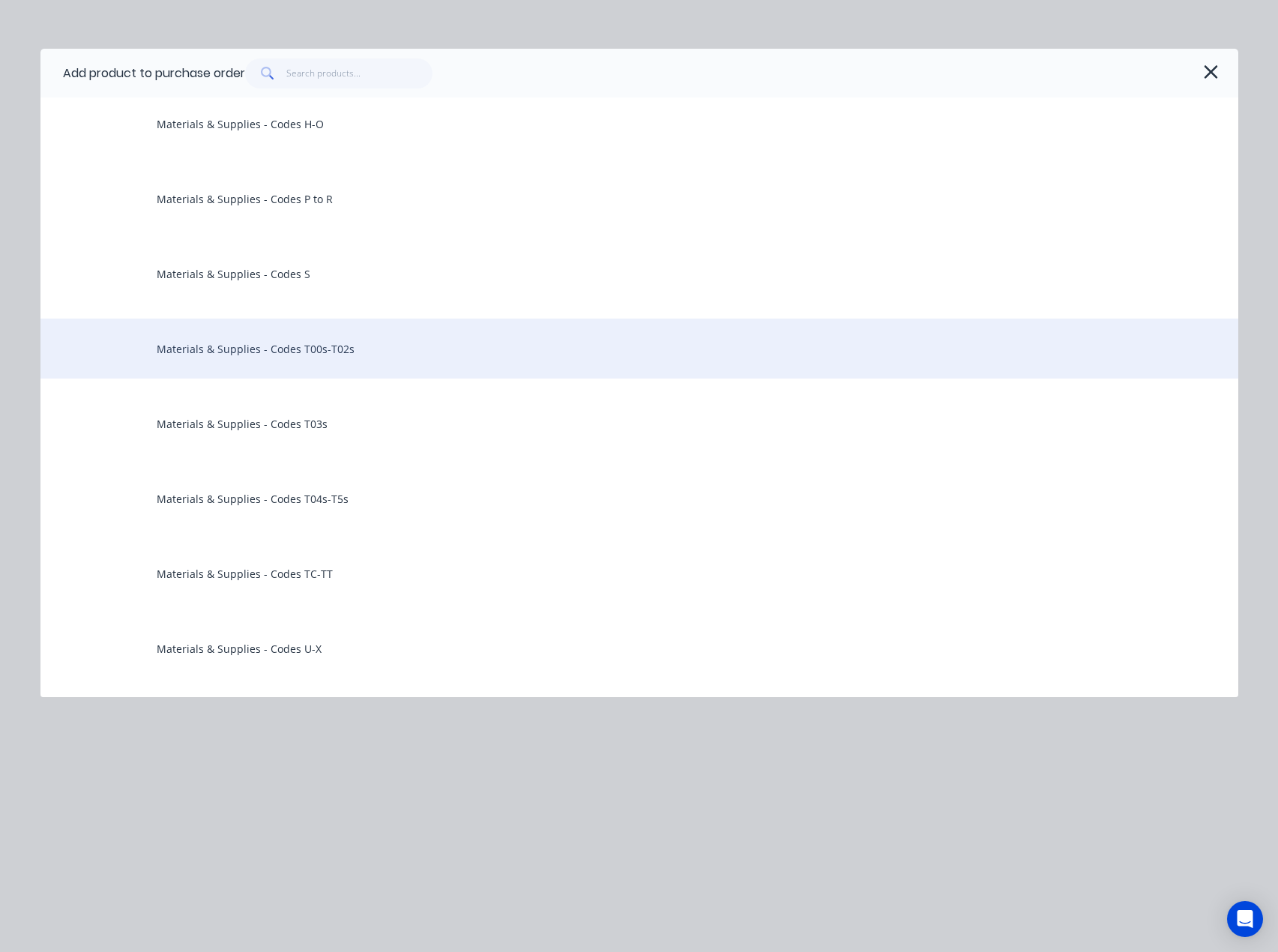
click at [233, 353] on div "Materials & Supplies - Codes T00s-T02s" at bounding box center [639, 348] width 1198 height 60
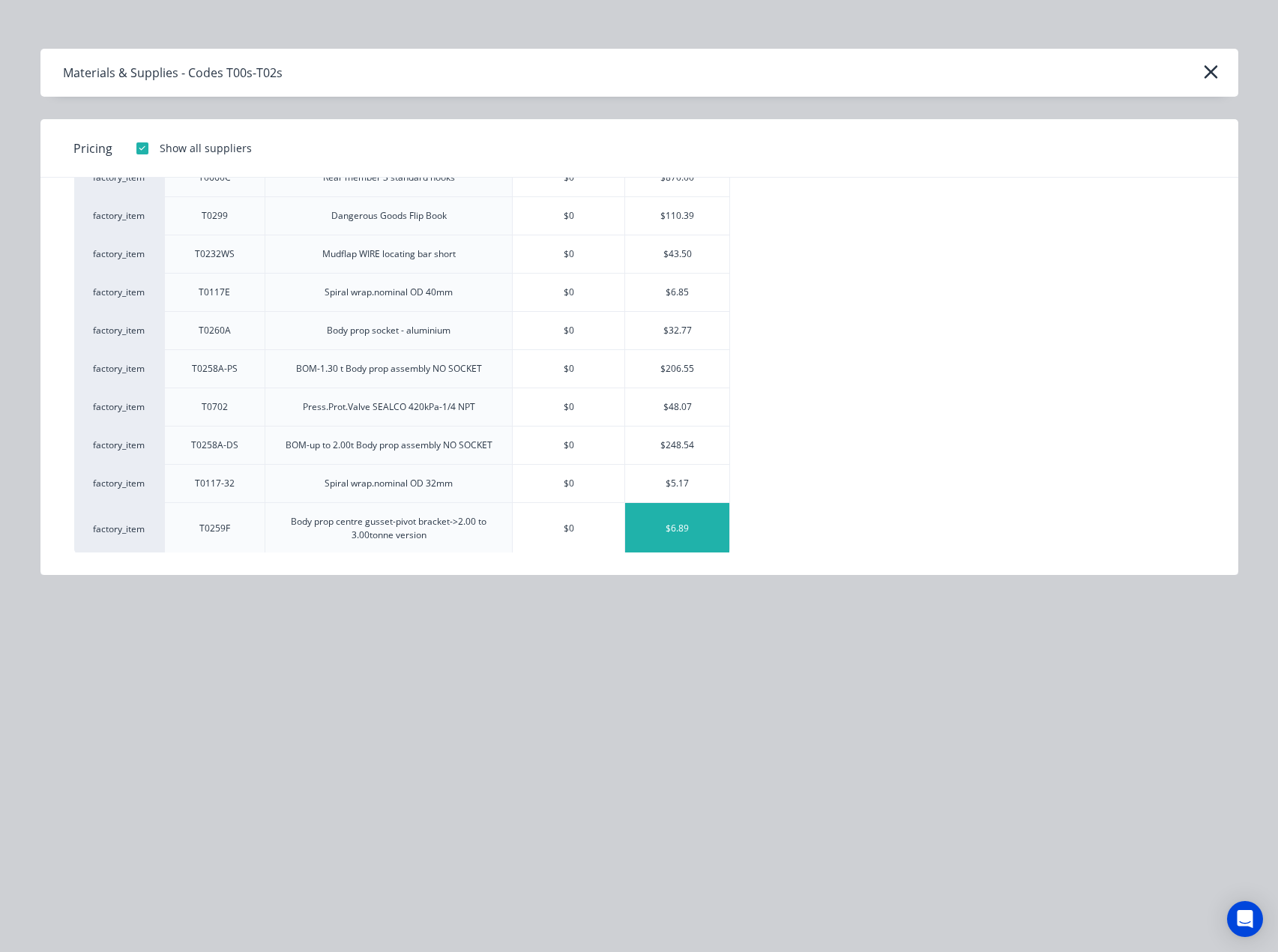
scroll to position [2180, 0]
click at [686, 535] on div "$6.89" at bounding box center [678, 525] width 104 height 51
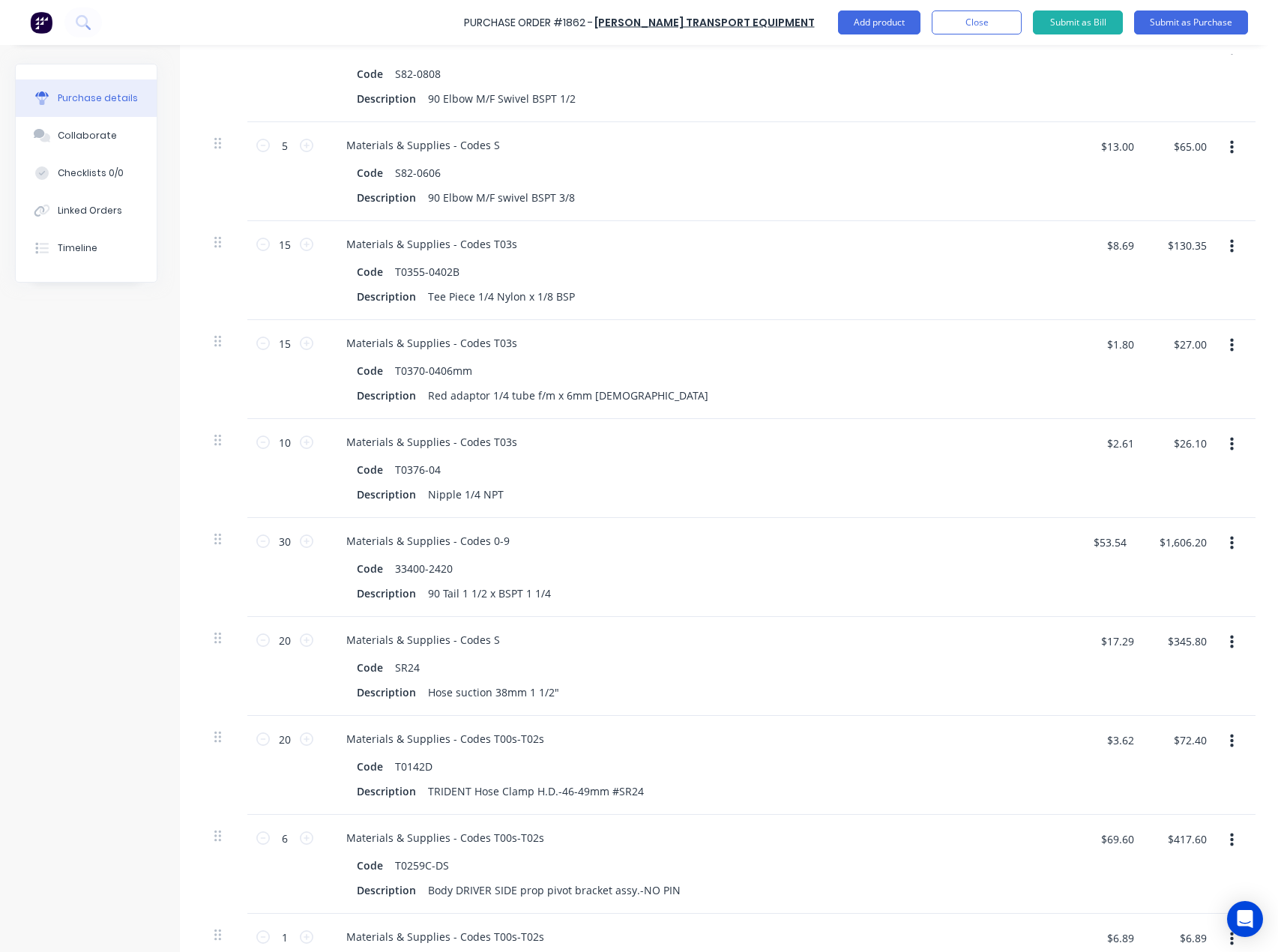
scroll to position [1437, 0]
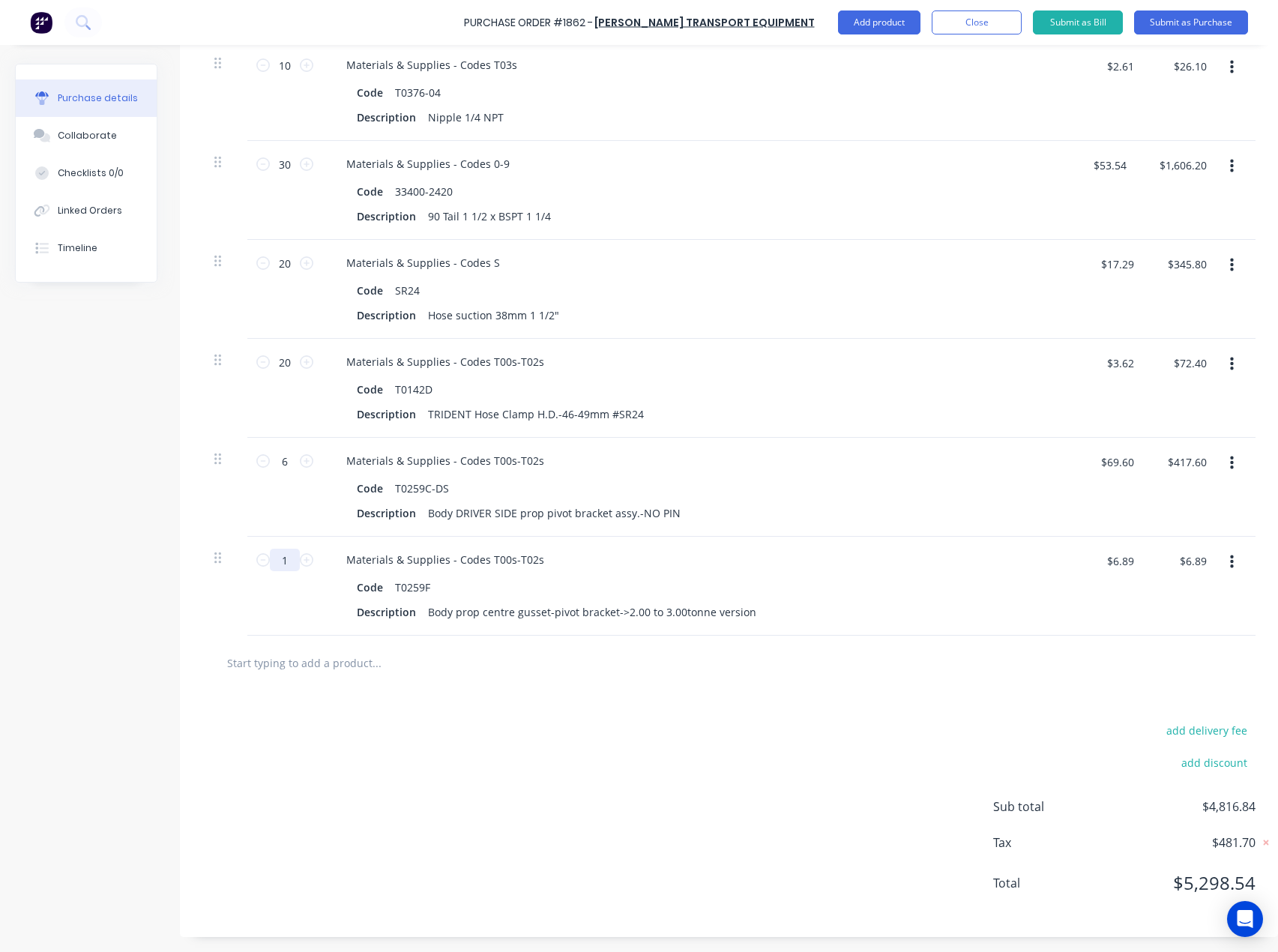
click at [298, 549] on input "1" at bounding box center [285, 560] width 30 height 22
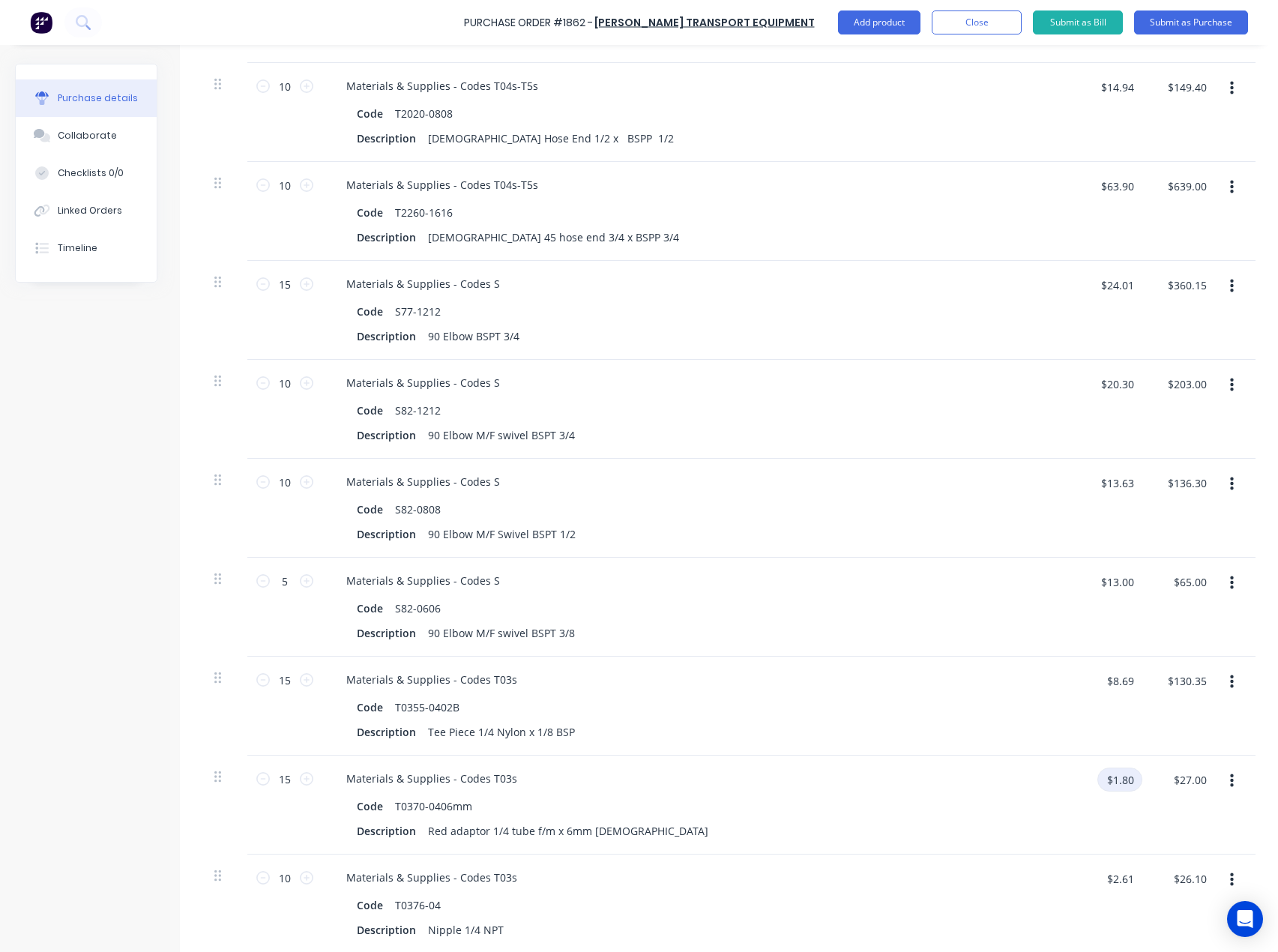
scroll to position [538, 0]
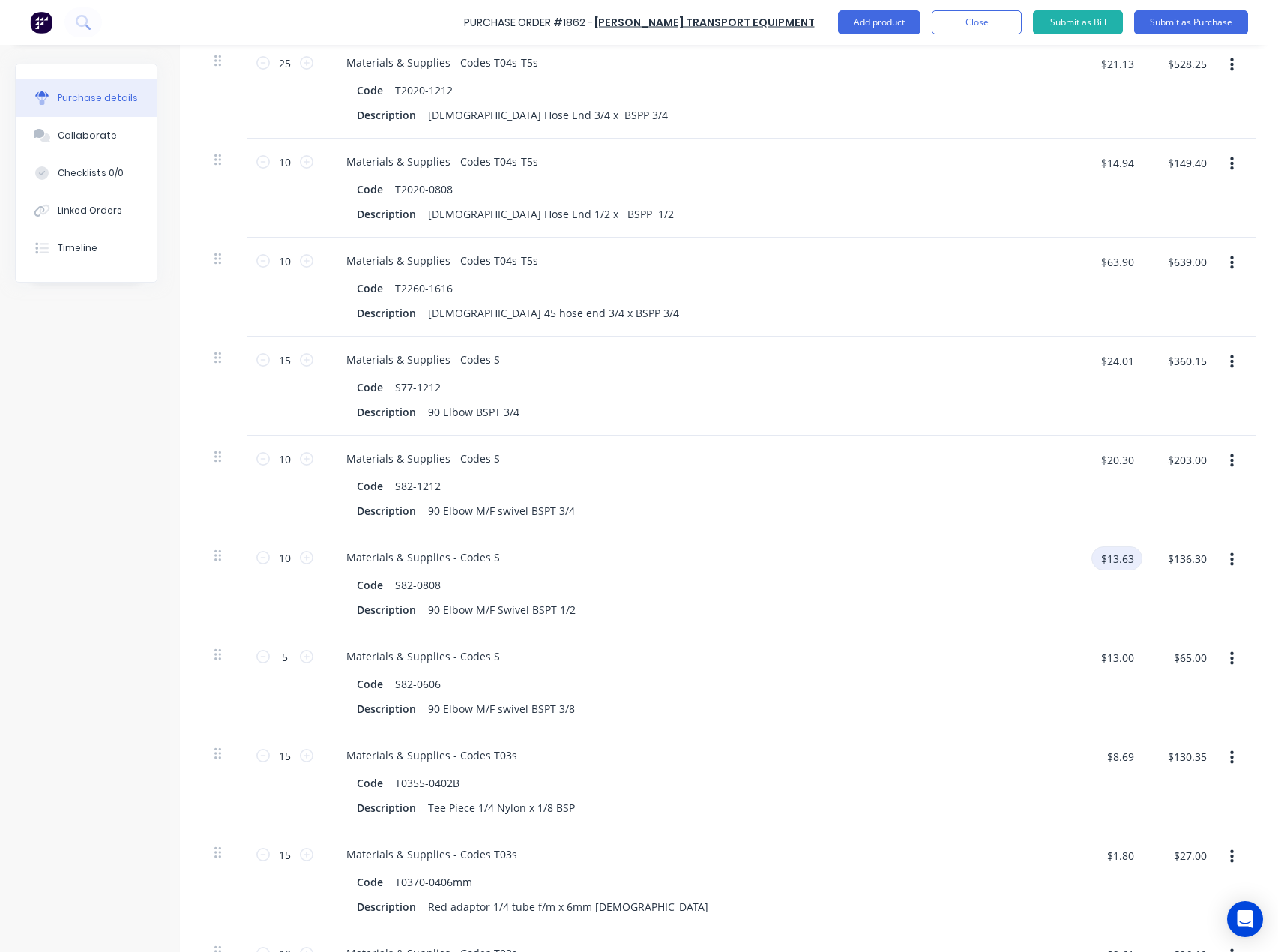
drag, startPoint x: 1137, startPoint y: 559, endPoint x: 1097, endPoint y: 558, distance: 40.0
click at [1097, 558] on input "$13.63" at bounding box center [1116, 558] width 51 height 24
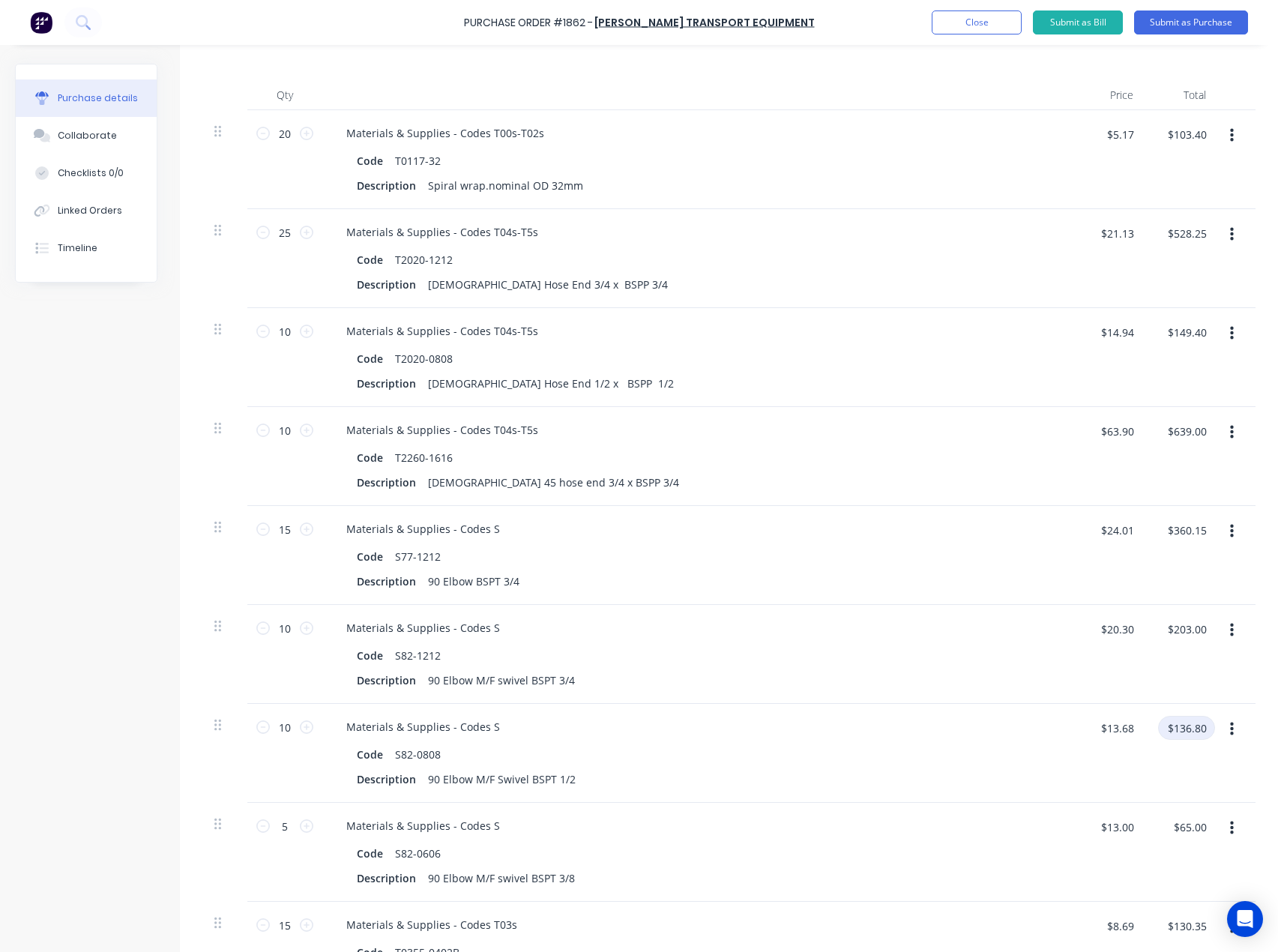
scroll to position [388, 0]
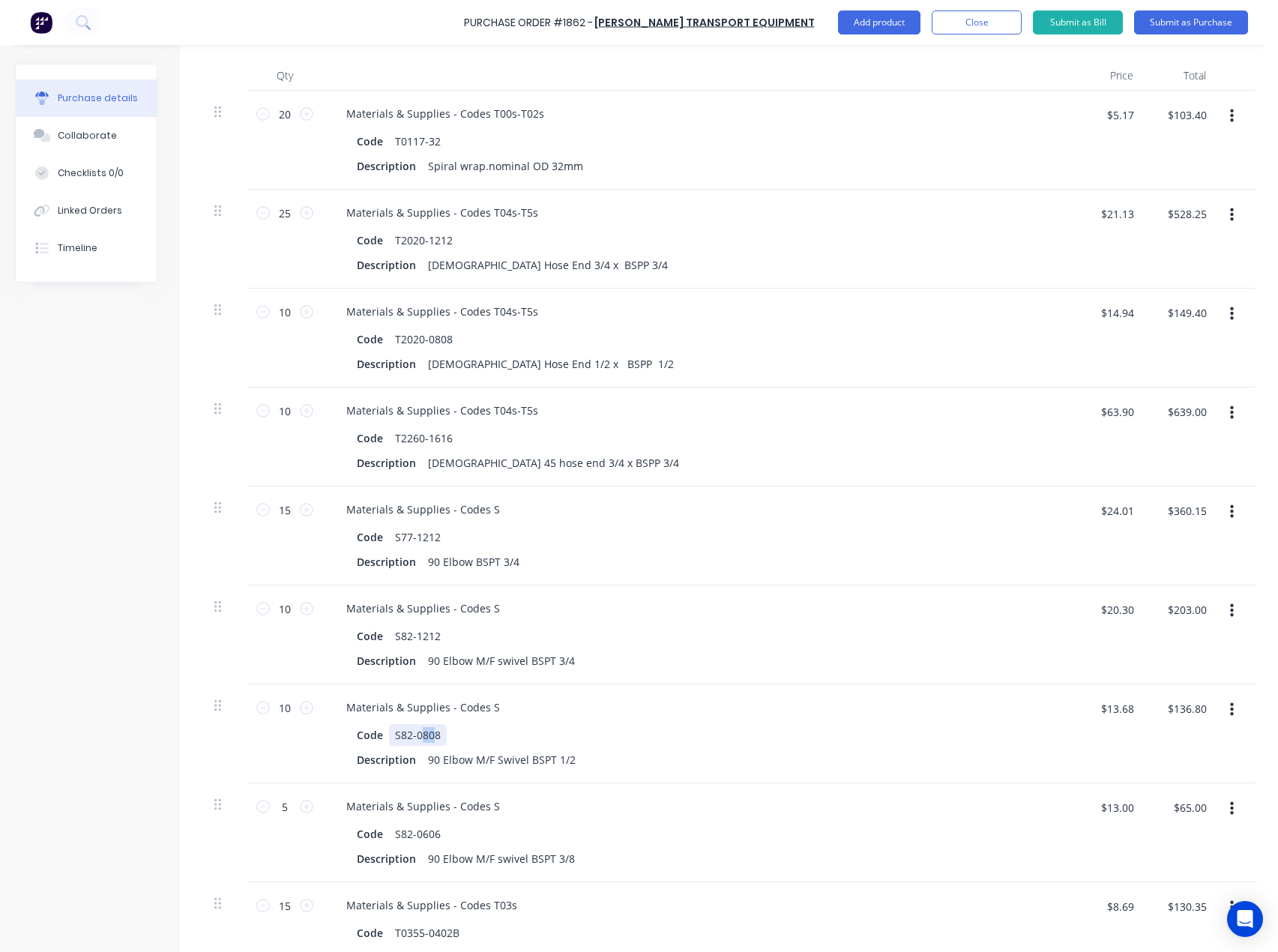
drag, startPoint x: 436, startPoint y: 737, endPoint x: 419, endPoint y: 735, distance: 17.1
click at [419, 735] on div "S82-0808" at bounding box center [418, 734] width 58 height 22
drag, startPoint x: 440, startPoint y: 737, endPoint x: 385, endPoint y: 737, distance: 55.0
click at [385, 737] on div "Code S82-0808" at bounding box center [694, 734] width 686 height 22
copy div "S82-0808"
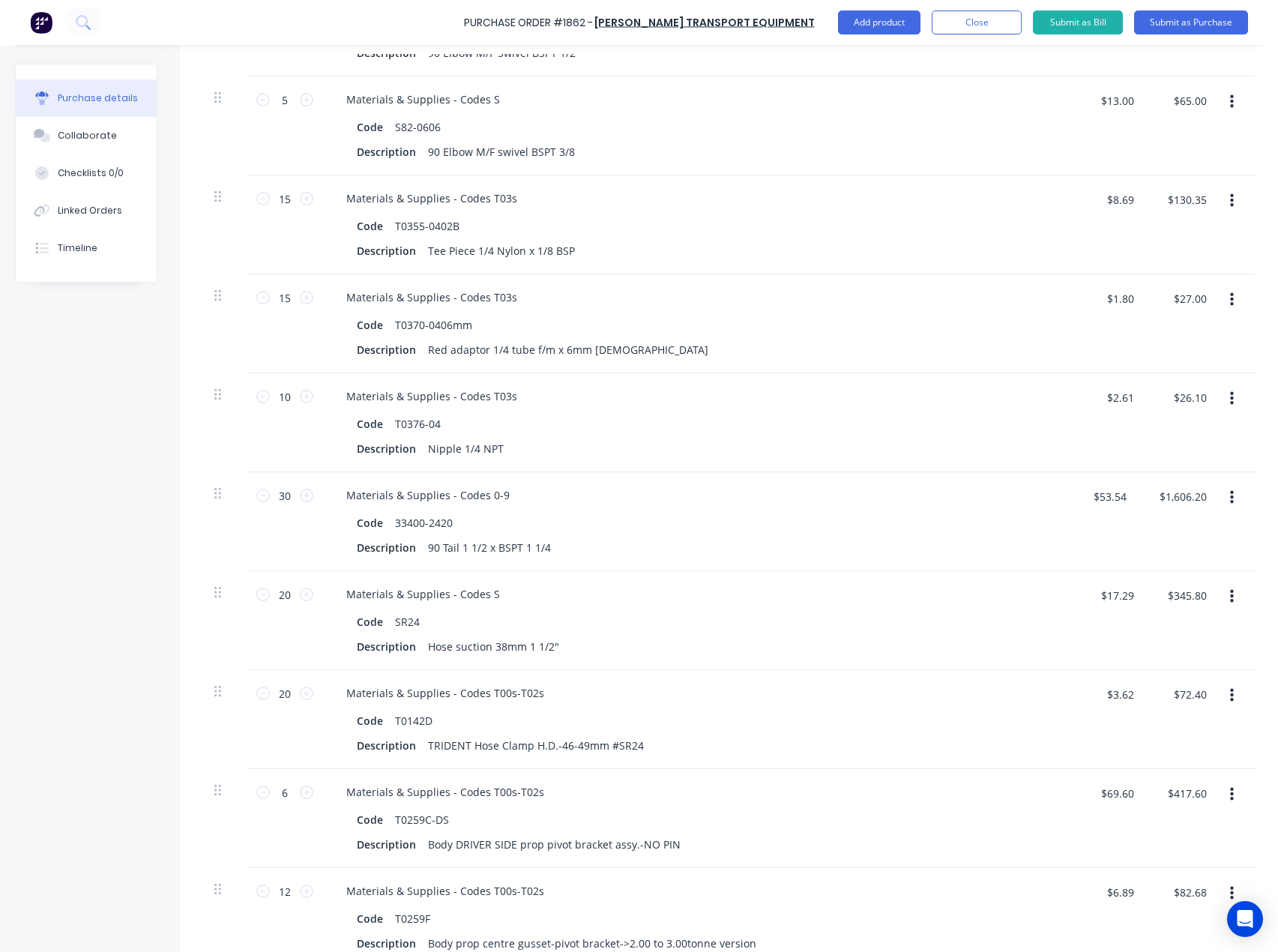
scroll to position [913, 0]
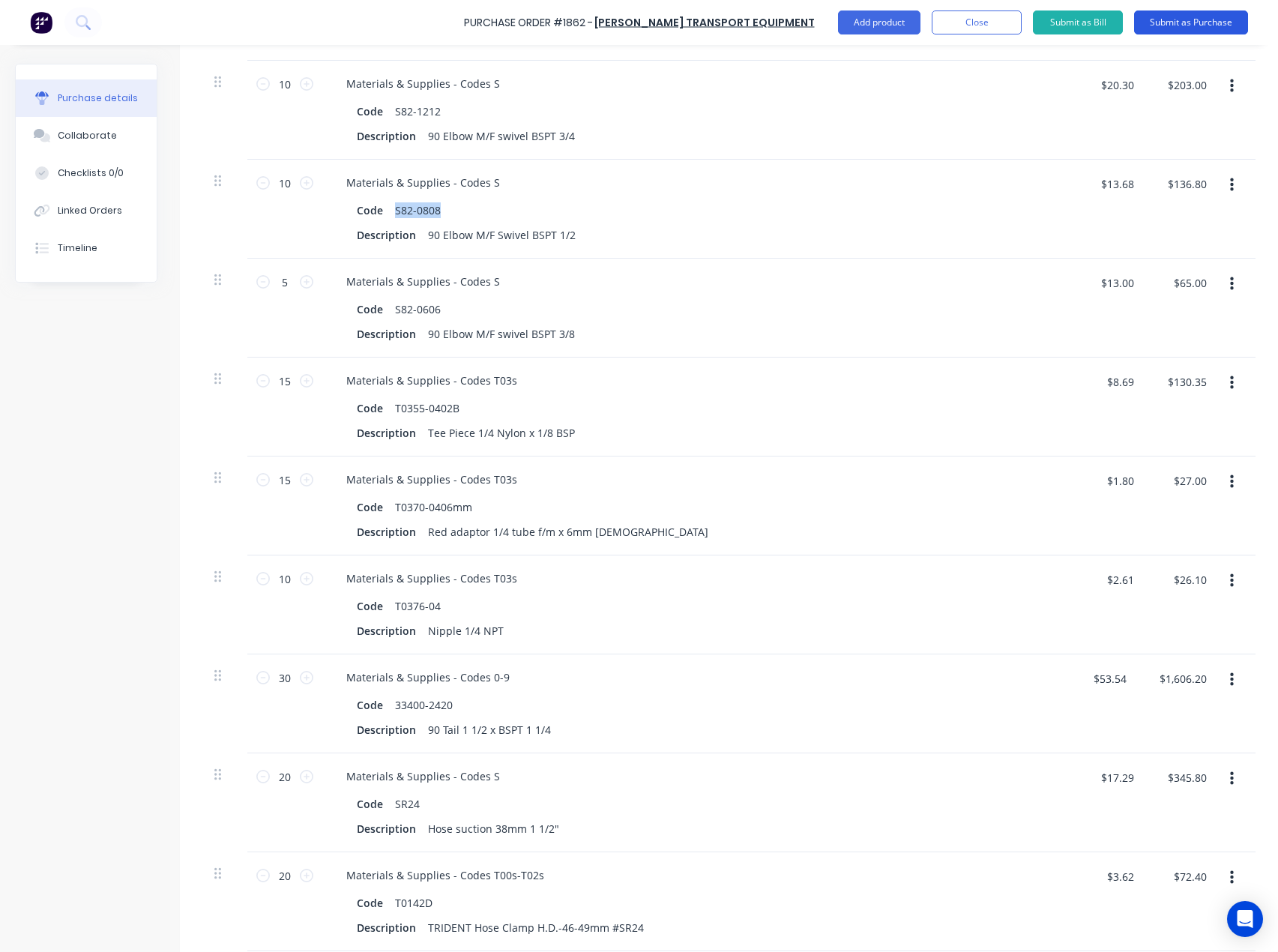
click at [1180, 21] on button "Submit as Purchase" at bounding box center [1191, 22] width 114 height 24
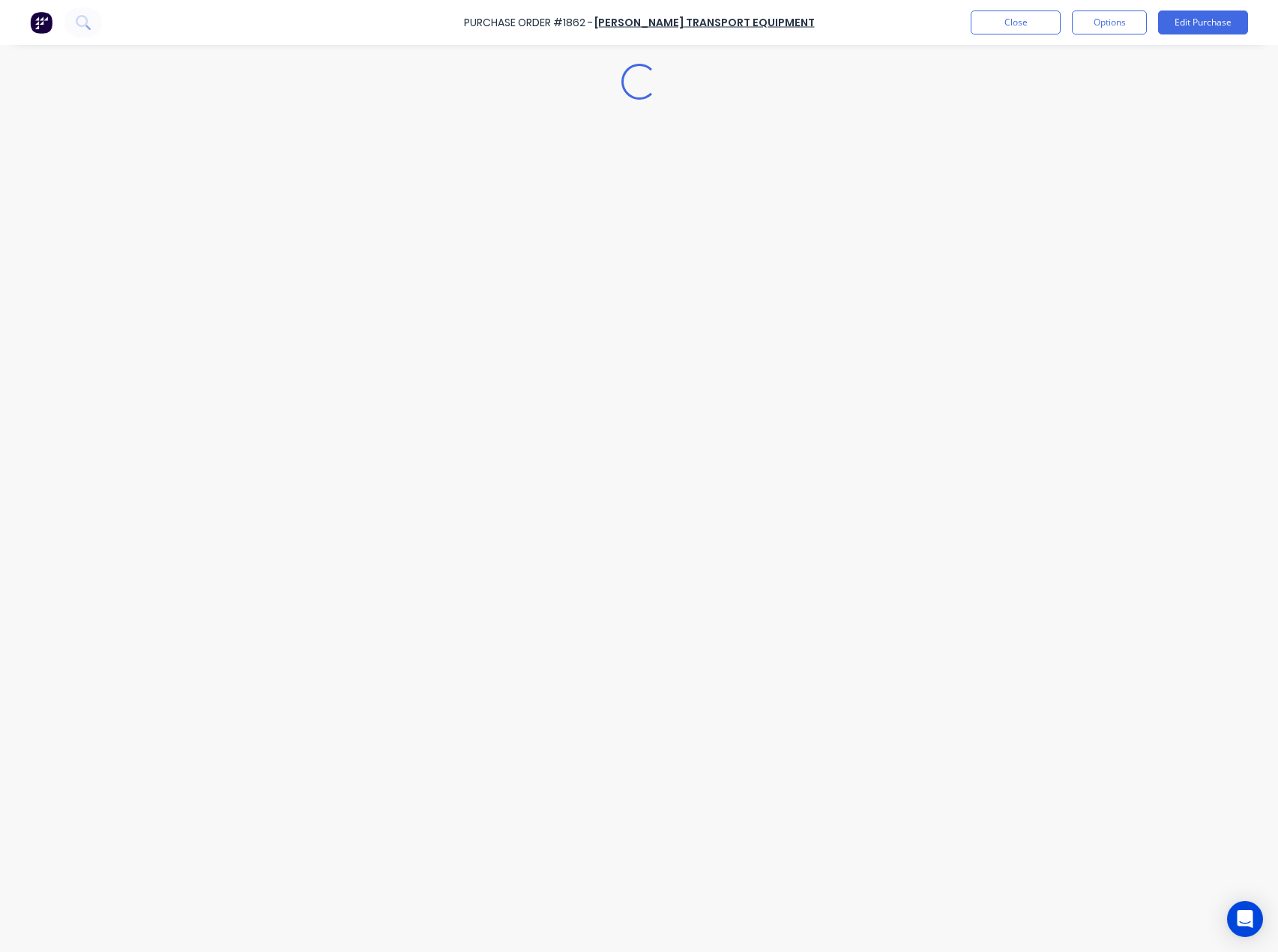
scroll to position [0, 0]
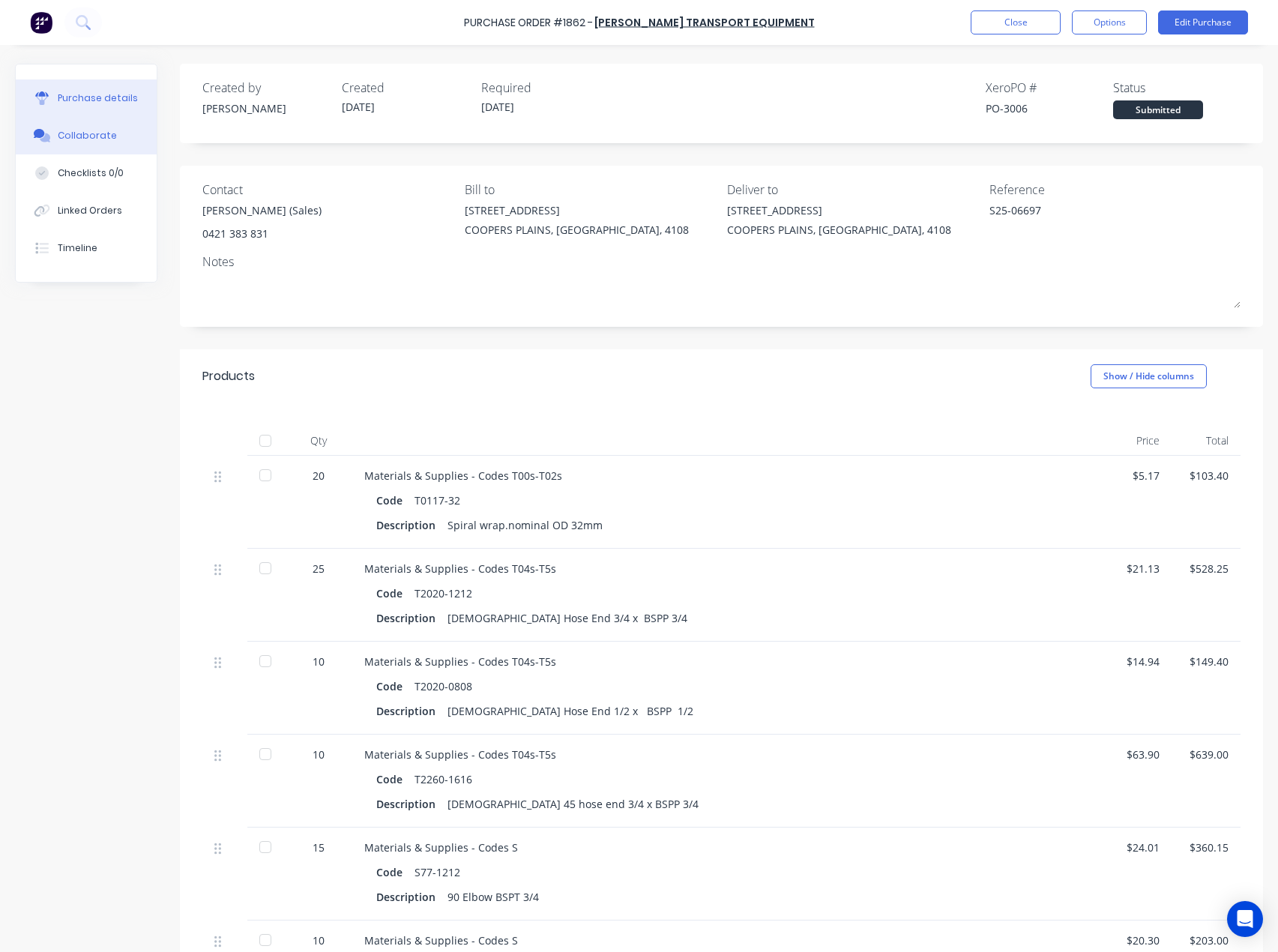
click at [92, 132] on div "Collaborate" at bounding box center [88, 135] width 59 height 14
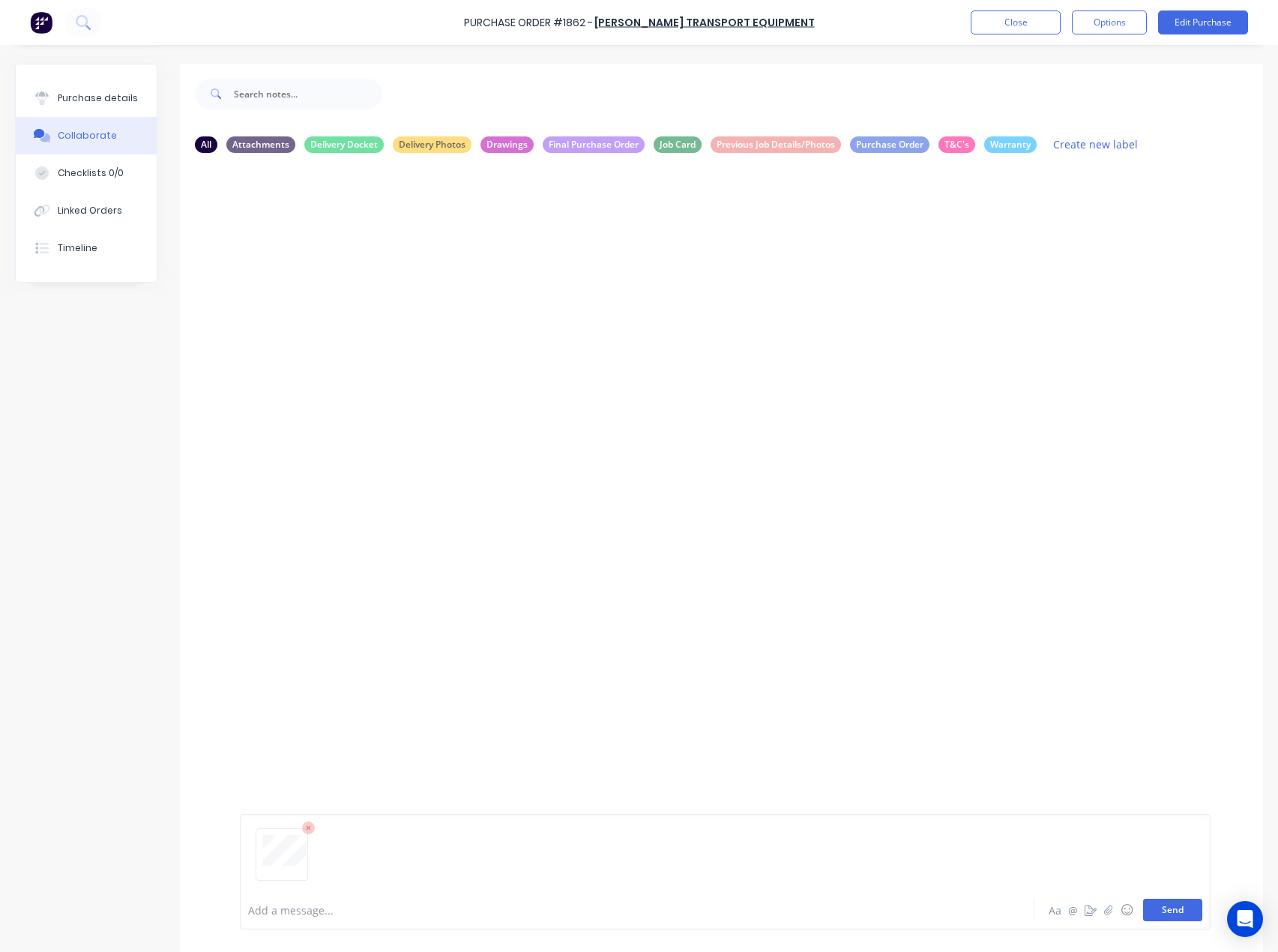
click at [1167, 910] on button "Send" at bounding box center [1173, 909] width 59 height 22
click at [123, 87] on button "Purchase details" at bounding box center [86, 98] width 141 height 38
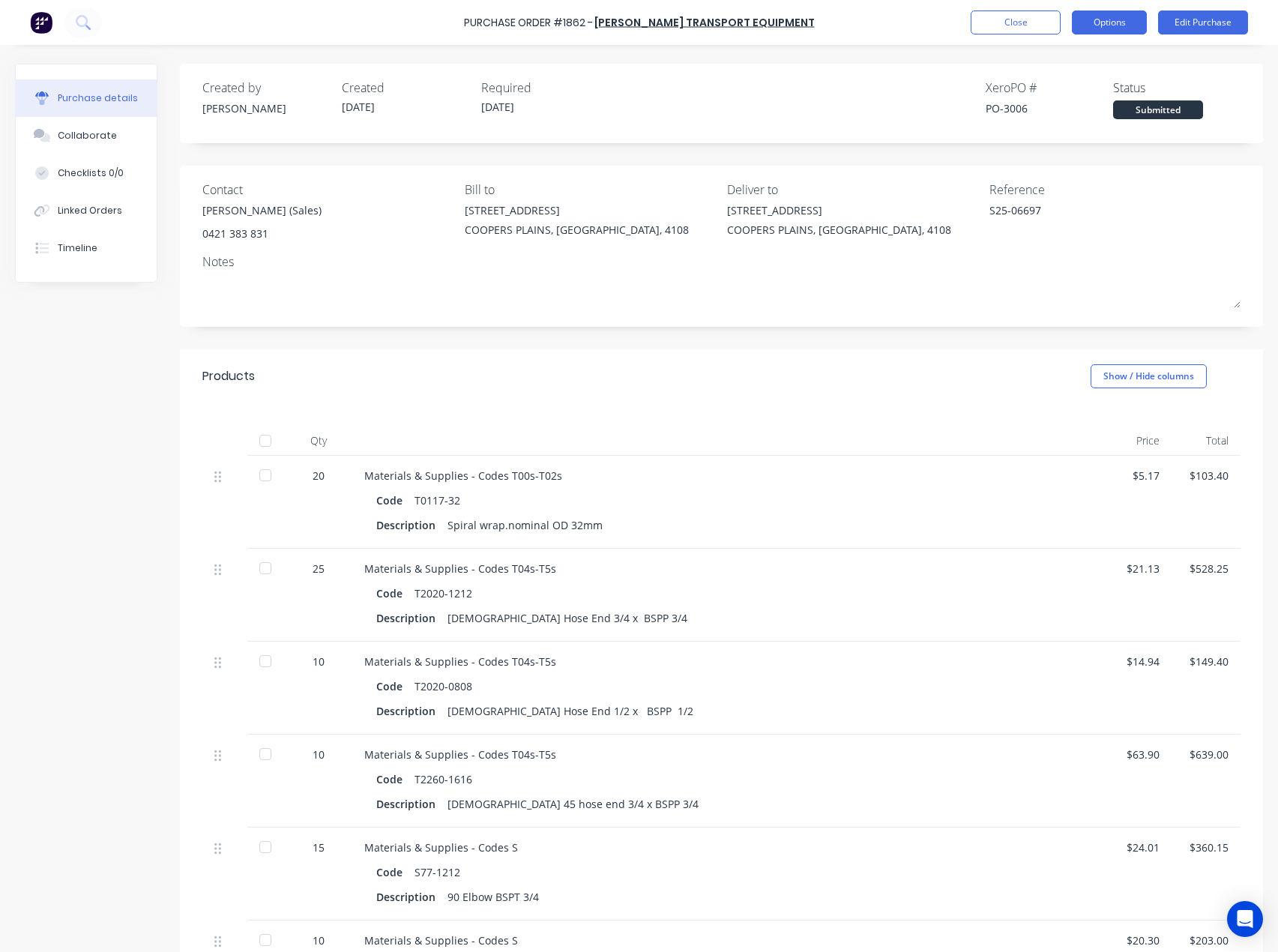
click at [1135, 21] on button "Options" at bounding box center [1109, 22] width 75 height 24
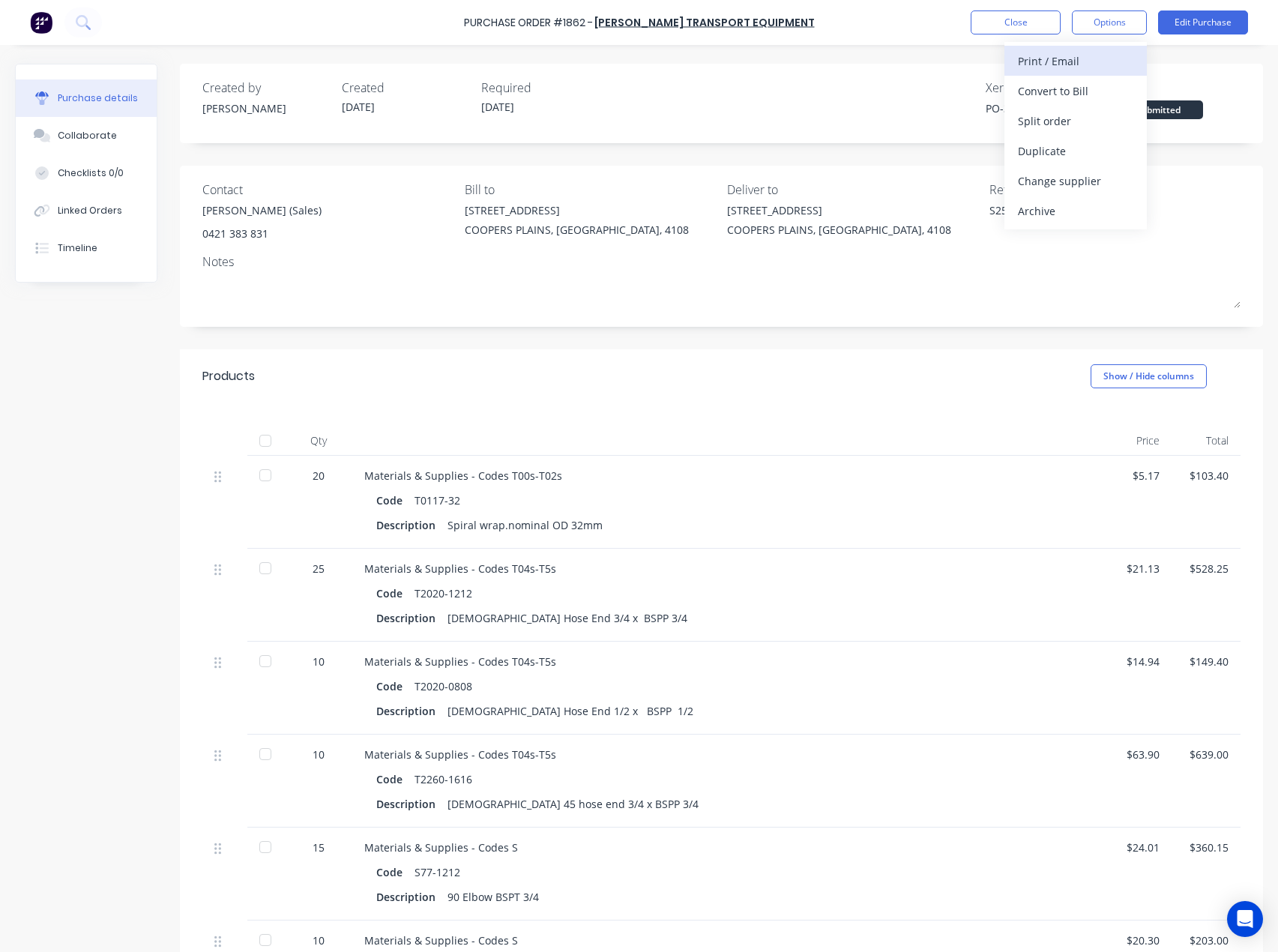
click at [1051, 59] on div "Print / Email" at bounding box center [1076, 60] width 116 height 22
click at [1052, 92] on div "With pricing" at bounding box center [1076, 91] width 116 height 22
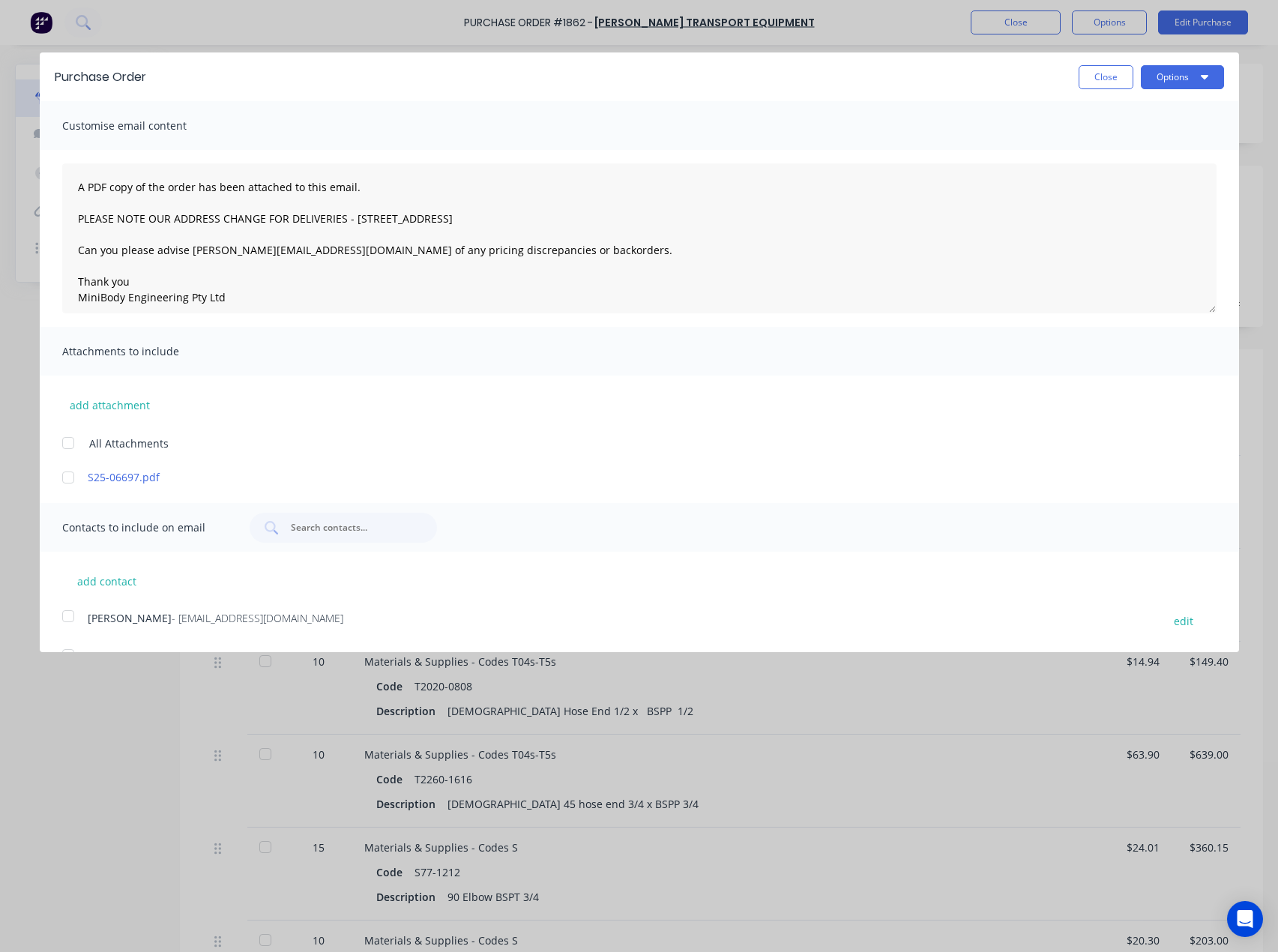
scroll to position [189, 0]
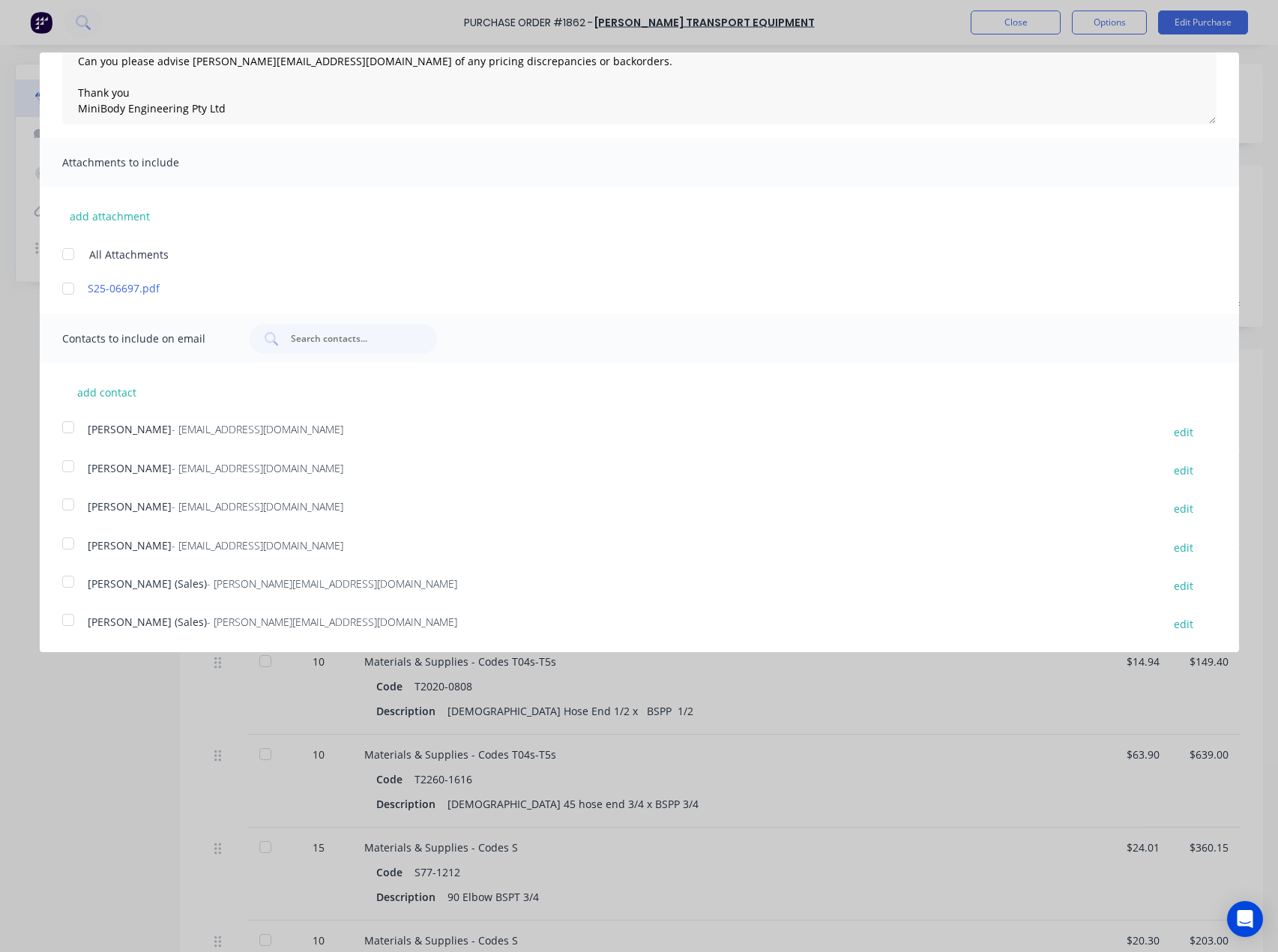
click at [64, 583] on div at bounding box center [68, 581] width 30 height 30
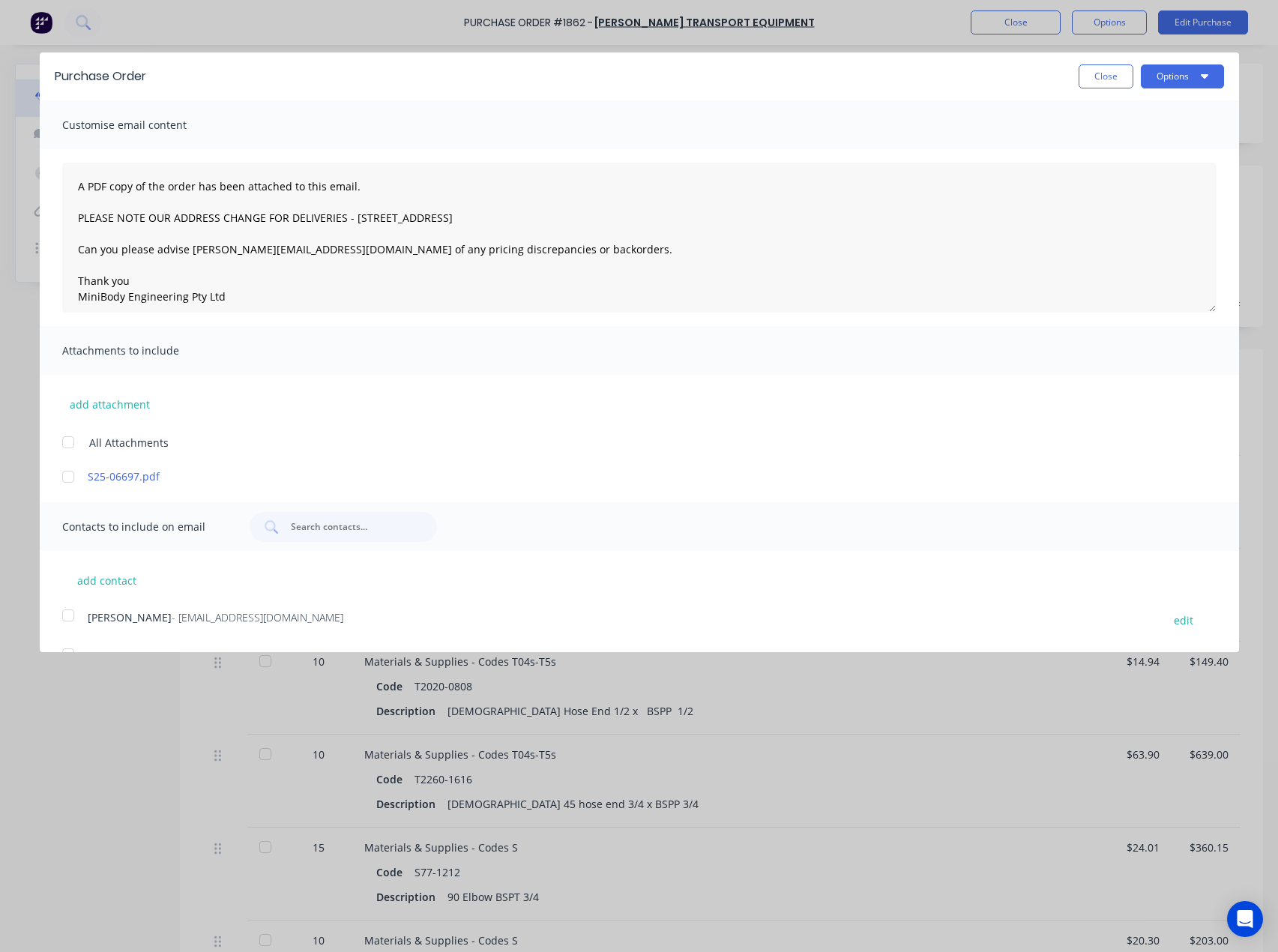
scroll to position [0, 0]
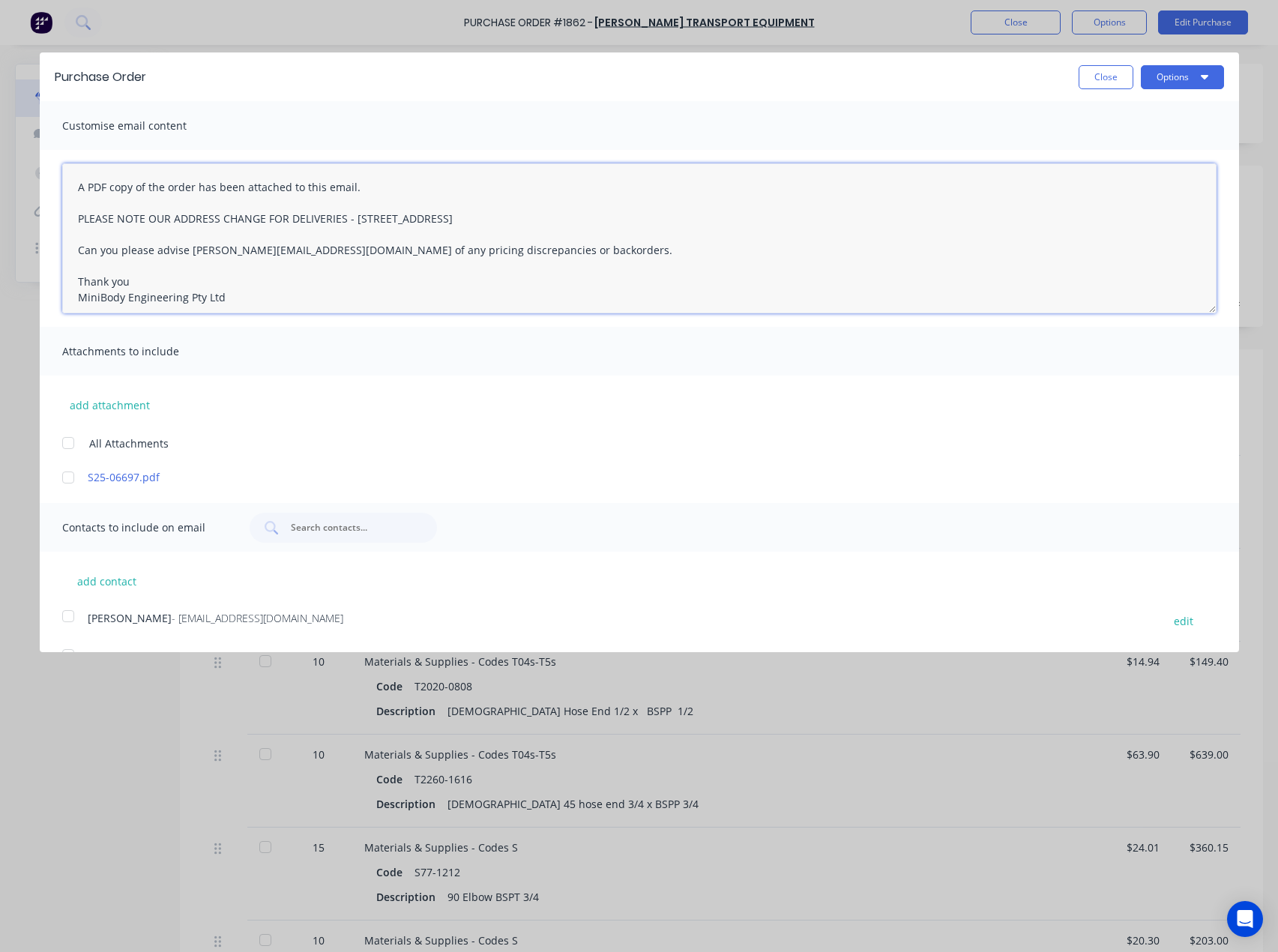
click at [72, 182] on textarea "A PDF copy of the order has been attached to this email. PLEASE NOTE OUR ADDRES…" at bounding box center [639, 238] width 1154 height 150
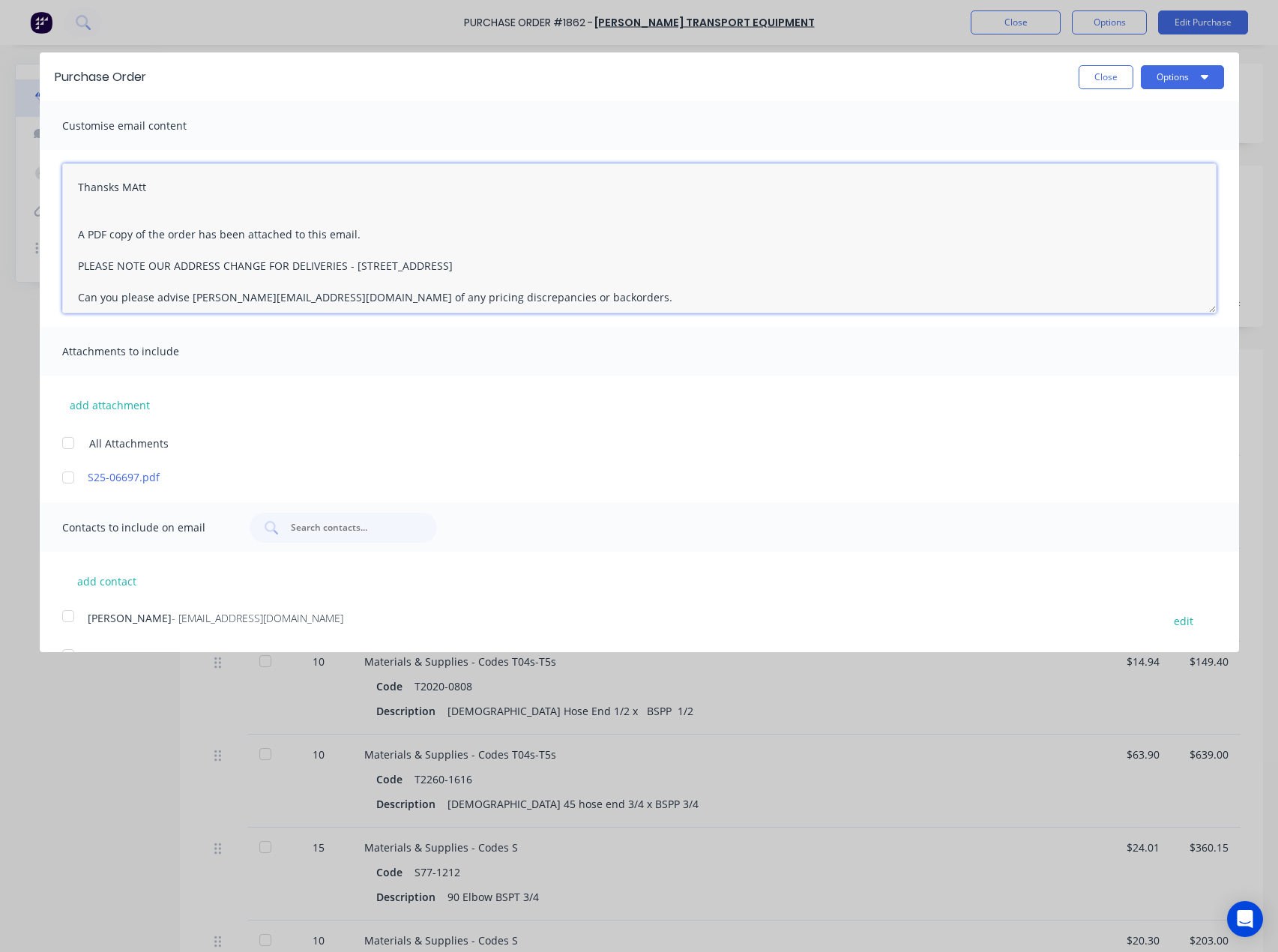
drag, startPoint x: 134, startPoint y: 182, endPoint x: 141, endPoint y: 174, distance: 10.6
click at [136, 180] on textarea "Thansks MAtt A PDF copy of the order has been attached to this email. PLEASE NO…" at bounding box center [639, 238] width 1154 height 150
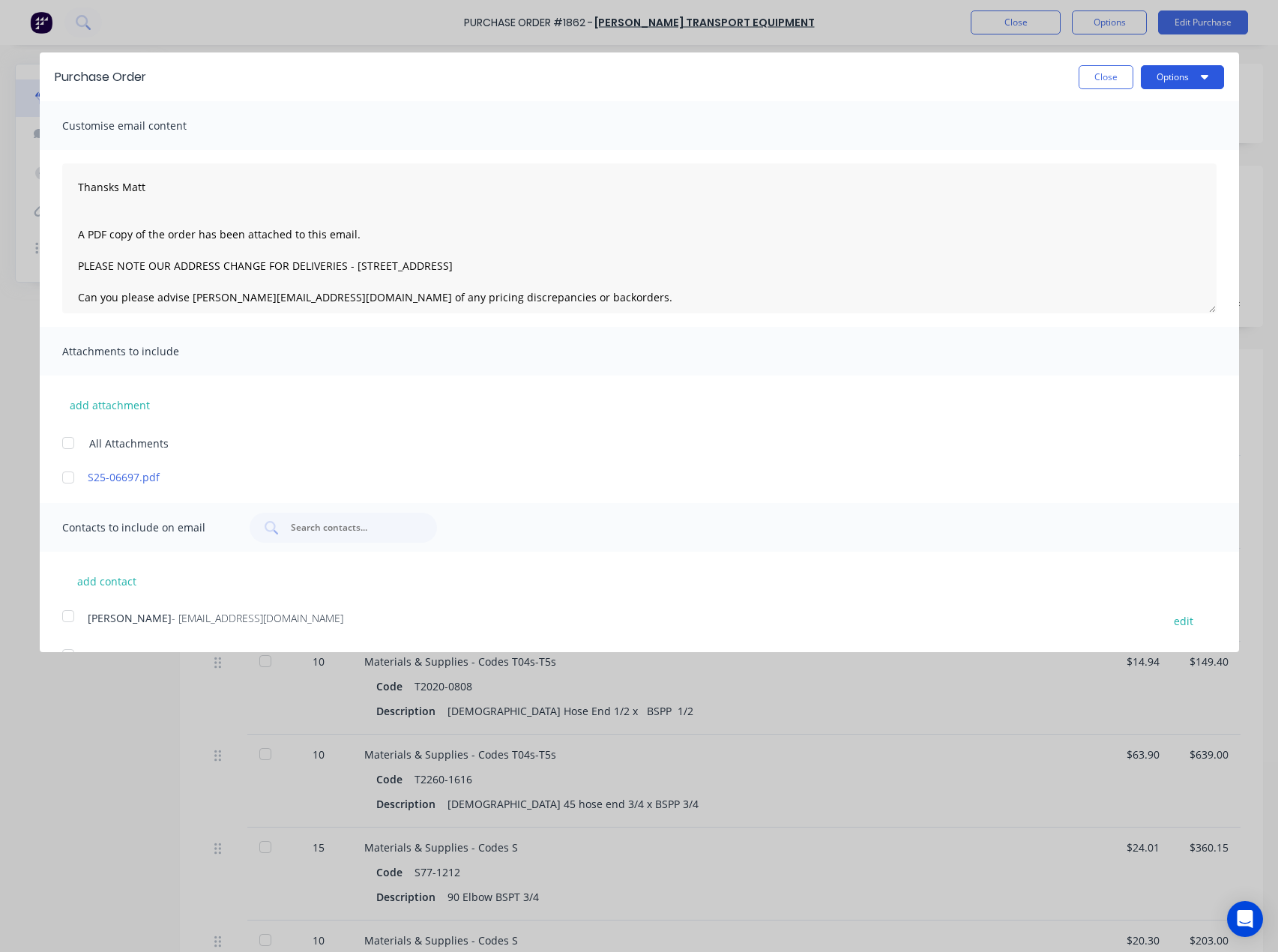
drag, startPoint x: 1151, startPoint y: 73, endPoint x: 1161, endPoint y: 84, distance: 14.9
click at [1152, 73] on button "Options" at bounding box center [1183, 77] width 84 height 24
click at [1125, 144] on div "Email" at bounding box center [1153, 145] width 116 height 22
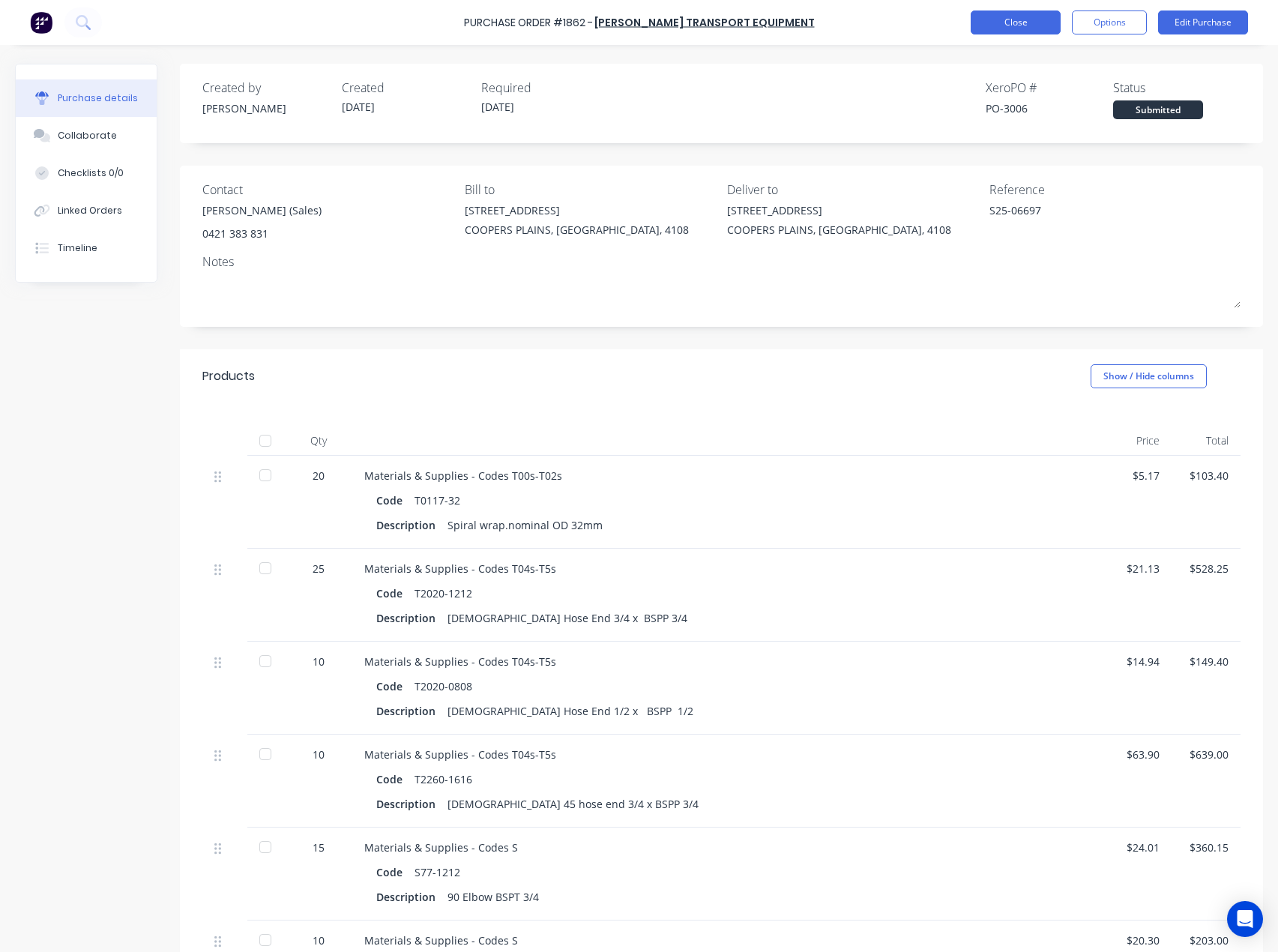
click at [976, 30] on button "Close" at bounding box center [1016, 22] width 90 height 24
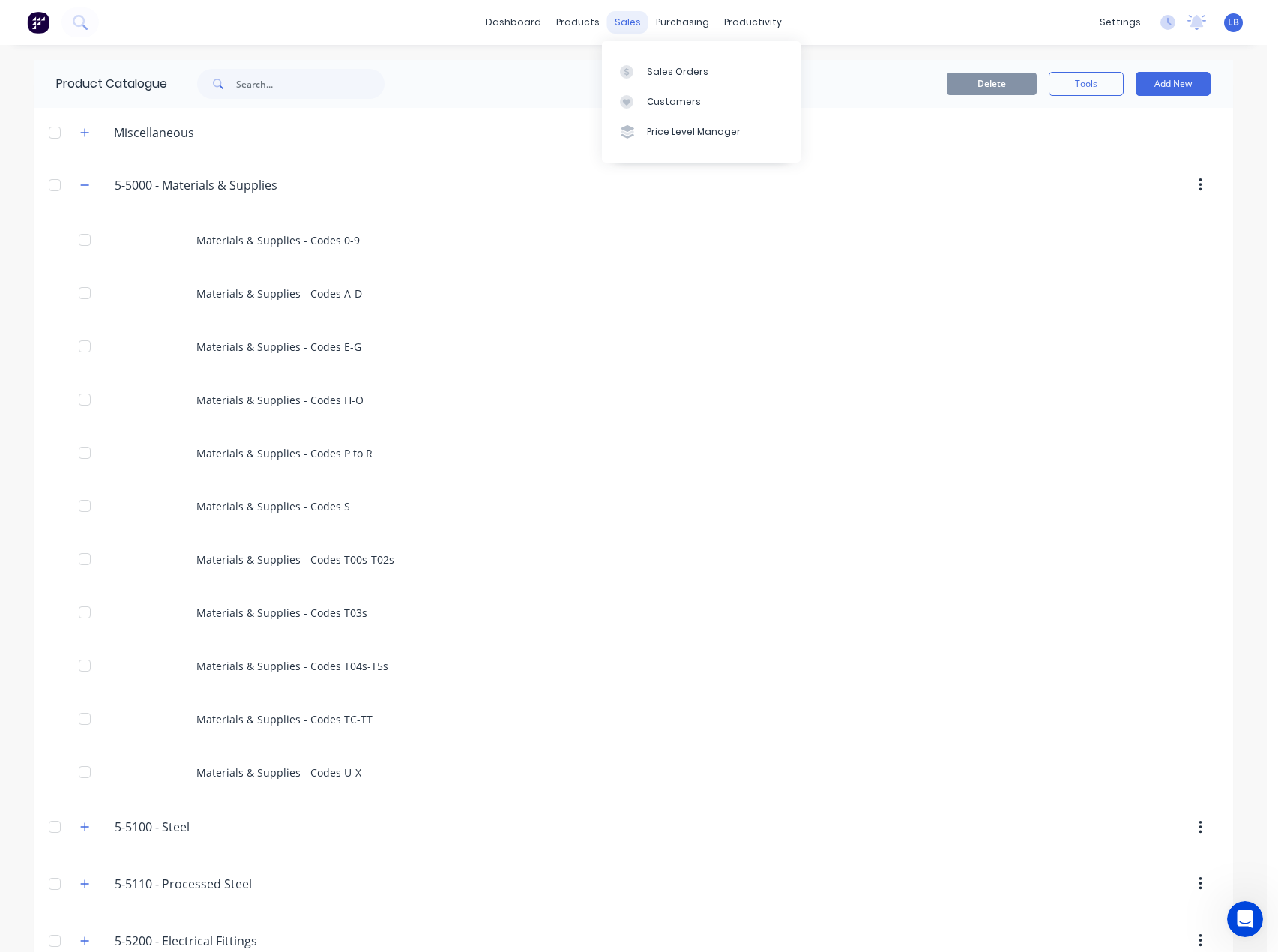
click at [623, 27] on div "sales" at bounding box center [628, 22] width 41 height 22
click at [621, 67] on icon at bounding box center [626, 72] width 14 height 14
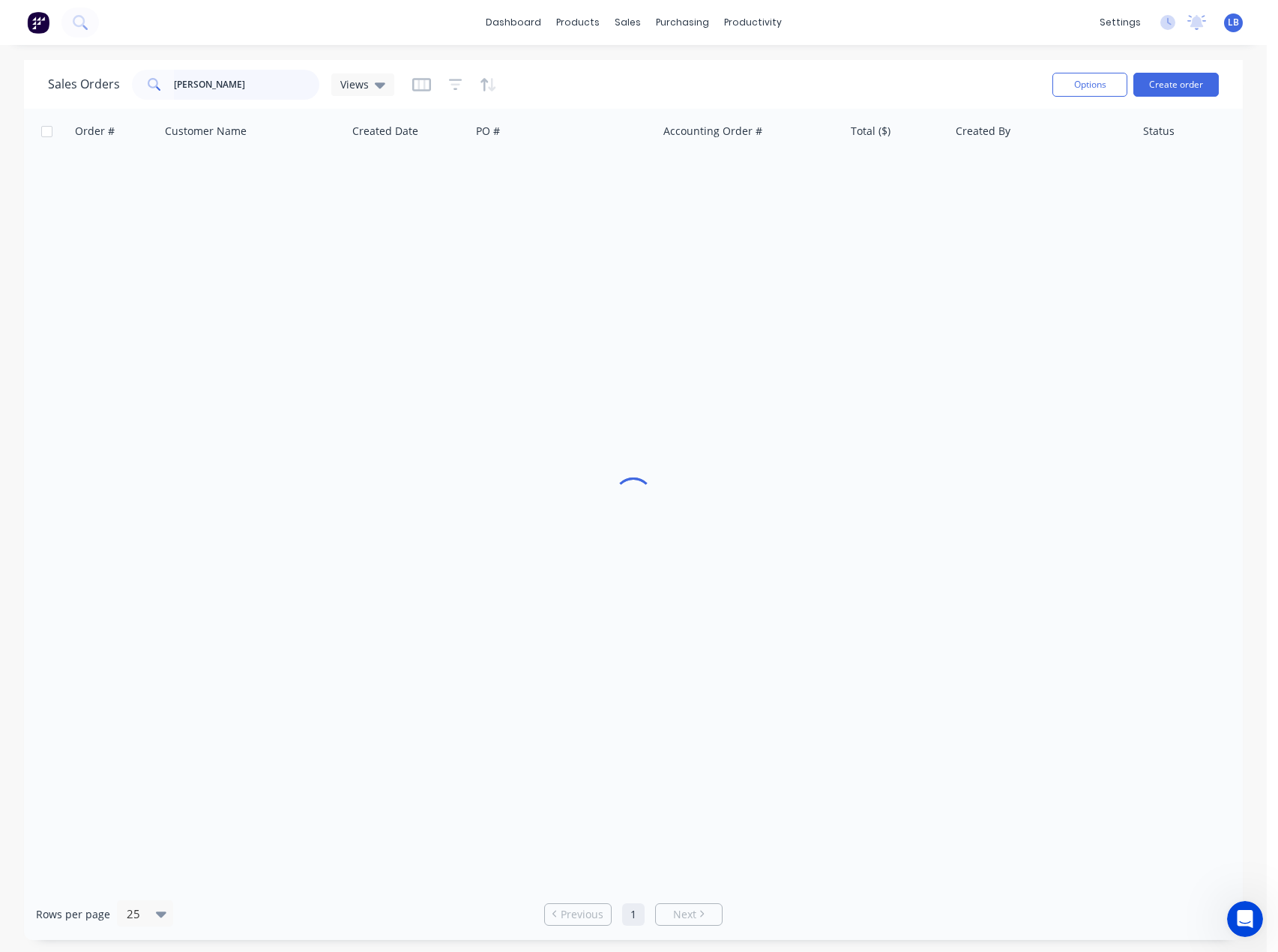
click at [262, 85] on input "[PERSON_NAME]" at bounding box center [247, 84] width 146 height 30
drag, startPoint x: 203, startPoint y: 84, endPoint x: 72, endPoint y: 84, distance: 131.0
click at [72, 84] on div "Sales Orders [PERSON_NAME] Views" at bounding box center [221, 84] width 346 height 30
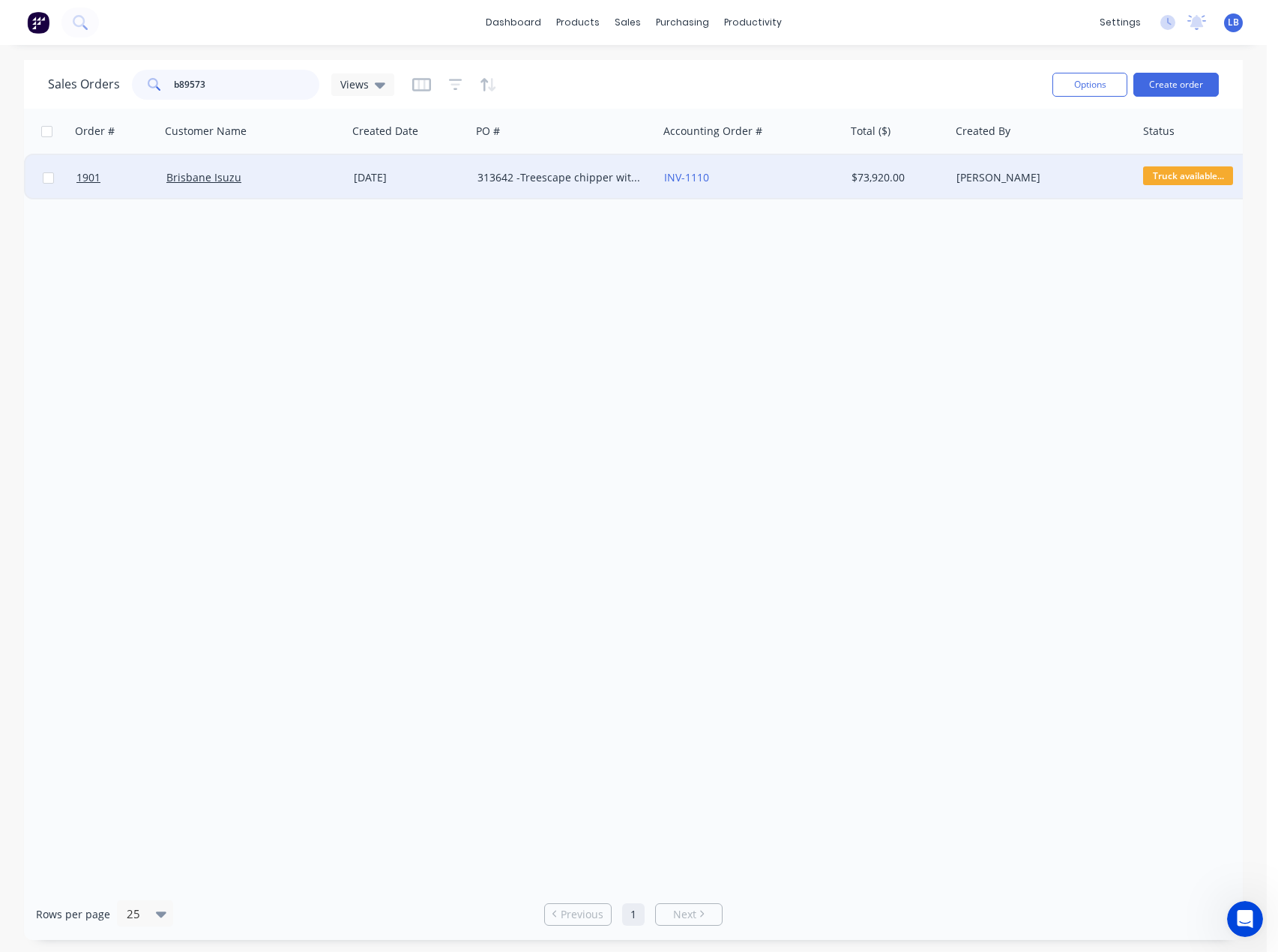
type input "b89573"
click at [551, 178] on div "313642 -Treescape chipper with box" at bounding box center [560, 178] width 166 height 15
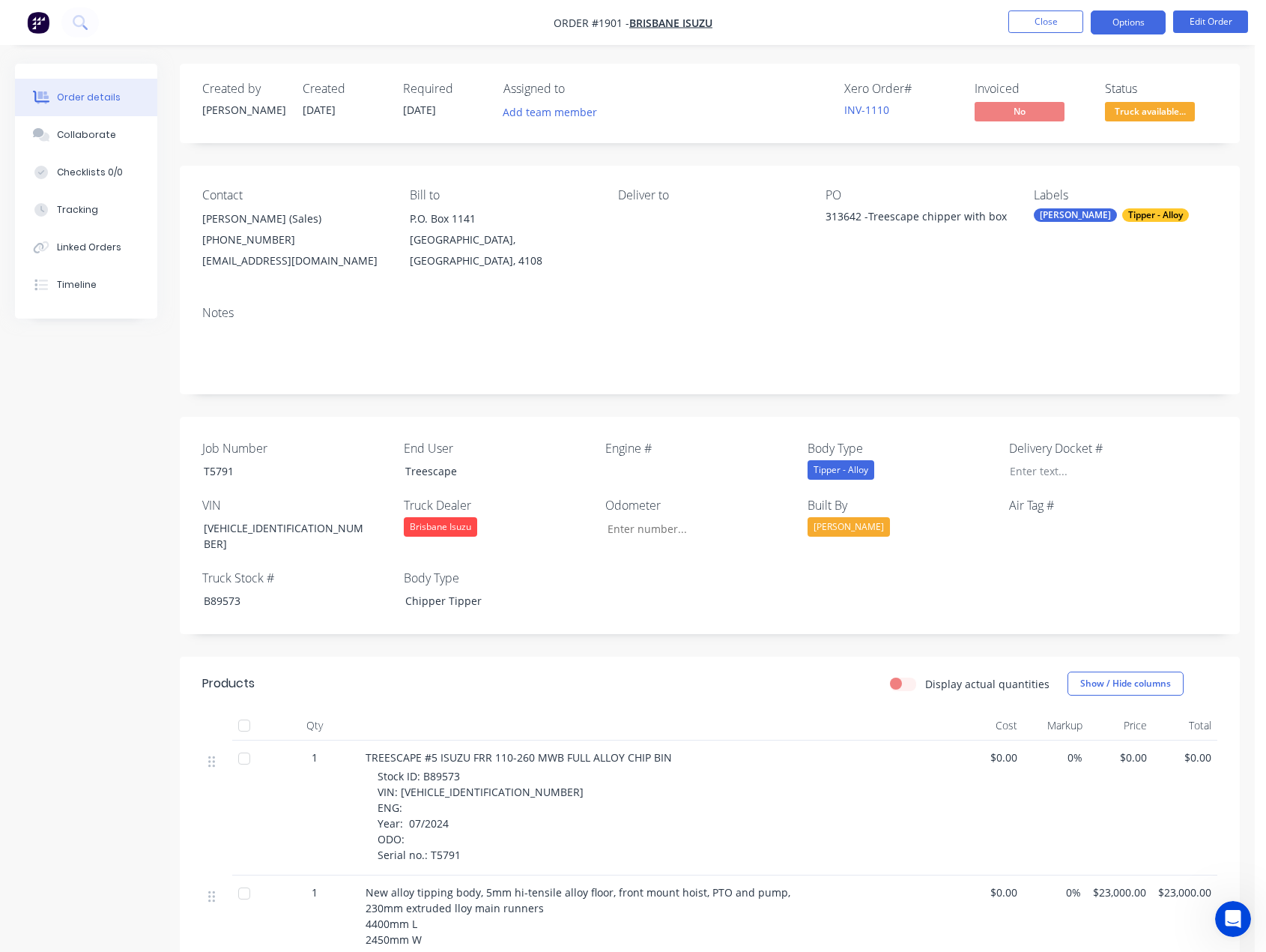
click at [1122, 28] on button "Options" at bounding box center [1128, 22] width 75 height 24
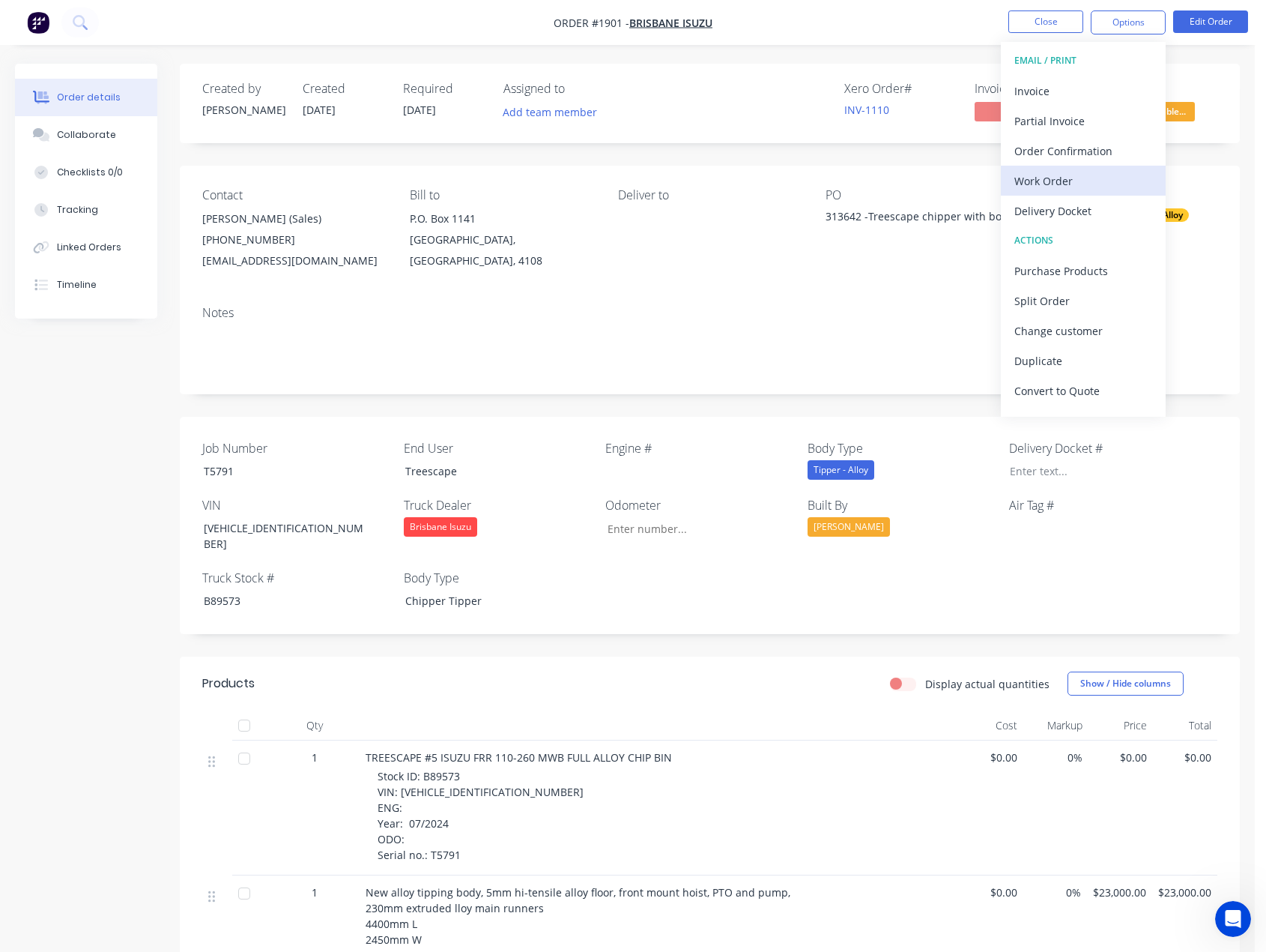
click at [1048, 176] on div "Work Order" at bounding box center [1084, 181] width 138 height 22
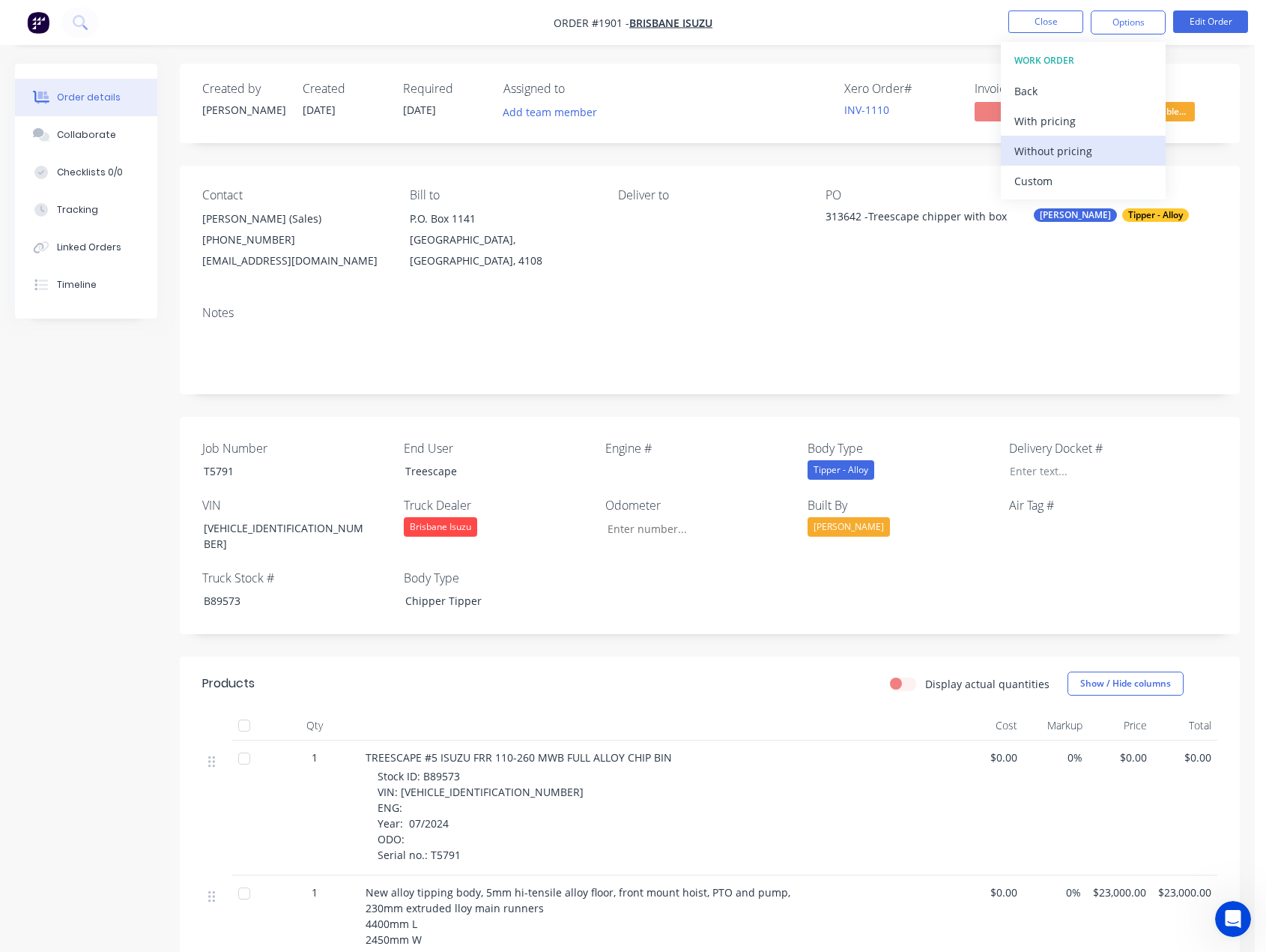
click at [1067, 149] on div "Without pricing" at bounding box center [1084, 150] width 138 height 22
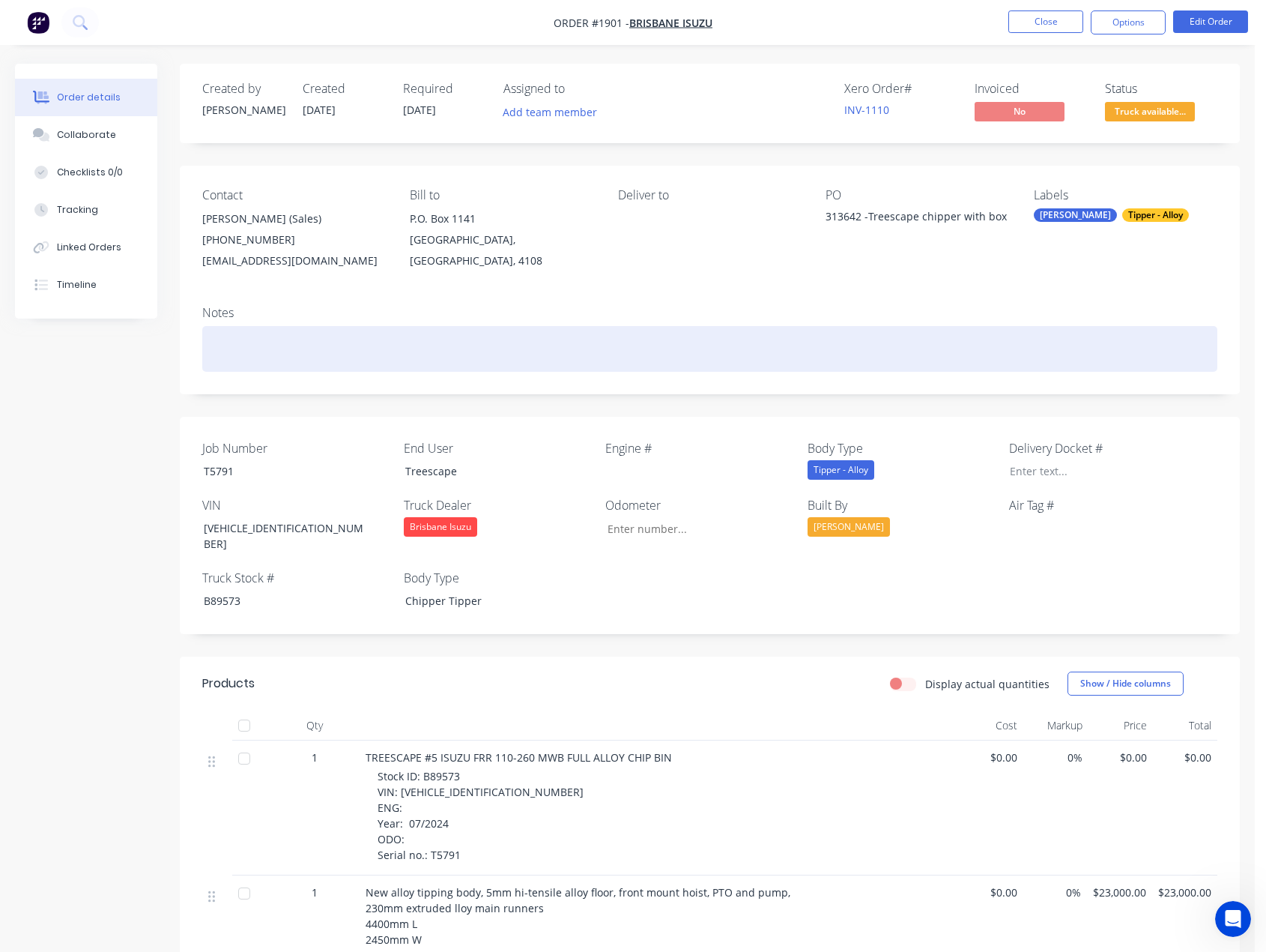
click at [660, 338] on div at bounding box center [710, 349] width 1015 height 46
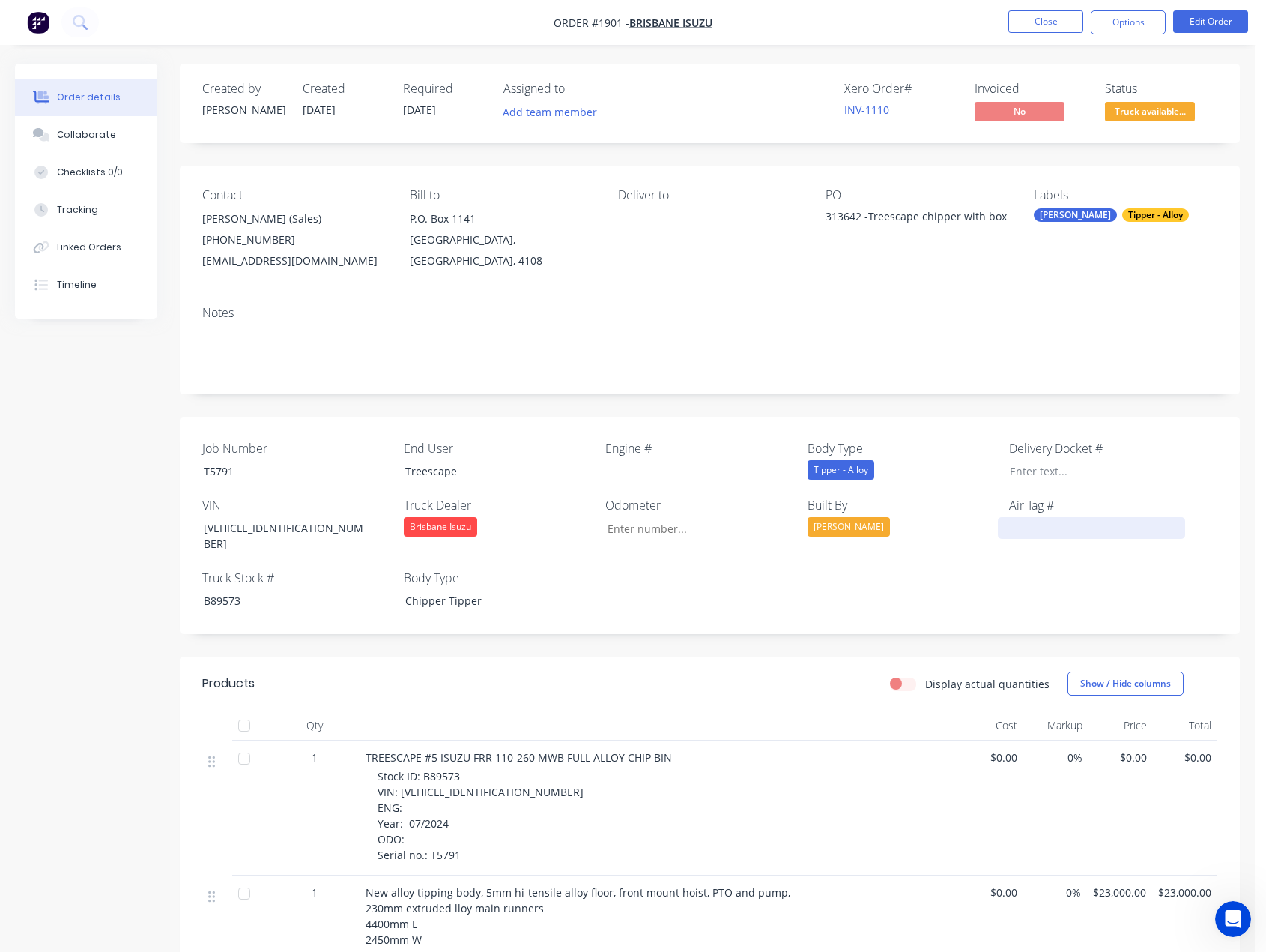
click at [1052, 532] on div at bounding box center [1091, 528] width 187 height 22
click at [468, 795] on div "Stock ID: B89573 VIN: [VEHICLE_IDENTIFICATION_NUMBER] ENG: Year: 07/2024 ODO: S…" at bounding box center [665, 815] width 575 height 95
click at [625, 471] on div at bounding box center [688, 471] width 187 height 22
paste div
click at [1200, 26] on button "Edit Order" at bounding box center [1211, 22] width 75 height 22
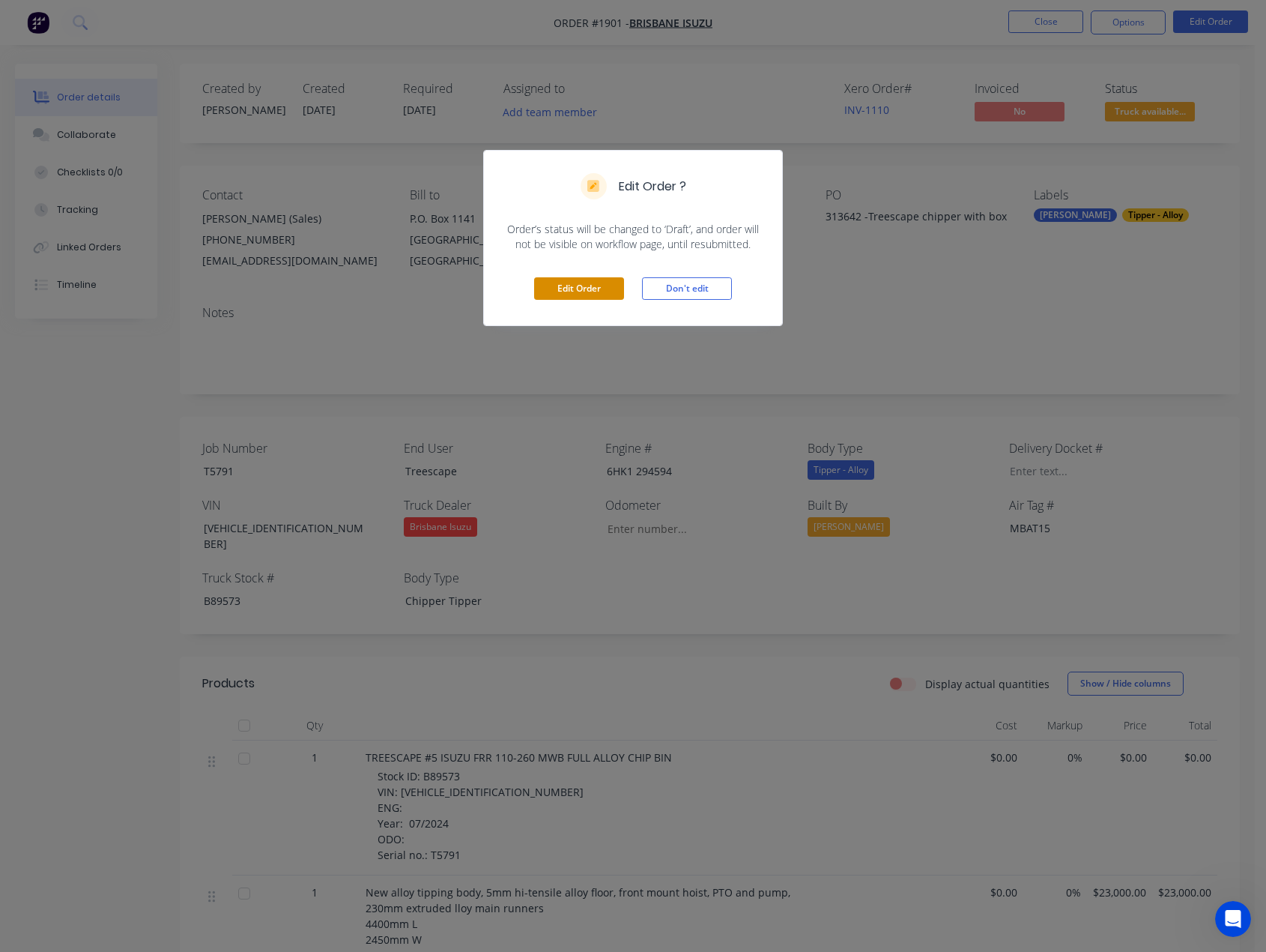
click at [596, 283] on button "Edit Order" at bounding box center [579, 288] width 90 height 22
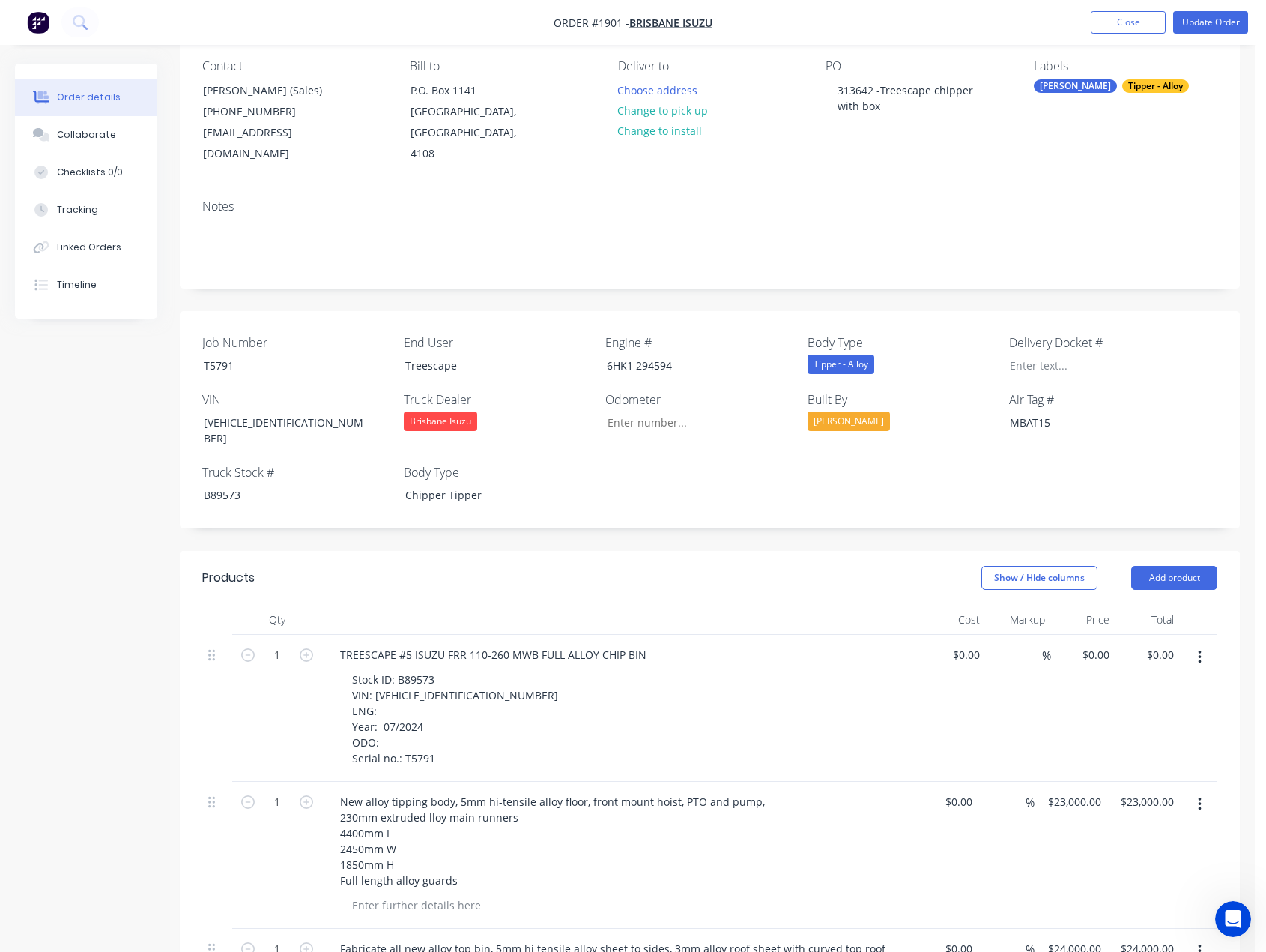
scroll to position [150, 0]
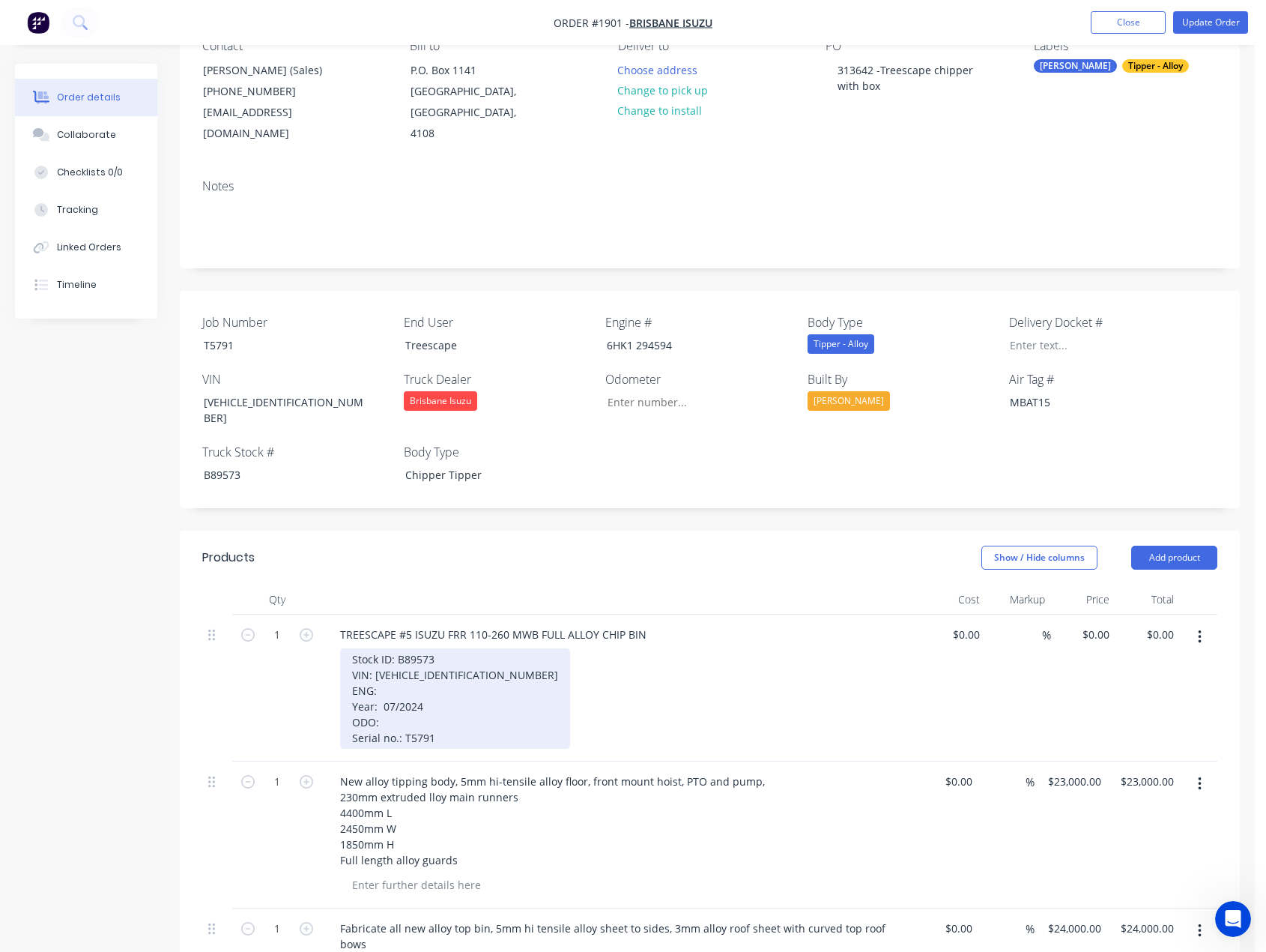
click at [385, 651] on div "Stock ID: B89573 VIN: [VEHICLE_IDENTIFICATION_NUMBER] ENG: Year: 07/2024 ODO: S…" at bounding box center [455, 698] width 230 height 100
click at [408, 684] on div "Stock ID: B89573 VIN: [VEHICLE_IDENTIFICATION_NUMBER] ENG: 6HK1 294594 Year: 07…" at bounding box center [455, 698] width 230 height 100
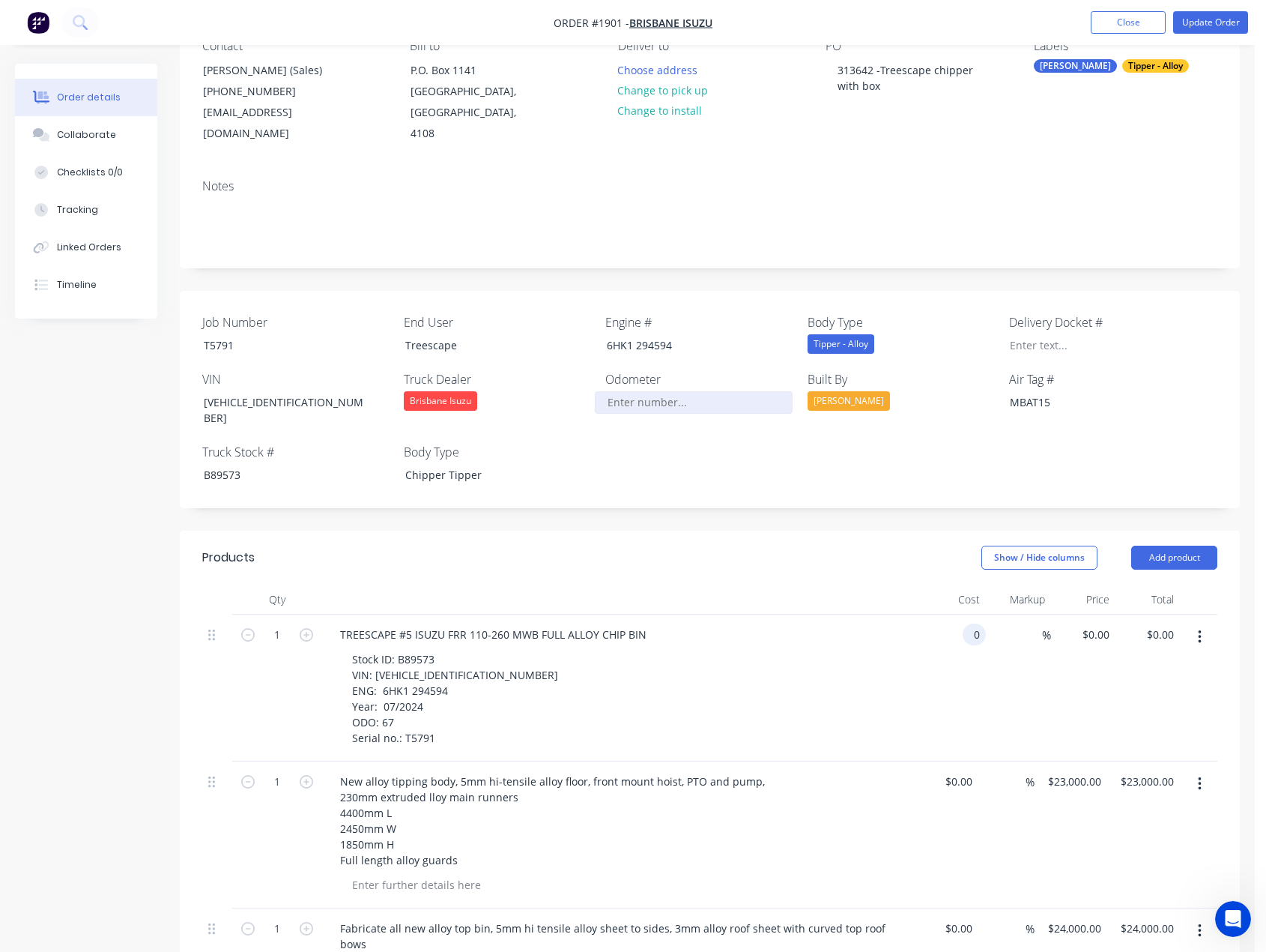
type input "$0.00"
click at [616, 391] on input "Job Number" at bounding box center [694, 402] width 198 height 22
type input "67"
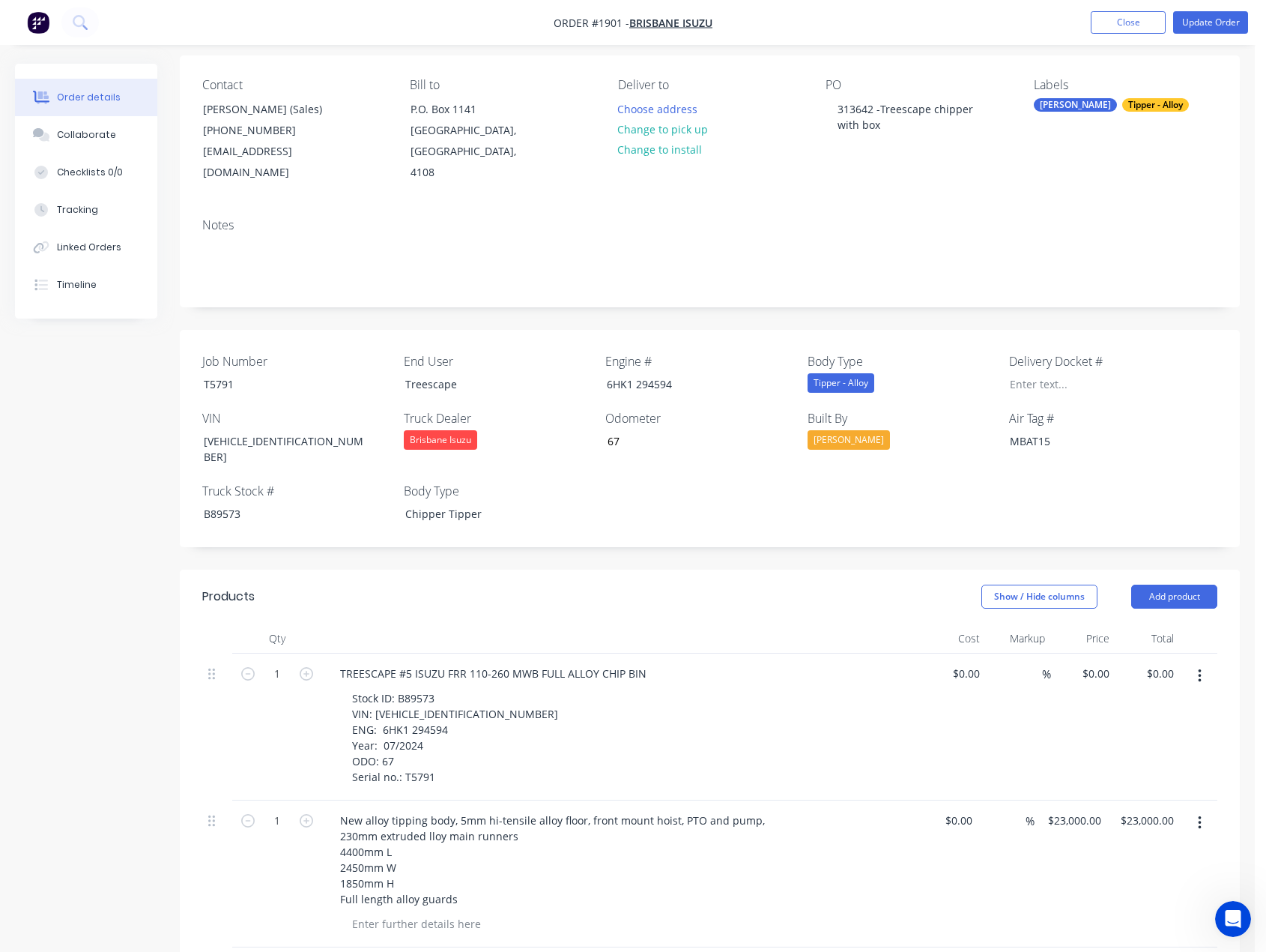
scroll to position [75, 0]
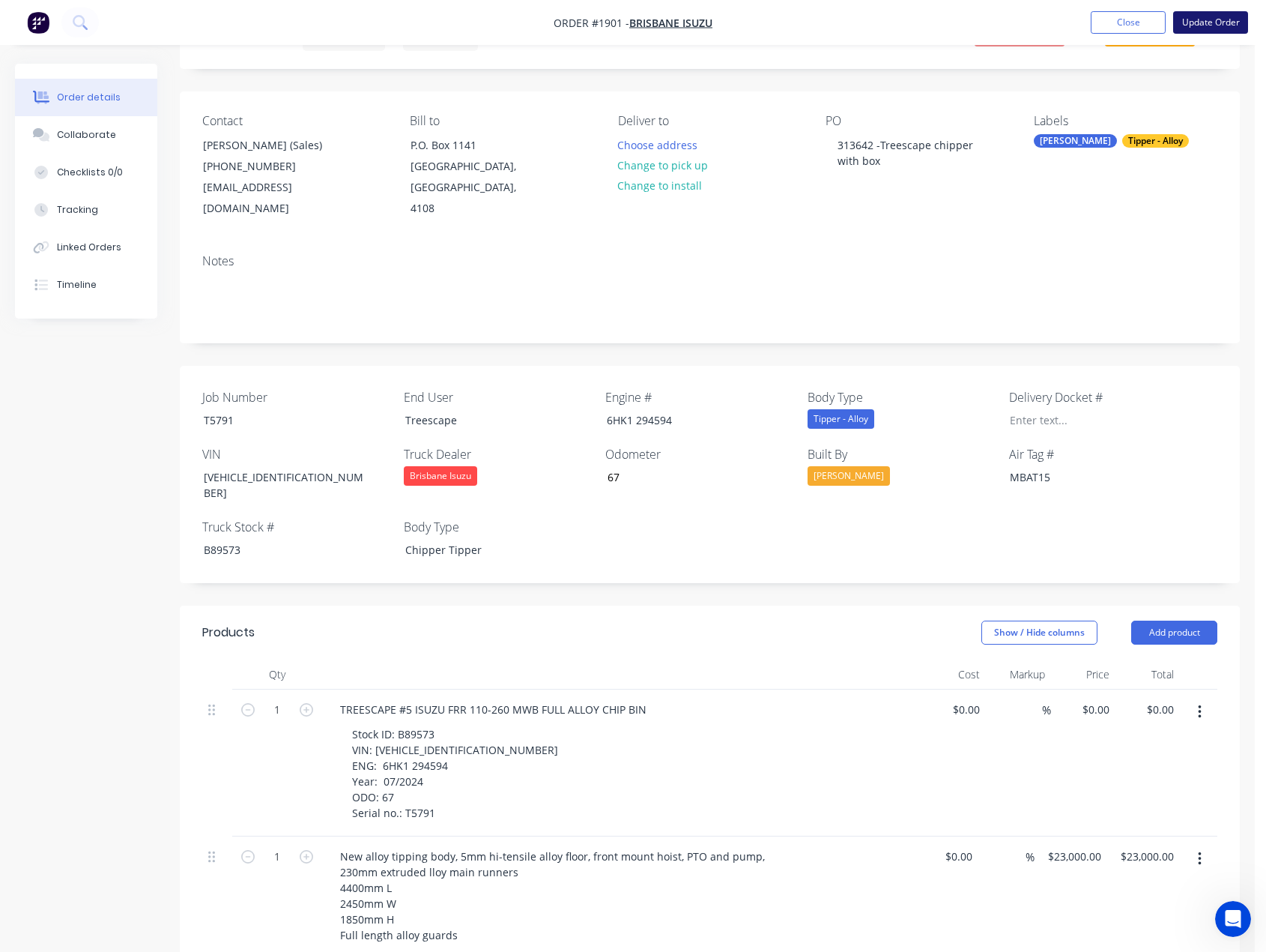
click at [1198, 18] on button "Update Order" at bounding box center [1211, 22] width 75 height 22
type input "67"
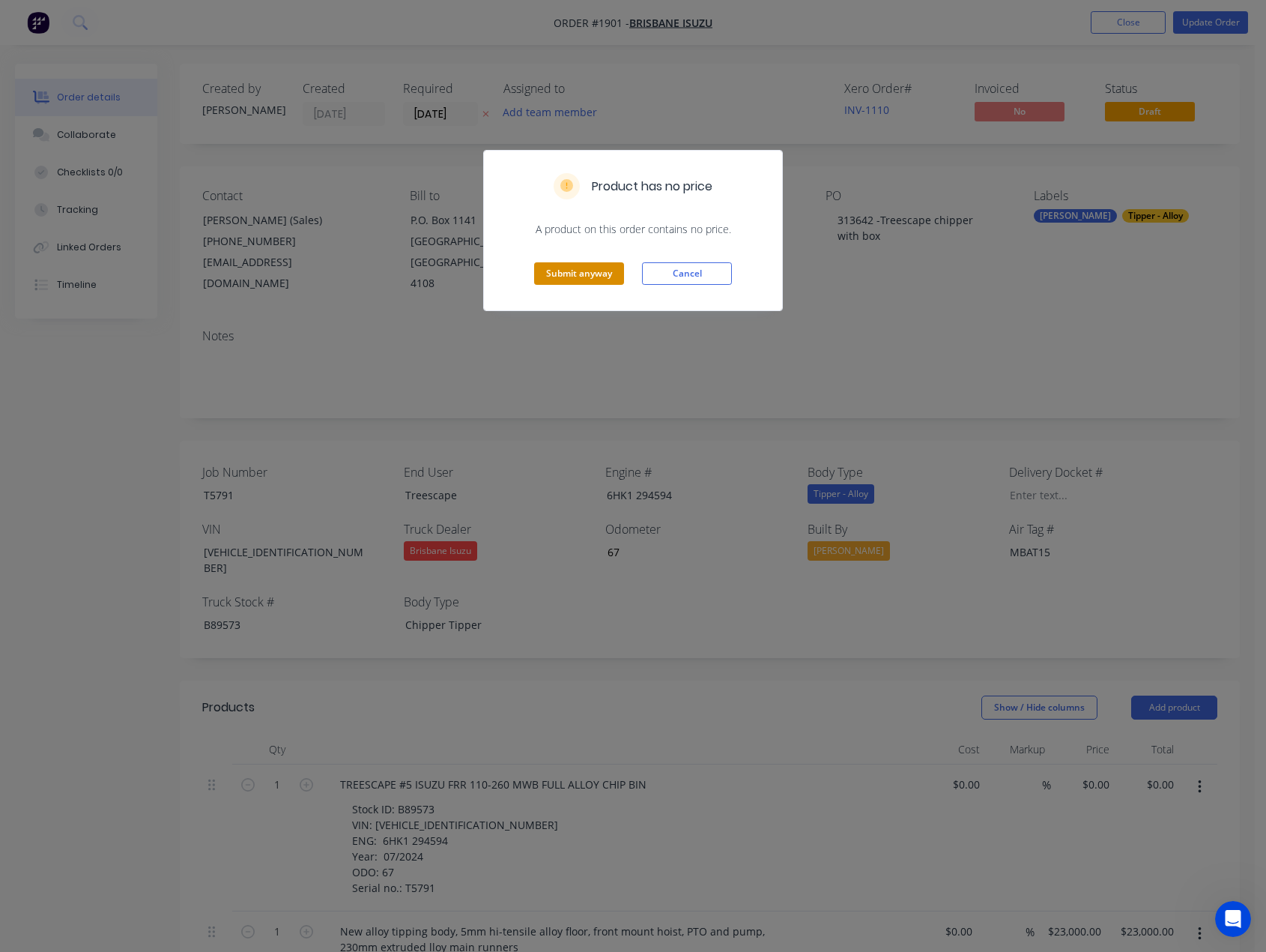
click at [559, 272] on button "Submit anyway" at bounding box center [579, 273] width 90 height 22
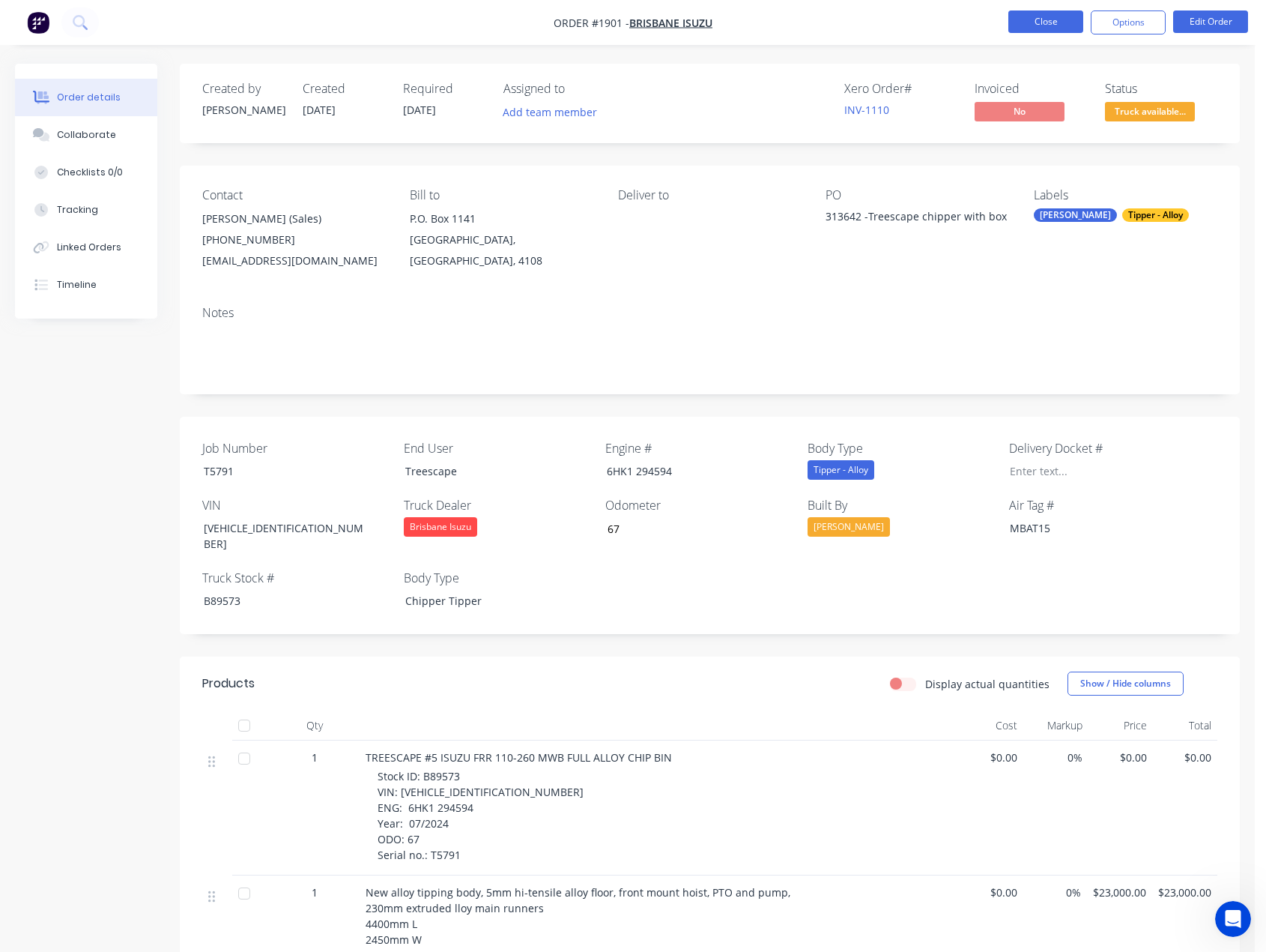
click at [1027, 20] on button "Close" at bounding box center [1046, 22] width 75 height 22
